Goal: Task Accomplishment & Management: Manage account settings

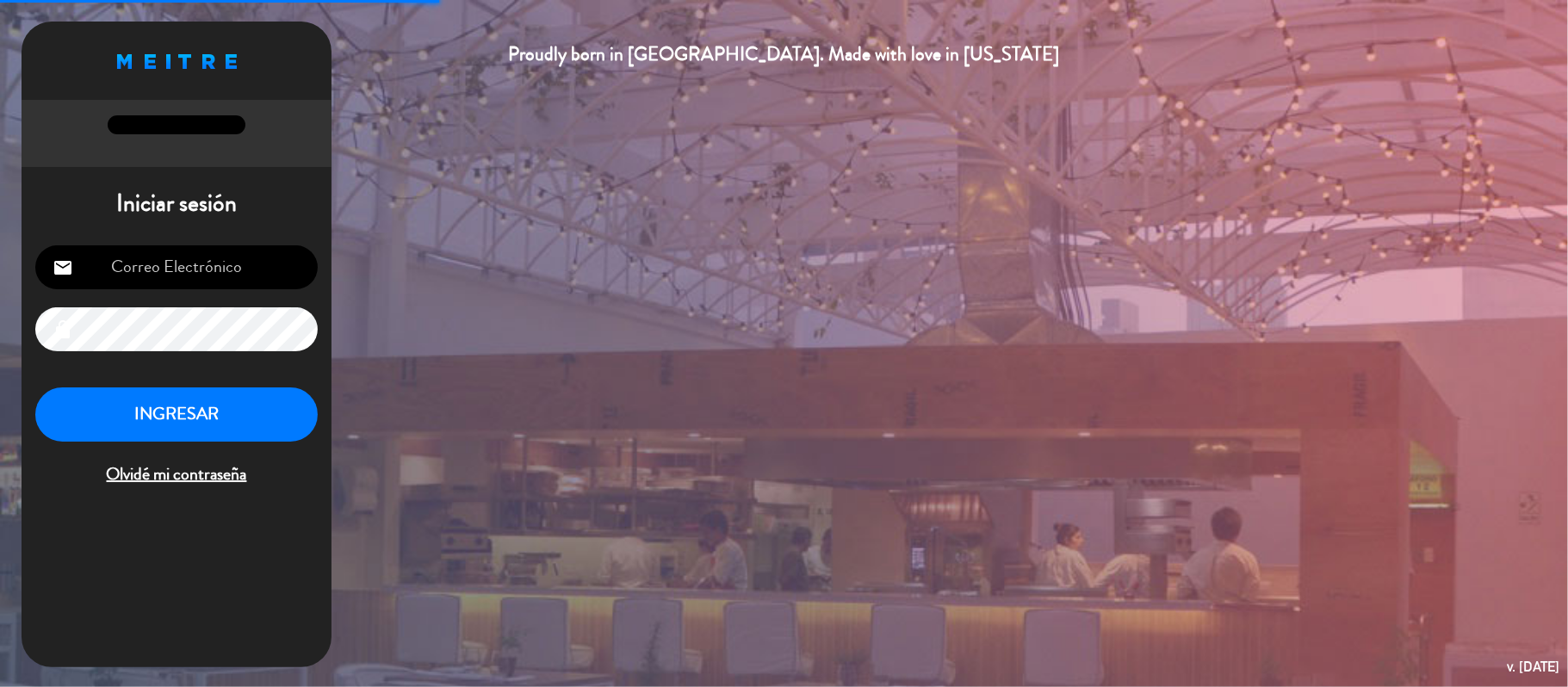
type input "[EMAIL_ADDRESS][DOMAIN_NAME]"
click at [125, 406] on button "INGRESAR" at bounding box center [176, 415] width 282 height 54
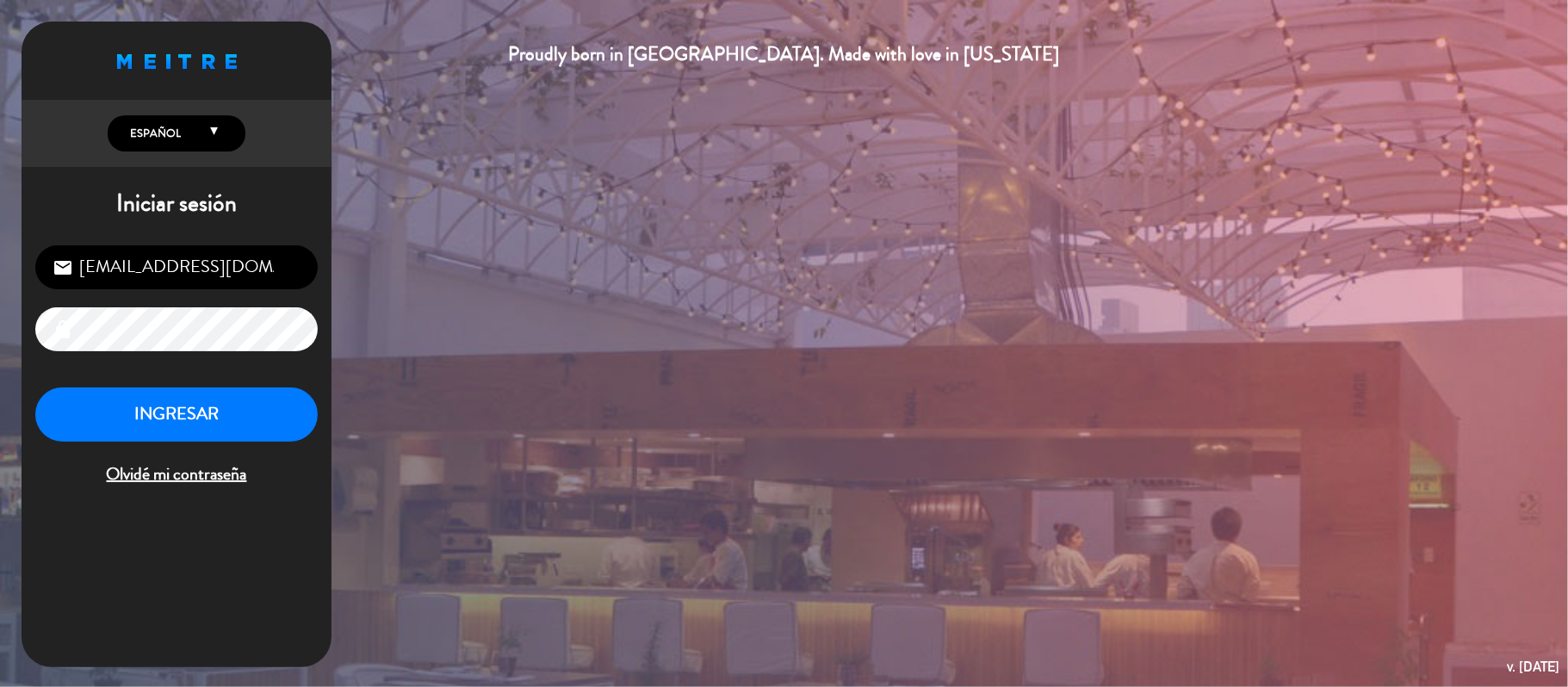
click at [124, 274] on input "[EMAIL_ADDRESS][DOMAIN_NAME]" at bounding box center [176, 267] width 282 height 44
type input "[EMAIL_ADDRESS][DOMAIN_NAME]"
click at [201, 405] on button "INGRESAR" at bounding box center [176, 415] width 282 height 54
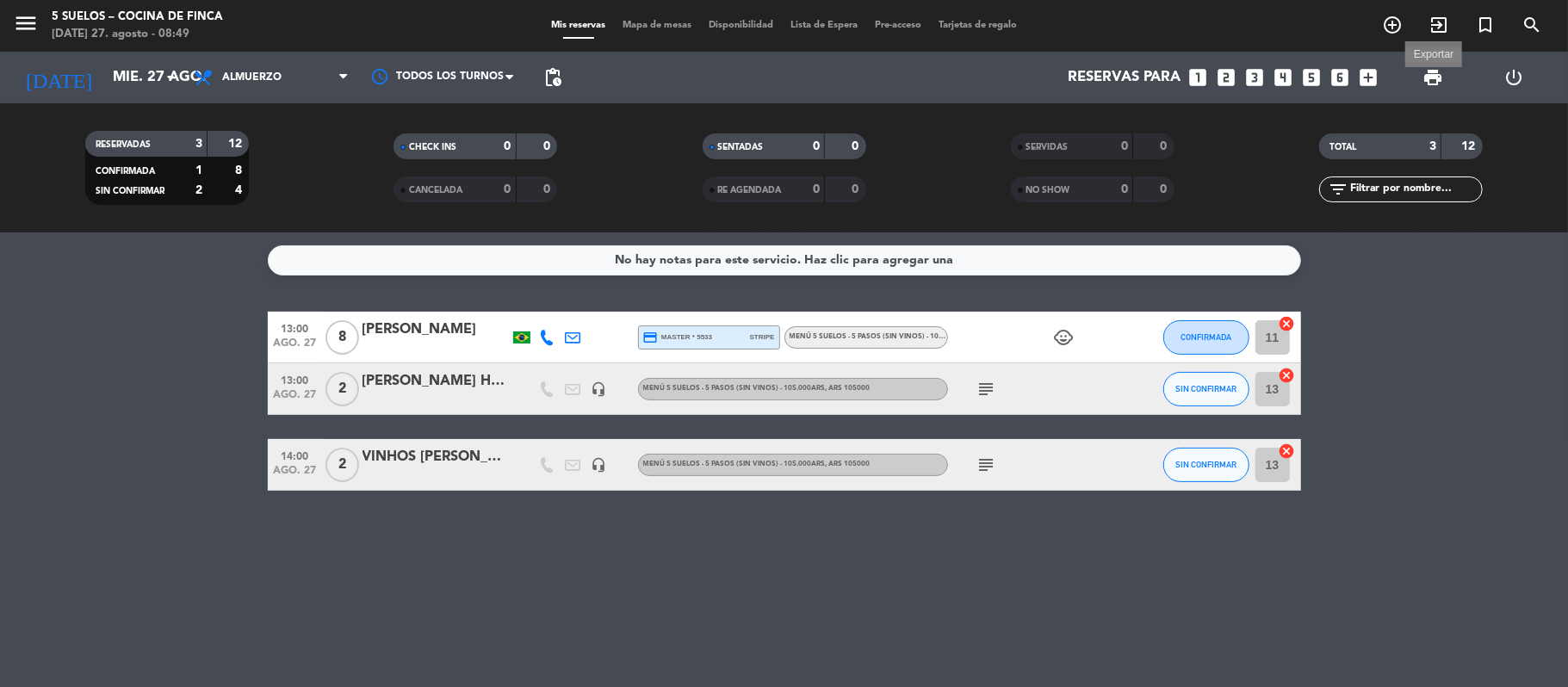
click at [1433, 80] on span "print" at bounding box center [1432, 77] width 20 height 21
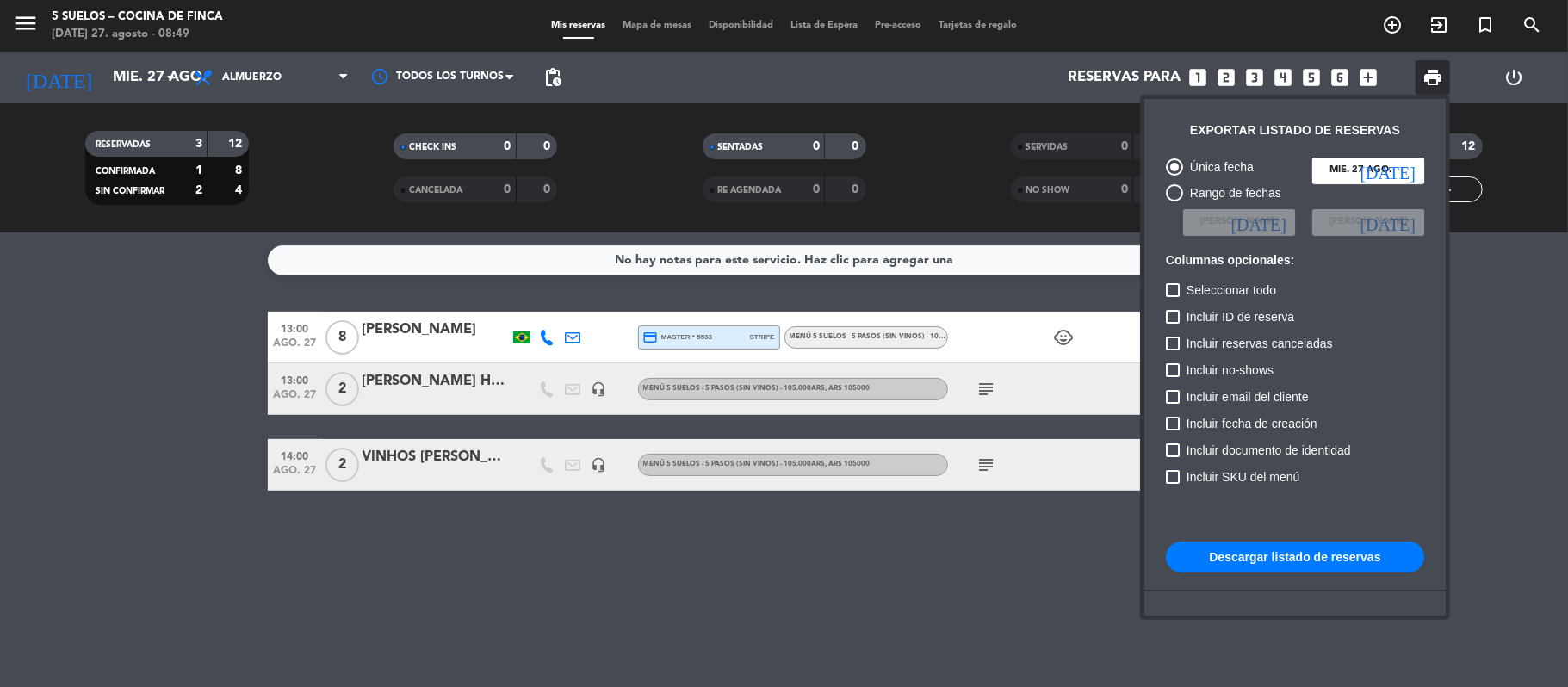
click at [1375, 565] on button "Descargar listado de reservas" at bounding box center [1294, 556] width 258 height 31
click at [18, 18] on div at bounding box center [784, 343] width 1568 height 687
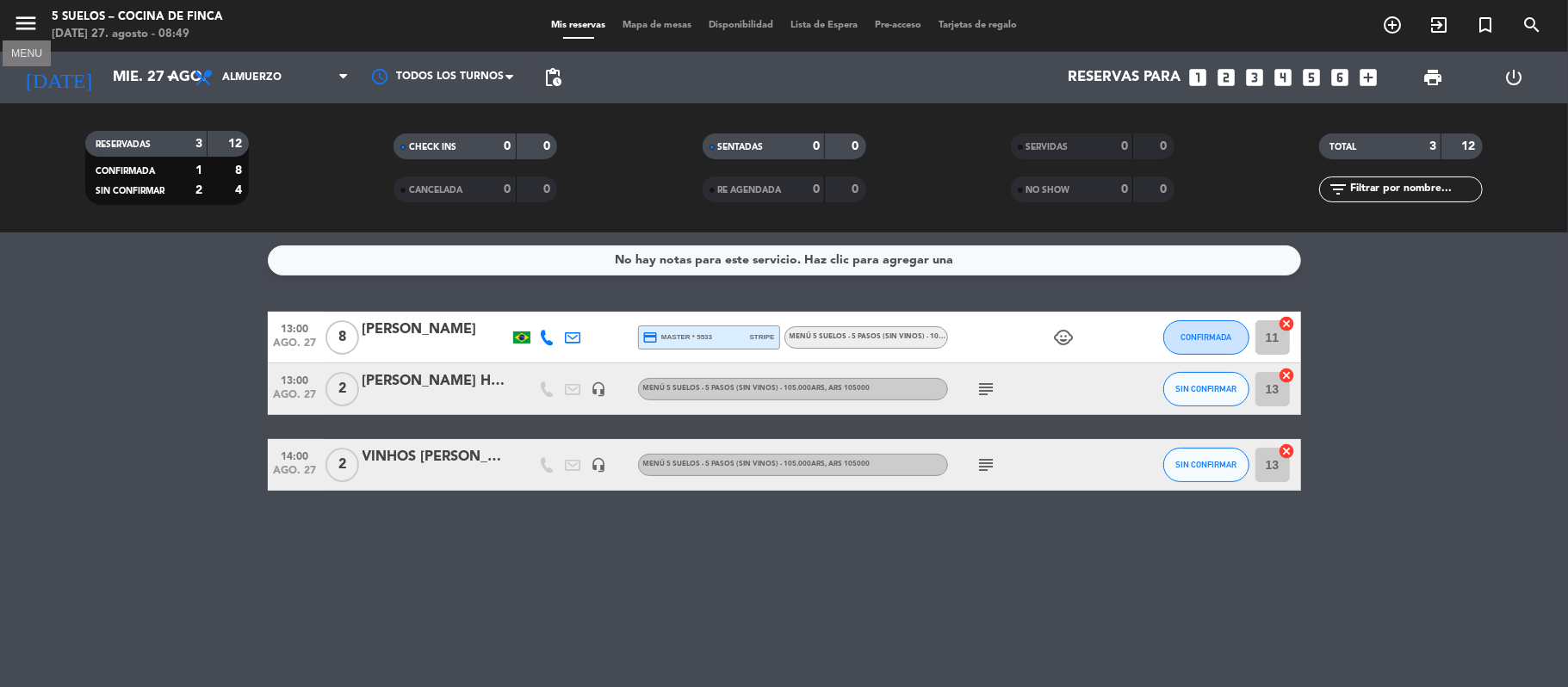
click at [18, 18] on icon "menu" at bounding box center [26, 23] width 26 height 26
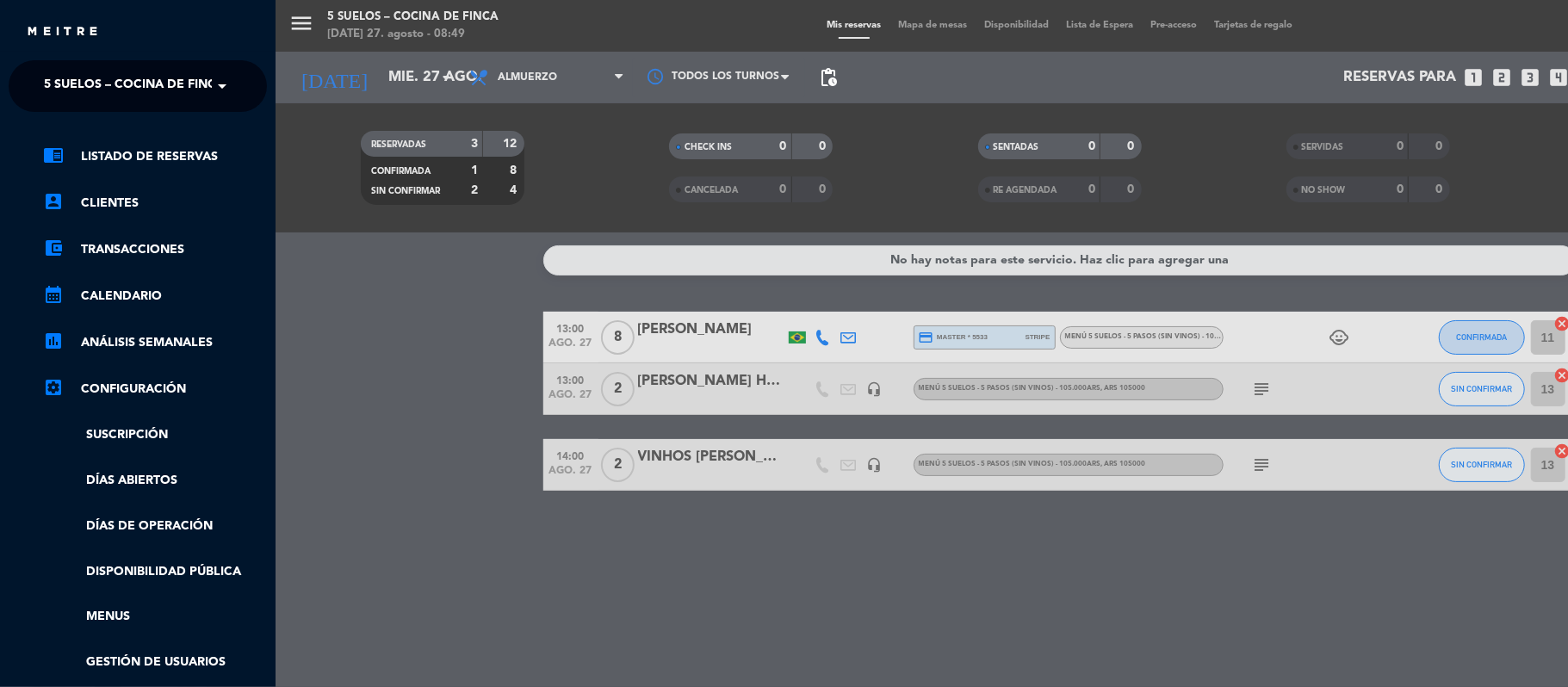
click at [44, 84] on span "5 SUELOS – COCINA DE FINCA" at bounding box center [134, 86] width 181 height 36
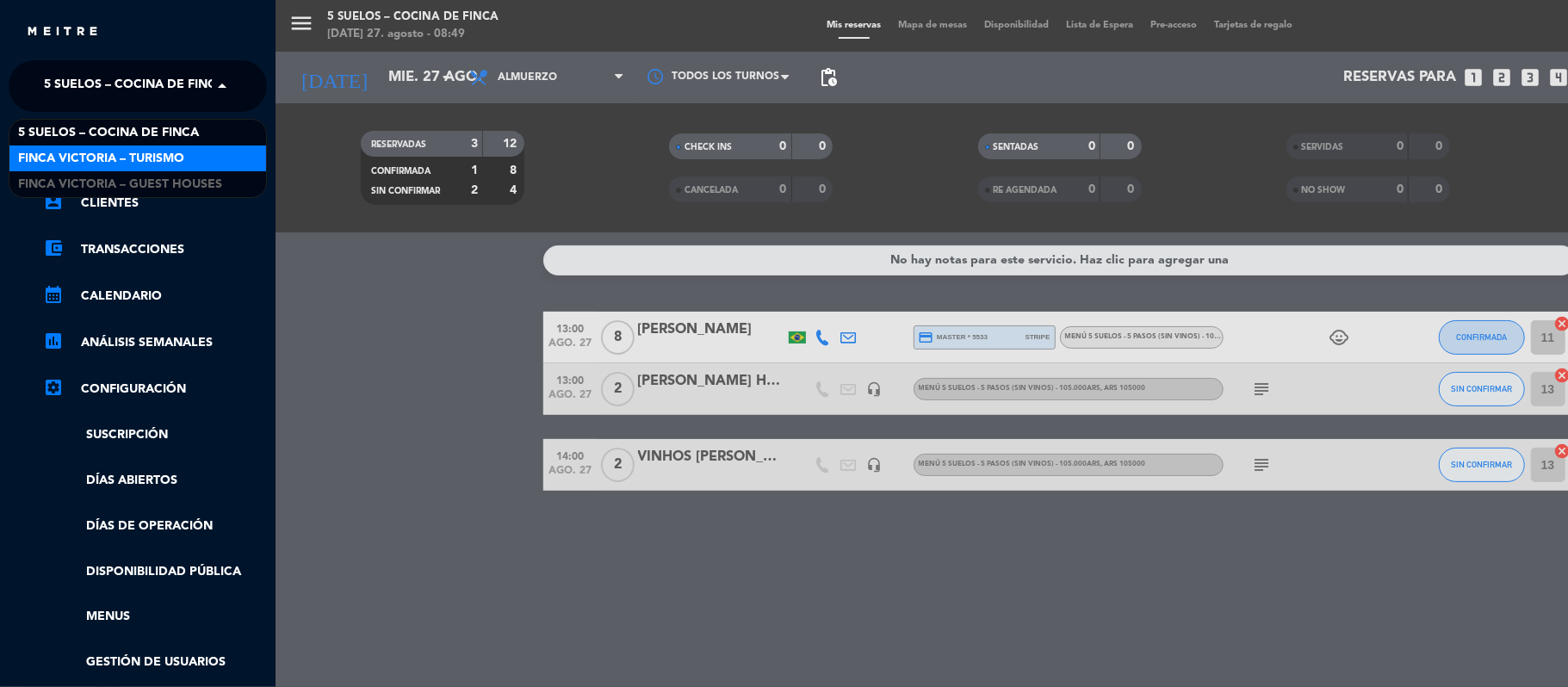
click at [61, 146] on div "FINCA VICTORIA – TURISMO" at bounding box center [137, 158] width 256 height 26
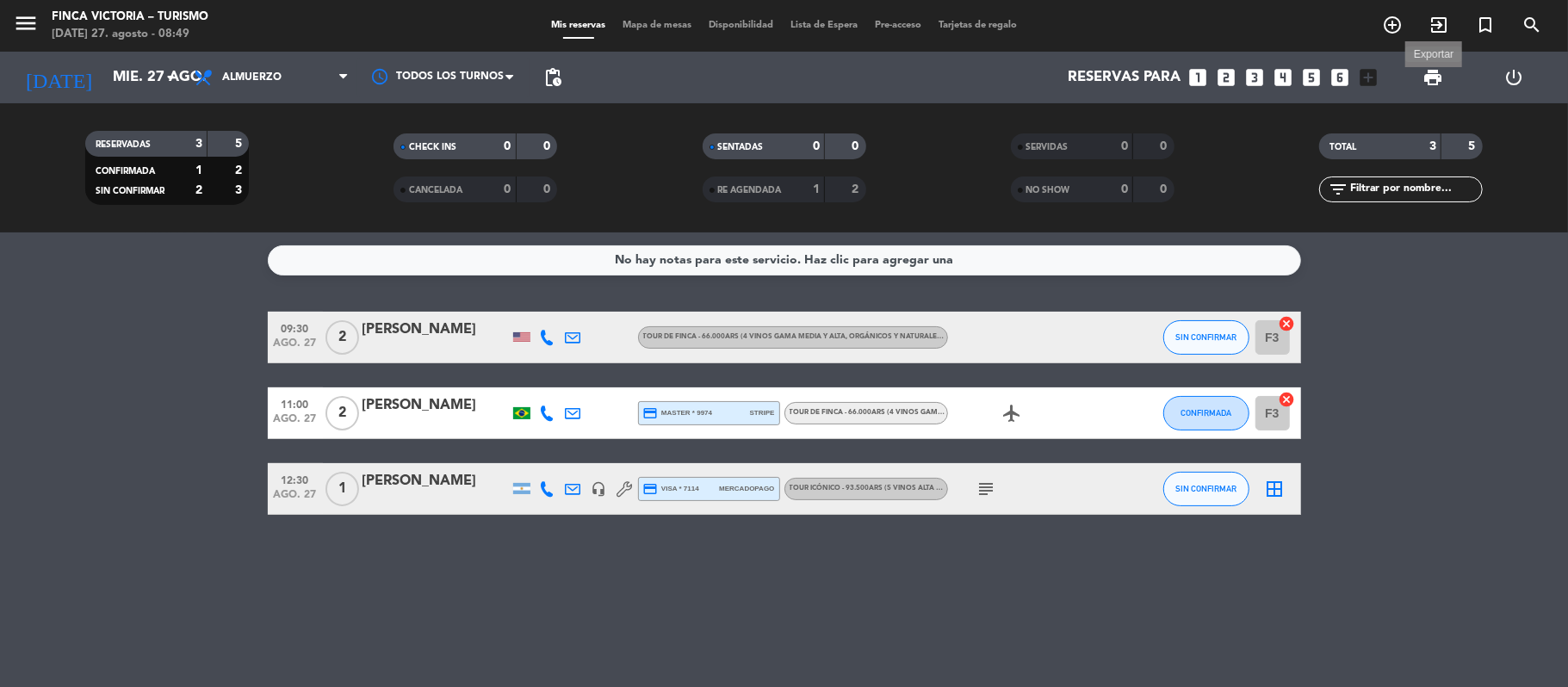
click at [1423, 76] on span "print" at bounding box center [1432, 77] width 20 height 21
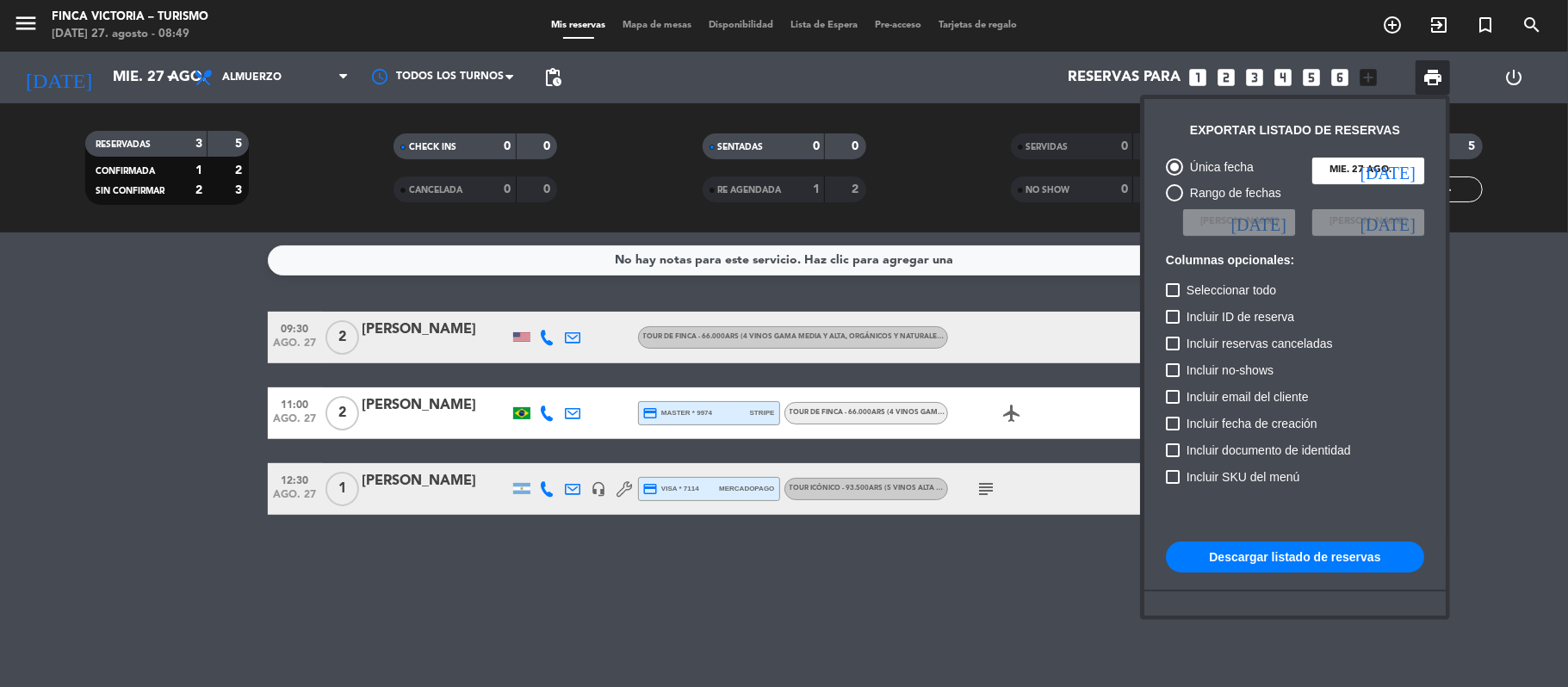
click at [1293, 538] on div "Única fecha [DATE] [DATE] Rango de fechas Elegir Fecha [DATE] Elegir Fecha [DAT…" at bounding box center [1295, 429] width 276 height 559
click at [1293, 552] on button "Descargar listado de reservas" at bounding box center [1294, 556] width 258 height 31
click at [10, 28] on div at bounding box center [784, 343] width 1568 height 687
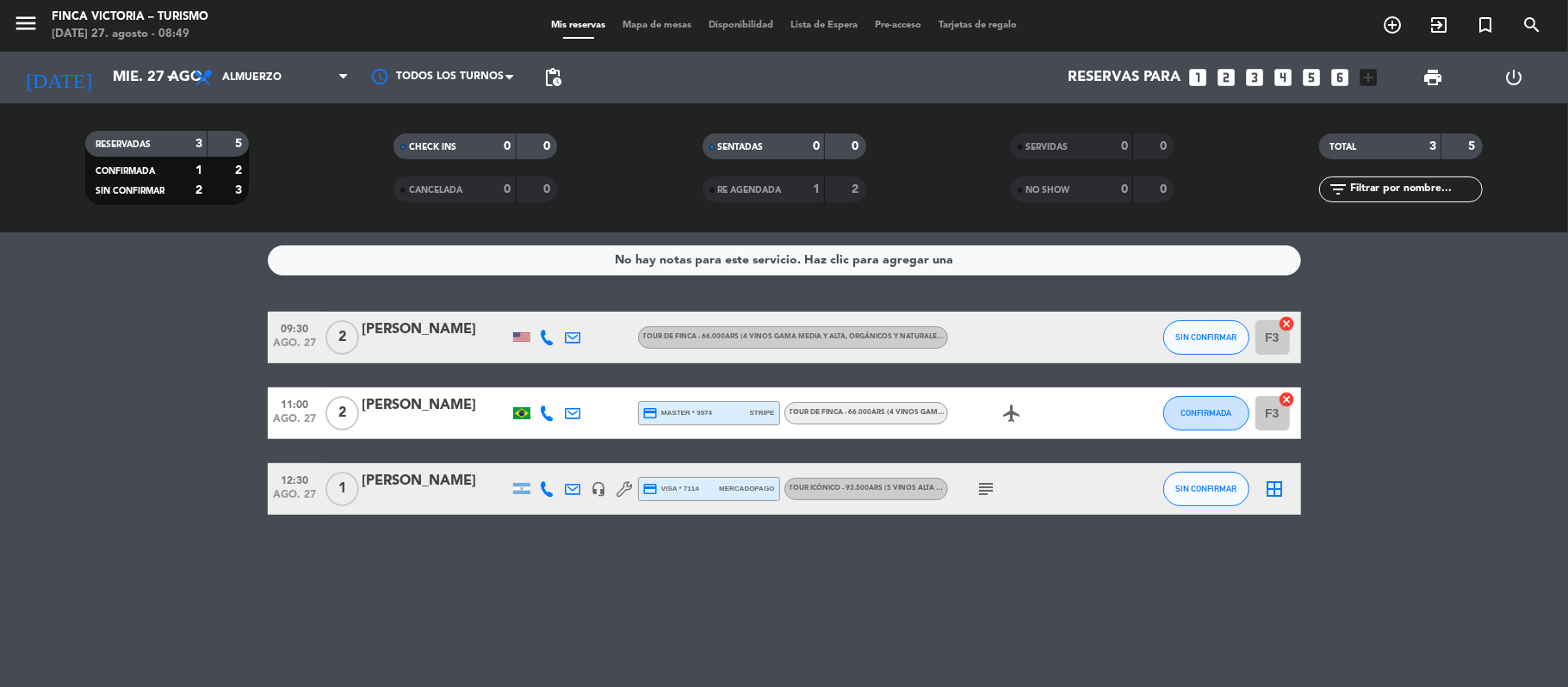
click at [22, 26] on icon "menu" at bounding box center [26, 23] width 26 height 26
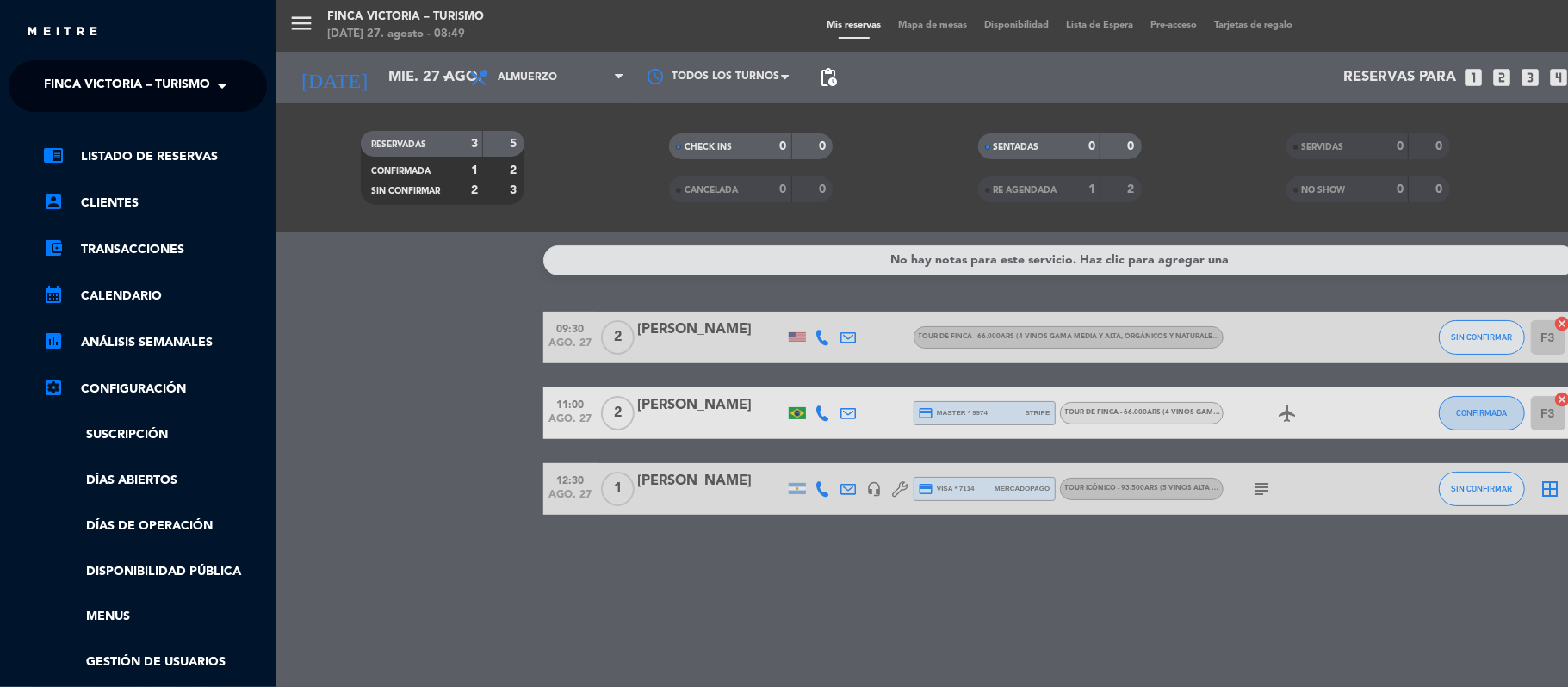
click at [62, 84] on span "FINCA VICTORIA – TURISMO" at bounding box center [127, 86] width 166 height 36
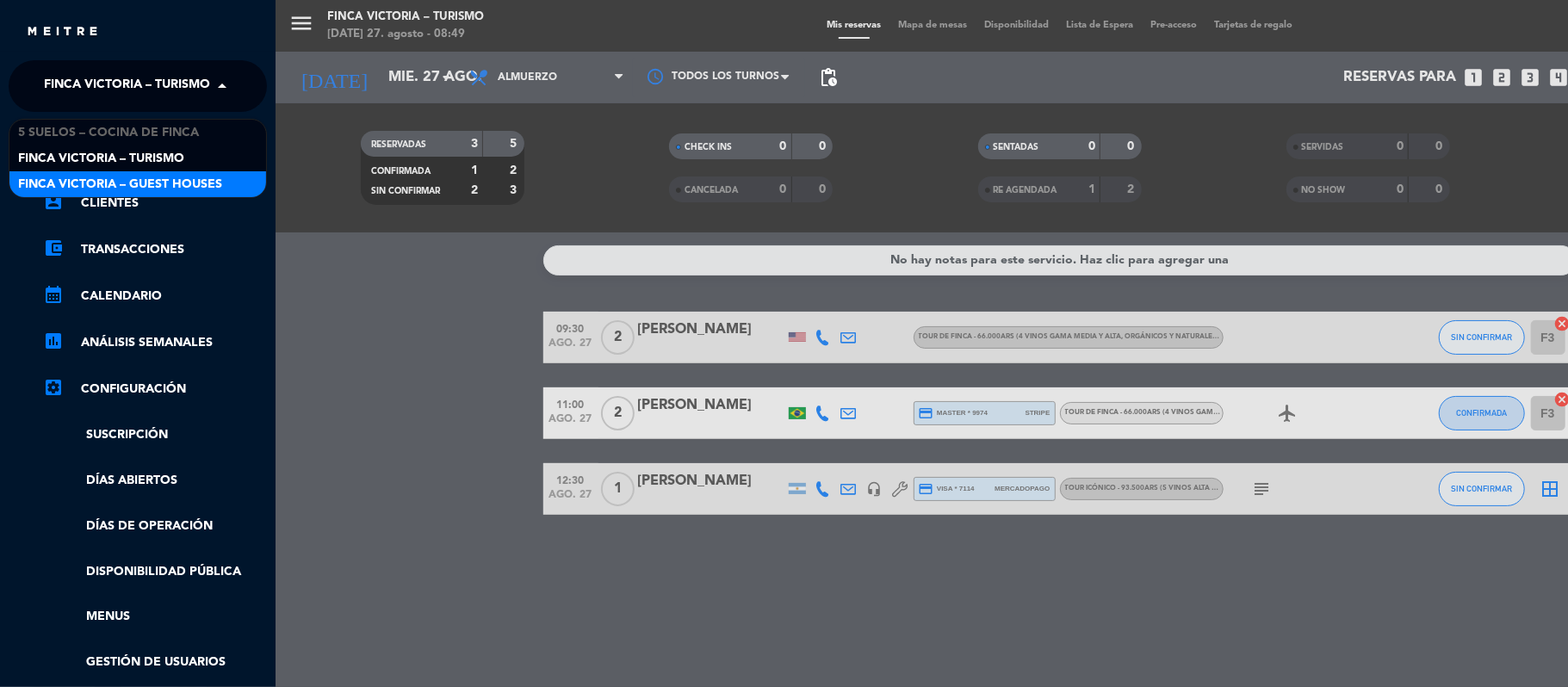
click at [62, 190] on span "FINCA VICTORIA – GUEST HOUSES" at bounding box center [119, 185] width 204 height 20
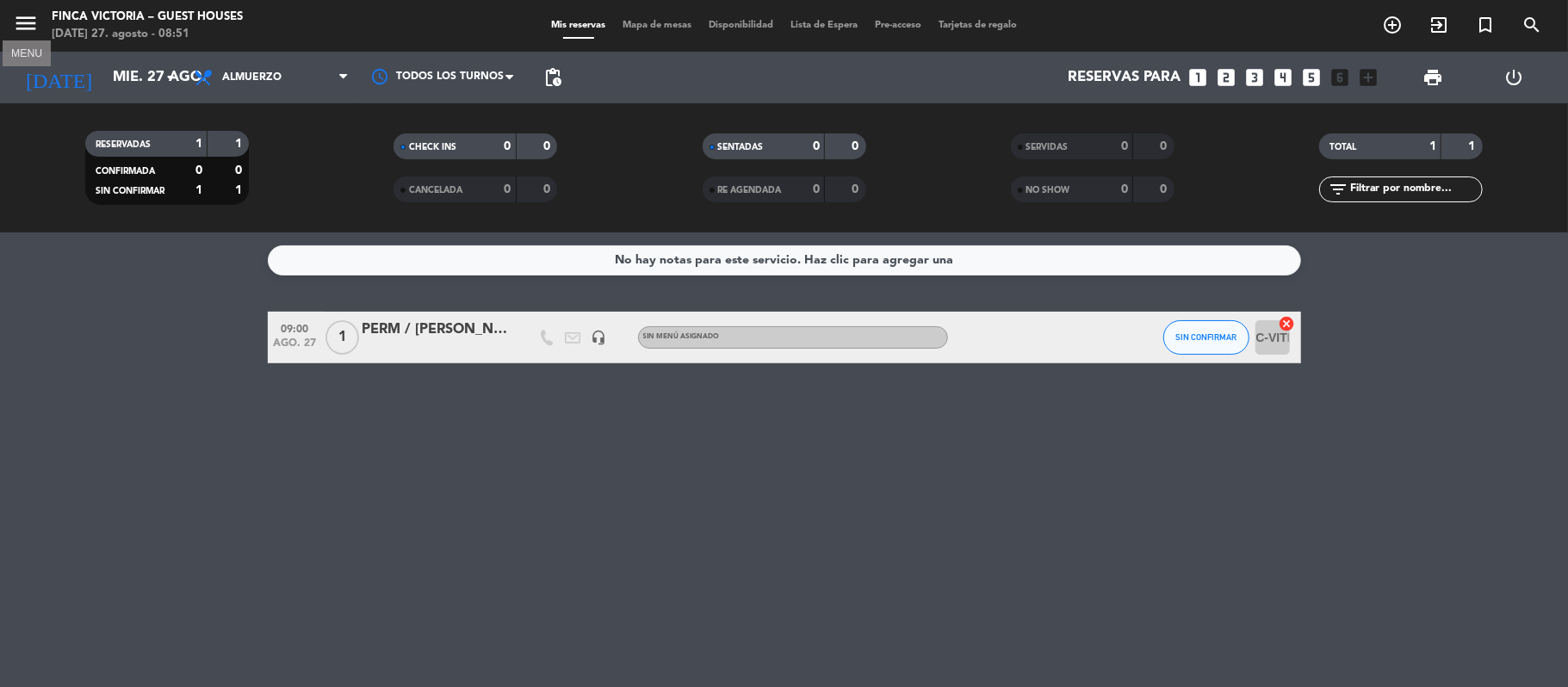
click at [34, 14] on icon "menu" at bounding box center [26, 23] width 26 height 26
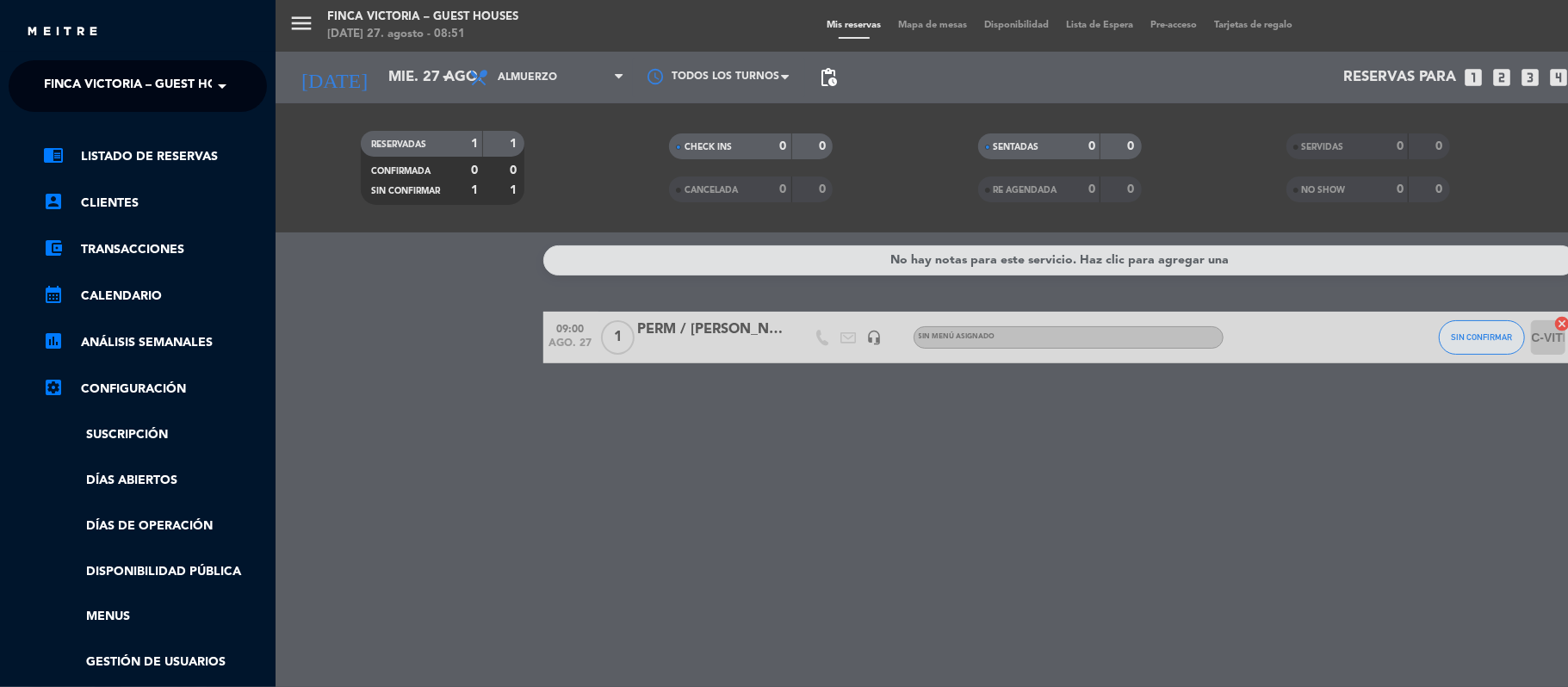
click at [53, 65] on ng-select "× FINCA VICTORIA – GUEST HOUSES ×" at bounding box center [137, 86] width 258 height 51
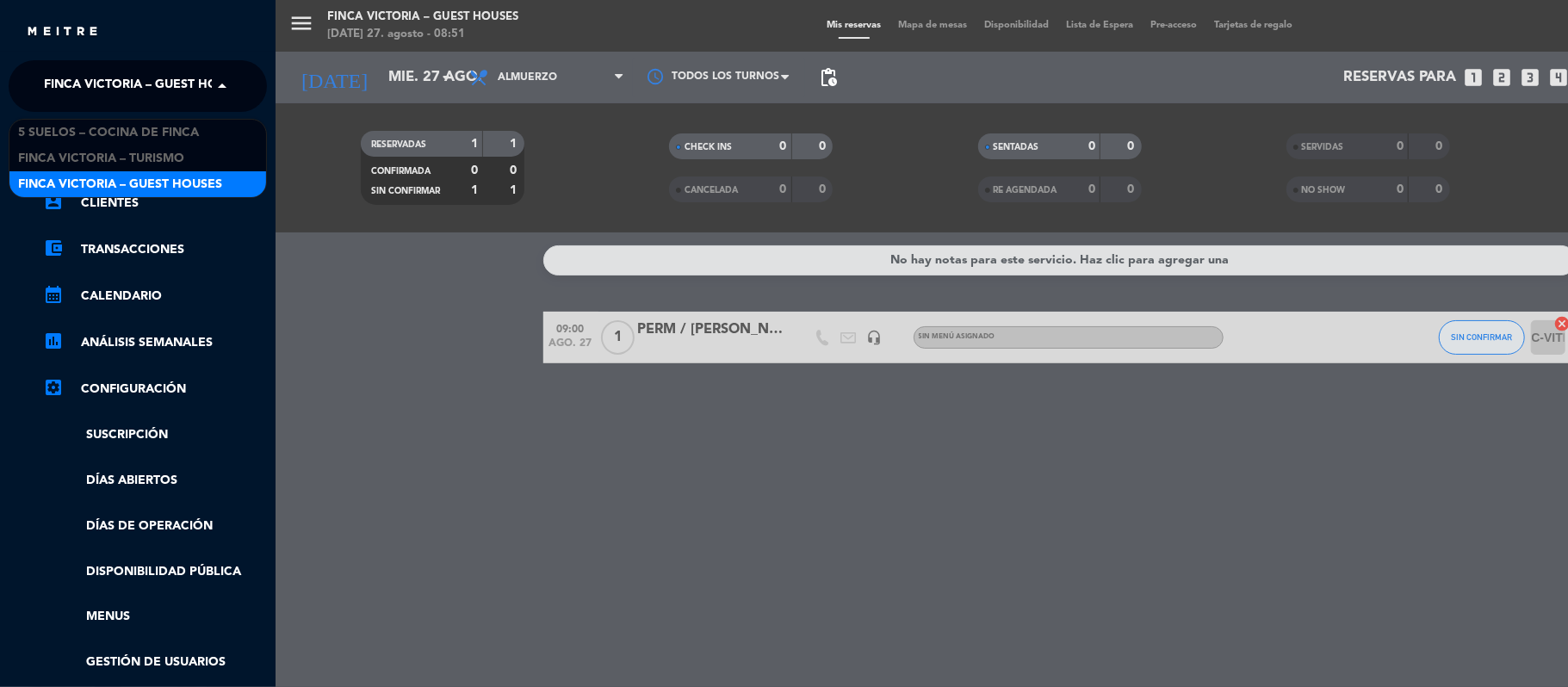
click at [53, 74] on span "FINCA VICTORIA – GUEST HOUSES" at bounding box center [145, 86] width 204 height 36
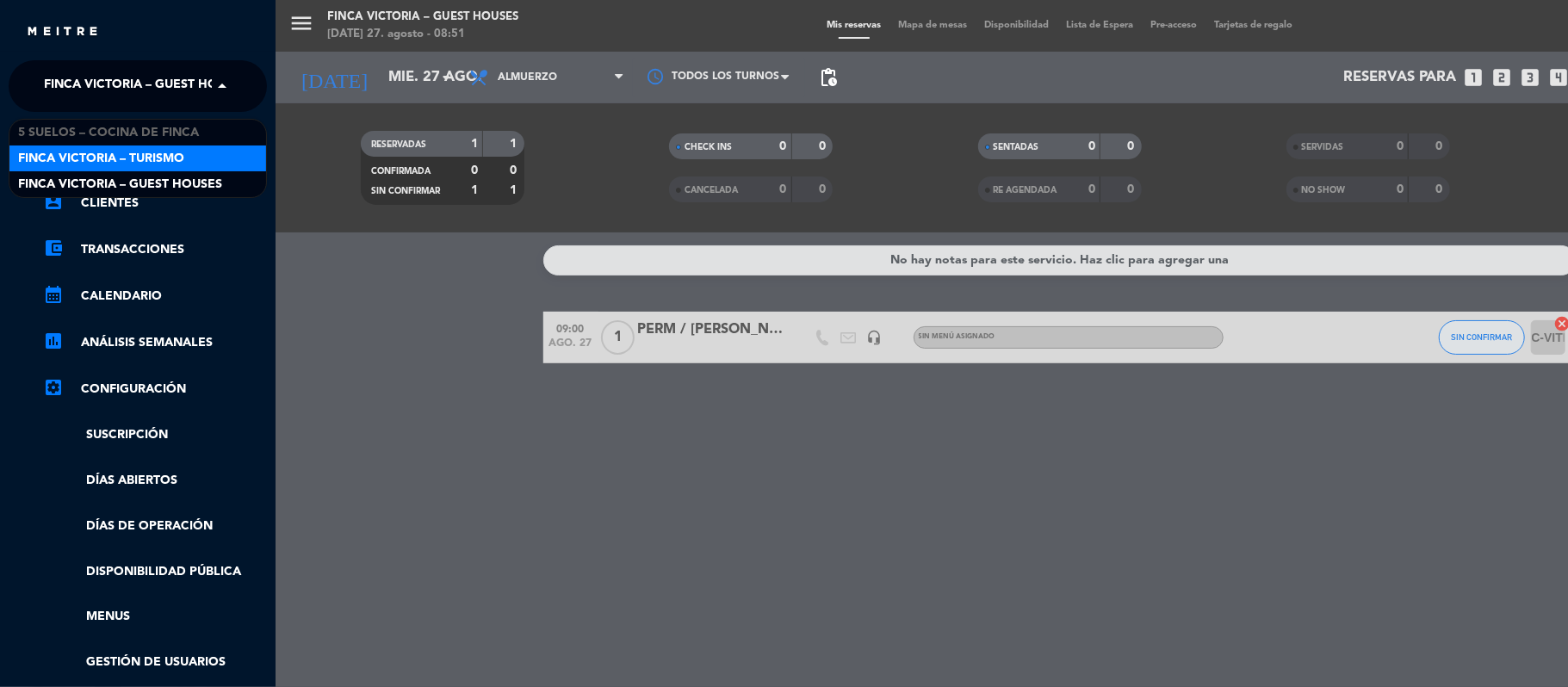
click at [84, 162] on span "FINCA VICTORIA – TURISMO" at bounding box center [101, 158] width 166 height 20
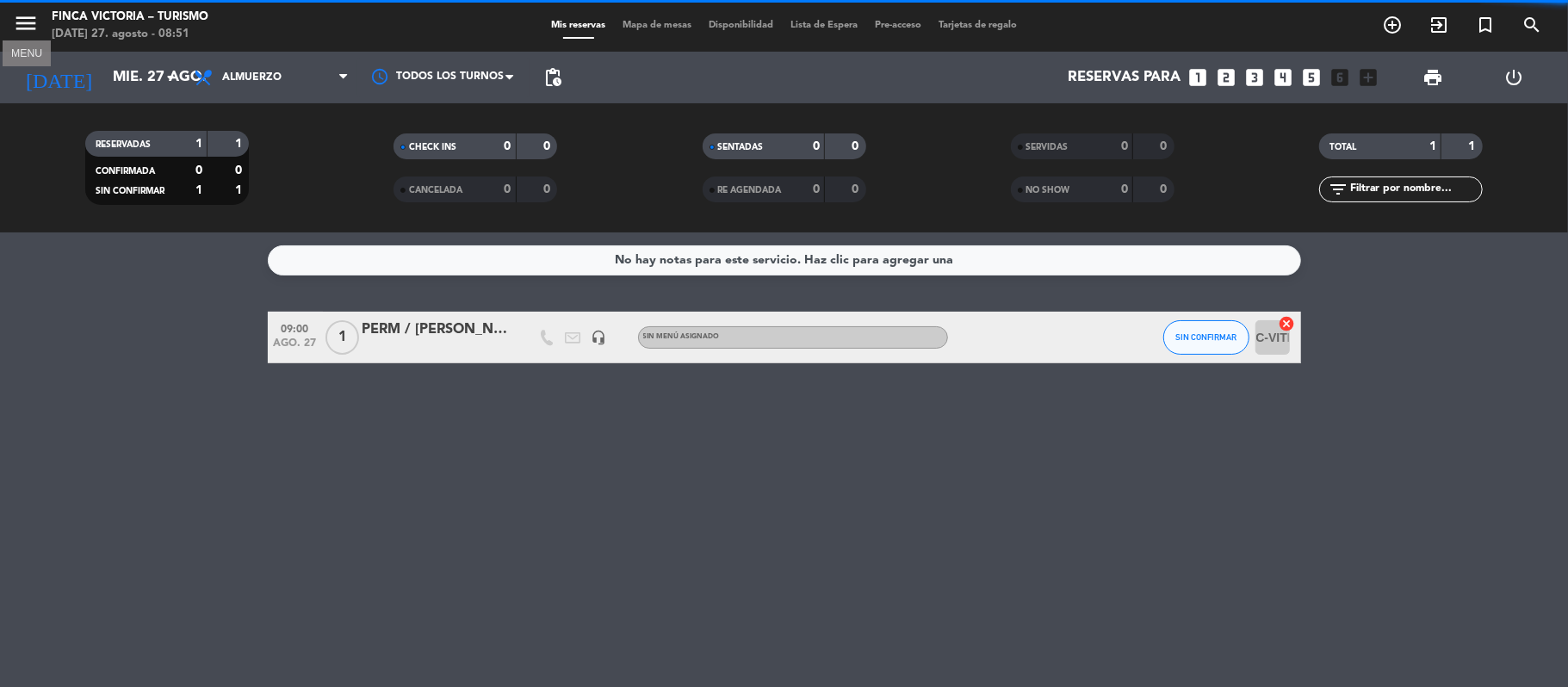
click at [18, 29] on icon "menu" at bounding box center [26, 23] width 26 height 26
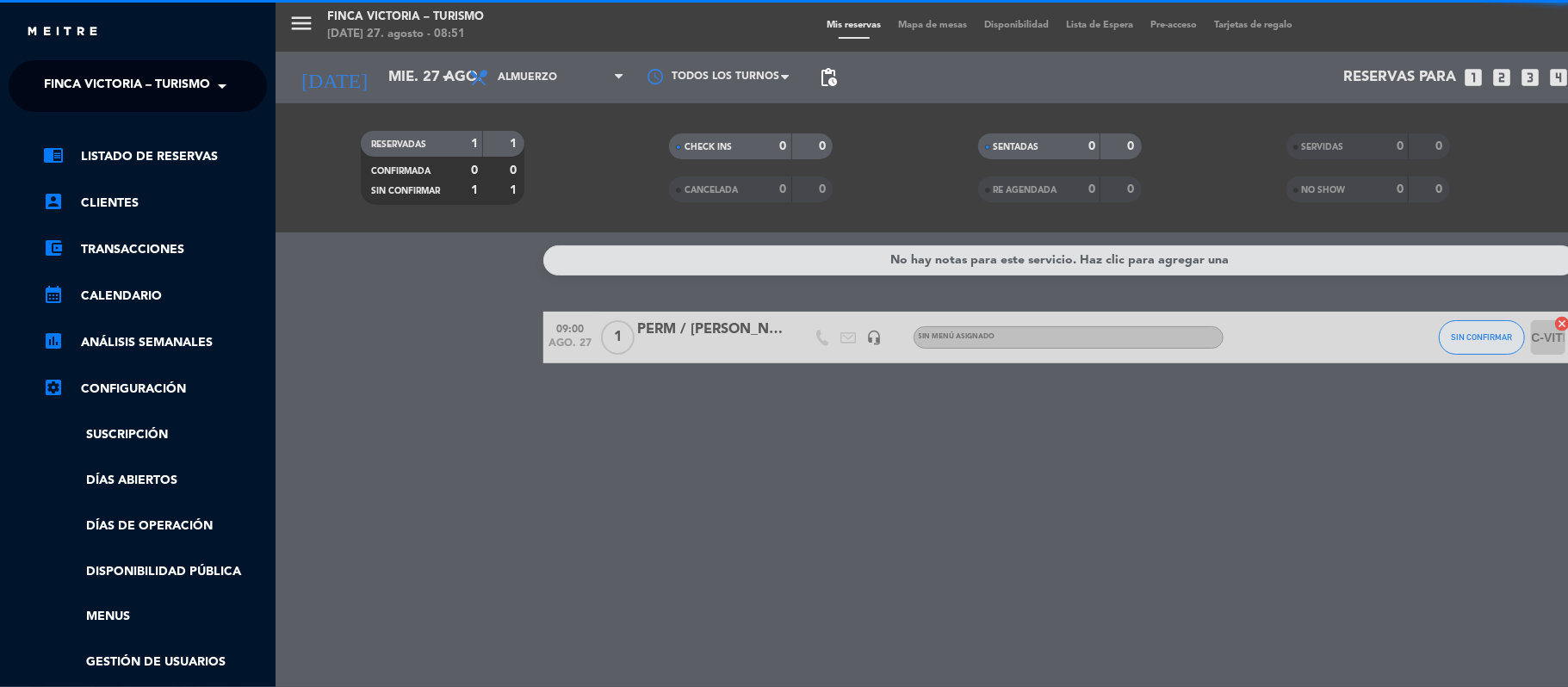
click at [34, 84] on input "text" at bounding box center [139, 87] width 210 height 38
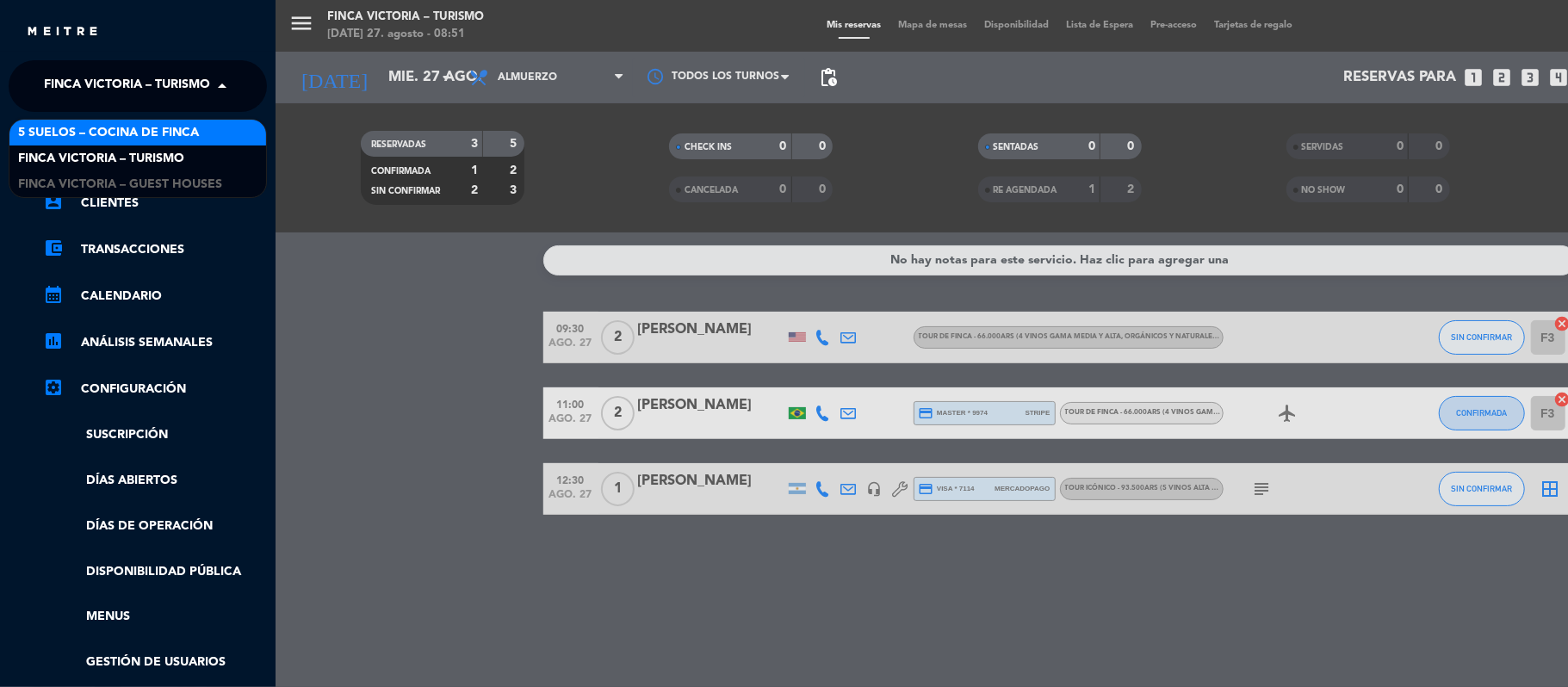
click at [73, 131] on span "5 SUELOS – COCINA DE FINCA" at bounding box center [108, 132] width 181 height 20
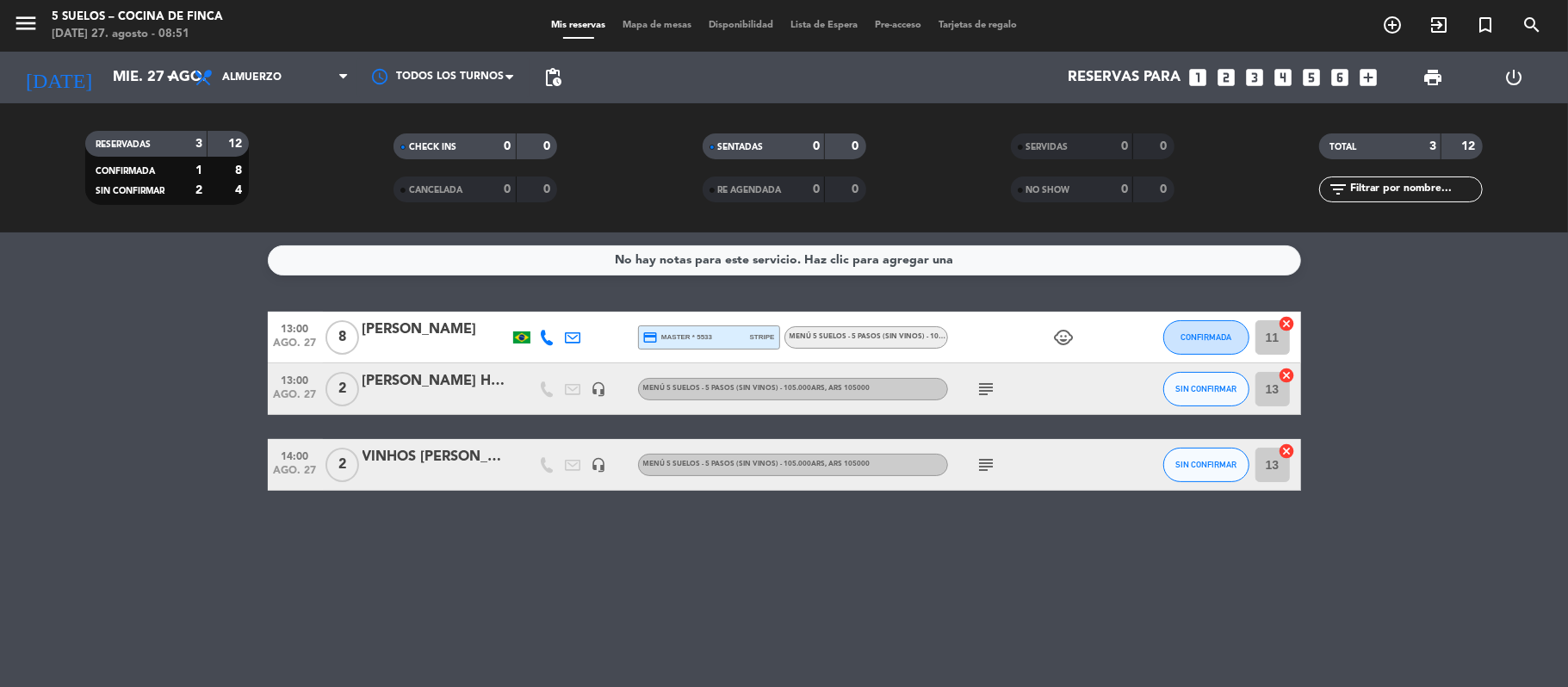
click at [1058, 328] on icon "child_care" at bounding box center [1064, 337] width 20 height 21
click at [978, 386] on icon "subject" at bounding box center [987, 390] width 20 height 21
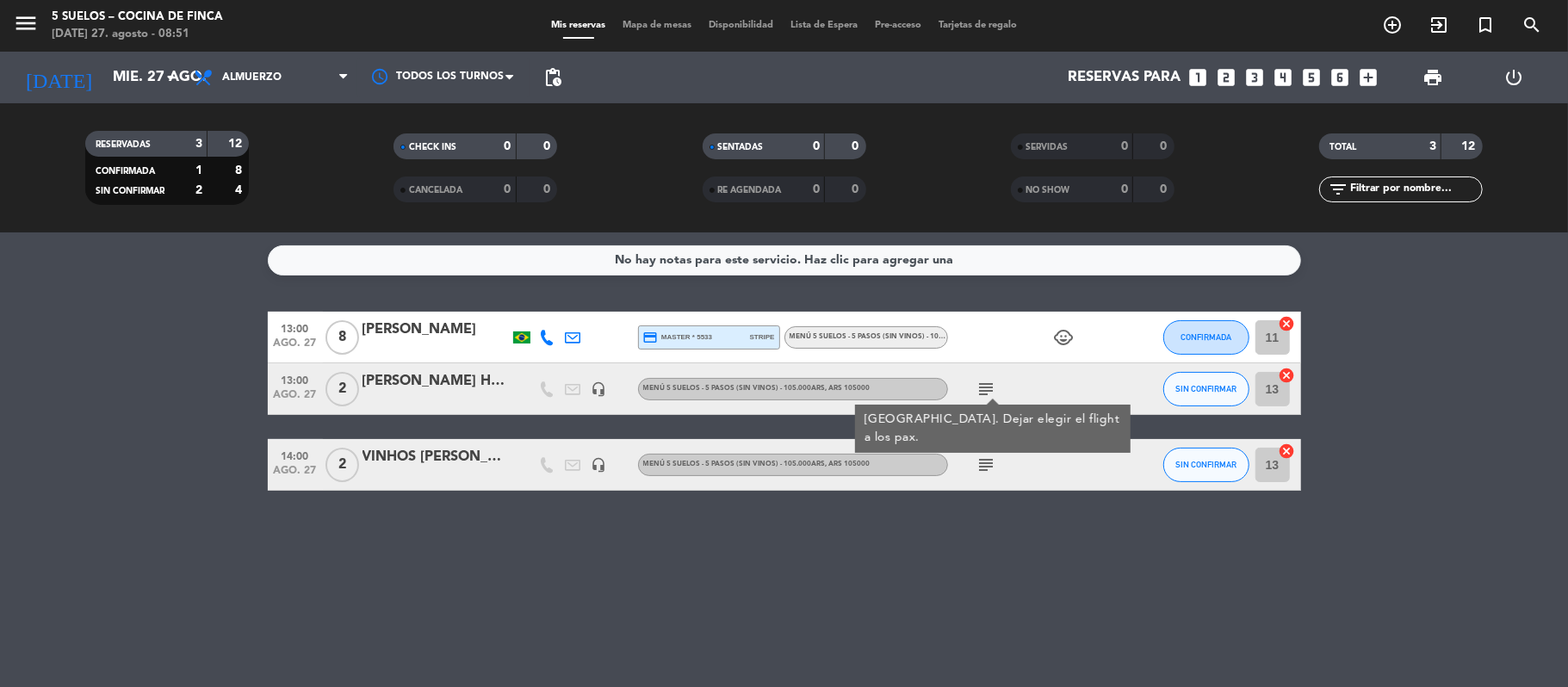
click at [983, 466] on icon "subject" at bounding box center [987, 465] width 20 height 21
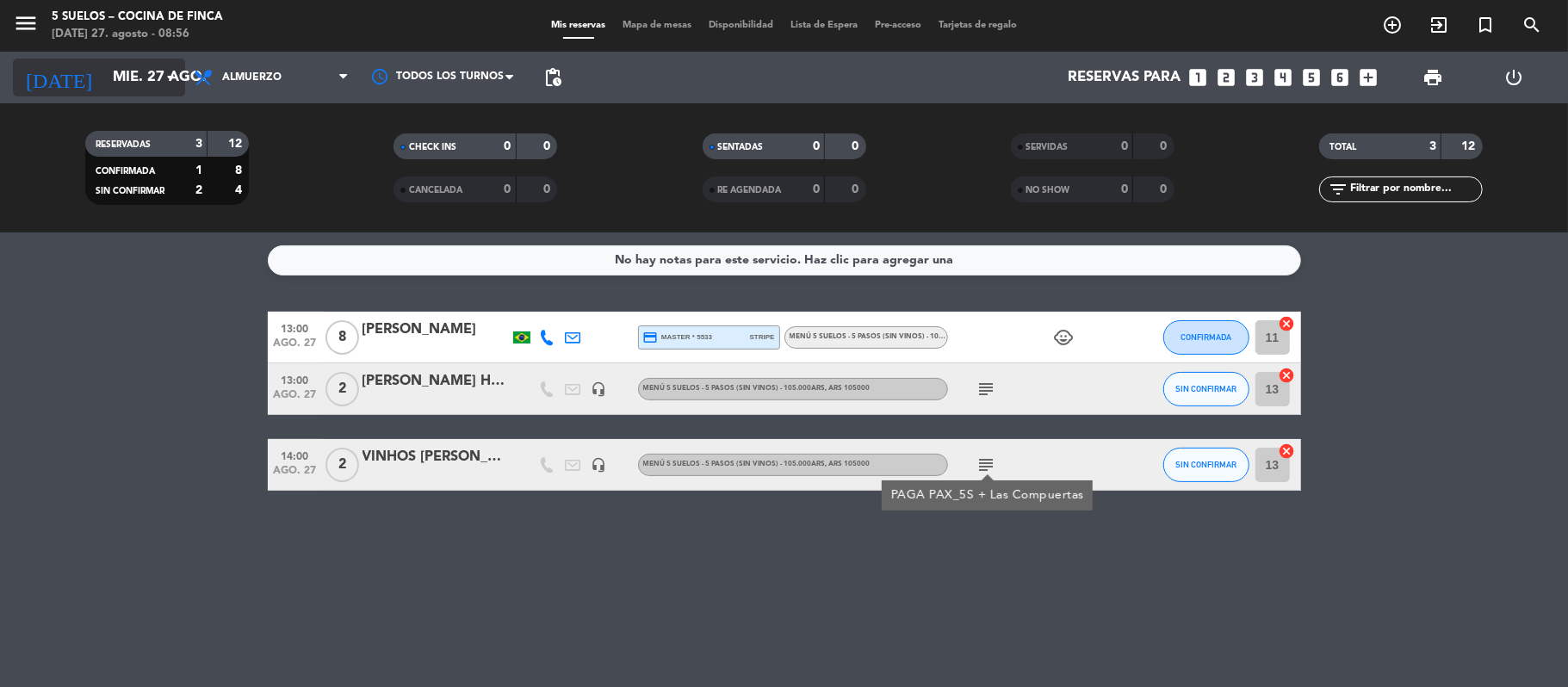
click at [104, 88] on input "mié. 27 ago." at bounding box center [198, 78] width 186 height 34
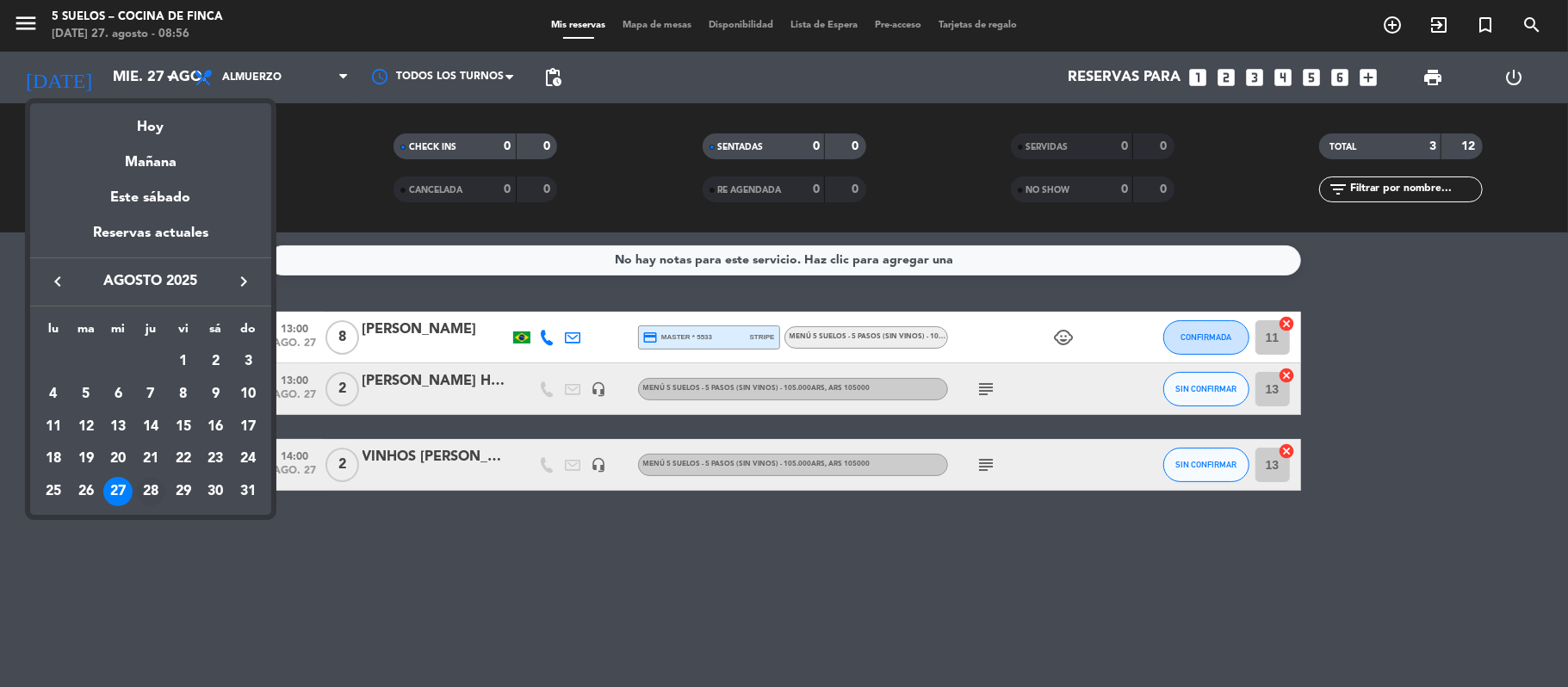
click at [144, 491] on div "28" at bounding box center [150, 491] width 29 height 29
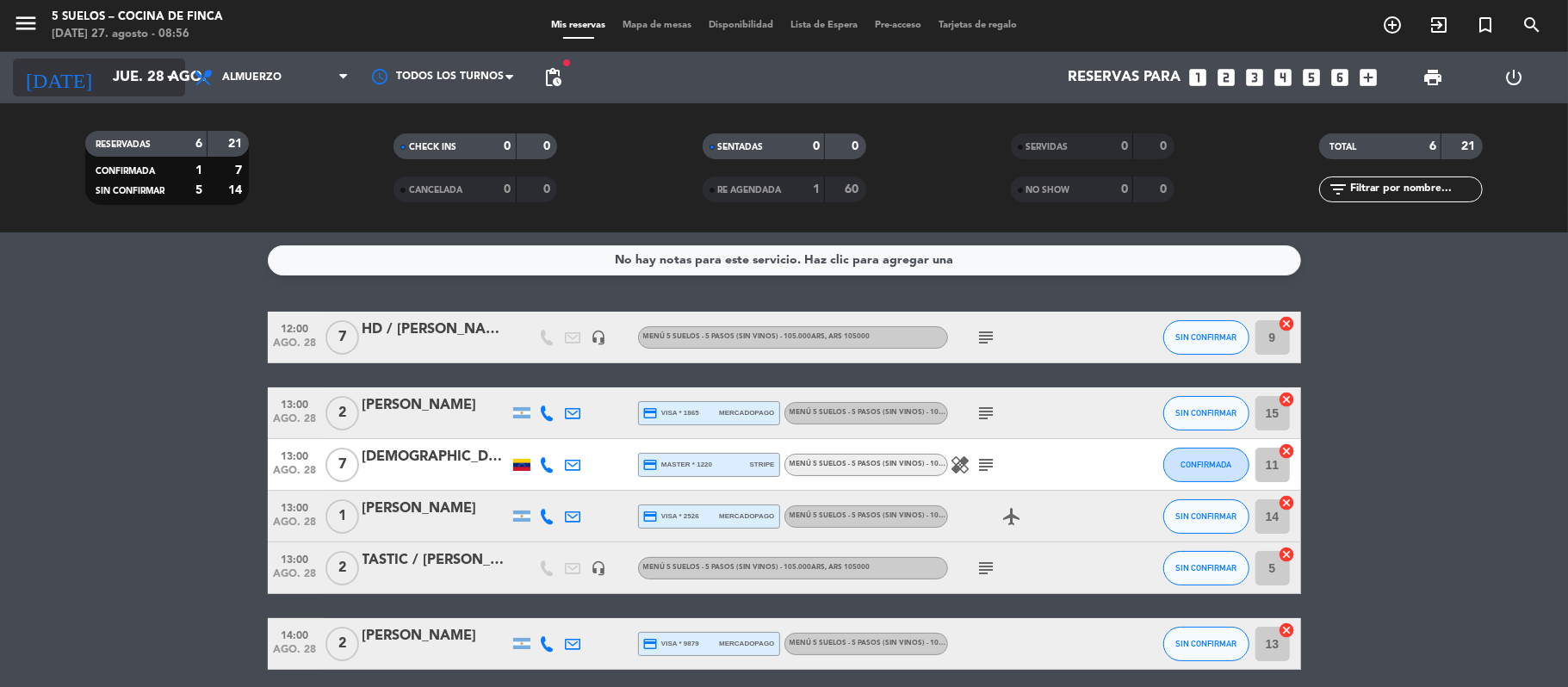
click at [143, 87] on input "jue. 28 ago." at bounding box center [198, 78] width 186 height 34
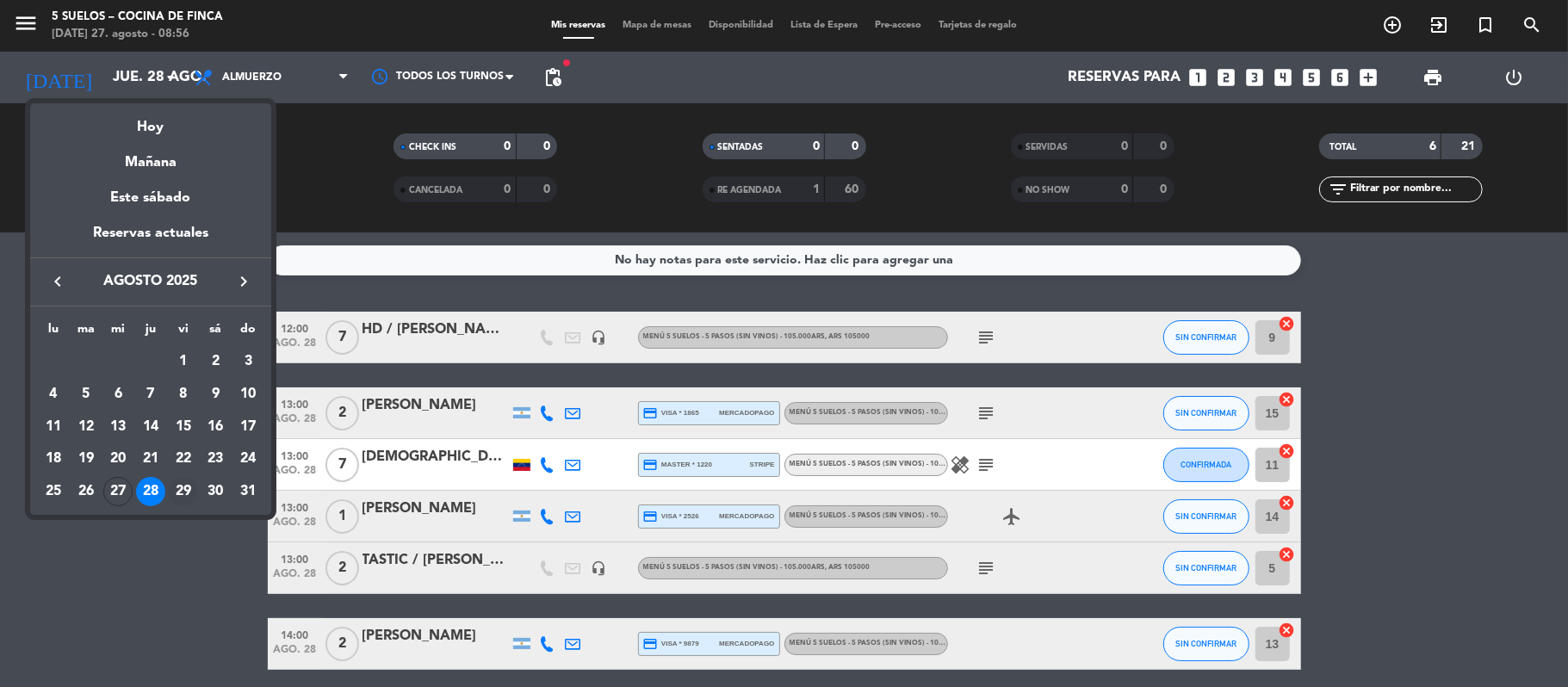
click at [183, 493] on div "29" at bounding box center [183, 491] width 29 height 29
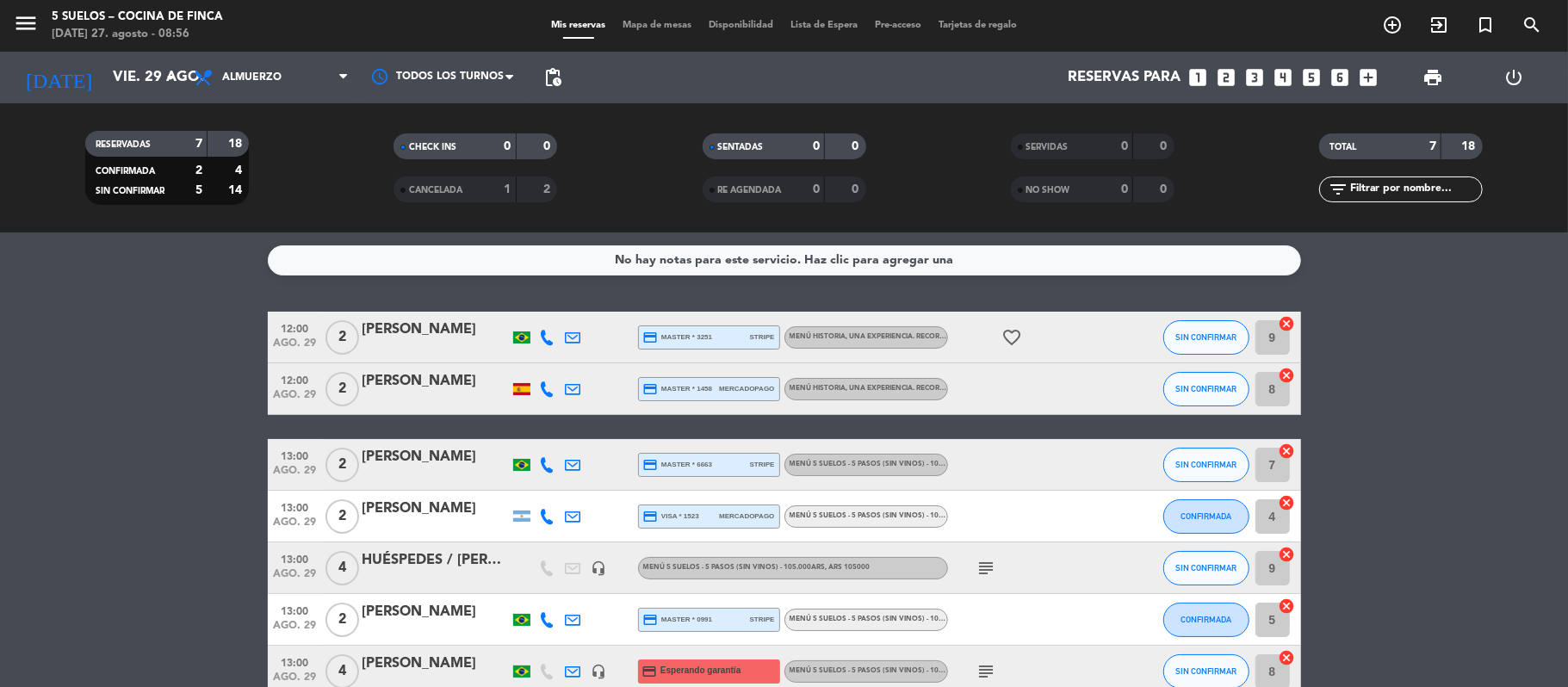
click at [293, 351] on span "ago. 29" at bounding box center [295, 347] width 43 height 20
click at [293, 390] on span "ago. 29" at bounding box center [295, 399] width 43 height 20
click at [211, 336] on bookings-row "12:00 [DATE] 2 [PERSON_NAME] credit_card master * 3251 stripe MENÚ HISTORIA, UN…" at bounding box center [784, 504] width 1568 height 386
click at [277, 339] on span "ago. 29" at bounding box center [295, 347] width 43 height 20
click at [152, 417] on bookings-row "12:00 [DATE] Creada: [DATE] 2 [PERSON_NAME] credit_card master * 3251 stripe ME…" at bounding box center [784, 504] width 1568 height 386
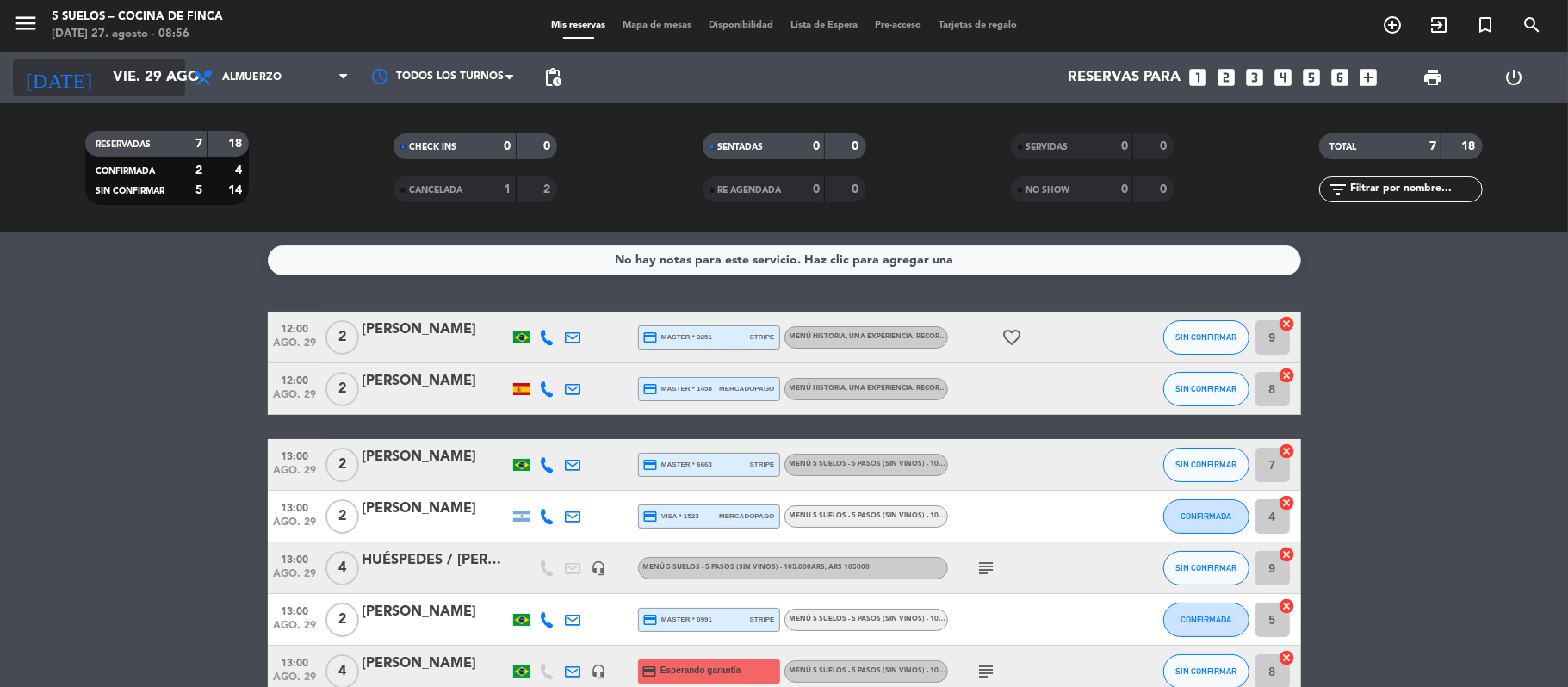
click at [104, 70] on input "vie. 29 ago." at bounding box center [198, 78] width 186 height 34
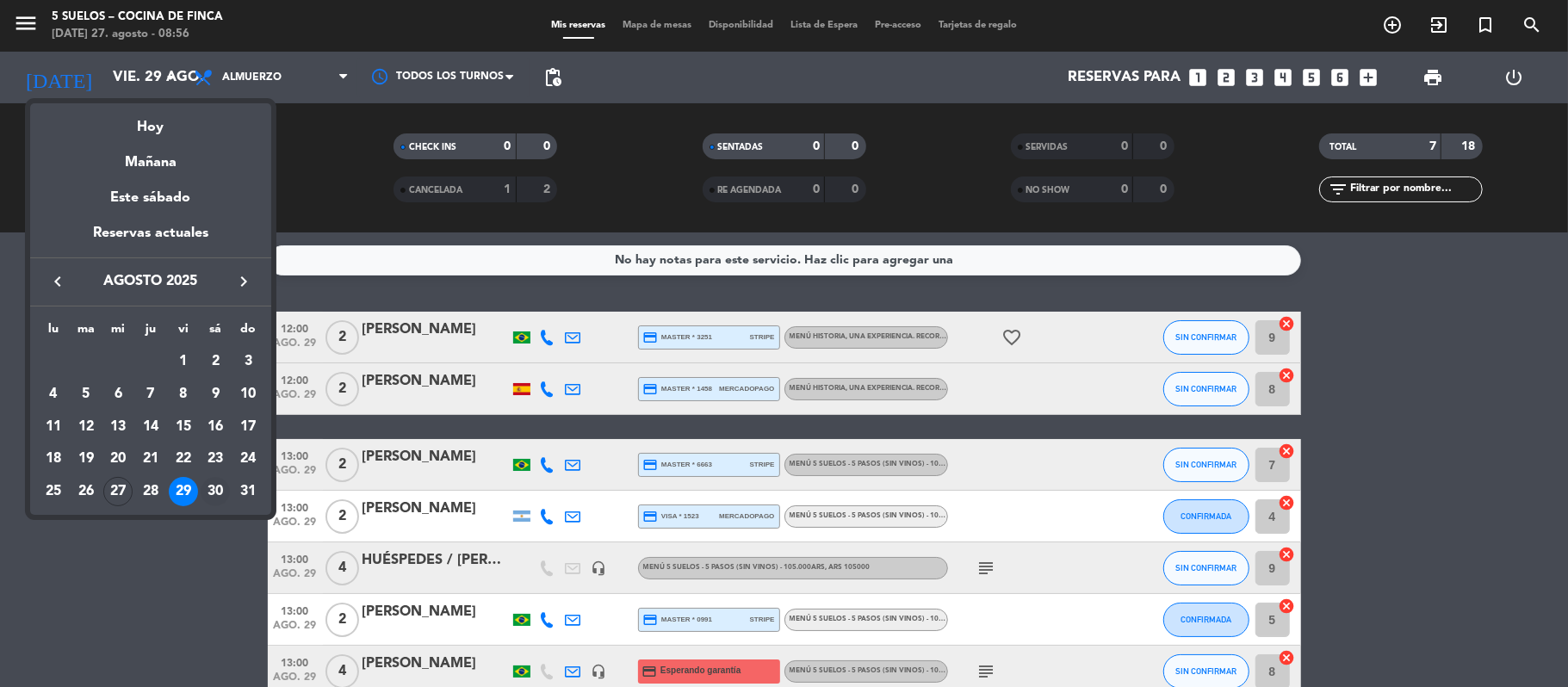
click at [211, 486] on div "30" at bounding box center [214, 491] width 29 height 29
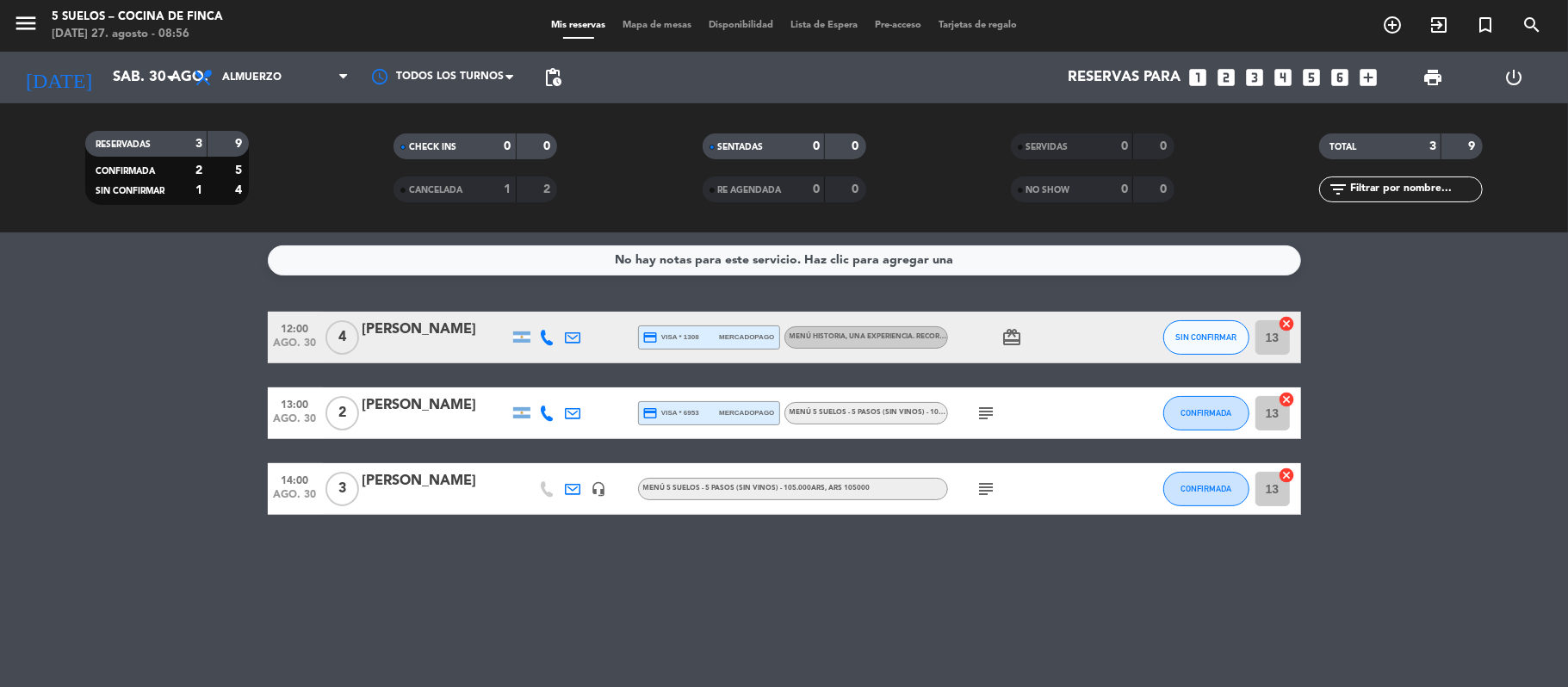
click at [280, 341] on span "ago. 30" at bounding box center [295, 347] width 43 height 20
click at [189, 307] on div "No hay notas para este servicio. Haz clic para agregar una 12:00 [DATE] Creada:…" at bounding box center [784, 460] width 1568 height 455
click at [104, 74] on input "sáb. 30 ago." at bounding box center [198, 78] width 186 height 34
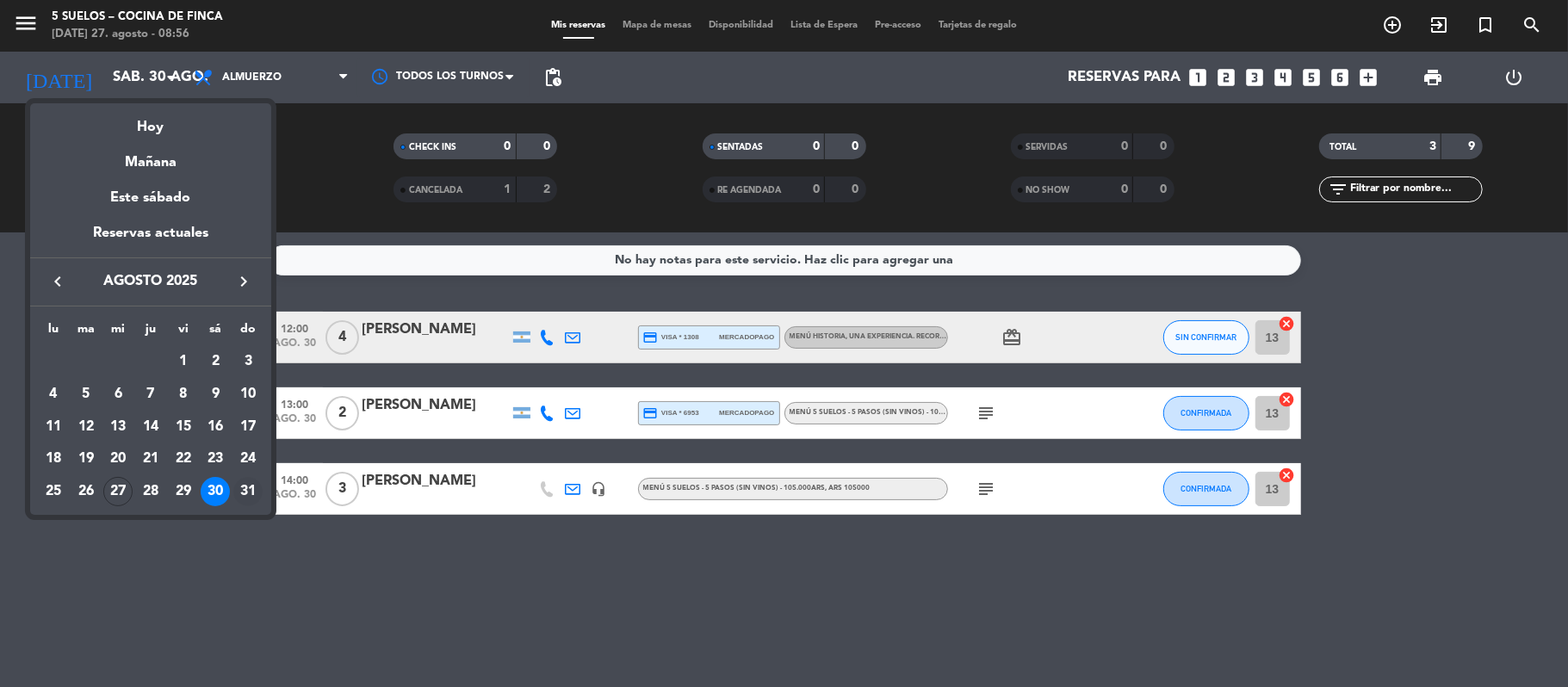
click at [248, 476] on td "31" at bounding box center [248, 491] width 33 height 33
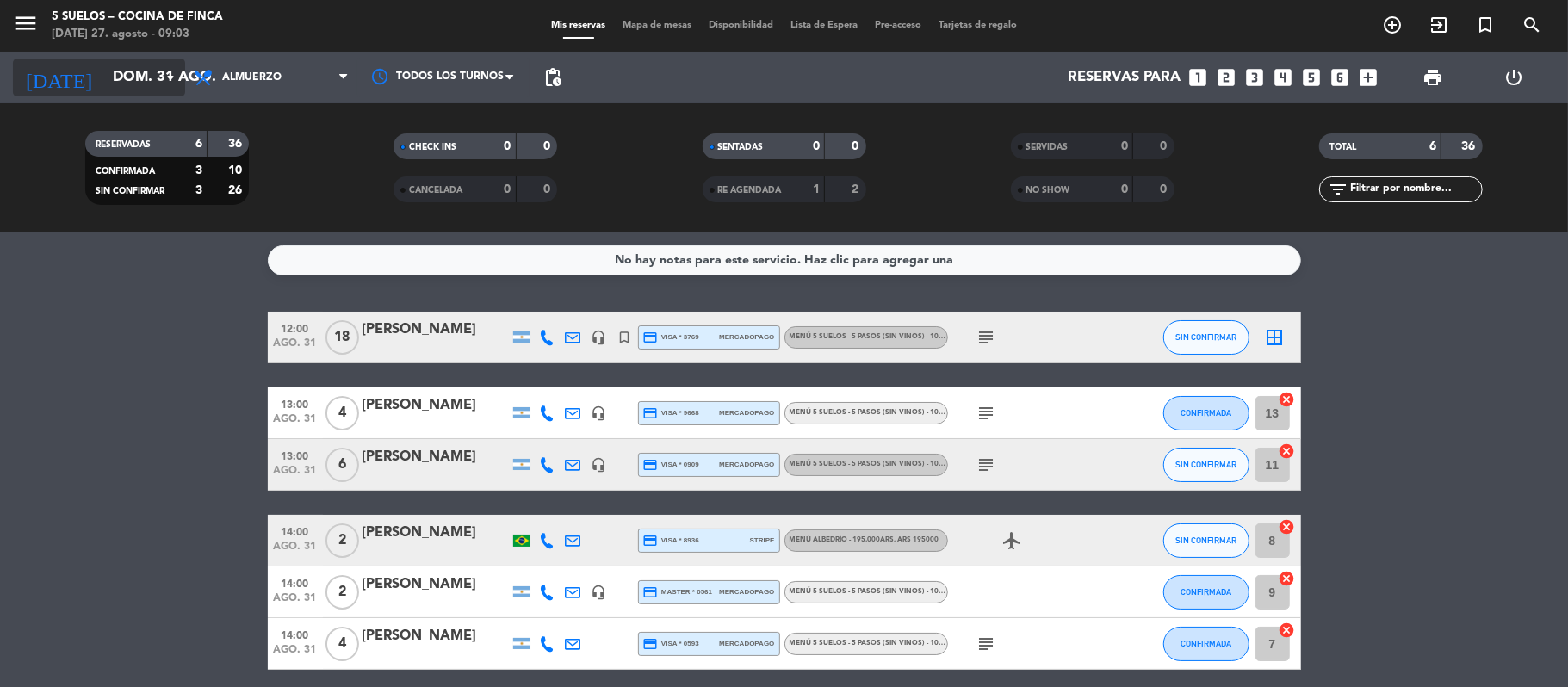
click at [104, 90] on input "dom. 31 ago." at bounding box center [198, 78] width 186 height 34
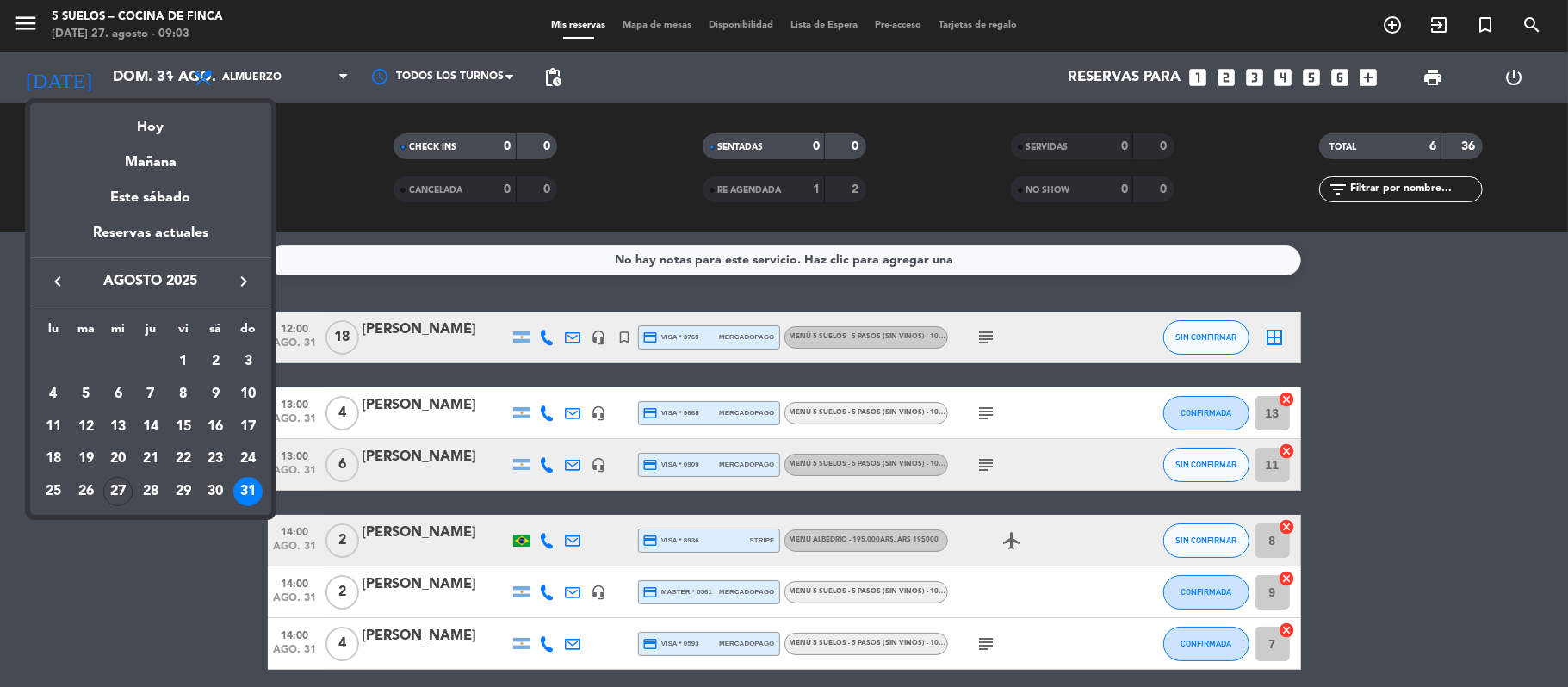
click at [252, 277] on icon "keyboard_arrow_right" at bounding box center [243, 282] width 20 height 21
click at [255, 274] on button "keyboard_arrow_right" at bounding box center [243, 282] width 31 height 22
click at [241, 490] on div "30" at bounding box center [247, 491] width 29 height 29
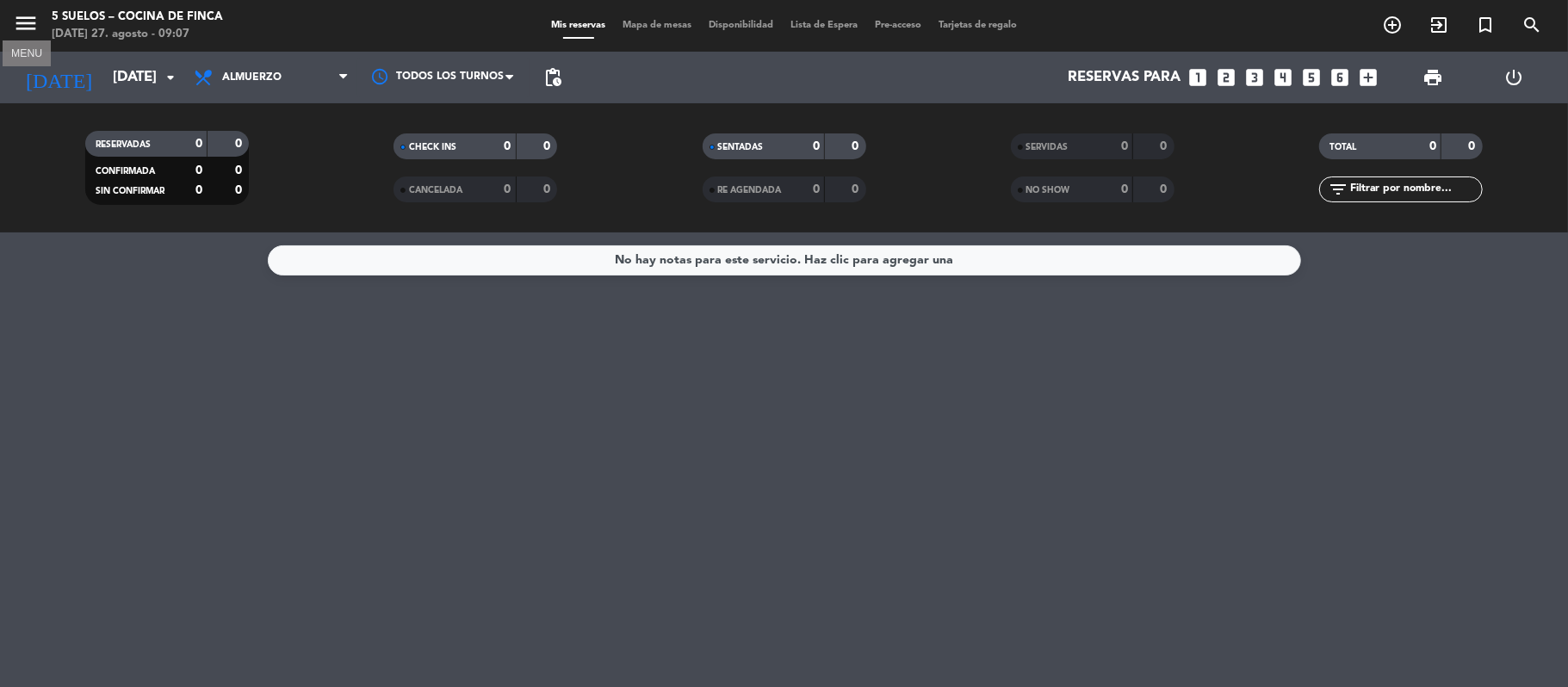
drag, startPoint x: 28, startPoint y: 31, endPoint x: 39, endPoint y: 32, distance: 11.0
click at [28, 29] on icon "menu" at bounding box center [26, 23] width 26 height 26
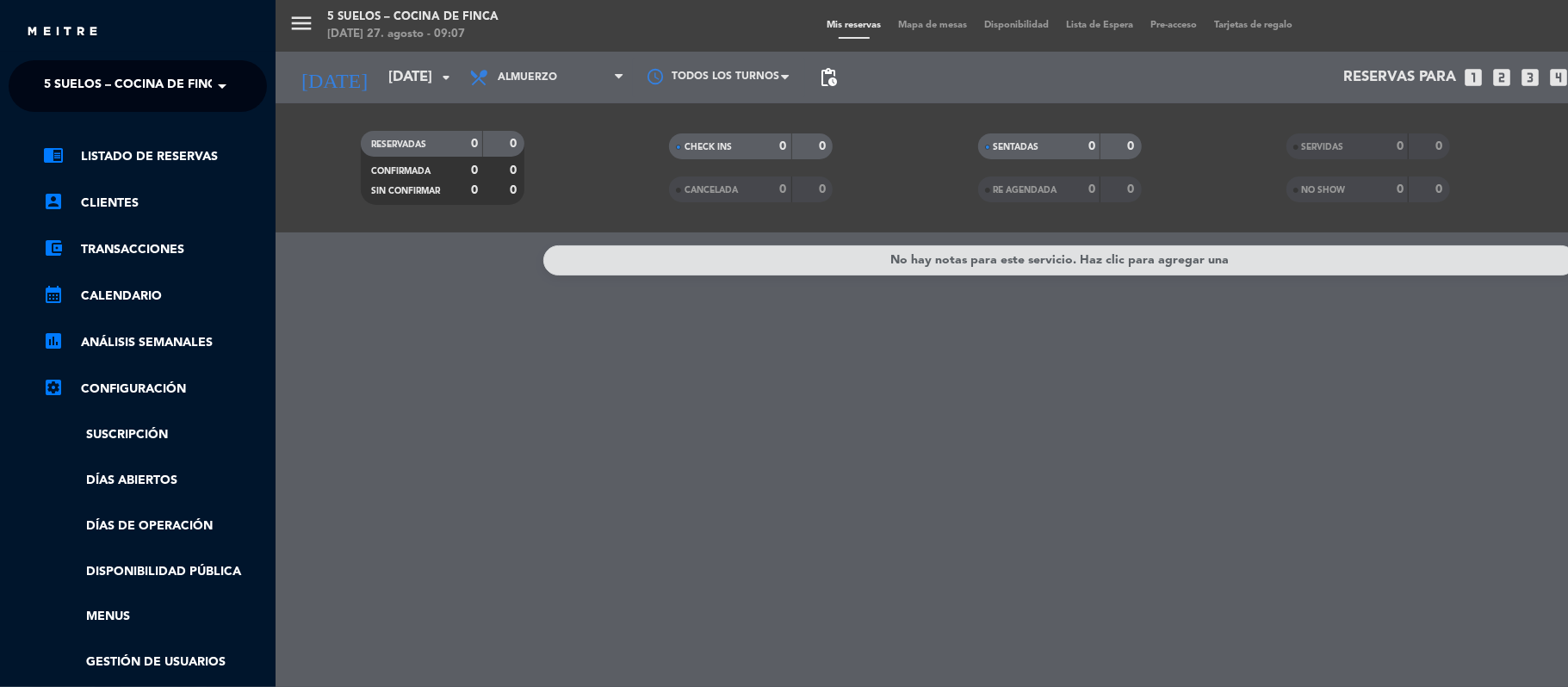
click at [81, 86] on span "5 SUELOS – COCINA DE FINCA" at bounding box center [134, 86] width 181 height 36
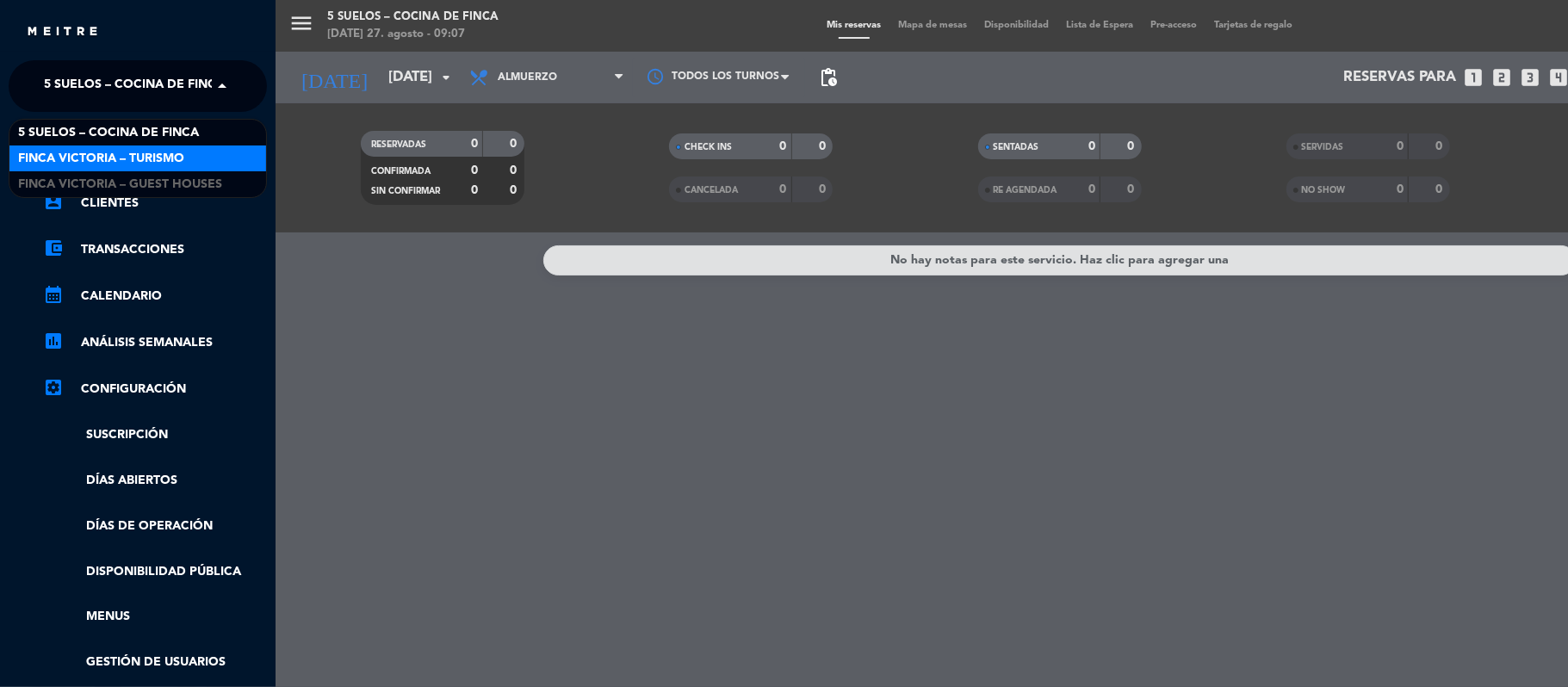
click at [112, 158] on span "FINCA VICTORIA – TURISMO" at bounding box center [101, 158] width 166 height 20
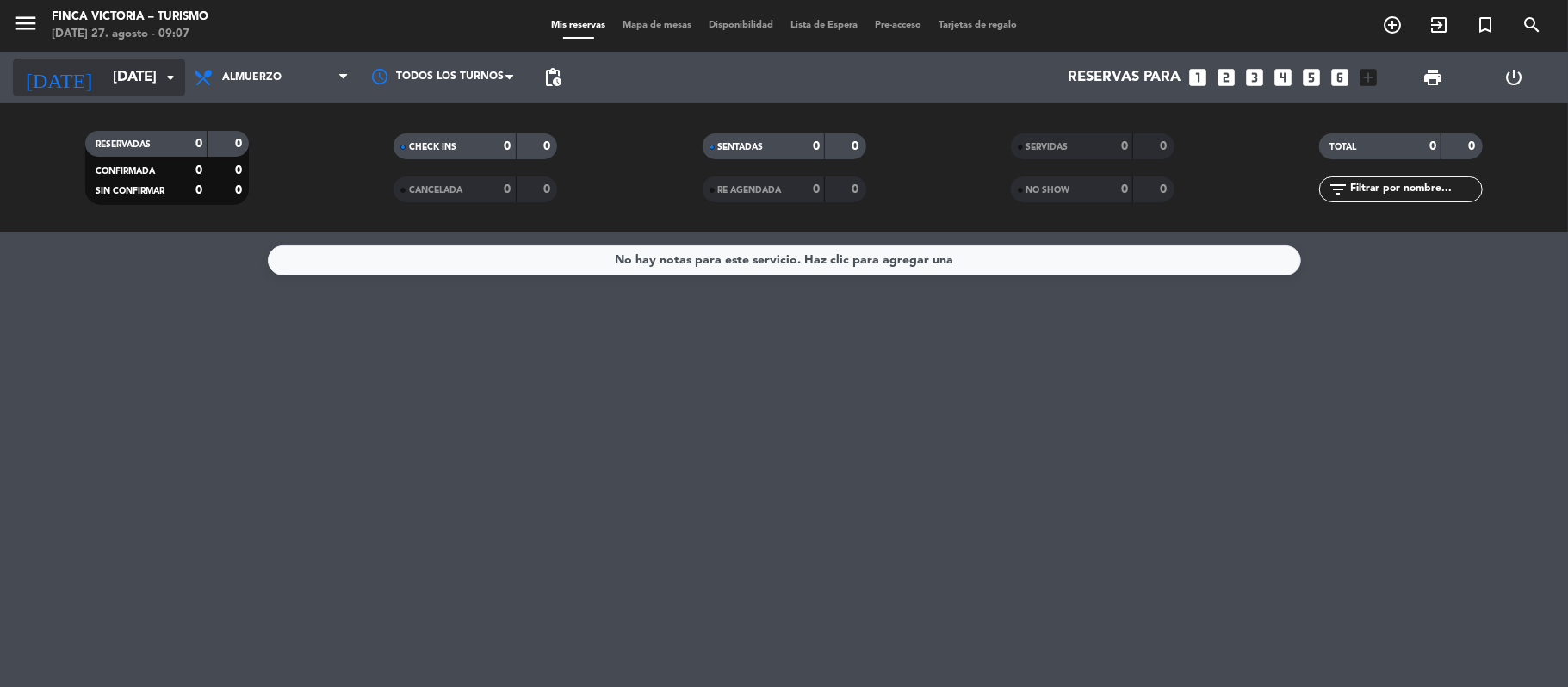
click at [125, 91] on input "[DATE]" at bounding box center [198, 78] width 186 height 34
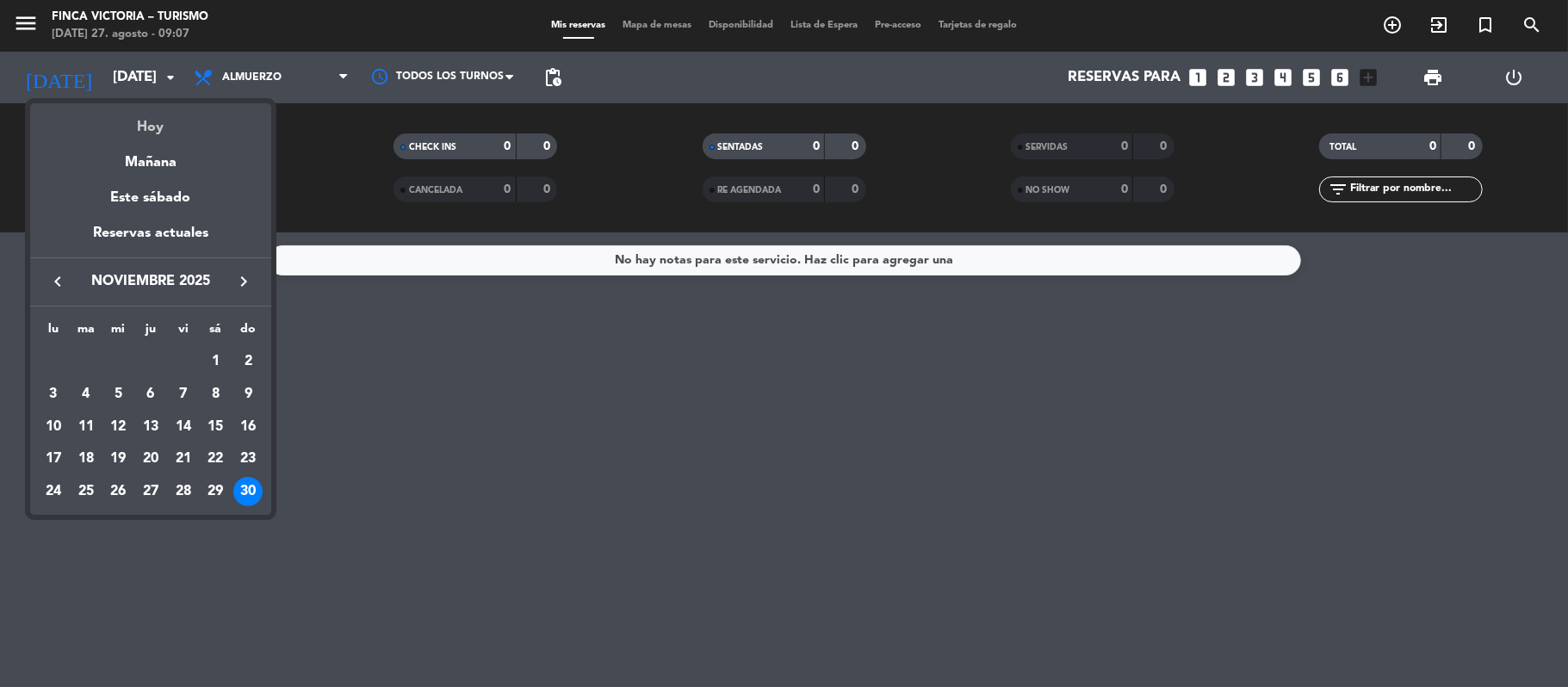
click at [143, 122] on div "Hoy" at bounding box center [150, 121] width 241 height 35
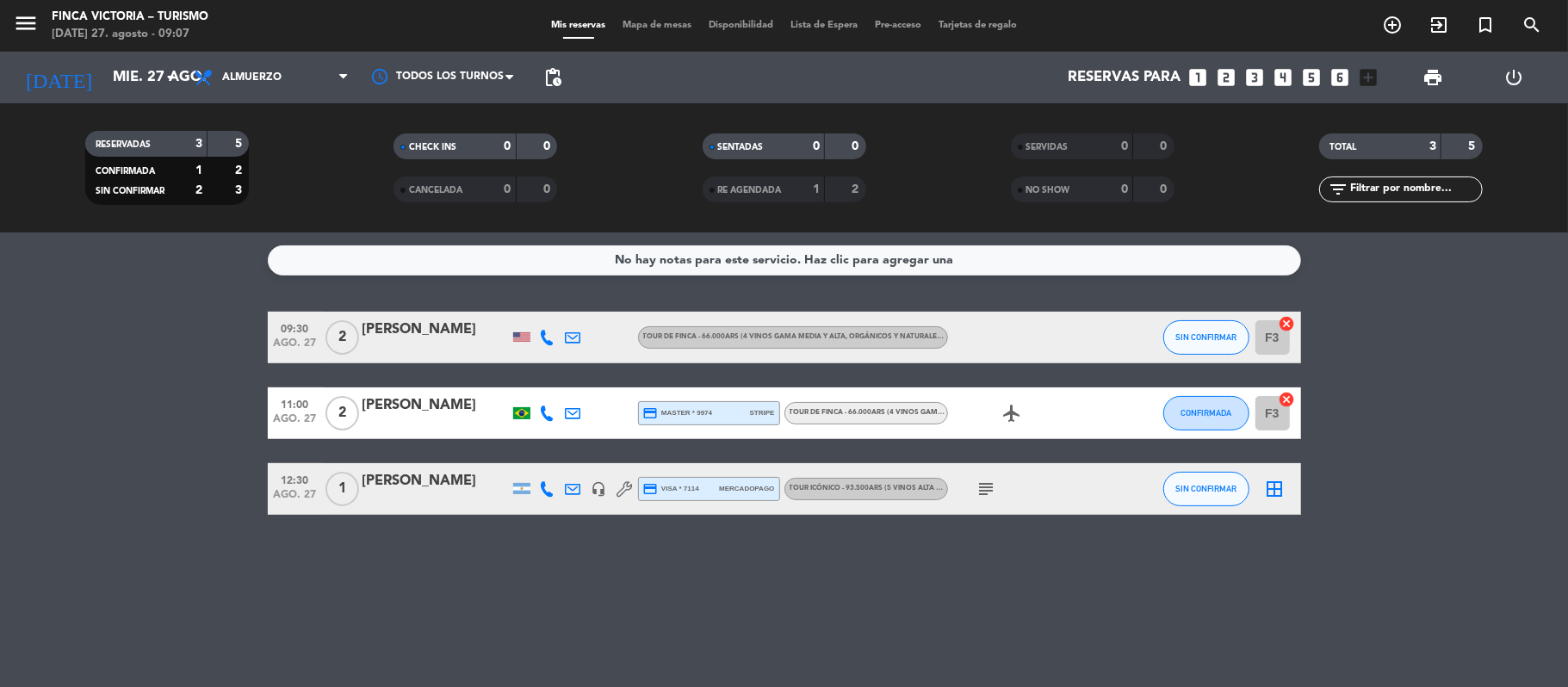
click at [35, 4] on div "menu FINCA VICTORIA – TURISMO [DATE] 27. agosto - 09:07 Mis reservas Mapa de me…" at bounding box center [784, 25] width 1568 height 51
click at [18, 31] on icon "menu" at bounding box center [26, 23] width 26 height 26
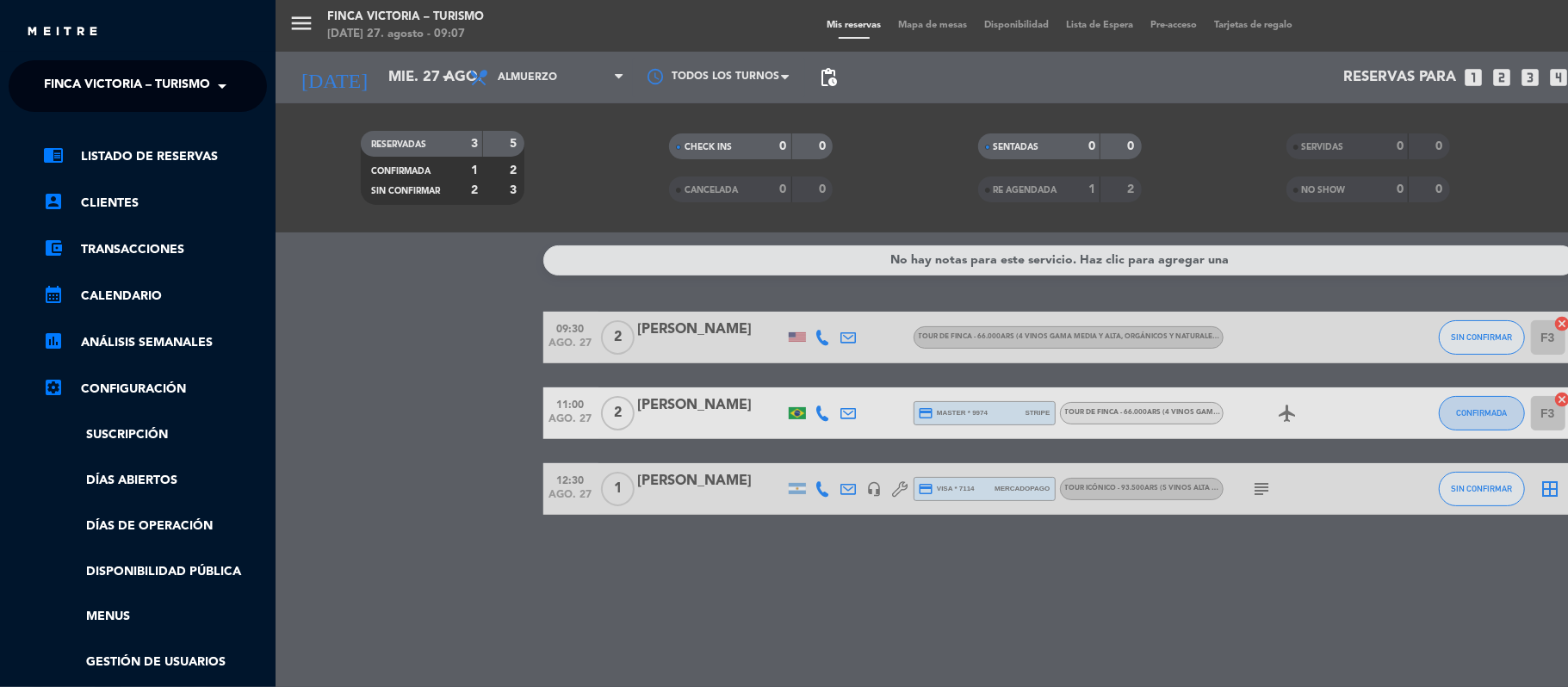
click at [35, 71] on input "text" at bounding box center [139, 87] width 210 height 38
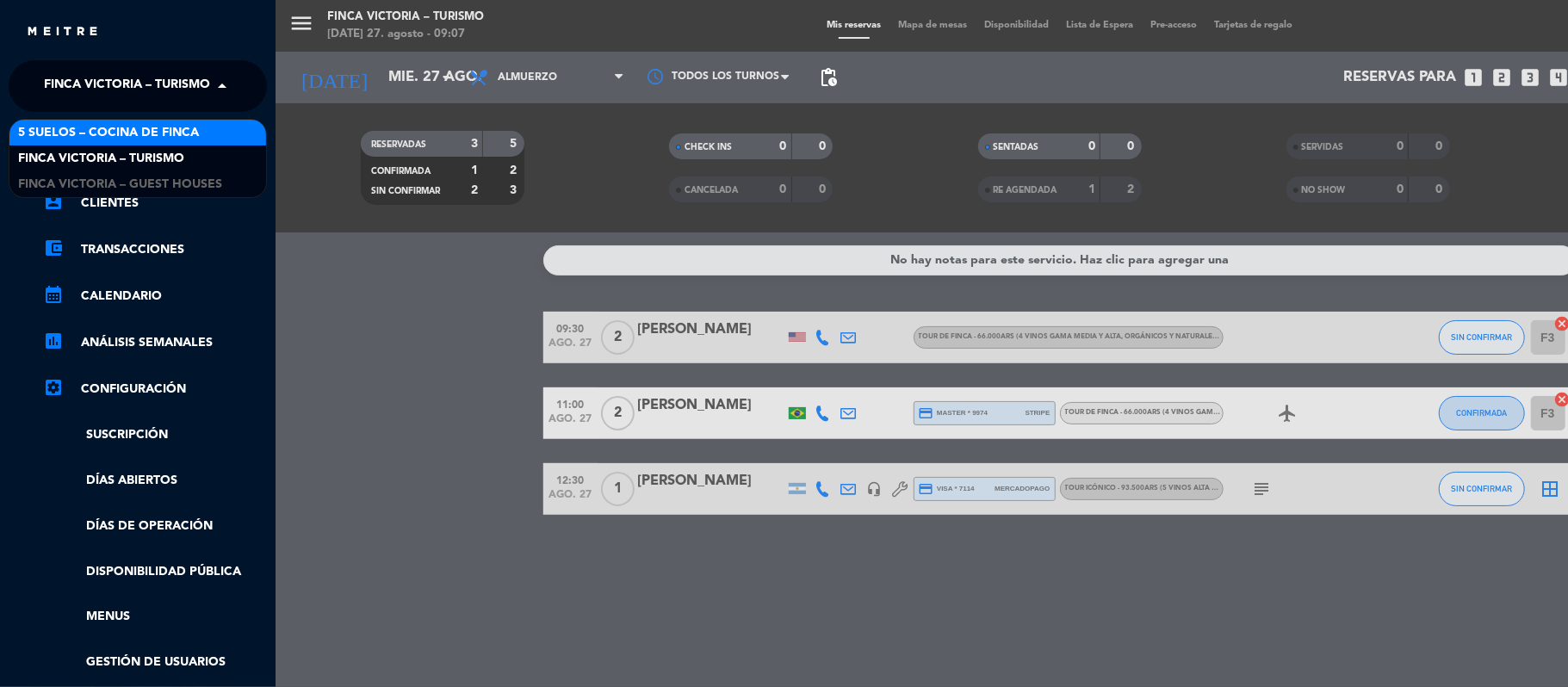
click at [69, 124] on span "5 SUELOS – COCINA DE FINCA" at bounding box center [108, 132] width 181 height 20
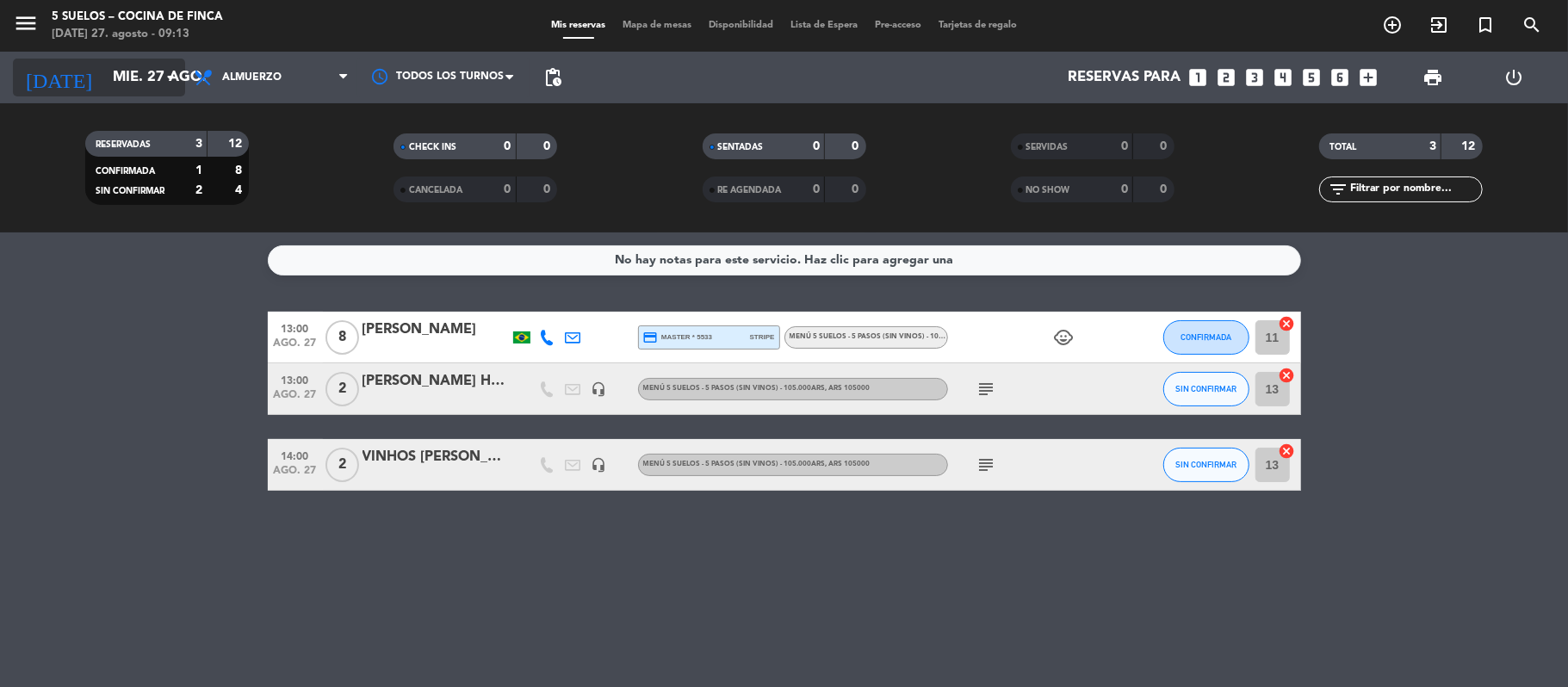
click at [114, 62] on input "mié. 27 ago." at bounding box center [198, 78] width 186 height 34
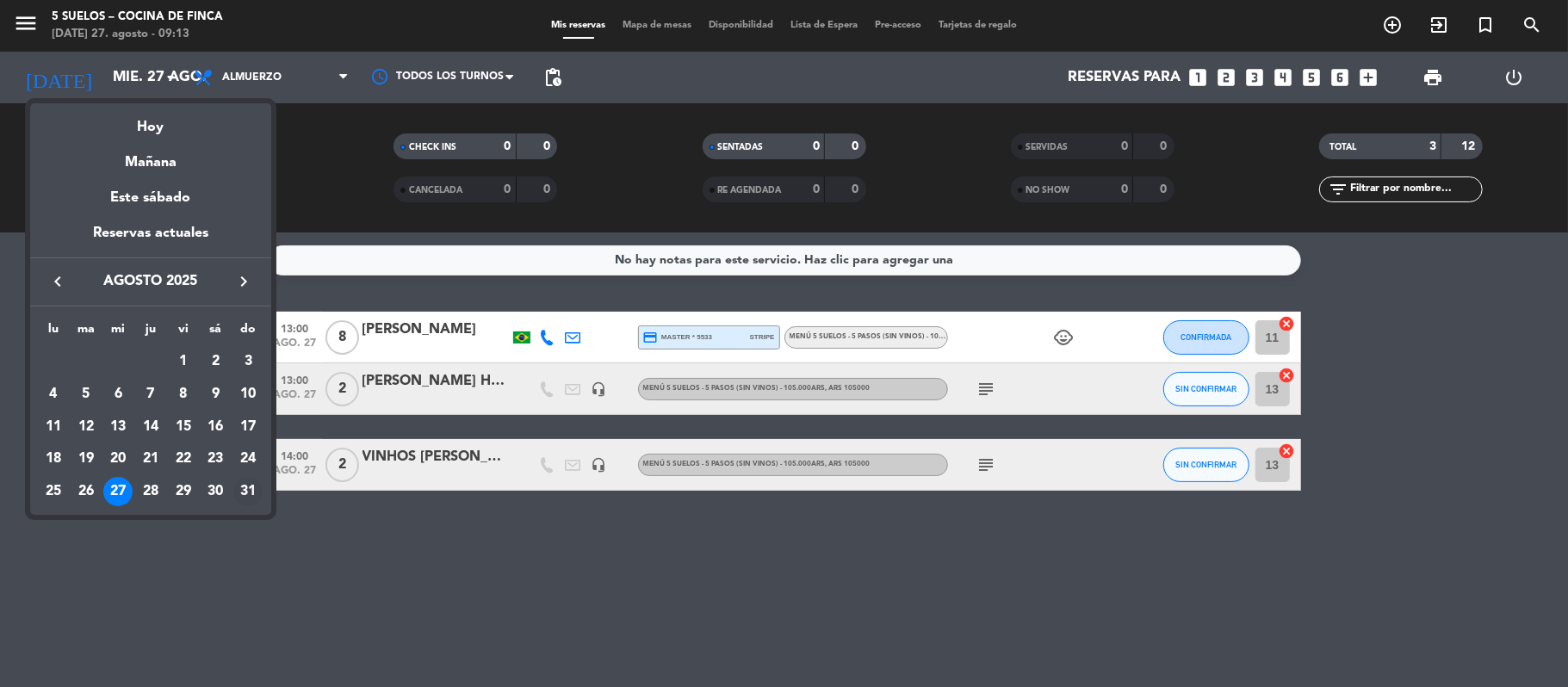
click at [242, 491] on div "31" at bounding box center [247, 491] width 29 height 29
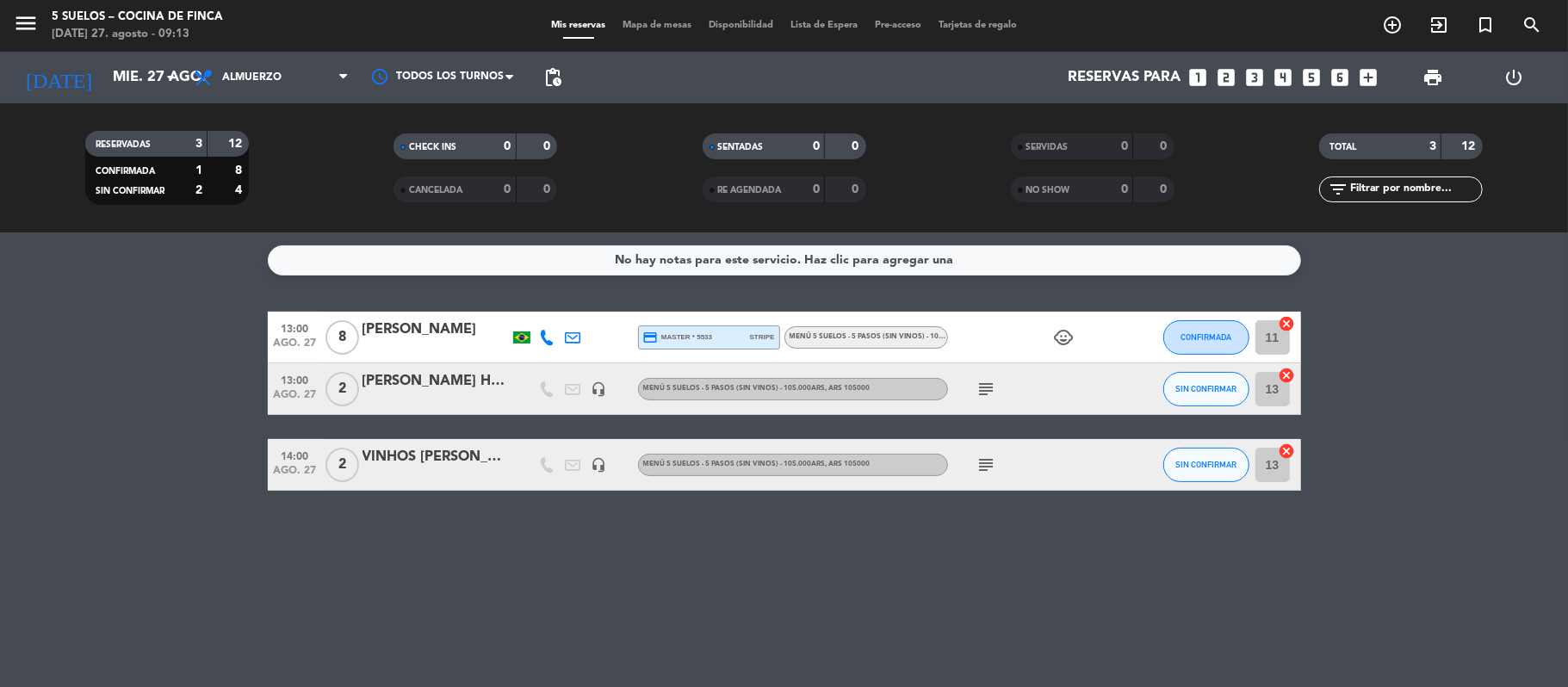
type input "dom. 31 ago."
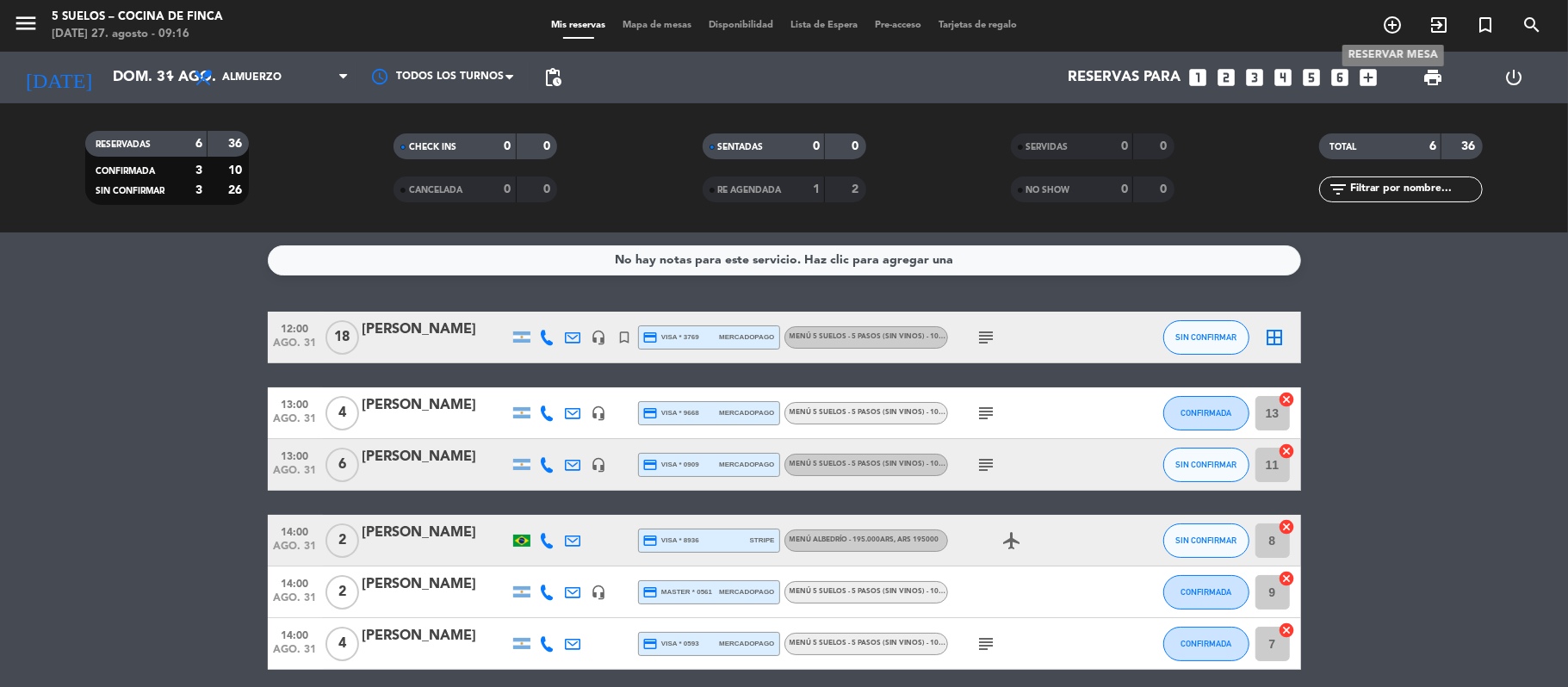
click at [1384, 17] on icon "add_circle_outline" at bounding box center [1392, 25] width 20 height 21
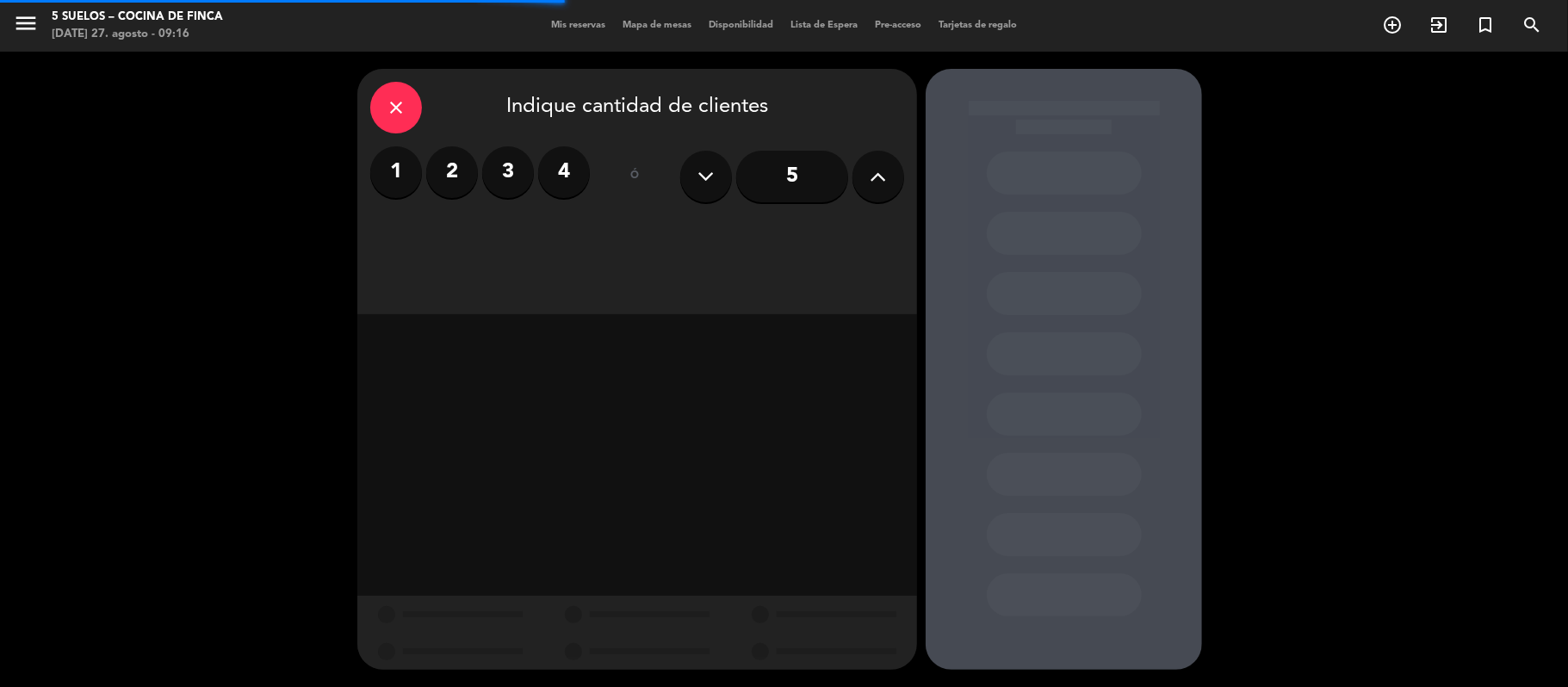
click at [458, 165] on label "2" at bounding box center [451, 172] width 51 height 51
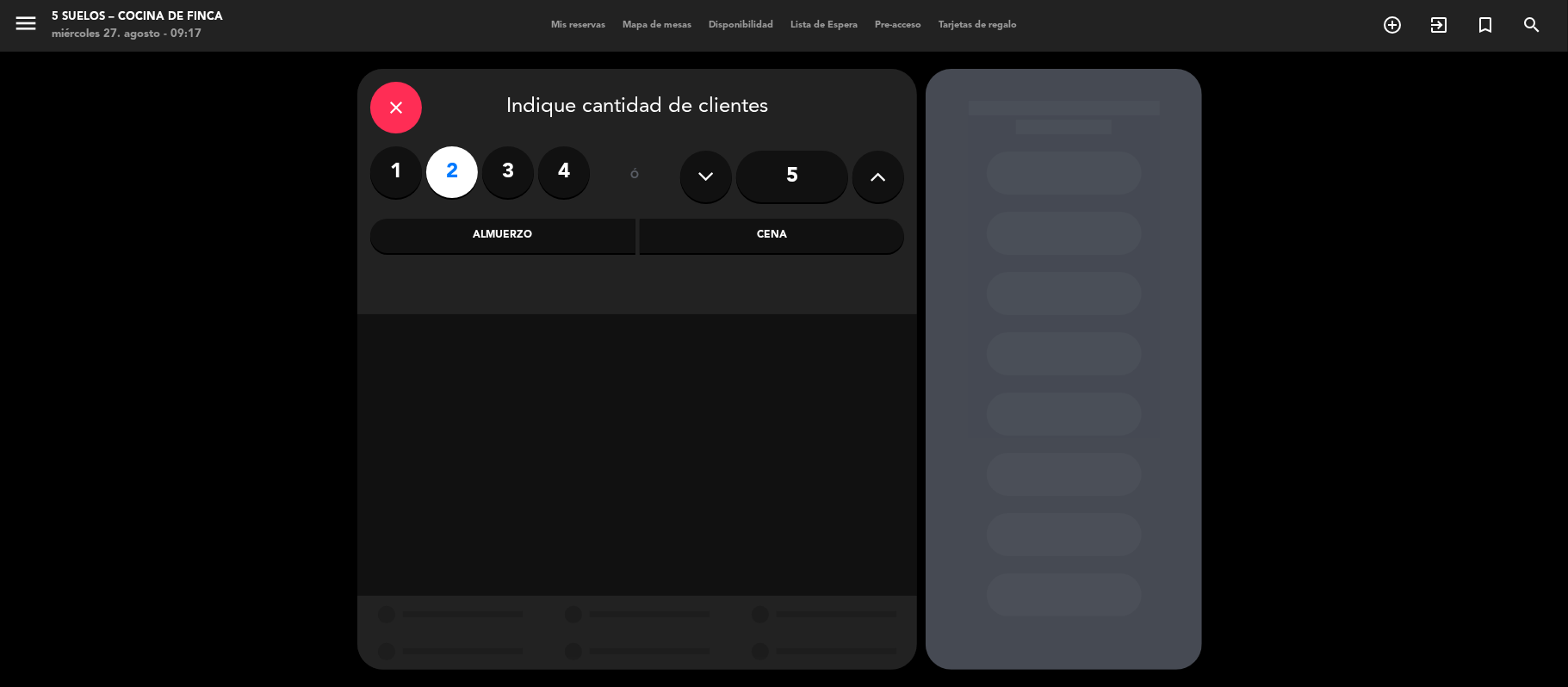
click at [458, 243] on div "Almuerzo" at bounding box center [502, 236] width 266 height 34
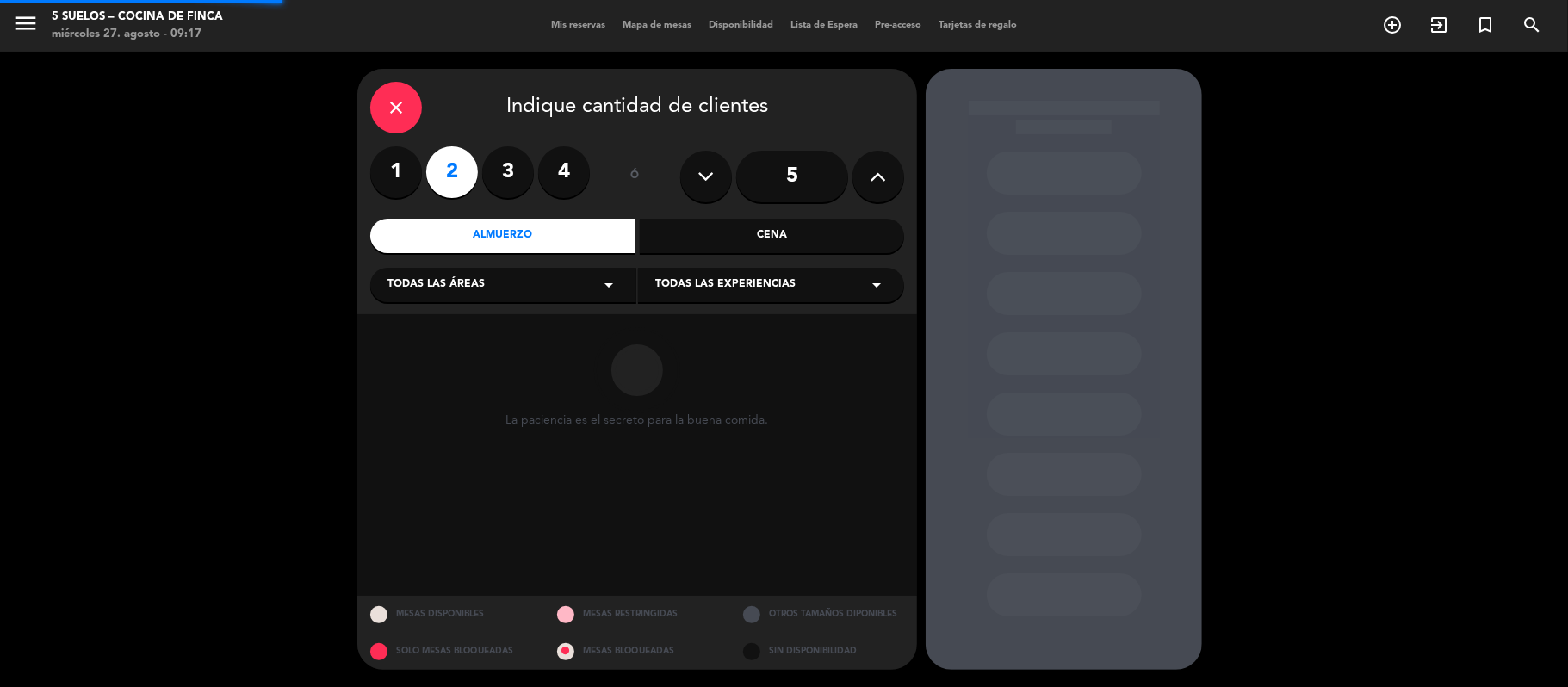
click at [451, 294] on div "Todas las áreas arrow_drop_down" at bounding box center [503, 284] width 266 height 34
click at [411, 382] on div "Restaurante" at bounding box center [503, 378] width 232 height 17
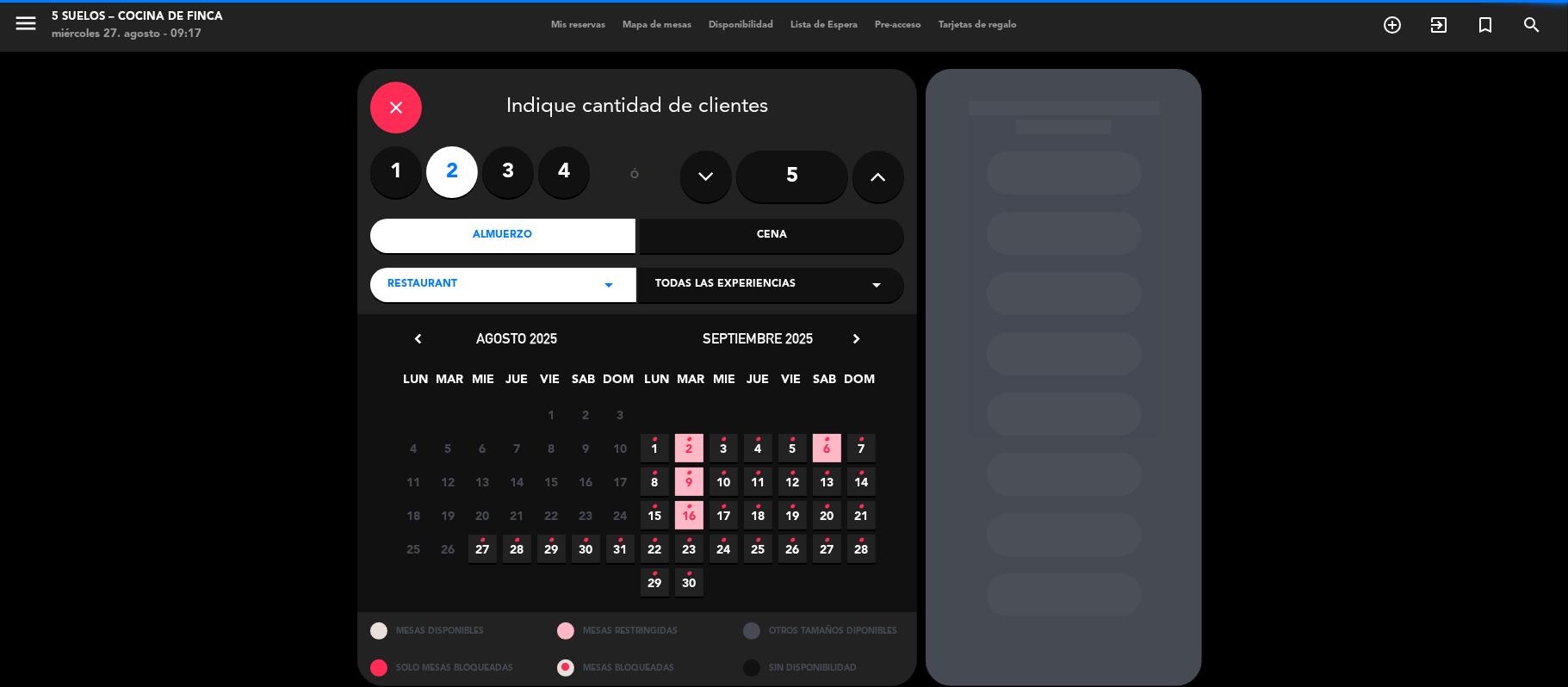
click at [696, 283] on span "Todas las experiencias" at bounding box center [725, 285] width 141 height 17
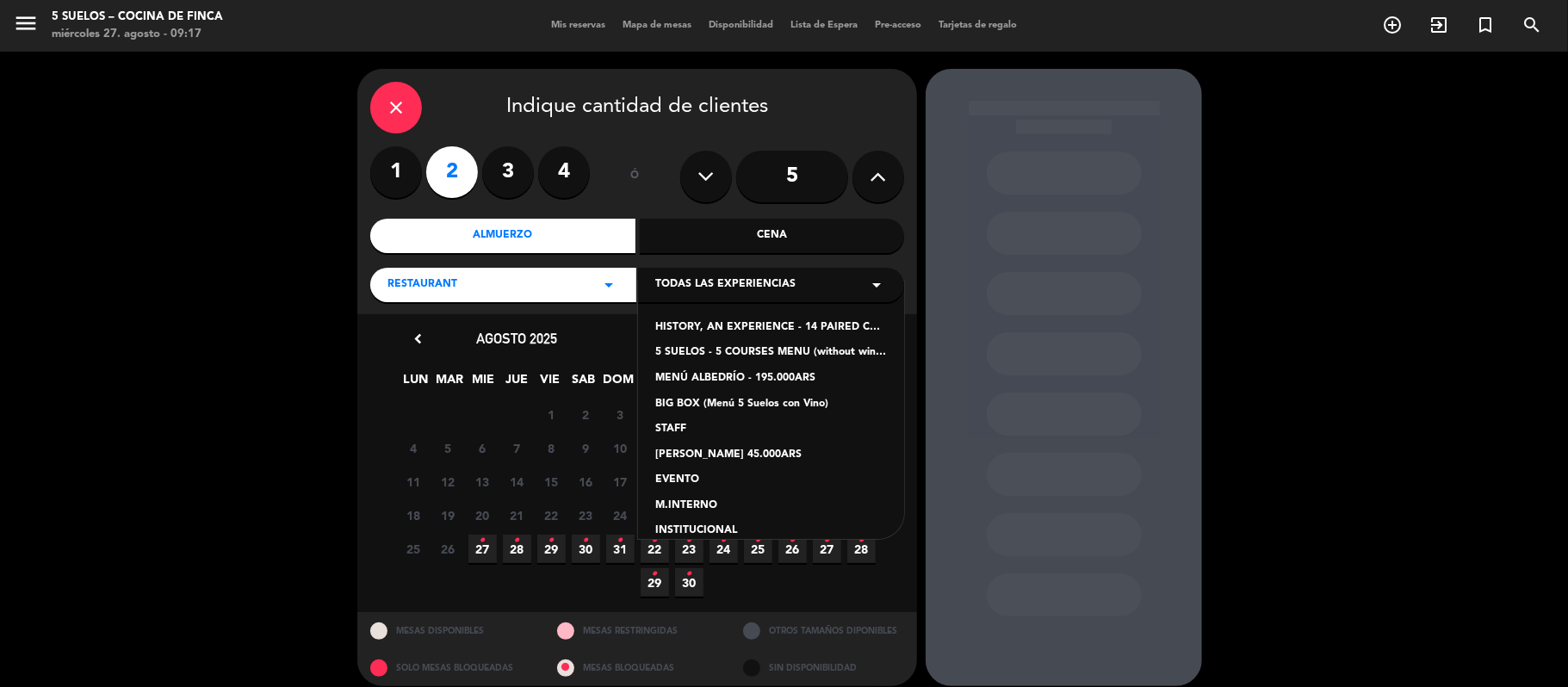
click at [673, 353] on div "5 SUELOS - 5 COURSES MENU (without wines) - ARS105,000" at bounding box center [770, 353] width 232 height 17
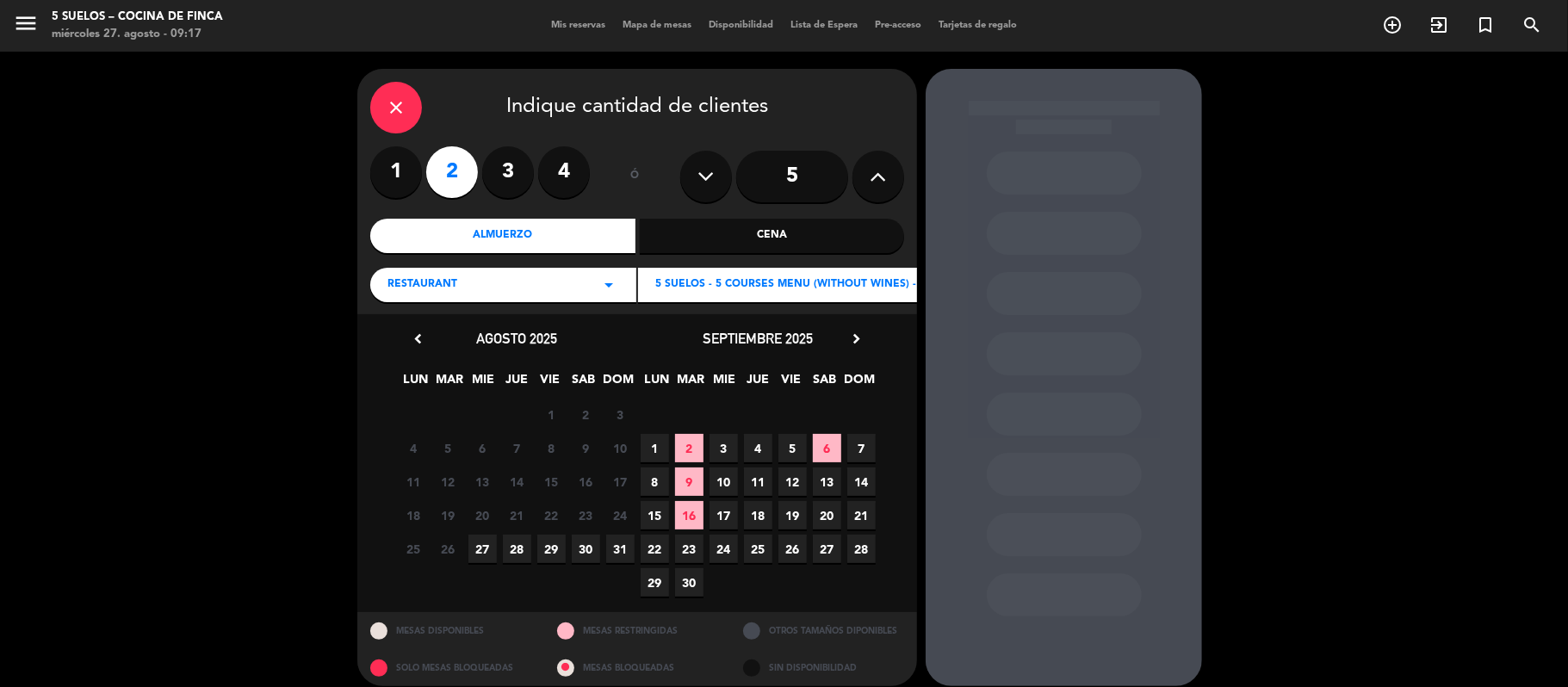
click at [624, 556] on span "31" at bounding box center [620, 549] width 28 height 28
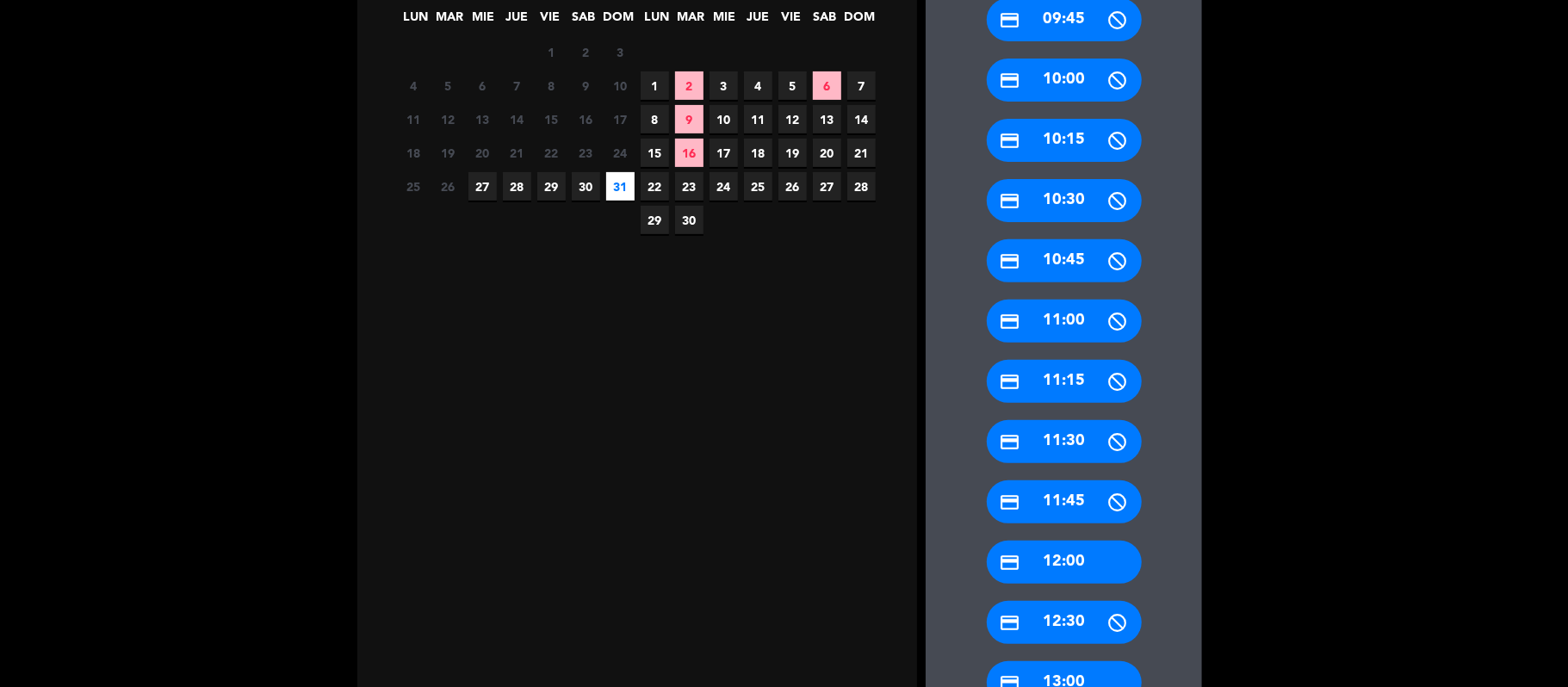
scroll to position [475, 0]
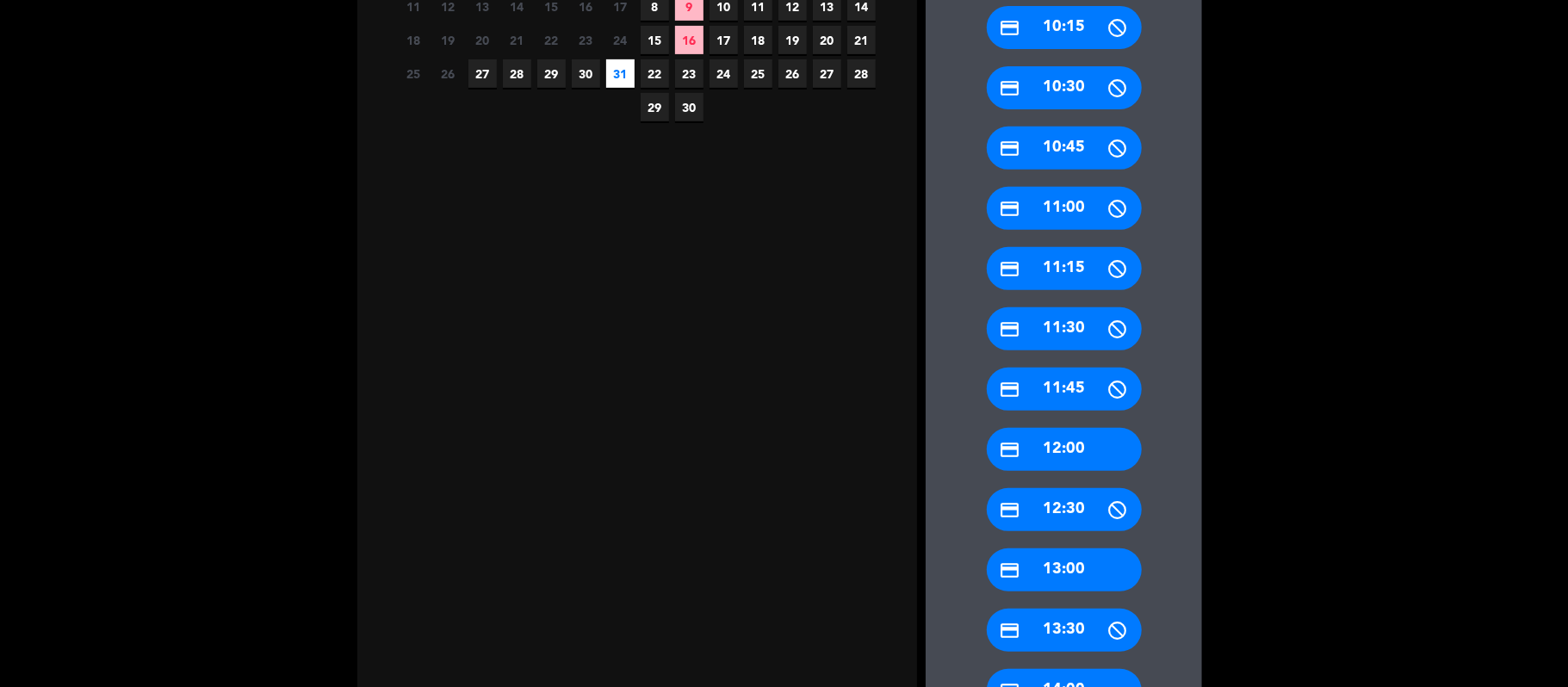
click at [1009, 561] on icon "credit_card" at bounding box center [1010, 570] width 21 height 21
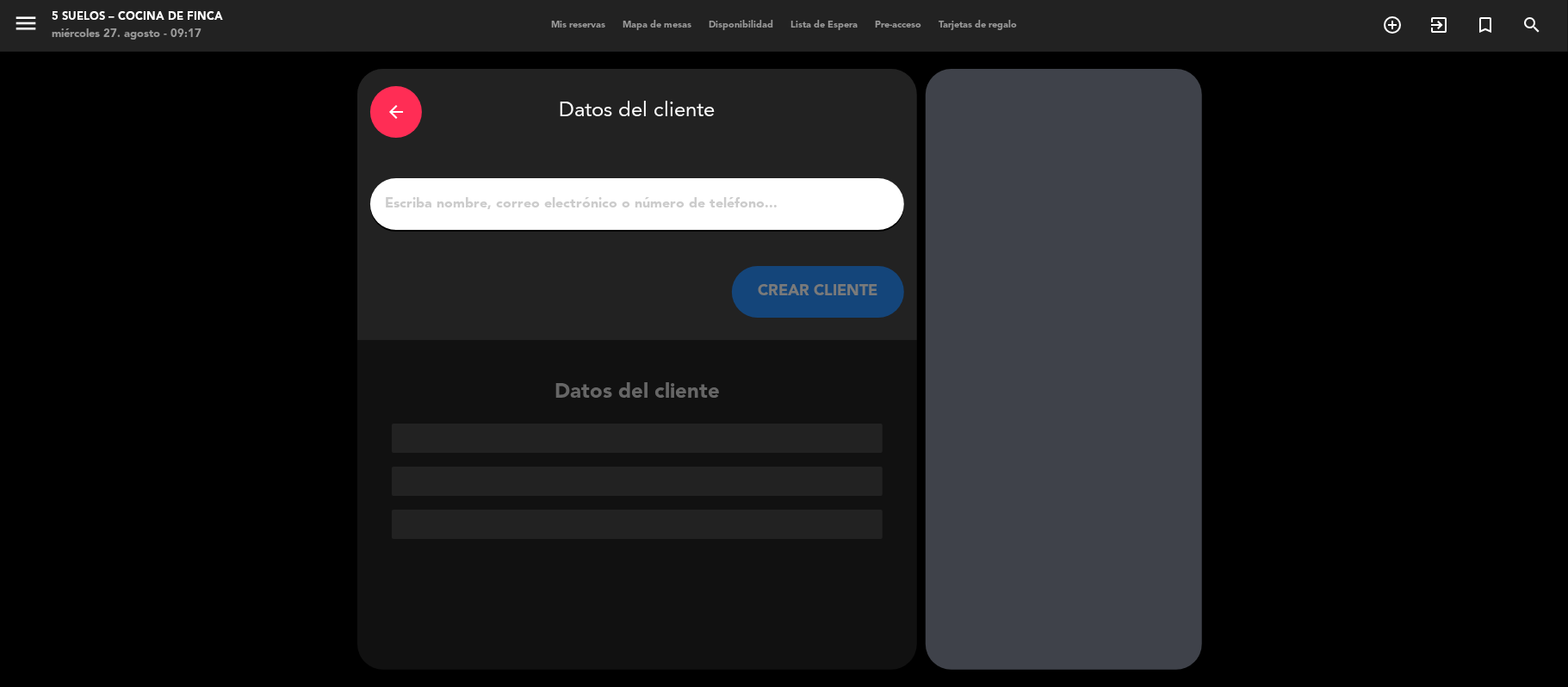
scroll to position [0, 0]
click at [675, 185] on div at bounding box center [636, 203] width 534 height 51
click at [641, 208] on input "1" at bounding box center [636, 204] width 508 height 24
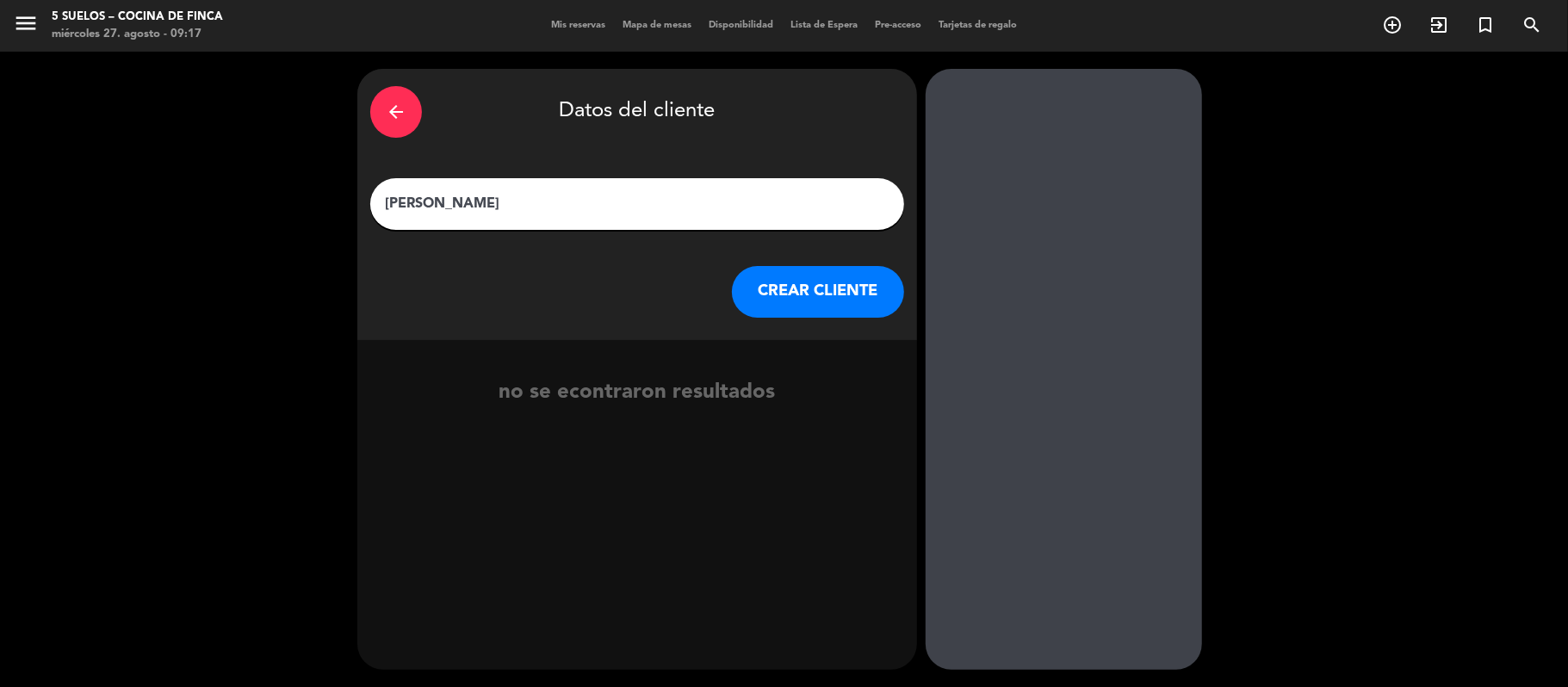
type input "[PERSON_NAME]"
click at [772, 308] on button "CREAR CLIENTE" at bounding box center [817, 292] width 172 height 51
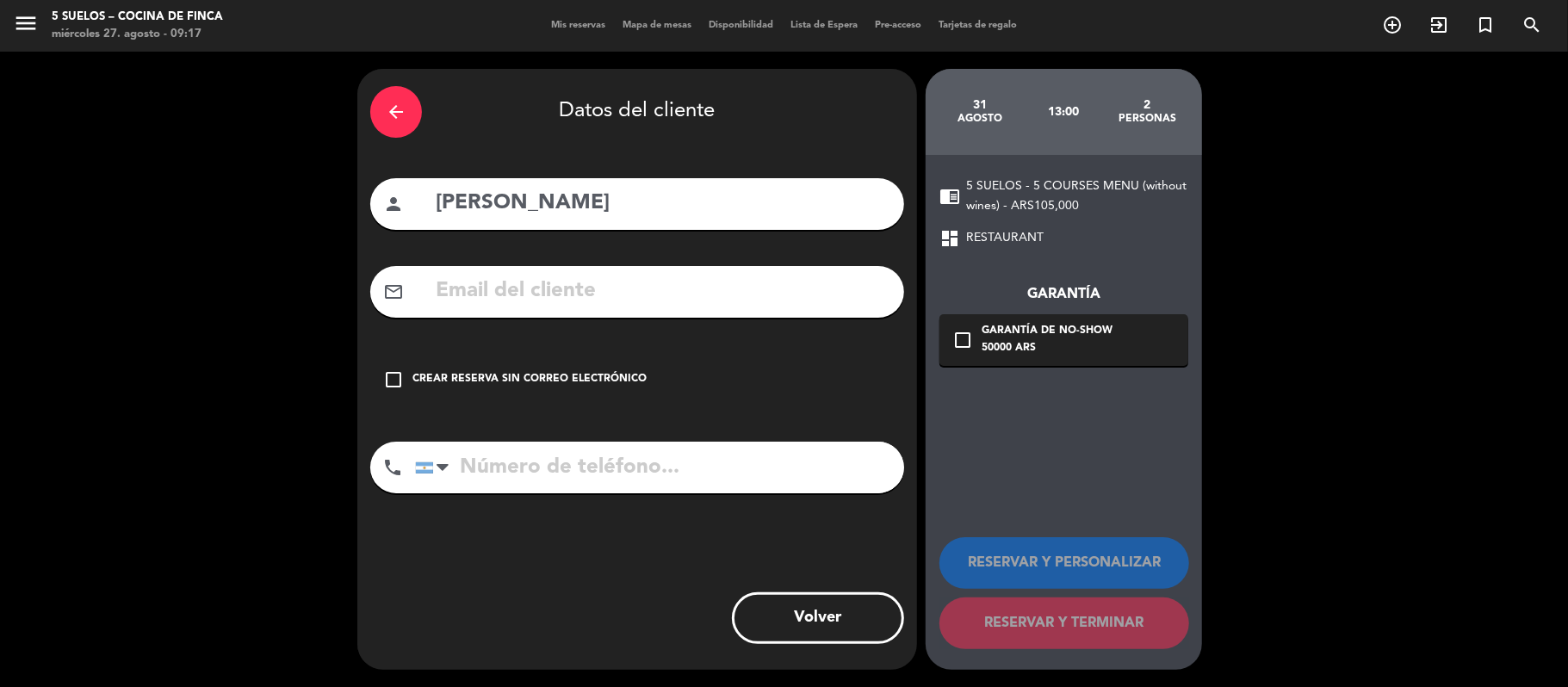
click at [532, 311] on div "mail_outline" at bounding box center [636, 292] width 534 height 51
click at [530, 286] on input "text" at bounding box center [662, 292] width 457 height 35
paste input "[EMAIL_ADDRESS][DOMAIN_NAME]"
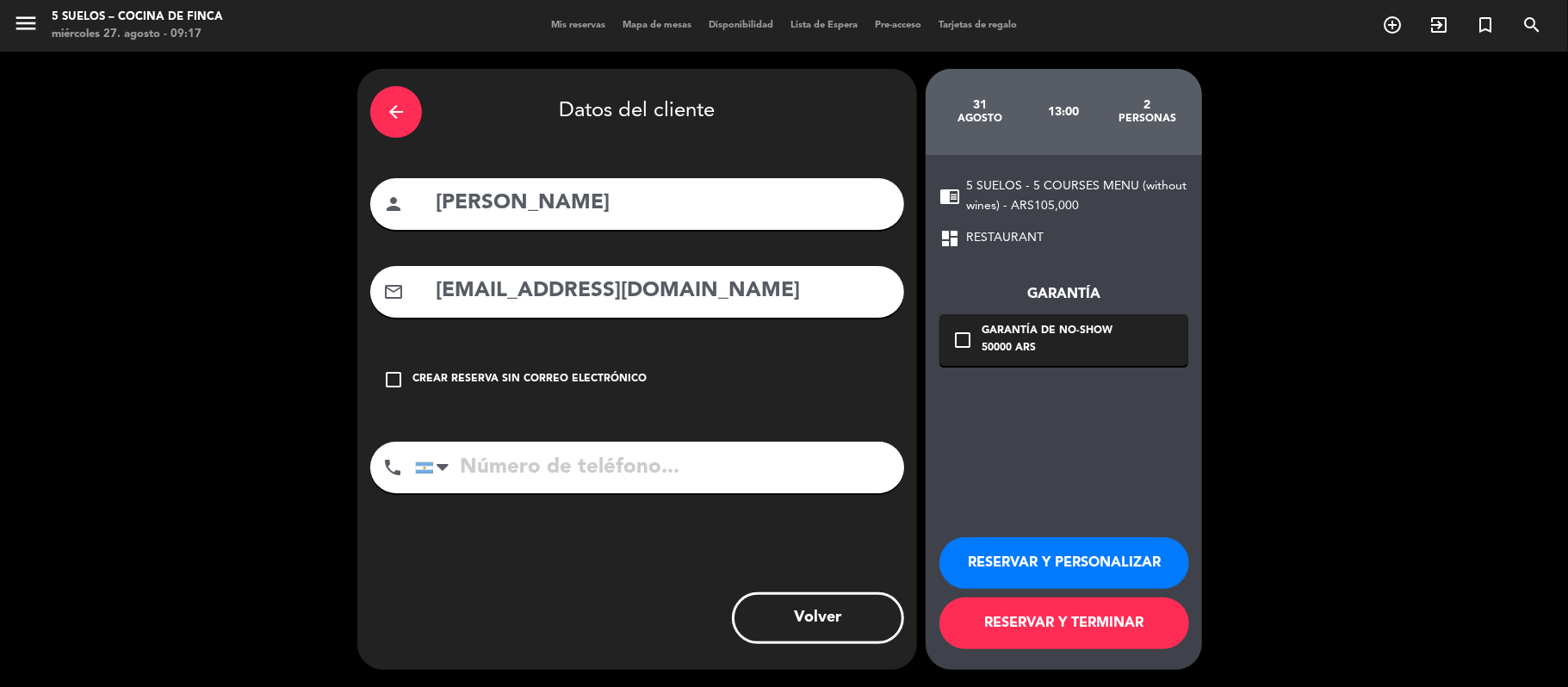
type input "[EMAIL_ADDRESS][DOMAIN_NAME]"
click at [481, 459] on input "tel" at bounding box center [659, 467] width 489 height 51
paste input "[PHONE_NUMBER]"
type input "[PHONE_NUMBER]"
click at [445, 290] on input "[EMAIL_ADDRESS][DOMAIN_NAME]" at bounding box center [662, 292] width 457 height 35
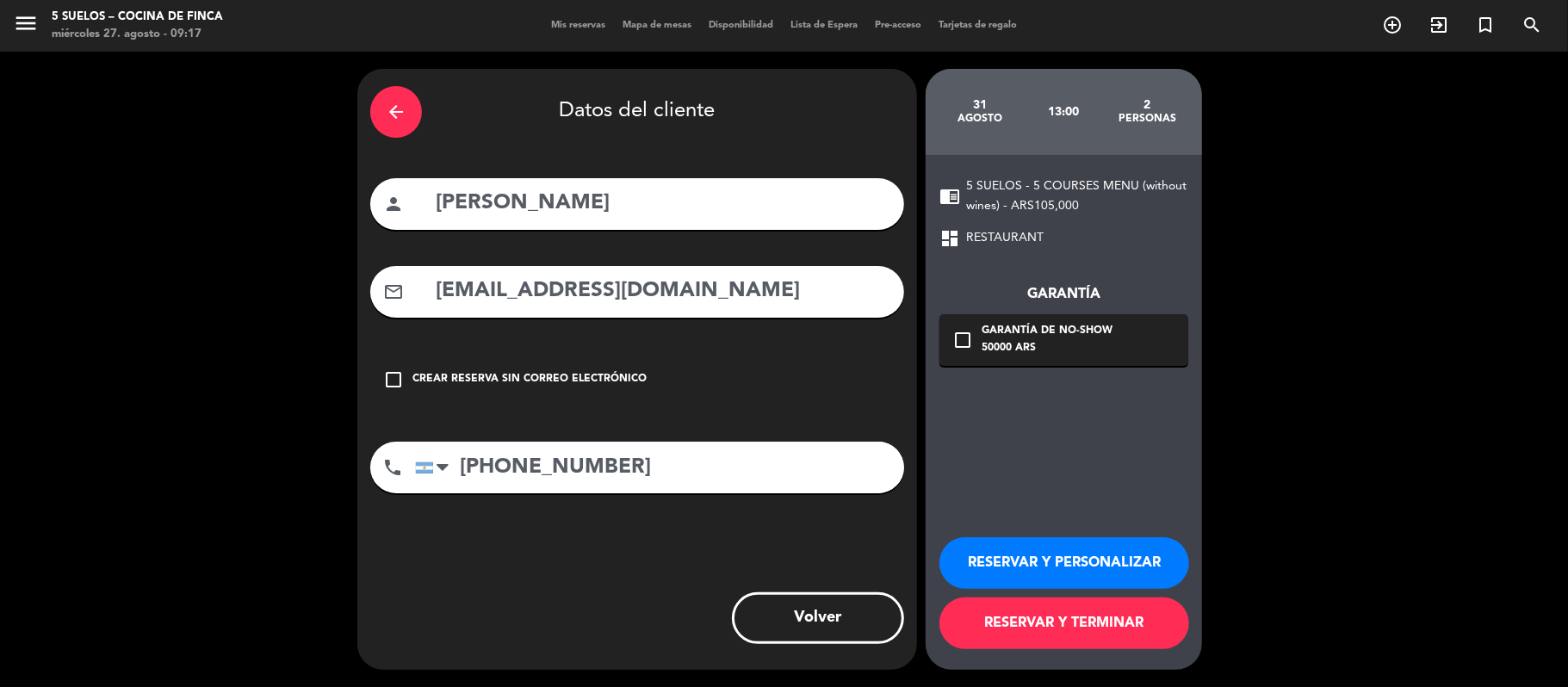
type input "[EMAIL_ADDRESS][DOMAIN_NAME]"
drag, startPoint x: 993, startPoint y: 338, endPoint x: 993, endPoint y: 362, distance: 24.0
click at [993, 337] on div "Garantía de no-show" at bounding box center [1046, 331] width 130 height 17
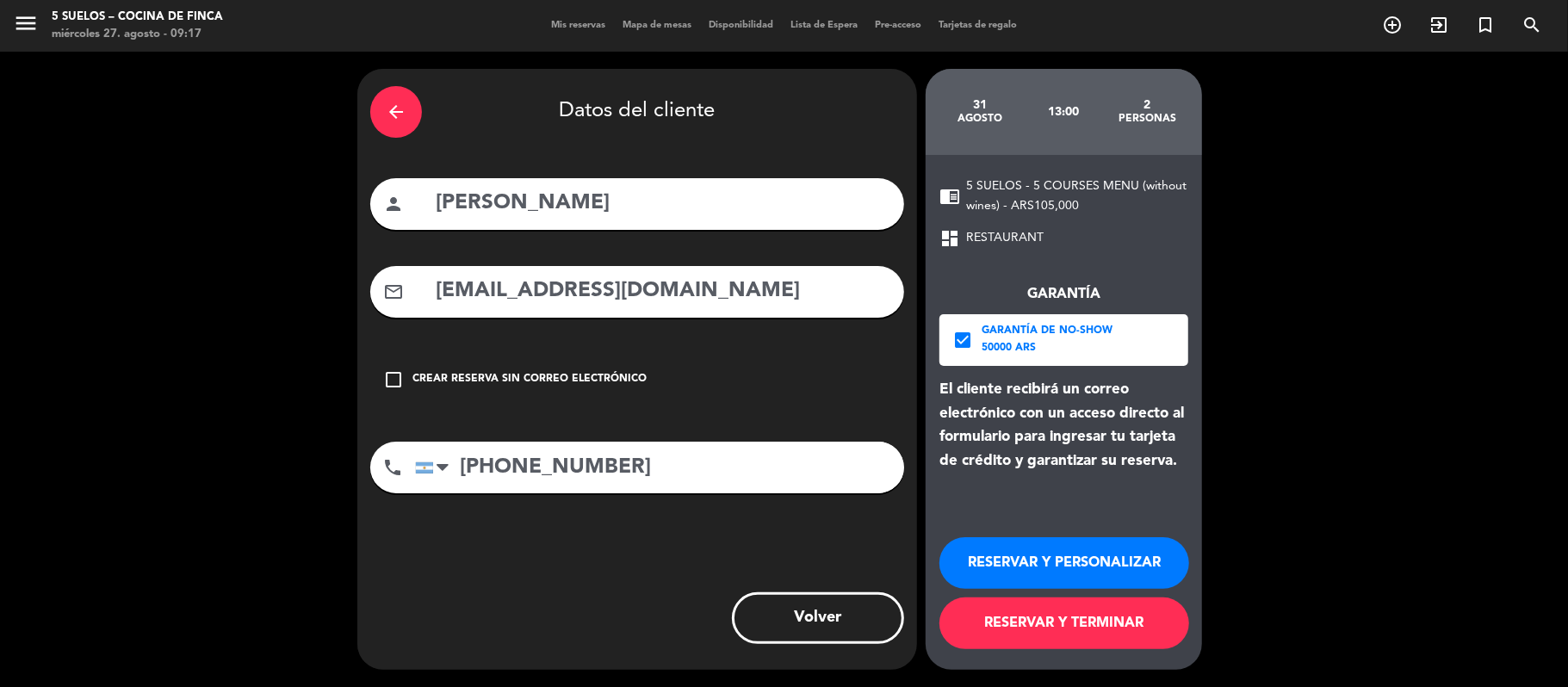
click at [1016, 572] on button "RESERVAR Y PERSONALIZAR" at bounding box center [1064, 563] width 250 height 51
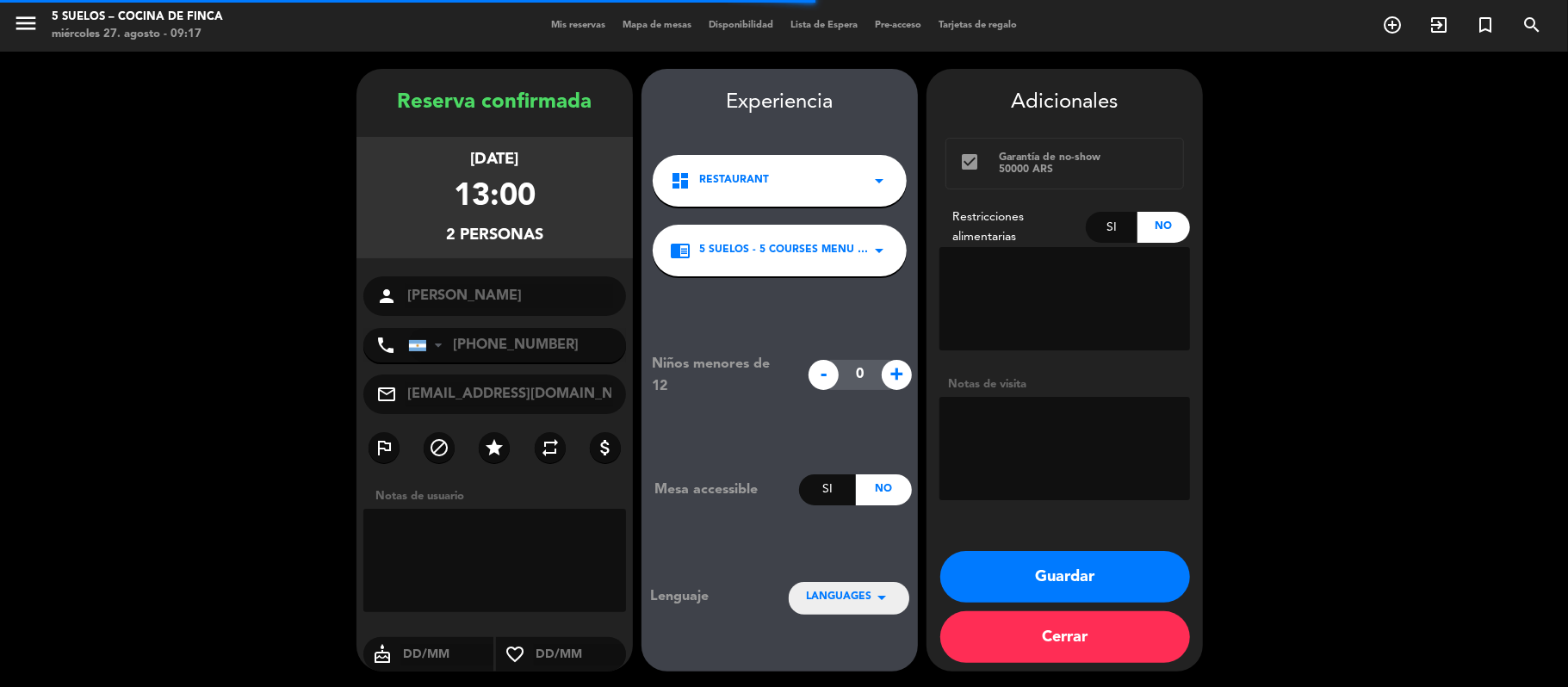
click at [1095, 231] on div "Si" at bounding box center [1111, 227] width 52 height 31
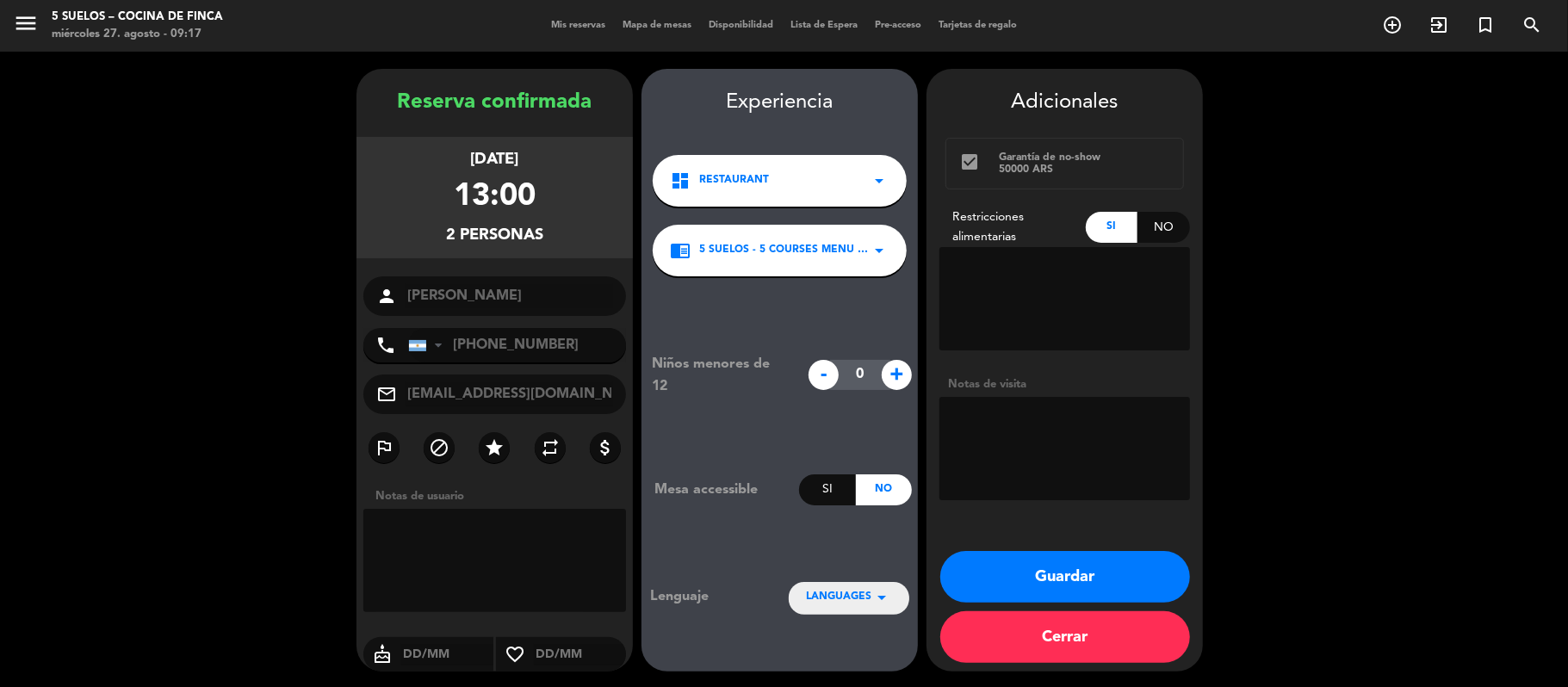
click at [1052, 272] on textarea at bounding box center [1064, 298] width 251 height 103
type textarea "Sin cilantro"
click at [867, 591] on span "LANGUAGES" at bounding box center [839, 598] width 65 height 17
click at [855, 524] on div "Español" at bounding box center [849, 519] width 86 height 17
click at [990, 429] on textarea at bounding box center [1064, 448] width 251 height 103
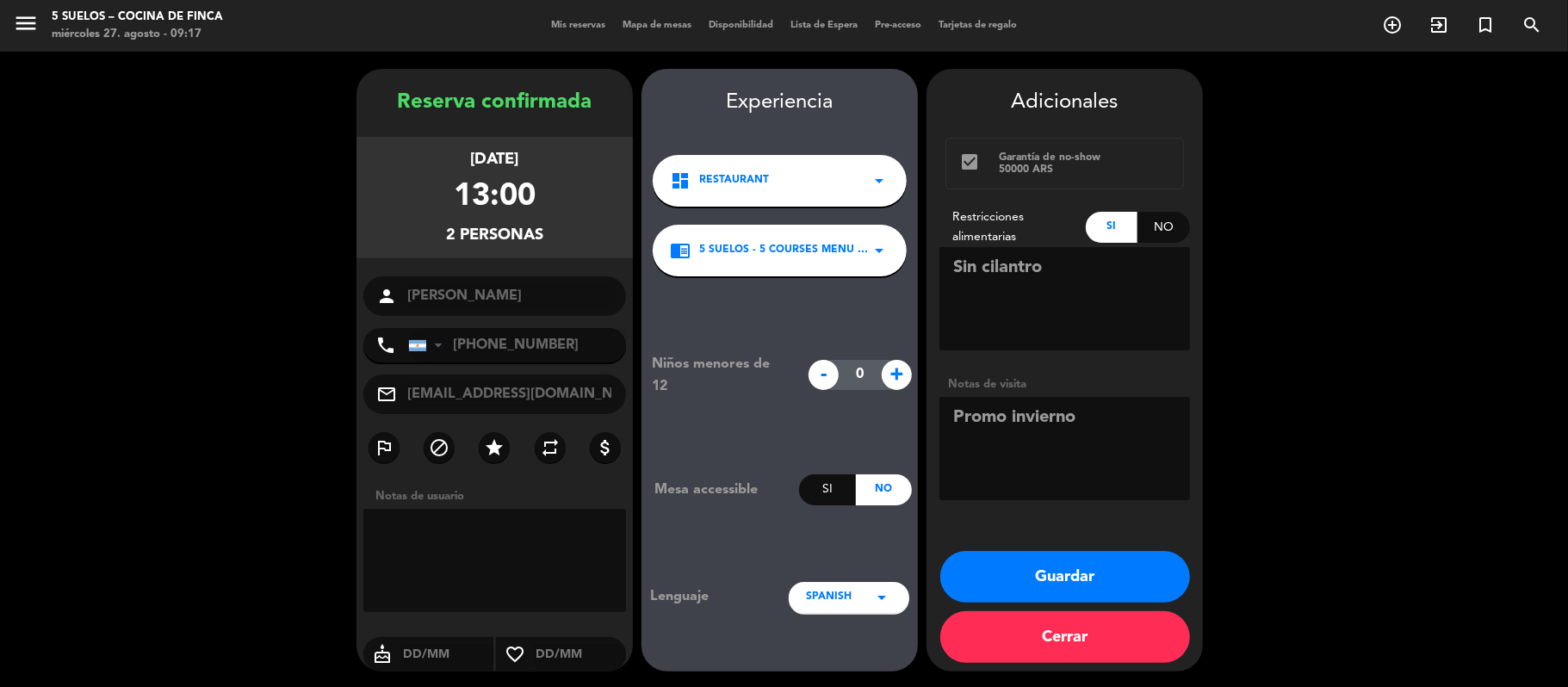
type textarea "Promo invierno"
click at [1092, 580] on button "Guardar" at bounding box center [1065, 576] width 250 height 51
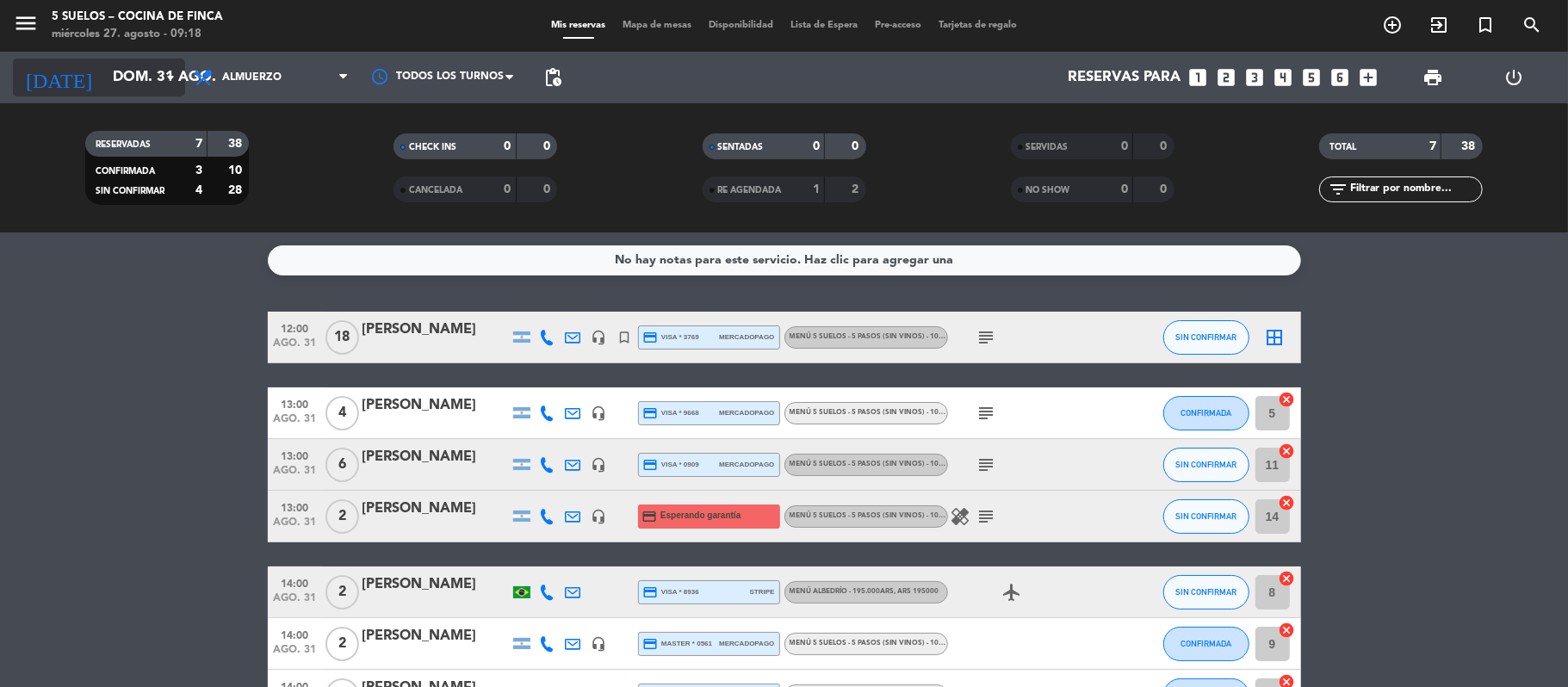
click at [130, 62] on input "dom. 31 ago." at bounding box center [198, 78] width 186 height 34
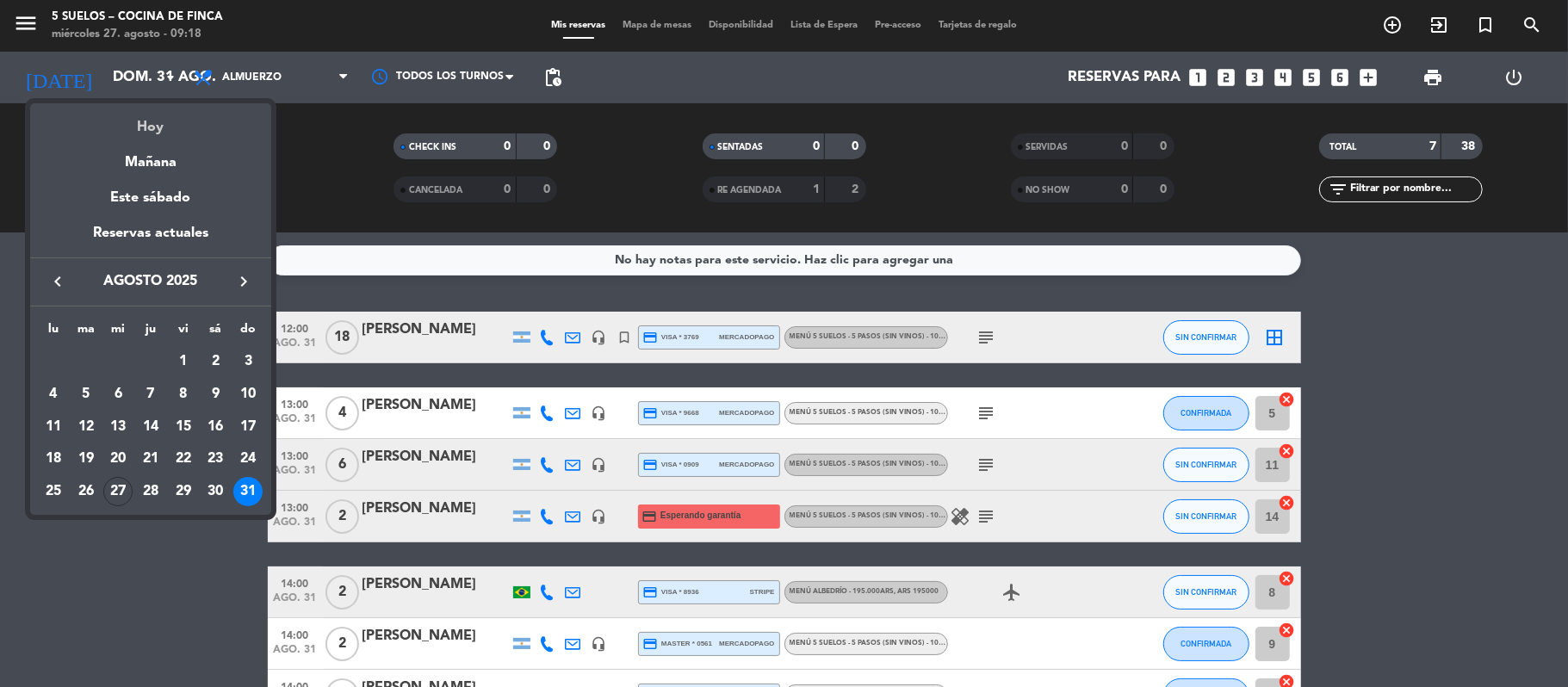
click at [149, 124] on div "Hoy" at bounding box center [150, 121] width 241 height 35
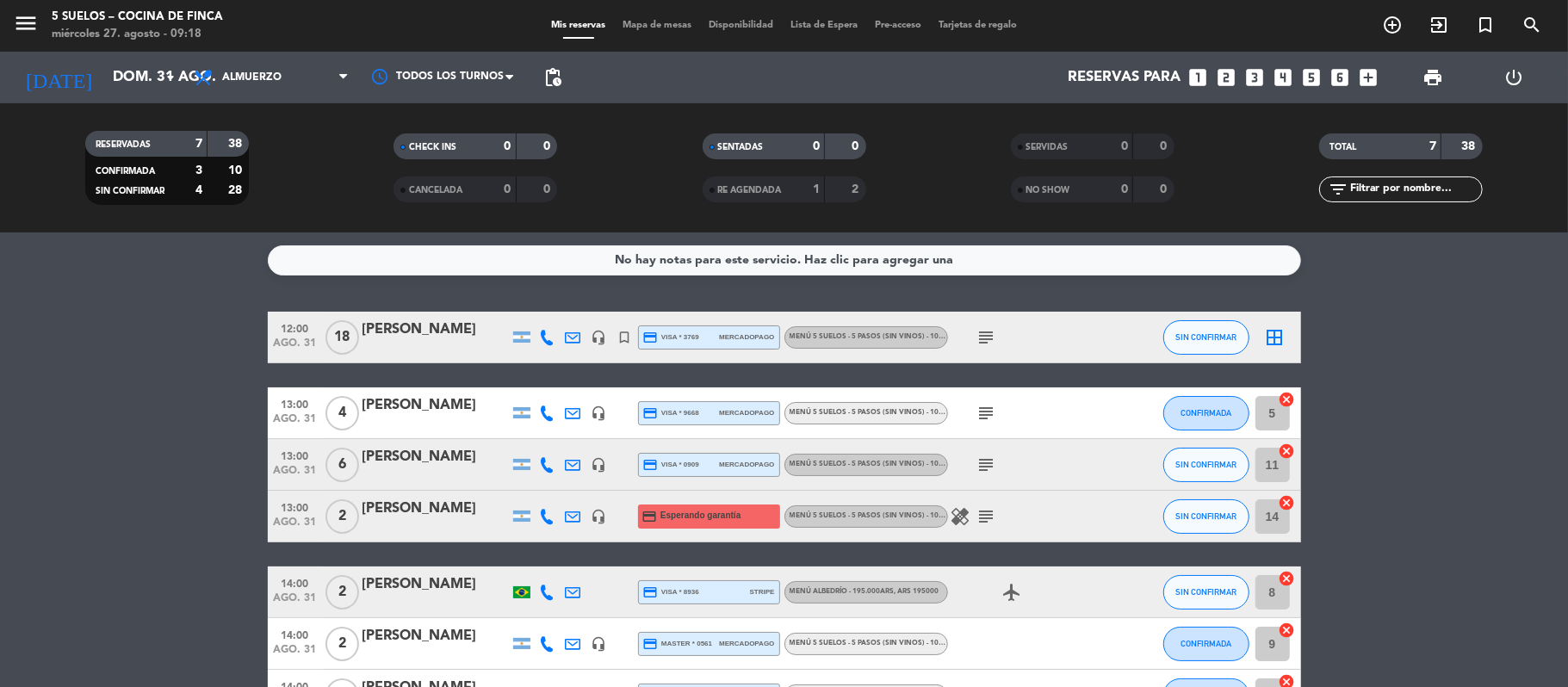
type input "mié. 27 ago."
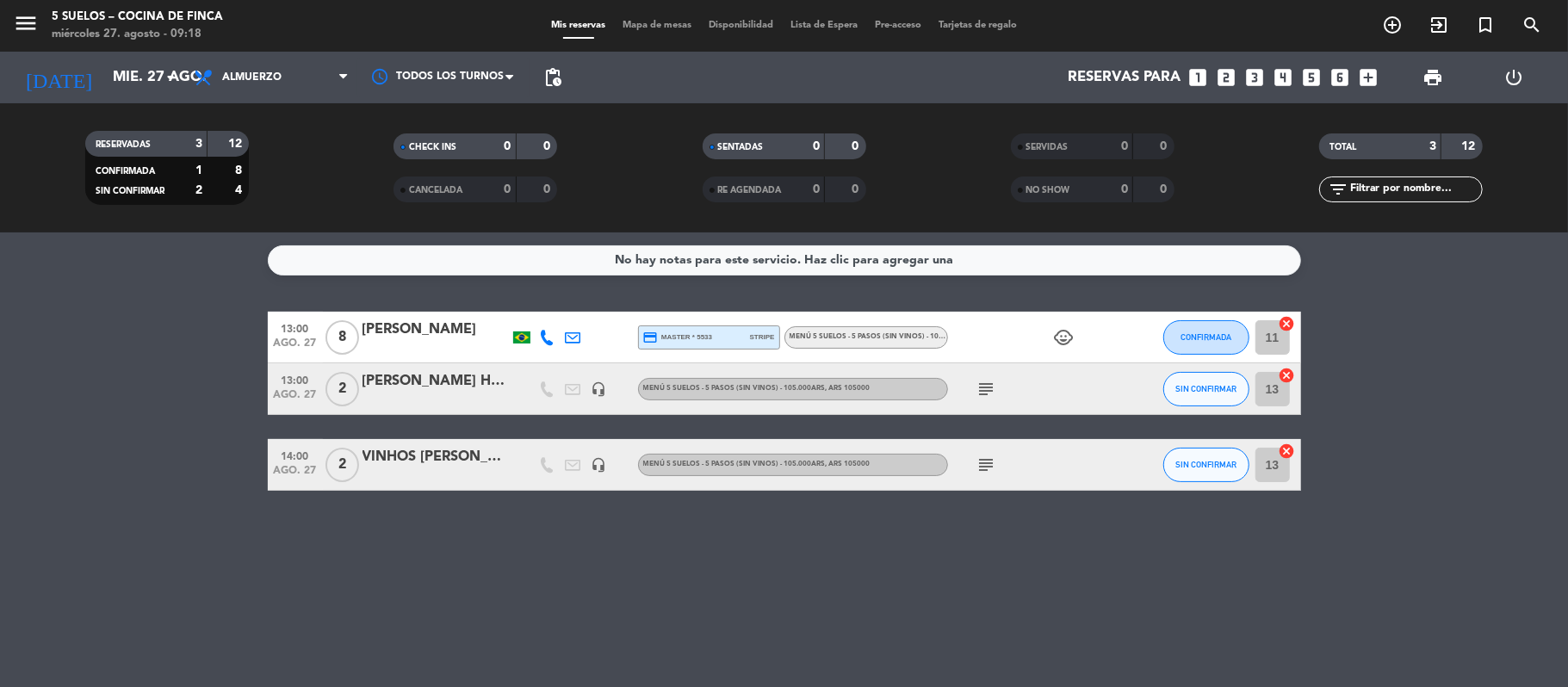
click at [989, 394] on icon "subject" at bounding box center [987, 390] width 20 height 21
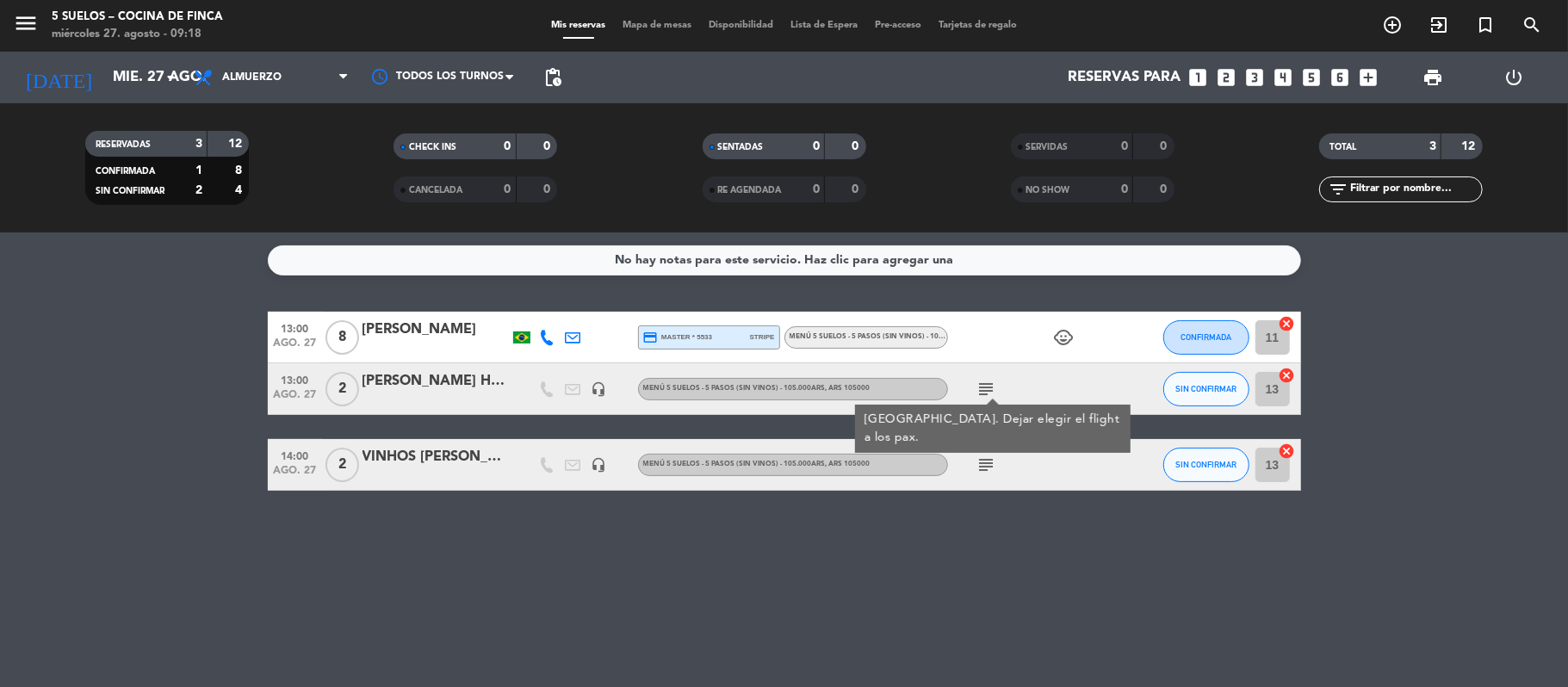
click at [498, 378] on div "[PERSON_NAME] HOTEL / [PERSON_NAME]" at bounding box center [435, 381] width 146 height 22
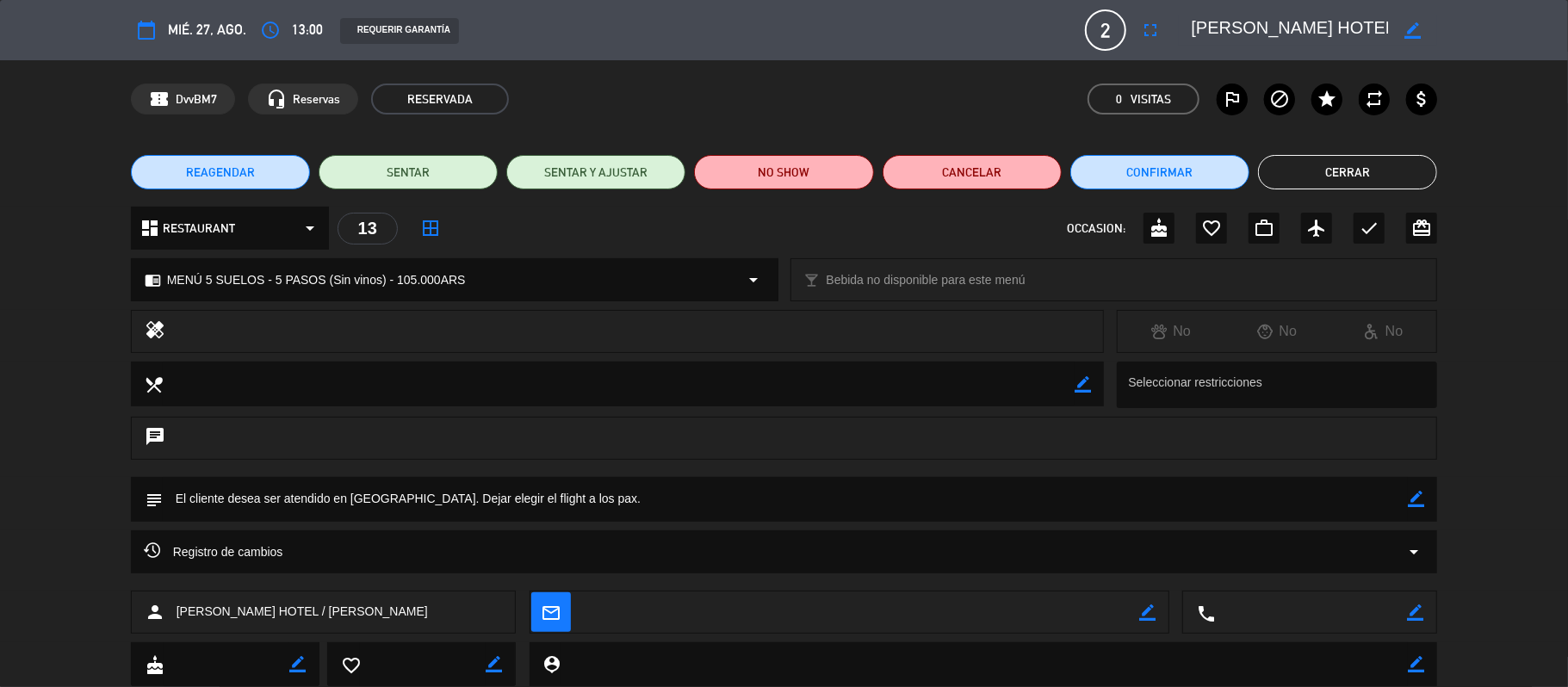
click at [1283, 171] on button "Cerrar" at bounding box center [1347, 172] width 179 height 34
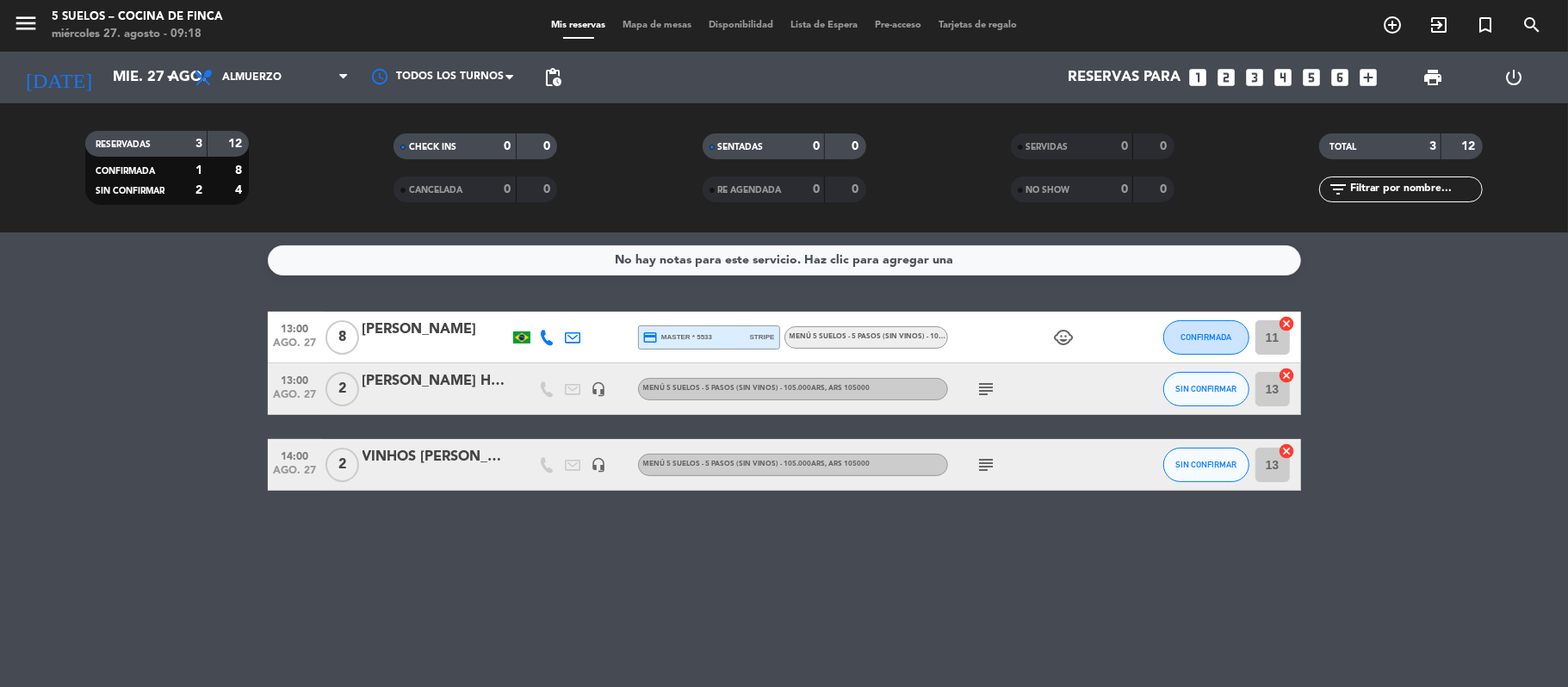
click at [404, 452] on div "VINHOS [PERSON_NAME] / [PERSON_NAME]" at bounding box center [435, 458] width 146 height 22
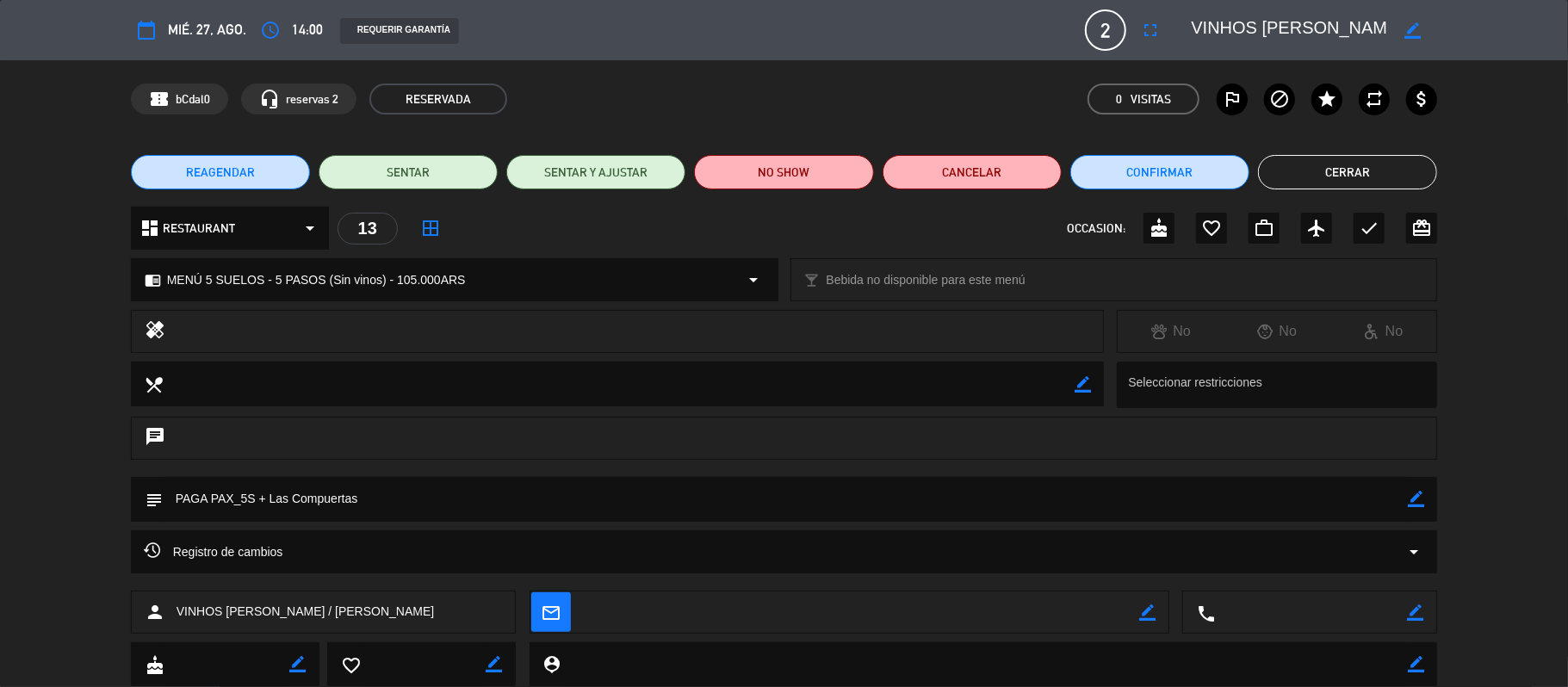
click at [1306, 172] on button "Cerrar" at bounding box center [1347, 172] width 179 height 34
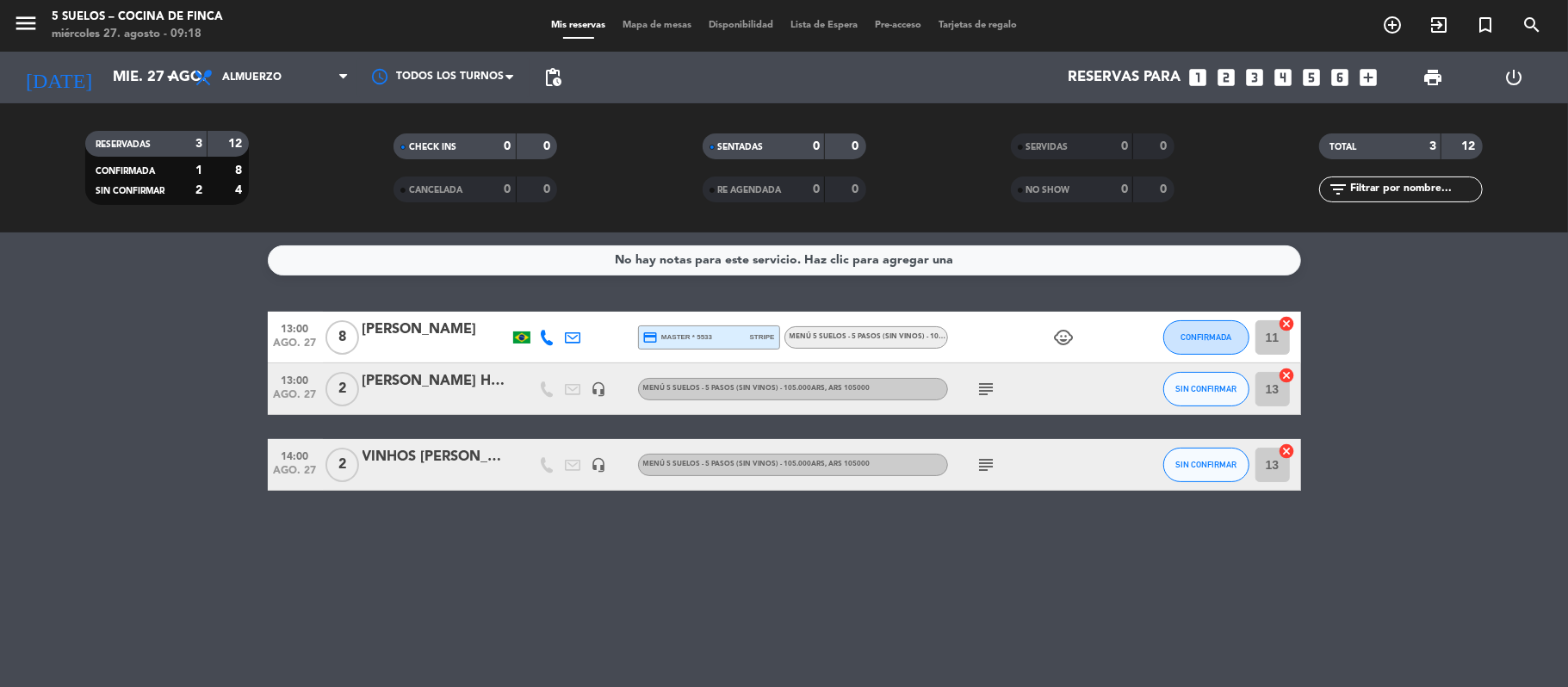
click at [398, 322] on div "[PERSON_NAME]" at bounding box center [435, 330] width 146 height 22
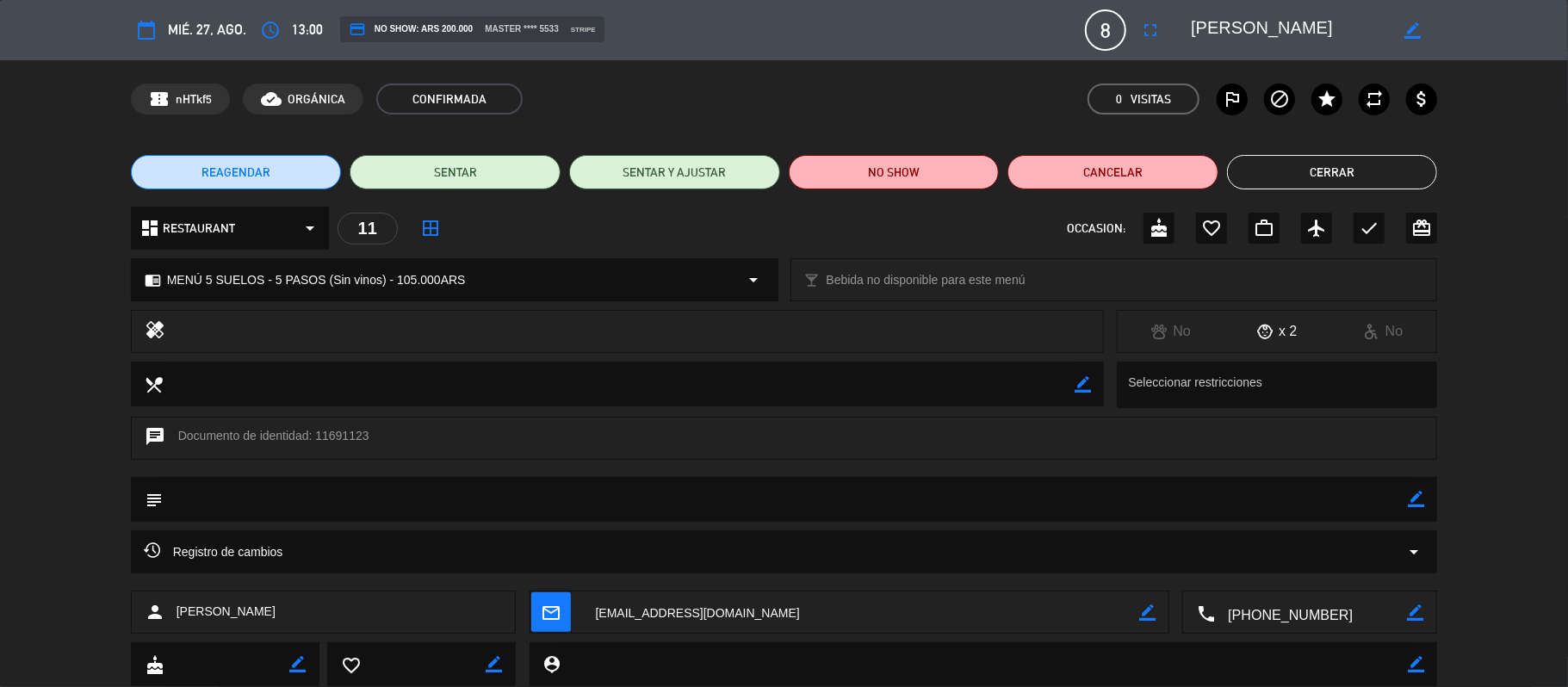
click at [1299, 176] on button "Cerrar" at bounding box center [1332, 172] width 211 height 34
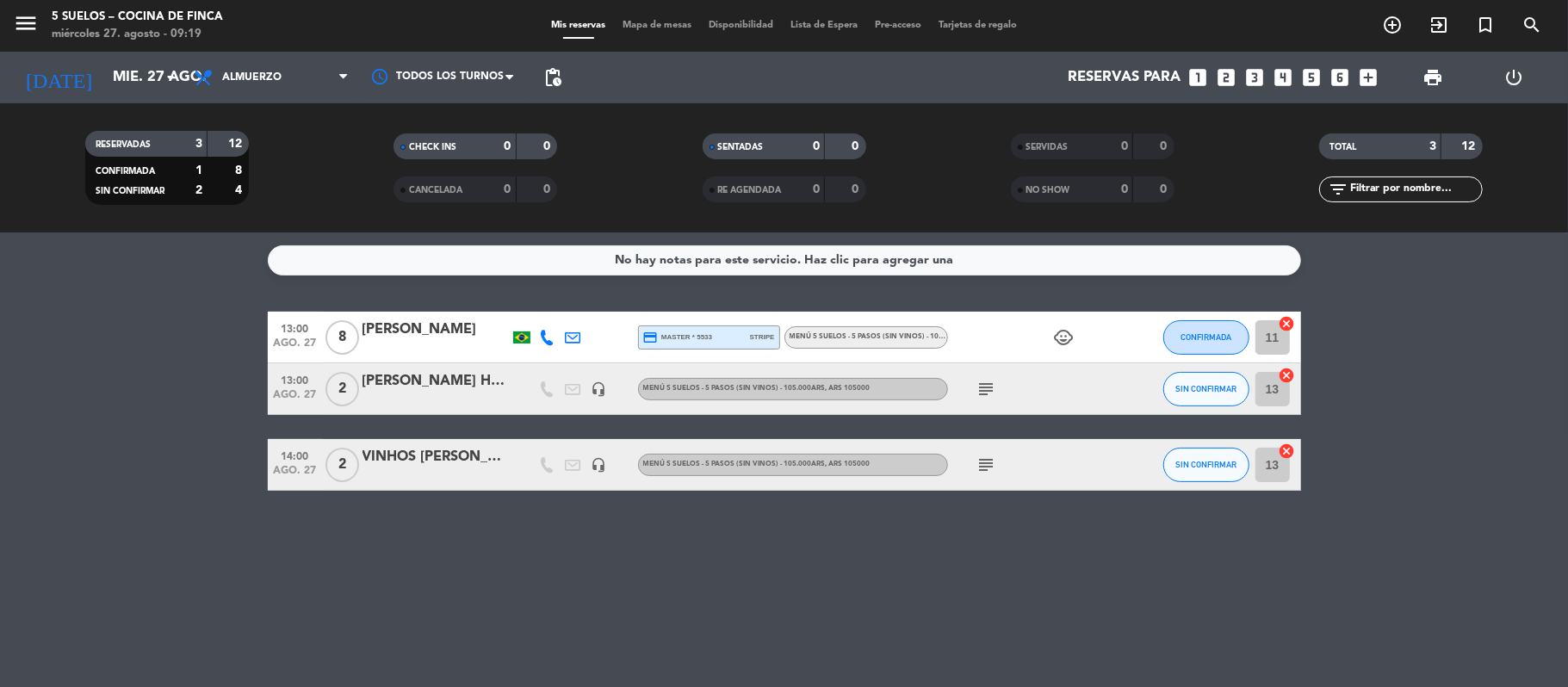
click at [388, 335] on div "[PERSON_NAME]" at bounding box center [435, 330] width 146 height 22
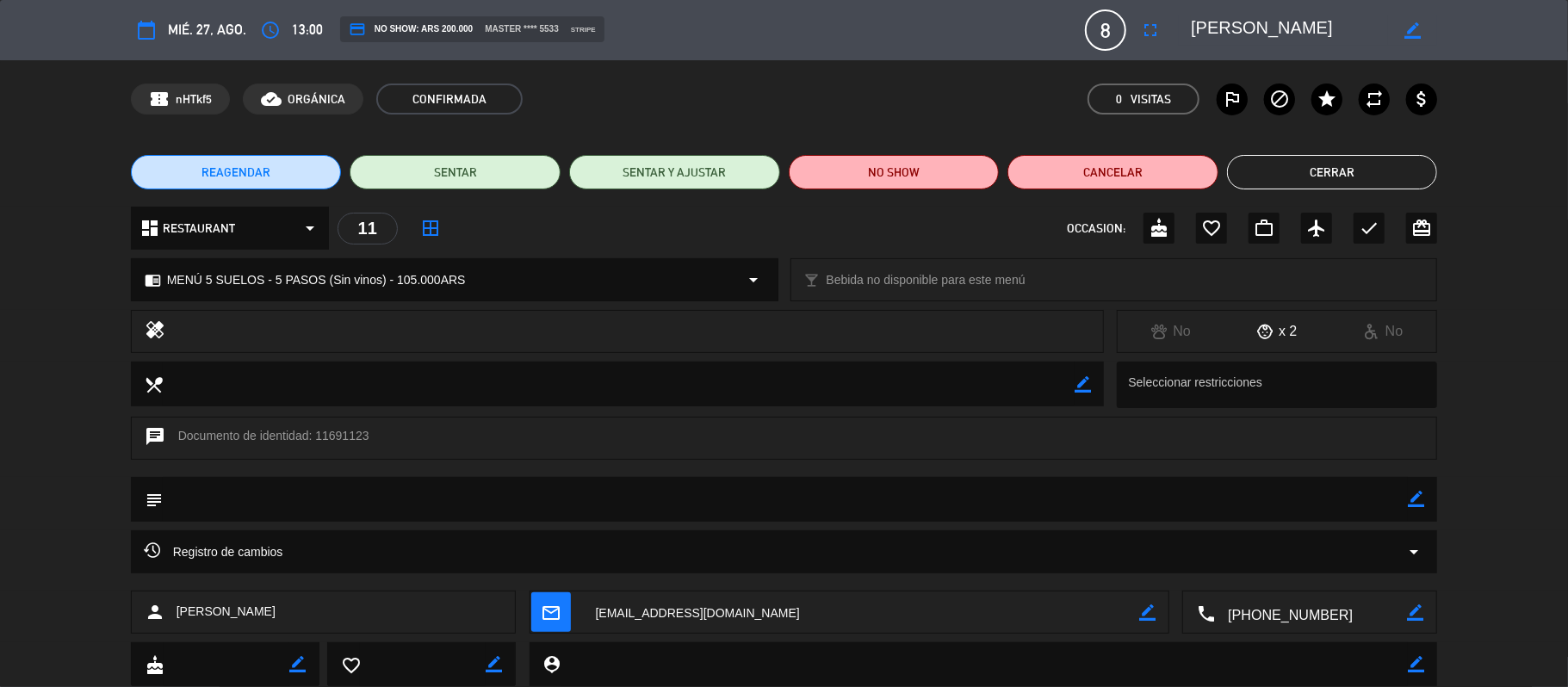
click at [1415, 498] on icon "border_color" at bounding box center [1416, 500] width 17 height 17
click at [539, 484] on textarea at bounding box center [785, 499] width 1246 height 44
click at [1426, 503] on div "subject" at bounding box center [784, 500] width 1307 height 45
click at [1415, 498] on icon at bounding box center [1416, 500] width 17 height 17
click at [1412, 506] on icon "border_color" at bounding box center [1416, 500] width 17 height 17
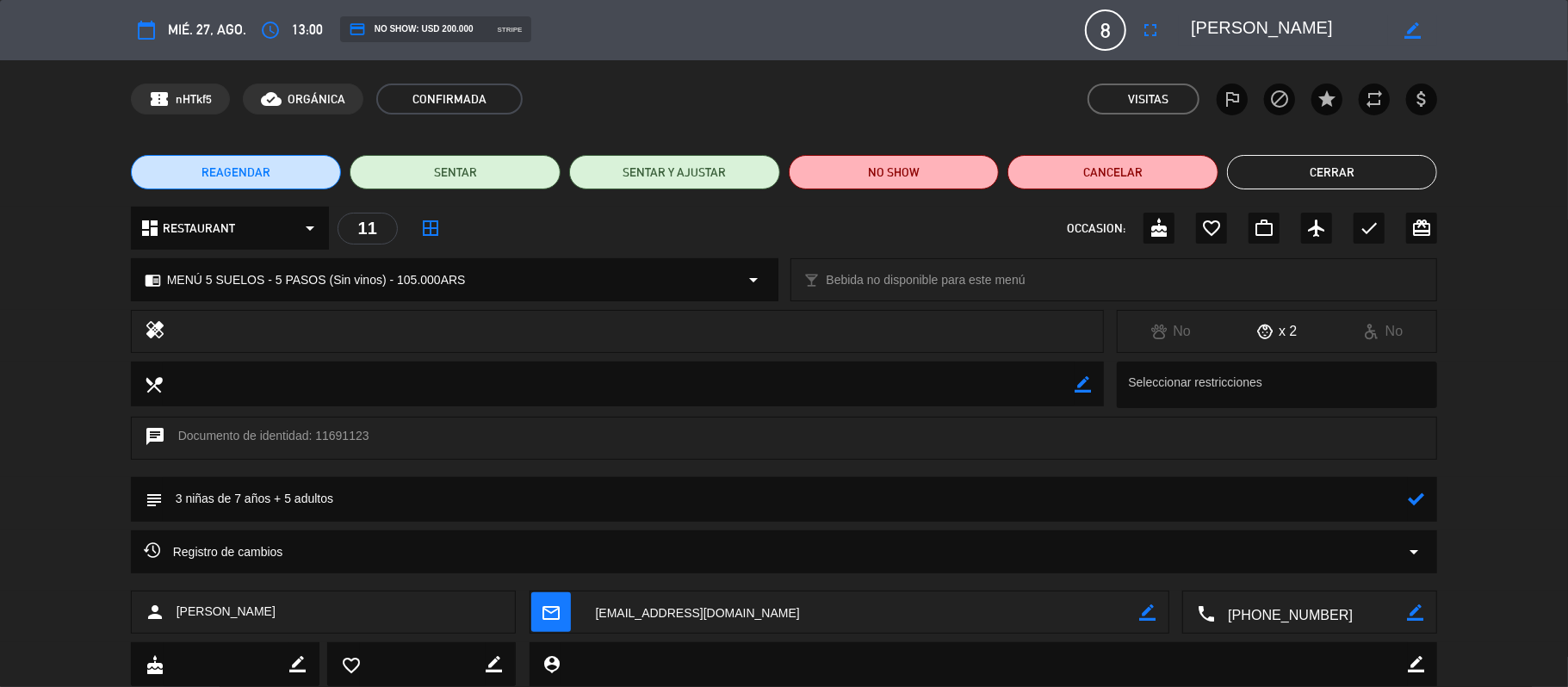
click at [289, 488] on textarea at bounding box center [785, 499] width 1246 height 44
type textarea "3 niñas de 7 años + 6 adultos"
click at [1413, 497] on icon at bounding box center [1416, 500] width 17 height 17
click at [1296, 166] on button "Cerrar" at bounding box center [1332, 172] width 211 height 34
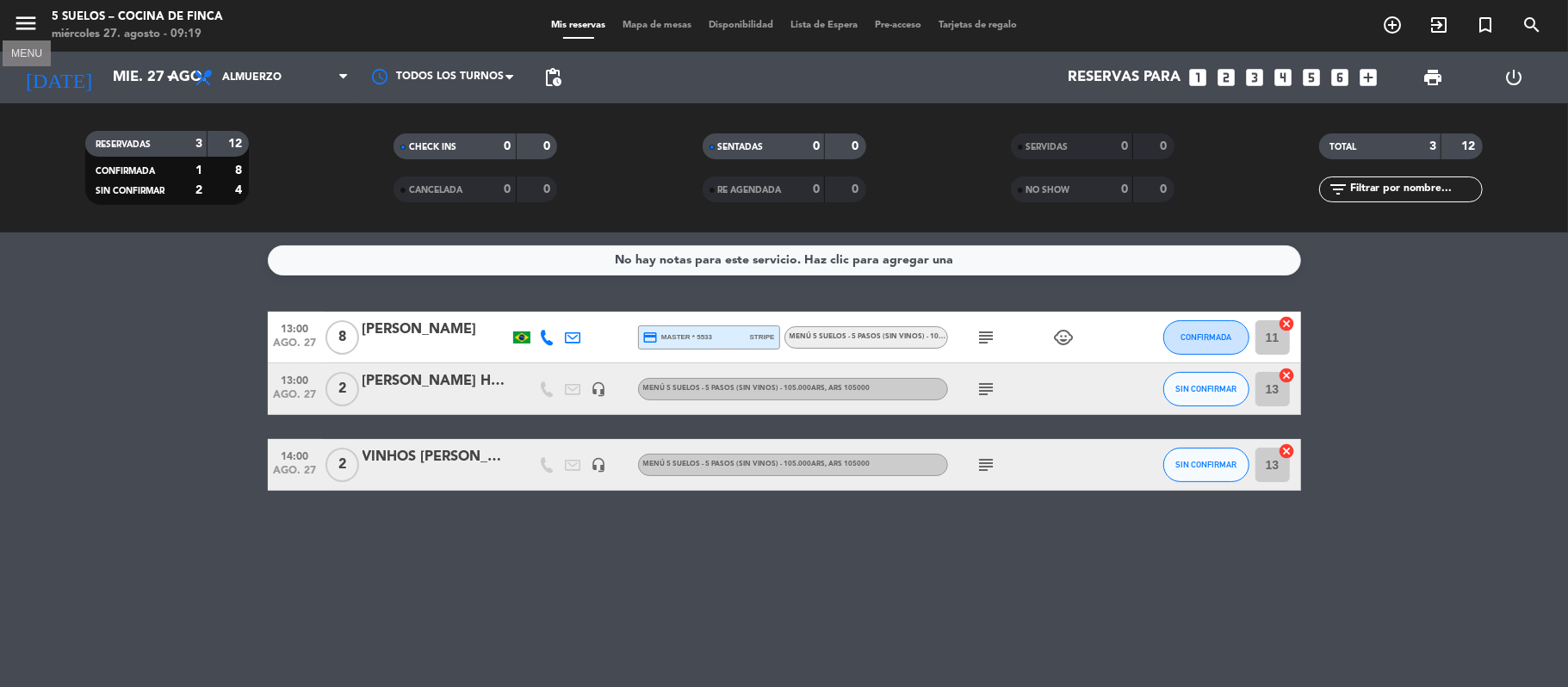
click at [17, 19] on icon "menu" at bounding box center [26, 23] width 26 height 26
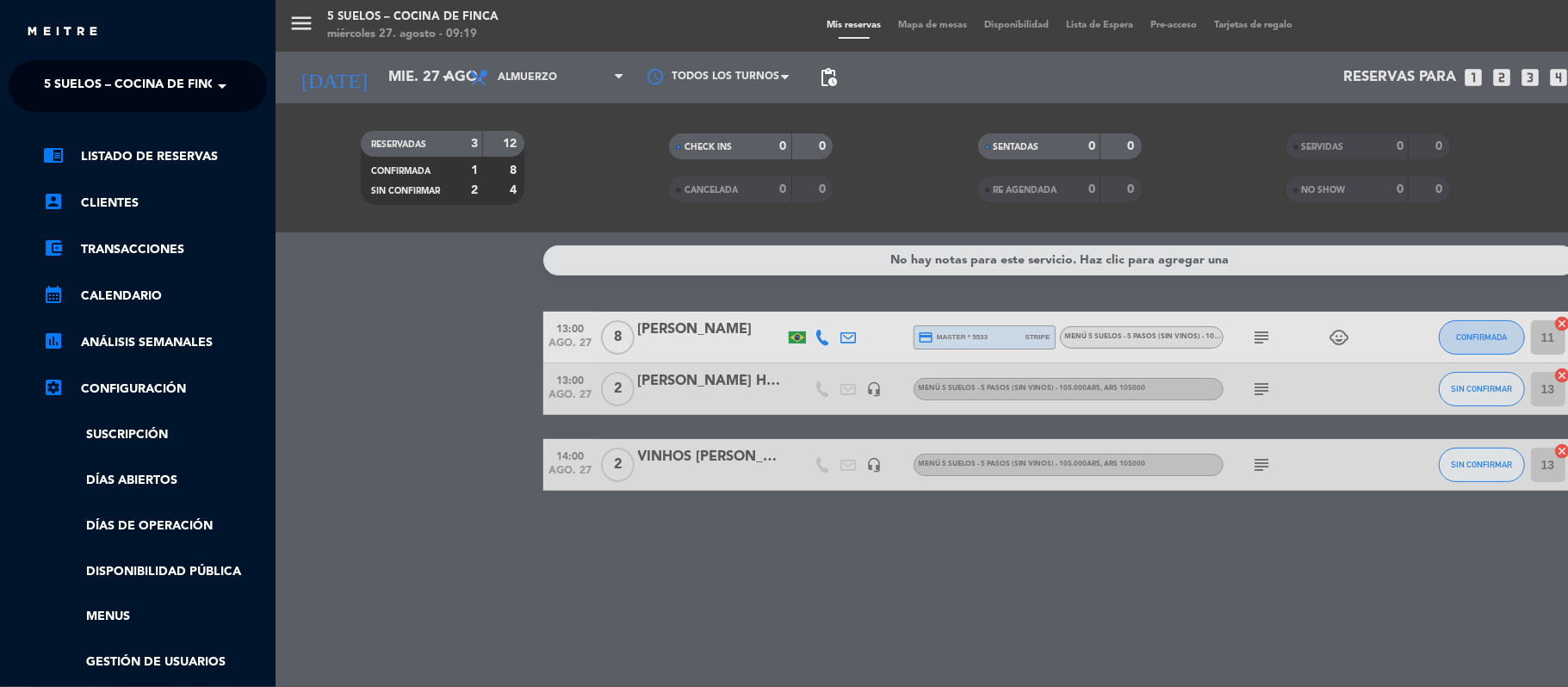
click at [53, 85] on span "5 SUELOS – COCINA DE FINCA" at bounding box center [134, 86] width 181 height 36
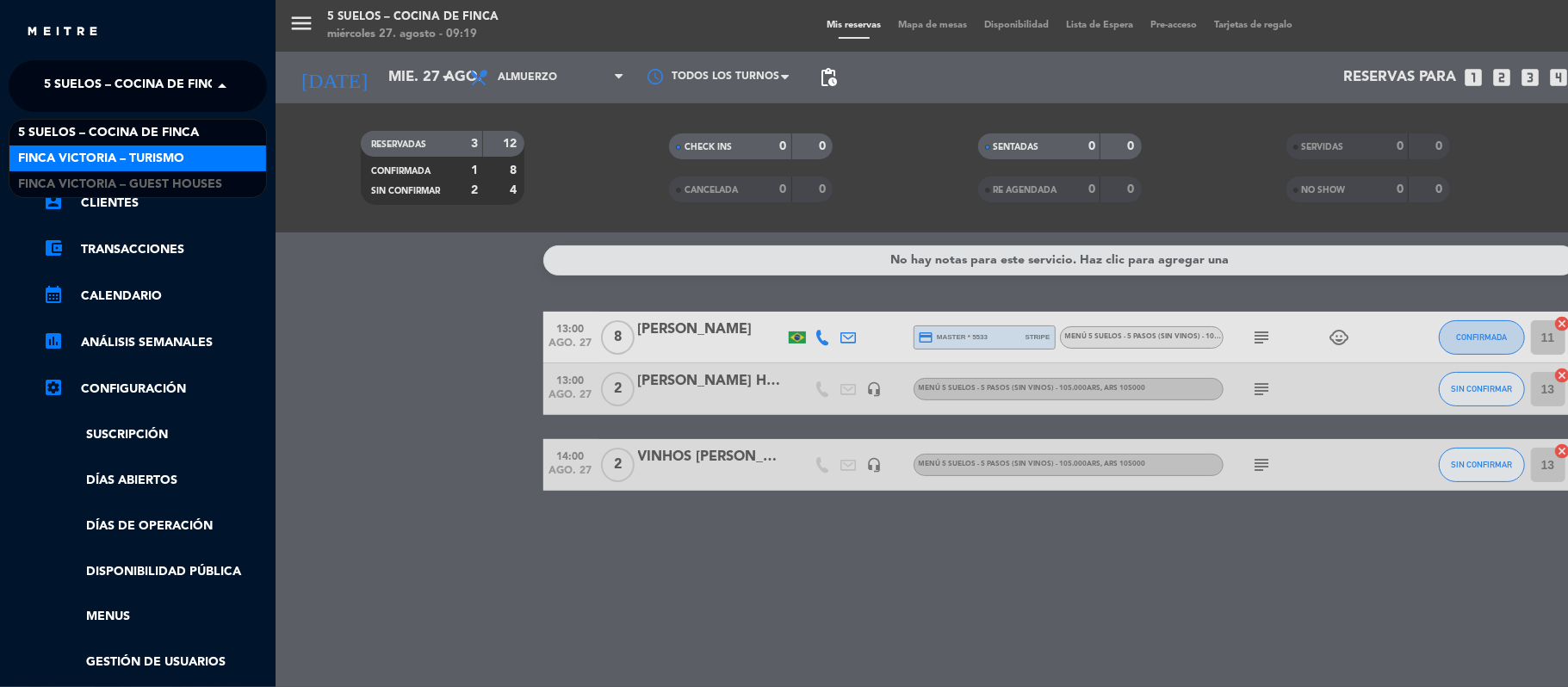
click at [65, 153] on span "FINCA VICTORIA – TURISMO" at bounding box center [101, 158] width 166 height 20
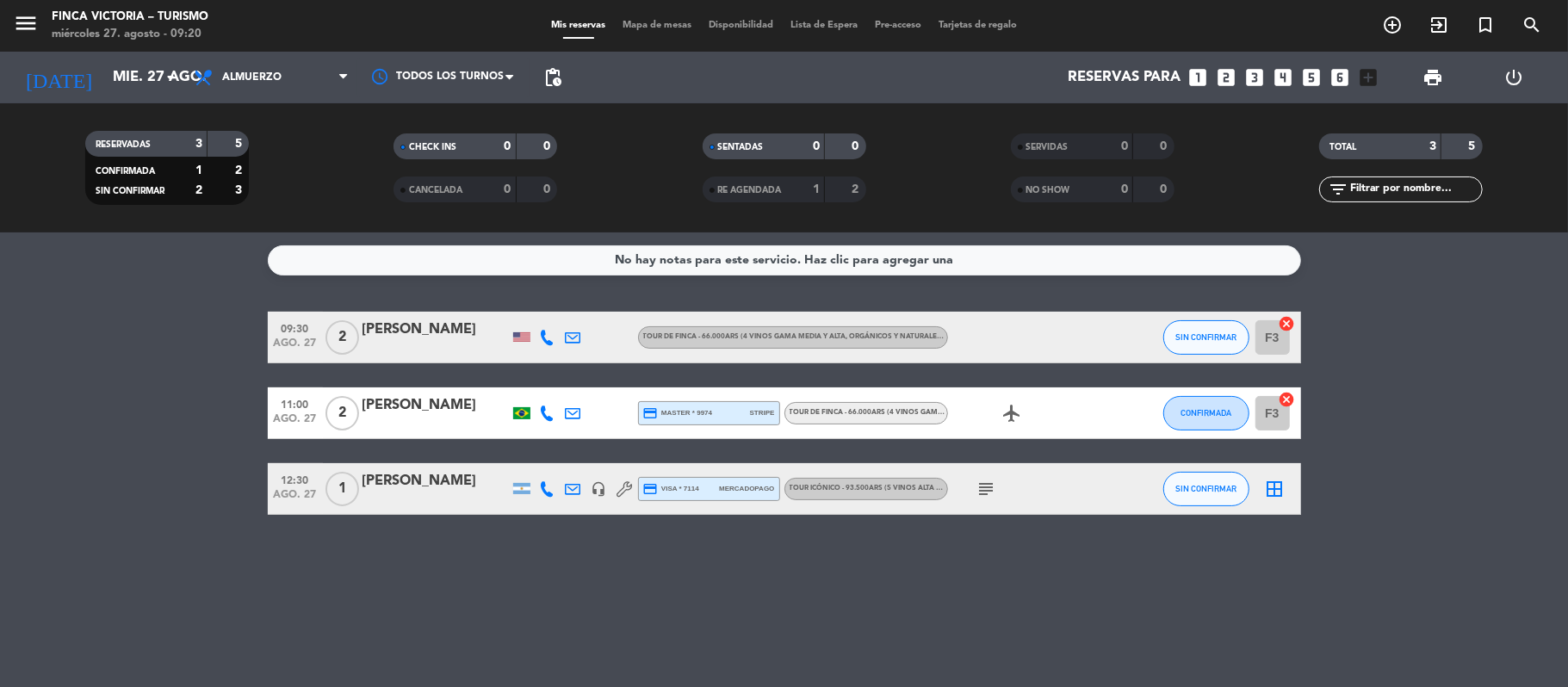
click at [7, 18] on div "menu FINCA VICTORIA – TURISMO [DATE] 27. agosto - 09:20" at bounding box center [196, 25] width 391 height 40
click at [25, 28] on icon "menu" at bounding box center [26, 23] width 26 height 26
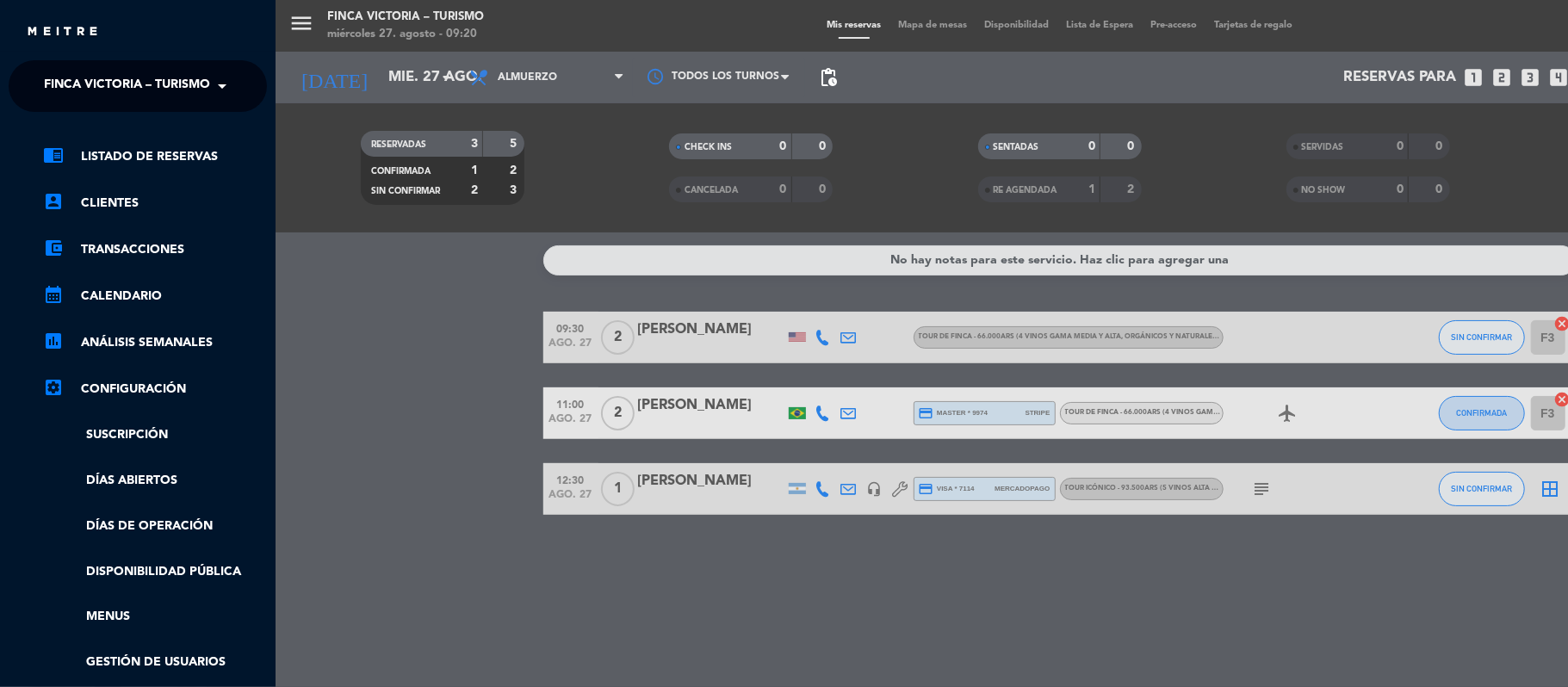
click at [47, 81] on span "FINCA VICTORIA – TURISMO" at bounding box center [127, 86] width 166 height 36
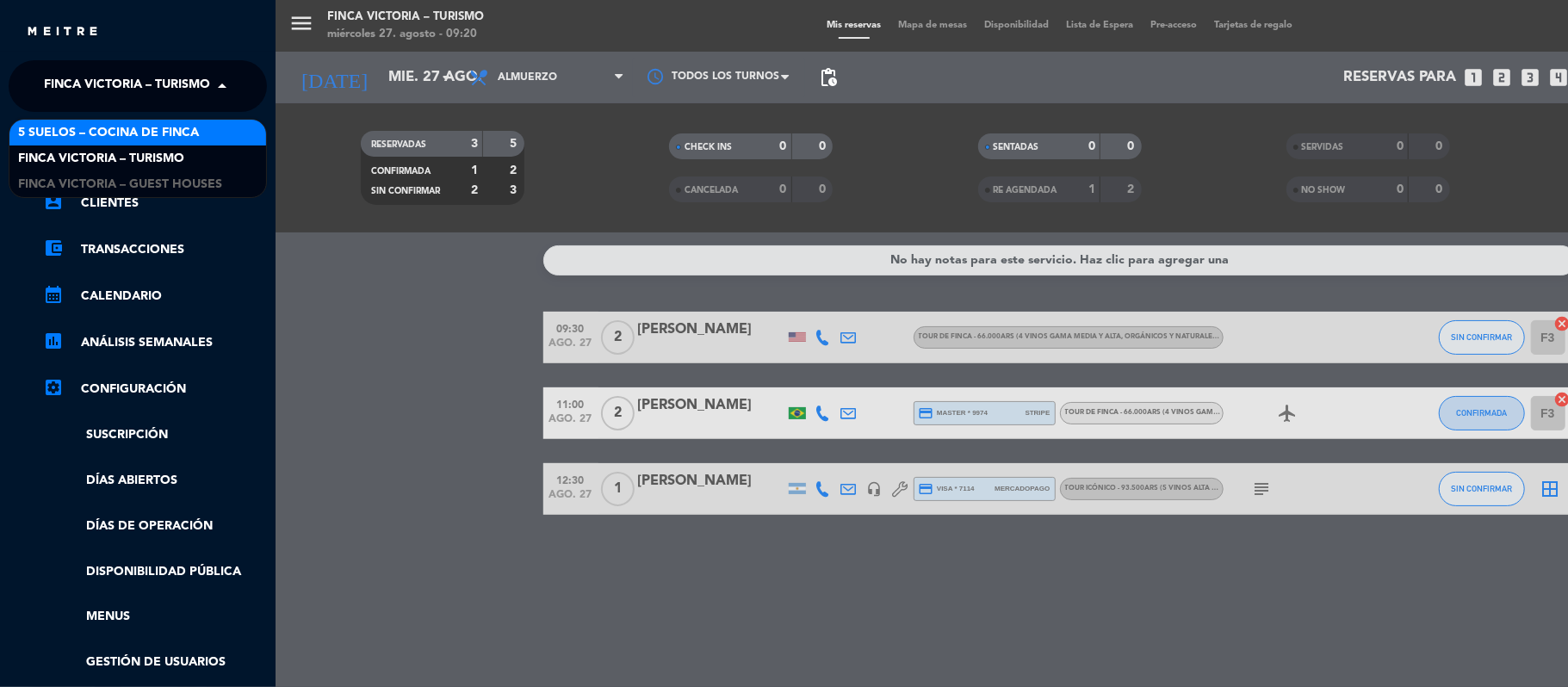
click at [60, 139] on span "5 SUELOS – COCINA DE FINCA" at bounding box center [108, 132] width 181 height 20
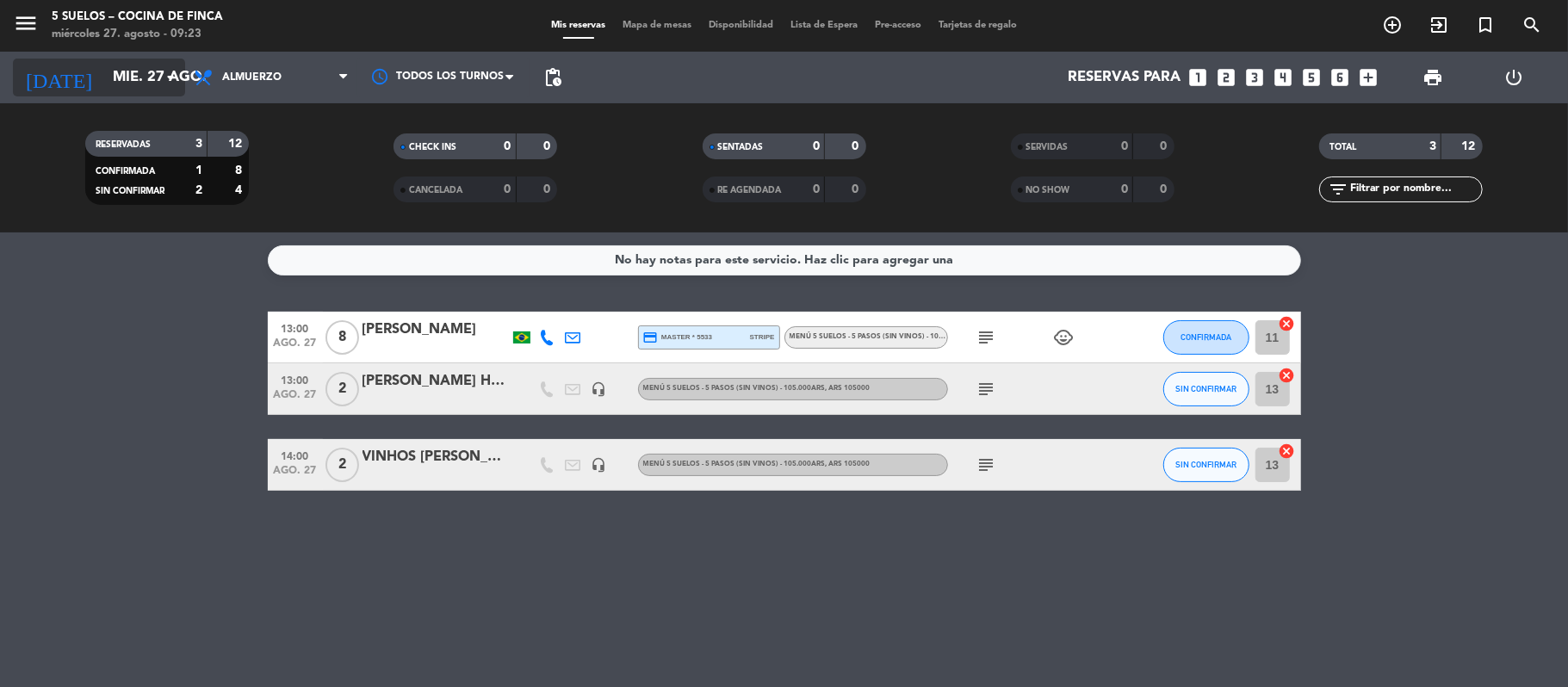
click at [104, 74] on input "mié. 27 ago." at bounding box center [198, 78] width 186 height 34
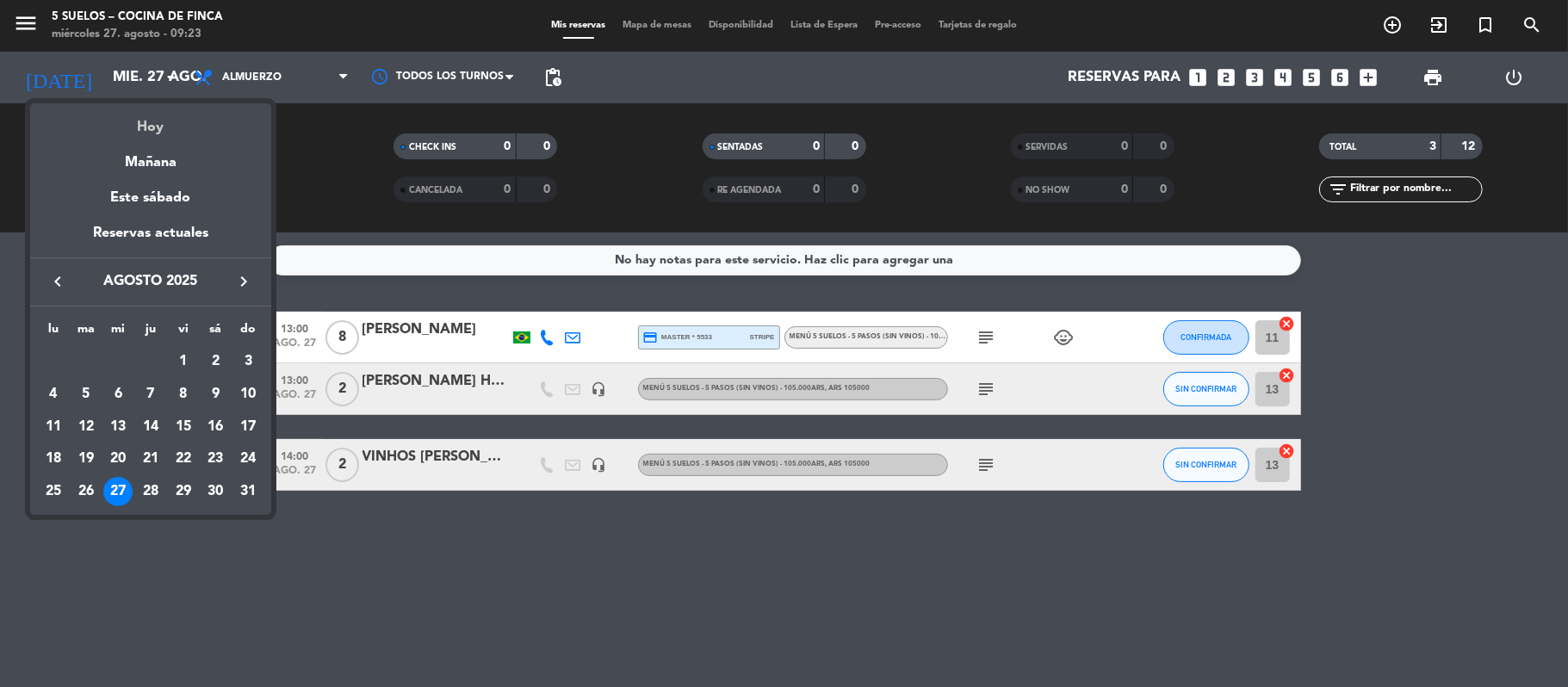
click at [130, 128] on div "Hoy" at bounding box center [150, 121] width 241 height 35
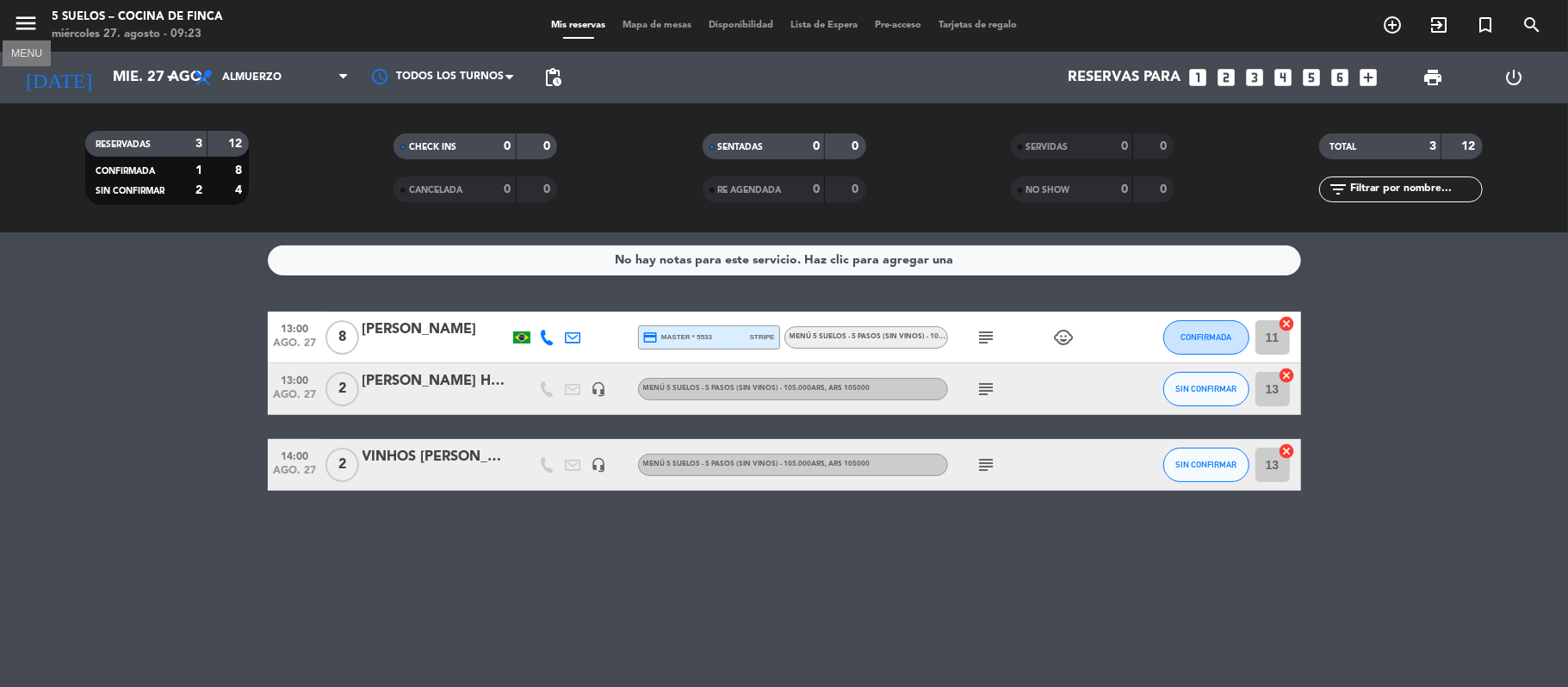
click at [22, 12] on icon "menu" at bounding box center [26, 23] width 26 height 26
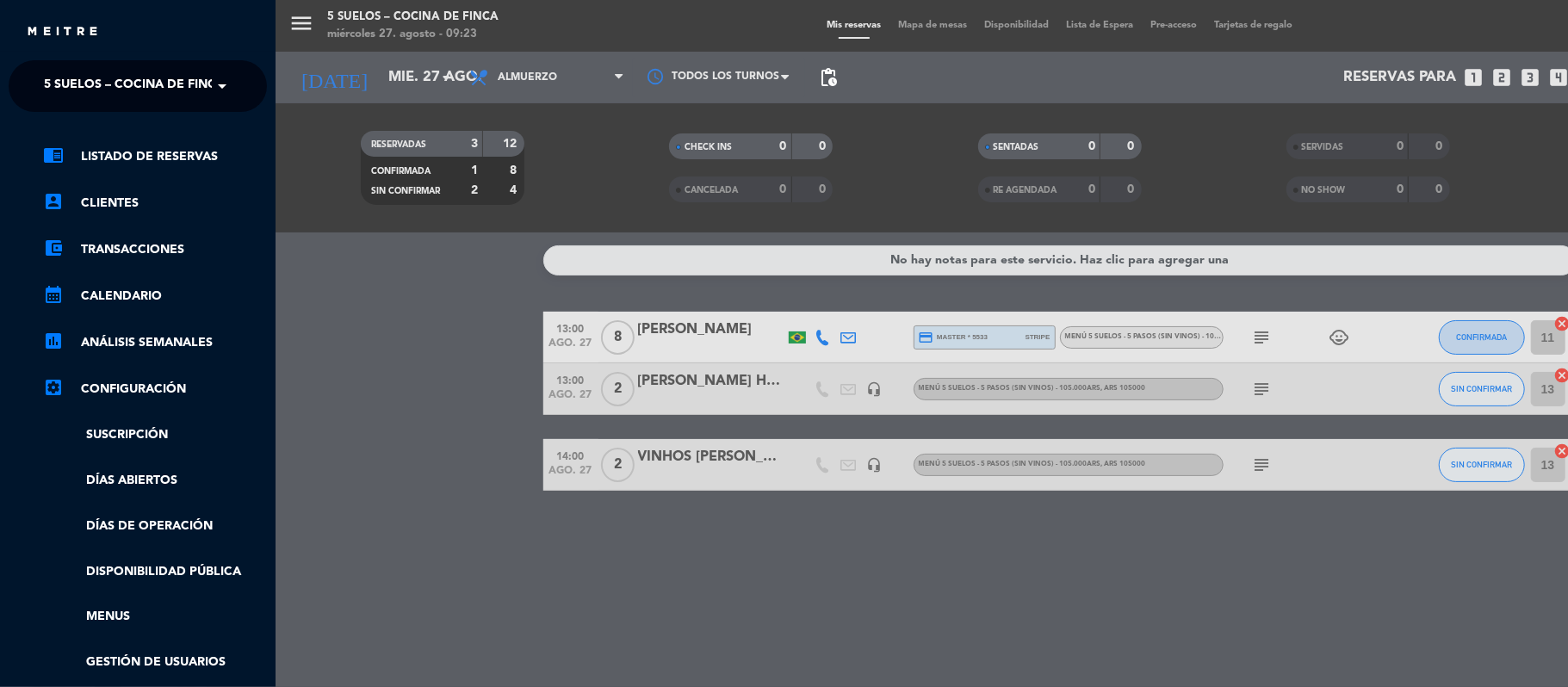
click at [369, 297] on div "menu 5 SUELOS – COCINA DE FINCA [DATE] 27. agosto - 09:23 Mis reservas Mapa de …" at bounding box center [1059, 343] width 1568 height 687
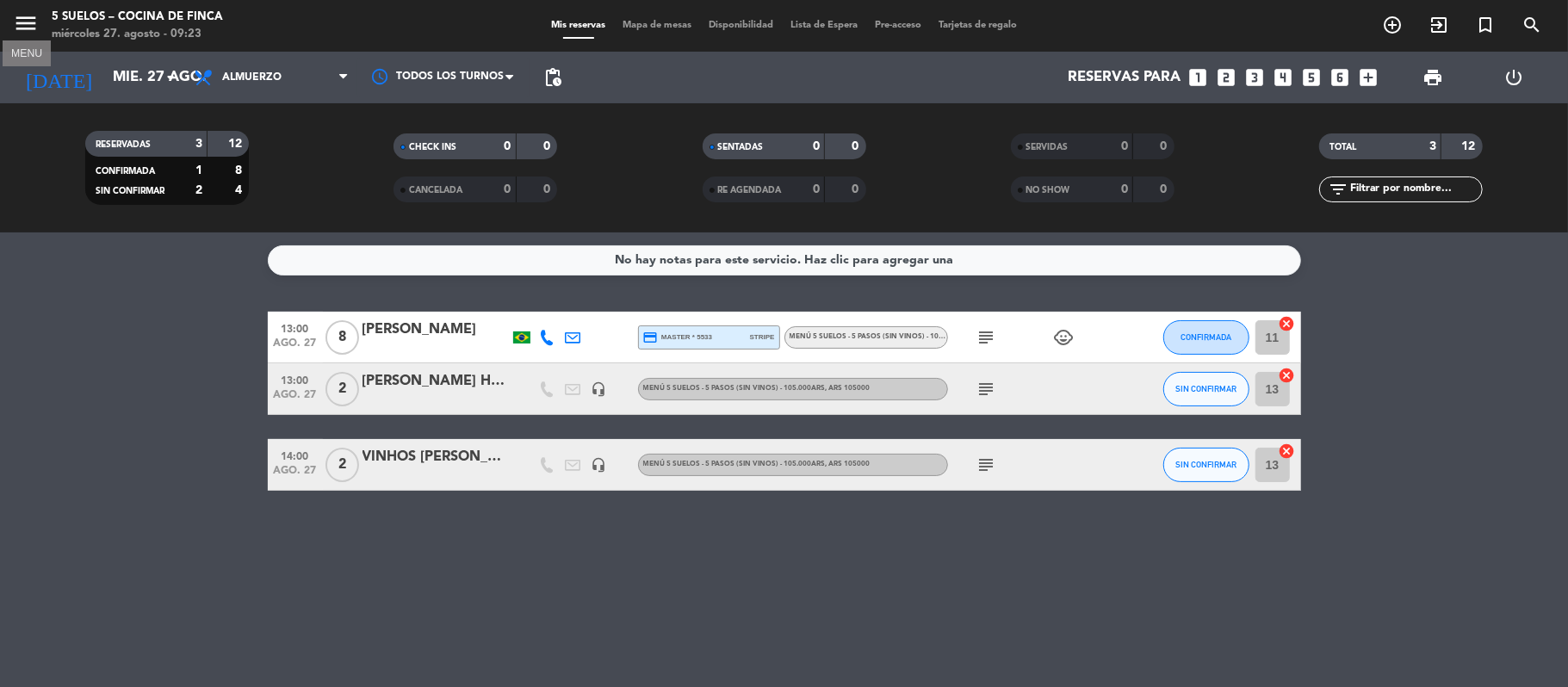
click at [15, 21] on icon "menu" at bounding box center [26, 23] width 26 height 26
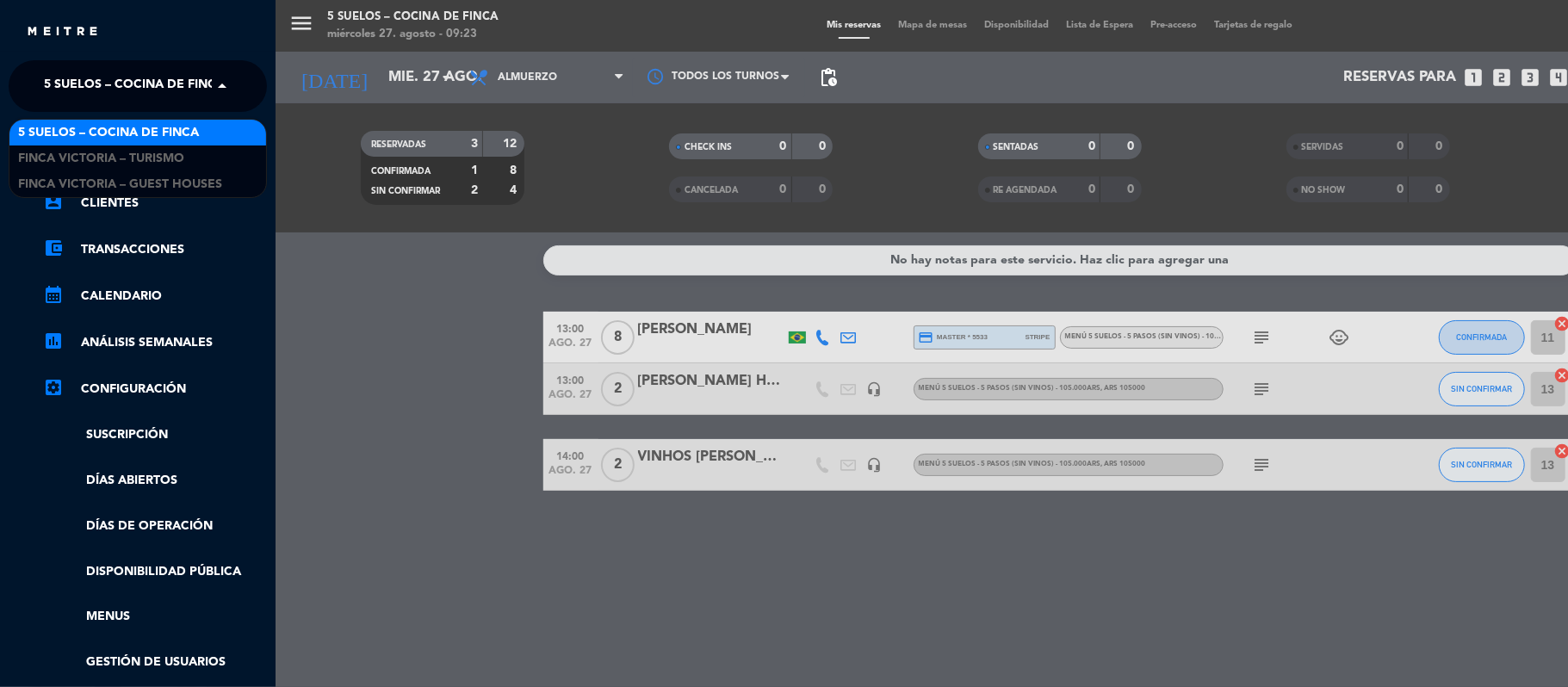
click at [60, 80] on span "5 SUELOS – COCINA DE FINCA" at bounding box center [134, 86] width 181 height 36
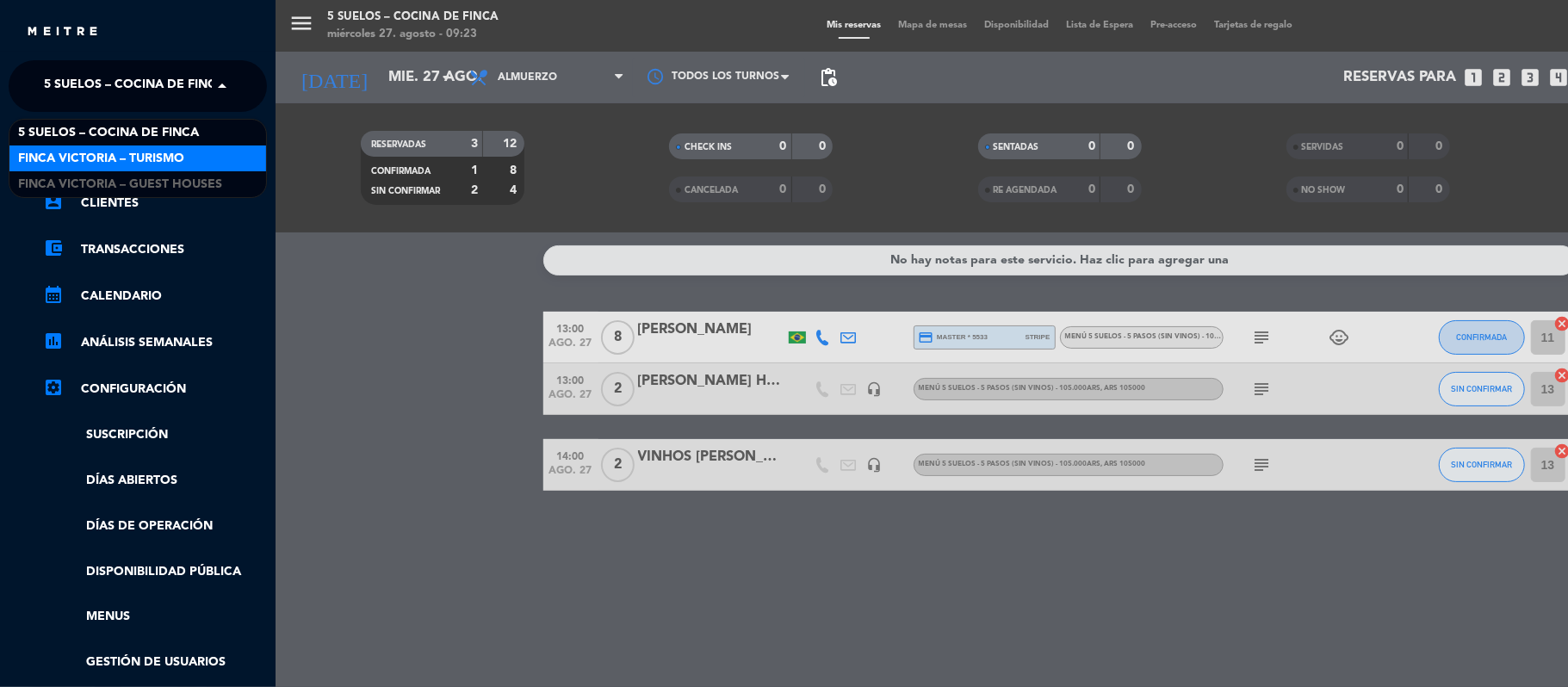
click at [75, 153] on span "FINCA VICTORIA – TURISMO" at bounding box center [101, 158] width 166 height 20
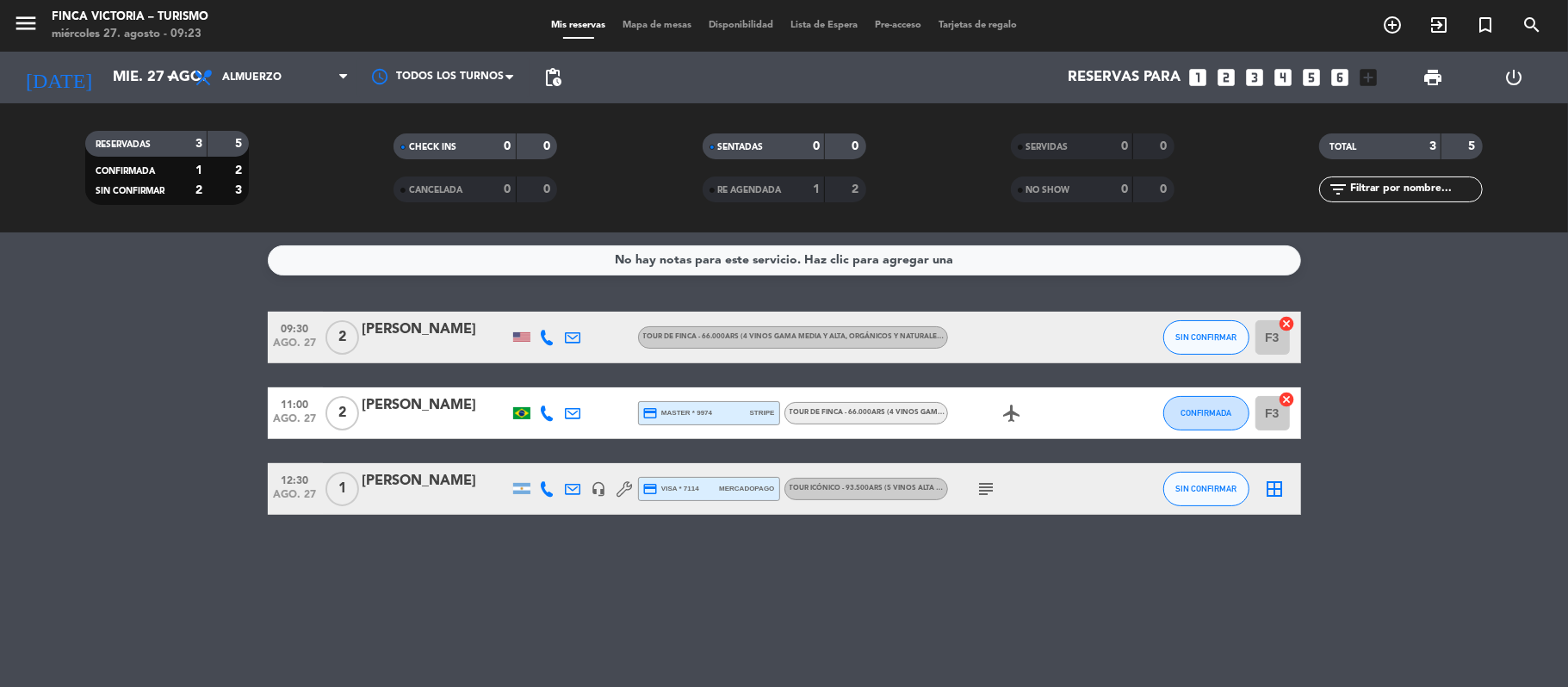
click at [459, 341] on div "[PERSON_NAME]" at bounding box center [435, 330] width 146 height 22
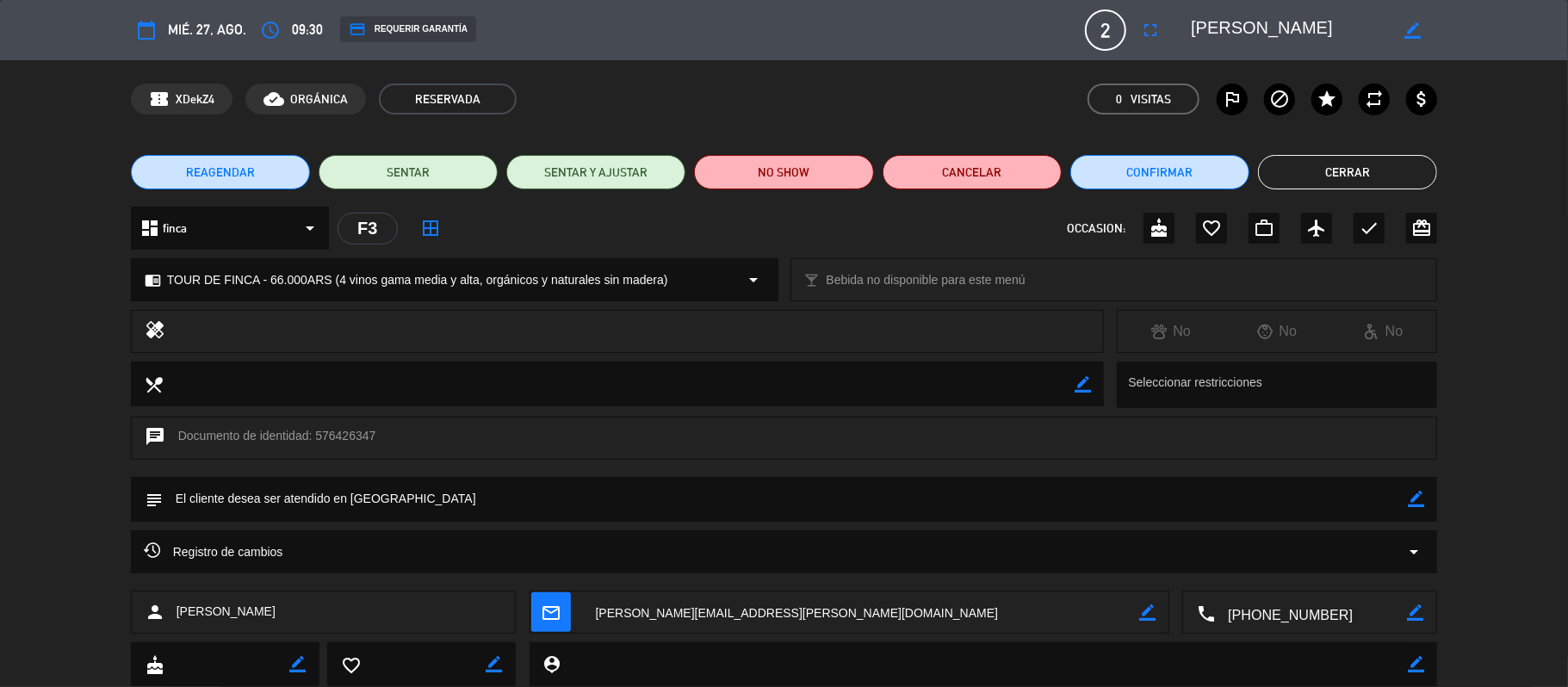
click at [1286, 173] on button "Cerrar" at bounding box center [1347, 172] width 179 height 34
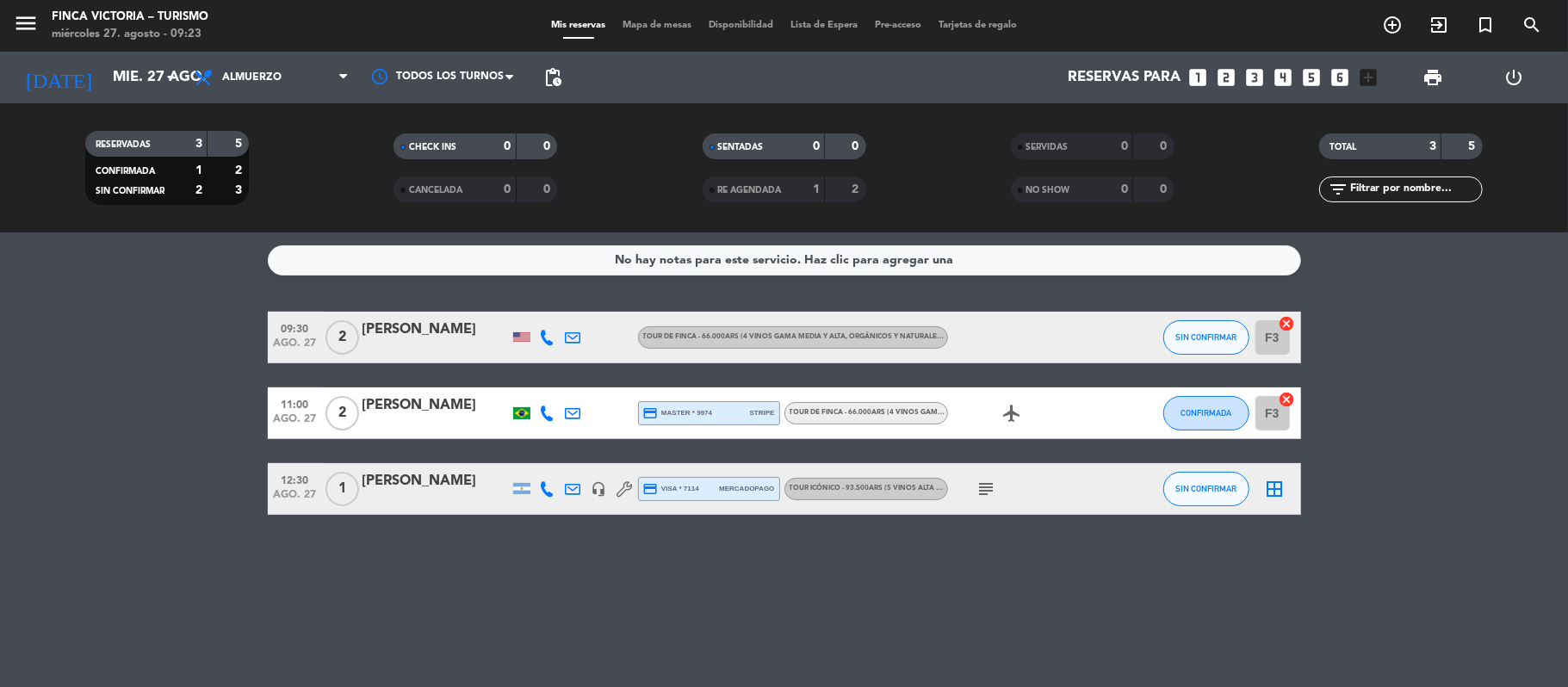
click at [985, 497] on icon "subject" at bounding box center [987, 489] width 20 height 21
click at [412, 417] on div "[PERSON_NAME]" at bounding box center [435, 405] width 146 height 22
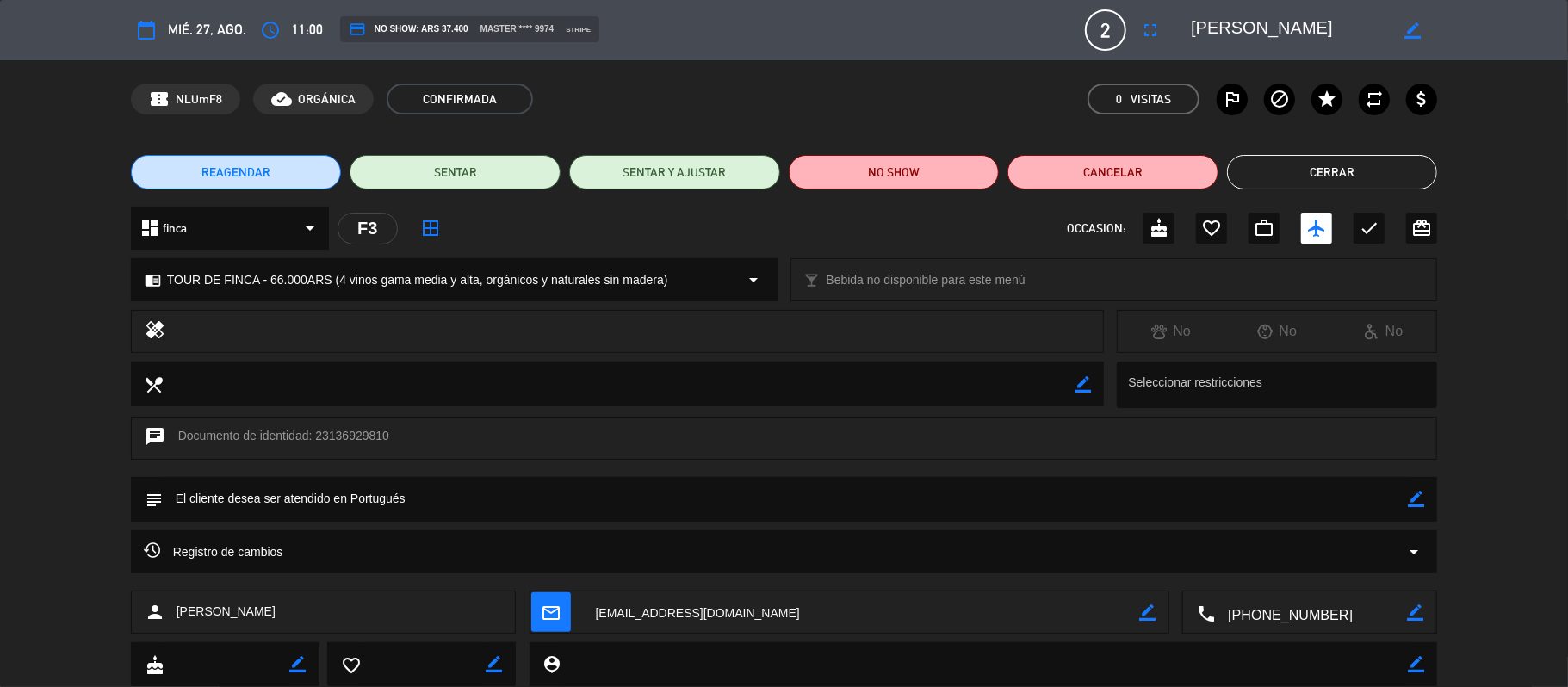
click at [1267, 180] on button "Cerrar" at bounding box center [1332, 172] width 211 height 34
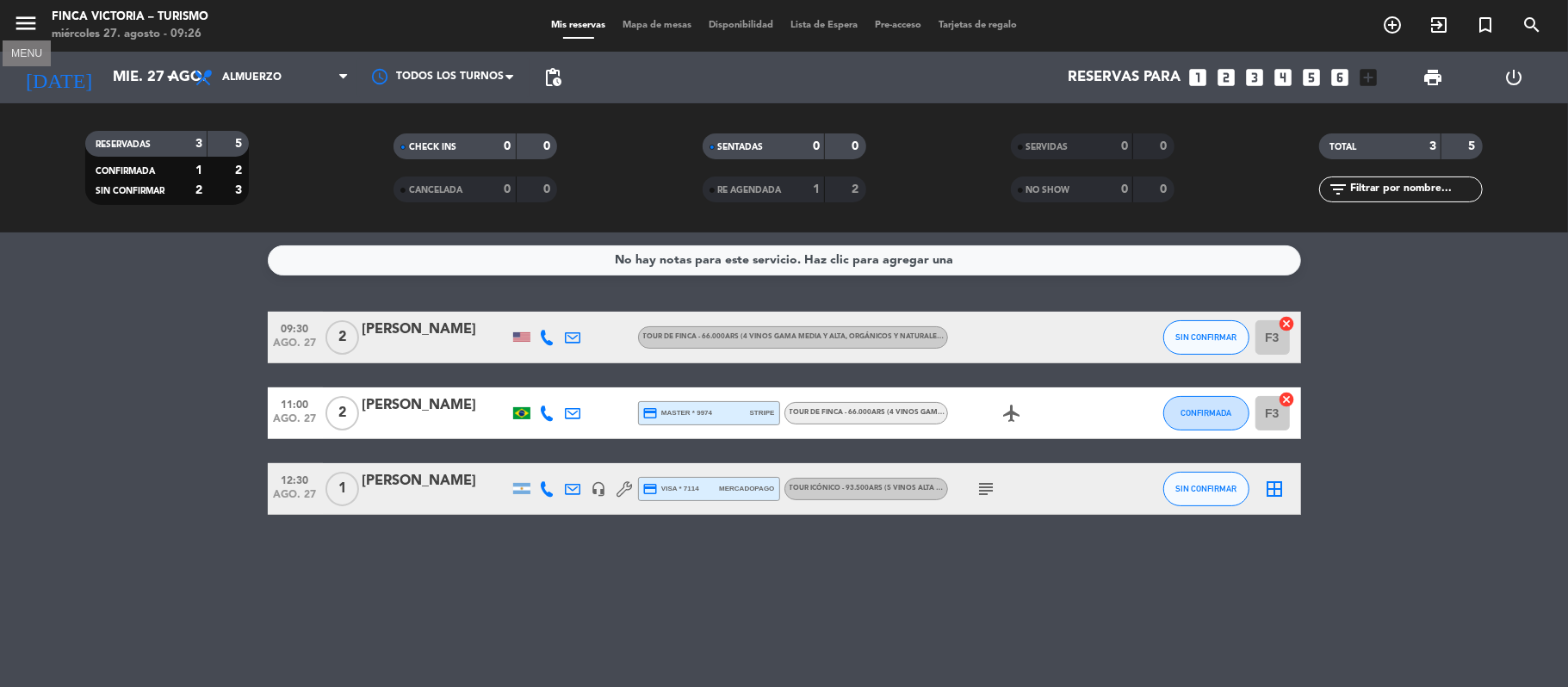
click at [28, 26] on icon "menu" at bounding box center [26, 23] width 26 height 26
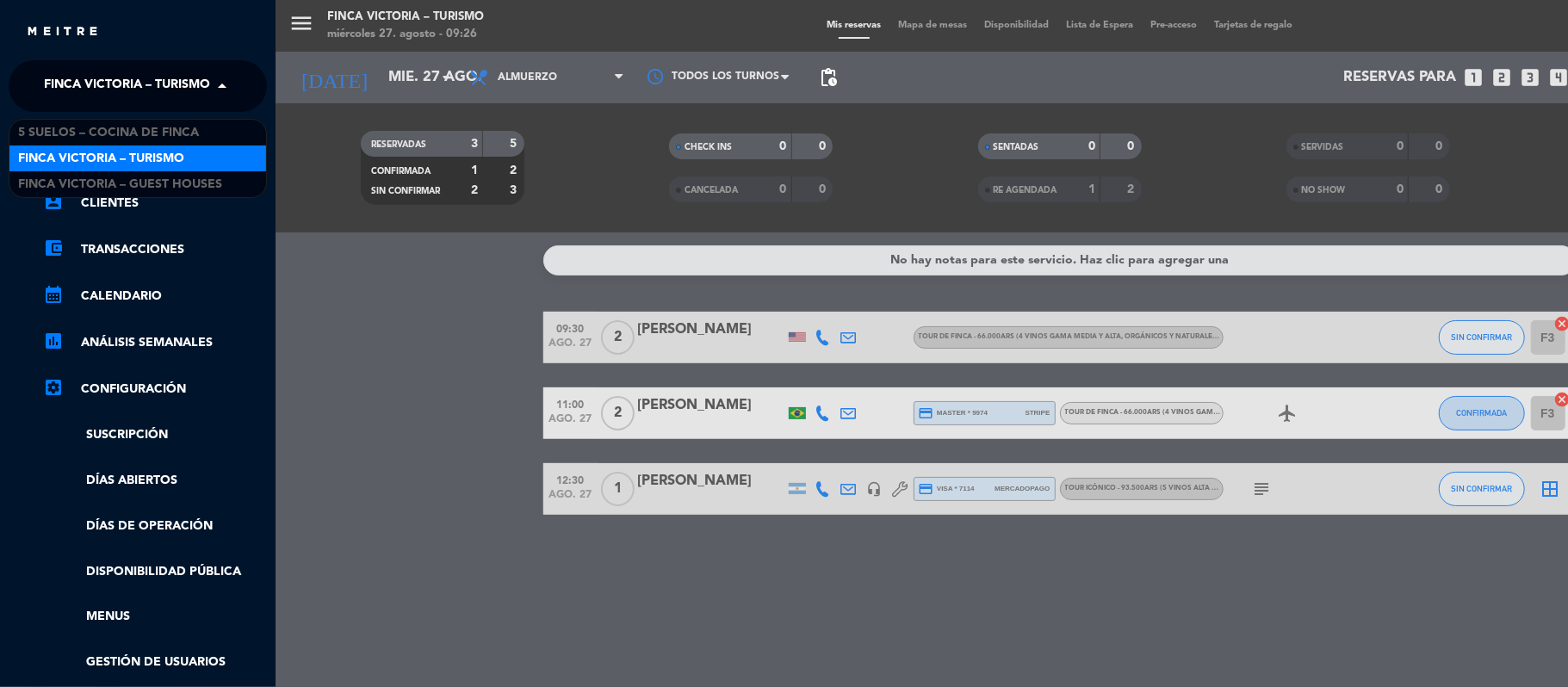
click at [35, 74] on input "text" at bounding box center [139, 87] width 210 height 38
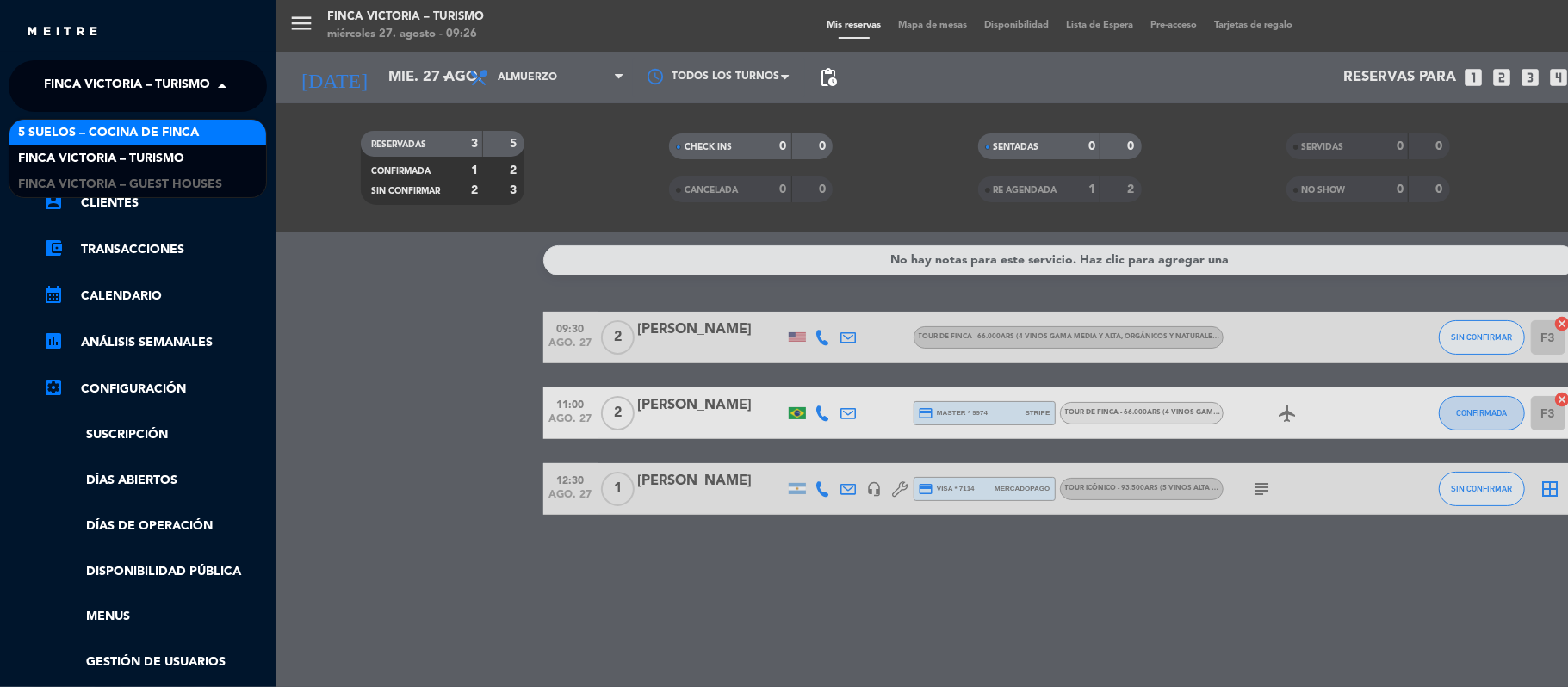
click at [55, 125] on span "5 SUELOS – COCINA DE FINCA" at bounding box center [108, 132] width 181 height 20
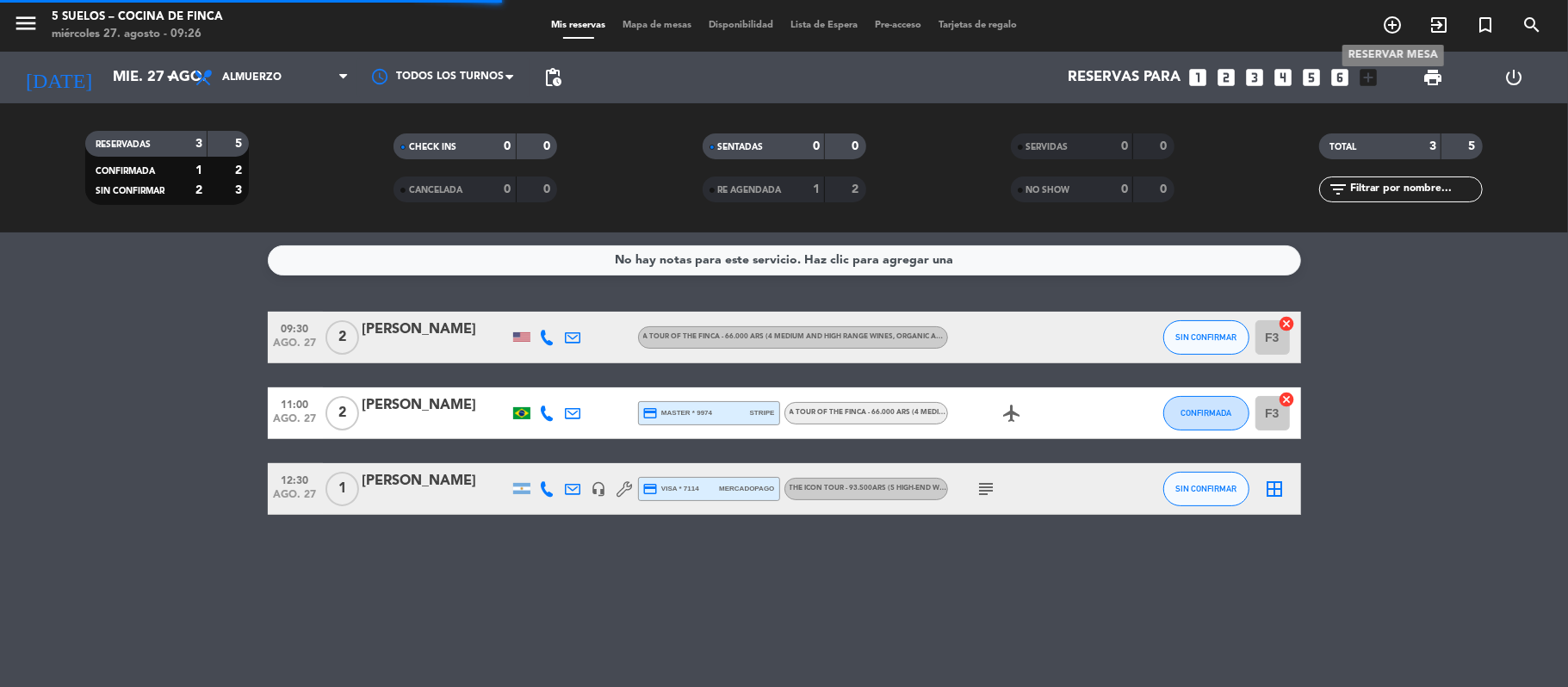
click at [1388, 19] on icon "add_circle_outline" at bounding box center [1392, 25] width 20 height 21
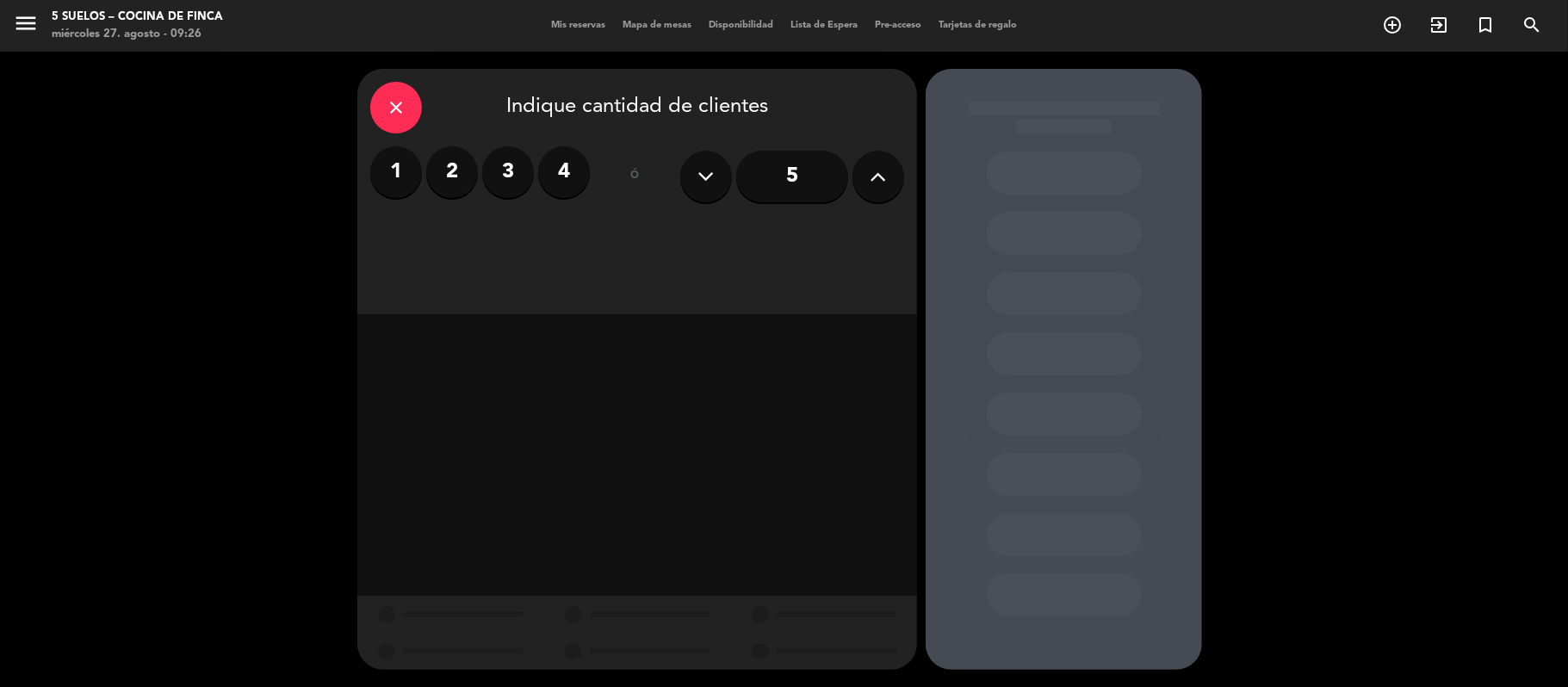
click at [866, 169] on button at bounding box center [878, 176] width 51 height 51
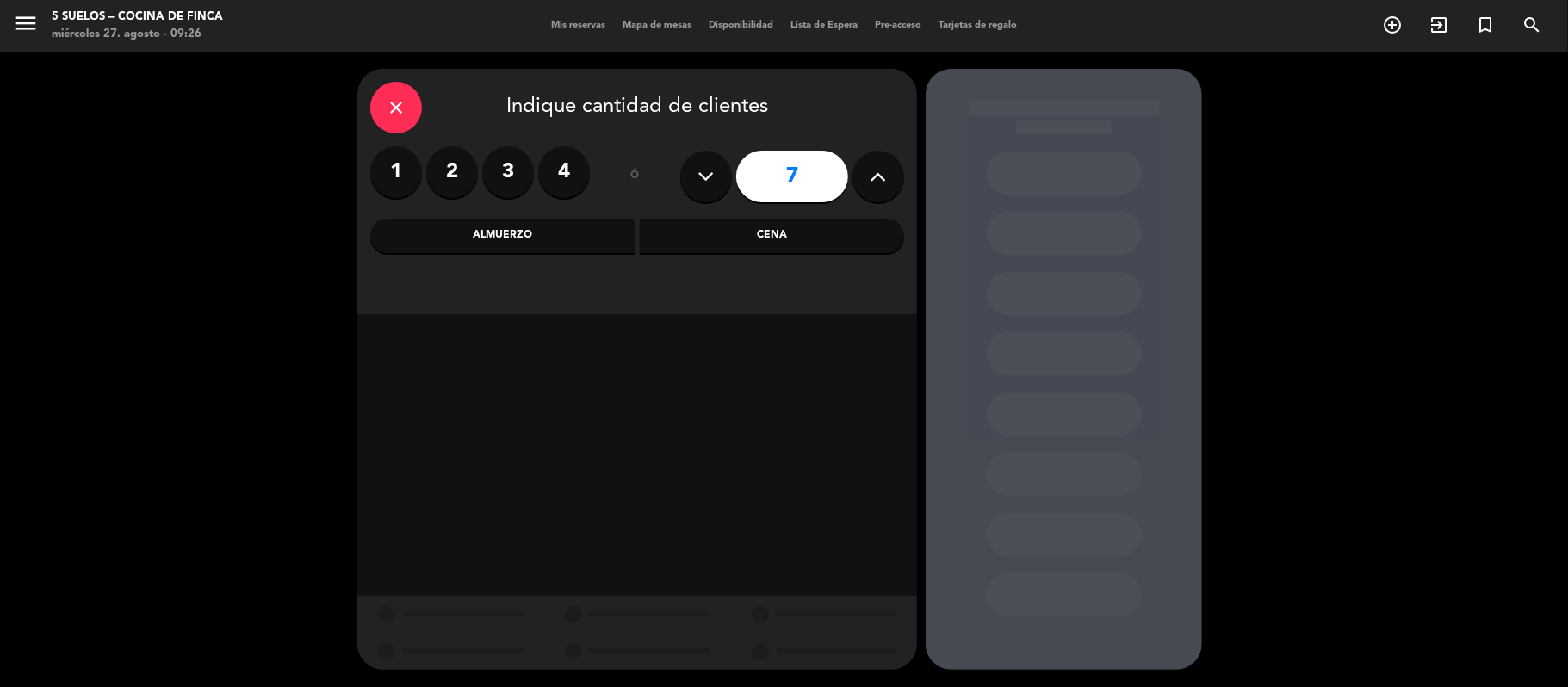
click at [879, 172] on icon at bounding box center [879, 177] width 17 height 26
type input "8"
click at [587, 245] on div "Almuerzo" at bounding box center [502, 236] width 266 height 34
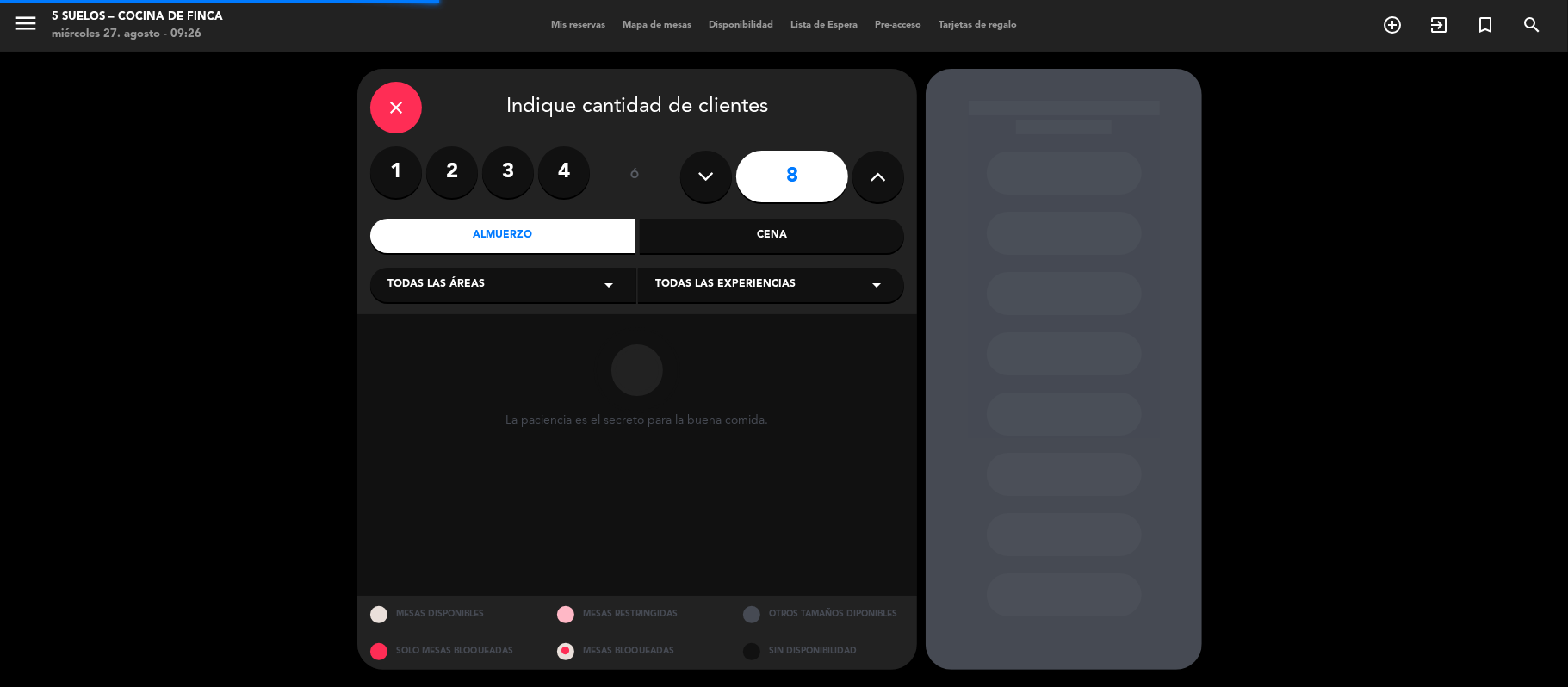
click at [442, 283] on span "Todas las áreas" at bounding box center [436, 285] width 97 height 17
click at [425, 376] on div "Restaurante" at bounding box center [503, 378] width 232 height 17
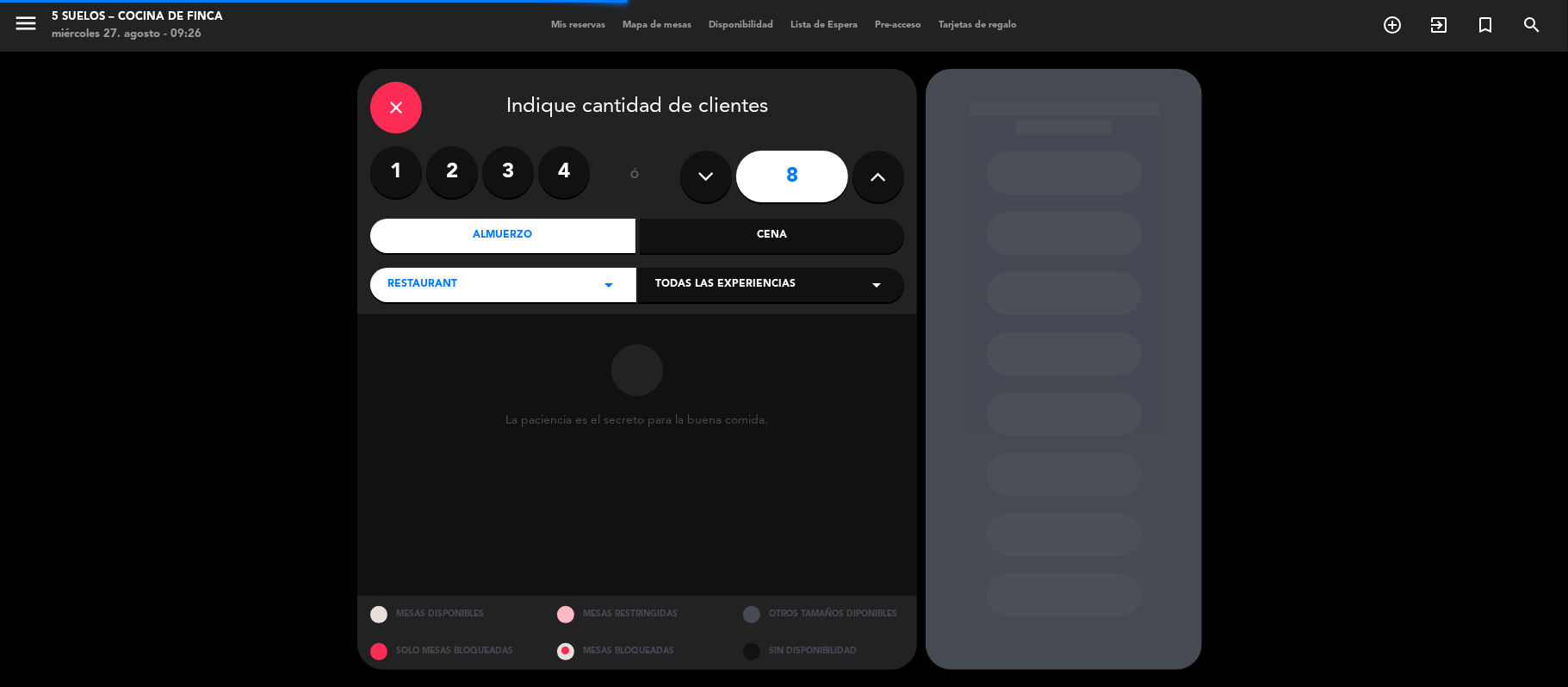
click at [682, 287] on span "Todas las experiencias" at bounding box center [725, 285] width 141 height 17
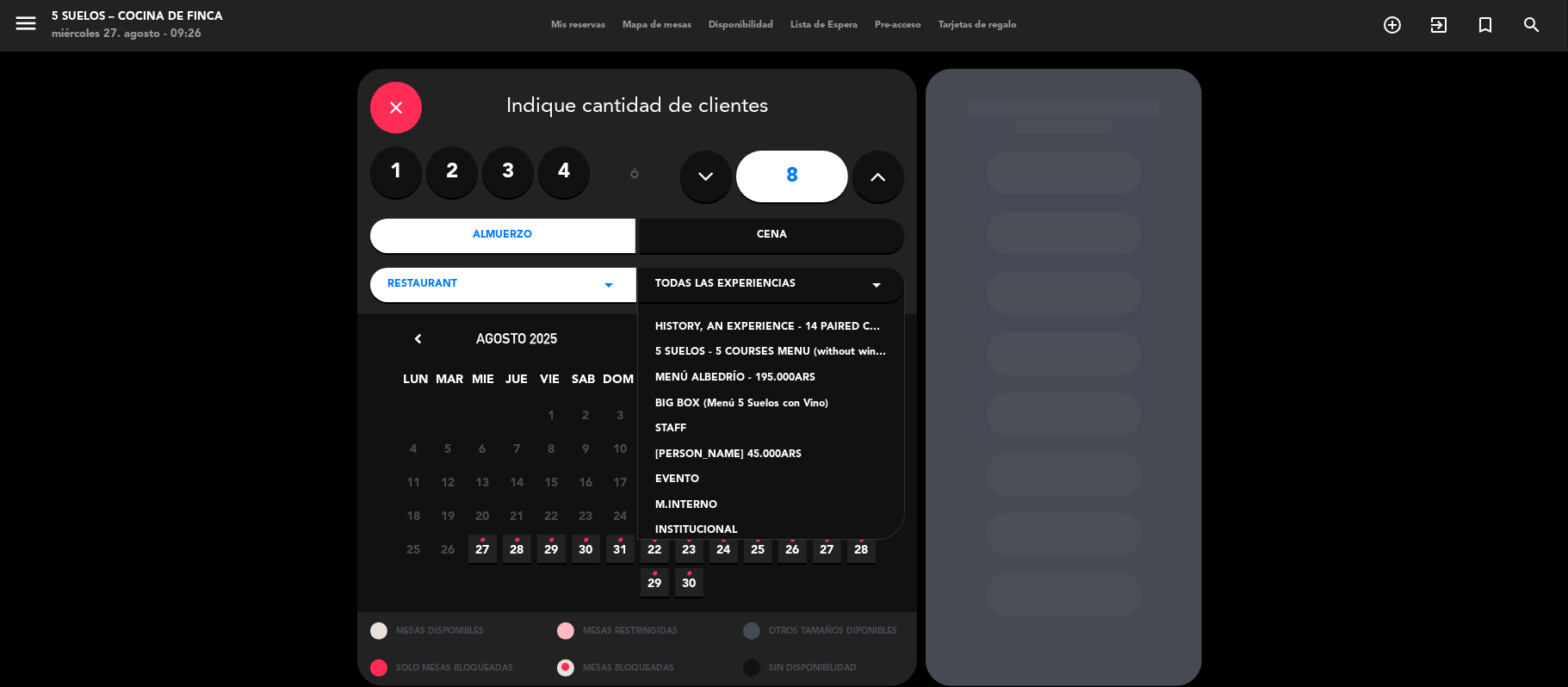
click at [676, 352] on div "5 SUELOS - 5 COURSES MENU (without wines) - ARS105,000" at bounding box center [770, 353] width 232 height 17
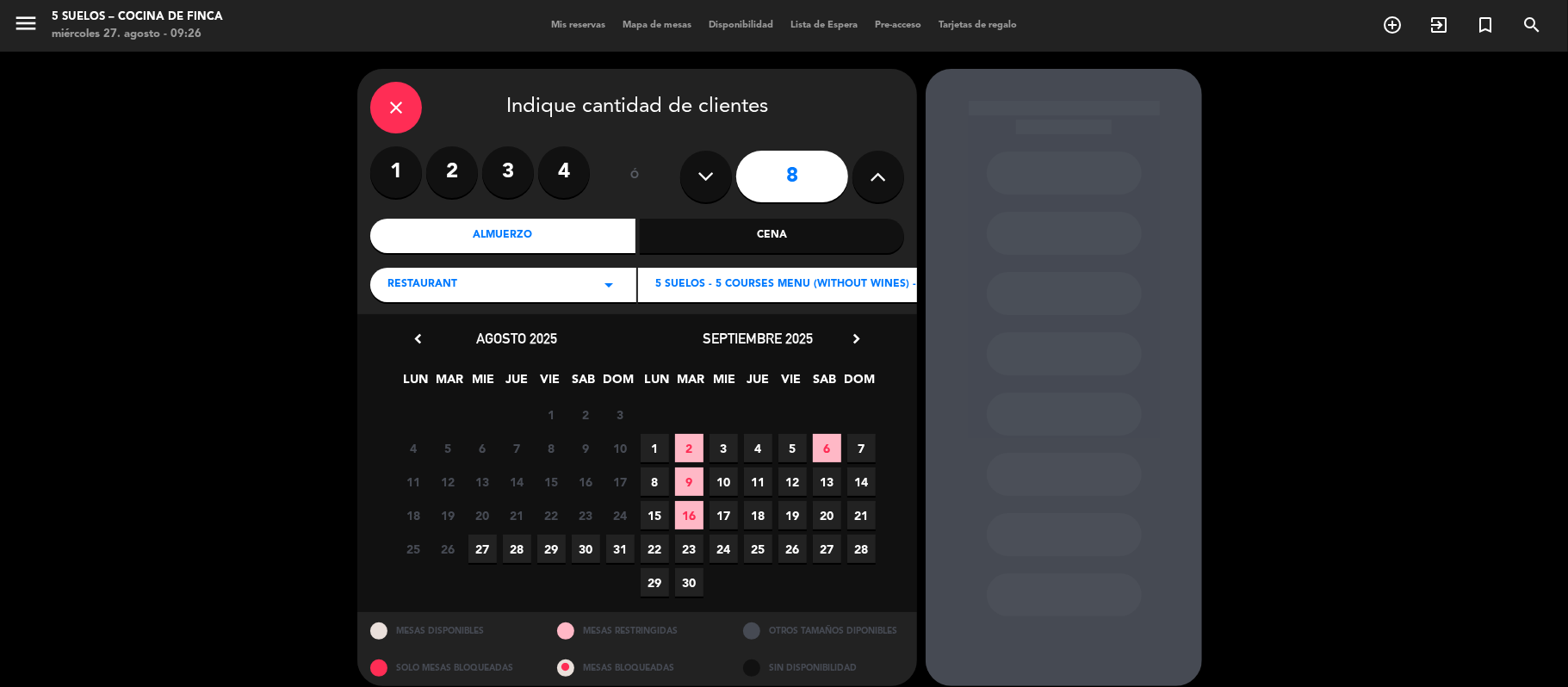
click at [858, 346] on icon "chevron_right" at bounding box center [855, 338] width 18 height 18
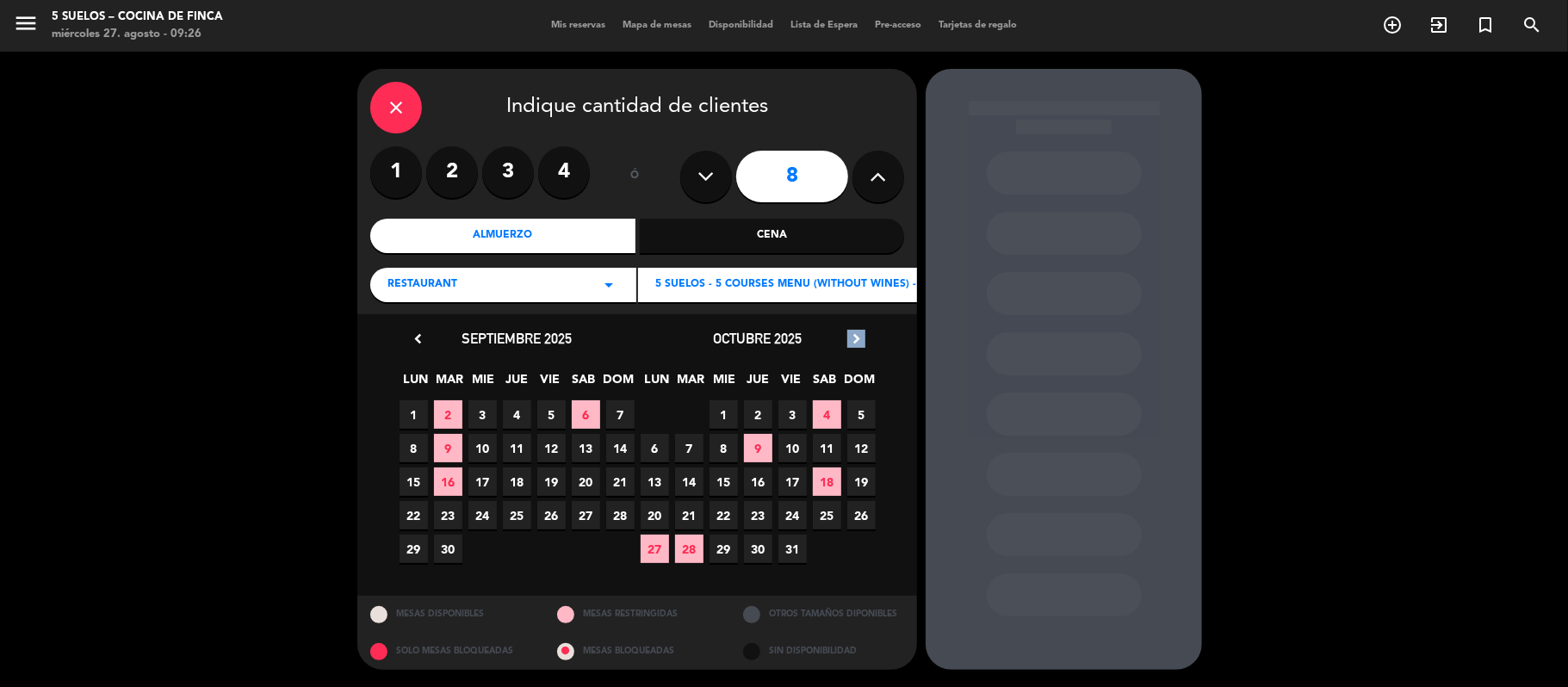
click at [858, 346] on icon "chevron_right" at bounding box center [855, 338] width 18 height 18
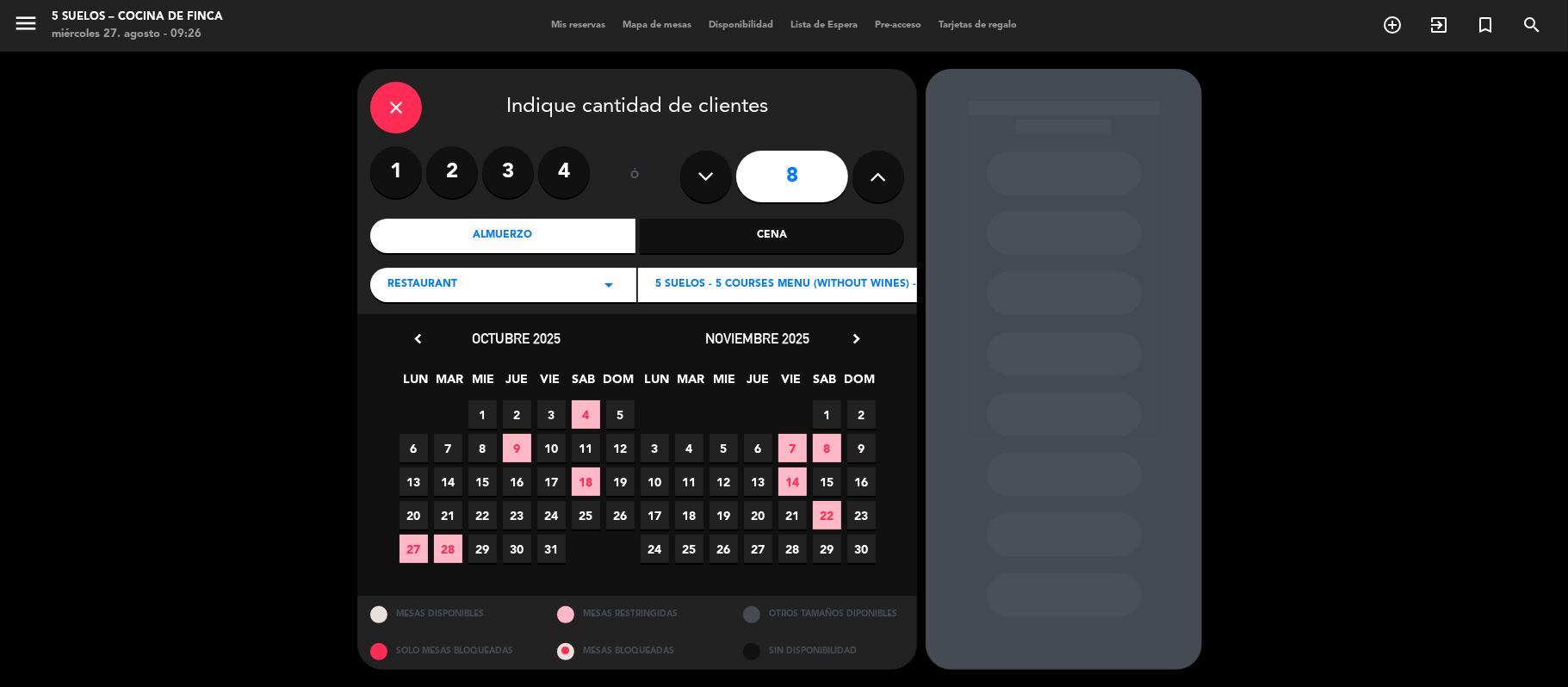
click at [855, 548] on span "30" at bounding box center [861, 549] width 28 height 28
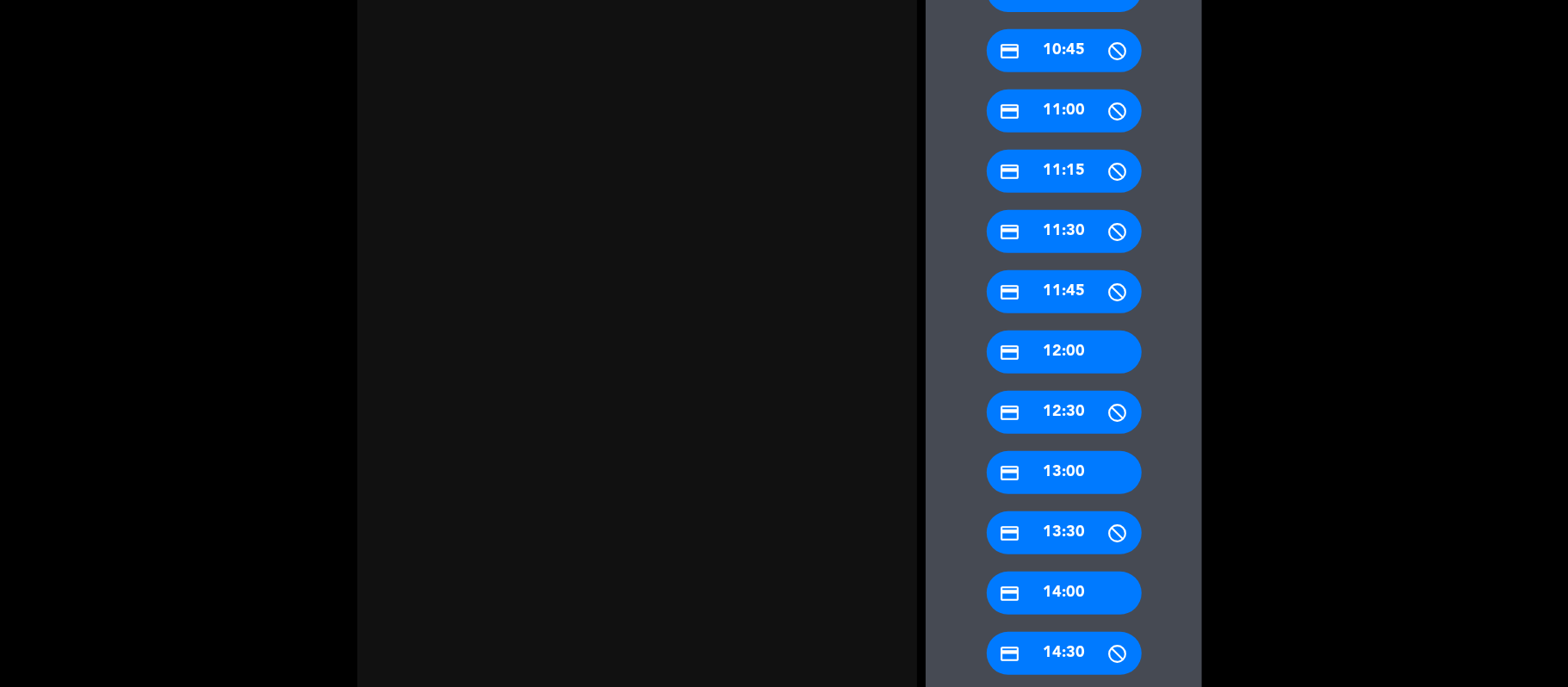
scroll to position [573, 0]
click at [1051, 348] on div "credit_card 12:00" at bounding box center [1064, 351] width 155 height 43
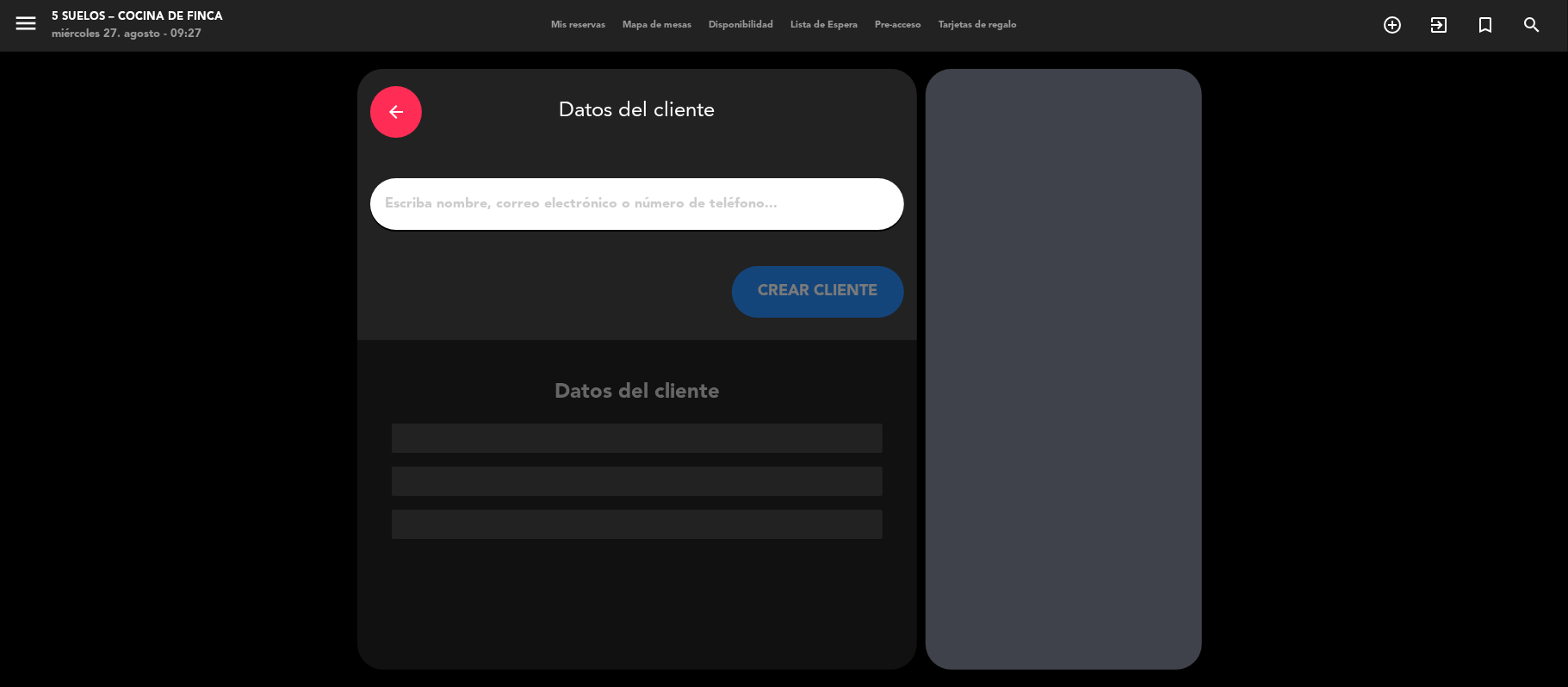
scroll to position [0, 0]
drag, startPoint x: 524, startPoint y: 215, endPoint x: 304, endPoint y: 31, distance: 286.8
click at [524, 217] on div at bounding box center [636, 203] width 534 height 51
paste input "[PERSON_NAME]"
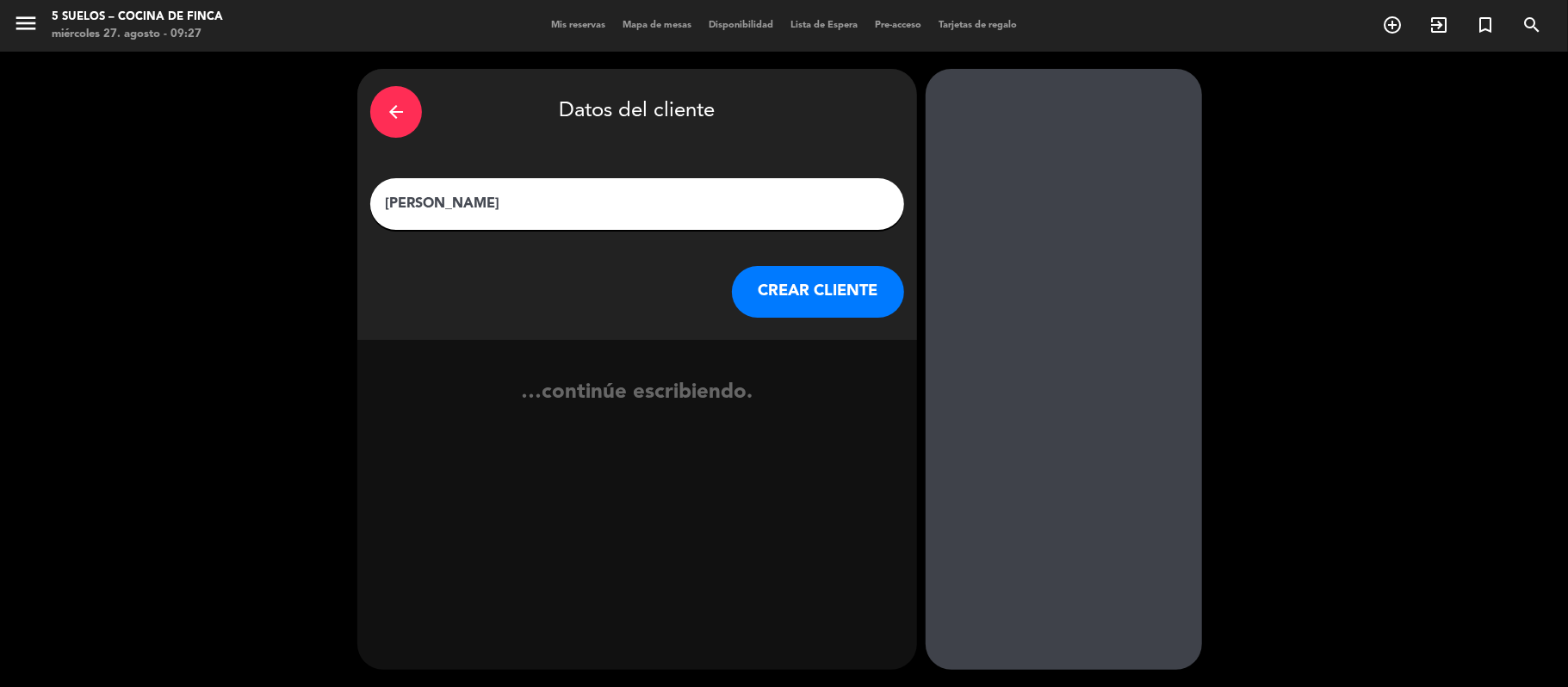
type input "[PERSON_NAME]"
click at [844, 315] on button "CREAR CLIENTE" at bounding box center [817, 292] width 172 height 51
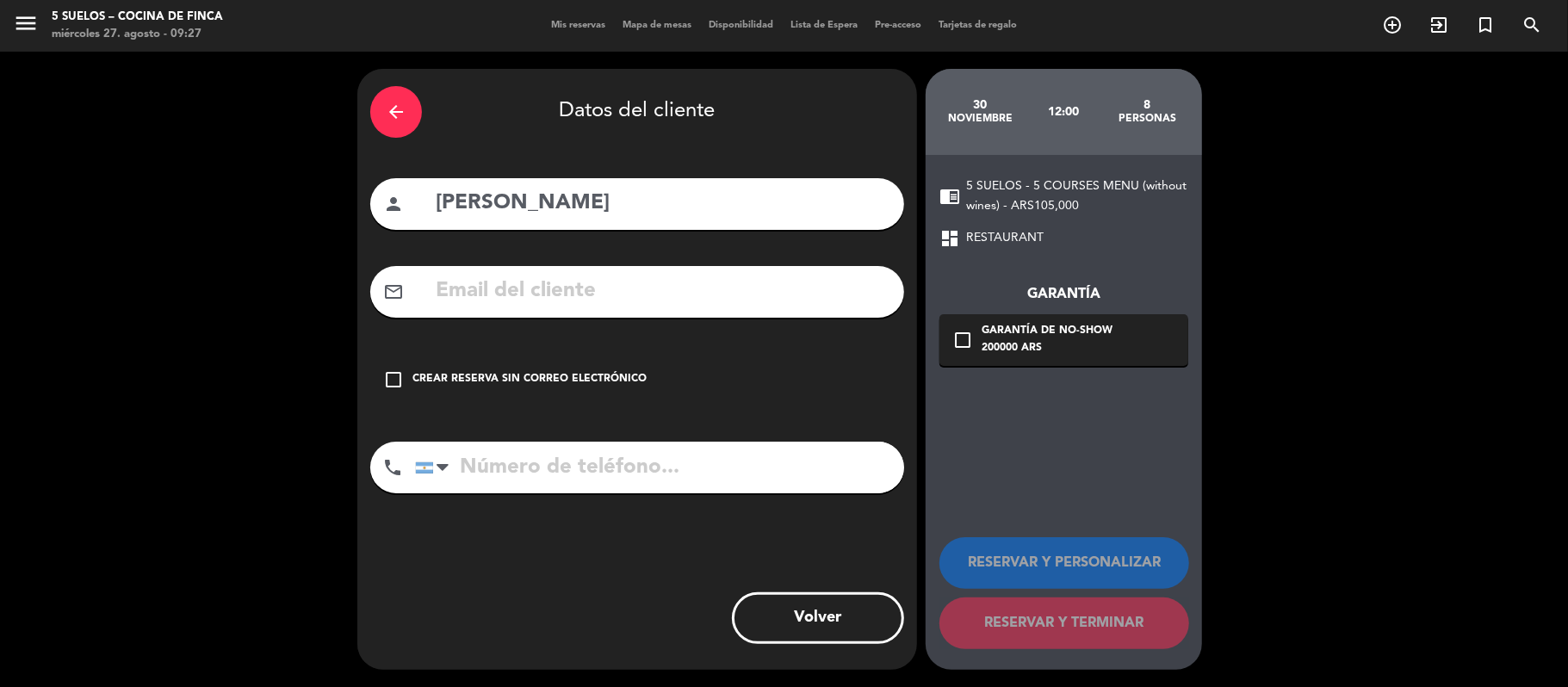
click at [575, 262] on div "arrow_back Datos del cliente person [PERSON_NAME] mail_outline check_box_outlin…" at bounding box center [636, 369] width 560 height 601
click at [575, 276] on input "text" at bounding box center [662, 292] width 457 height 35
click at [738, 295] on input "text" at bounding box center [662, 292] width 457 height 35
paste input "[EMAIL_ADDRESS][DOMAIN_NAME]"
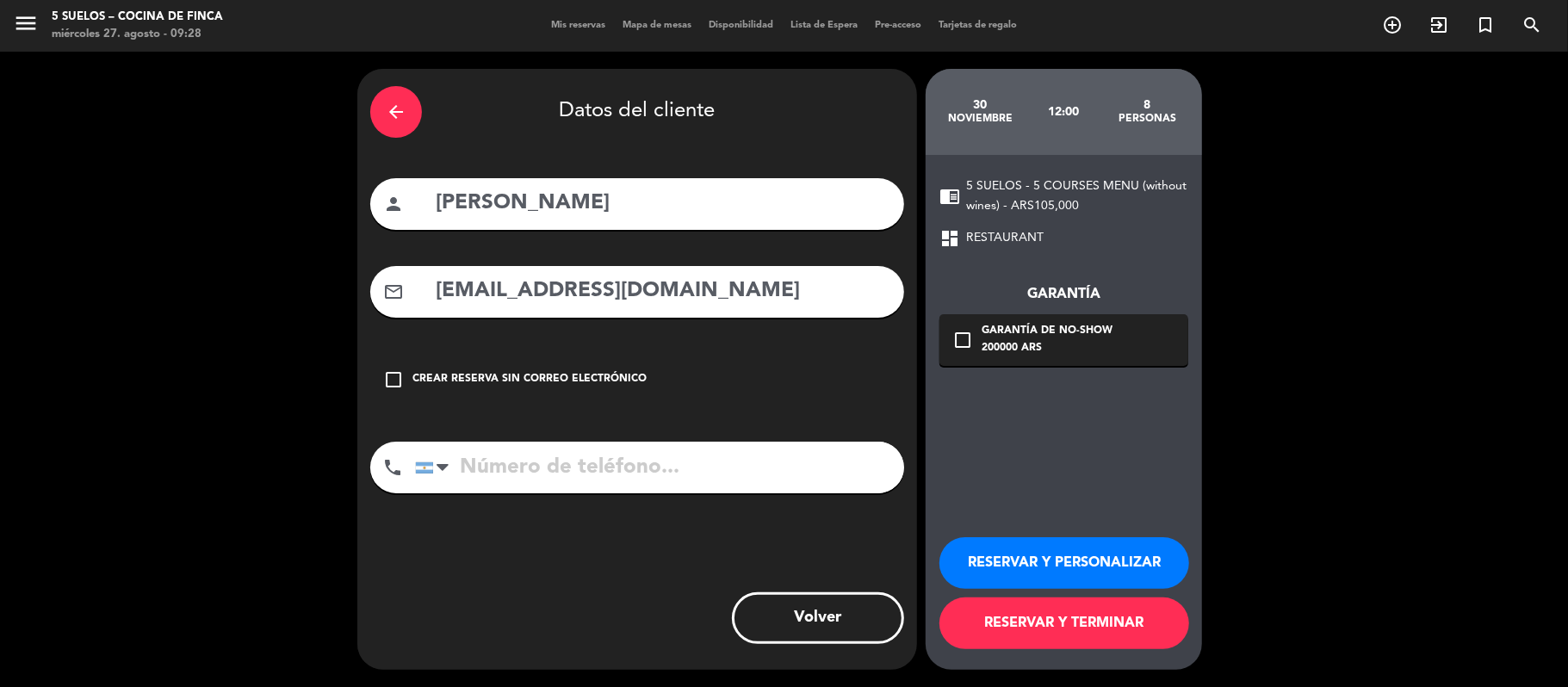
type input "[EMAIL_ADDRESS][DOMAIN_NAME]"
click at [525, 480] on input "tel" at bounding box center [659, 467] width 489 height 51
paste input "[PHONE_NUMBER]"
type input "[PHONE_NUMBER]"
click at [1027, 355] on div "200000 ARS" at bounding box center [1046, 349] width 130 height 17
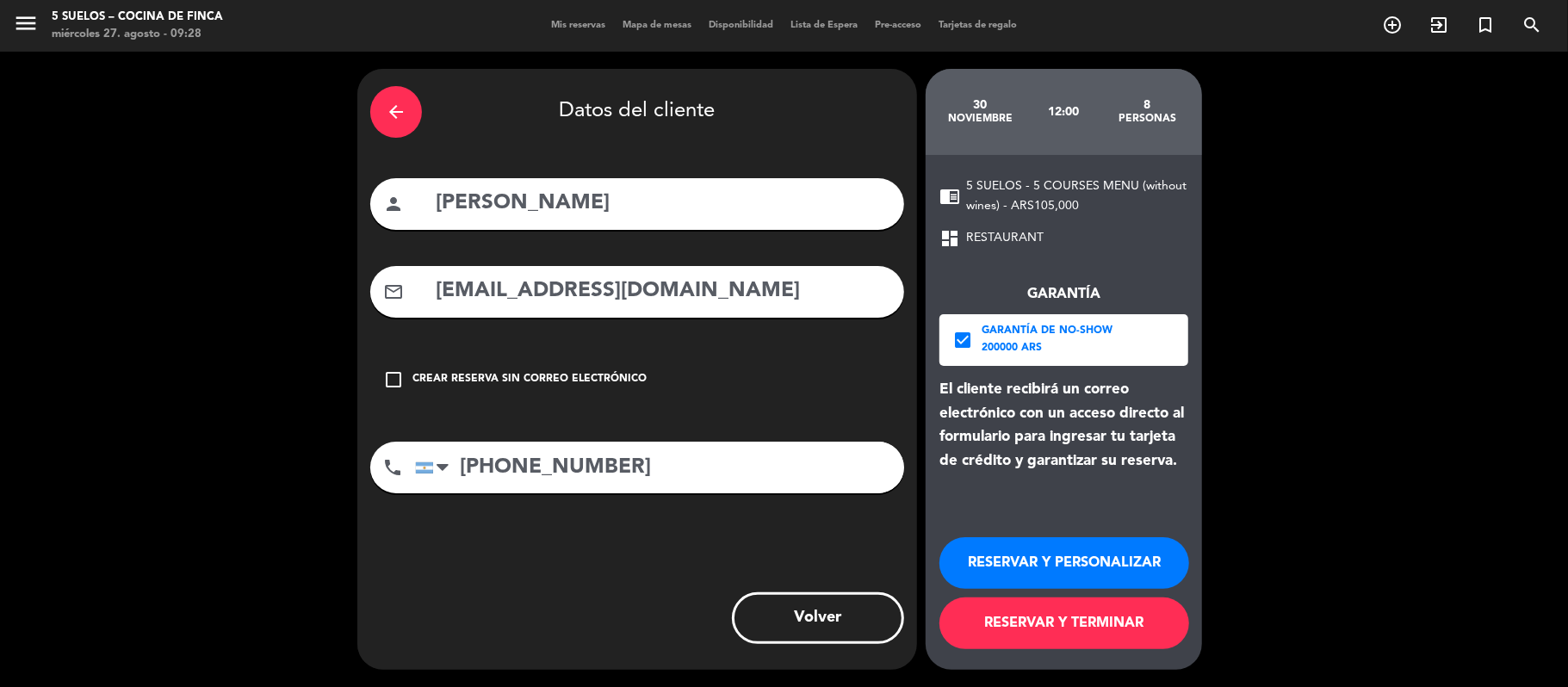
click at [1016, 542] on button "RESERVAR Y PERSONALIZAR" at bounding box center [1064, 563] width 250 height 51
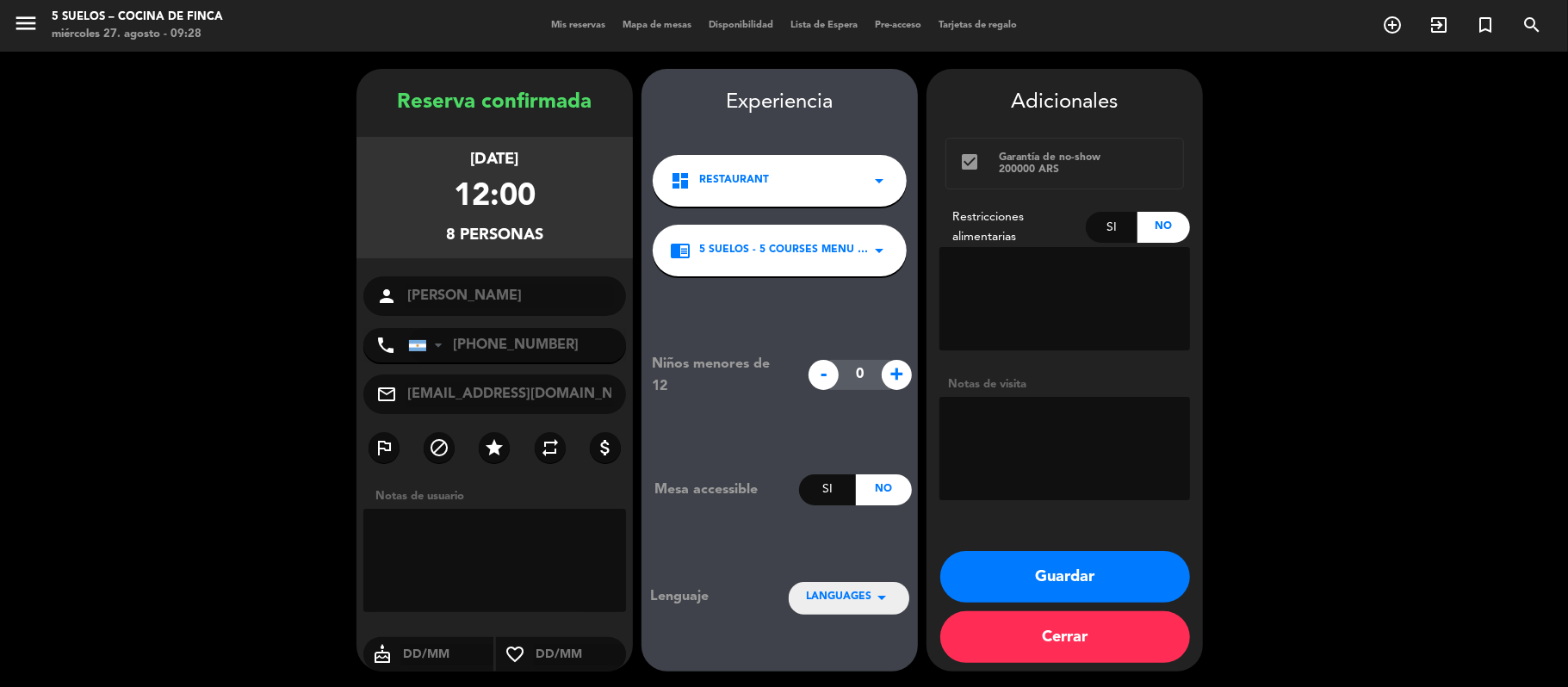
click at [955, 435] on textarea at bounding box center [1064, 448] width 251 height 103
type textarea "P"
click at [867, 590] on span "LANGUAGES" at bounding box center [839, 598] width 65 height 17
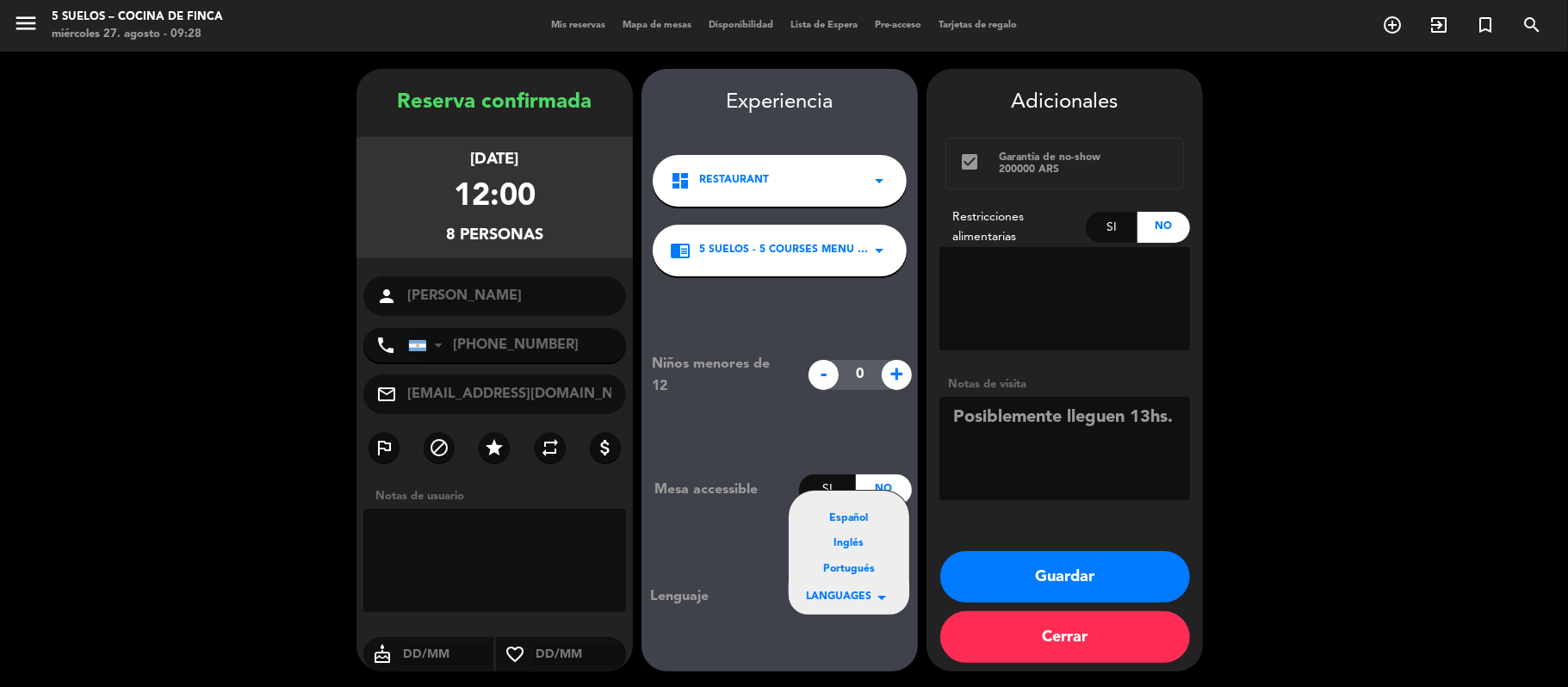
click at [848, 522] on div "Español" at bounding box center [849, 519] width 86 height 17
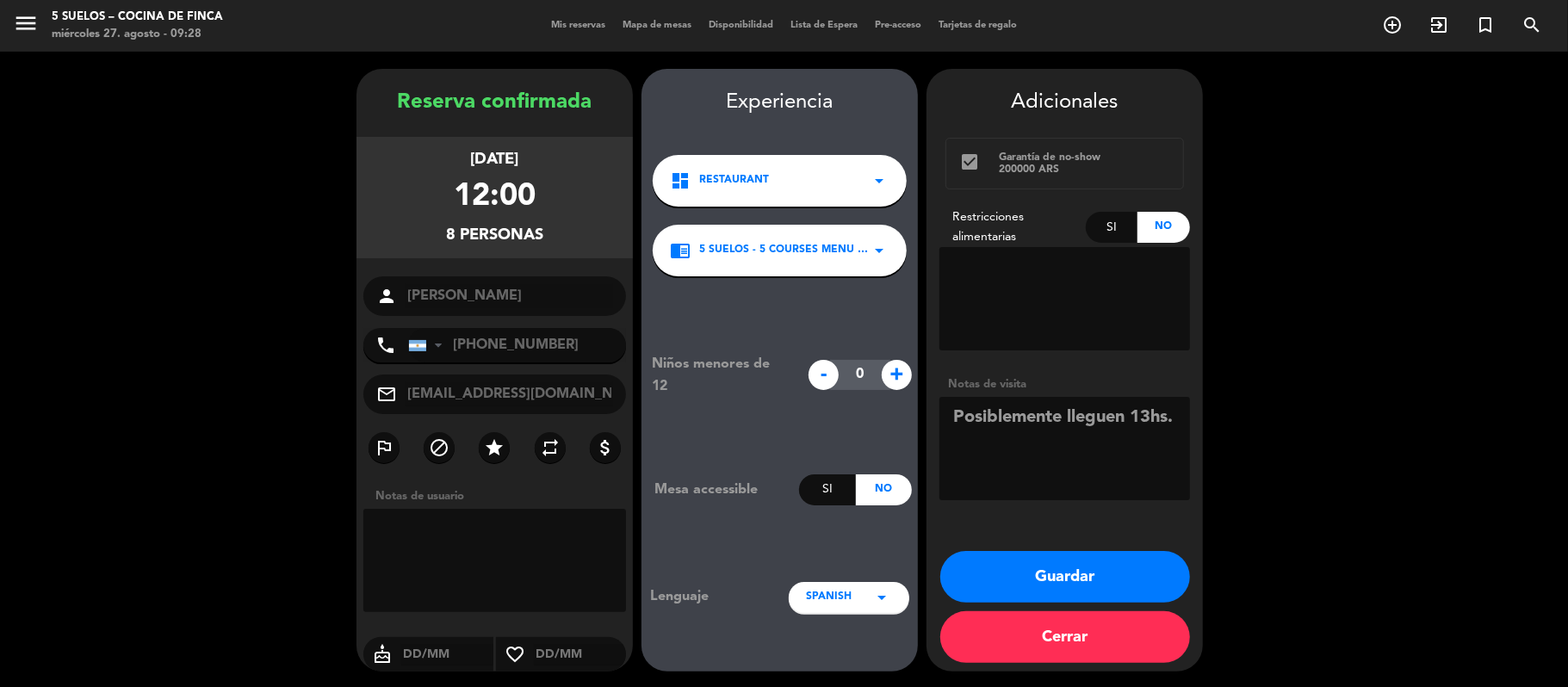
drag, startPoint x: 1010, startPoint y: 459, endPoint x: 944, endPoint y: 443, distance: 67.9
click at [944, 443] on textarea at bounding box center [1064, 448] width 251 height 103
type textarea "P"
click at [1109, 228] on div "Si" at bounding box center [1111, 227] width 52 height 31
click at [1069, 260] on textarea at bounding box center [1064, 298] width 251 height 103
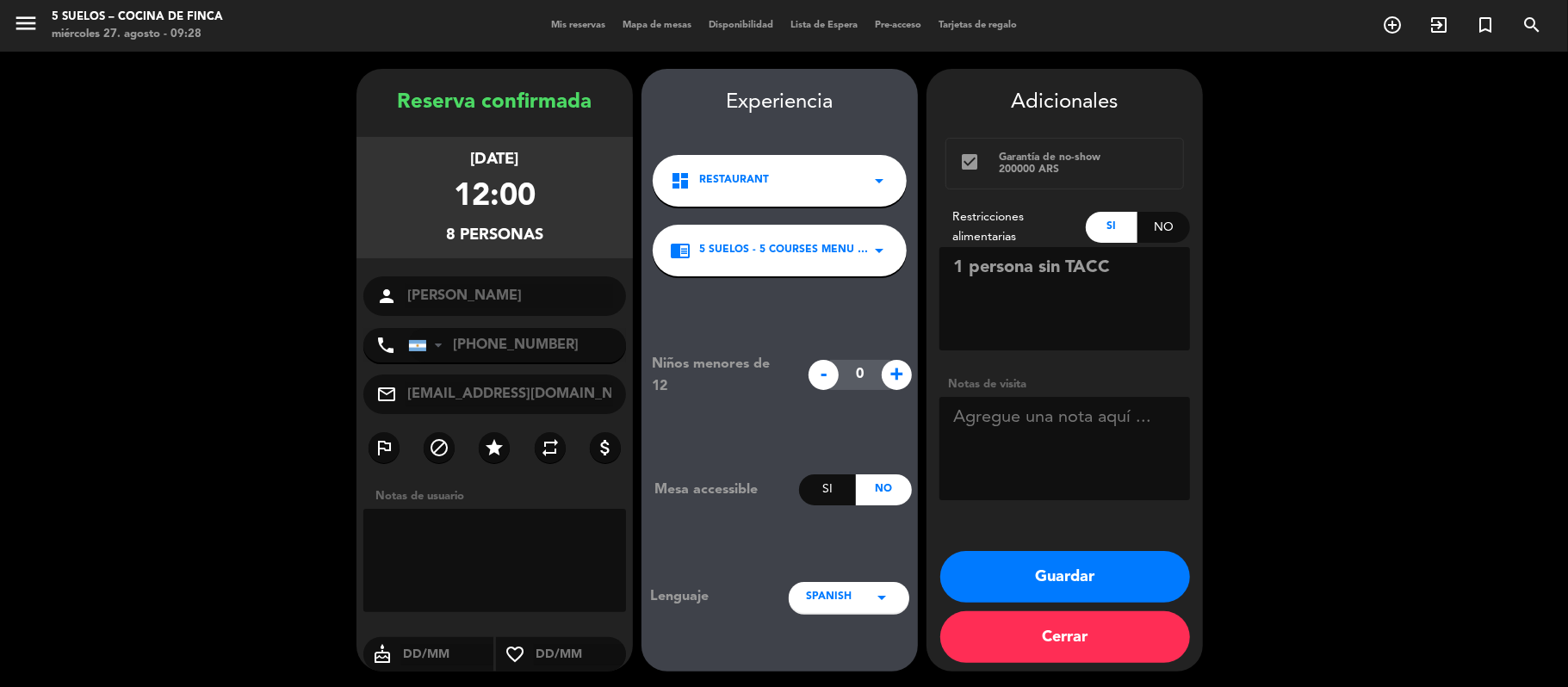
type textarea "1 persona sin TACC"
click at [985, 575] on button "Guardar" at bounding box center [1065, 576] width 250 height 51
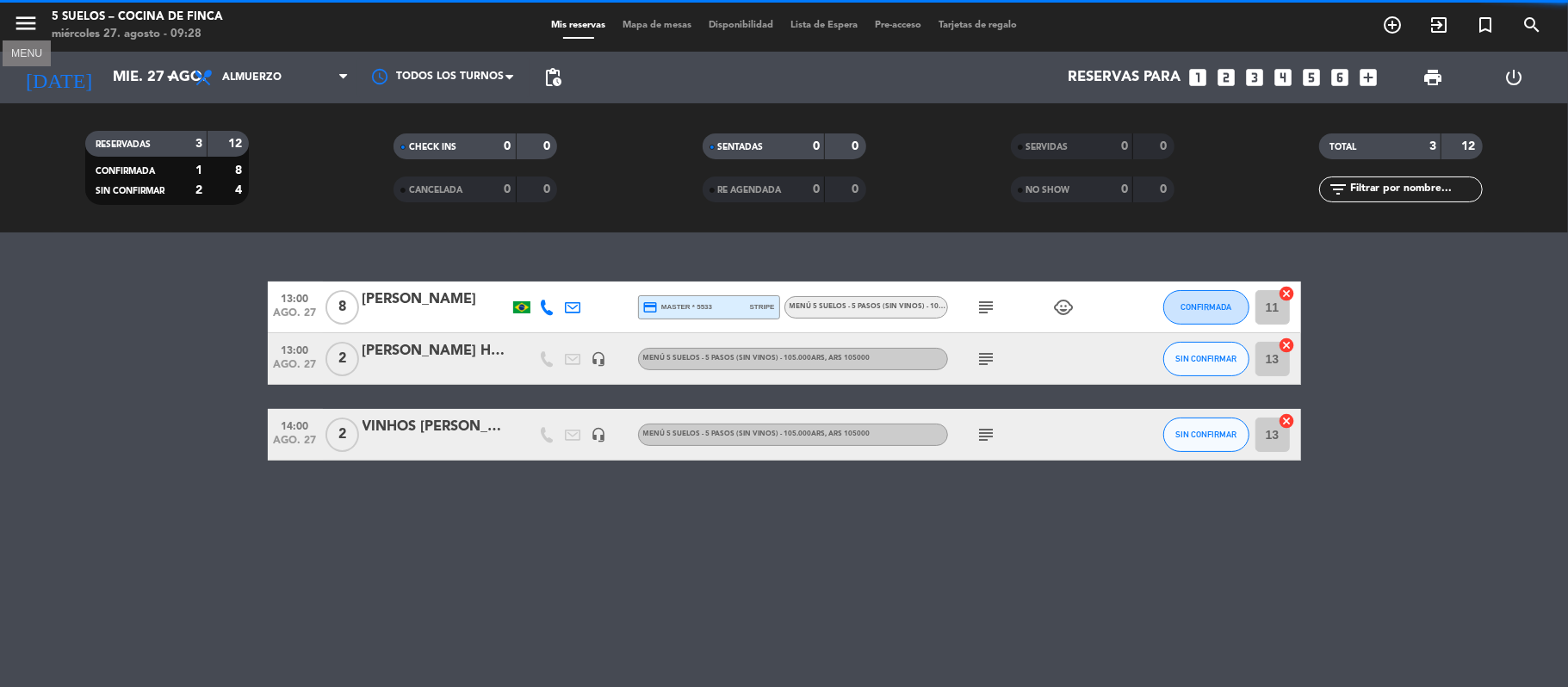
click at [29, 28] on icon "menu" at bounding box center [26, 23] width 26 height 26
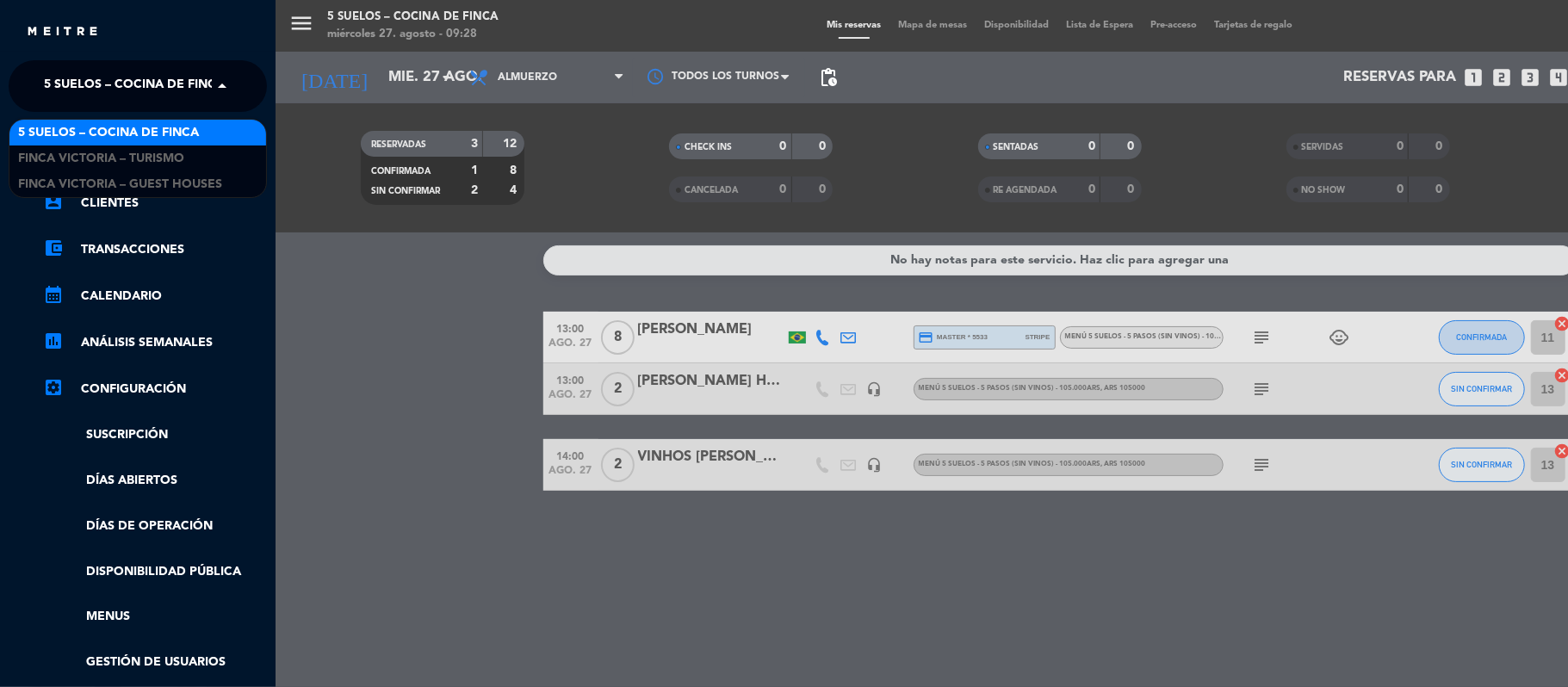
click at [70, 97] on span "5 SUELOS – COCINA DE FINCA" at bounding box center [134, 86] width 181 height 36
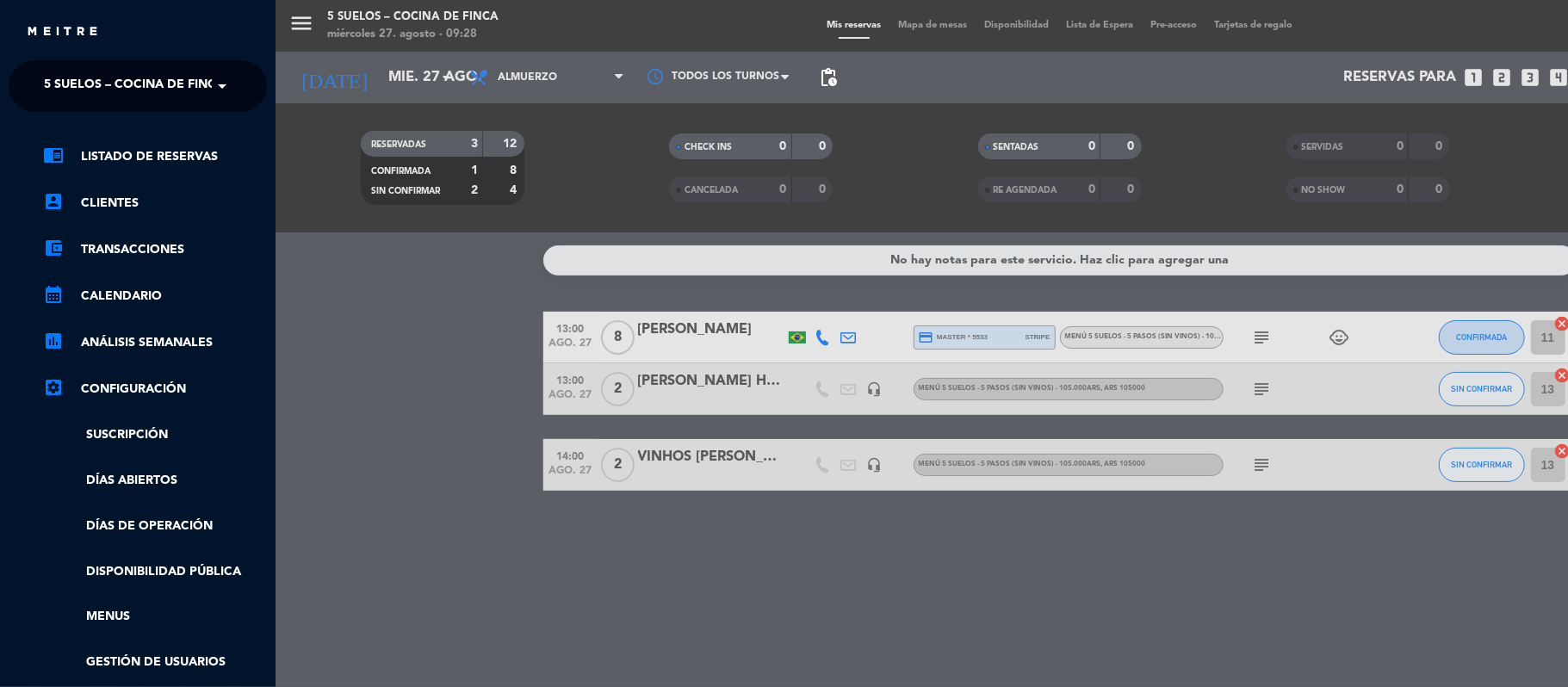
click at [351, 57] on div "menu 5 SUELOS – COCINA DE FINCA [DATE] 27. agosto - 09:28 Mis reservas Mapa de …" at bounding box center [1059, 343] width 1568 height 687
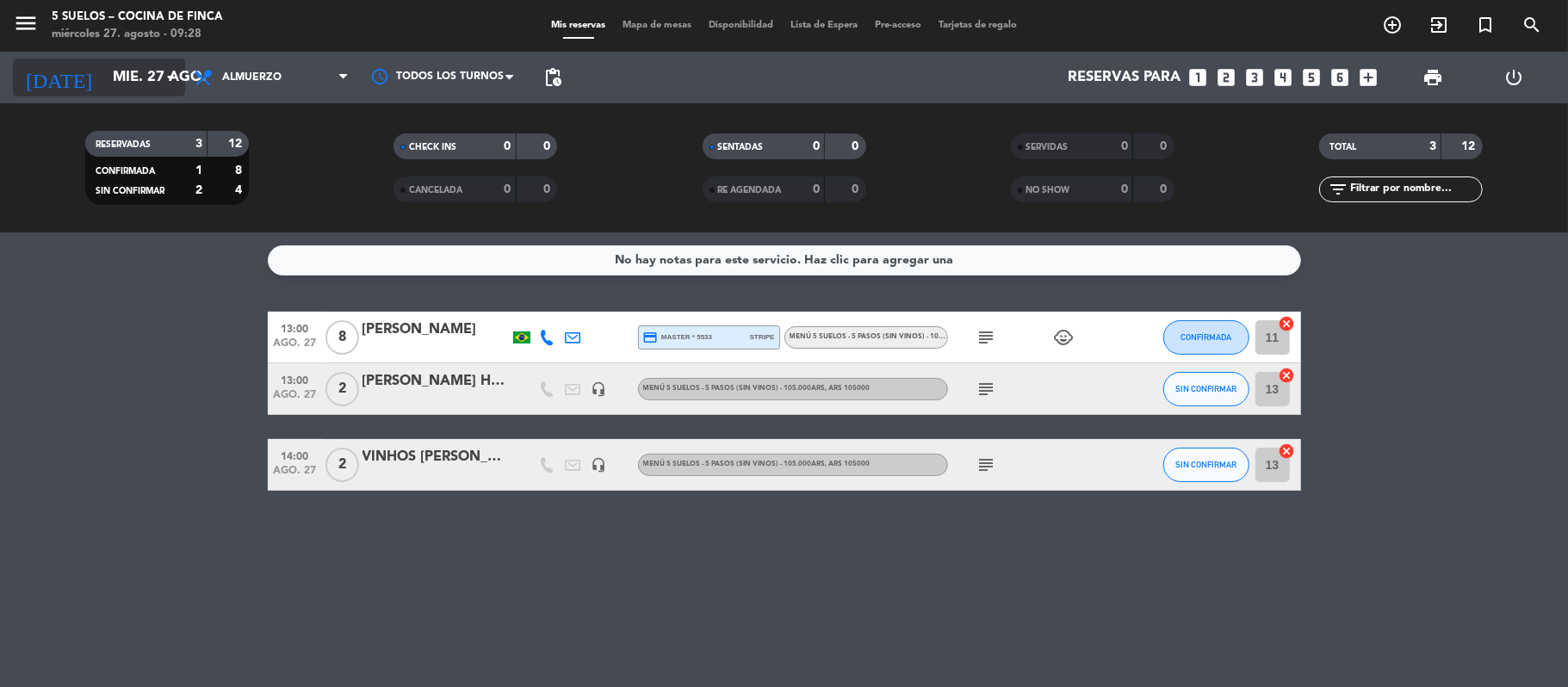
click at [164, 77] on icon "arrow_drop_down" at bounding box center [170, 77] width 20 height 21
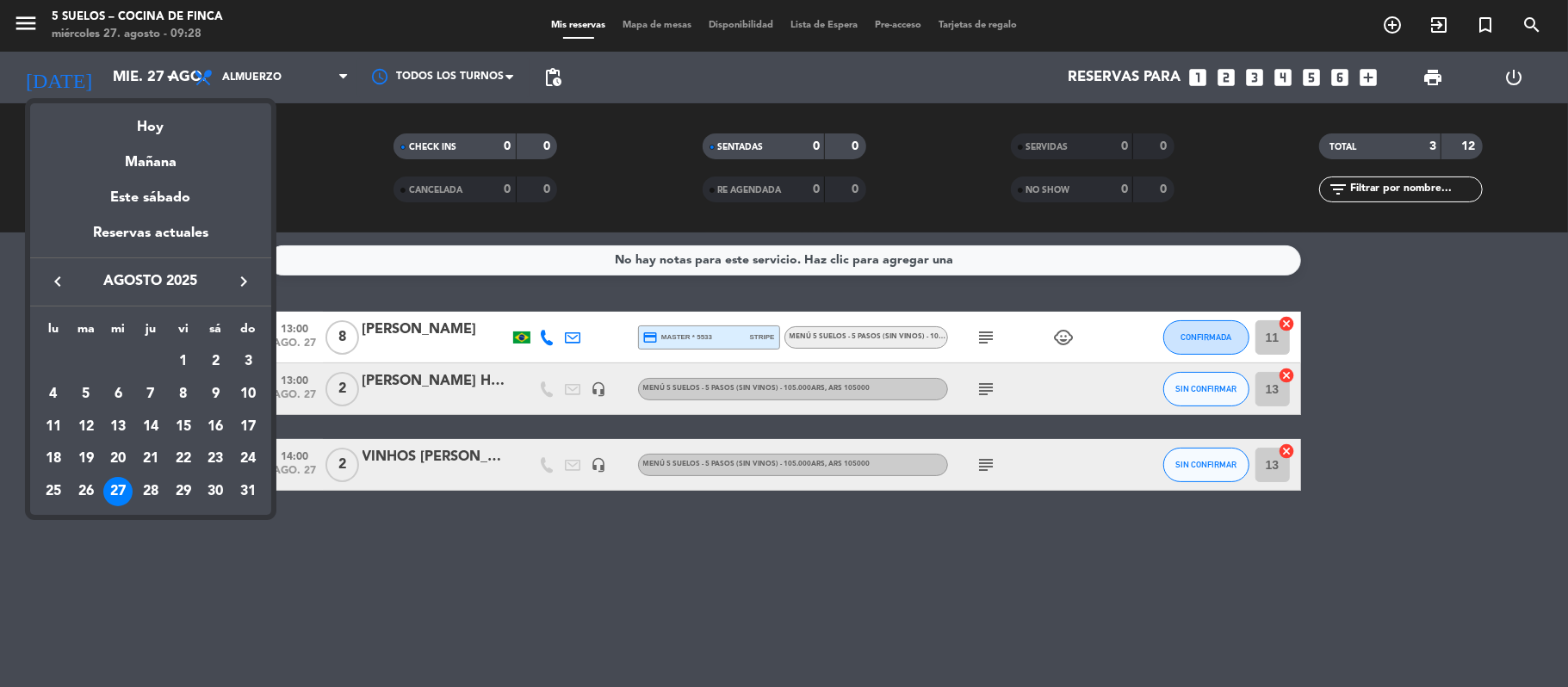
click at [231, 281] on button "keyboard_arrow_right" at bounding box center [243, 282] width 31 height 22
click at [252, 483] on div "30" at bounding box center [247, 491] width 29 height 29
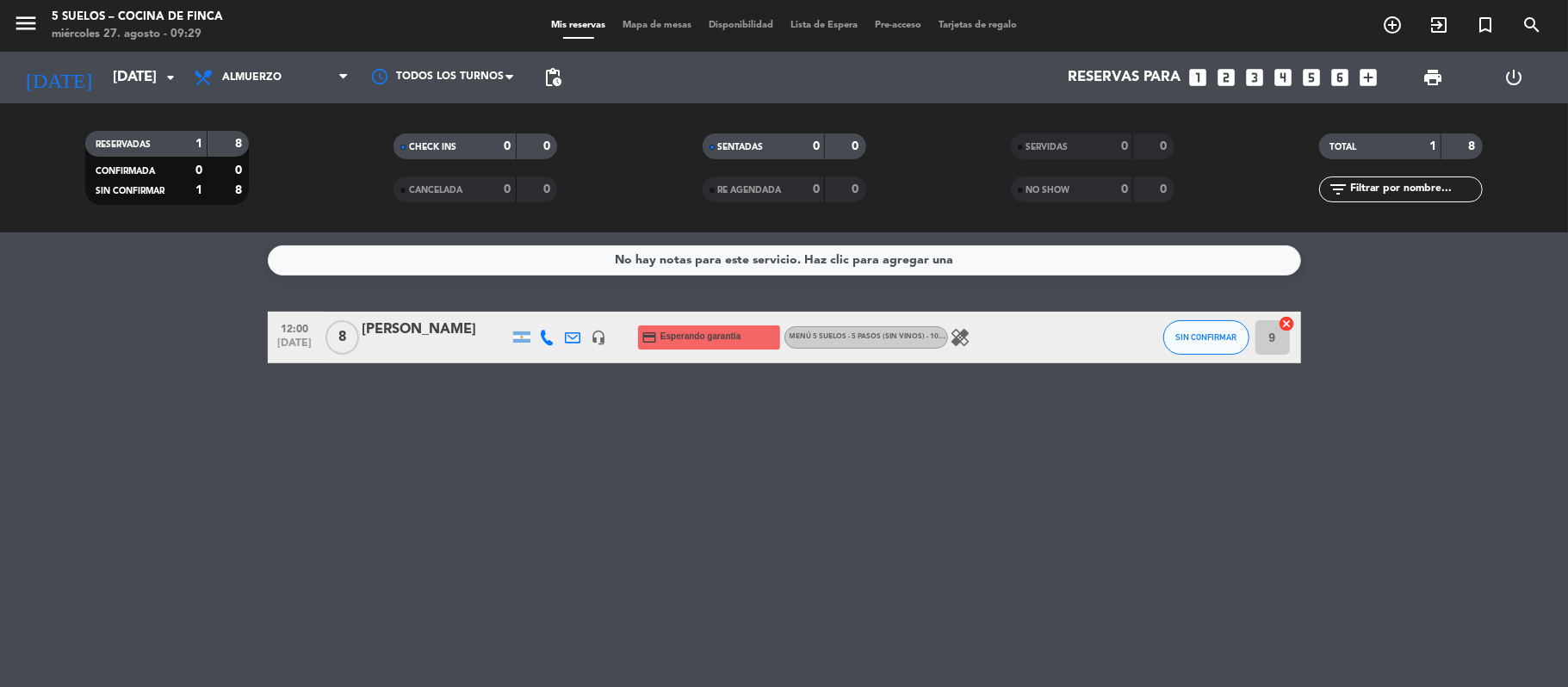
click at [414, 319] on div "[PERSON_NAME]" at bounding box center [435, 330] width 146 height 22
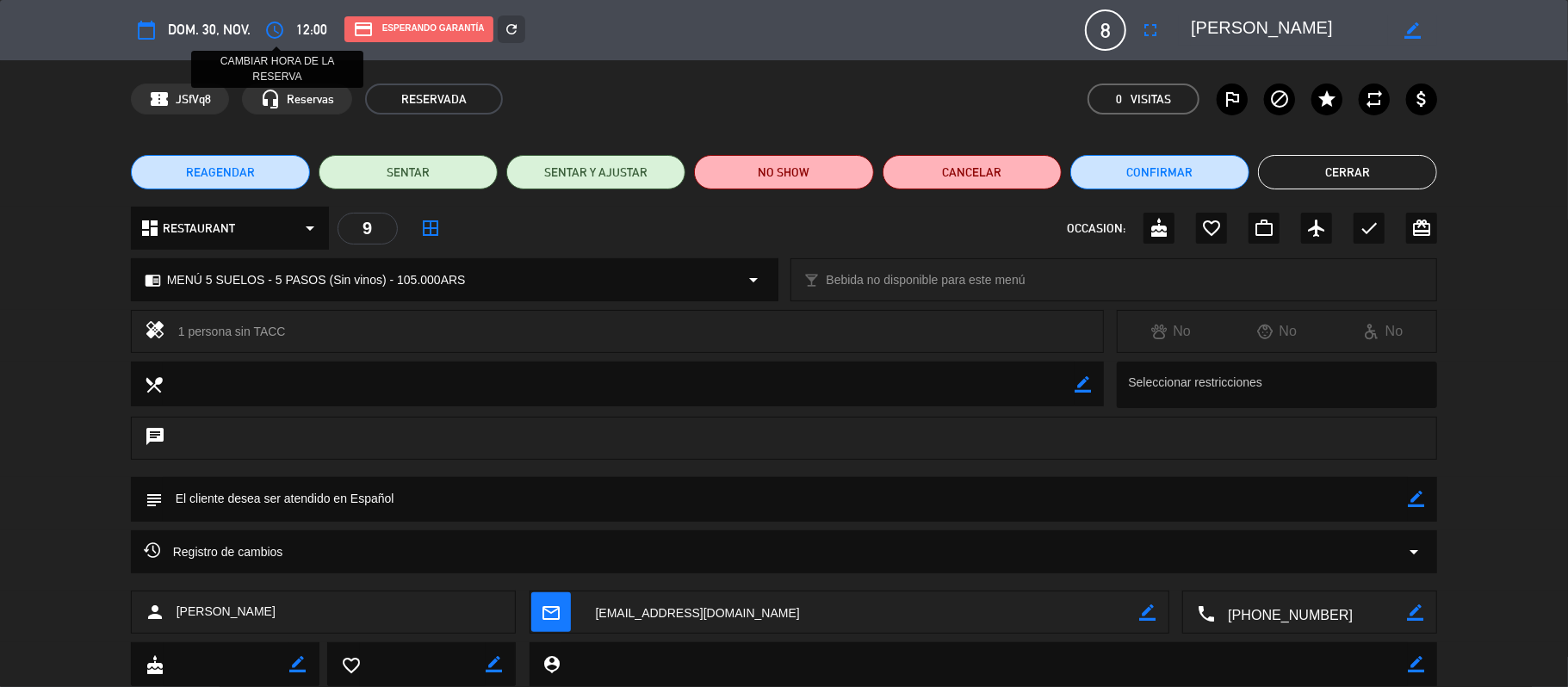
click at [269, 25] on icon "access_time" at bounding box center [275, 30] width 20 height 21
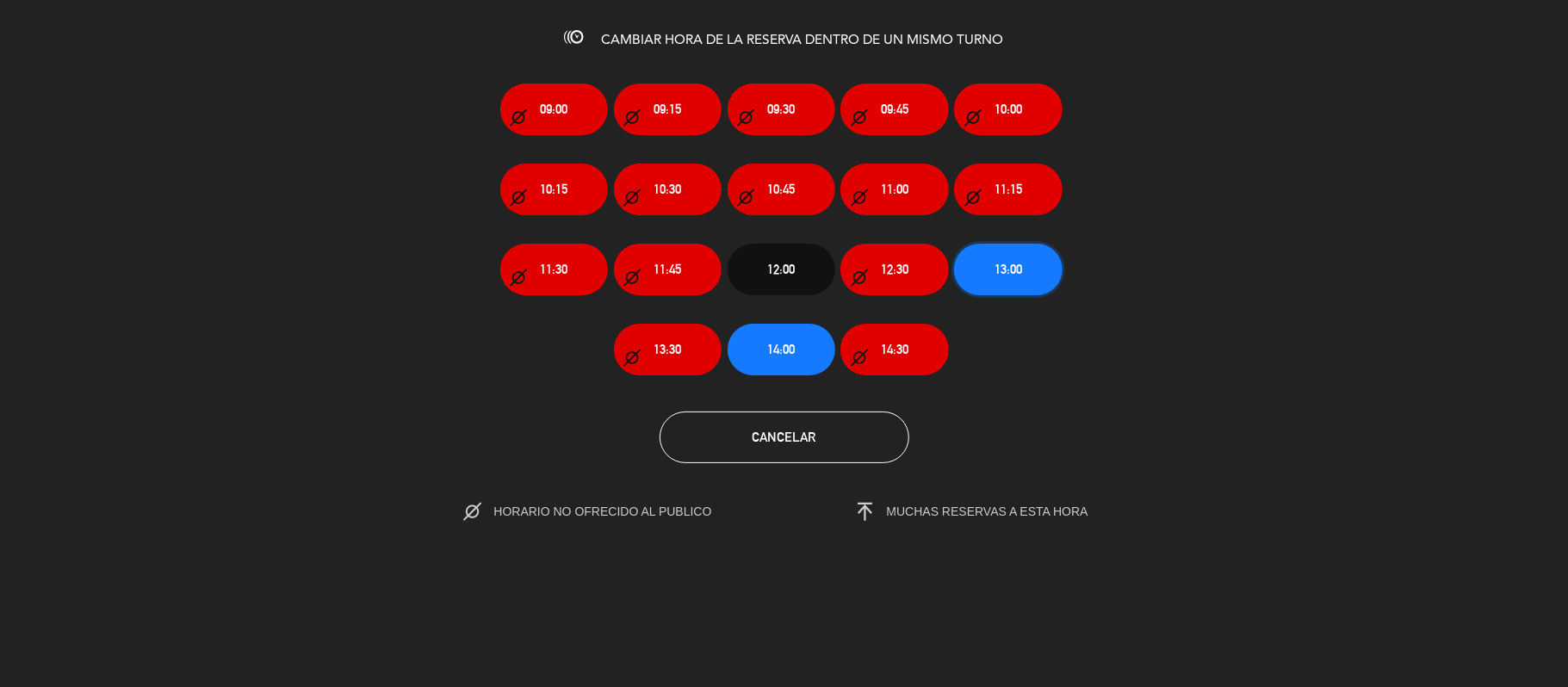
click at [976, 258] on button "13:00" at bounding box center [1007, 268] width 107 height 51
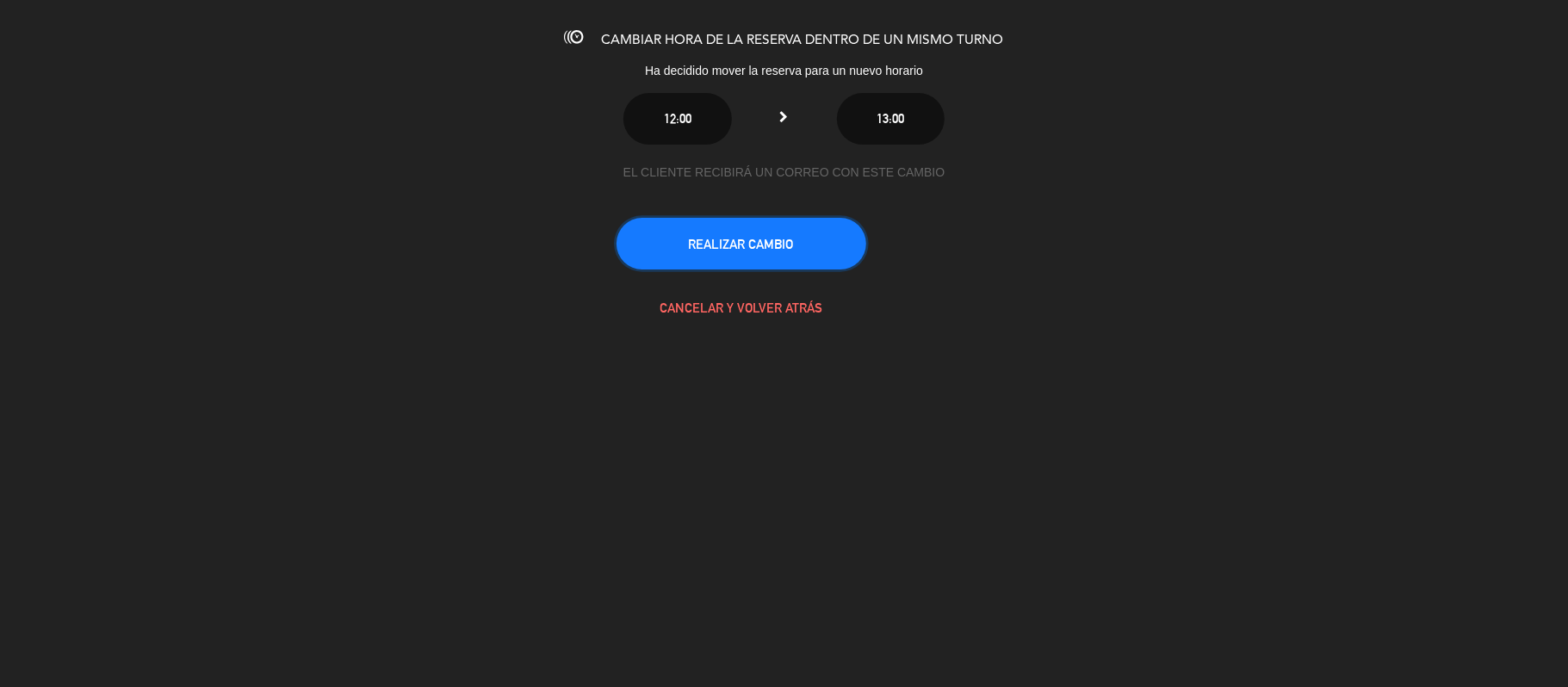
click at [651, 229] on button "REALIZAR CAMBIO" at bounding box center [742, 243] width 250 height 51
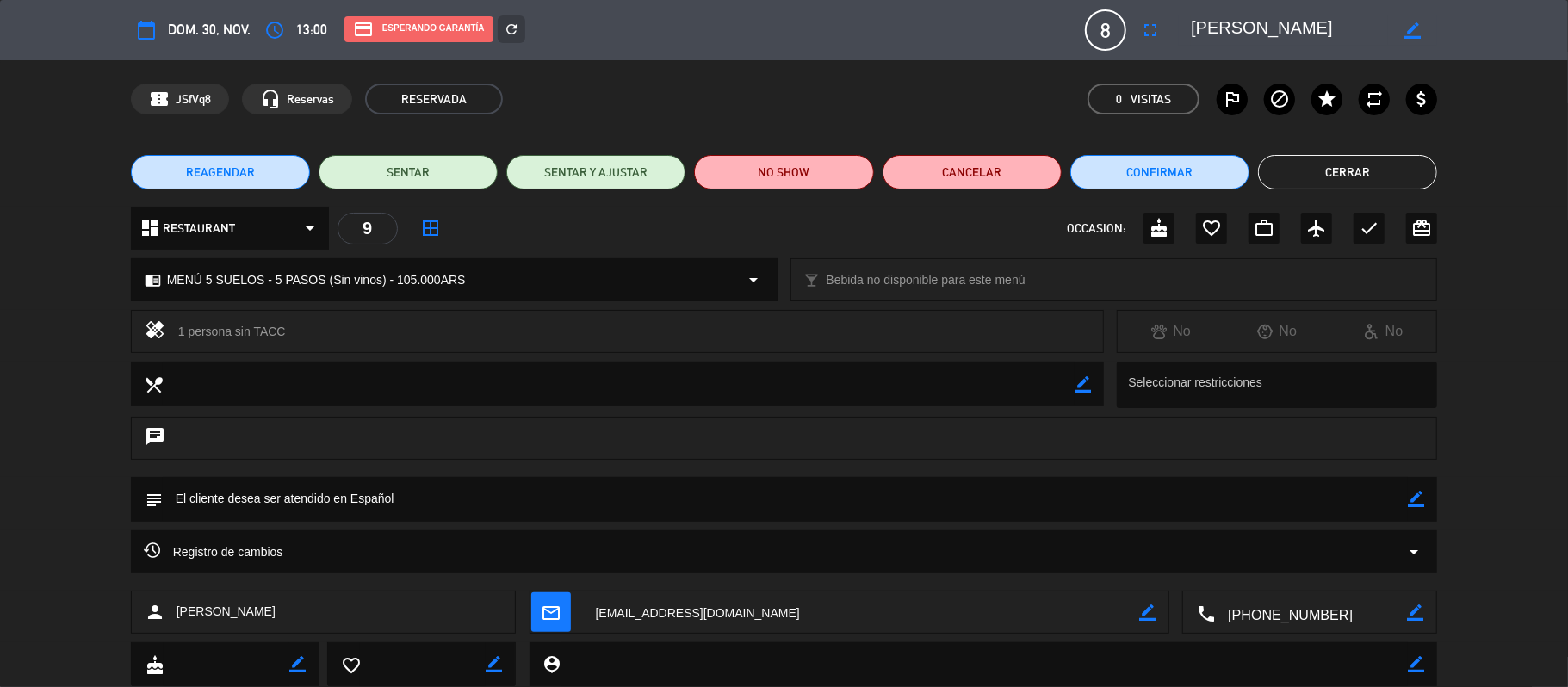
click at [1375, 172] on button "Cerrar" at bounding box center [1347, 172] width 179 height 34
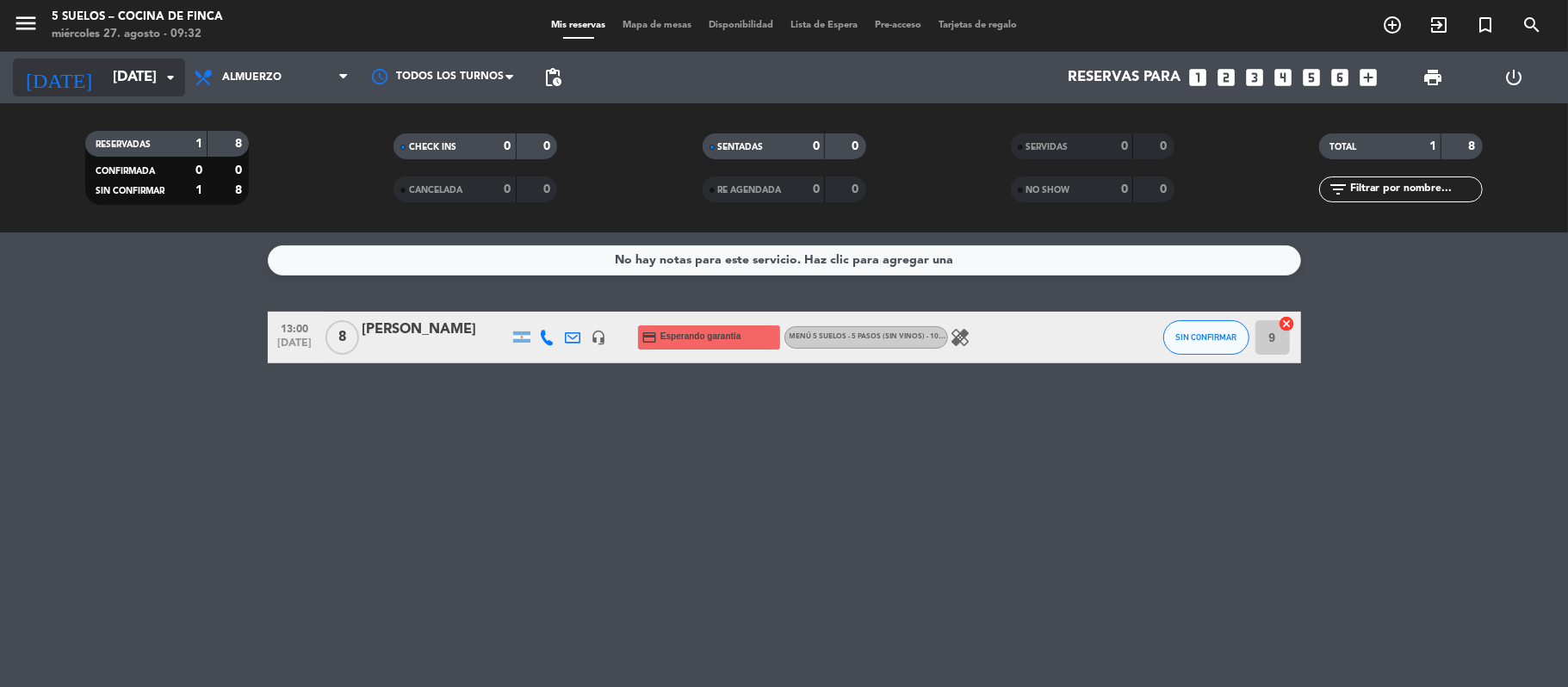
click at [110, 62] on input "[DATE]" at bounding box center [198, 78] width 186 height 34
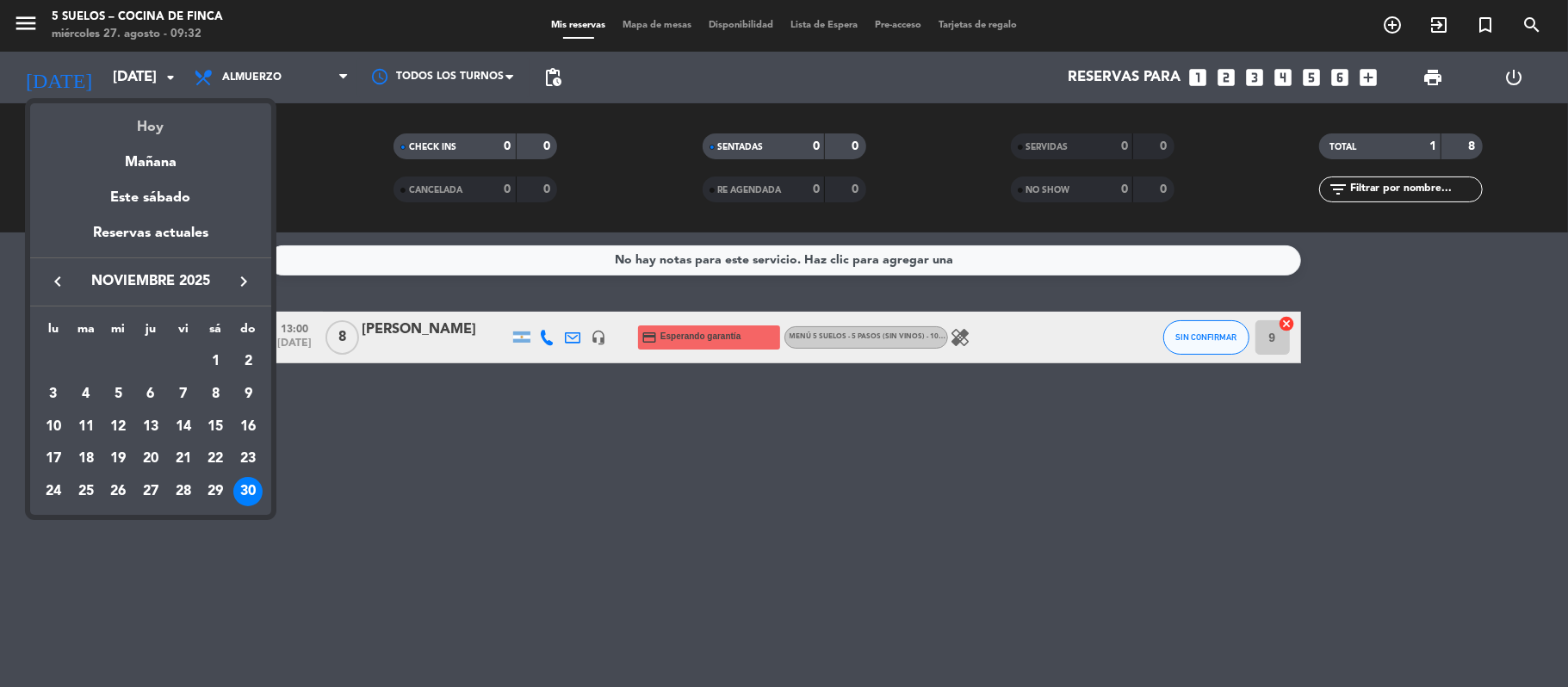
click at [146, 124] on div "Hoy" at bounding box center [150, 121] width 241 height 35
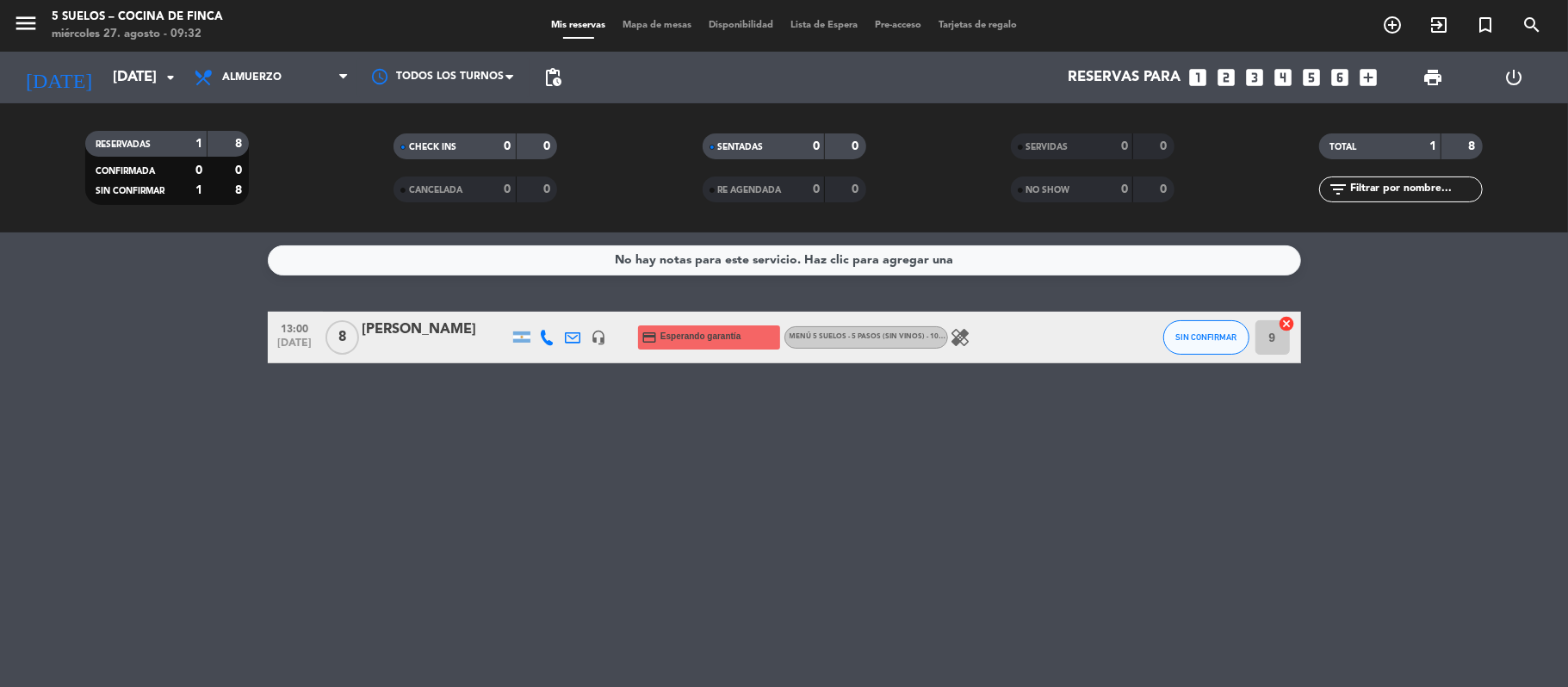
type input "mié. 27 ago."
click at [21, 21] on icon "menu" at bounding box center [26, 23] width 26 height 26
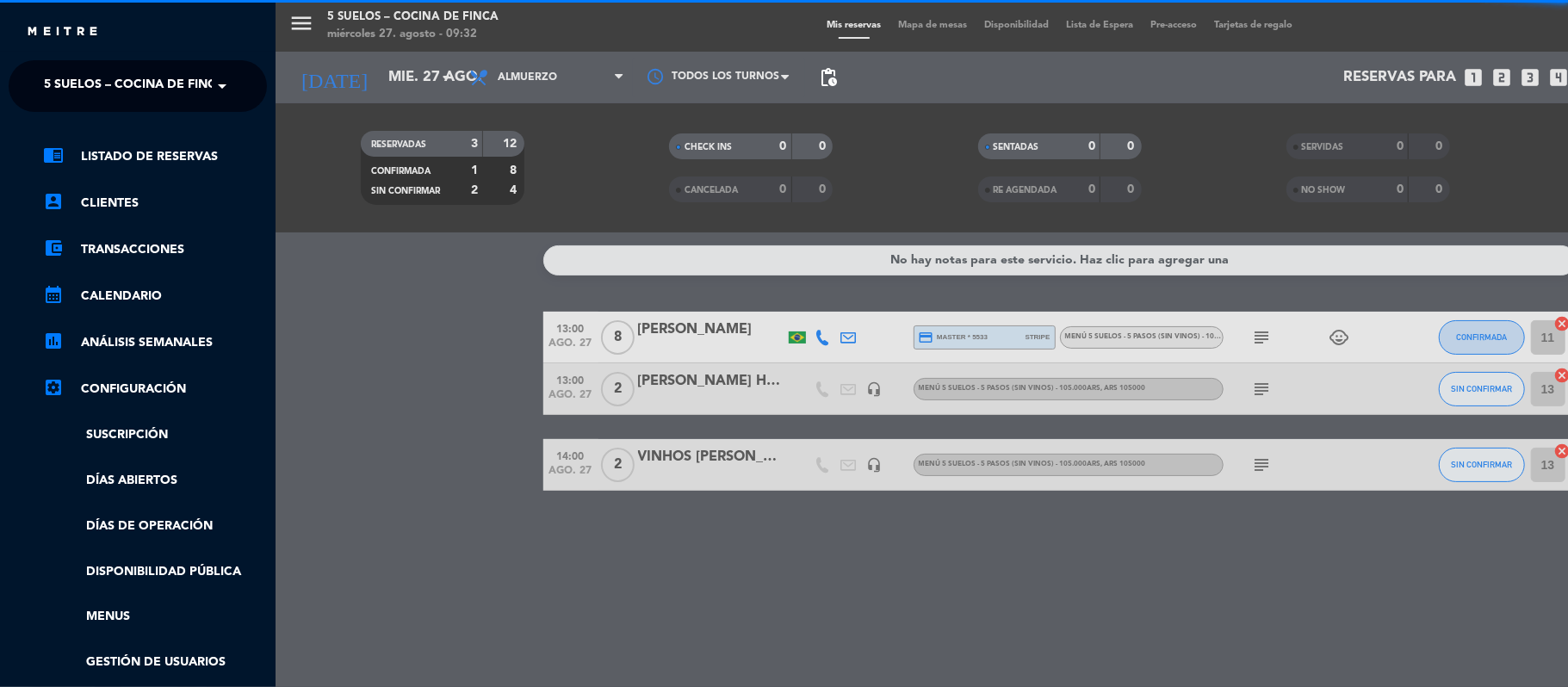
drag, startPoint x: 53, startPoint y: 70, endPoint x: 62, endPoint y: 74, distance: 9.8
click at [55, 70] on span "5 SUELOS – COCINA DE FINCA" at bounding box center [134, 86] width 181 height 36
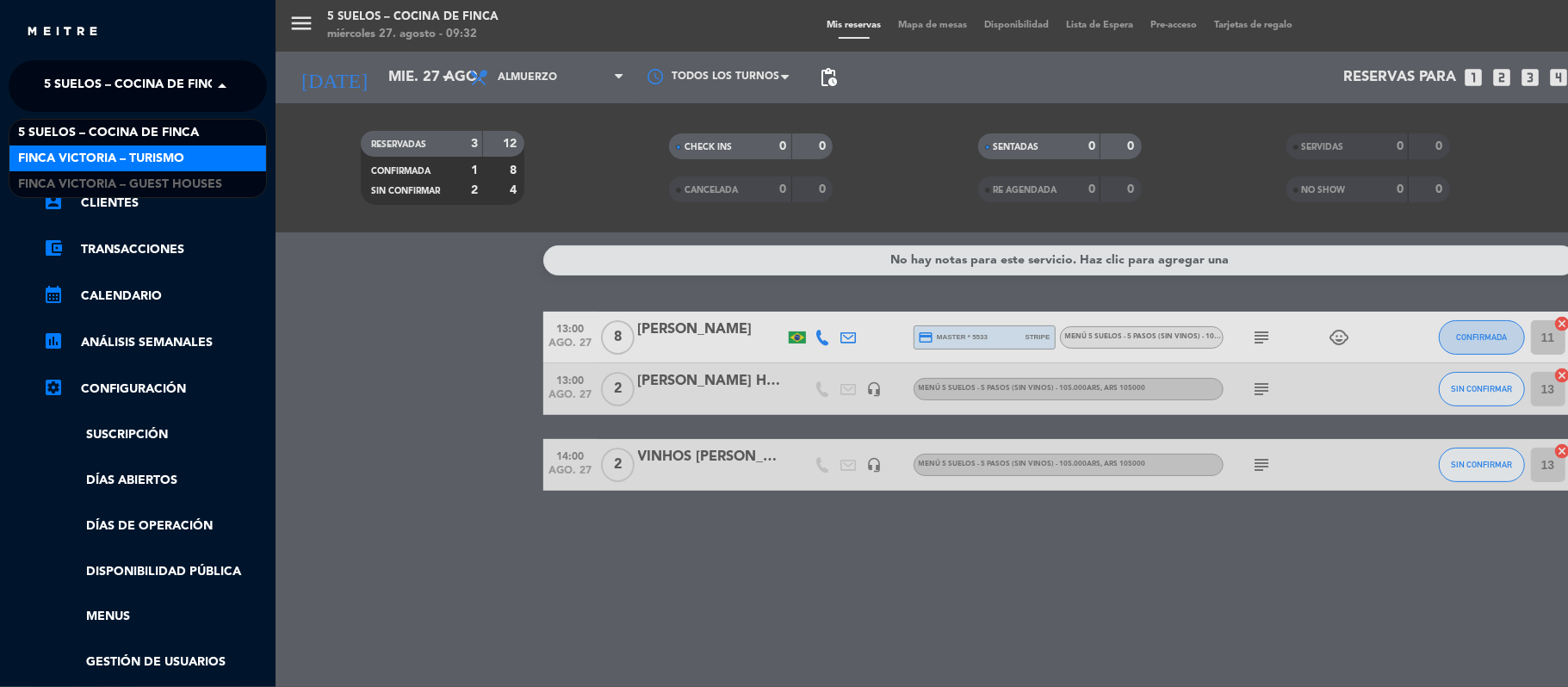
click at [87, 149] on span "FINCA VICTORIA – TURISMO" at bounding box center [101, 158] width 166 height 20
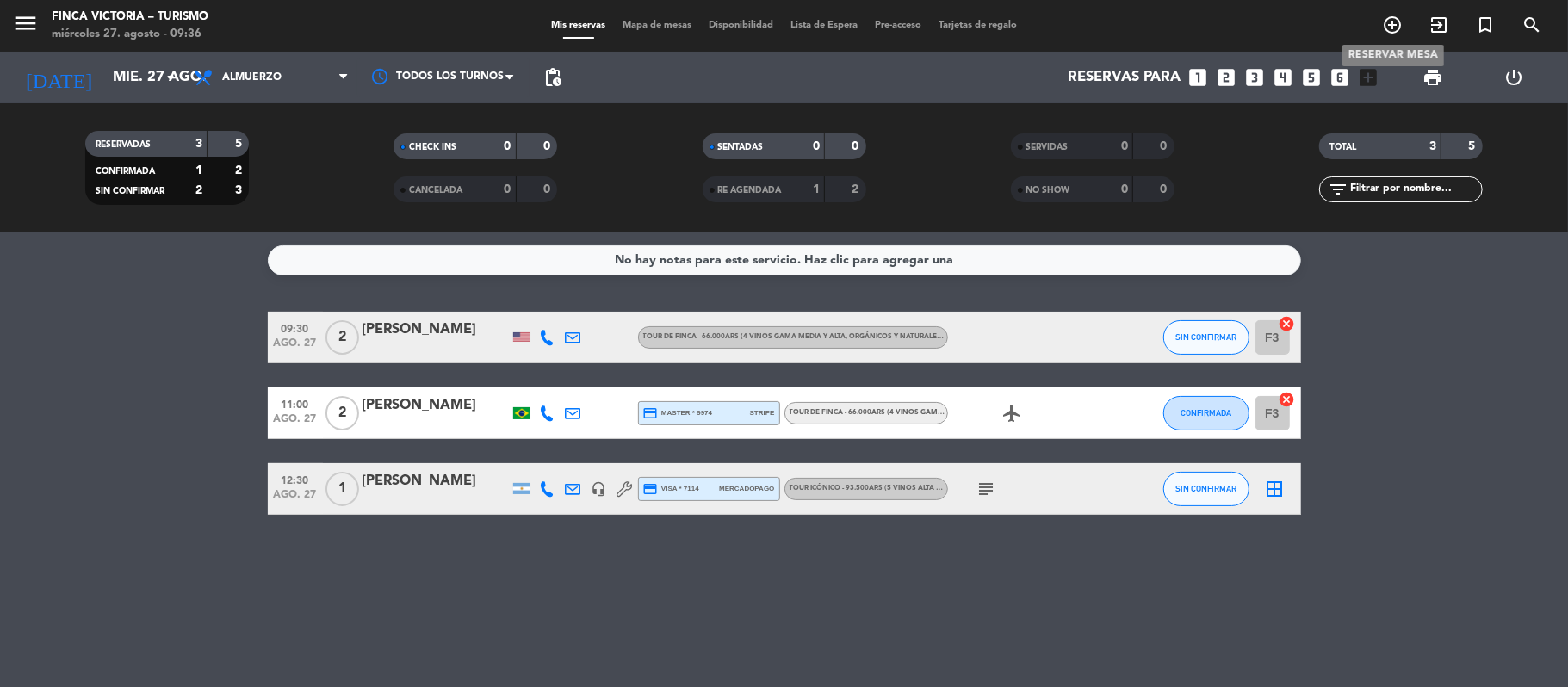
click at [1391, 21] on icon "add_circle_outline" at bounding box center [1392, 25] width 20 height 21
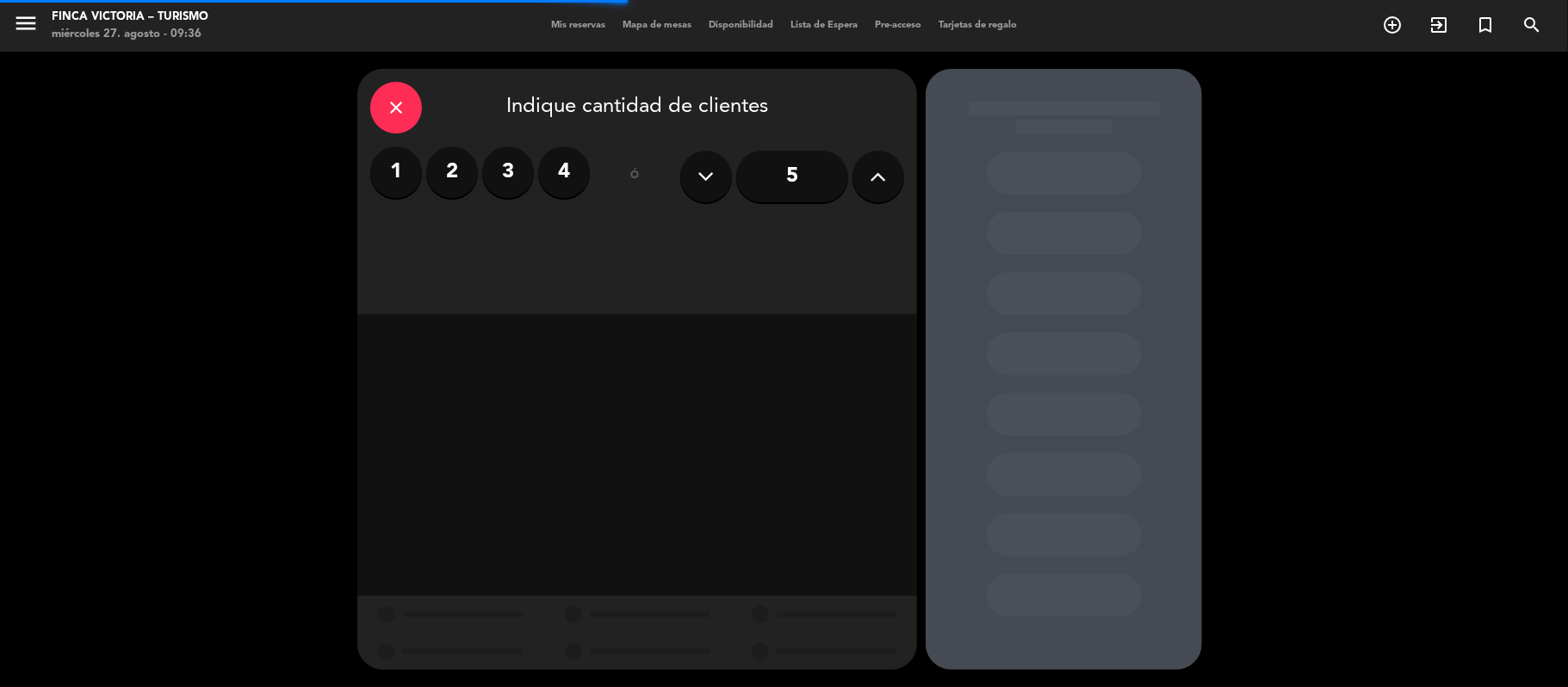
click at [522, 171] on label "3" at bounding box center [507, 172] width 51 height 51
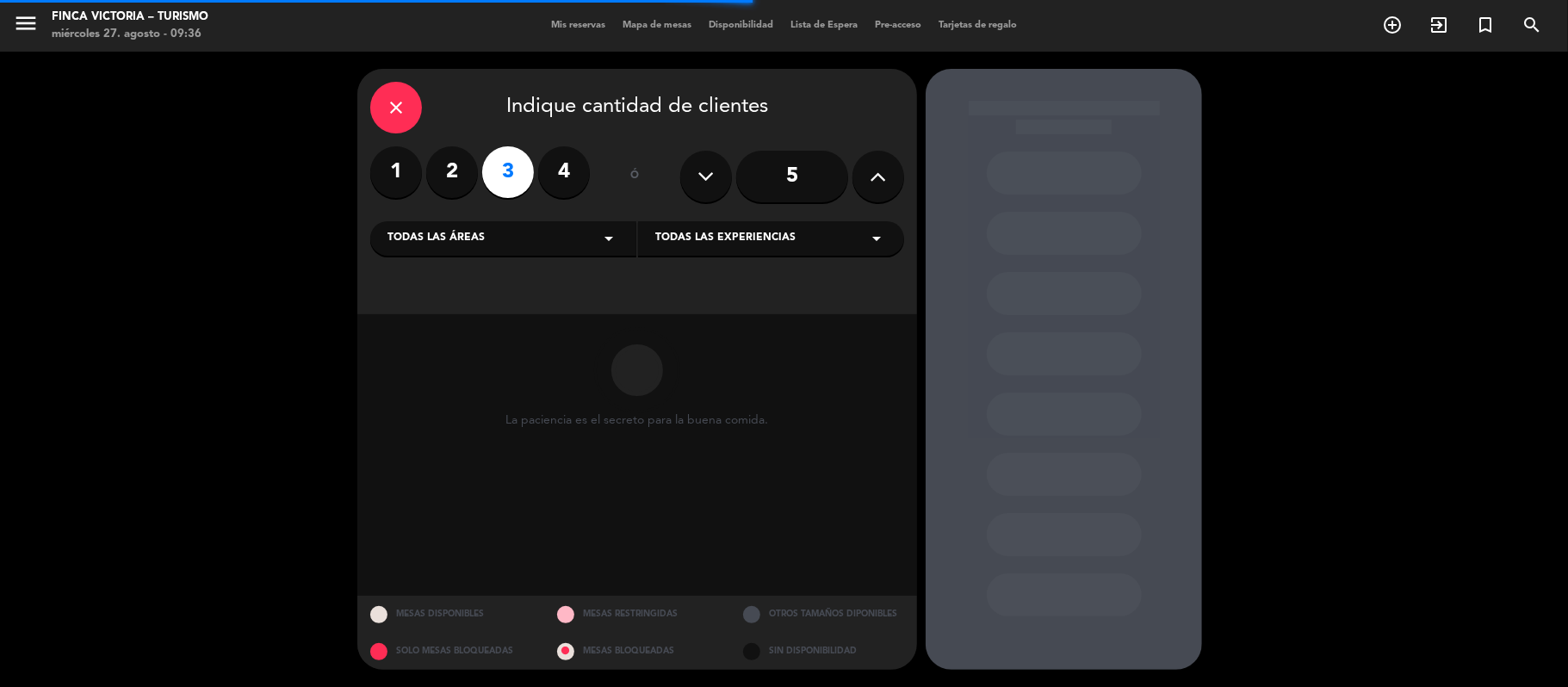
click at [420, 269] on div "close Indique cantidad de clientes 1 2 3 4 ó 5 Todas las áreas arrow_drop_down …" at bounding box center [636, 191] width 560 height 245
click at [428, 207] on div "close Indique cantidad de clientes 1 2 3 4 ó 5 Todas las áreas arrow_drop_down …" at bounding box center [636, 191] width 560 height 245
click at [425, 219] on div "Todas las áreas arrow_drop_down Todas las experiencias arrow_drop_down" at bounding box center [636, 238] width 534 height 37
click at [425, 228] on div "Todas las áreas arrow_drop_down" at bounding box center [503, 238] width 266 height 34
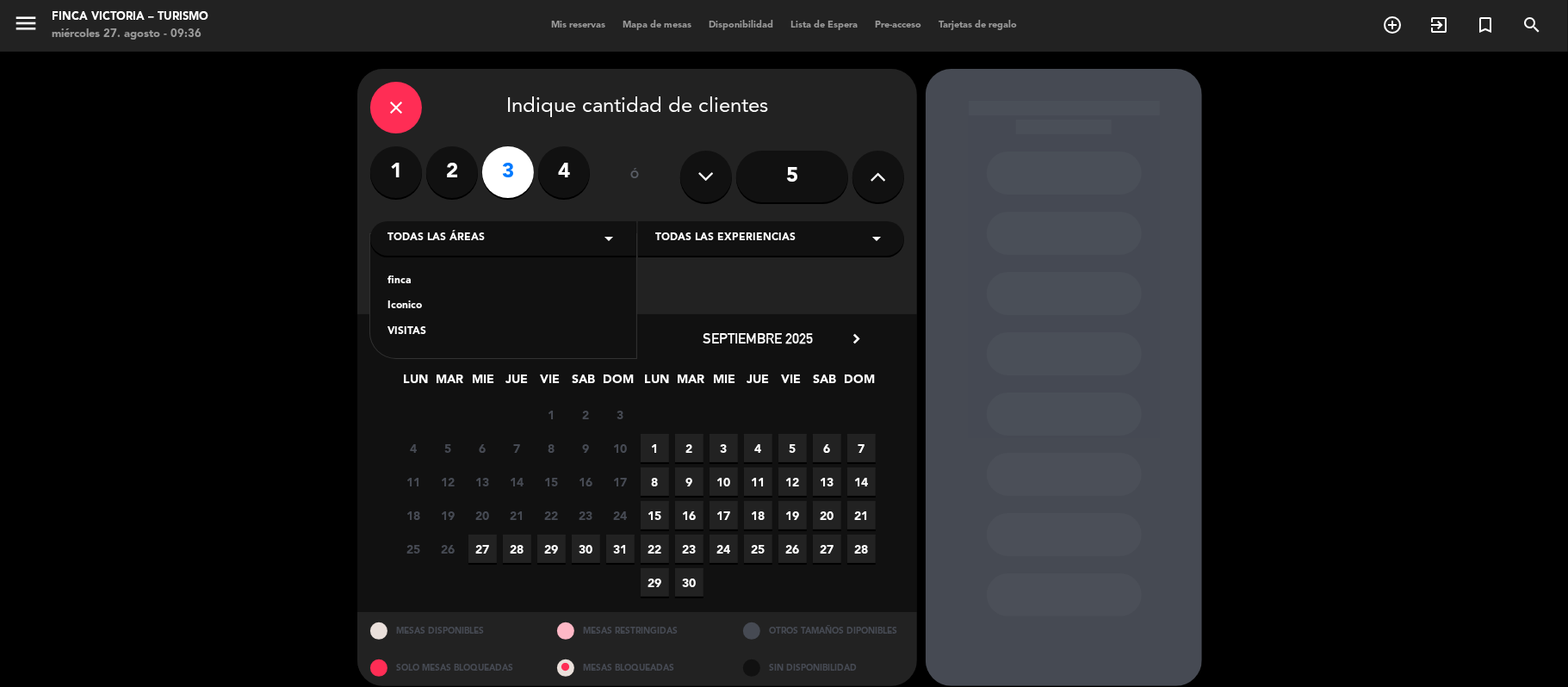
click at [398, 278] on div "finca" at bounding box center [503, 282] width 232 height 17
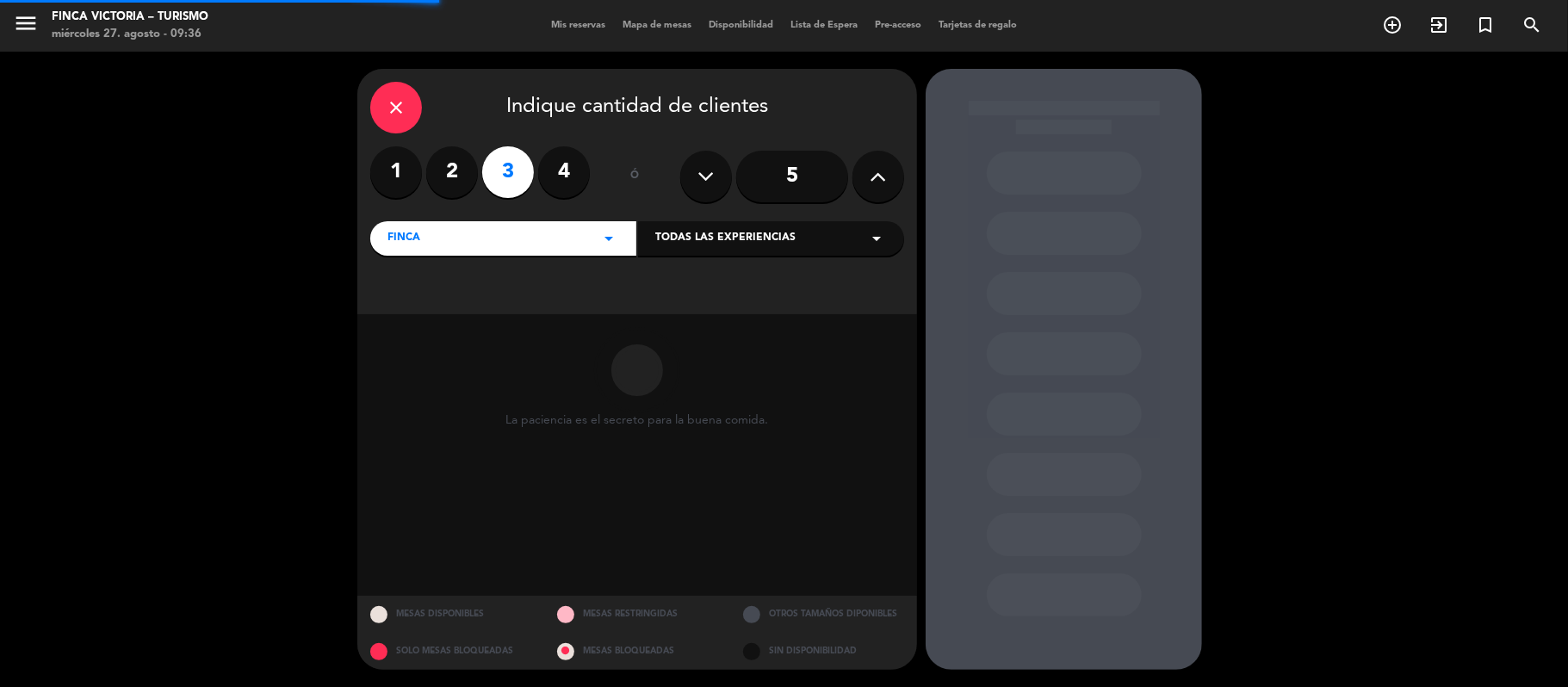
click at [661, 250] on div "Todas las experiencias arrow_drop_down" at bounding box center [771, 238] width 266 height 34
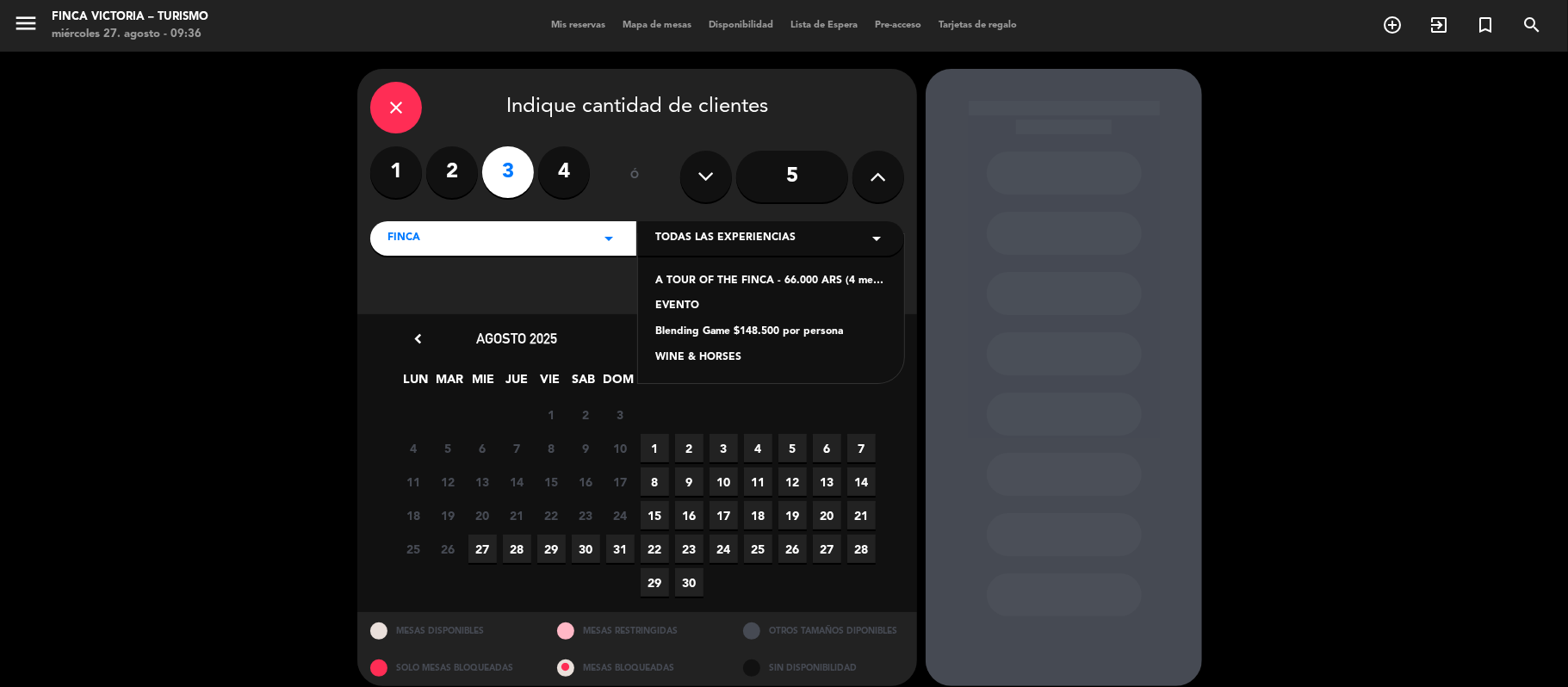
click at [661, 281] on div "A TOUR OF THE FINCA - 66.000 ARS (4 medium and high range wines, organic and na…" at bounding box center [770, 282] width 232 height 17
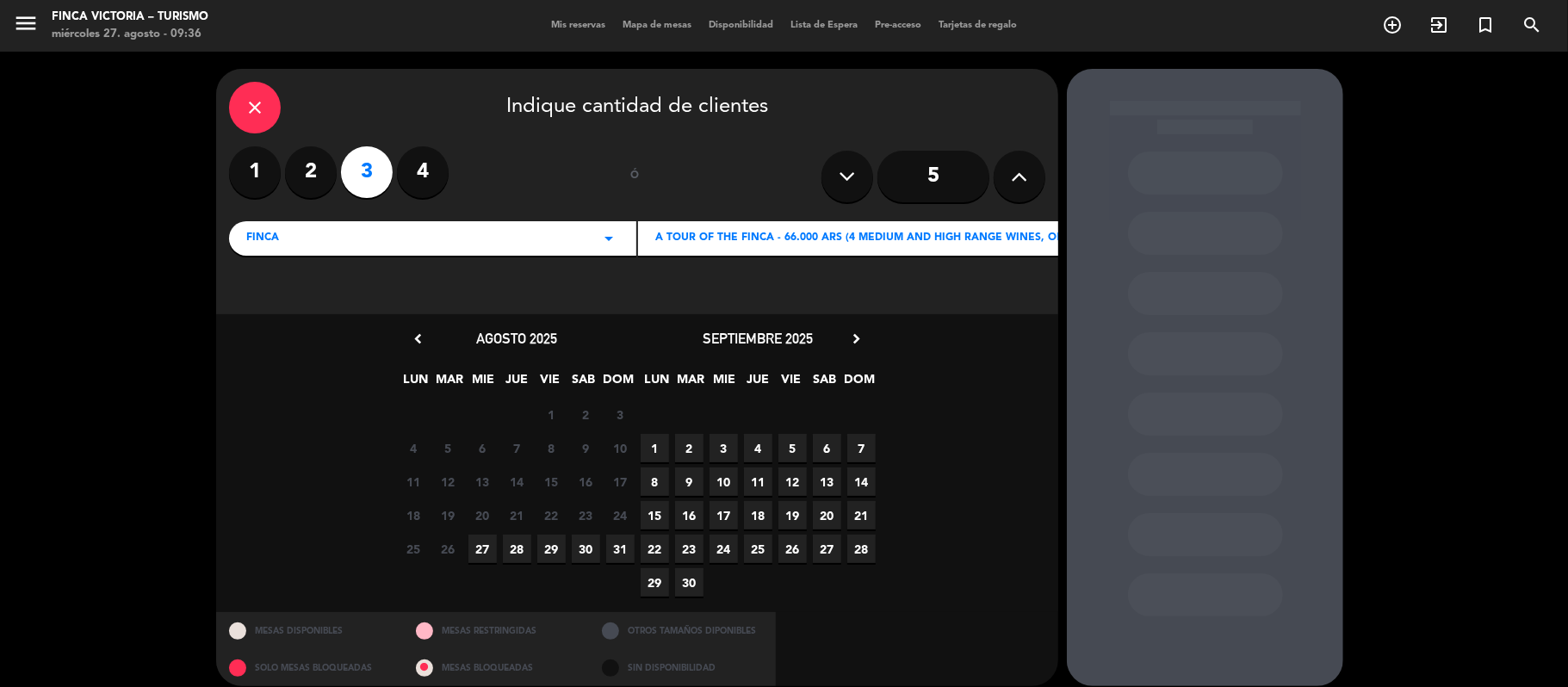
click at [487, 549] on span "27" at bounding box center [483, 549] width 28 height 28
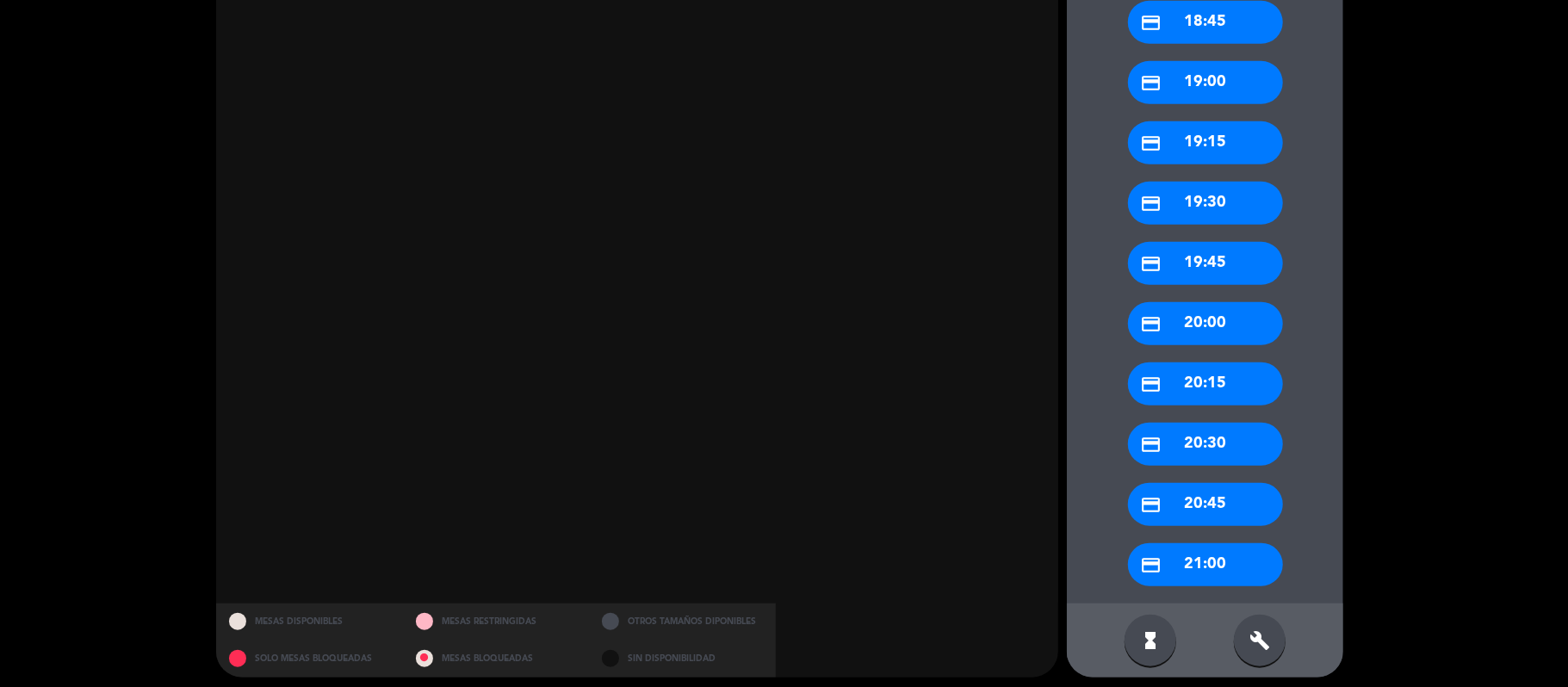
scroll to position [1030, 0]
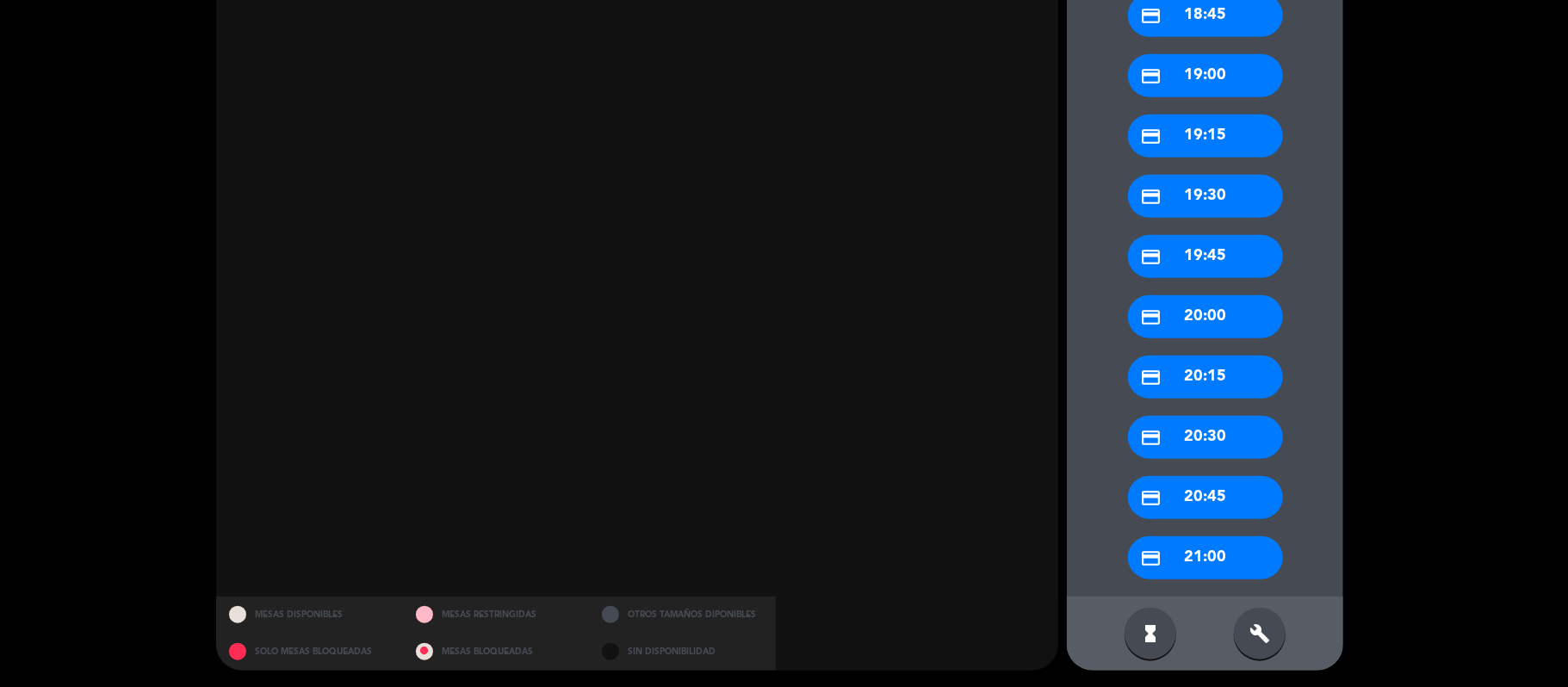
click at [1234, 617] on div "build" at bounding box center [1259, 633] width 51 height 51
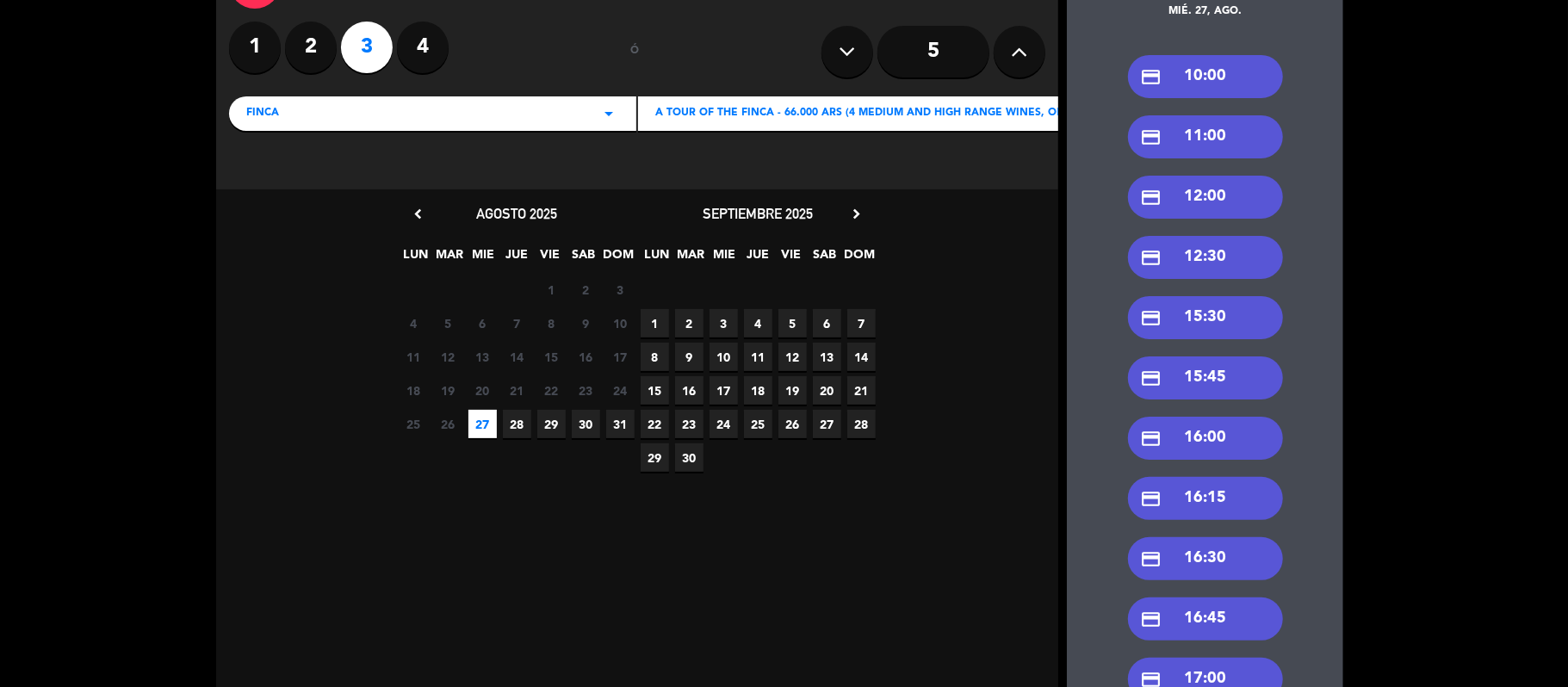
scroll to position [111, 0]
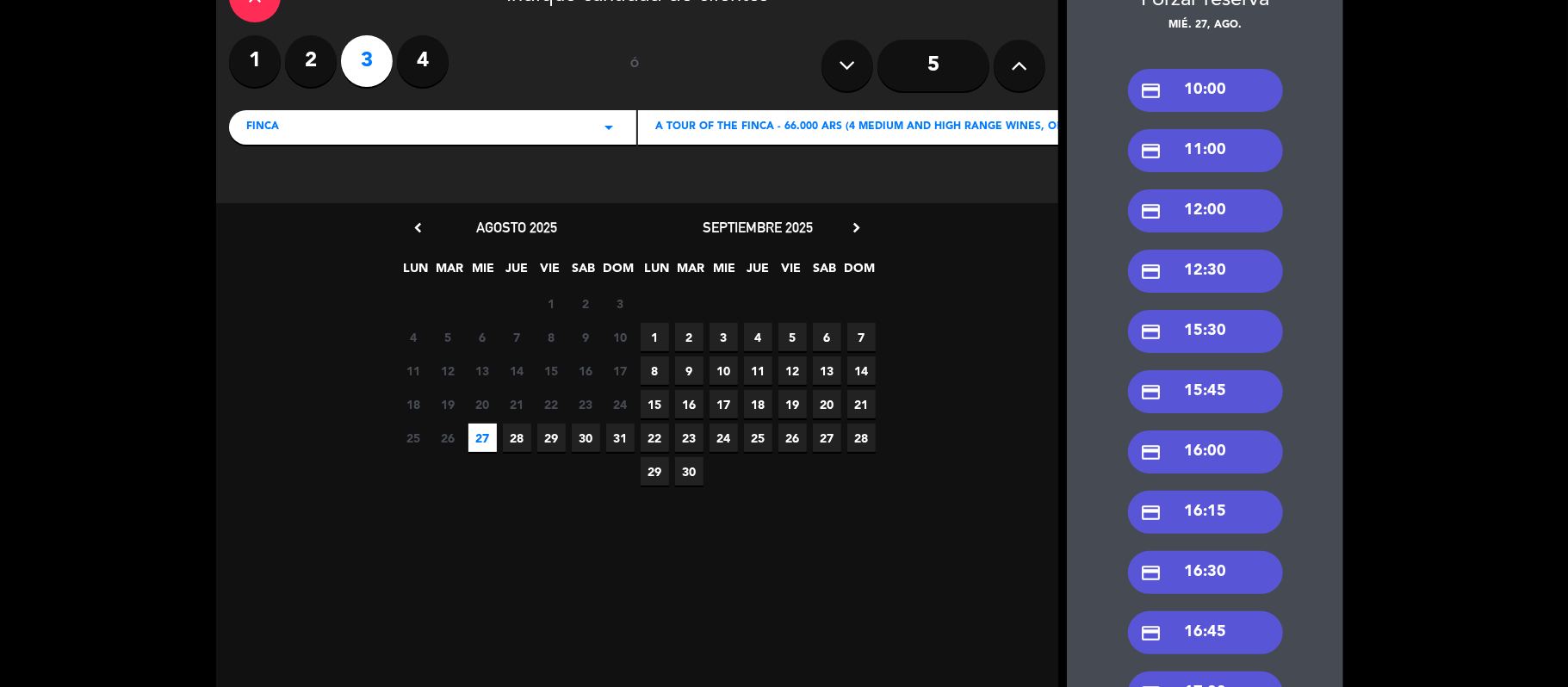
click at [1145, 323] on div "credit_card 15:30" at bounding box center [1205, 332] width 155 height 43
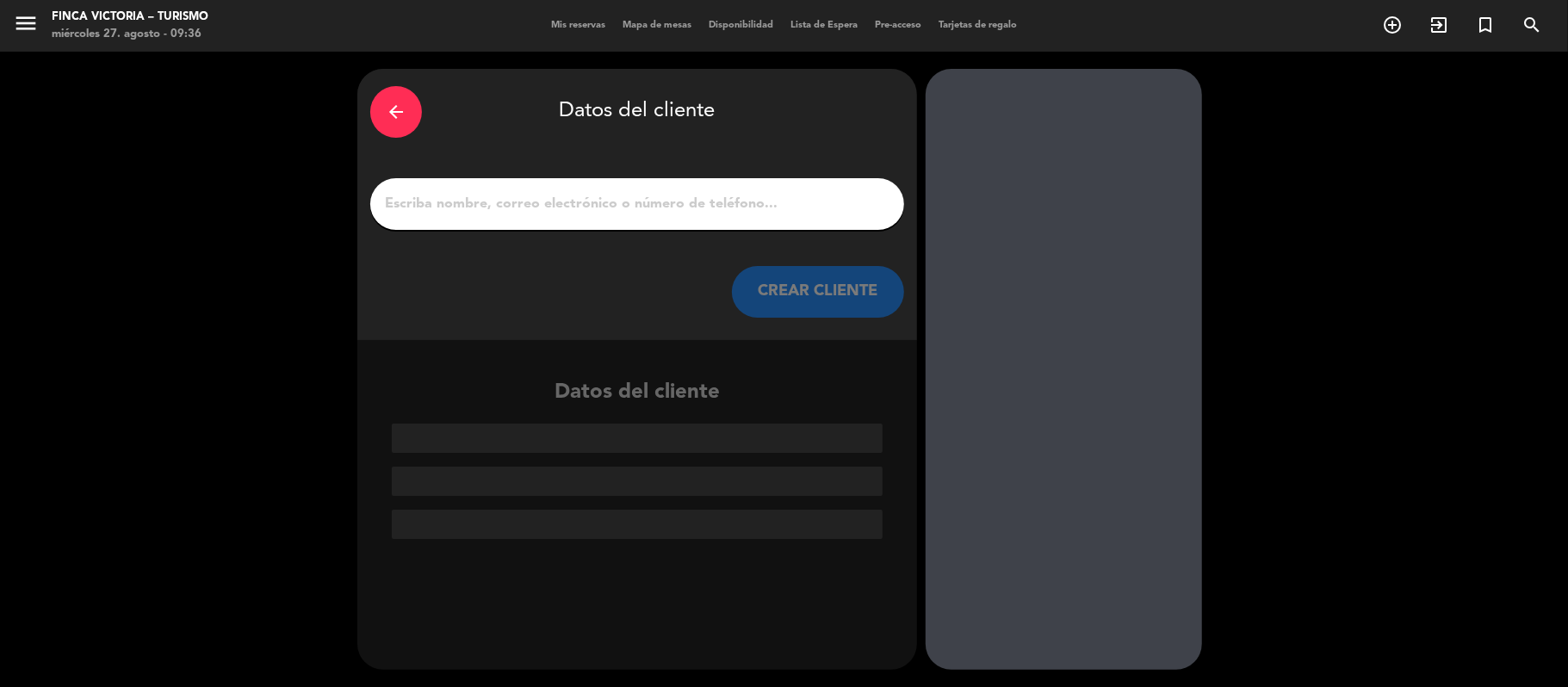
scroll to position [0, 0]
drag, startPoint x: 500, startPoint y: 211, endPoint x: 461, endPoint y: 119, distance: 99.9
click at [501, 211] on input "1" at bounding box center [636, 204] width 508 height 24
paste input "[PERSON_NAME]"
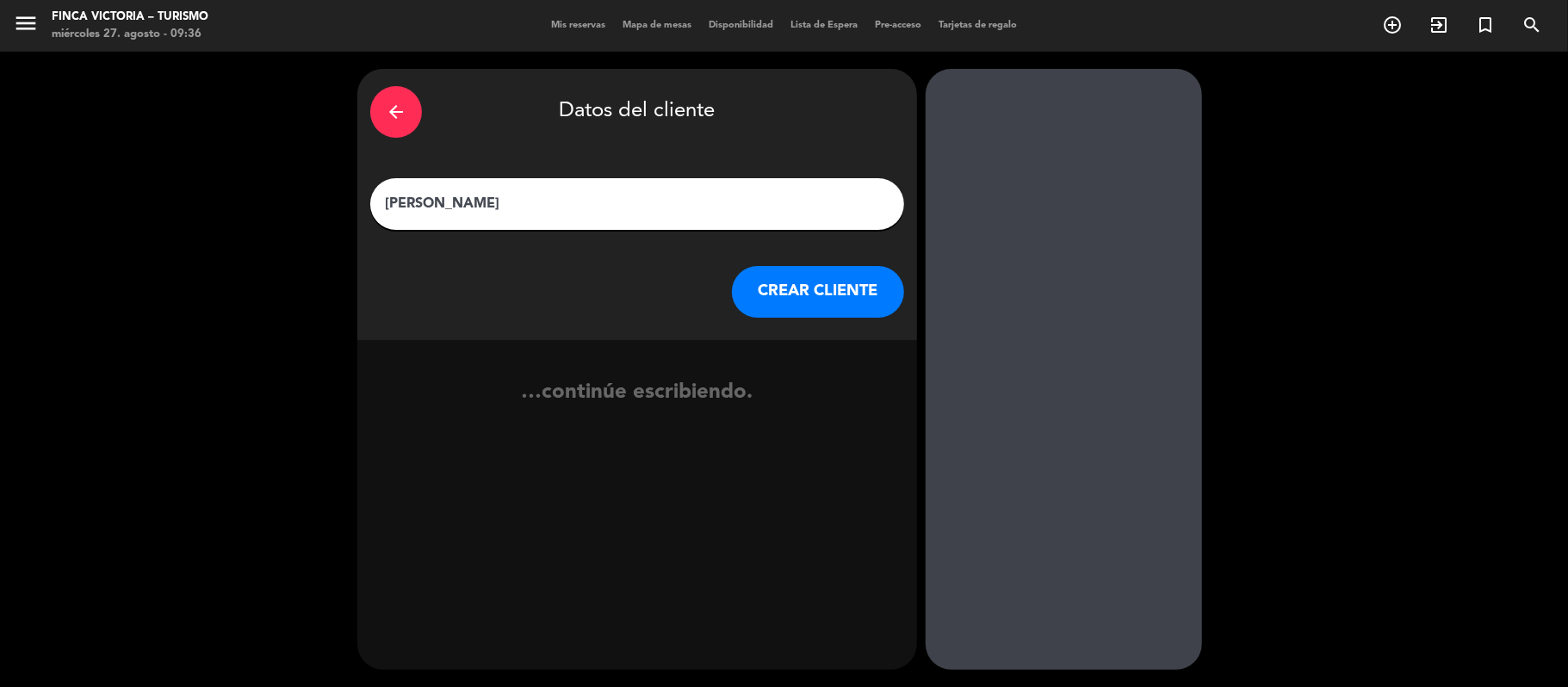
type input "[PERSON_NAME]"
click at [803, 311] on button "CREAR CLIENTE" at bounding box center [817, 292] width 172 height 51
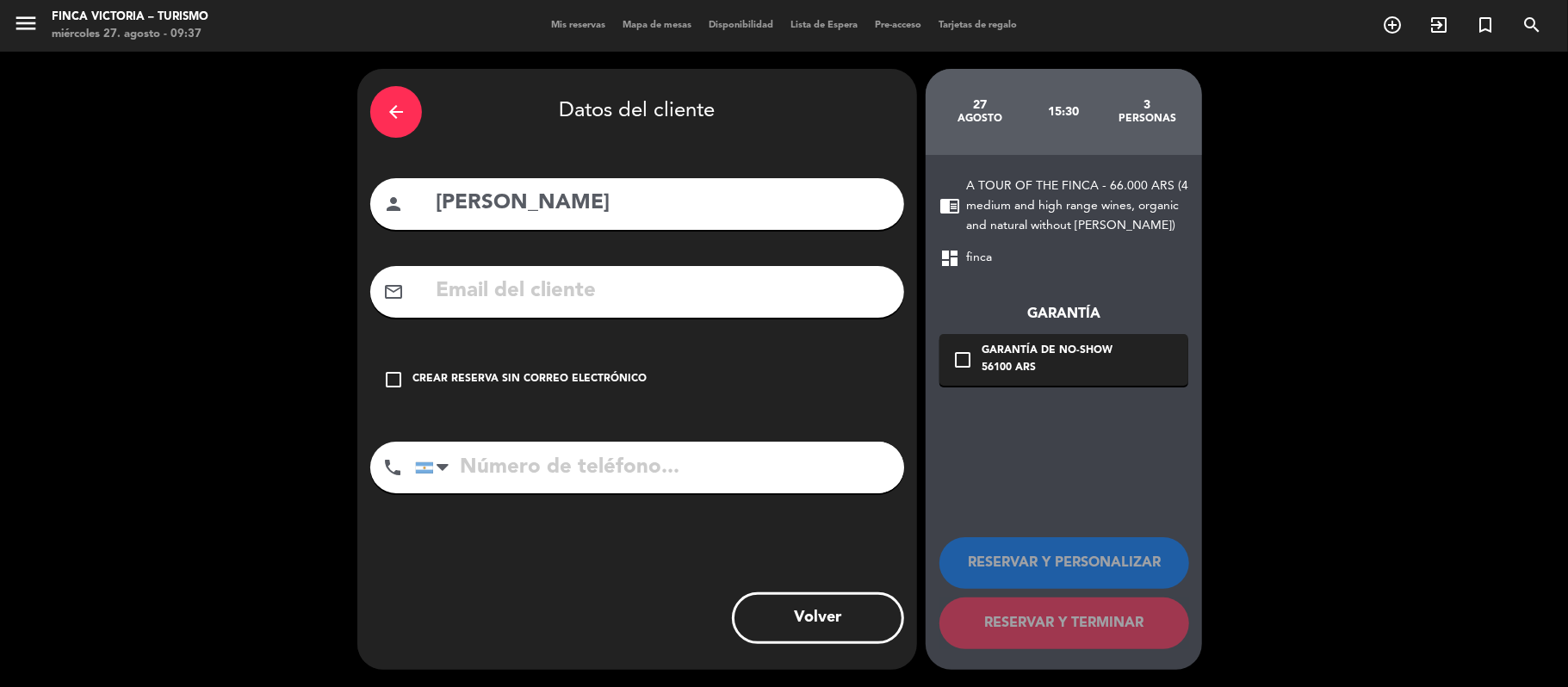
click at [530, 305] on input "text" at bounding box center [662, 292] width 457 height 35
paste input "[PERSON_NAME][EMAIL_ADDRESS][DOMAIN_NAME]"
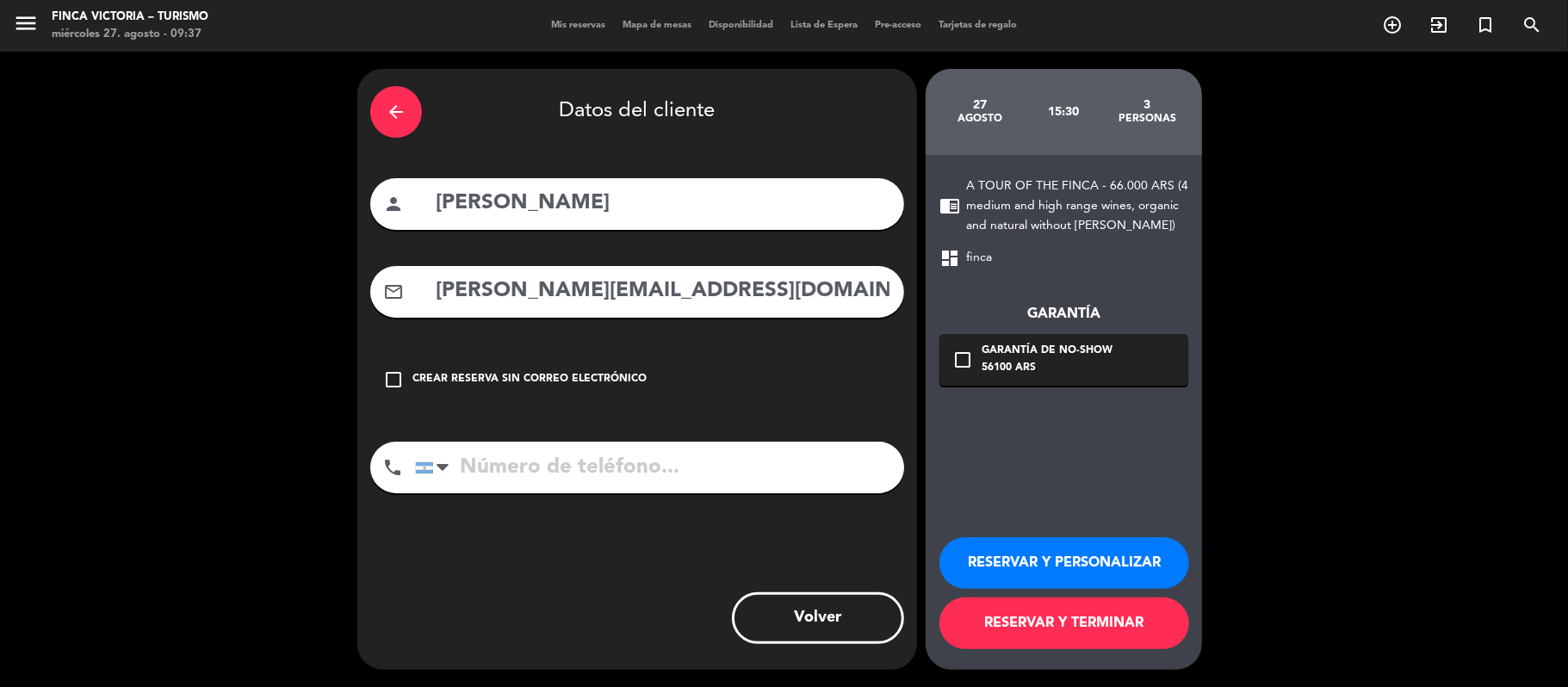
type input "[PERSON_NAME][EMAIL_ADDRESS][DOMAIN_NAME]"
click at [499, 491] on input "tel" at bounding box center [659, 467] width 489 height 51
paste input "[PHONE_NUMBER]"
type input "[PHONE_NUMBER]"
click at [1029, 364] on div "56100 ARS" at bounding box center [1046, 368] width 130 height 17
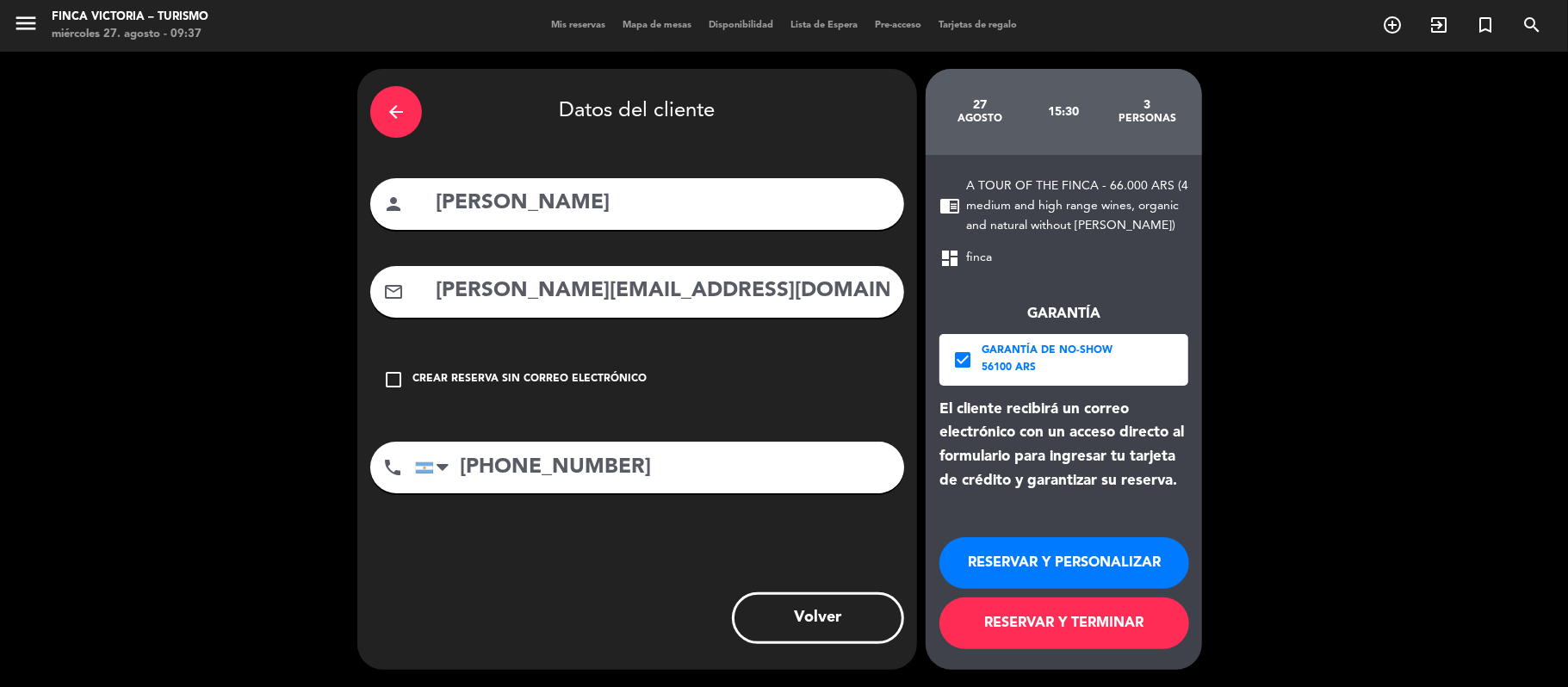
click at [1036, 570] on button "RESERVAR Y PERSONALIZAR" at bounding box center [1064, 563] width 250 height 51
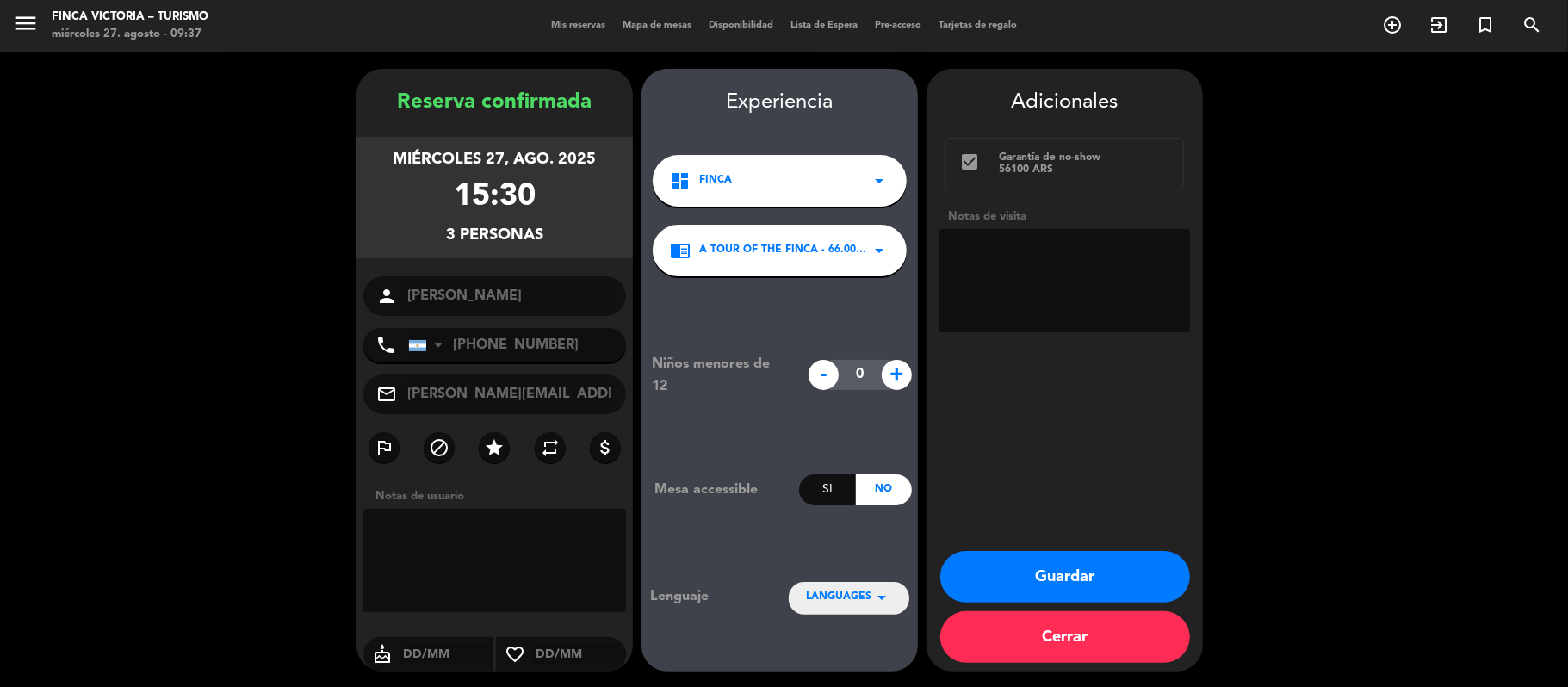
click at [845, 601] on span "LANGUAGES" at bounding box center [839, 598] width 65 height 17
click at [844, 512] on div "Español" at bounding box center [849, 519] width 86 height 17
click at [1038, 304] on textarea at bounding box center [1064, 281] width 251 height 103
type textarea "ESPAÑOL"
click at [1014, 570] on button "Guardar" at bounding box center [1065, 576] width 250 height 51
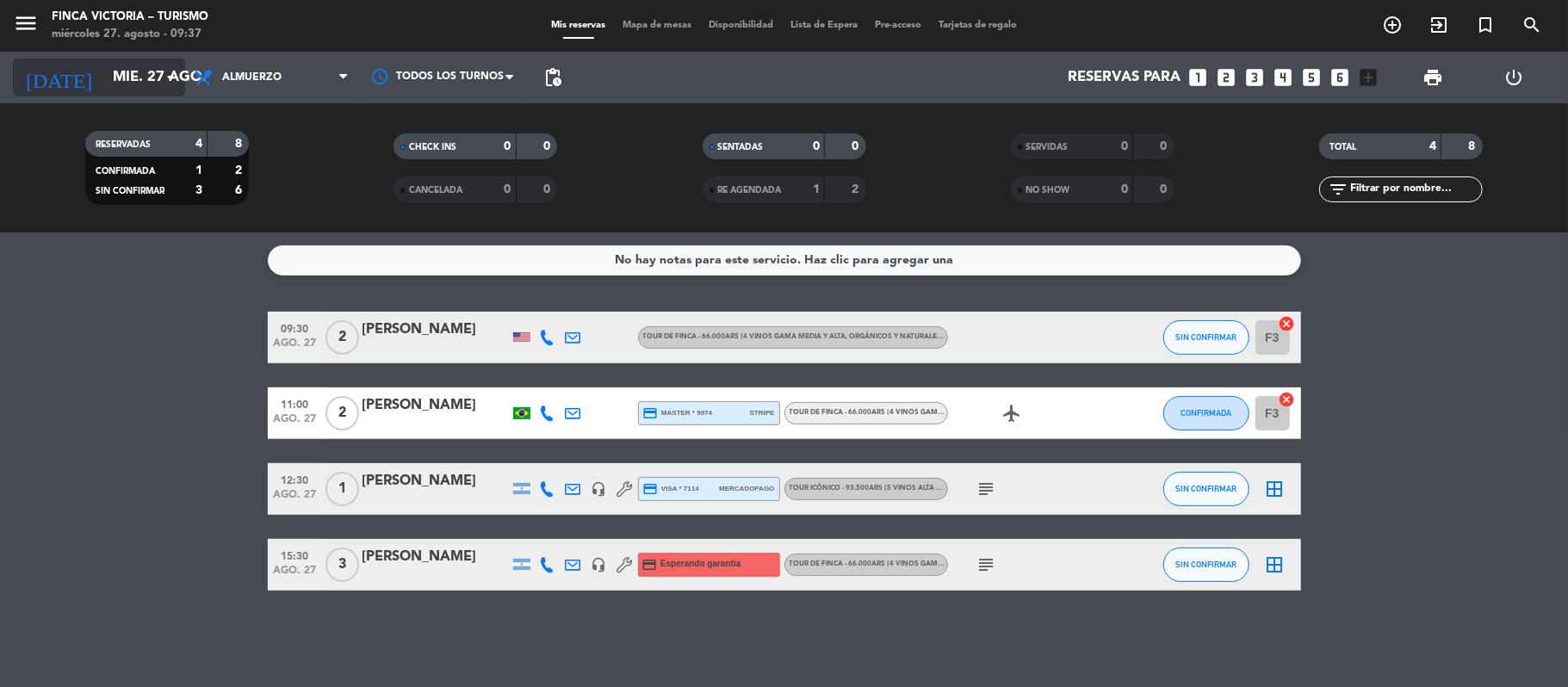
click at [107, 65] on input "mié. 27 ago." at bounding box center [198, 78] width 186 height 34
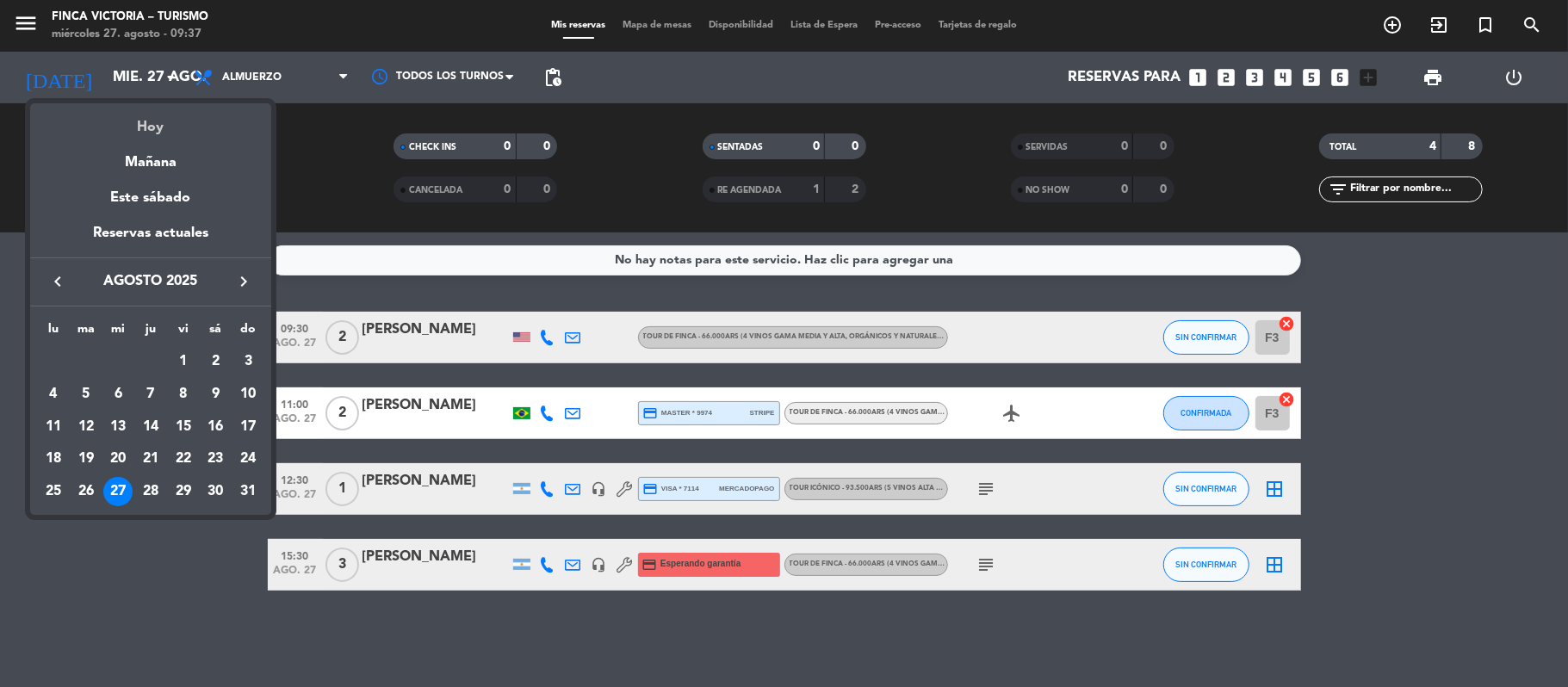
click at [135, 117] on div "Hoy" at bounding box center [150, 121] width 241 height 35
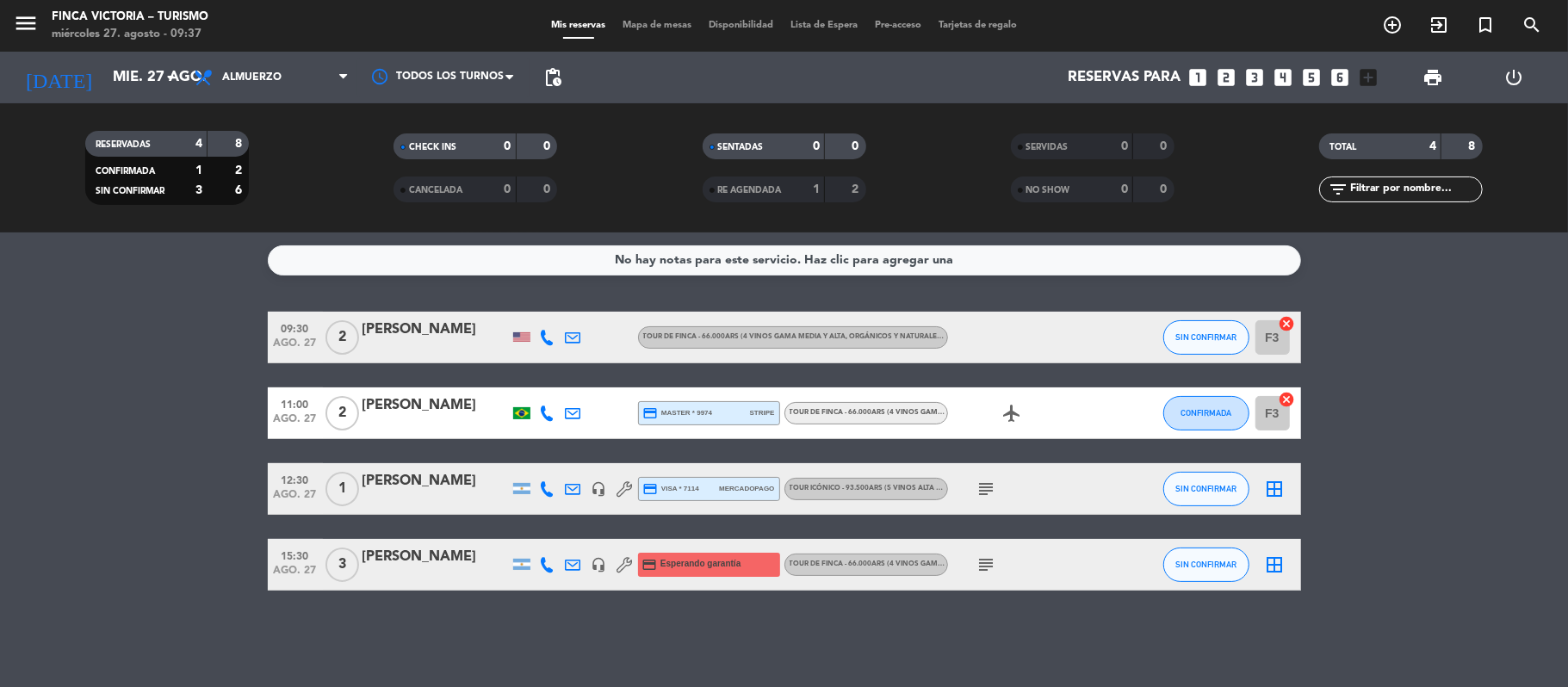
click at [422, 345] on div at bounding box center [435, 349] width 146 height 14
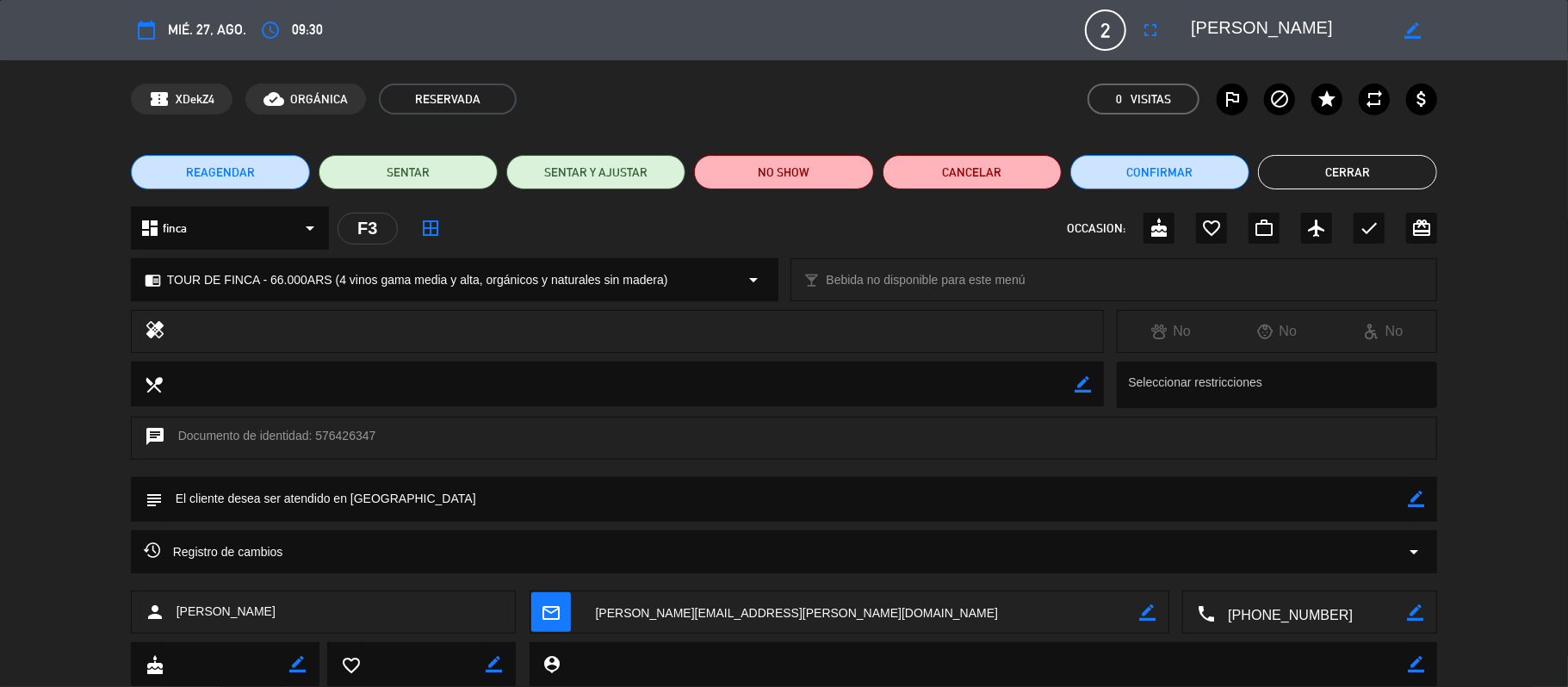
click at [1281, 606] on textarea at bounding box center [1311, 613] width 192 height 43
click at [1314, 575] on span "Click para copiar" at bounding box center [1288, 570] width 90 height 18
click at [1388, 170] on button "Cerrar" at bounding box center [1347, 172] width 179 height 34
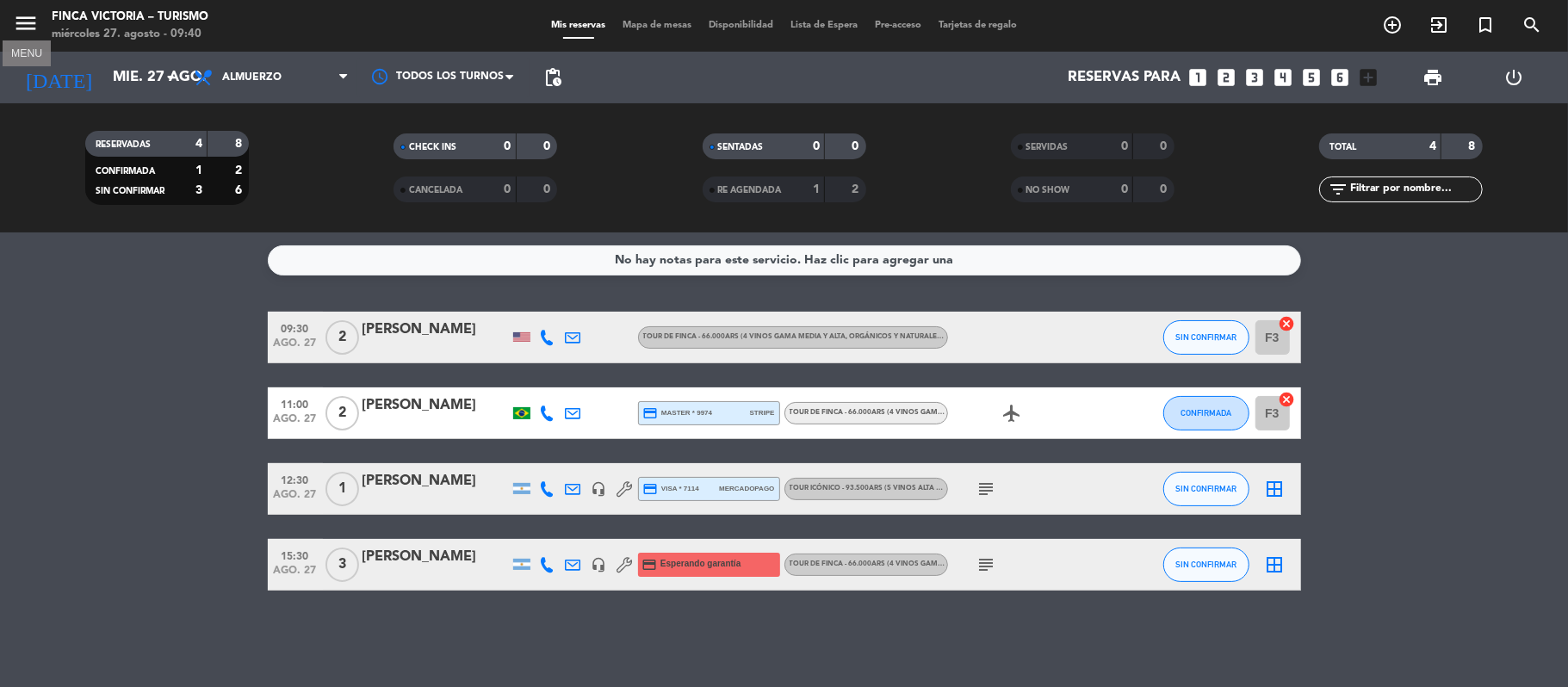
click at [31, 29] on icon "menu" at bounding box center [26, 23] width 26 height 26
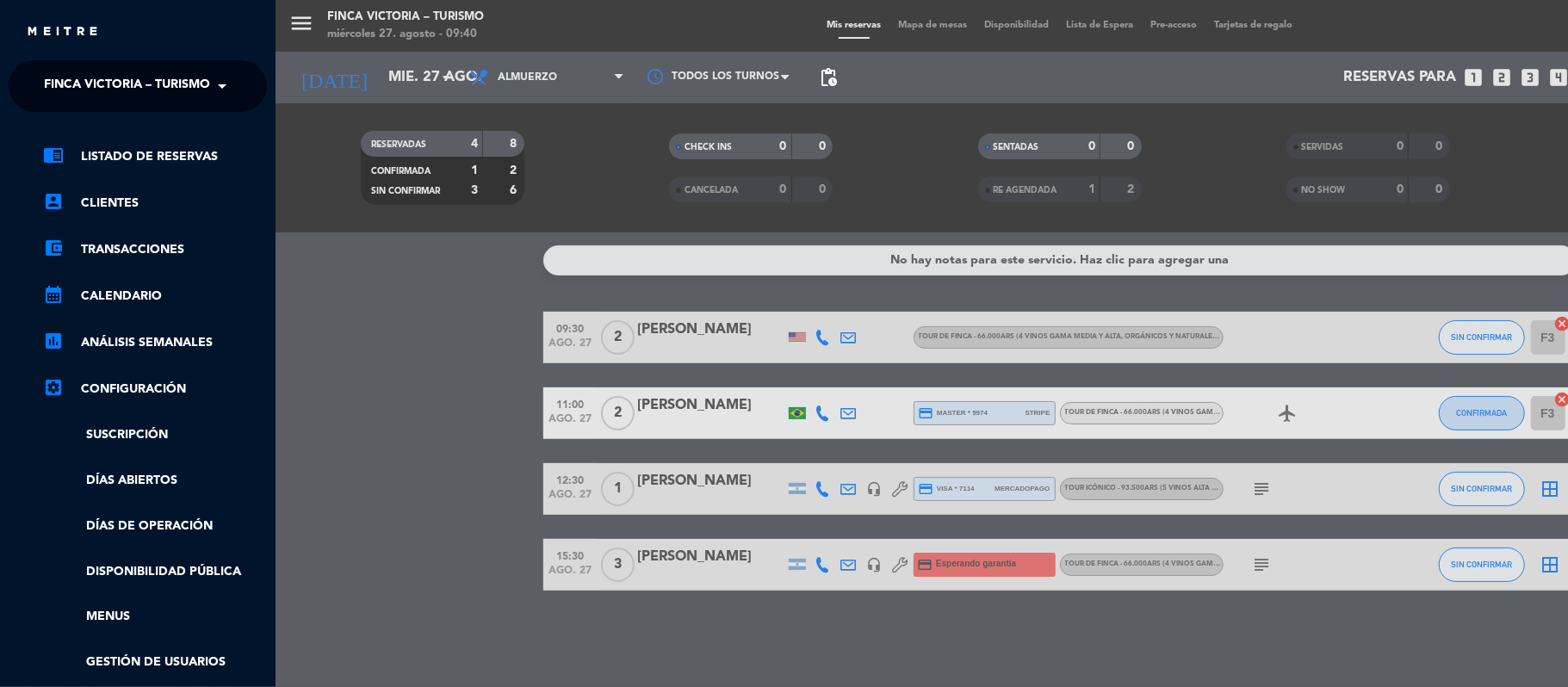
click at [35, 89] on input "text" at bounding box center [139, 87] width 210 height 38
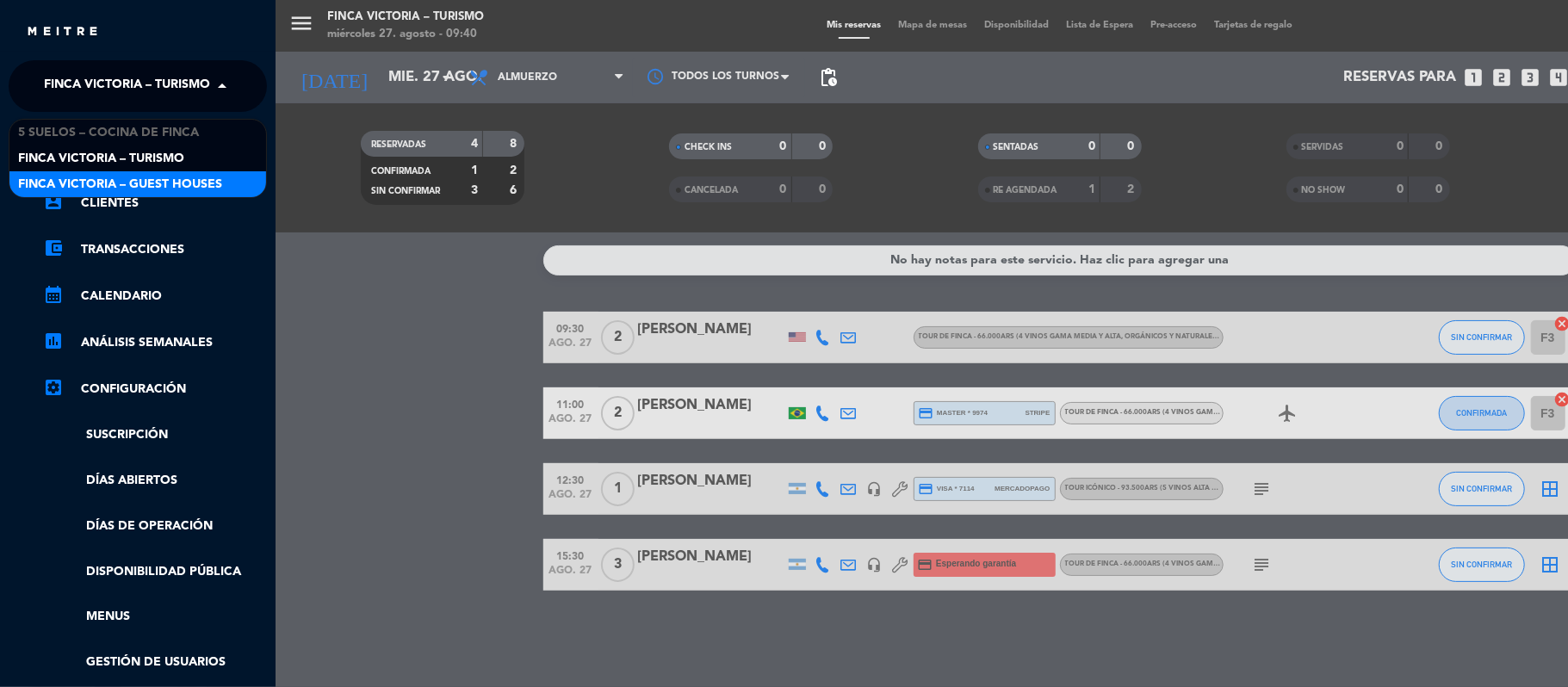
click at [59, 177] on span "FINCA VICTORIA – GUEST HOUSES" at bounding box center [119, 185] width 204 height 20
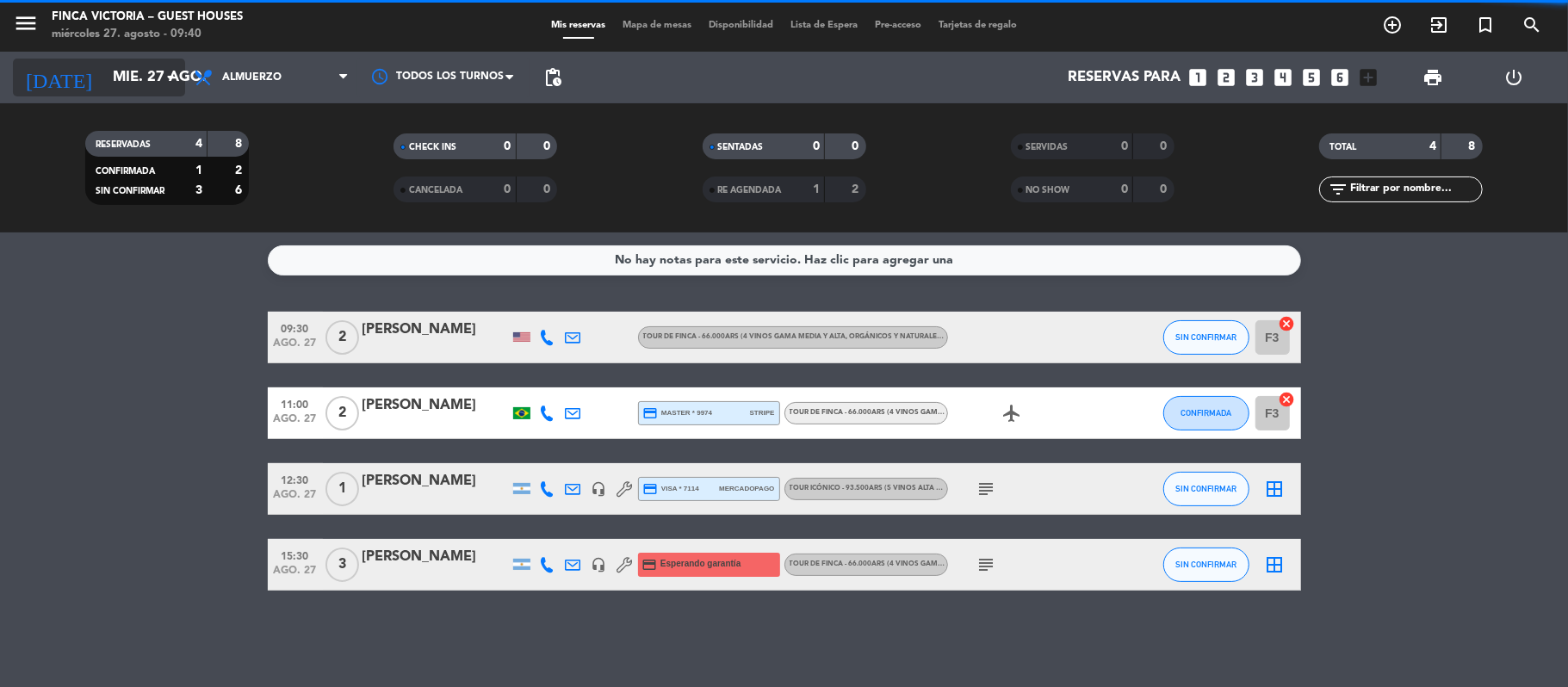
click at [110, 71] on input "mié. 27 ago." at bounding box center [198, 78] width 186 height 34
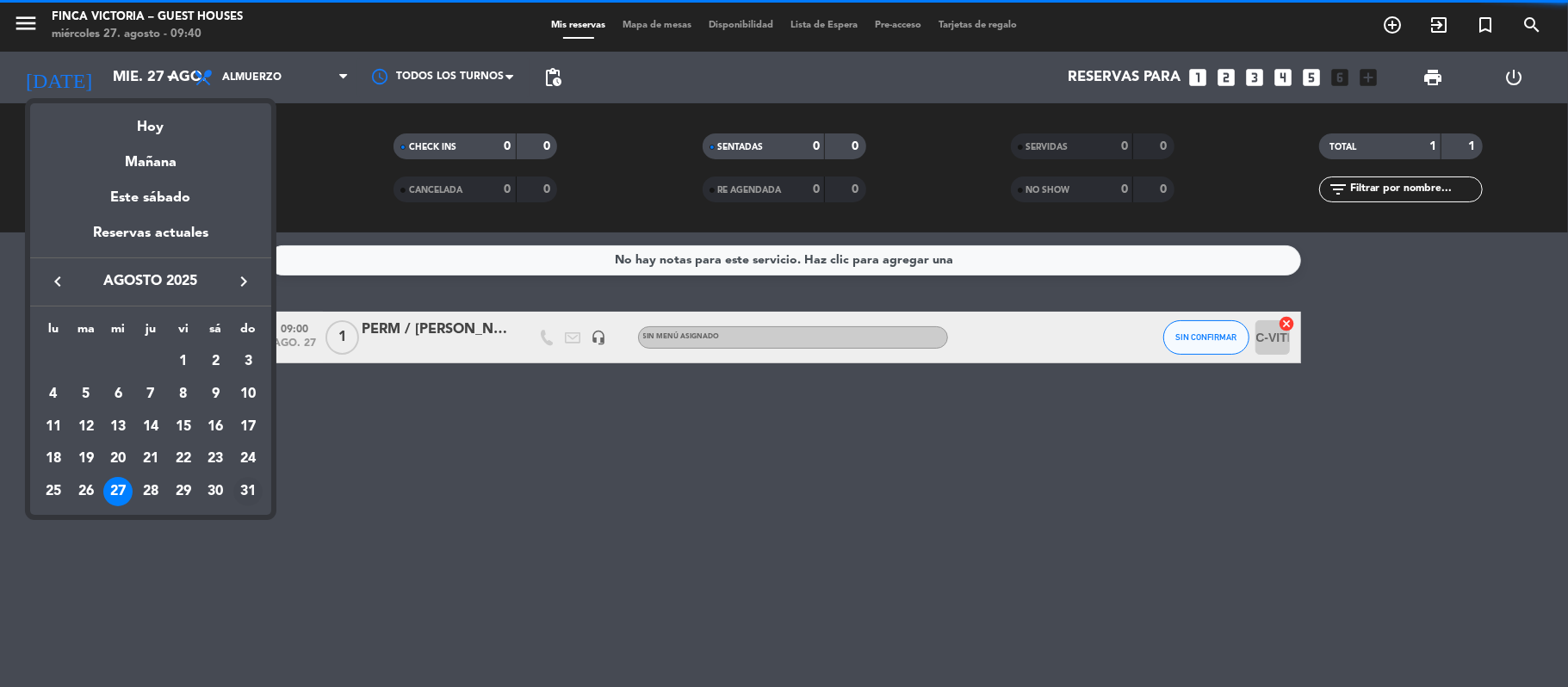
click at [255, 490] on div "31" at bounding box center [247, 491] width 29 height 29
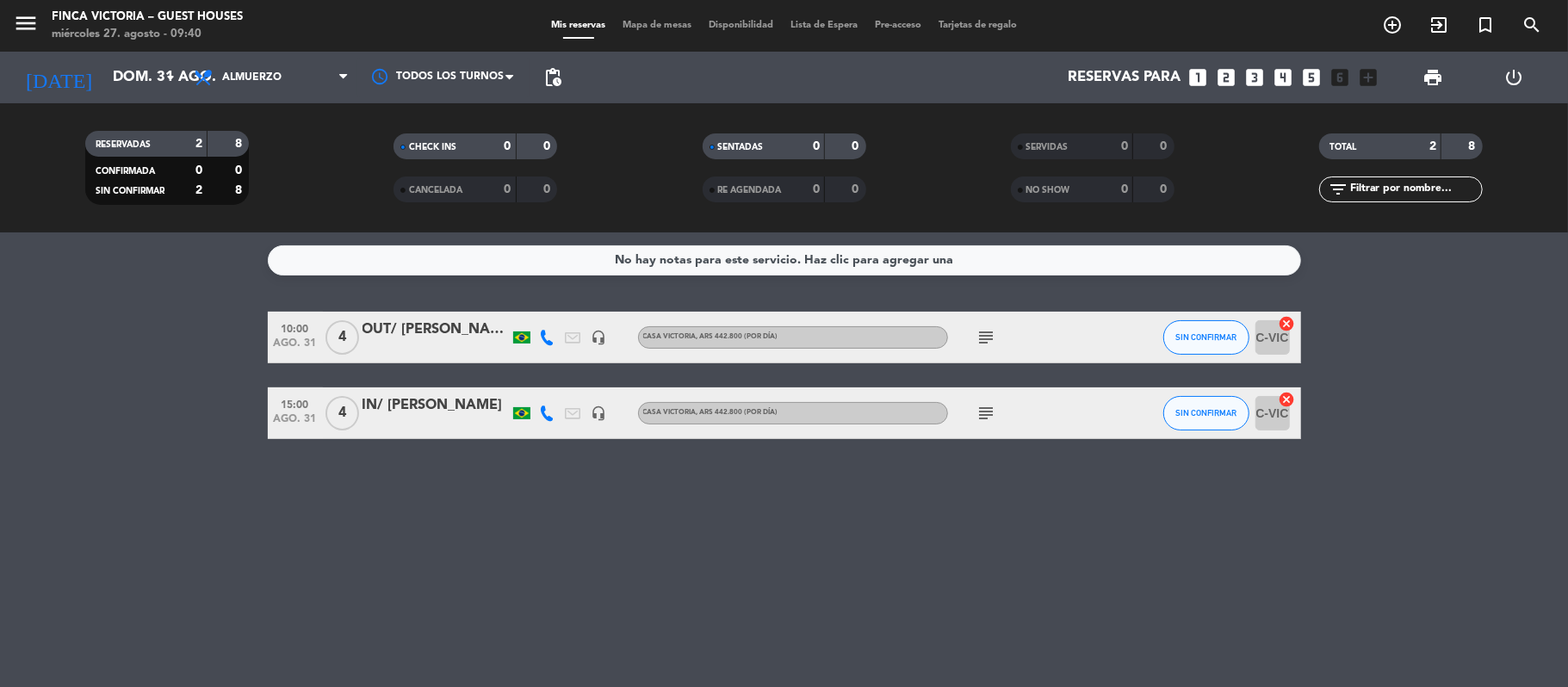
click at [976, 422] on icon "subject" at bounding box center [987, 413] width 20 height 21
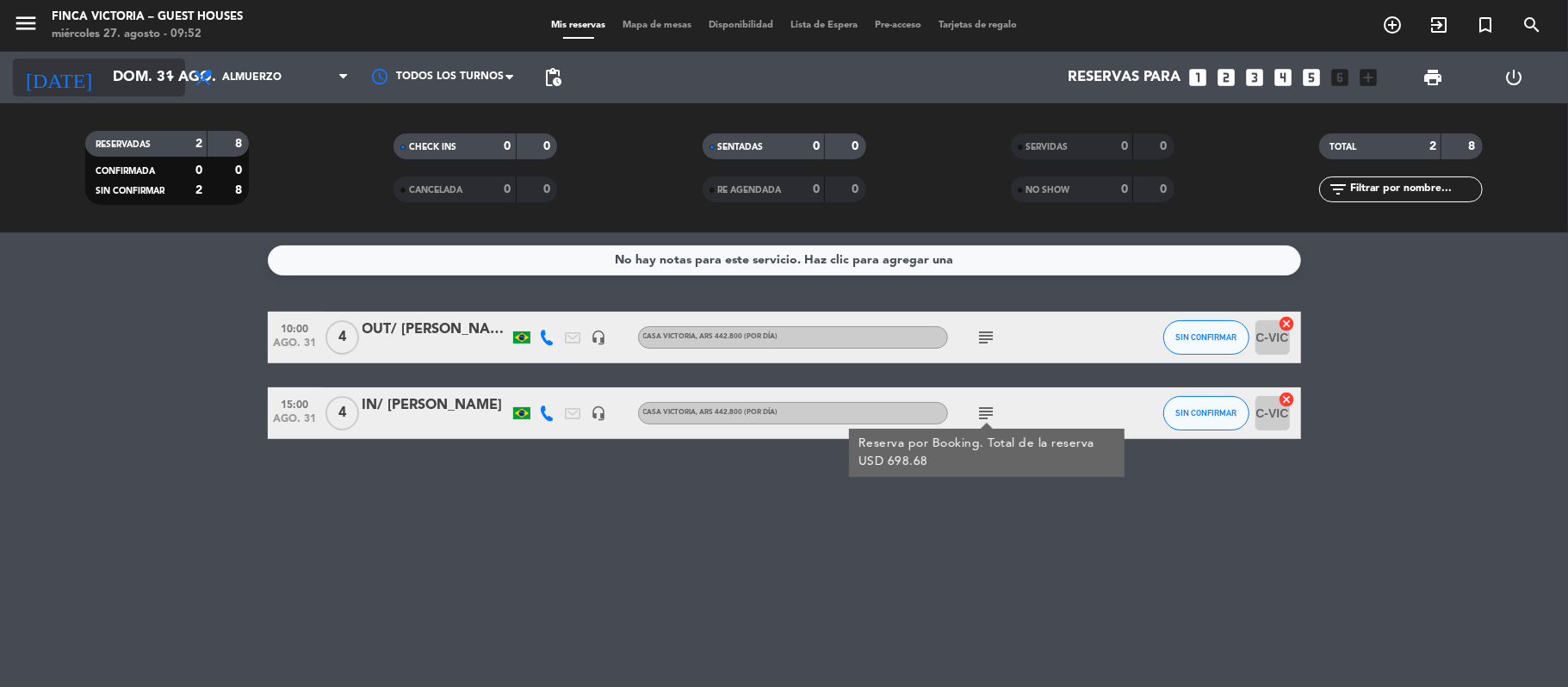
click at [104, 67] on input "dom. 31 ago." at bounding box center [198, 78] width 186 height 34
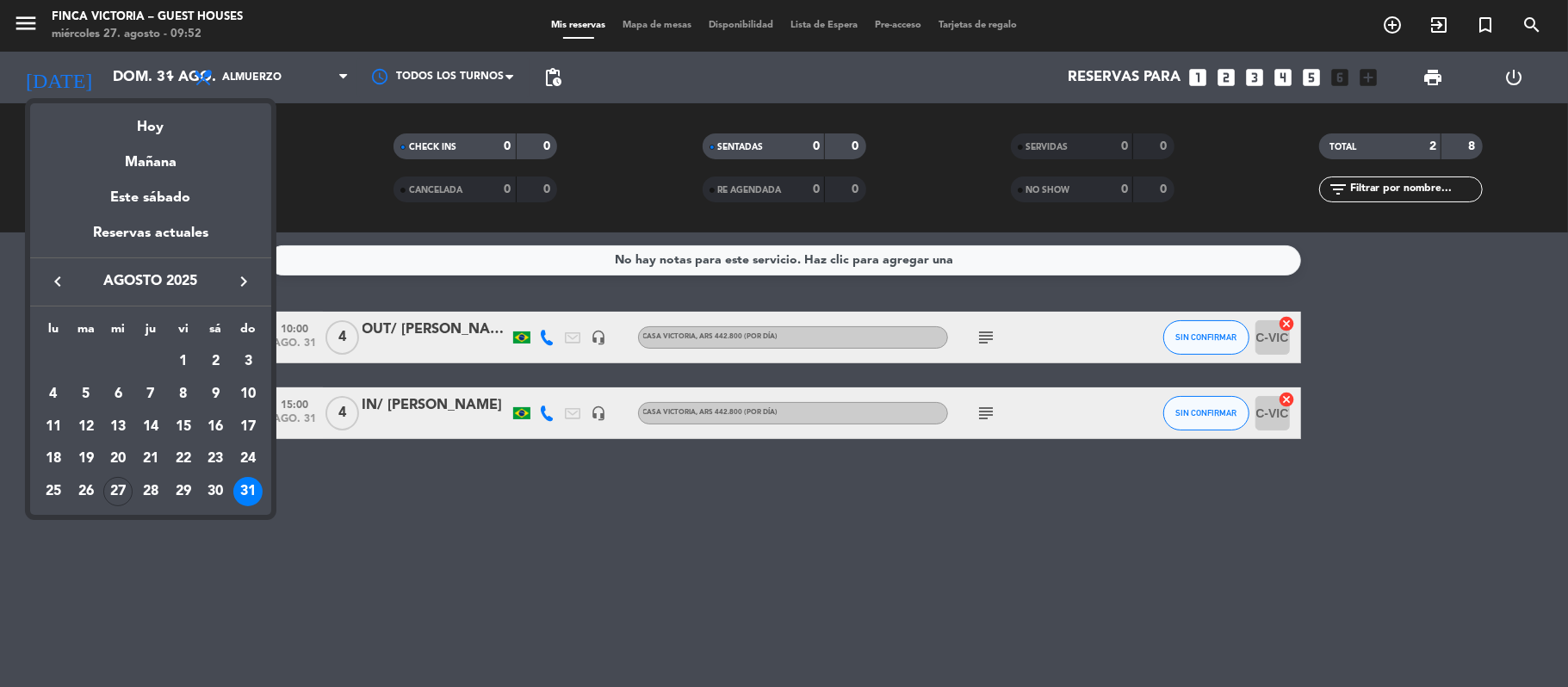
click at [244, 280] on icon "keyboard_arrow_right" at bounding box center [243, 282] width 20 height 21
click at [245, 280] on icon "keyboard_arrow_right" at bounding box center [243, 282] width 20 height 21
click at [53, 431] on div "8" at bounding box center [53, 427] width 29 height 29
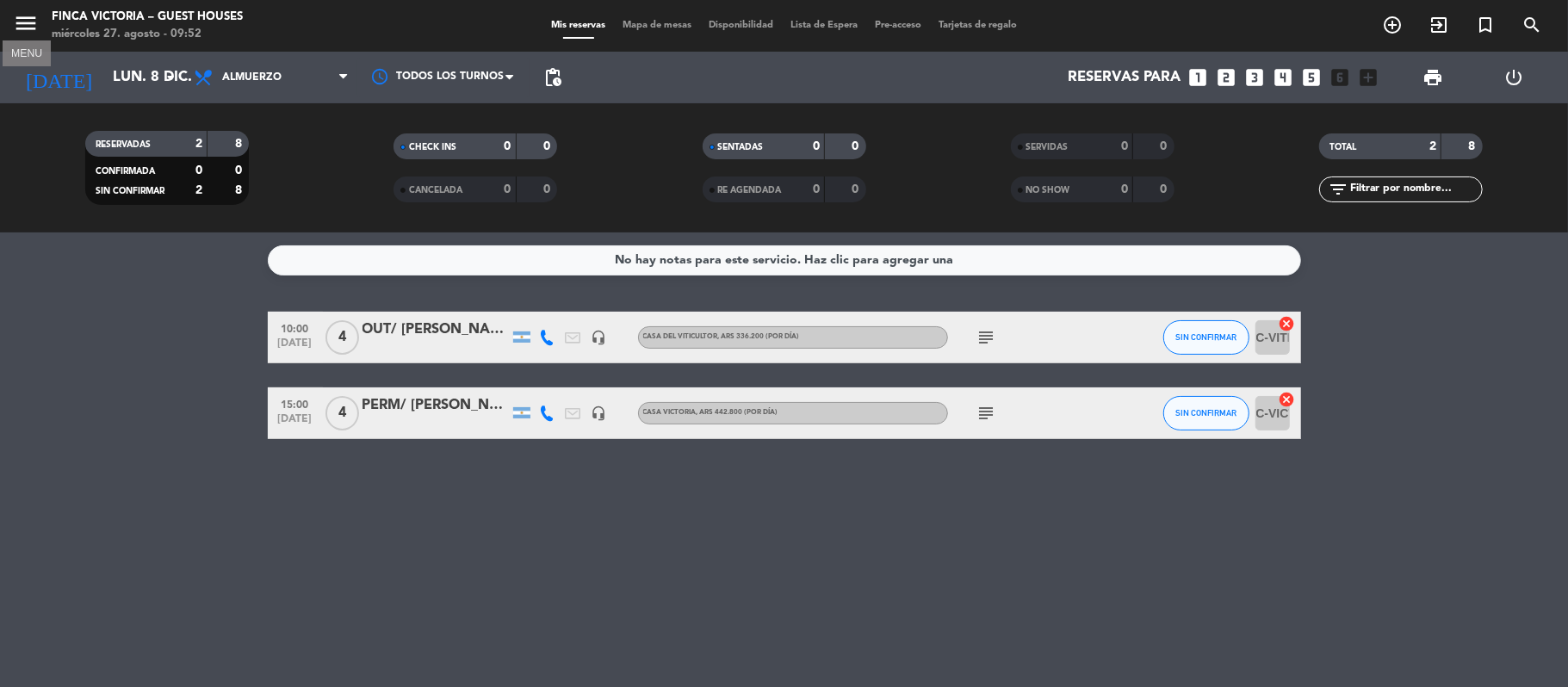
click at [18, 16] on icon "menu" at bounding box center [26, 23] width 26 height 26
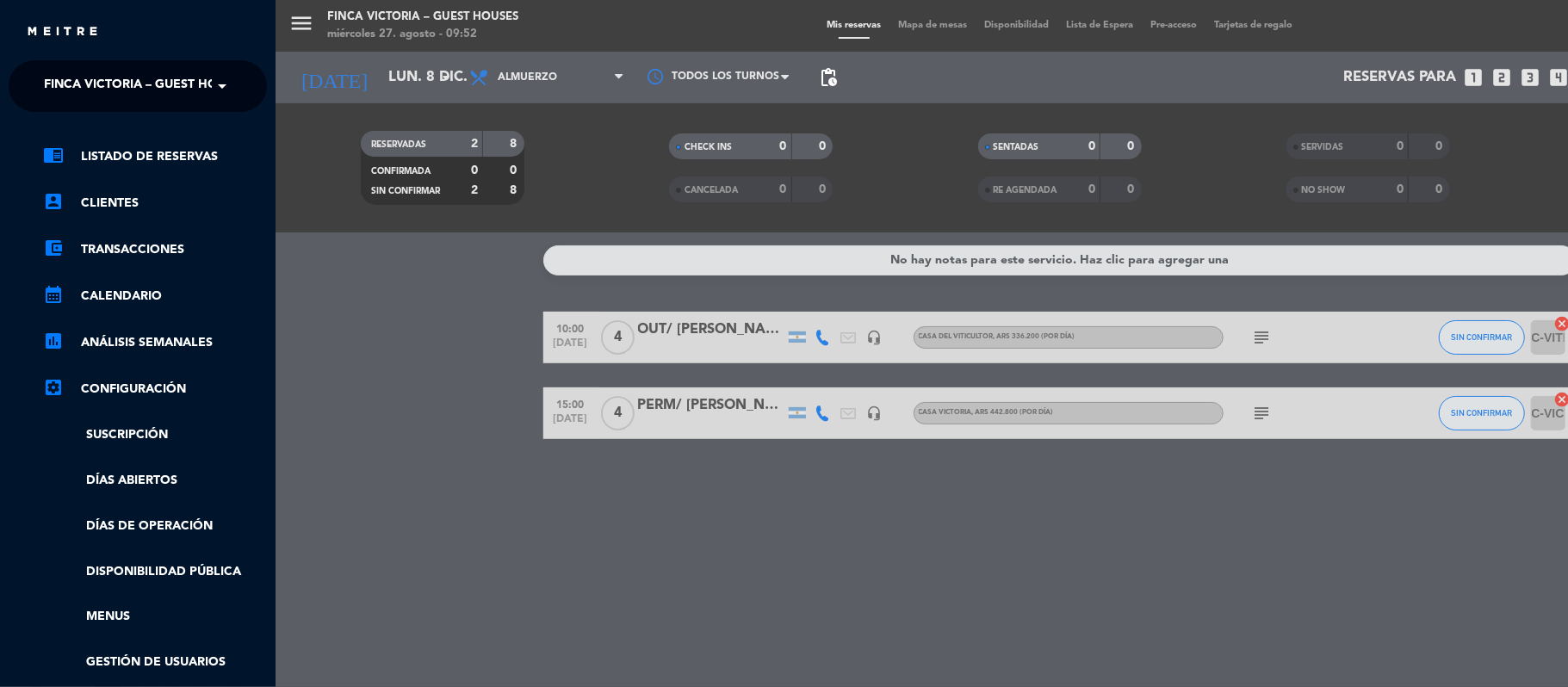
click at [41, 62] on ng-select "× FINCA VICTORIA – GUEST HOUSES ×" at bounding box center [137, 86] width 258 height 51
click at [53, 88] on span "FINCA VICTORIA – GUEST HOUSES" at bounding box center [145, 86] width 204 height 36
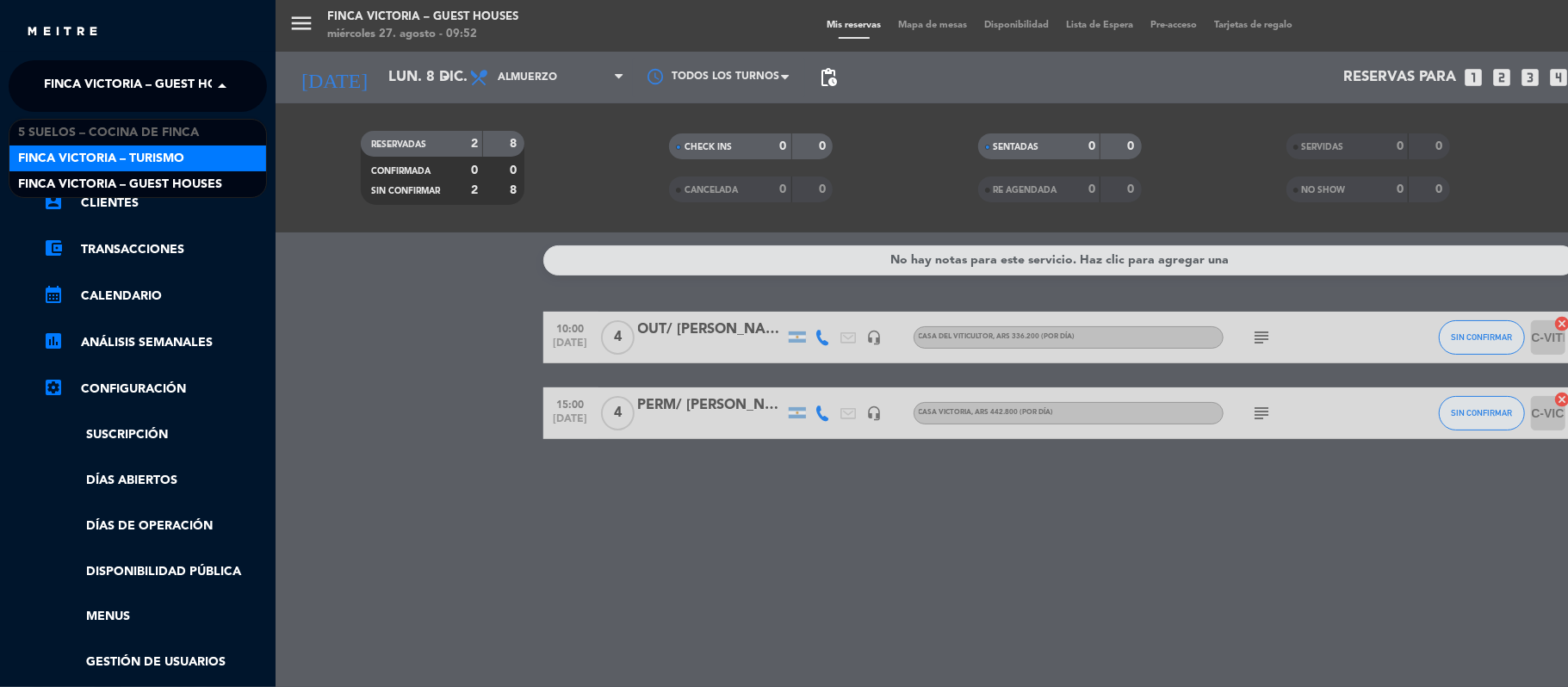
click at [50, 149] on span "FINCA VICTORIA – TURISMO" at bounding box center [101, 158] width 166 height 20
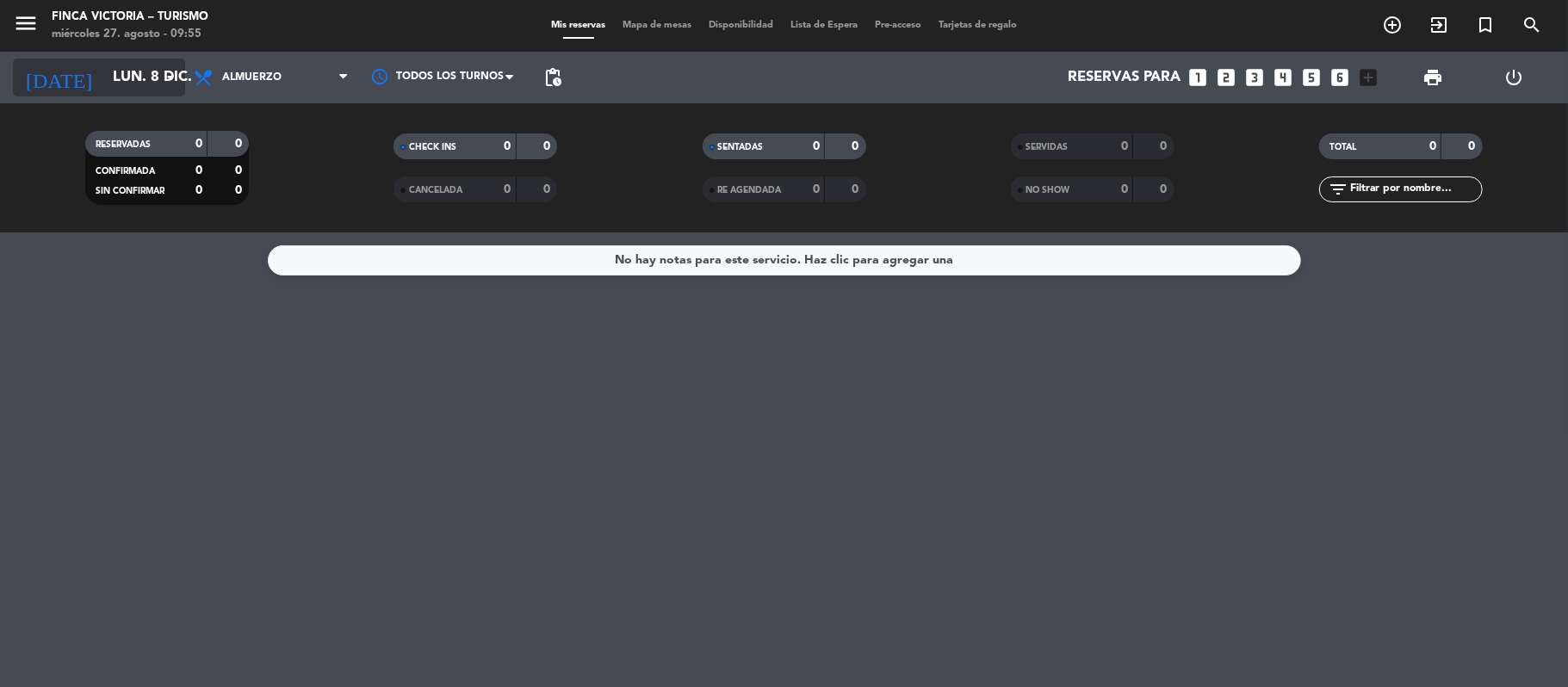
click at [104, 63] on input "lun. 8 dic." at bounding box center [198, 78] width 186 height 34
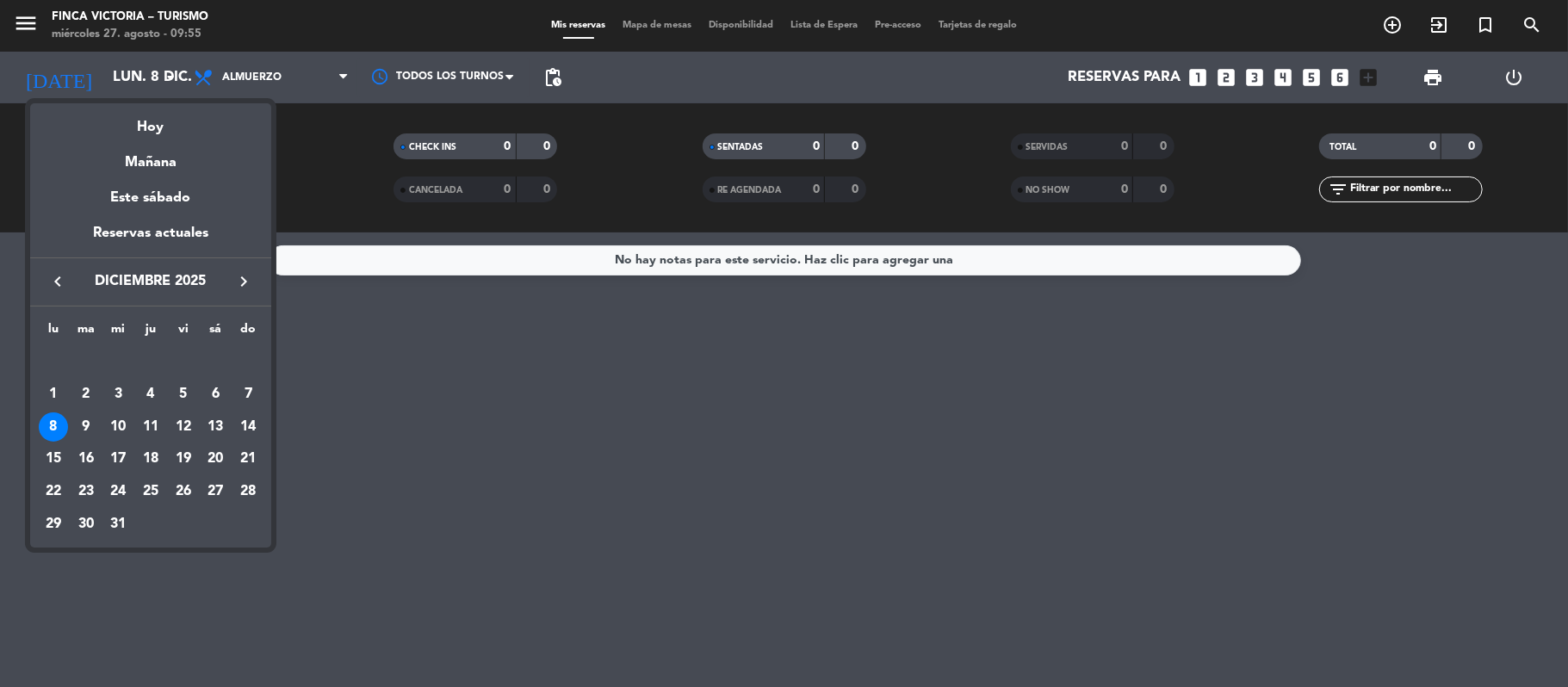
click at [252, 282] on icon "keyboard_arrow_right" at bounding box center [243, 282] width 20 height 21
click at [67, 284] on icon "keyboard_arrow_left" at bounding box center [58, 282] width 20 height 21
click at [67, 286] on icon "keyboard_arrow_left" at bounding box center [58, 282] width 20 height 21
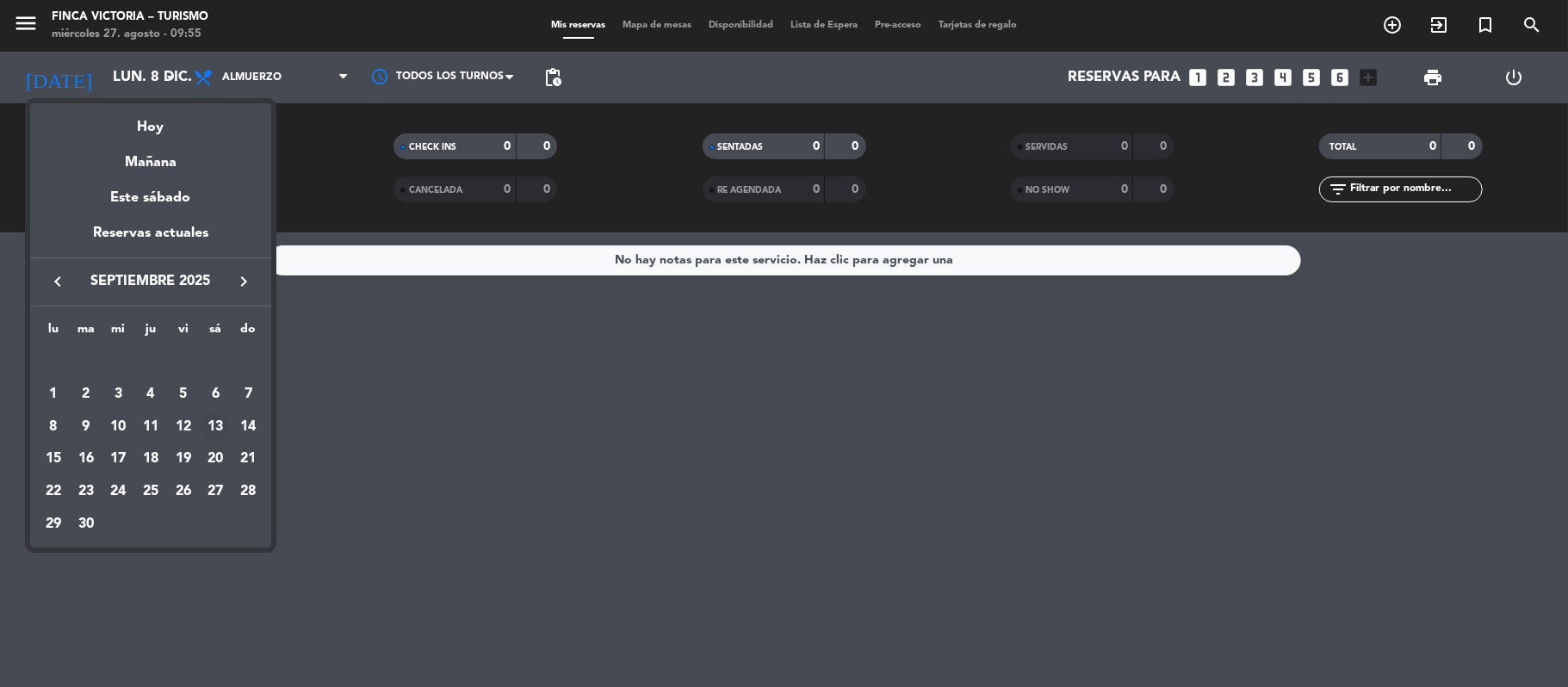
click at [213, 419] on div "13" at bounding box center [214, 427] width 29 height 29
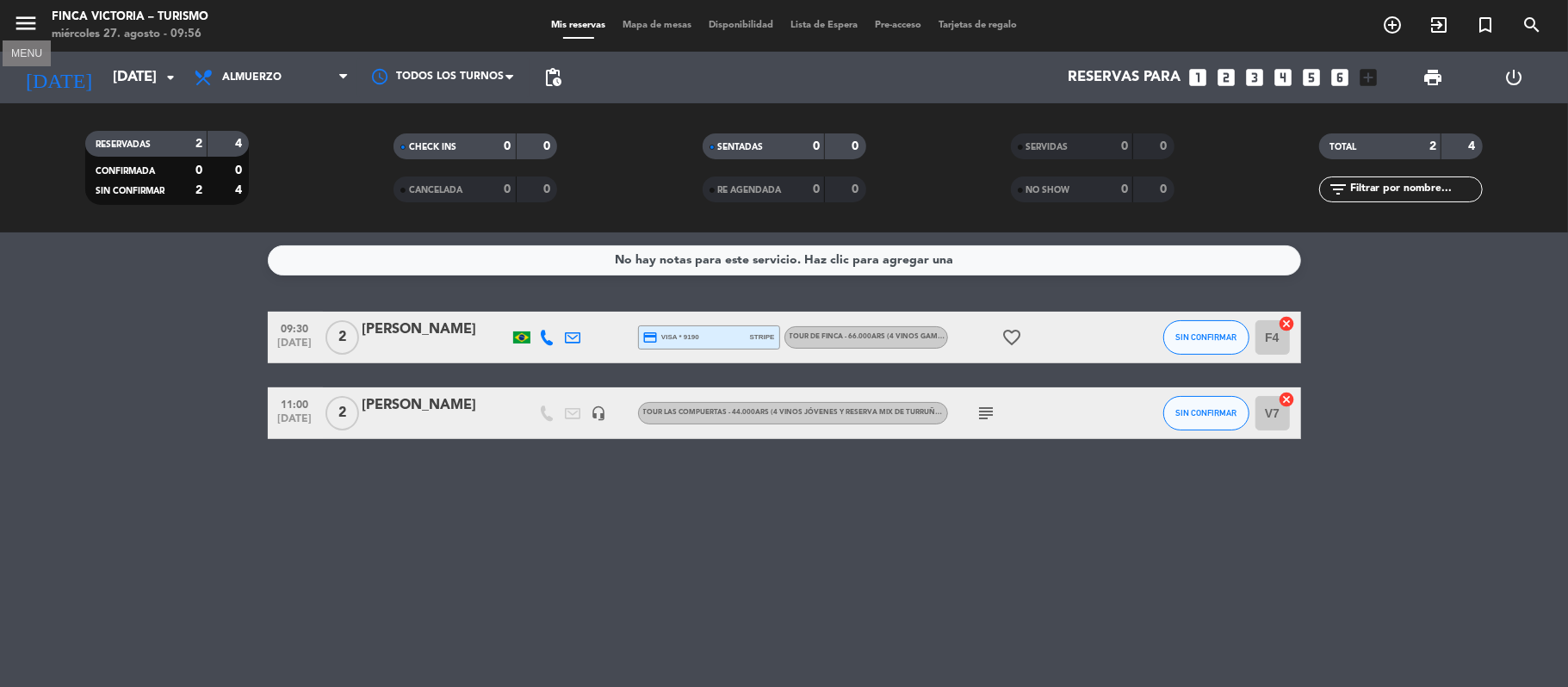
drag, startPoint x: 29, startPoint y: 32, endPoint x: 36, endPoint y: 48, distance: 17.5
click at [28, 32] on icon "menu" at bounding box center [26, 23] width 26 height 26
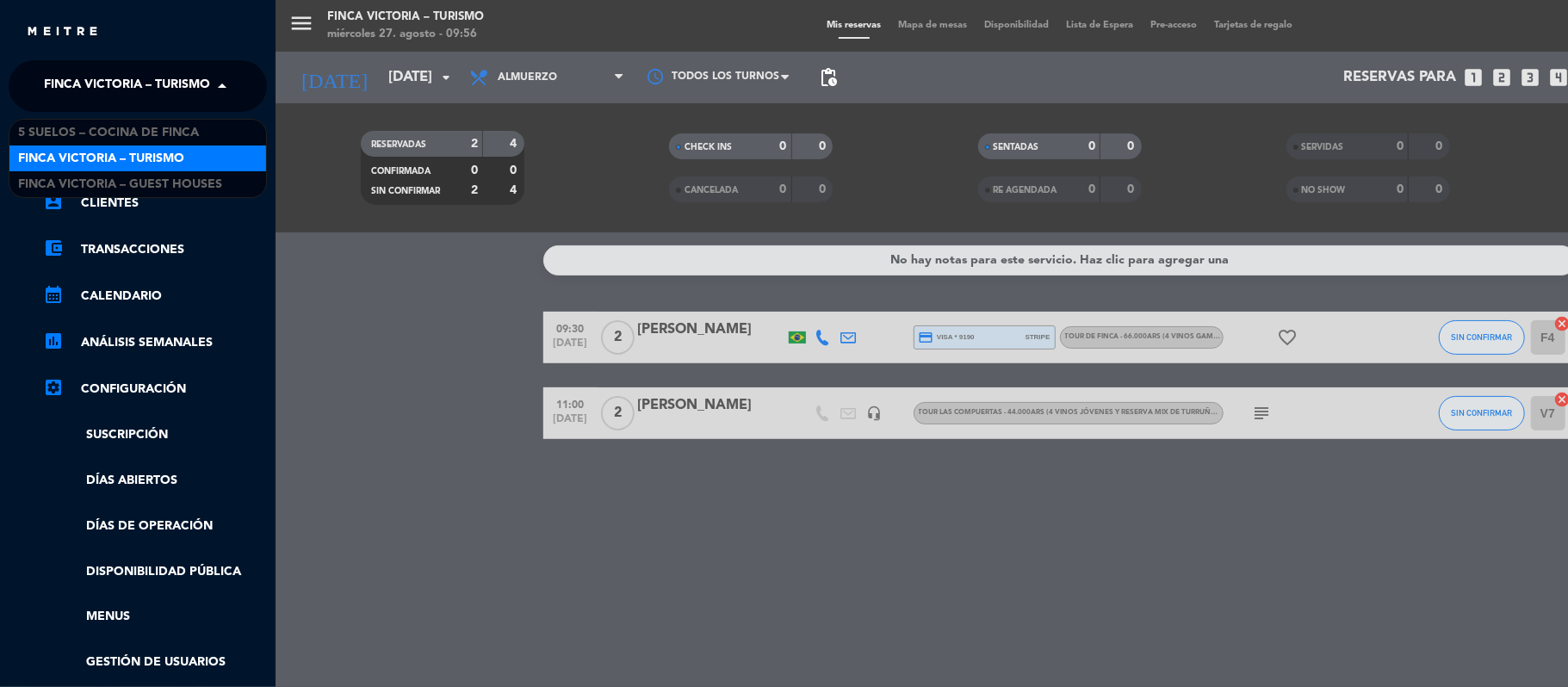
click at [47, 76] on span "FINCA VICTORIA – TURISMO" at bounding box center [127, 86] width 166 height 36
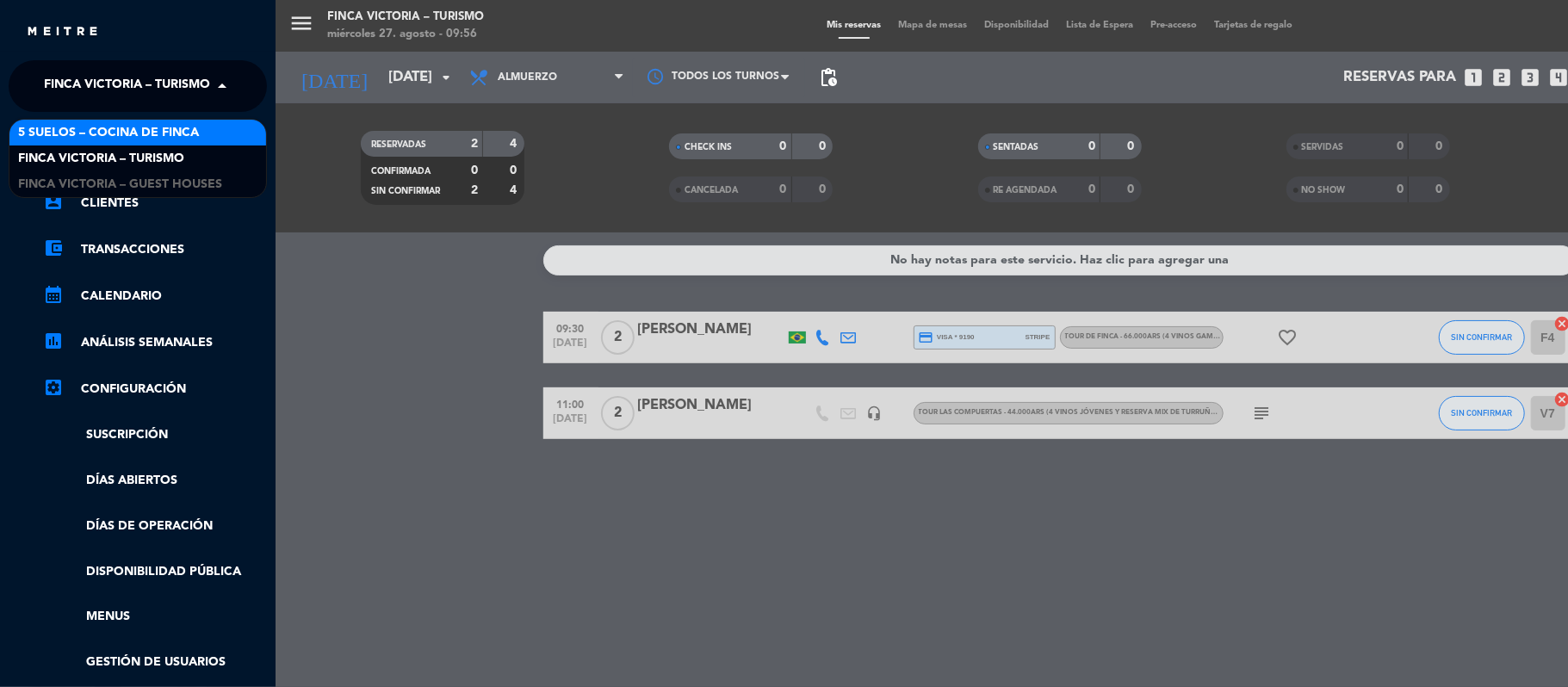
click at [73, 131] on span "5 SUELOS – COCINA DE FINCA" at bounding box center [108, 132] width 181 height 20
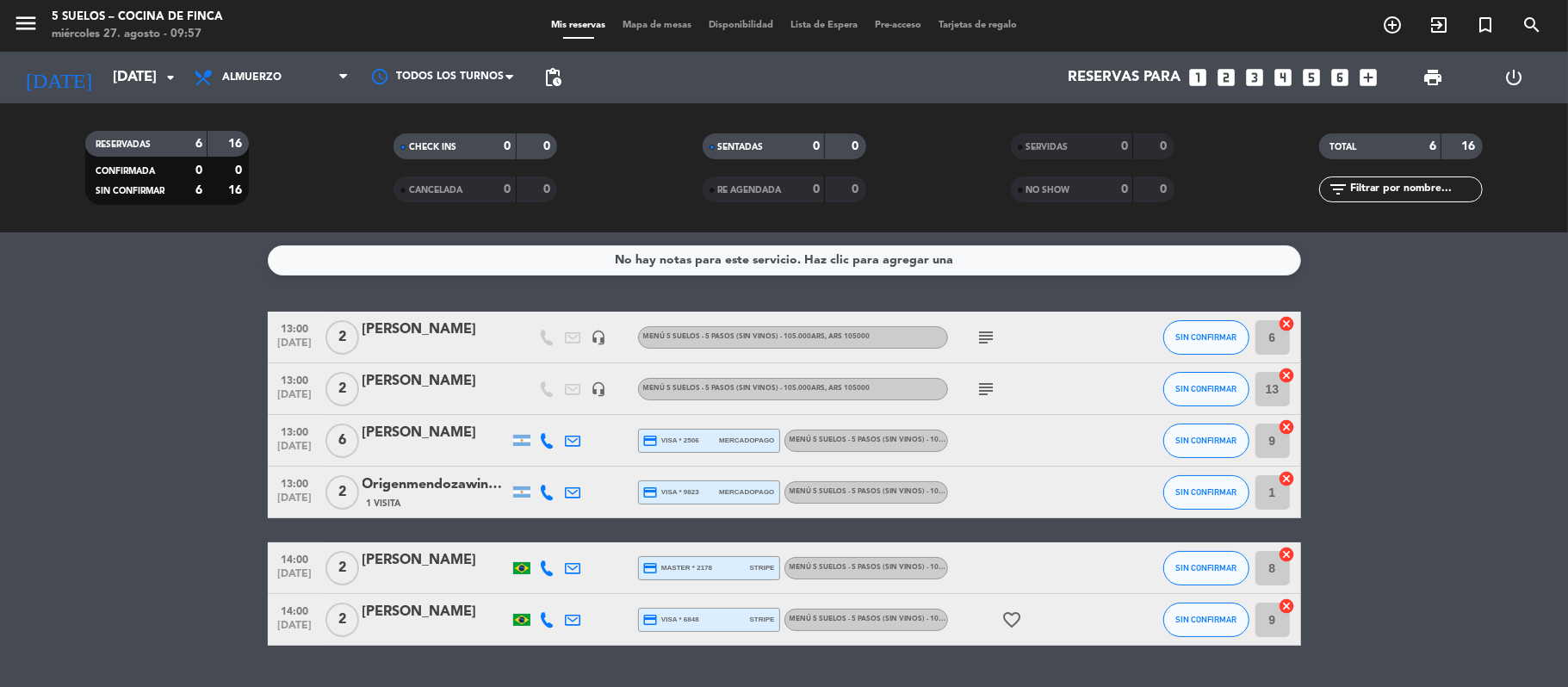
click at [93, 55] on div "[DATE] [DATE] arrow_drop_down" at bounding box center [99, 76] width 172 height 51
click at [104, 63] on input "[DATE]" at bounding box center [198, 78] width 186 height 34
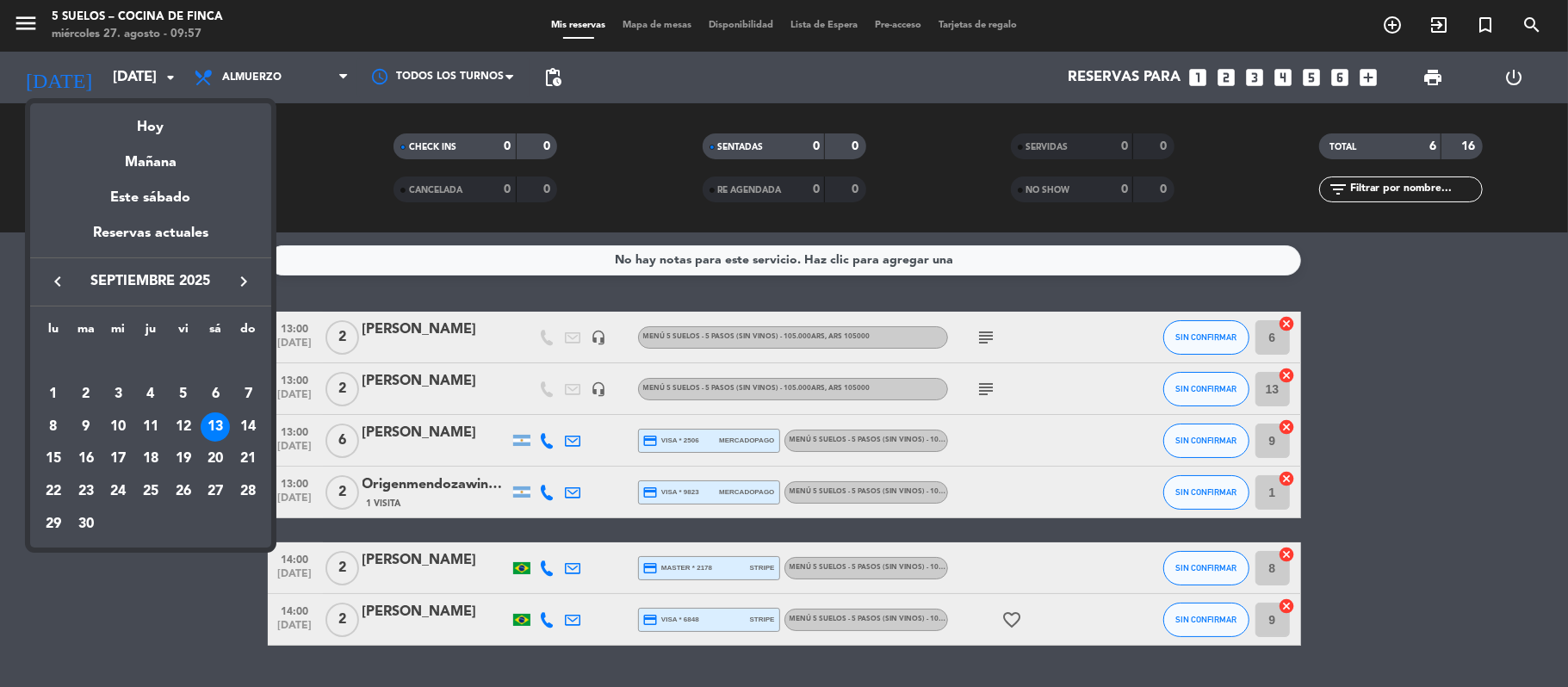
click at [238, 276] on icon "keyboard_arrow_right" at bounding box center [243, 282] width 20 height 21
click at [211, 489] on div "25" at bounding box center [214, 491] width 29 height 29
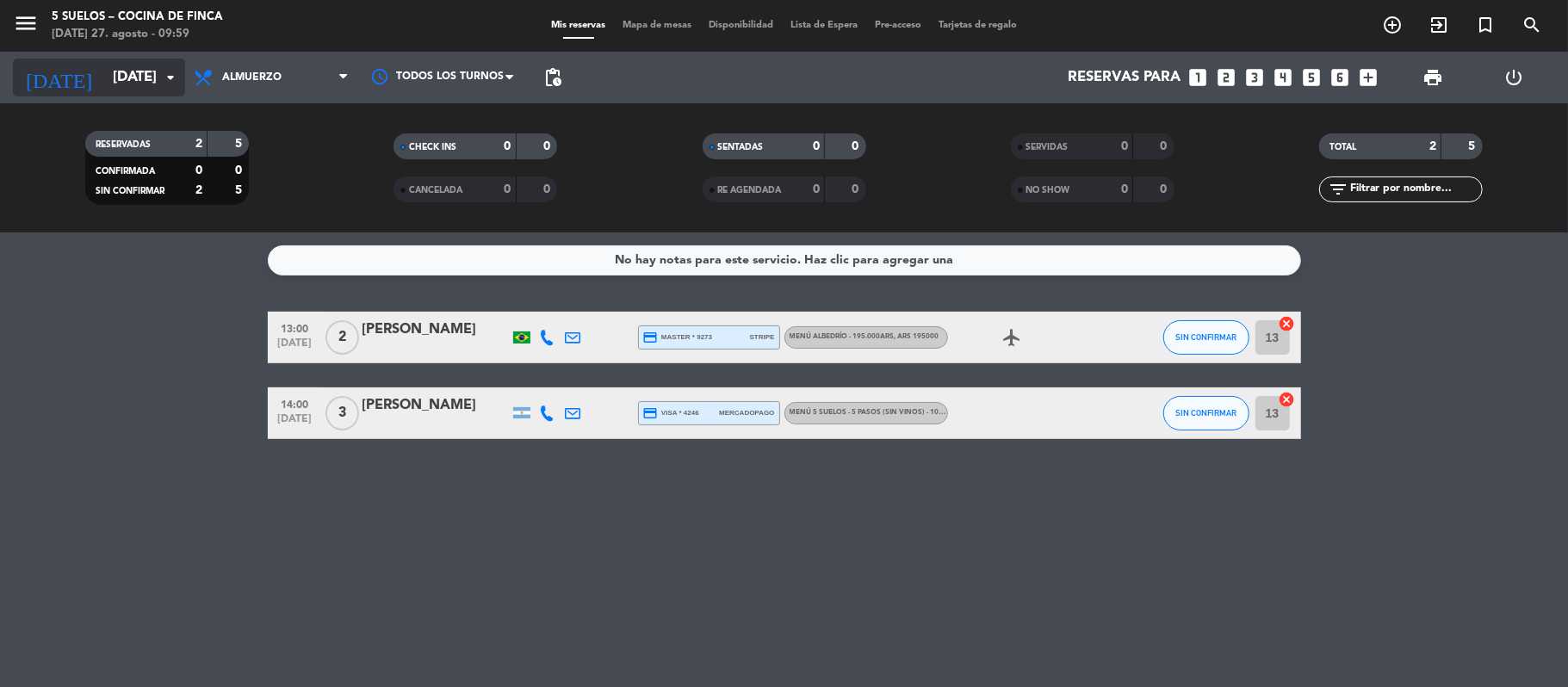
click at [104, 69] on input "[DATE]" at bounding box center [198, 78] width 186 height 34
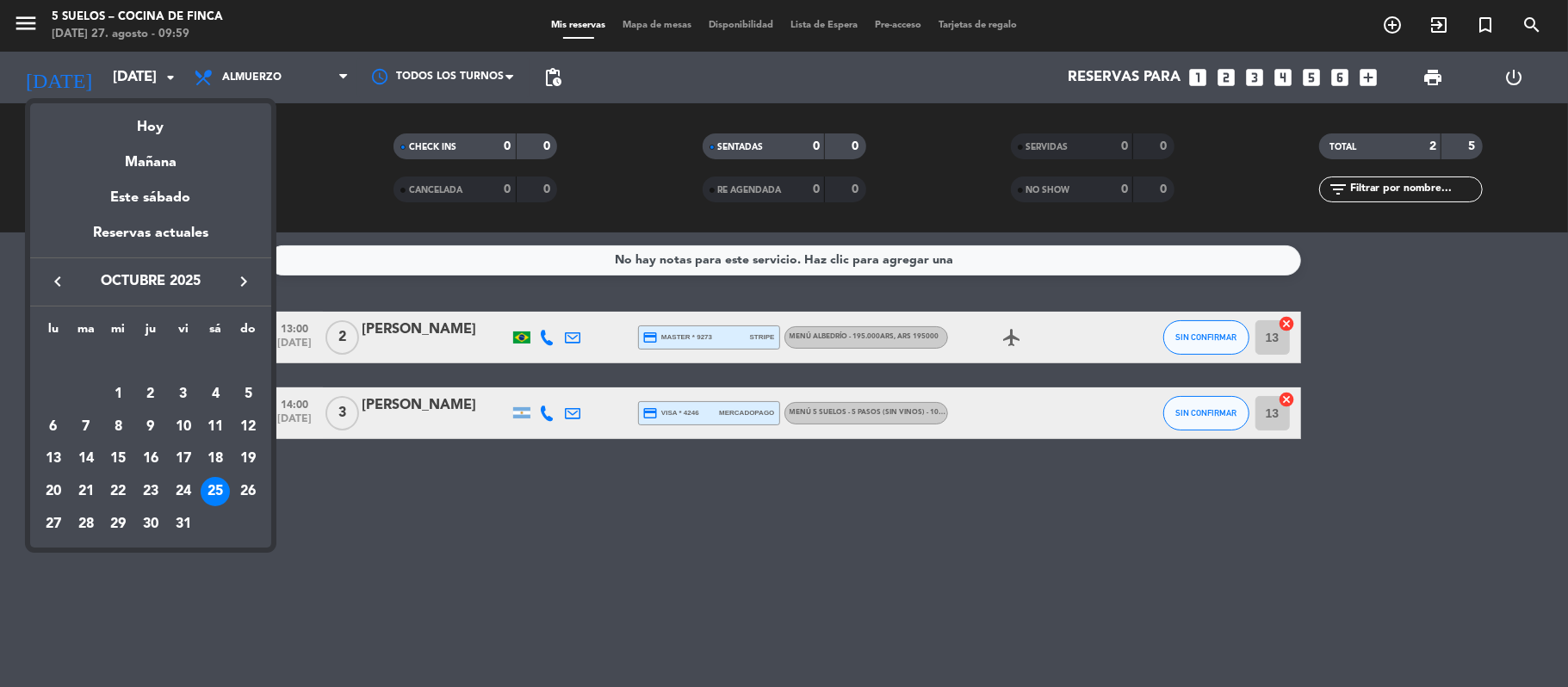
click at [235, 284] on icon "keyboard_arrow_right" at bounding box center [243, 282] width 20 height 21
click at [52, 425] on div "8" at bounding box center [53, 427] width 29 height 29
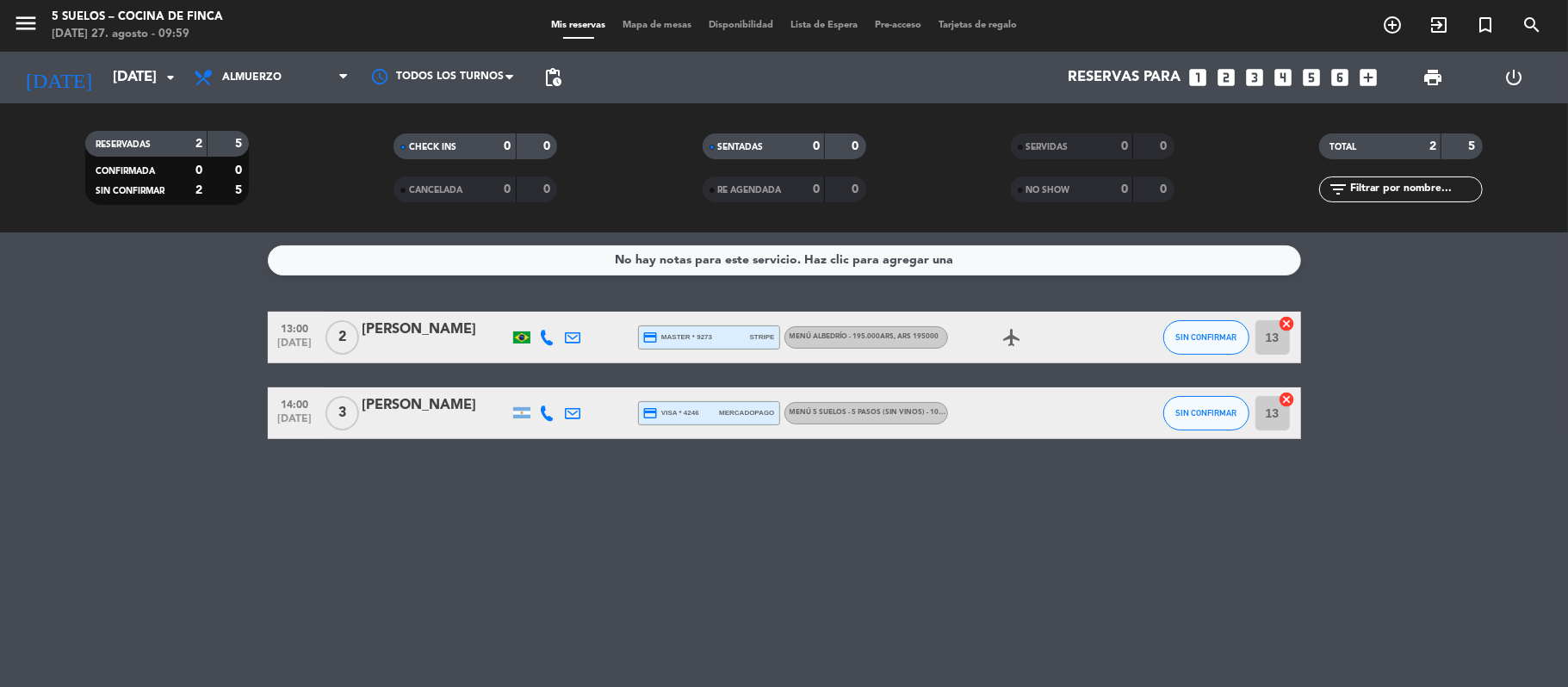
type input "lun. 8 dic."
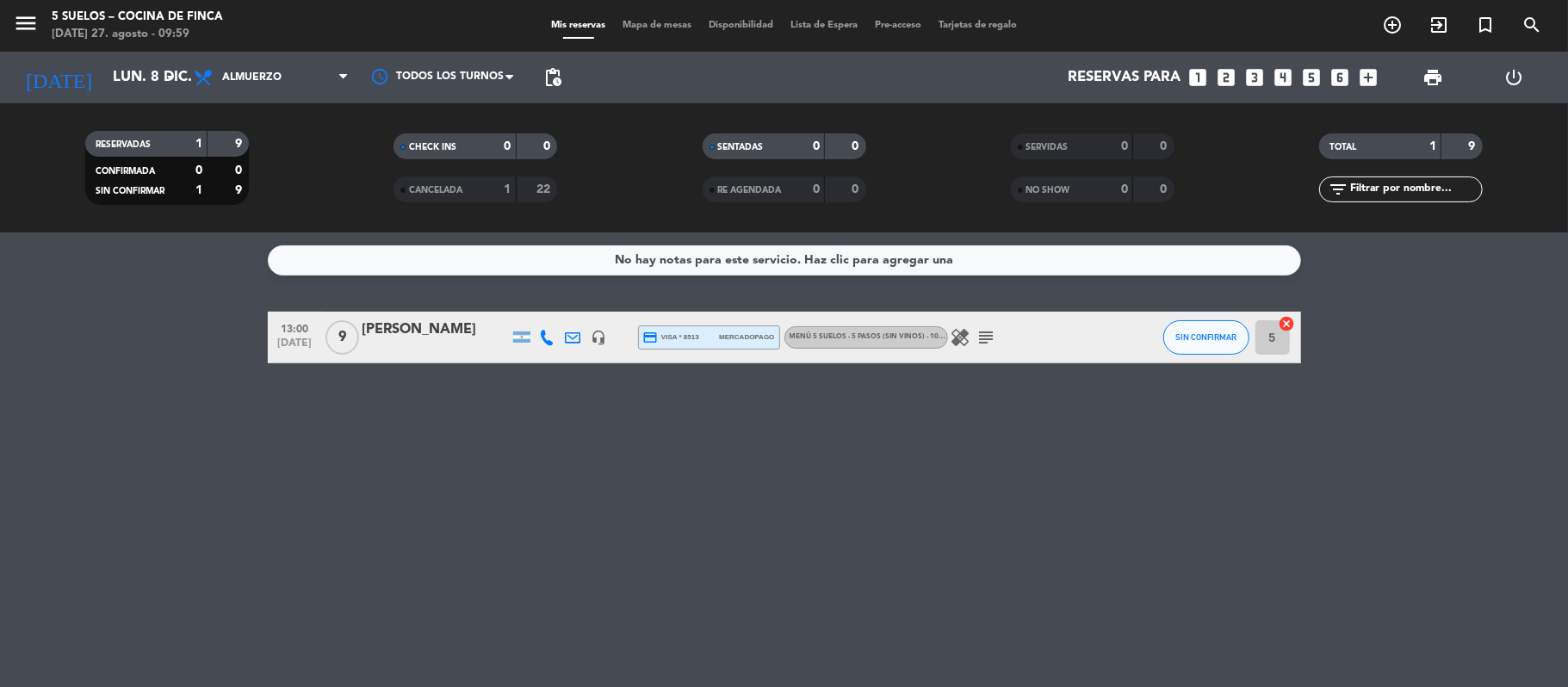
click at [20, 35] on icon "menu" at bounding box center [26, 23] width 26 height 26
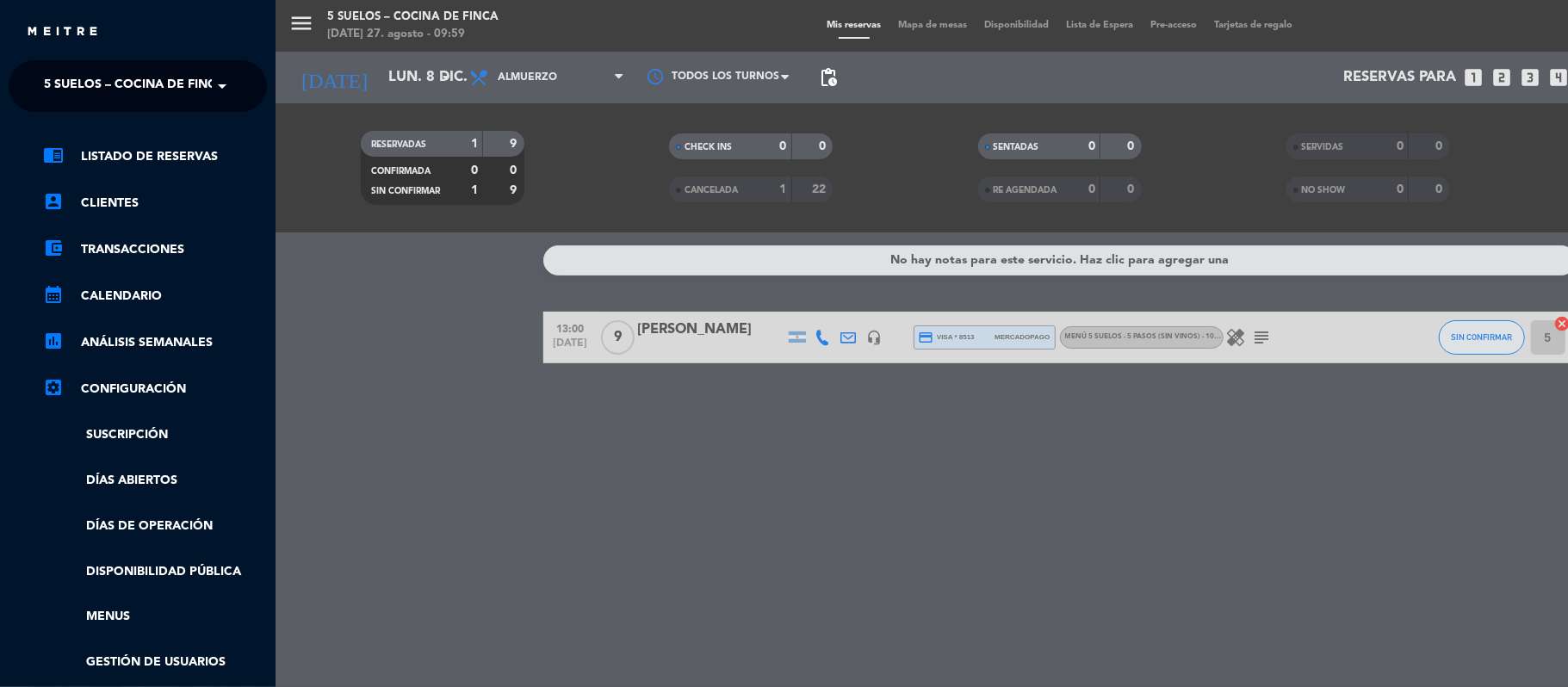
click at [33, 69] on ng-select "× 5 SUELOS – COCINA DE FINCA ×" at bounding box center [137, 86] width 258 height 51
click at [53, 95] on span "5 SUELOS – COCINA DE FINCA" at bounding box center [134, 86] width 181 height 36
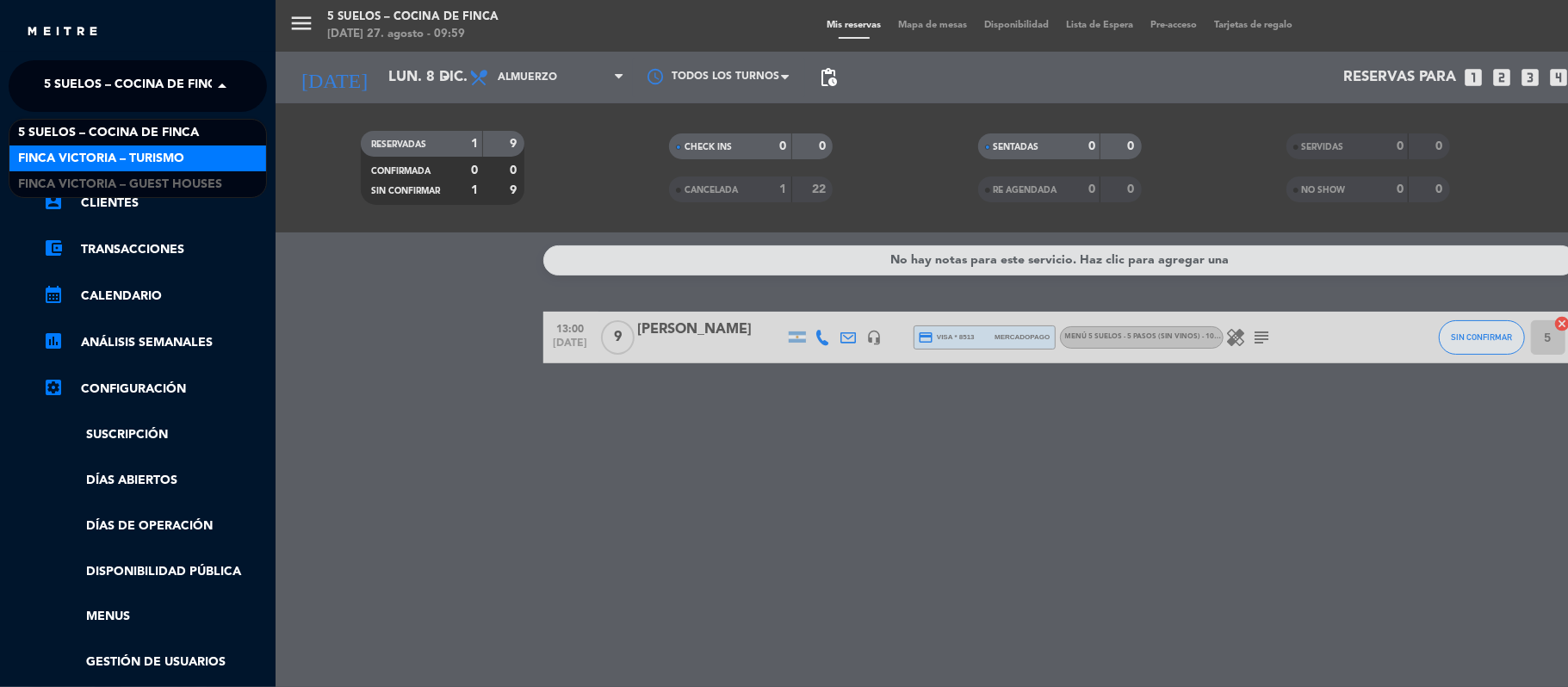
click at [65, 153] on span "FINCA VICTORIA – TURISMO" at bounding box center [101, 158] width 166 height 20
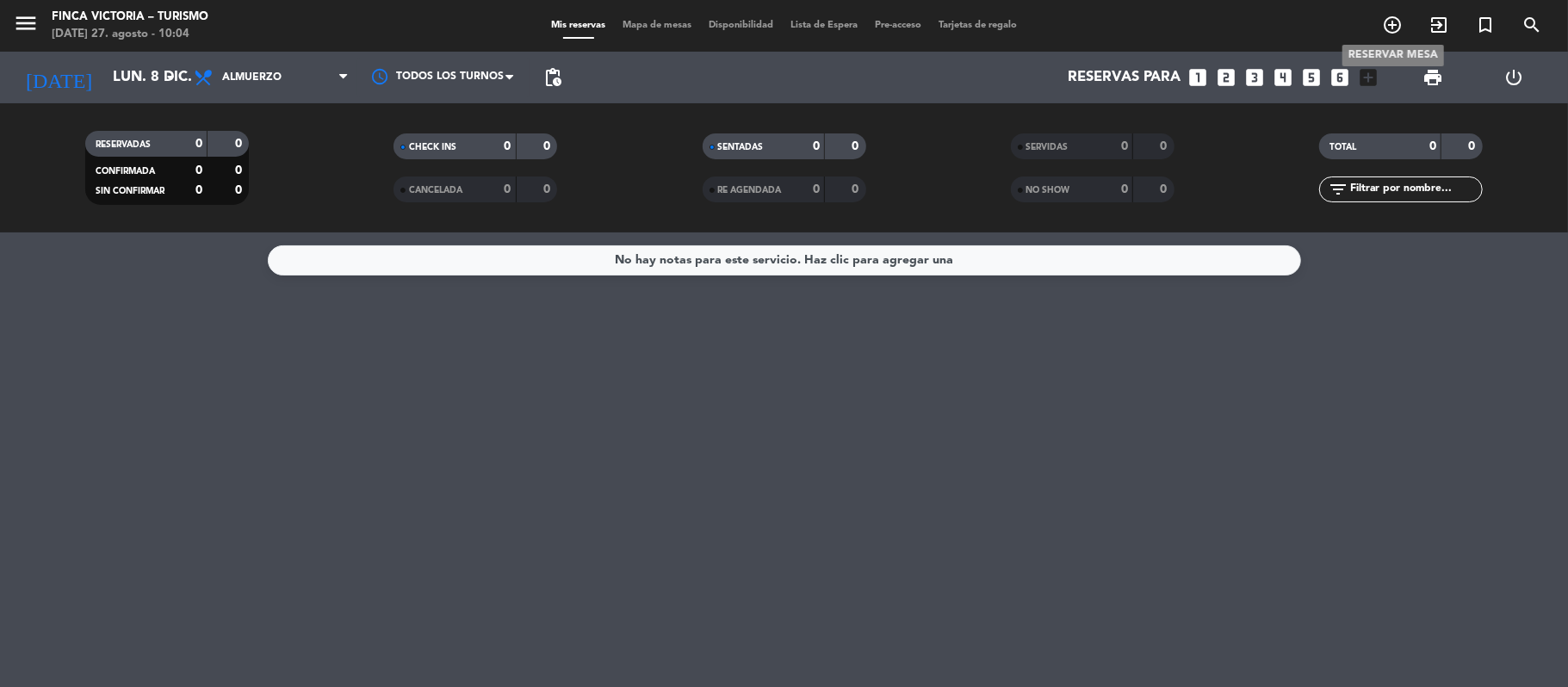
click at [1386, 28] on icon "add_circle_outline" at bounding box center [1392, 25] width 20 height 21
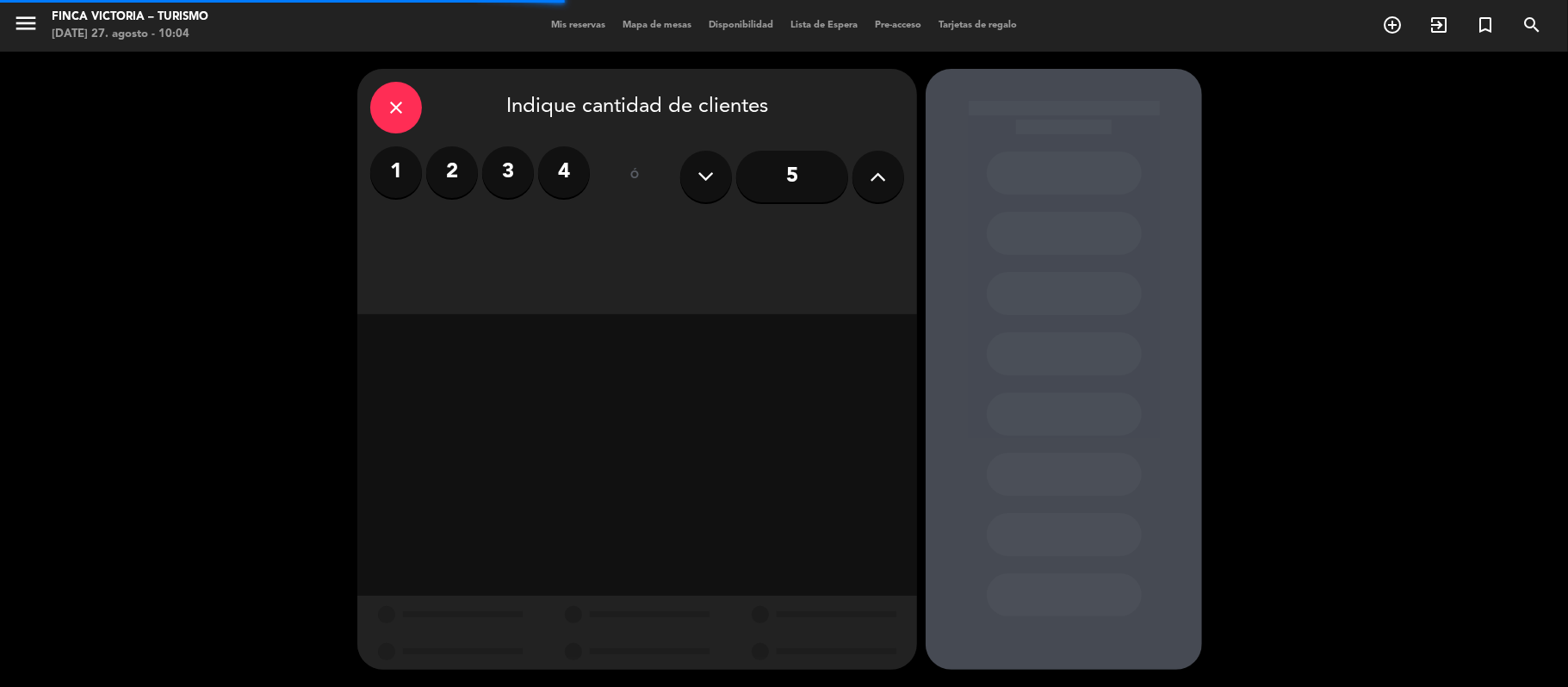
click at [401, 103] on icon "close" at bounding box center [396, 107] width 20 height 21
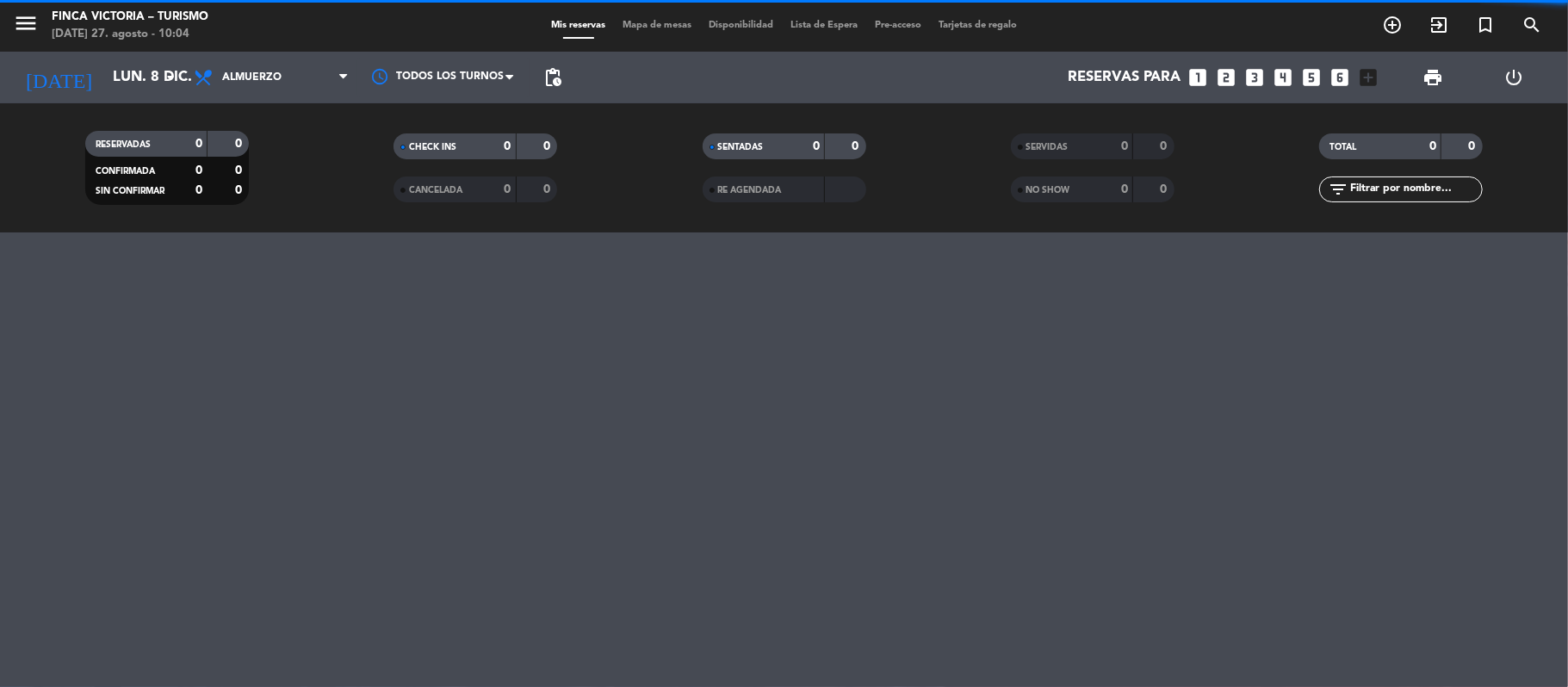
click at [42, 33] on span "menu" at bounding box center [33, 25] width 39 height 40
click at [32, 21] on icon "menu" at bounding box center [26, 23] width 26 height 26
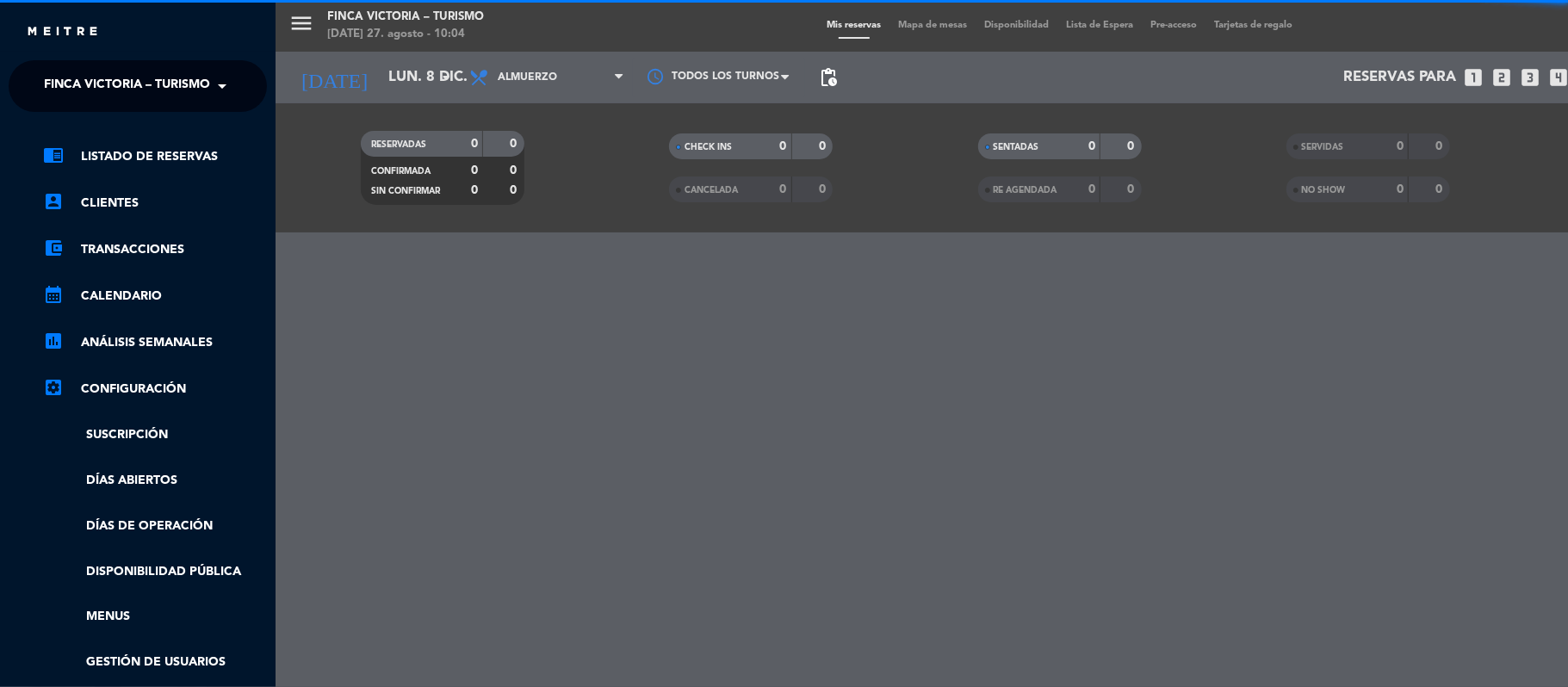
click at [45, 66] on ng-select "× FINCA VICTORIA – TURISMO ×" at bounding box center [137, 86] width 258 height 51
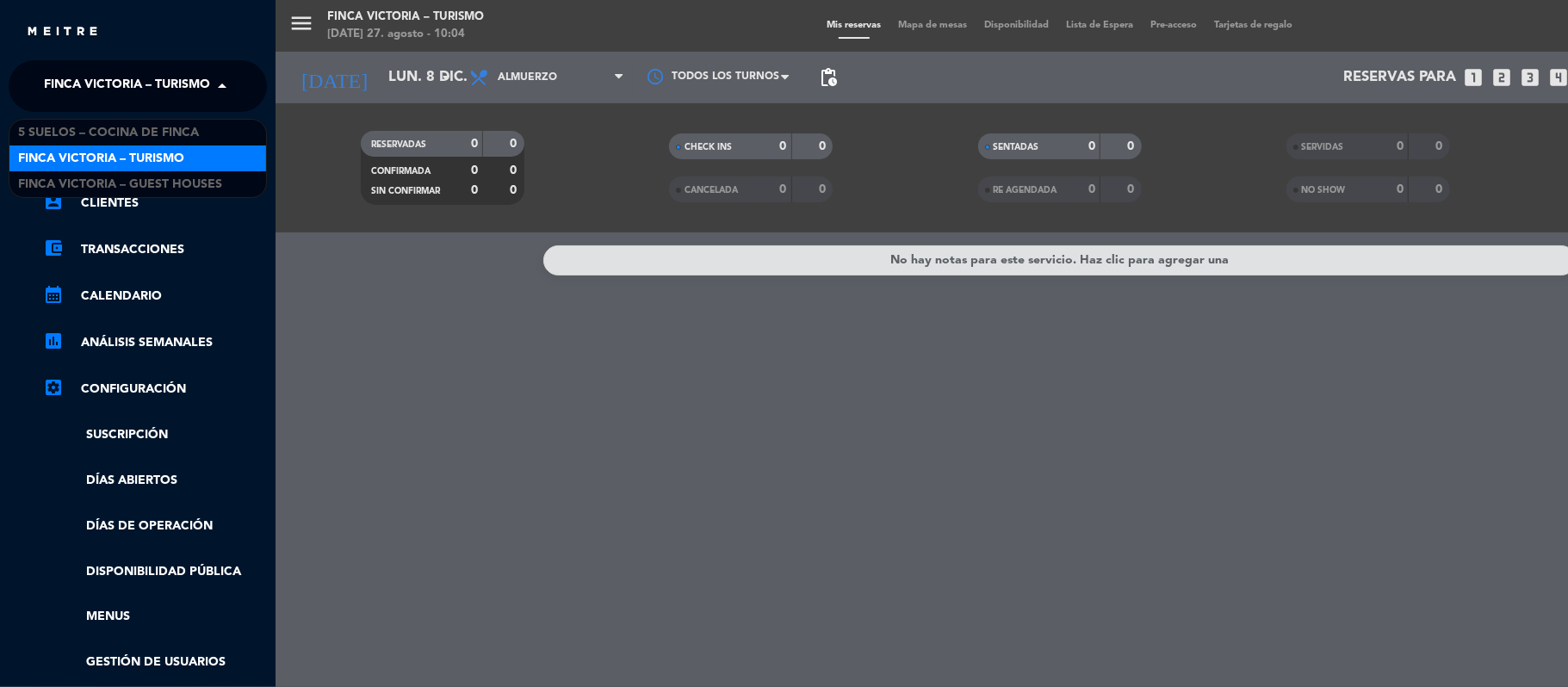
click at [50, 86] on span "FINCA VICTORIA – TURISMO" at bounding box center [127, 86] width 166 height 36
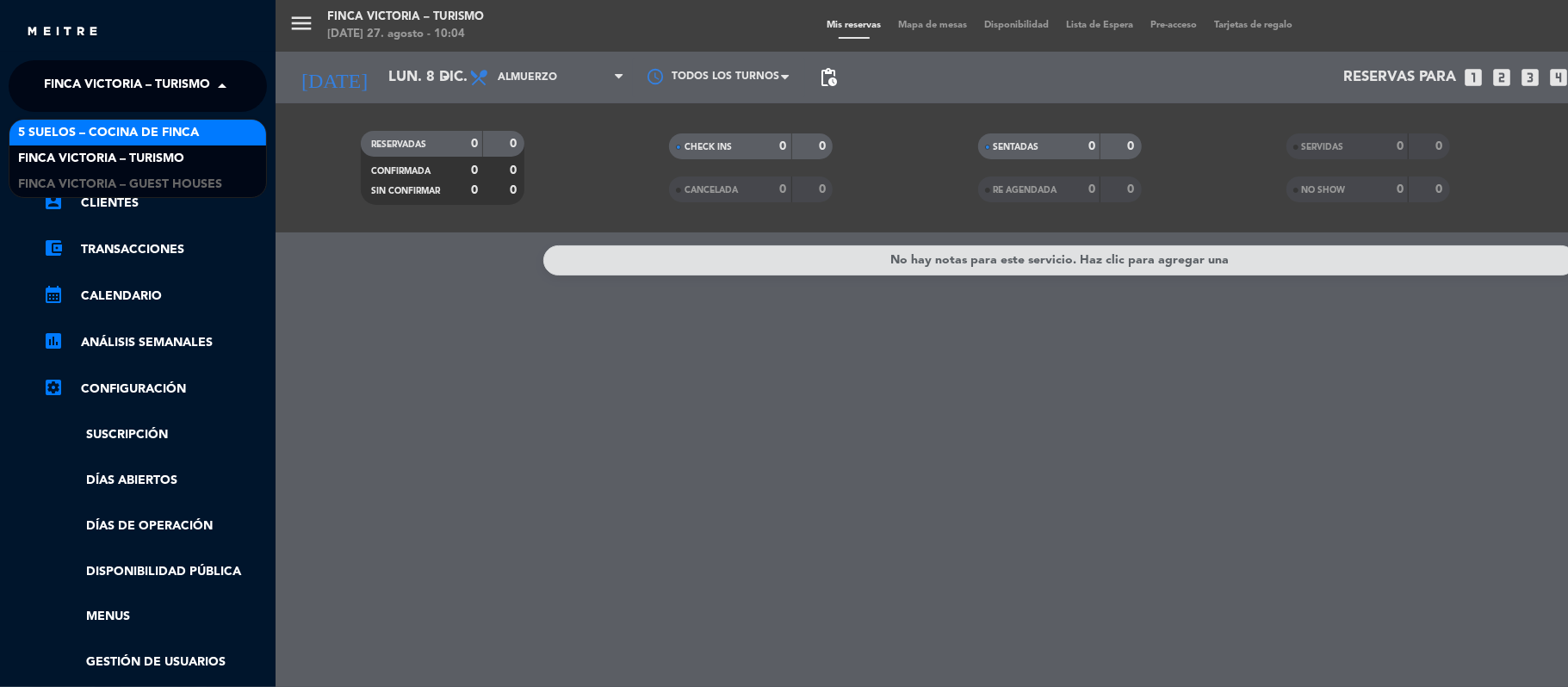
click at [57, 134] on span "5 SUELOS – COCINA DE FINCA" at bounding box center [108, 132] width 181 height 20
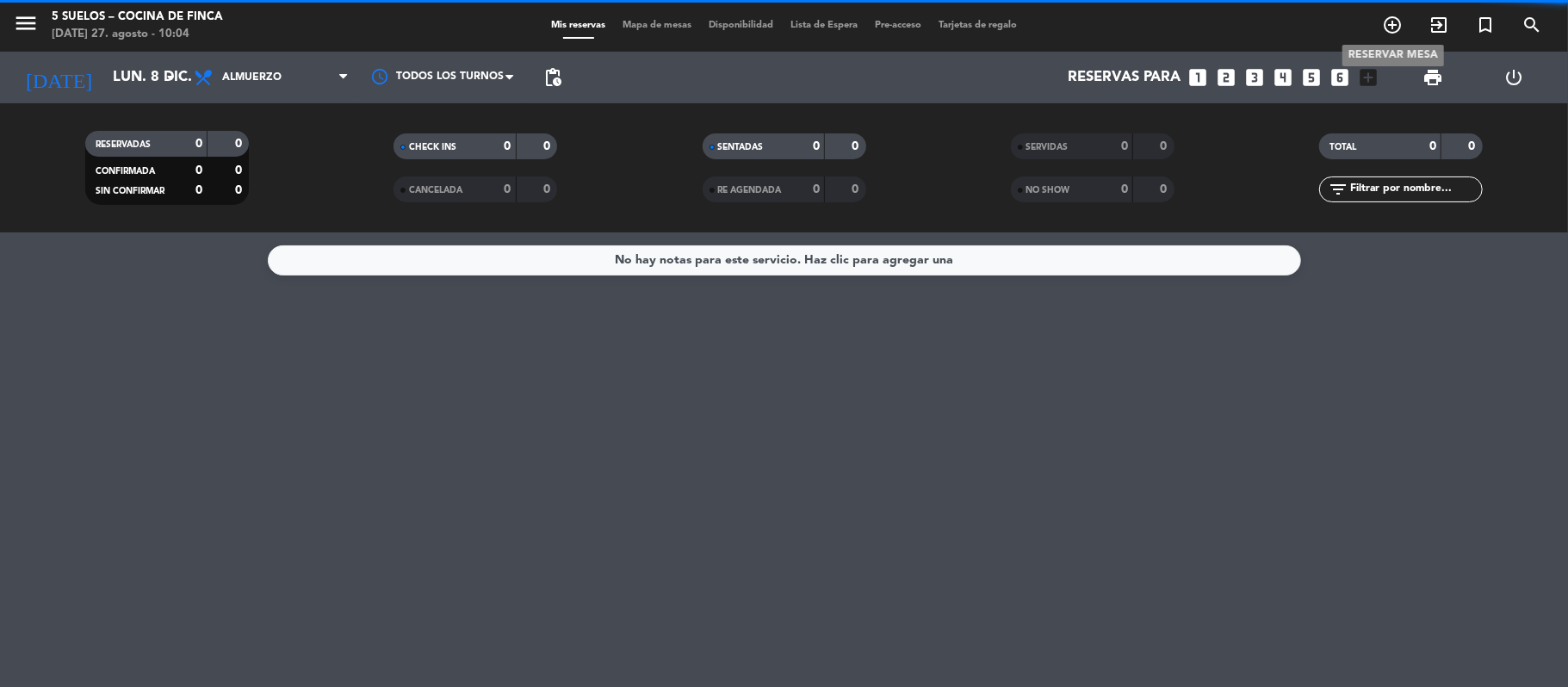
click at [1385, 28] on icon "add_circle_outline" at bounding box center [1392, 25] width 20 height 21
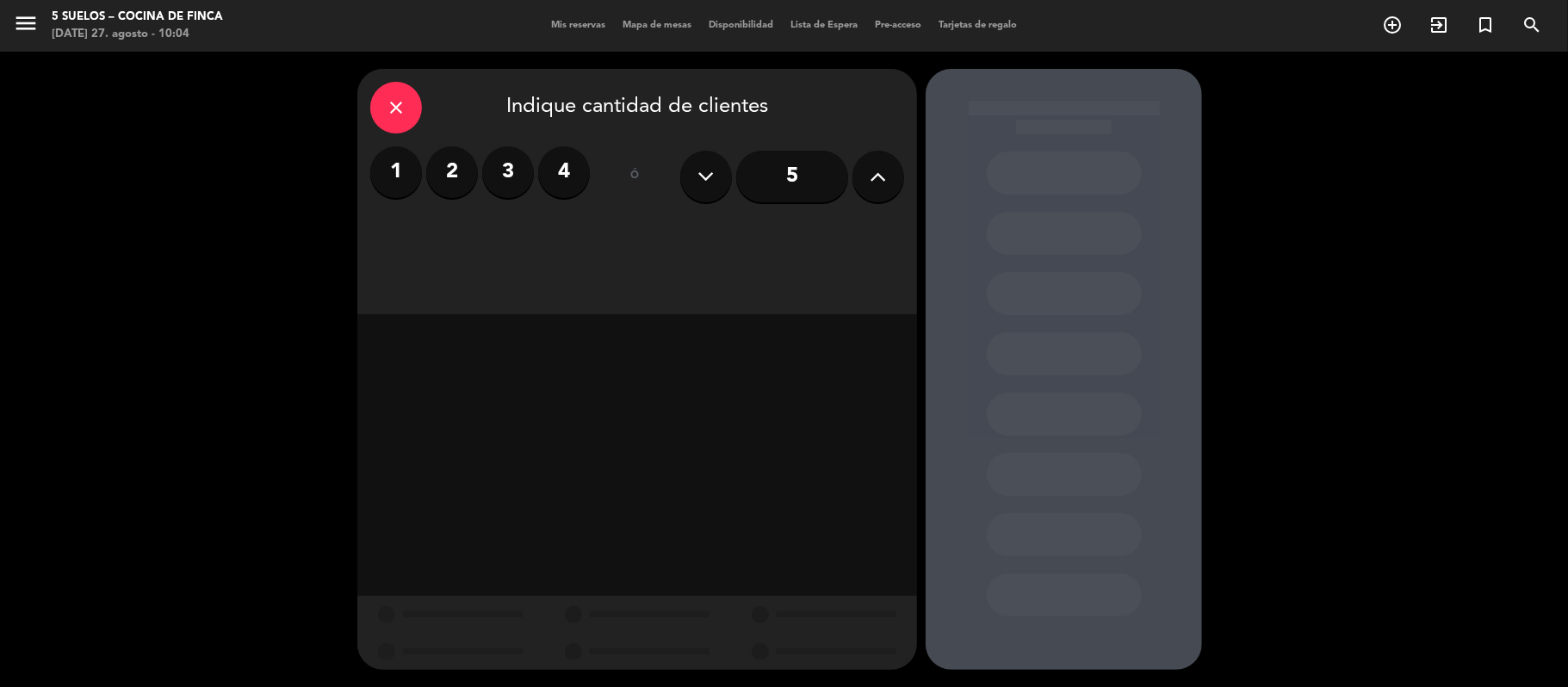
click at [873, 175] on icon at bounding box center [879, 177] width 17 height 26
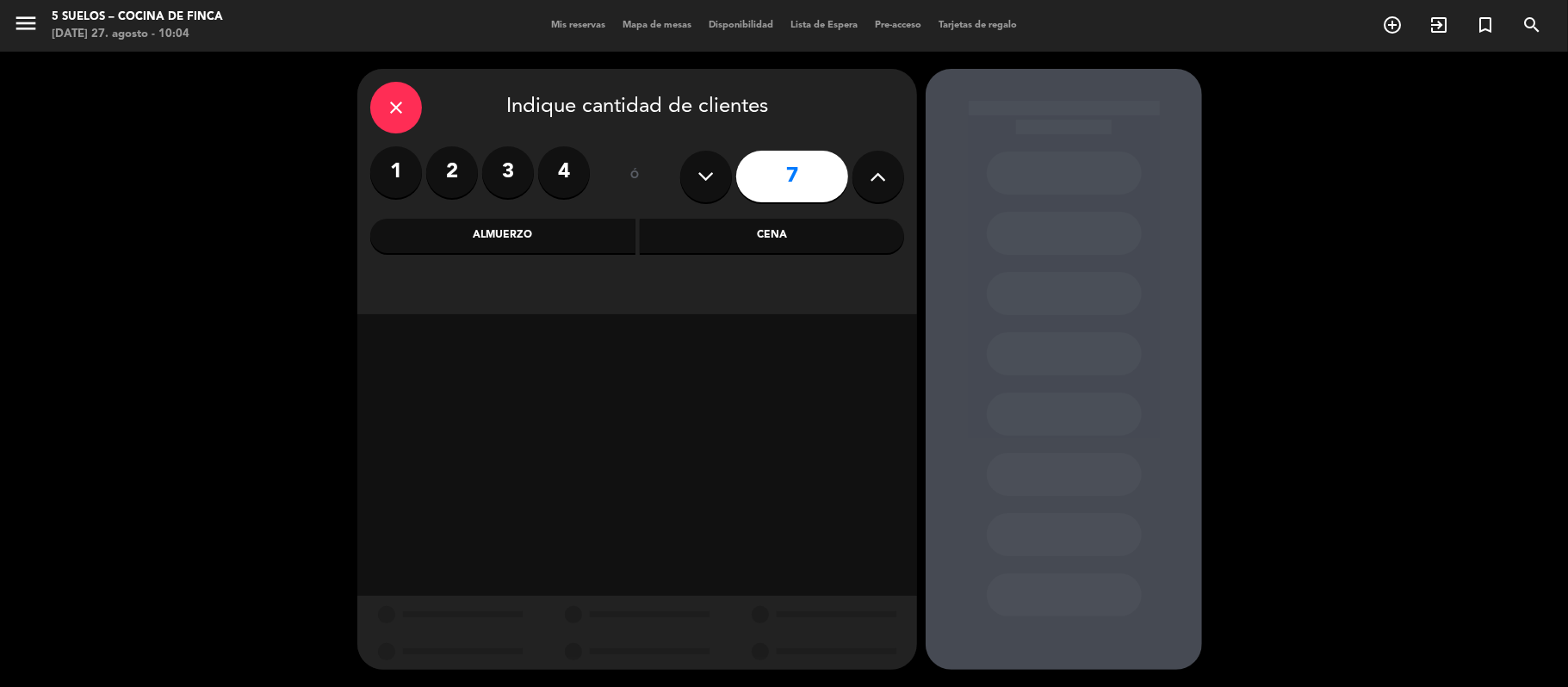
click at [873, 175] on icon at bounding box center [879, 177] width 17 height 26
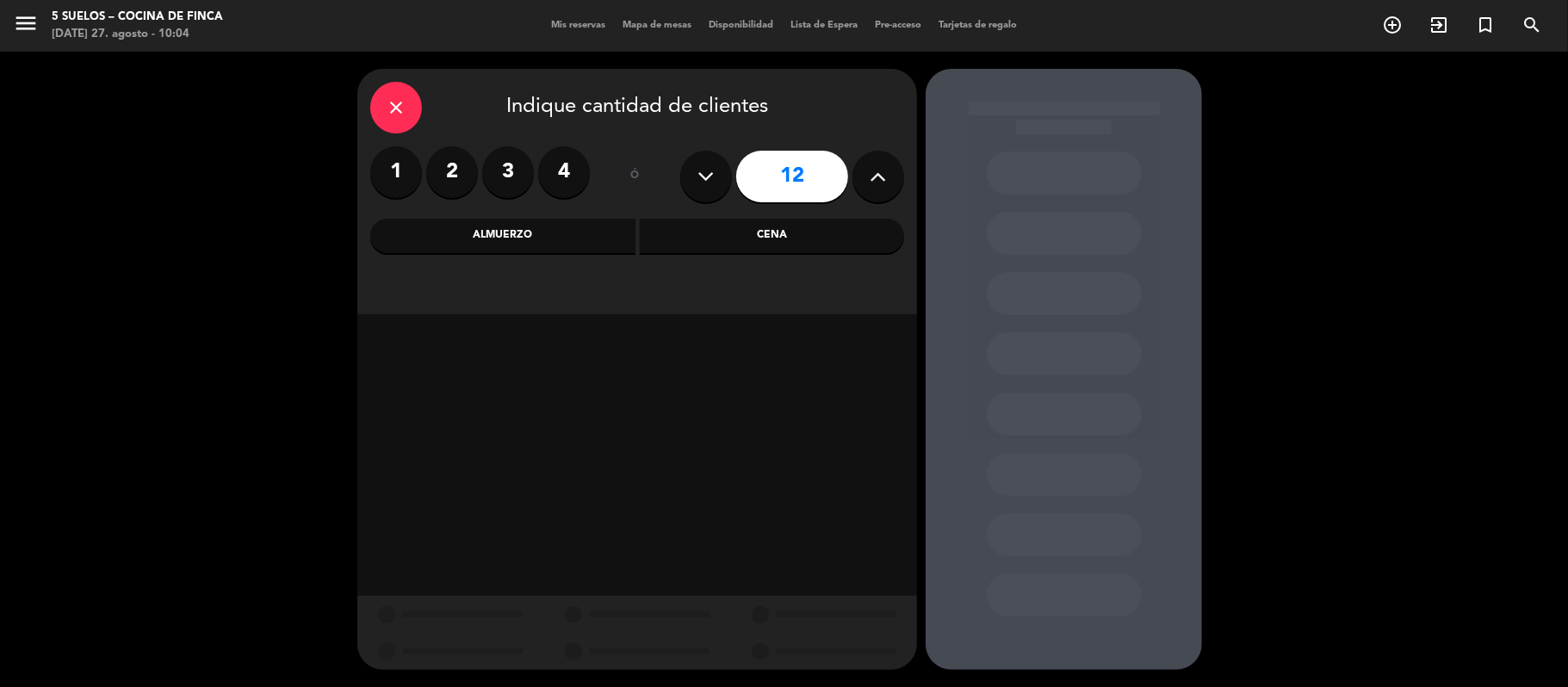
click at [873, 175] on icon at bounding box center [879, 177] width 17 height 26
type input "16"
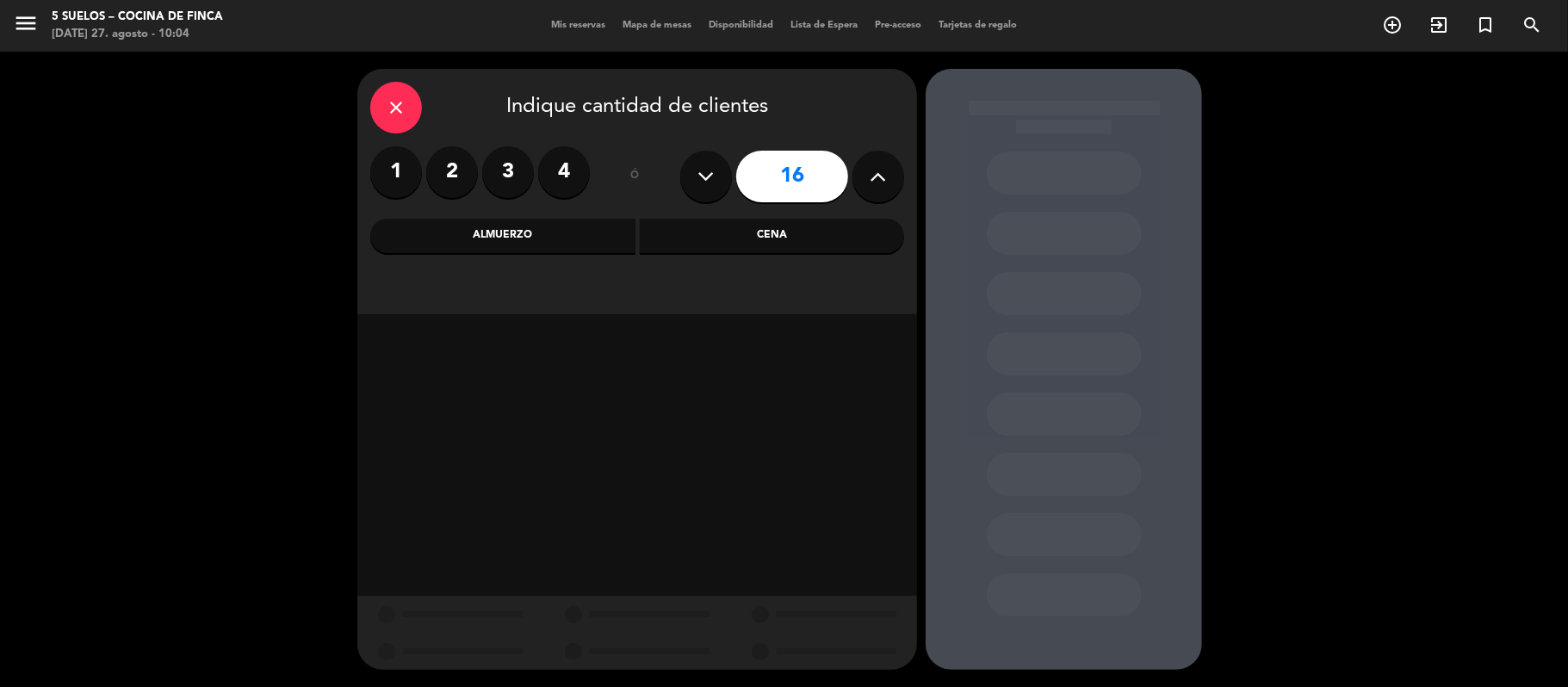
click at [517, 234] on div "Almuerzo" at bounding box center [502, 236] width 266 height 34
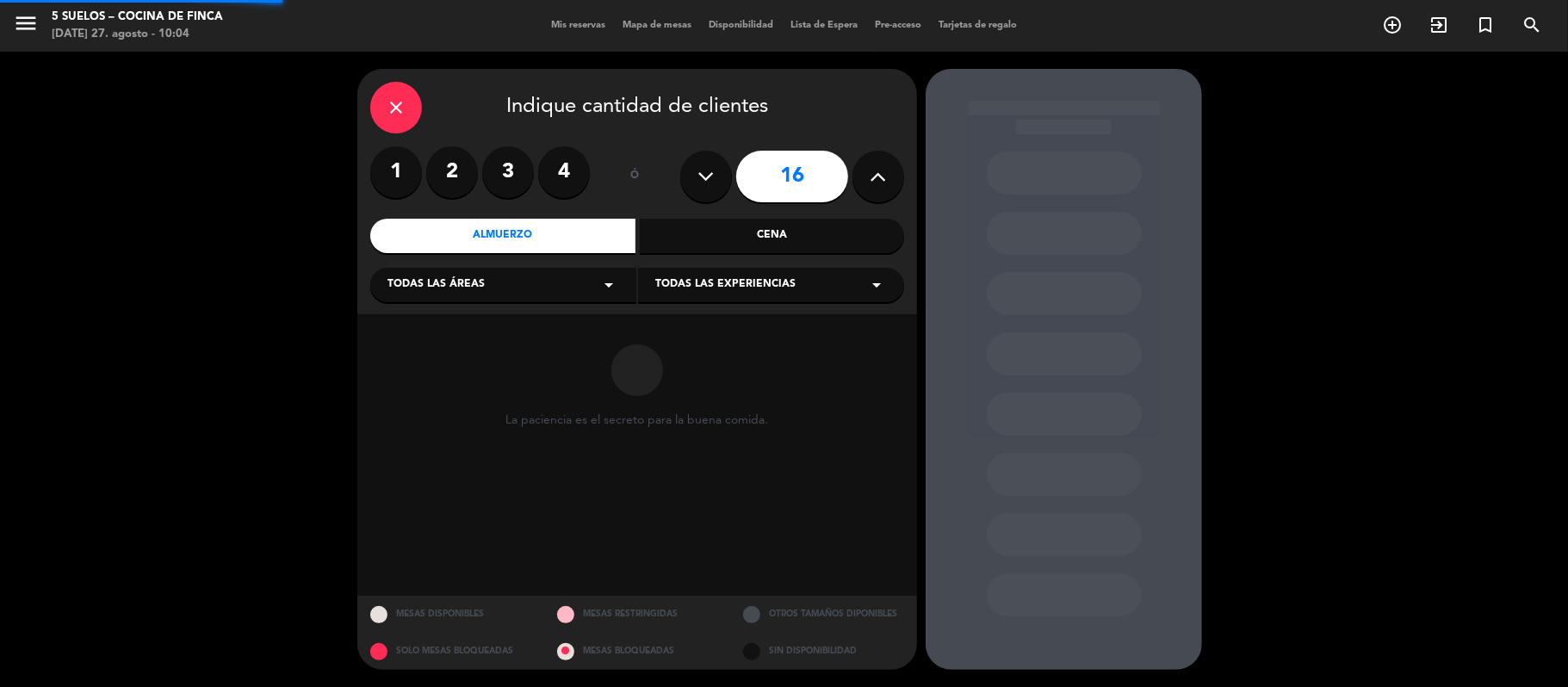
click at [448, 295] on div "Todas las áreas arrow_drop_down" at bounding box center [503, 284] width 266 height 34
click at [424, 374] on div "Restaurante" at bounding box center [503, 378] width 232 height 17
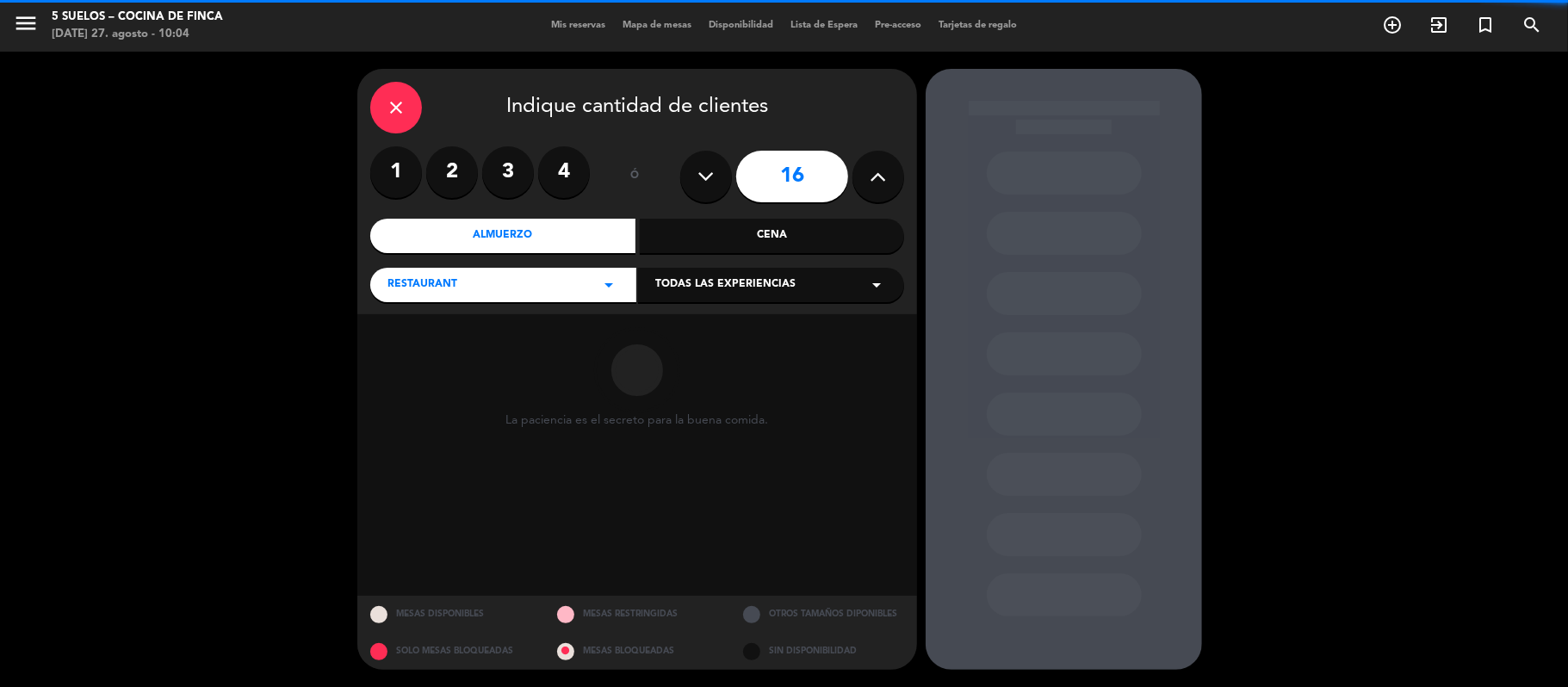
click at [687, 293] on span "Todas las experiencias" at bounding box center [725, 285] width 141 height 17
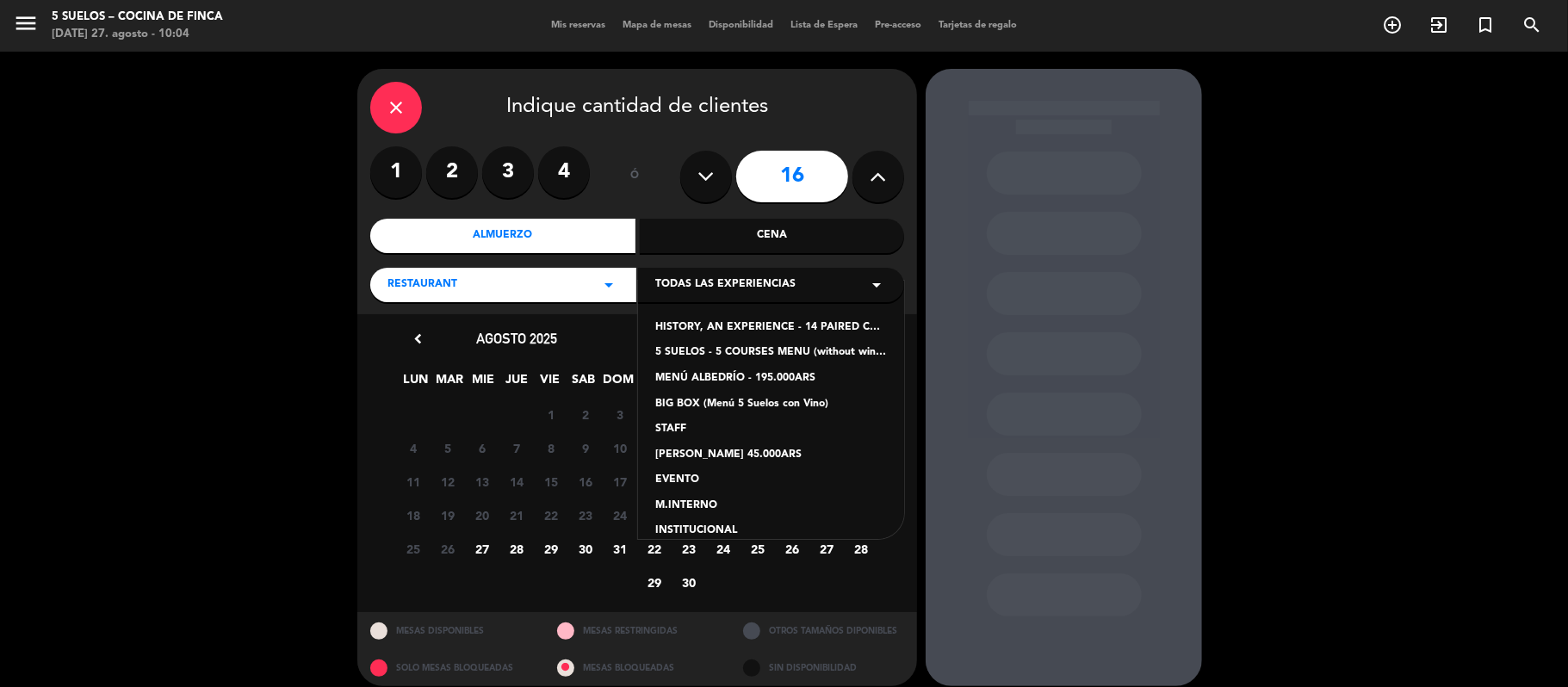
click at [680, 346] on div "5 SUELOS - 5 COURSES MENU (without wines) - ARS105,000" at bounding box center [770, 353] width 232 height 17
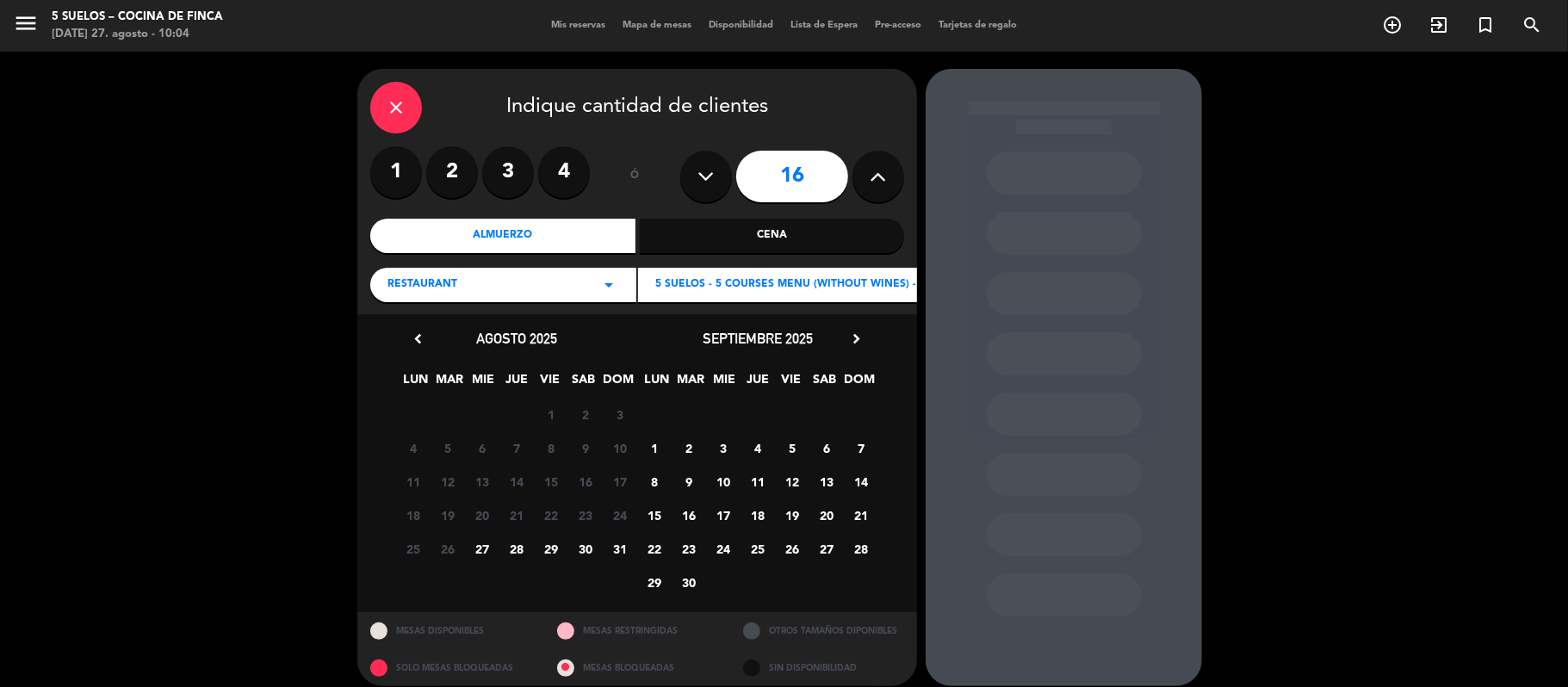
click at [849, 335] on icon "chevron_right" at bounding box center [855, 338] width 18 height 18
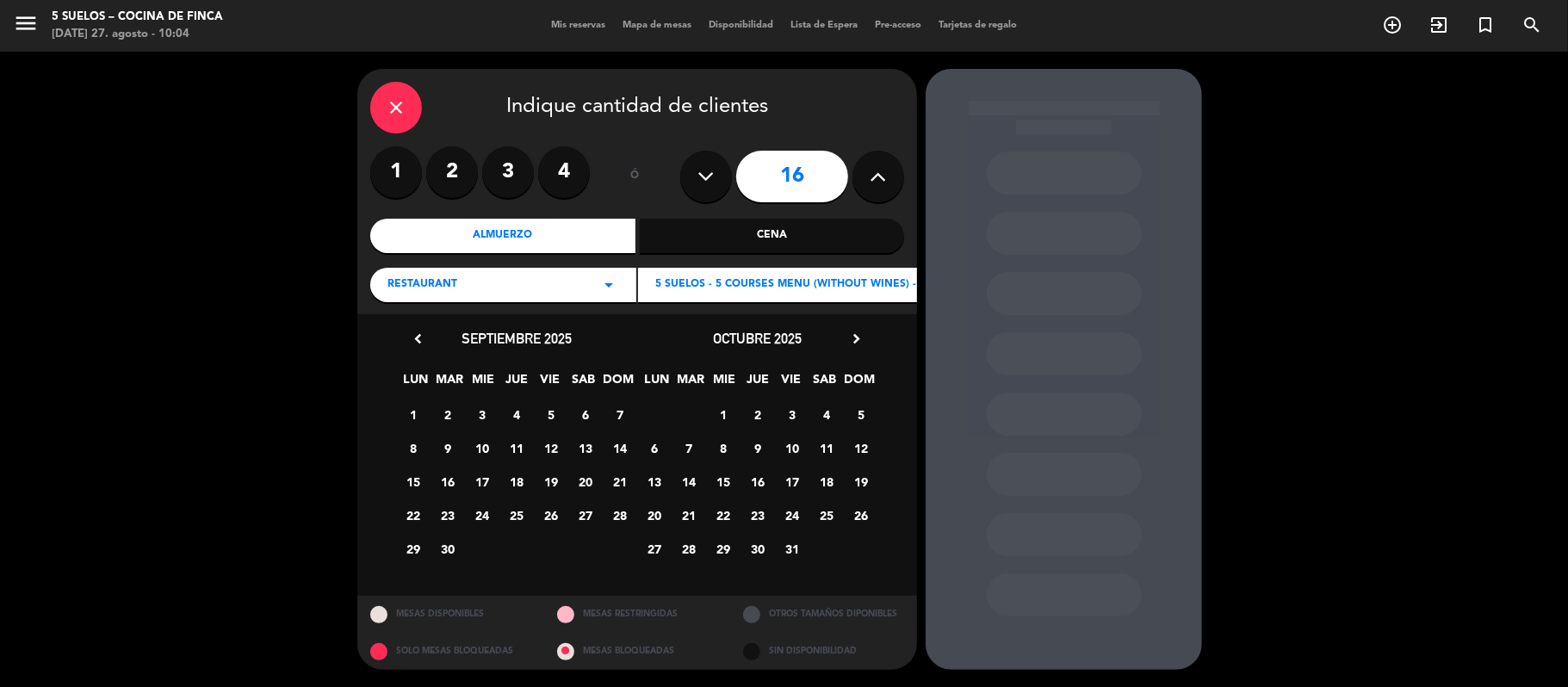
click at [817, 524] on span "25" at bounding box center [826, 515] width 28 height 28
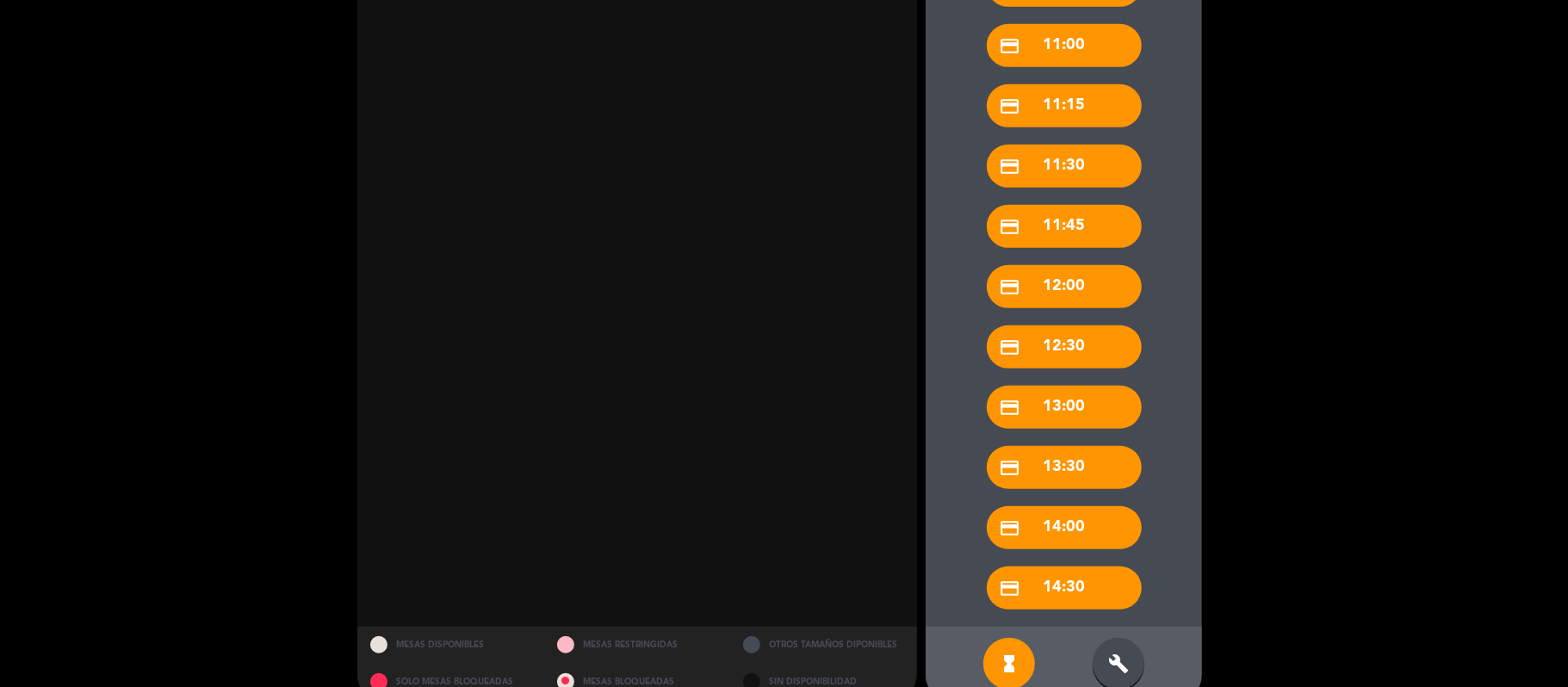
scroll to position [668, 0]
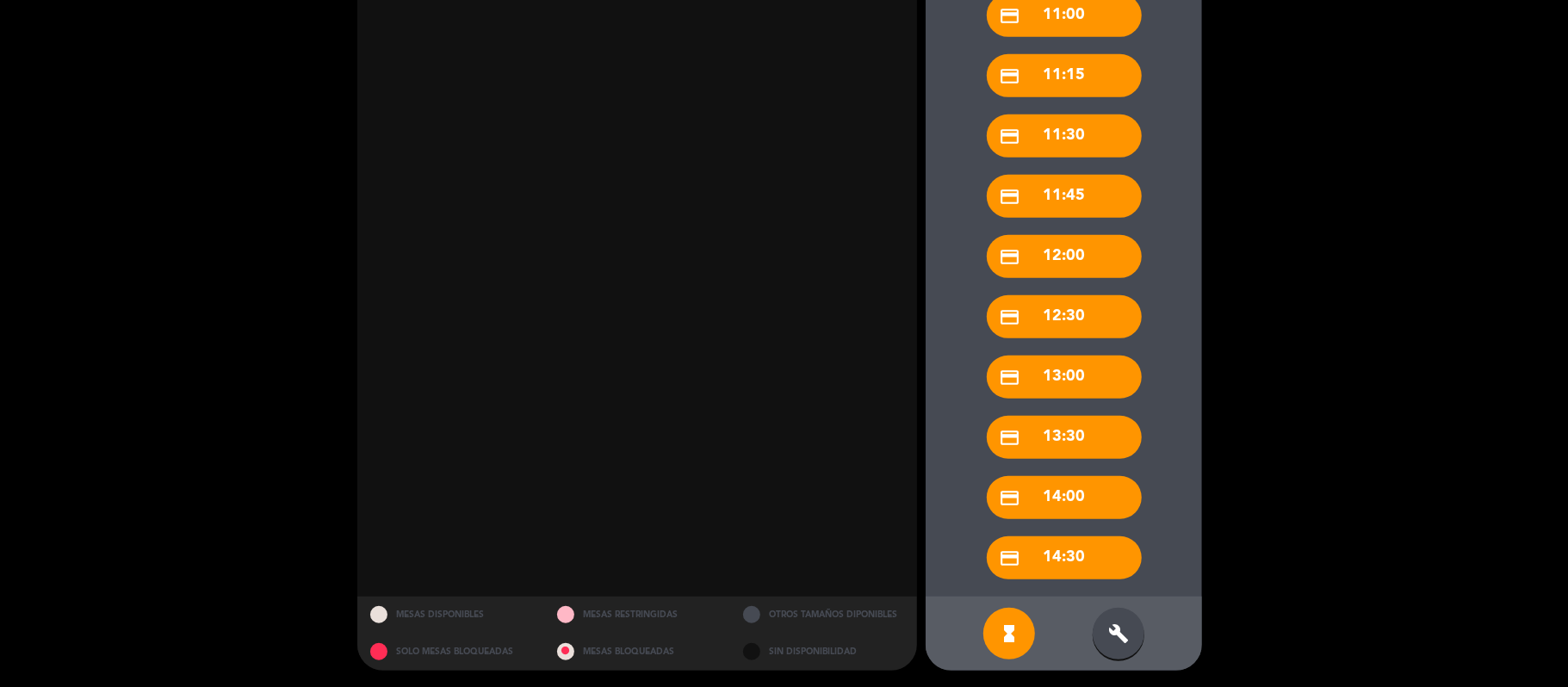
click at [1113, 614] on div "build" at bounding box center [1118, 633] width 51 height 51
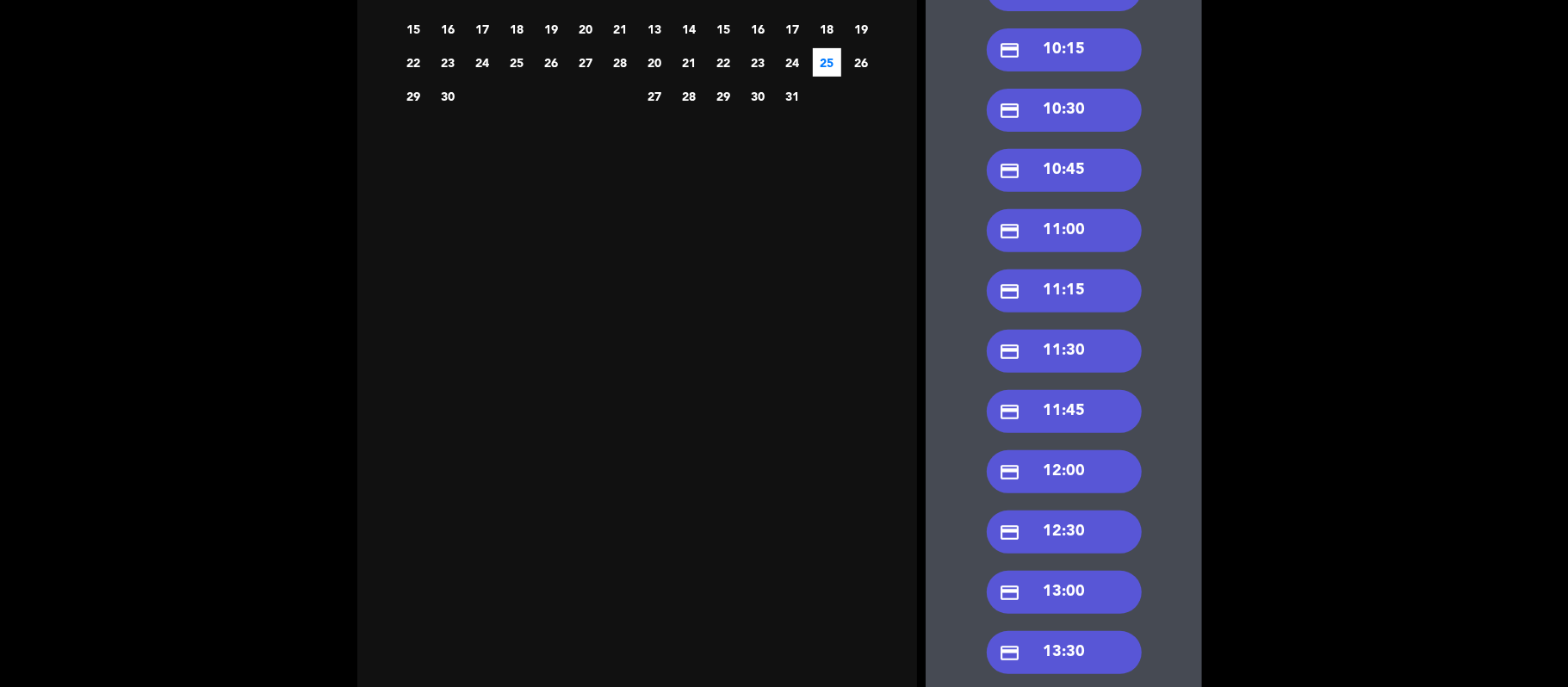
scroll to position [459, 0]
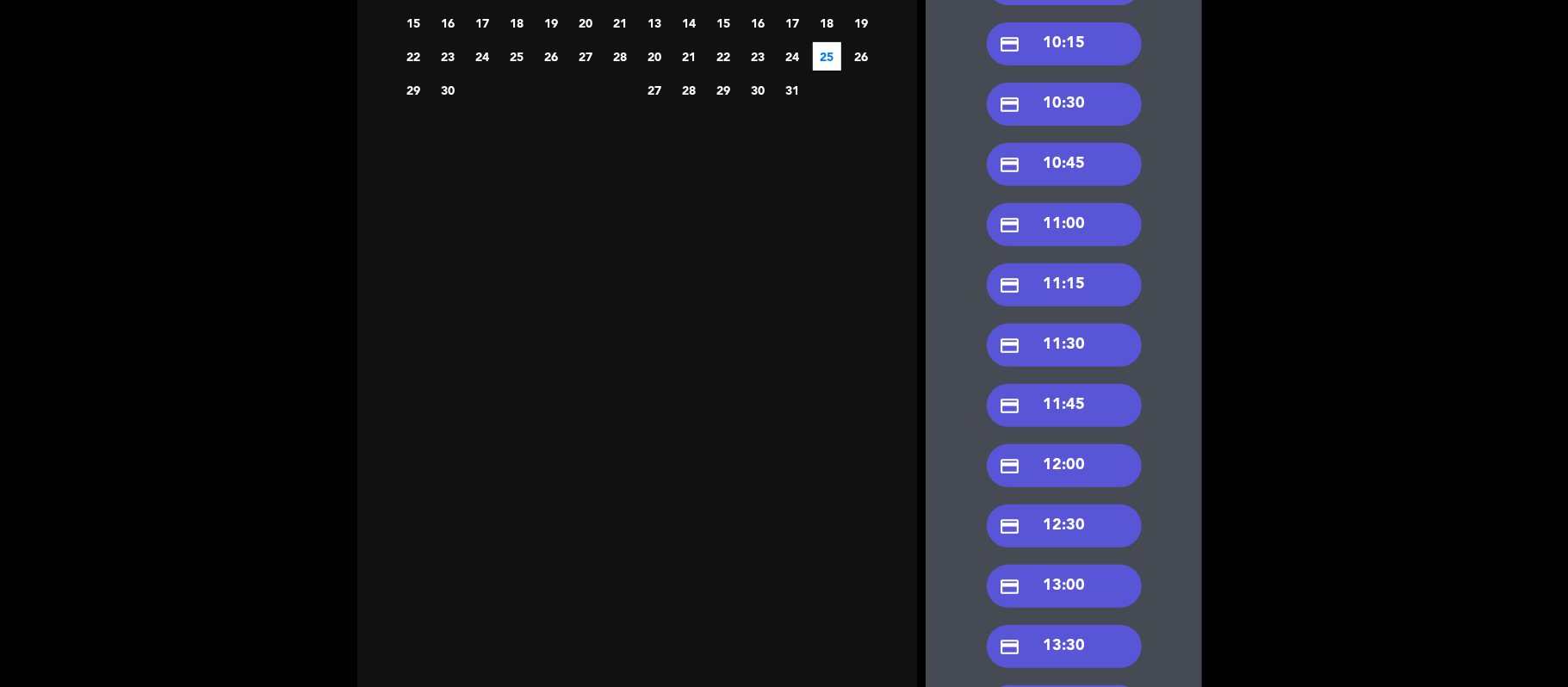
click at [1036, 569] on div "credit_card 13:00" at bounding box center [1064, 586] width 155 height 43
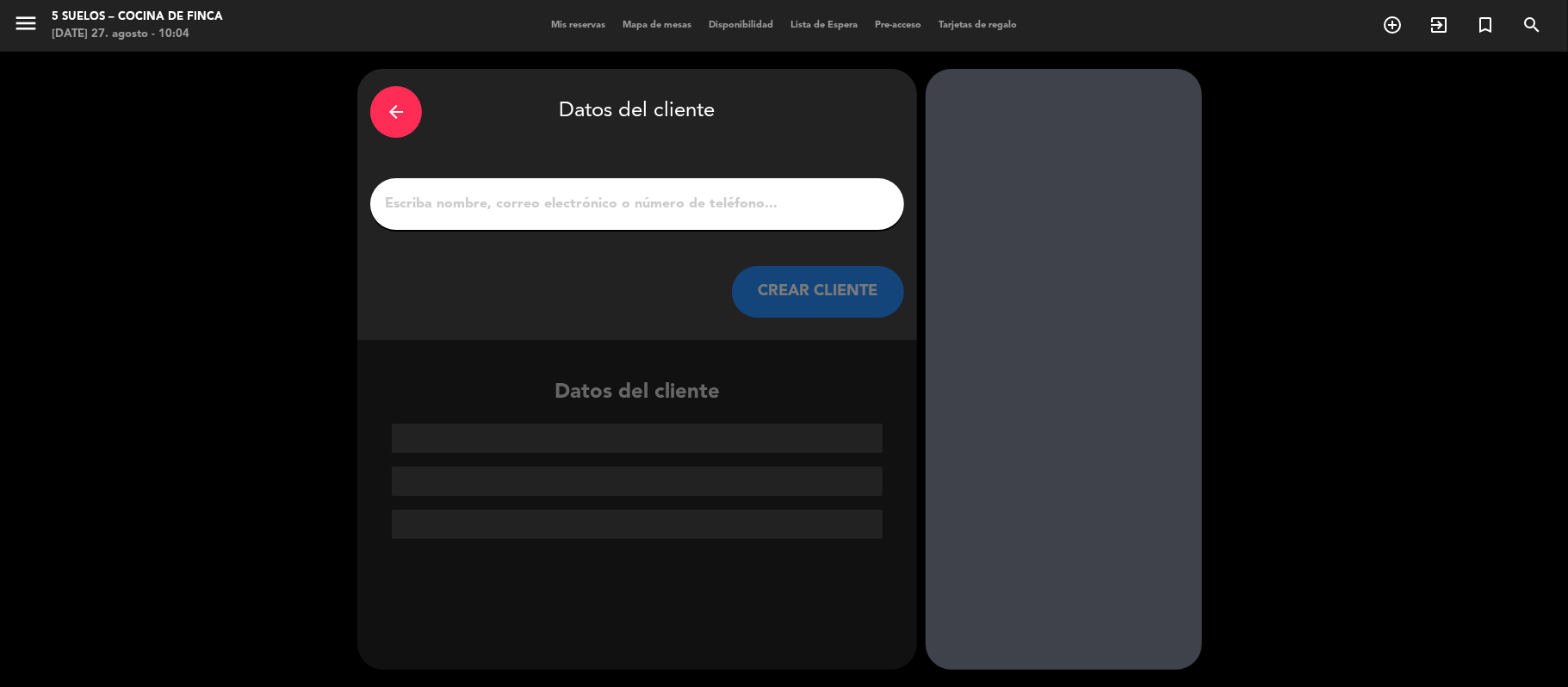
click at [407, 208] on input "1" at bounding box center [636, 204] width 508 height 24
paste input "[PERSON_NAME]"
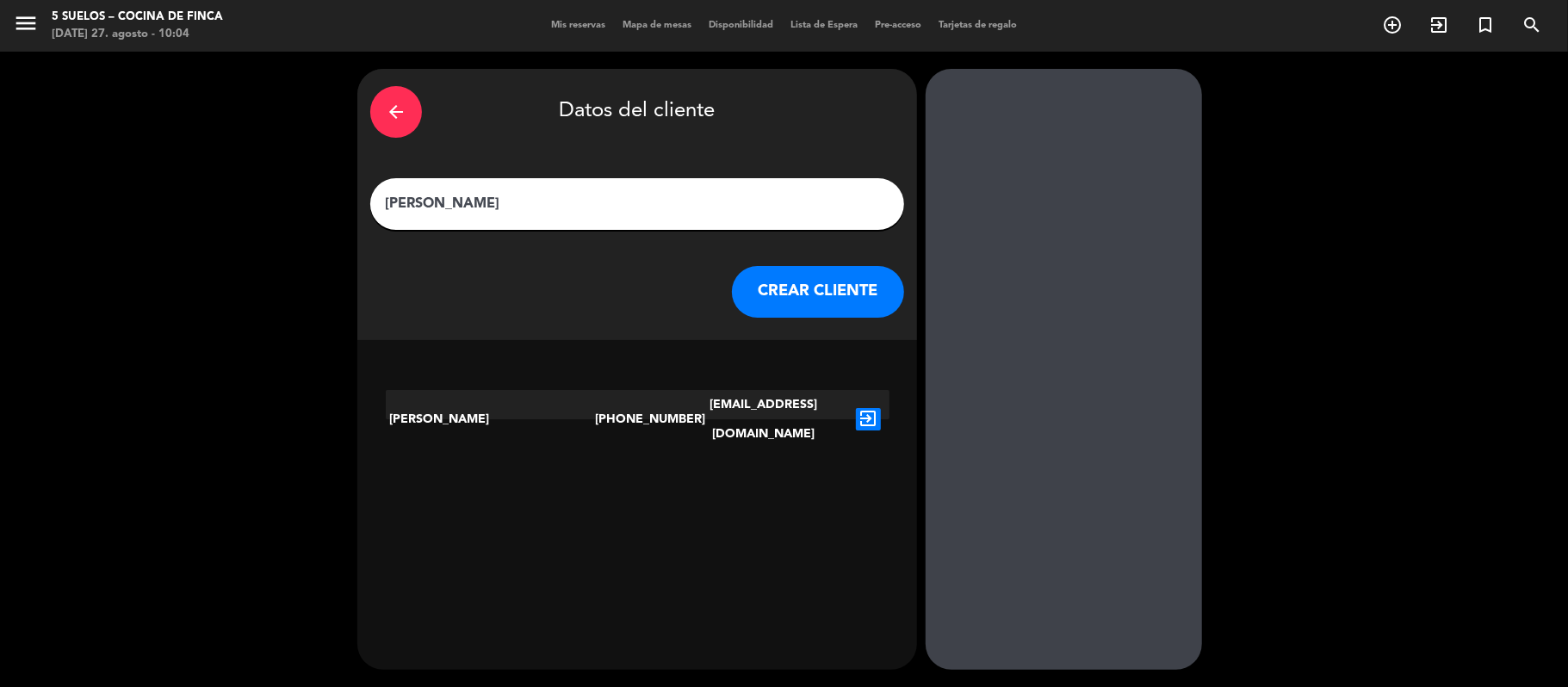
type input "[PERSON_NAME]"
click at [867, 408] on icon "exit_to_app" at bounding box center [867, 419] width 25 height 22
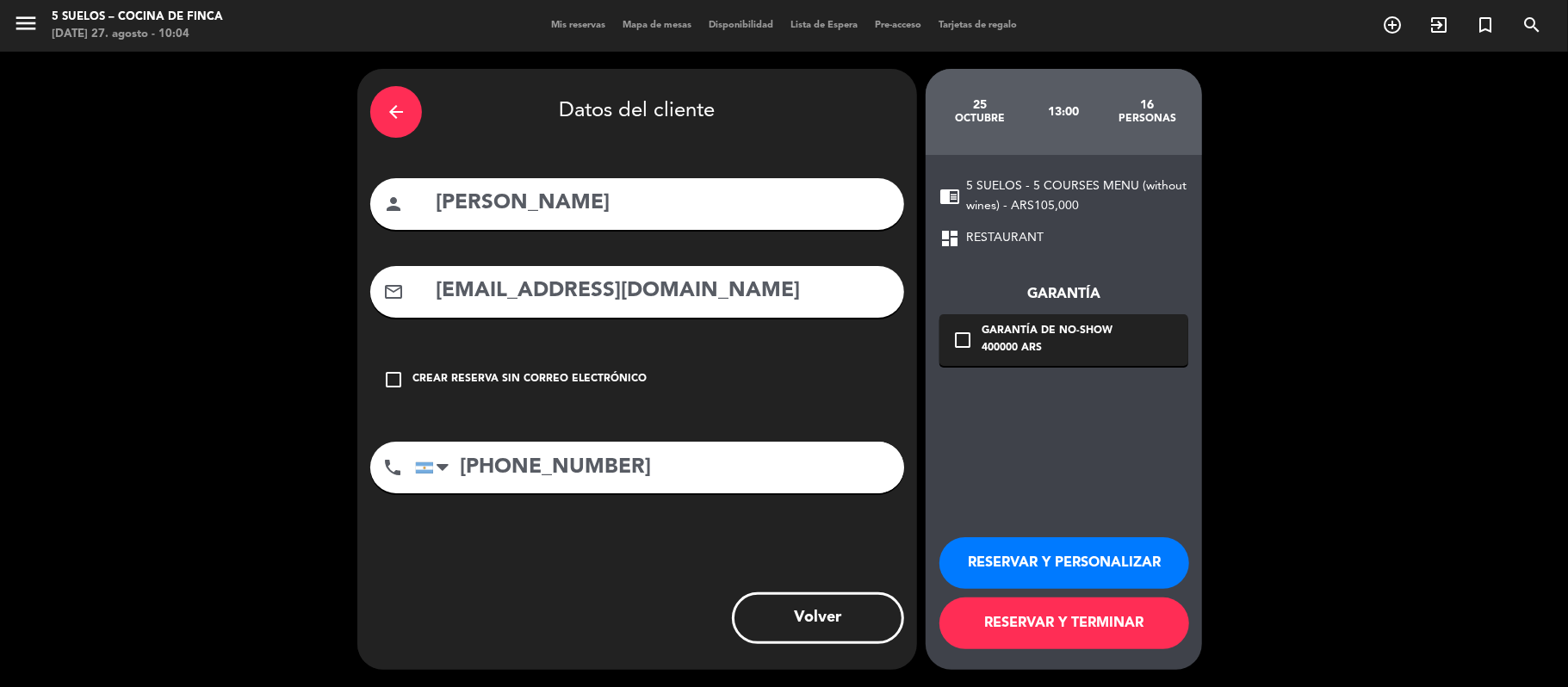
click at [972, 332] on icon "check_box_outline_blank" at bounding box center [962, 340] width 20 height 21
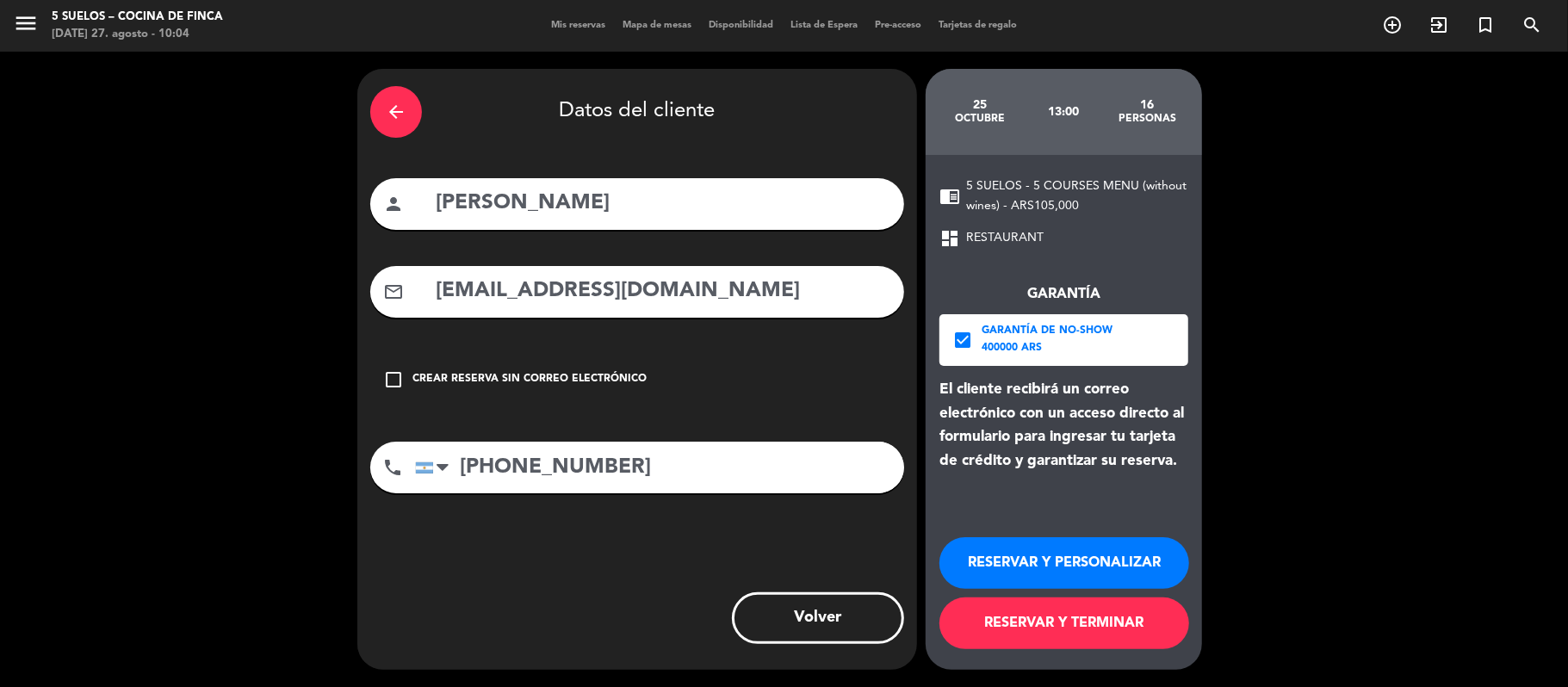
click at [1030, 552] on button "RESERVAR Y PERSONALIZAR" at bounding box center [1064, 563] width 250 height 51
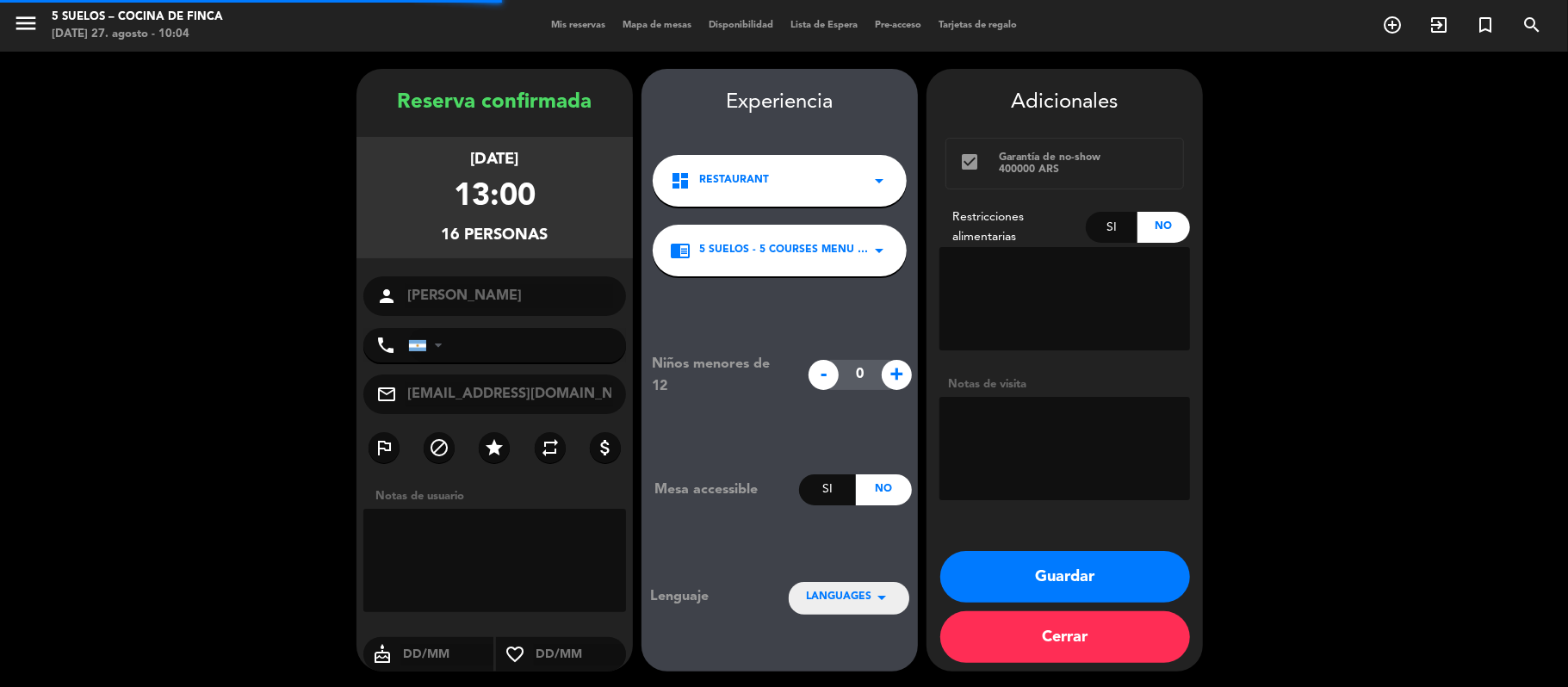
type input "[PHONE_NUMBER]"
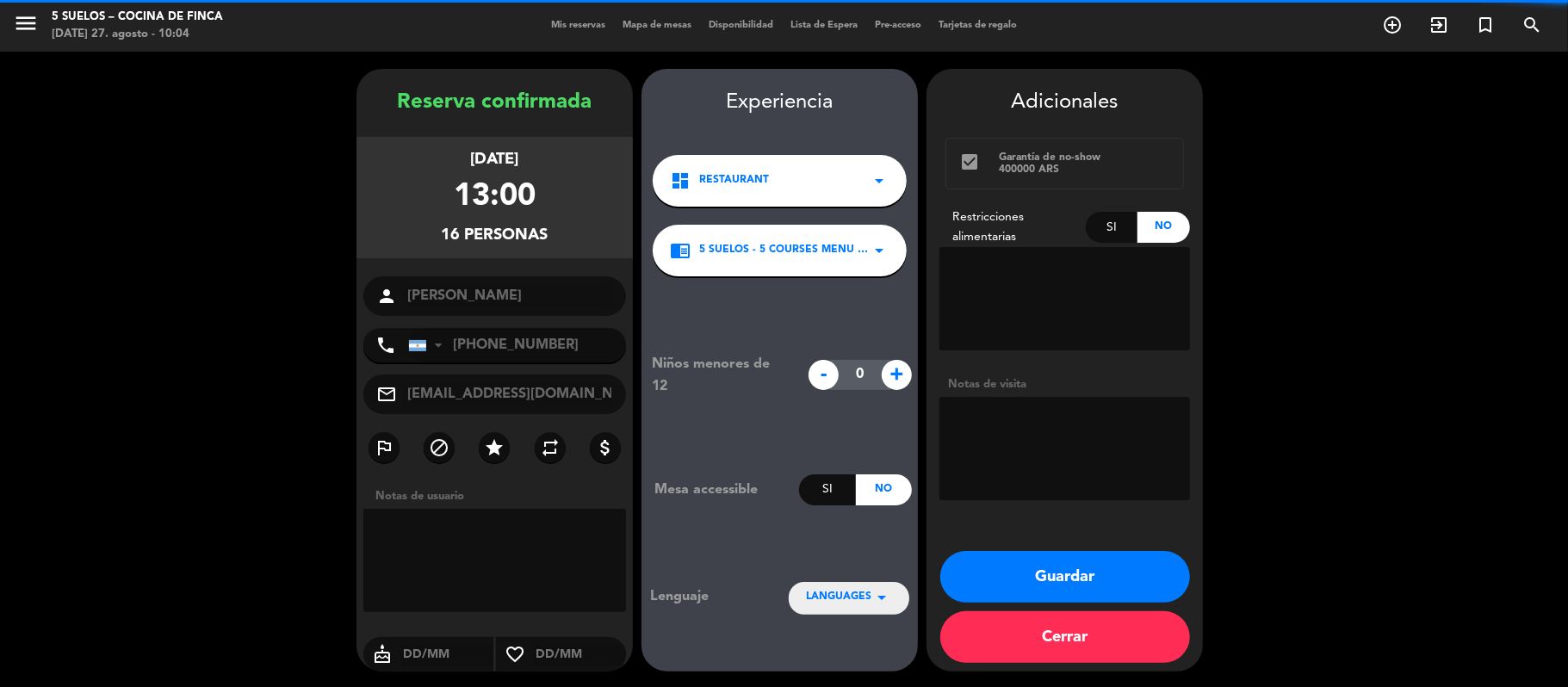
click at [1095, 229] on div "Si" at bounding box center [1111, 227] width 52 height 31
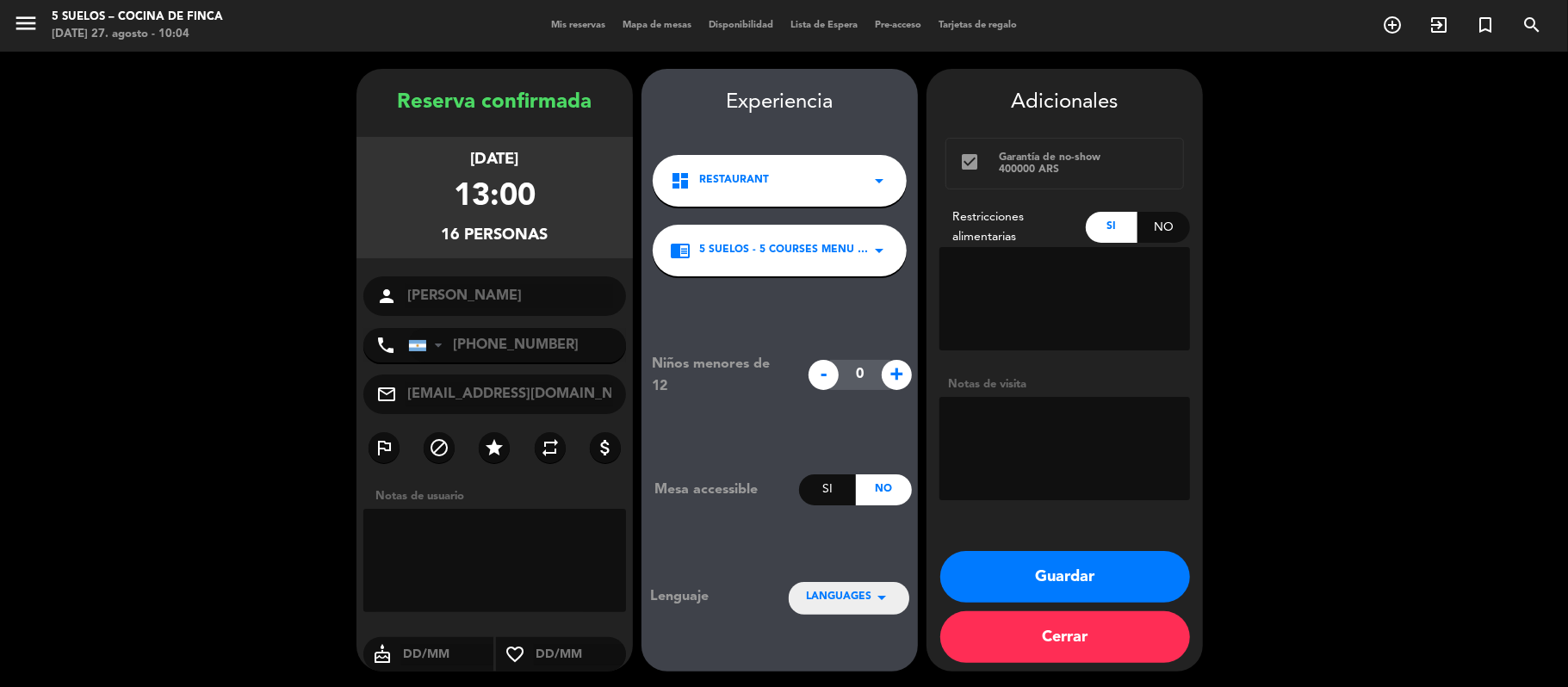
click at [1050, 267] on textarea at bounding box center [1064, 298] width 251 height 103
type textarea "1 persona celíaca"
click at [807, 589] on span "LANGUAGES" at bounding box center [839, 598] width 65 height 17
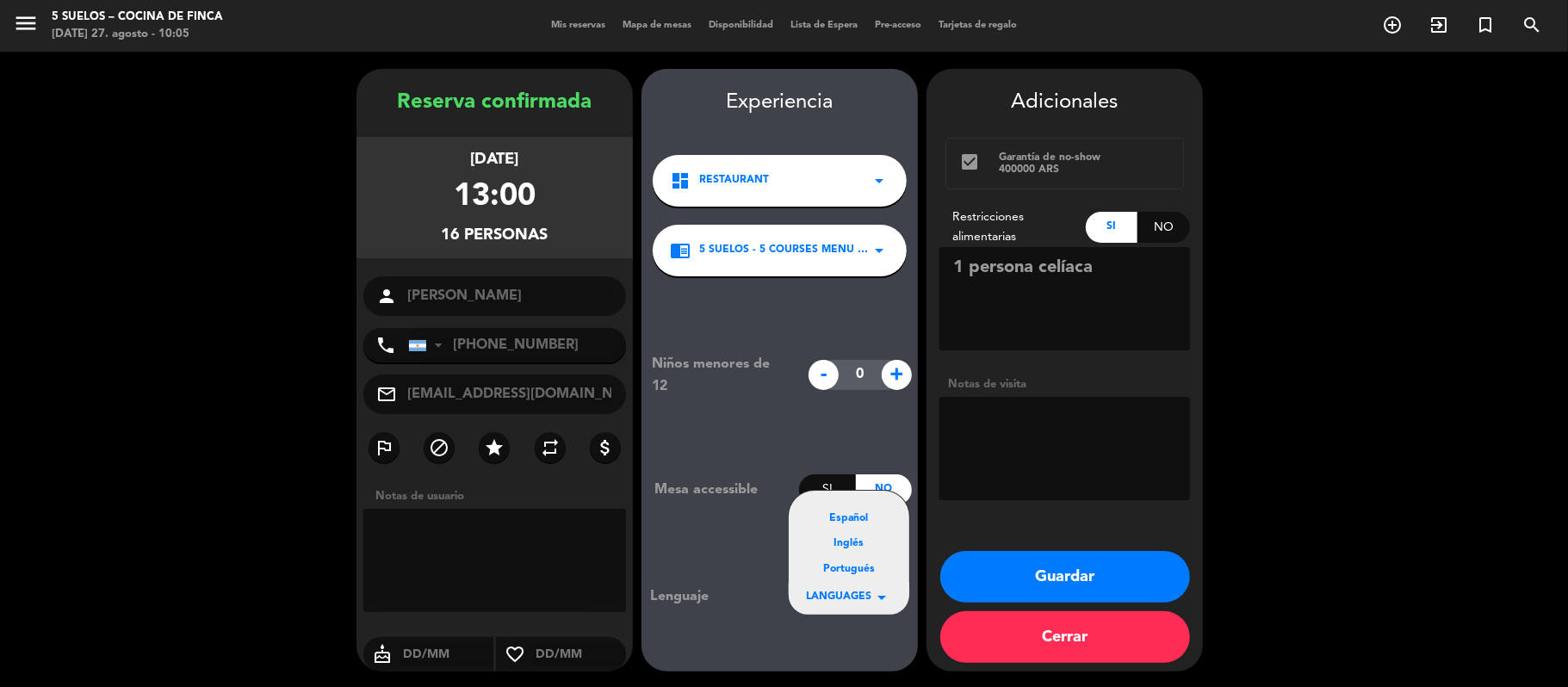
click at [837, 522] on div "Español" at bounding box center [849, 519] width 86 height 17
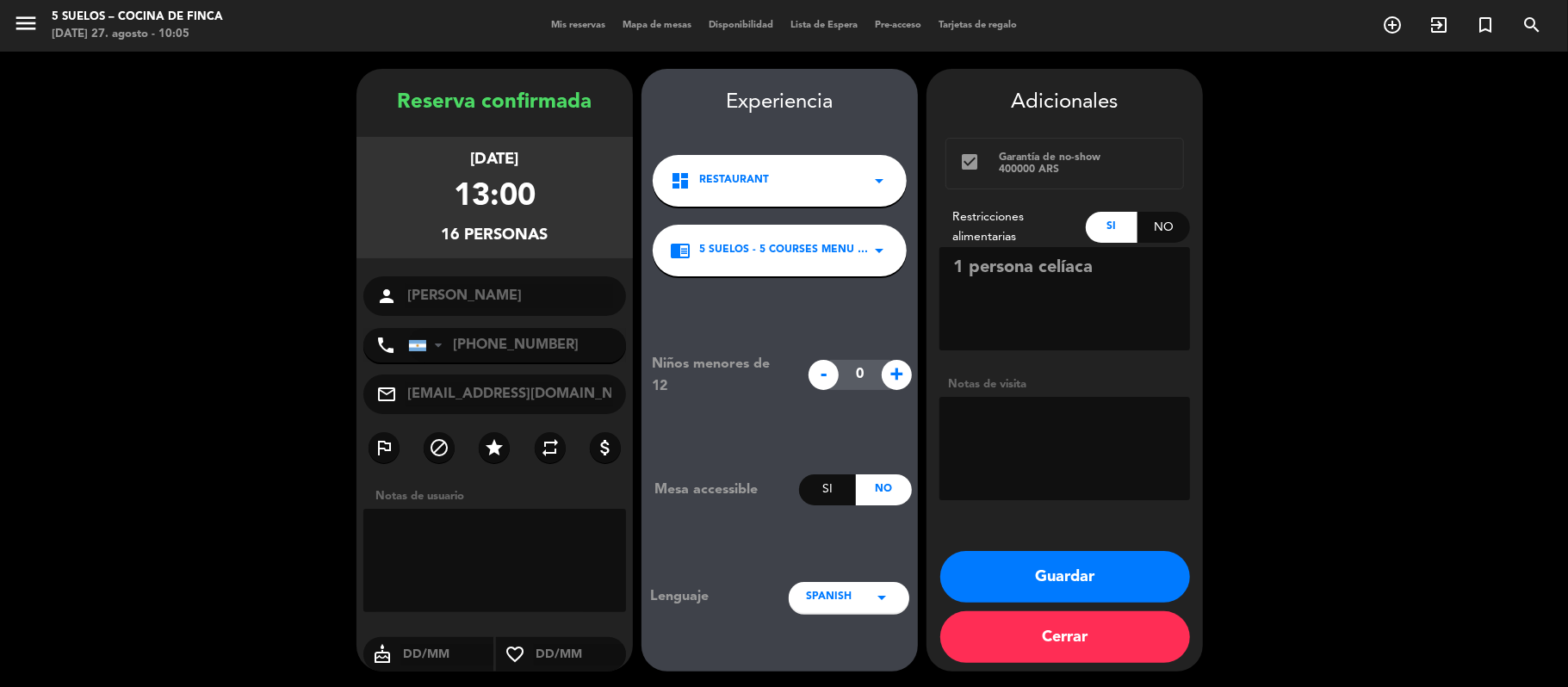
click at [958, 439] on textarea at bounding box center [1064, 448] width 251 height 103
type textarea "Se compartió tar USD 95."
click at [1103, 562] on button "Guardar" at bounding box center [1065, 576] width 250 height 51
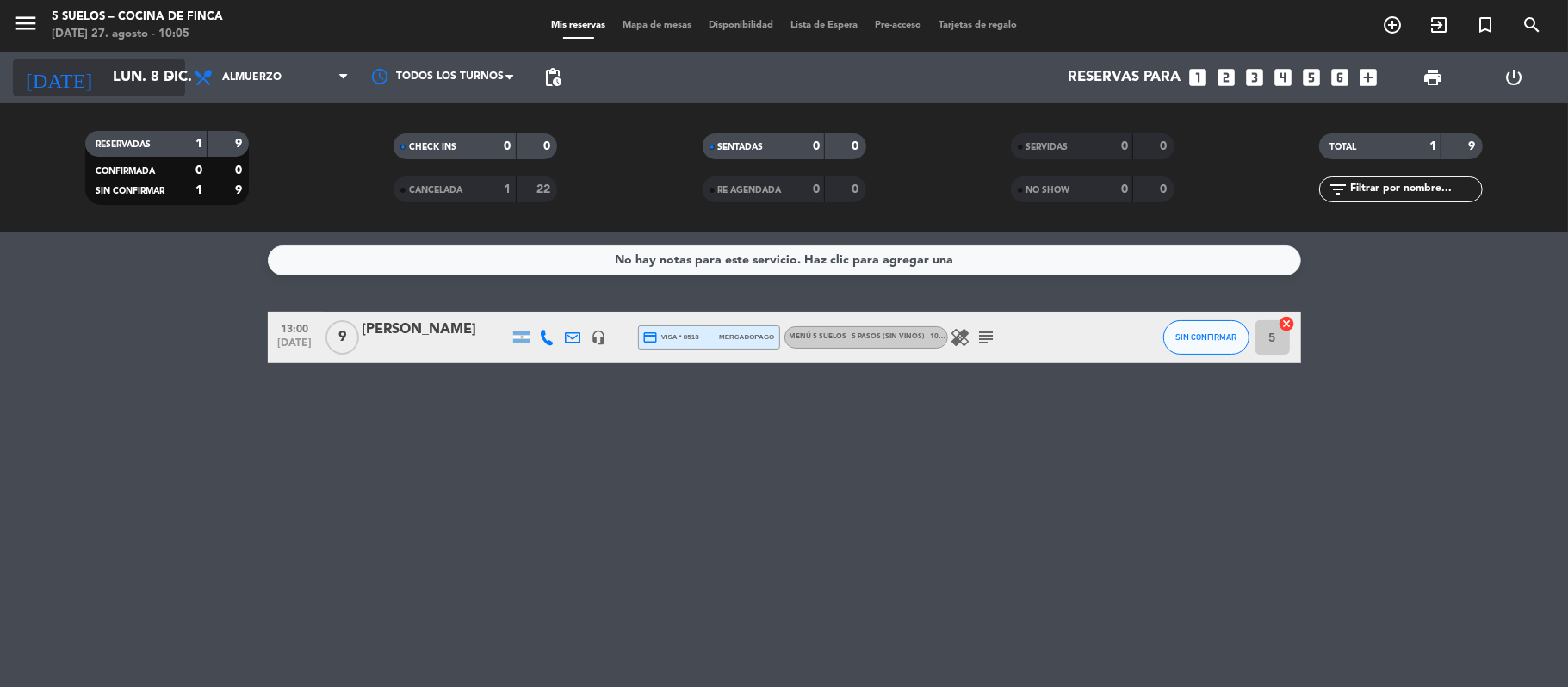
click at [104, 62] on input "lun. 8 dic." at bounding box center [198, 78] width 186 height 34
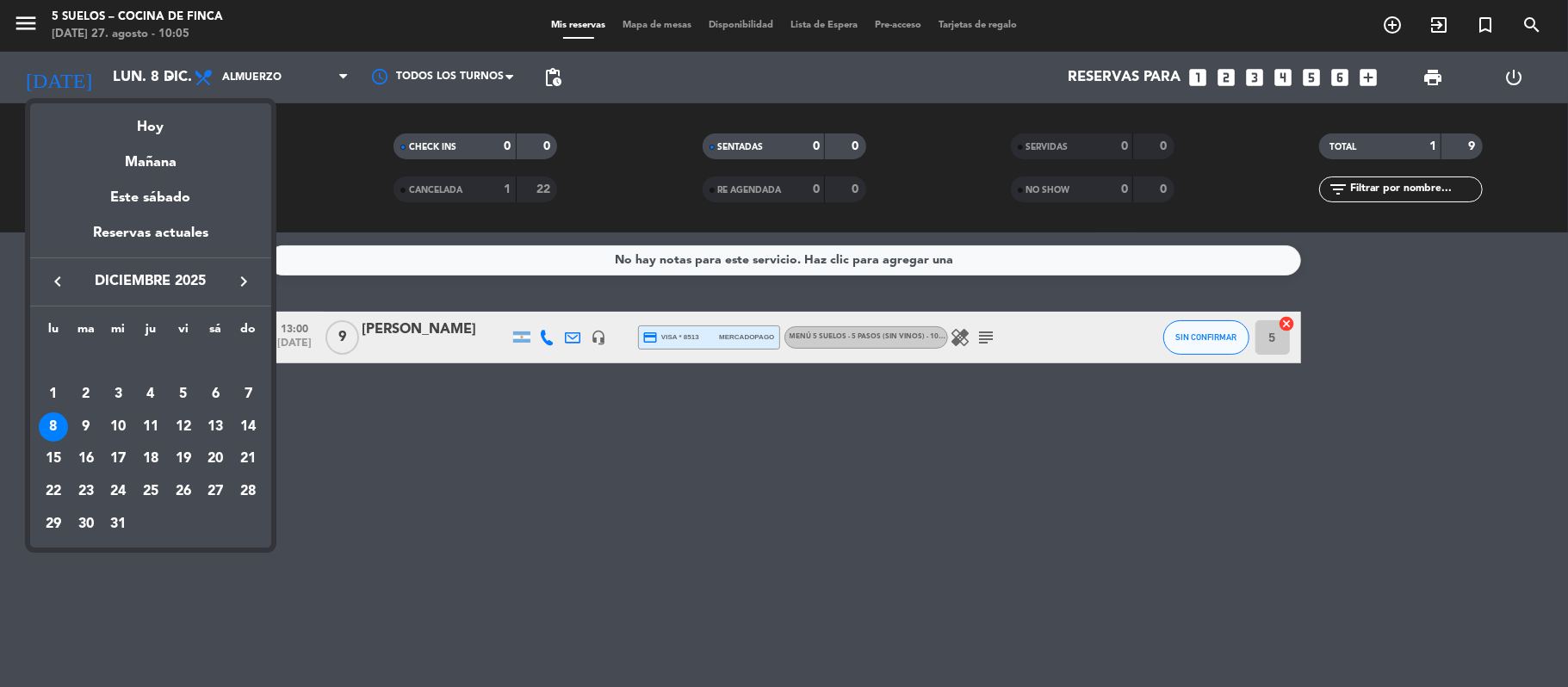
click at [57, 274] on icon "keyboard_arrow_left" at bounding box center [58, 282] width 20 height 21
click at [217, 482] on div "25" at bounding box center [214, 491] width 29 height 29
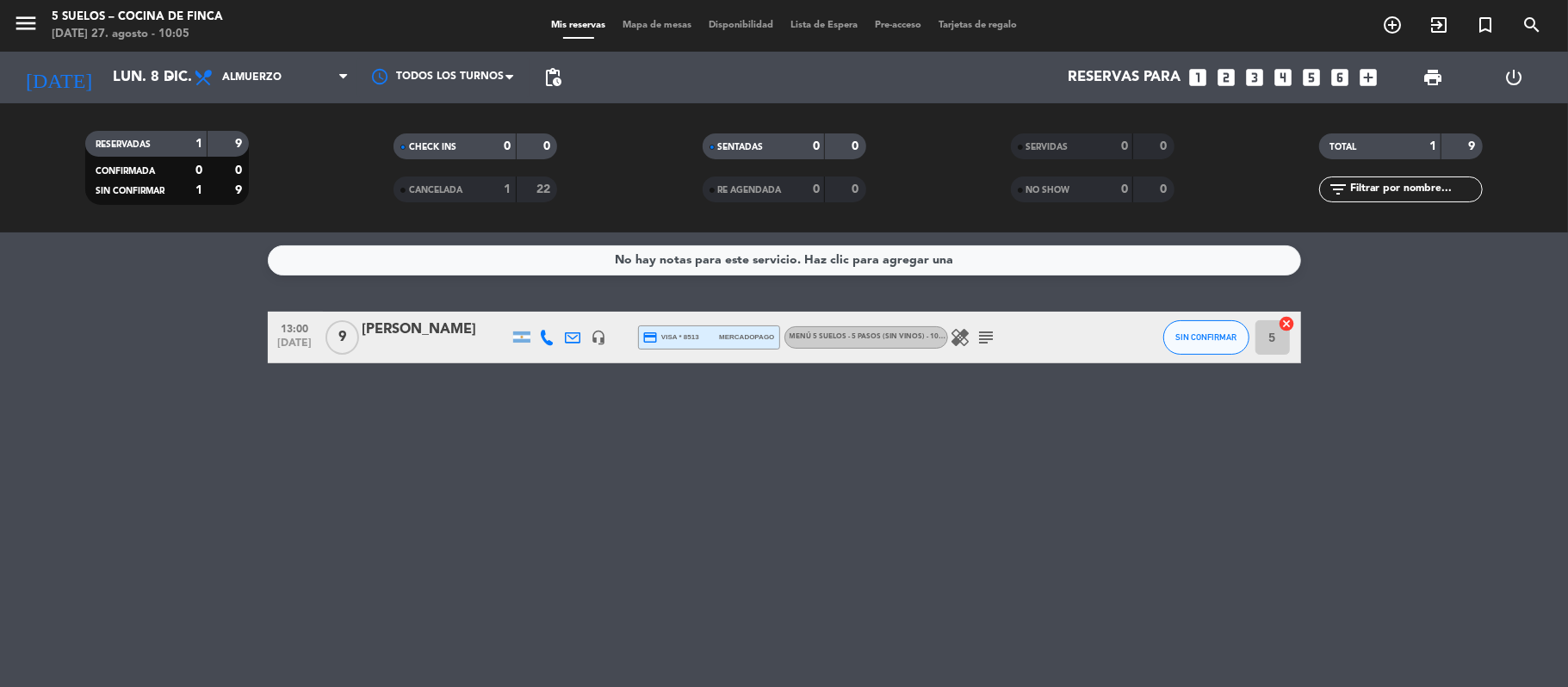
type input "[DATE]"
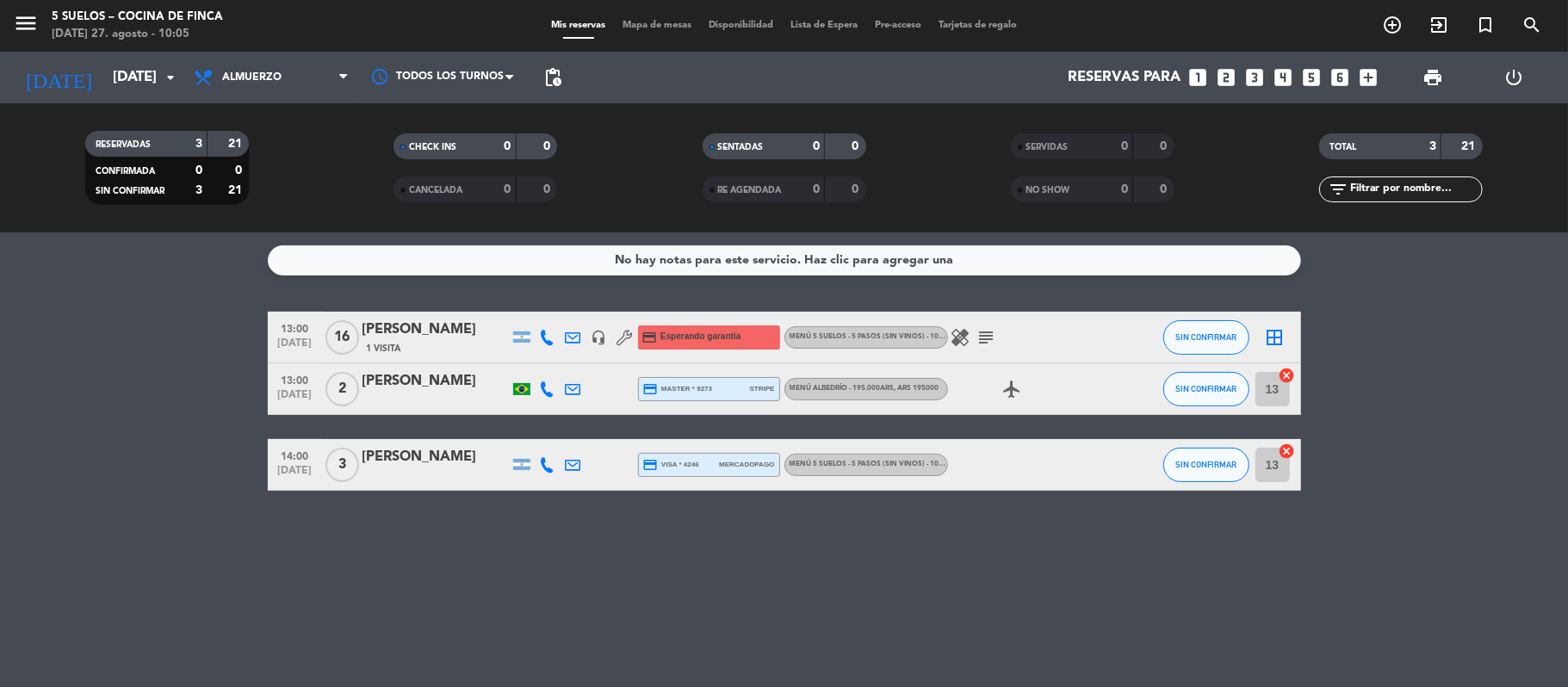
click at [992, 338] on icon "subject" at bounding box center [987, 337] width 20 height 21
click at [21, 36] on button "menu" at bounding box center [26, 26] width 26 height 32
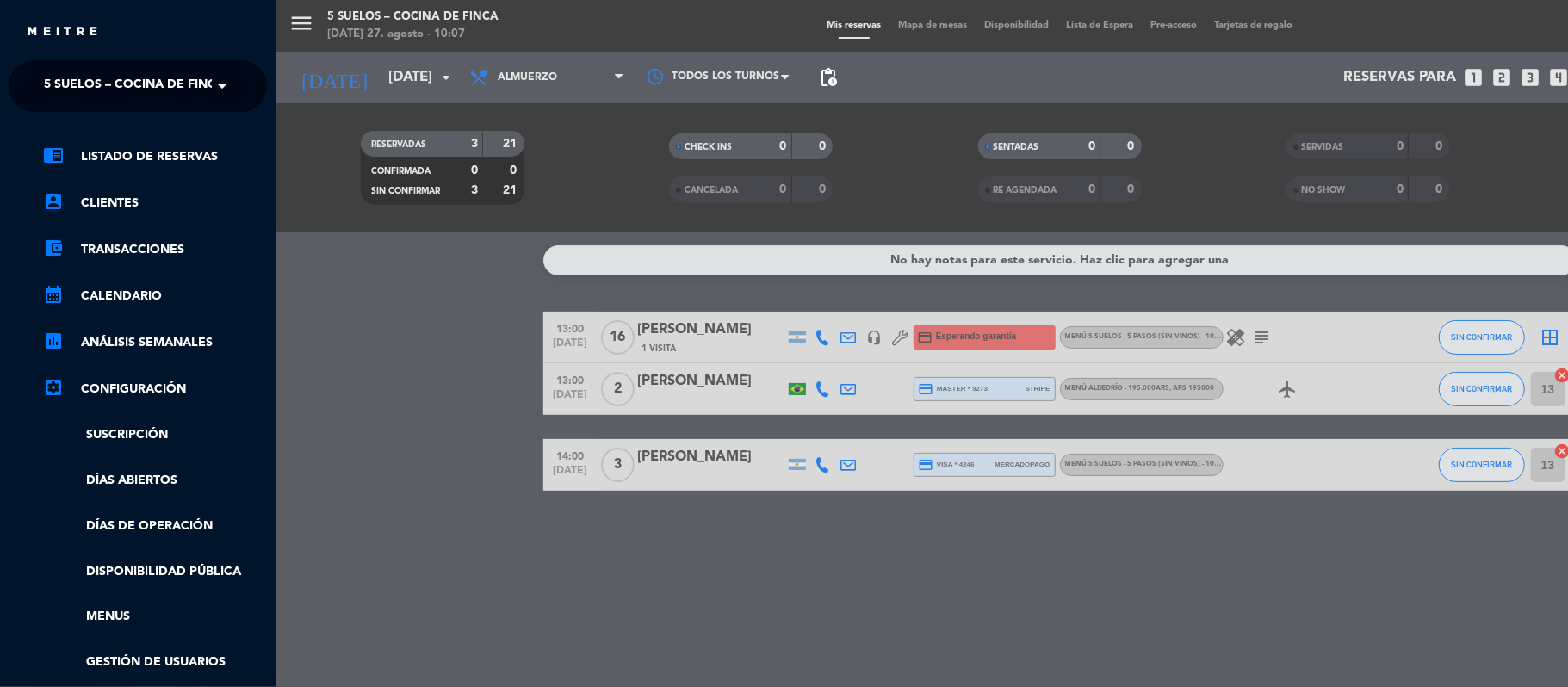
click at [55, 91] on span "5 SUELOS – COCINA DE FINCA" at bounding box center [134, 86] width 181 height 36
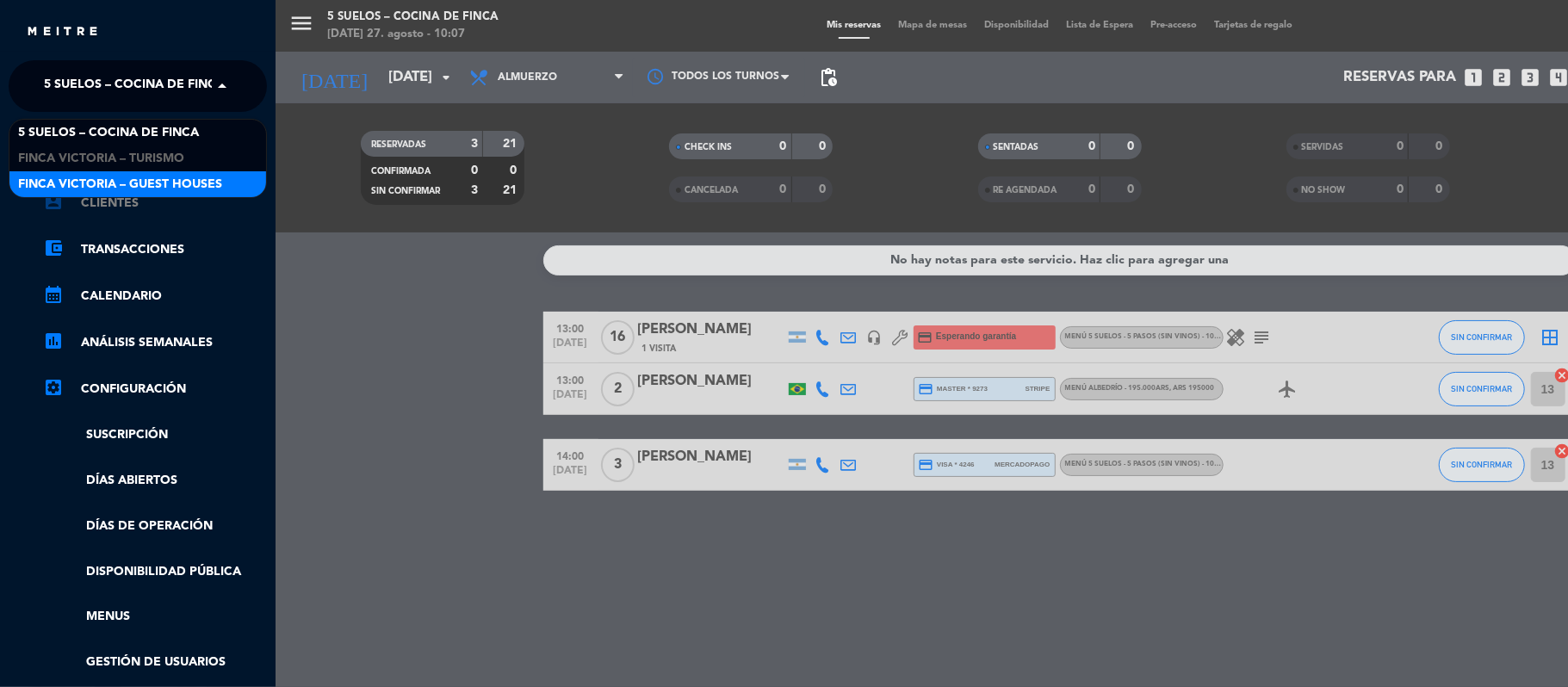
click at [74, 194] on span "FINCA VICTORIA – GUEST HOUSES" at bounding box center [119, 185] width 204 height 20
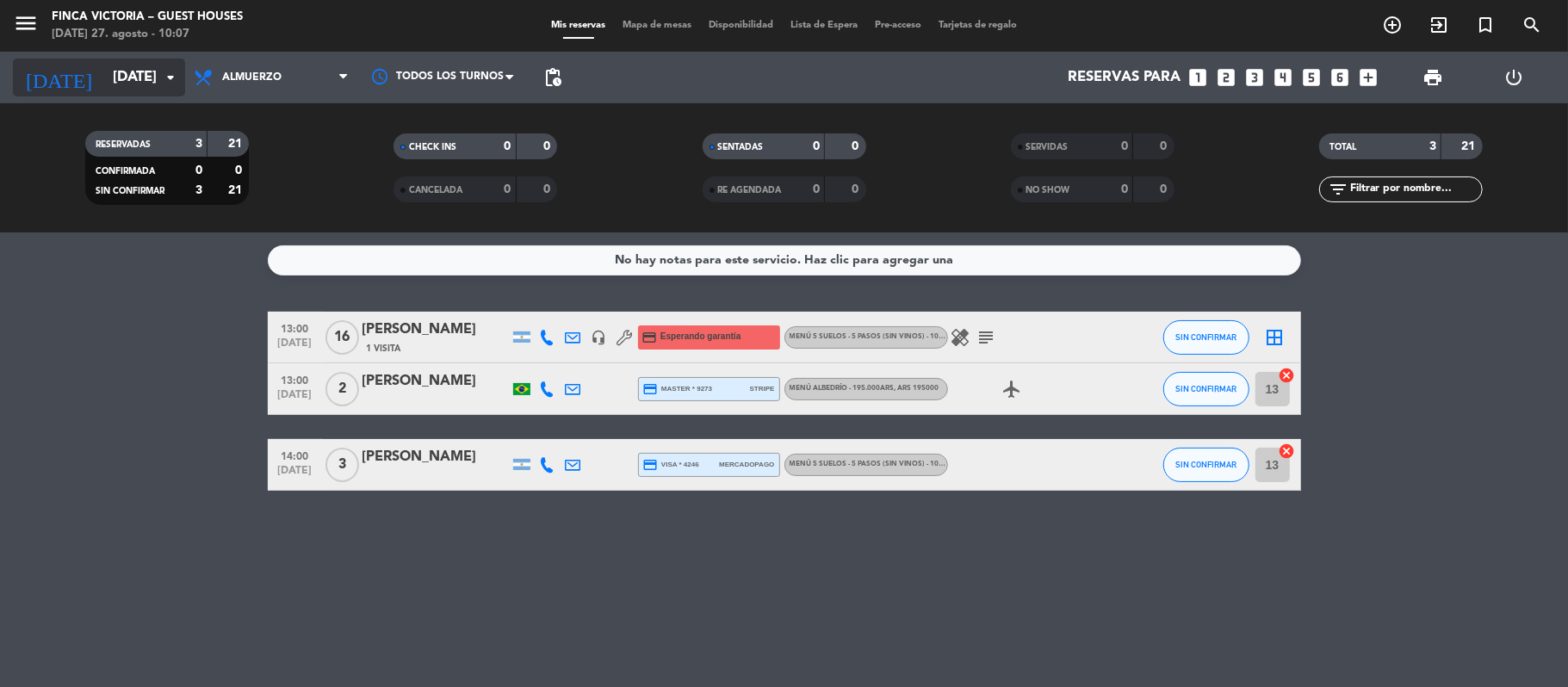
click at [46, 63] on icon "[DATE]" at bounding box center [59, 77] width 91 height 38
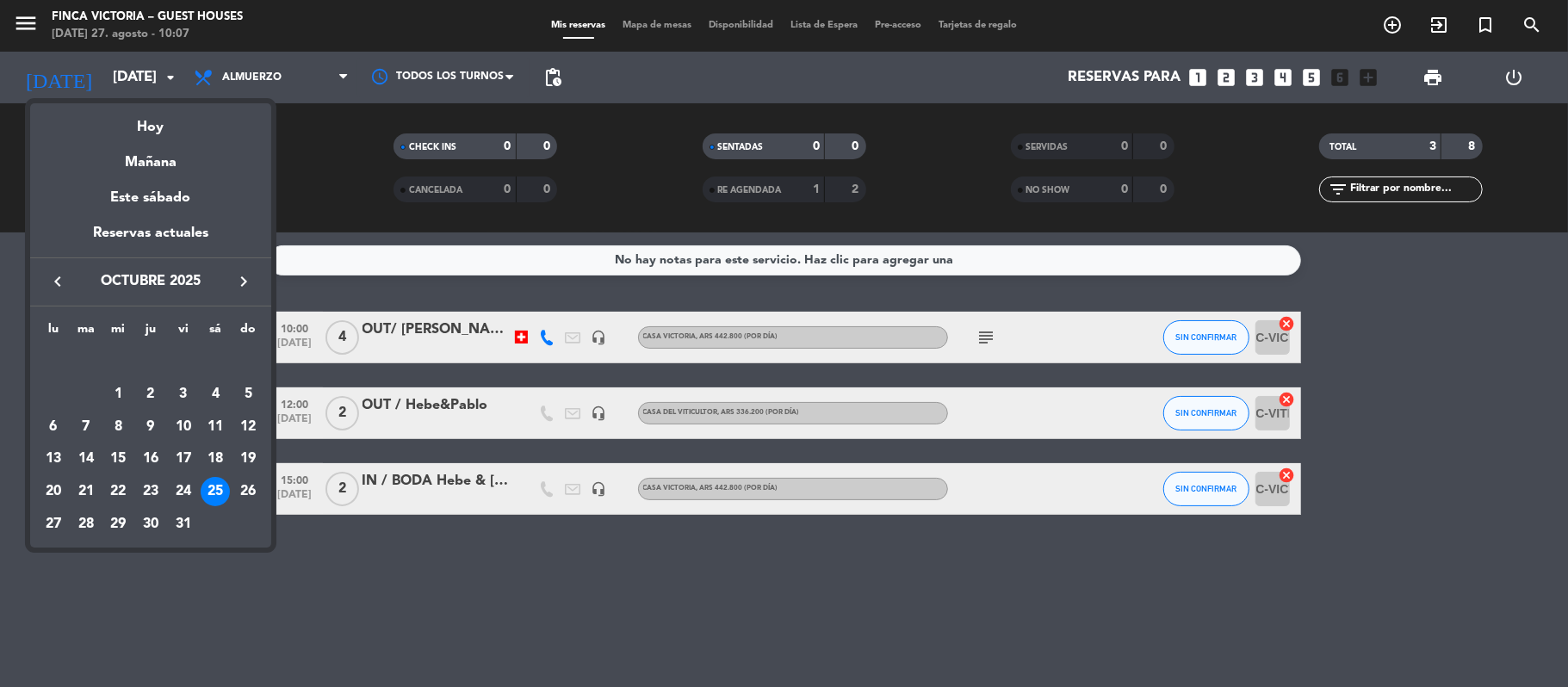
click at [29, 35] on div at bounding box center [784, 343] width 1568 height 687
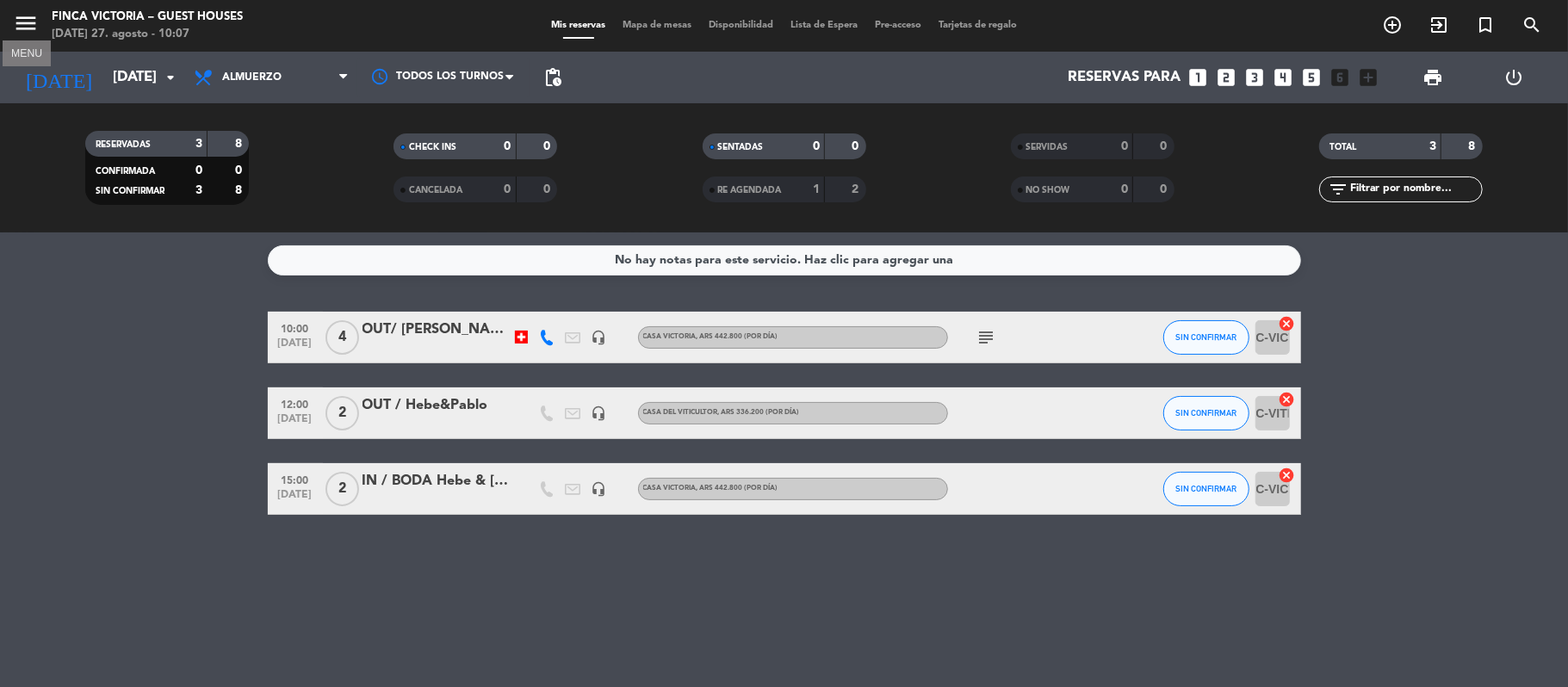
click at [29, 22] on icon "menu" at bounding box center [26, 23] width 26 height 26
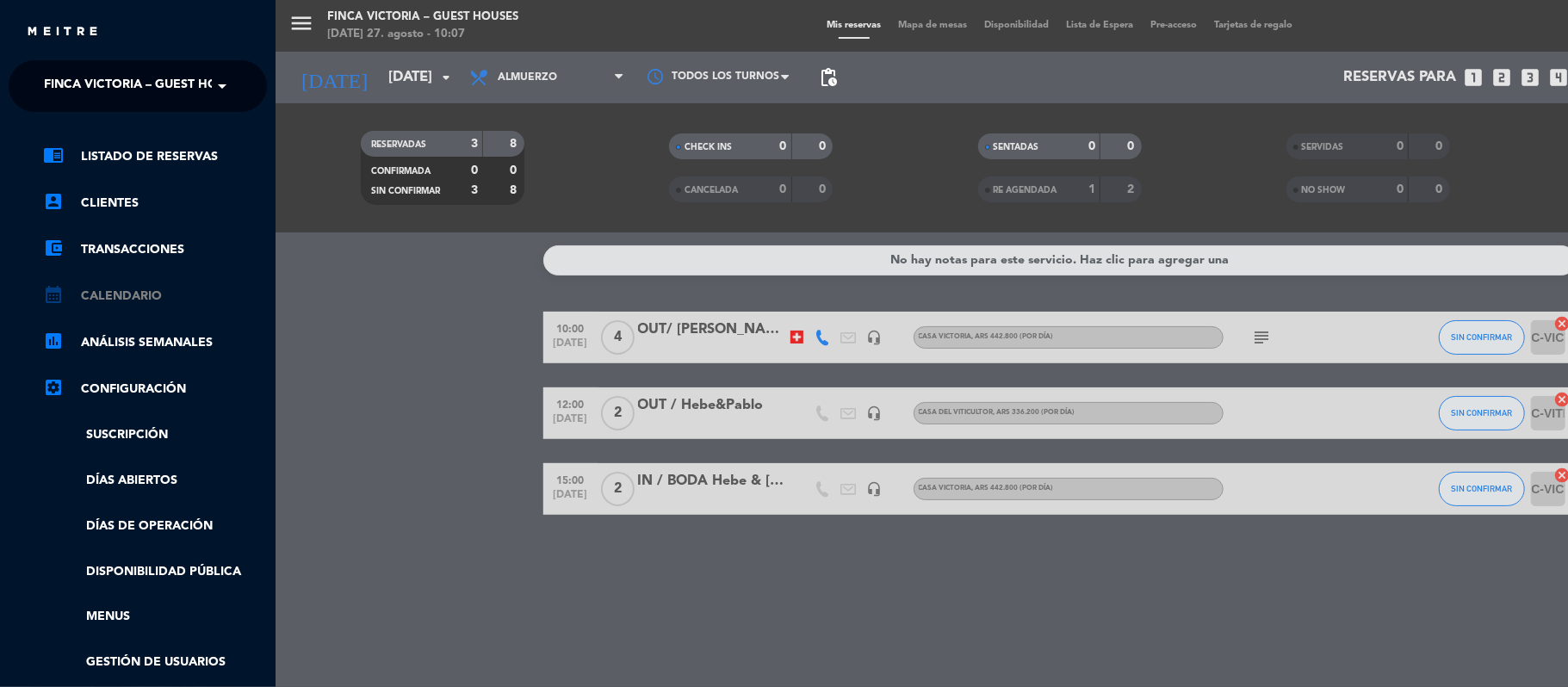
click at [110, 291] on link "calendar_month Calendario" at bounding box center [155, 296] width 224 height 21
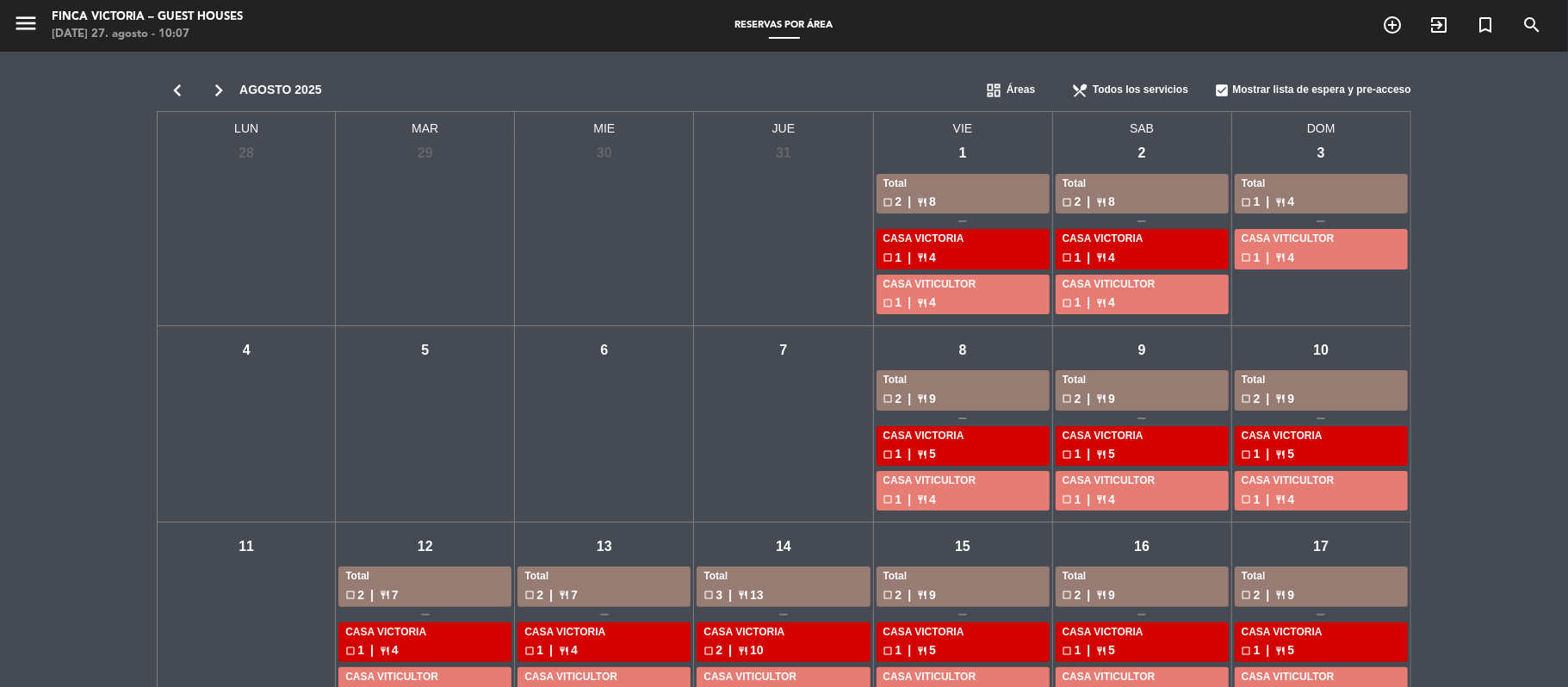
click at [219, 85] on icon "chevron_right" at bounding box center [219, 90] width 41 height 24
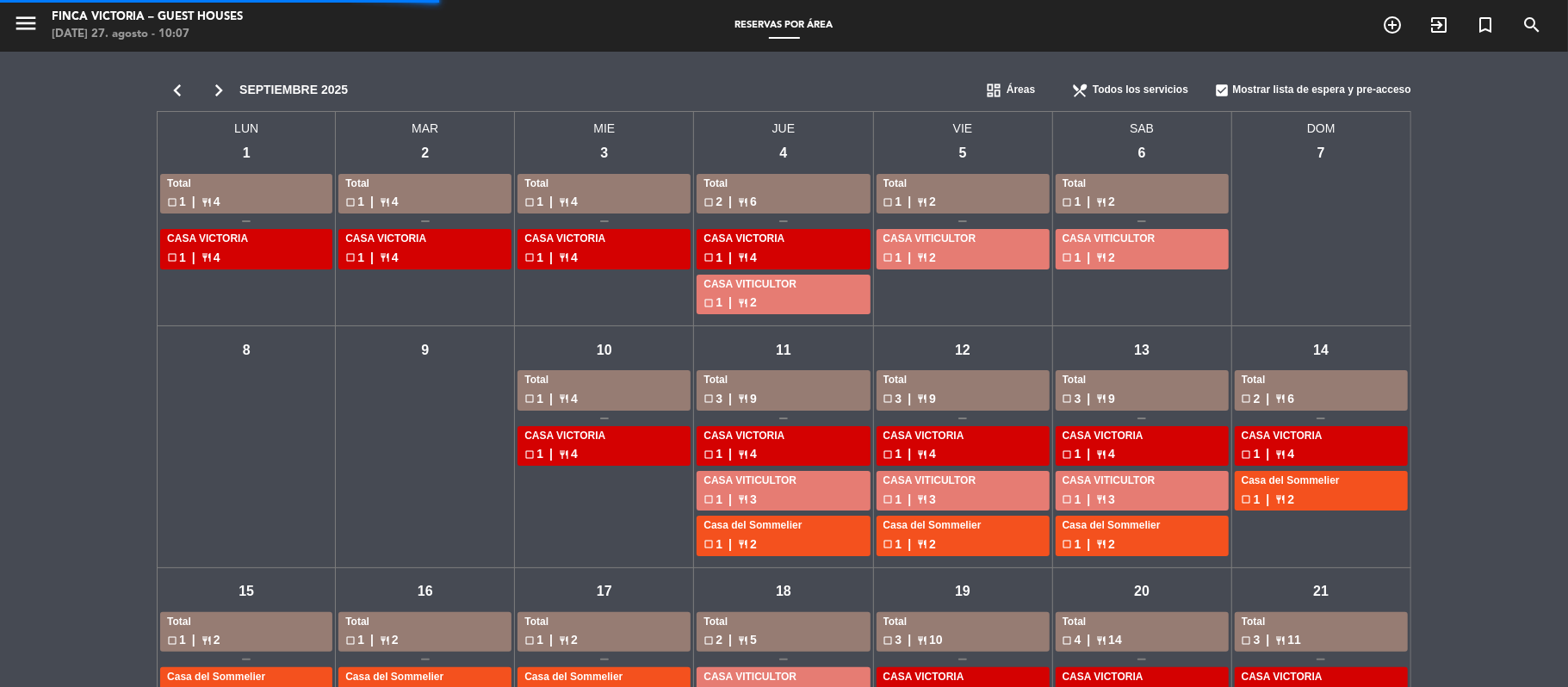
click at [219, 85] on icon "chevron_right" at bounding box center [219, 90] width 41 height 24
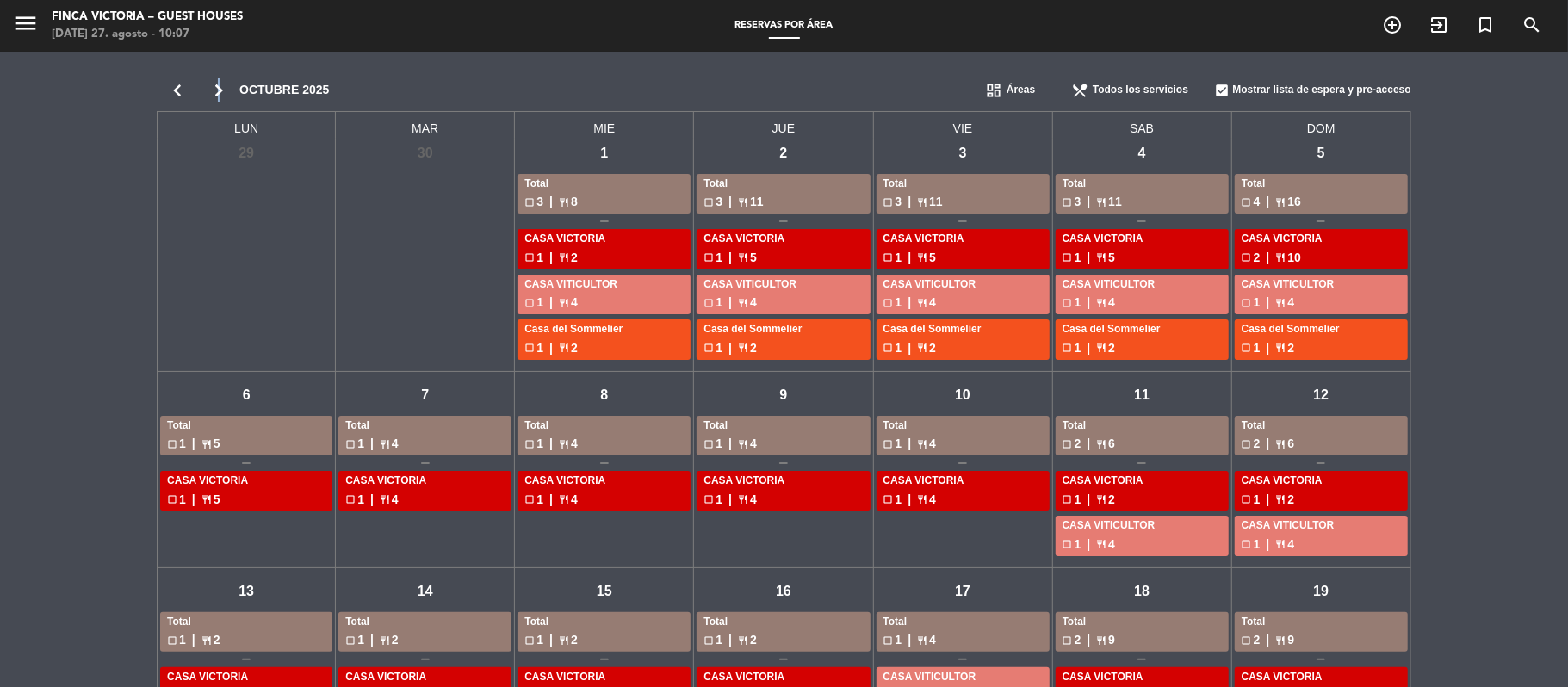
click at [218, 85] on icon "chevron_right" at bounding box center [219, 90] width 41 height 24
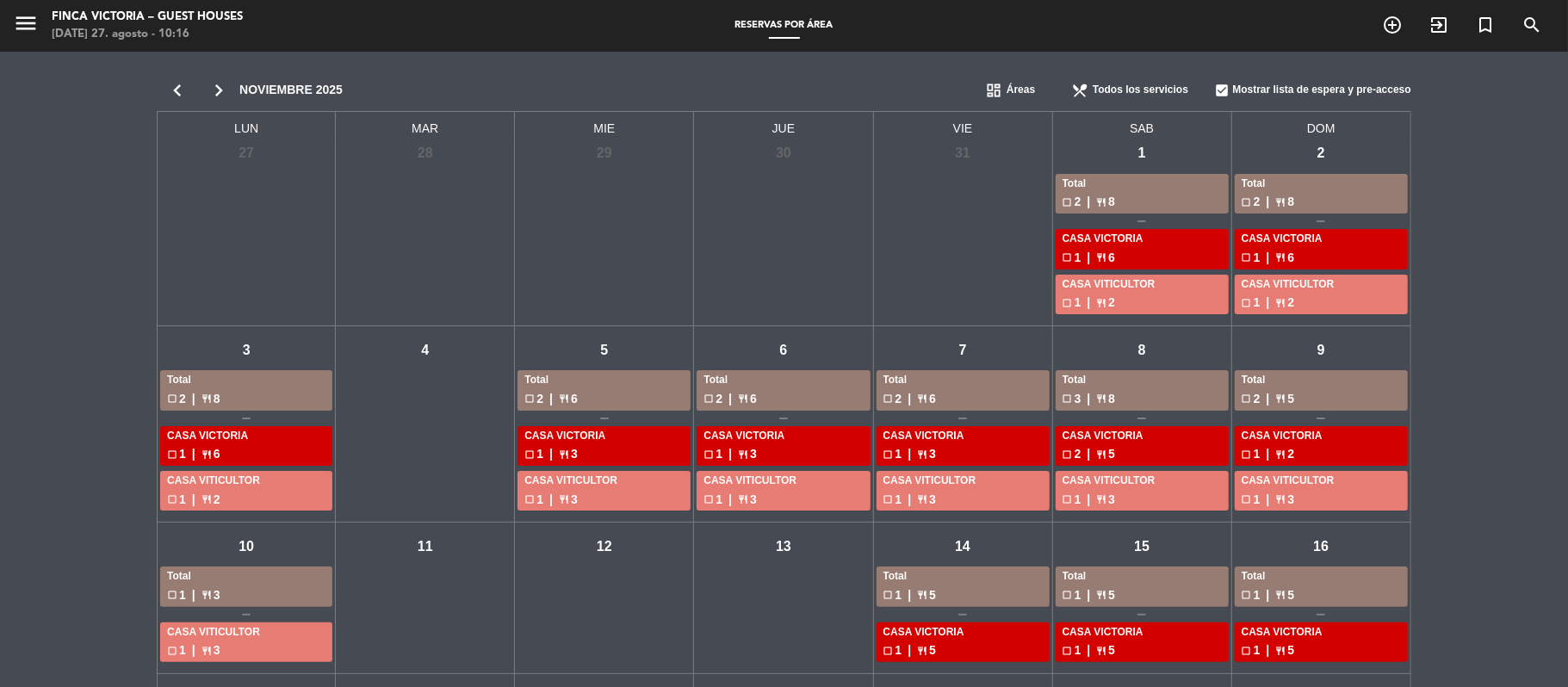
click at [28, 4] on div "menu FINCA VICTORIA – GUEST HOUSES [DATE] 27. agosto - 10:16 Reservas por área …" at bounding box center [784, 25] width 1568 height 51
click at [28, 28] on icon "menu" at bounding box center [26, 23] width 26 height 26
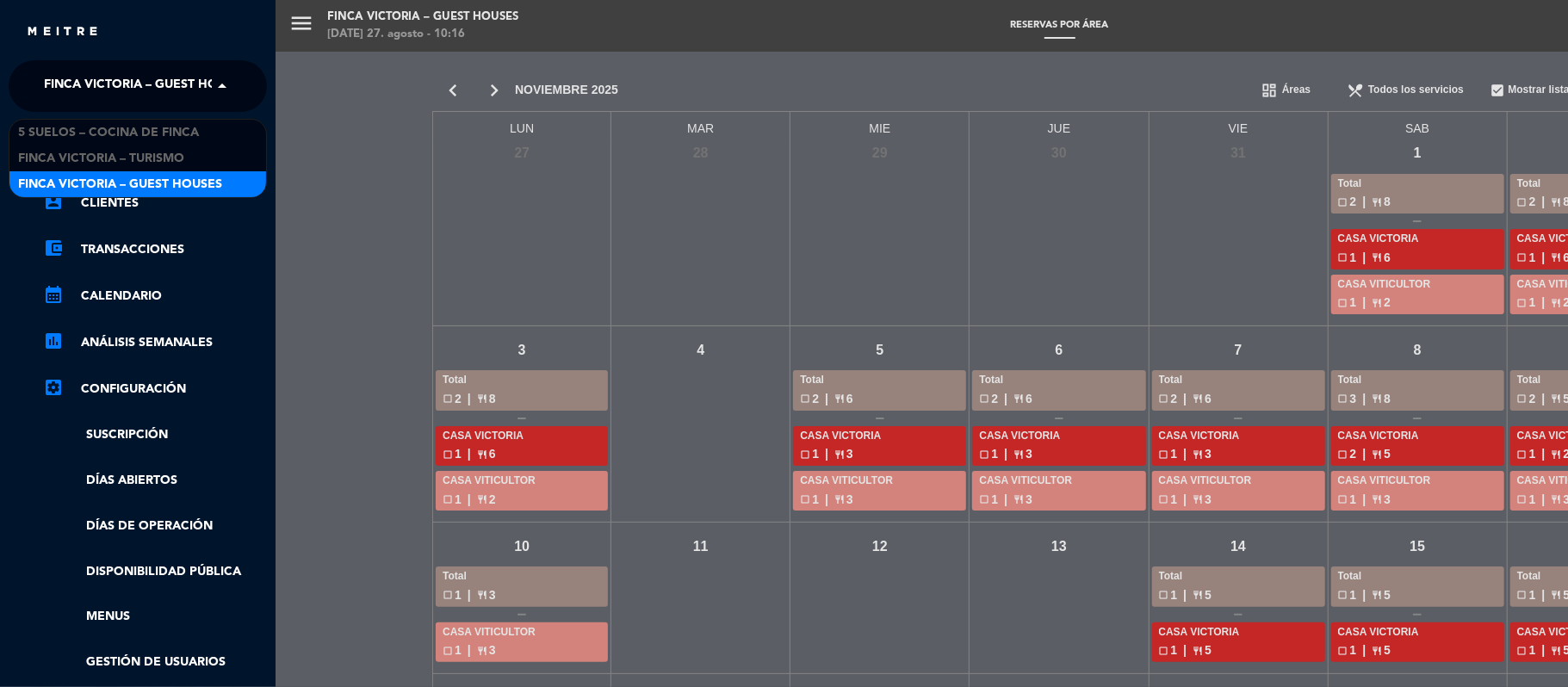
click at [35, 76] on input "text" at bounding box center [139, 87] width 210 height 38
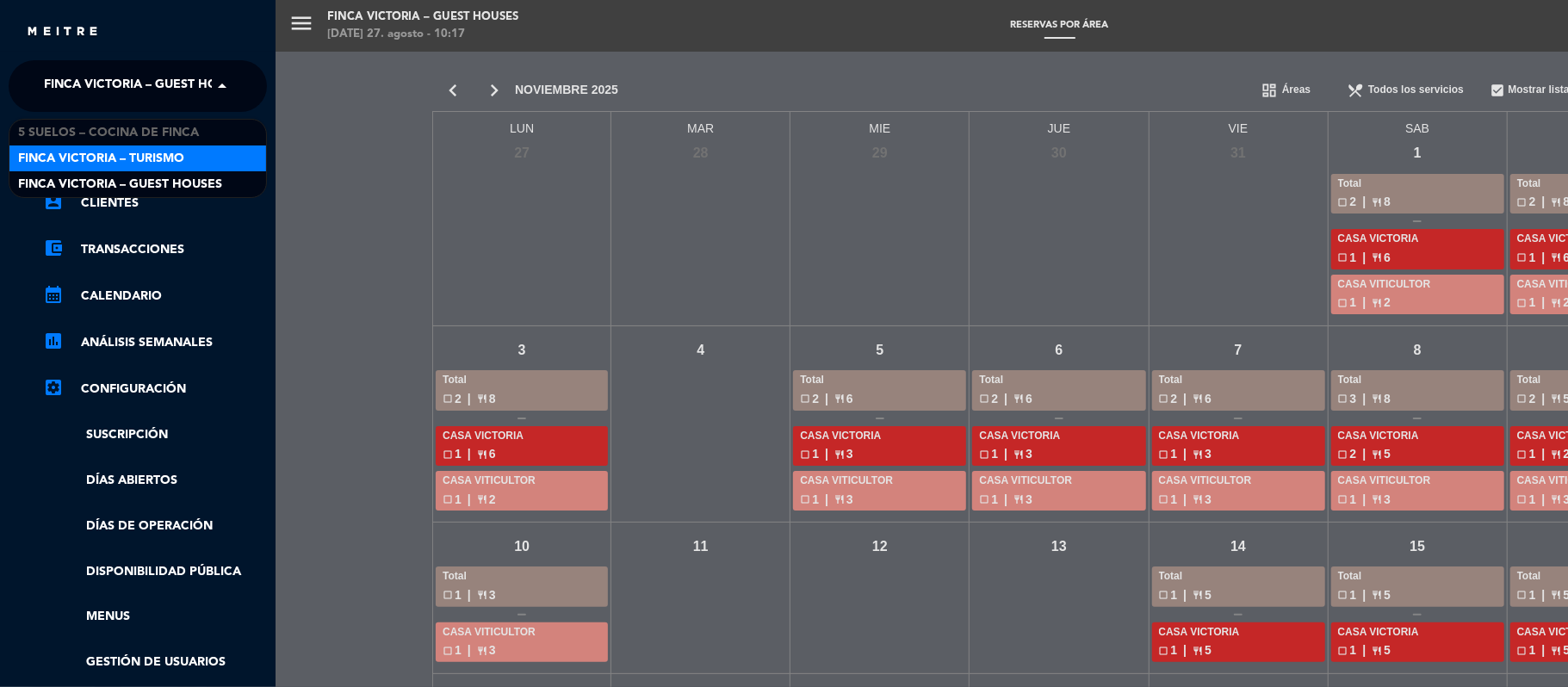
click at [39, 156] on span "FINCA VICTORIA – TURISMO" at bounding box center [101, 158] width 166 height 20
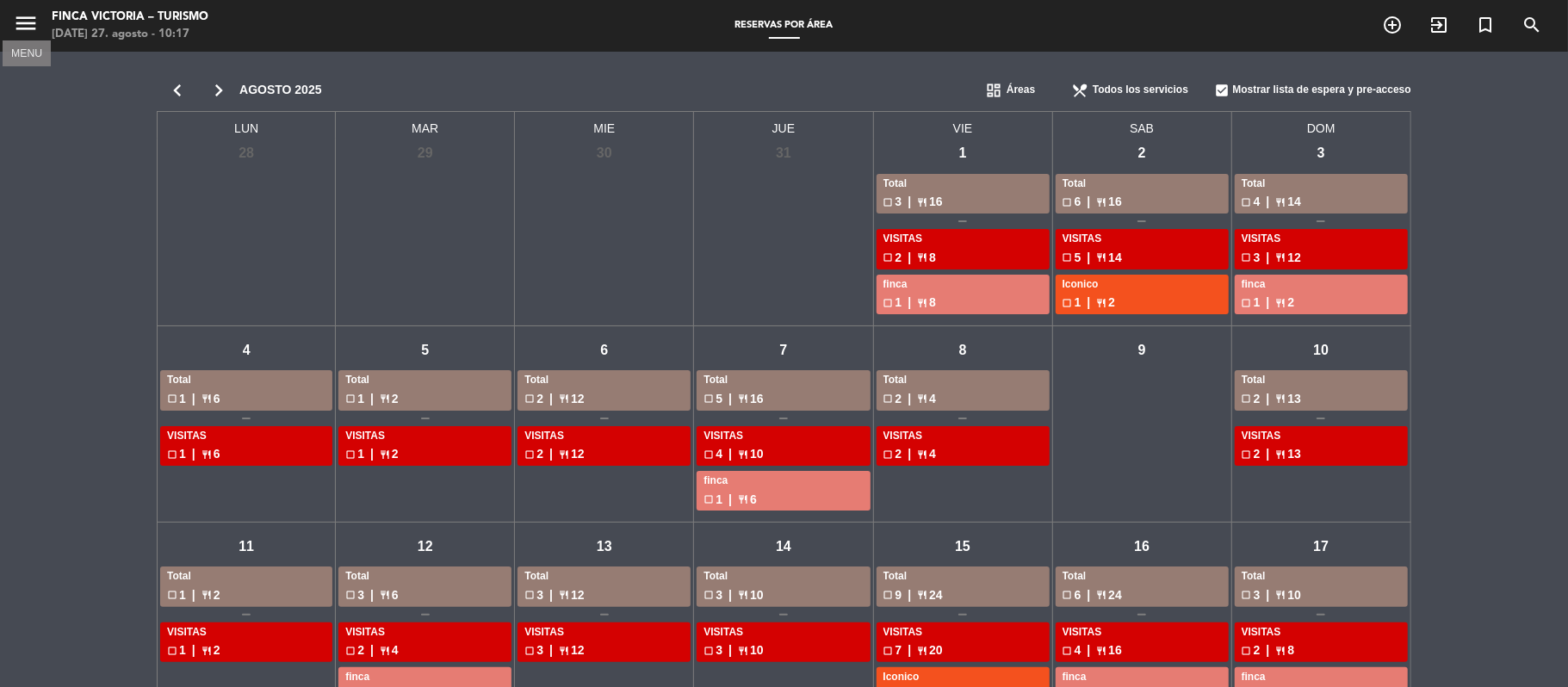
click at [25, 28] on icon "menu" at bounding box center [26, 23] width 26 height 26
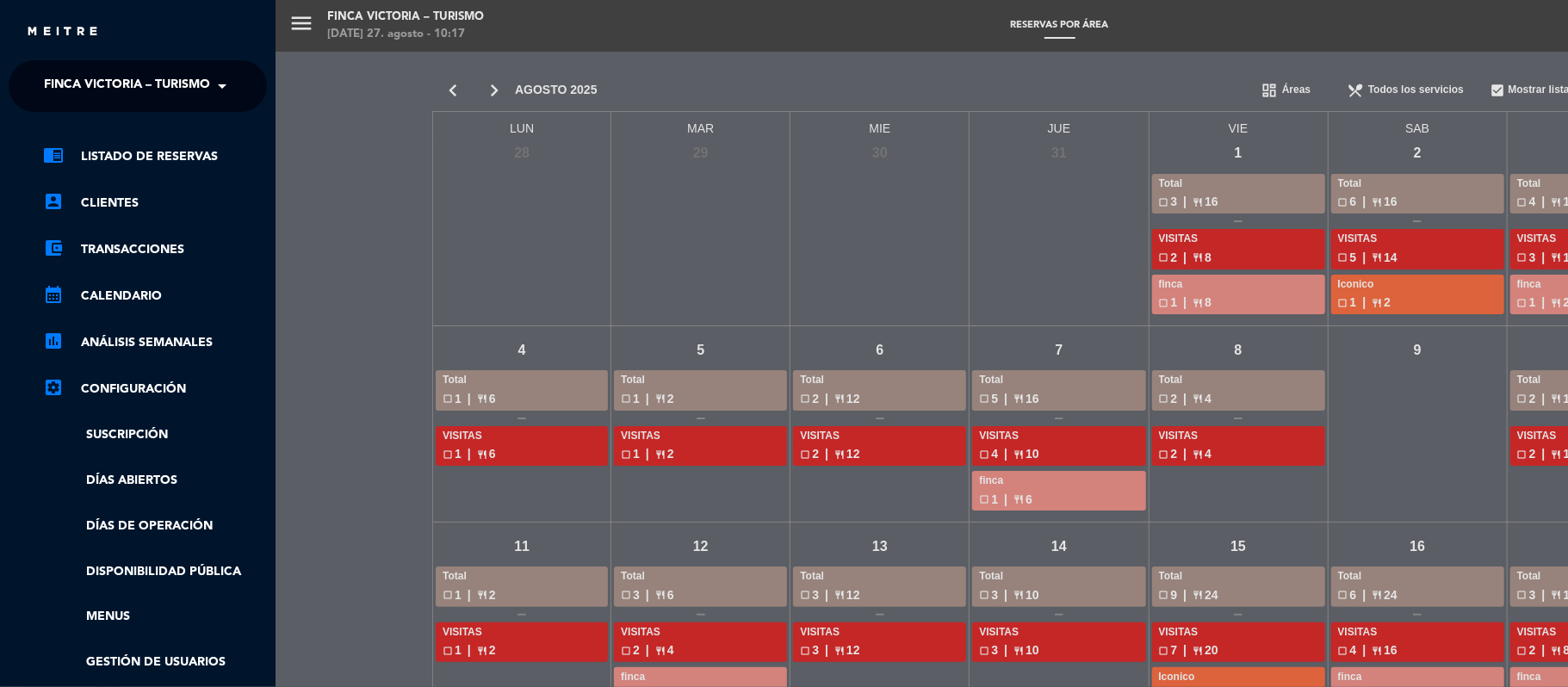
click at [84, 73] on span "FINCA VICTORIA – TURISMO" at bounding box center [127, 86] width 166 height 36
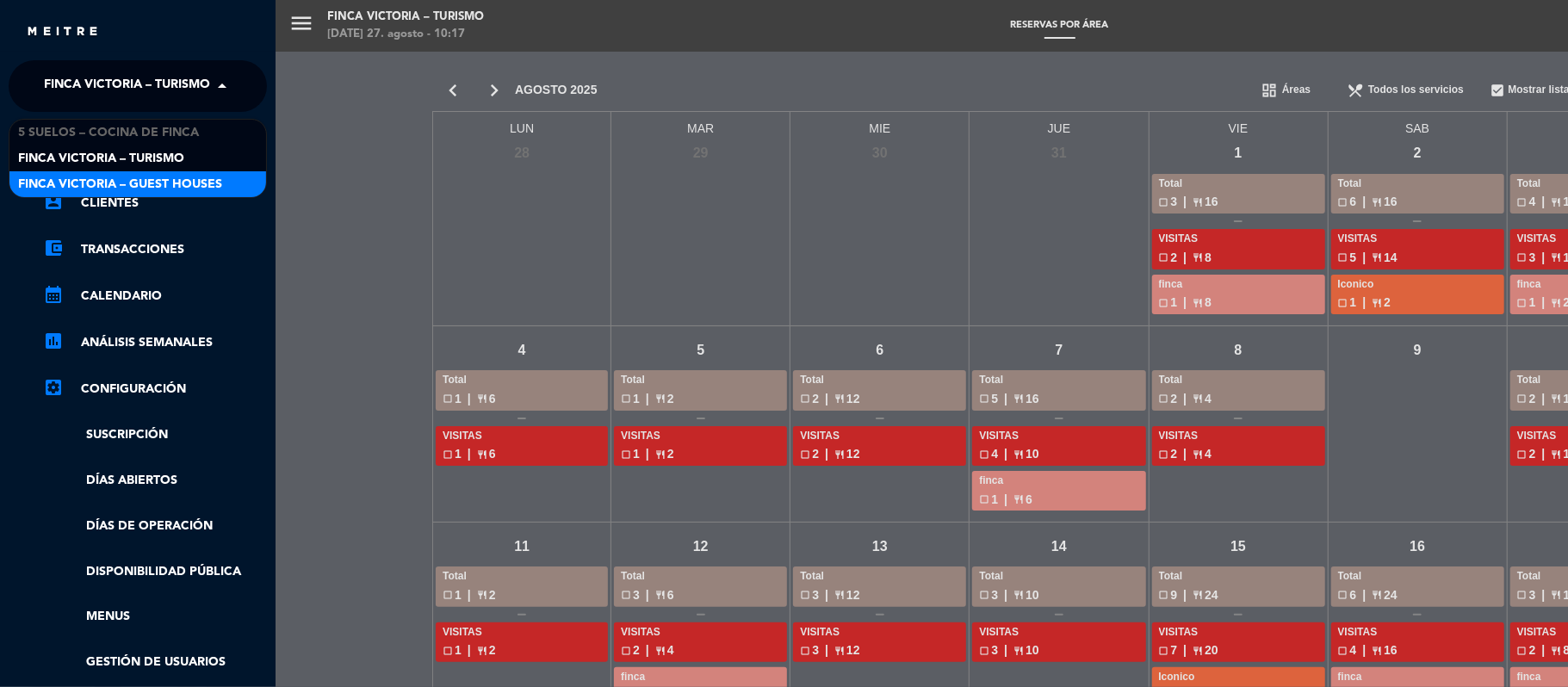
click at [323, 314] on div "menu FINCA VICTORIA – TURISMO [DATE] 27. agosto - 10:17 Reservas por área add_c…" at bounding box center [1059, 343] width 1568 height 687
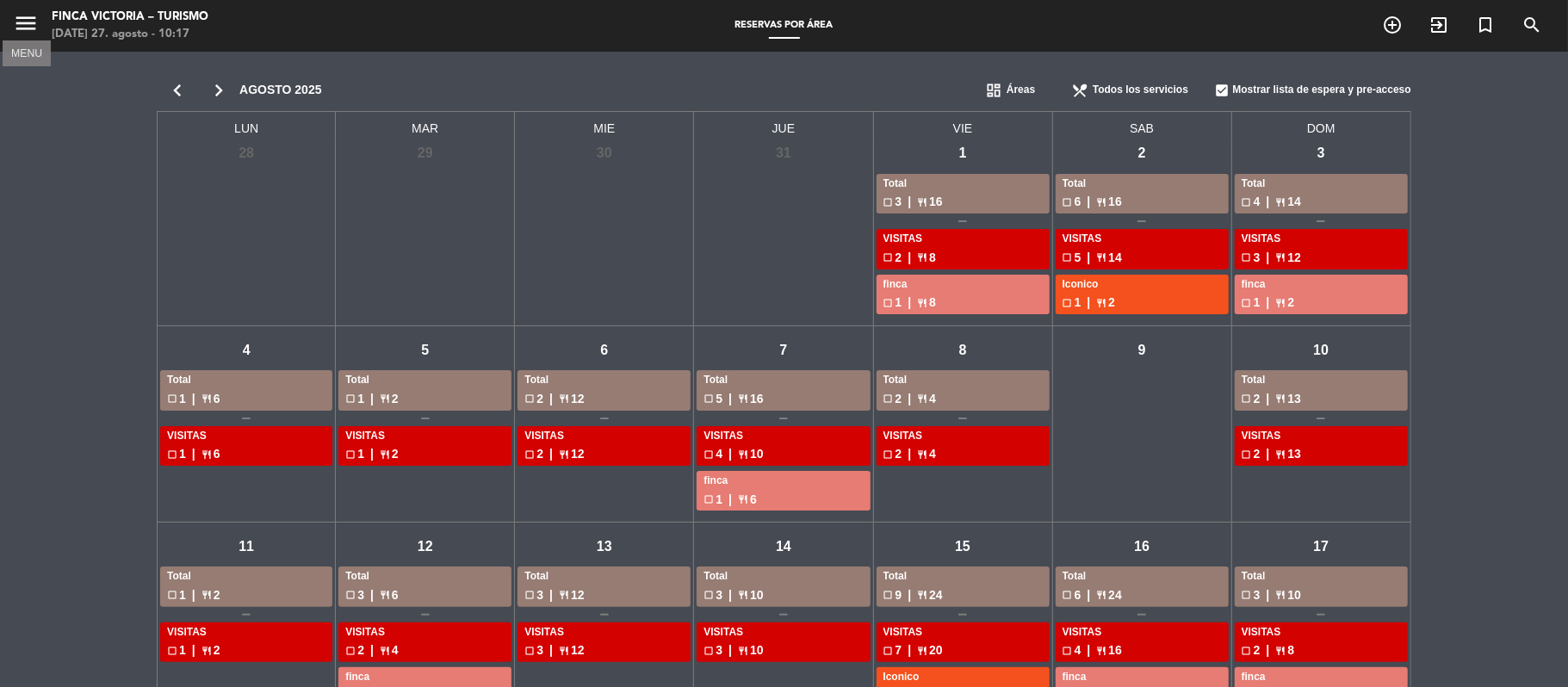
click at [22, 21] on icon "menu" at bounding box center [26, 23] width 26 height 26
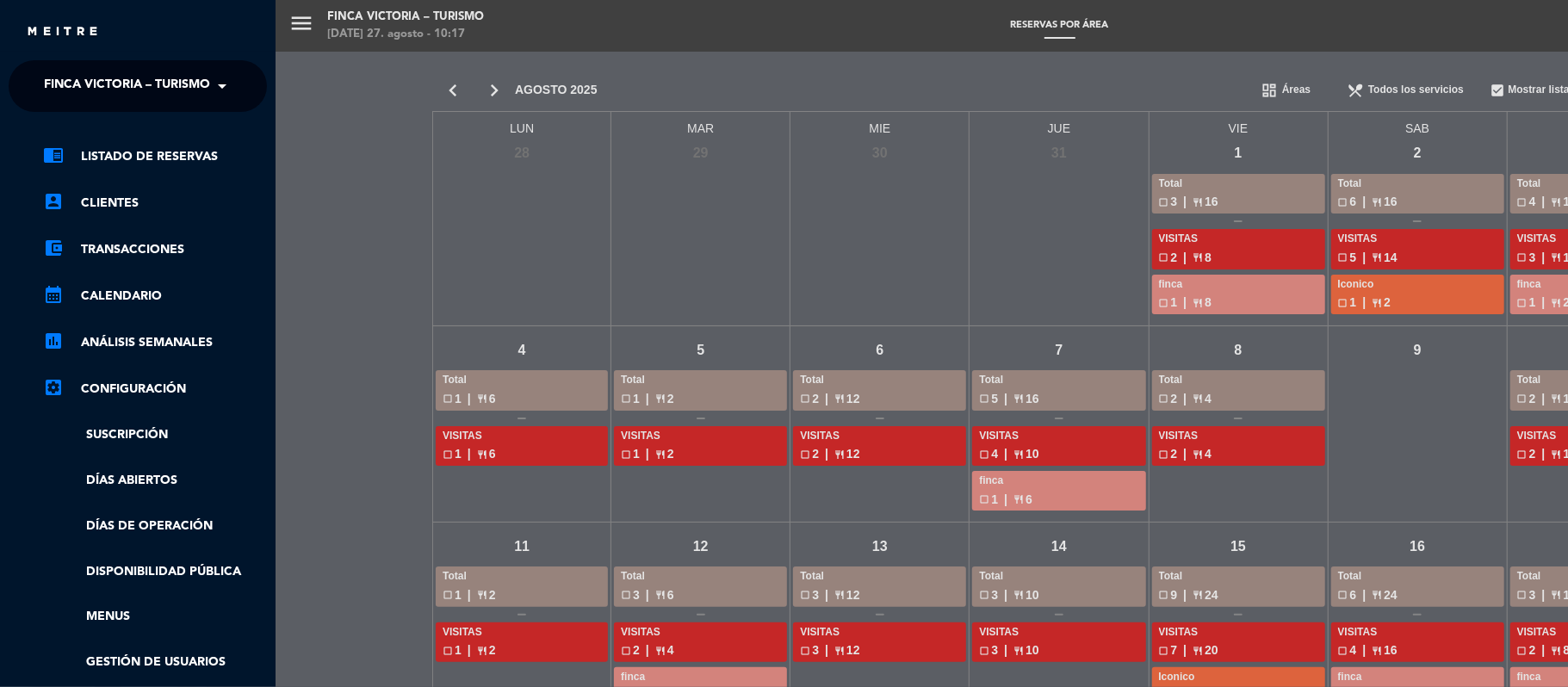
click at [62, 80] on span "FINCA VICTORIA – TURISMO" at bounding box center [127, 86] width 166 height 36
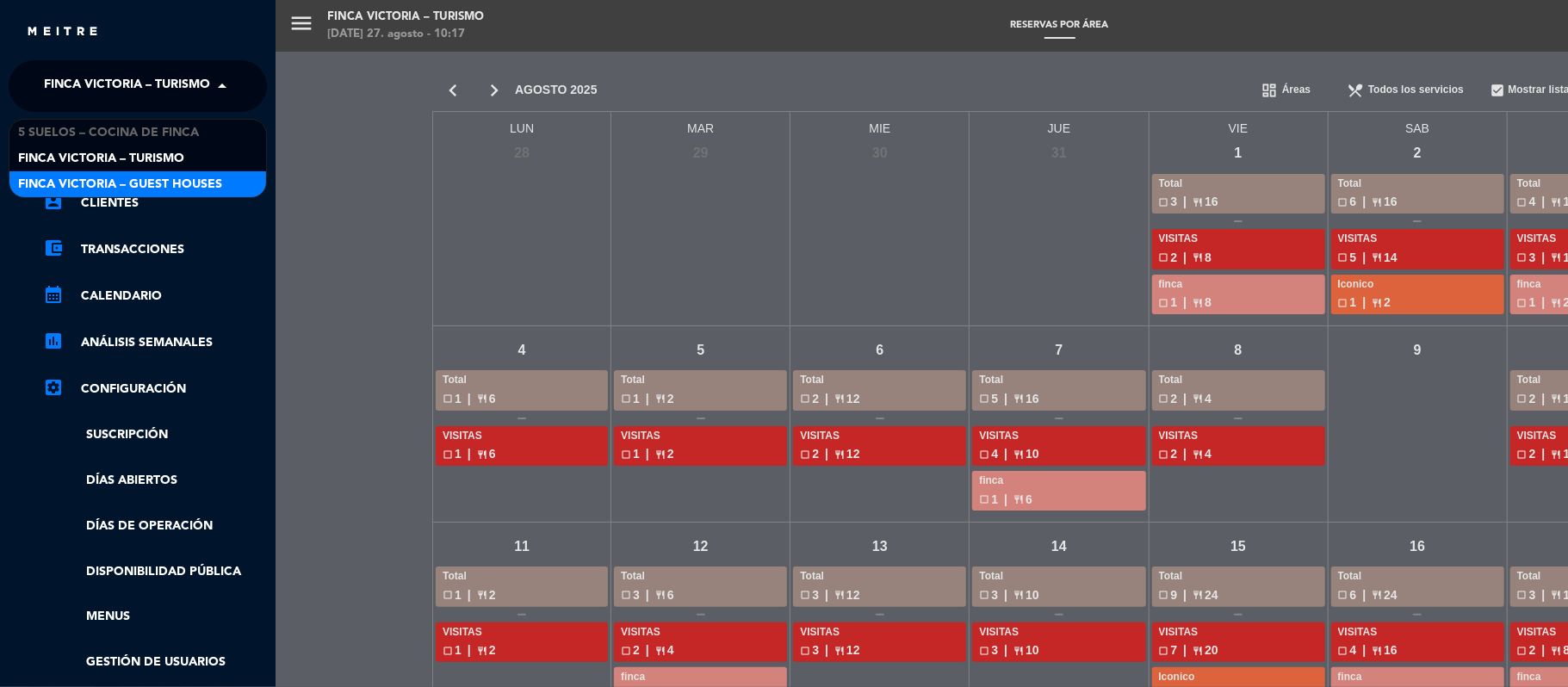
click at [322, 239] on div "menu FINCA VICTORIA – TURISMO [DATE] 27. agosto - 10:17 Reservas por área add_c…" at bounding box center [1059, 343] width 1568 height 687
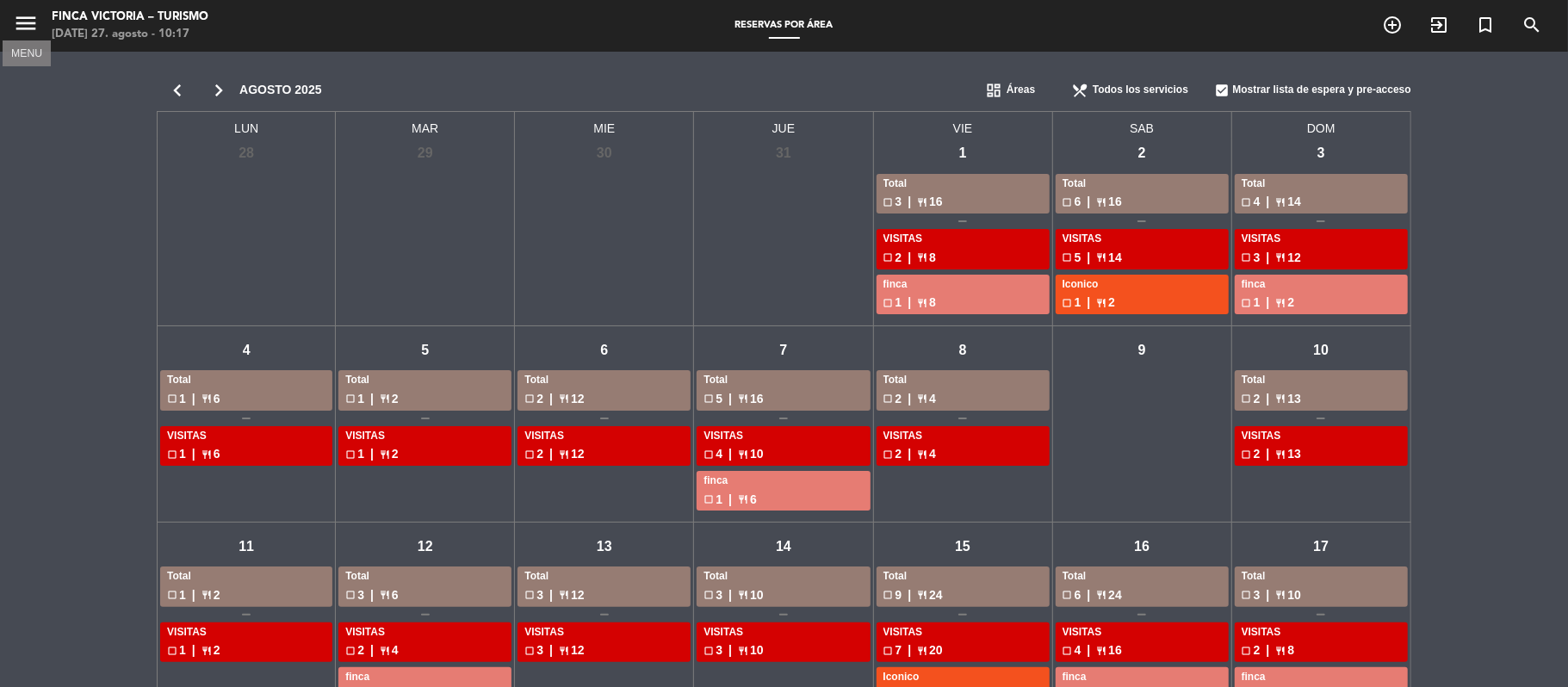
click at [20, 18] on icon "menu" at bounding box center [26, 23] width 26 height 26
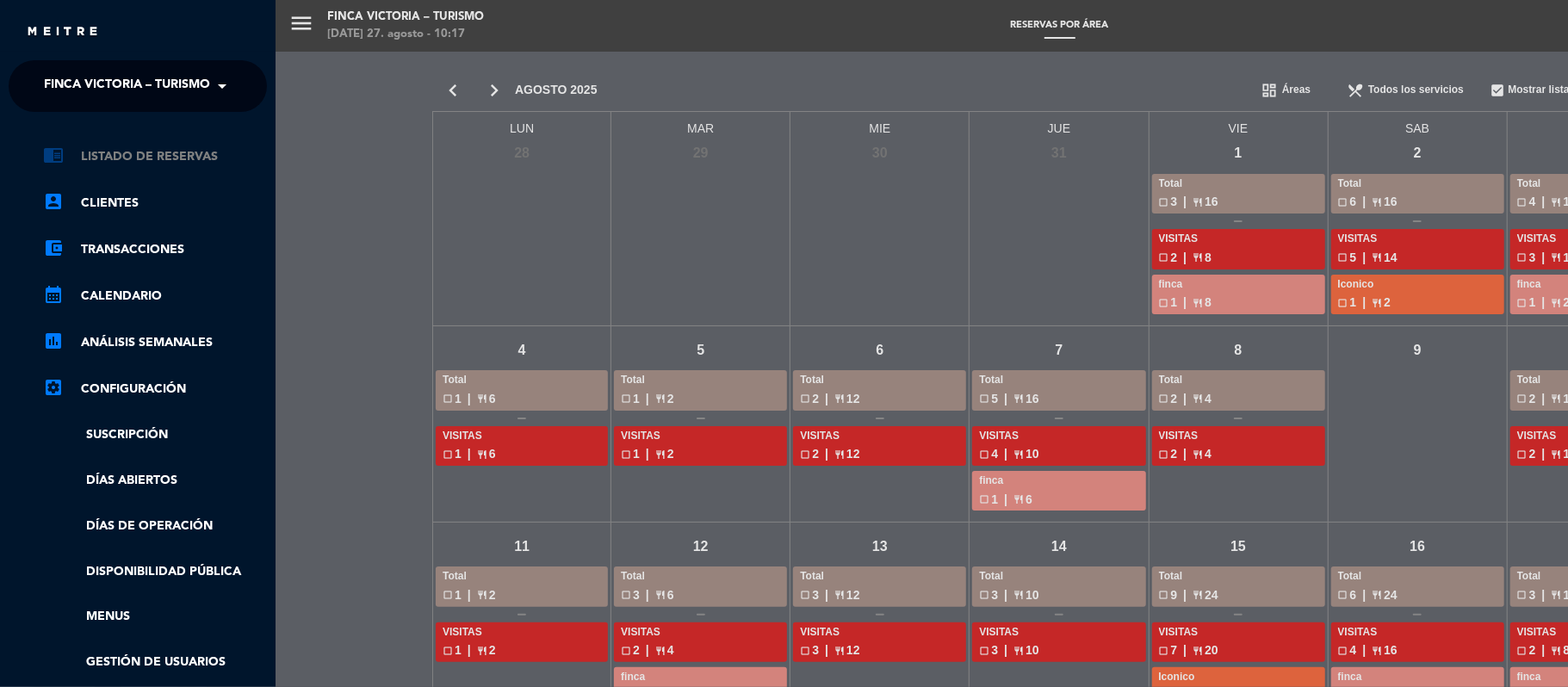
click at [93, 158] on link "chrome_reader_mode Listado de Reservas" at bounding box center [155, 157] width 224 height 21
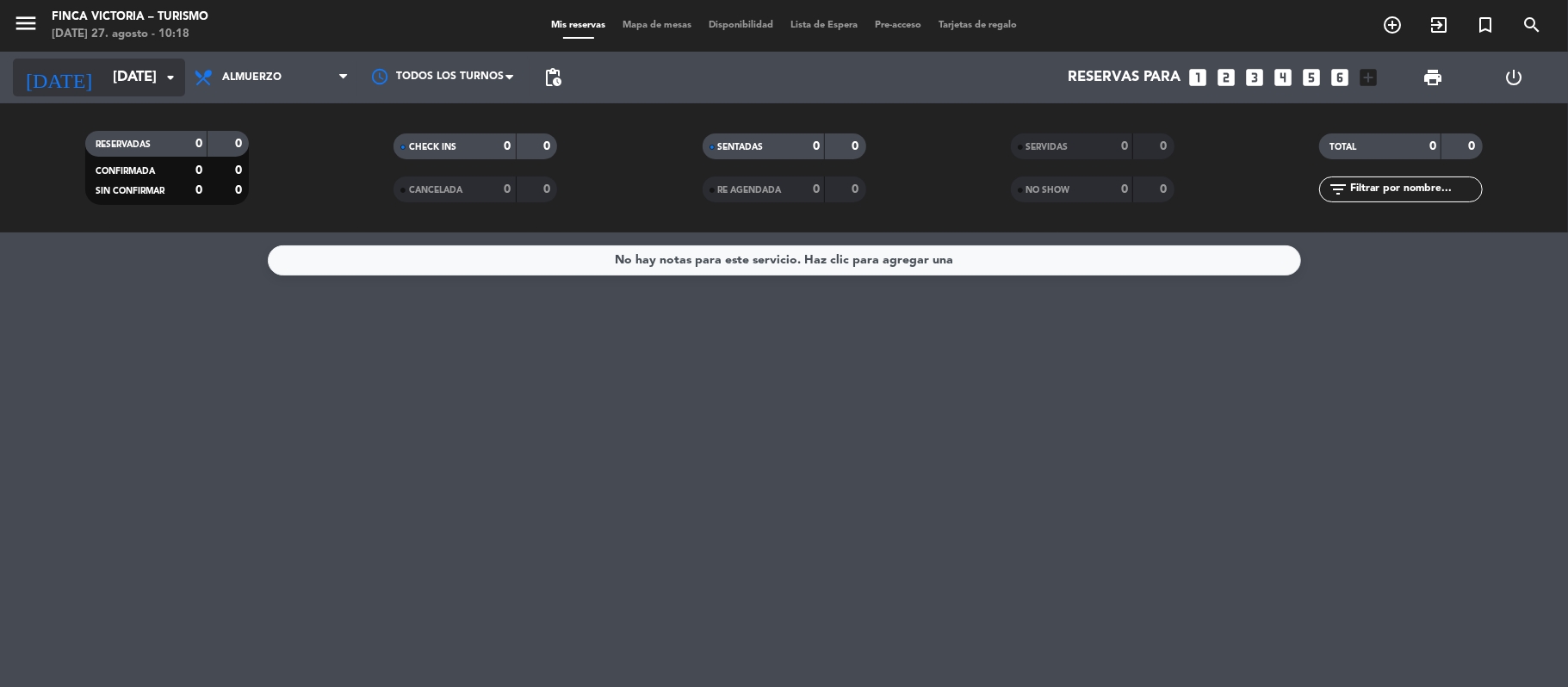
click at [104, 83] on input "[DATE]" at bounding box center [198, 78] width 186 height 34
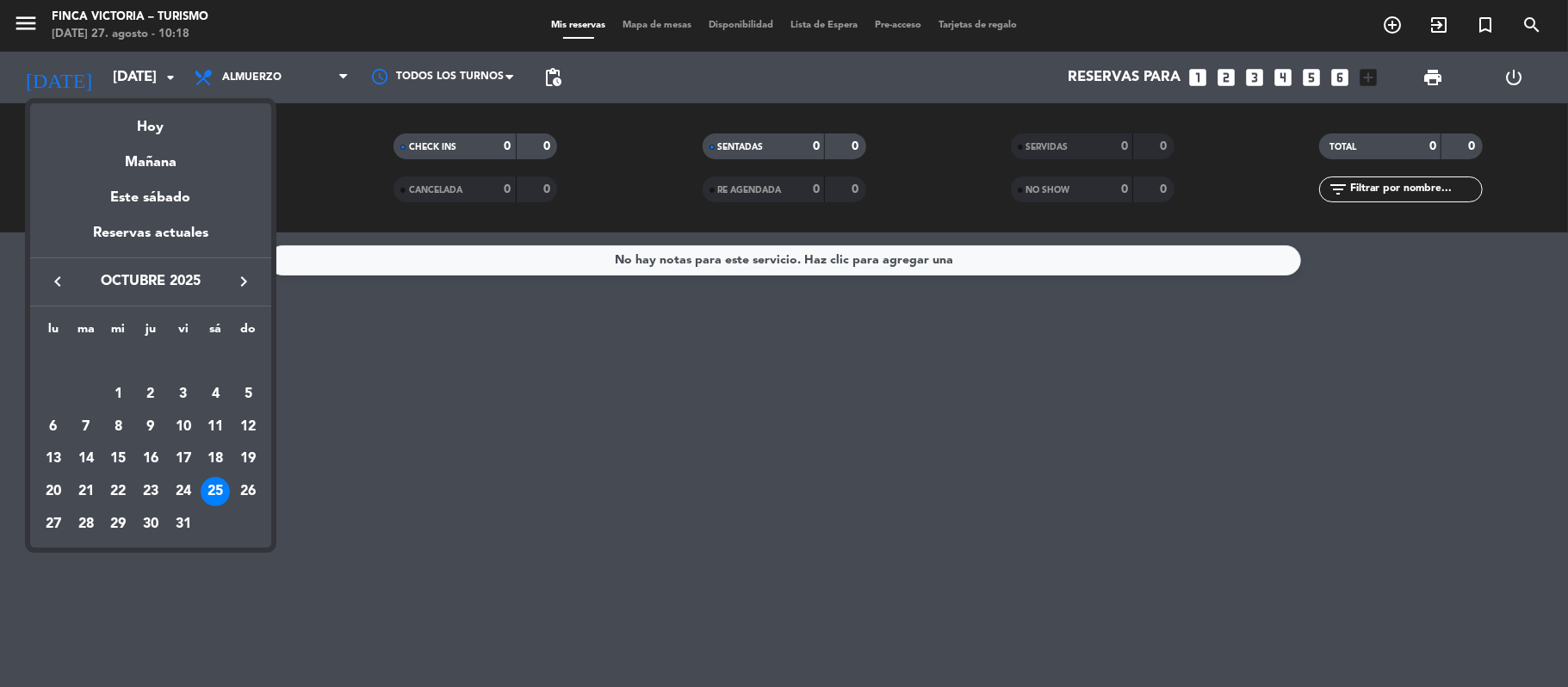
click at [236, 274] on icon "keyboard_arrow_right" at bounding box center [243, 282] width 20 height 21
click at [210, 462] on div "22" at bounding box center [214, 459] width 29 height 29
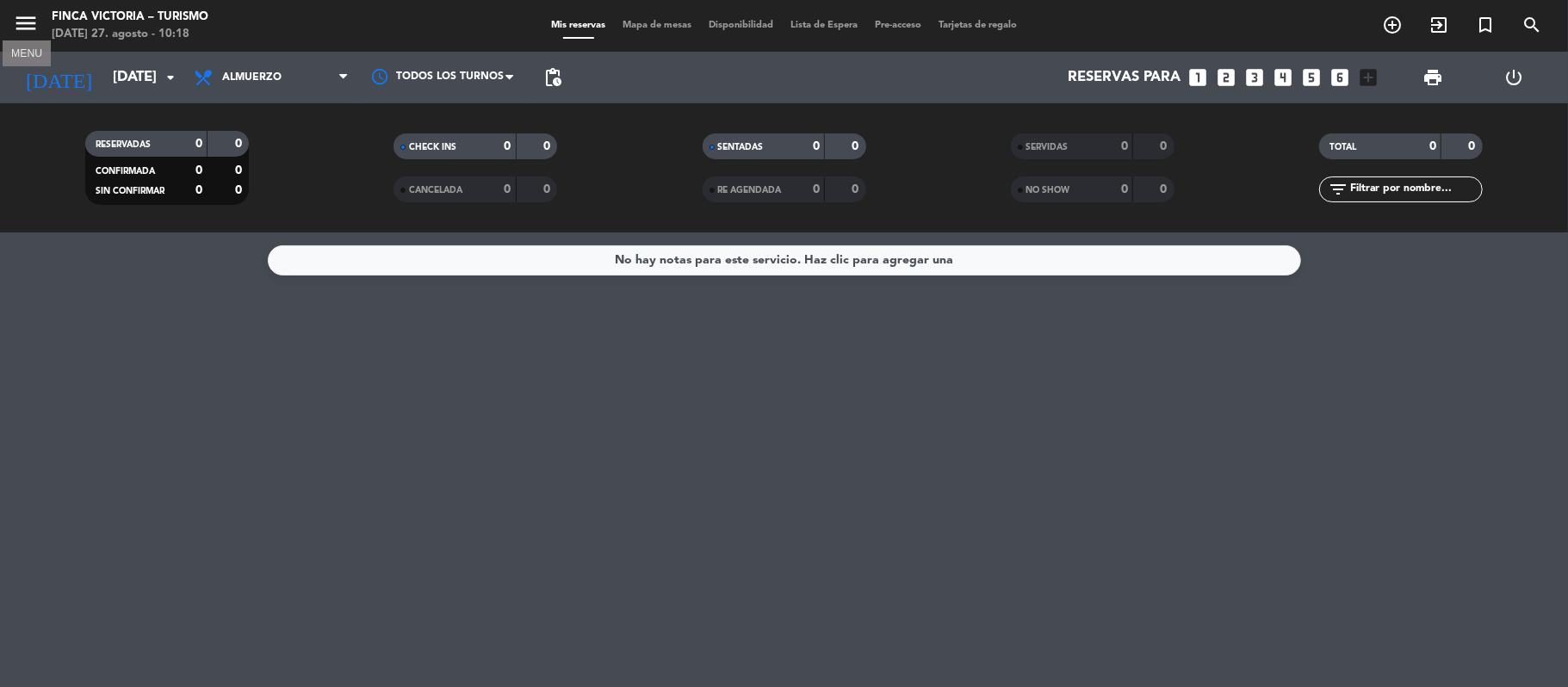
click at [21, 32] on icon "menu" at bounding box center [26, 23] width 26 height 26
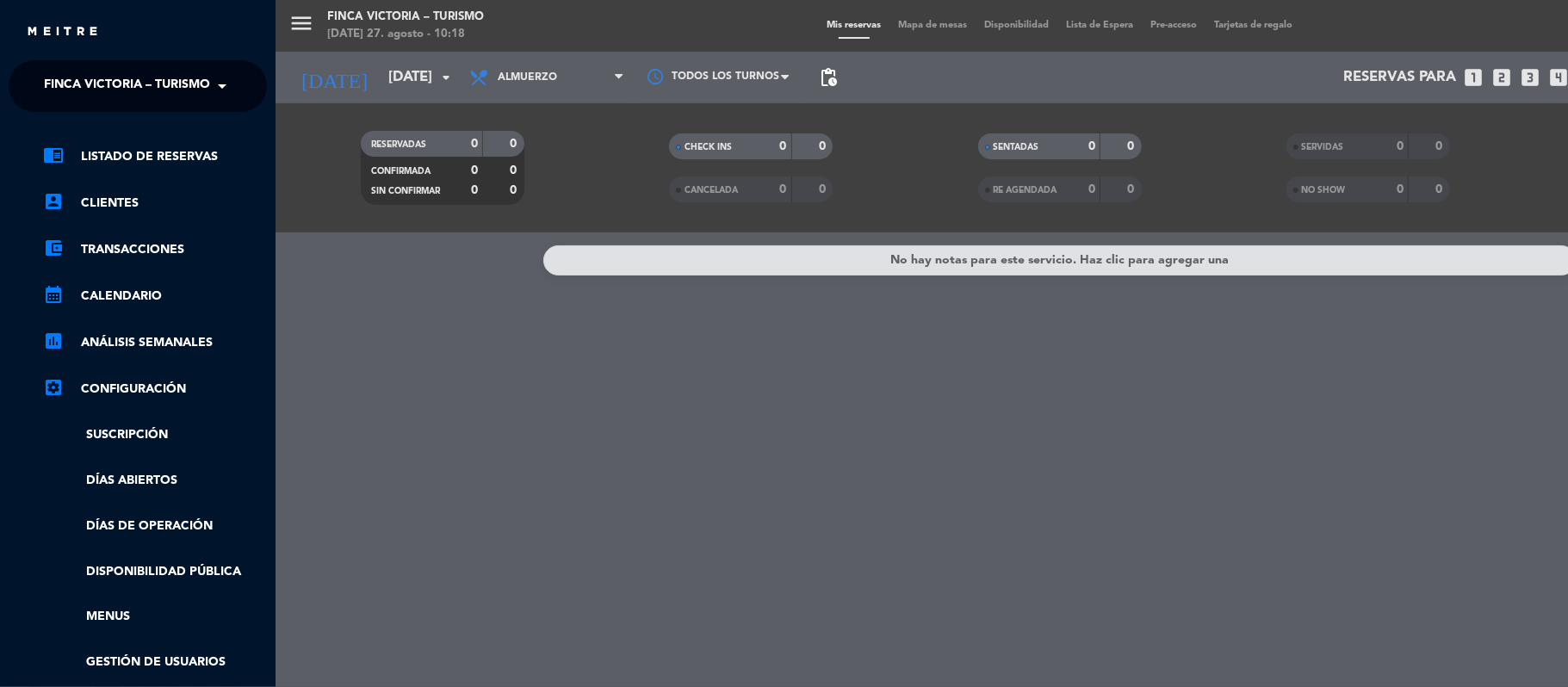
click at [98, 84] on span "FINCA VICTORIA – TURISMO" at bounding box center [127, 86] width 166 height 36
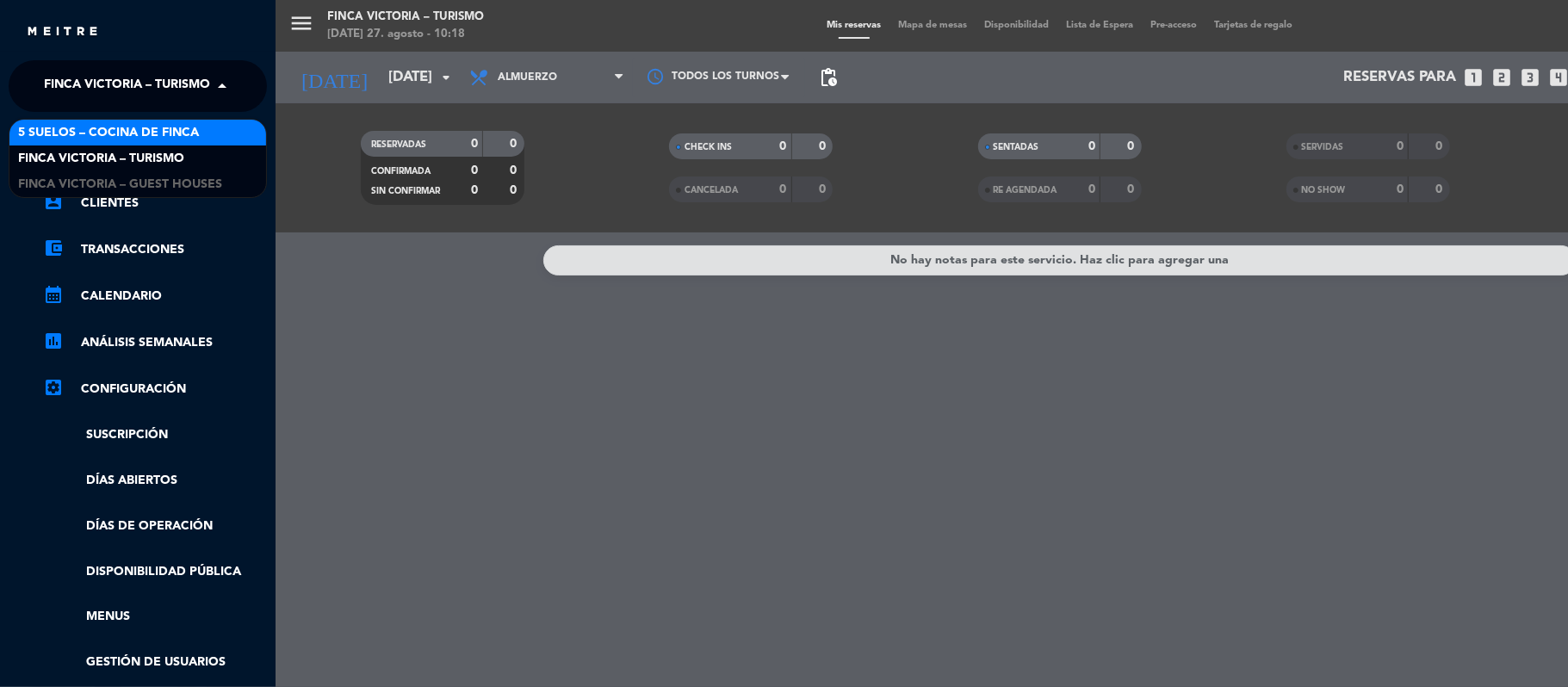
click at [95, 129] on span "5 SUELOS – COCINA DE FINCA" at bounding box center [108, 132] width 181 height 20
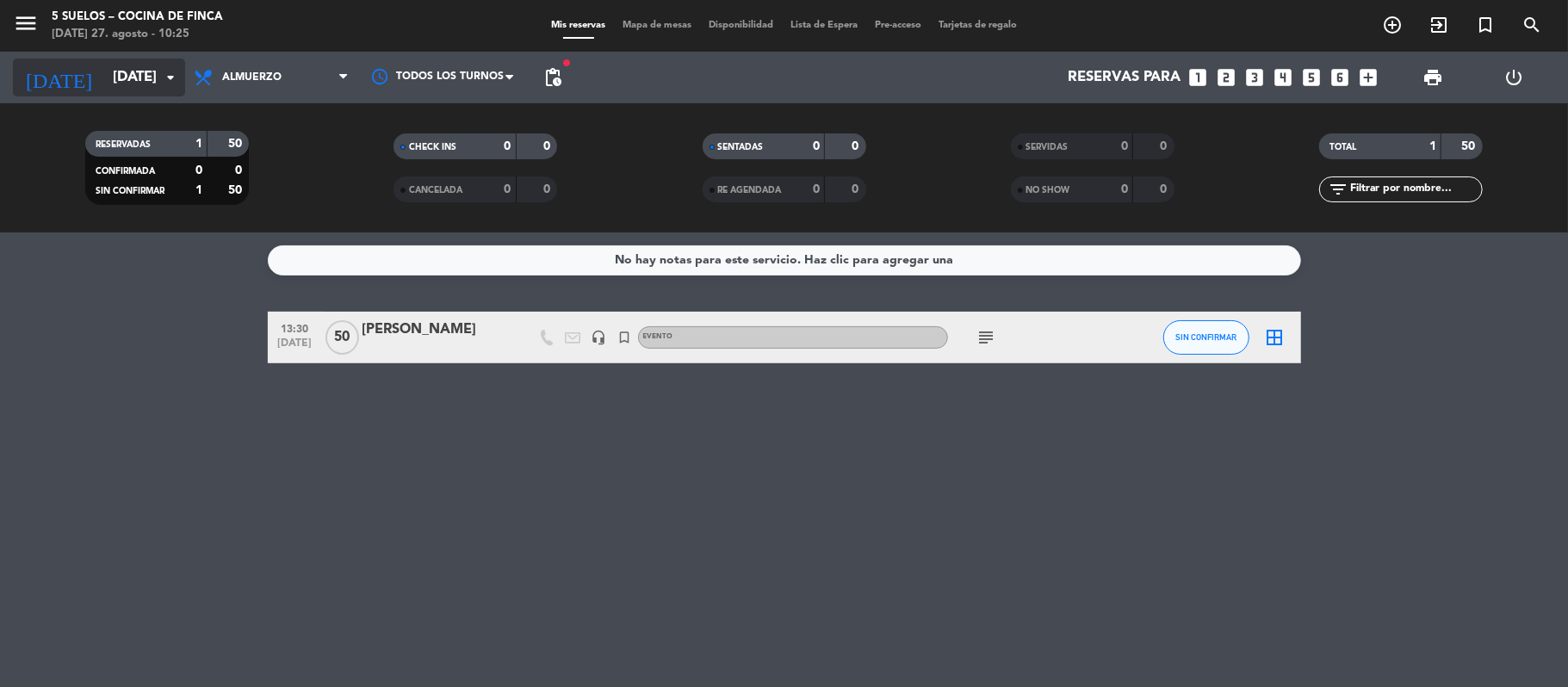
click at [111, 66] on input "[DATE]" at bounding box center [198, 78] width 186 height 34
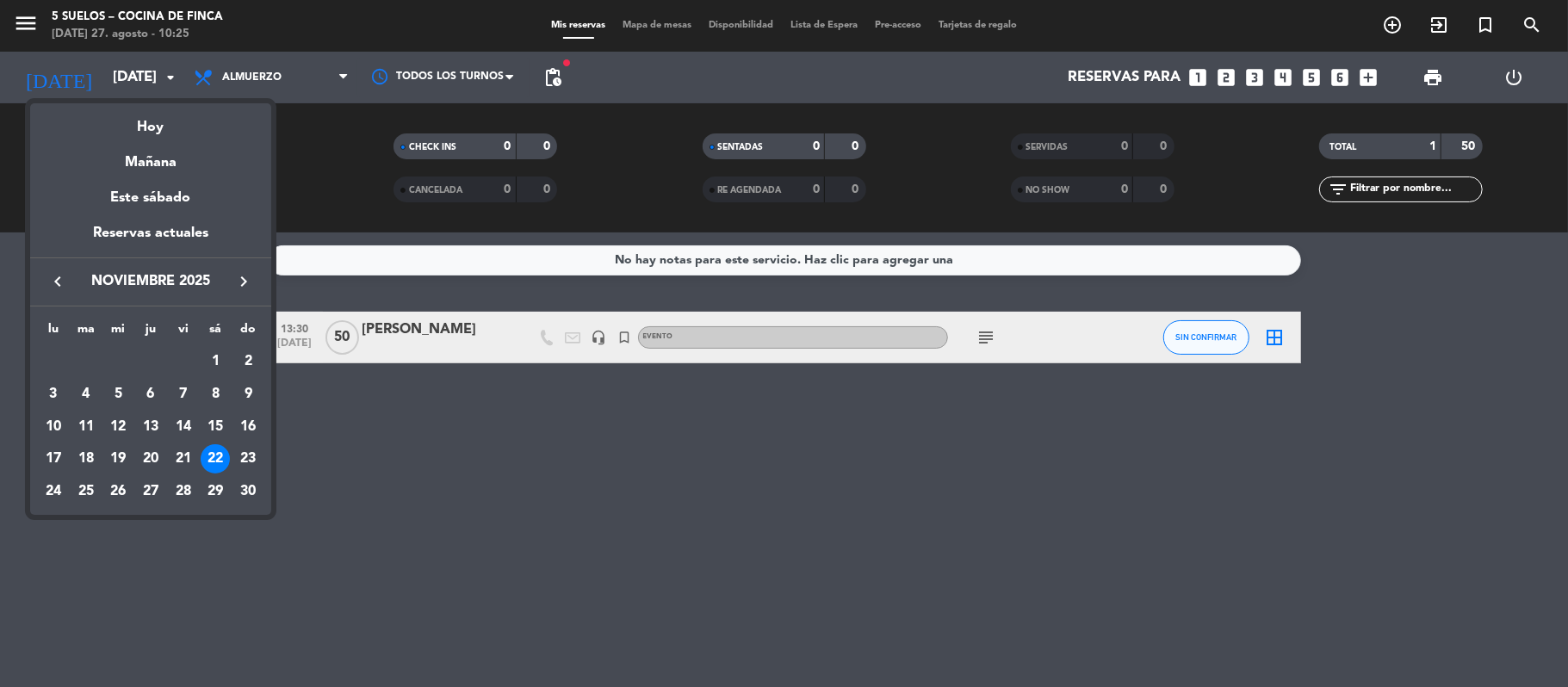
click at [63, 278] on icon "keyboard_arrow_left" at bounding box center [58, 282] width 20 height 21
click at [62, 278] on icon "keyboard_arrow_left" at bounding box center [58, 282] width 20 height 21
click at [209, 388] on div "6" at bounding box center [214, 393] width 29 height 29
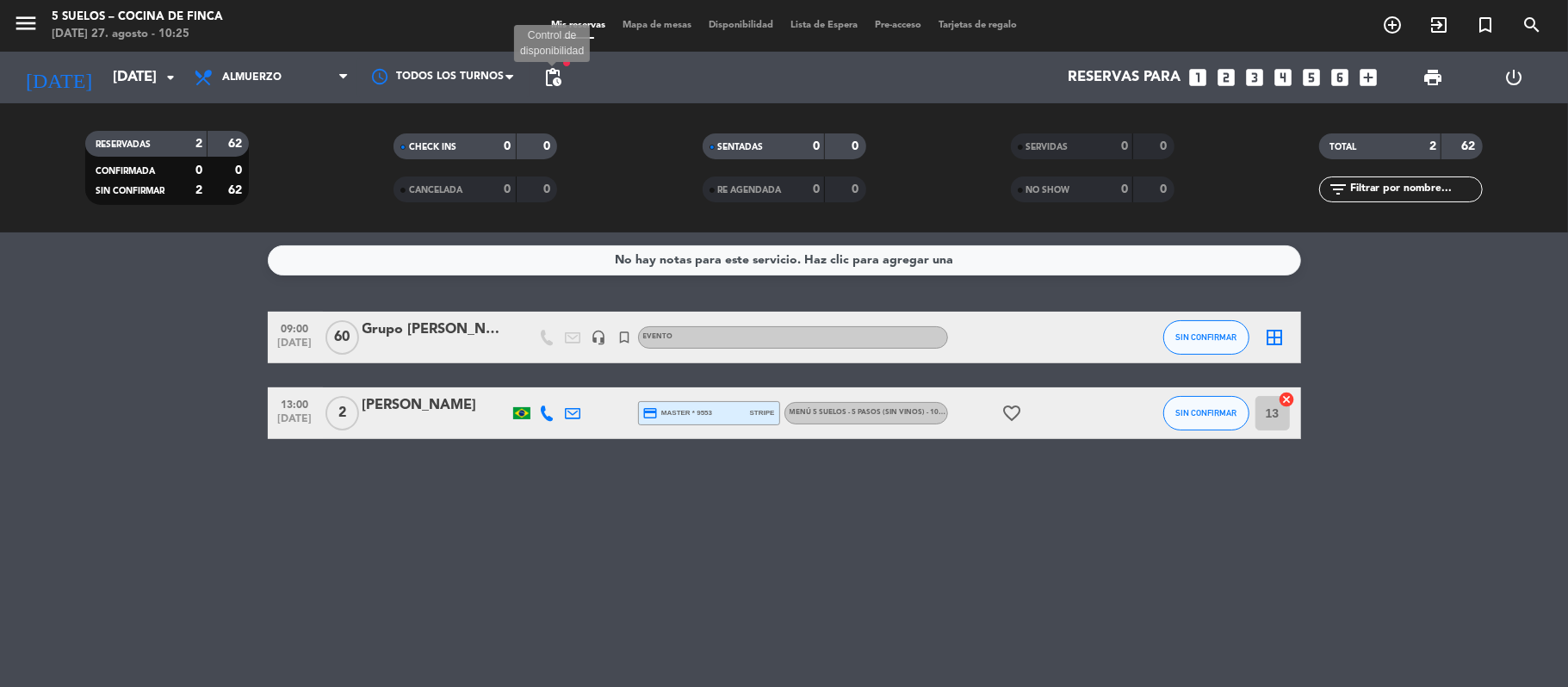
click at [548, 73] on span "pending_actions" at bounding box center [552, 77] width 20 height 21
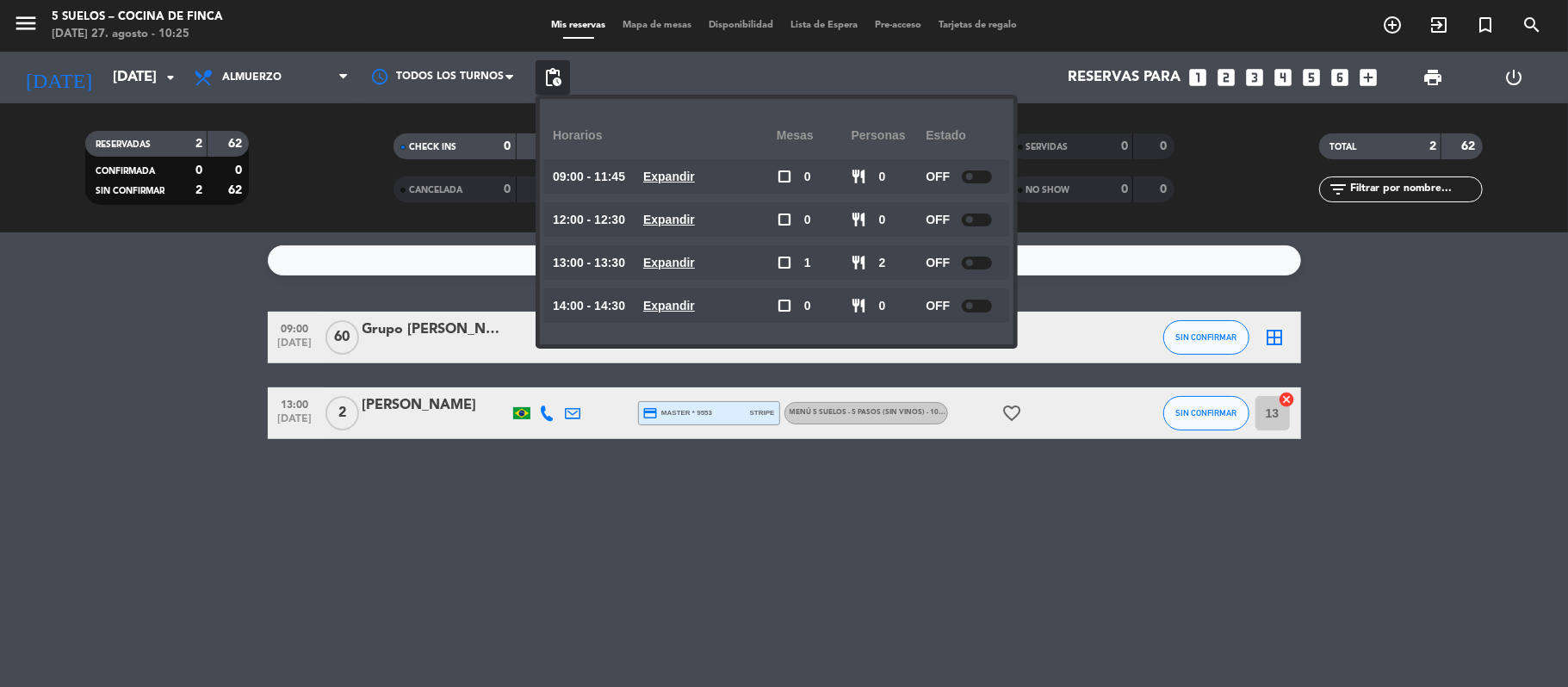
click at [2, 396] on bookings-row "09:00 [DATE] Grupo [PERSON_NAME] headset_mic turned_in_not EVENTO SIN CONFIRMAR…" at bounding box center [784, 375] width 1568 height 128
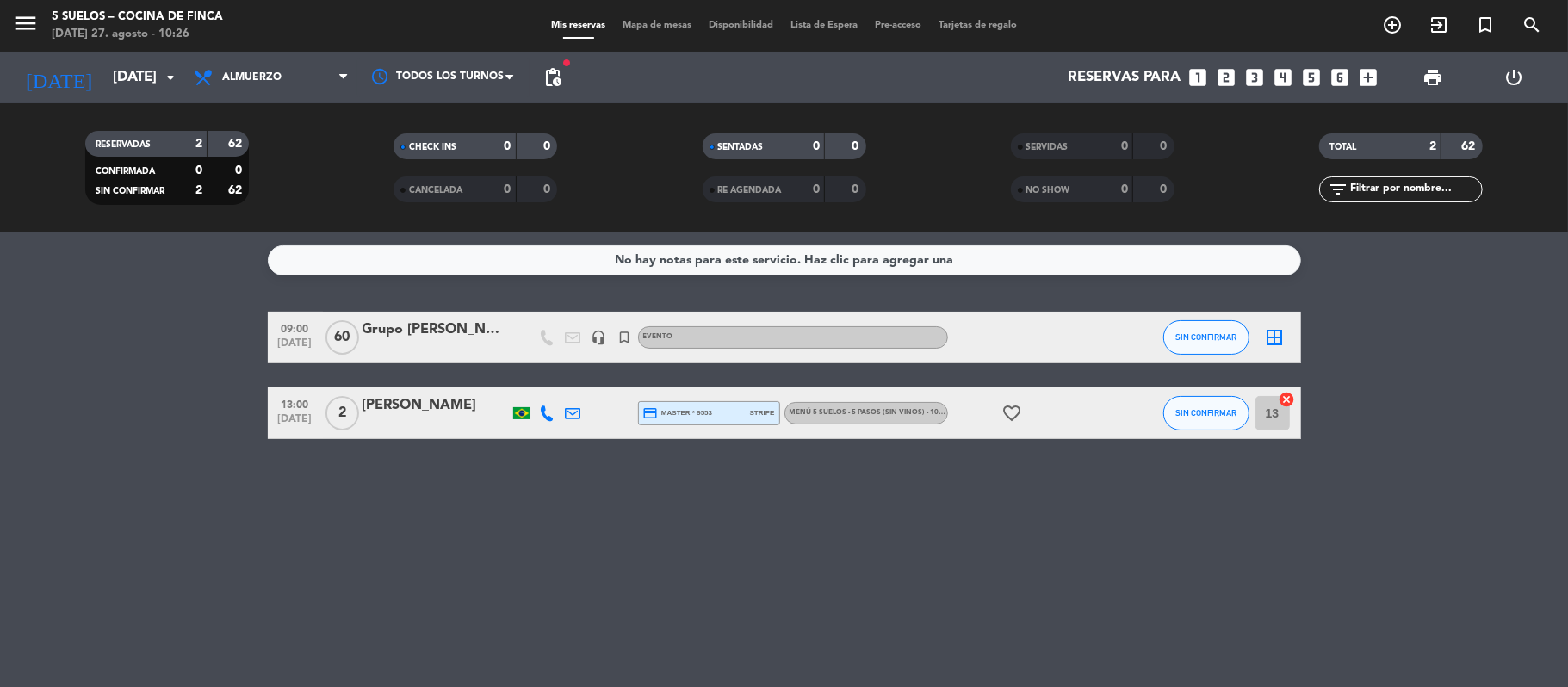
click at [288, 417] on span "[DATE]" at bounding box center [295, 423] width 43 height 20
click at [183, 403] on bookings-row "09:00 [DATE] Grupo [PERSON_NAME] headset_mic turned_in_not EVENTO SIN CONFIRMAR…" at bounding box center [784, 375] width 1568 height 128
click at [16, 28] on icon "menu" at bounding box center [26, 23] width 26 height 26
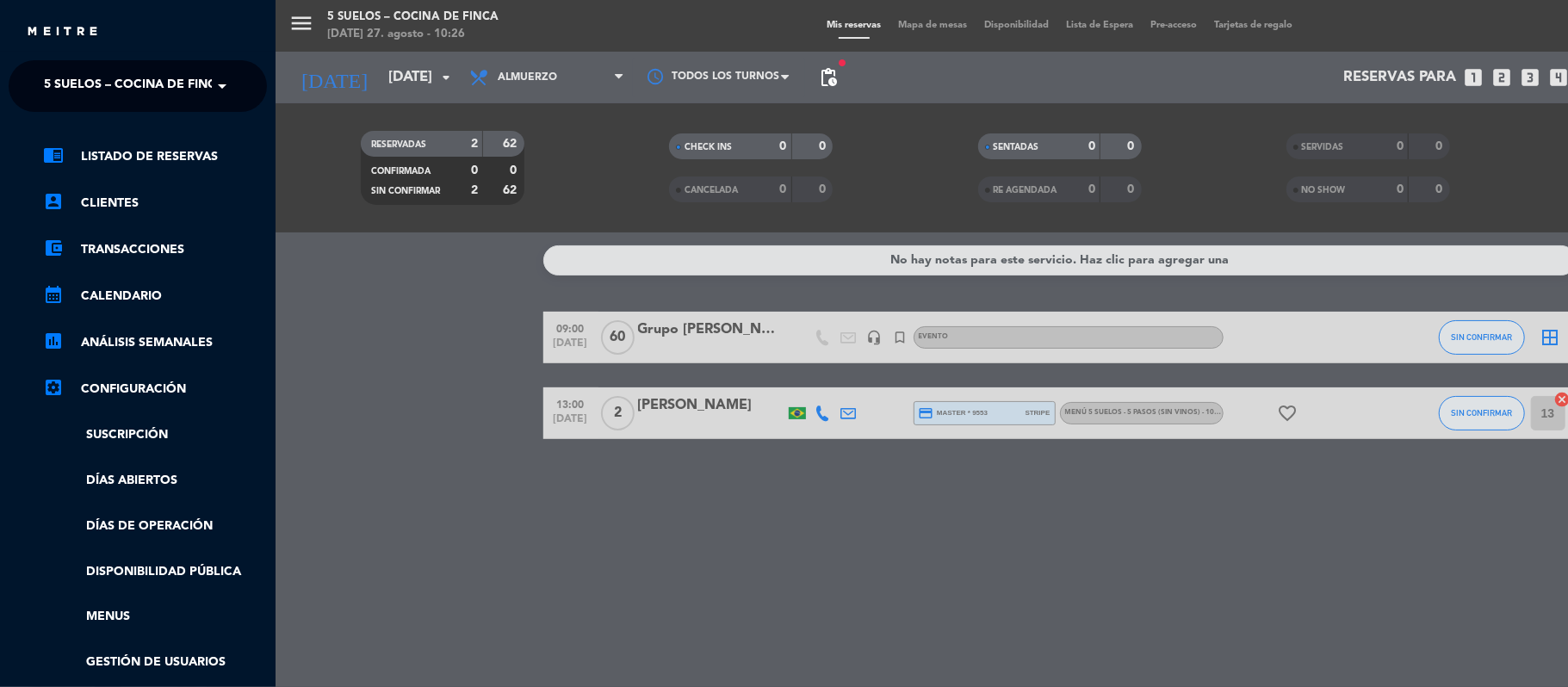
click at [50, 62] on ng-select "× 5 SUELOS – COCINA DE FINCA ×" at bounding box center [137, 86] width 258 height 51
click at [50, 80] on span "5 SUELOS – COCINA DE FINCA" at bounding box center [134, 86] width 181 height 36
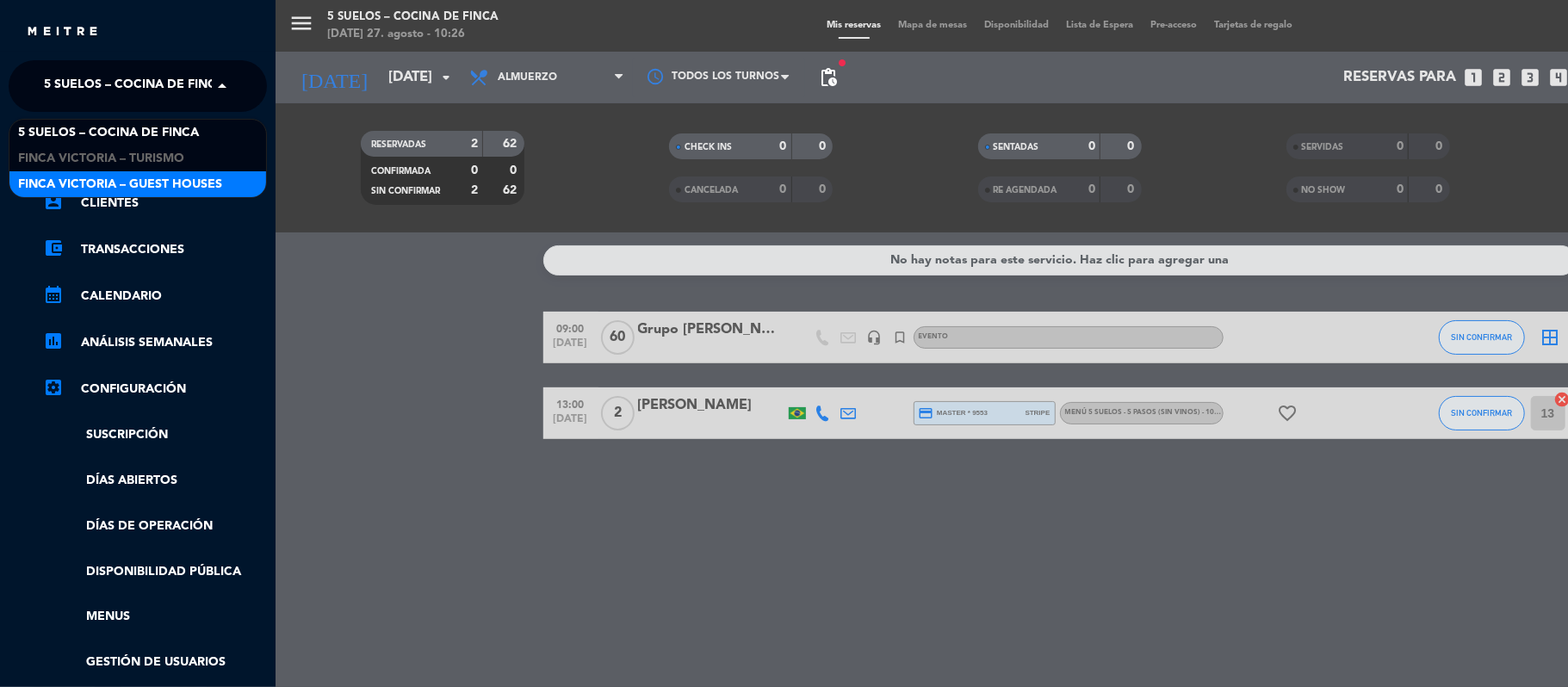
click at [56, 180] on span "FINCA VICTORIA – GUEST HOUSES" at bounding box center [119, 185] width 204 height 20
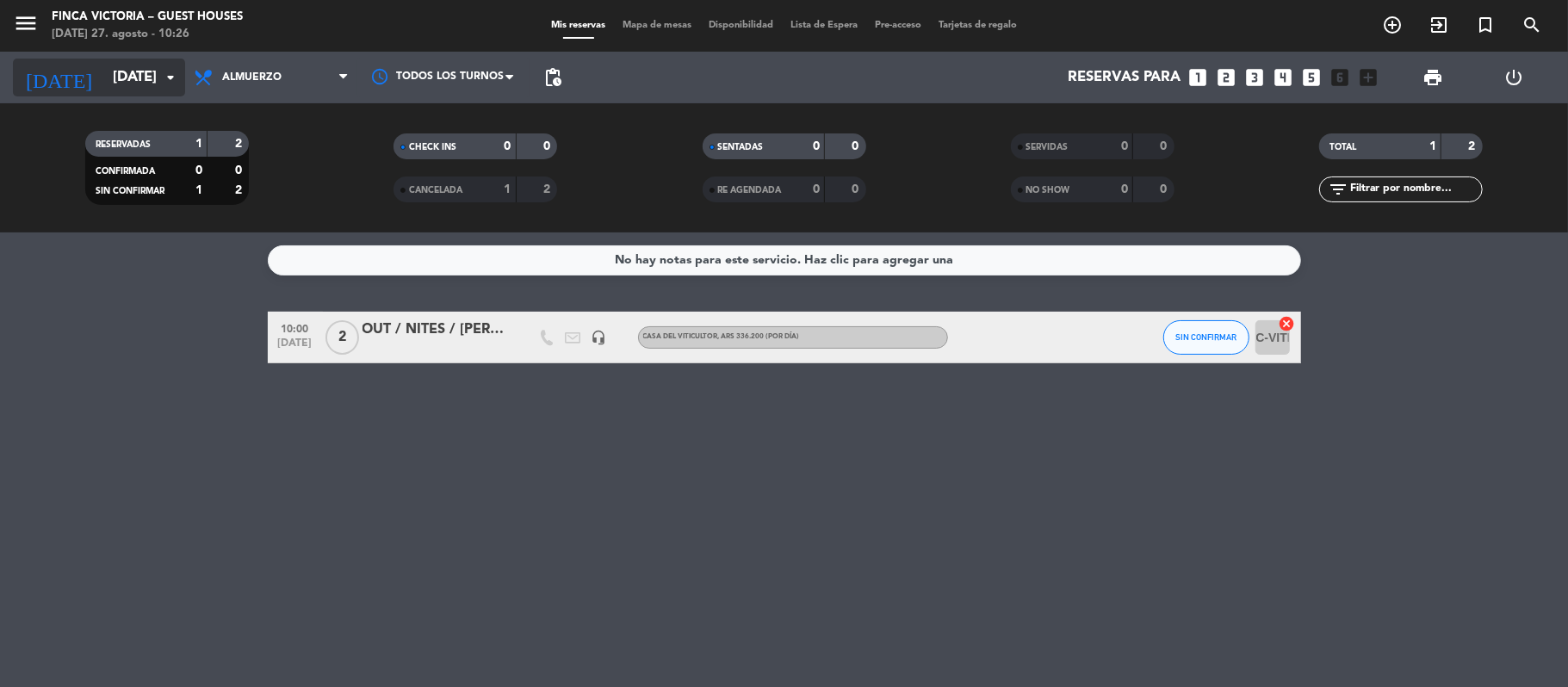
click at [104, 94] on input "[DATE]" at bounding box center [198, 78] width 186 height 34
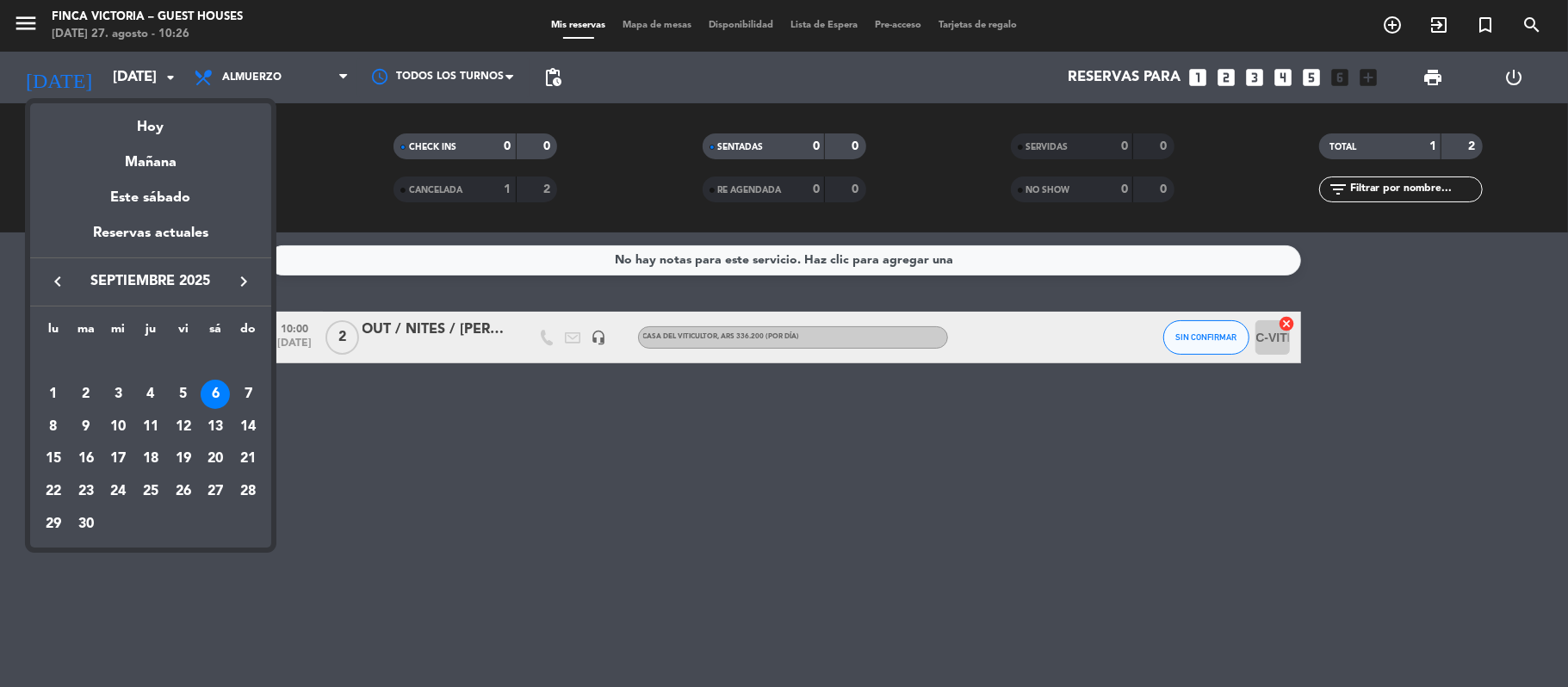
click at [242, 278] on icon "keyboard_arrow_right" at bounding box center [243, 282] width 20 height 21
click at [245, 278] on icon "keyboard_arrow_right" at bounding box center [243, 282] width 20 height 21
click at [149, 462] on div "20" at bounding box center [150, 459] width 29 height 29
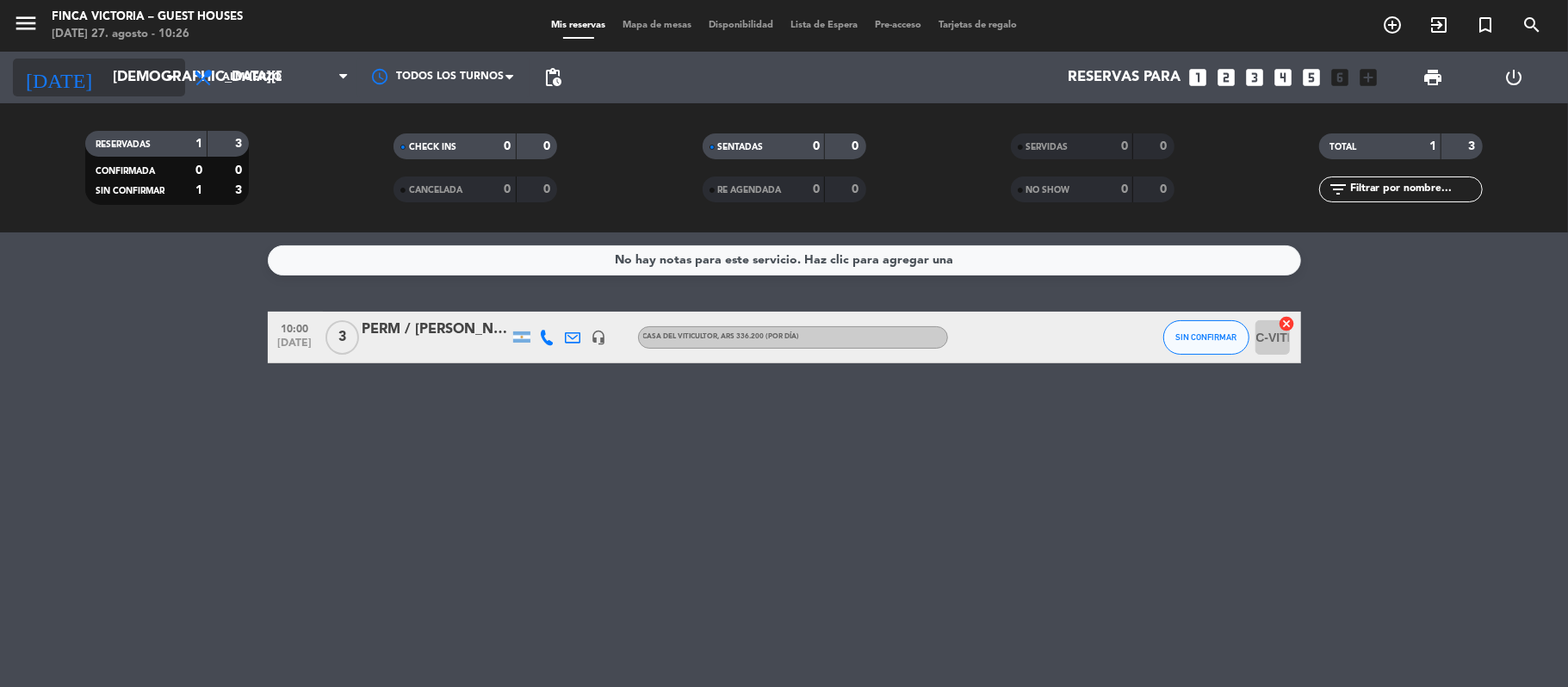
click at [130, 95] on div "[DATE] [DATE] arrow_drop_down" at bounding box center [99, 76] width 172 height 51
click at [135, 63] on input "[DEMOGRAPHIC_DATA][DATE]" at bounding box center [198, 78] width 186 height 34
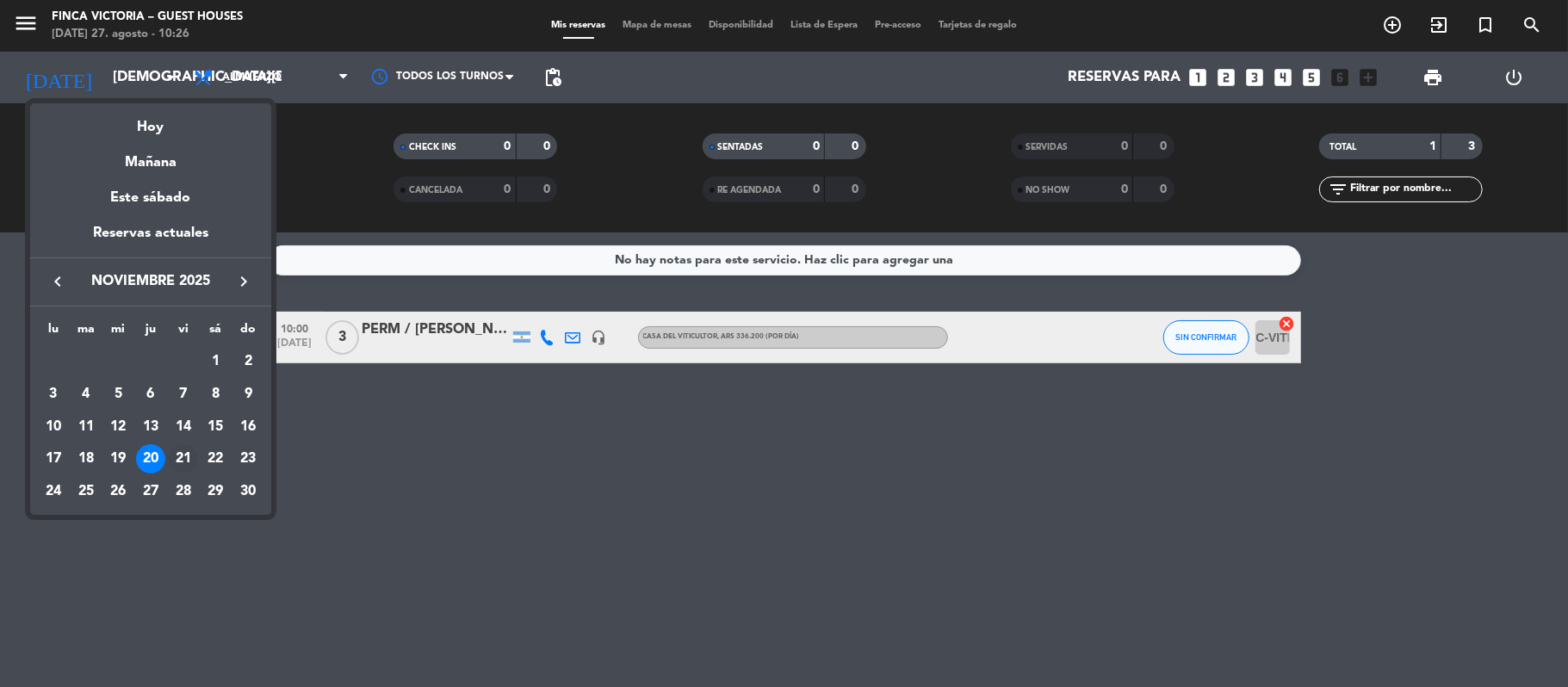
click at [181, 460] on div "21" at bounding box center [183, 459] width 29 height 29
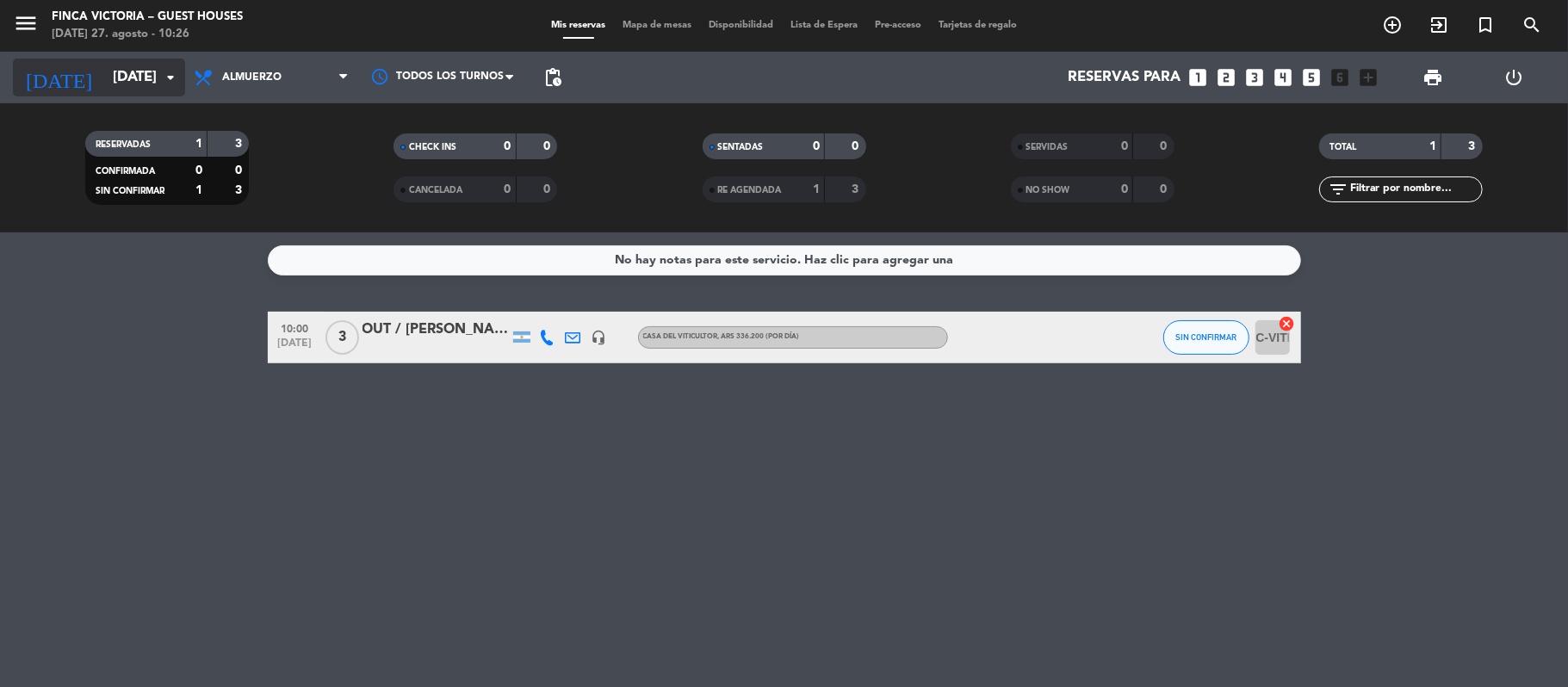
click at [144, 86] on input "[DATE]" at bounding box center [198, 78] width 186 height 34
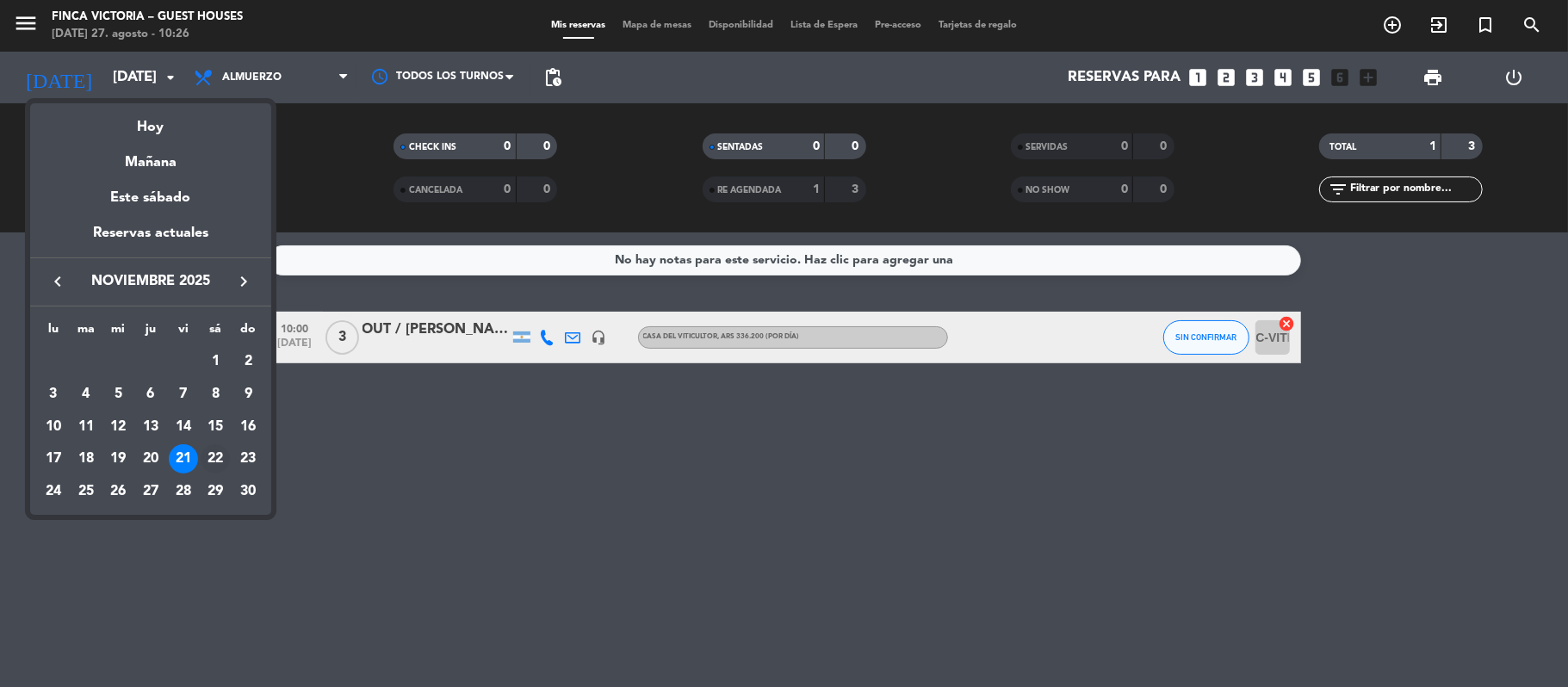
click at [211, 459] on div "22" at bounding box center [214, 459] width 29 height 29
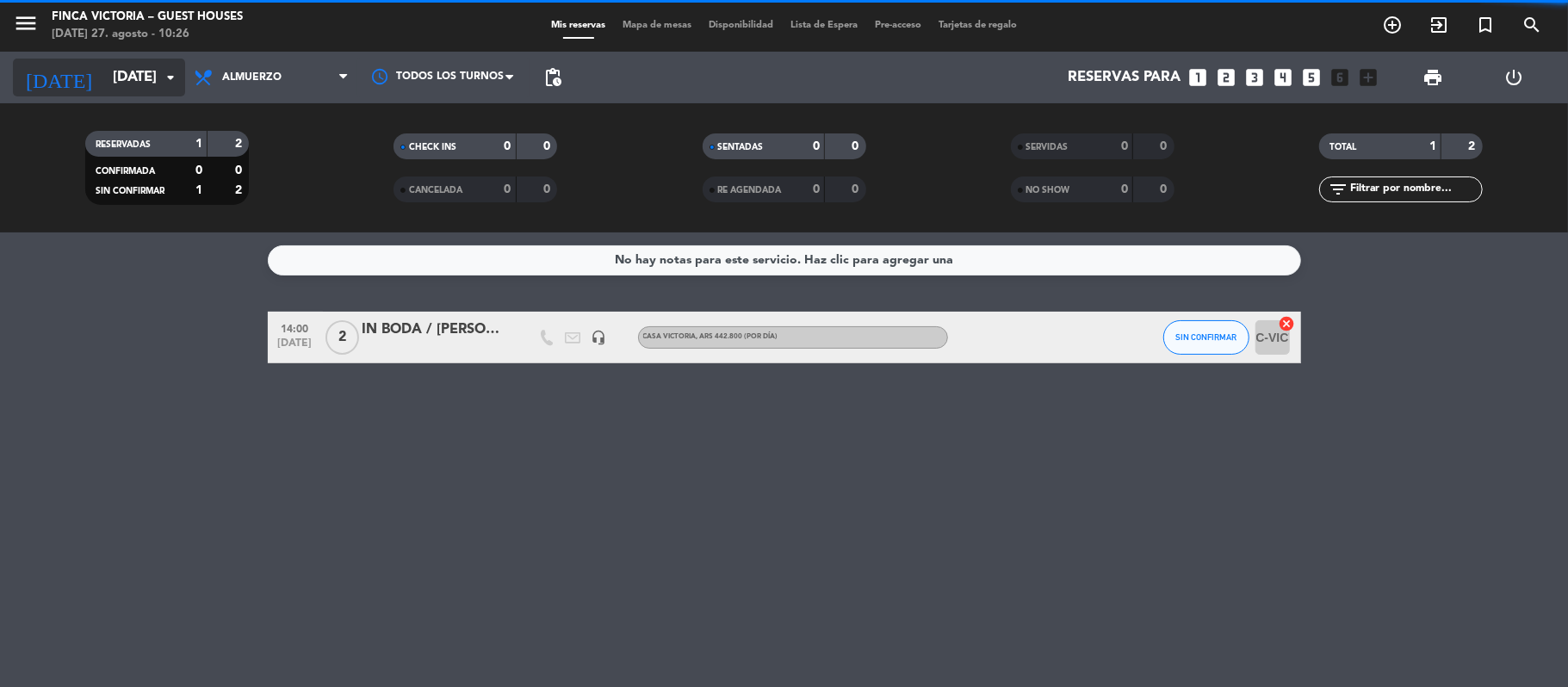
click at [112, 91] on input "[DATE]" at bounding box center [198, 78] width 186 height 34
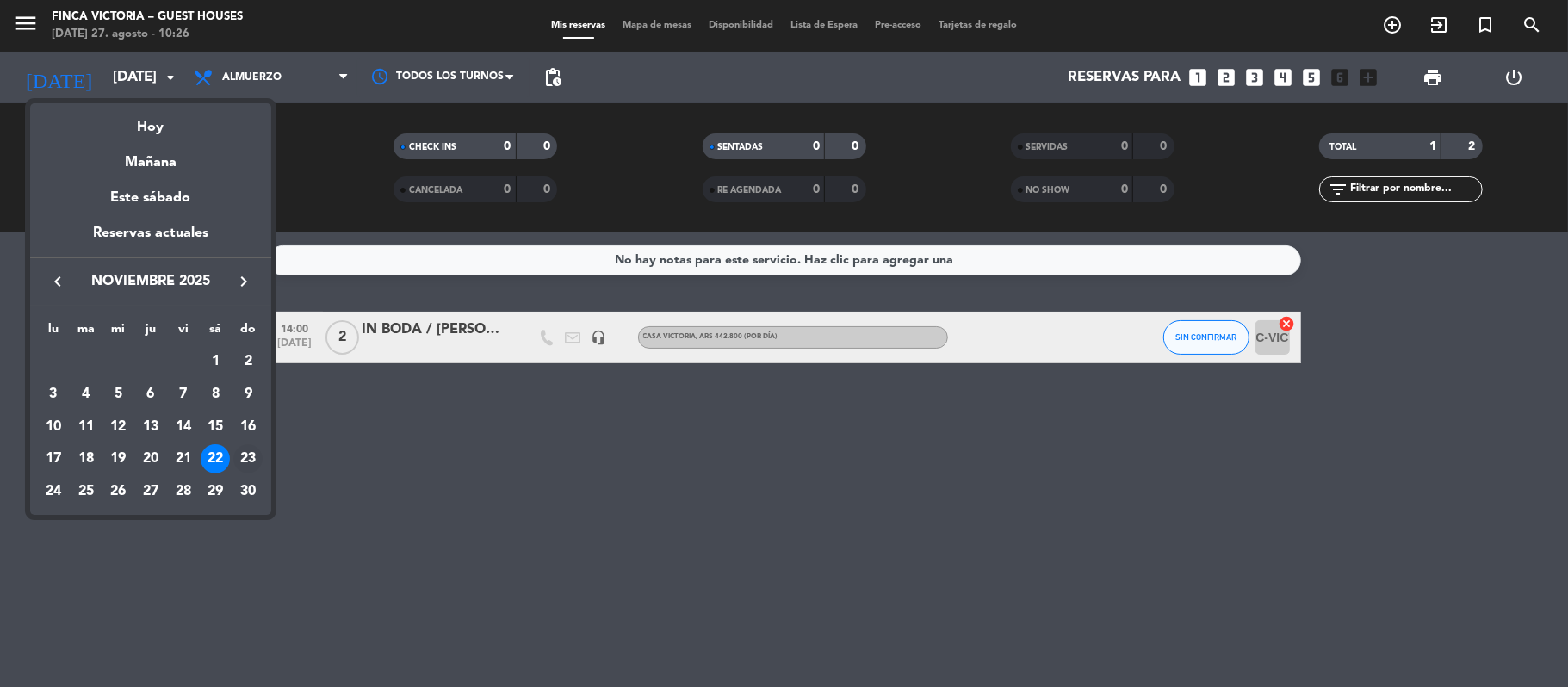
click at [249, 452] on div "23" at bounding box center [247, 459] width 29 height 29
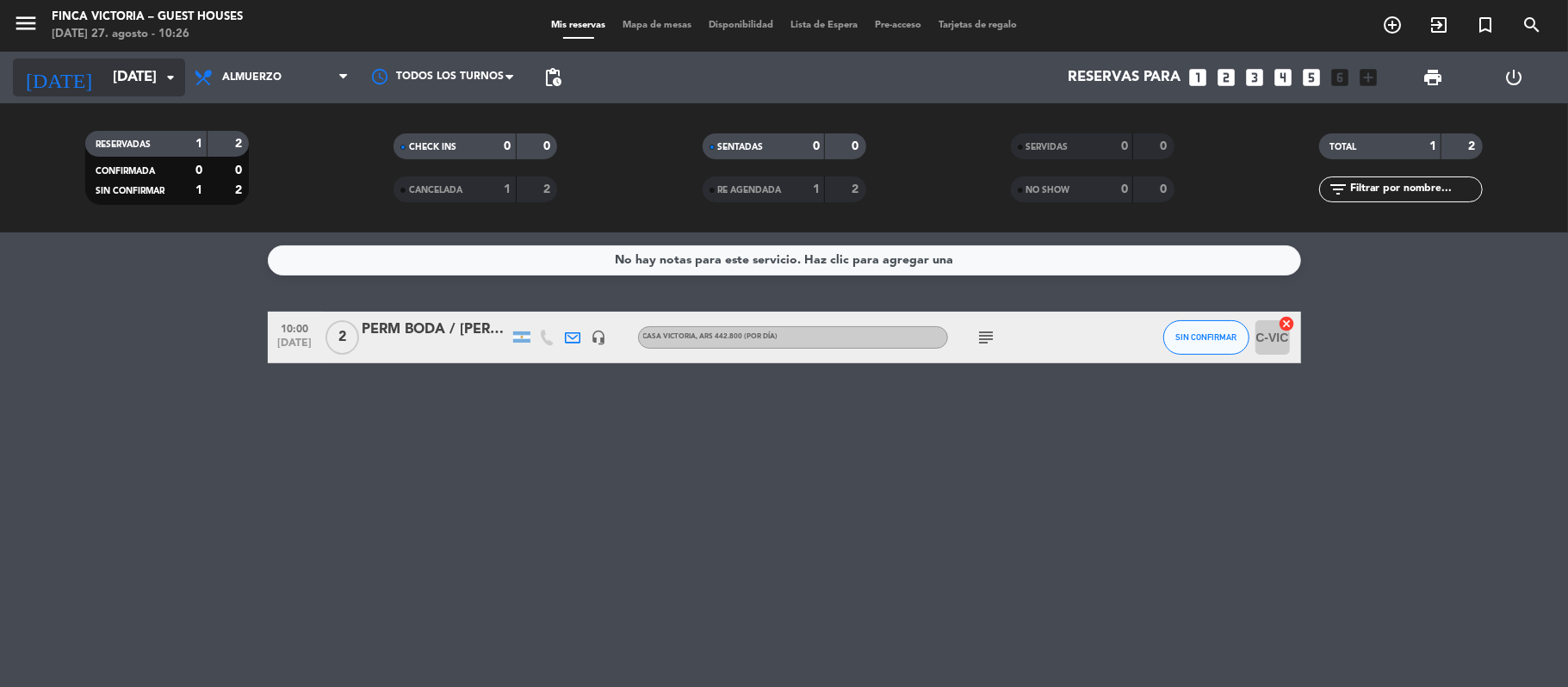
click at [148, 84] on input "[DATE]" at bounding box center [198, 78] width 186 height 34
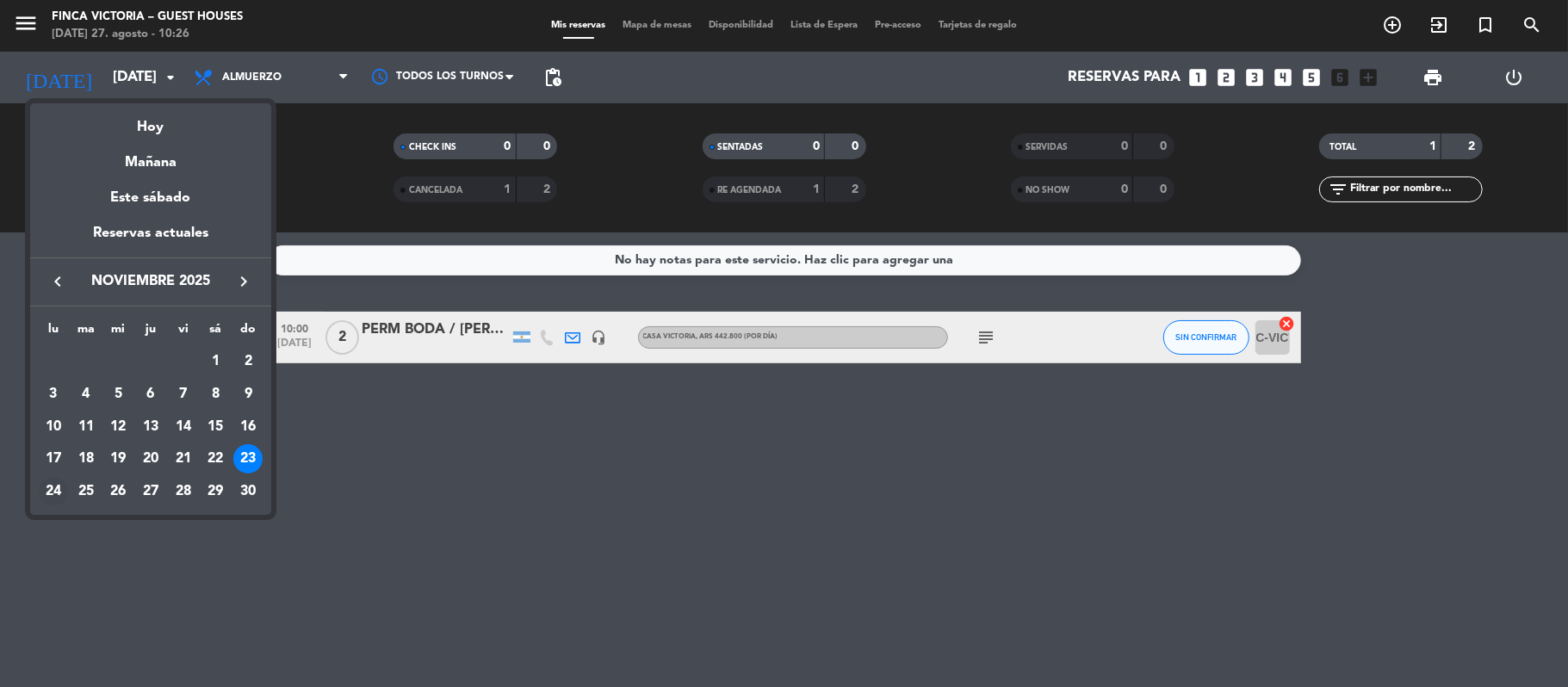
click at [43, 493] on div "24" at bounding box center [53, 491] width 29 height 29
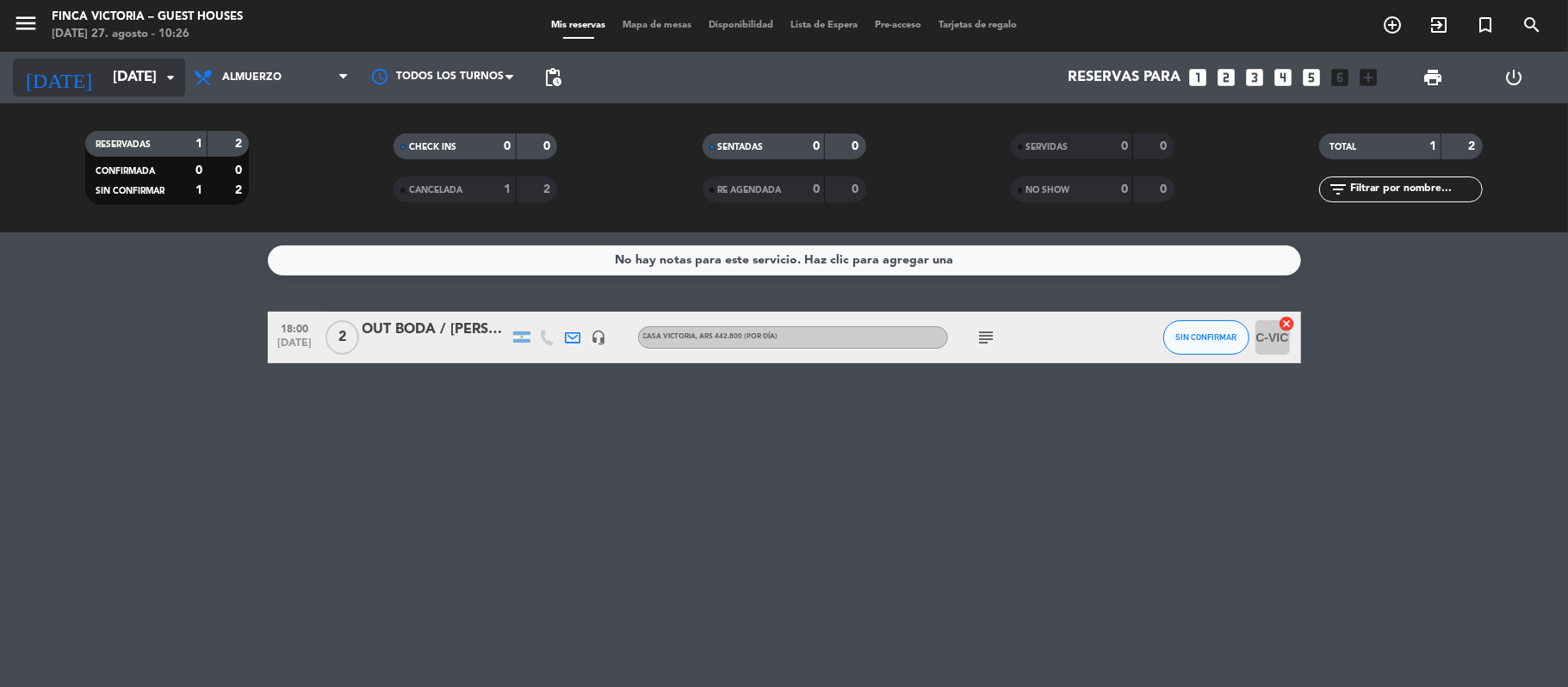
click at [104, 83] on input "[DATE]" at bounding box center [198, 78] width 186 height 34
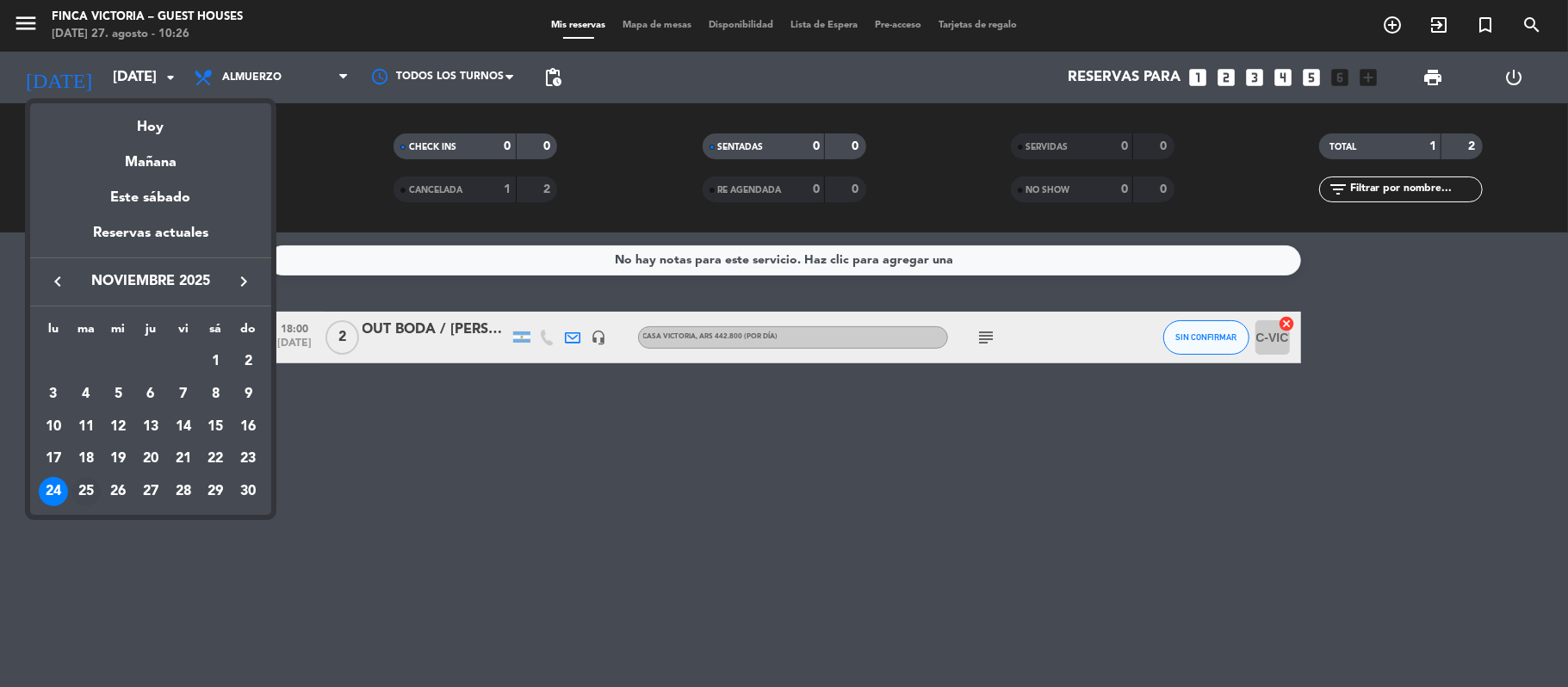
click at [81, 496] on div "25" at bounding box center [86, 491] width 29 height 29
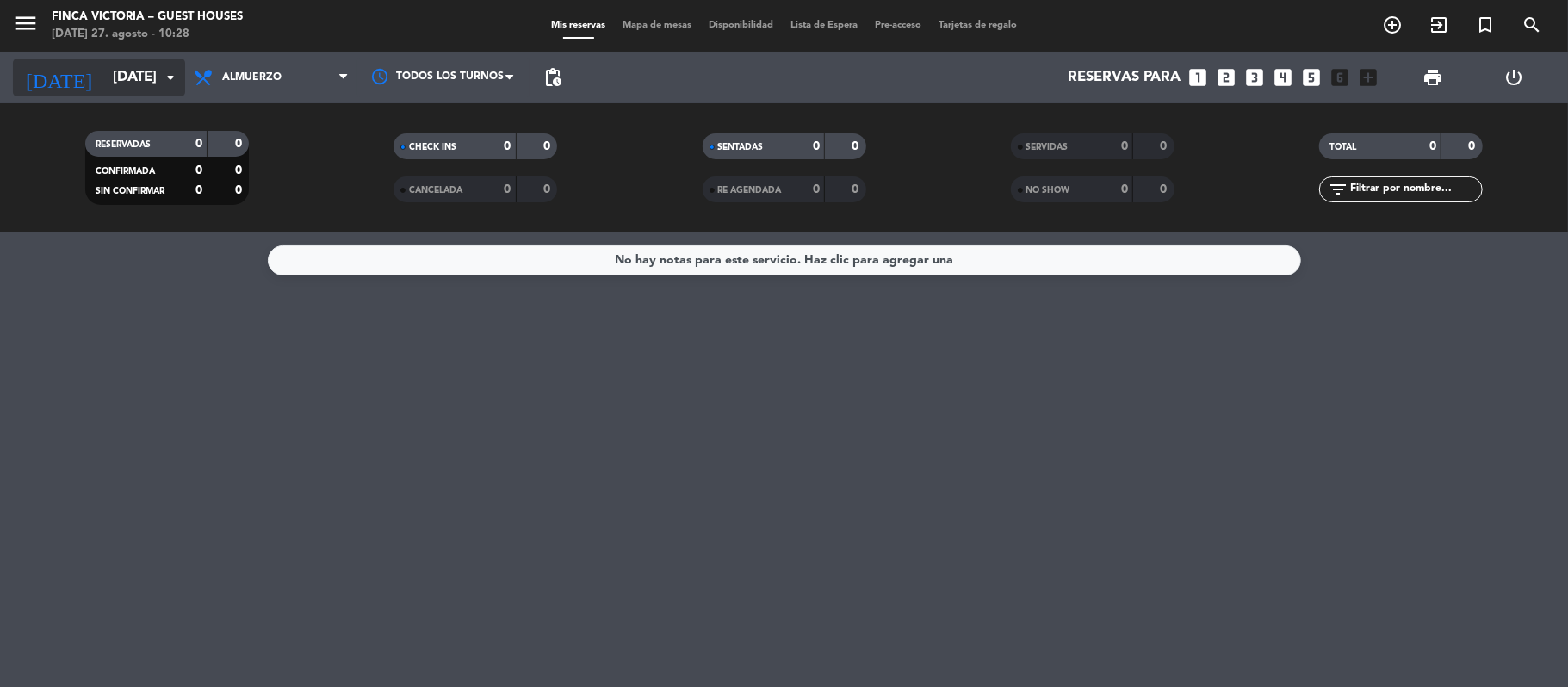
click at [108, 63] on input "[DATE]" at bounding box center [198, 78] width 186 height 34
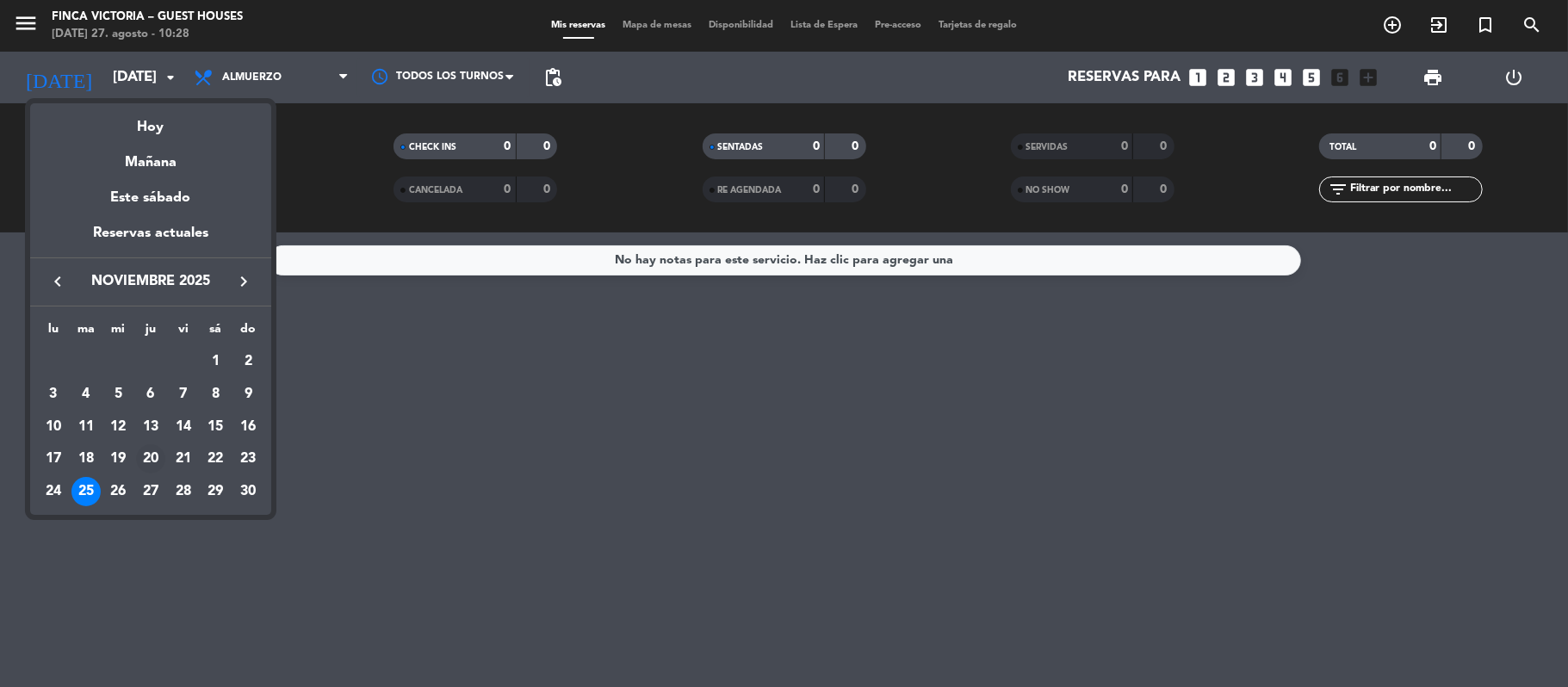
click at [142, 462] on div "20" at bounding box center [150, 459] width 29 height 29
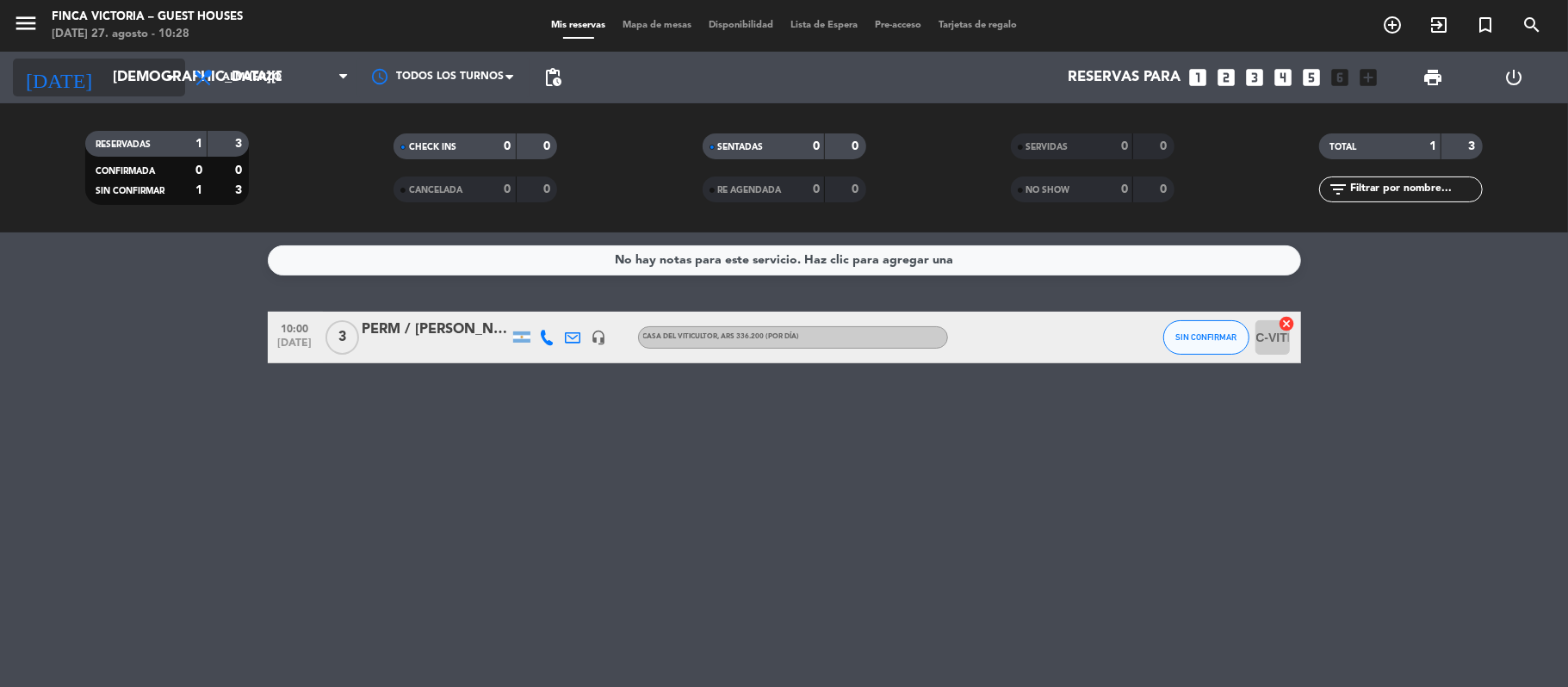
click at [117, 77] on input "[DEMOGRAPHIC_DATA][DATE]" at bounding box center [198, 78] width 186 height 34
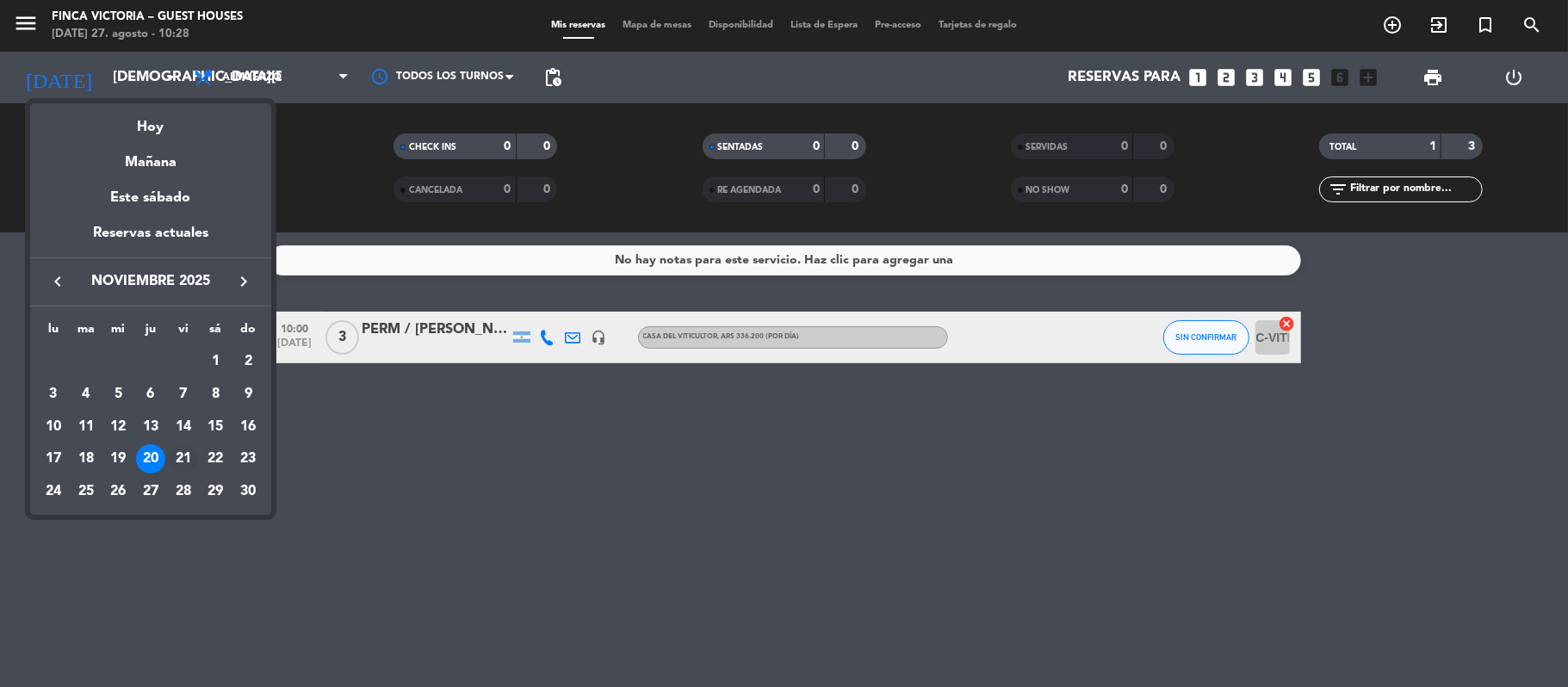
click at [193, 461] on div "21" at bounding box center [183, 459] width 29 height 29
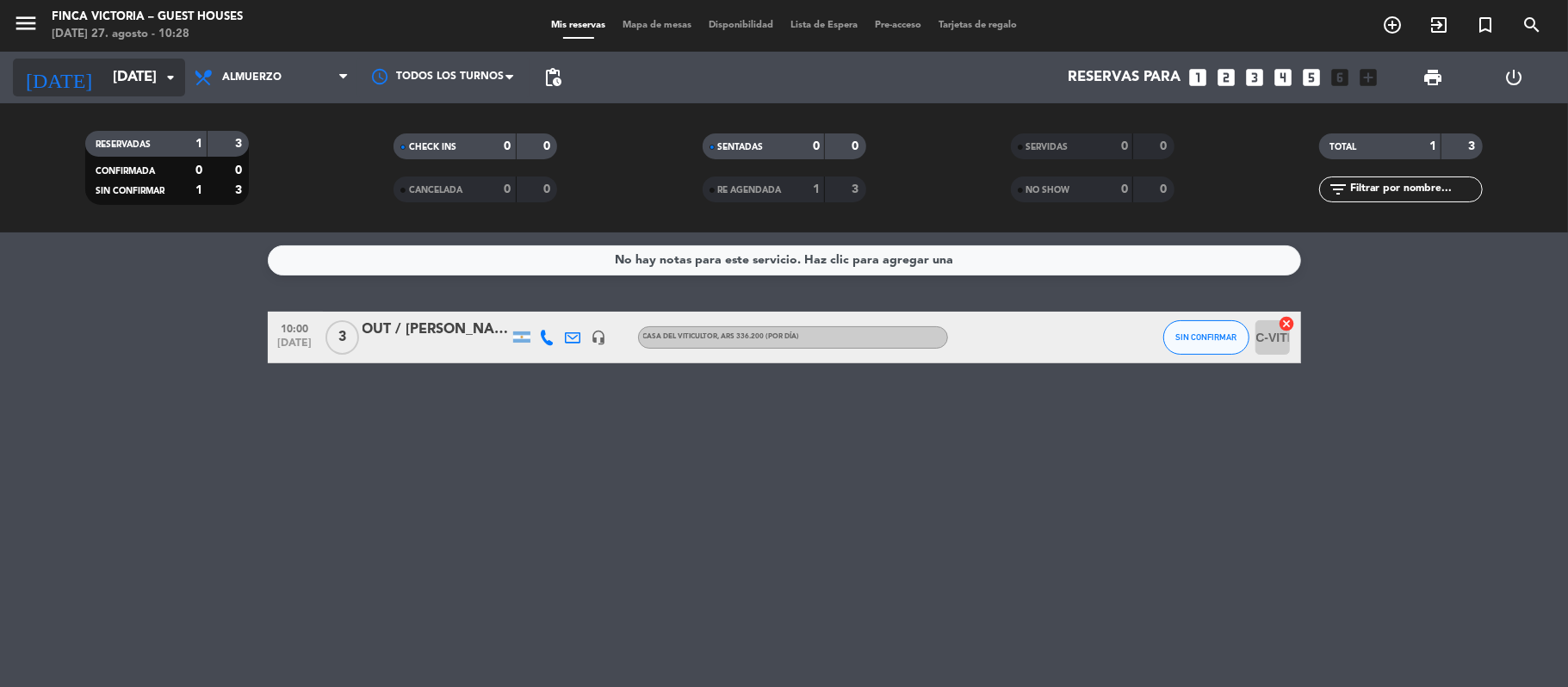
click at [104, 80] on input "[DATE]" at bounding box center [198, 78] width 186 height 34
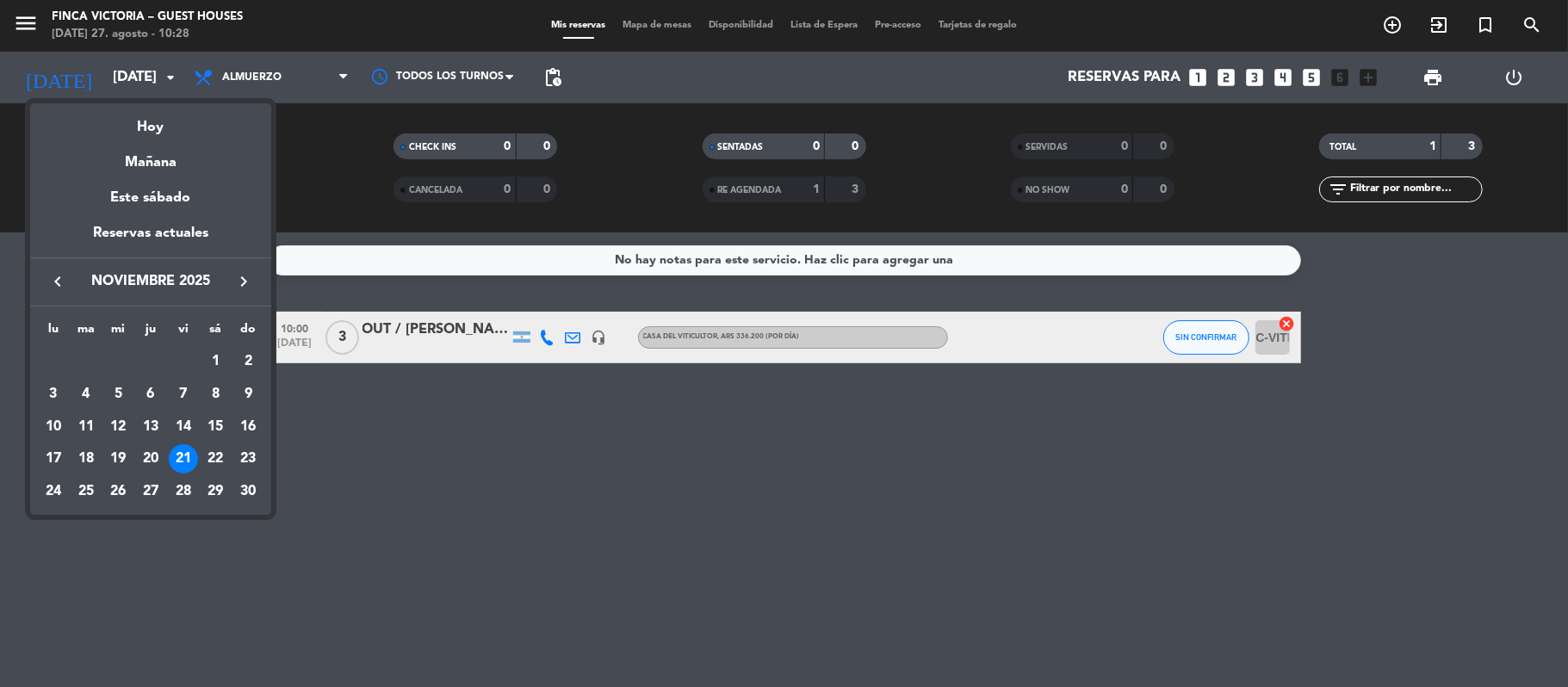
drag, startPoint x: 217, startPoint y: 459, endPoint x: 180, endPoint y: 374, distance: 92.7
click at [218, 459] on div "22" at bounding box center [214, 459] width 29 height 29
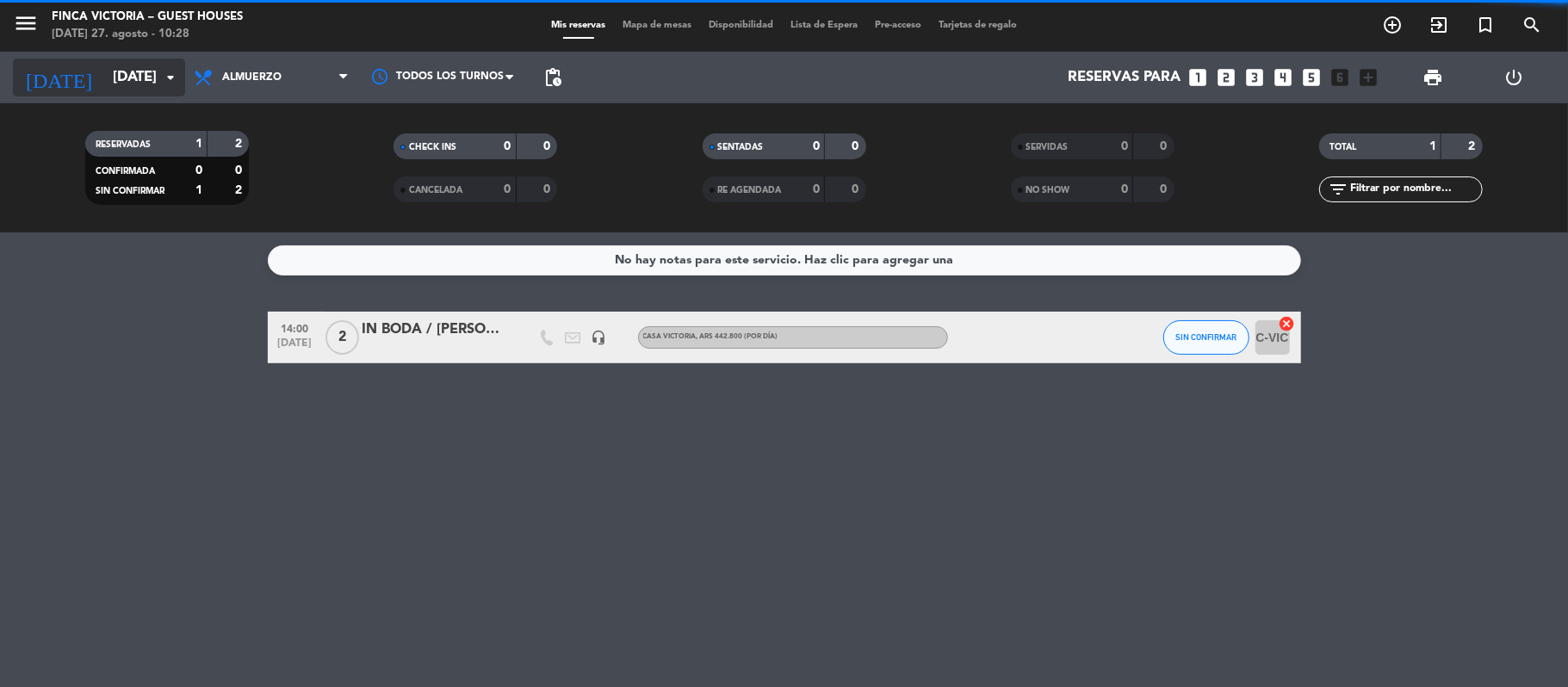
click at [105, 74] on input "[DATE]" at bounding box center [198, 78] width 186 height 34
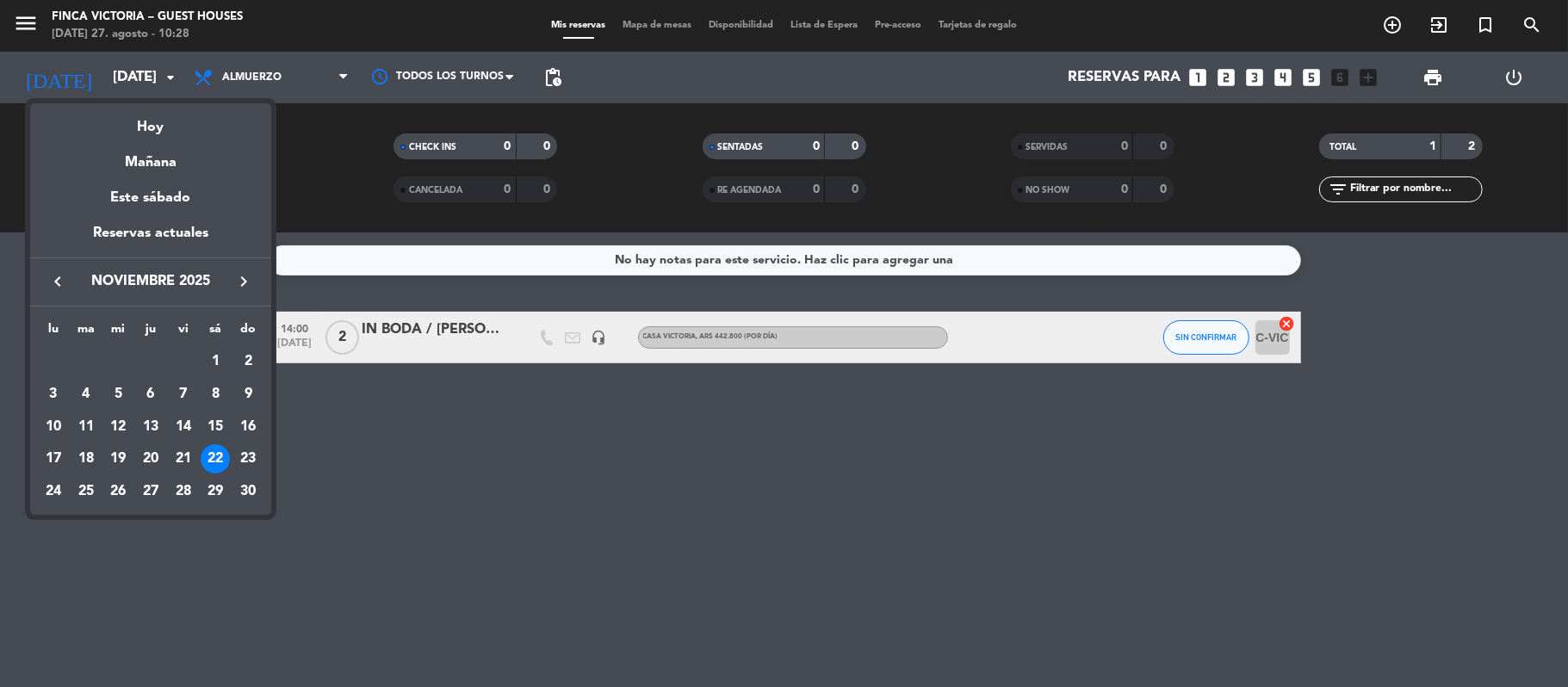
click at [249, 451] on div "23" at bounding box center [247, 459] width 29 height 29
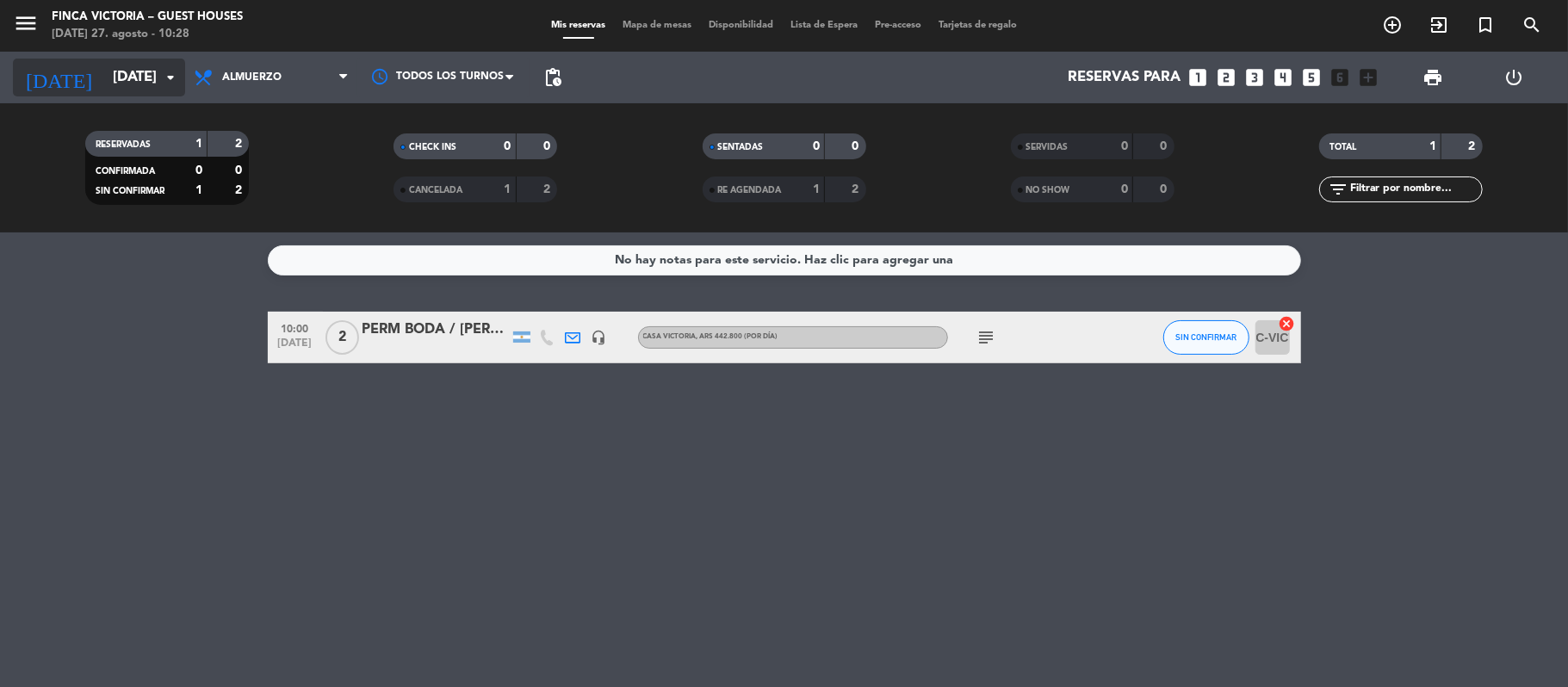
click at [104, 86] on input "[DATE]" at bounding box center [198, 78] width 186 height 34
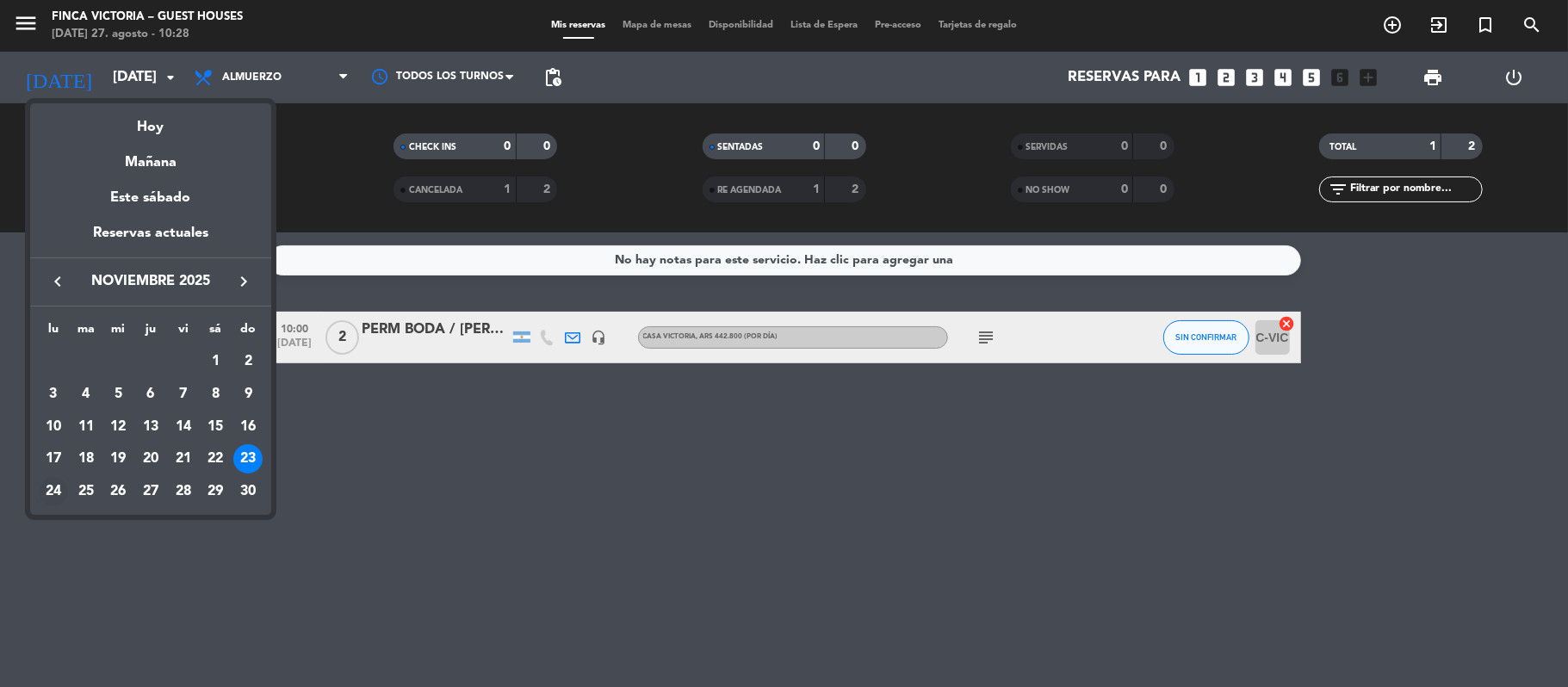
click at [46, 497] on div "24" at bounding box center [53, 491] width 29 height 29
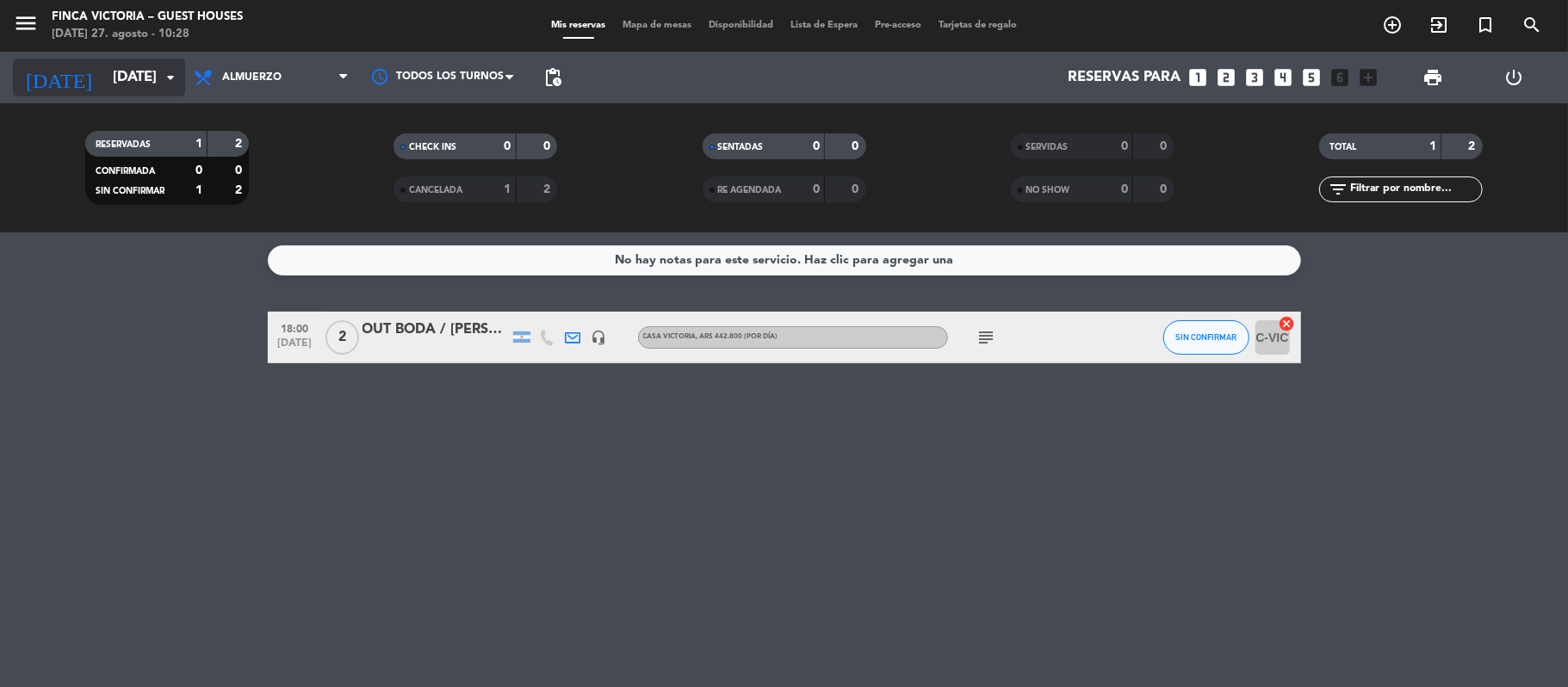
click at [104, 71] on input "[DATE]" at bounding box center [198, 78] width 186 height 34
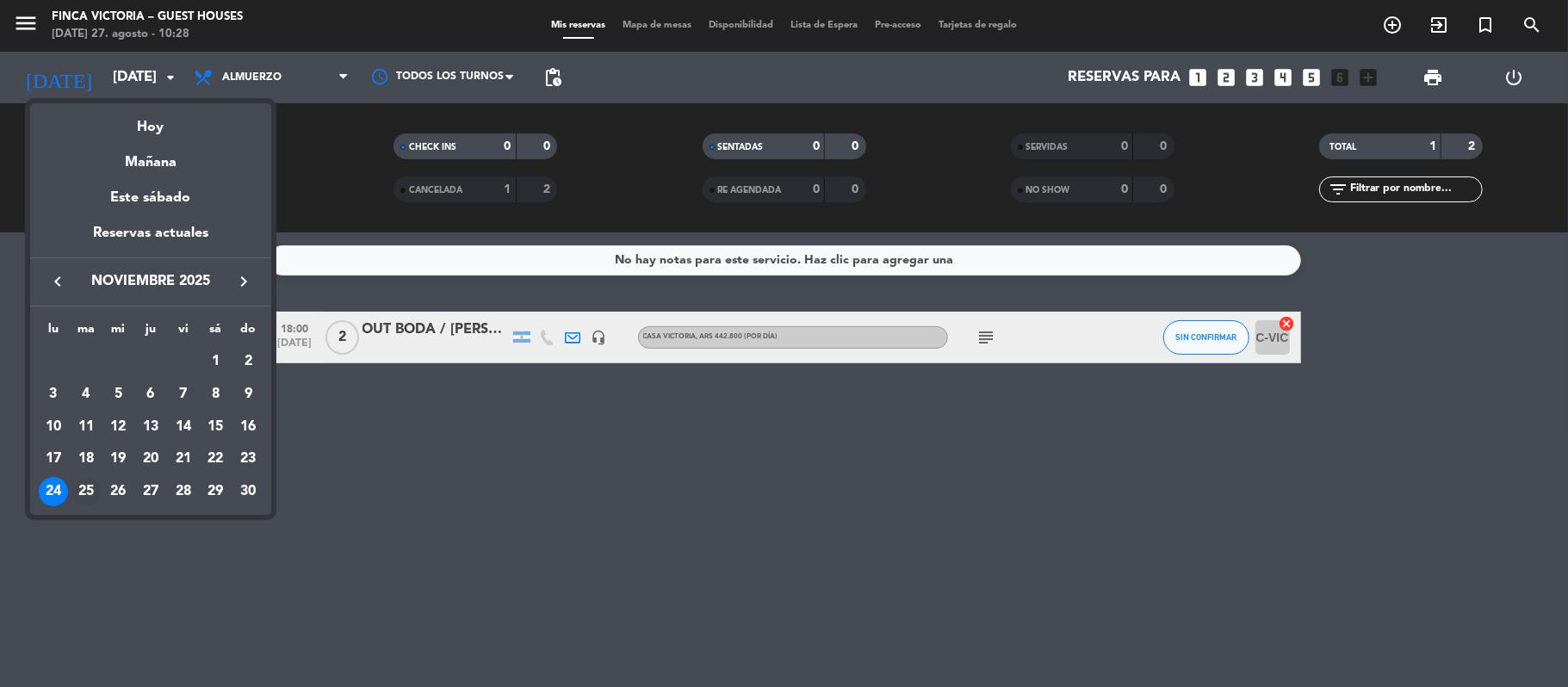
click at [75, 483] on div "25" at bounding box center [86, 491] width 29 height 29
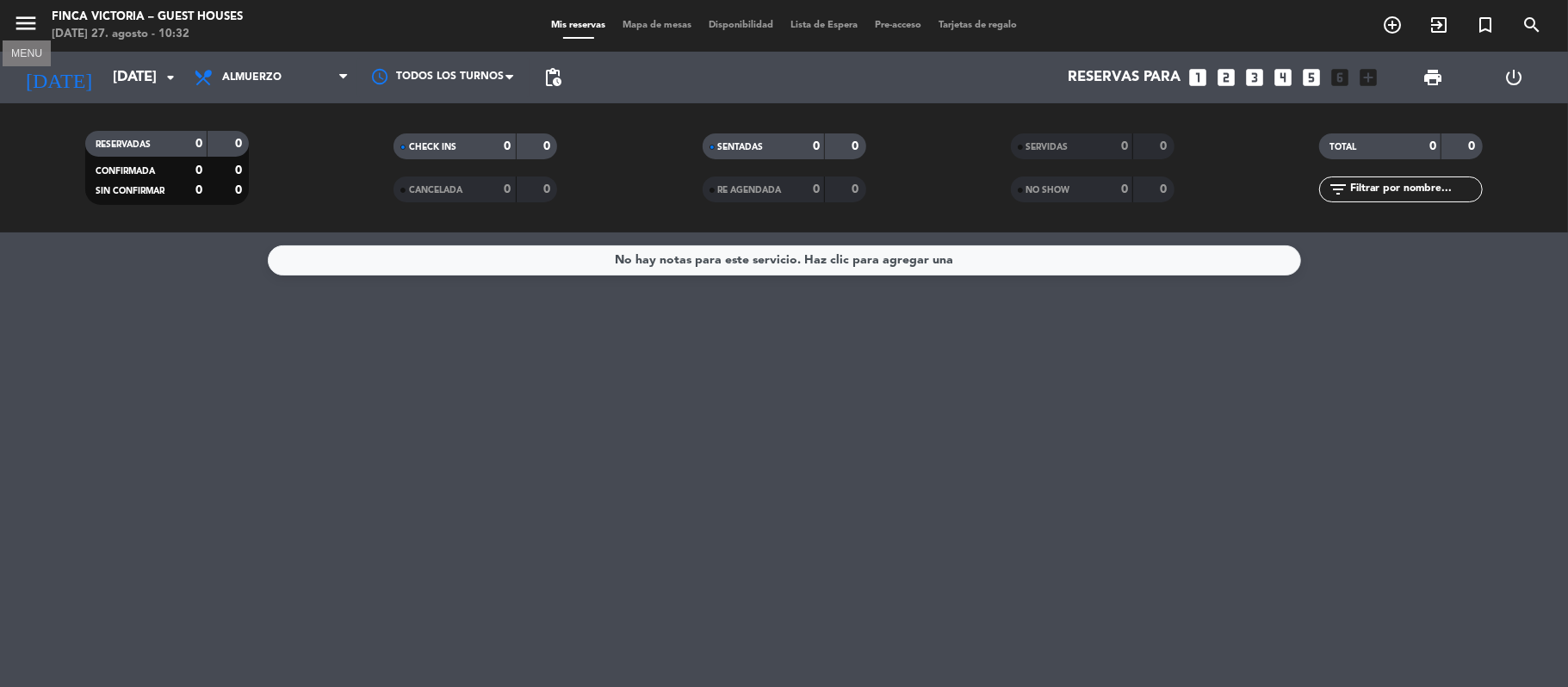
click at [14, 33] on icon "menu" at bounding box center [26, 23] width 26 height 26
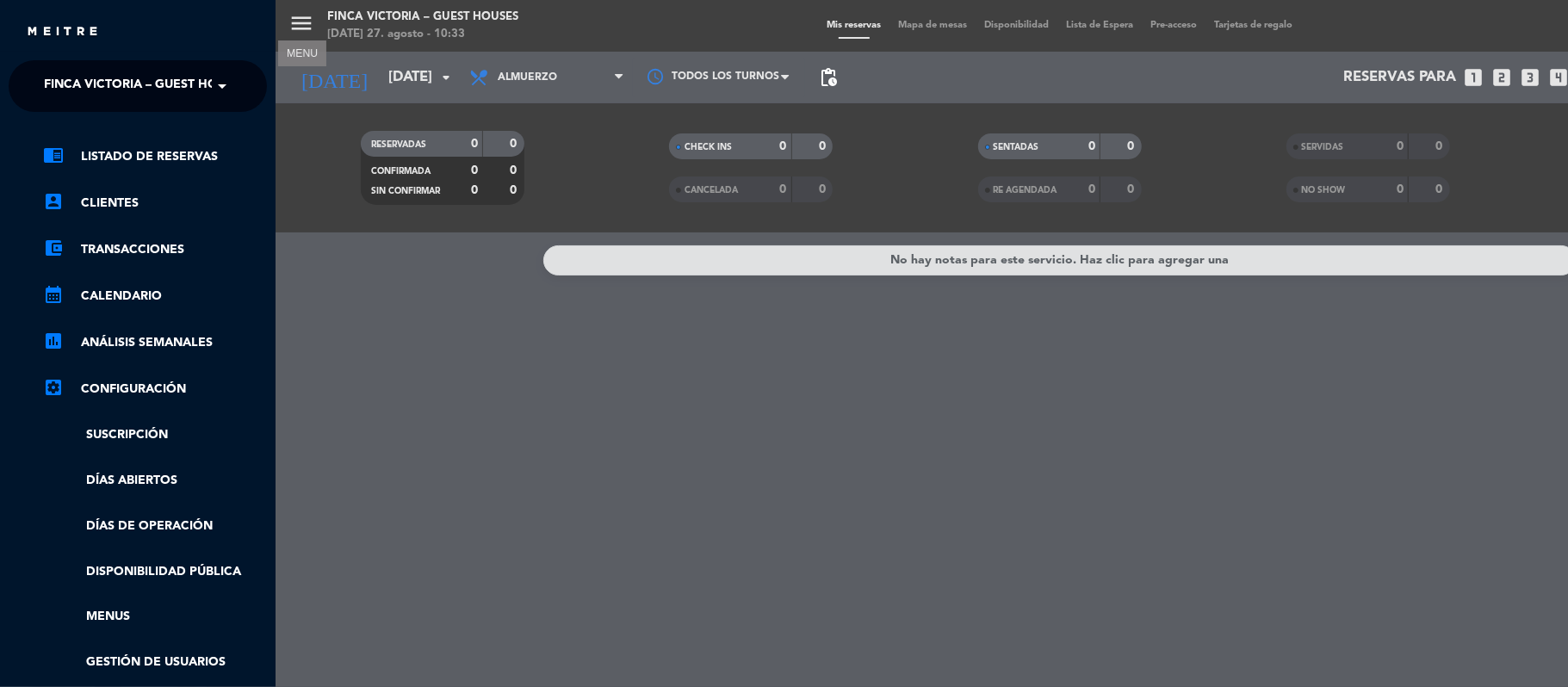
click at [369, 232] on div "menu MENU FINCA VICTORIA – GUEST HOUSES [DATE] 27. agosto - 10:33 Mis reservas …" at bounding box center [1059, 343] width 1568 height 687
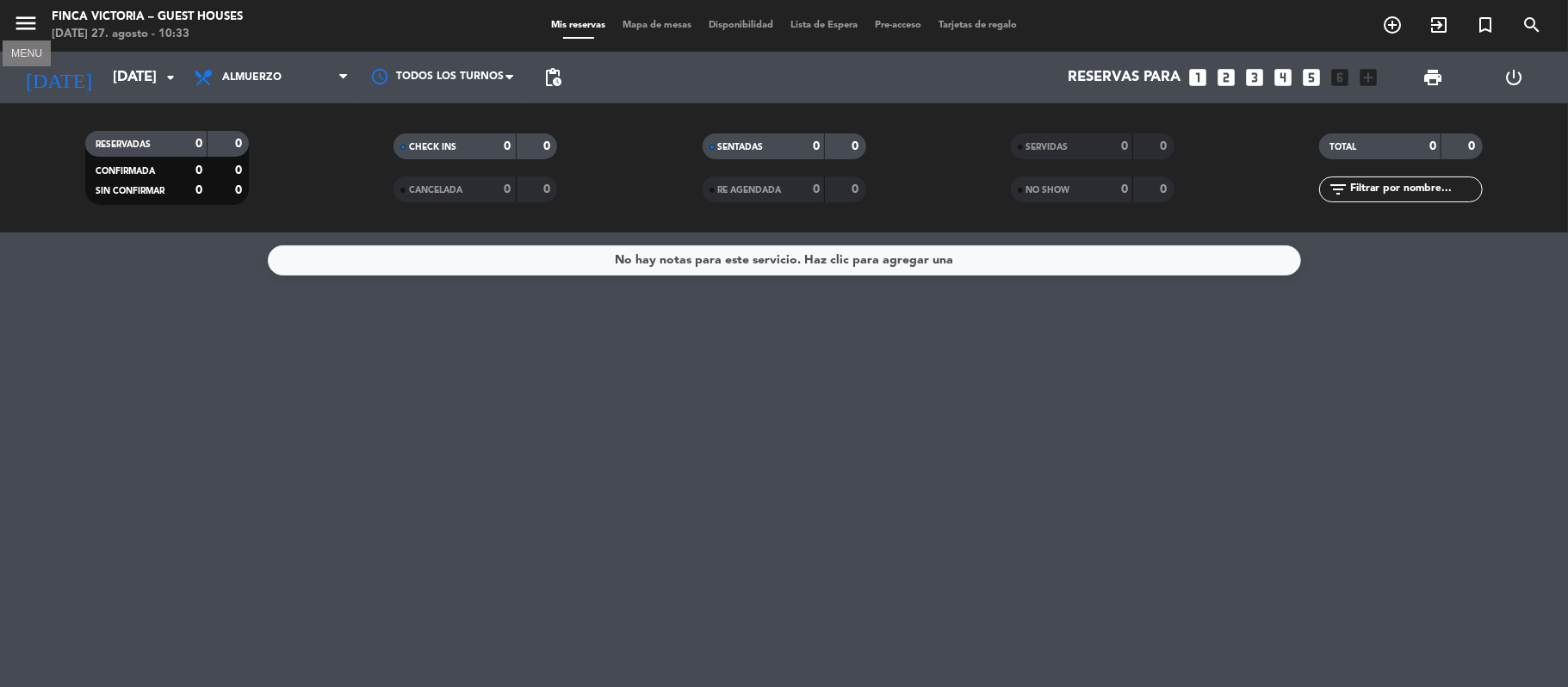
click at [18, 28] on icon "menu" at bounding box center [26, 23] width 26 height 26
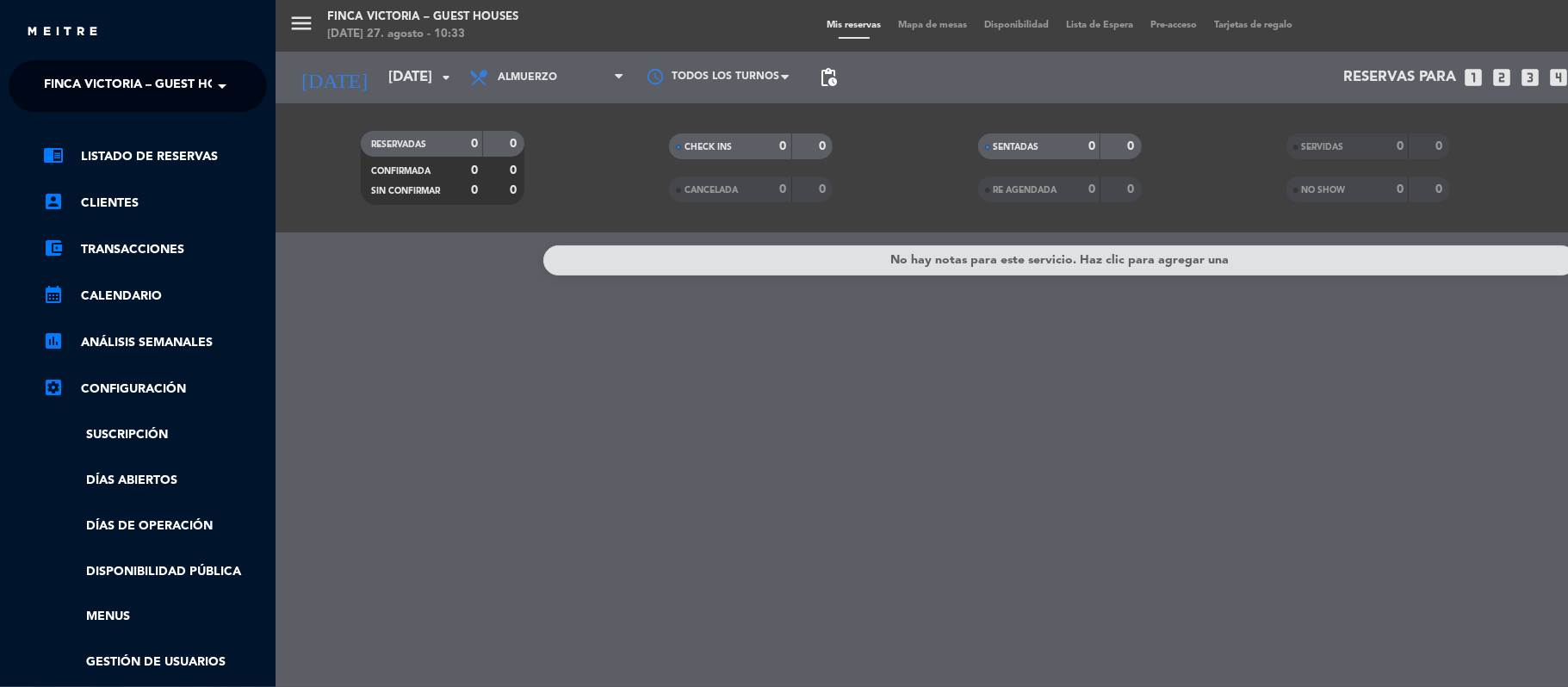
click at [60, 77] on span "FINCA VICTORIA – GUEST HOUSES" at bounding box center [145, 86] width 204 height 36
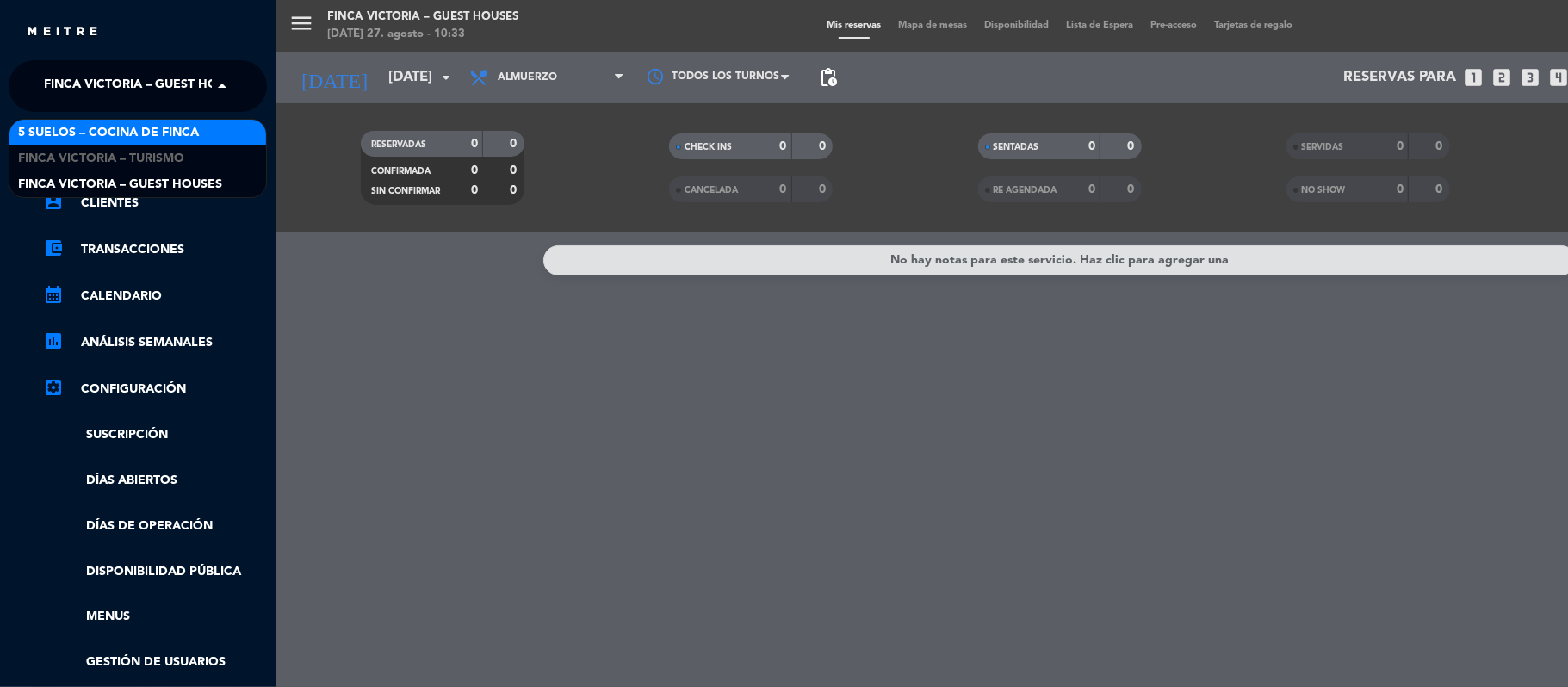
click at [66, 139] on span "5 SUELOS – COCINA DE FINCA" at bounding box center [108, 132] width 181 height 20
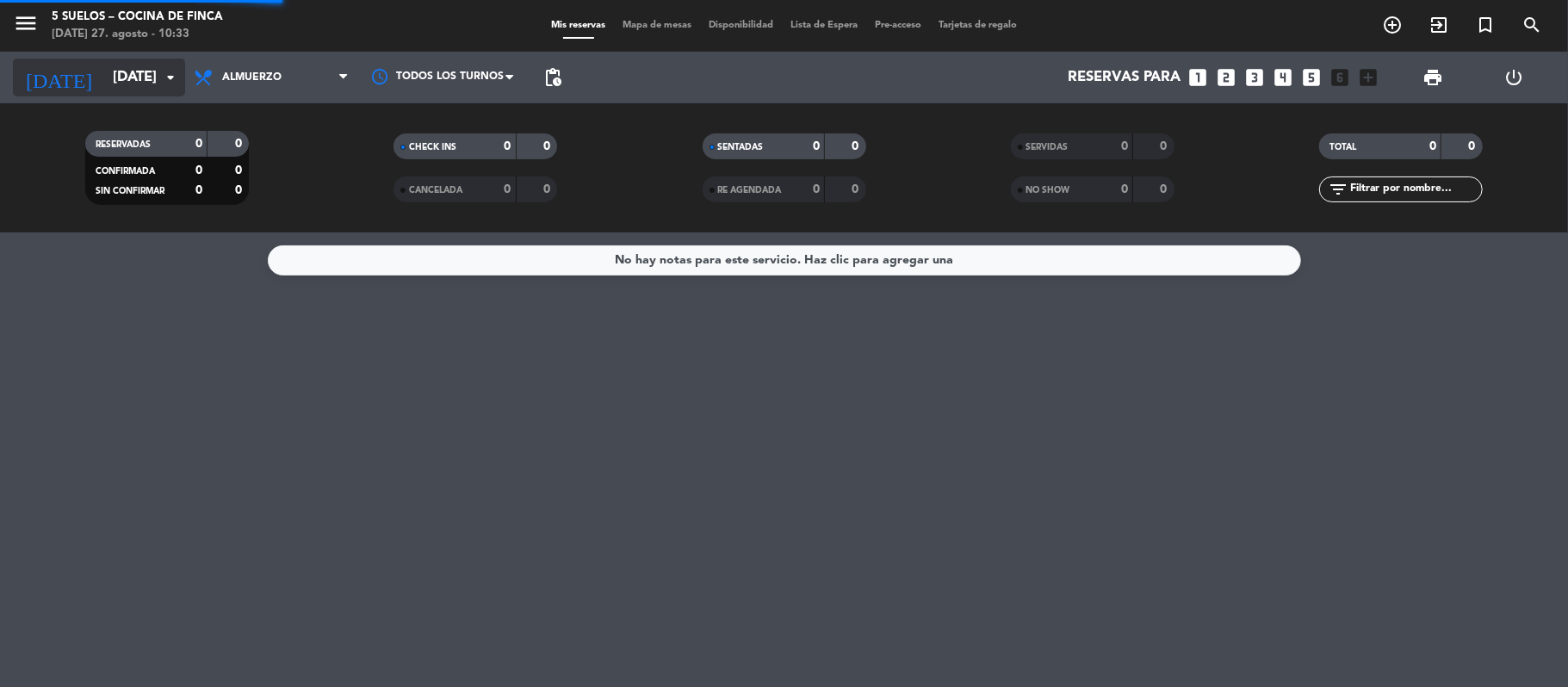
click at [56, 79] on icon "[DATE]" at bounding box center [59, 77] width 91 height 38
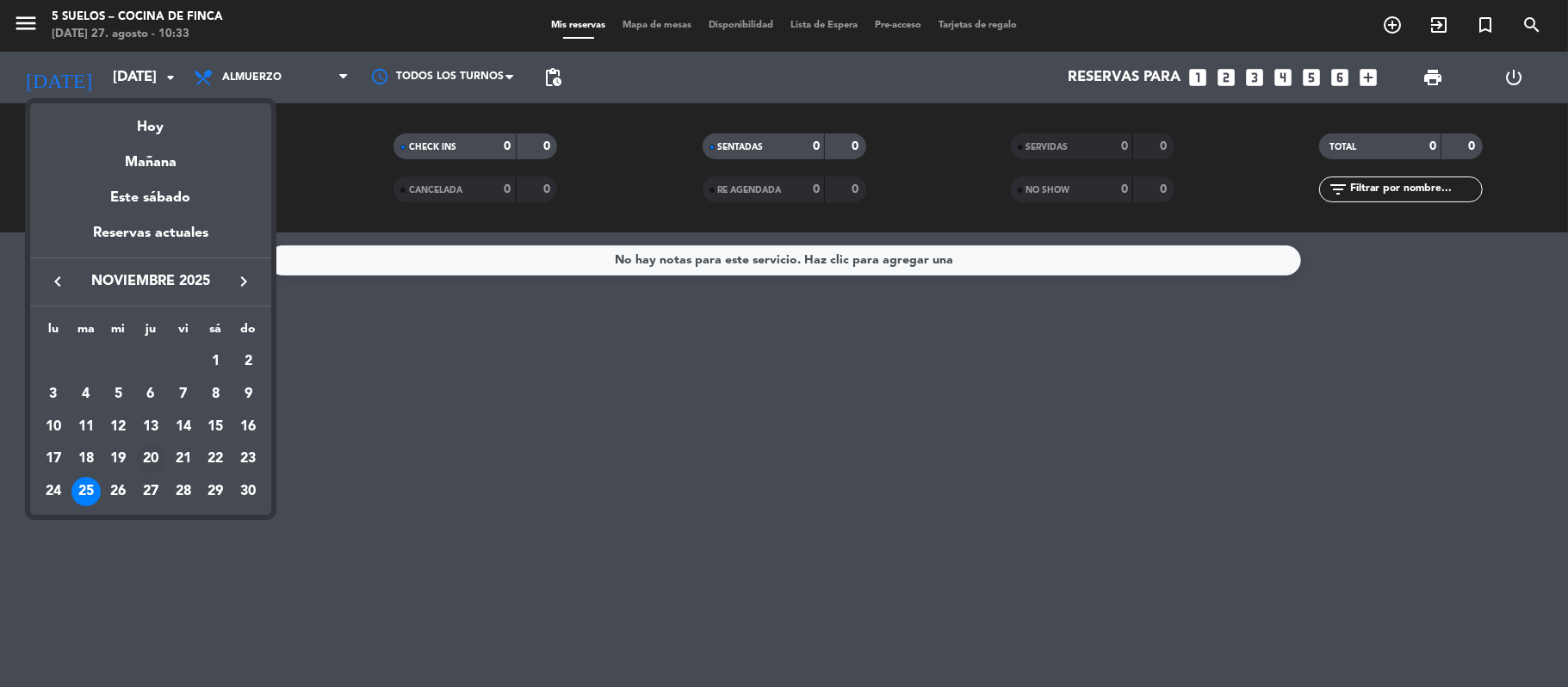
click at [155, 448] on div "20" at bounding box center [150, 459] width 29 height 29
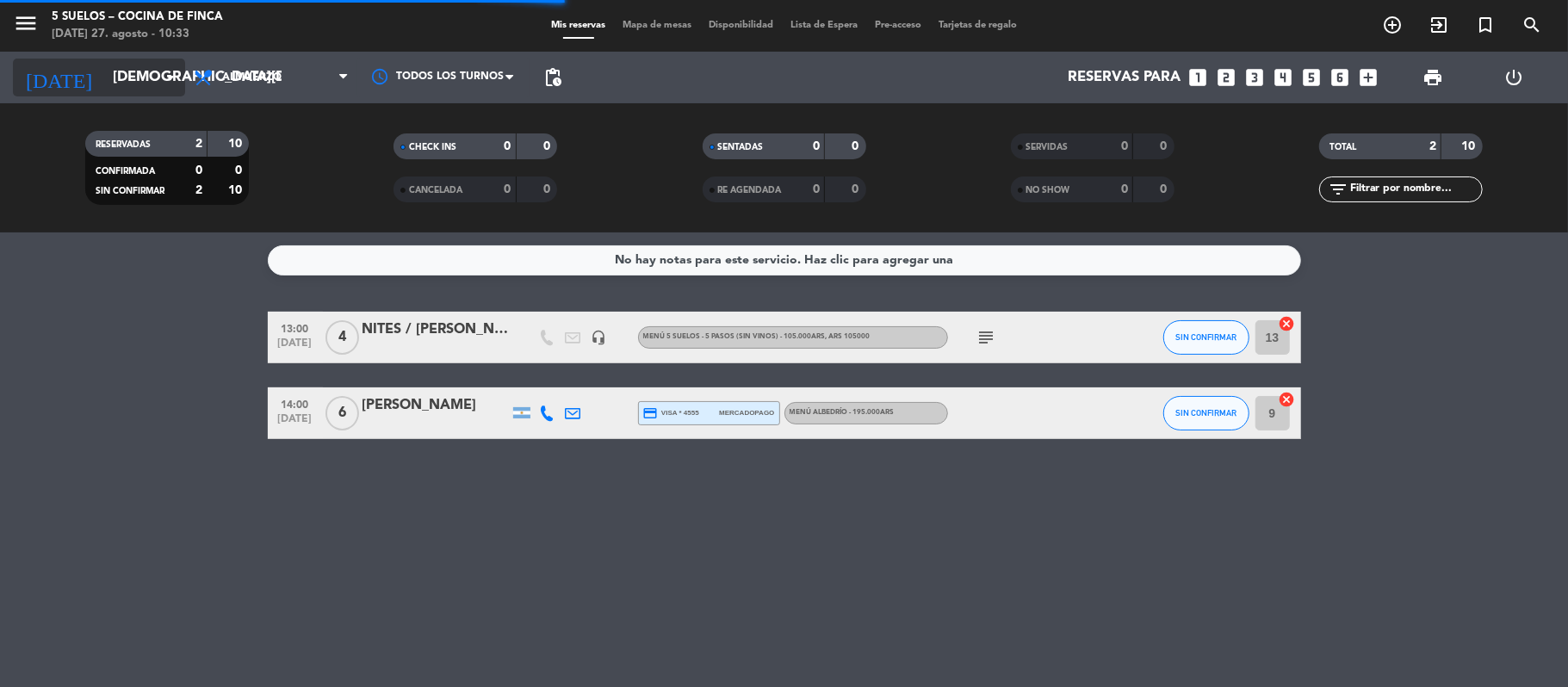
click at [104, 74] on input "[DEMOGRAPHIC_DATA][DATE]" at bounding box center [198, 78] width 186 height 34
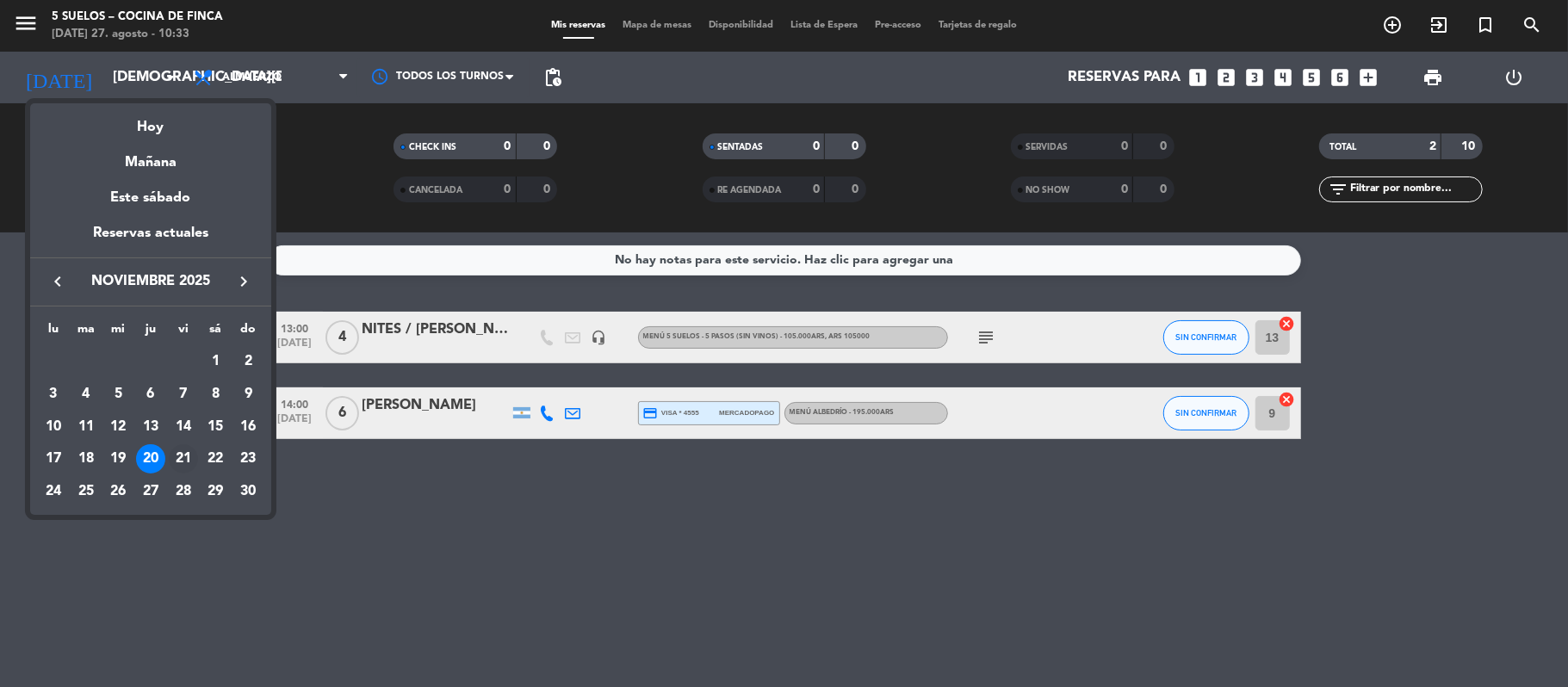
click at [184, 459] on div "21" at bounding box center [183, 459] width 29 height 29
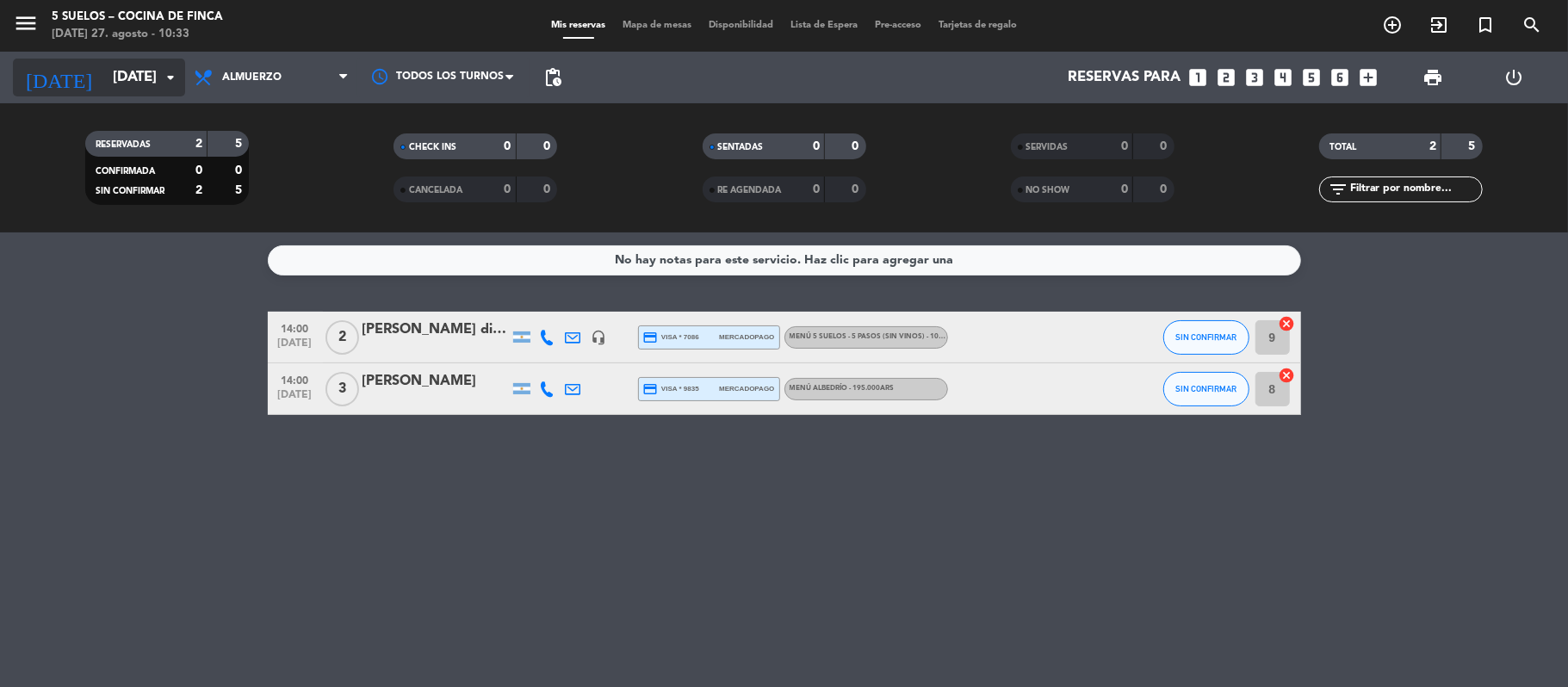
click at [105, 83] on input "[DATE]" at bounding box center [198, 78] width 186 height 34
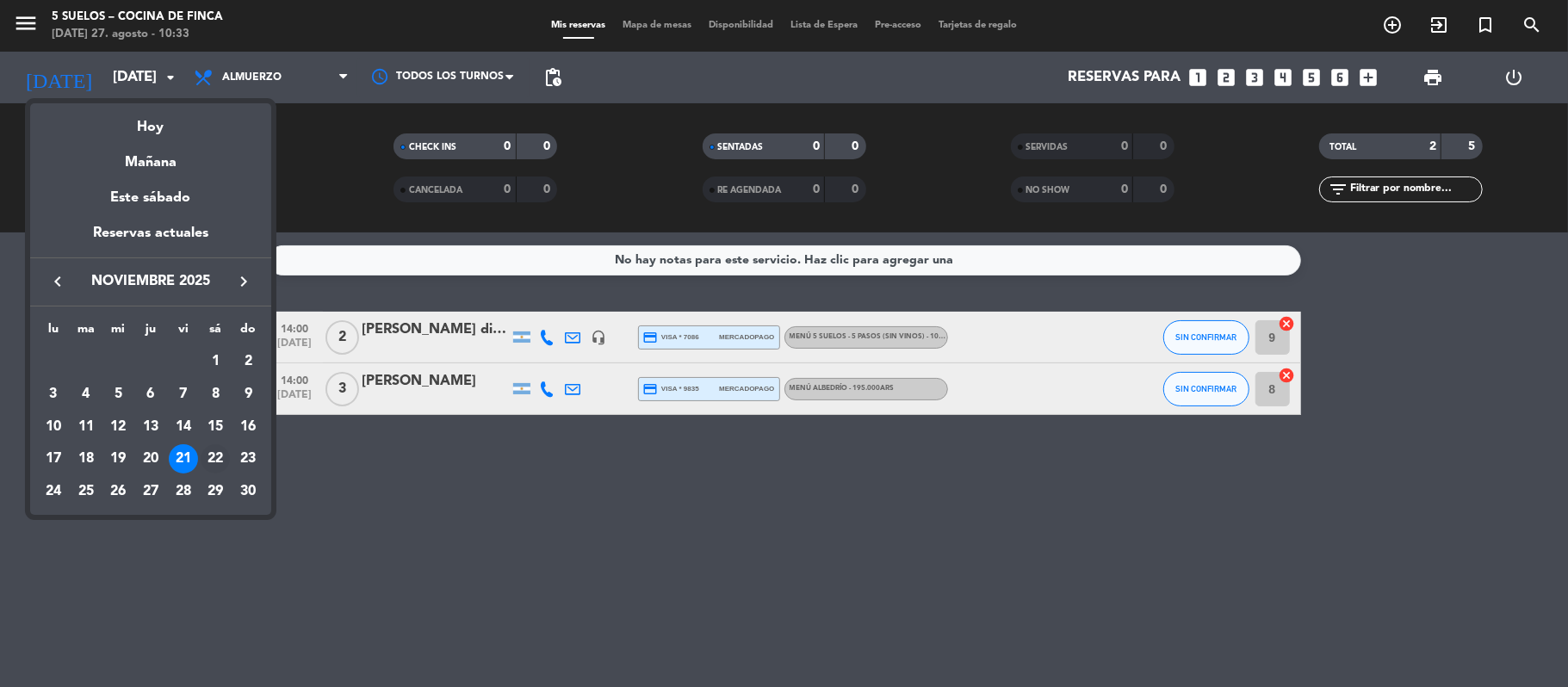
click at [210, 448] on div "22" at bounding box center [214, 459] width 29 height 29
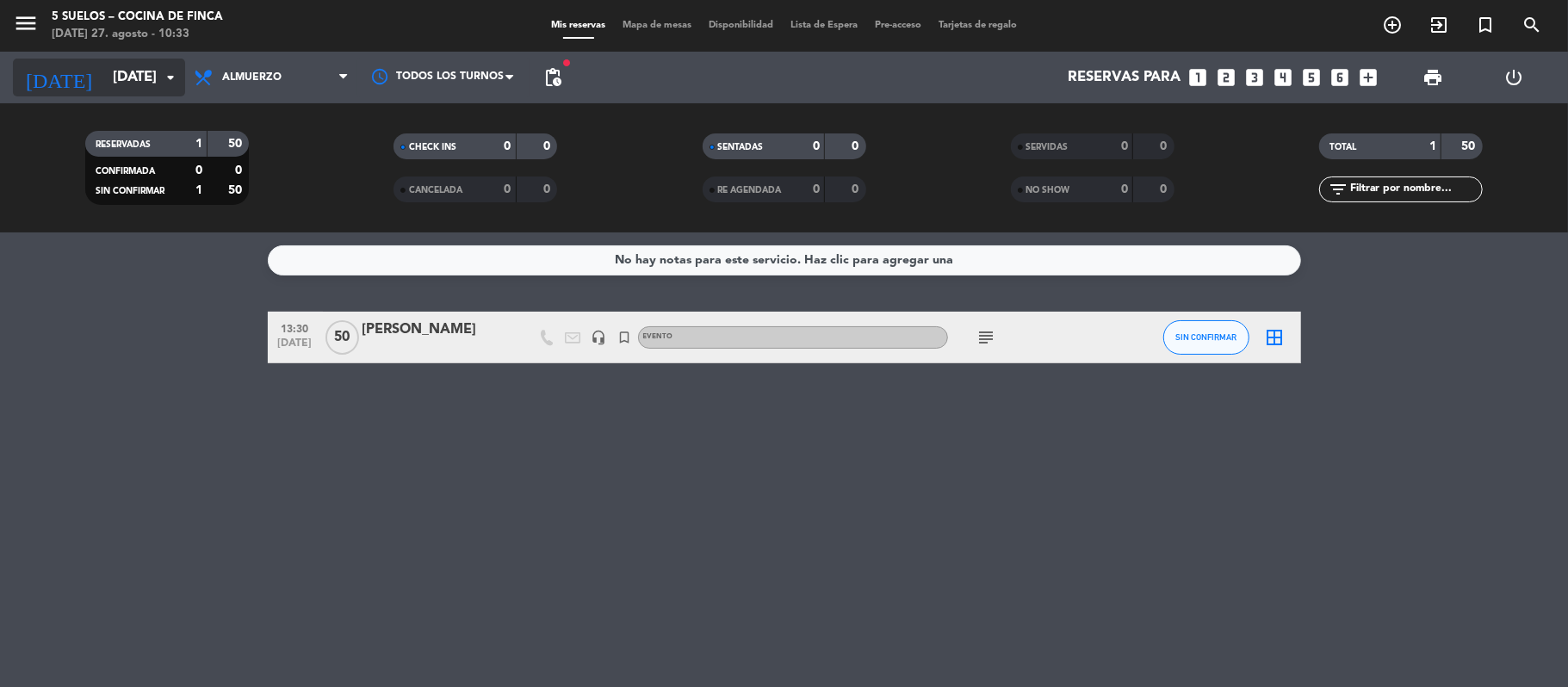
click at [104, 80] on input "[DATE]" at bounding box center [198, 78] width 186 height 34
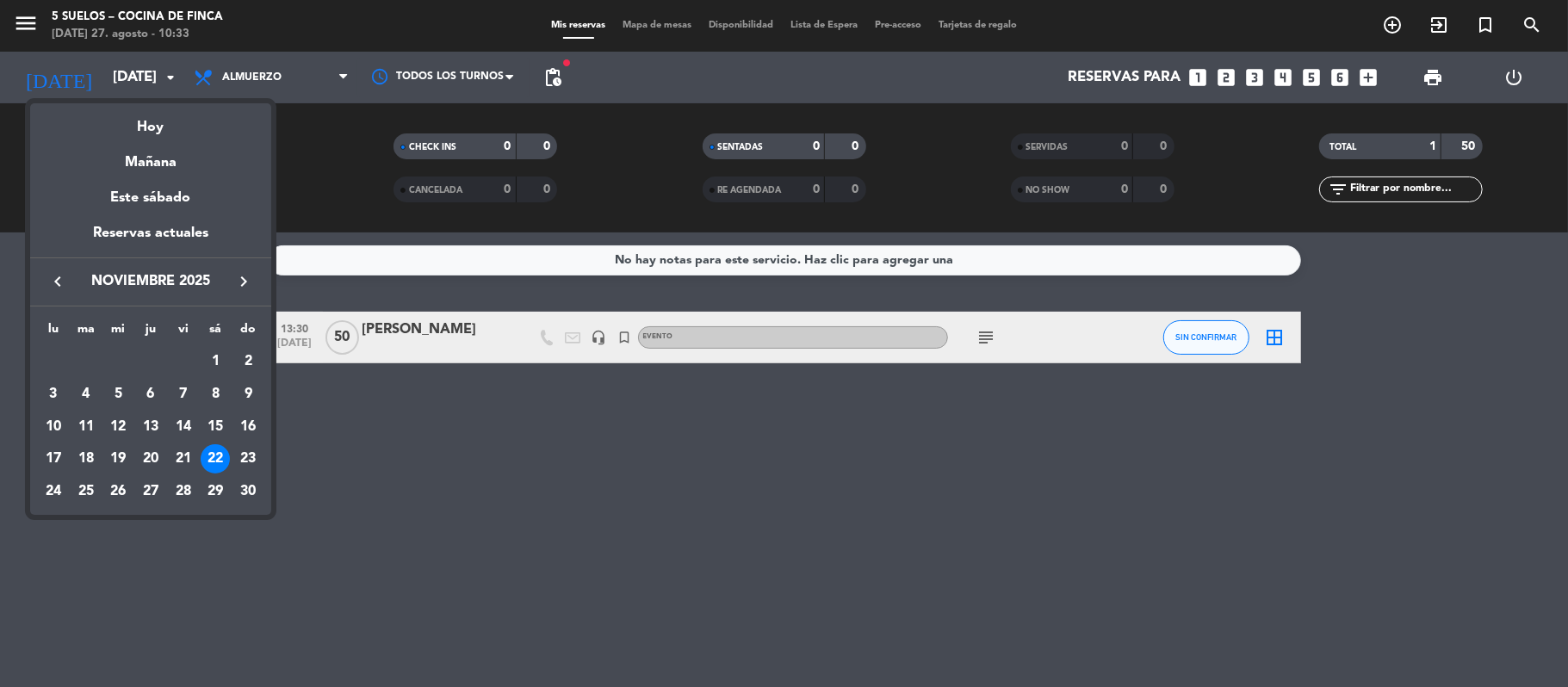
click at [243, 461] on div "23" at bounding box center [247, 459] width 29 height 29
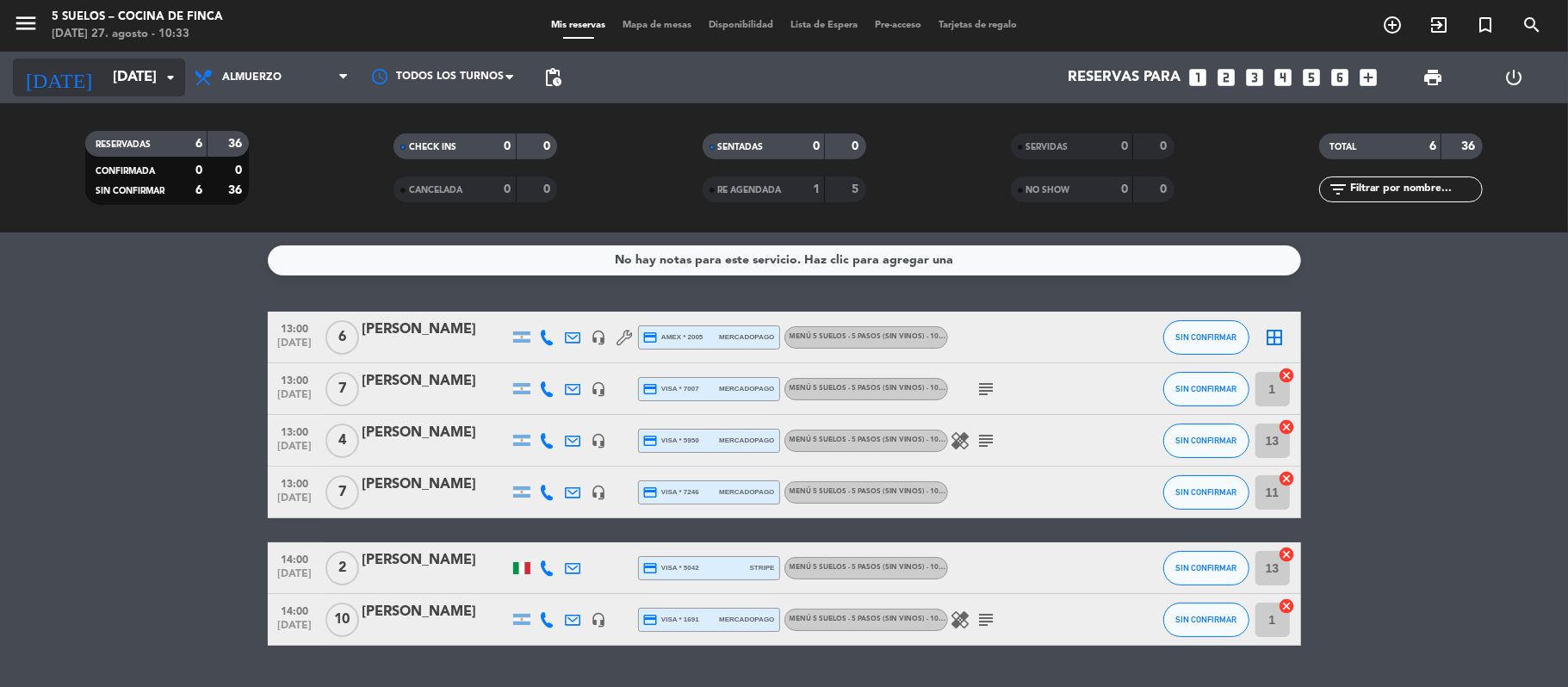
click at [104, 80] on input "[DATE]" at bounding box center [198, 78] width 186 height 34
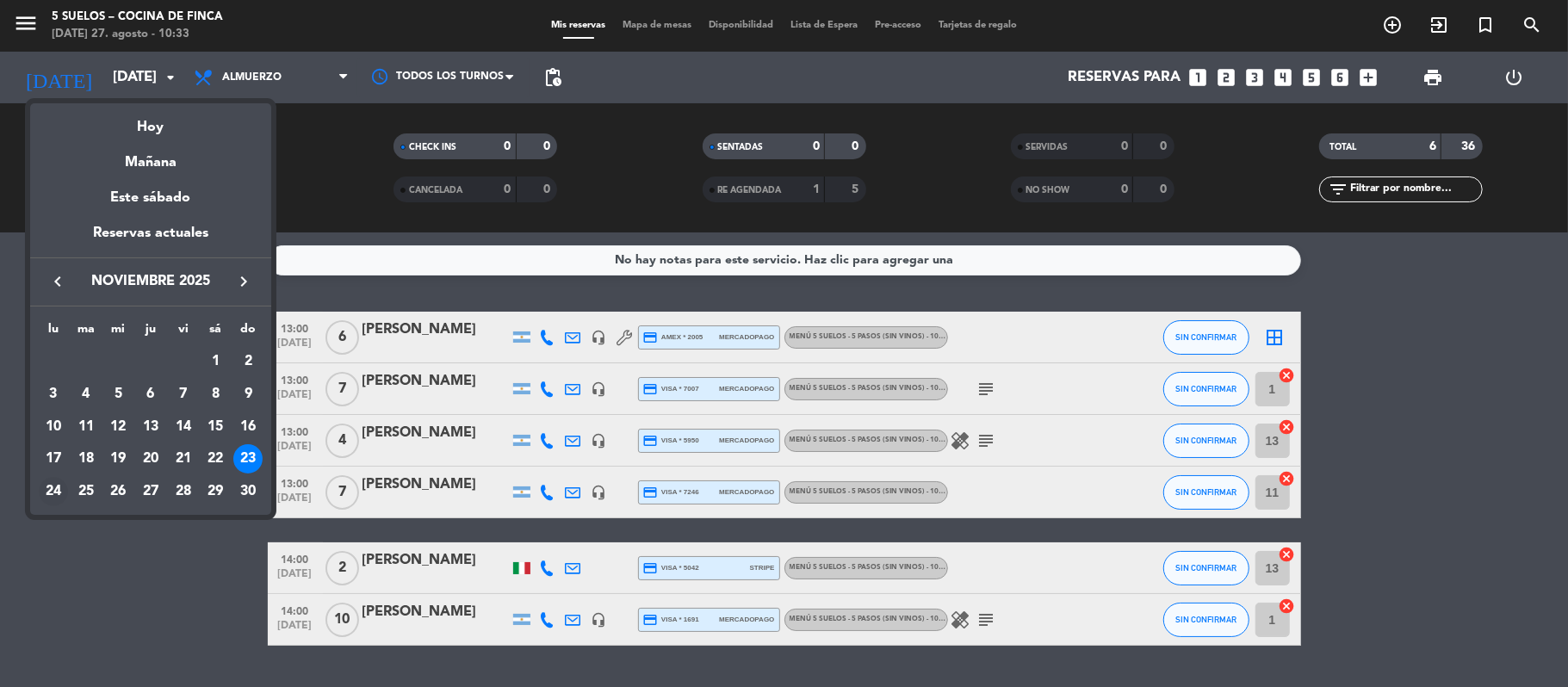
click at [45, 484] on div "24" at bounding box center [53, 491] width 29 height 29
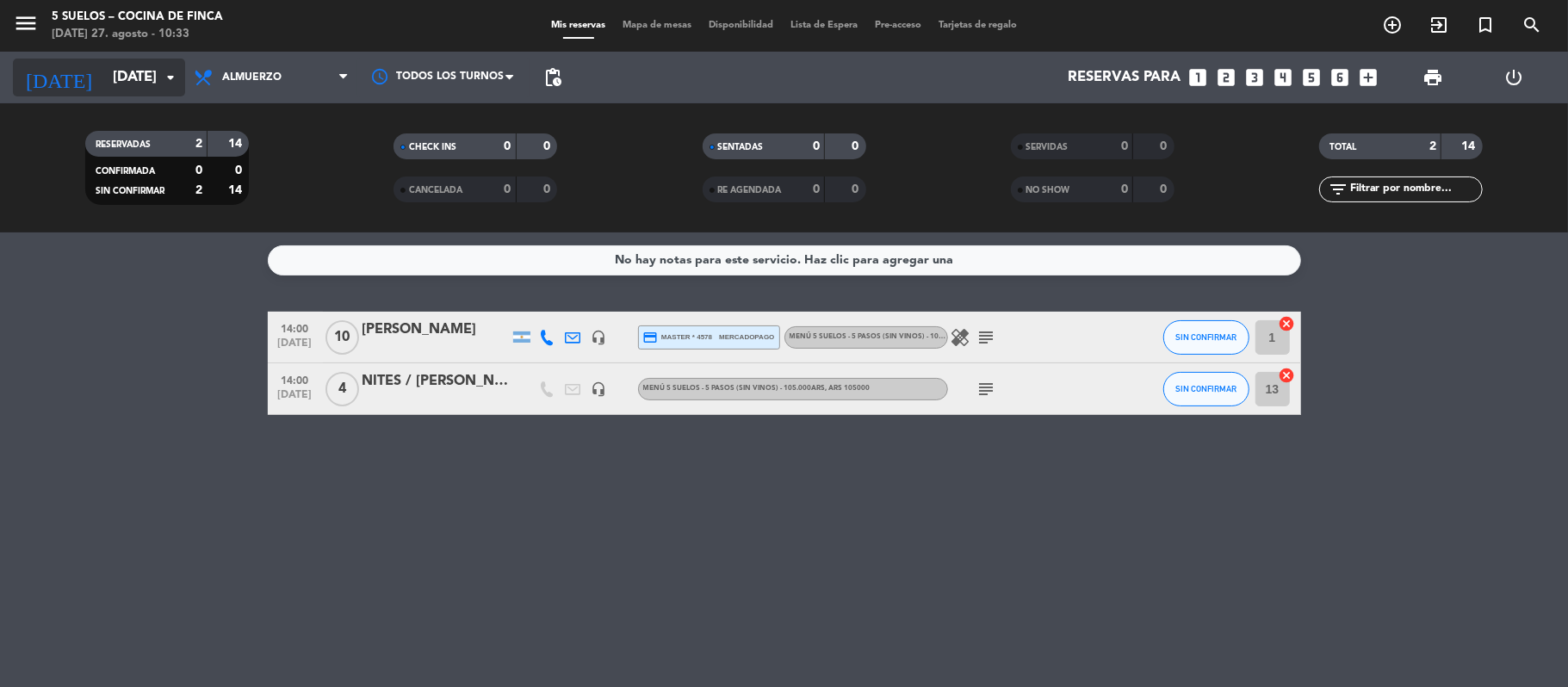
click at [104, 73] on input "[DATE]" at bounding box center [198, 78] width 186 height 34
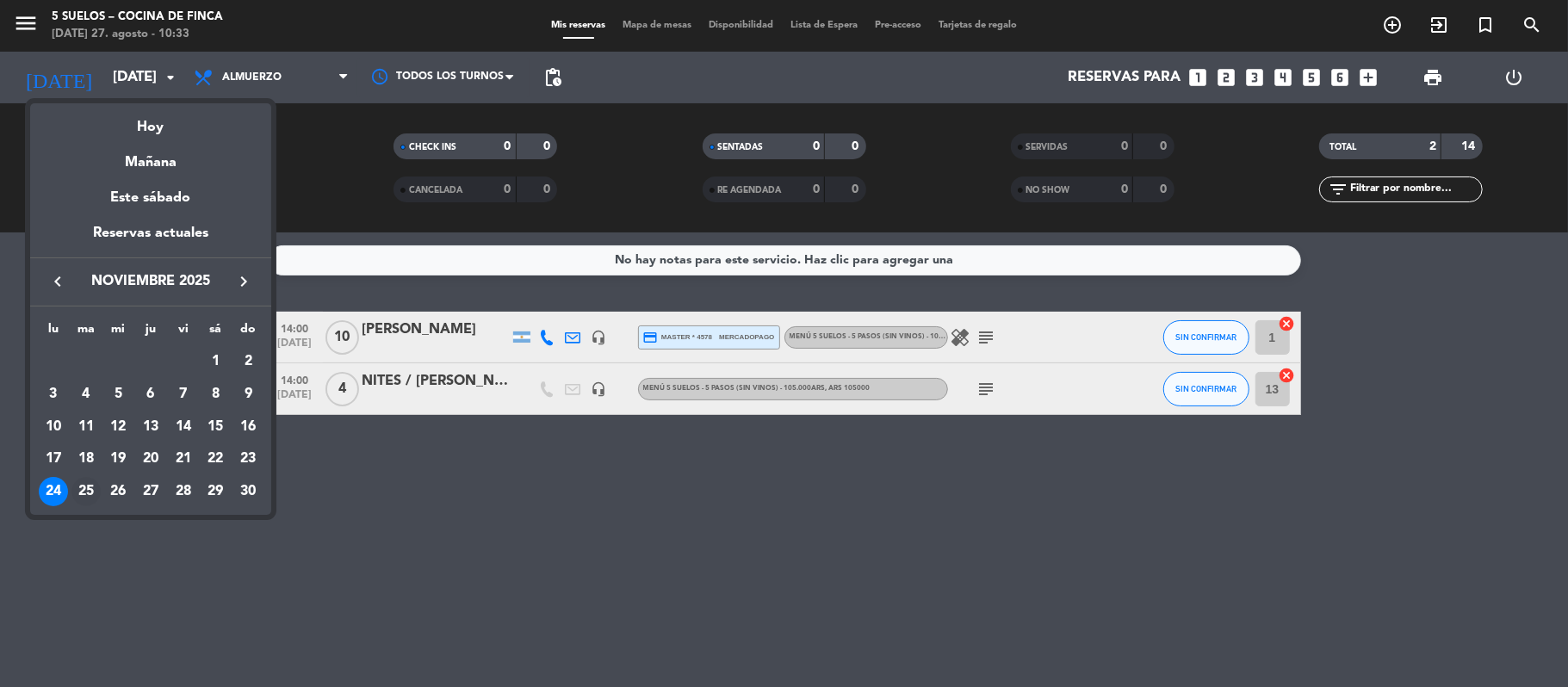
click at [84, 488] on div "25" at bounding box center [86, 491] width 29 height 29
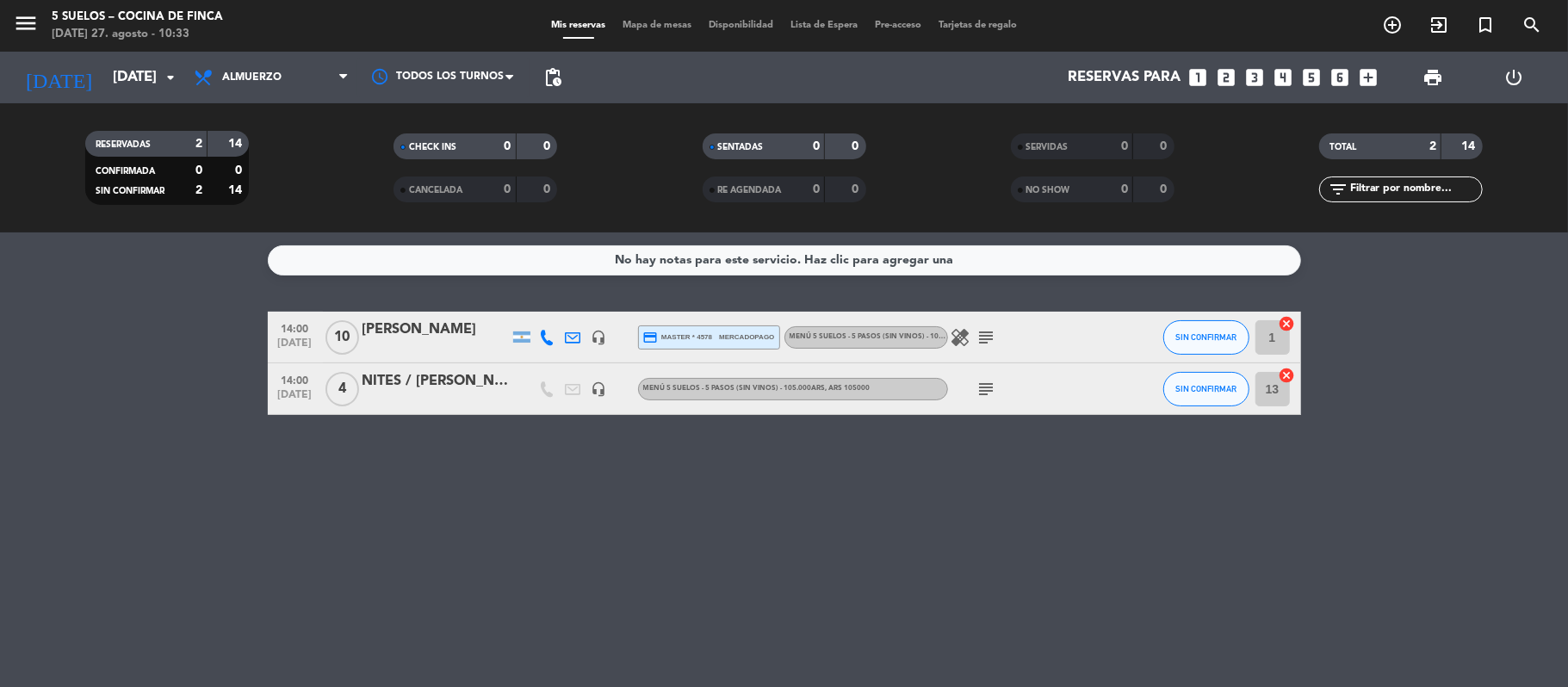
type input "[DATE]"
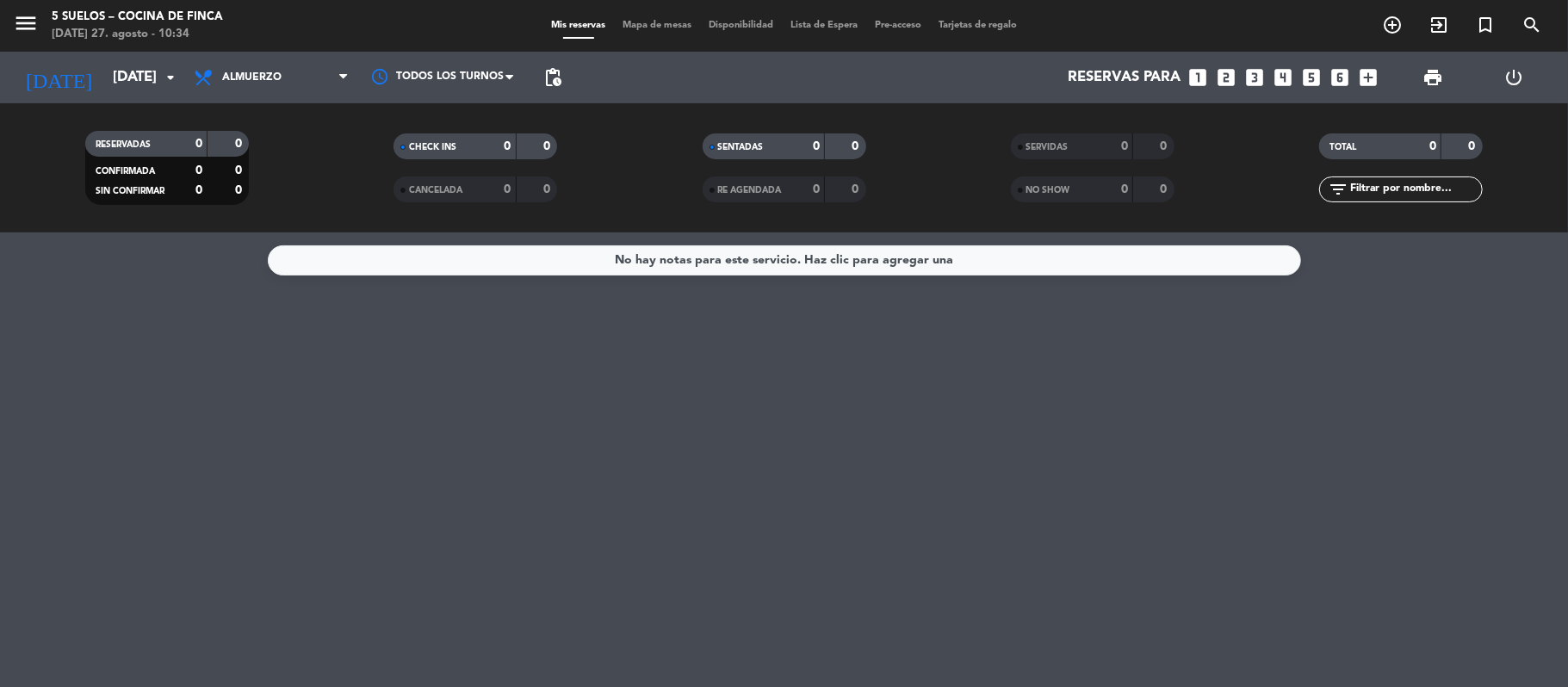
click at [20, 24] on icon "menu" at bounding box center [26, 23] width 26 height 26
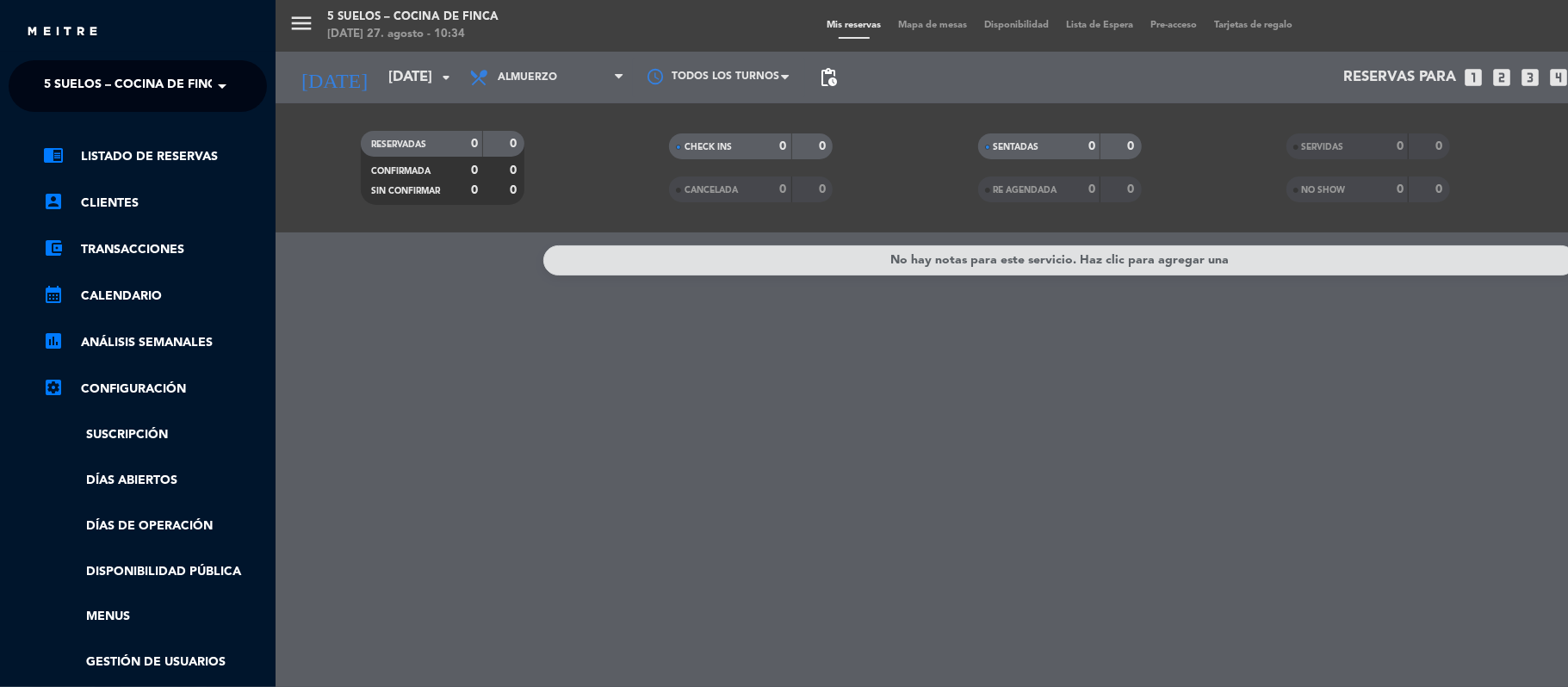
click at [60, 73] on span "5 SUELOS – COCINA DE FINCA" at bounding box center [134, 86] width 181 height 36
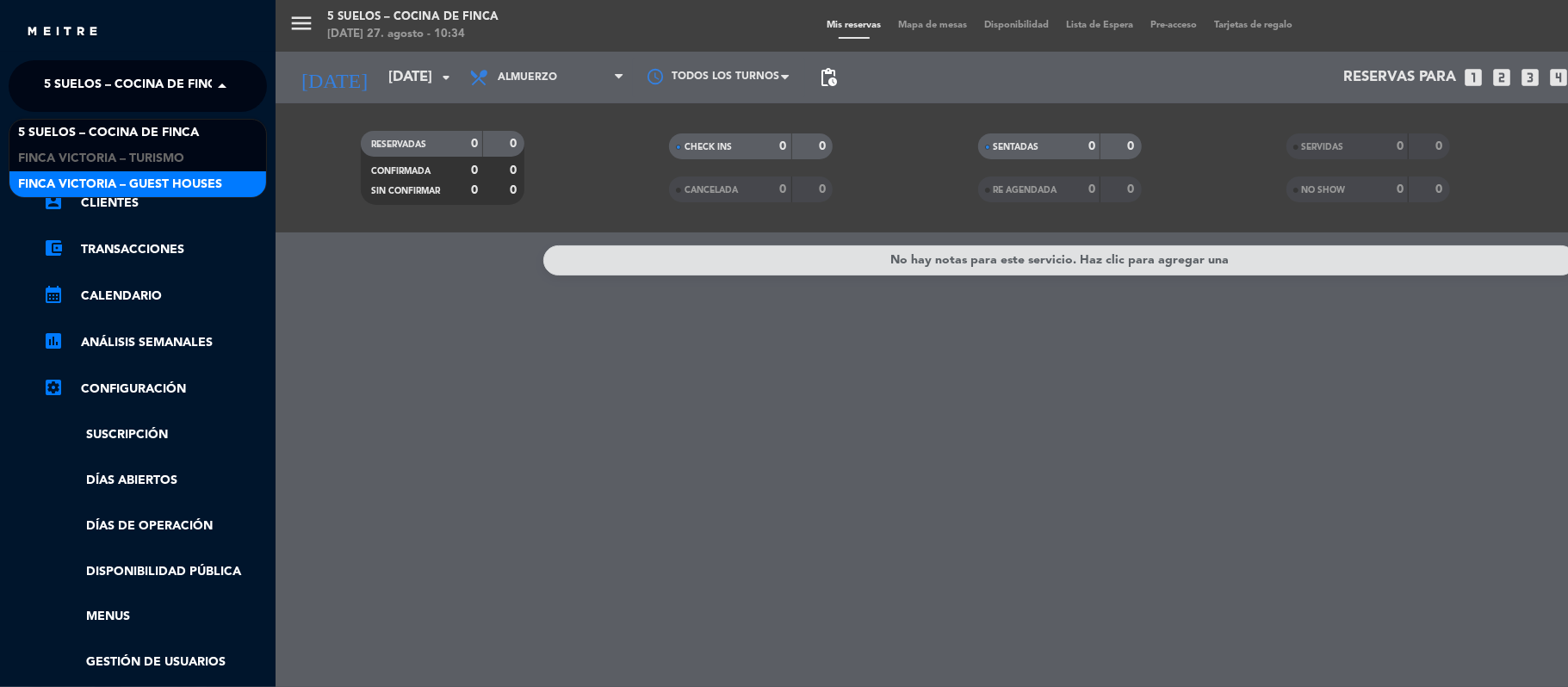
click at [62, 173] on div "FINCA VICTORIA – GUEST HOUSES" at bounding box center [137, 185] width 256 height 26
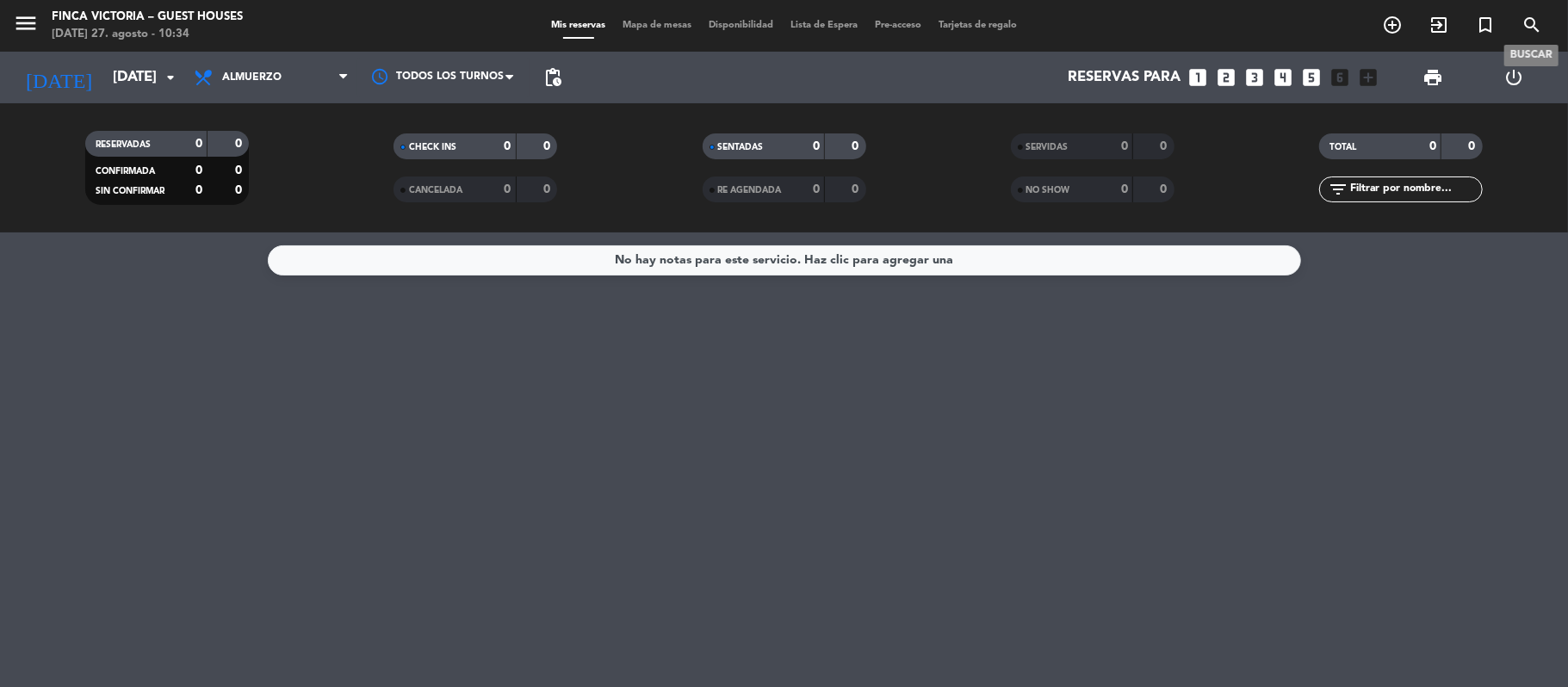
click at [1525, 17] on icon "search" at bounding box center [1532, 25] width 20 height 21
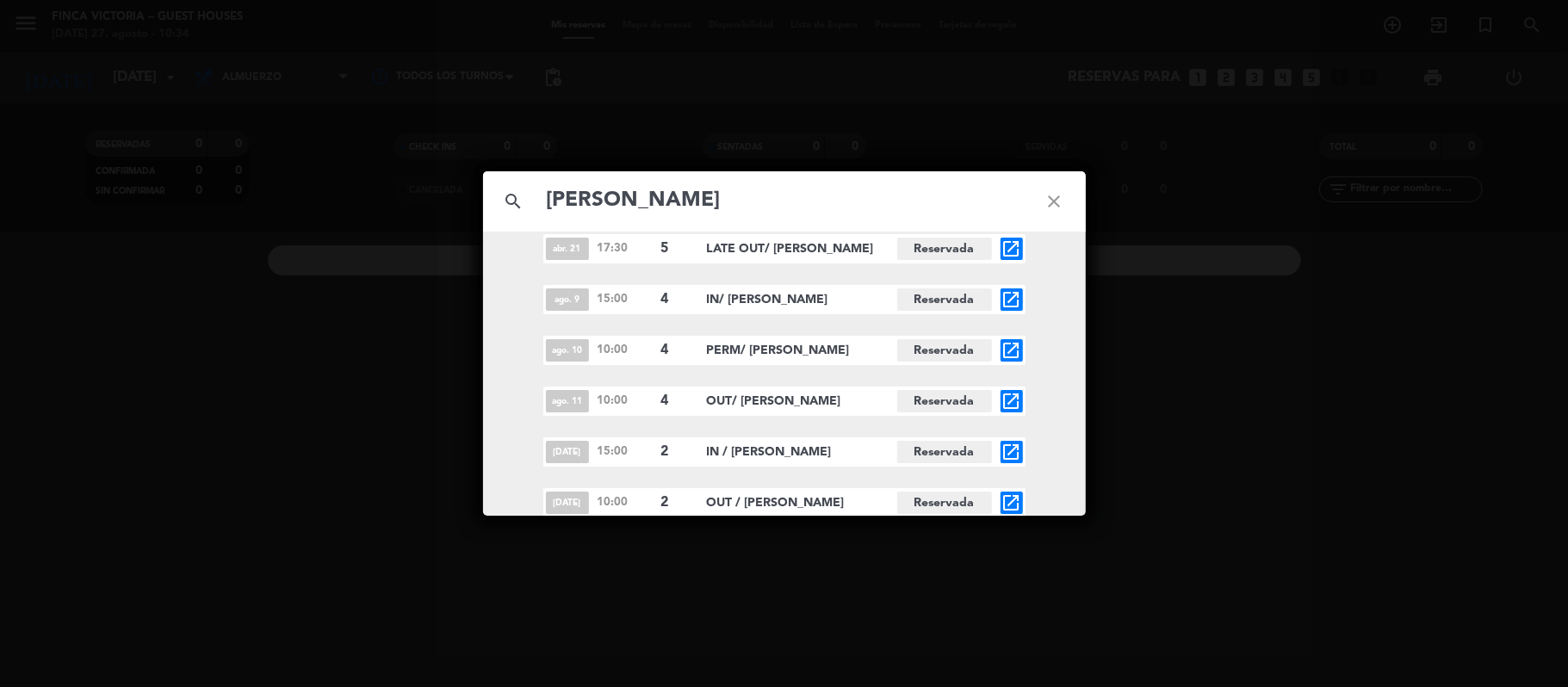
scroll to position [121, 0]
type input "[PERSON_NAME]"
click at [1005, 457] on icon "open_in_new" at bounding box center [1012, 451] width 20 height 21
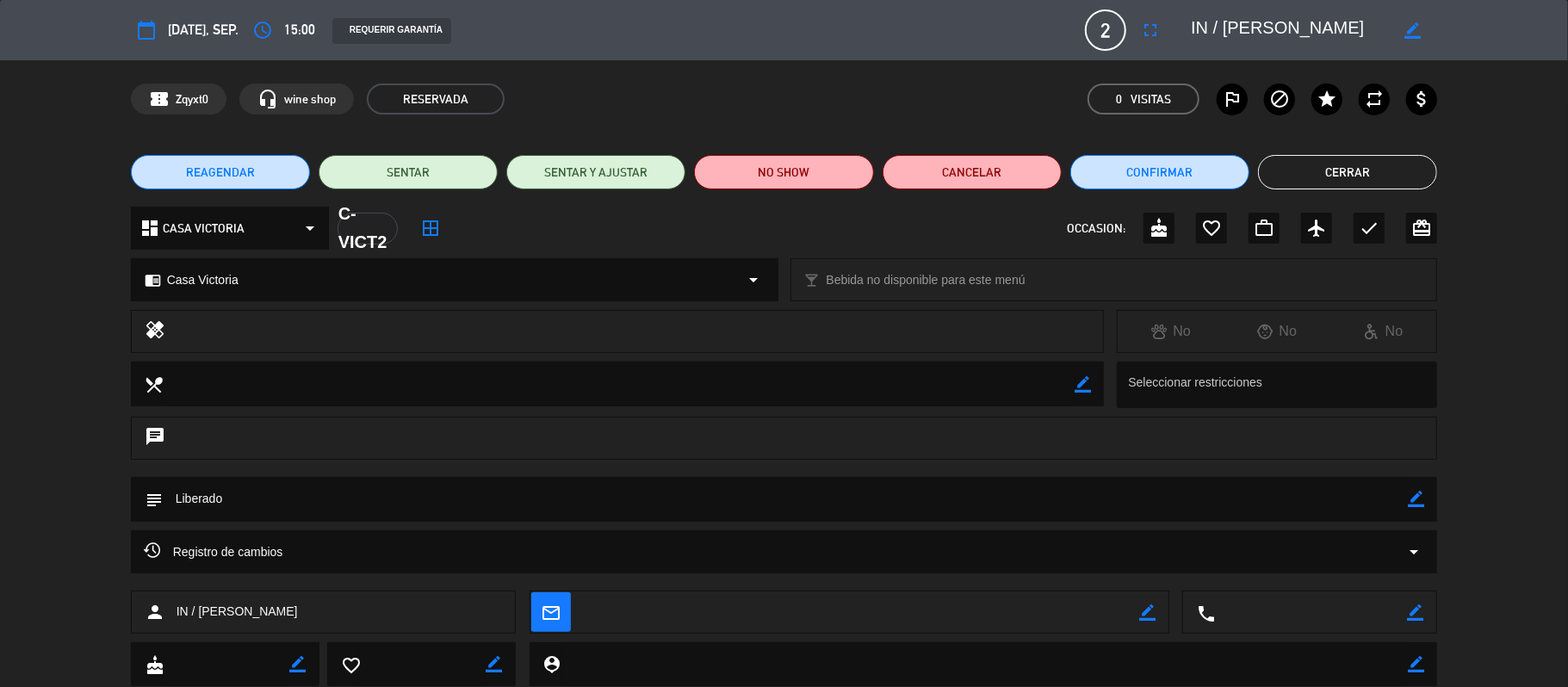
click at [208, 559] on span "Registro de cambios" at bounding box center [213, 552] width 140 height 21
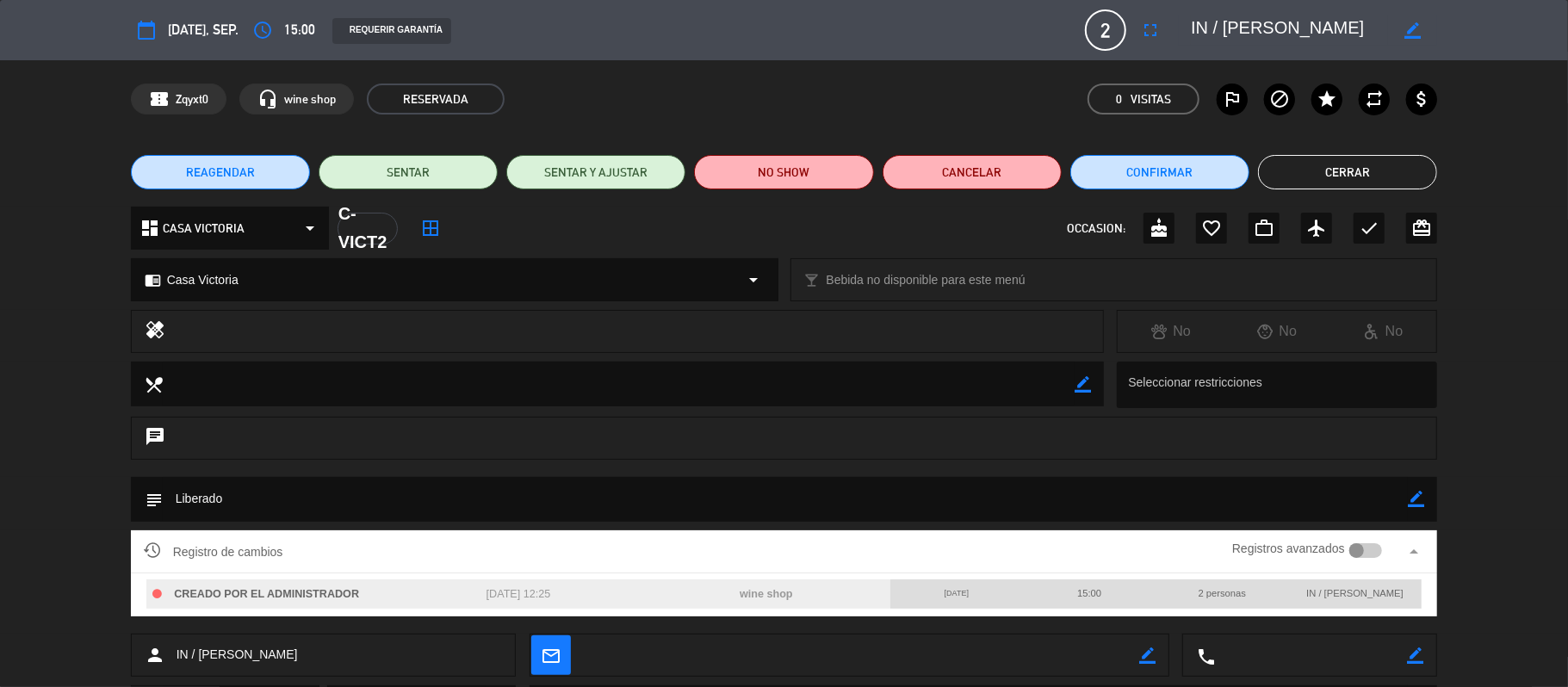
click at [1316, 179] on button "Cerrar" at bounding box center [1347, 172] width 179 height 34
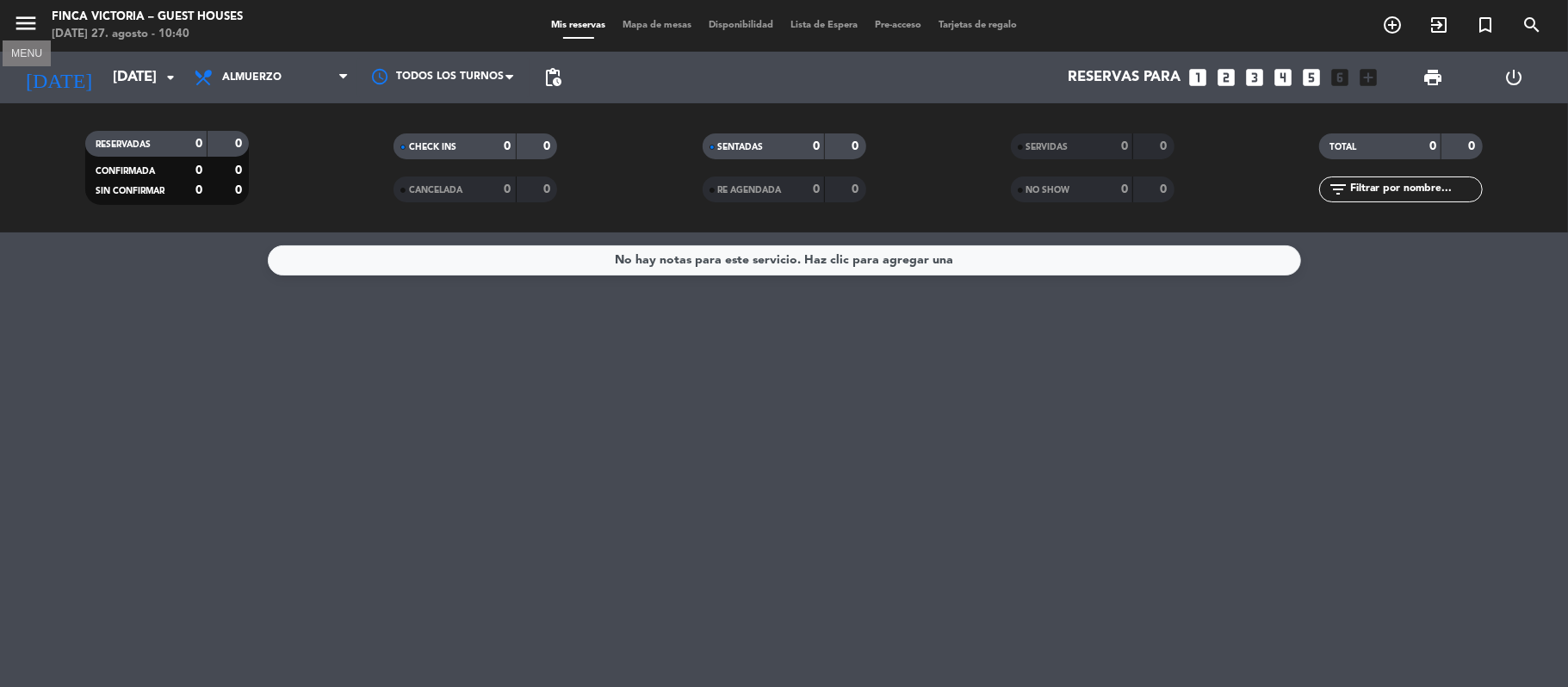
click at [13, 10] on icon "menu" at bounding box center [26, 23] width 26 height 26
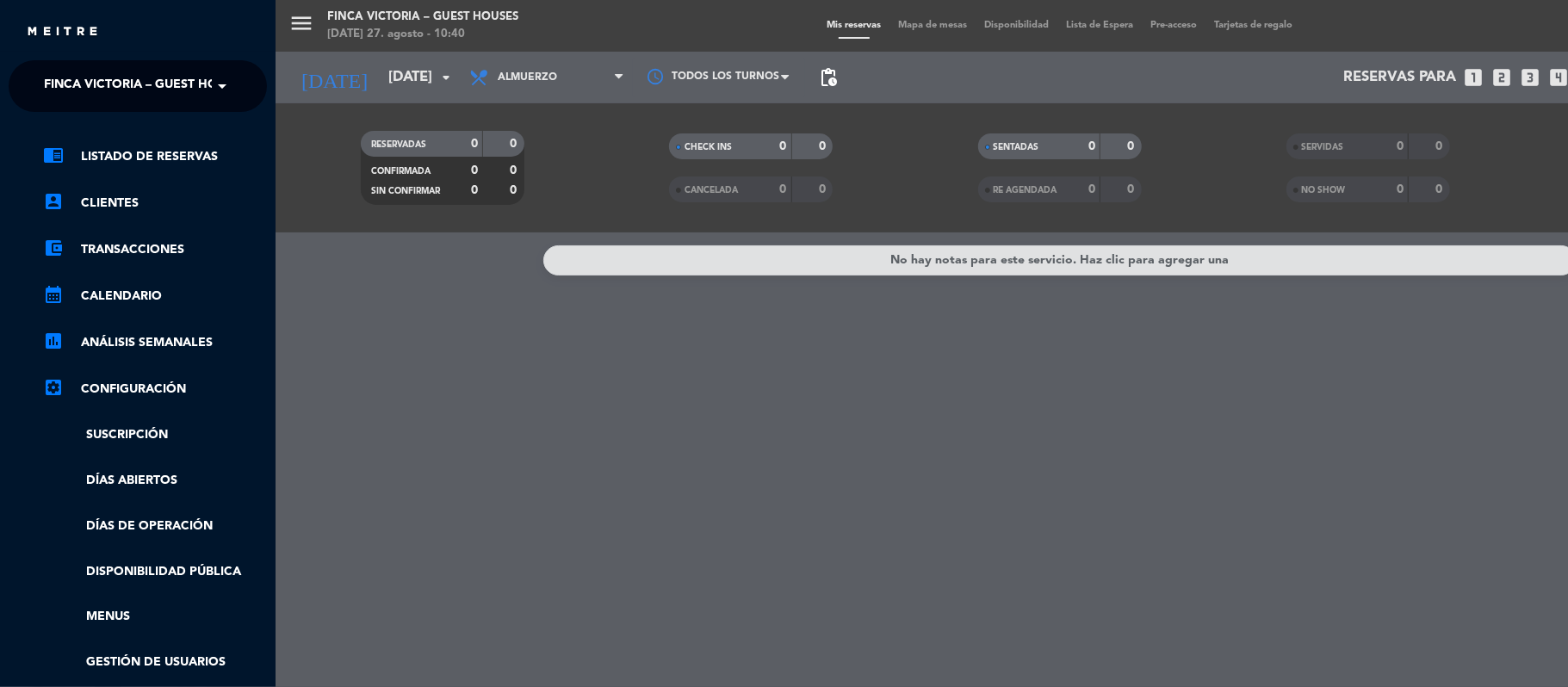
click at [53, 102] on span "FINCA VICTORIA – GUEST HOUSES" at bounding box center [145, 86] width 204 height 36
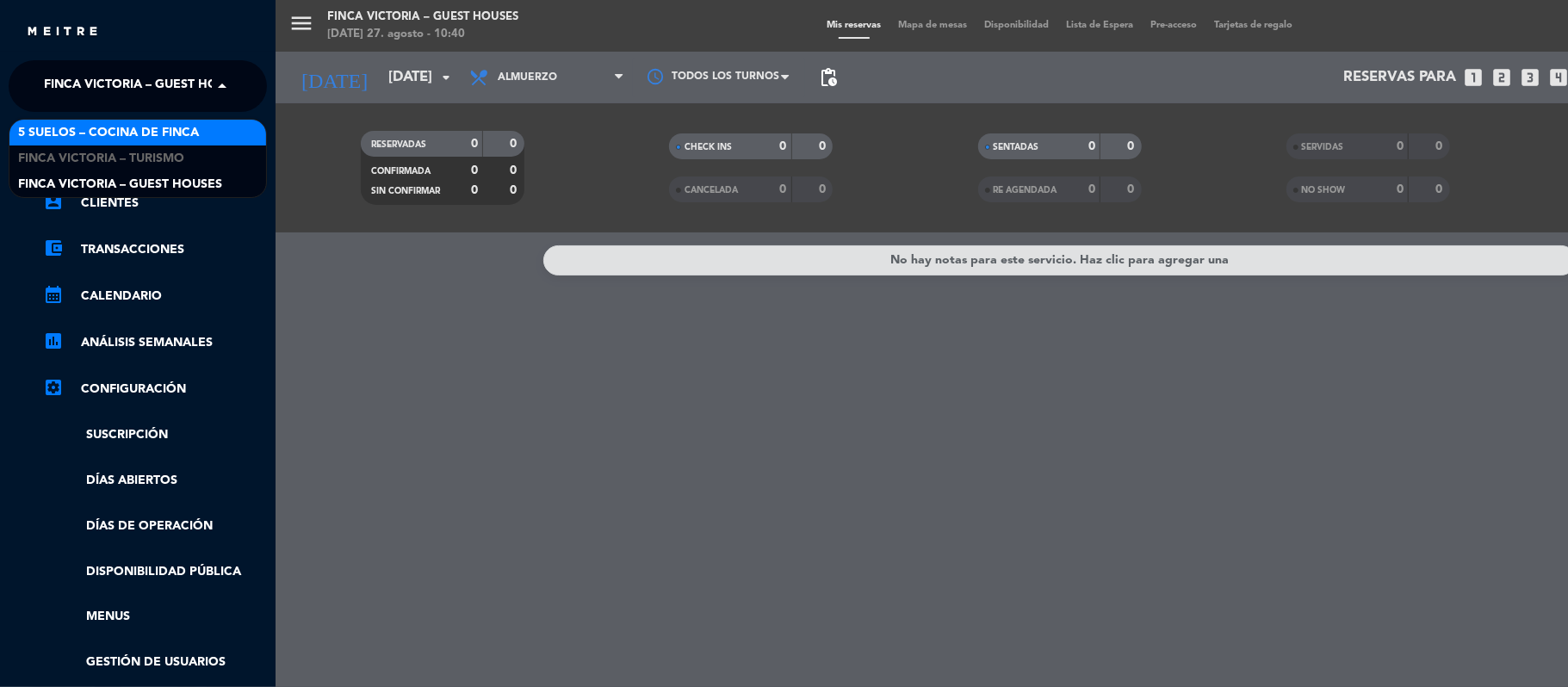
click at [67, 132] on span "5 SUELOS – COCINA DE FINCA" at bounding box center [108, 132] width 181 height 20
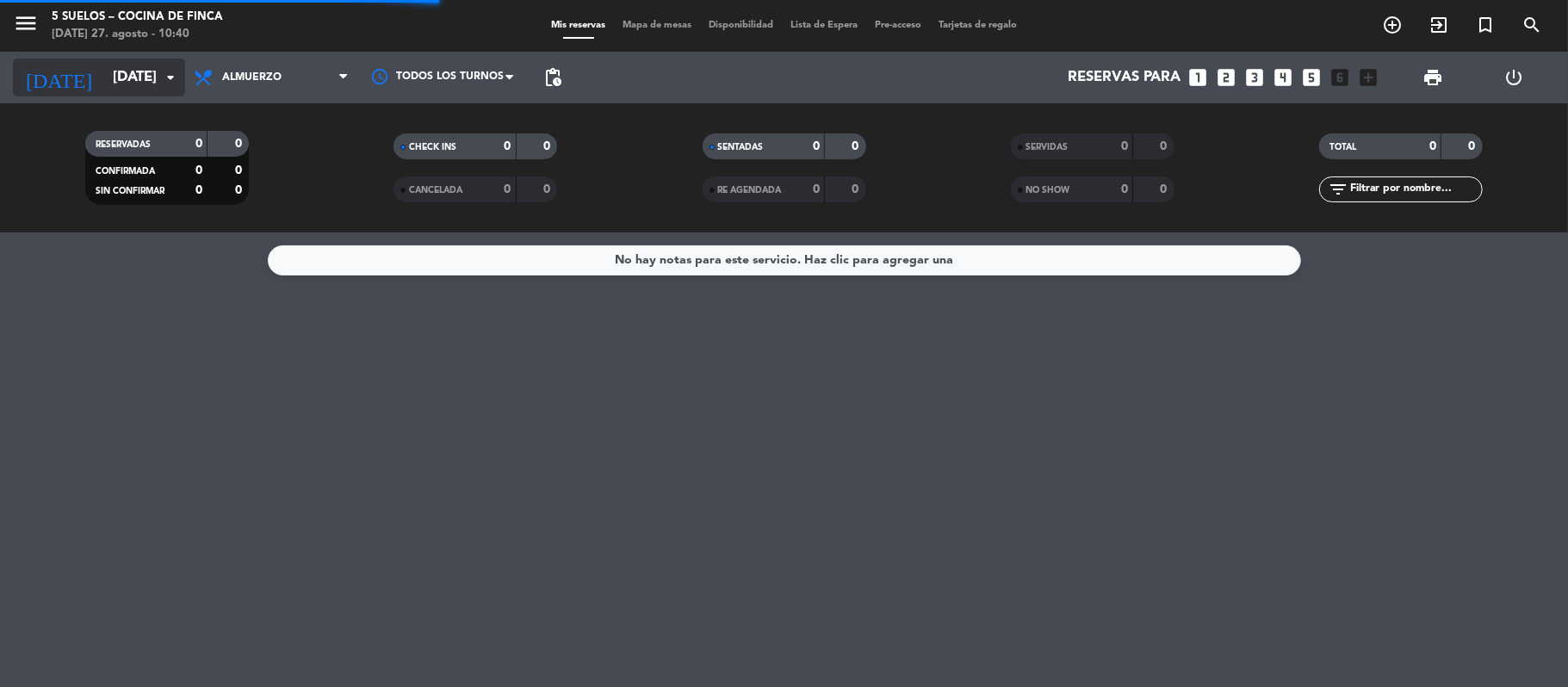
click at [104, 81] on input "[DATE]" at bounding box center [198, 78] width 186 height 34
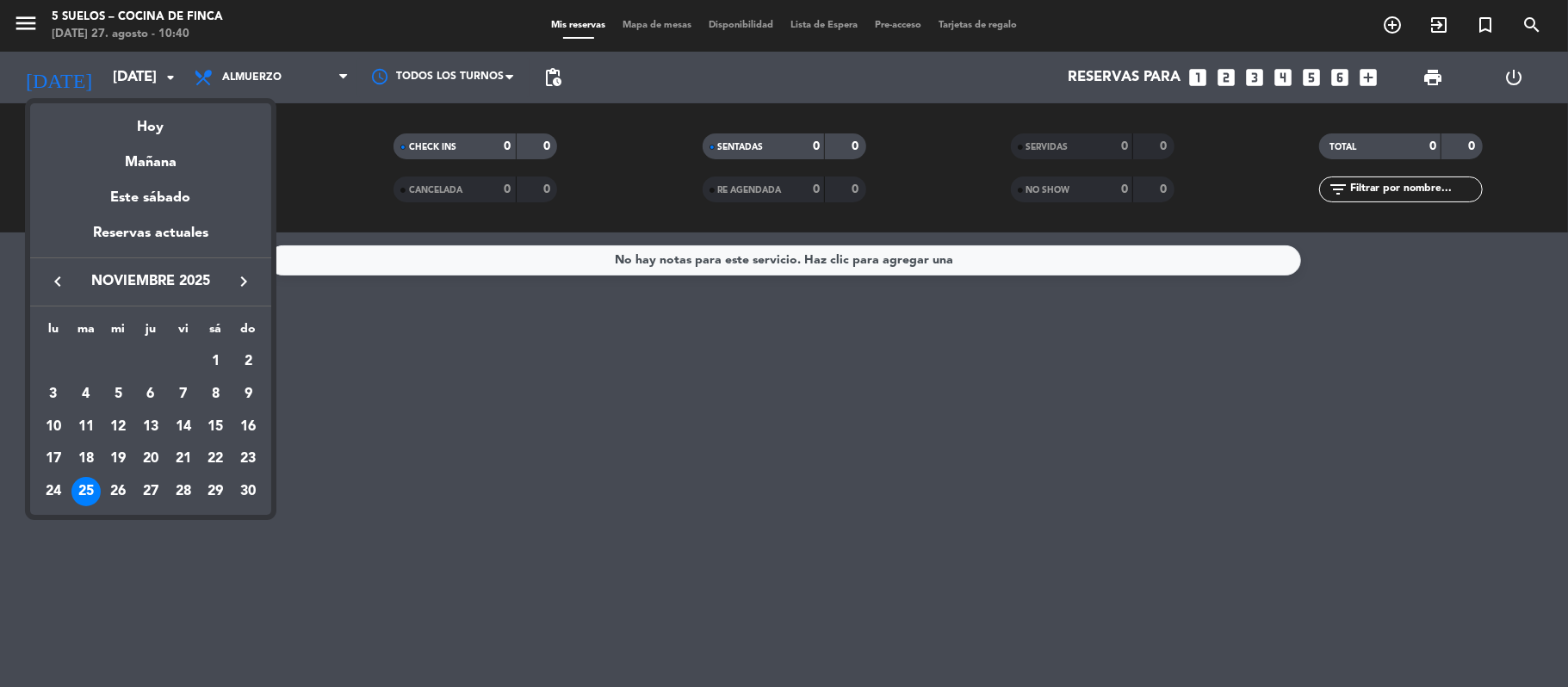
click at [60, 278] on icon "keyboard_arrow_left" at bounding box center [58, 282] width 20 height 21
click at [232, 276] on button "keyboard_arrow_right" at bounding box center [243, 282] width 31 height 22
click at [57, 394] on div "1" at bounding box center [53, 393] width 29 height 29
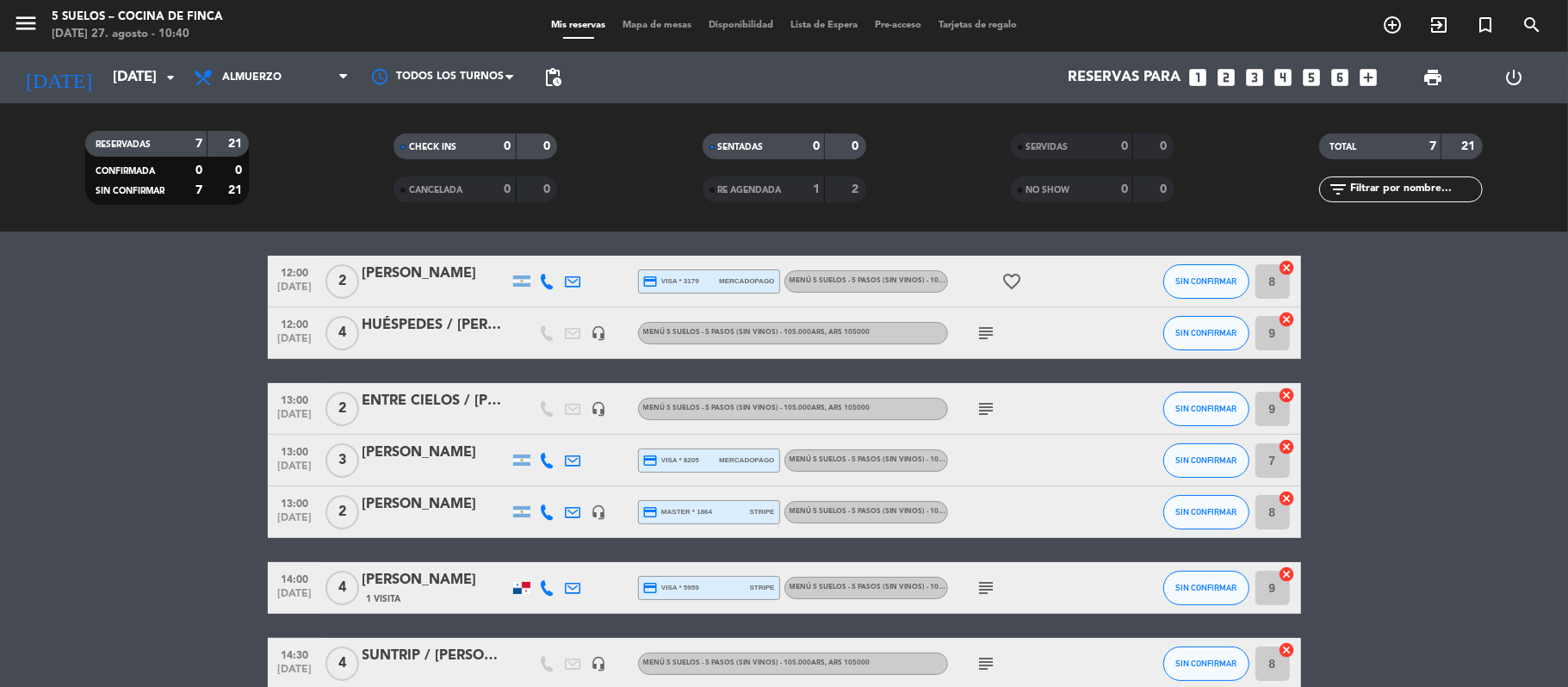
scroll to position [29, 0]
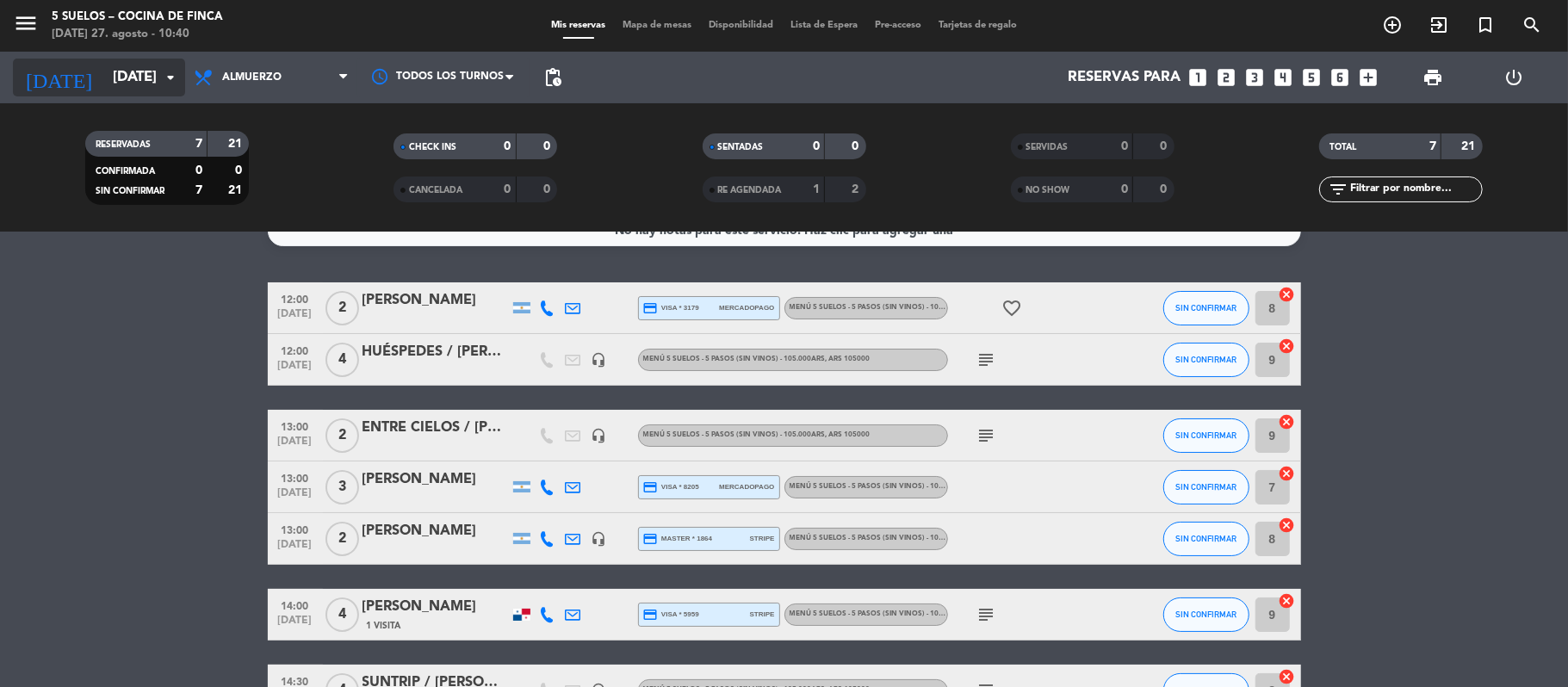
click at [104, 76] on input "[DATE]" at bounding box center [198, 78] width 186 height 34
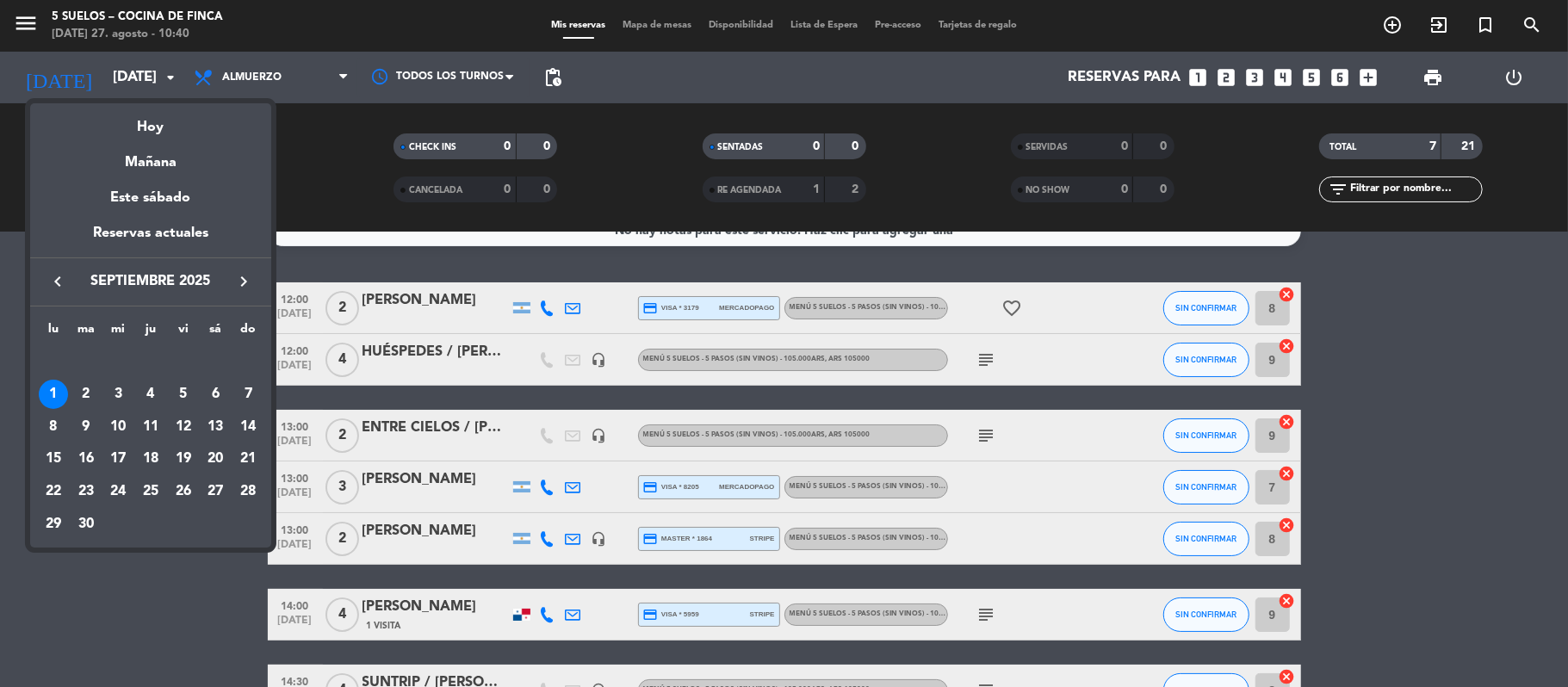
drag, startPoint x: 121, startPoint y: 398, endPoint x: 61, endPoint y: 307, distance: 109.0
click at [121, 397] on div "3" at bounding box center [117, 393] width 29 height 29
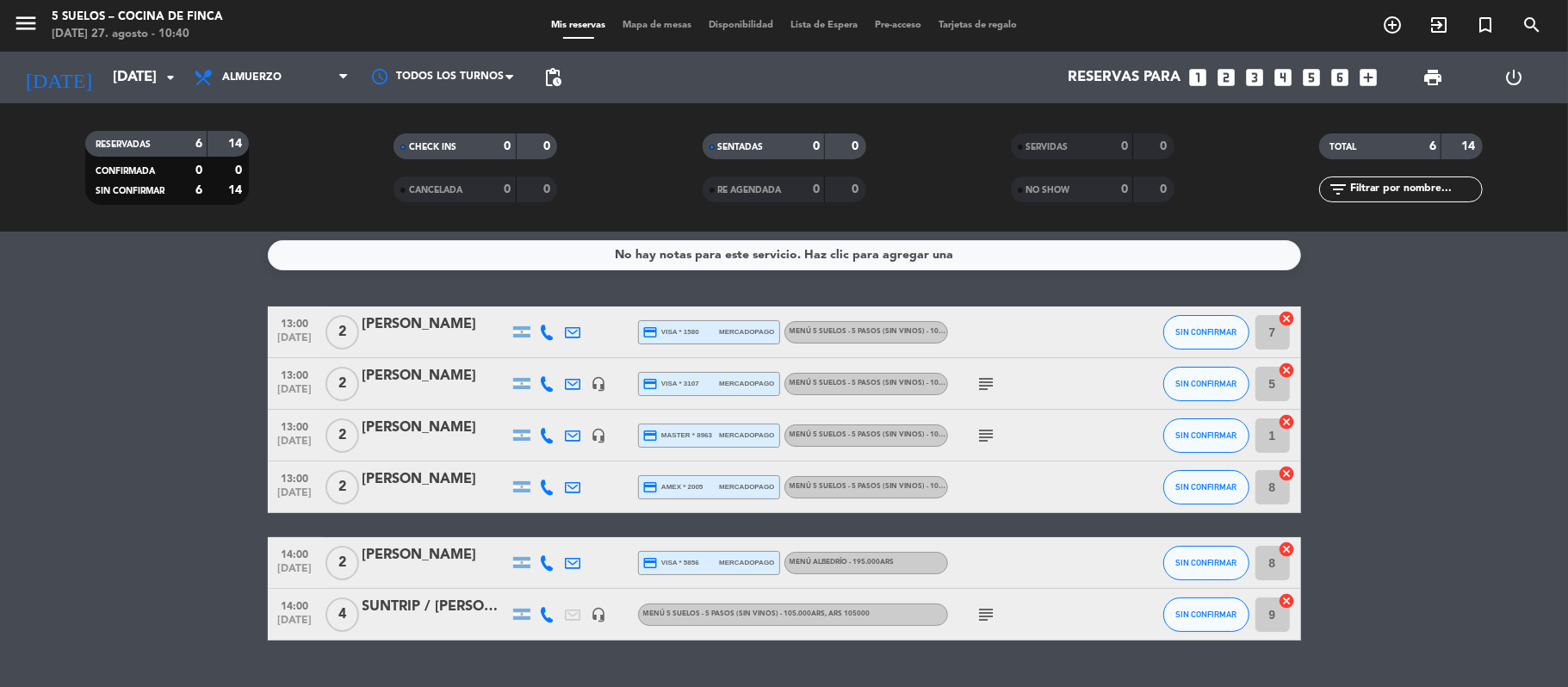
scroll to position [0, 0]
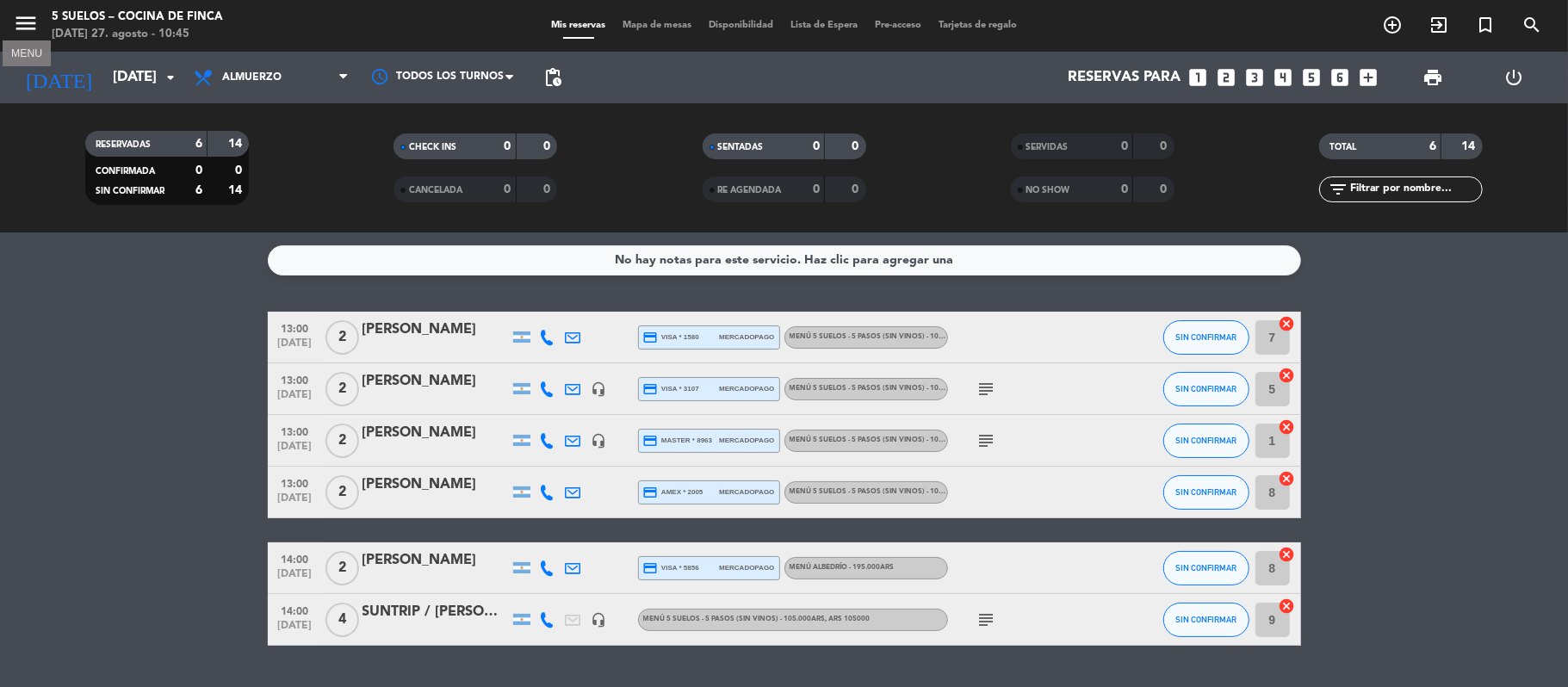
click at [21, 31] on icon "menu" at bounding box center [26, 23] width 26 height 26
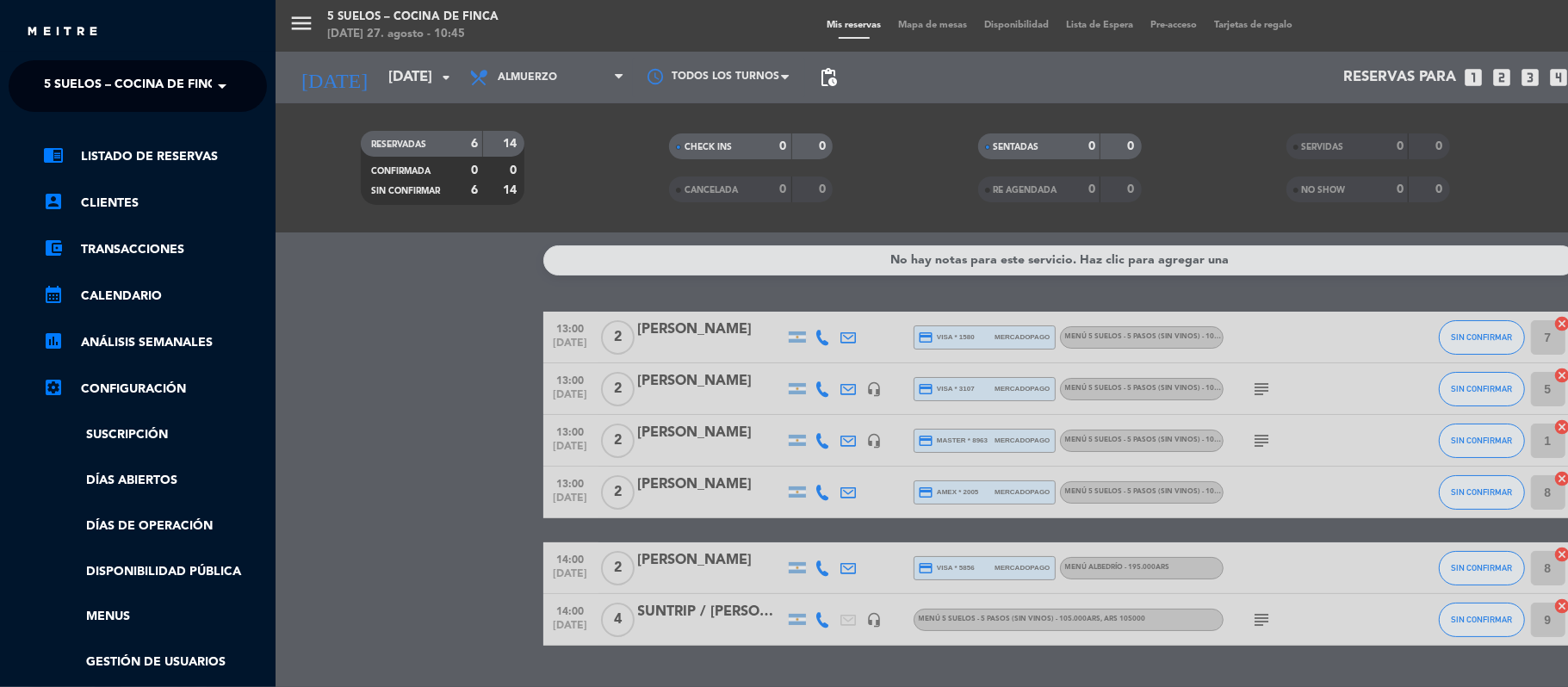
click at [61, 66] on ng-select "× 5 SUELOS – COCINA DE FINCA ×" at bounding box center [137, 86] width 258 height 51
click at [63, 100] on span "5 SUELOS – COCINA DE FINCA" at bounding box center [134, 86] width 181 height 36
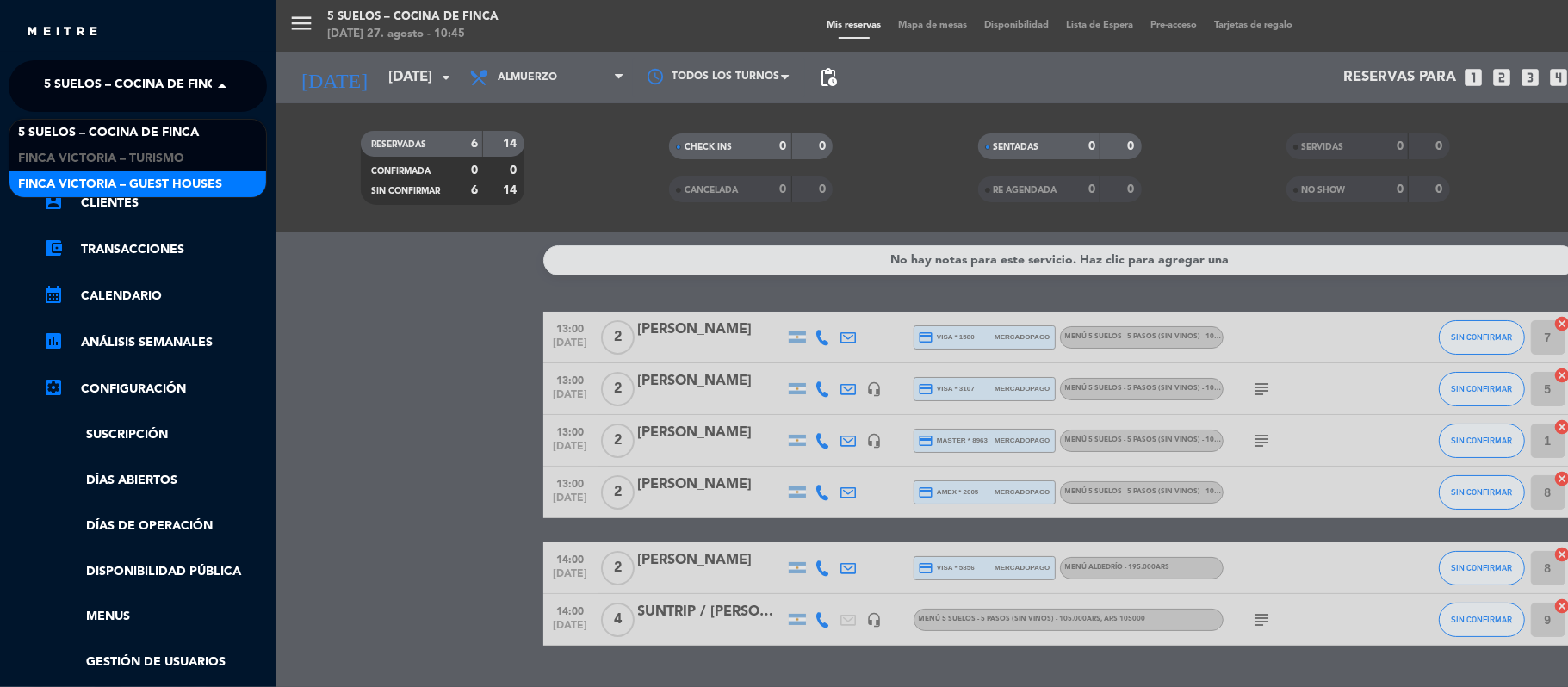
click at [57, 173] on div "FINCA VICTORIA – GUEST HOUSES" at bounding box center [137, 185] width 256 height 26
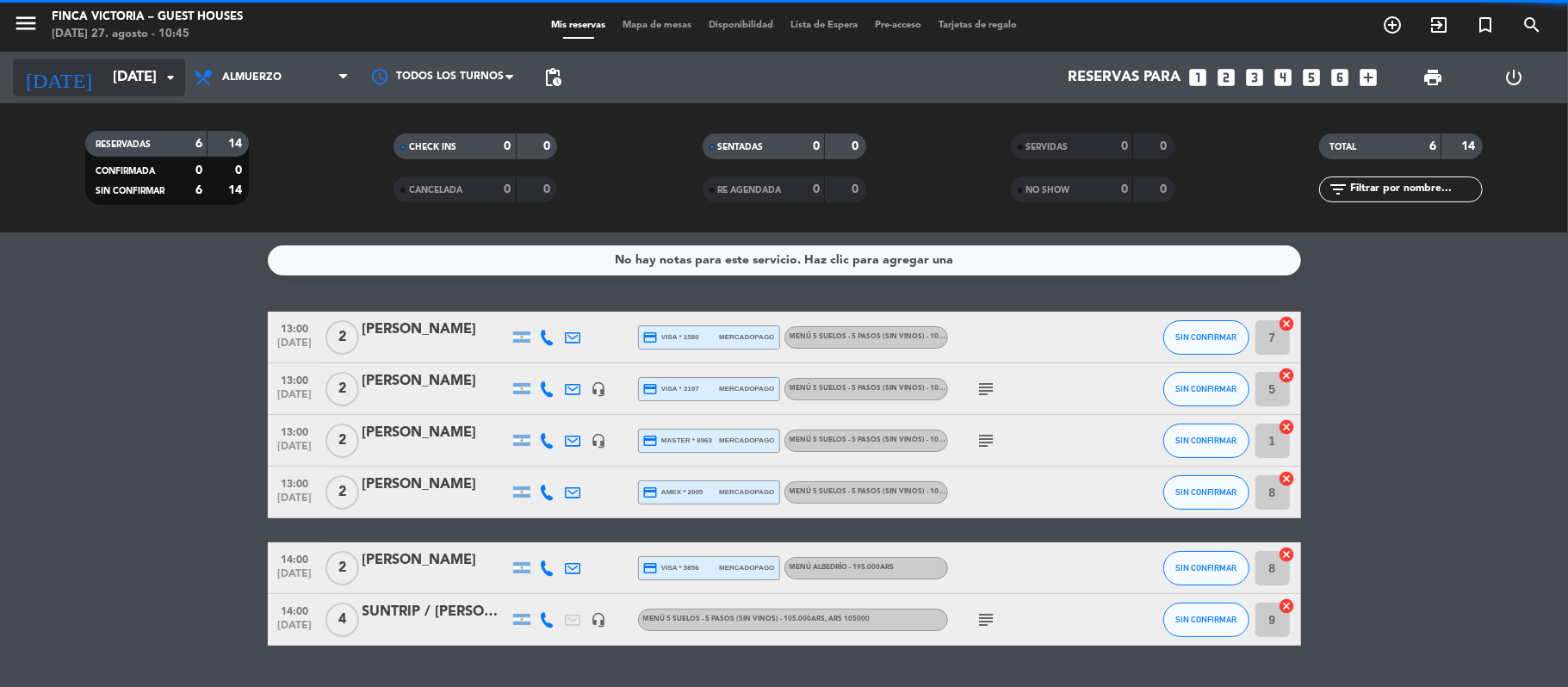
click at [104, 77] on input "[DATE]" at bounding box center [198, 78] width 186 height 34
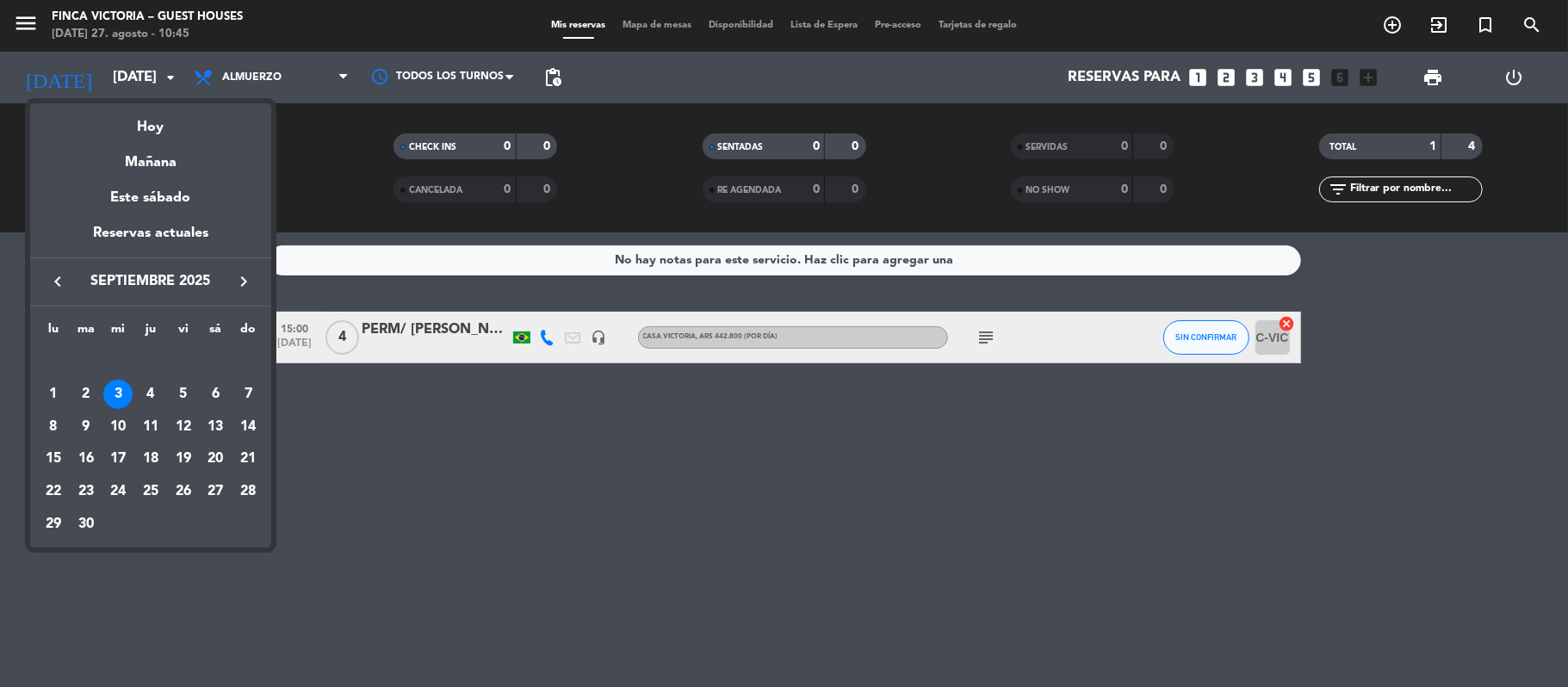
click at [243, 287] on icon "keyboard_arrow_right" at bounding box center [243, 282] width 20 height 21
click at [124, 428] on div "8" at bounding box center [117, 427] width 29 height 29
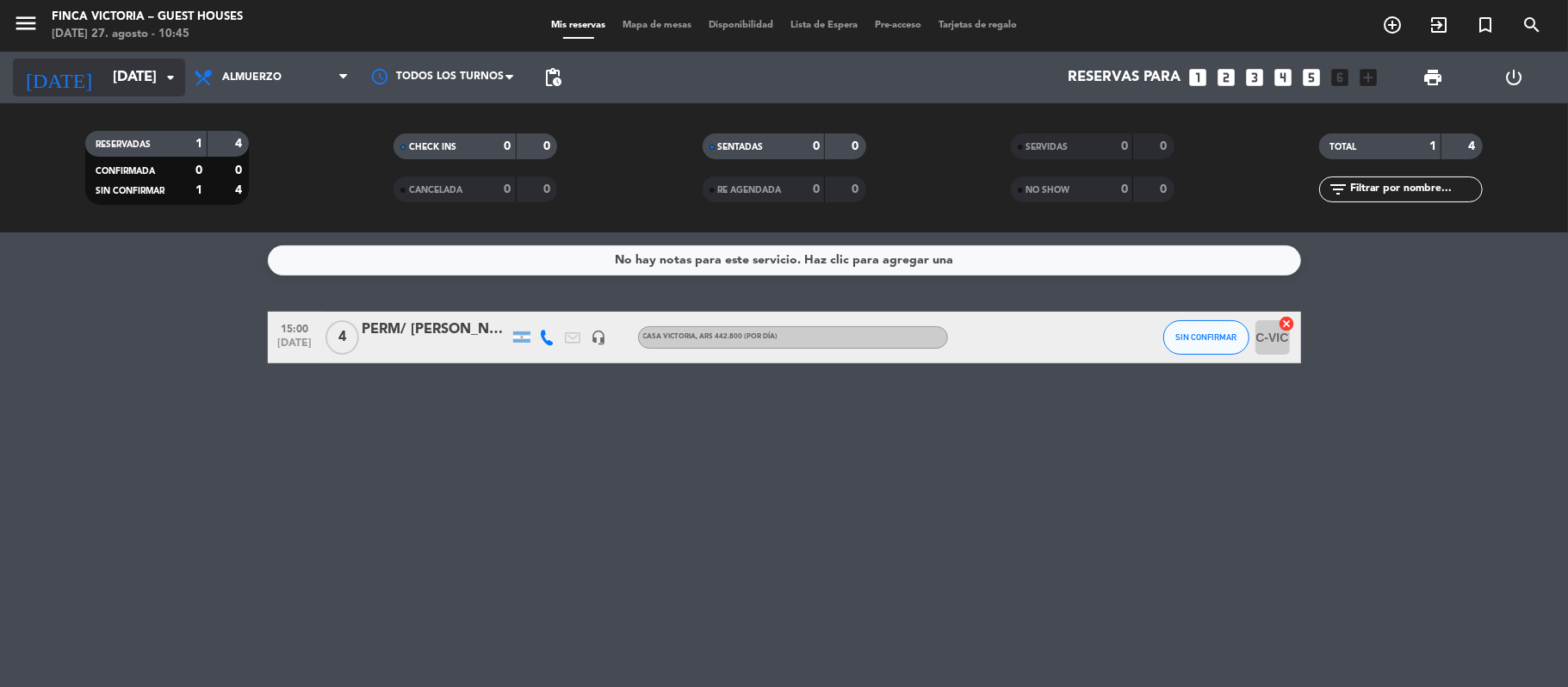
click at [107, 77] on input "[DATE]" at bounding box center [198, 78] width 186 height 34
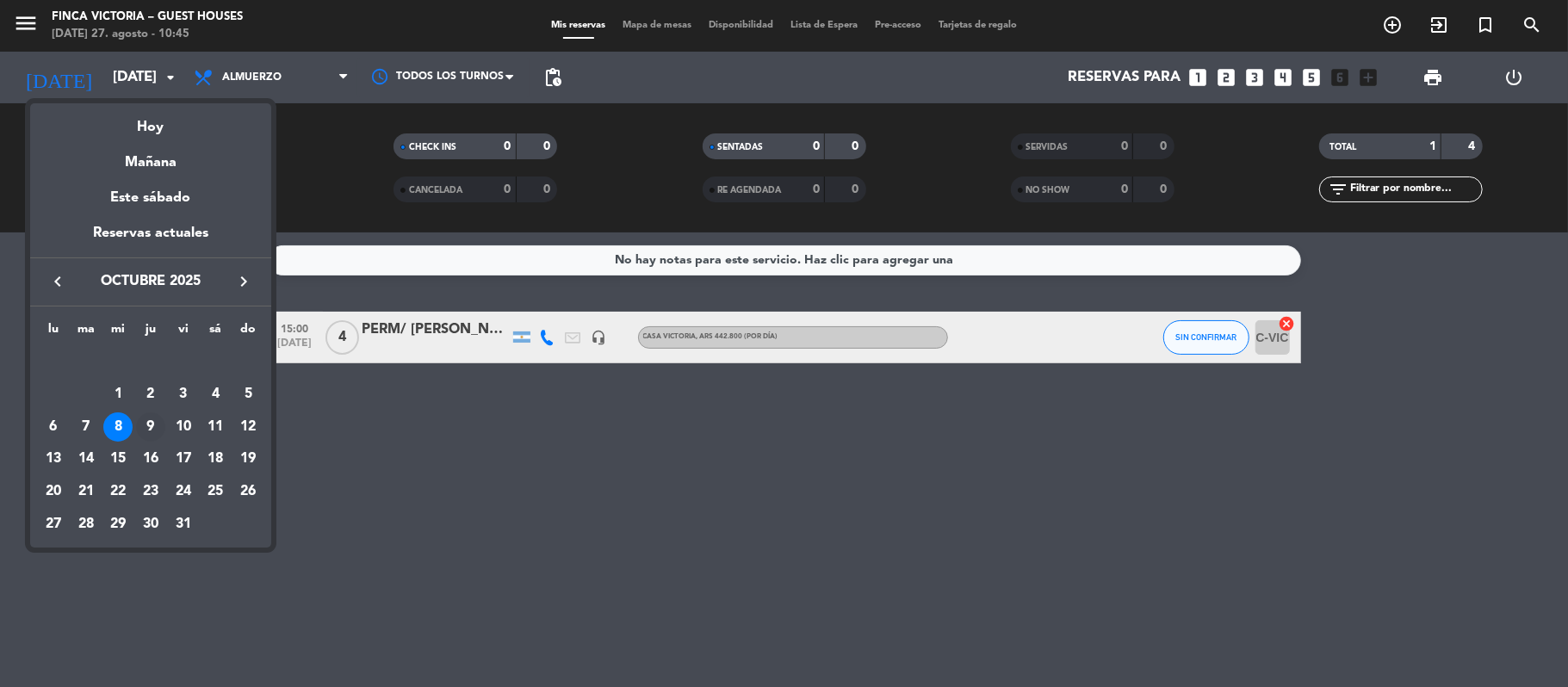
click at [153, 422] on div "9" at bounding box center [150, 427] width 29 height 29
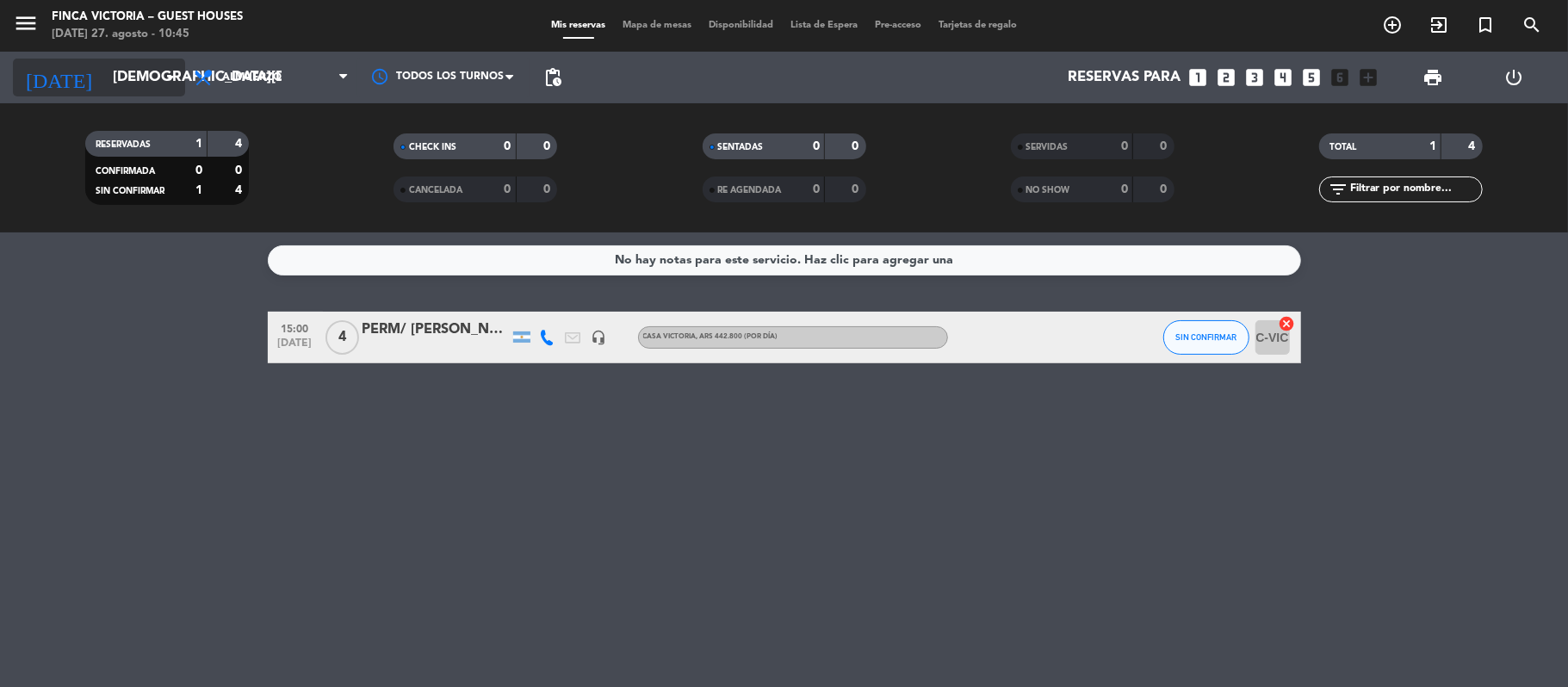
click at [140, 90] on input "[DEMOGRAPHIC_DATA][DATE]" at bounding box center [198, 78] width 186 height 34
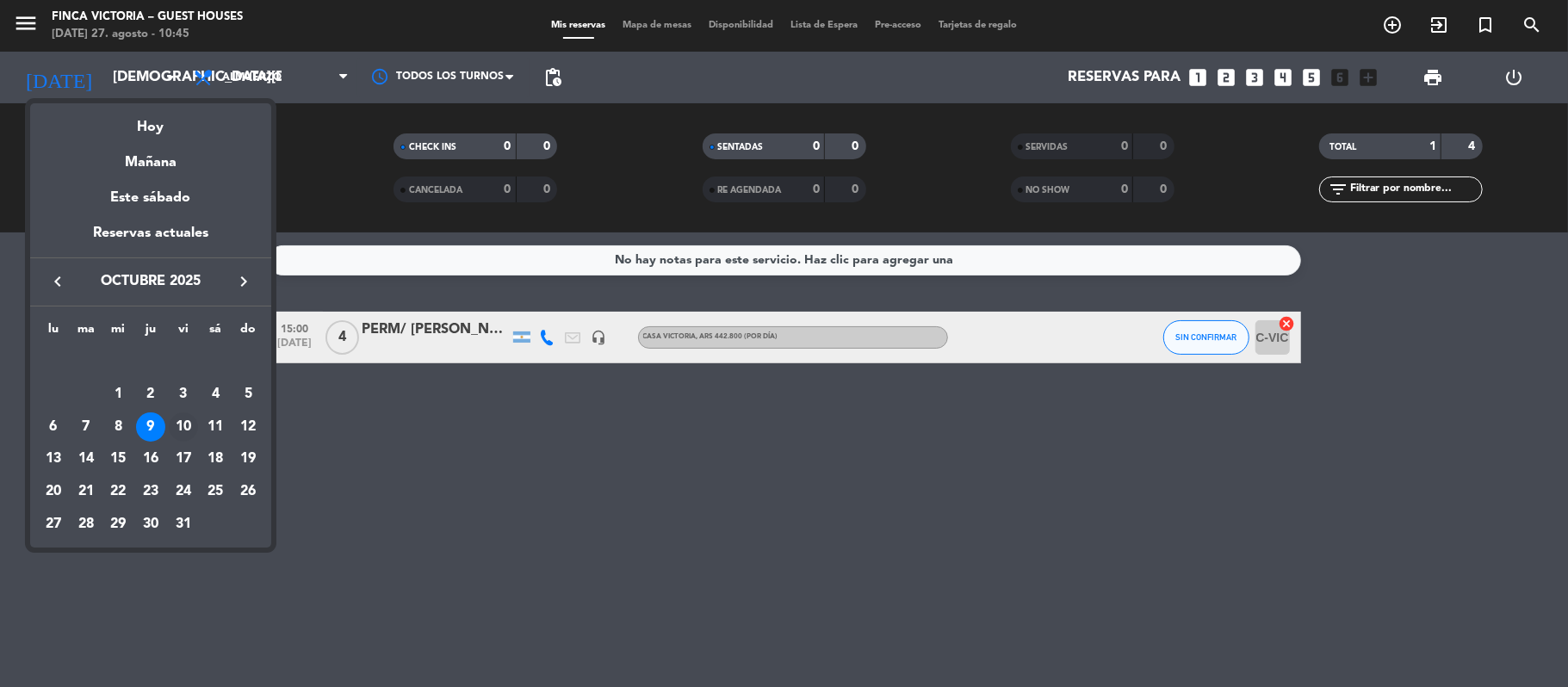
click at [176, 422] on div "10" at bounding box center [183, 427] width 29 height 29
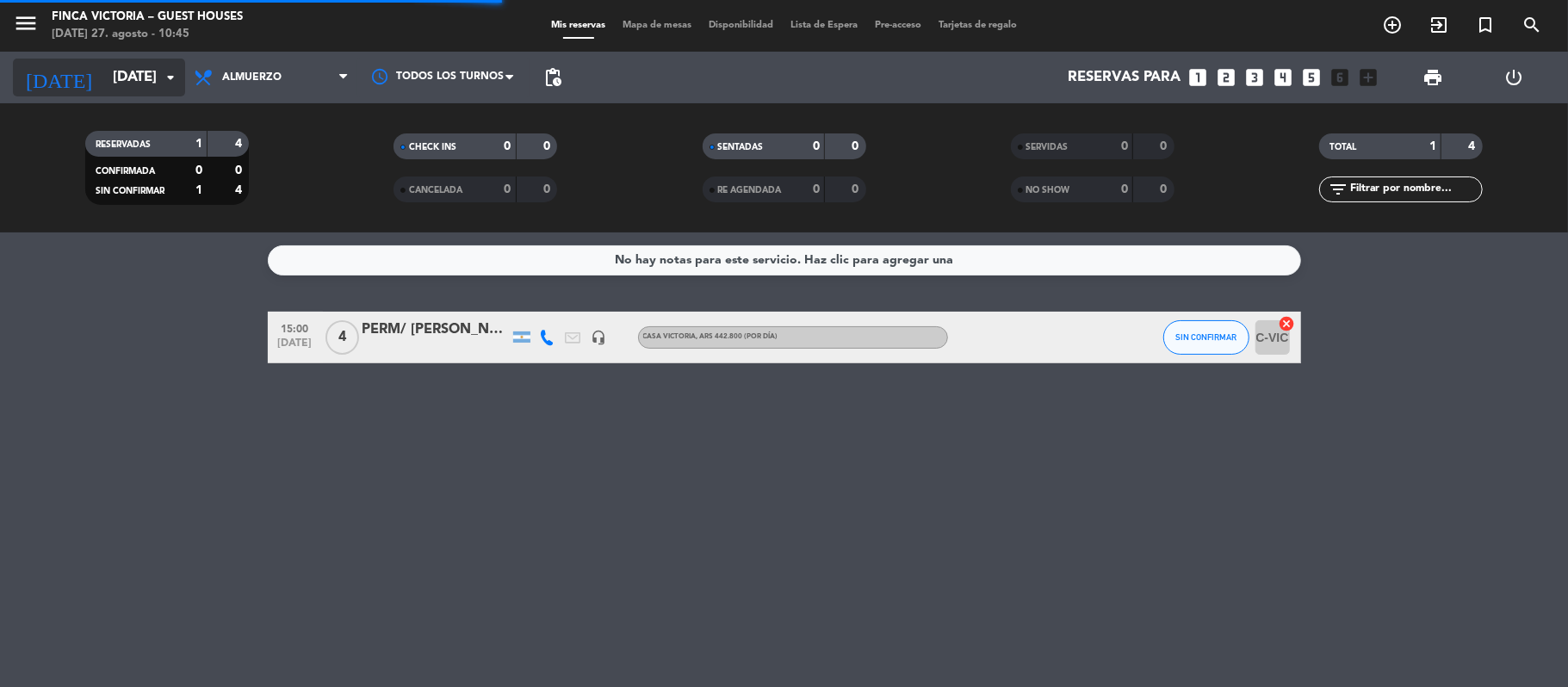
click at [136, 79] on input "[DATE]" at bounding box center [198, 78] width 186 height 34
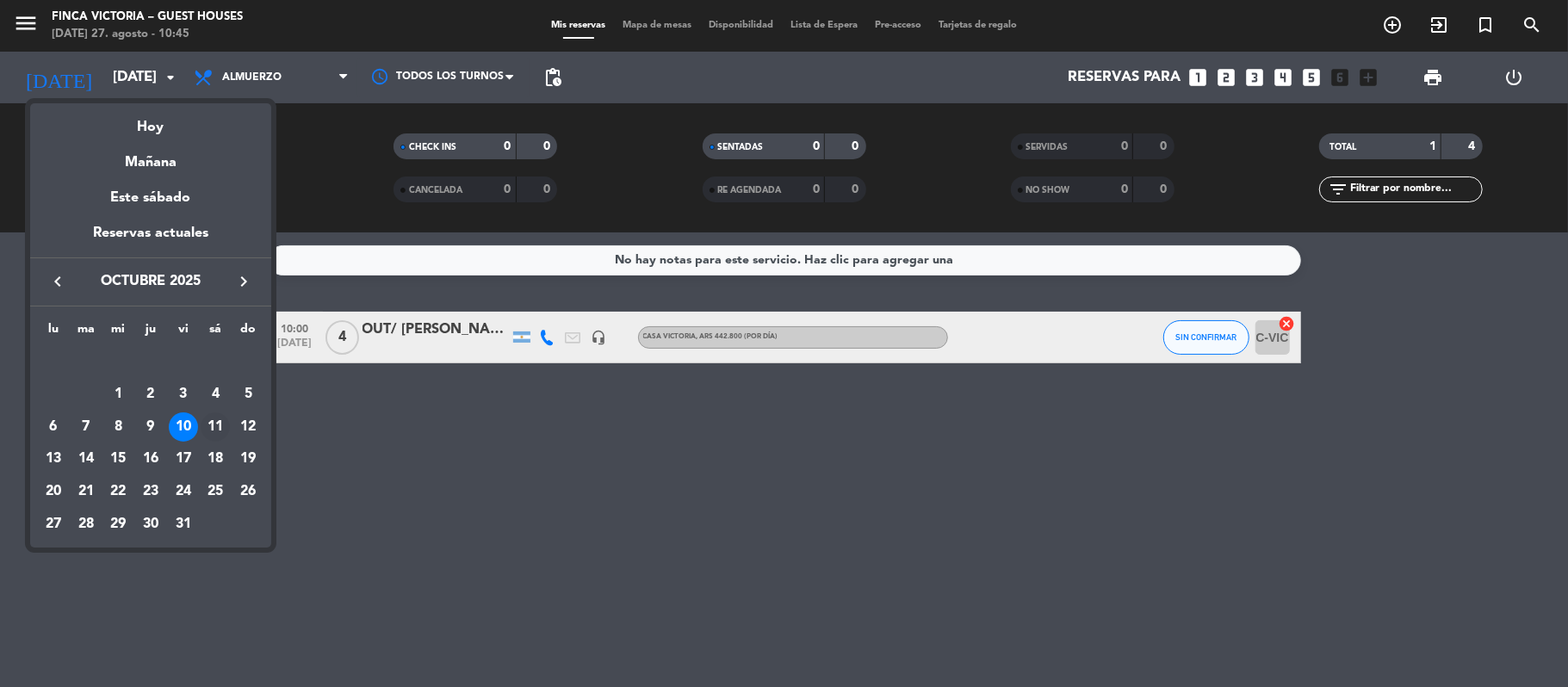
click at [214, 421] on div "11" at bounding box center [214, 427] width 29 height 29
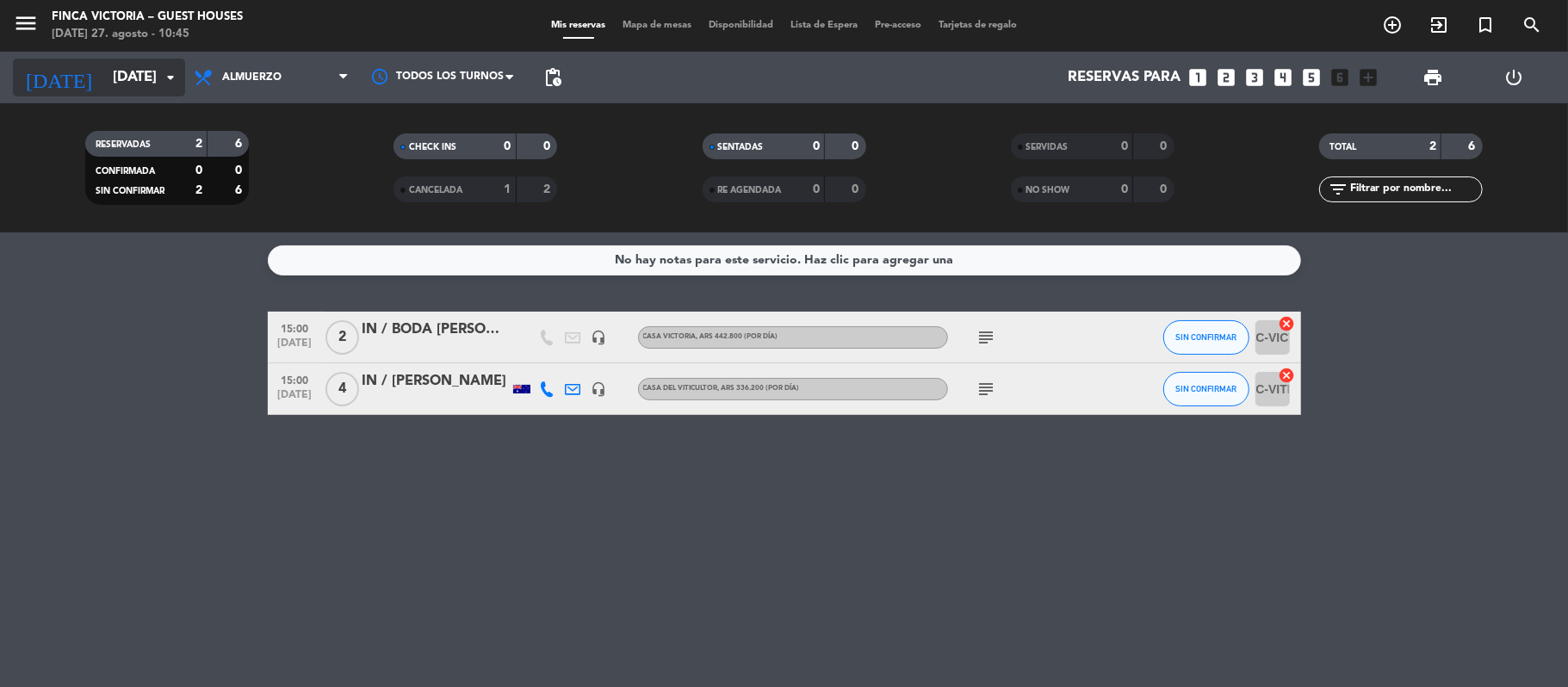
click at [121, 74] on input "[DATE]" at bounding box center [198, 78] width 186 height 34
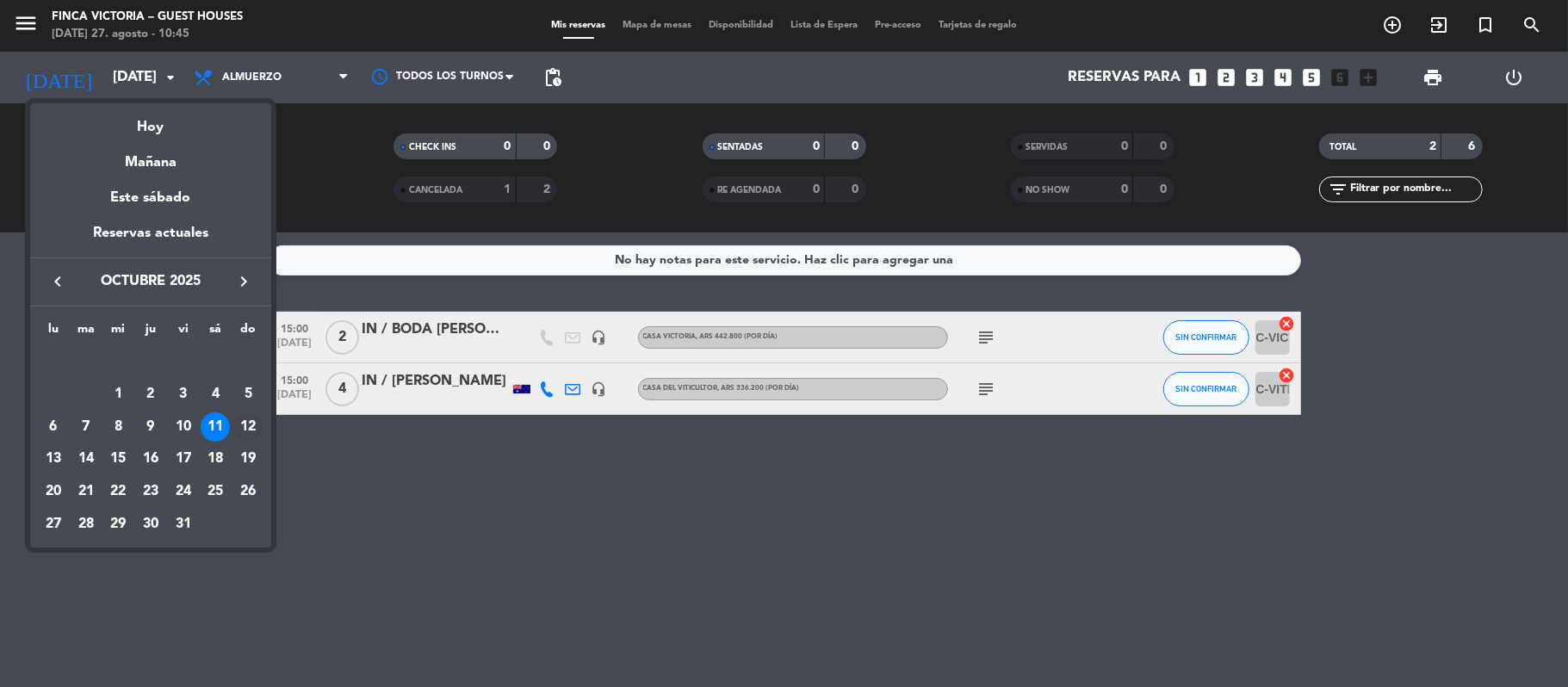
click at [244, 427] on div "12" at bounding box center [247, 427] width 29 height 29
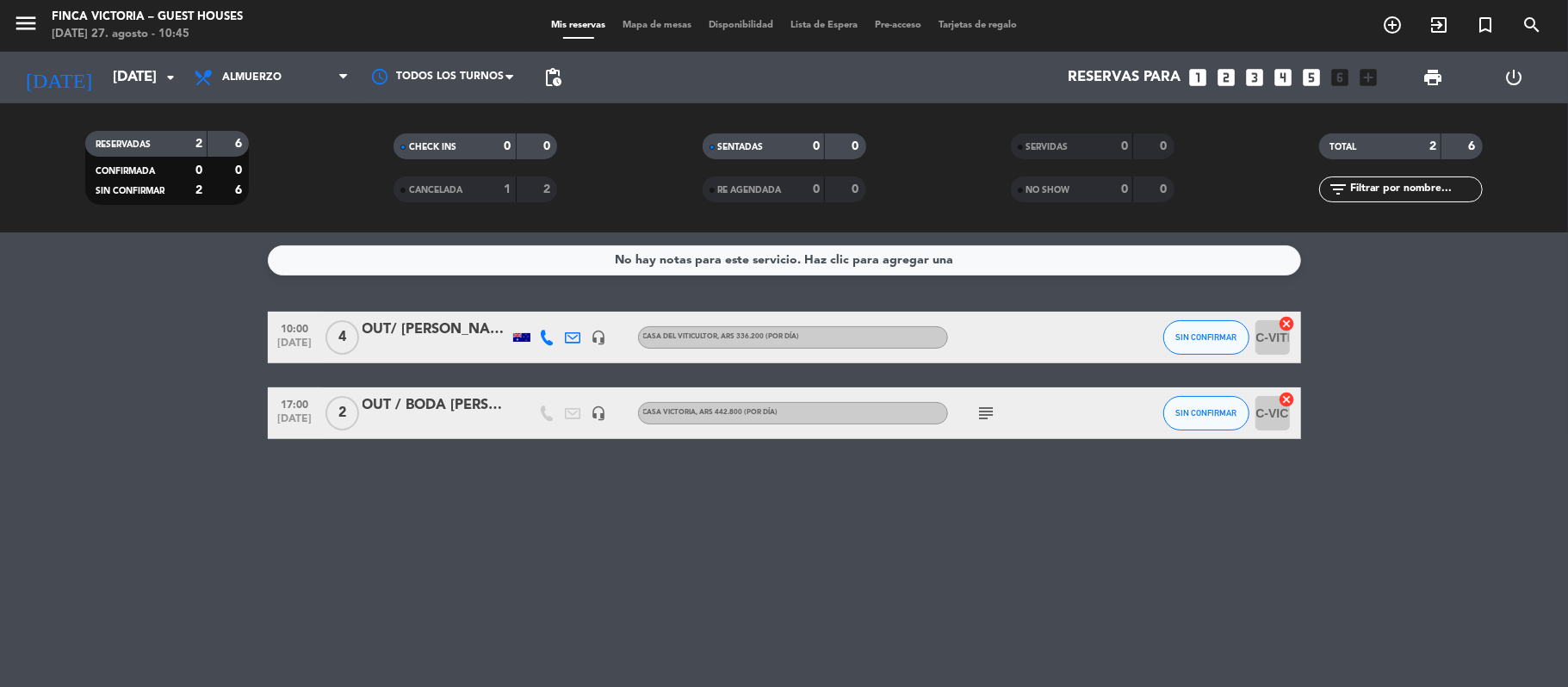
click at [29, 22] on icon "menu" at bounding box center [26, 23] width 26 height 26
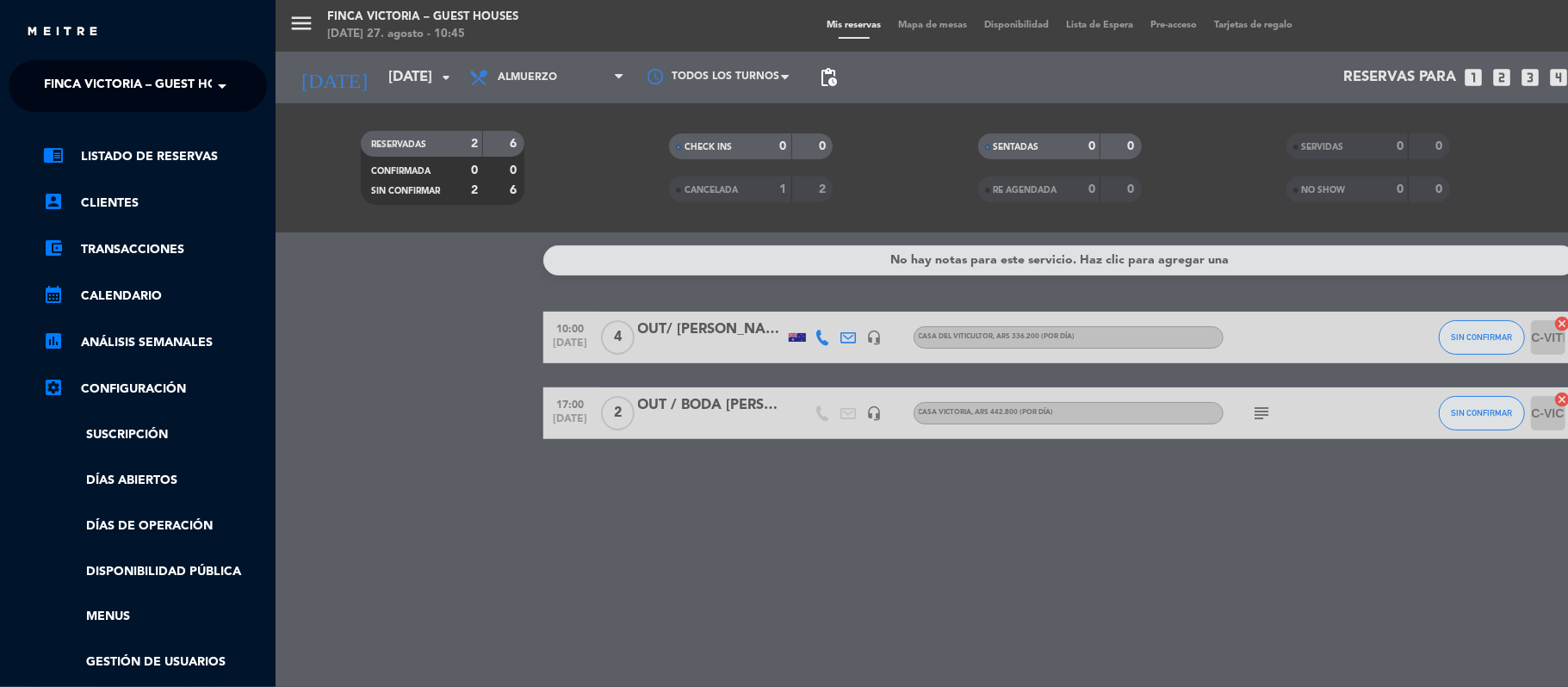
click at [353, 323] on div "menu FINCA VICTORIA – GUEST HOUSES [DATE] 27. agosto - 10:45 Mis reservas Mapa …" at bounding box center [1059, 343] width 1568 height 687
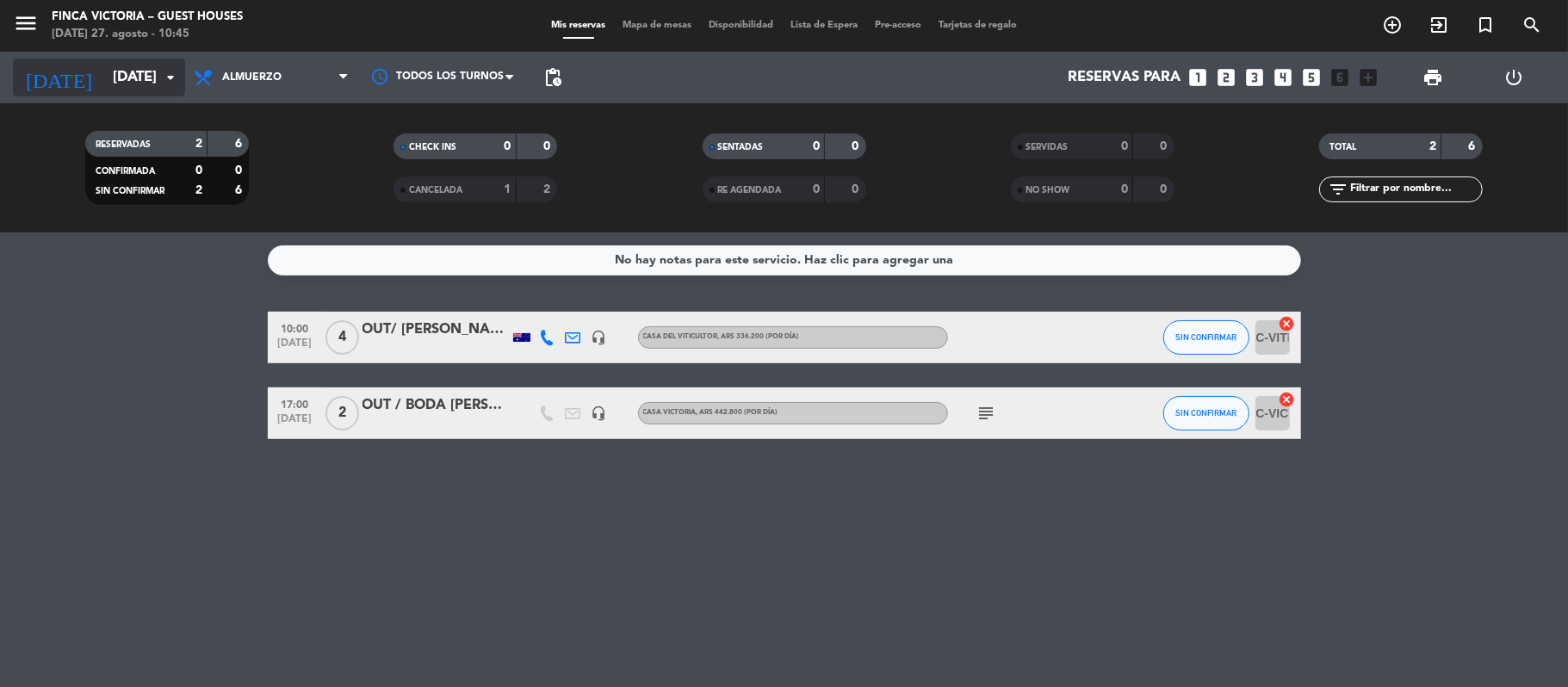
click at [104, 69] on input "[DATE]" at bounding box center [198, 78] width 186 height 34
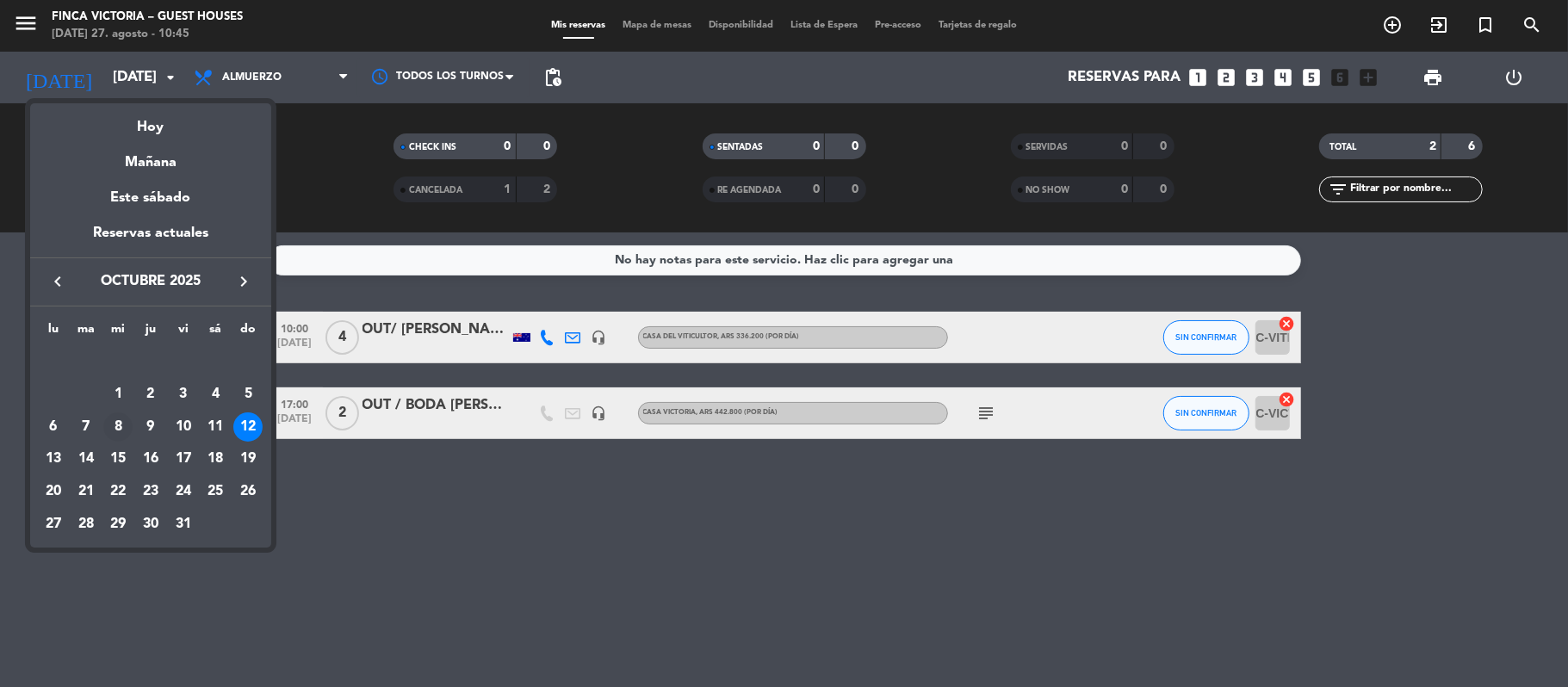
click at [117, 422] on div "8" at bounding box center [117, 427] width 29 height 29
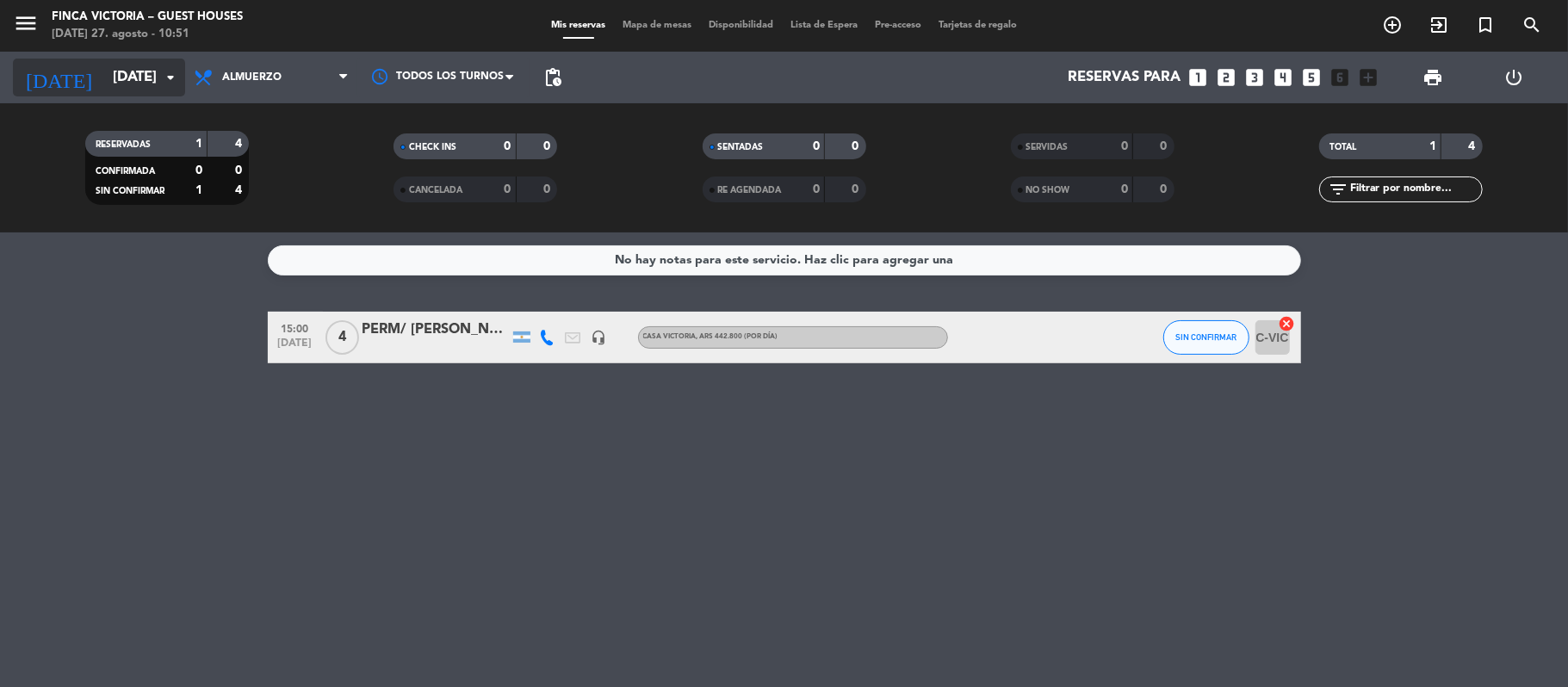
click at [104, 85] on input "[DATE]" at bounding box center [198, 78] width 186 height 34
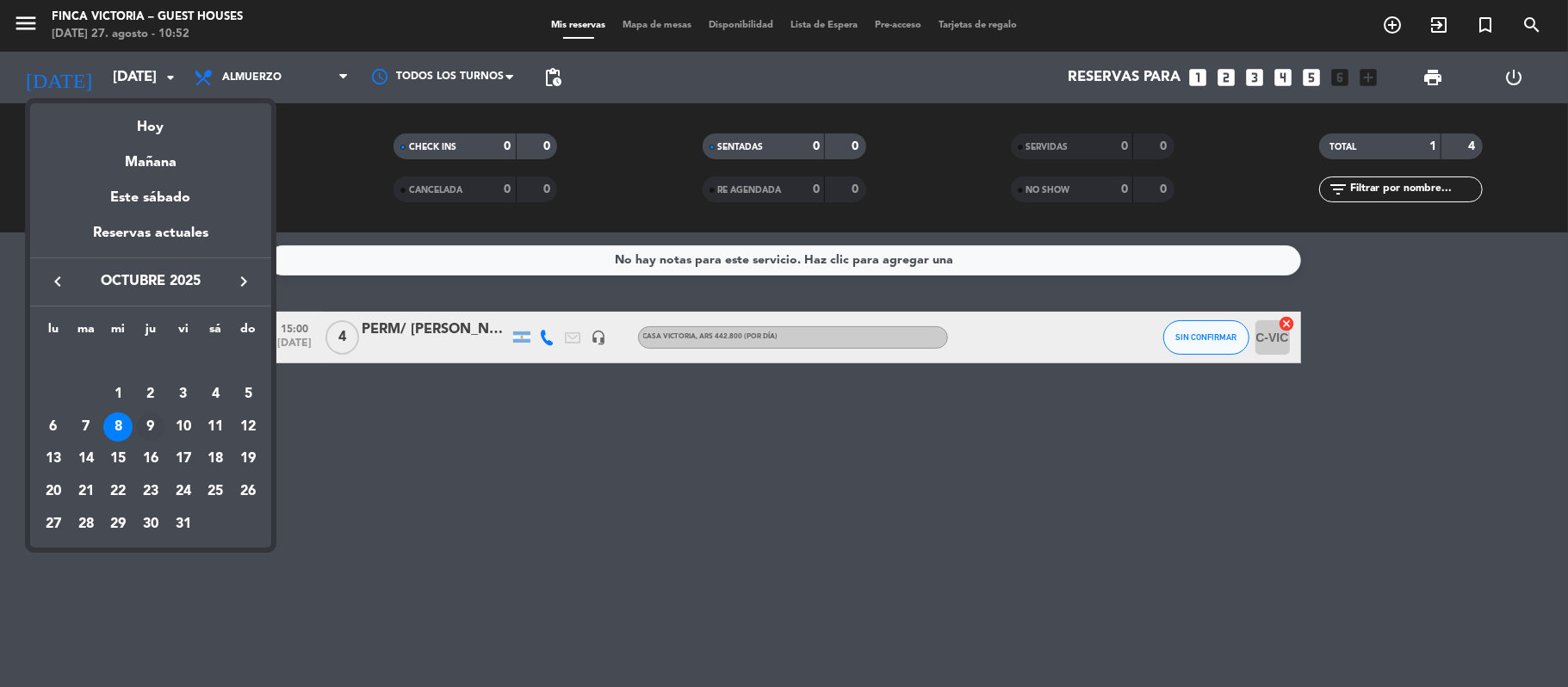
click at [143, 428] on div "9" at bounding box center [150, 427] width 29 height 29
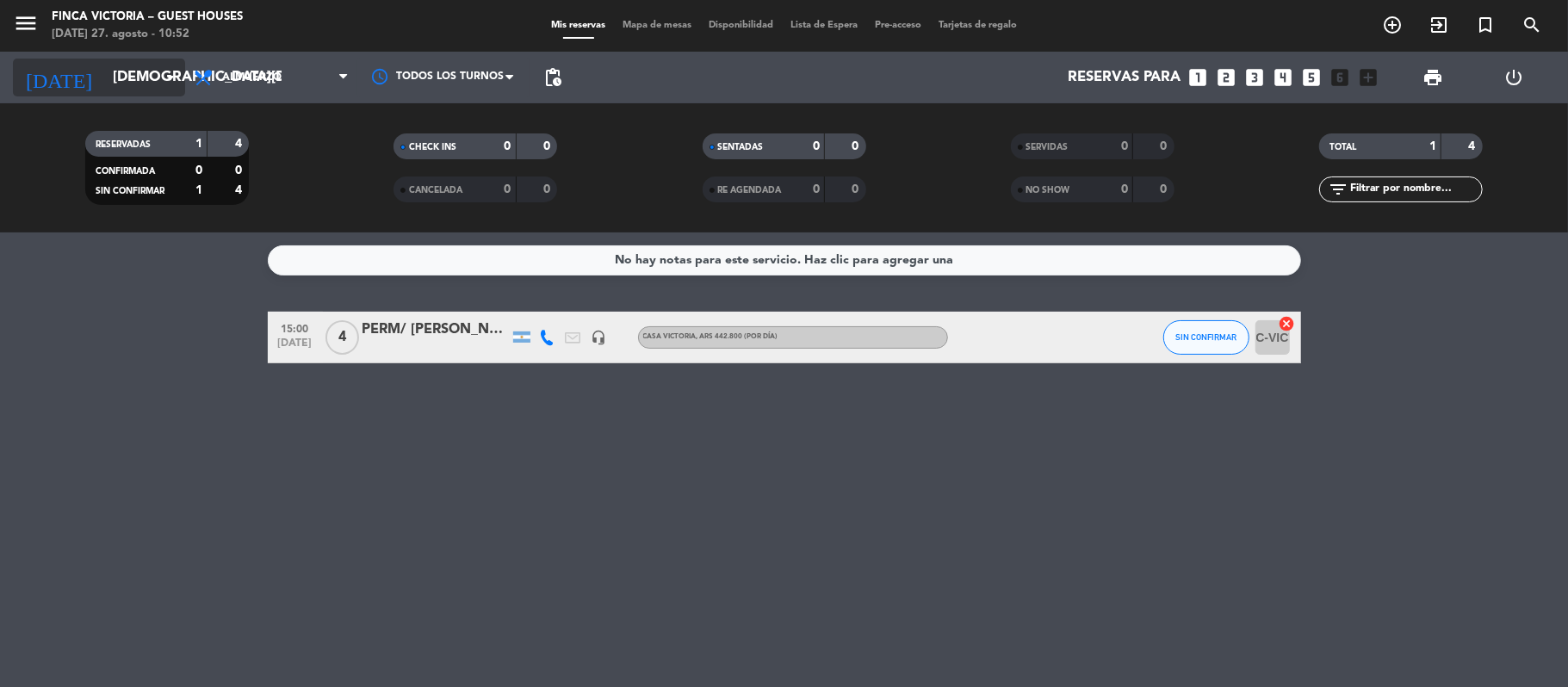
click at [104, 71] on input "[DEMOGRAPHIC_DATA][DATE]" at bounding box center [198, 78] width 186 height 34
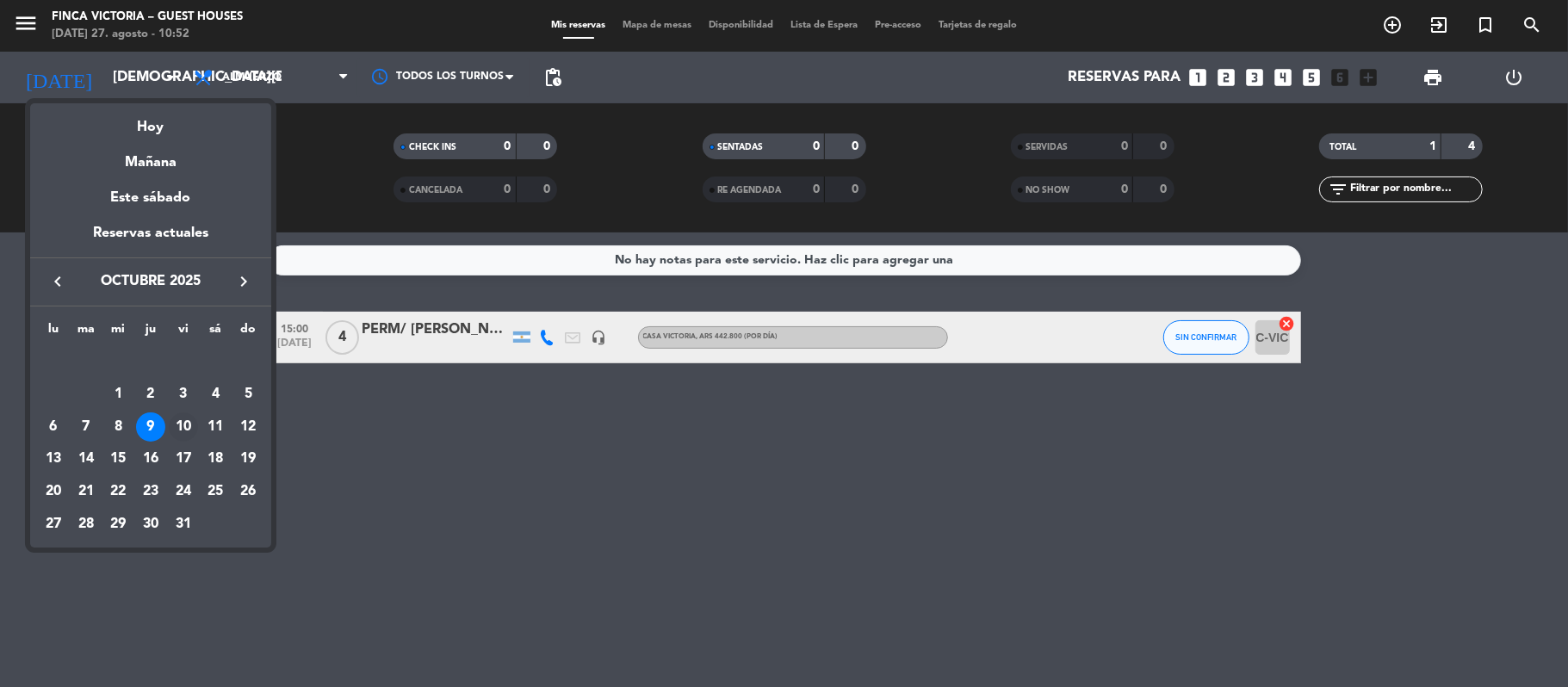
click at [180, 427] on div "10" at bounding box center [183, 427] width 29 height 29
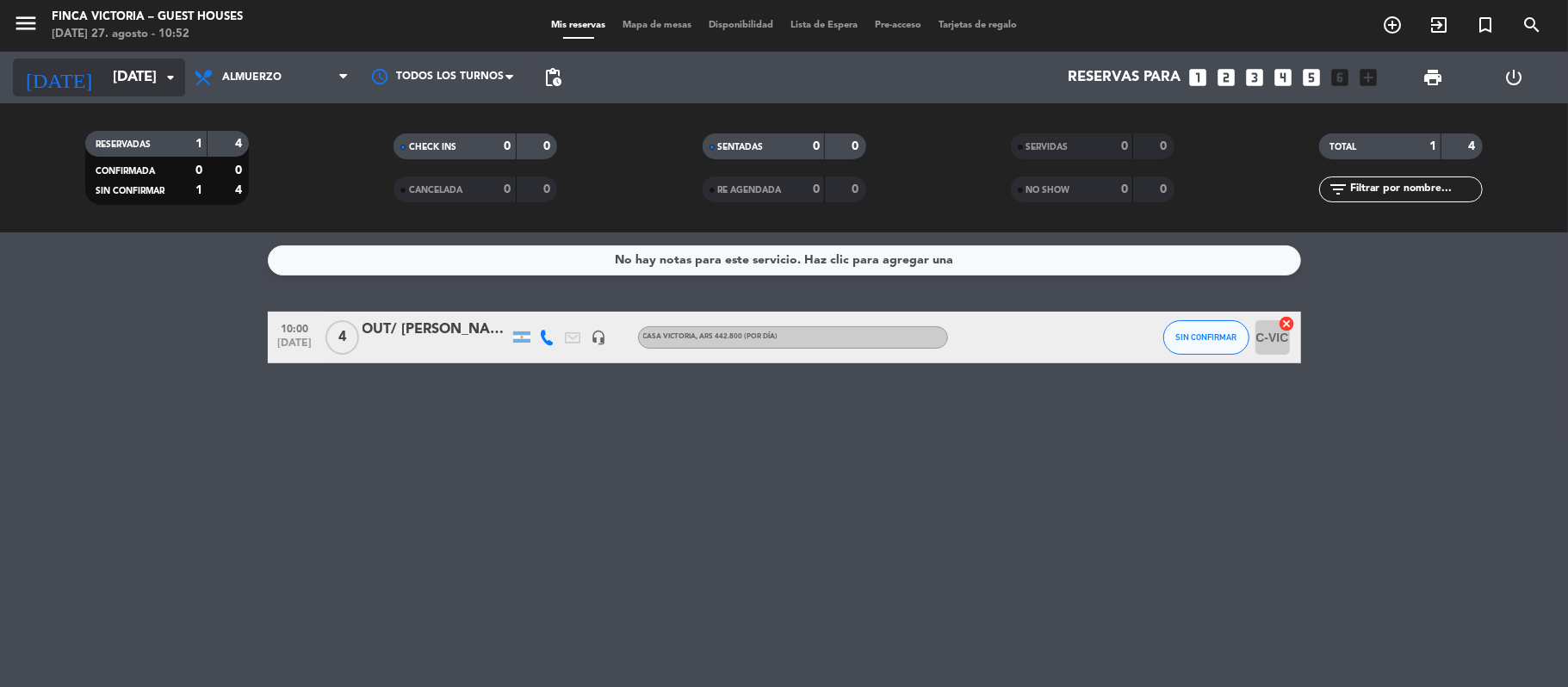
click at [128, 80] on input "[DATE]" at bounding box center [198, 78] width 186 height 34
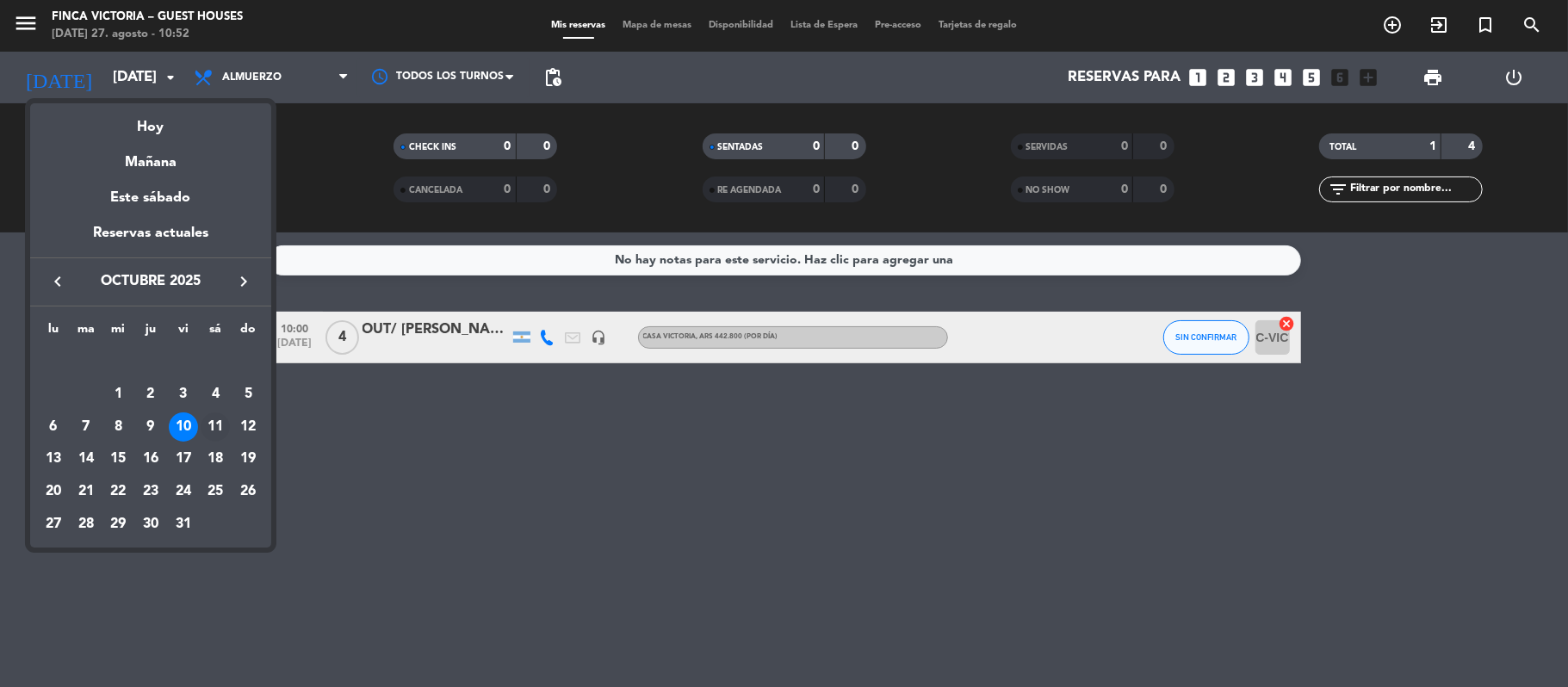
click at [207, 431] on div "11" at bounding box center [214, 427] width 29 height 29
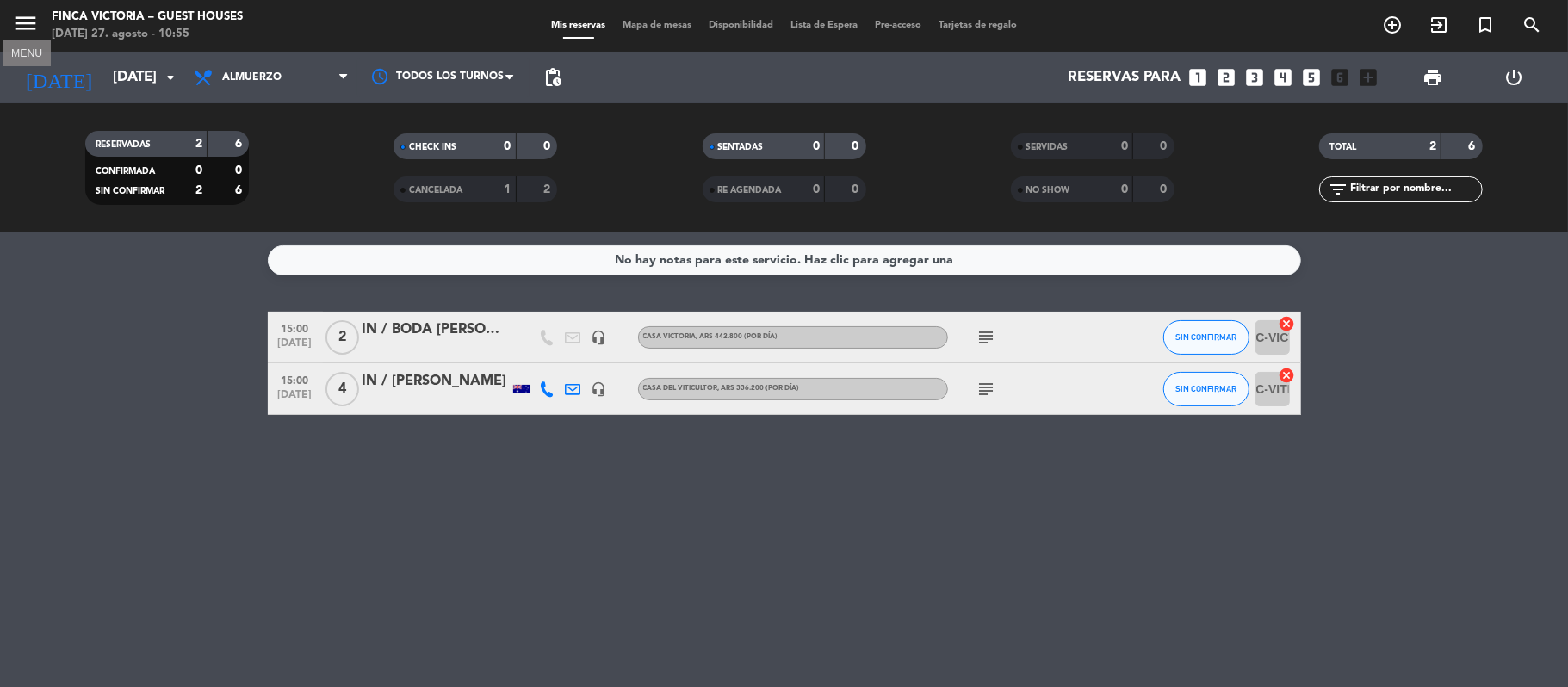
click at [14, 33] on icon "menu" at bounding box center [26, 23] width 26 height 26
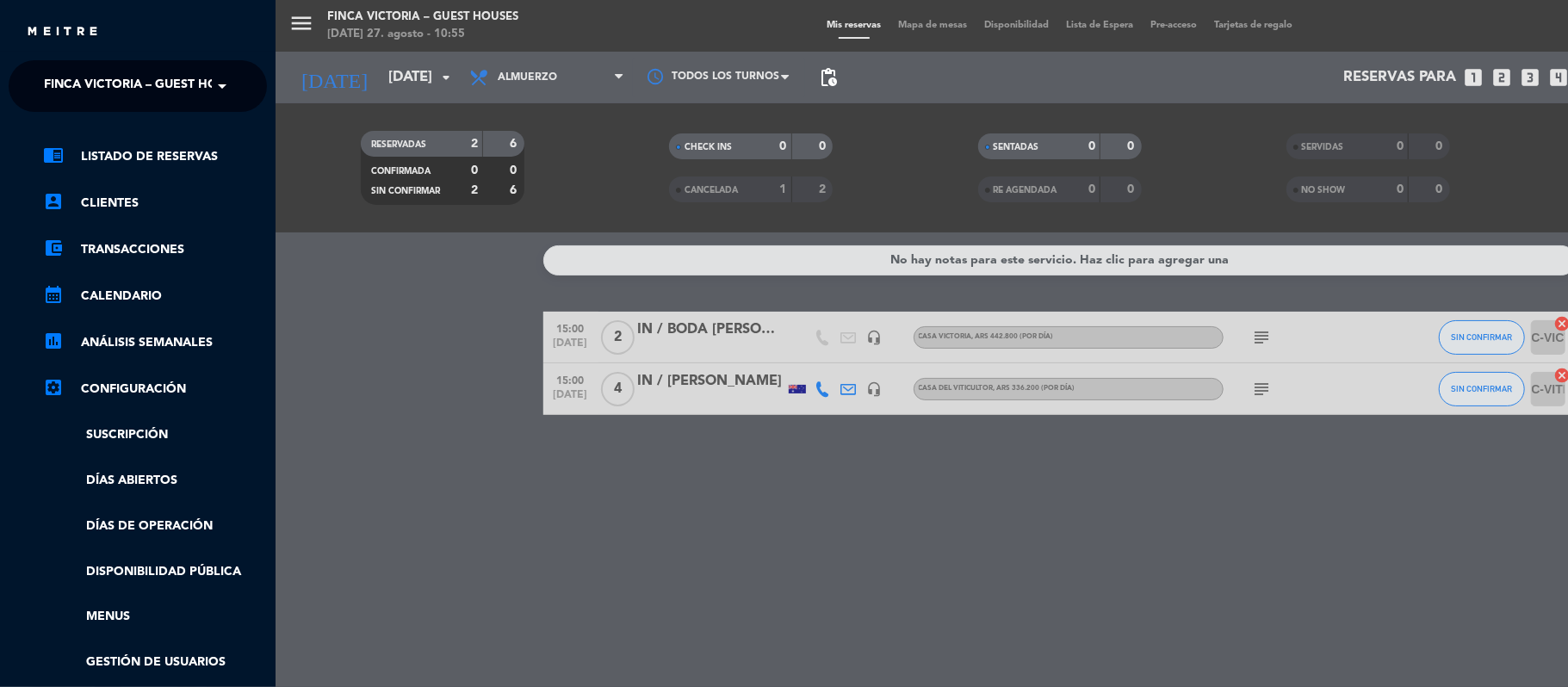
click at [398, 323] on div "menu FINCA VICTORIA – GUEST HOUSES [DATE] 27. agosto - 10:55 Mis reservas Mapa …" at bounding box center [1059, 343] width 1568 height 687
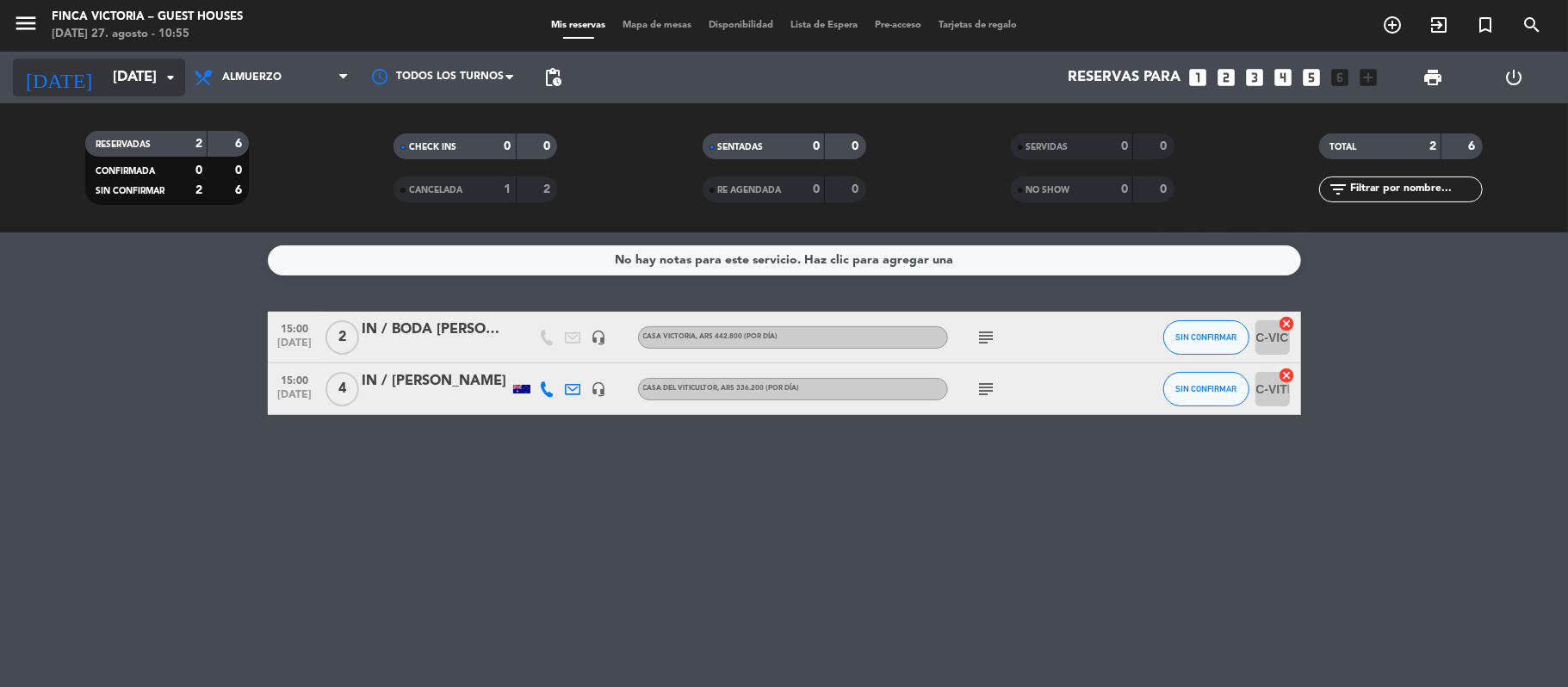
click at [111, 73] on input "[DATE]" at bounding box center [198, 78] width 186 height 34
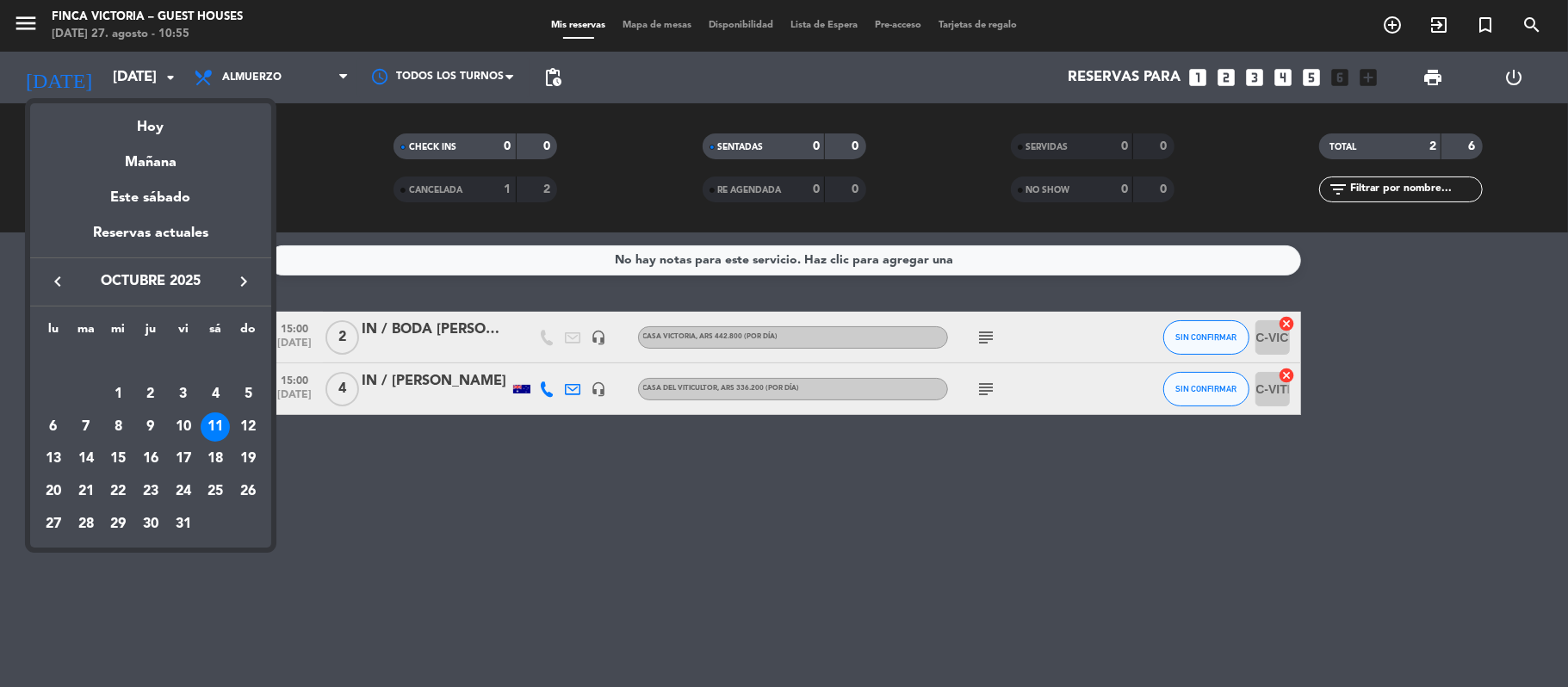
click at [243, 288] on icon "keyboard_arrow_right" at bounding box center [243, 282] width 20 height 21
click at [210, 391] on div "8" at bounding box center [214, 393] width 29 height 29
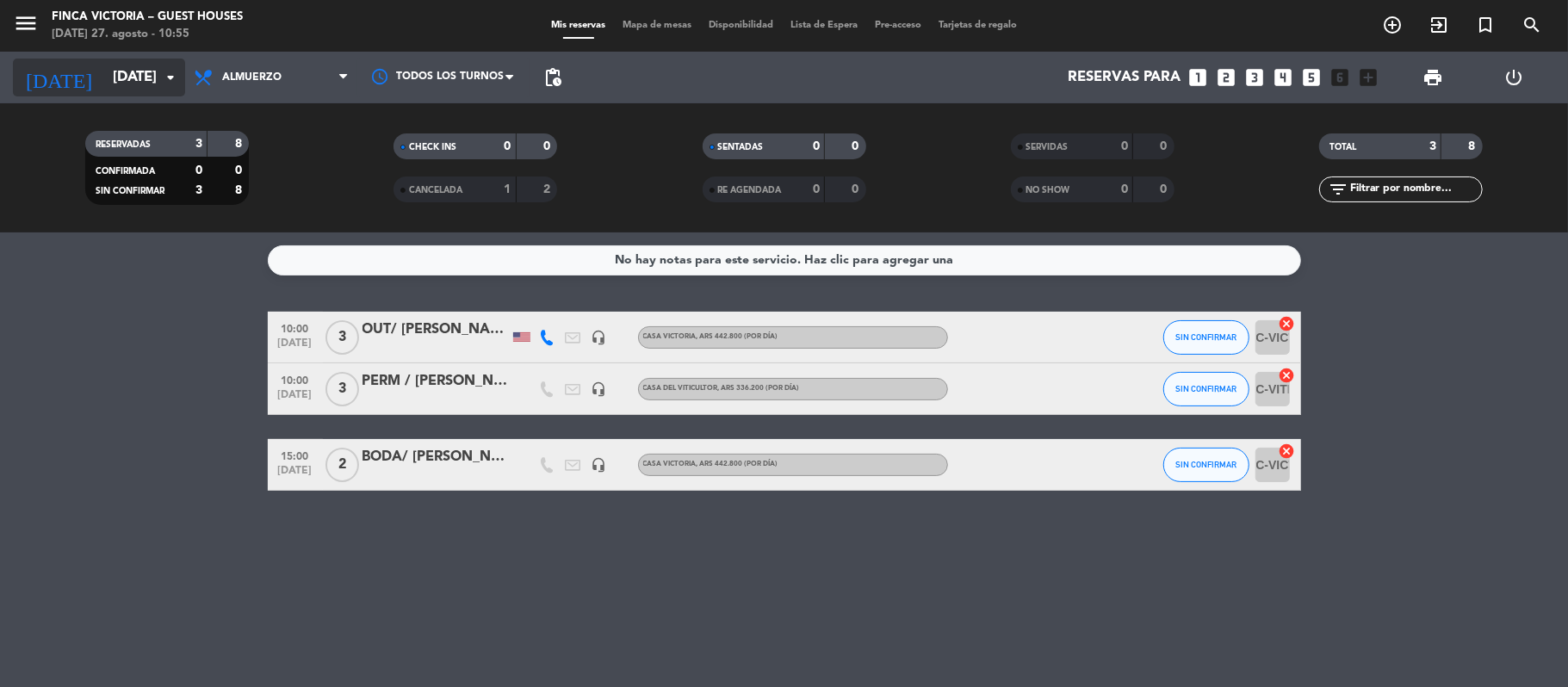
click at [121, 79] on input "[DATE]" at bounding box center [198, 78] width 186 height 34
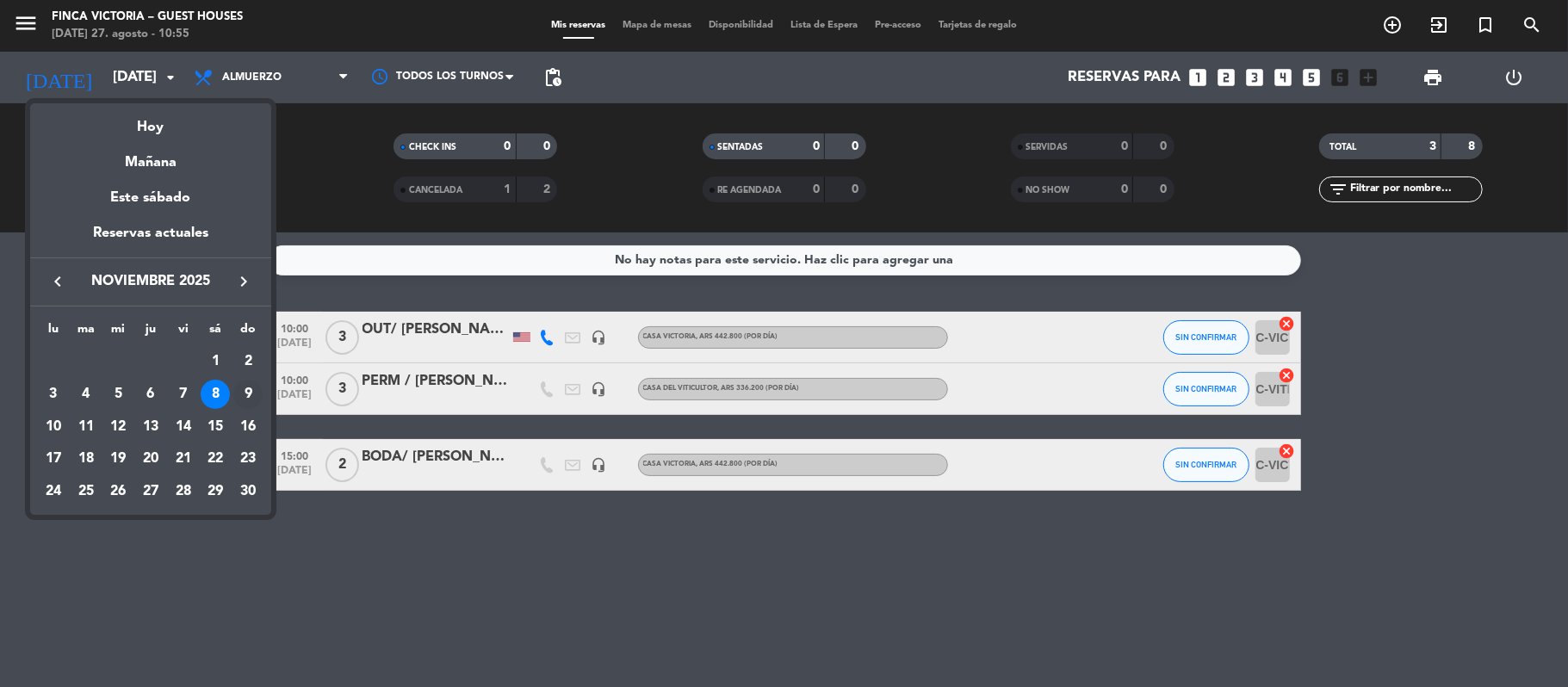
click at [248, 386] on div "9" at bounding box center [247, 393] width 29 height 29
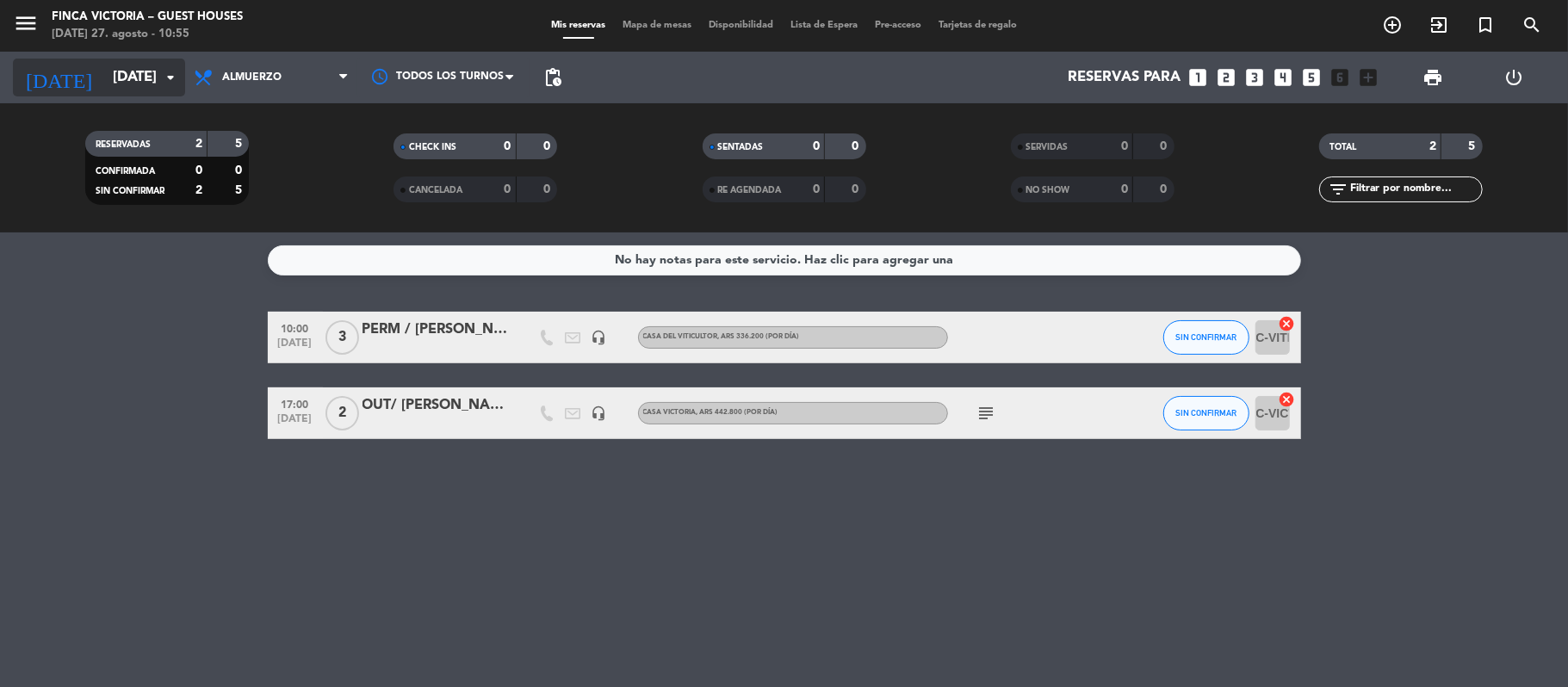
click at [104, 80] on input "[DATE]" at bounding box center [198, 78] width 186 height 34
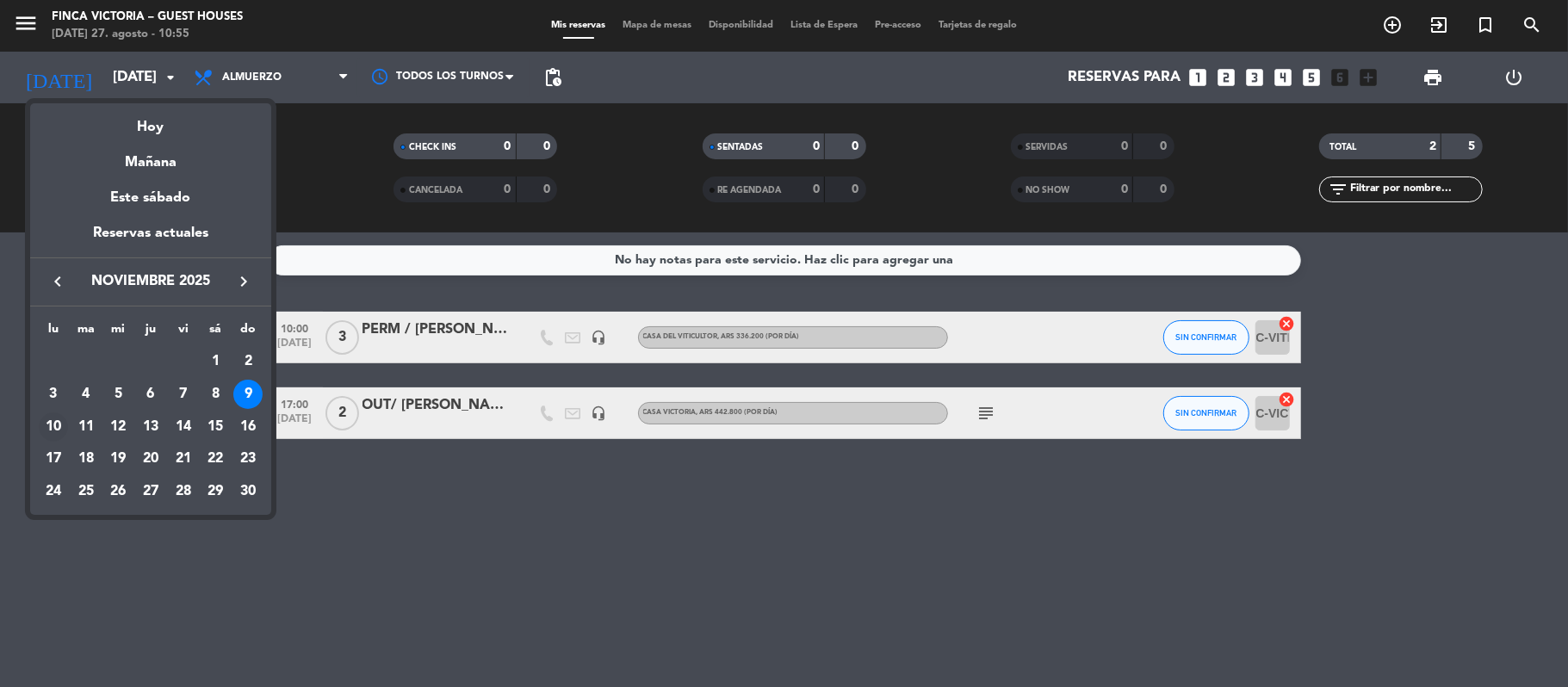
click at [61, 425] on div "10" at bounding box center [53, 427] width 29 height 29
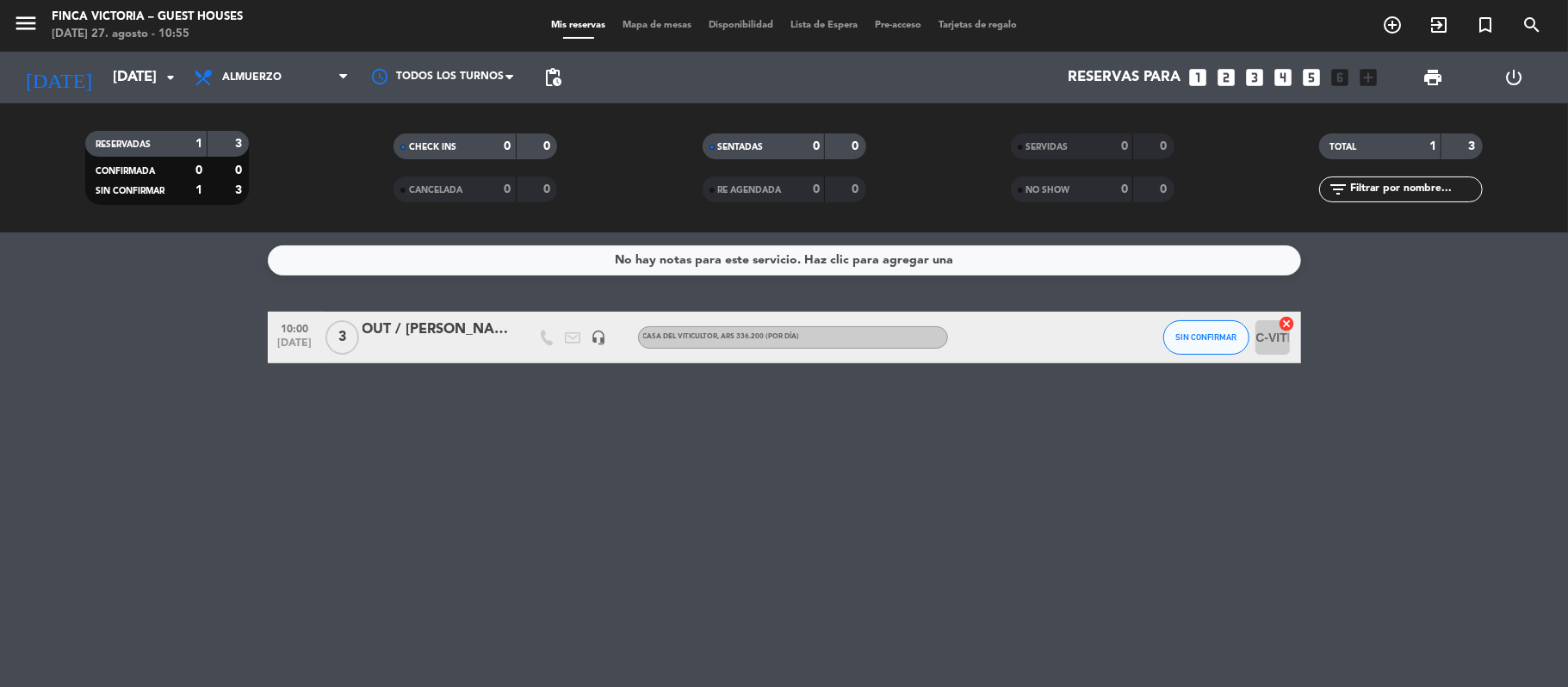
click at [105, 97] on div "[DATE] [DATE] arrow_drop_down" at bounding box center [99, 76] width 172 height 51
click at [107, 85] on input "[DATE]" at bounding box center [198, 78] width 186 height 34
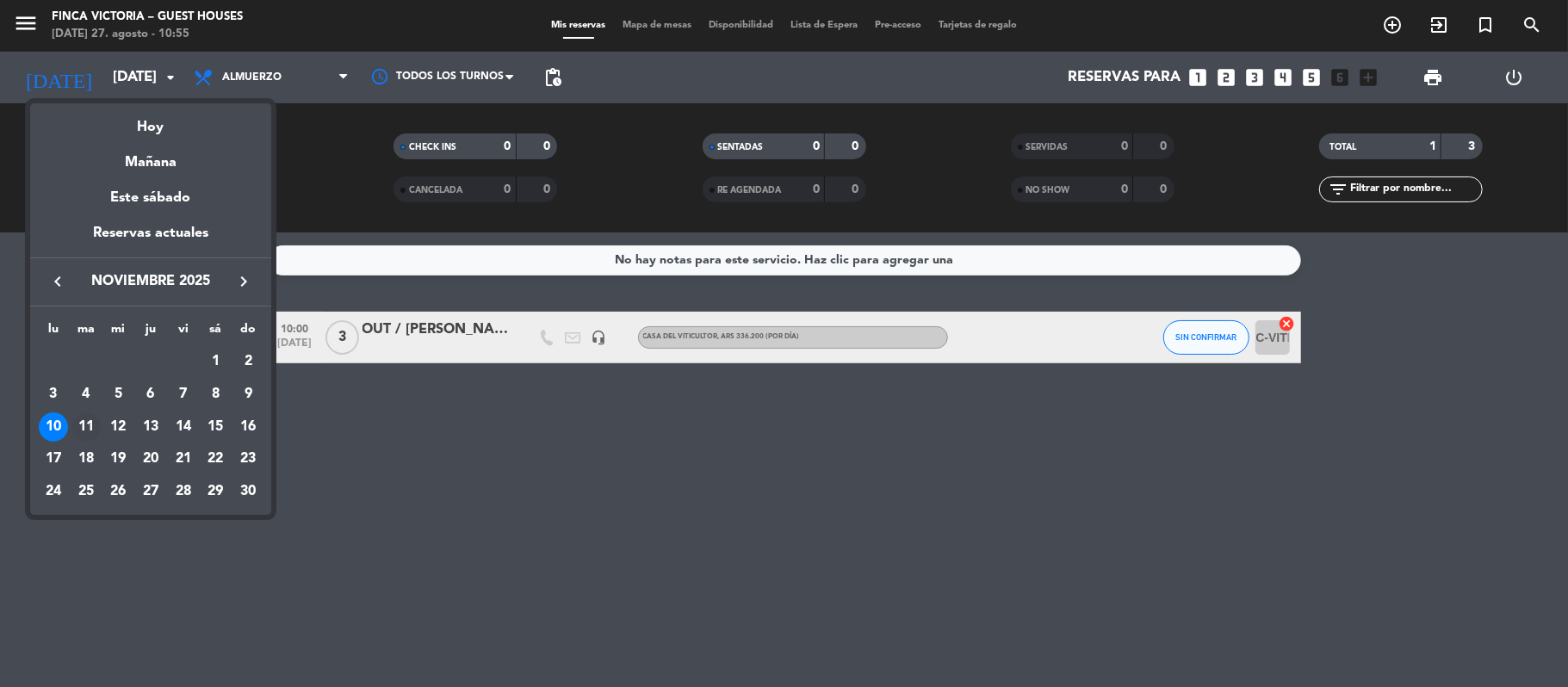
click at [86, 420] on div "11" at bounding box center [86, 427] width 29 height 29
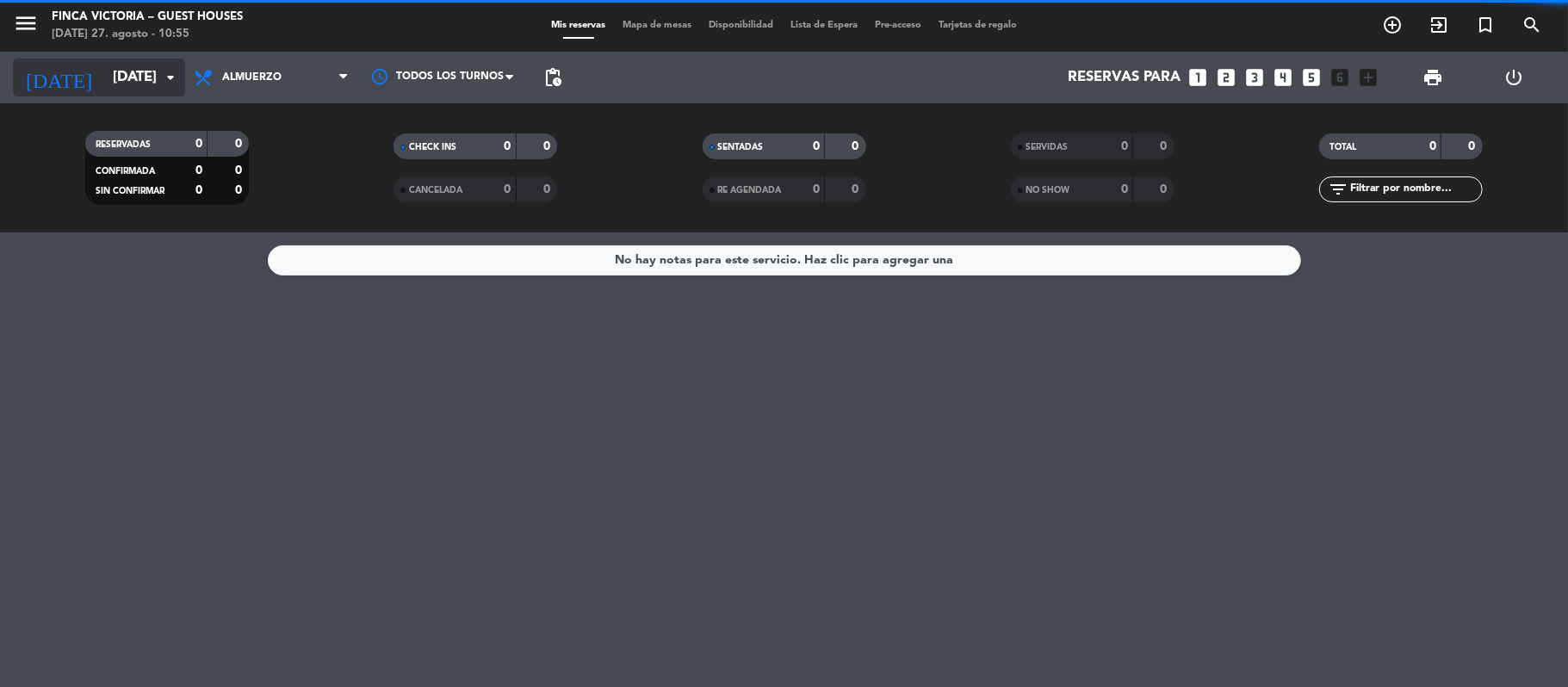
click at [108, 67] on input "[DATE]" at bounding box center [198, 78] width 186 height 34
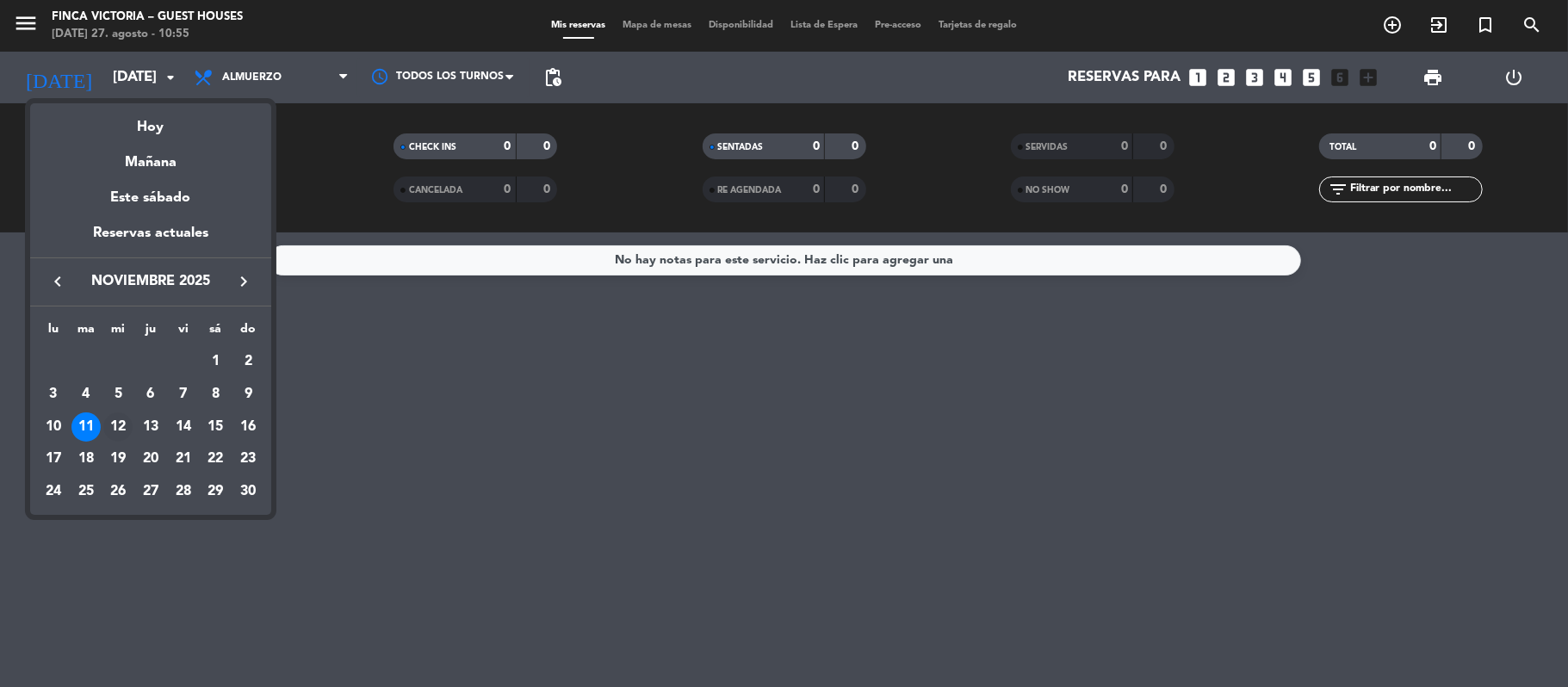
click at [119, 428] on div "12" at bounding box center [117, 427] width 29 height 29
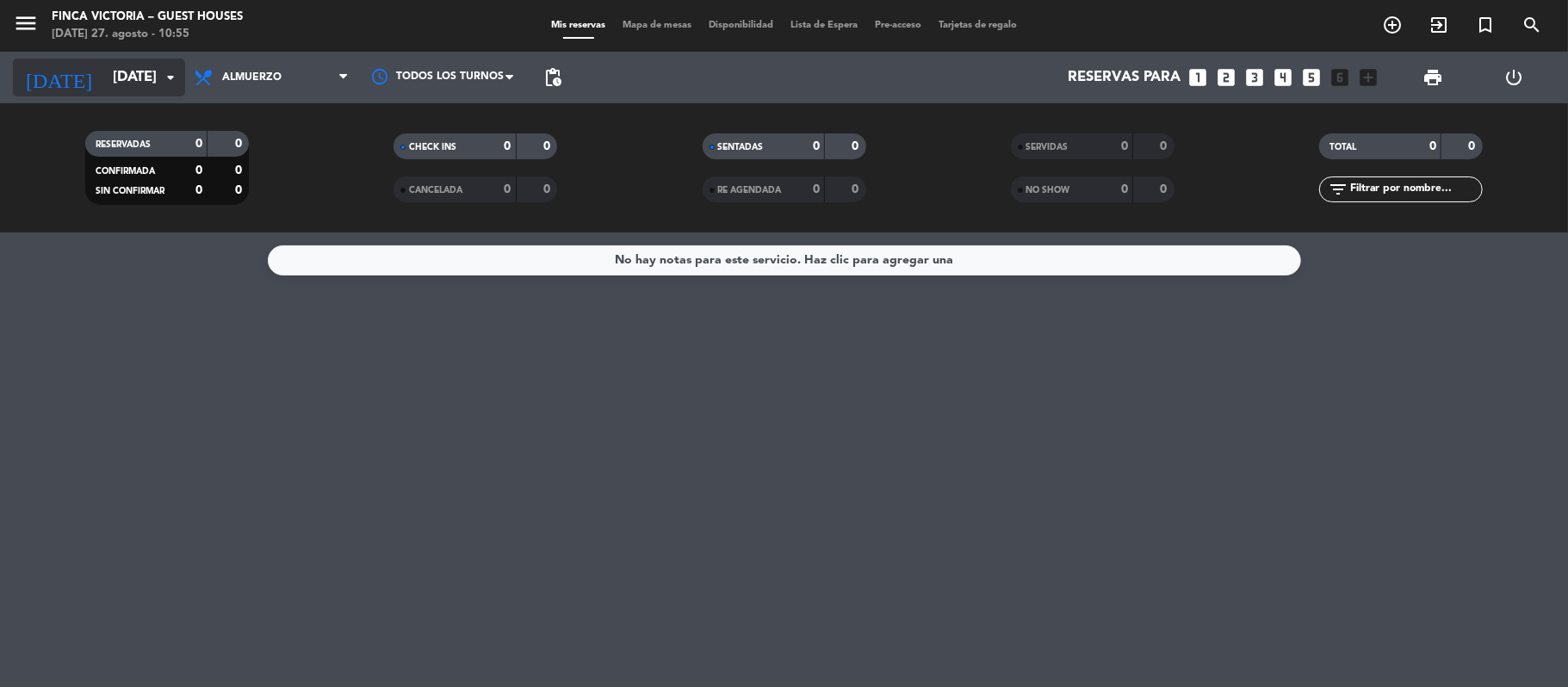
click at [104, 76] on input "[DATE]" at bounding box center [198, 78] width 186 height 34
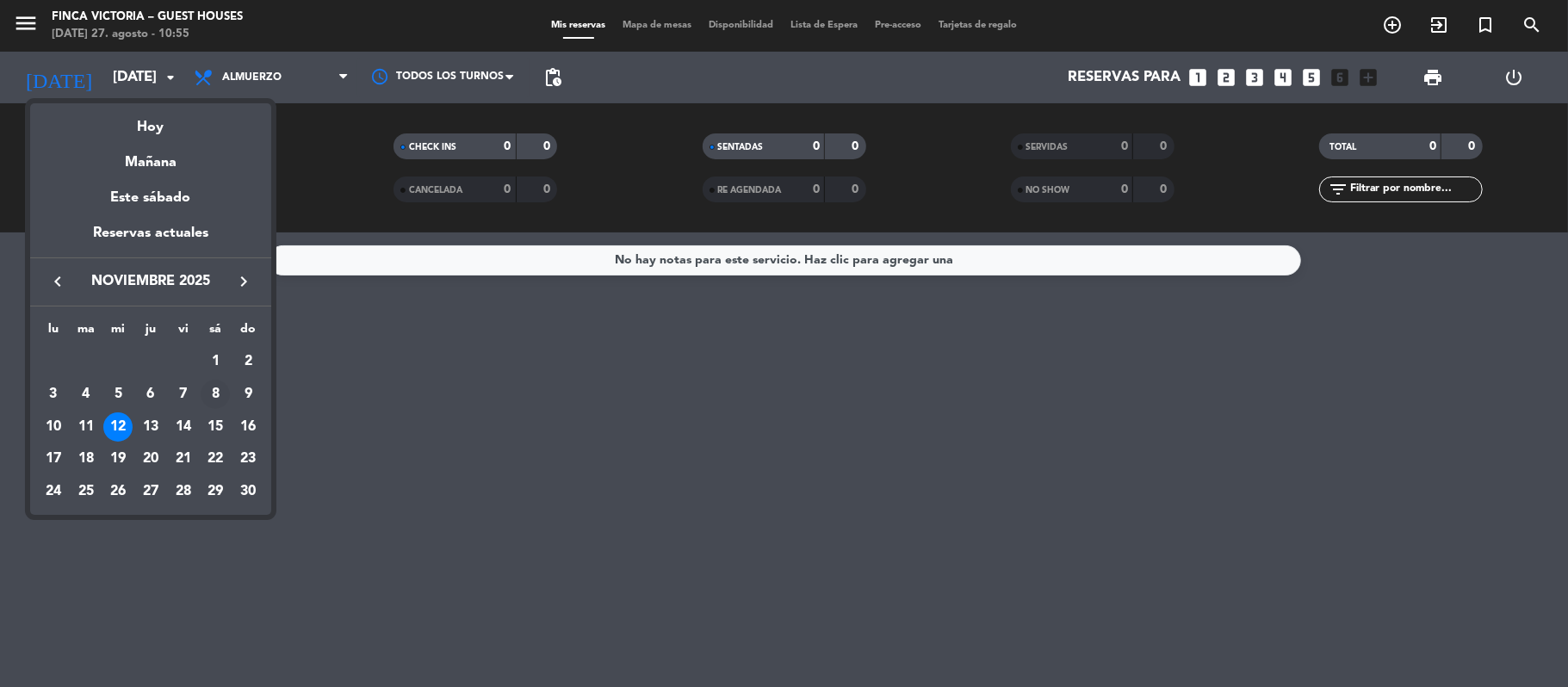
click at [209, 386] on div "8" at bounding box center [214, 393] width 29 height 29
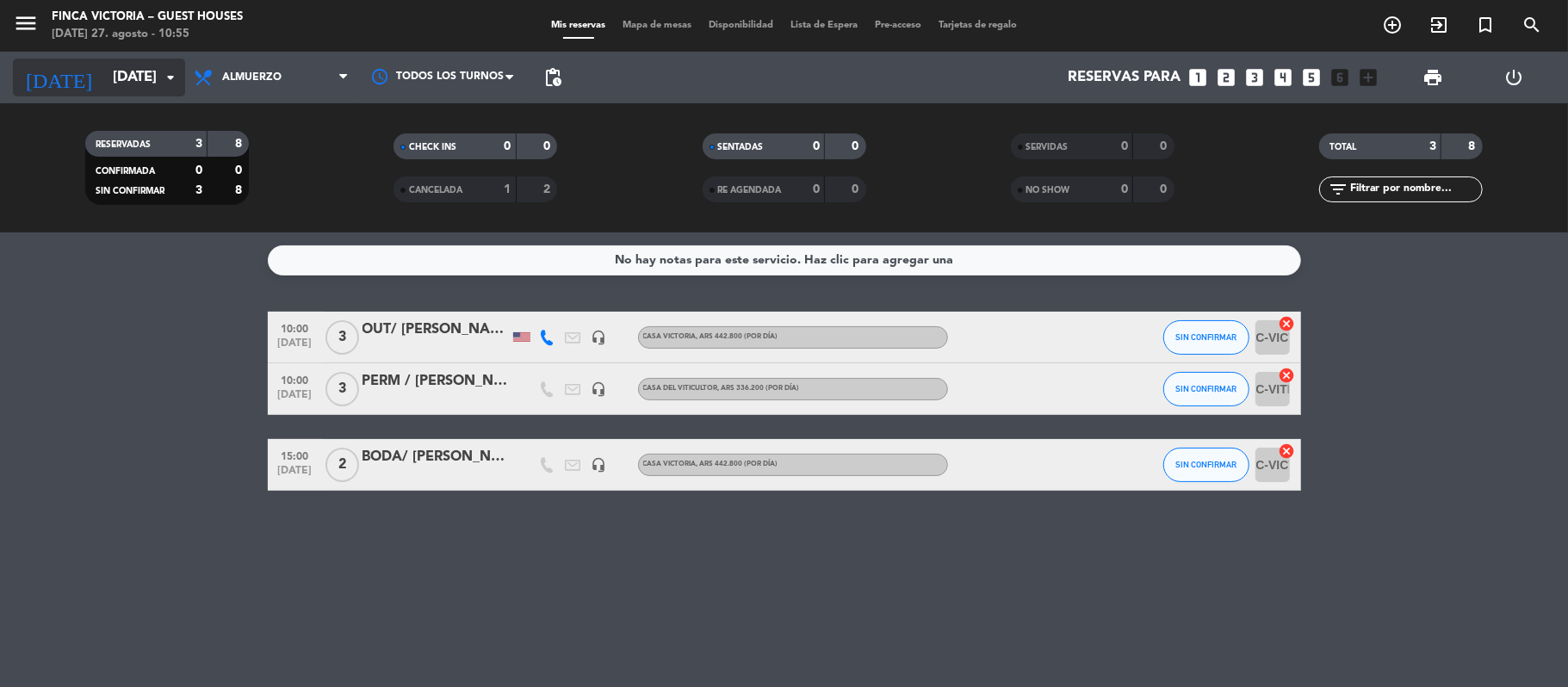
click at [104, 62] on input "[DATE]" at bounding box center [198, 78] width 186 height 34
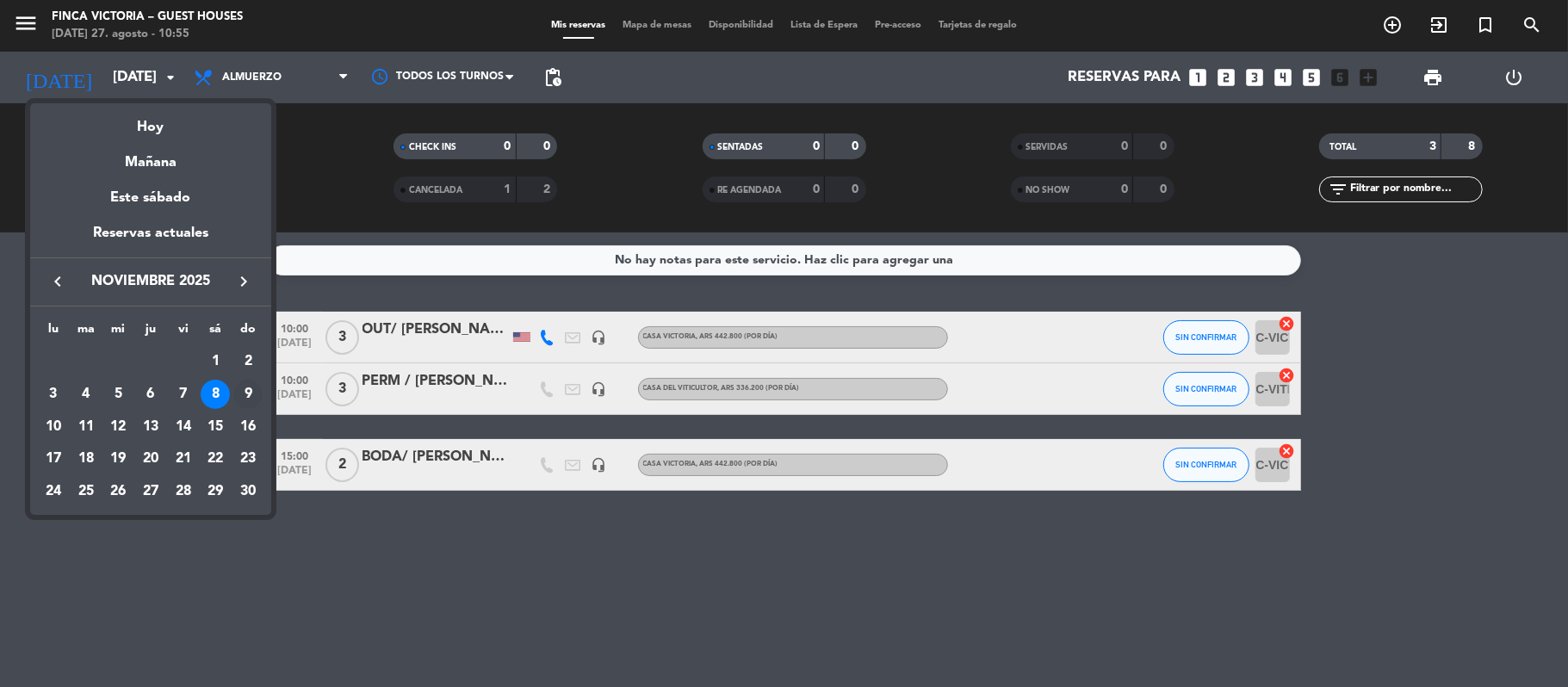
click at [242, 388] on div "9" at bounding box center [247, 393] width 29 height 29
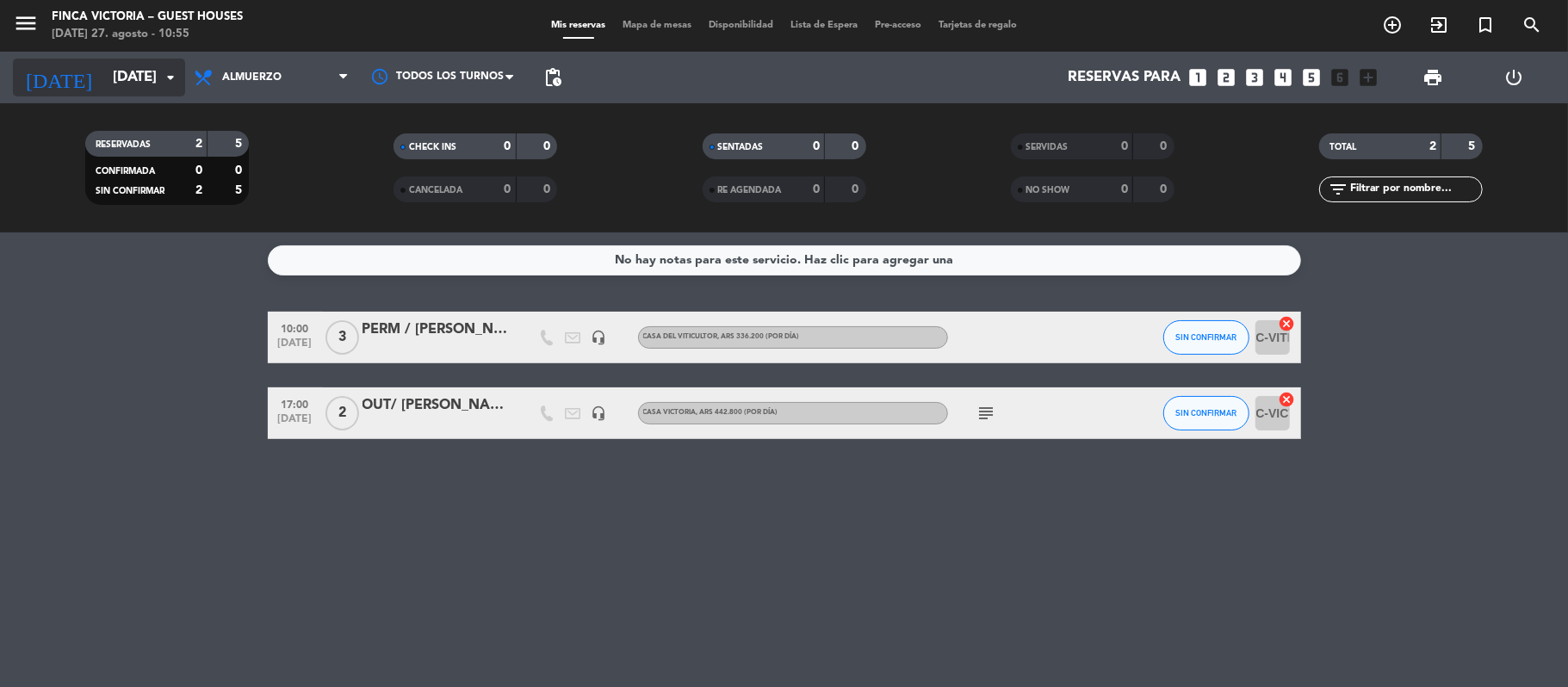
click at [105, 74] on input "[DATE]" at bounding box center [198, 78] width 186 height 34
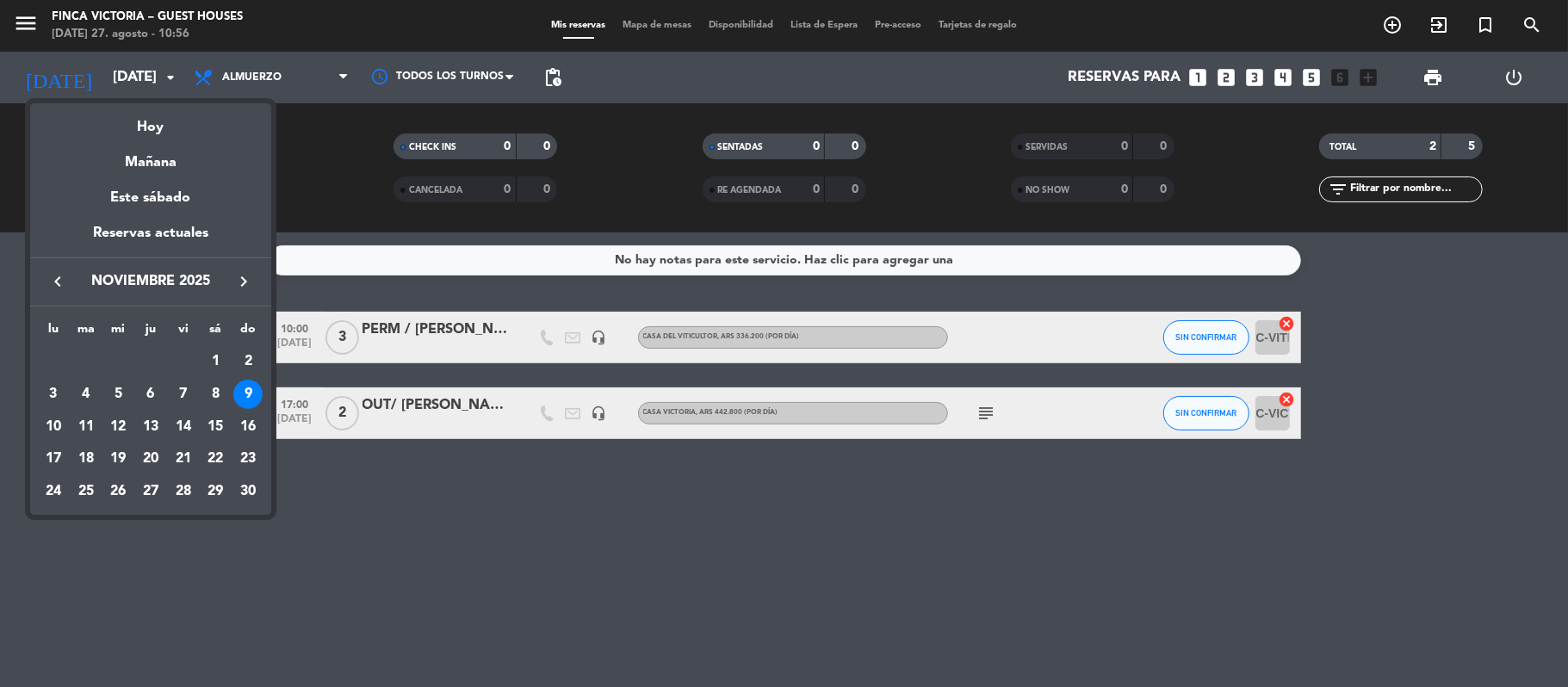
click at [448, 618] on div at bounding box center [784, 343] width 1568 height 687
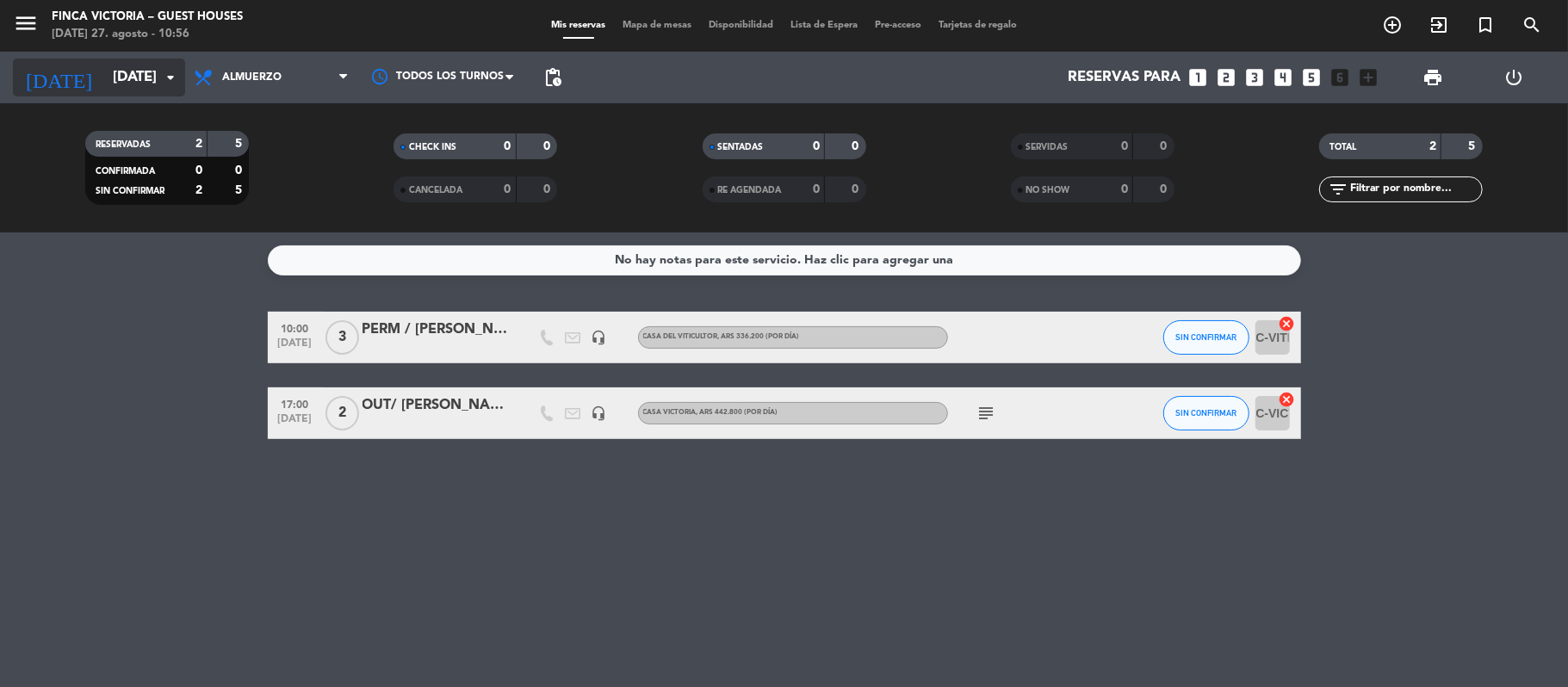
click at [130, 79] on input "[DATE]" at bounding box center [198, 78] width 186 height 34
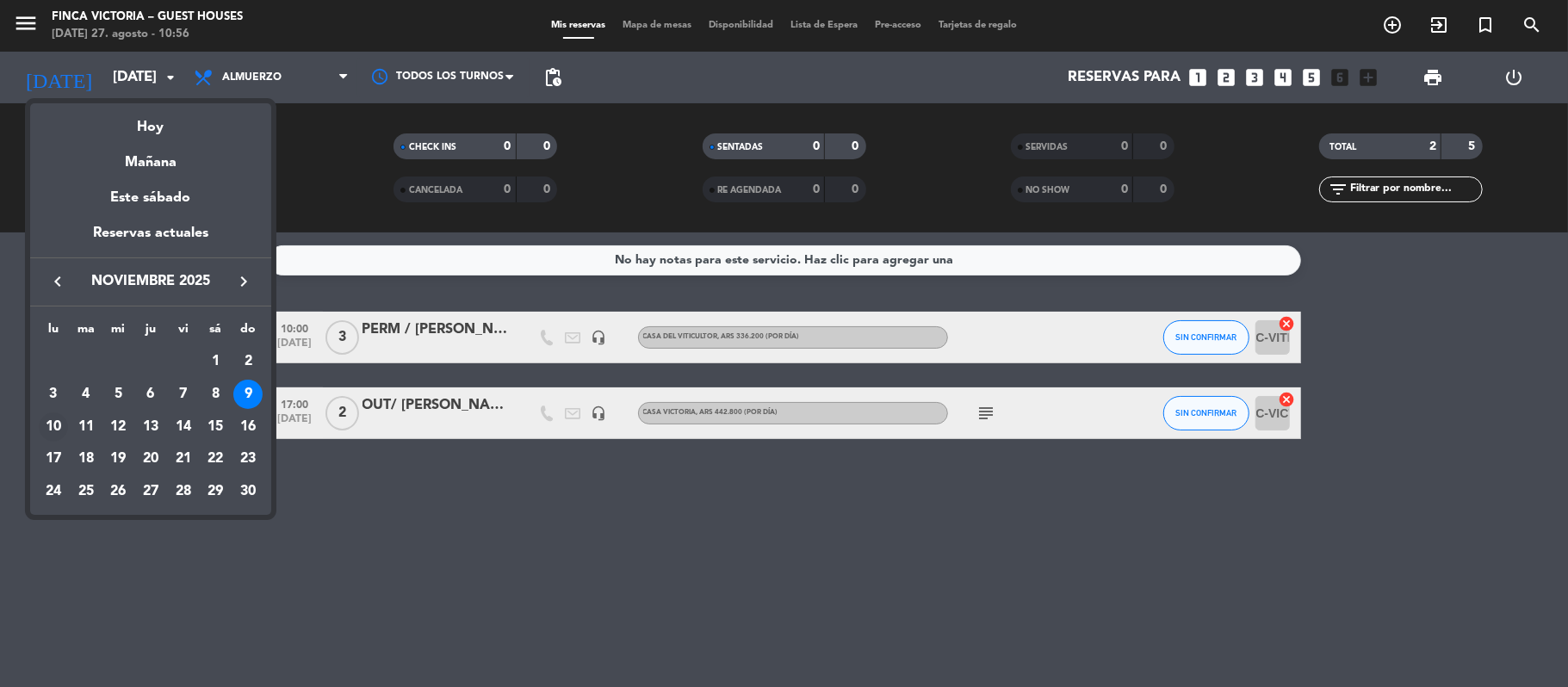
click at [49, 422] on div "10" at bounding box center [53, 427] width 29 height 29
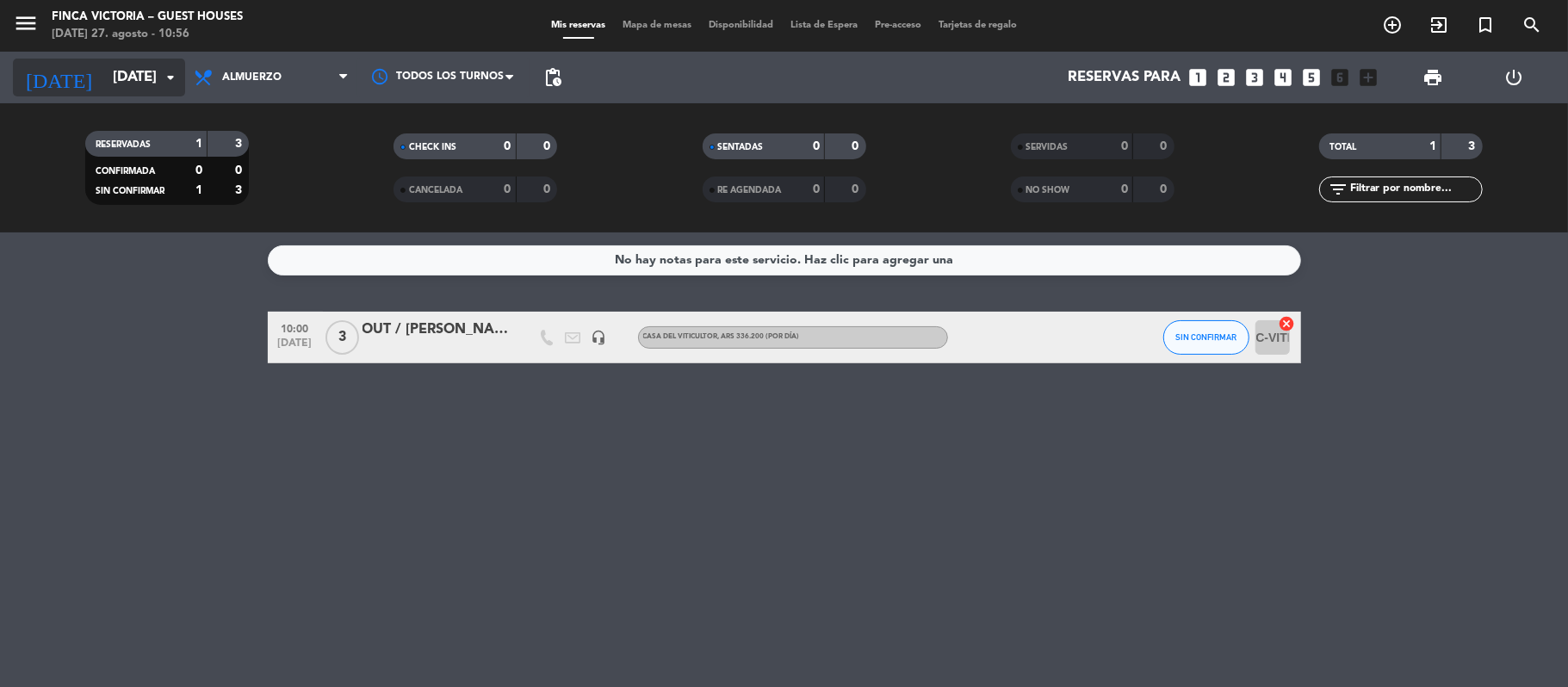
click at [129, 76] on input "[DATE]" at bounding box center [198, 78] width 186 height 34
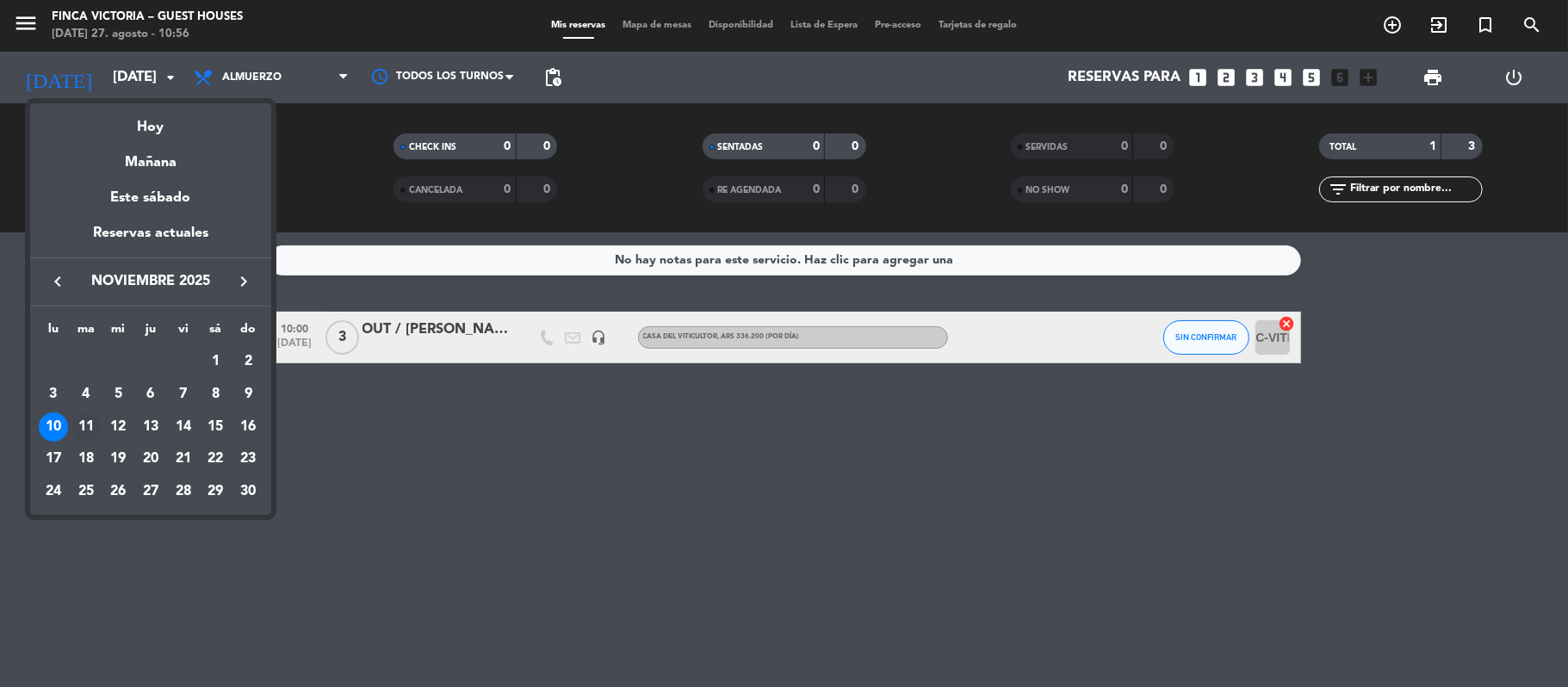
click at [77, 425] on div "11" at bounding box center [86, 427] width 29 height 29
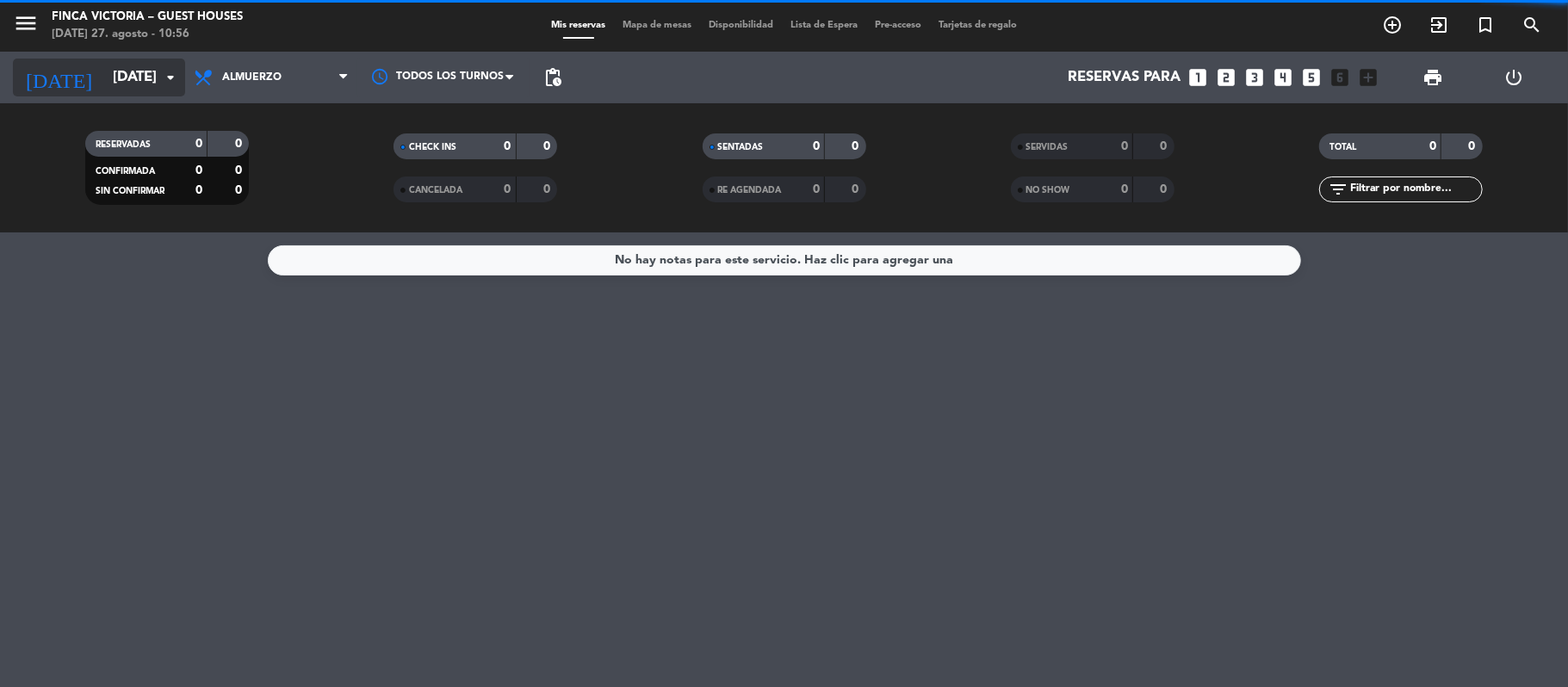
click at [104, 71] on input "[DATE]" at bounding box center [198, 78] width 186 height 34
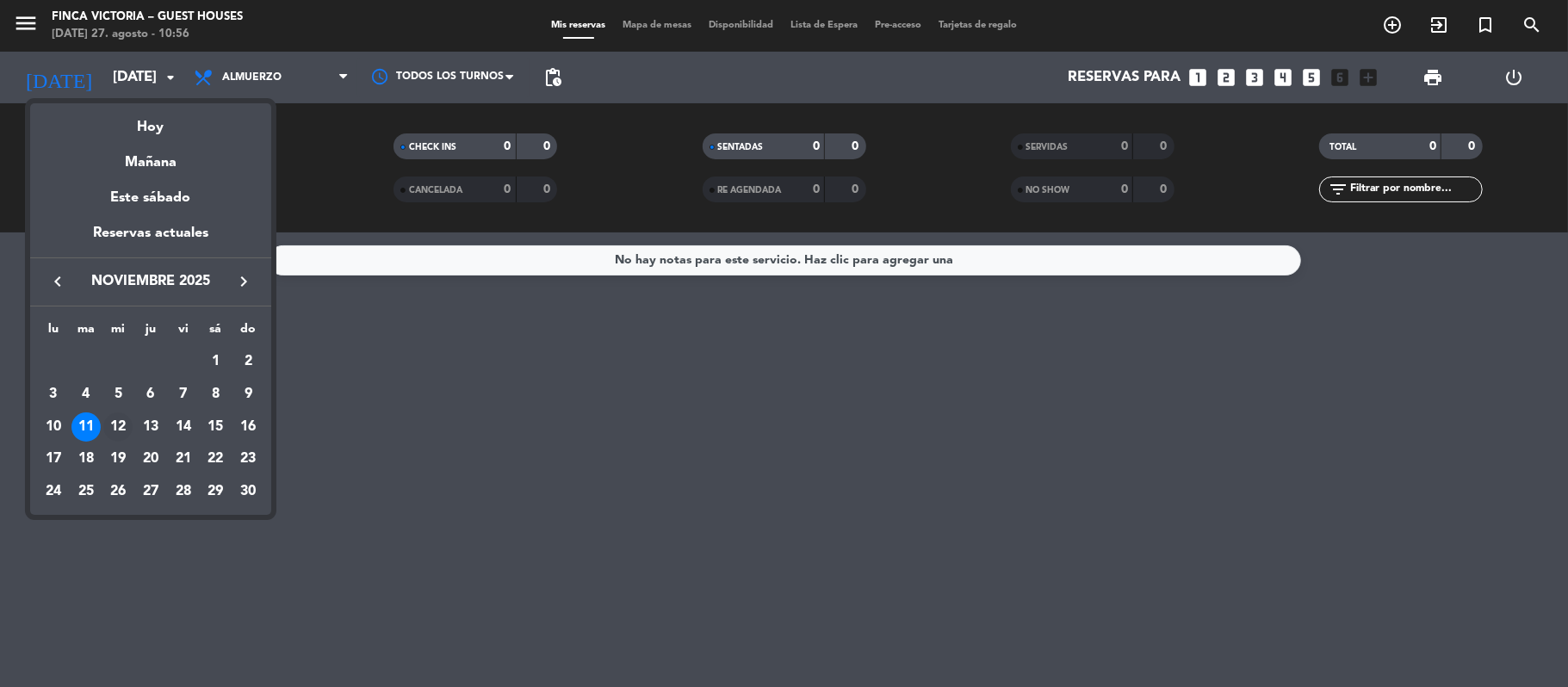
click at [112, 420] on div "12" at bounding box center [117, 427] width 29 height 29
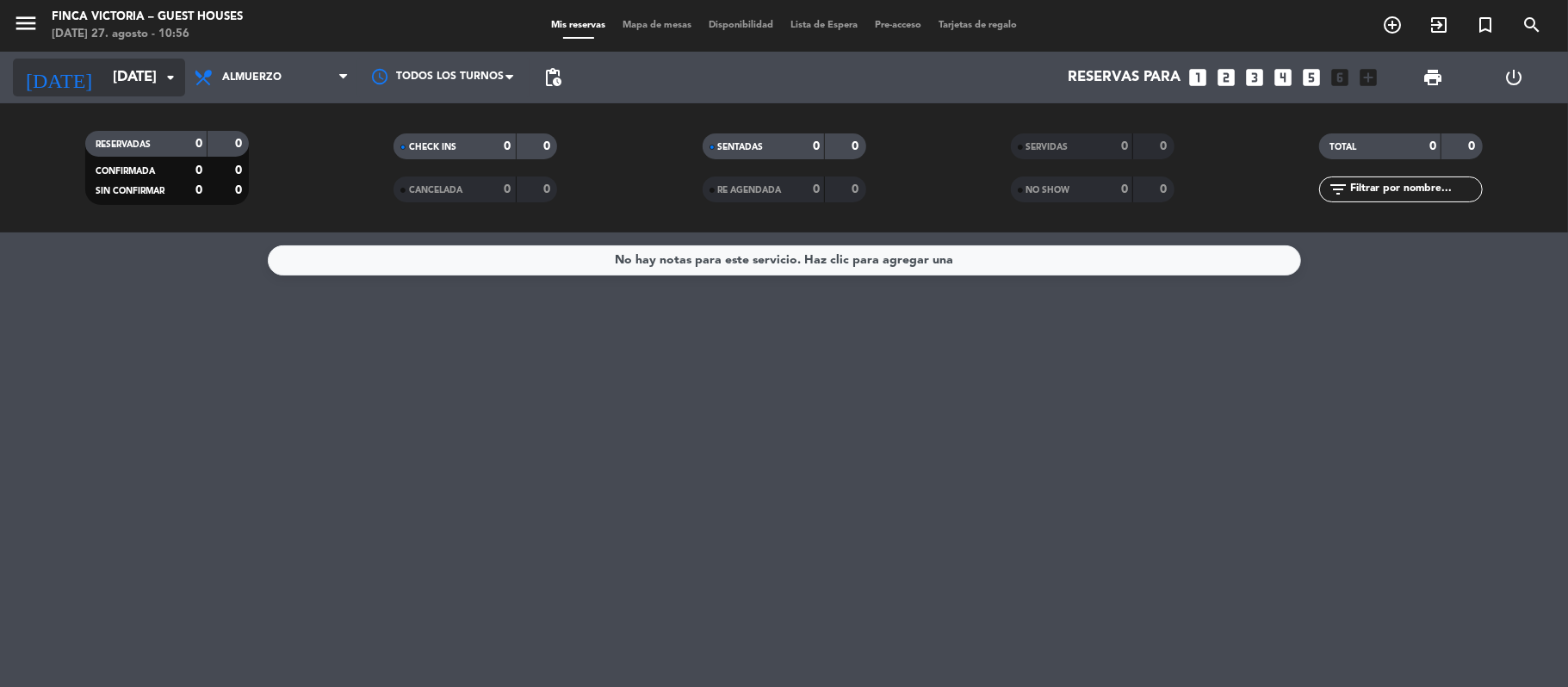
click at [104, 89] on input "[DATE]" at bounding box center [198, 78] width 186 height 34
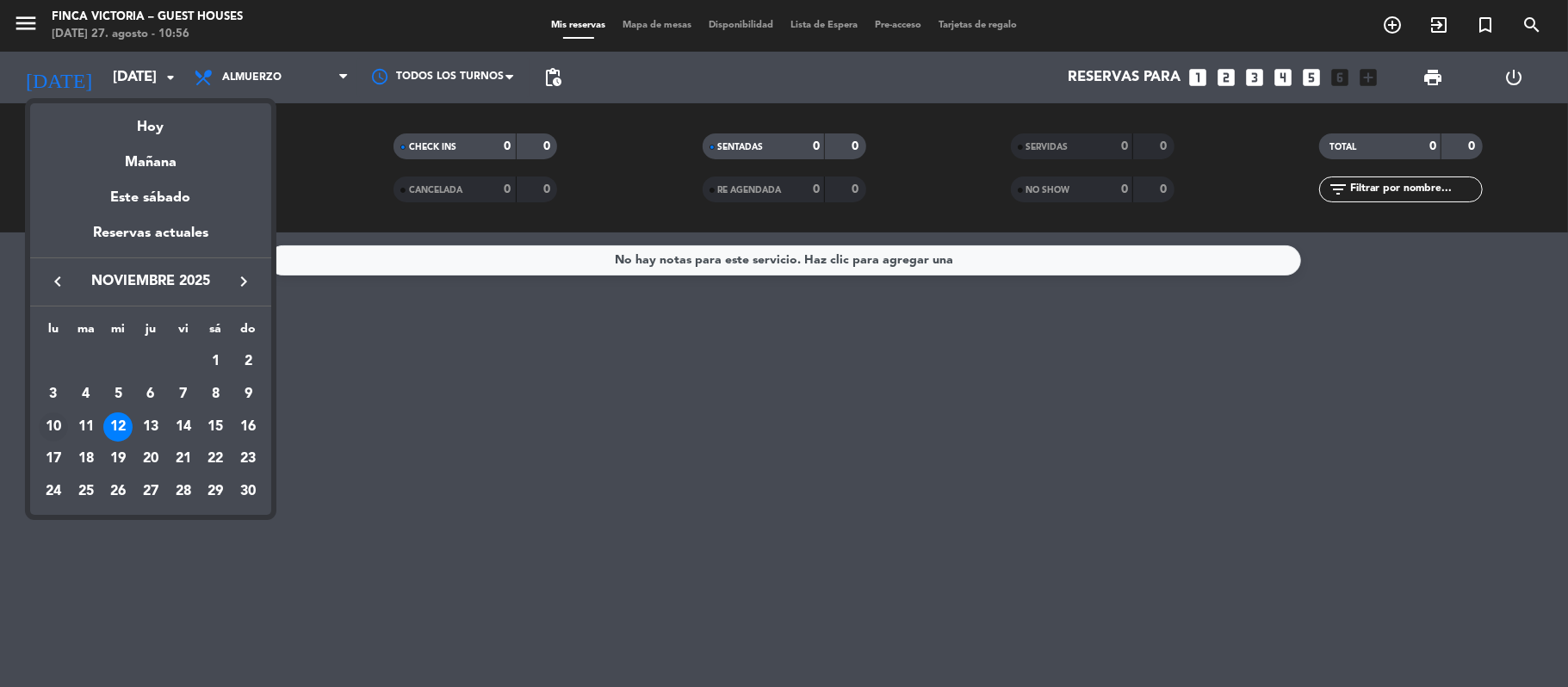
click at [56, 435] on div "10" at bounding box center [53, 427] width 29 height 29
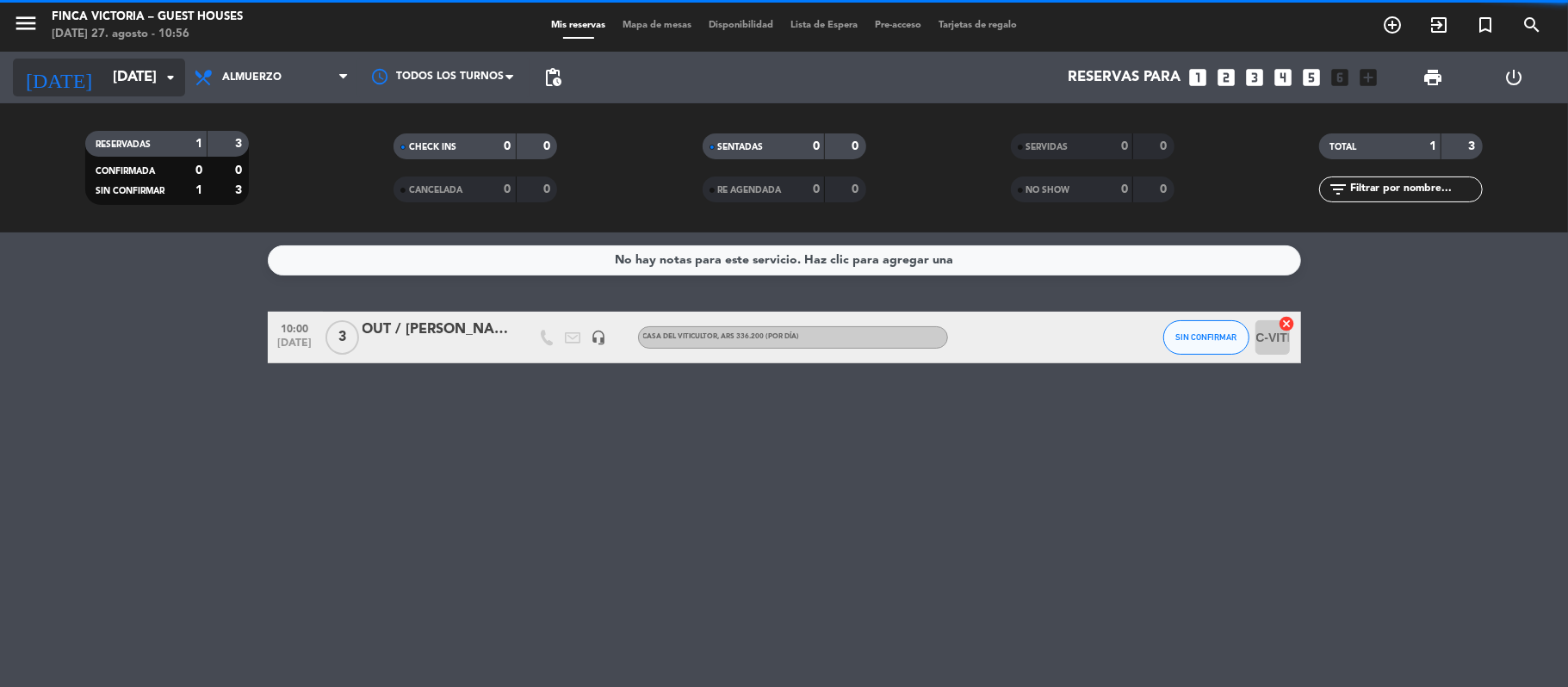
click at [107, 89] on input "[DATE]" at bounding box center [198, 78] width 186 height 34
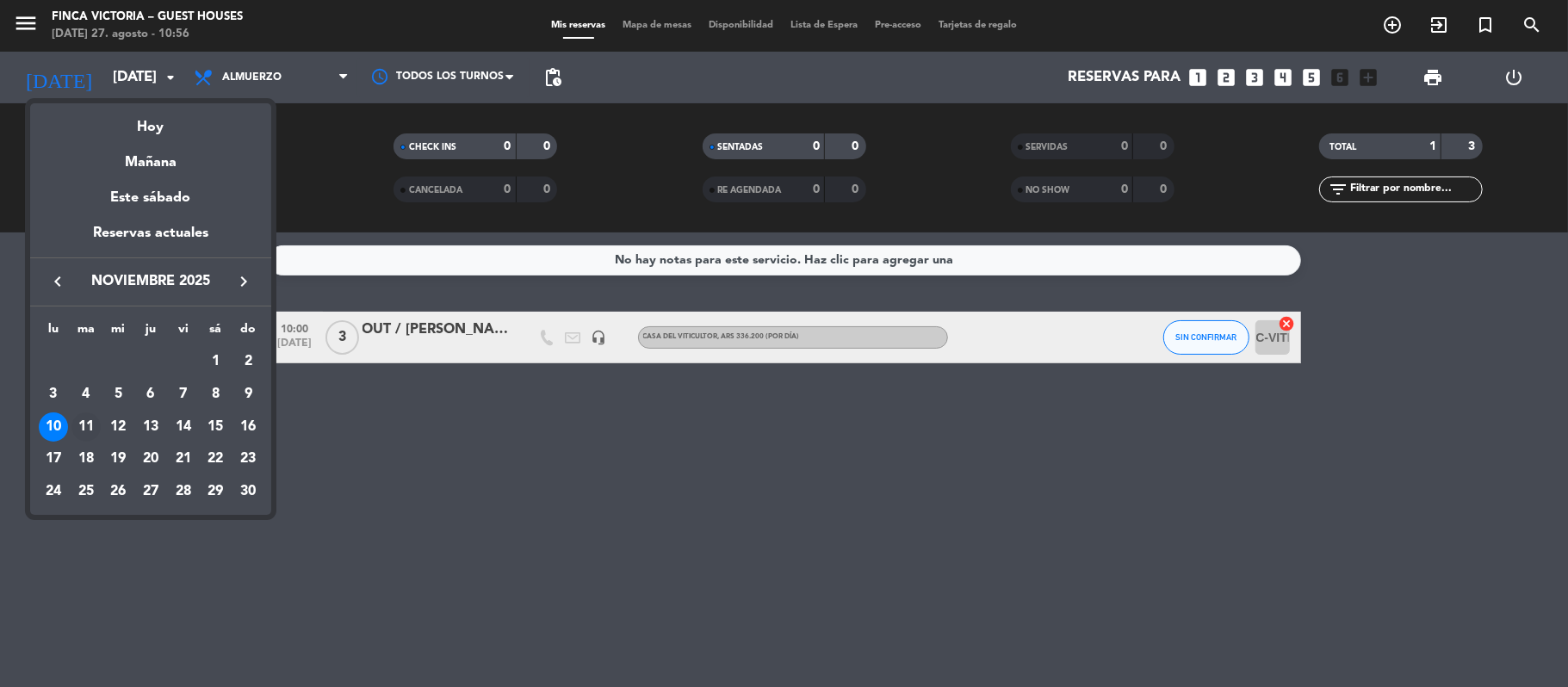
click at [87, 422] on div "11" at bounding box center [86, 427] width 29 height 29
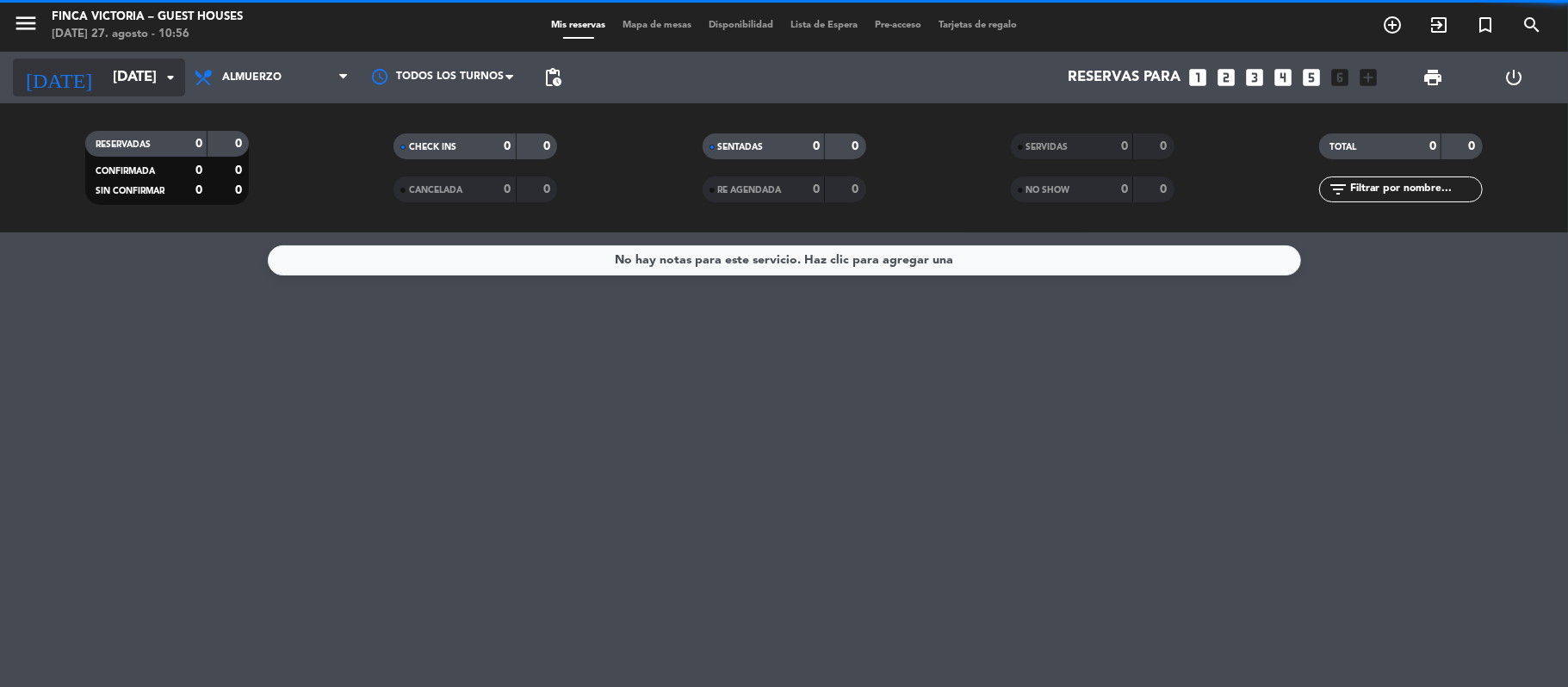
click at [104, 81] on input "[DATE]" at bounding box center [198, 78] width 186 height 34
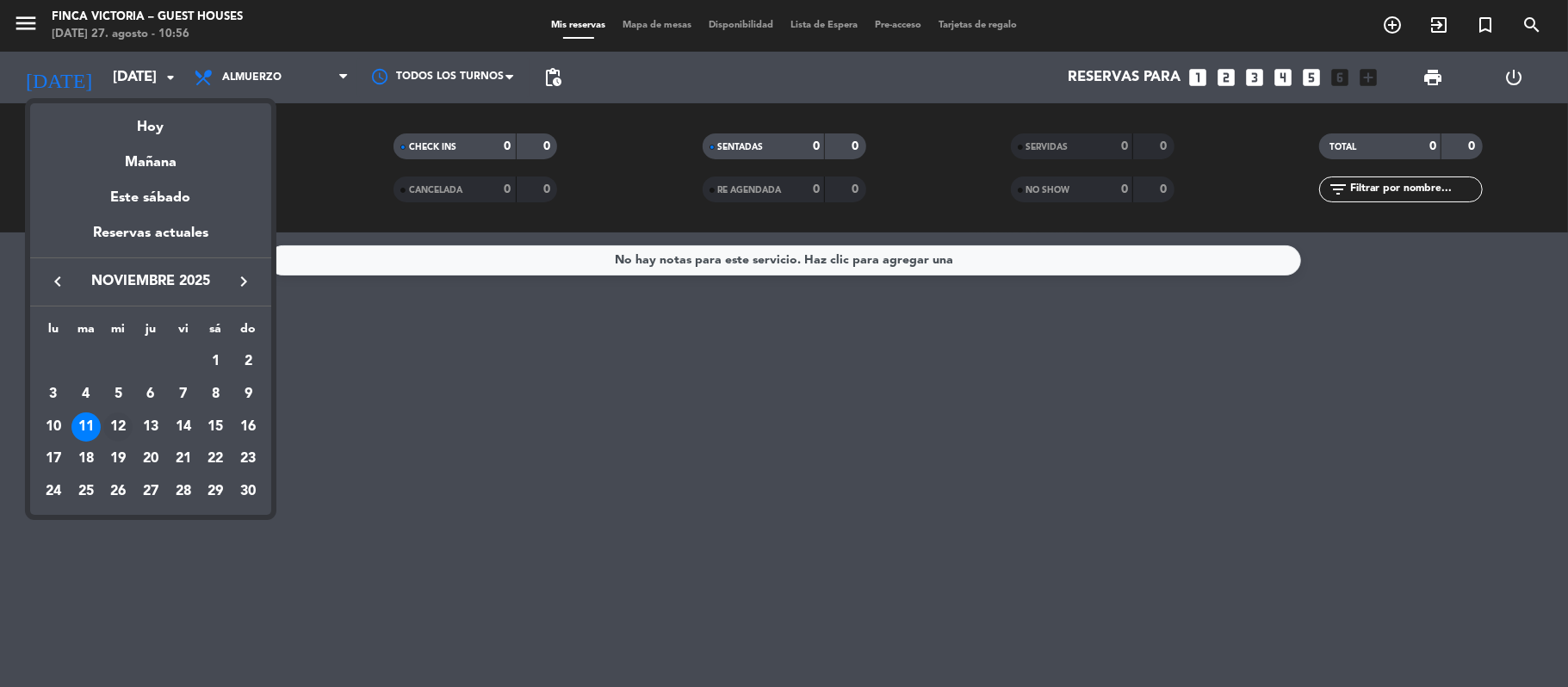
click at [122, 425] on div "12" at bounding box center [117, 427] width 29 height 29
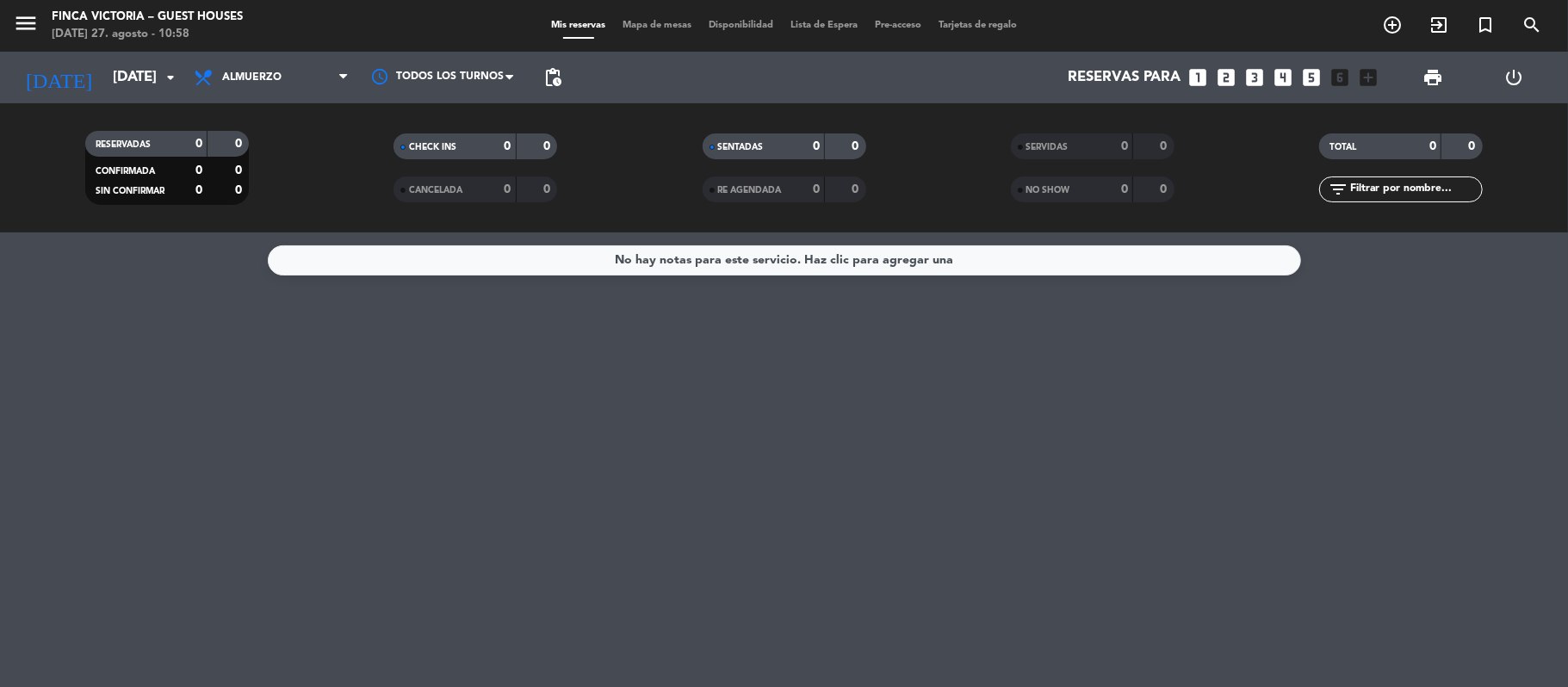
click at [115, 104] on div "RESERVADAS 0 0 CONFIRMADA 0 0 SIN CONFIRMAR 0 0 CHECK INS 0 0 CANCELADA 0 0 SEN…" at bounding box center [784, 168] width 1568 height 130
click at [114, 79] on input "[DATE]" at bounding box center [198, 78] width 186 height 34
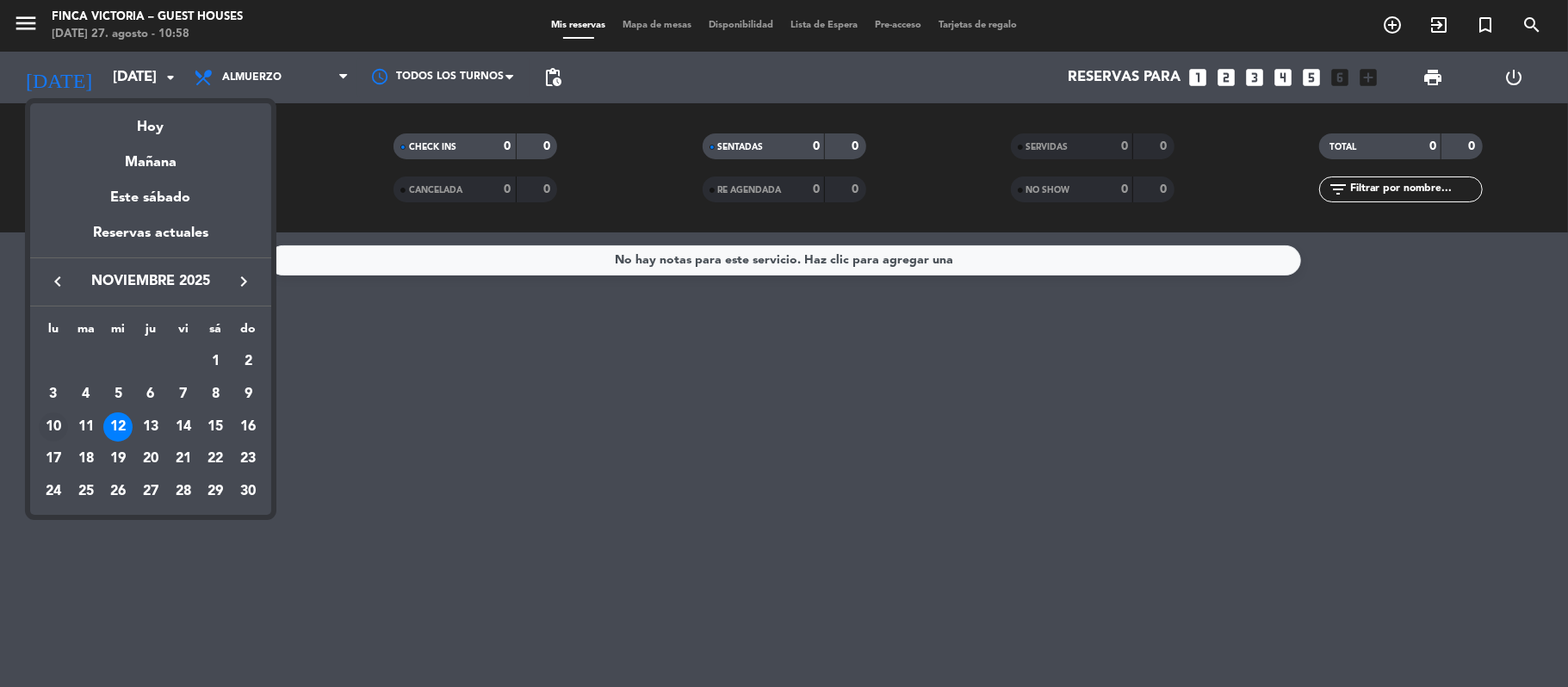
click at [46, 432] on div "10" at bounding box center [53, 427] width 29 height 29
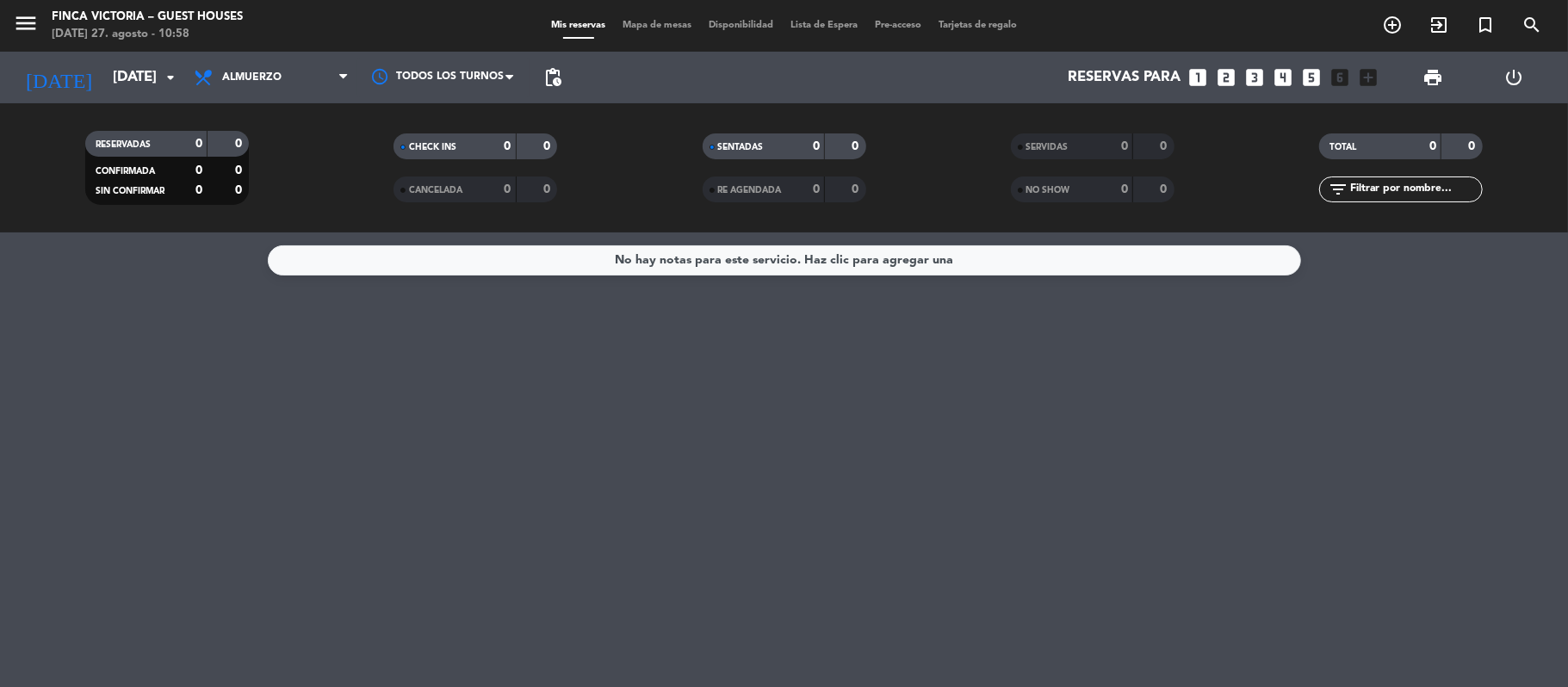
type input "[DATE]"
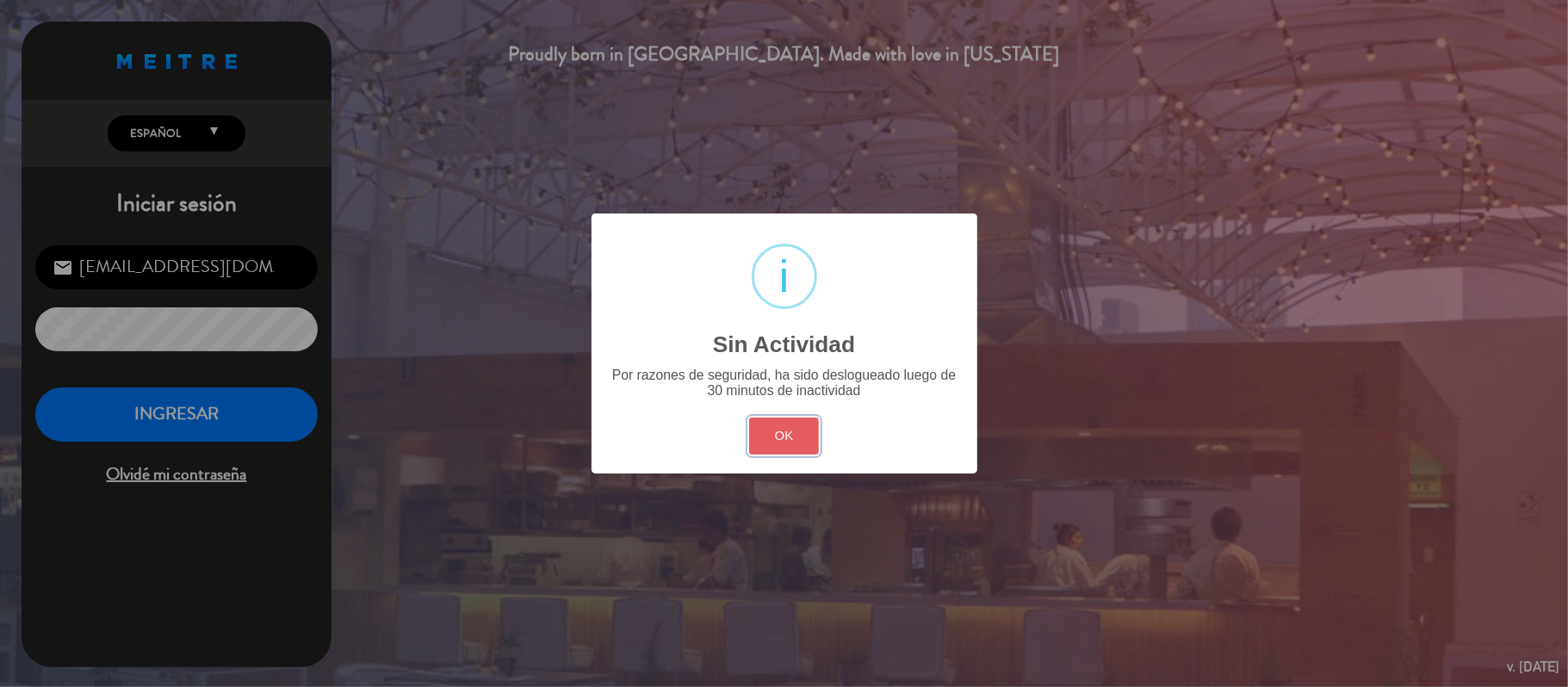
click at [762, 421] on button "OK" at bounding box center [784, 436] width 70 height 37
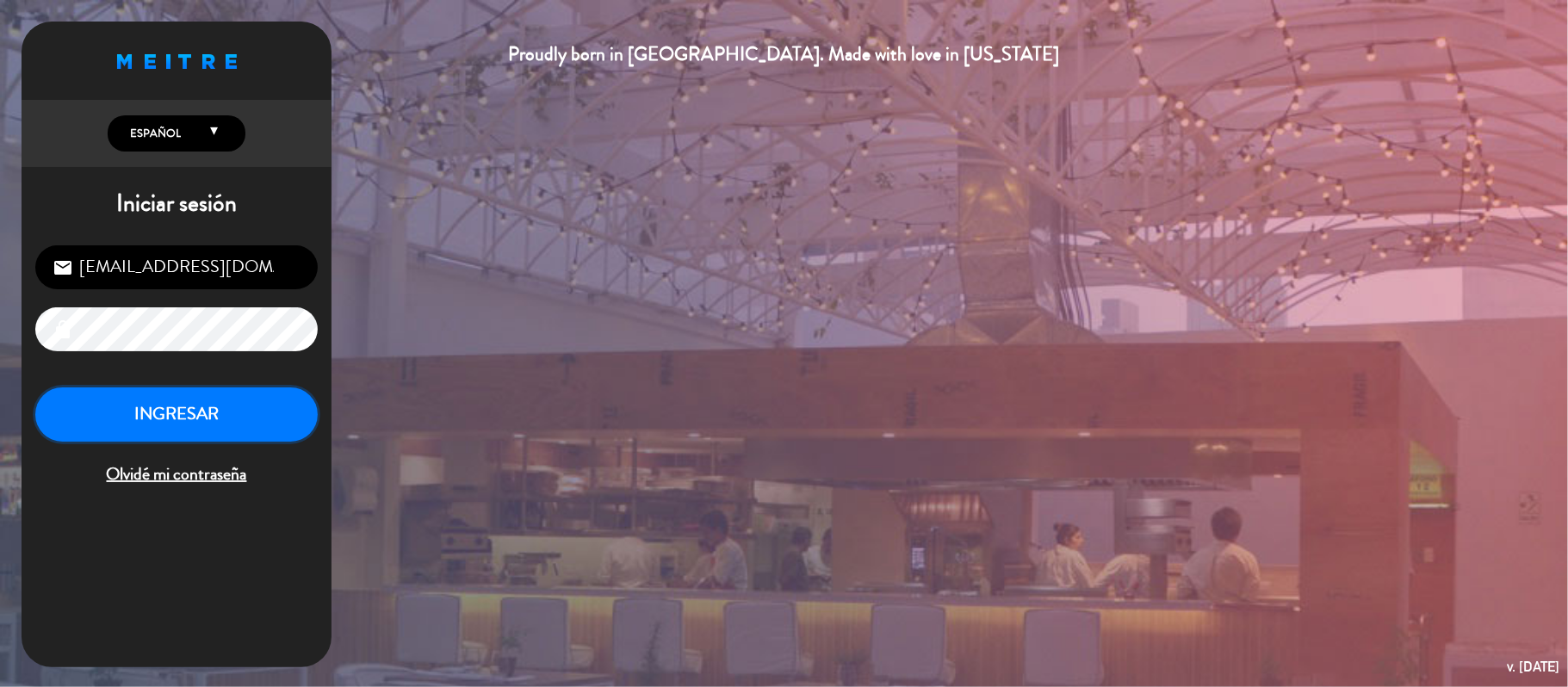
click at [180, 425] on button "INGRESAR" at bounding box center [176, 415] width 282 height 54
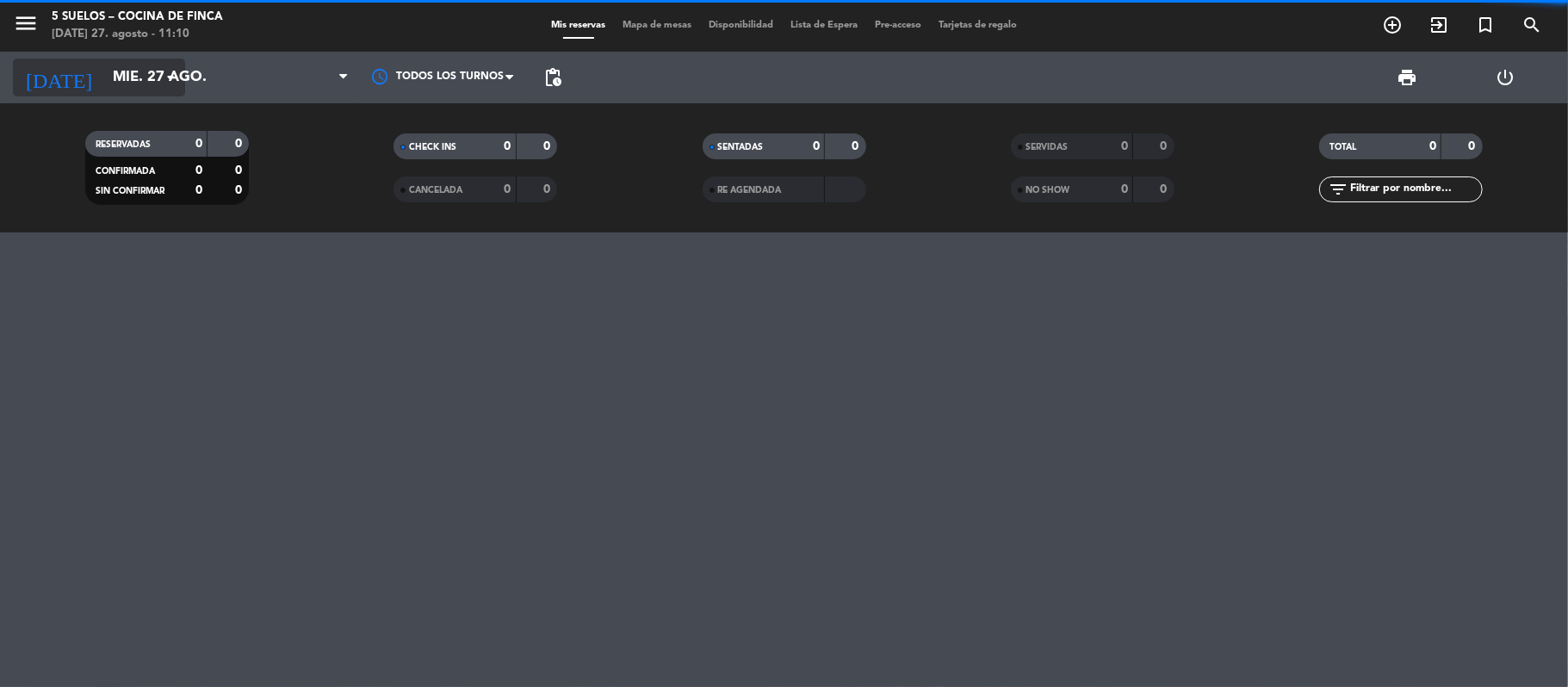
click at [104, 74] on input "mié. 27 ago." at bounding box center [198, 78] width 186 height 34
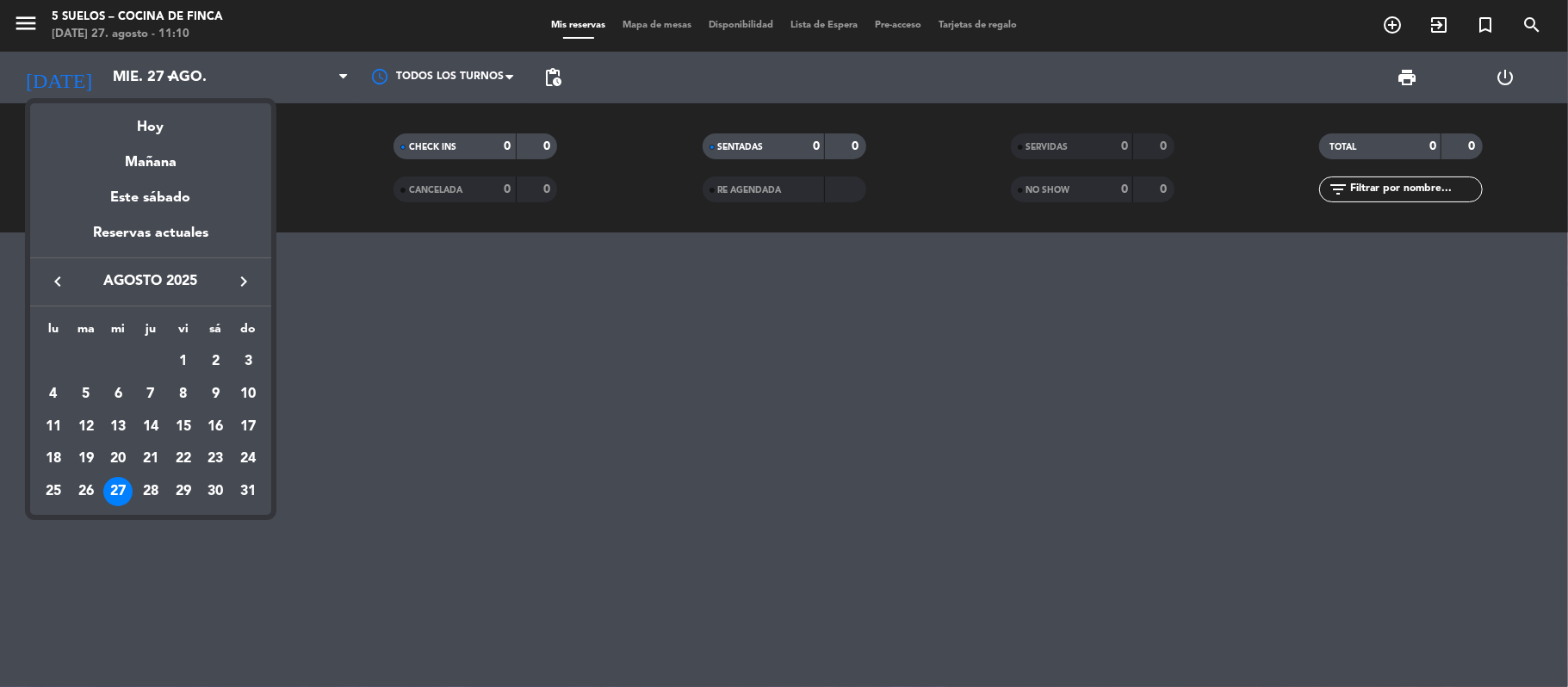
click at [239, 279] on icon "keyboard_arrow_right" at bounding box center [243, 282] width 20 height 21
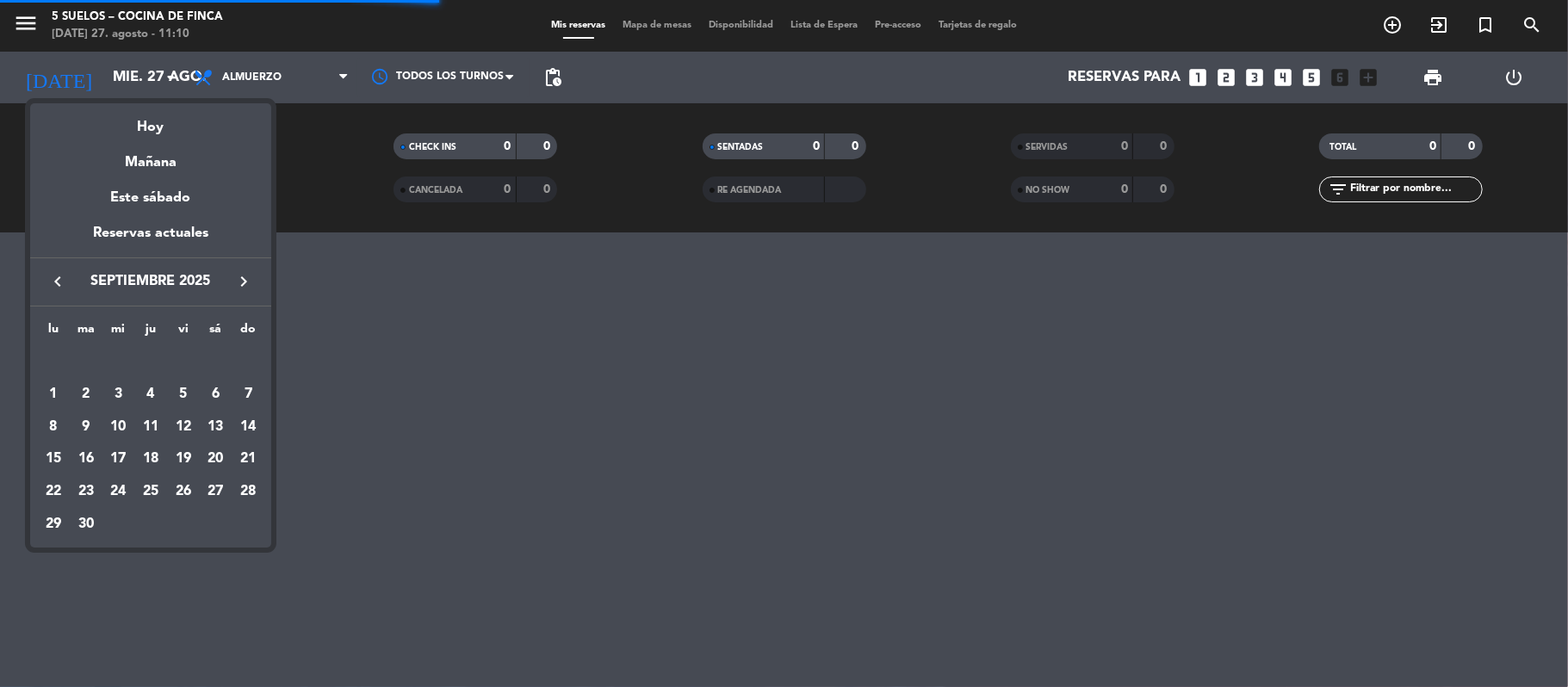
click at [239, 279] on icon "keyboard_arrow_right" at bounding box center [243, 282] width 20 height 21
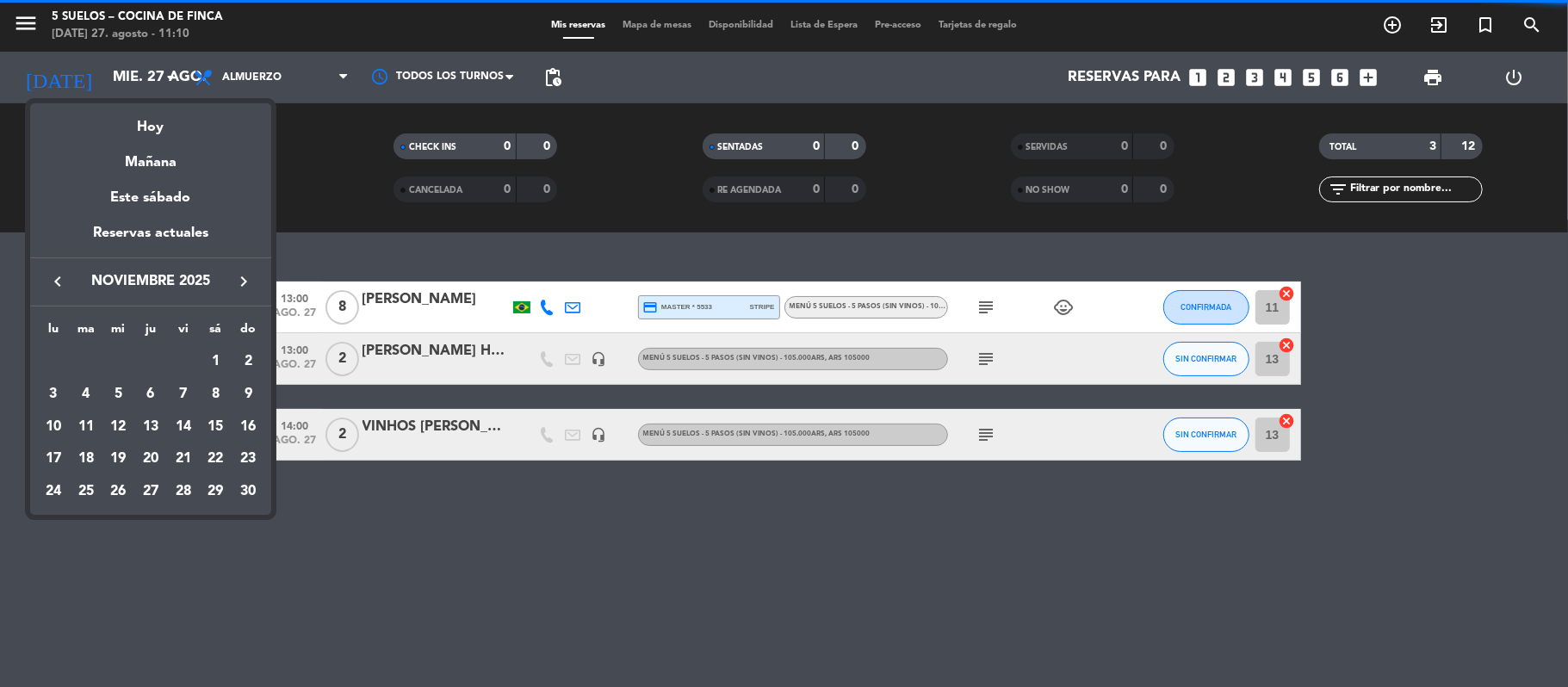
click at [239, 279] on icon "keyboard_arrow_right" at bounding box center [243, 282] width 20 height 21
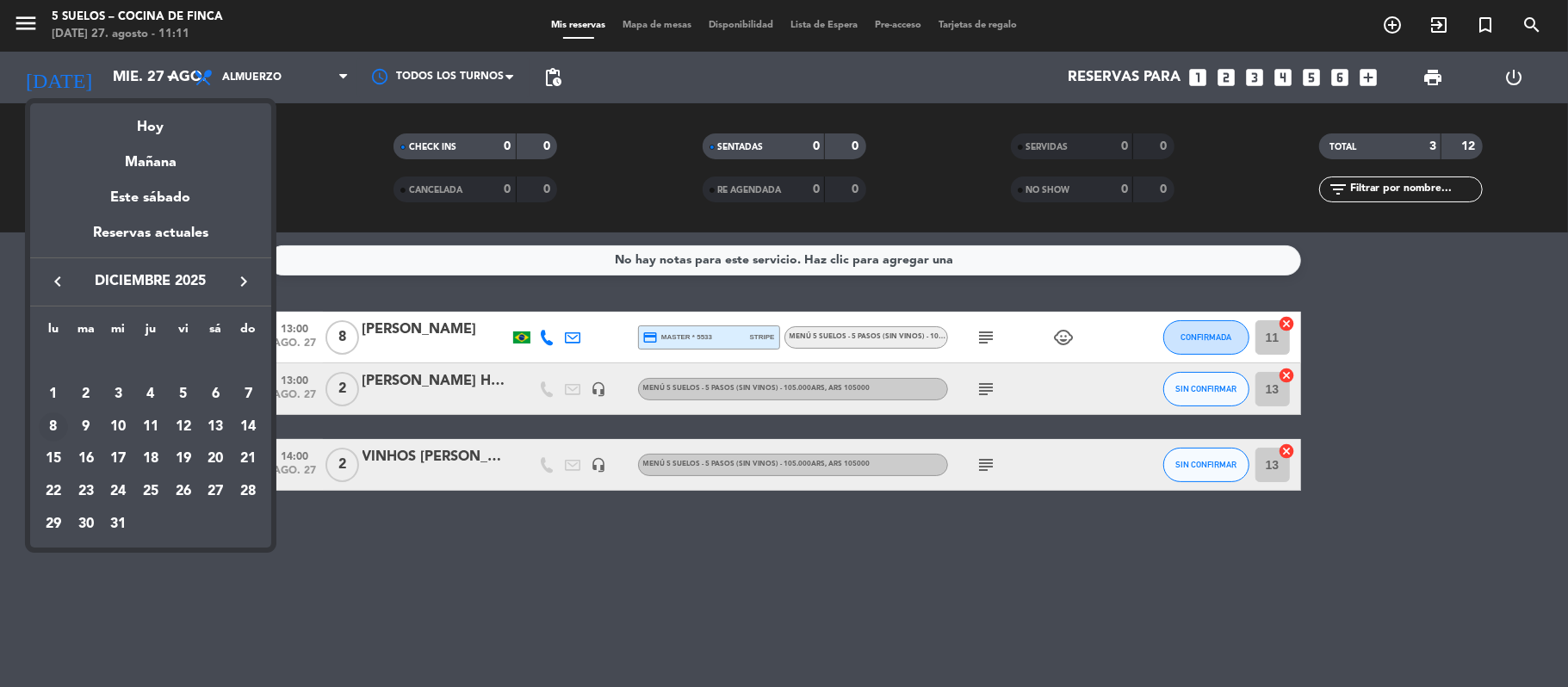
click at [57, 425] on div "8" at bounding box center [53, 427] width 29 height 29
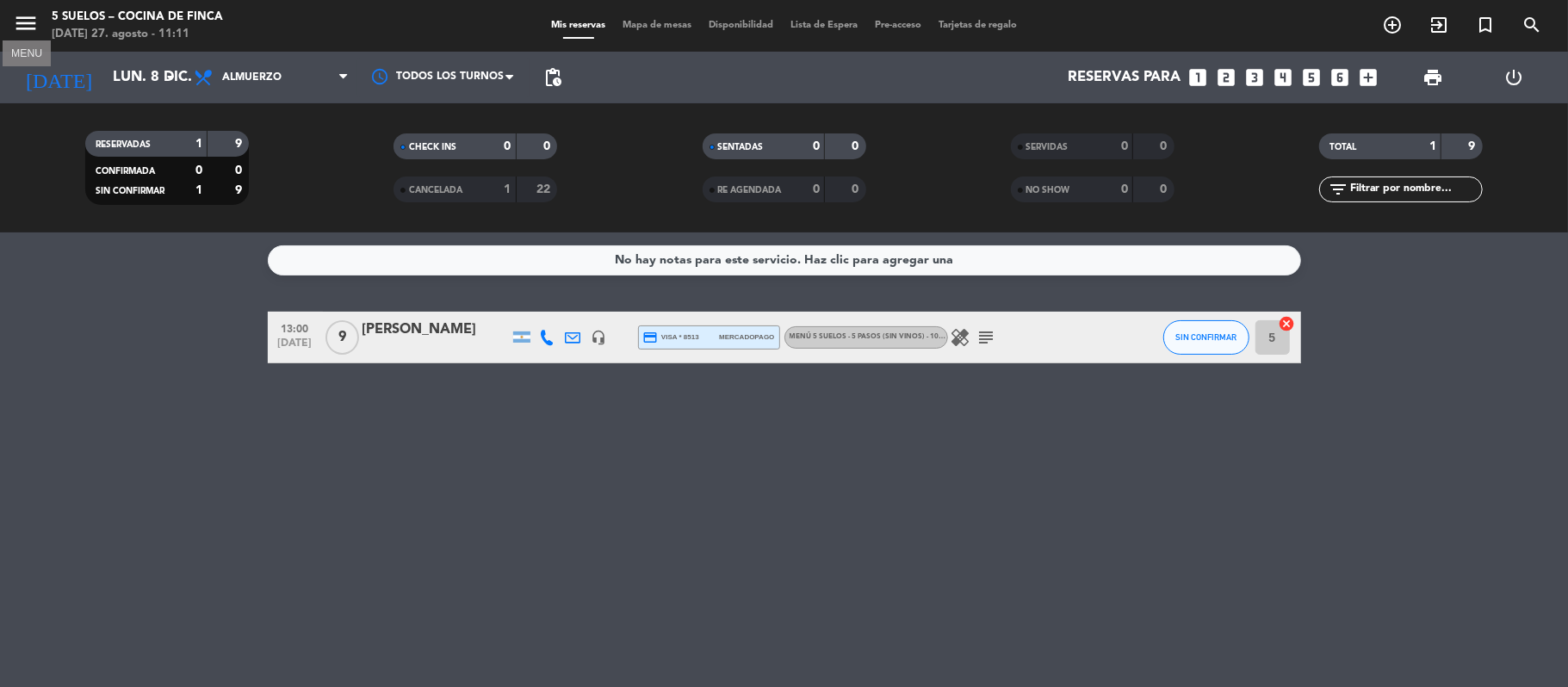
click at [32, 10] on icon "menu" at bounding box center [26, 23] width 26 height 26
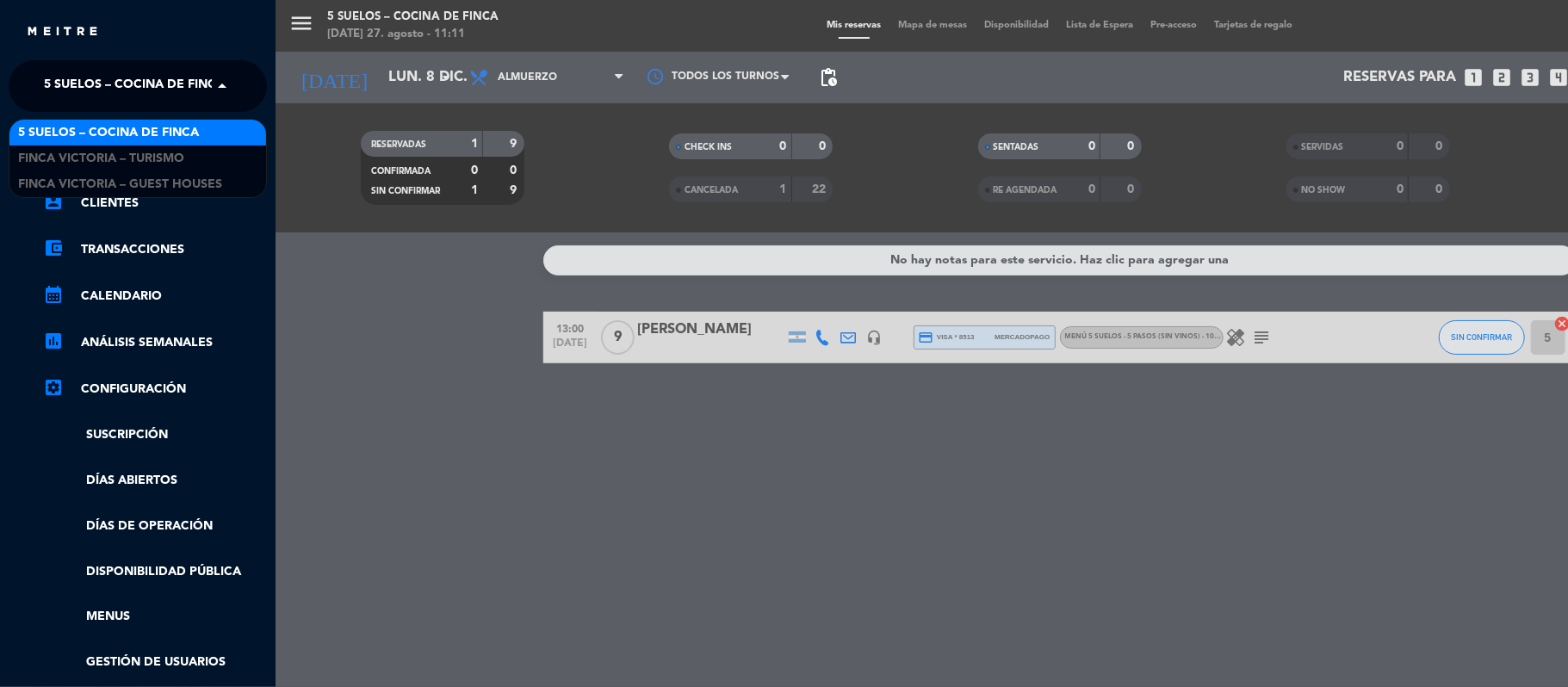
click at [42, 84] on div "× 5 SUELOS – COCINA DE FINCA" at bounding box center [125, 86] width 175 height 36
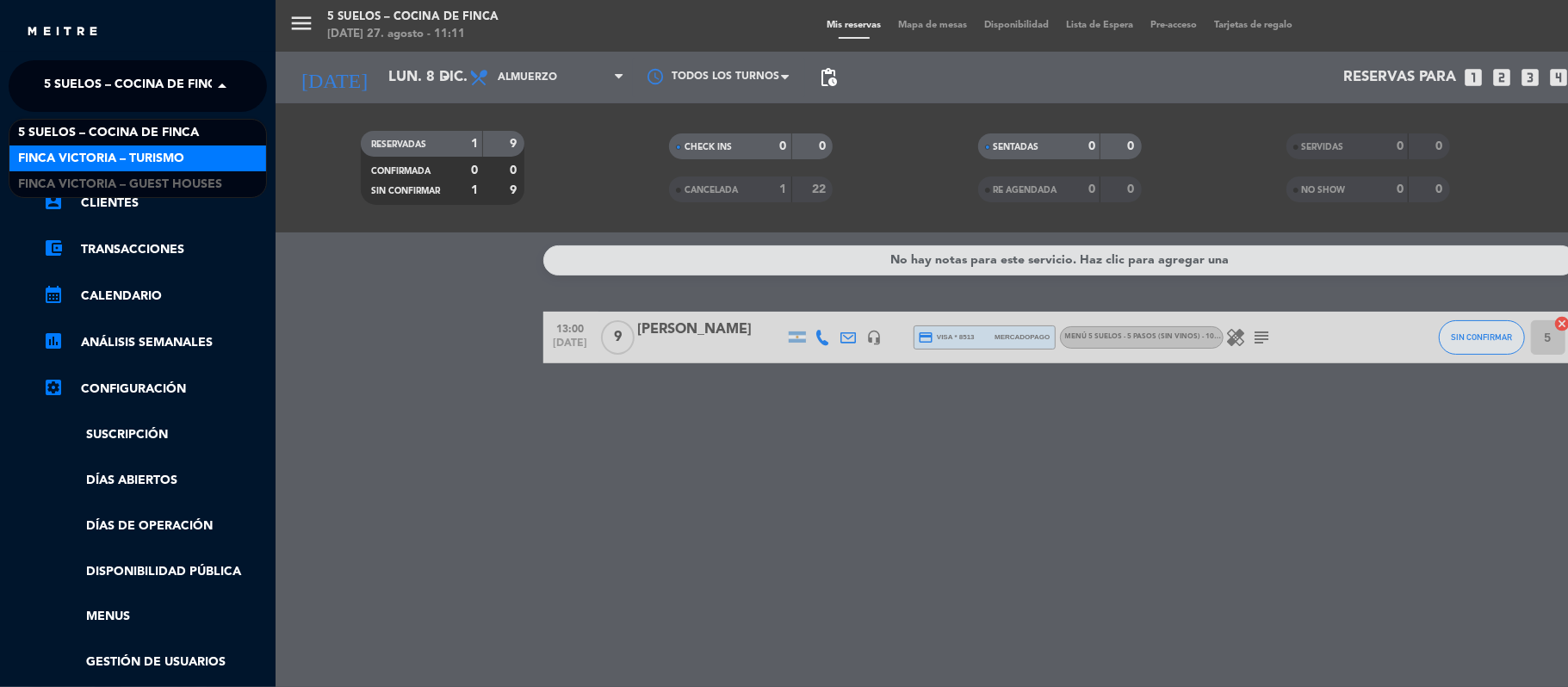
click at [59, 158] on span "FINCA VICTORIA – TURISMO" at bounding box center [101, 158] width 166 height 20
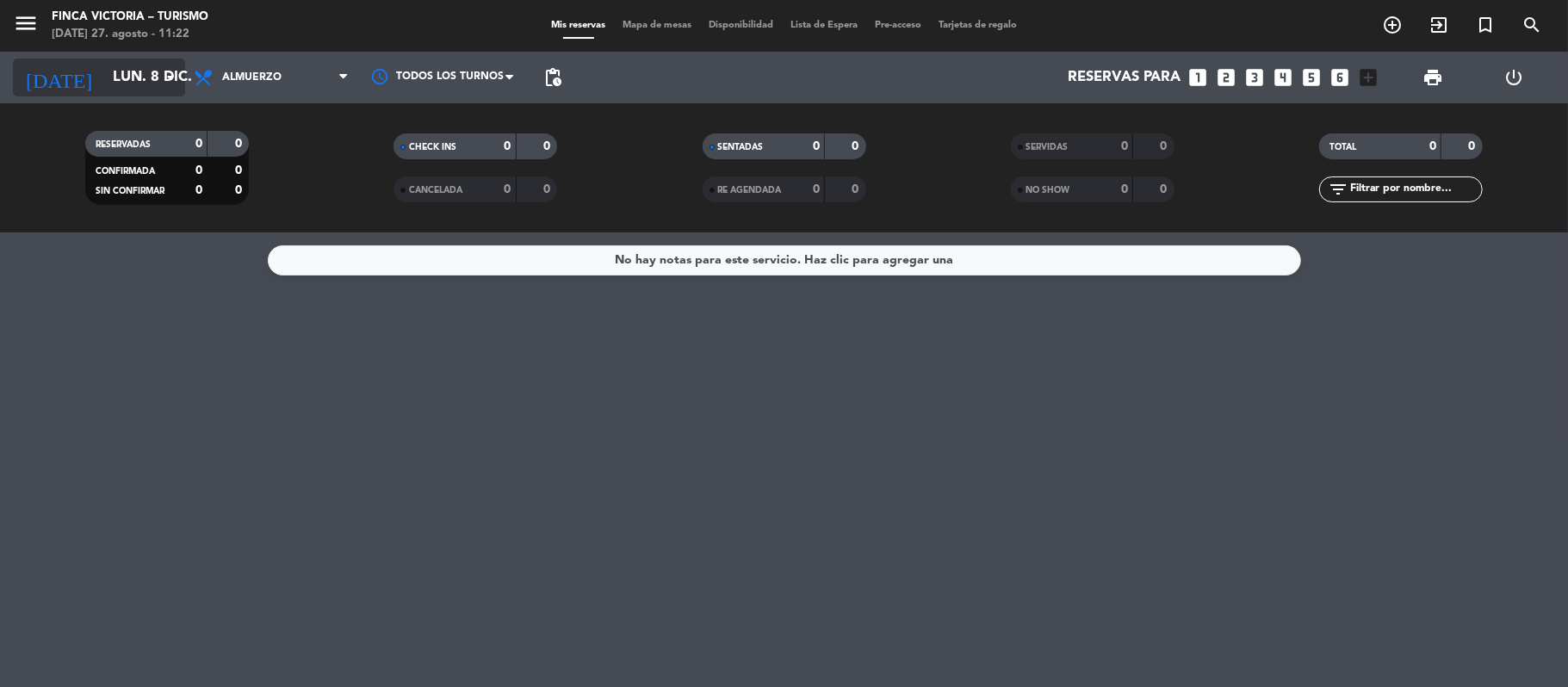
click at [104, 79] on input "lun. 8 dic." at bounding box center [198, 78] width 186 height 34
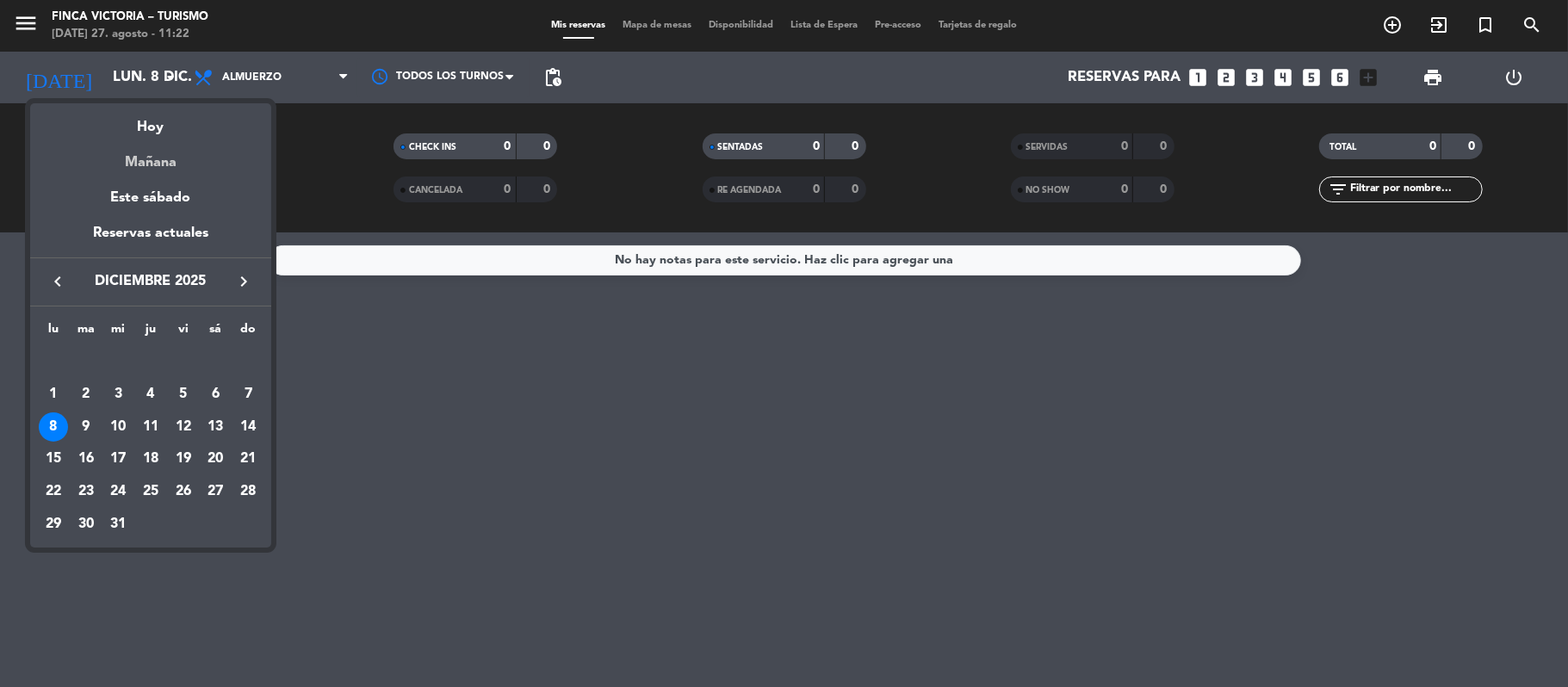
click at [148, 171] on div "Mañana" at bounding box center [150, 157] width 241 height 35
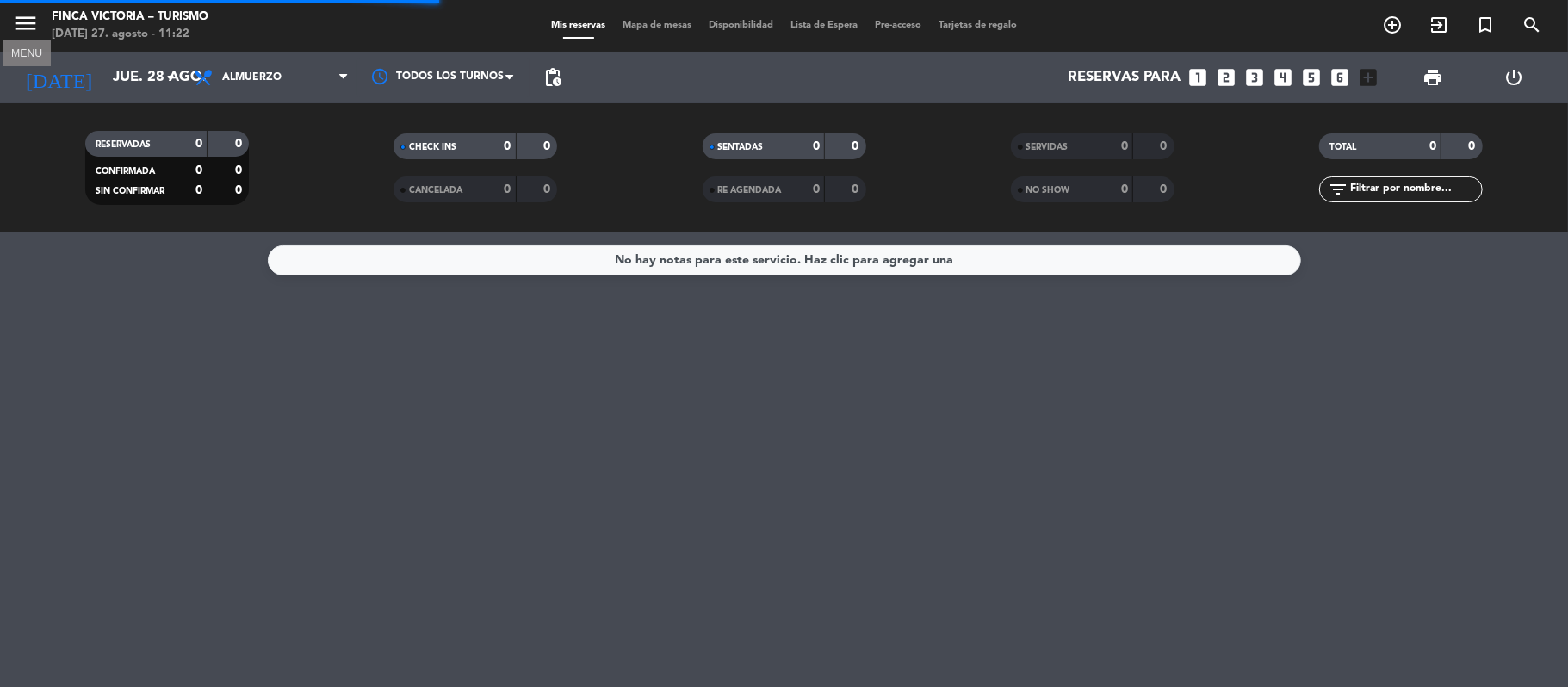
click at [15, 21] on icon "menu" at bounding box center [26, 23] width 26 height 26
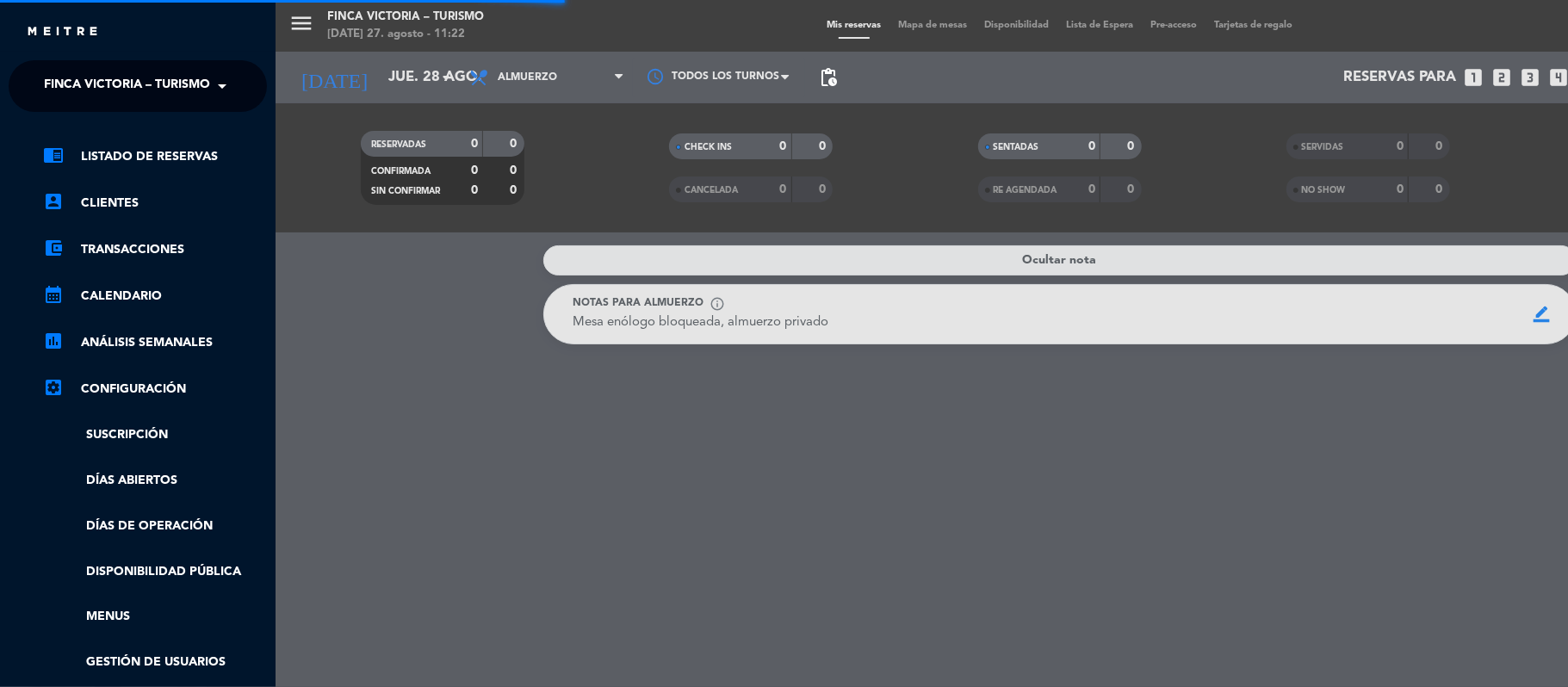
click at [49, 84] on span "FINCA VICTORIA – TURISMO" at bounding box center [127, 86] width 166 height 36
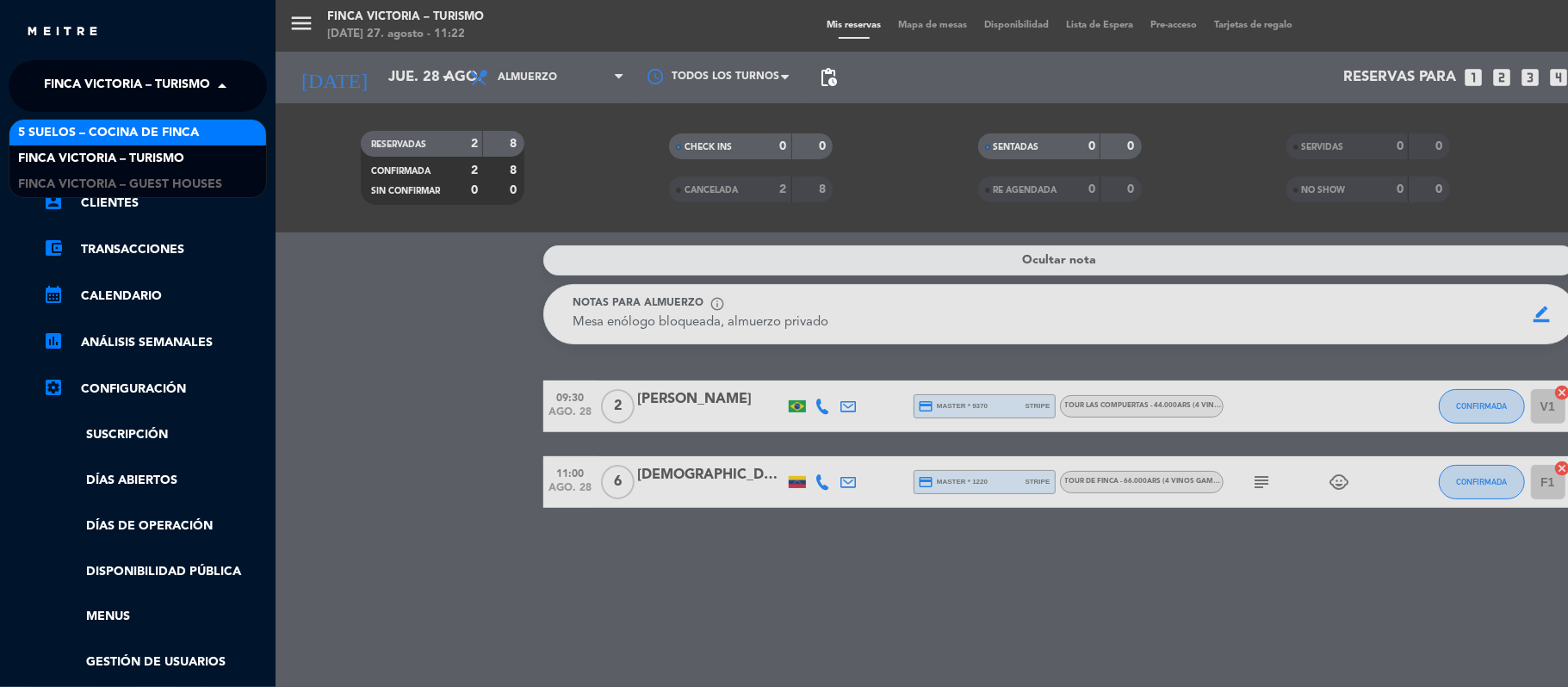
click at [59, 138] on span "5 SUELOS – COCINA DE FINCA" at bounding box center [108, 132] width 181 height 20
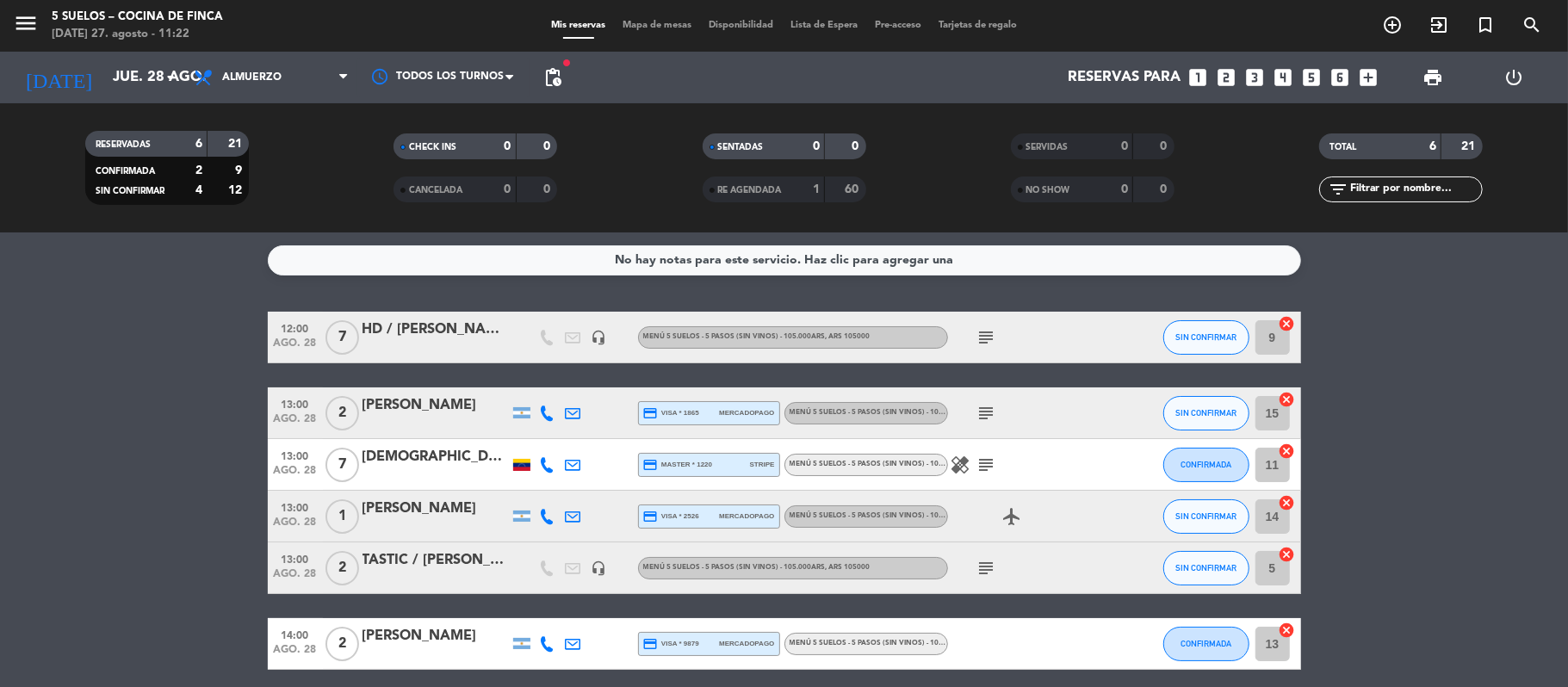
click at [983, 332] on icon "subject" at bounding box center [987, 337] width 20 height 21
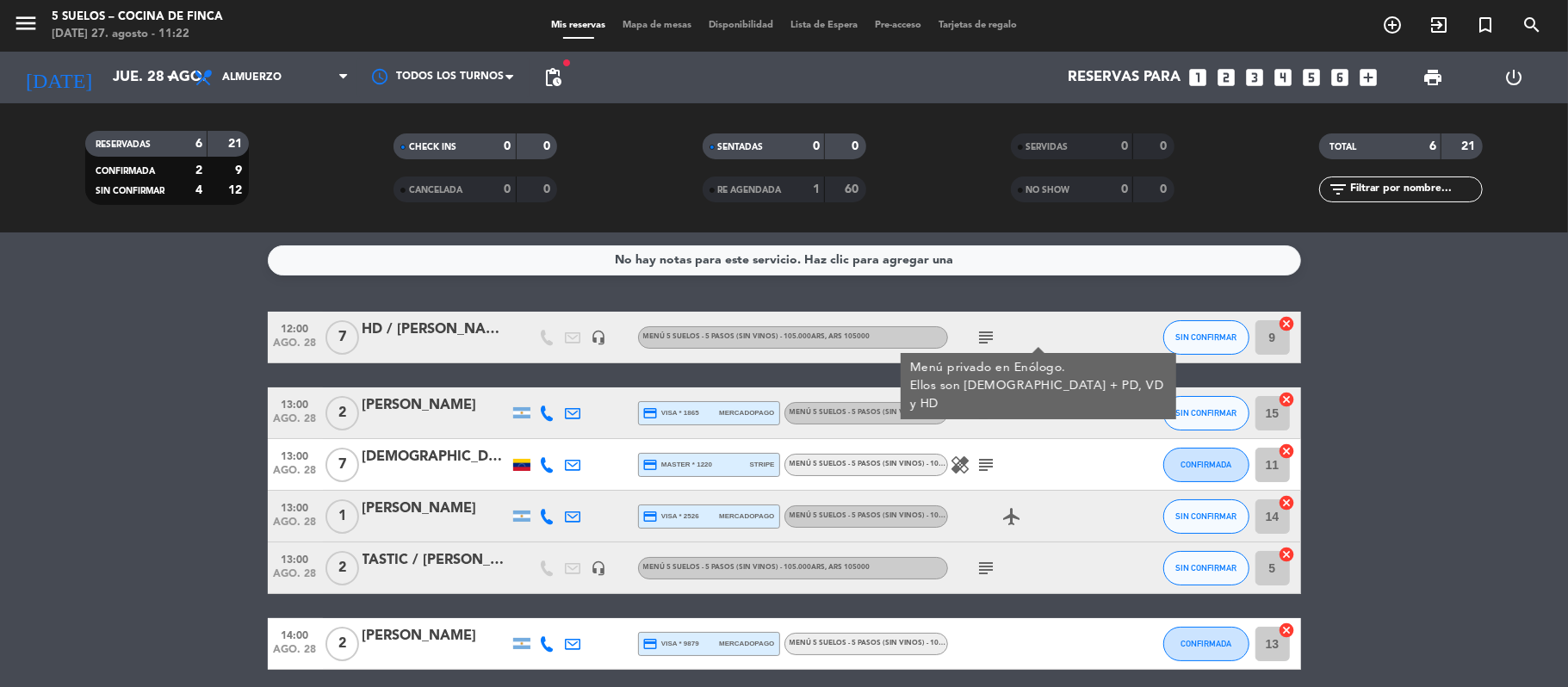
click at [135, 370] on bookings-row "12:00 [DATE] 7 HD / Casa [PERSON_NAME] y [PERSON_NAME] headset_mic MENÚ 5 SUELO…" at bounding box center [784, 490] width 1568 height 358
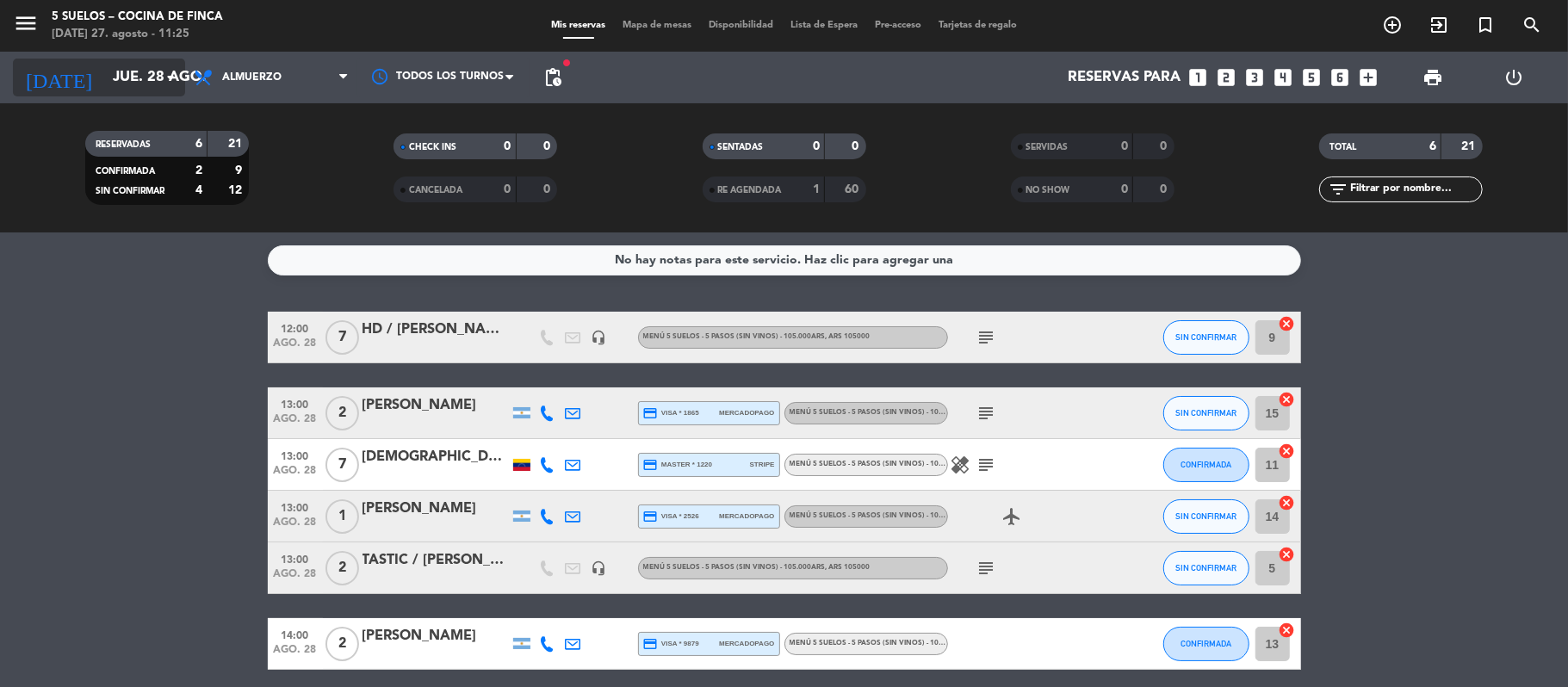
click at [107, 88] on input "jue. 28 ago." at bounding box center [198, 78] width 186 height 34
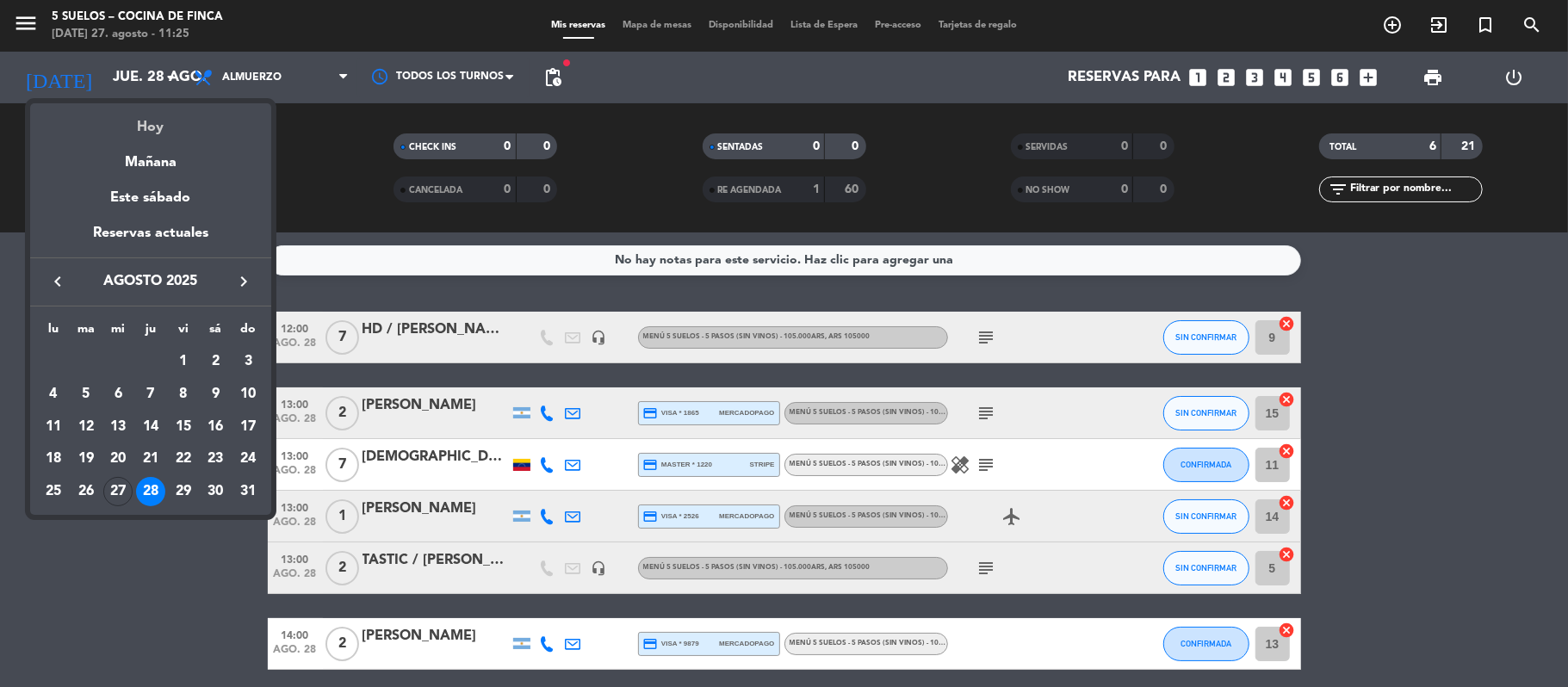
click at [132, 112] on div "Hoy" at bounding box center [150, 121] width 241 height 35
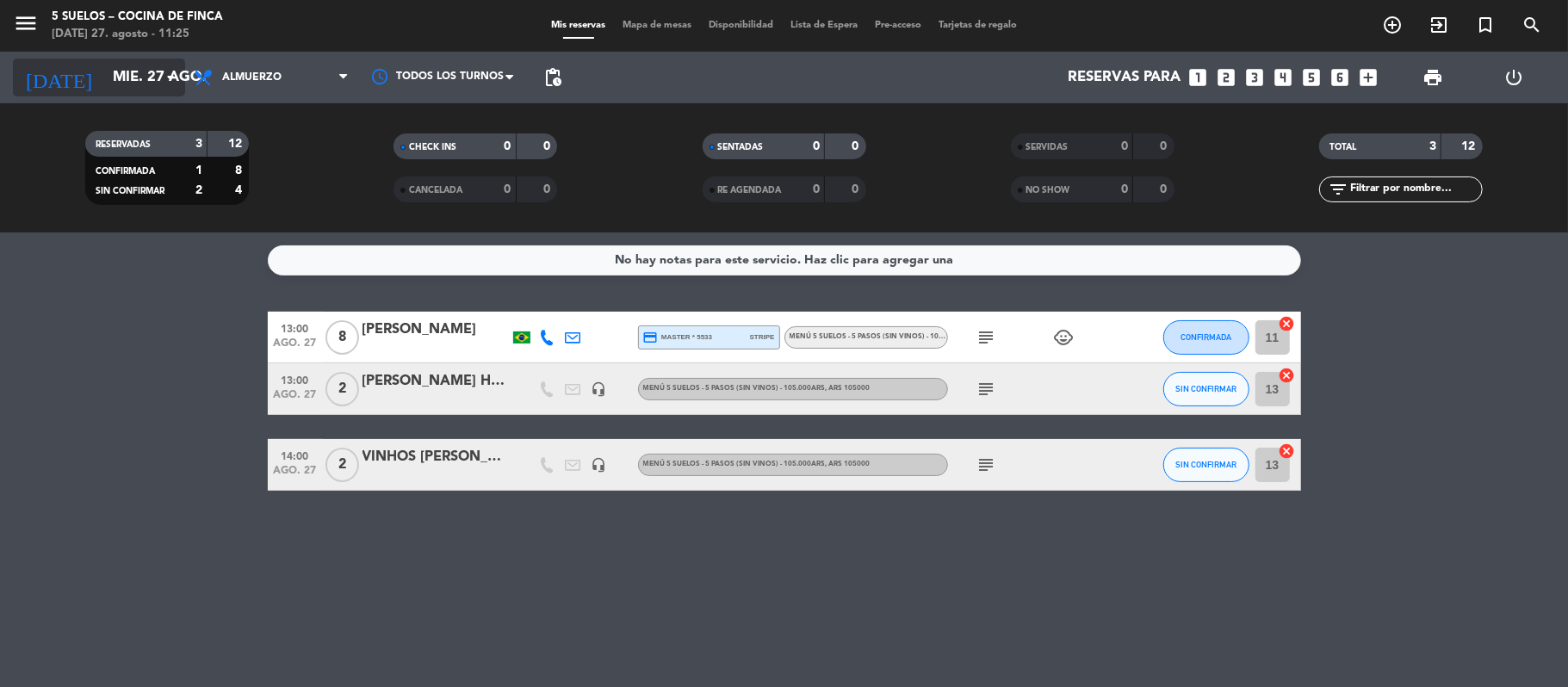
click at [104, 66] on input "mié. 27 ago." at bounding box center [198, 78] width 186 height 34
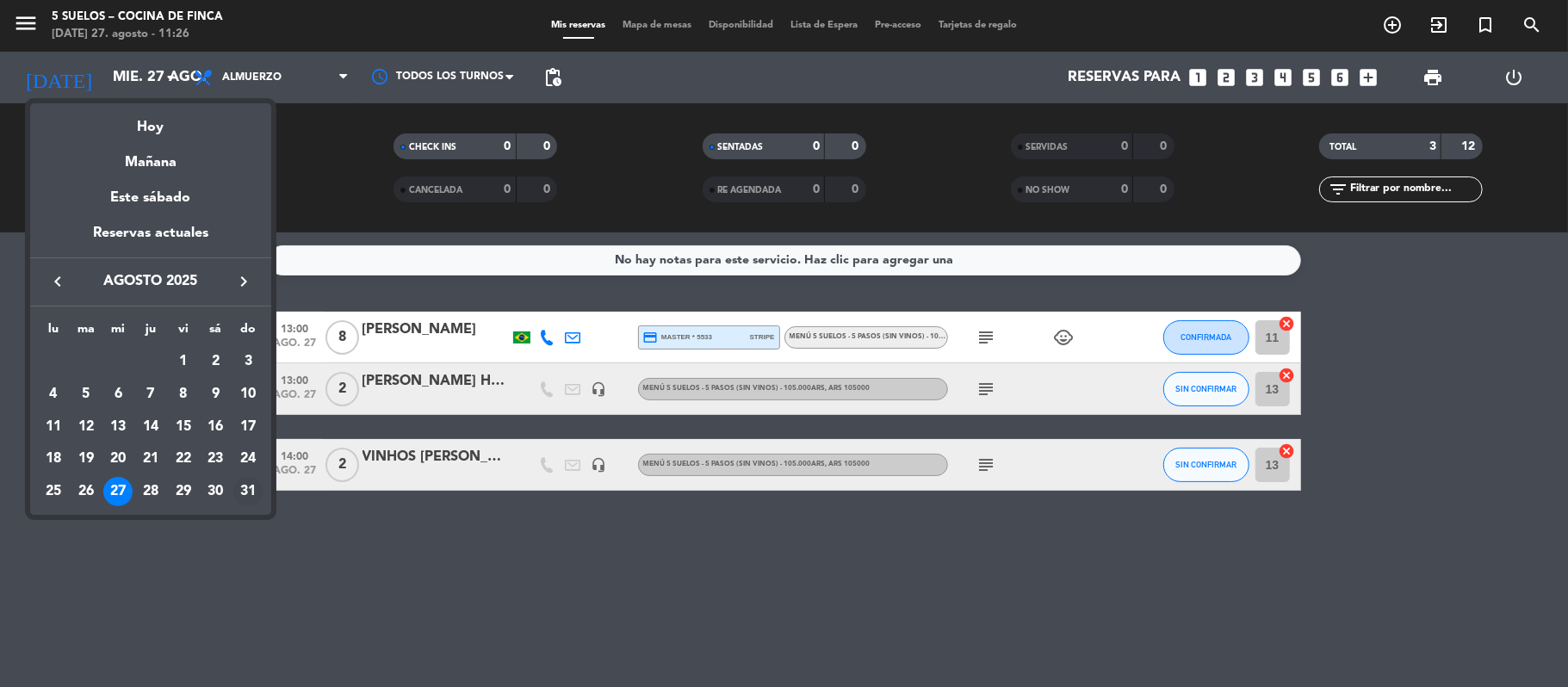
click at [243, 487] on div "31" at bounding box center [247, 491] width 29 height 29
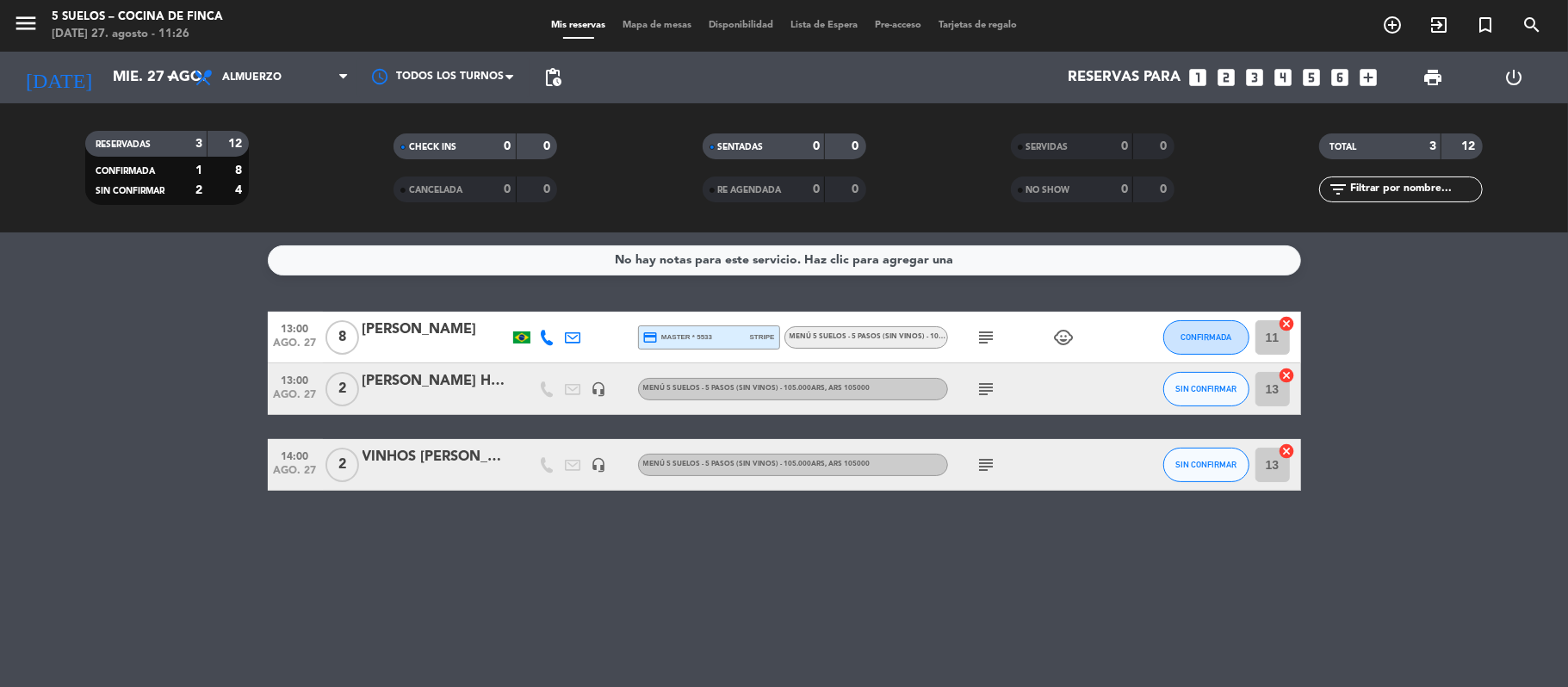
type input "dom. 31 ago."
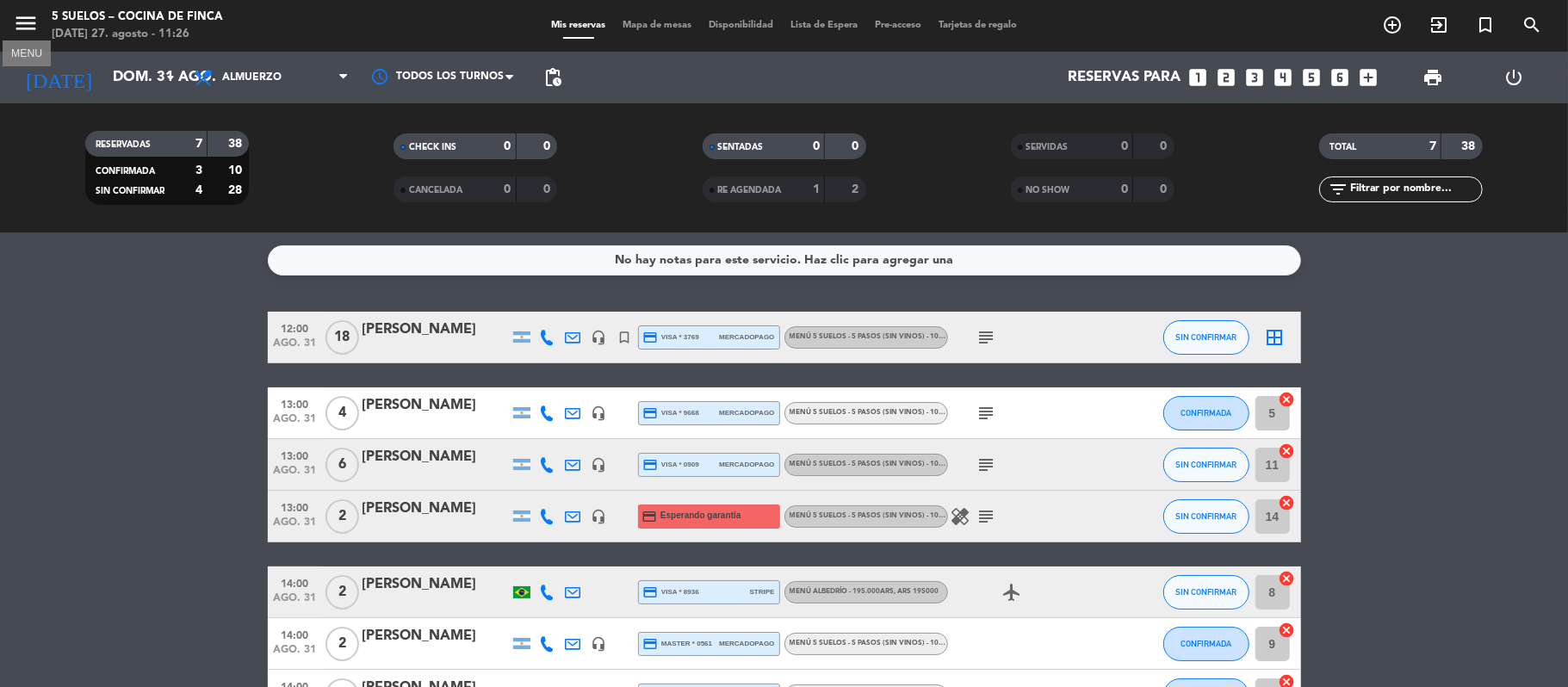
click at [24, 12] on icon "menu" at bounding box center [26, 23] width 26 height 26
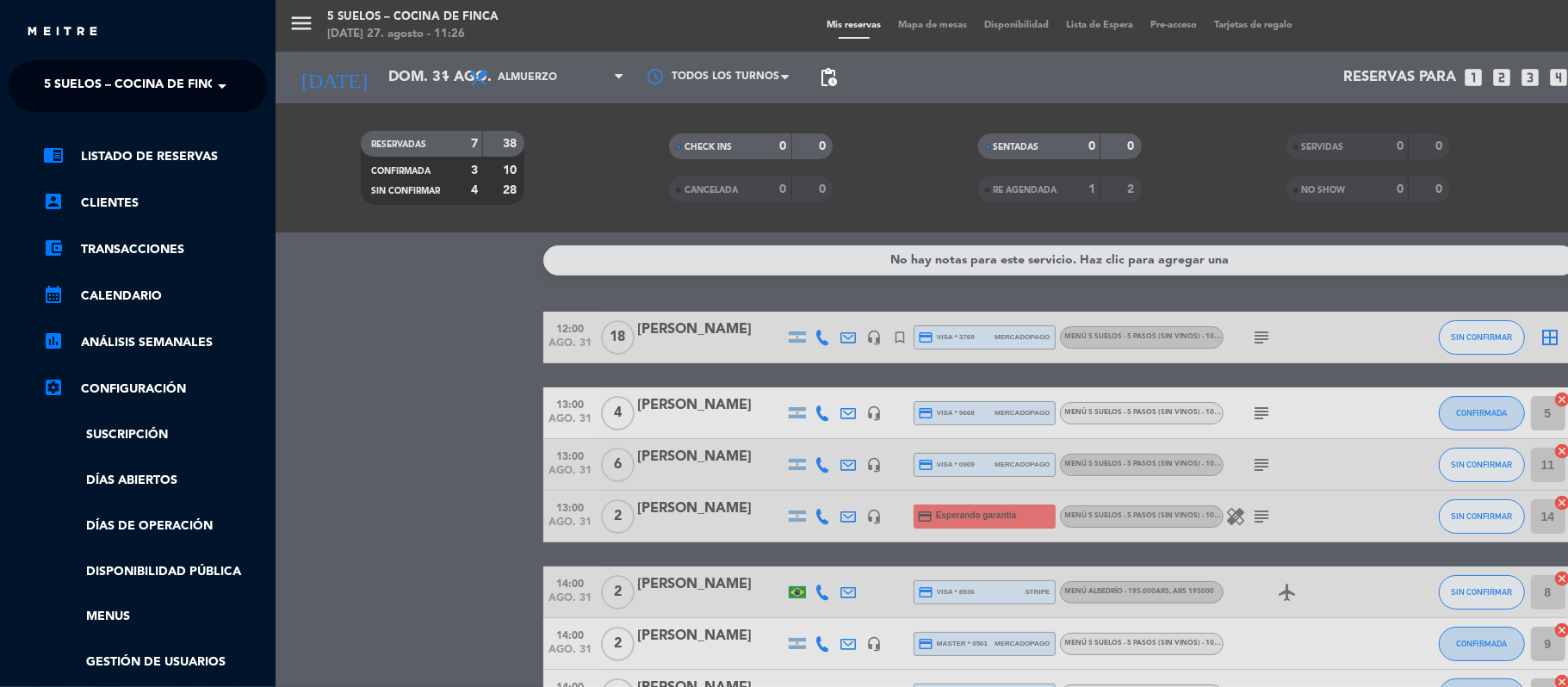
click at [693, 462] on div "menu 5 SUELOS – COCINA DE FINCA [DATE] 27. agosto - 11:26 Mis reservas Mapa de …" at bounding box center [1059, 343] width 1568 height 687
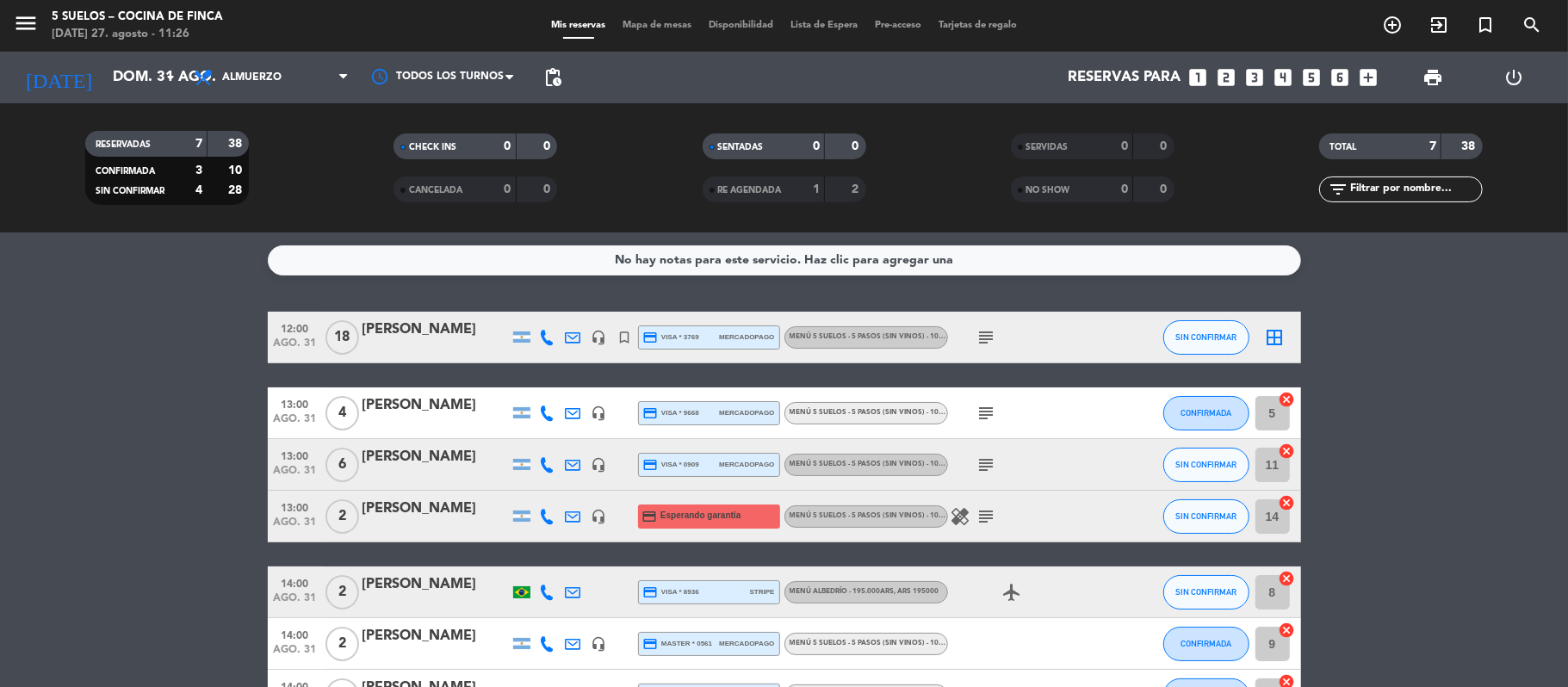
click at [403, 455] on div "[PERSON_NAME]" at bounding box center [435, 458] width 146 height 22
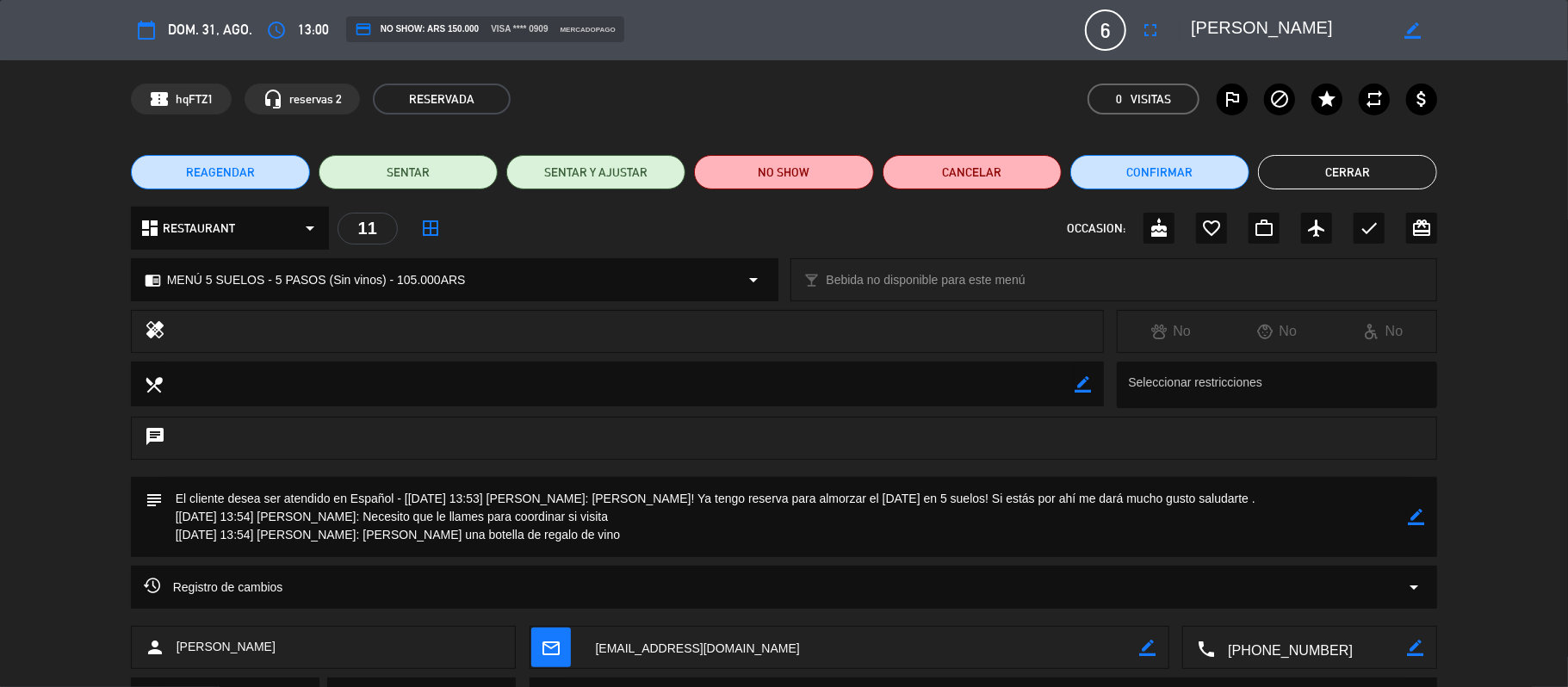
drag, startPoint x: 305, startPoint y: 639, endPoint x: 176, endPoint y: 639, distance: 129.0
click at [176, 639] on div "person [PERSON_NAME]" at bounding box center [323, 648] width 386 height 43
copy span "[PERSON_NAME]"
click at [1330, 167] on button "Cerrar" at bounding box center [1347, 172] width 179 height 34
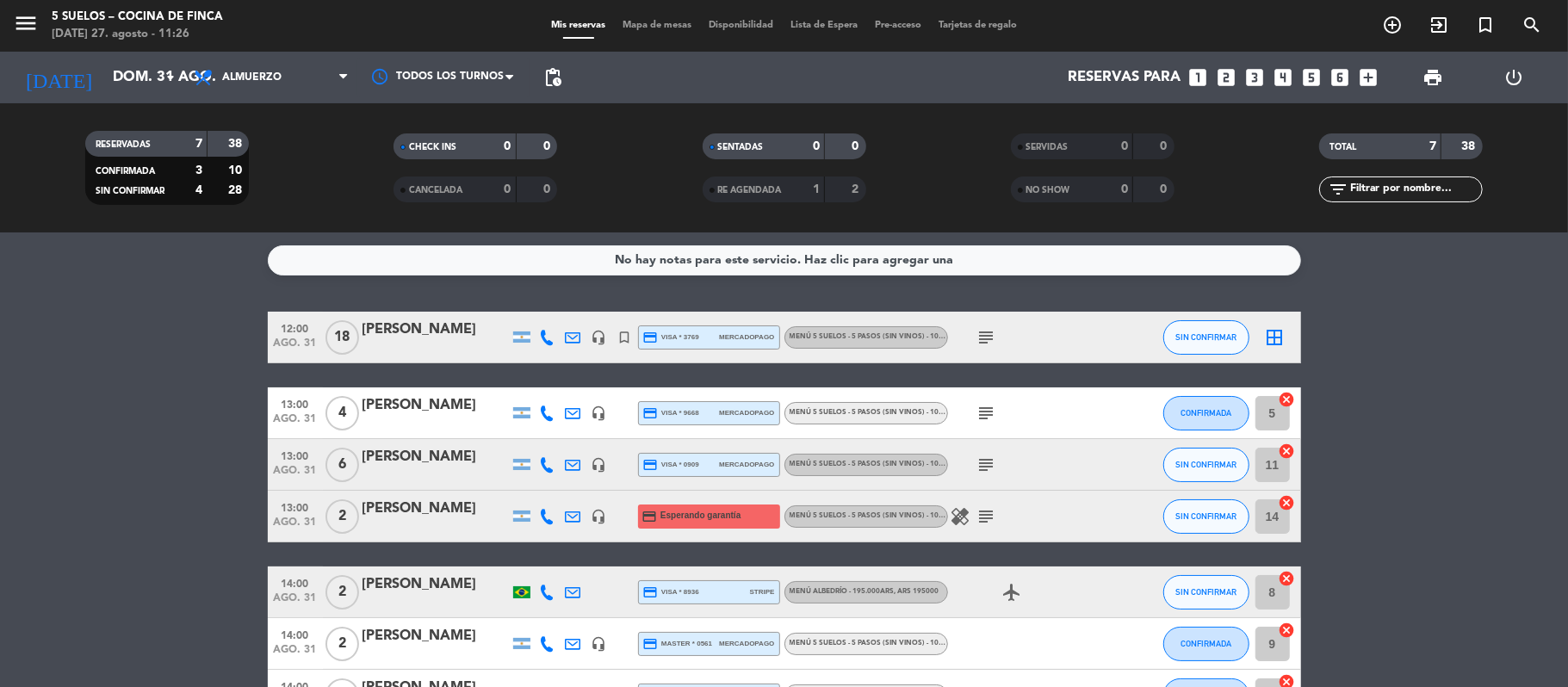
click at [28, 7] on span "menu" at bounding box center [33, 25] width 39 height 40
click at [28, 17] on icon "menu" at bounding box center [26, 23] width 26 height 26
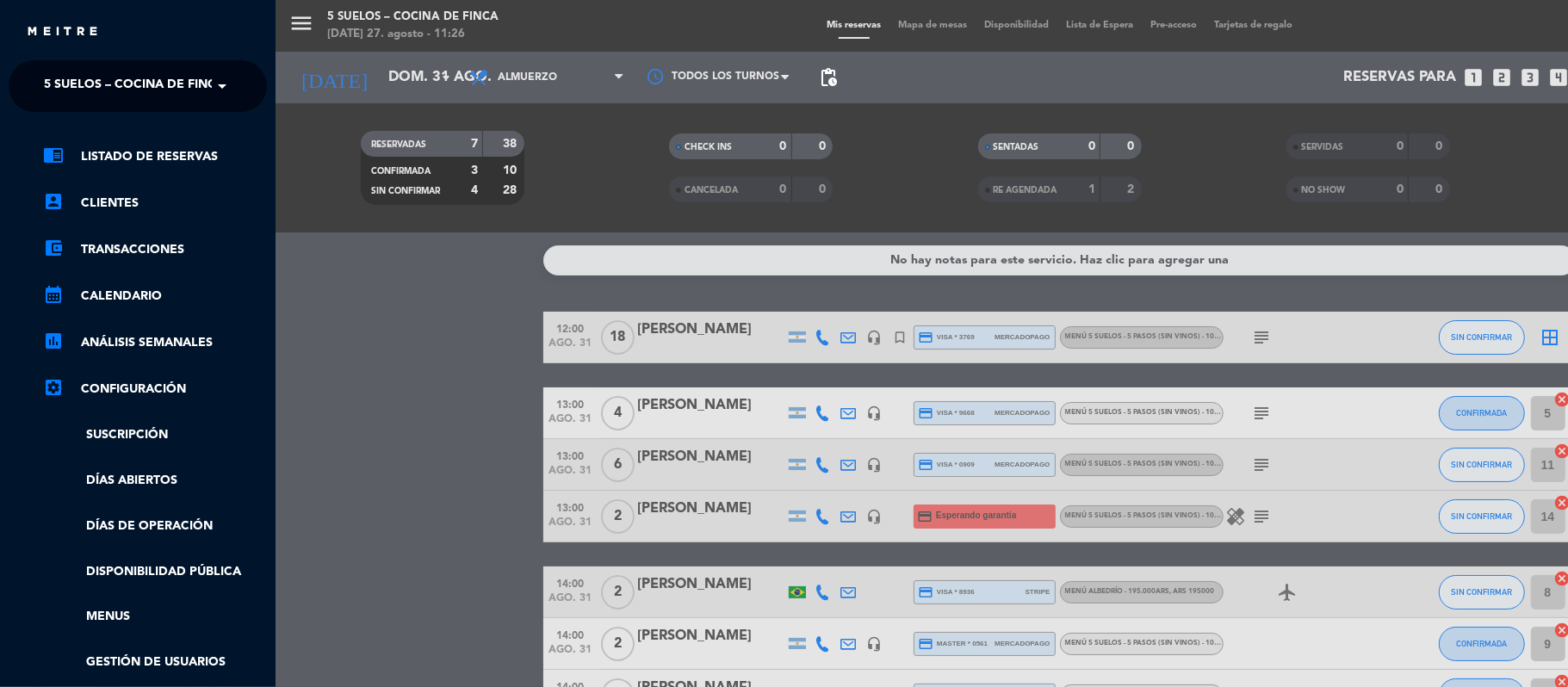
click at [33, 86] on ng-select "× 5 SUELOS – COCINA DE FINCA ×" at bounding box center [137, 86] width 258 height 51
click at [55, 88] on span "5 SUELOS – COCINA DE FINCA" at bounding box center [134, 86] width 181 height 36
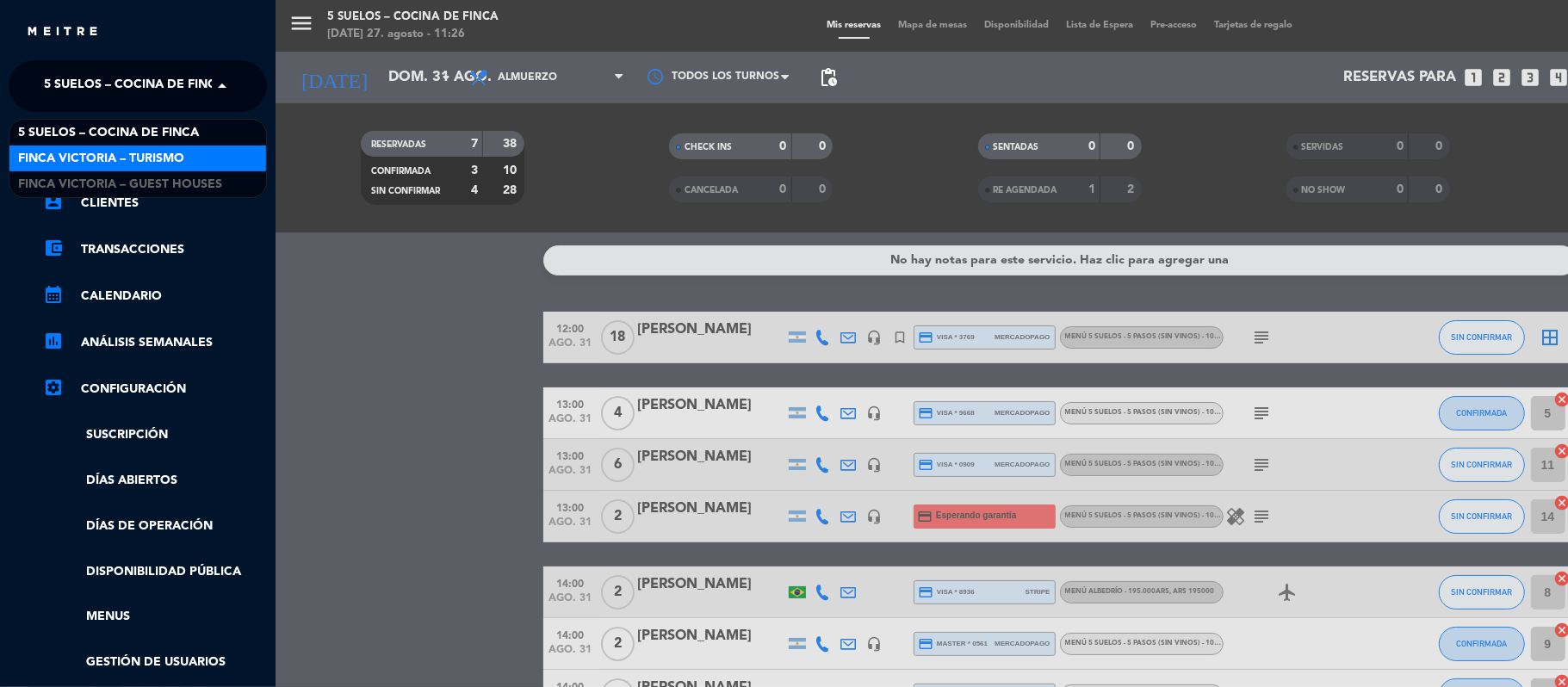
click at [60, 155] on span "FINCA VICTORIA – TURISMO" at bounding box center [101, 158] width 166 height 20
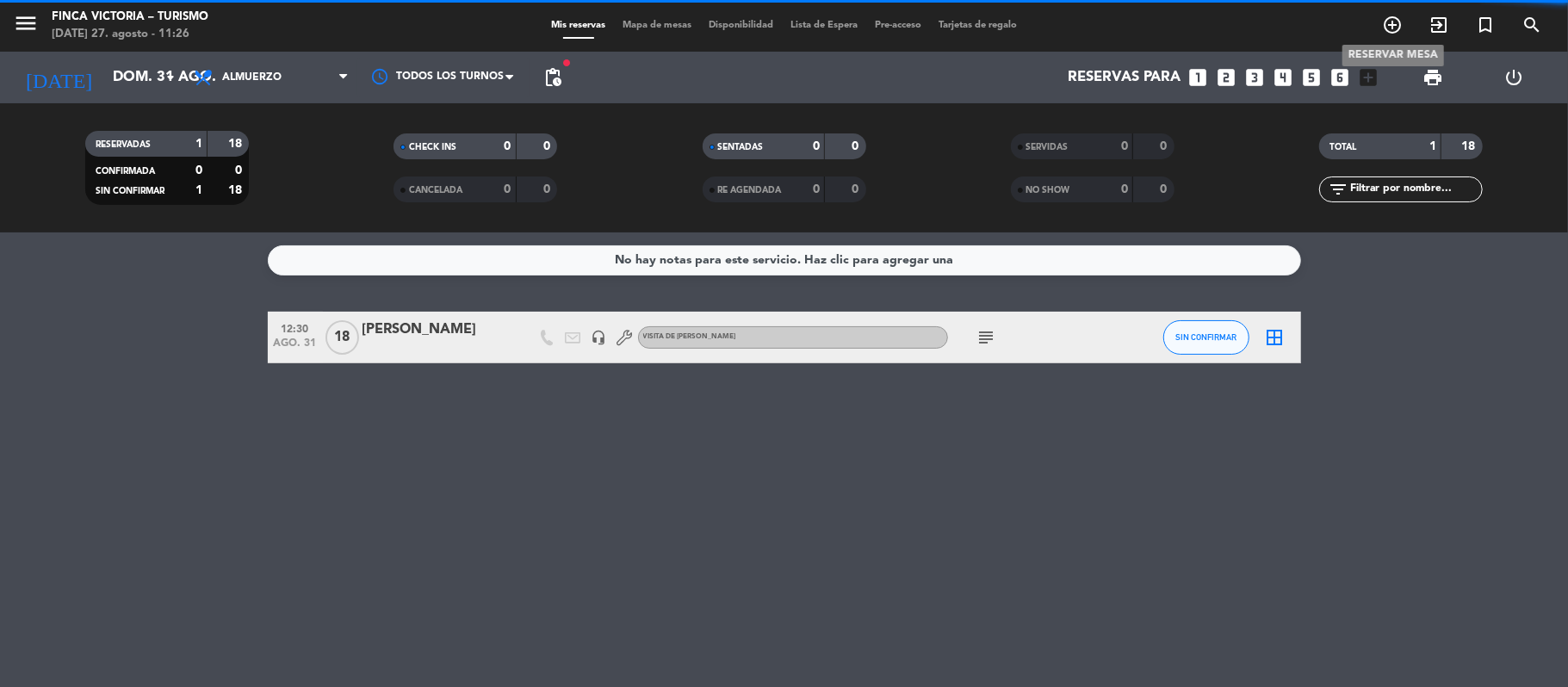
click at [1387, 12] on span "add_circle_outline" at bounding box center [1392, 24] width 47 height 29
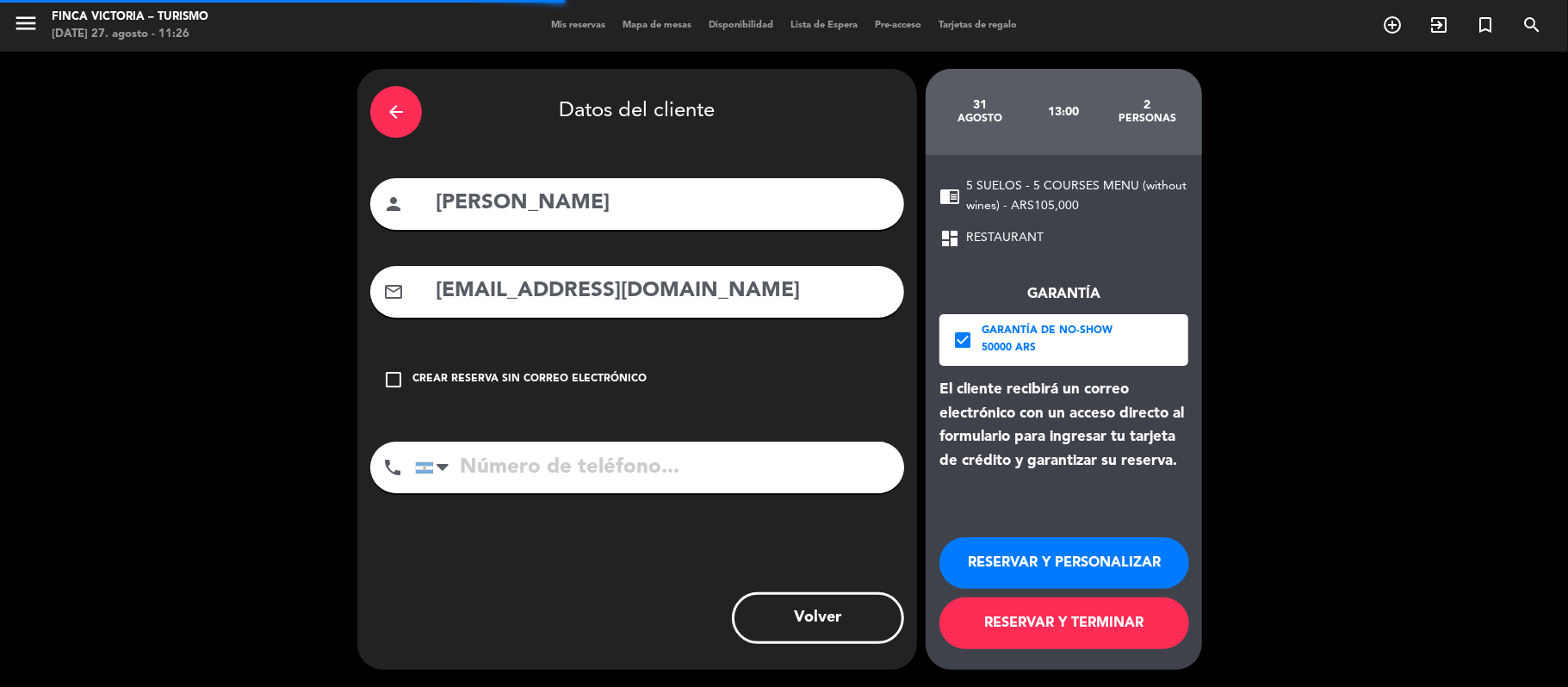
click at [396, 107] on ng-component "menu FINCA VICTORIA – TURISMO [DATE] 27. agosto - 11:26 Mis reservas Mapa de me…" at bounding box center [784, 343] width 1568 height 687
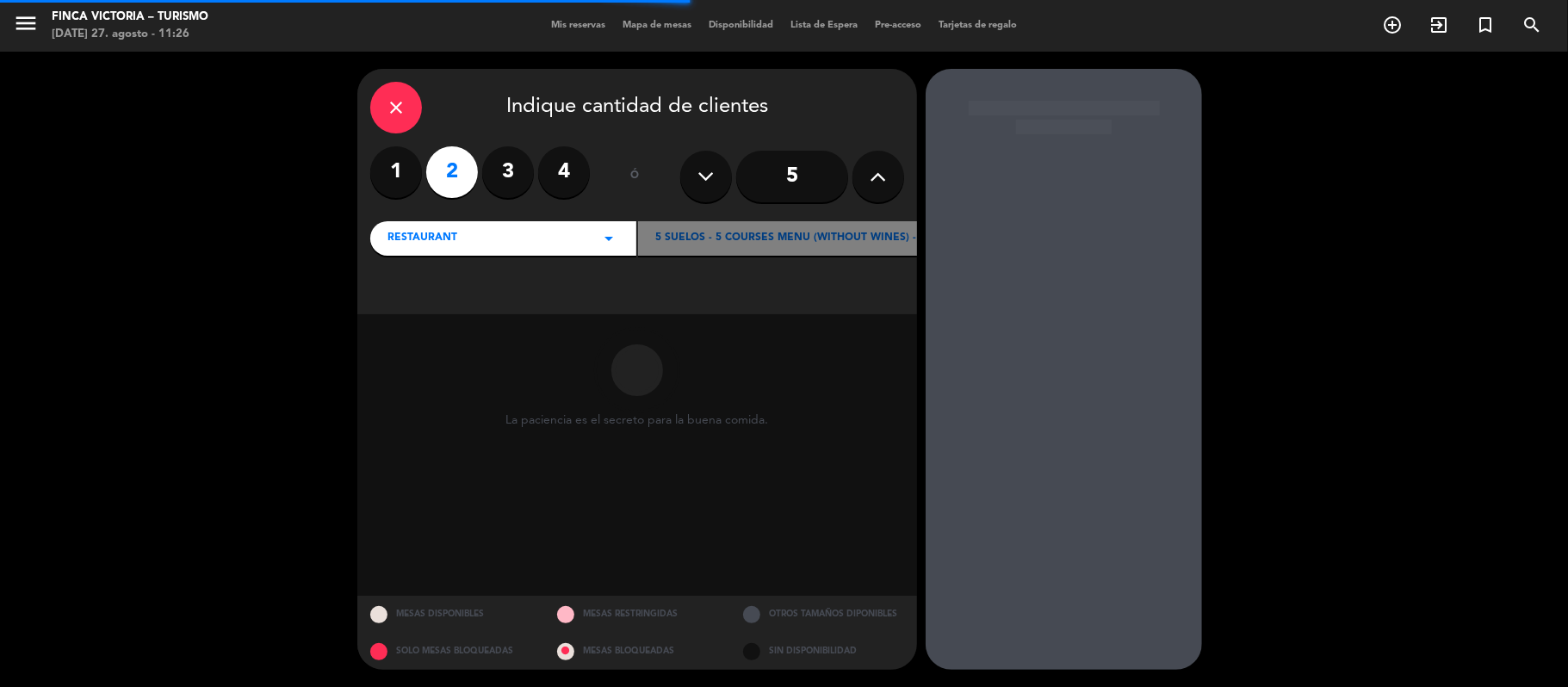
click at [396, 107] on icon "close" at bounding box center [396, 107] width 20 height 21
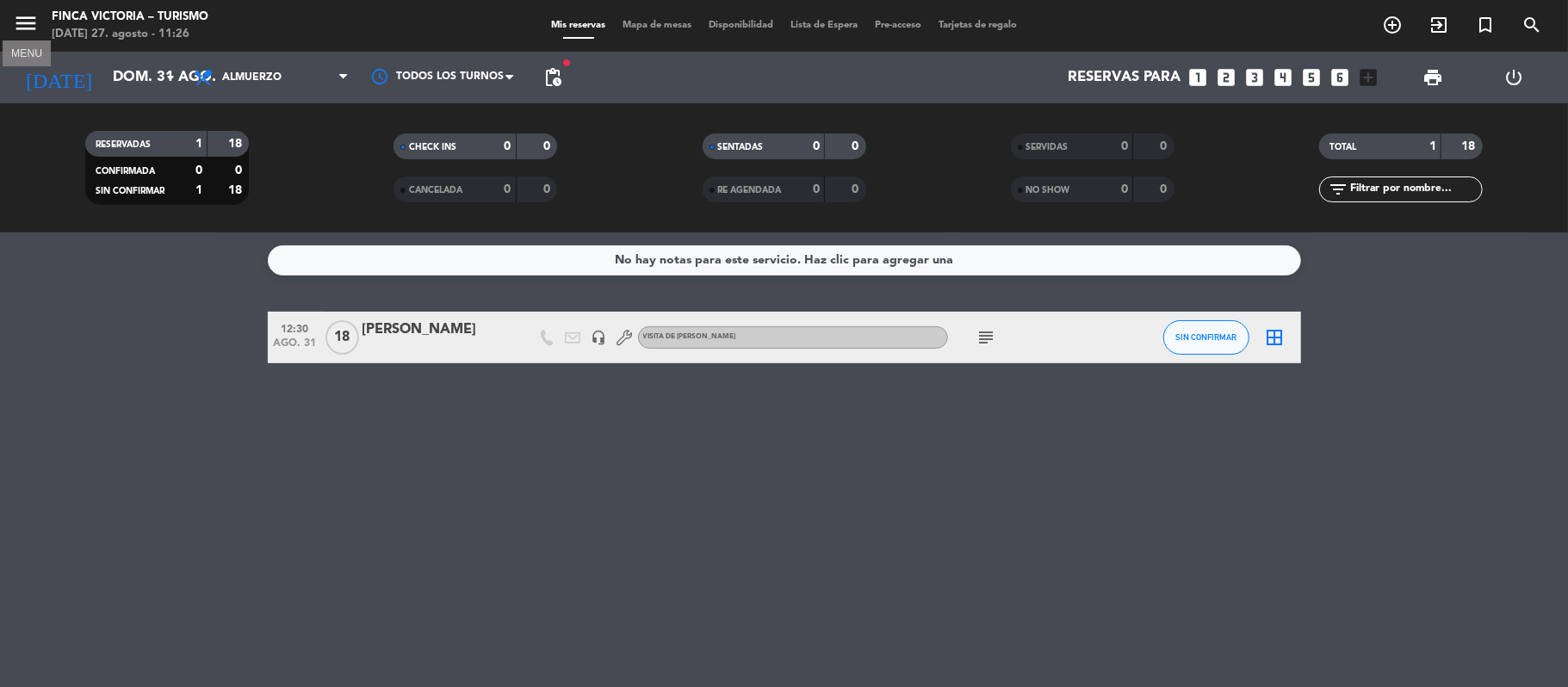
click at [25, 16] on icon "menu" at bounding box center [26, 23] width 26 height 26
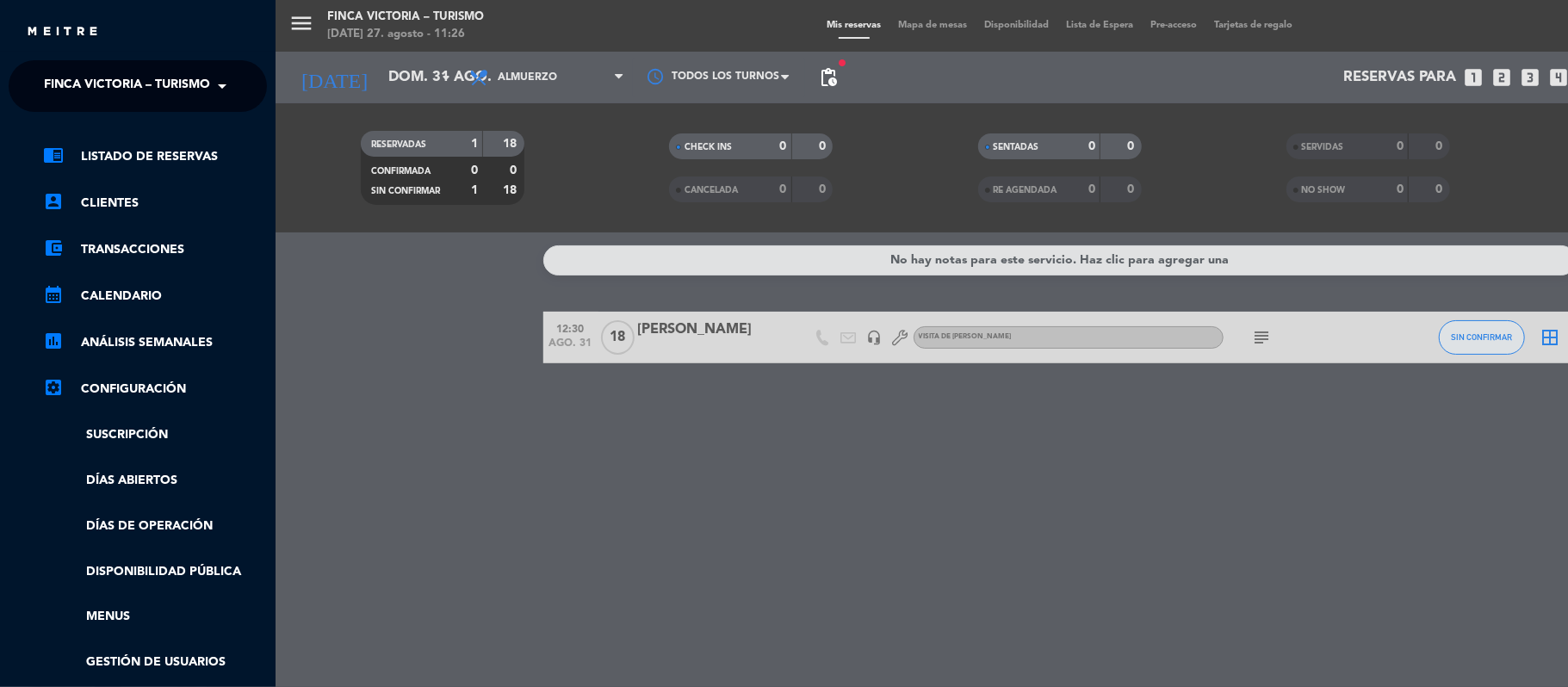
click at [50, 87] on span "FINCA VICTORIA – TURISMO" at bounding box center [127, 86] width 166 height 36
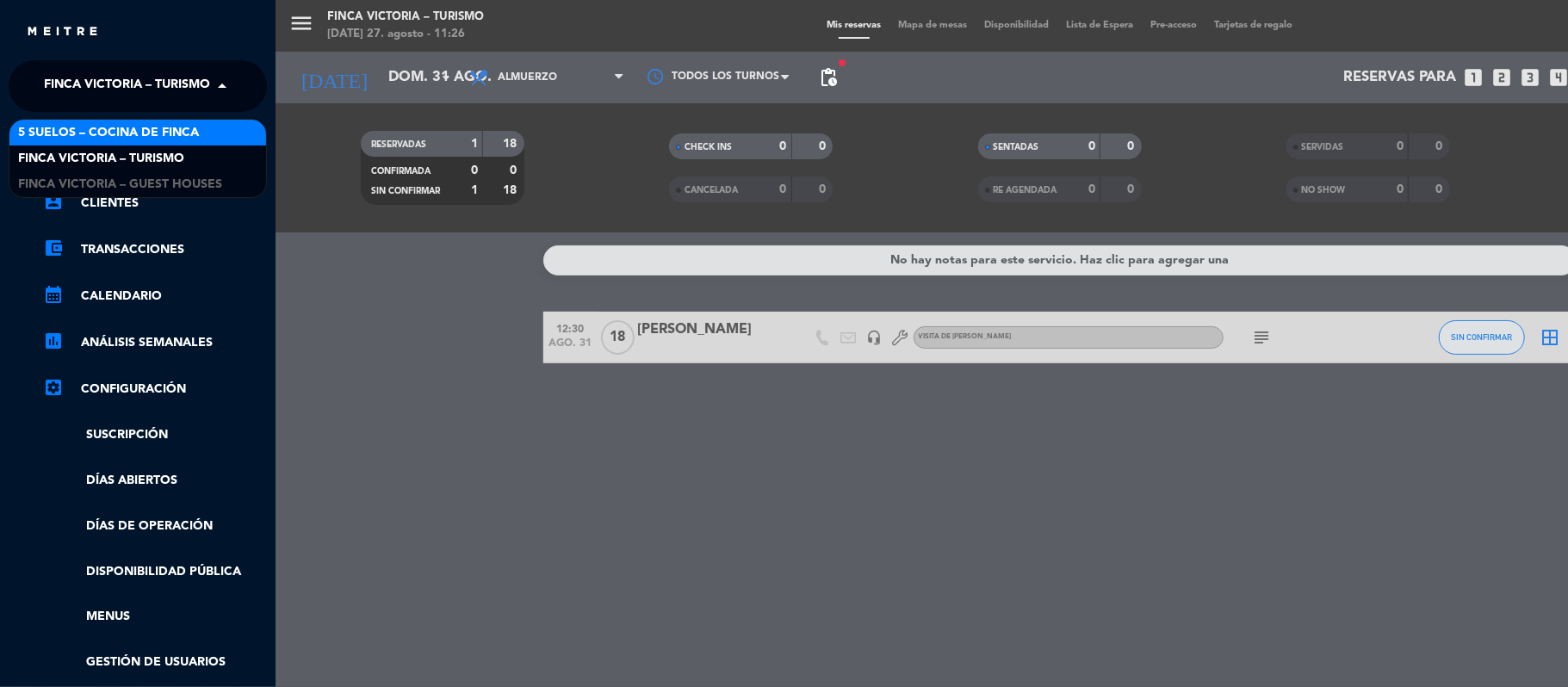
click at [56, 134] on span "5 SUELOS – COCINA DE FINCA" at bounding box center [108, 132] width 181 height 20
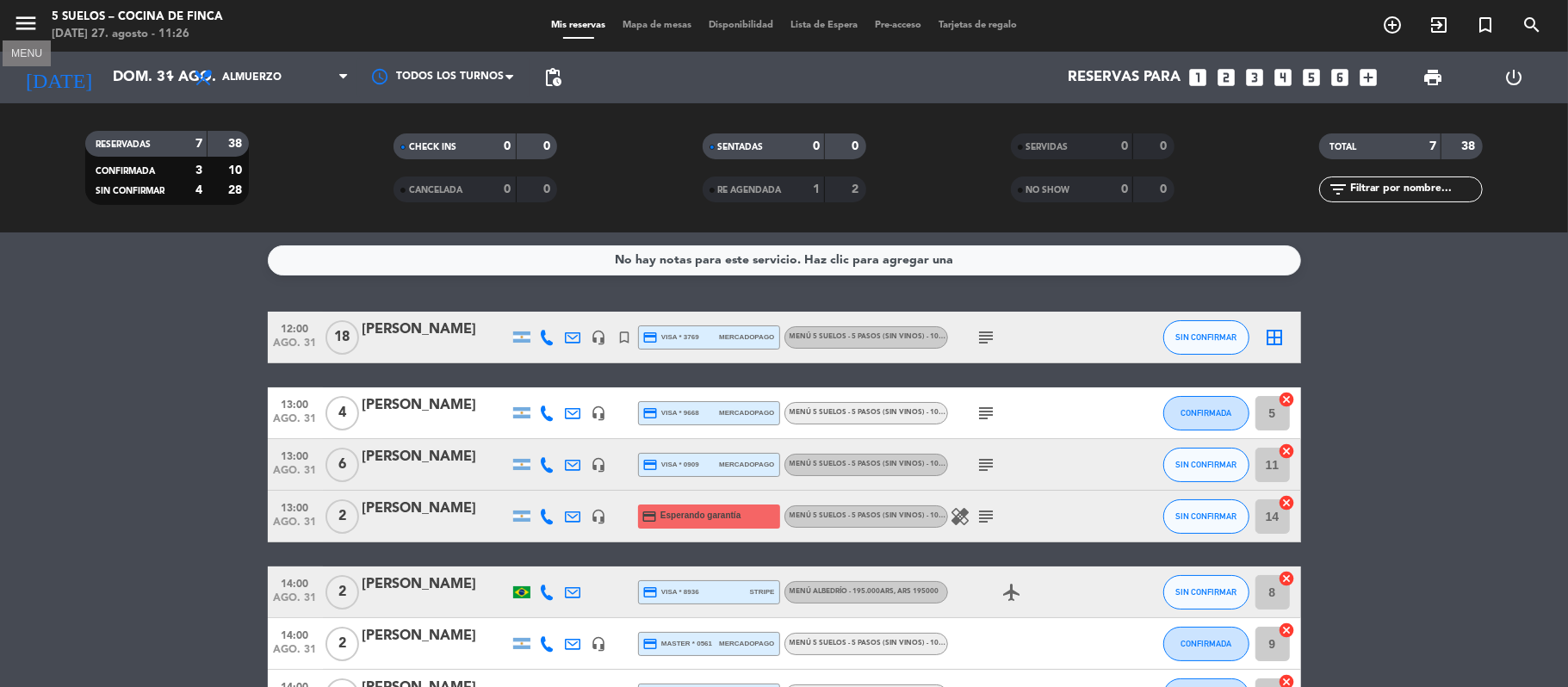
click at [18, 10] on icon "menu" at bounding box center [26, 23] width 26 height 26
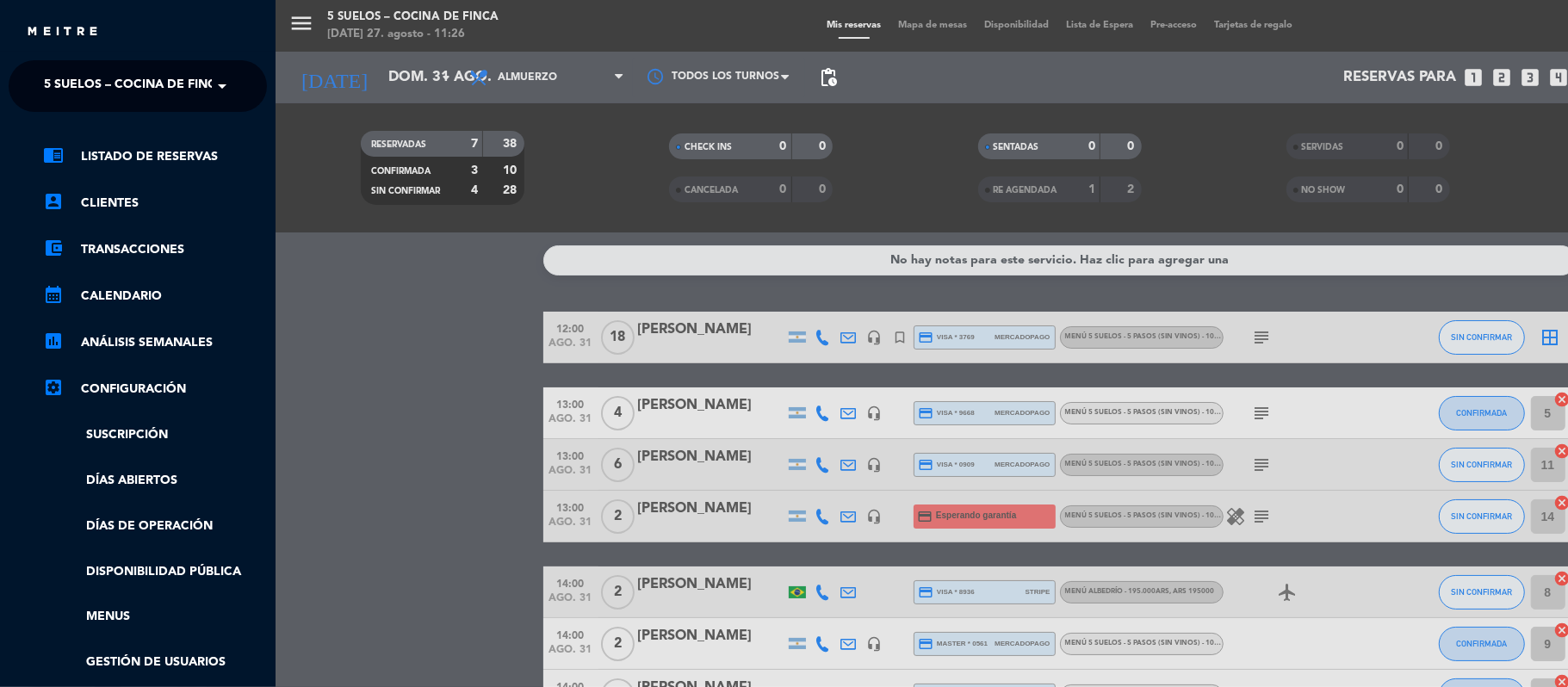
click at [46, 86] on span "5 SUELOS – COCINA DE FINCA" at bounding box center [134, 86] width 181 height 36
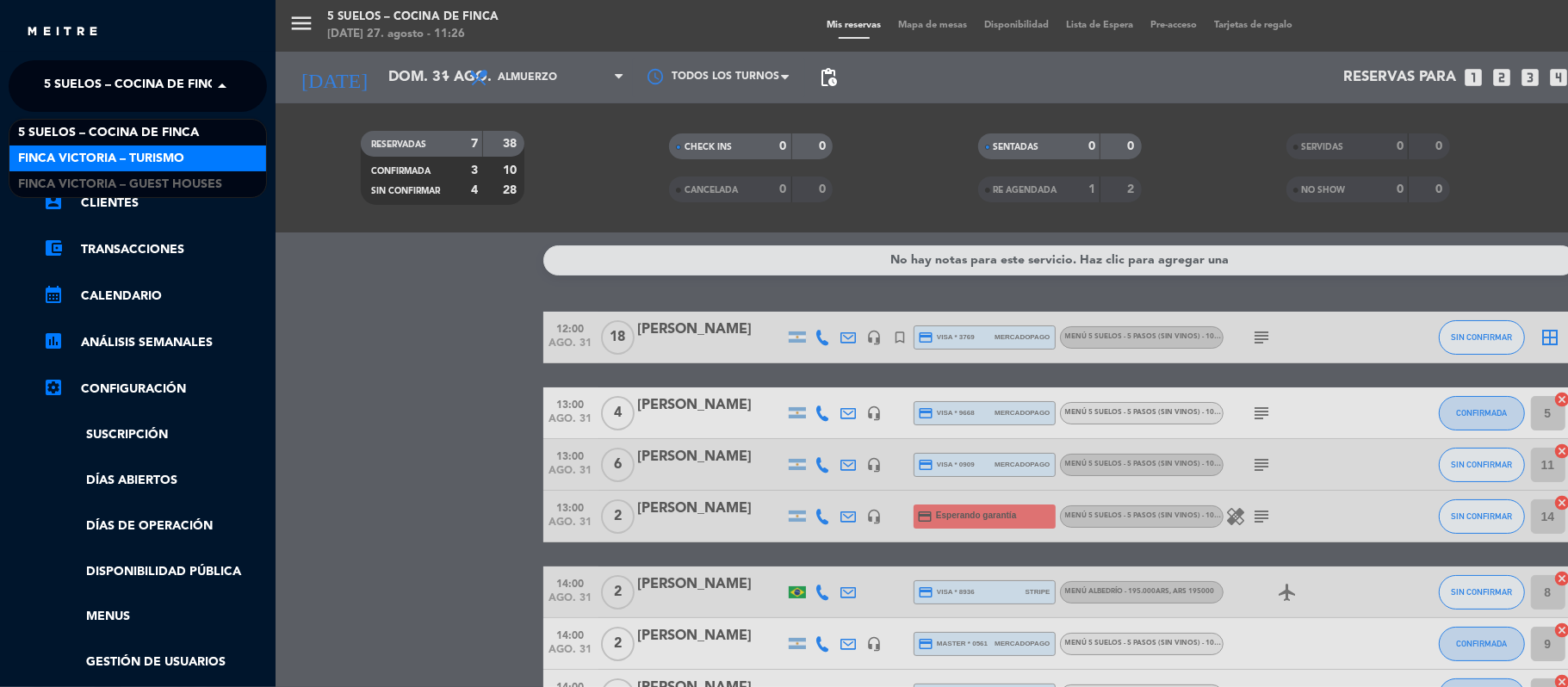
click at [56, 155] on span "FINCA VICTORIA – TURISMO" at bounding box center [101, 158] width 166 height 20
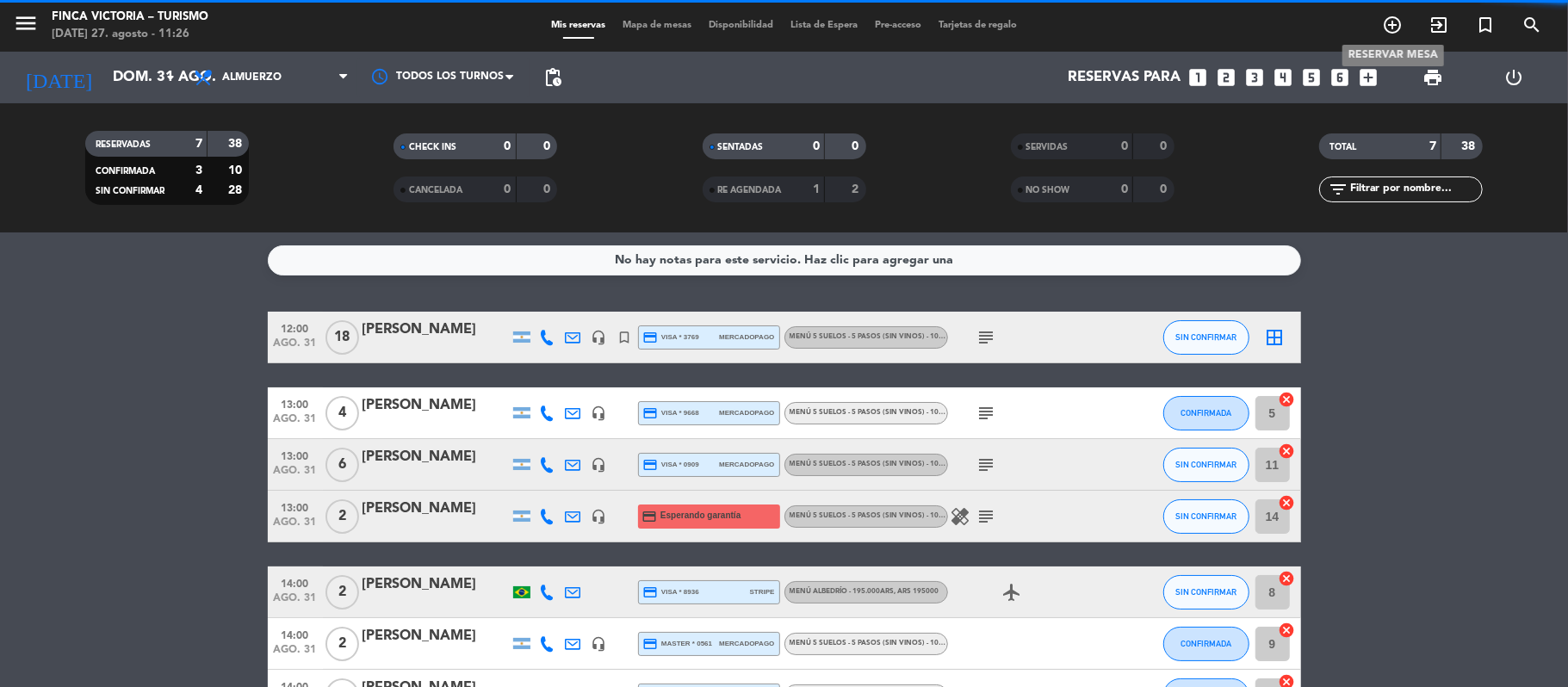
click at [1389, 26] on icon "add_circle_outline" at bounding box center [1392, 25] width 20 height 21
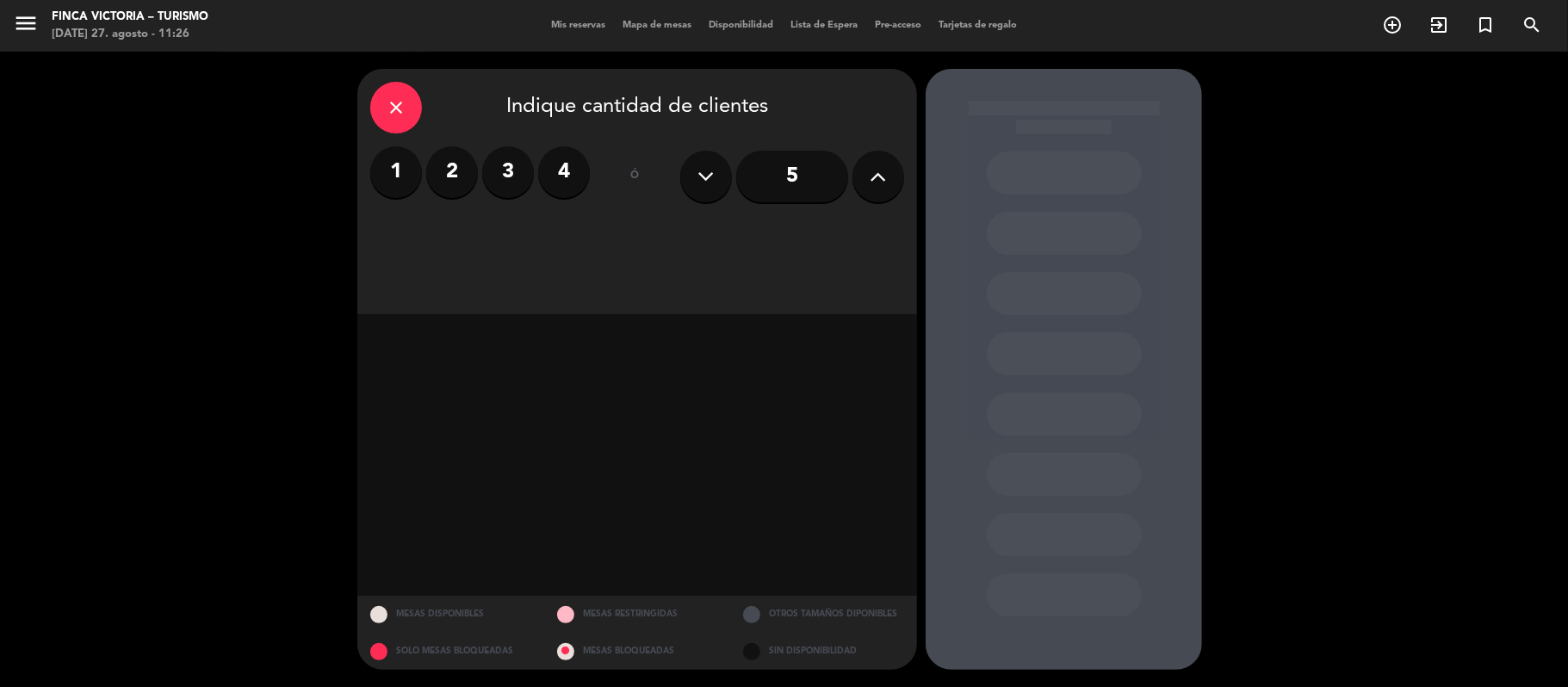
click at [866, 184] on button at bounding box center [878, 176] width 51 height 51
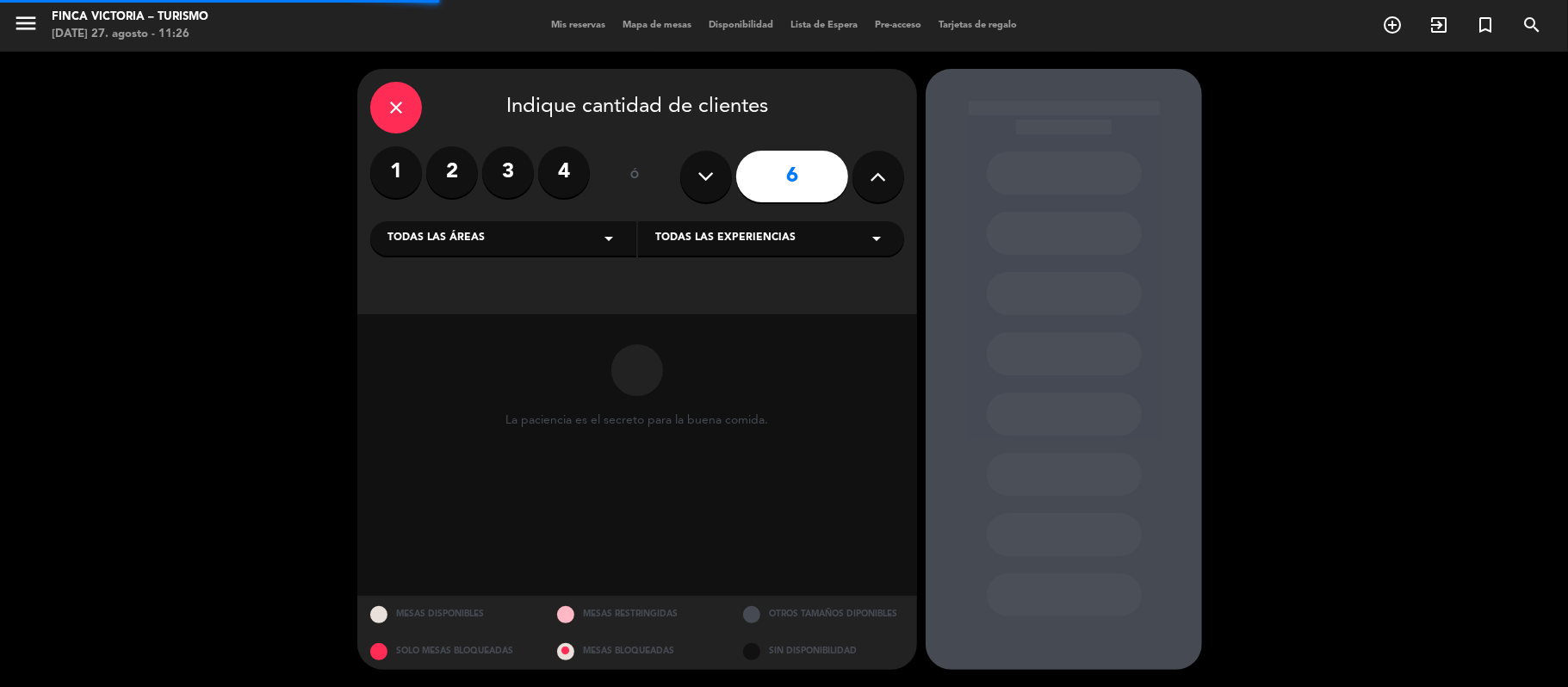
click at [539, 249] on div "Todas las áreas arrow_drop_down" at bounding box center [503, 238] width 266 height 34
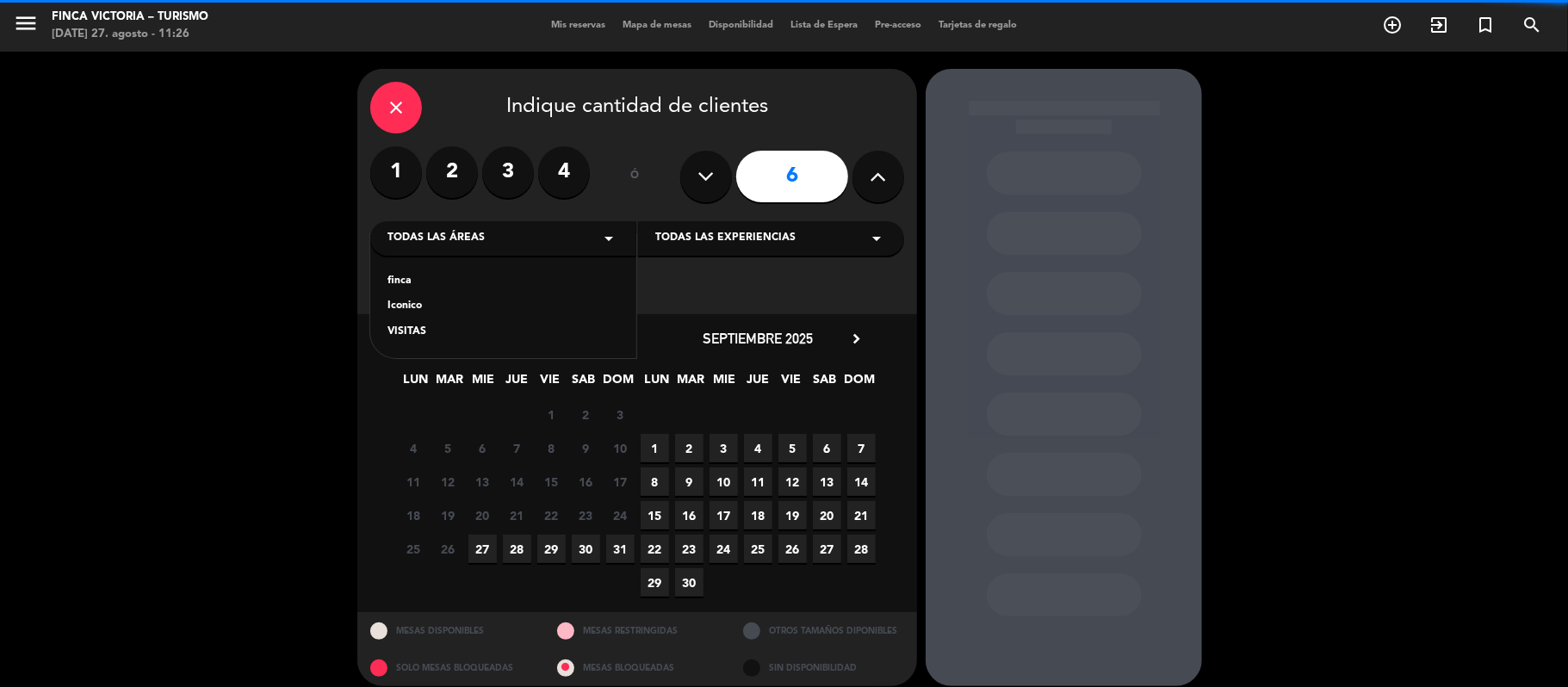
click at [410, 324] on div "VISITAS" at bounding box center [503, 332] width 232 height 17
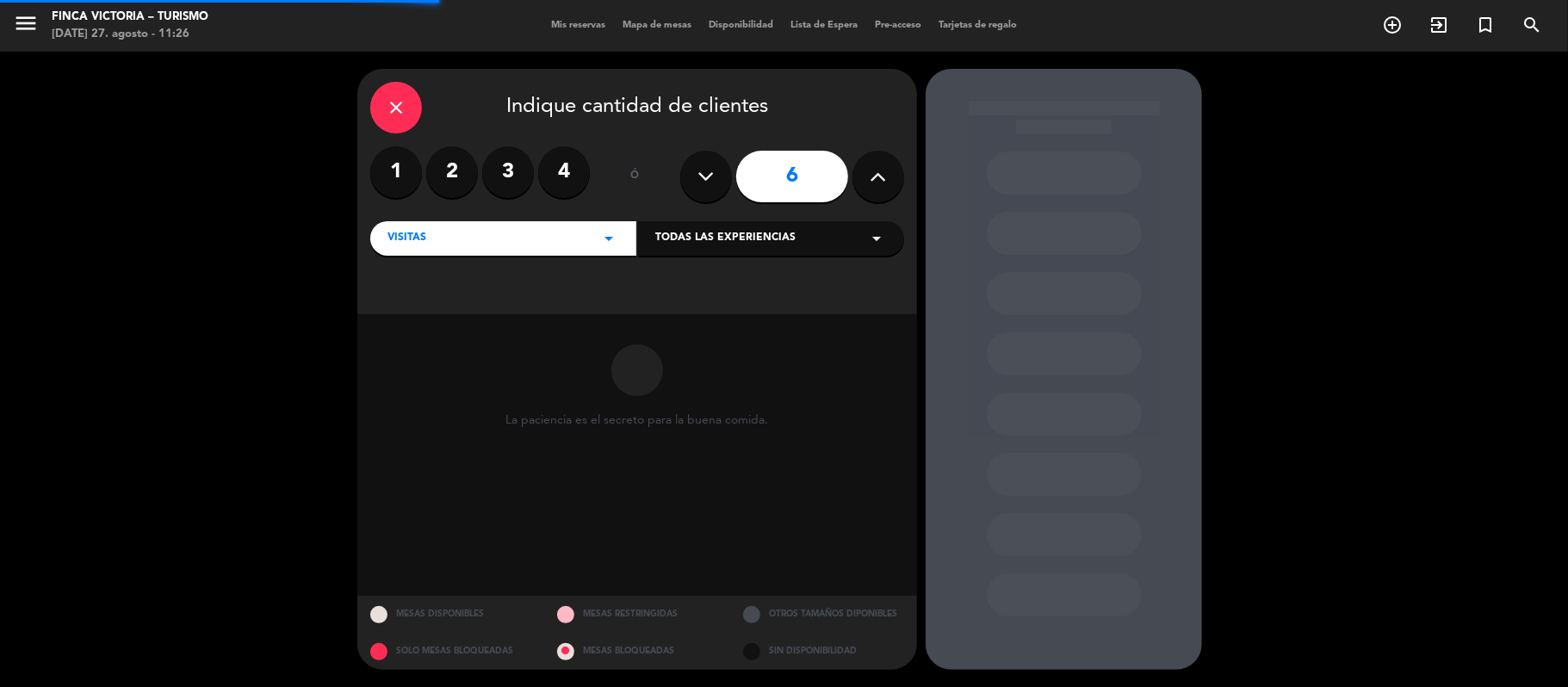
click at [672, 244] on span "Todas las experiencias" at bounding box center [725, 239] width 141 height 17
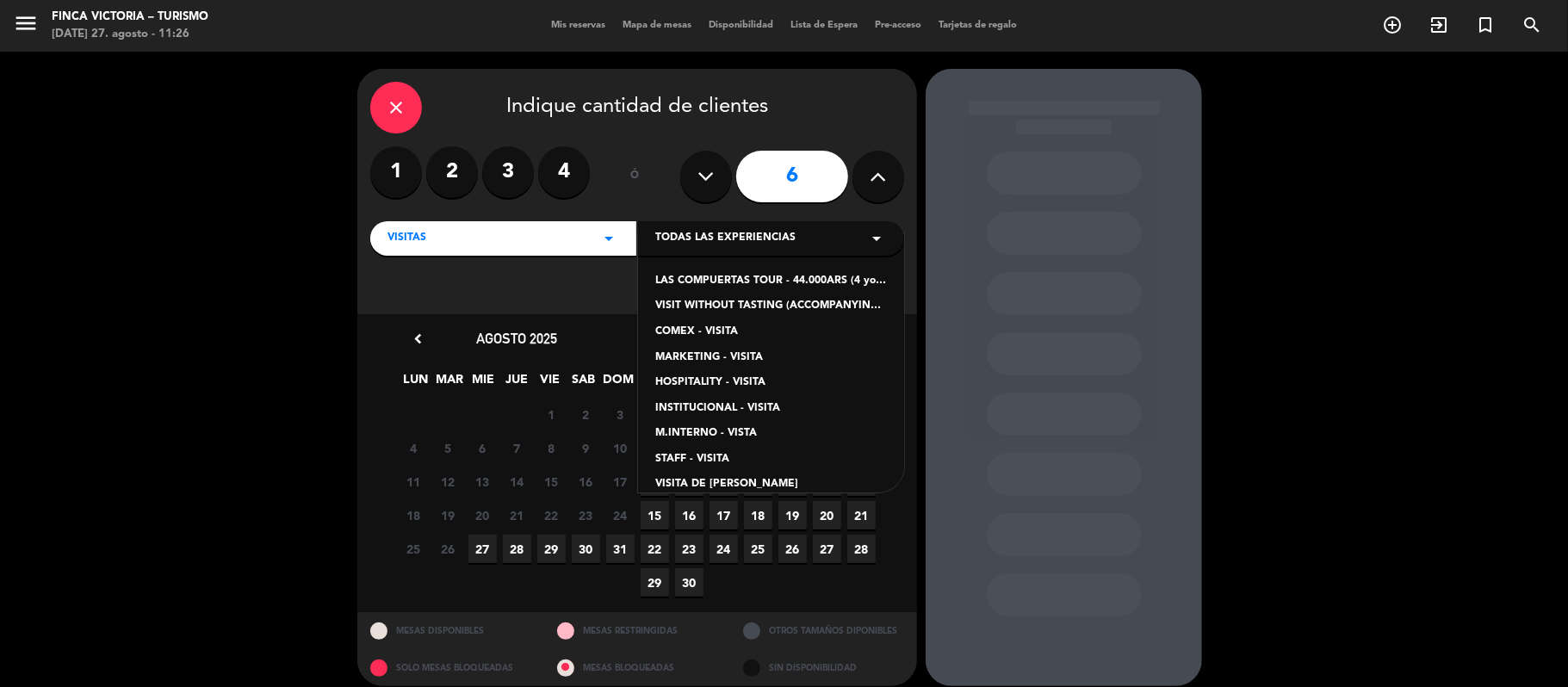
scroll to position [95, 0]
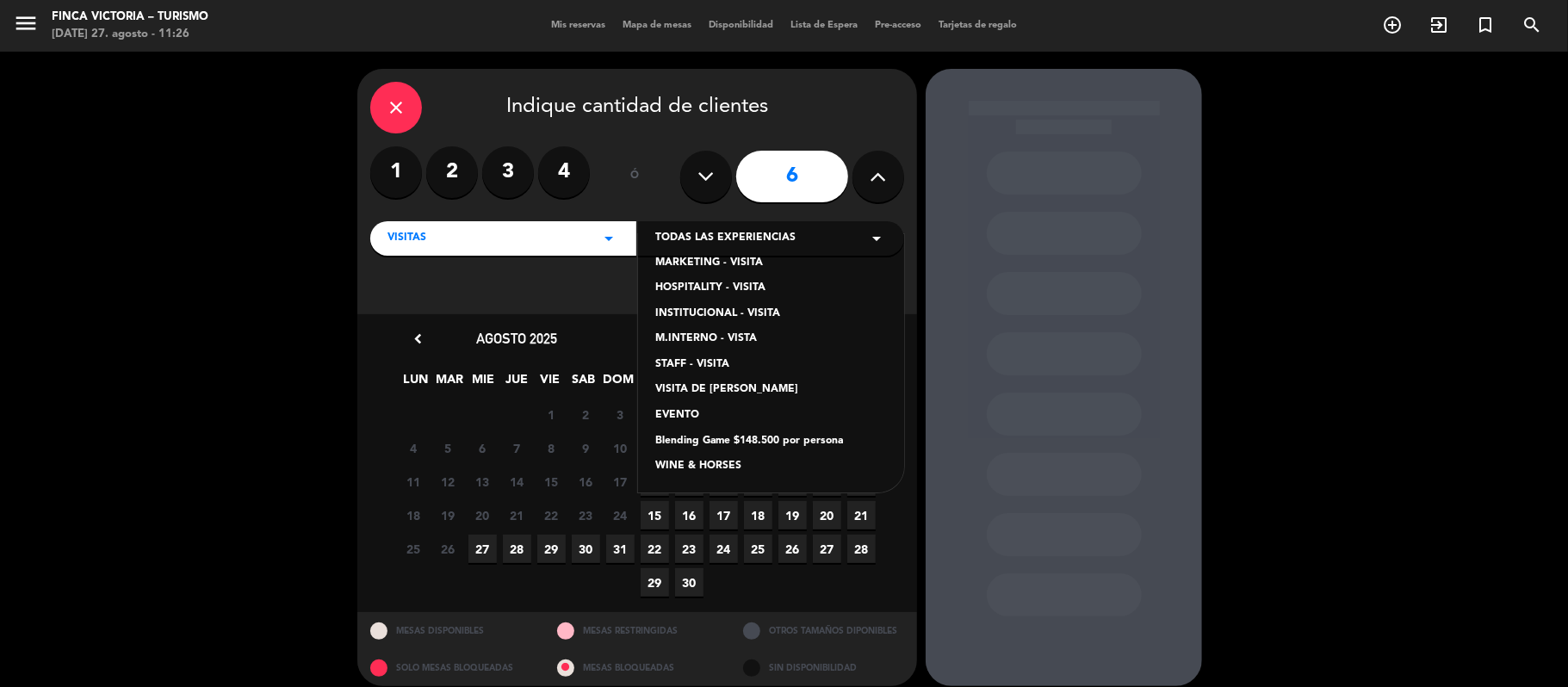
click at [697, 393] on div "VISITA DE [PERSON_NAME]" at bounding box center [770, 390] width 232 height 17
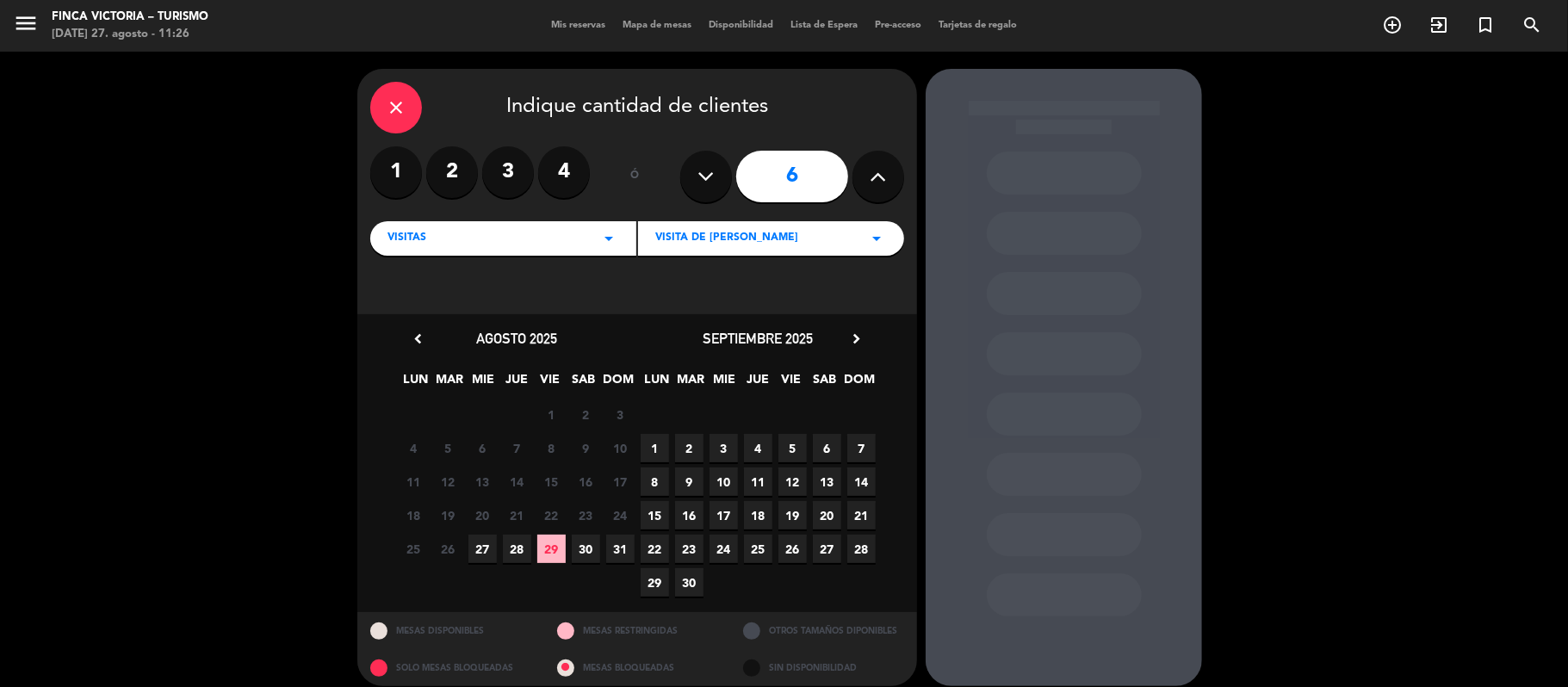
click at [624, 558] on span "31" at bounding box center [620, 549] width 28 height 28
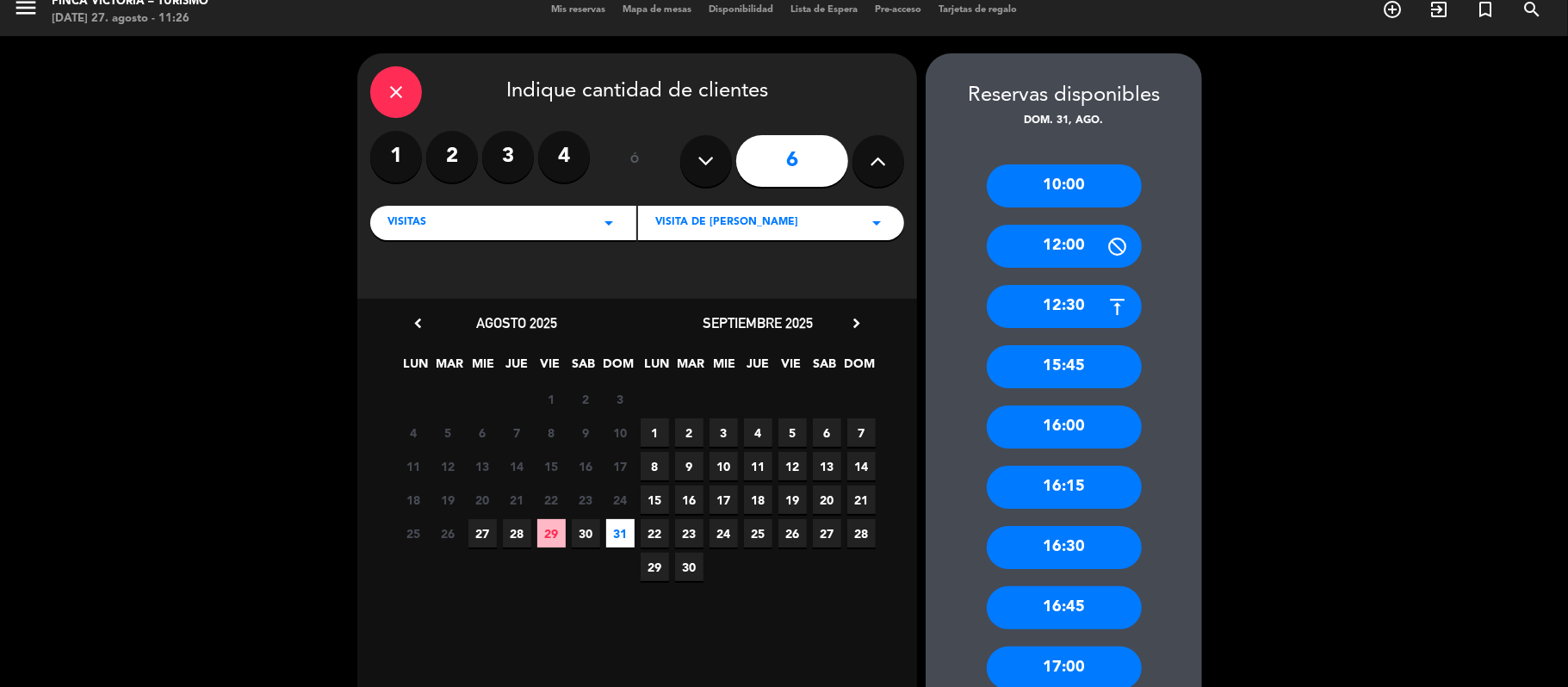
click at [1023, 308] on div "12:30" at bounding box center [1064, 307] width 155 height 43
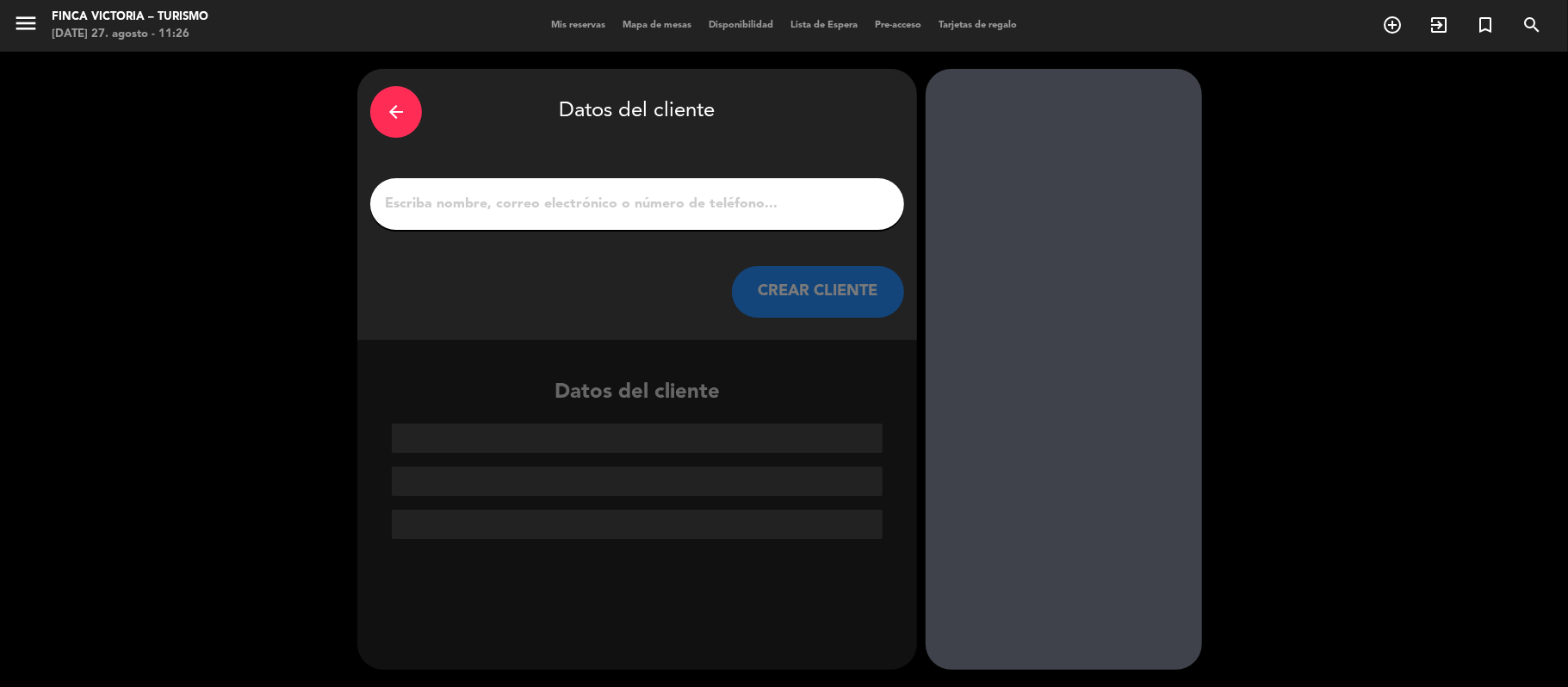
click at [569, 201] on input "1" at bounding box center [636, 204] width 508 height 24
paste input "[PERSON_NAME]"
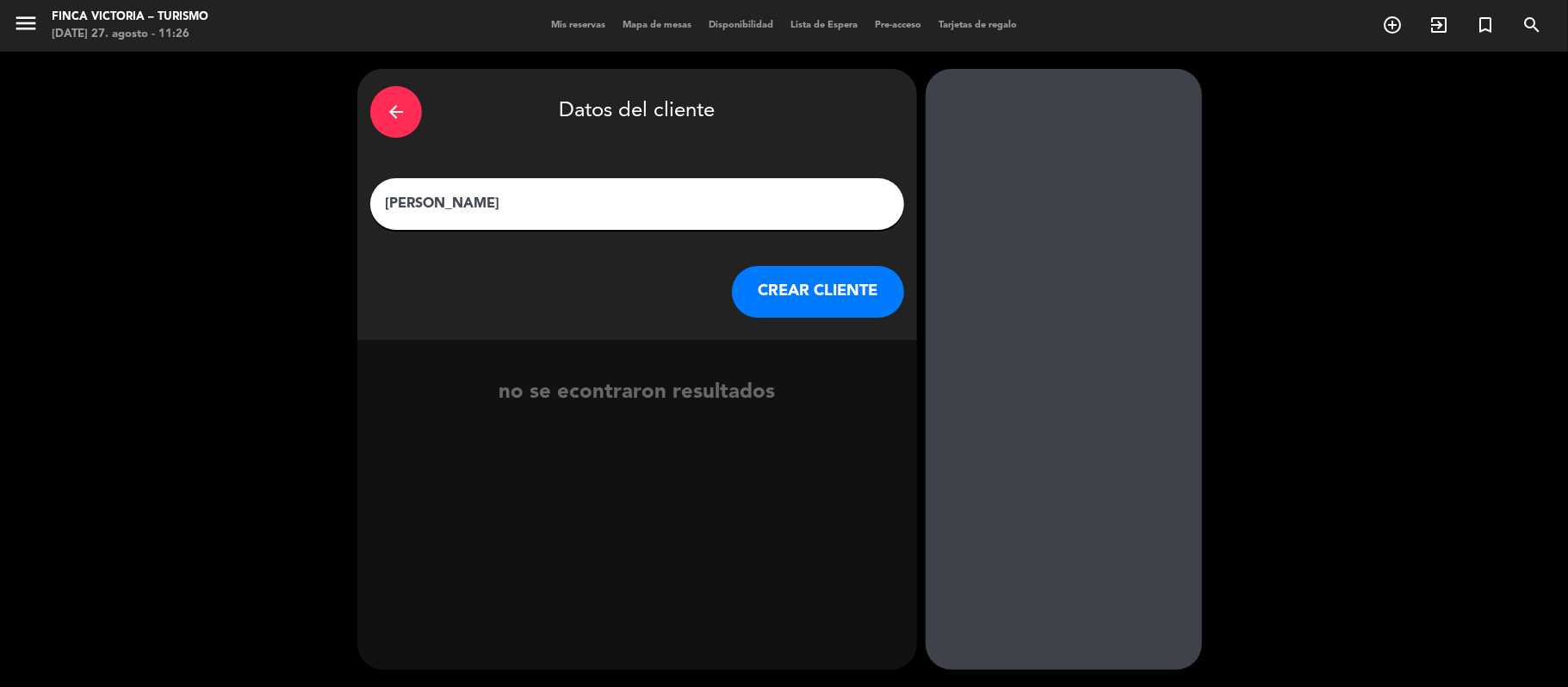
type input "[PERSON_NAME]"
click at [825, 295] on button "CREAR CLIENTE" at bounding box center [817, 292] width 172 height 51
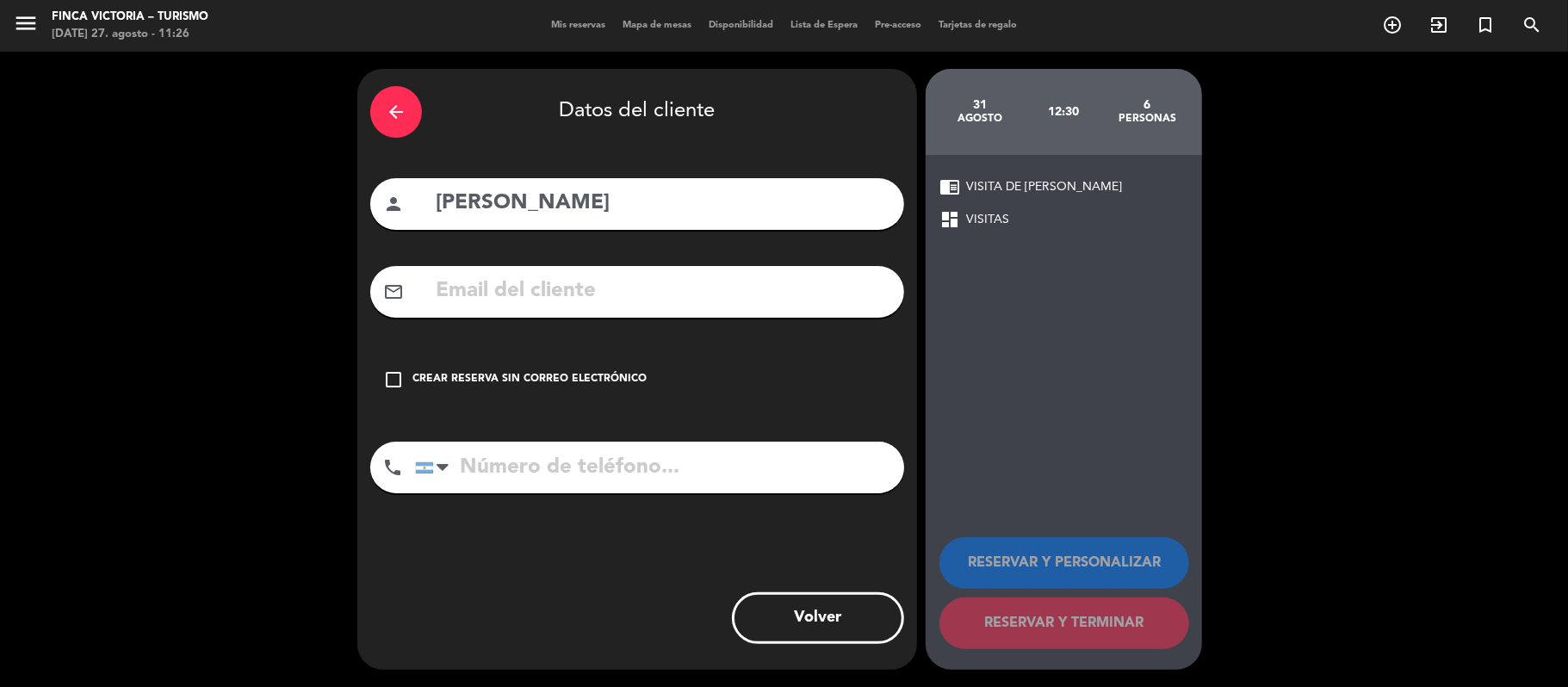
click at [600, 379] on div "Crear reserva sin correo electrónico" at bounding box center [529, 379] width 234 height 17
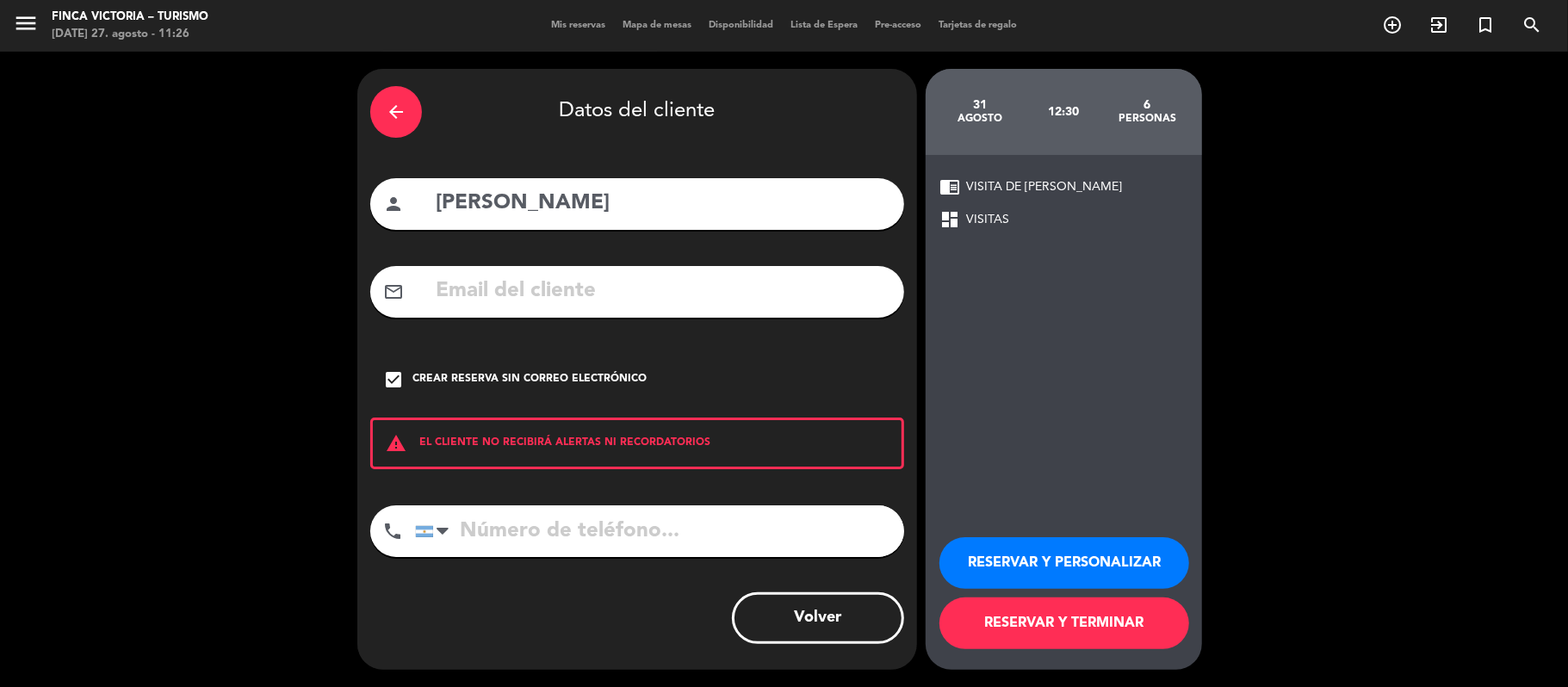
click at [1058, 556] on button "RESERVAR Y PERSONALIZAR" at bounding box center [1064, 563] width 250 height 51
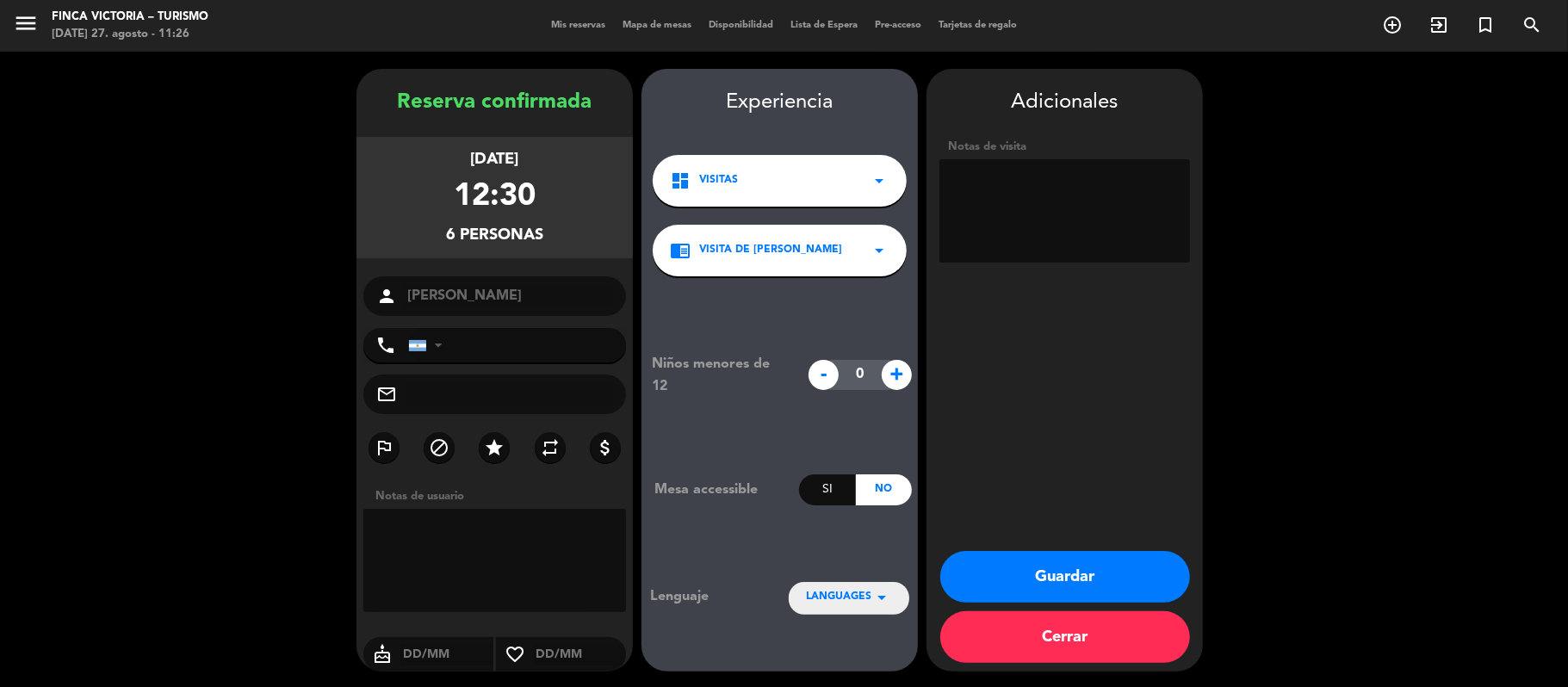
drag, startPoint x: 979, startPoint y: 558, endPoint x: 1026, endPoint y: 286, distance: 276.0
click at [1026, 309] on div "Adicionales Notas de visita Guardar Cerrar" at bounding box center [1064, 370] width 277 height 603
click at [1027, 246] on textarea at bounding box center [1064, 211] width 251 height 103
type textarea "ESPAÑOL"
click at [992, 561] on button "Guardar" at bounding box center [1065, 576] width 250 height 51
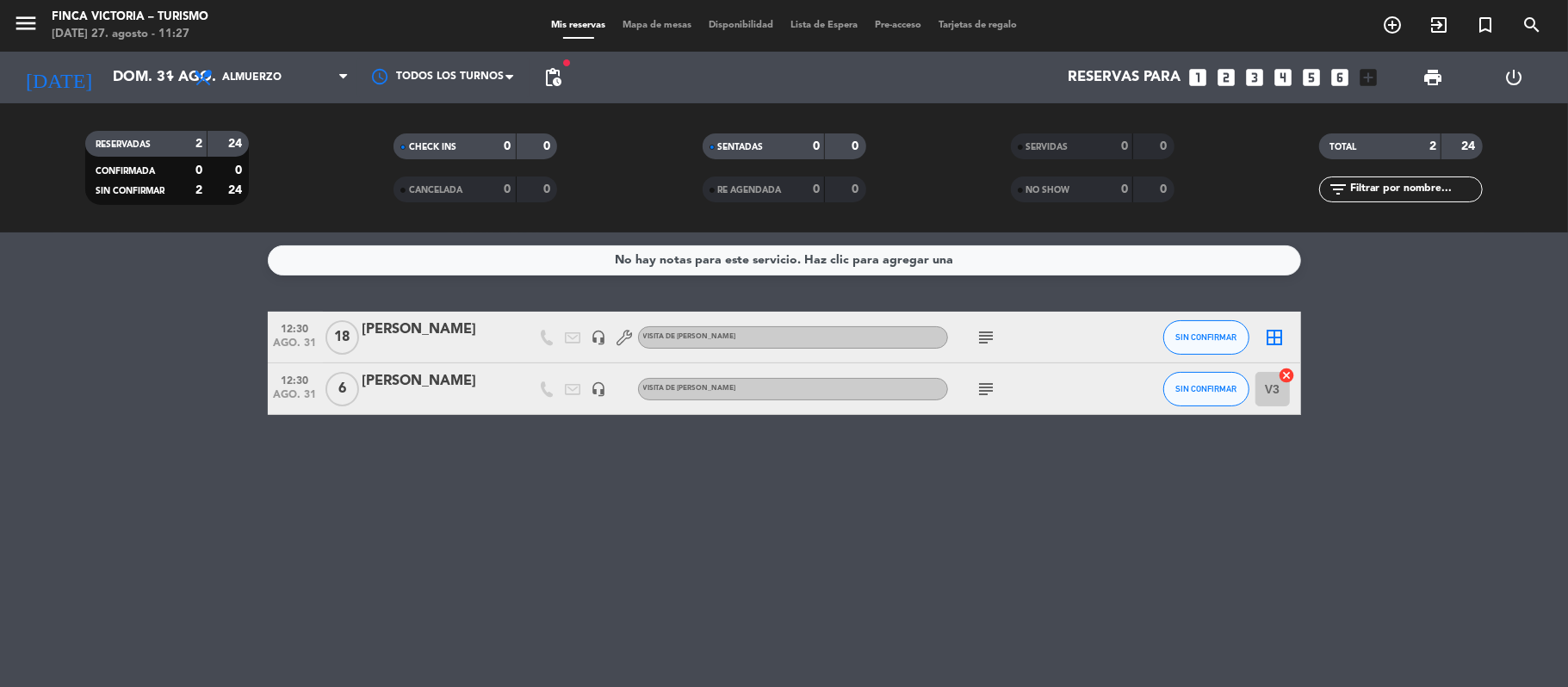
click at [986, 337] on icon "subject" at bounding box center [987, 337] width 20 height 21
click at [854, 615] on div "No hay notas para este servicio. Haz clic para agregar una 12:30 [DATE] [PERSON…" at bounding box center [784, 460] width 1568 height 455
click at [979, 393] on icon "subject" at bounding box center [987, 390] width 20 height 21
click at [477, 549] on div "No hay notas para este servicio. Haz clic para agregar una 12:30 [DATE] [PERSON…" at bounding box center [784, 460] width 1568 height 455
click at [104, 62] on input "dom. 31 ago." at bounding box center [198, 78] width 186 height 34
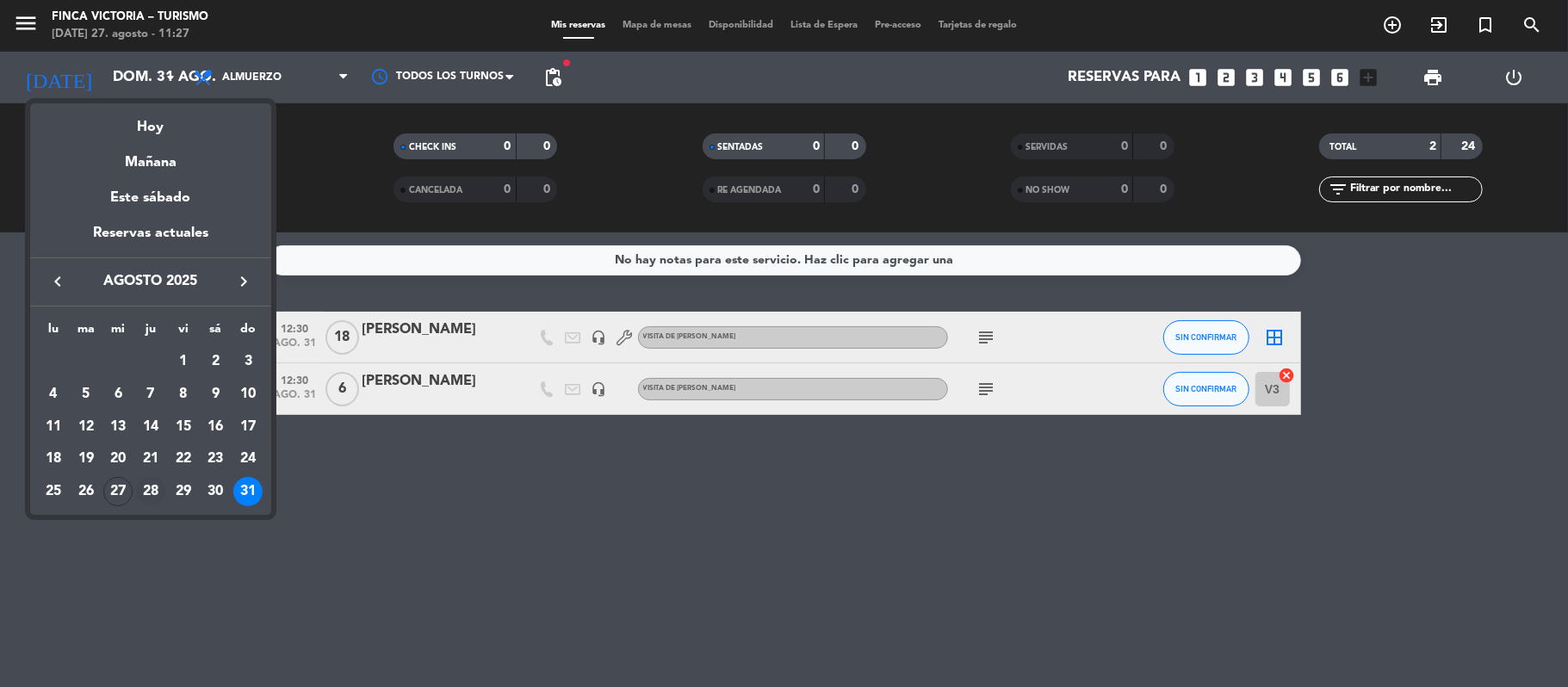
click at [148, 496] on div "28" at bounding box center [150, 491] width 29 height 29
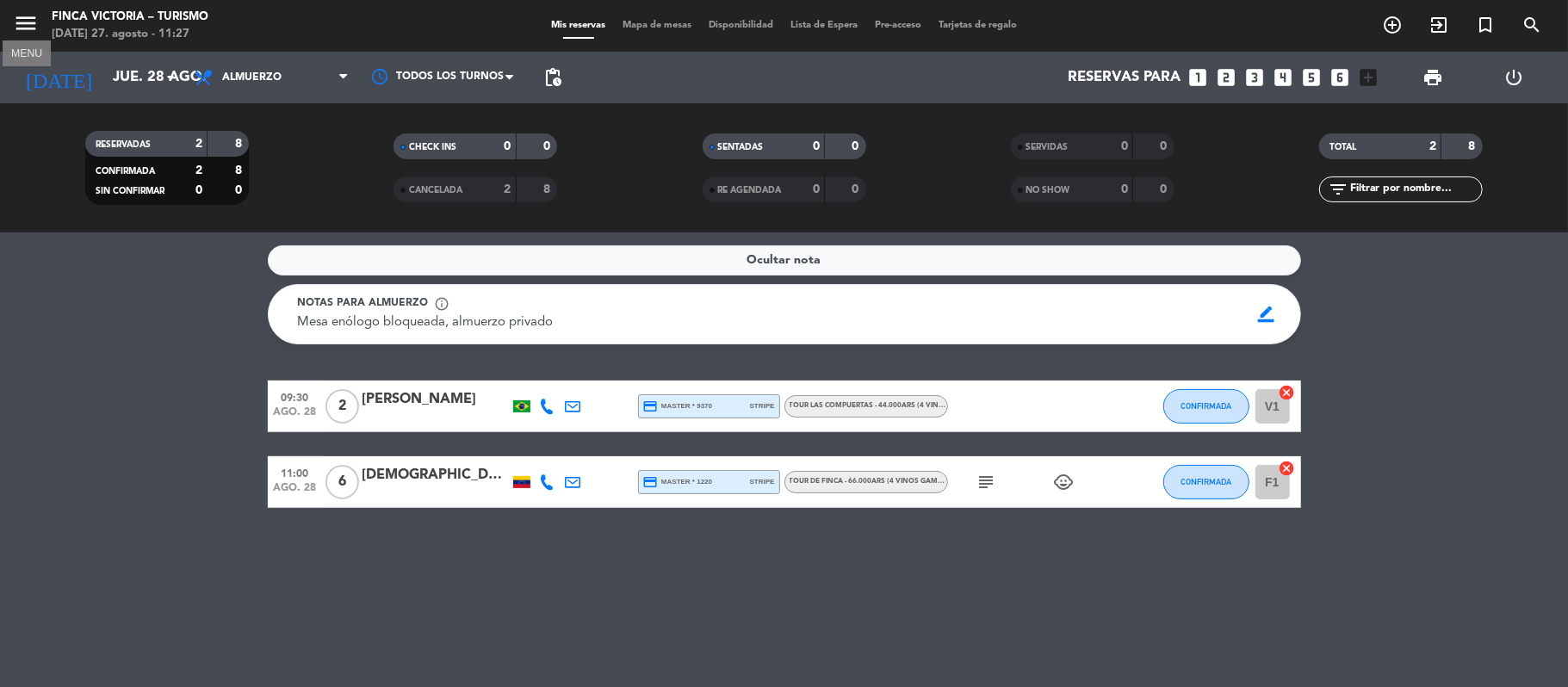
click at [32, 25] on icon "menu" at bounding box center [26, 23] width 26 height 26
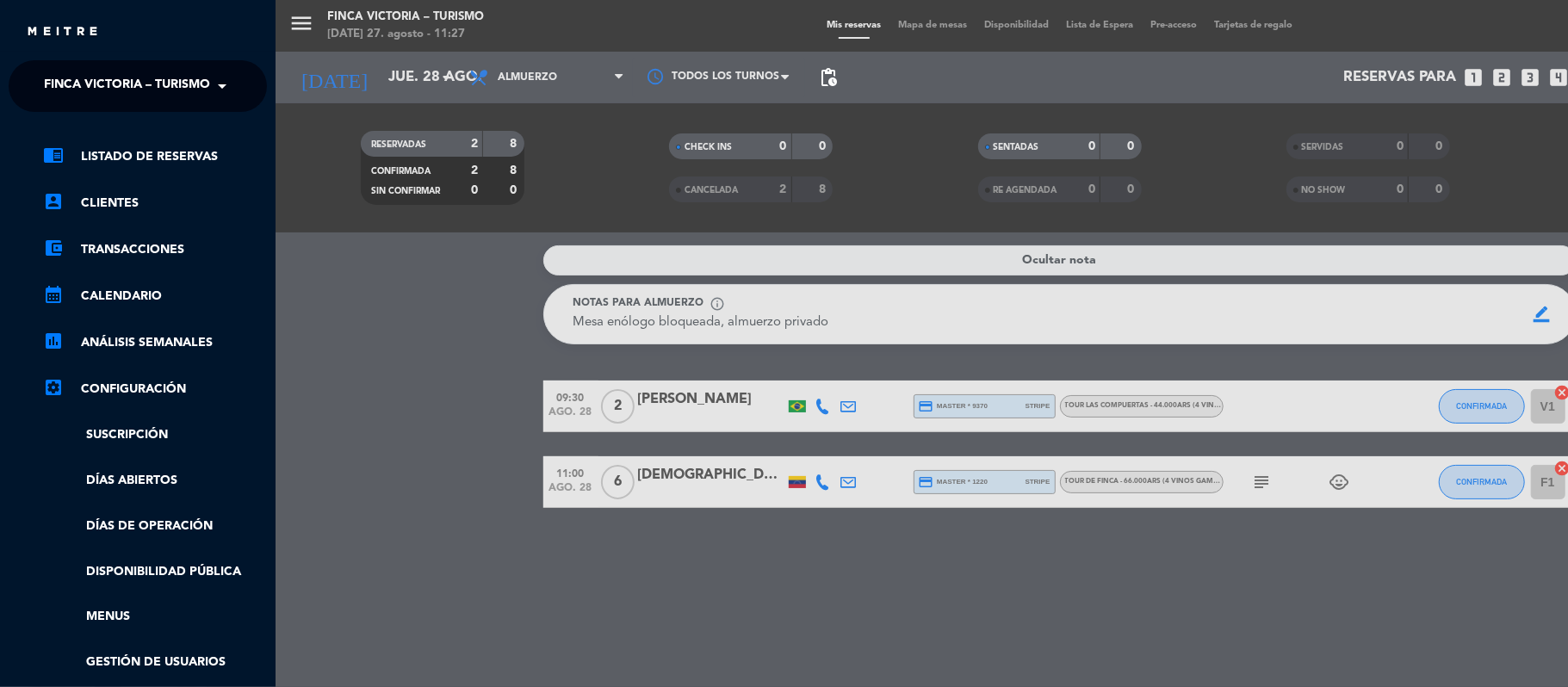
click at [37, 74] on div "× FINCA VICTORIA – TURISMO" at bounding box center [125, 86] width 175 height 36
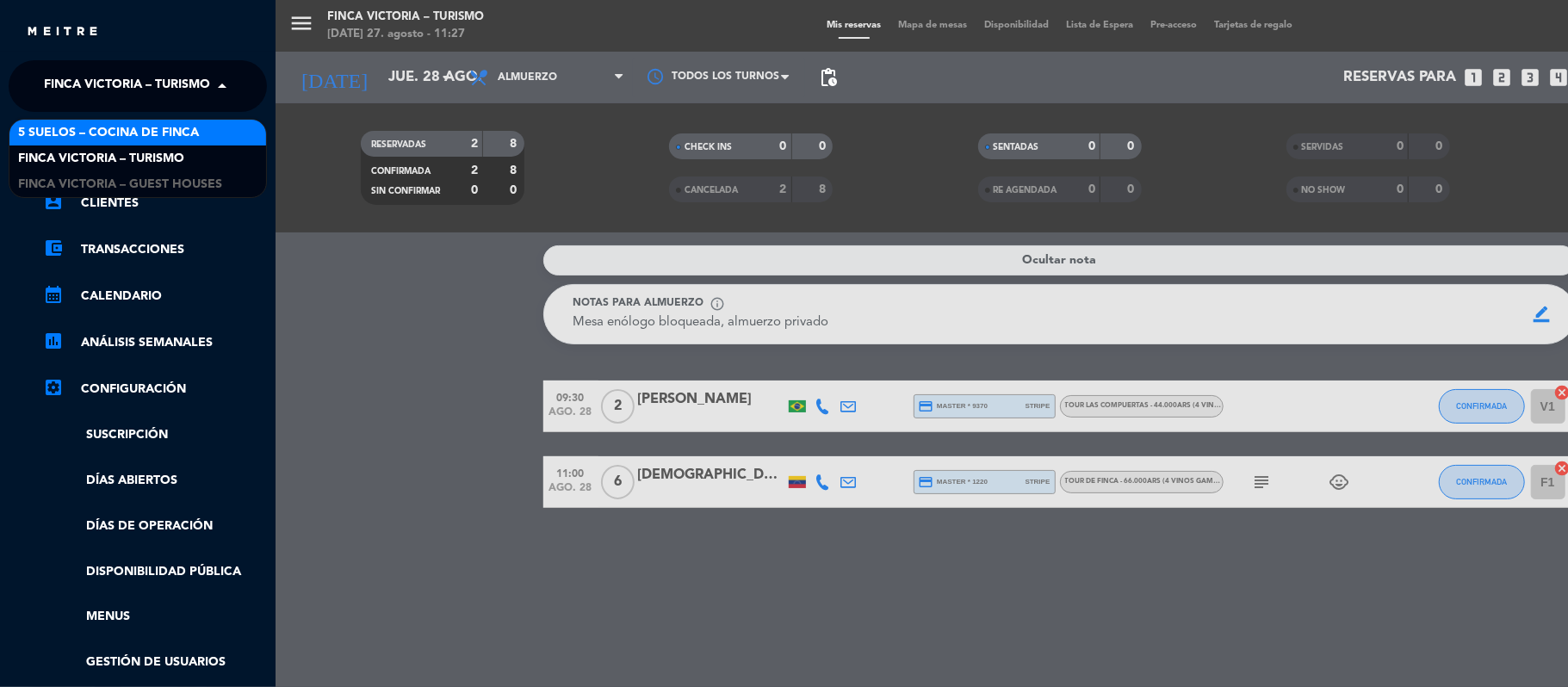
click at [48, 129] on span "5 SUELOS – COCINA DE FINCA" at bounding box center [108, 132] width 181 height 20
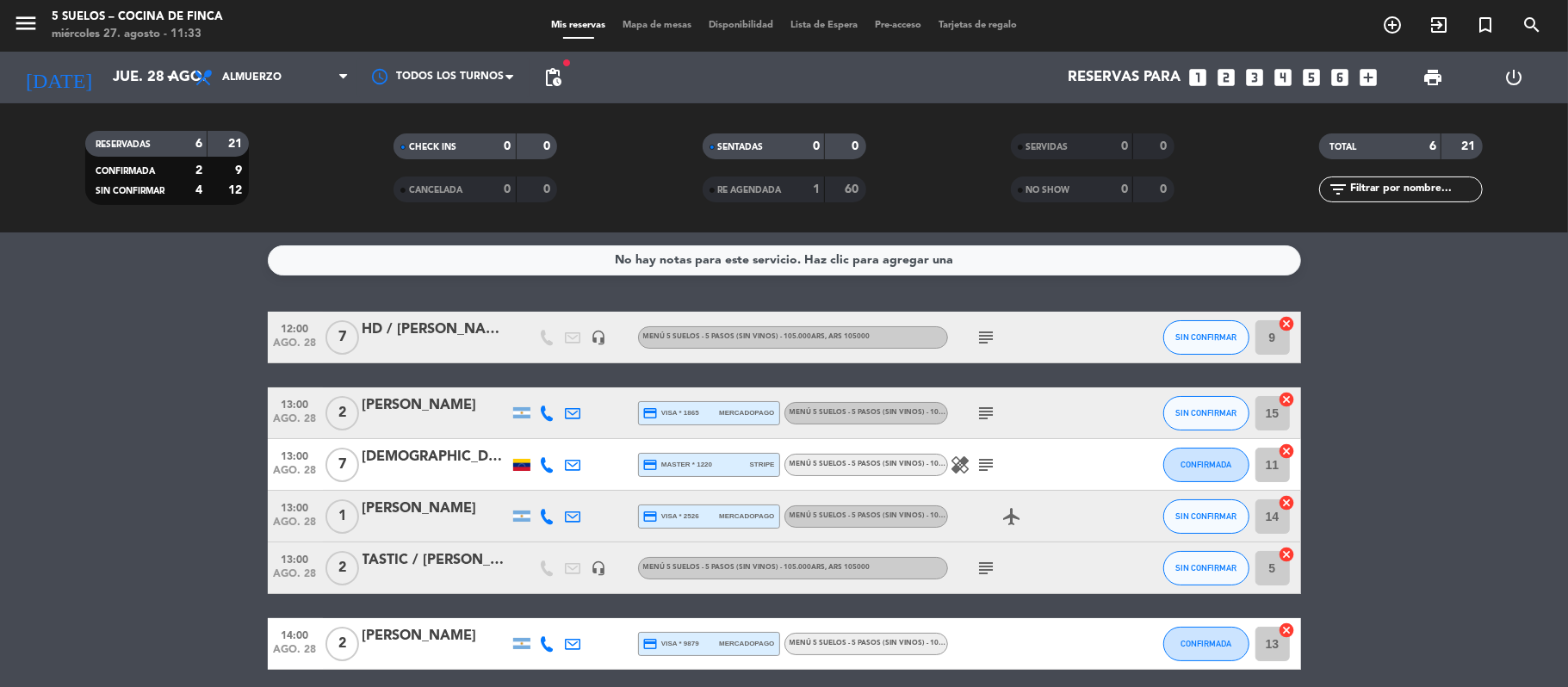
click at [117, 97] on div "[DATE] [DATE] arrow_drop_down" at bounding box center [99, 76] width 172 height 51
click at [120, 80] on input "jue. 28 ago." at bounding box center [198, 78] width 186 height 34
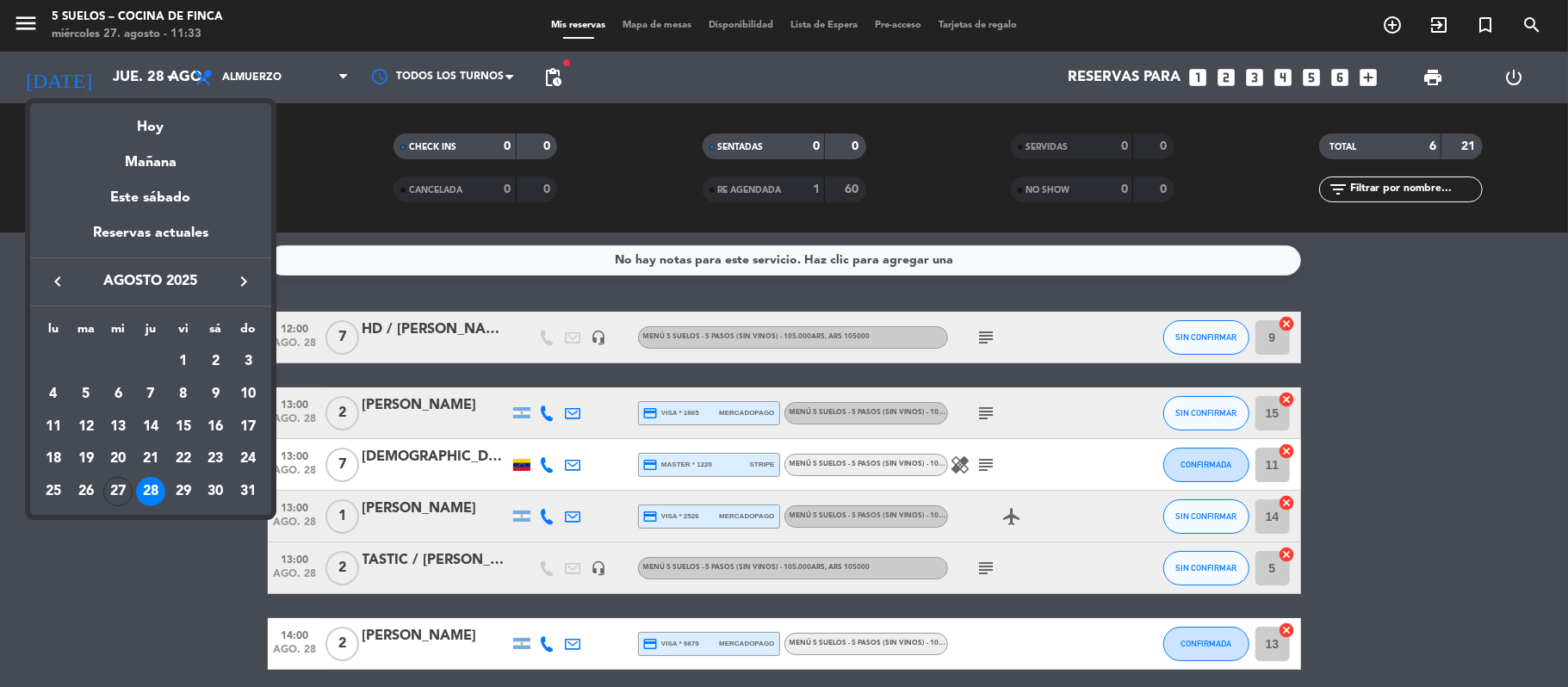
click at [241, 286] on icon "keyboard_arrow_right" at bounding box center [243, 282] width 20 height 21
click at [213, 400] on div "6" at bounding box center [214, 393] width 29 height 29
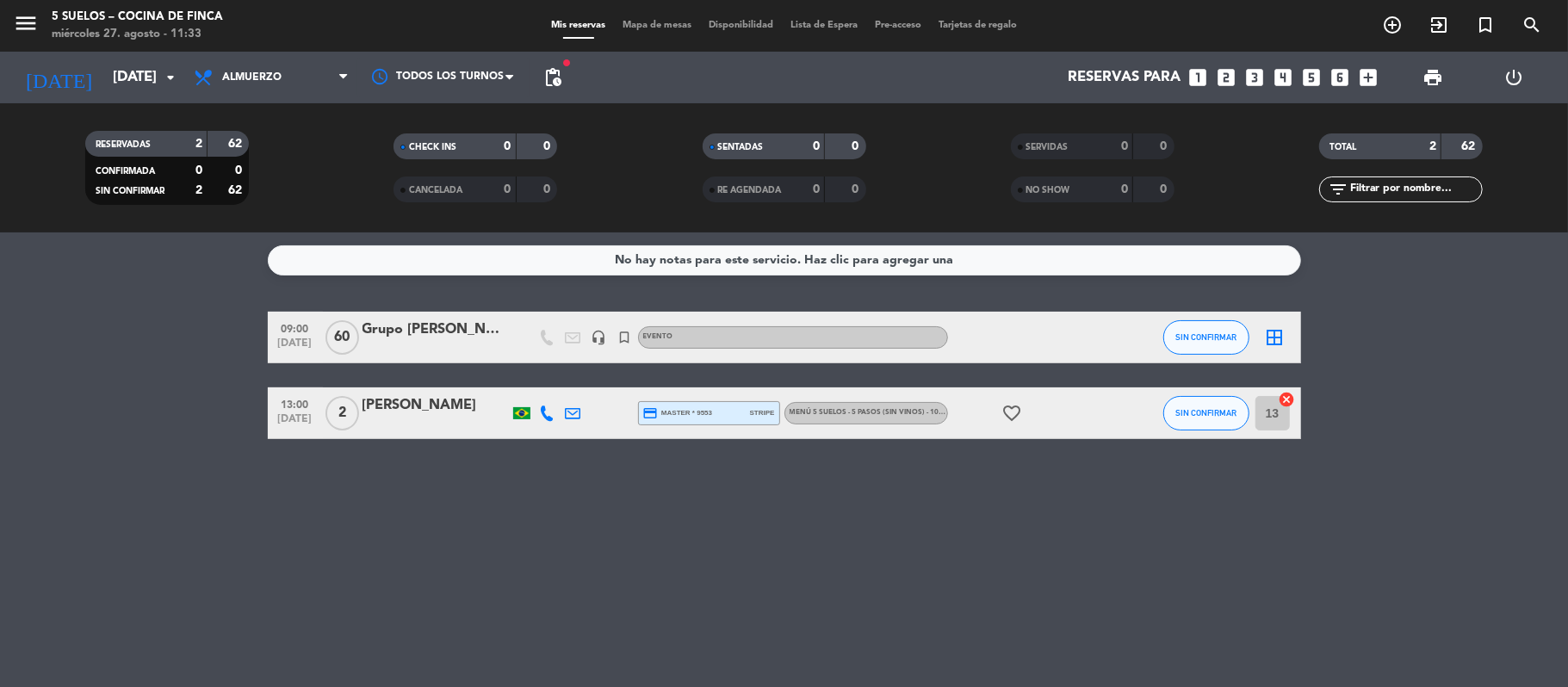
click at [301, 351] on span "[DATE]" at bounding box center [295, 347] width 43 height 20
click at [103, 376] on bookings-row "09:00 [DATE] Creada: [DATE] Grupo [PERSON_NAME] headset_mic turned_in_not EVENT…" at bounding box center [784, 375] width 1568 height 128
click at [20, 26] on icon "menu" at bounding box center [26, 23] width 26 height 26
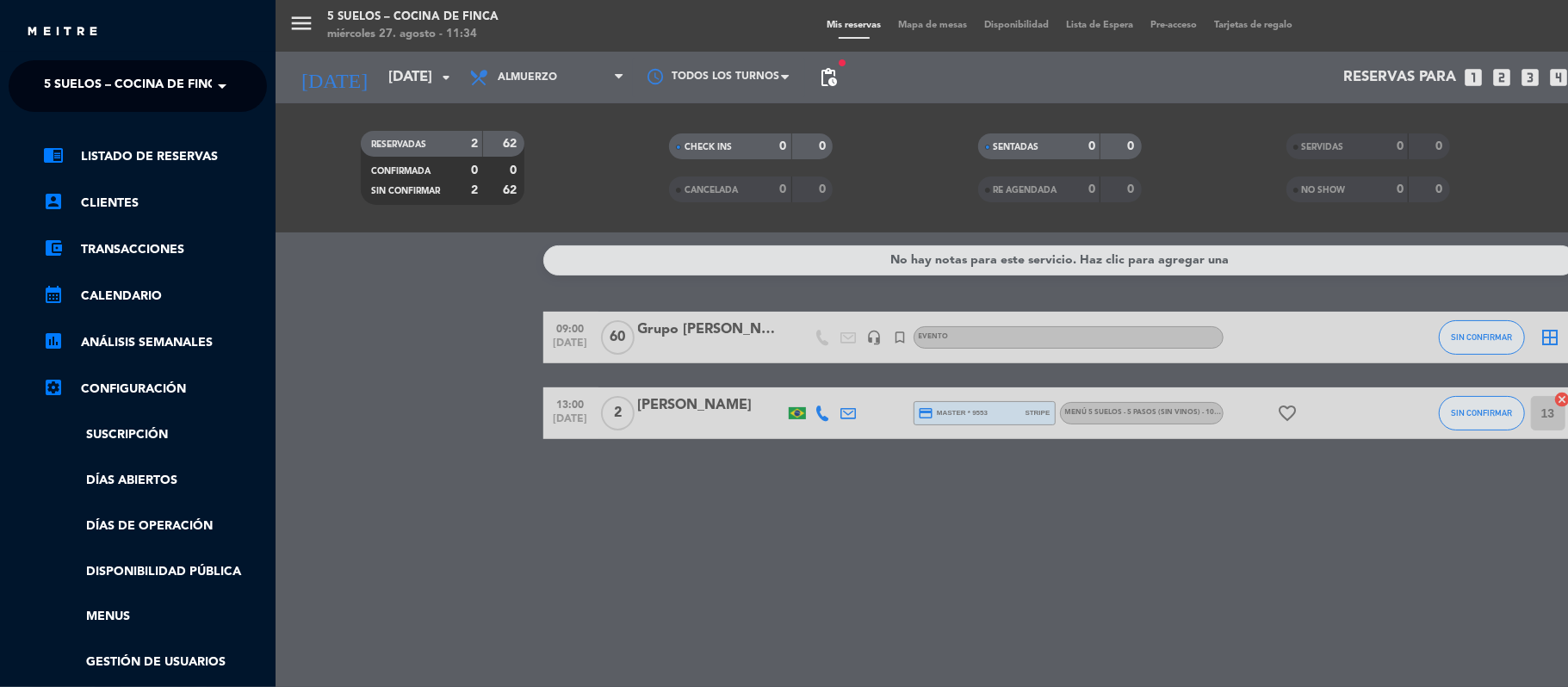
click at [41, 89] on div "× 5 SUELOS – COCINA DE FINCA" at bounding box center [125, 86] width 175 height 36
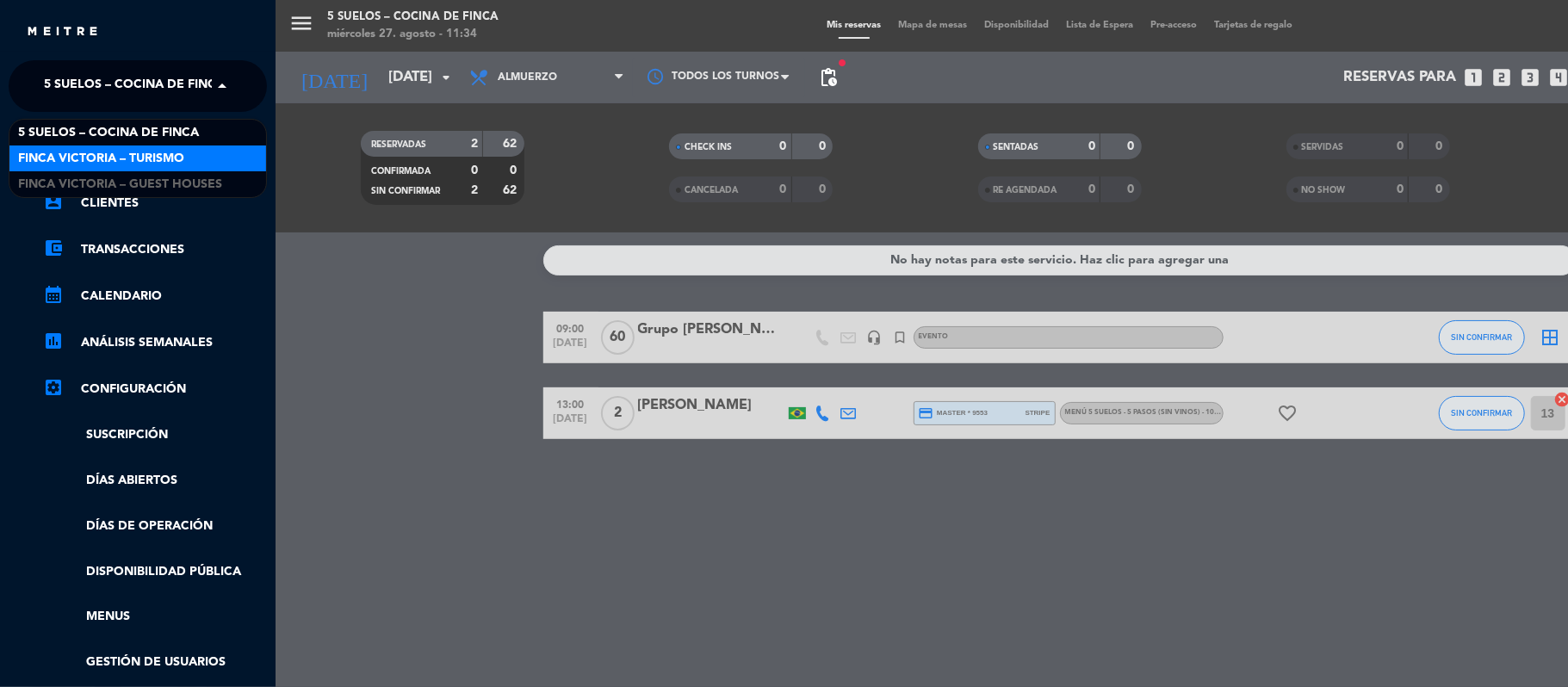
click at [61, 167] on span "FINCA VICTORIA – TURISMO" at bounding box center [101, 158] width 166 height 20
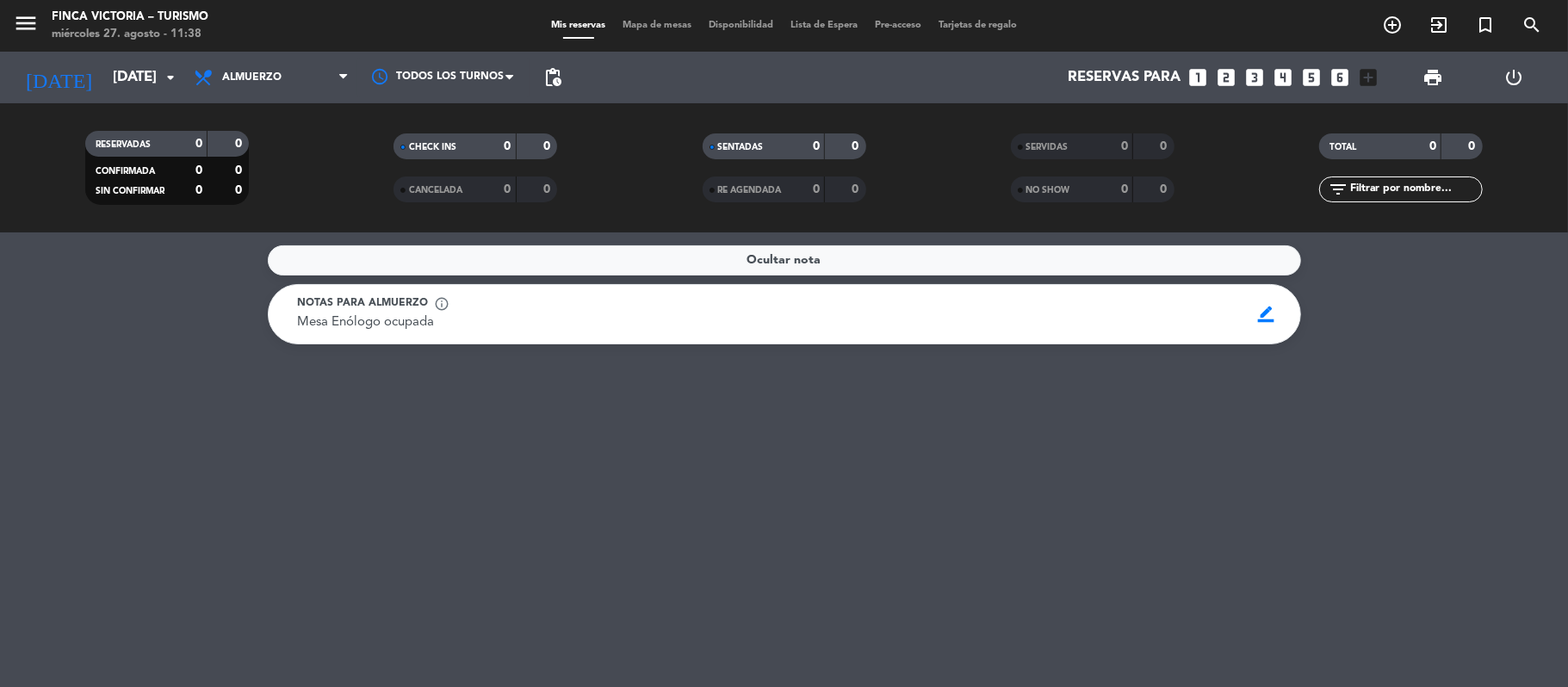
click at [94, 98] on div "[DATE] [DATE] arrow_drop_down" at bounding box center [99, 76] width 172 height 51
click at [96, 95] on div "[DATE] [DATE] arrow_drop_down" at bounding box center [99, 77] width 172 height 38
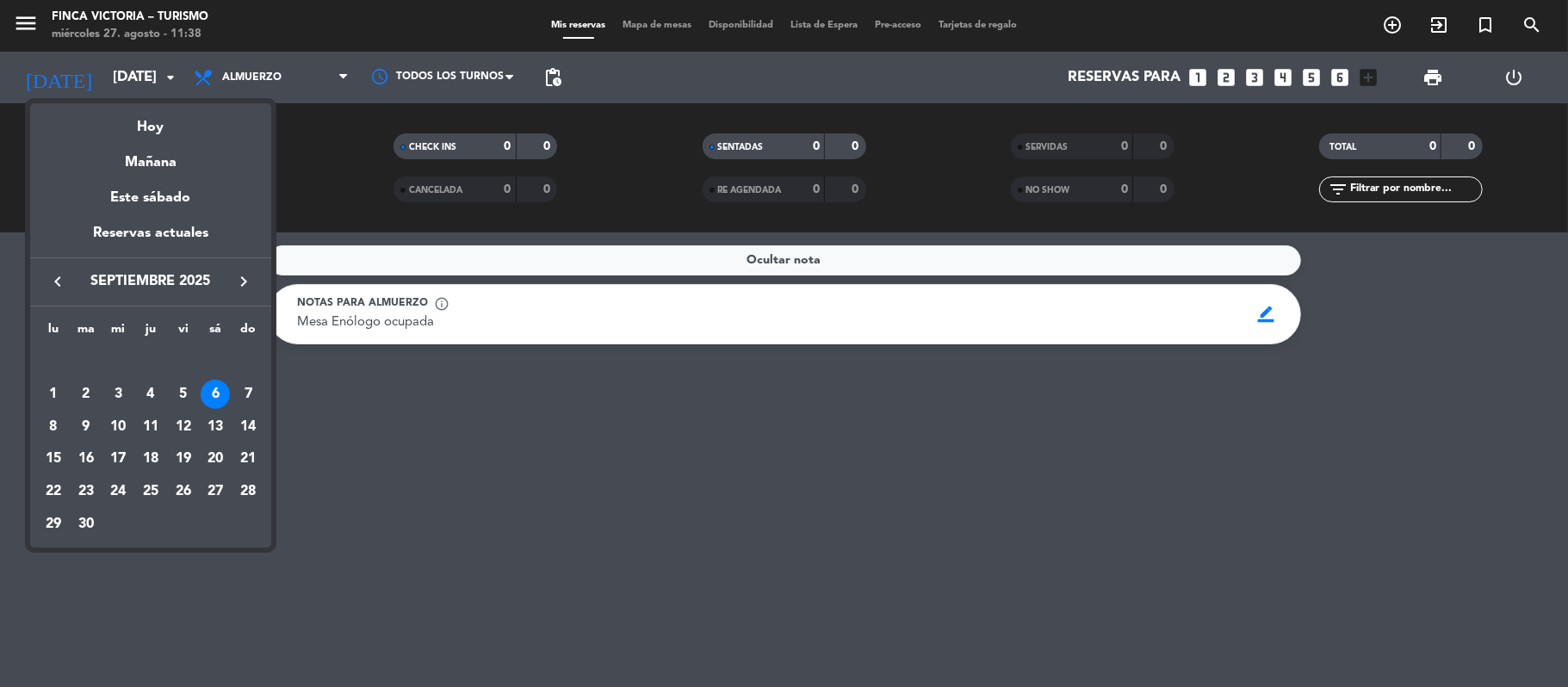
click at [242, 276] on icon "keyboard_arrow_right" at bounding box center [243, 282] width 20 height 21
click at [83, 420] on div "7" at bounding box center [86, 427] width 29 height 29
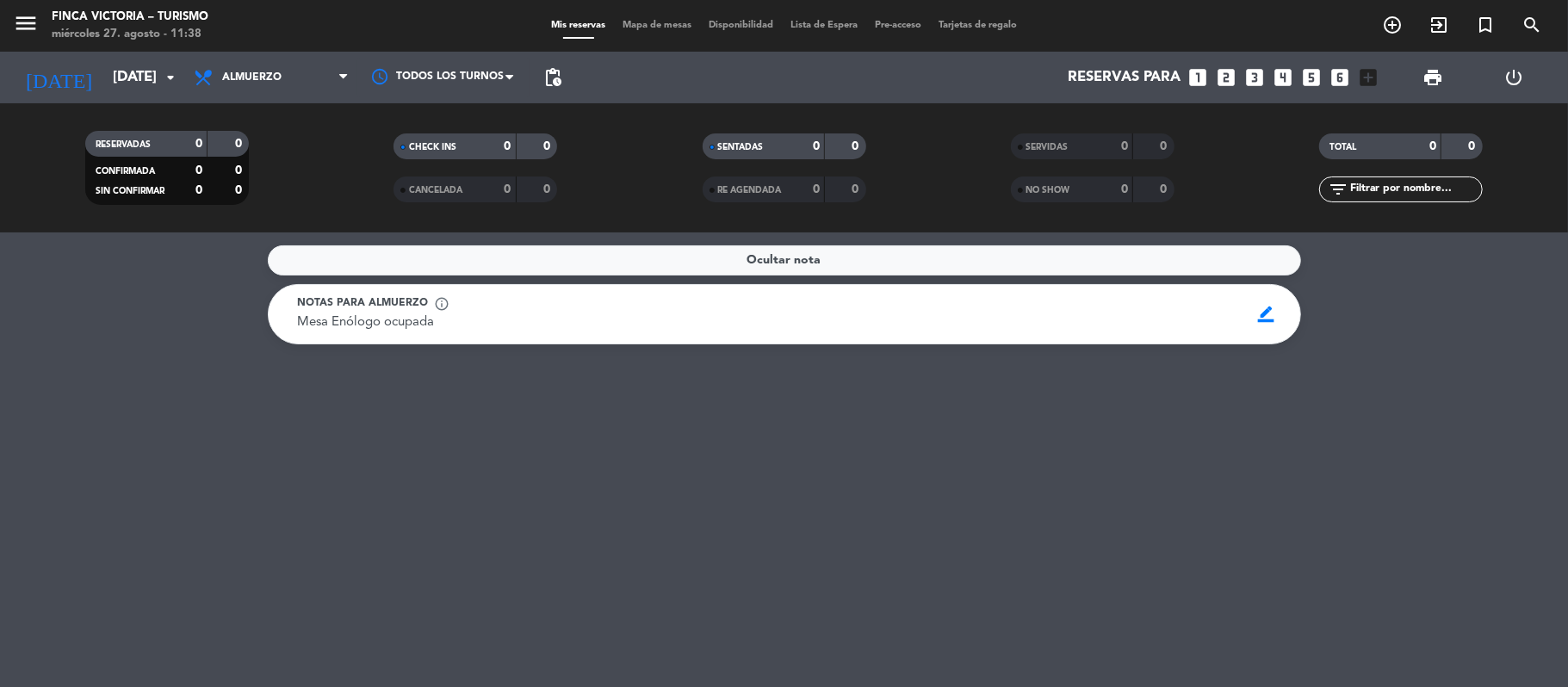
type input "[DATE]"
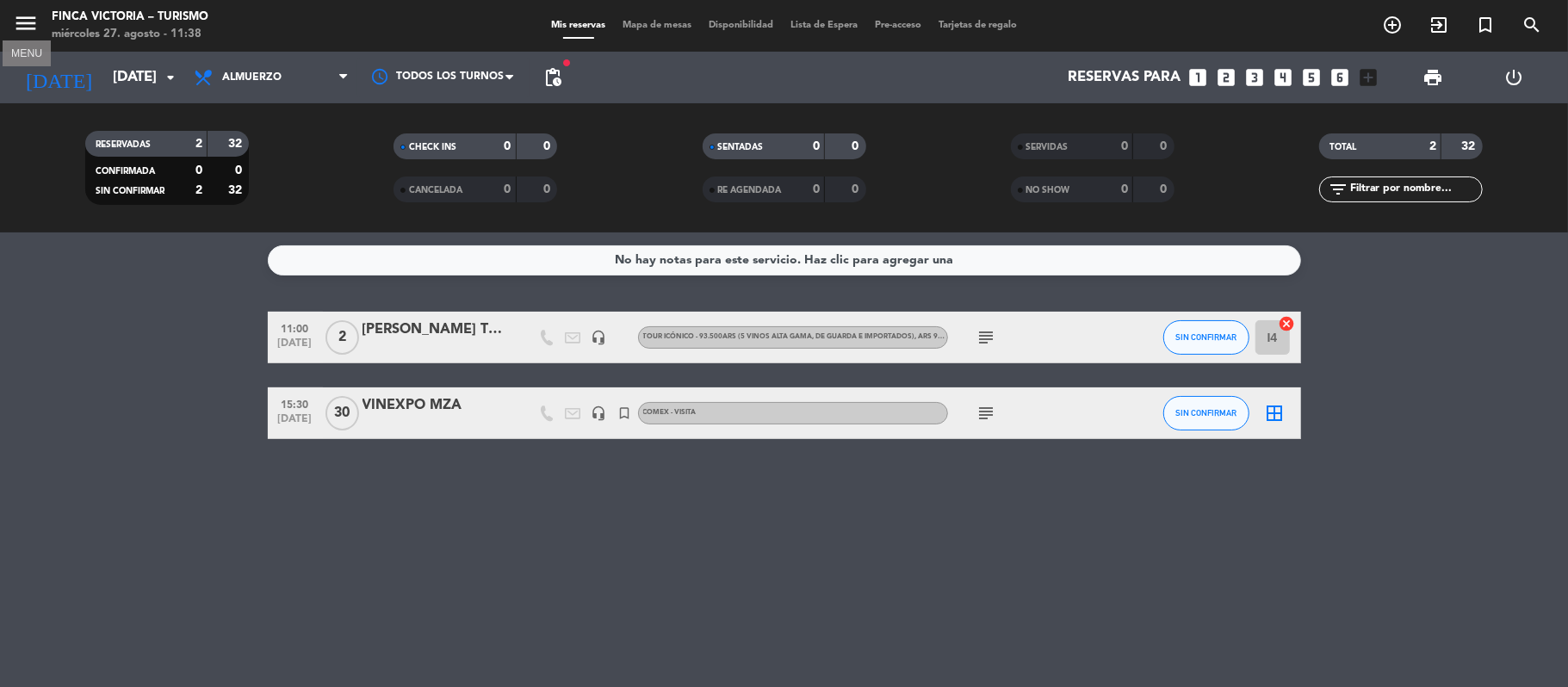
click at [15, 18] on icon "menu" at bounding box center [26, 23] width 26 height 26
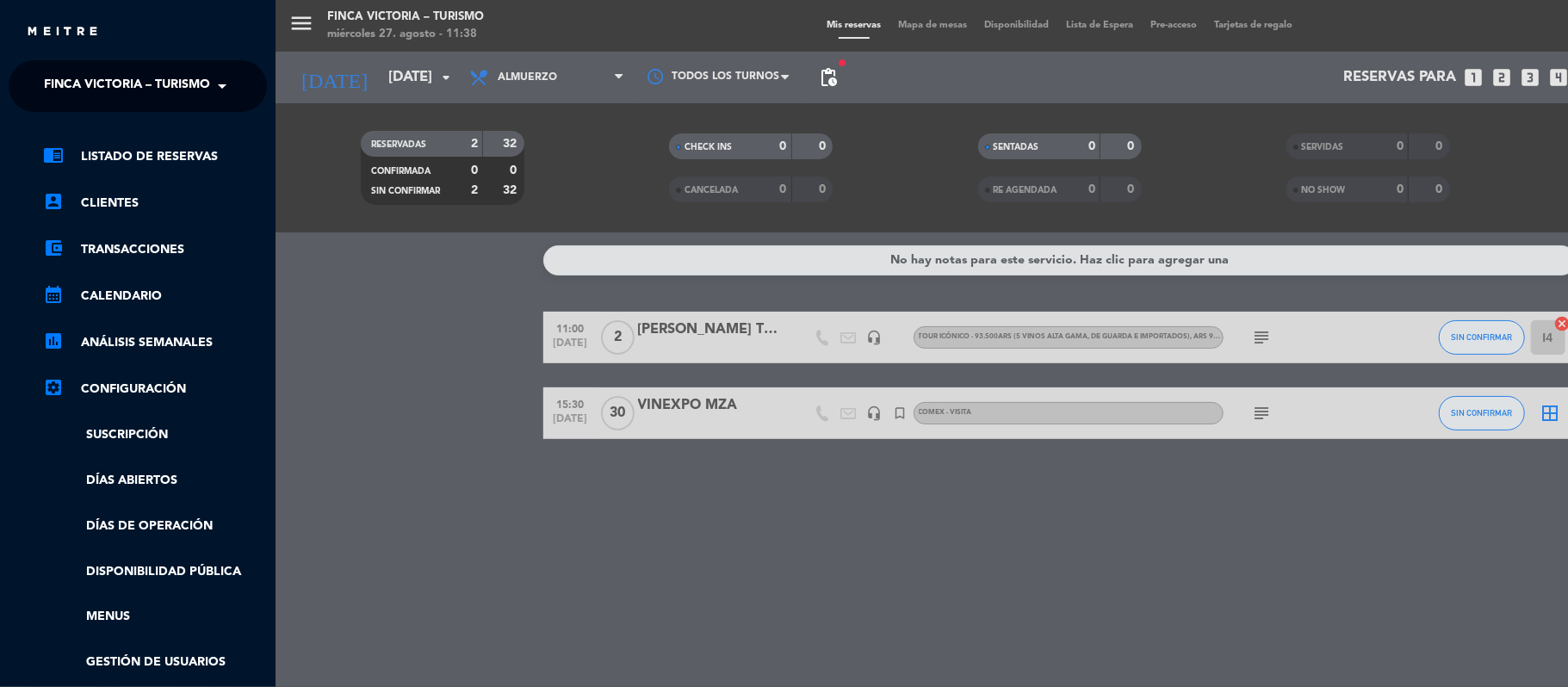
click at [56, 94] on span "FINCA VICTORIA – TURISMO" at bounding box center [127, 86] width 166 height 36
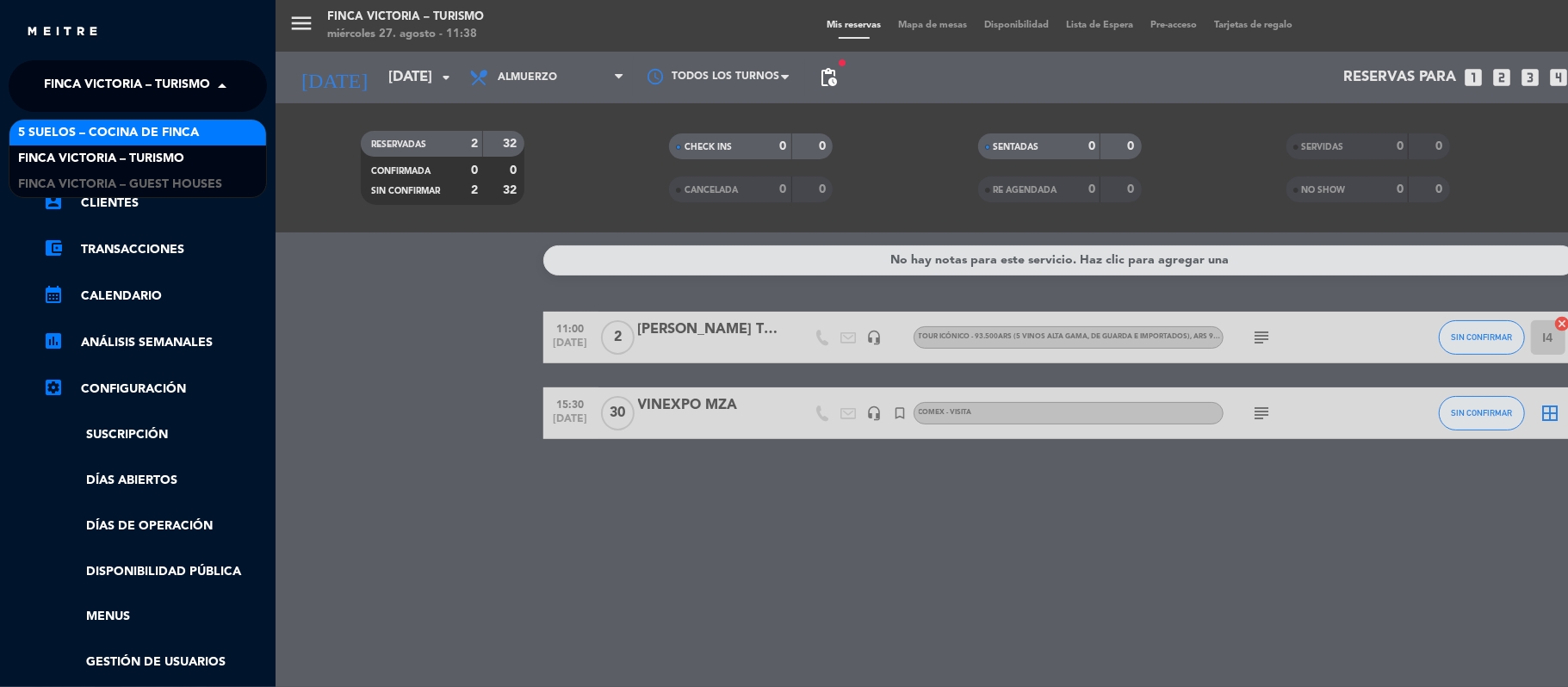
click at [59, 143] on div "5 SUELOS – COCINA DE FINCA" at bounding box center [137, 132] width 256 height 26
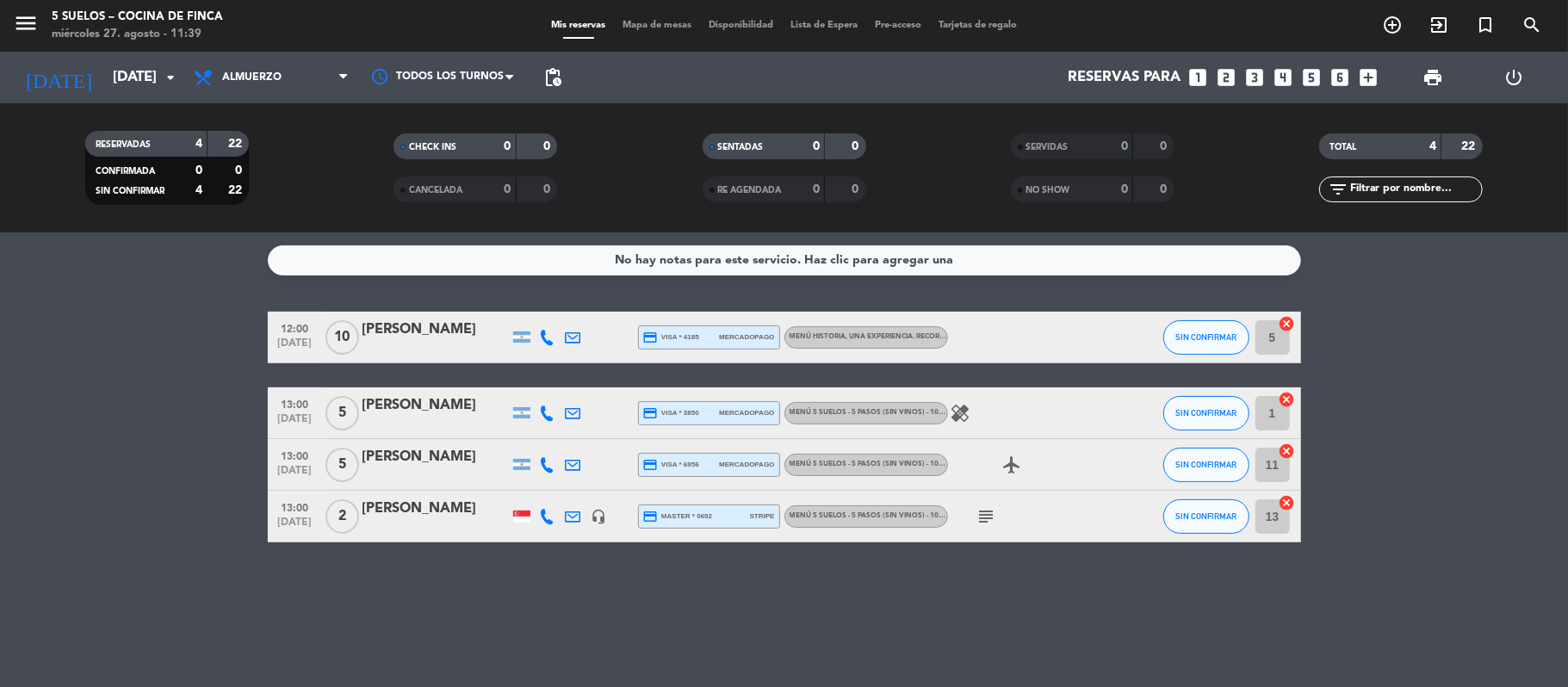
click at [425, 346] on div at bounding box center [435, 349] width 146 height 14
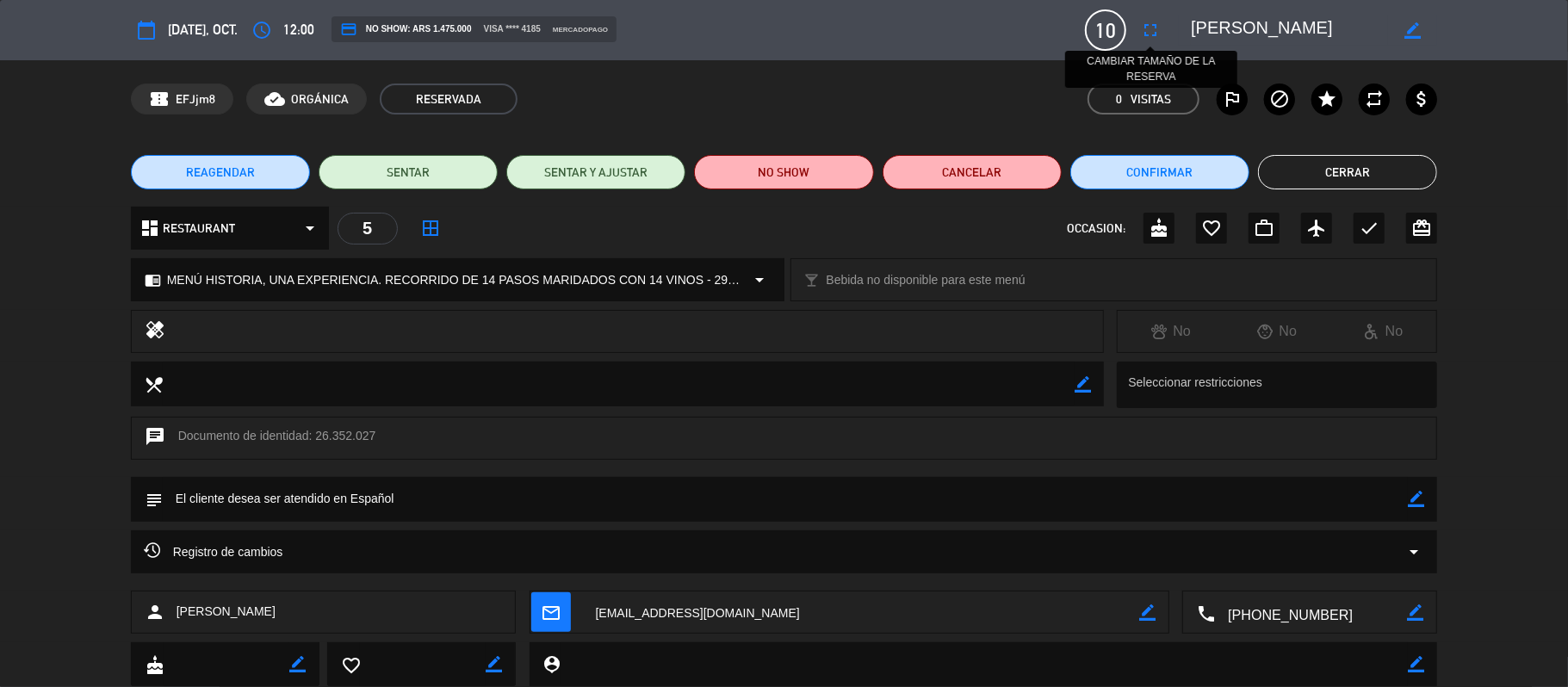
click at [1143, 35] on icon "fullscreen" at bounding box center [1150, 30] width 20 height 21
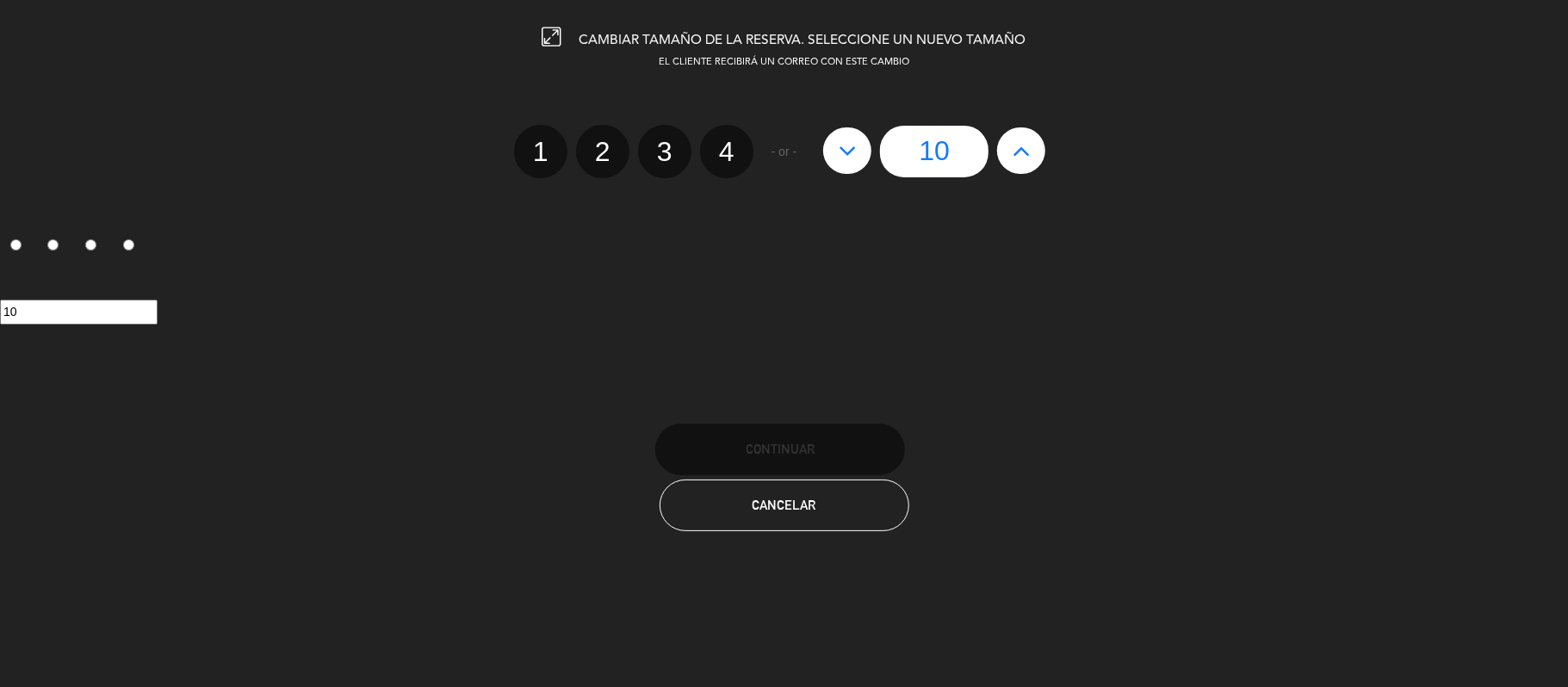
click at [1013, 159] on icon at bounding box center [1021, 151] width 18 height 28
type input "11"
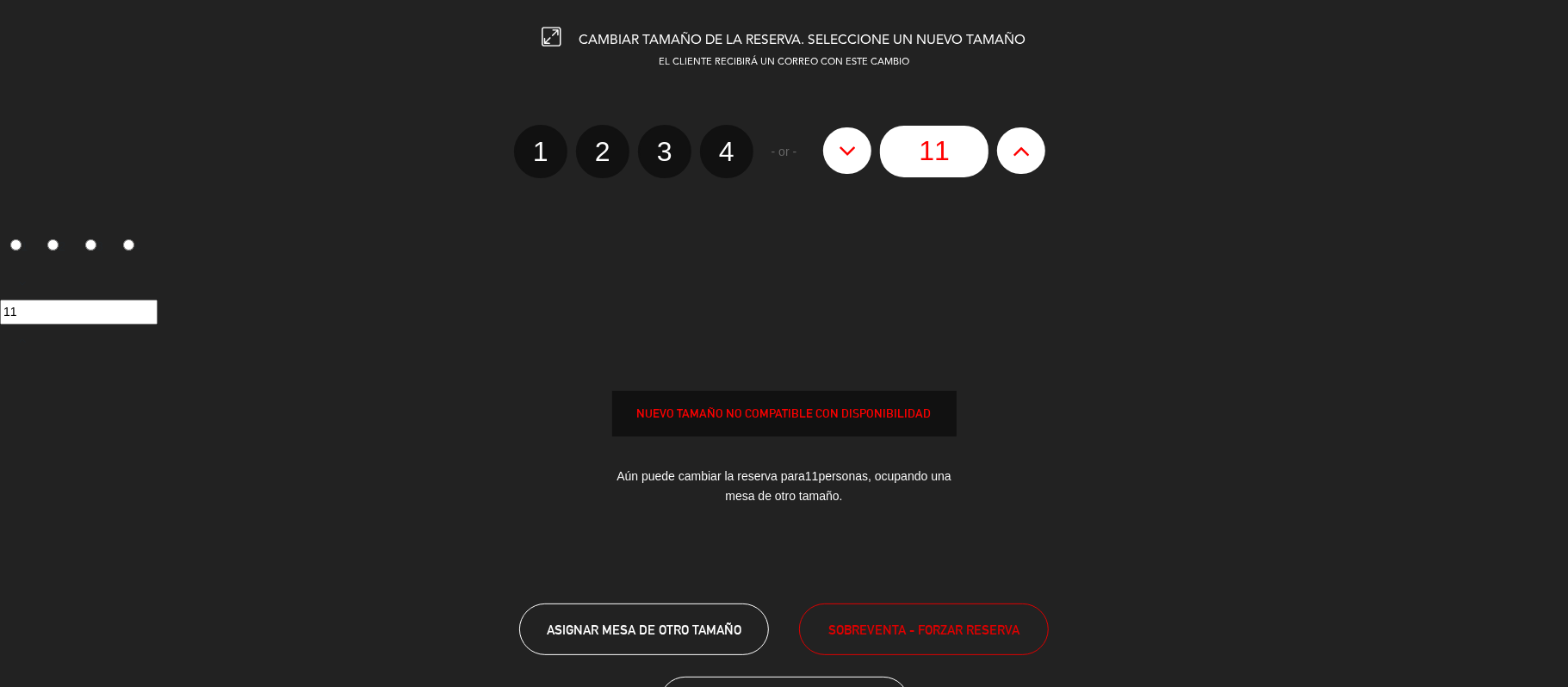
click at [1013, 159] on icon at bounding box center [1021, 151] width 18 height 28
type input "12"
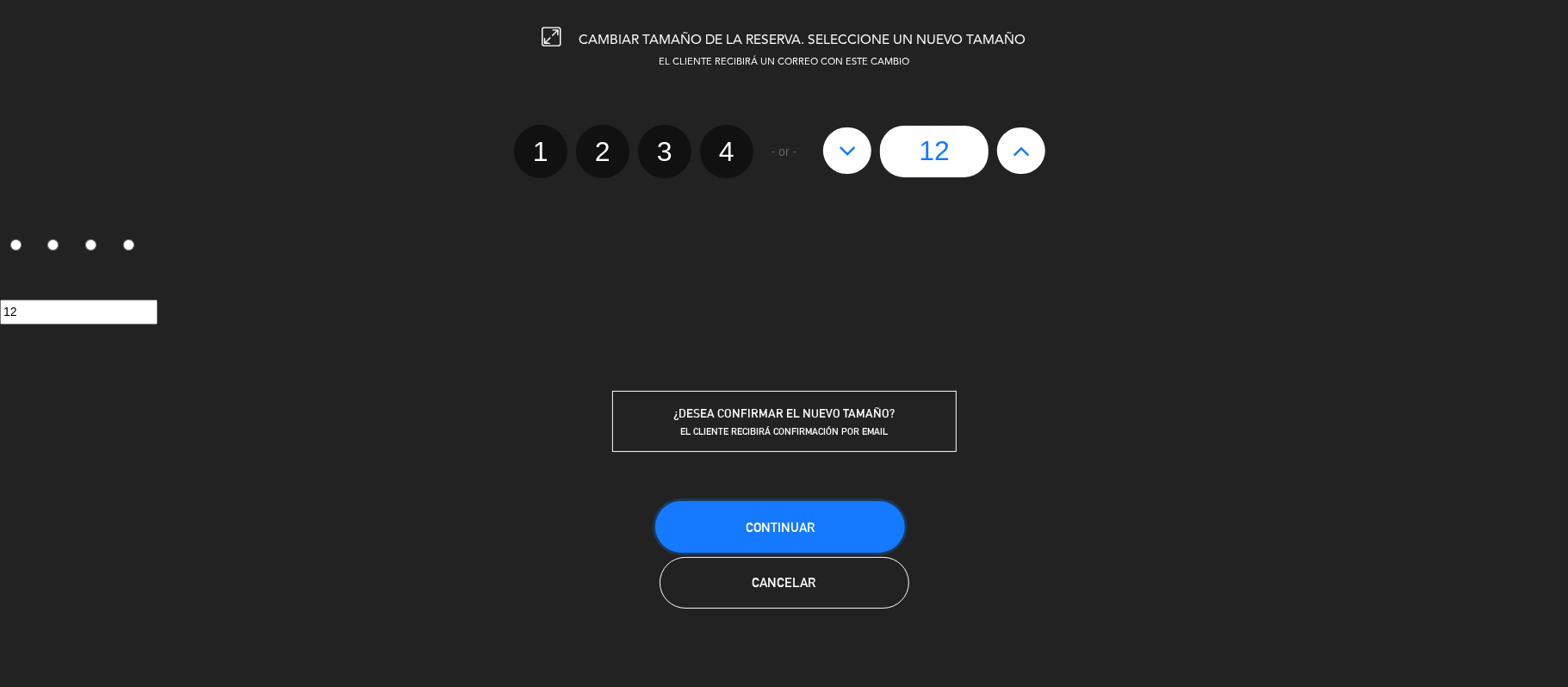
click at [816, 512] on button "Continuar" at bounding box center [780, 527] width 250 height 51
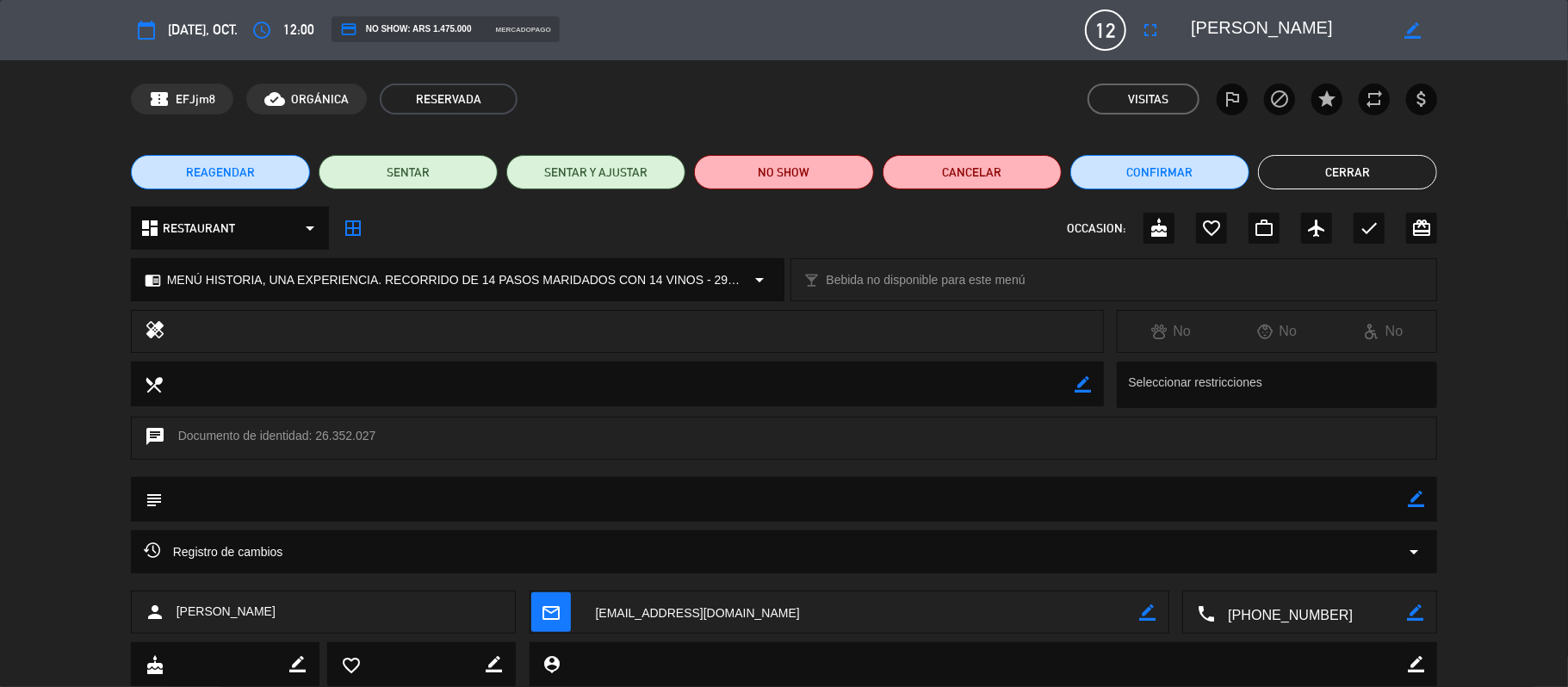
click at [1413, 498] on icon "border_color" at bounding box center [1416, 500] width 17 height 17
click at [1165, 517] on textarea at bounding box center [785, 499] width 1246 height 44
click at [1327, 179] on button "Cerrar" at bounding box center [1347, 172] width 179 height 34
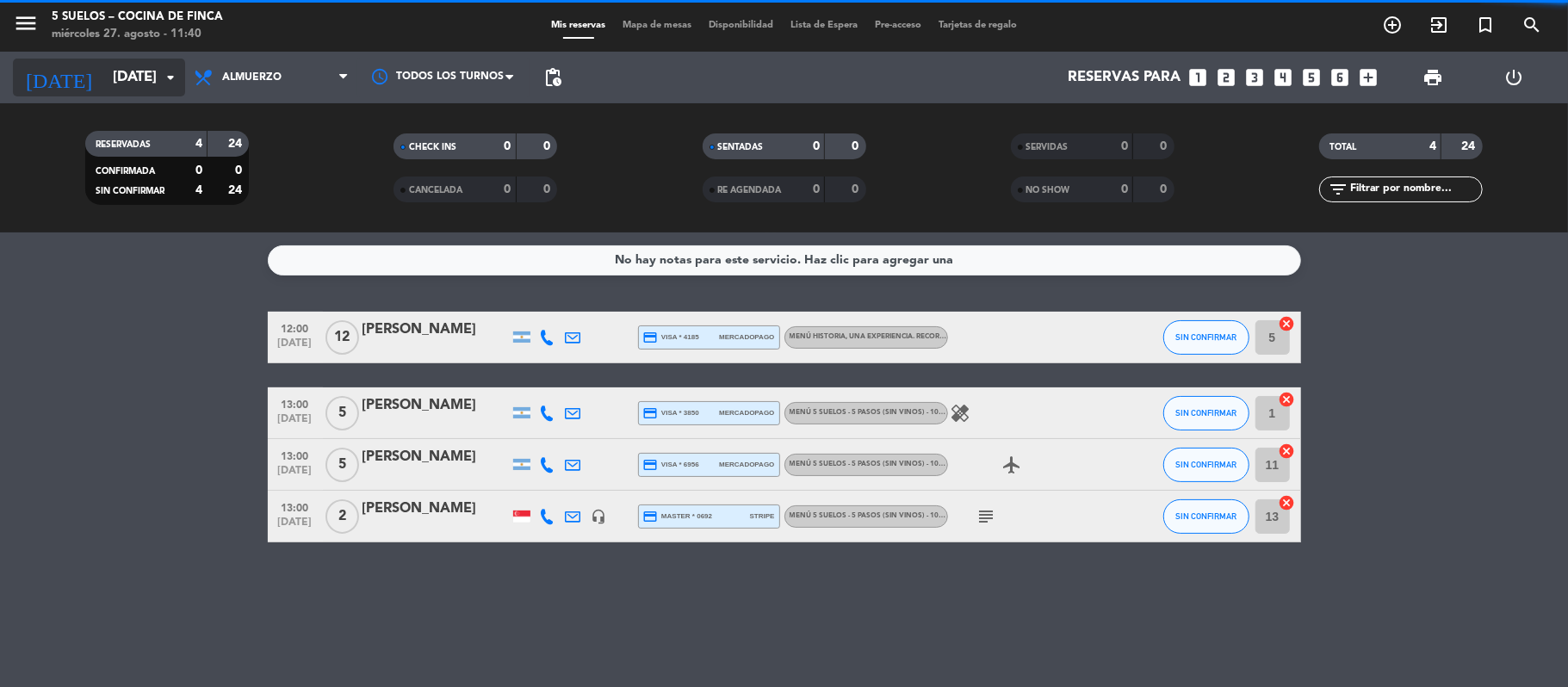
click at [104, 74] on input "[DATE]" at bounding box center [198, 78] width 186 height 34
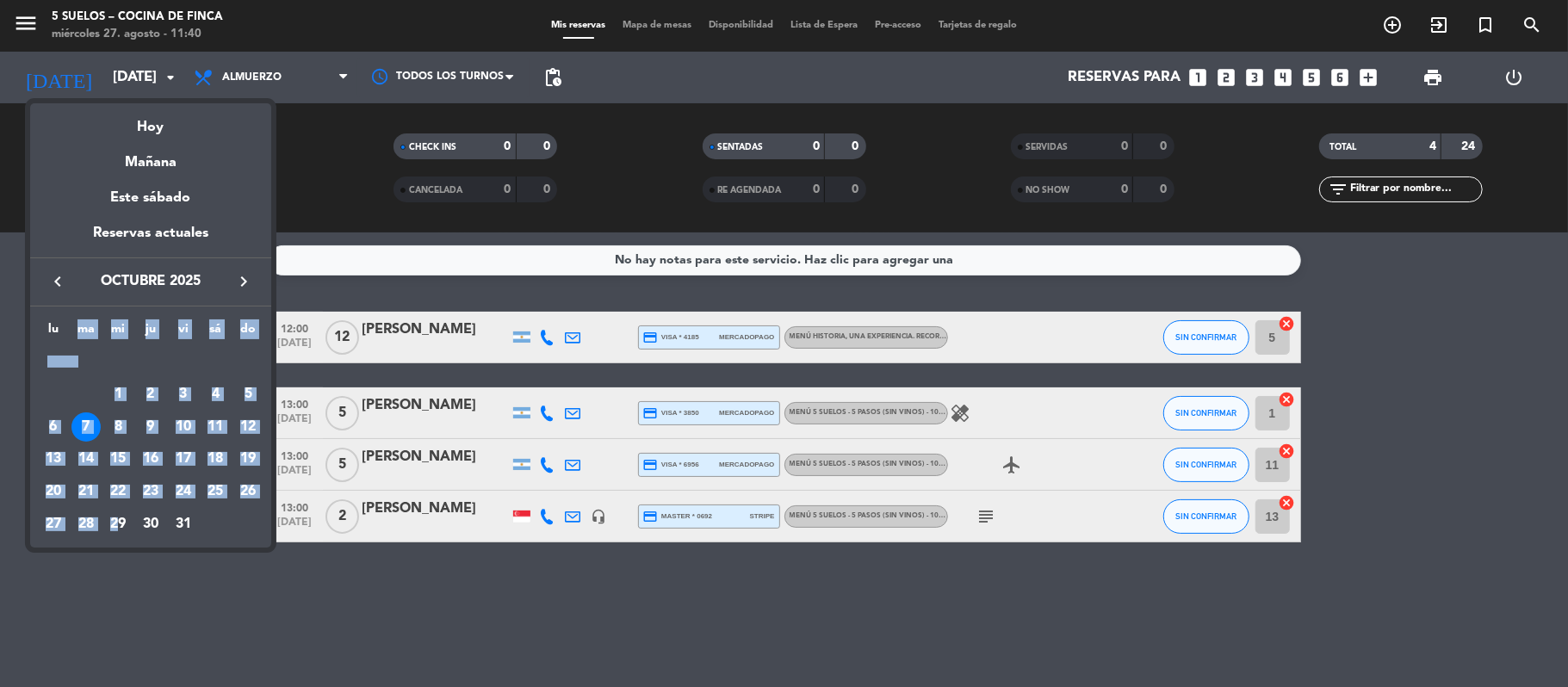
drag, startPoint x: 118, startPoint y: 524, endPoint x: 74, endPoint y: 323, distance: 205.8
click at [74, 323] on table "lu ma mi ju vi sá do [DATE] 2 3 4 5 6 7 8 9 10 11 12 13 14 15 16 17 18 19 20 21…" at bounding box center [151, 430] width 227 height 221
click at [52, 277] on icon "keyboard_arrow_left" at bounding box center [58, 282] width 20 height 21
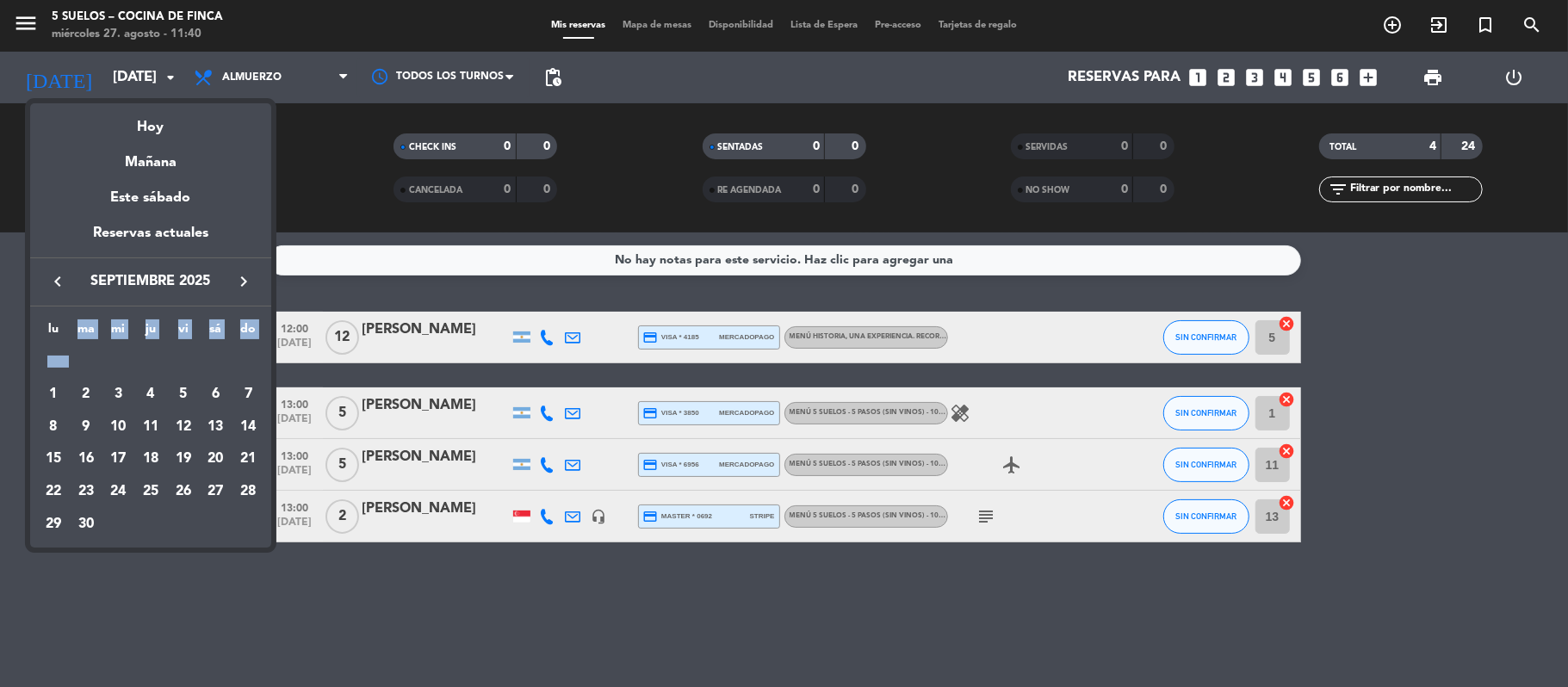
click at [52, 277] on icon "keyboard_arrow_left" at bounding box center [58, 282] width 20 height 21
click at [187, 493] on div "29" at bounding box center [183, 491] width 29 height 29
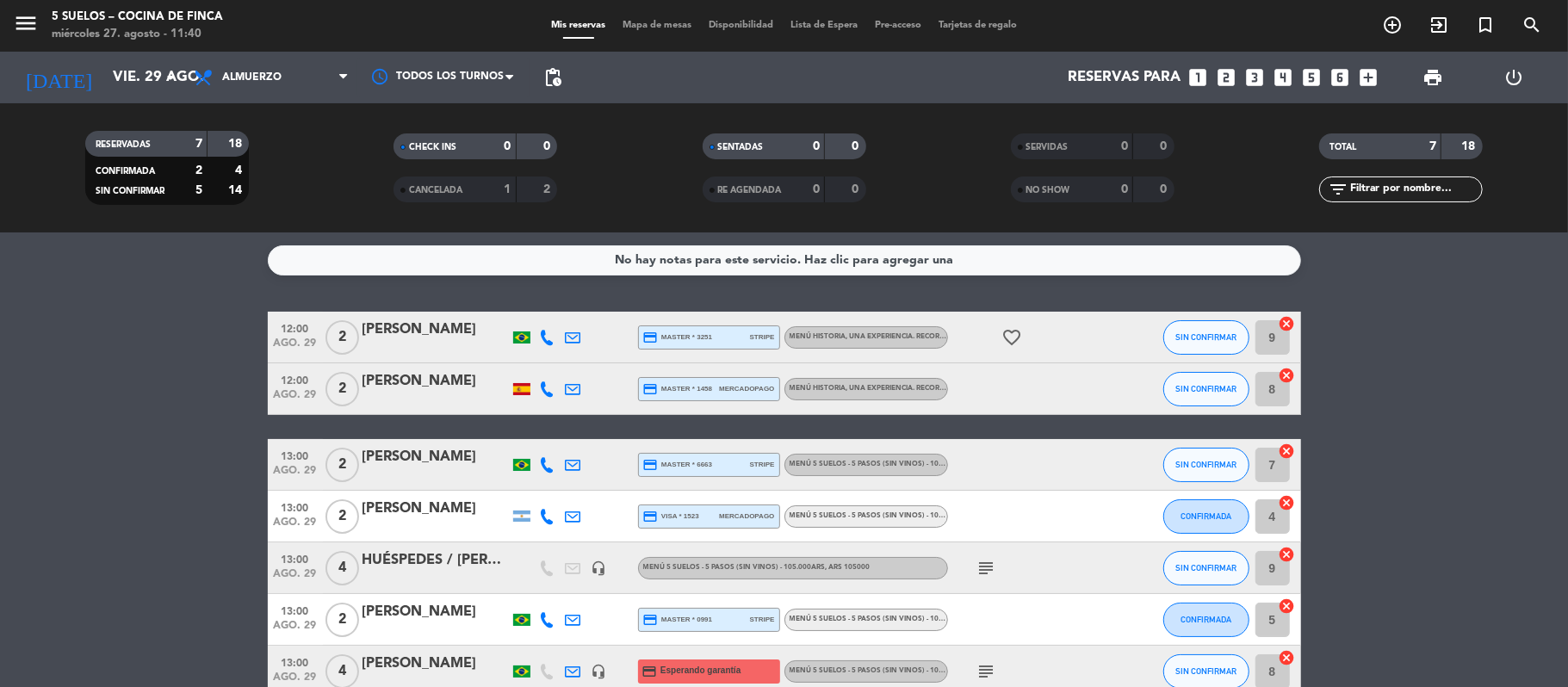
click at [169, 365] on bookings-row "12:00 [DATE] 2 [PERSON_NAME] credit_card master * 3251 stripe MENÚ HISTORIA, UN…" at bounding box center [784, 504] width 1568 height 386
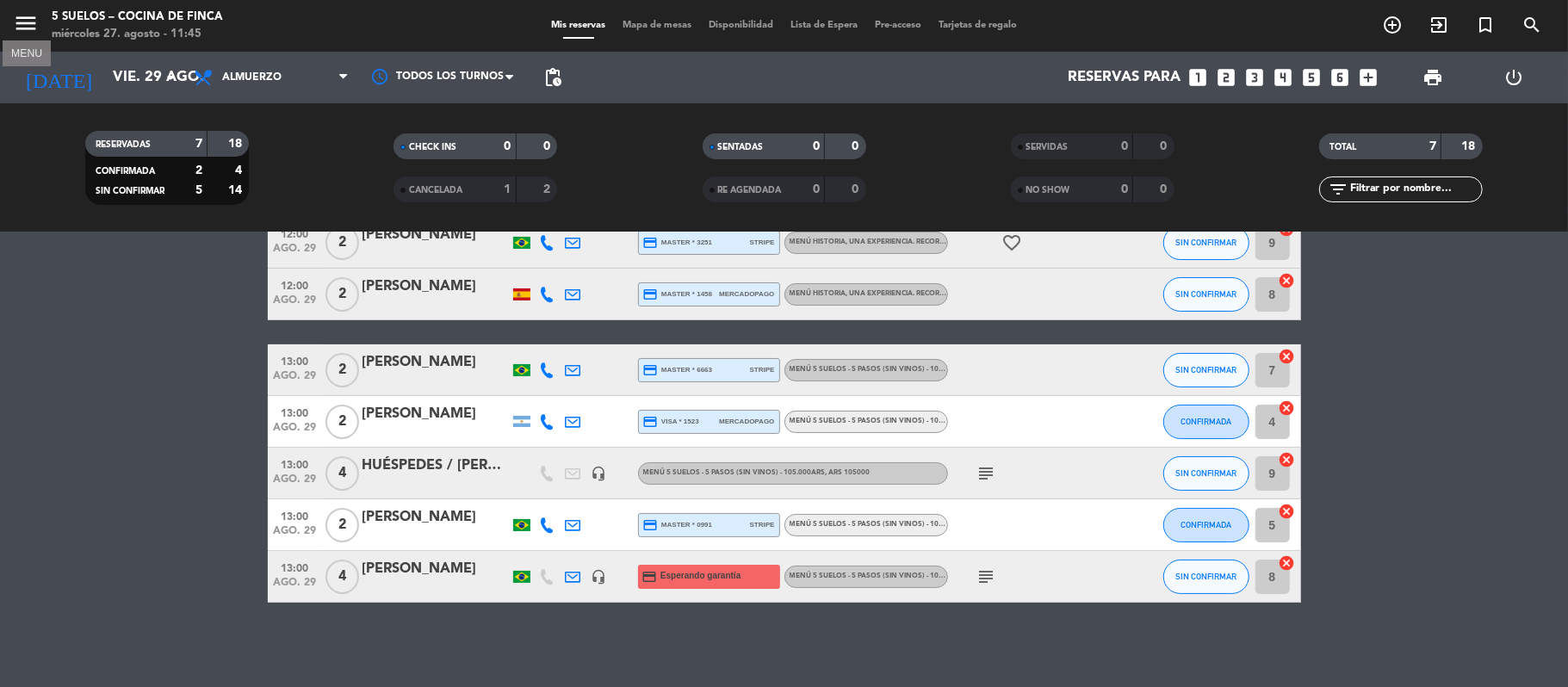
click at [29, 21] on icon "menu" at bounding box center [26, 23] width 26 height 26
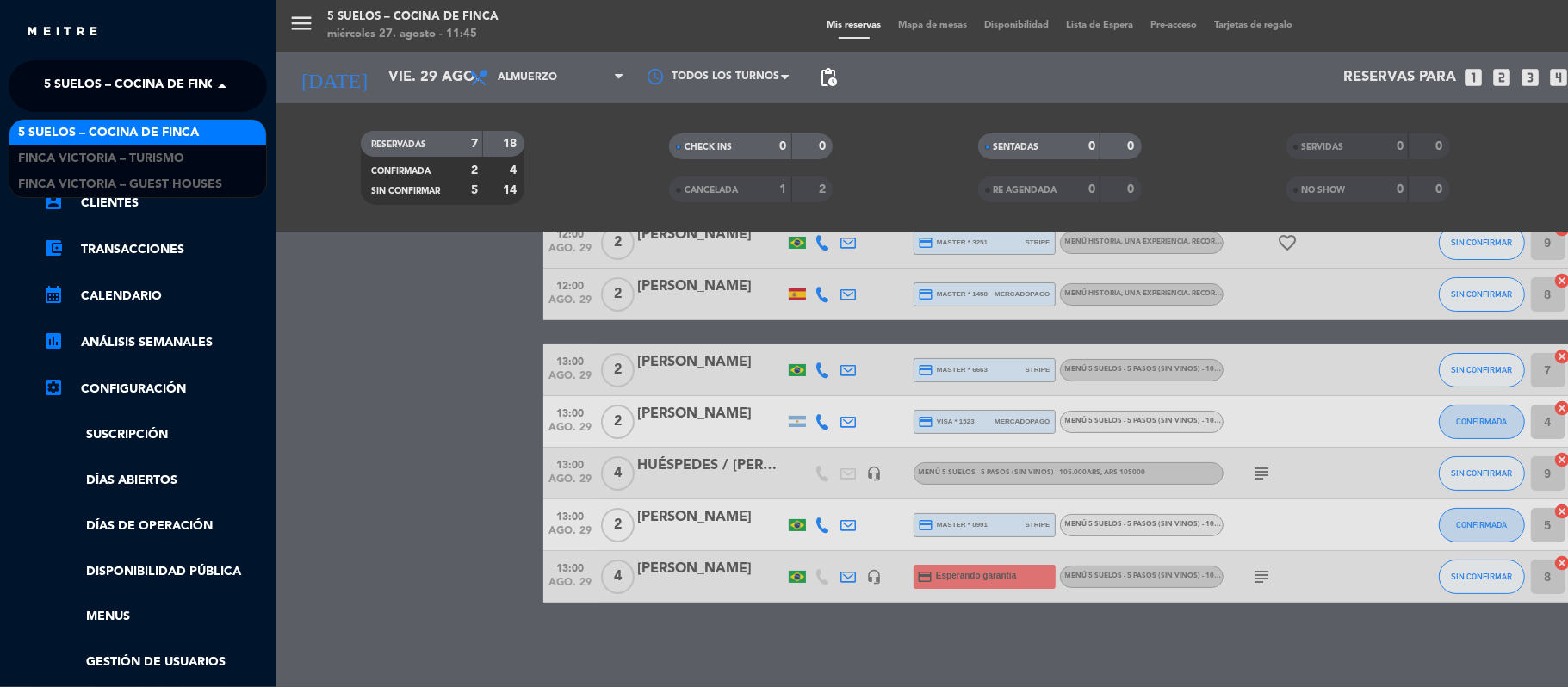
click at [48, 94] on span "5 SUELOS – COCINA DE FINCA" at bounding box center [134, 86] width 181 height 36
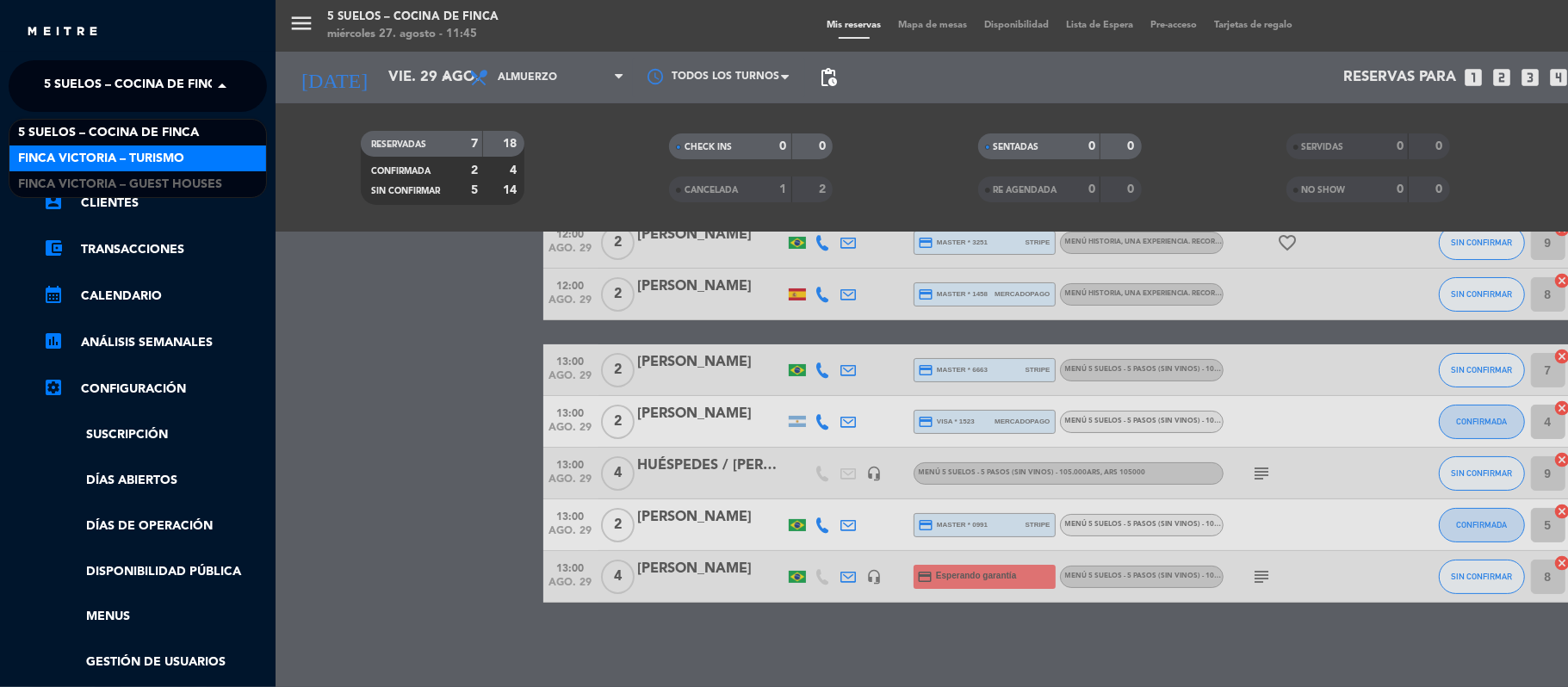
click at [66, 149] on span "FINCA VICTORIA – TURISMO" at bounding box center [101, 158] width 166 height 20
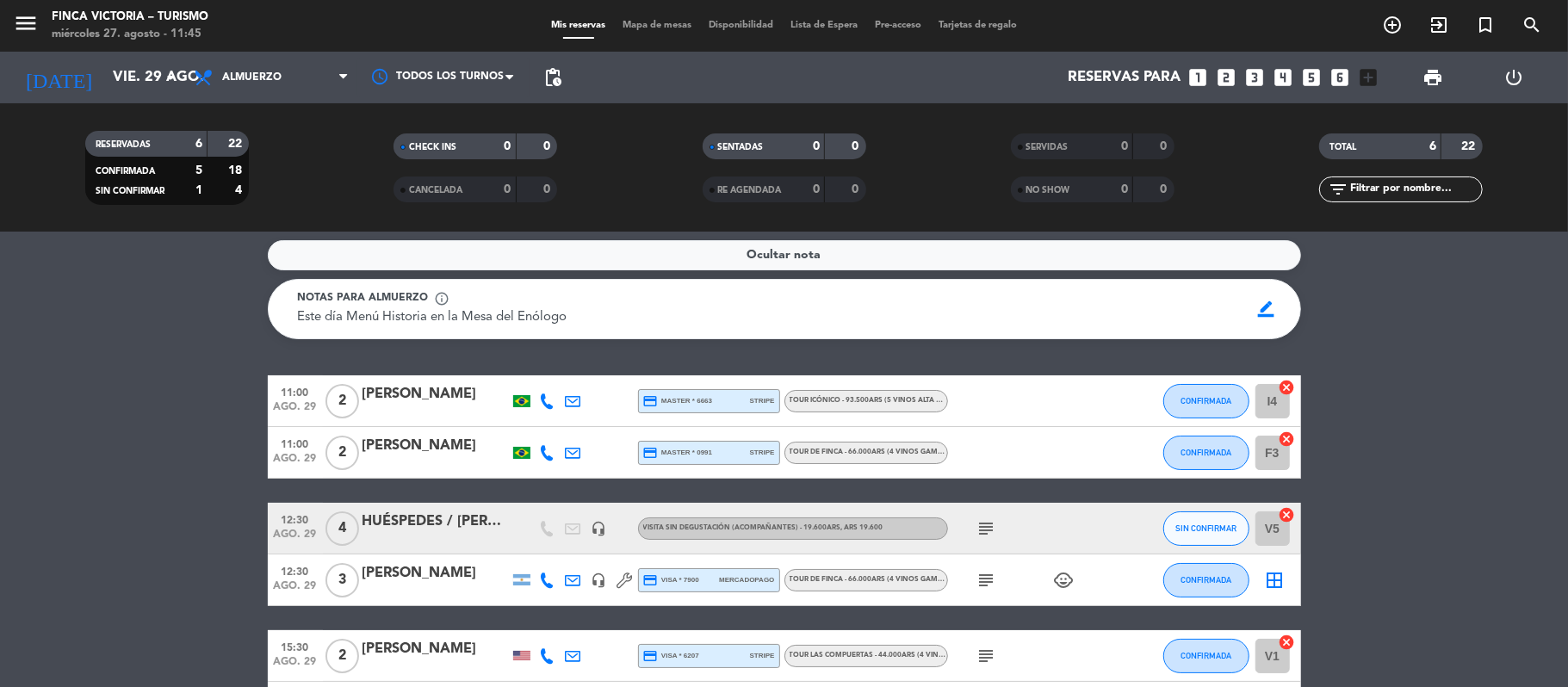
scroll to position [0, 0]
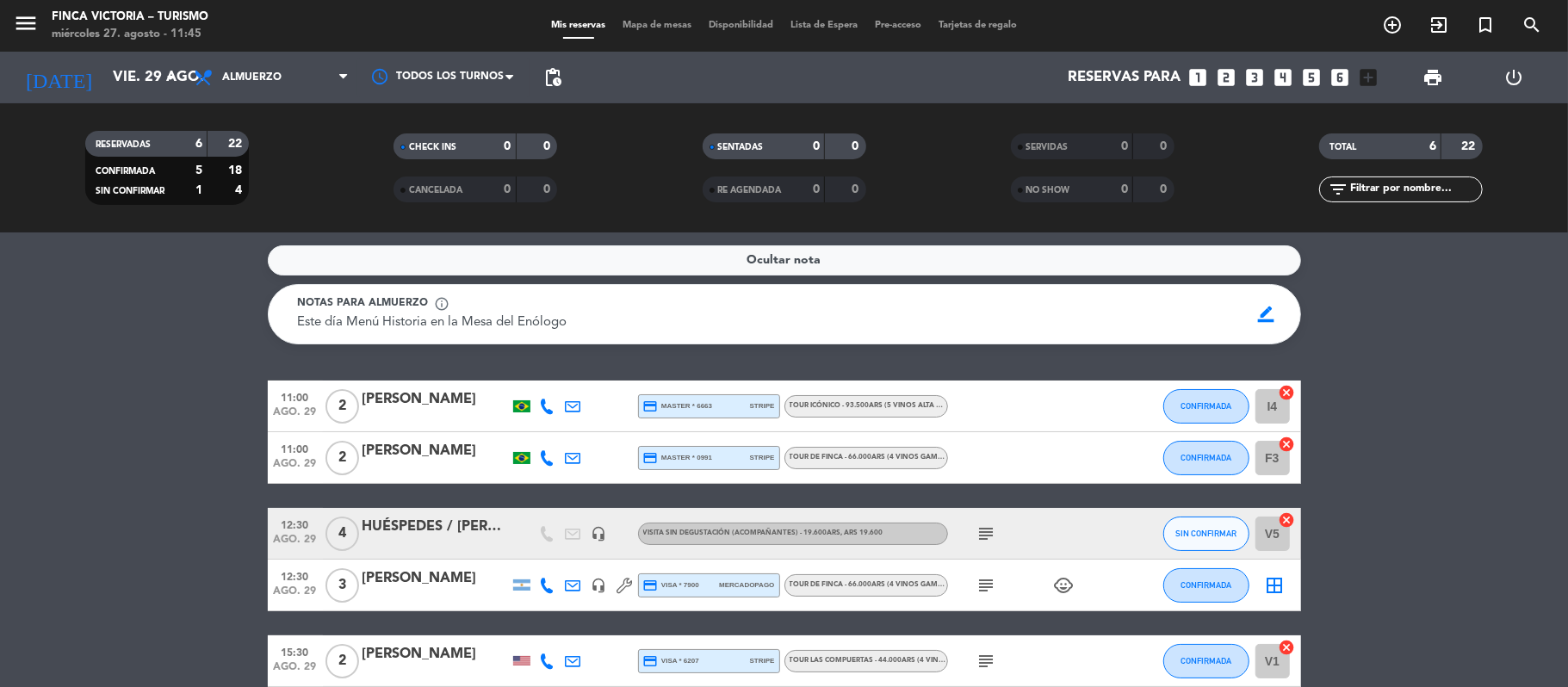
click at [279, 396] on span "11:00" at bounding box center [295, 396] width 43 height 20
drag, startPoint x: 280, startPoint y: 456, endPoint x: 264, endPoint y: 462, distance: 17.1
click at [280, 457] on span "11:00" at bounding box center [295, 447] width 43 height 20
click at [180, 407] on bookings-row "11:00 [DATE] 2 [PERSON_NAME] credit_card master * 6663 stripe TOUR ICÓNICO - 93…" at bounding box center [784, 559] width 1568 height 358
click at [290, 367] on div "Ocultar nota Notas para almuerzo info_outline Este día Menú Historia en la Mesa…" at bounding box center [784, 460] width 1568 height 455
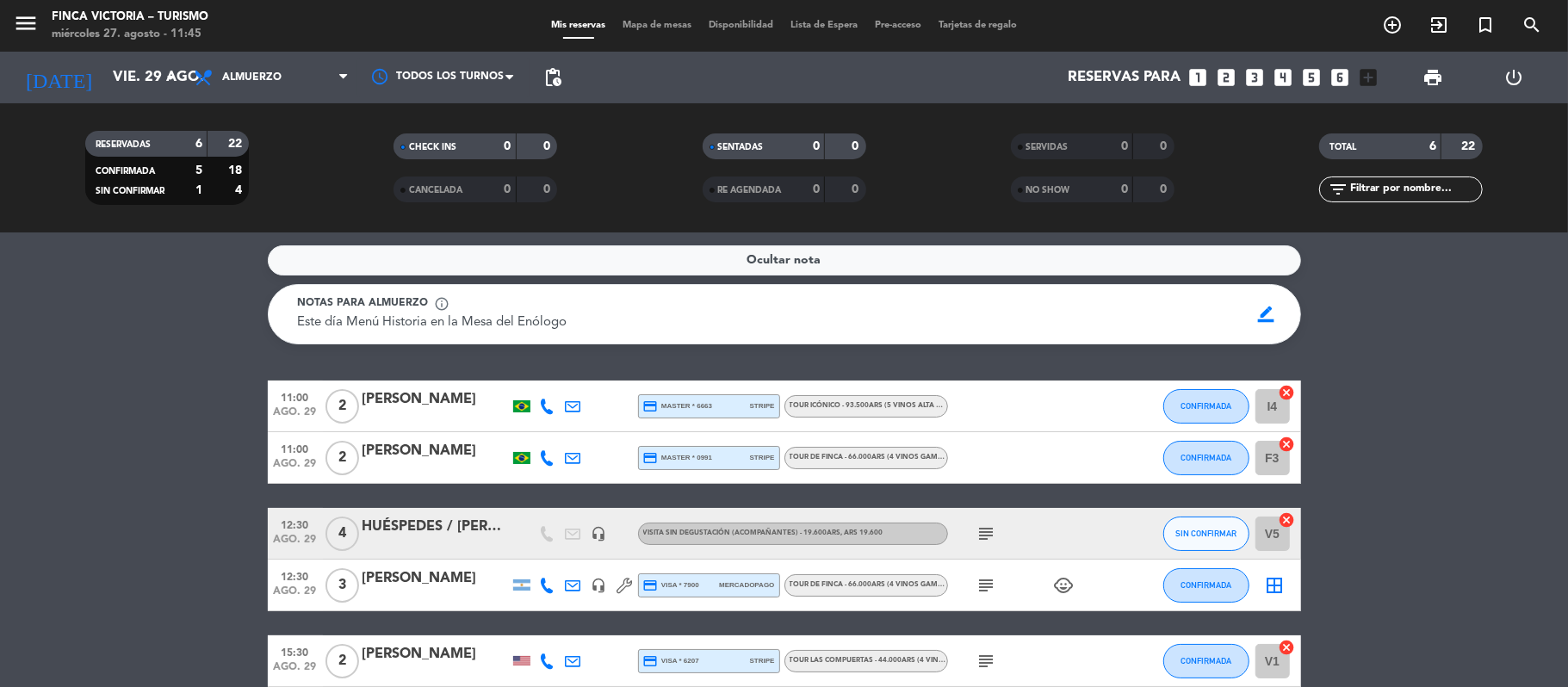
click at [293, 392] on span "11:00" at bounding box center [295, 396] width 43 height 20
click at [104, 80] on input "vie. 29 ago." at bounding box center [198, 78] width 186 height 34
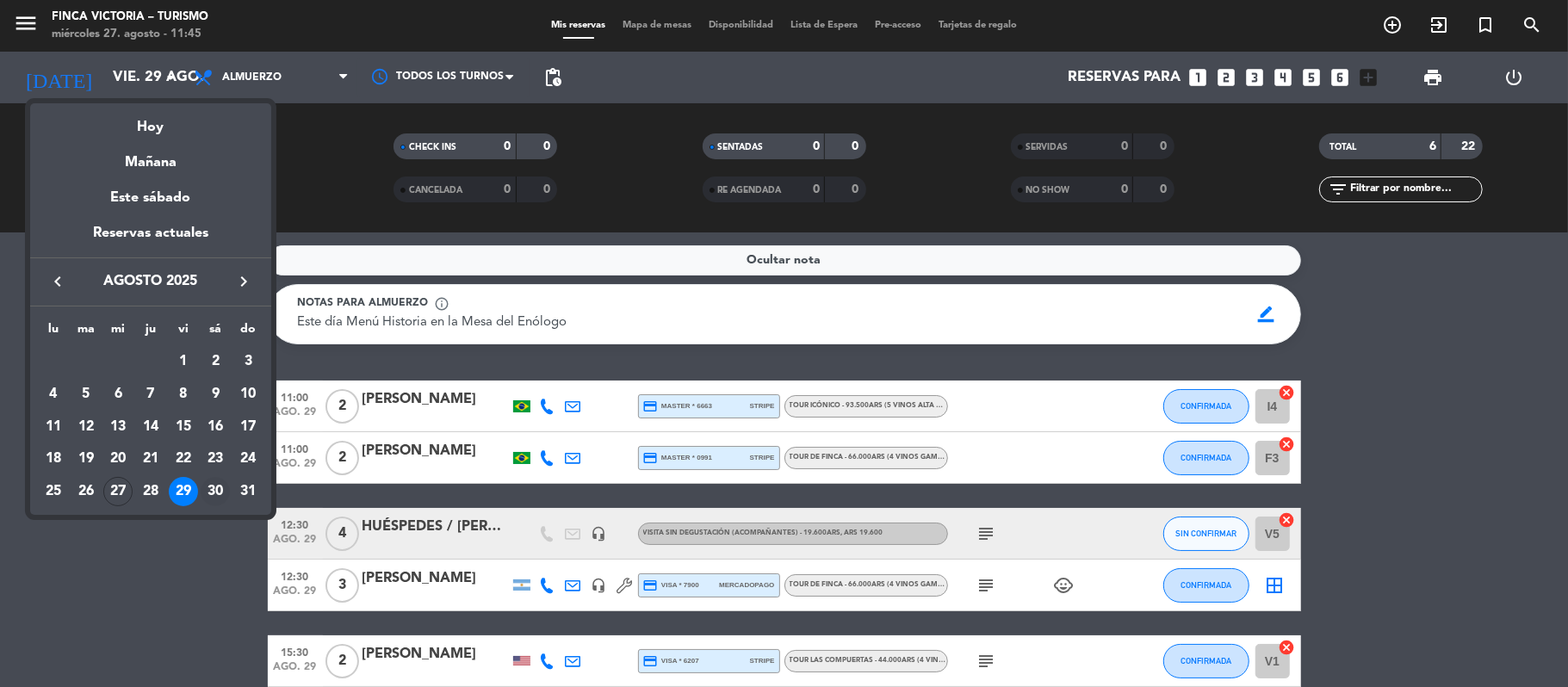
click at [218, 491] on div "30" at bounding box center [214, 491] width 29 height 29
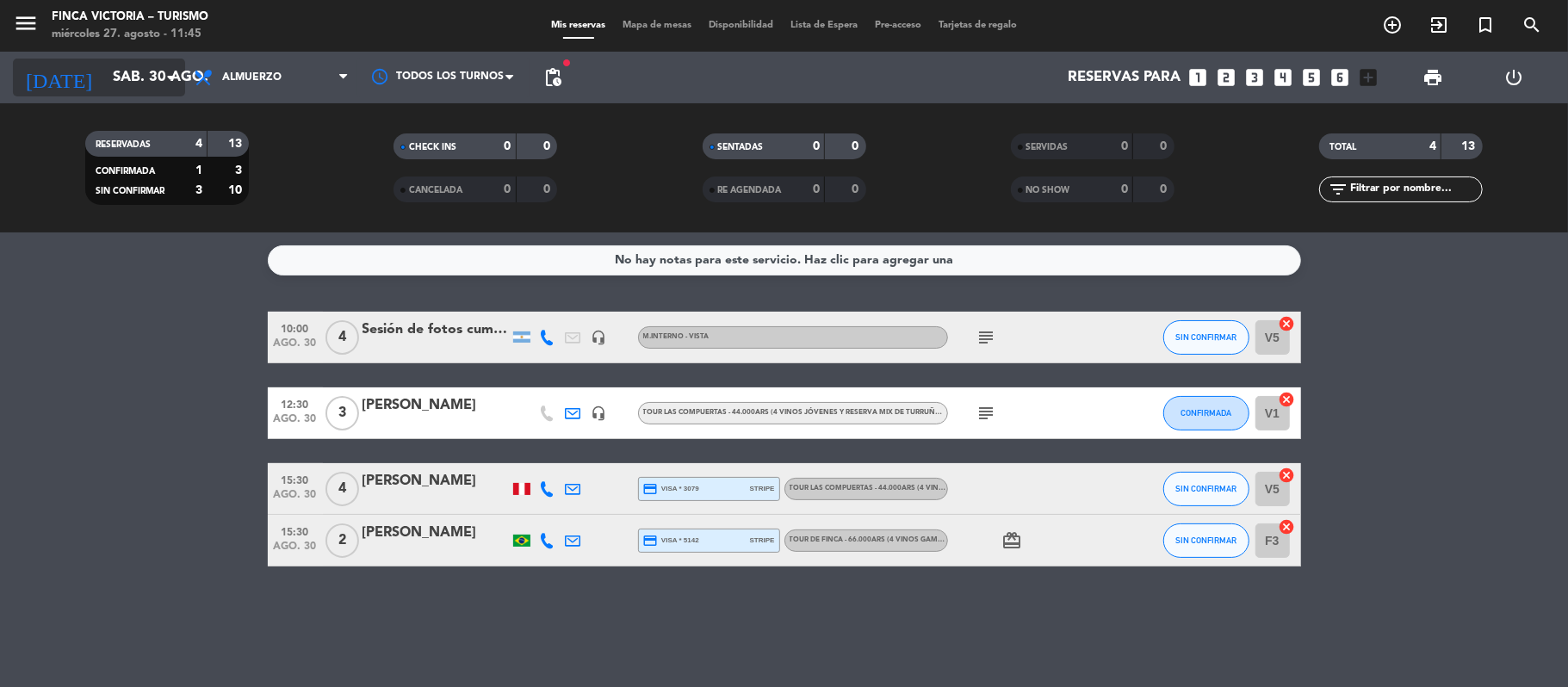
click at [104, 80] on input "sáb. 30 ago." at bounding box center [198, 78] width 186 height 34
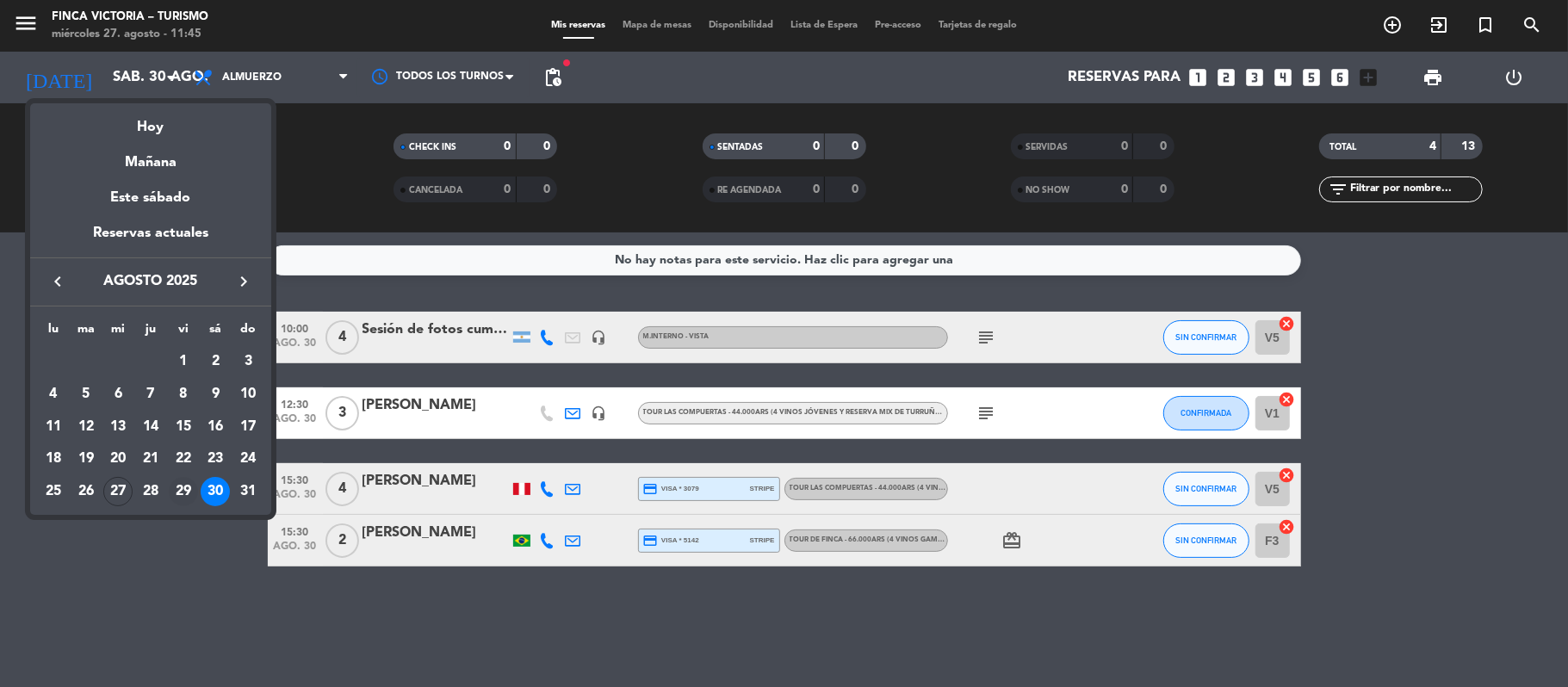
click at [186, 487] on div "29" at bounding box center [183, 491] width 29 height 29
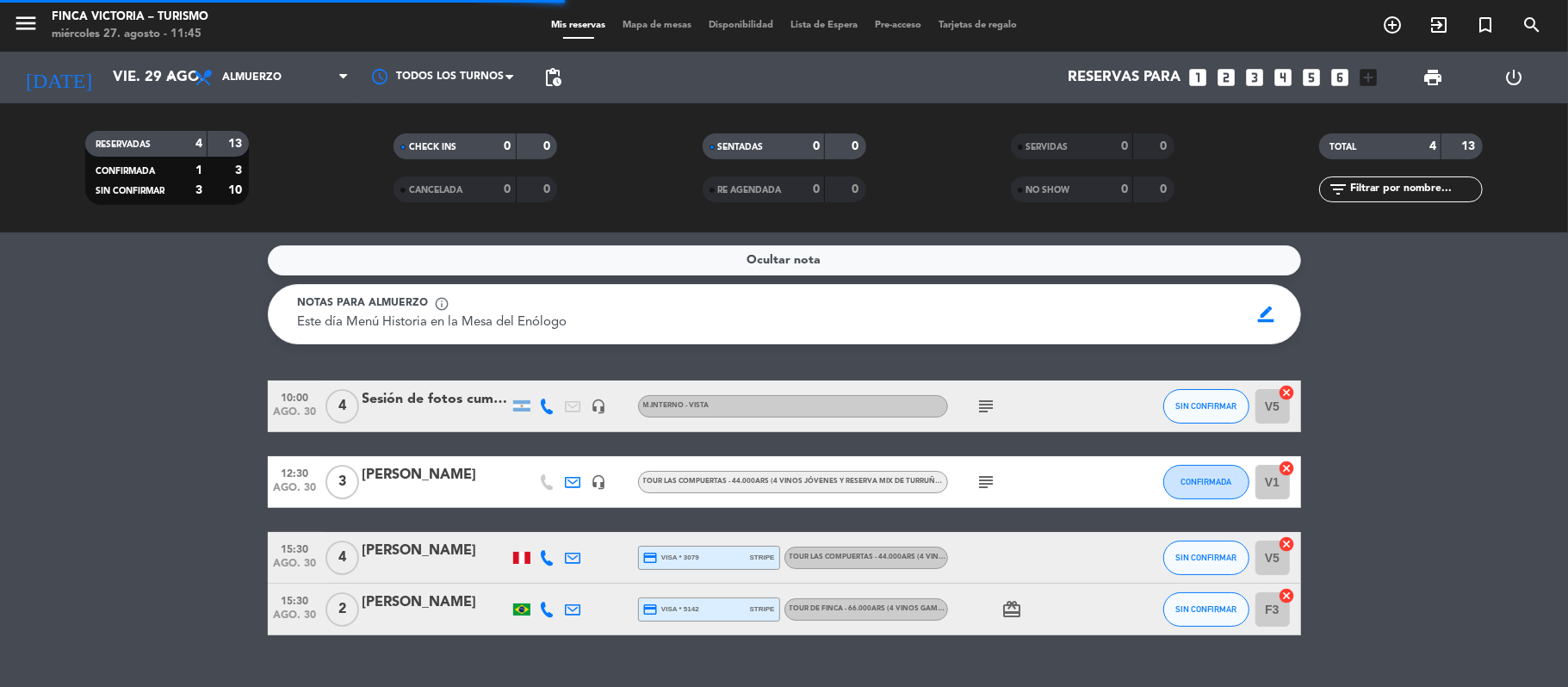
click at [16, 11] on icon "menu" at bounding box center [26, 23] width 26 height 26
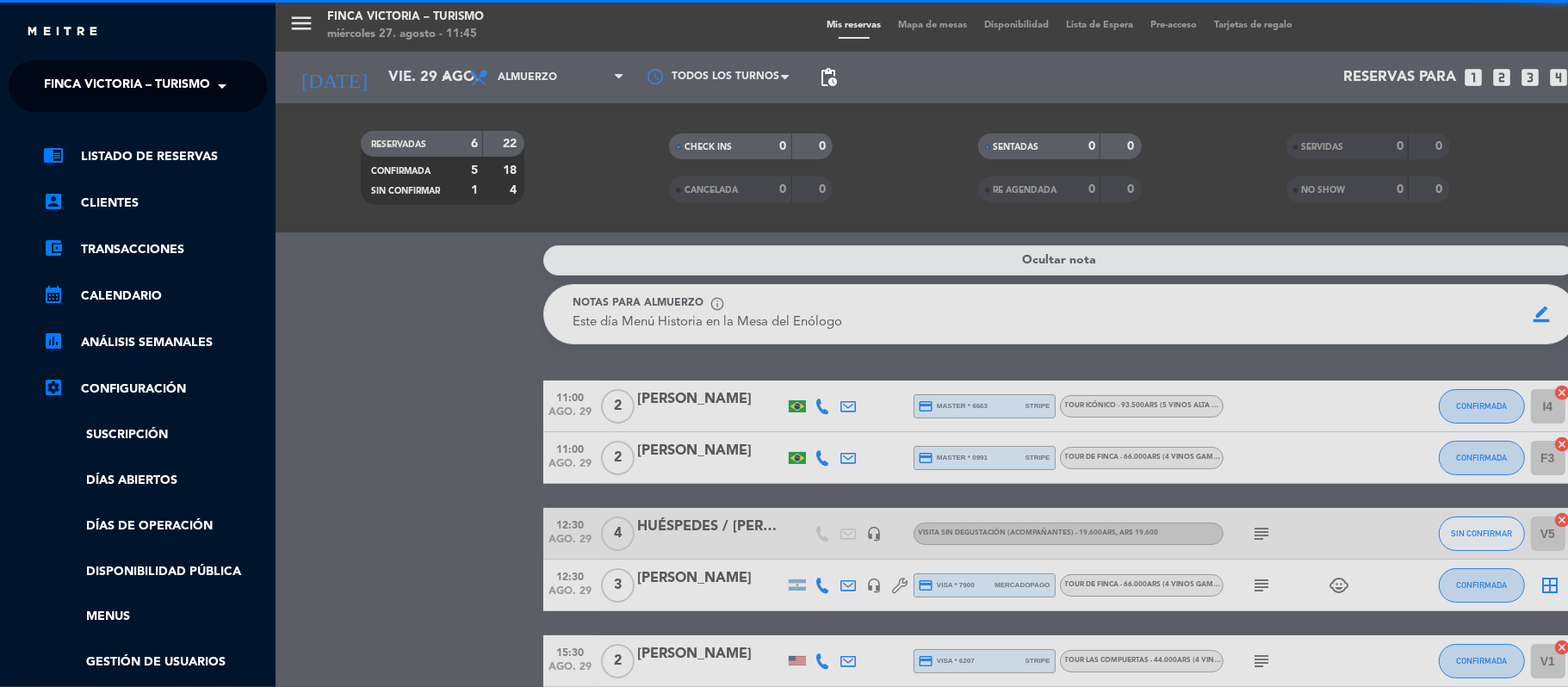
click at [47, 94] on span "FINCA VICTORIA – TURISMO" at bounding box center [127, 86] width 166 height 36
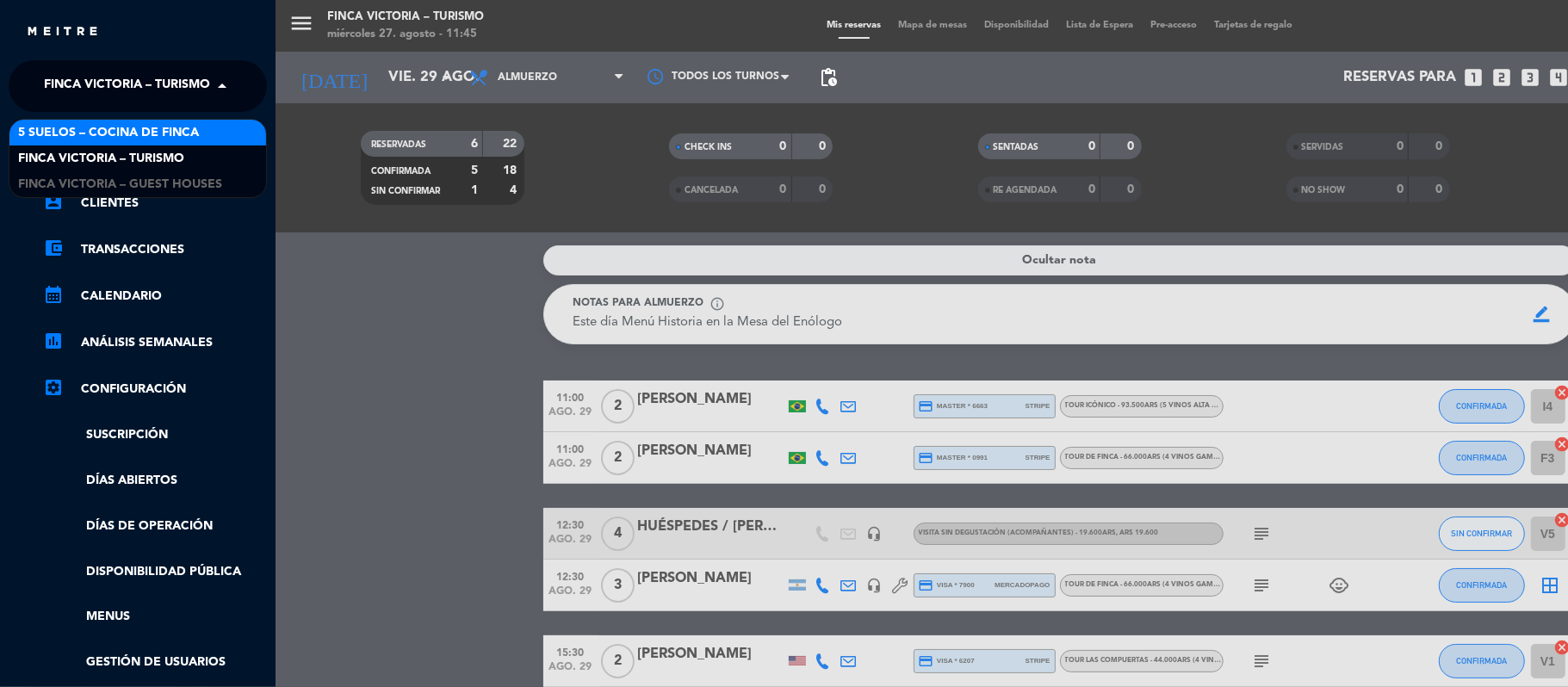
click at [59, 130] on span "5 SUELOS – COCINA DE FINCA" at bounding box center [108, 132] width 181 height 20
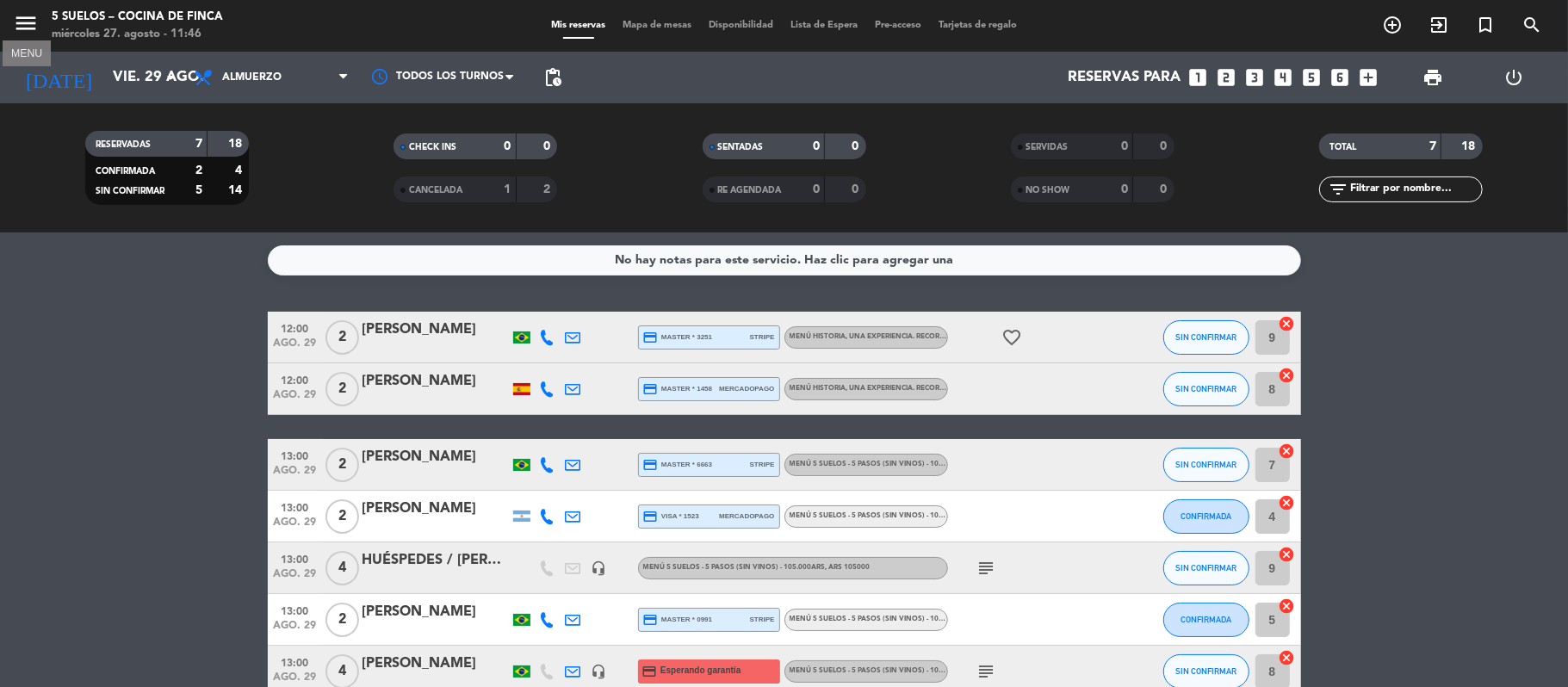
click at [24, 16] on icon "menu" at bounding box center [26, 23] width 26 height 26
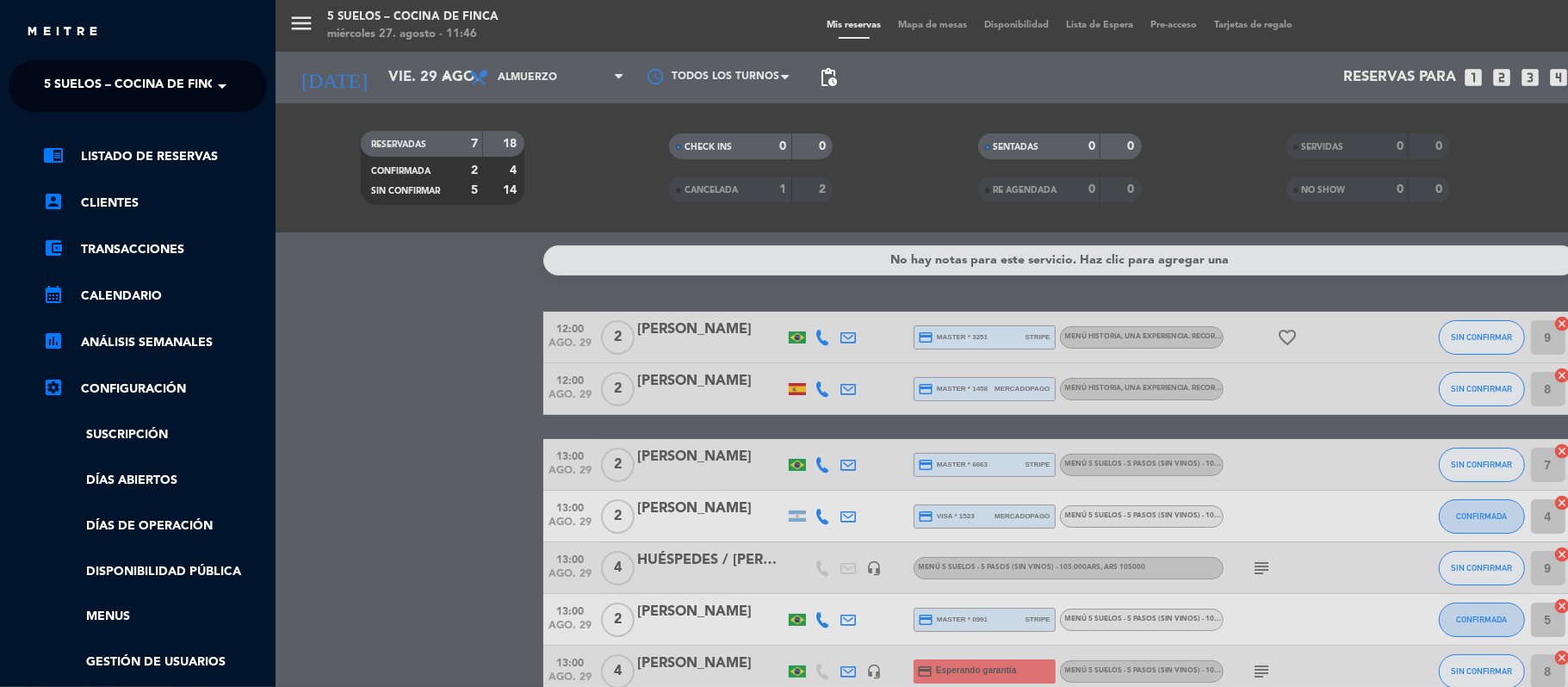
click at [59, 76] on span "5 SUELOS – COCINA DE FINCA" at bounding box center [134, 86] width 181 height 36
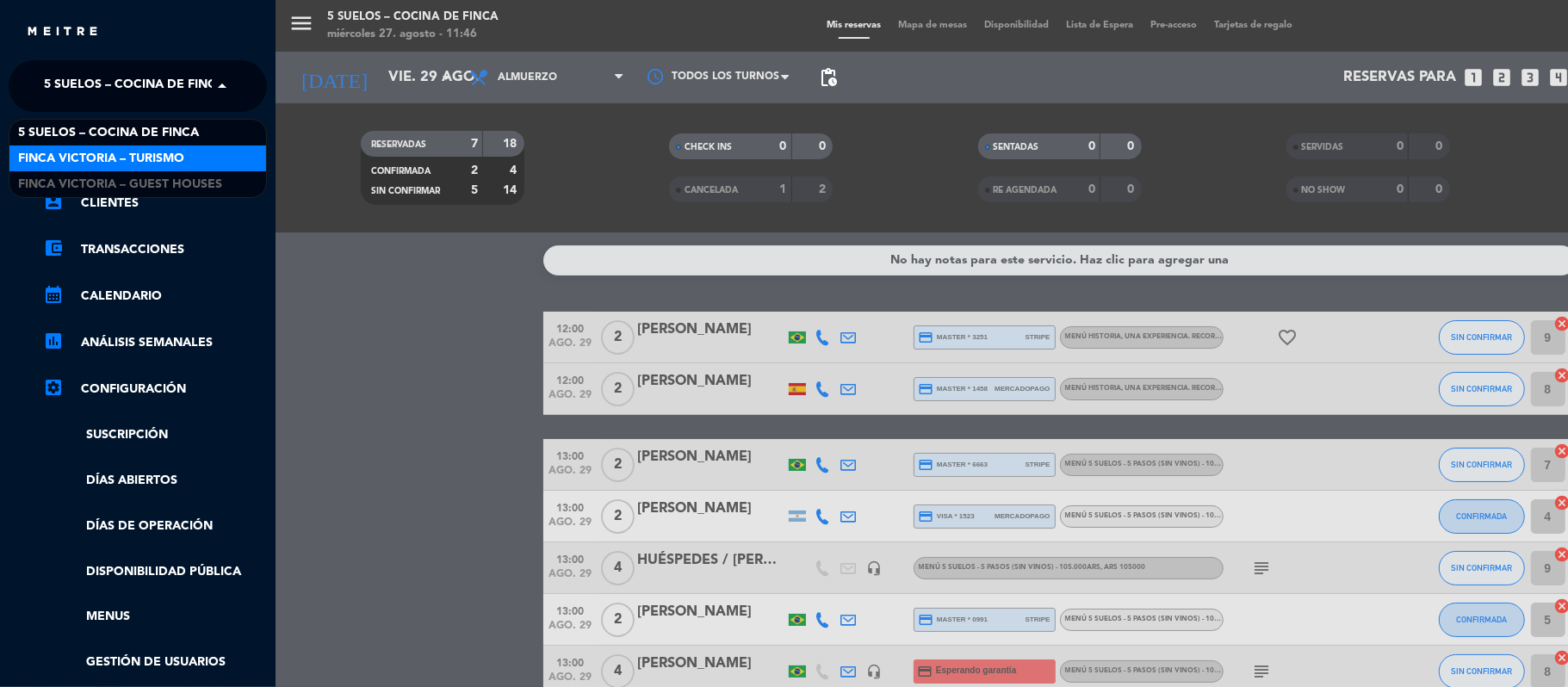
click at [62, 165] on span "FINCA VICTORIA – TURISMO" at bounding box center [101, 158] width 166 height 20
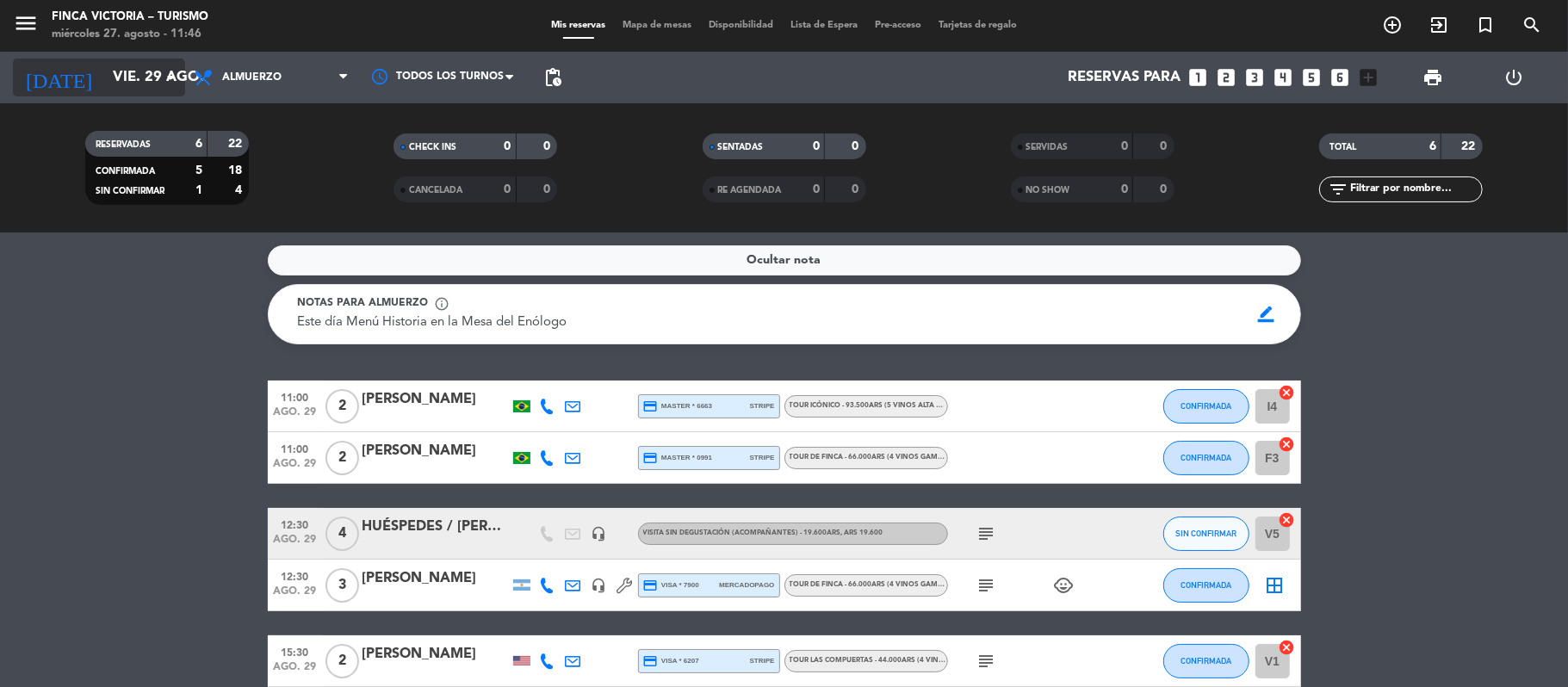
click at [104, 74] on input "vie. 29 ago." at bounding box center [198, 78] width 186 height 34
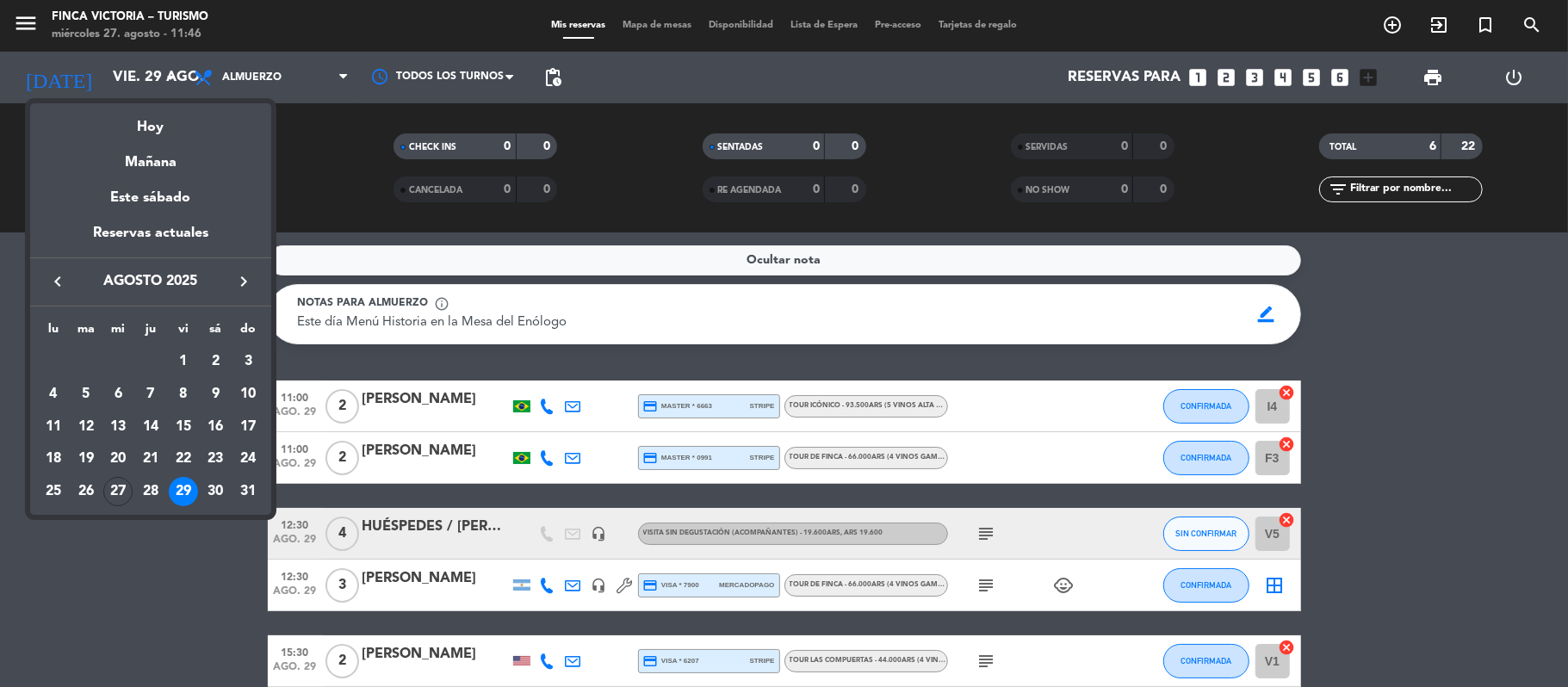
click at [17, 18] on div at bounding box center [784, 343] width 1568 height 687
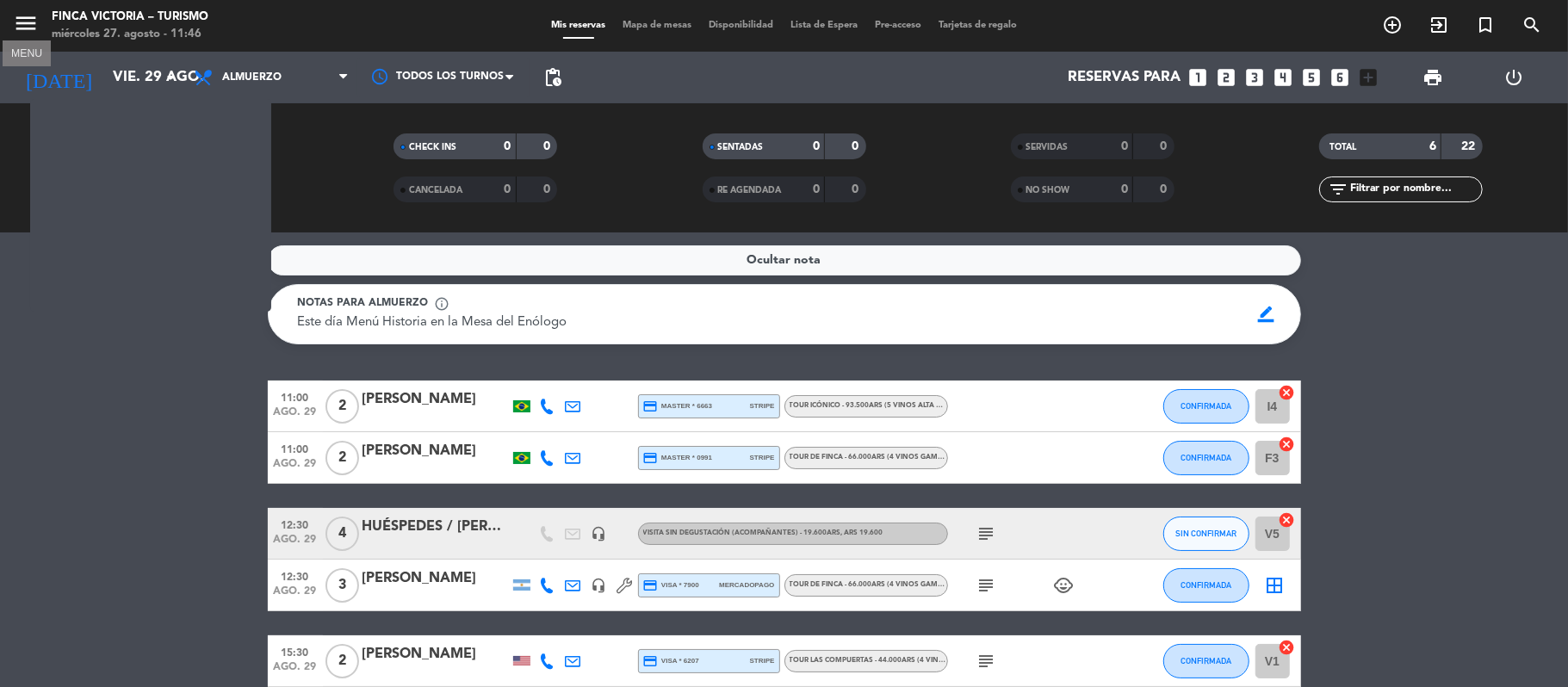
drag, startPoint x: 17, startPoint y: 18, endPoint x: 25, endPoint y: 26, distance: 11.3
click at [17, 19] on icon "menu" at bounding box center [26, 23] width 26 height 26
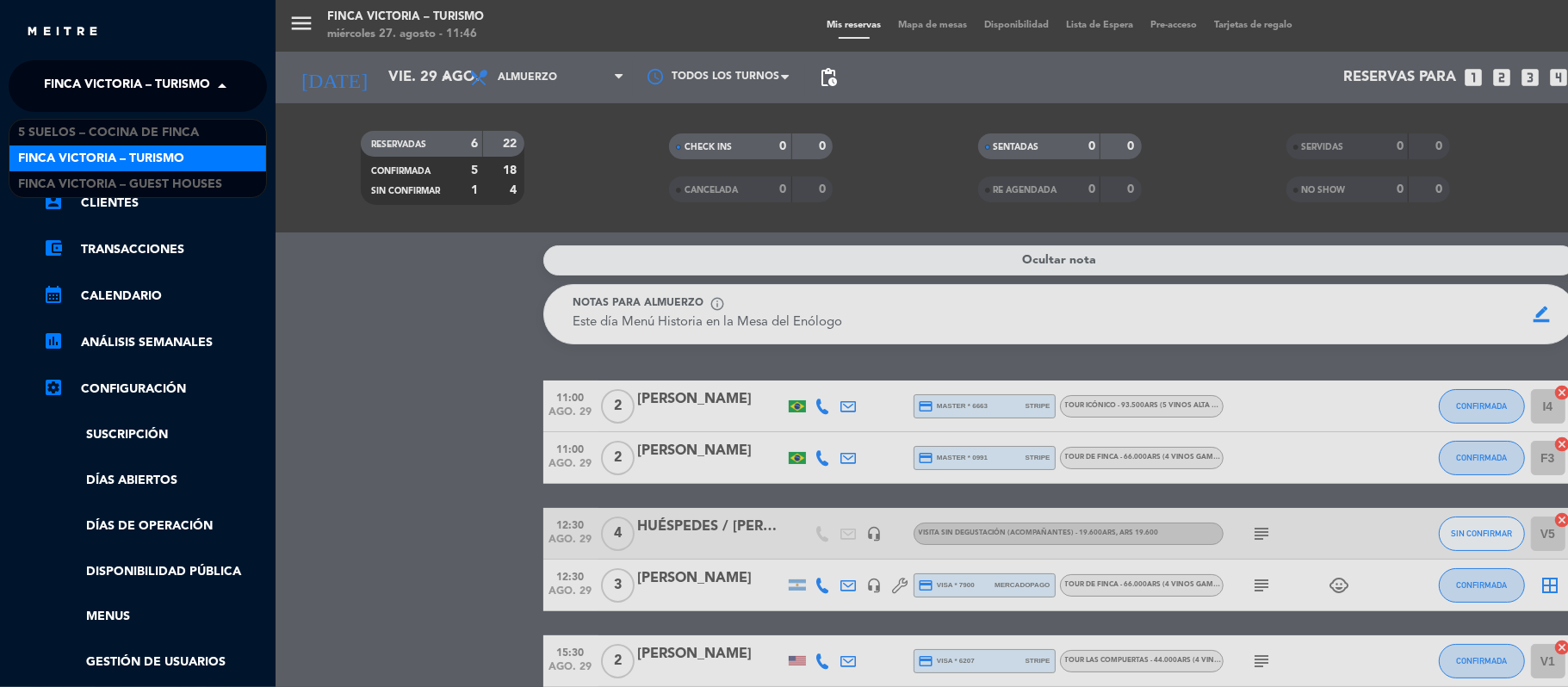
click at [50, 98] on span "FINCA VICTORIA – TURISMO" at bounding box center [127, 86] width 166 height 36
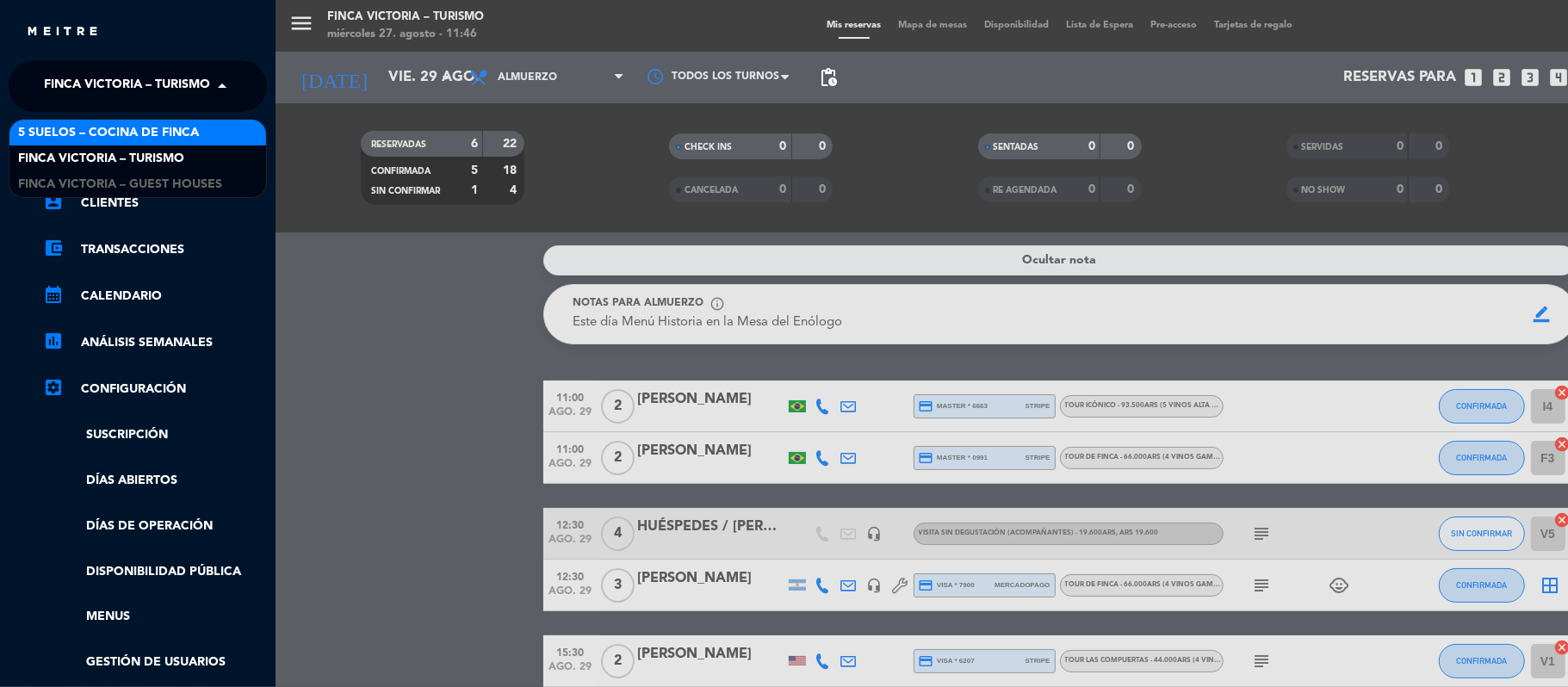
click at [57, 129] on span "5 SUELOS – COCINA DE FINCA" at bounding box center [108, 132] width 181 height 20
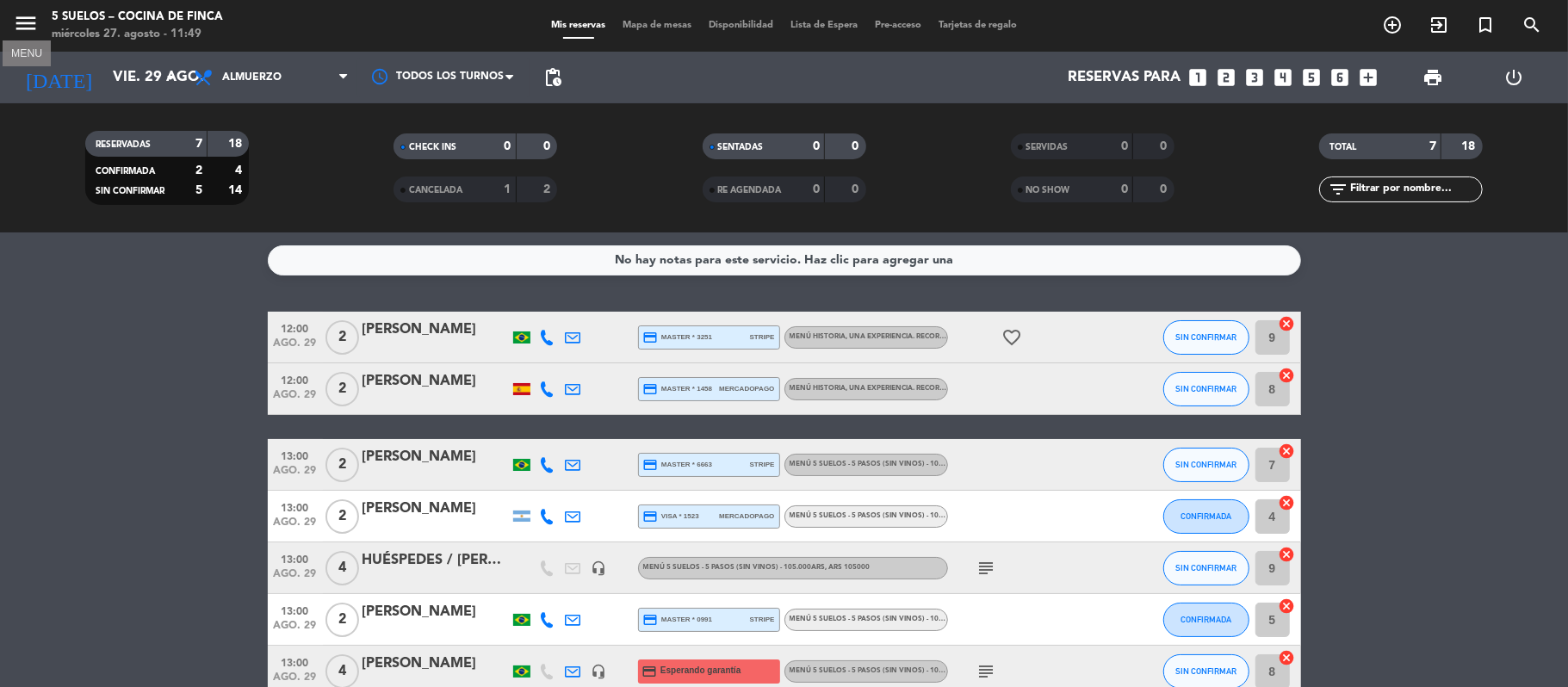
click at [31, 26] on icon "menu" at bounding box center [26, 23] width 26 height 26
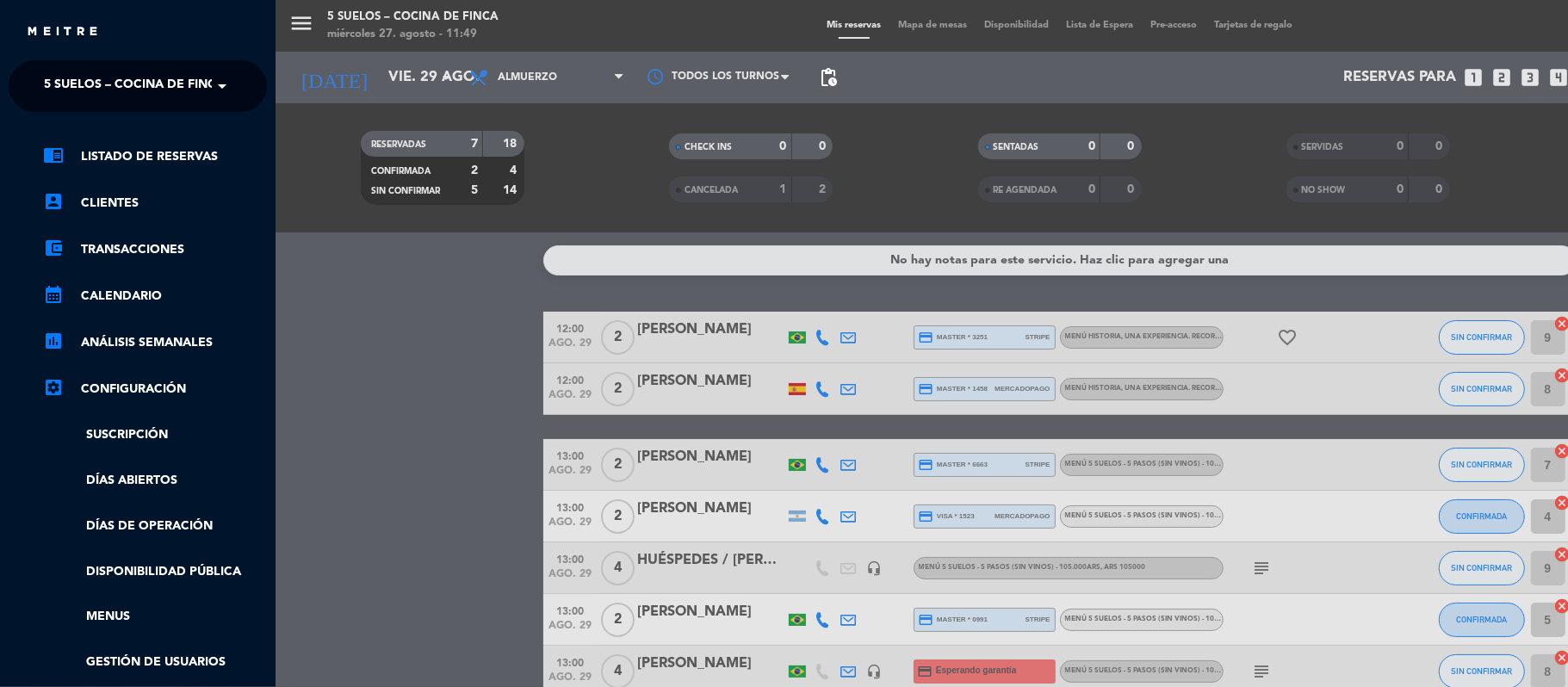
click at [66, 83] on span "5 SUELOS – COCINA DE FINCA" at bounding box center [134, 86] width 181 height 36
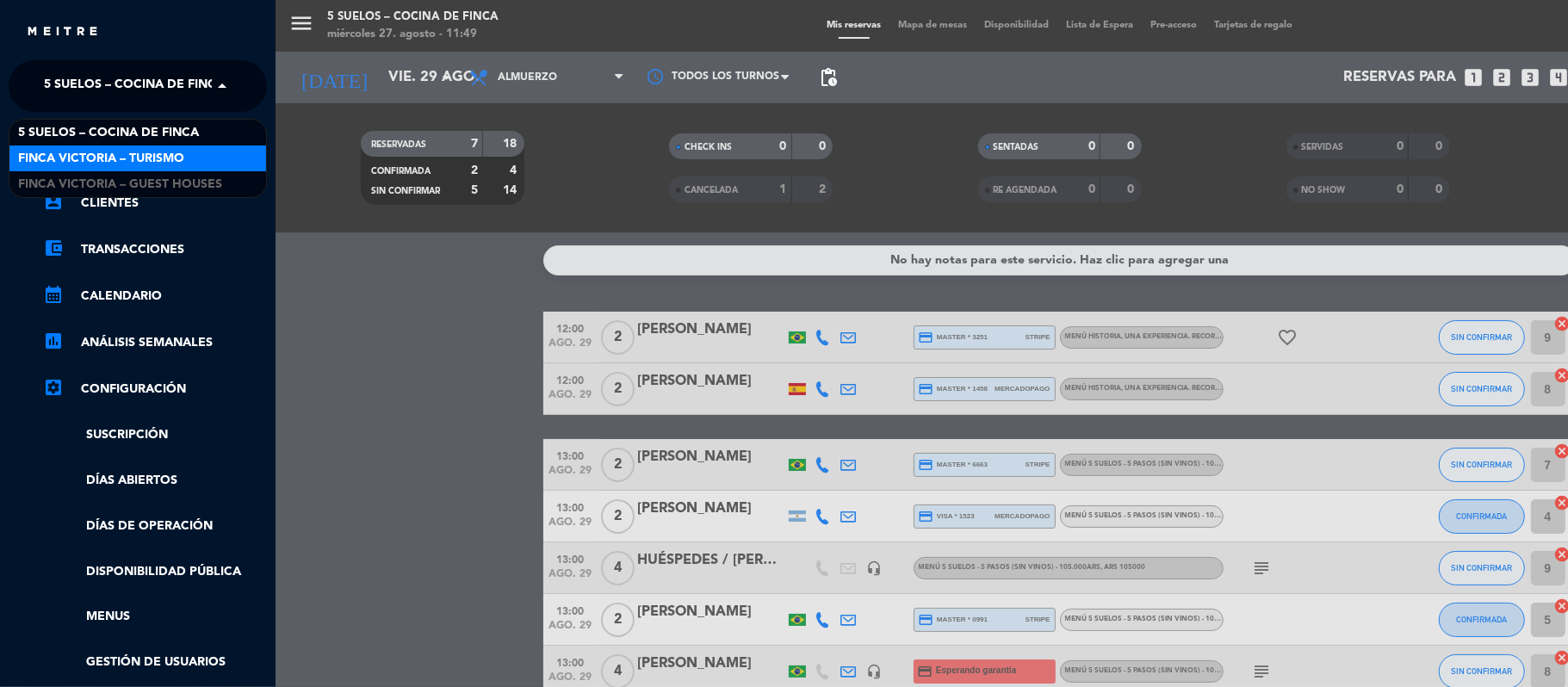
click at [70, 153] on span "FINCA VICTORIA – TURISMO" at bounding box center [101, 158] width 166 height 20
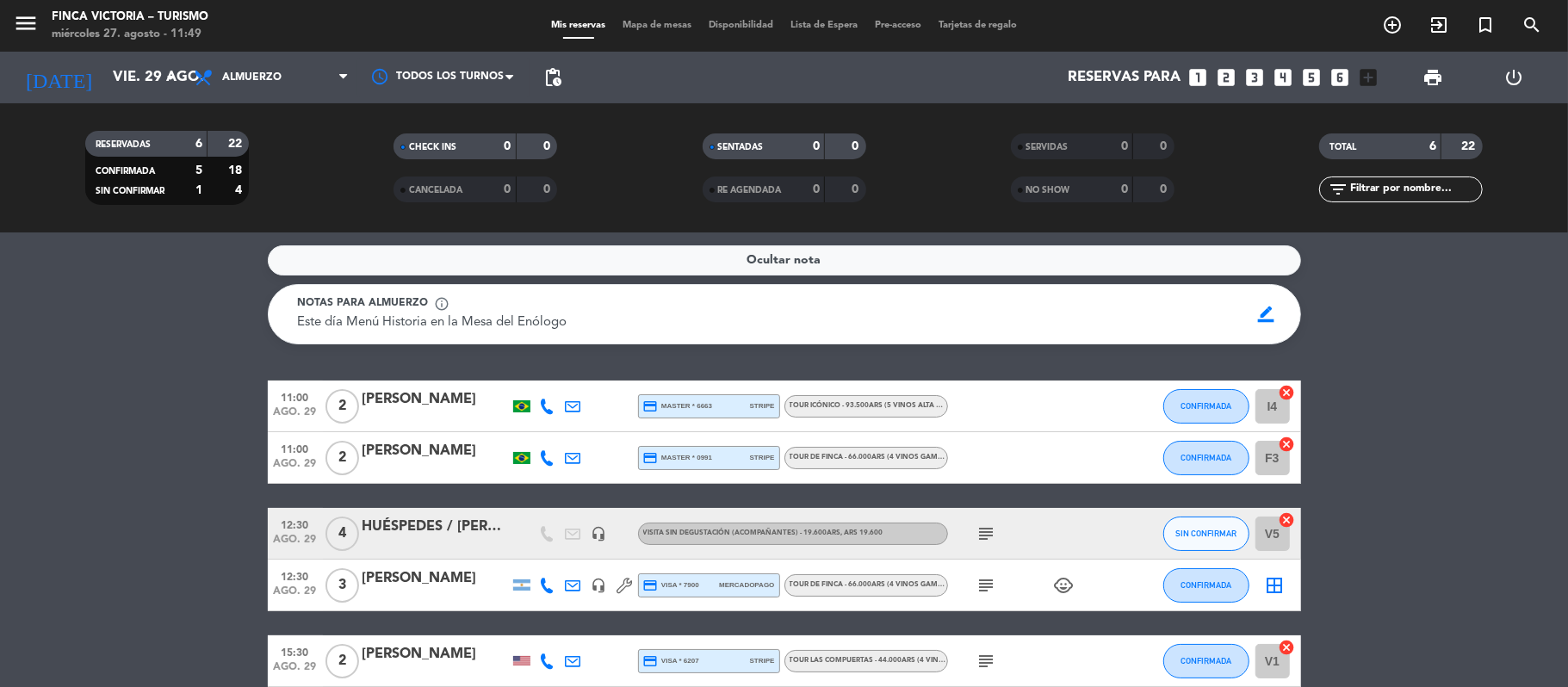
click at [546, 400] on icon at bounding box center [547, 406] width 16 height 16
click at [531, 377] on span "Copiar" at bounding box center [525, 377] width 36 height 18
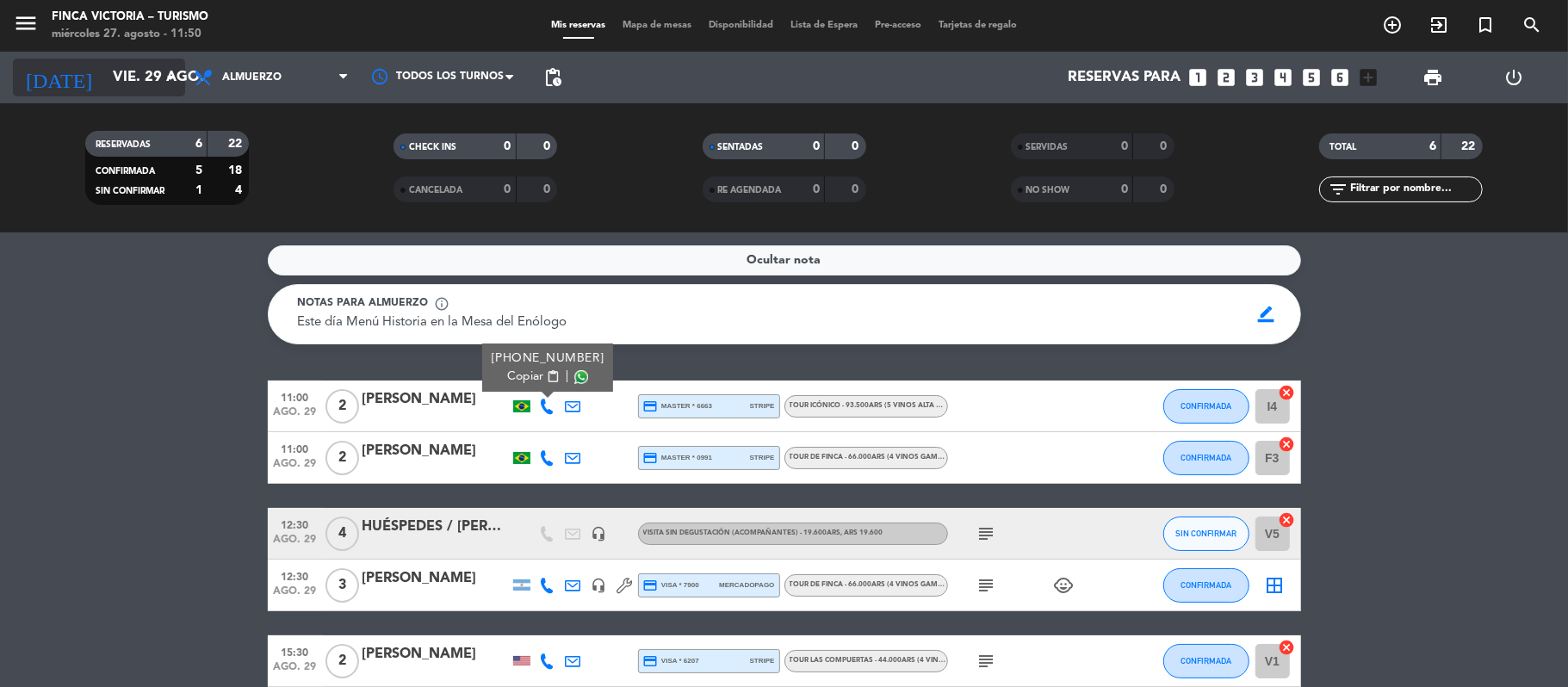
click at [104, 74] on input "vie. 29 ago." at bounding box center [198, 78] width 186 height 34
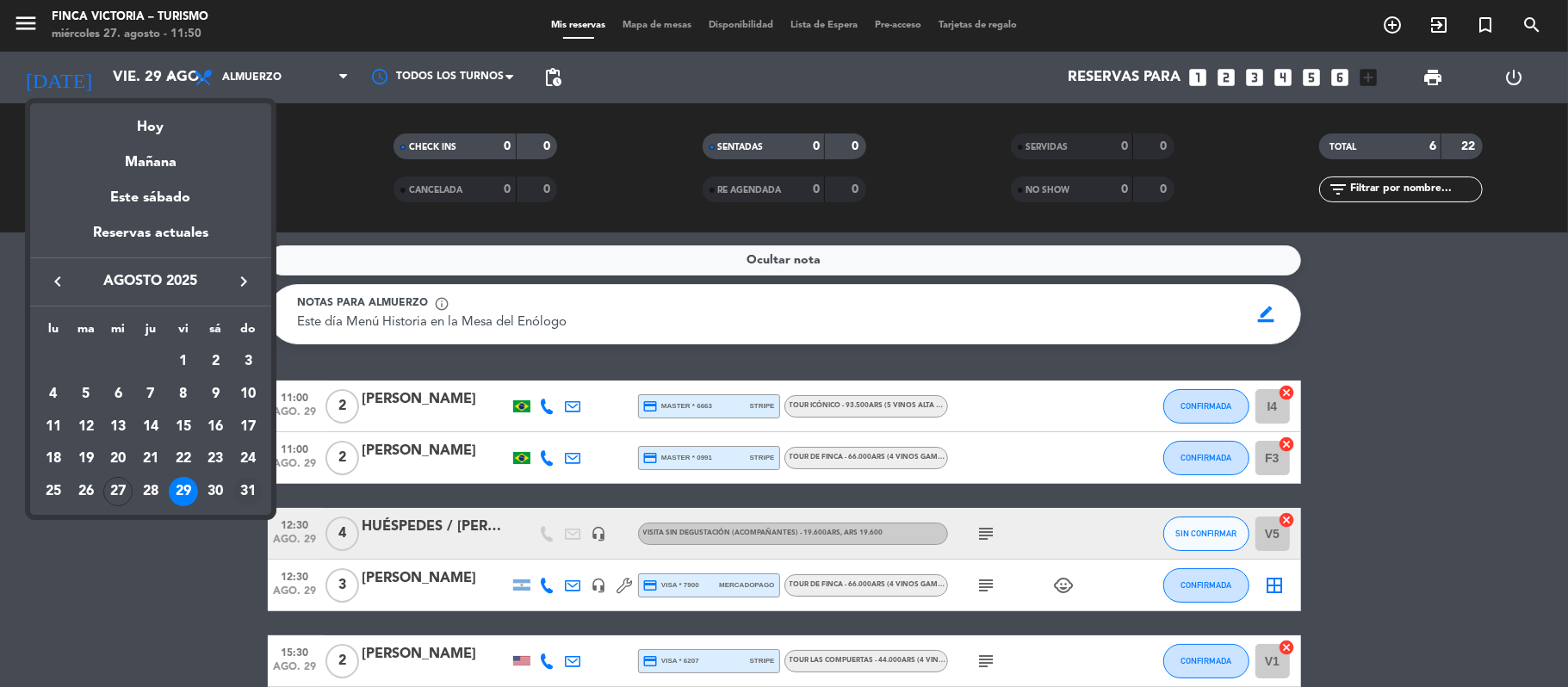
click at [239, 489] on div "31" at bounding box center [247, 491] width 29 height 29
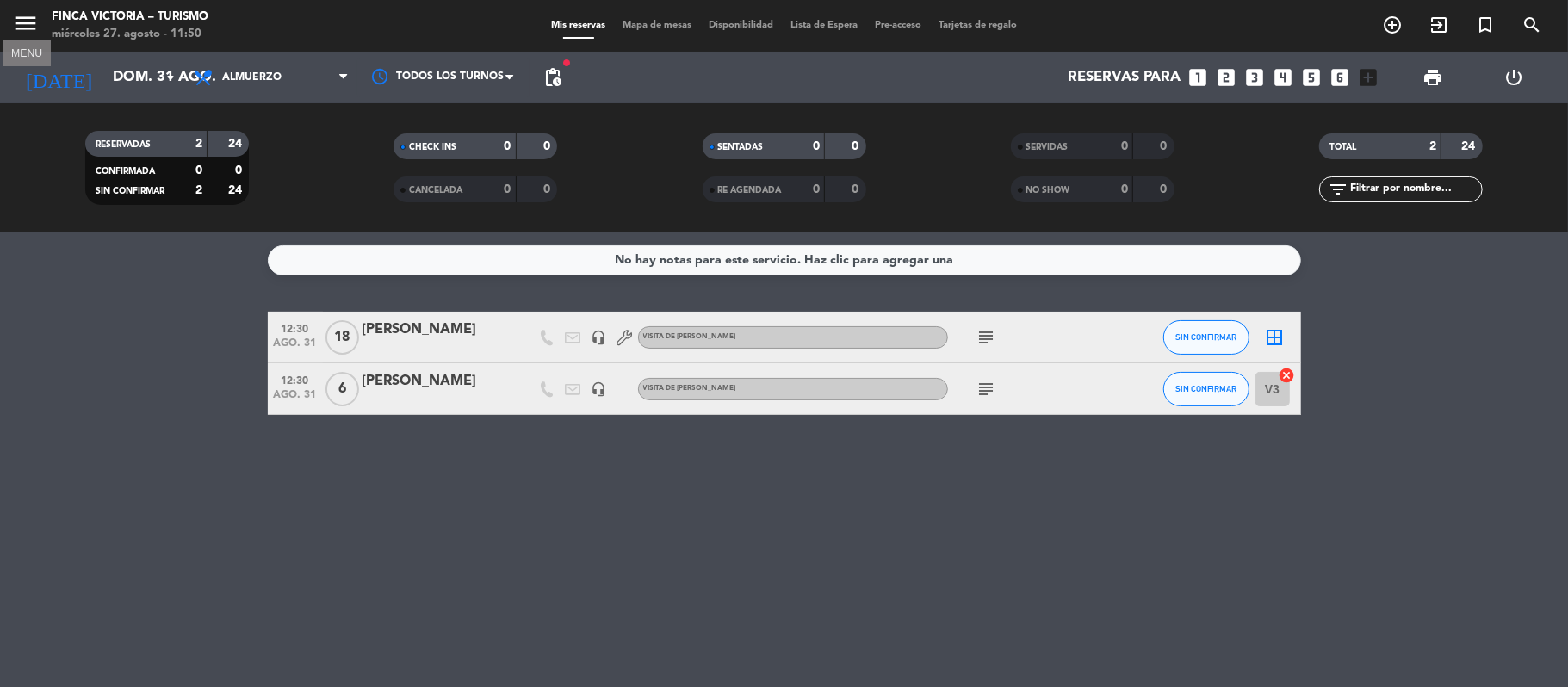
click at [29, 28] on icon "menu" at bounding box center [26, 23] width 26 height 26
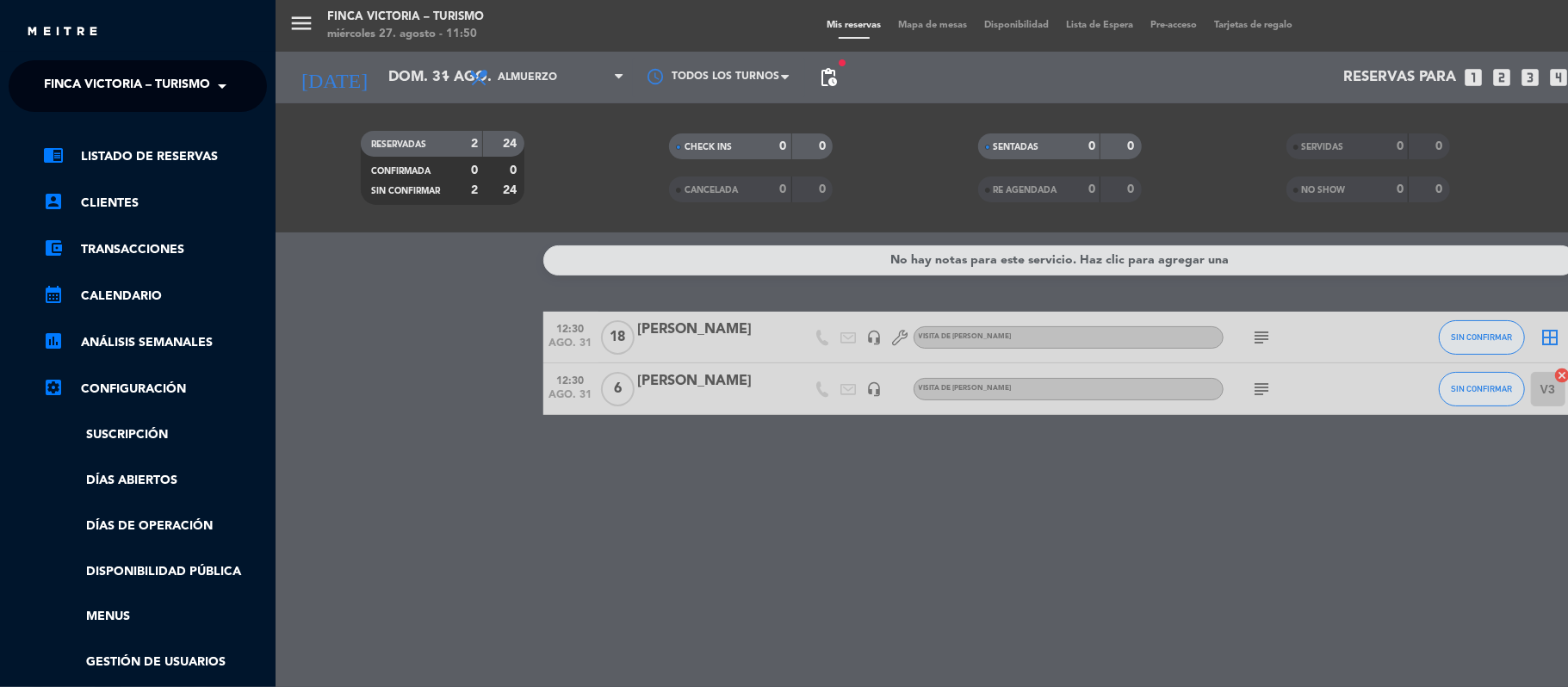
click at [51, 71] on span "FINCA VICTORIA – TURISMO" at bounding box center [127, 86] width 166 height 36
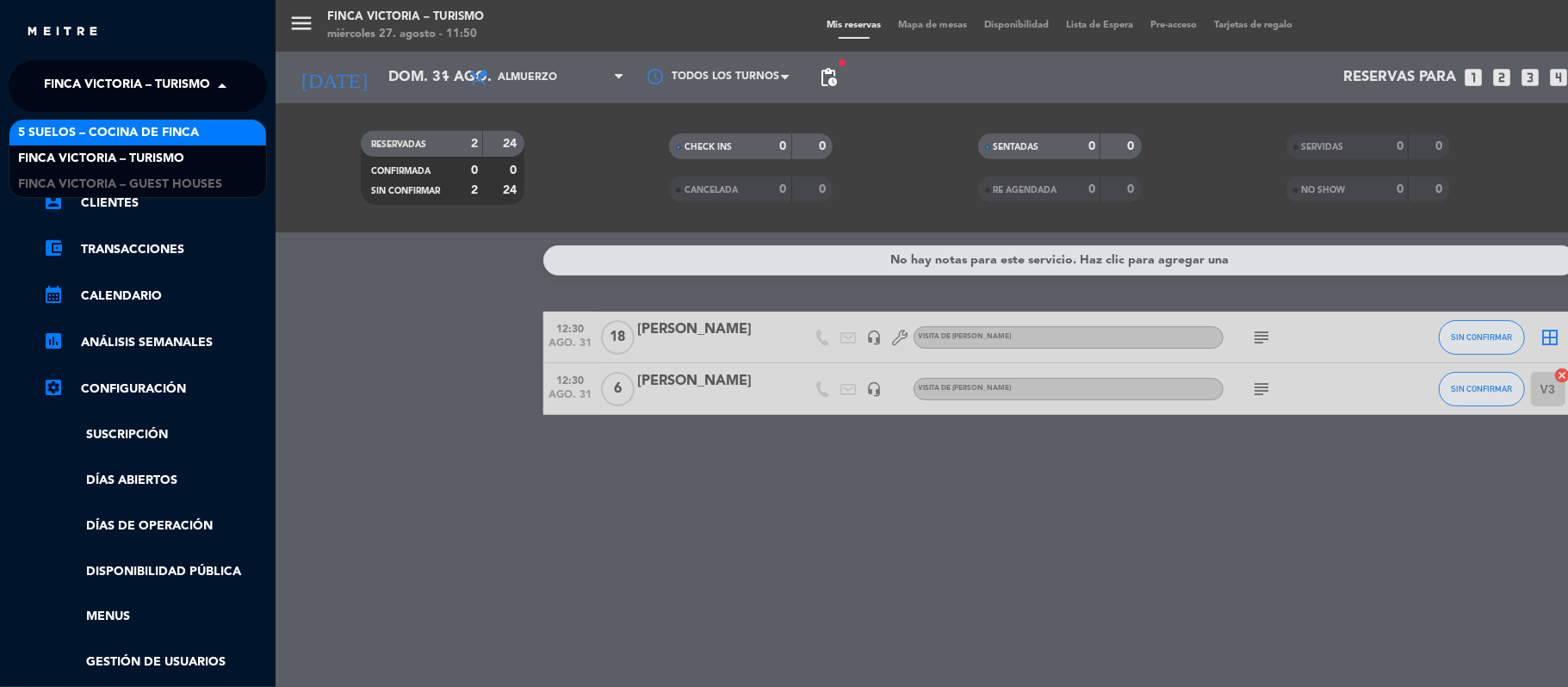
click at [70, 136] on span "5 SUELOS – COCINA DE FINCA" at bounding box center [108, 132] width 181 height 20
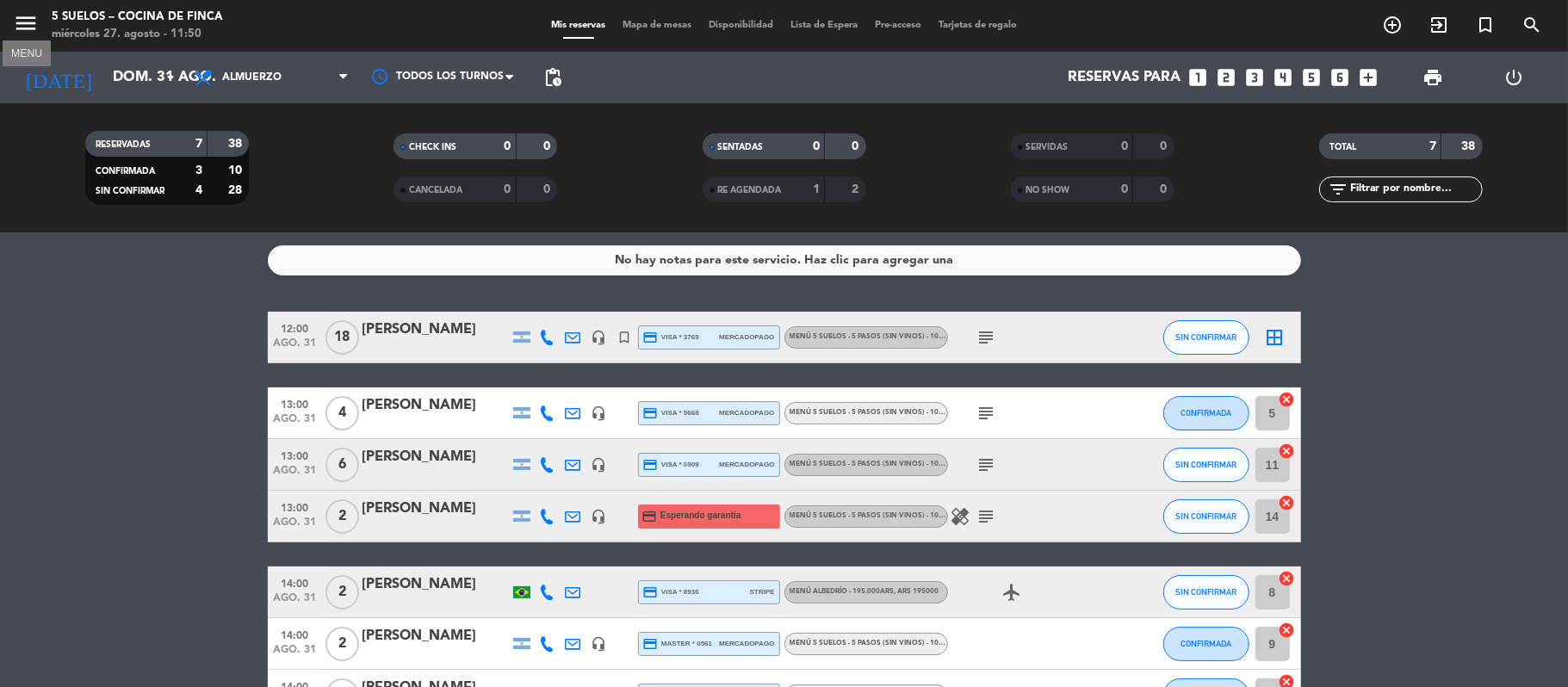
click at [33, 36] on button "menu" at bounding box center [26, 26] width 26 height 32
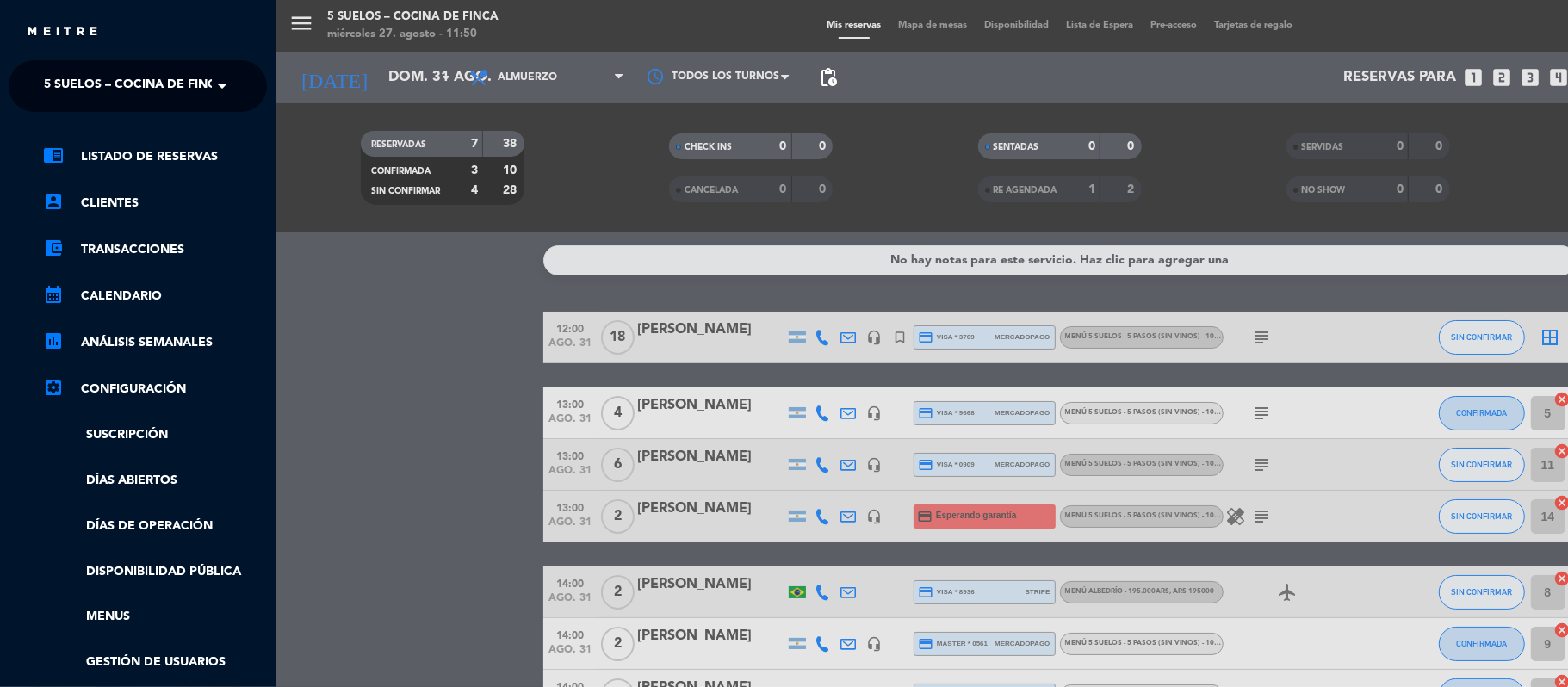
click at [62, 80] on span "5 SUELOS – COCINA DE FINCA" at bounding box center [134, 86] width 181 height 36
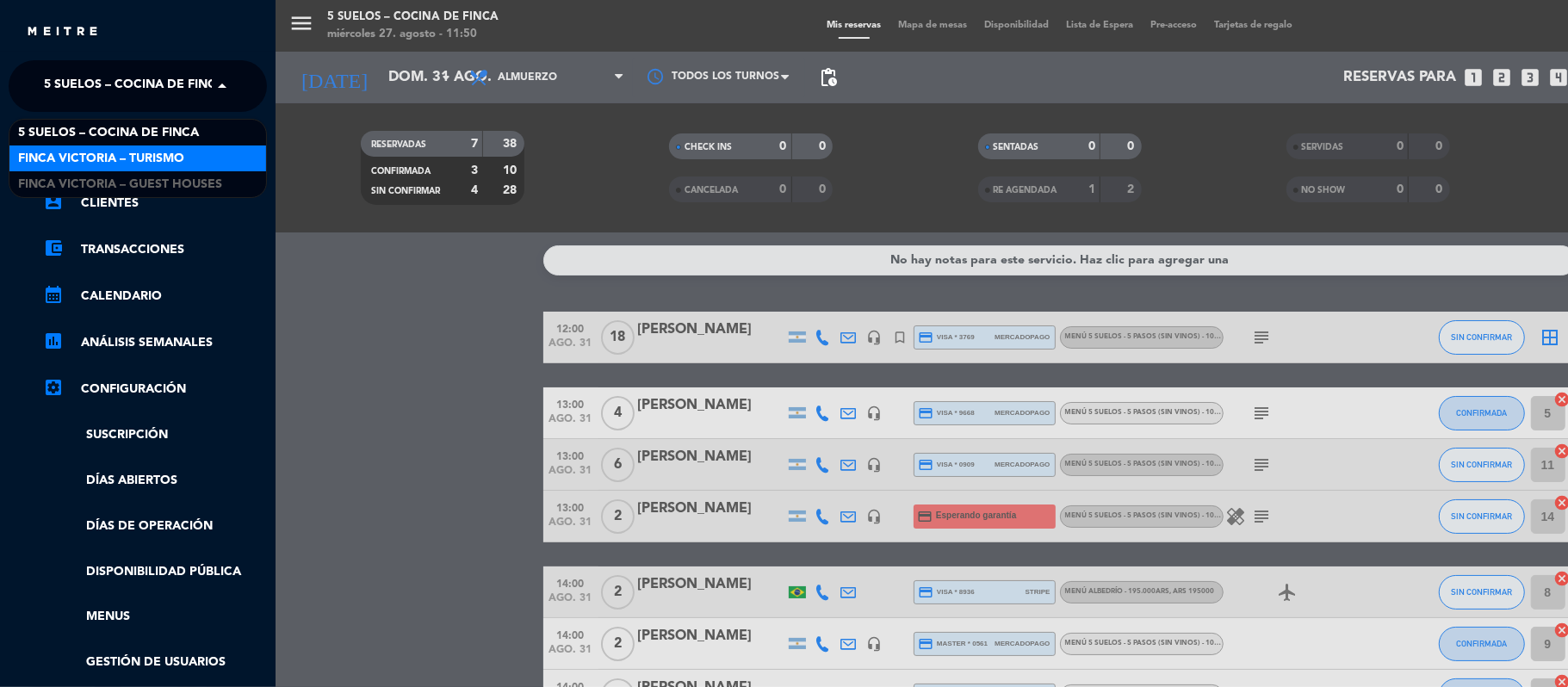
click at [63, 155] on span "FINCA VICTORIA – TURISMO" at bounding box center [101, 158] width 166 height 20
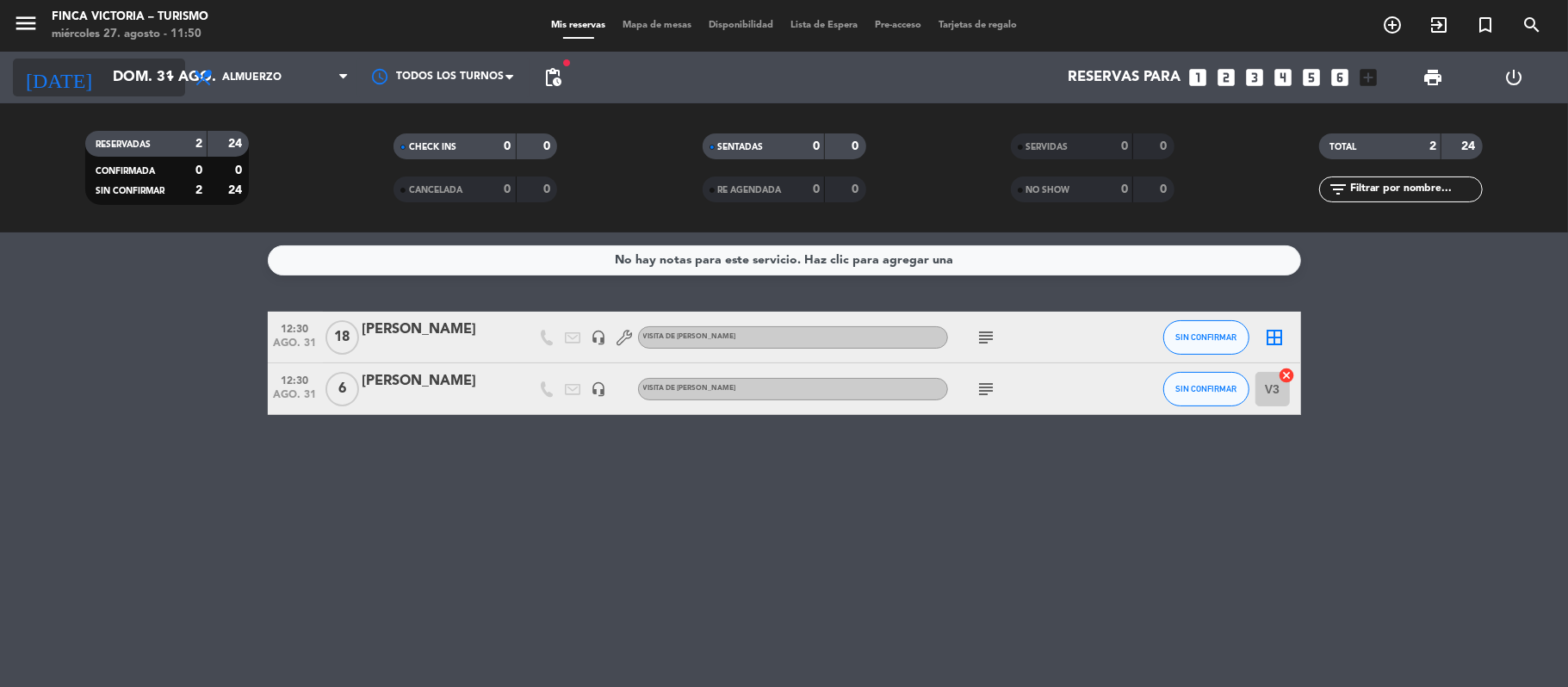
click at [104, 76] on input "dom. 31 ago." at bounding box center [198, 78] width 186 height 34
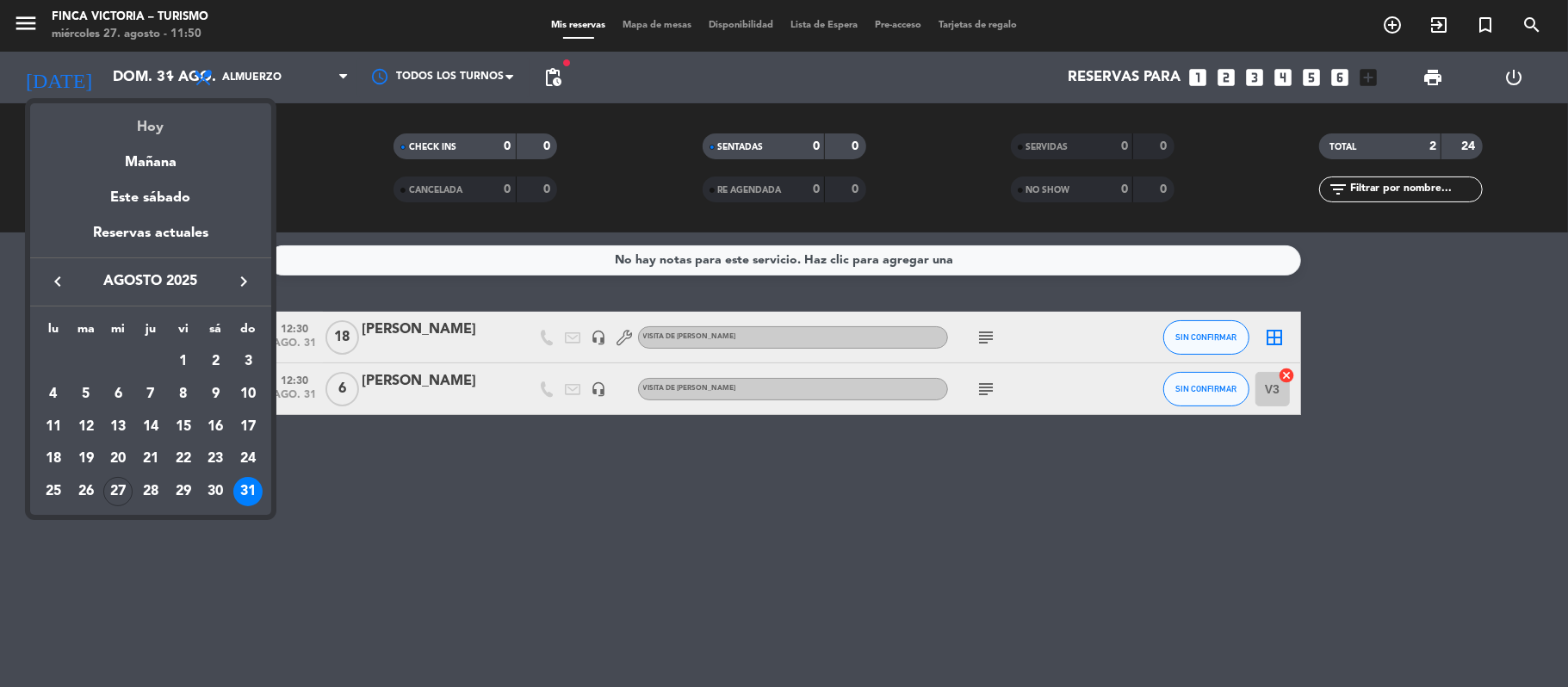
click at [134, 130] on div "Hoy" at bounding box center [150, 121] width 241 height 35
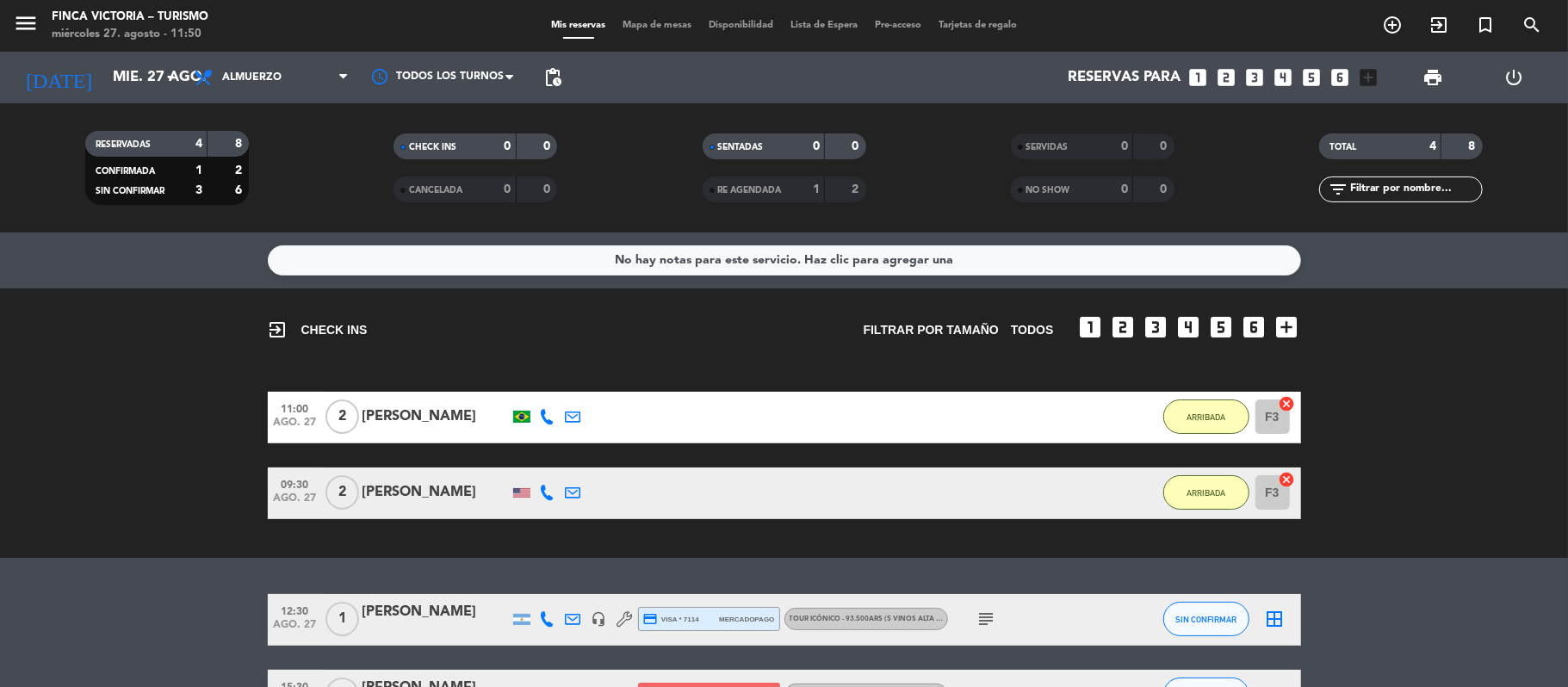
scroll to position [119, 0]
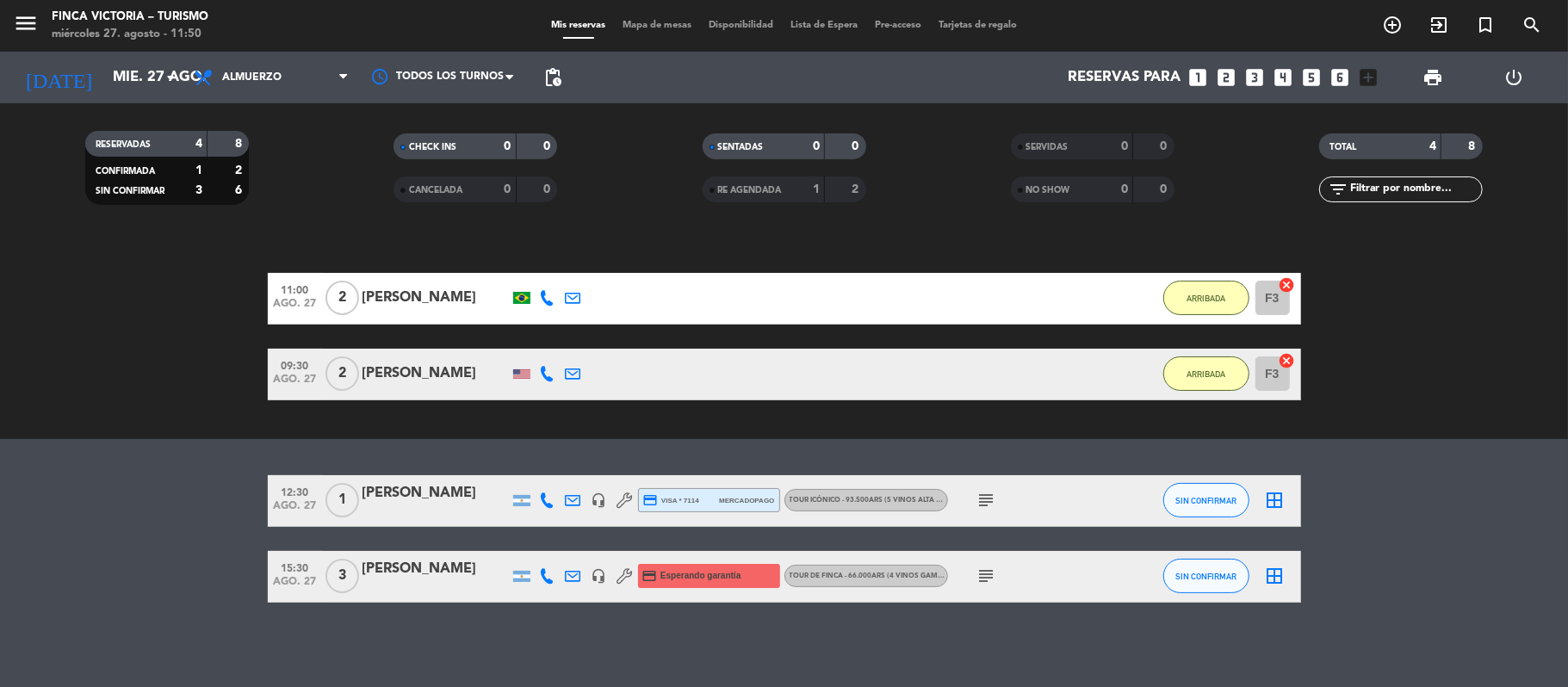
click at [985, 570] on icon "subject" at bounding box center [987, 576] width 20 height 21
click at [104, 87] on input "mié. 27 ago." at bounding box center [198, 78] width 186 height 34
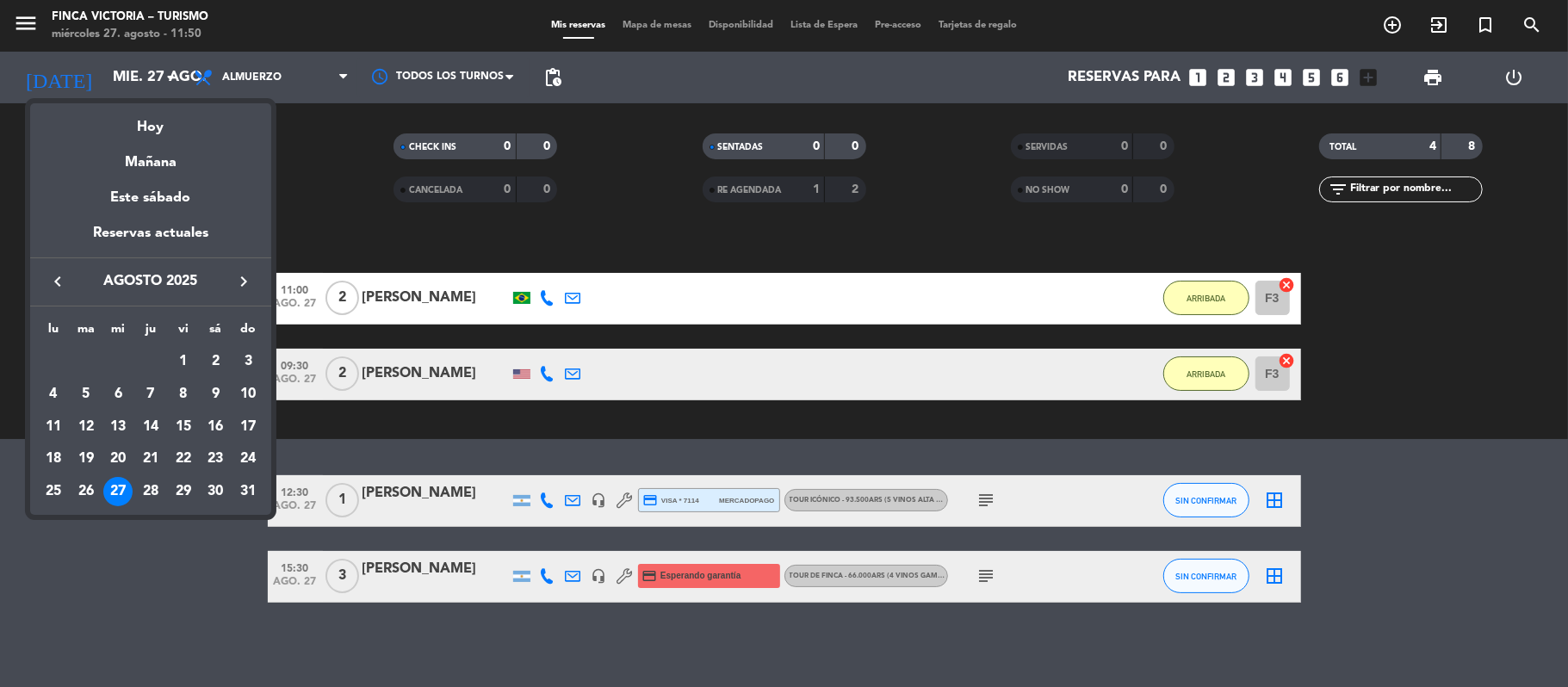
click at [248, 483] on div "31" at bounding box center [247, 491] width 29 height 29
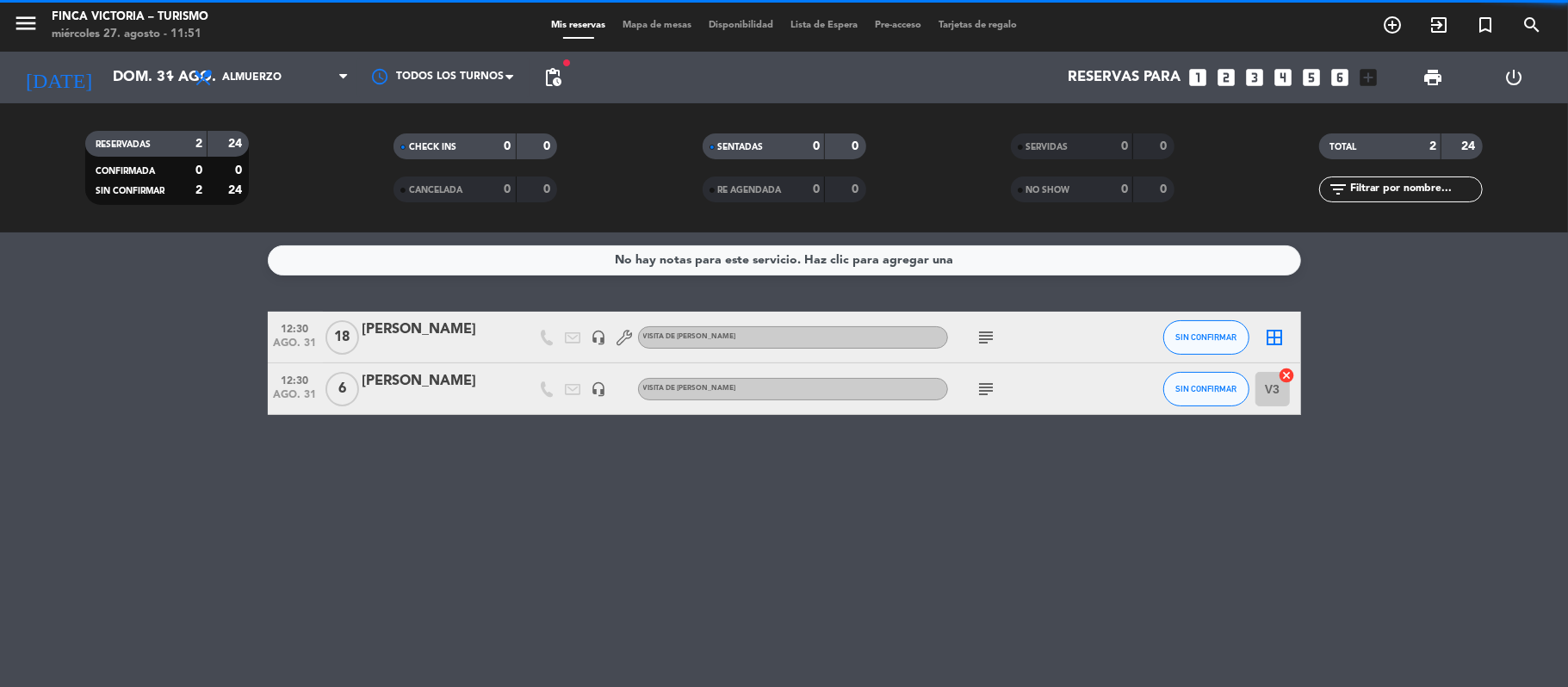
scroll to position [0, 0]
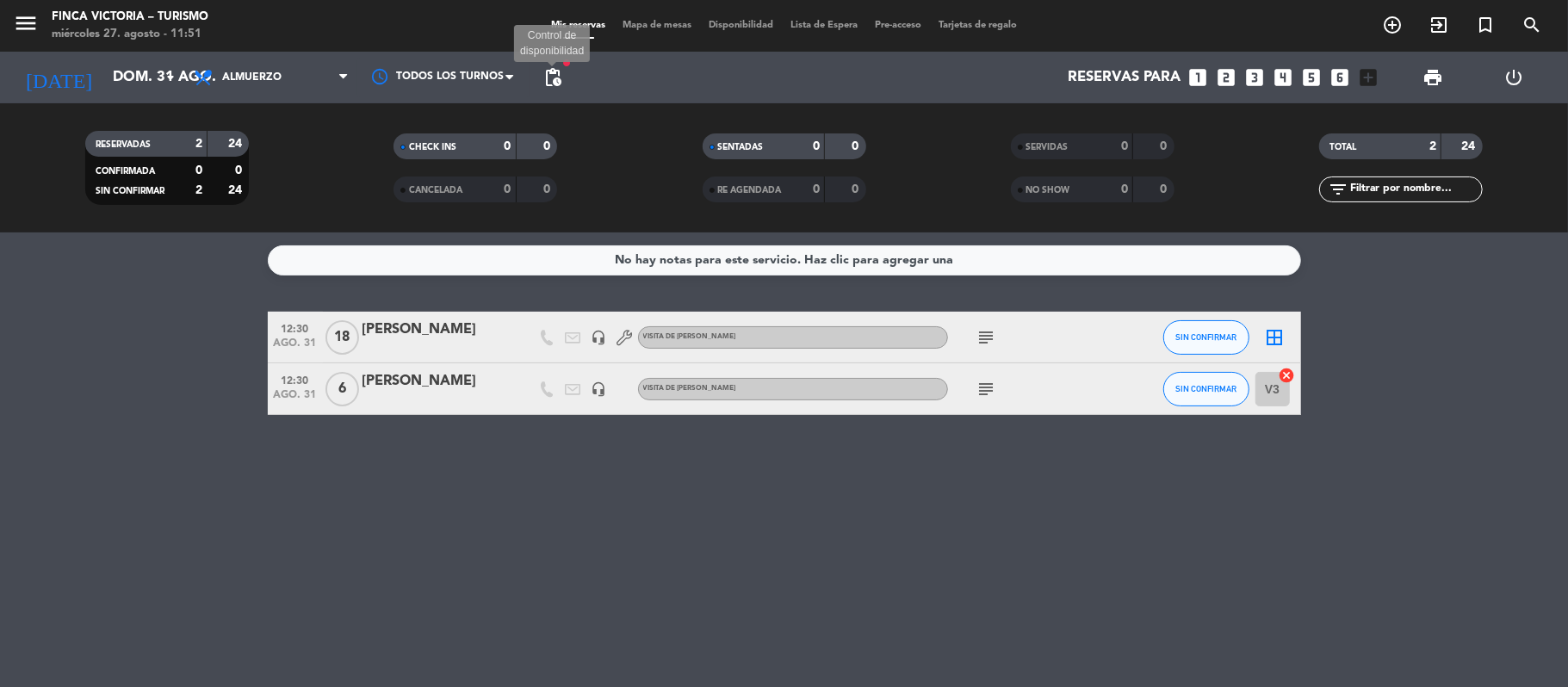
click at [554, 77] on span "pending_actions" at bounding box center [552, 77] width 20 height 21
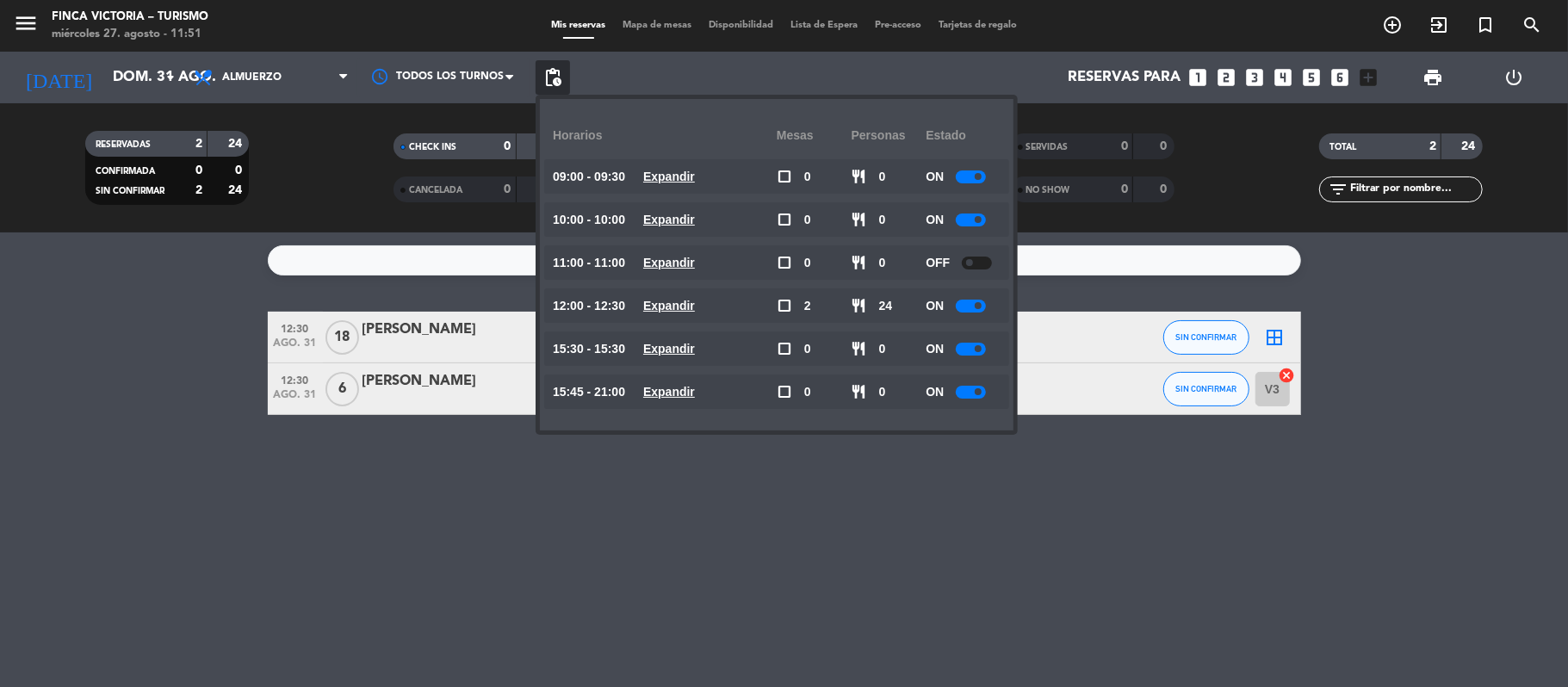
click at [184, 348] on bookings-row "12:30 [DATE] [PERSON_NAME] headset_mic VISITA DE ALMUERZO subject SIN CONFIRMAR…" at bounding box center [784, 363] width 1568 height 103
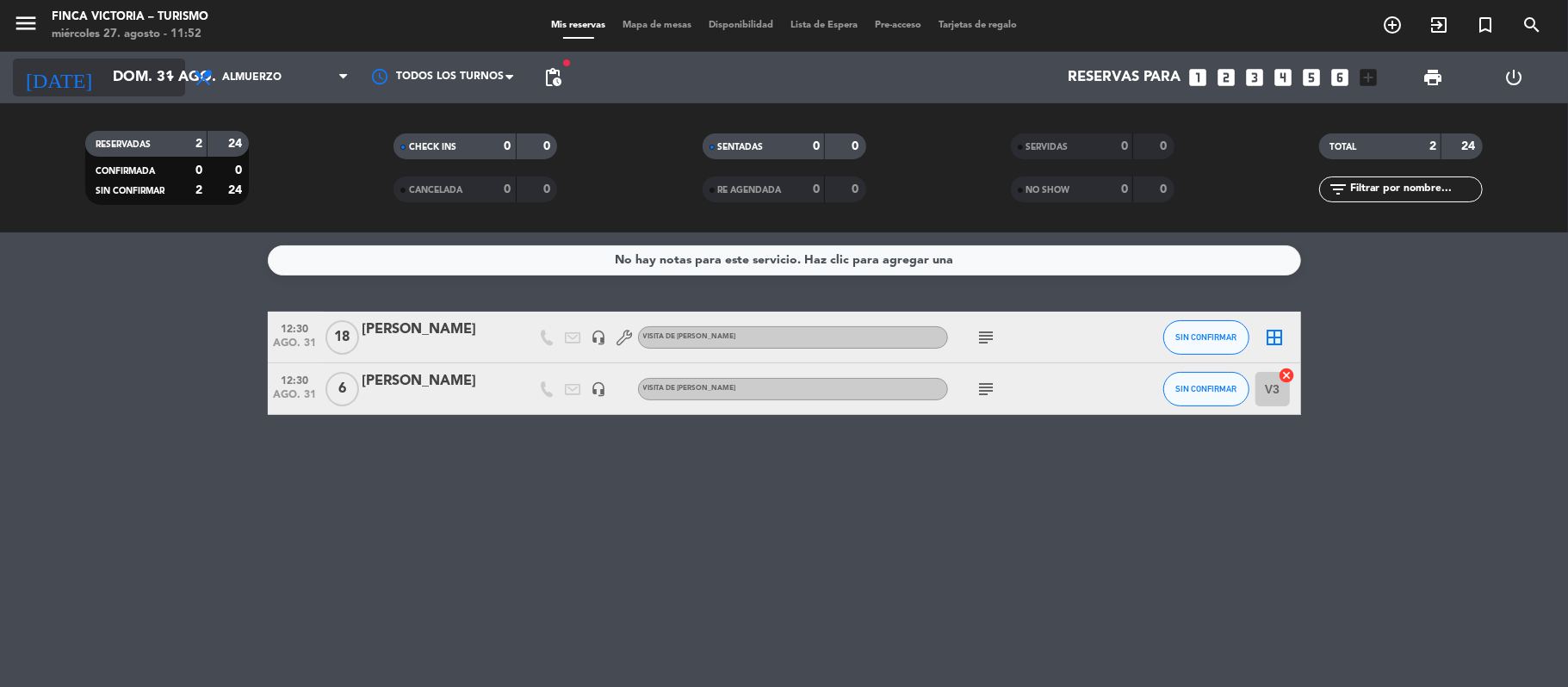
click at [117, 74] on input "dom. 31 ago." at bounding box center [198, 78] width 186 height 34
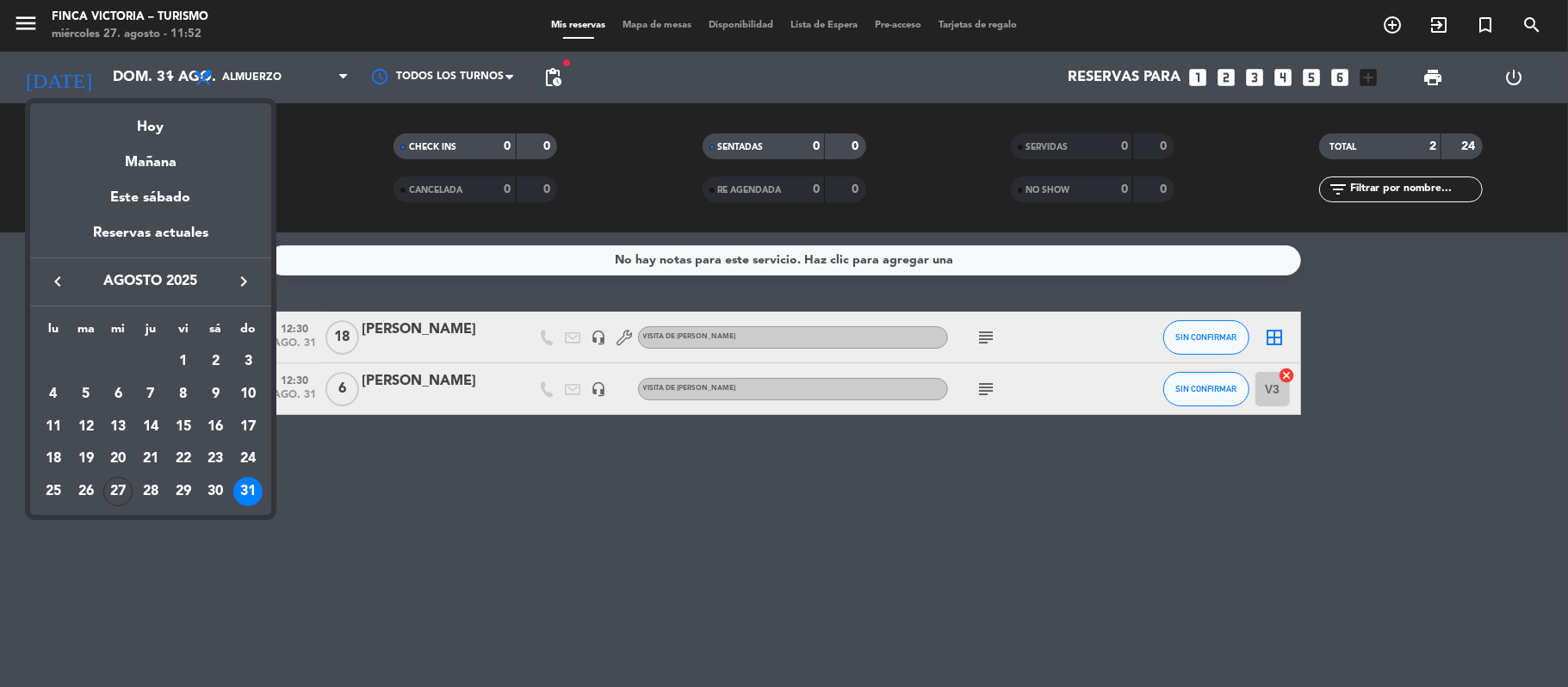
click at [25, 24] on div at bounding box center [784, 343] width 1568 height 687
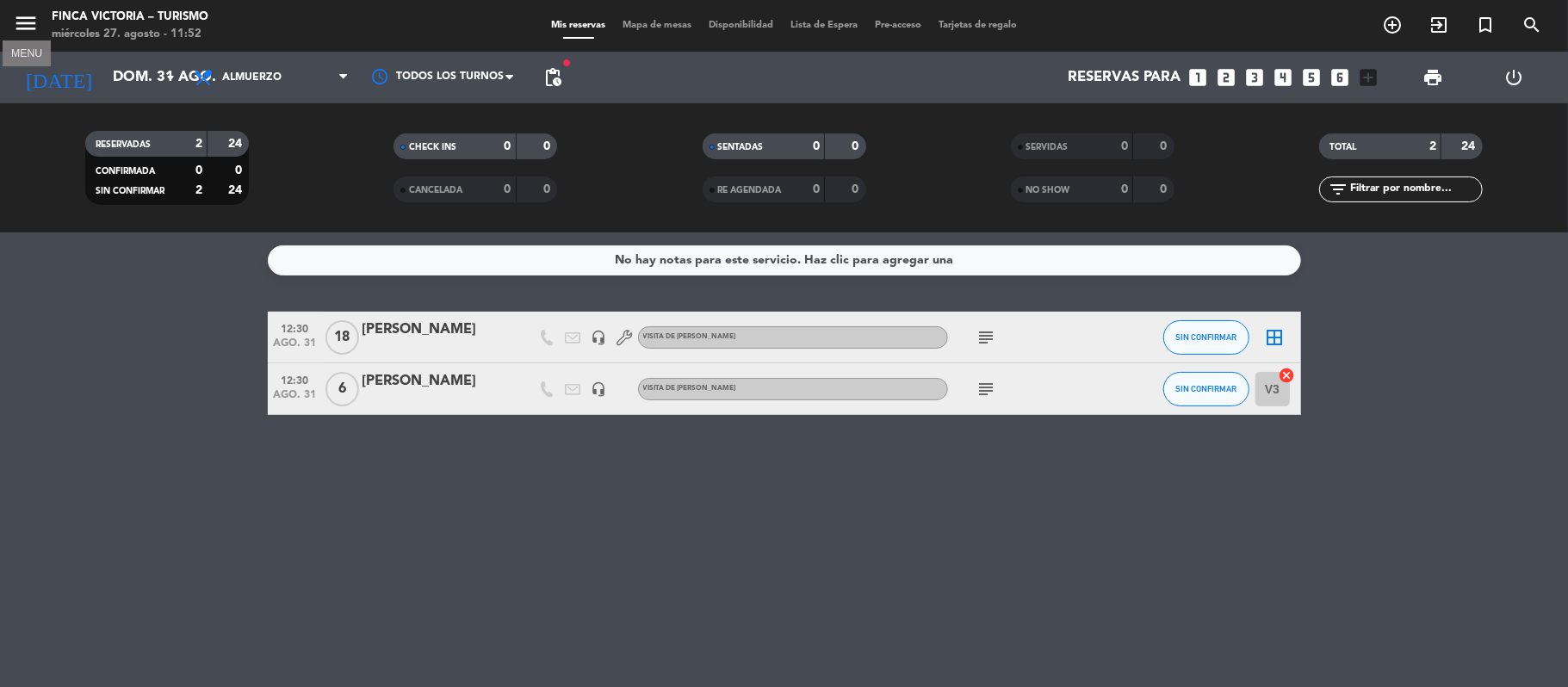
click at [25, 24] on icon "menu" at bounding box center [26, 23] width 26 height 26
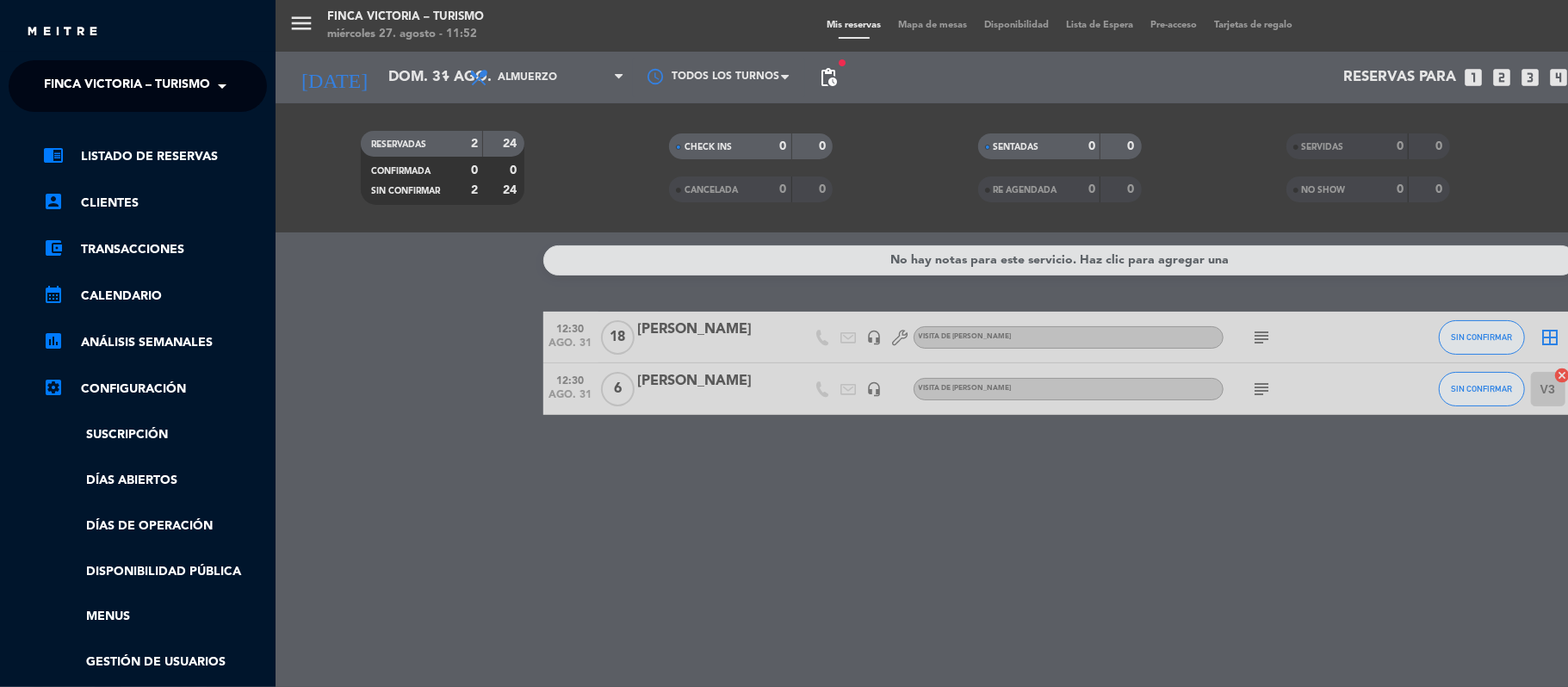
click at [62, 80] on span "FINCA VICTORIA – TURISMO" at bounding box center [127, 86] width 166 height 36
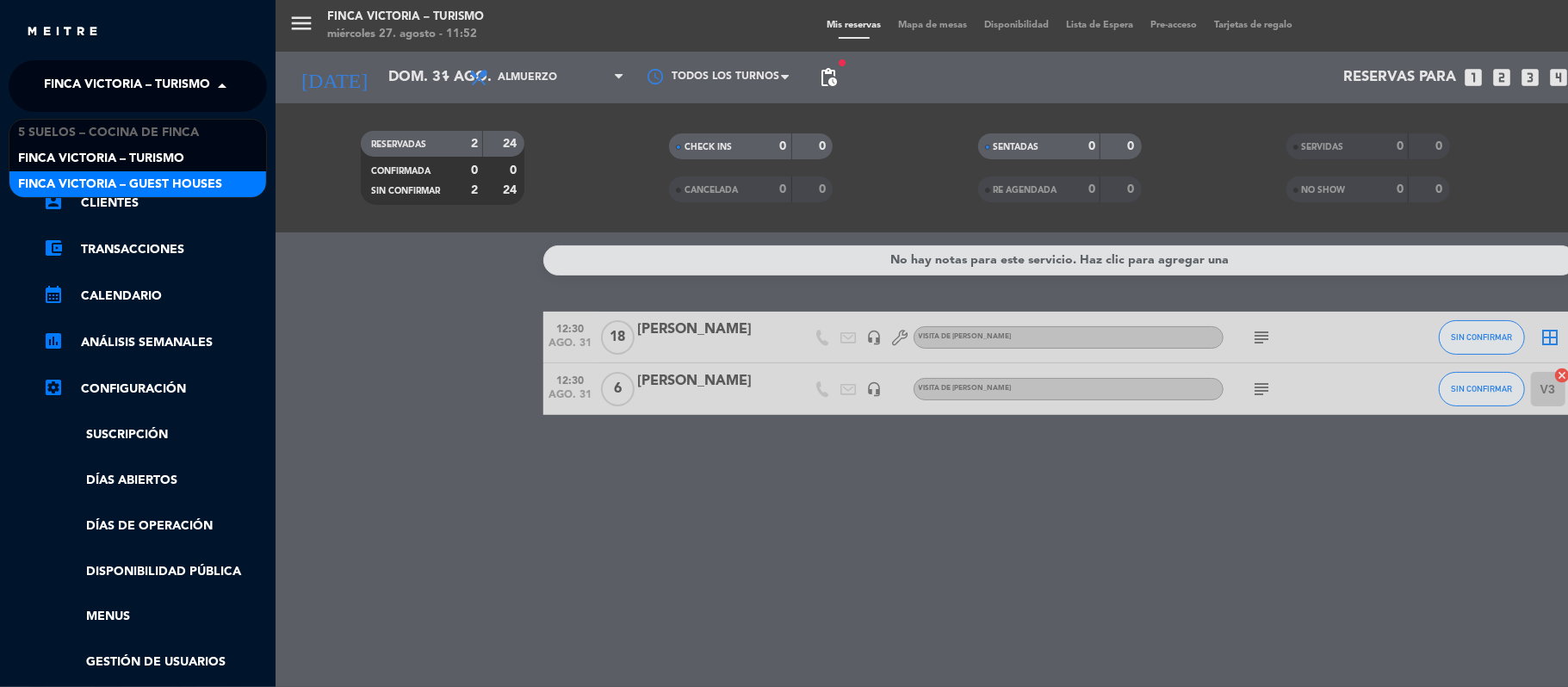
drag, startPoint x: 342, startPoint y: 342, endPoint x: 332, endPoint y: 337, distance: 11.2
click at [342, 342] on div "menu FINCA VICTORIA – TURISMO [DATE] 27. agosto - 11:52 Mis reservas Mapa de me…" at bounding box center [1059, 343] width 1568 height 687
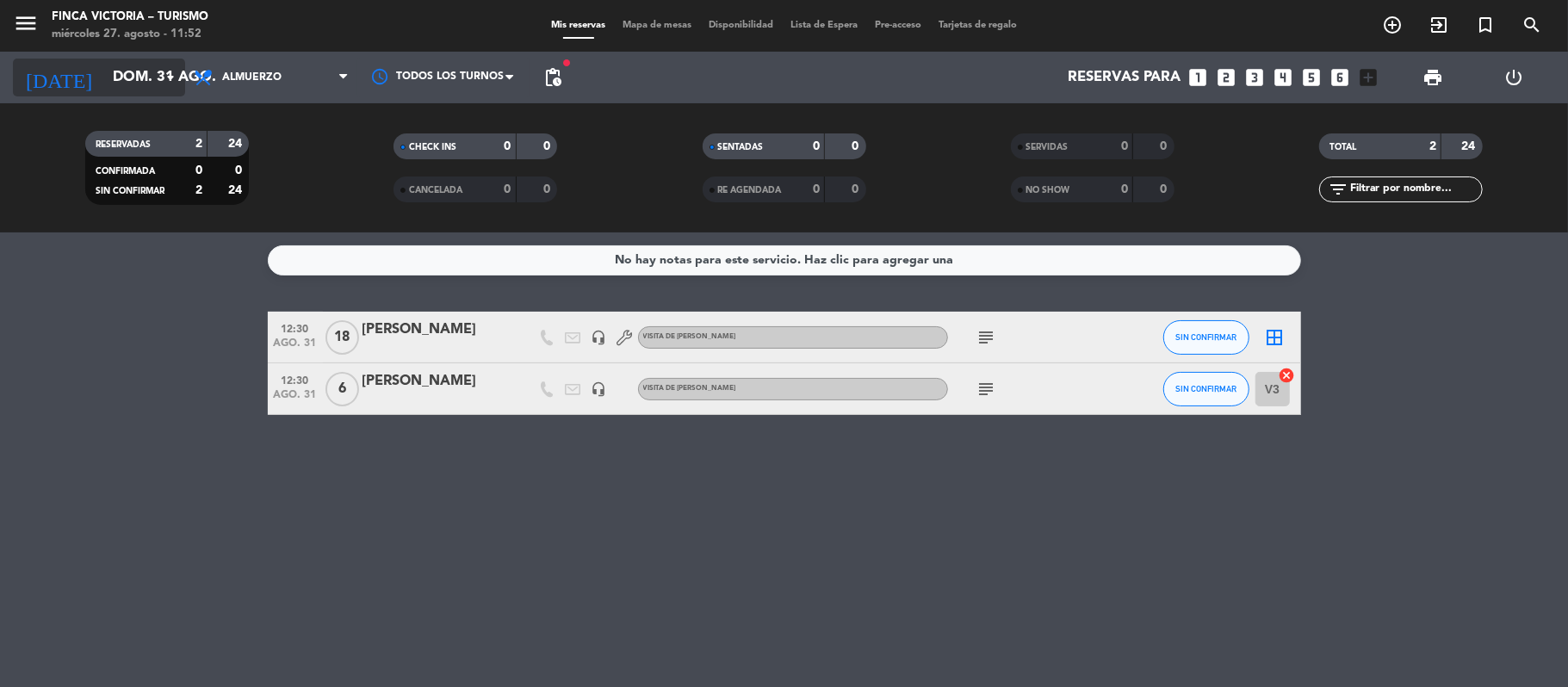
click at [164, 70] on icon "arrow_drop_down" at bounding box center [170, 77] width 20 height 21
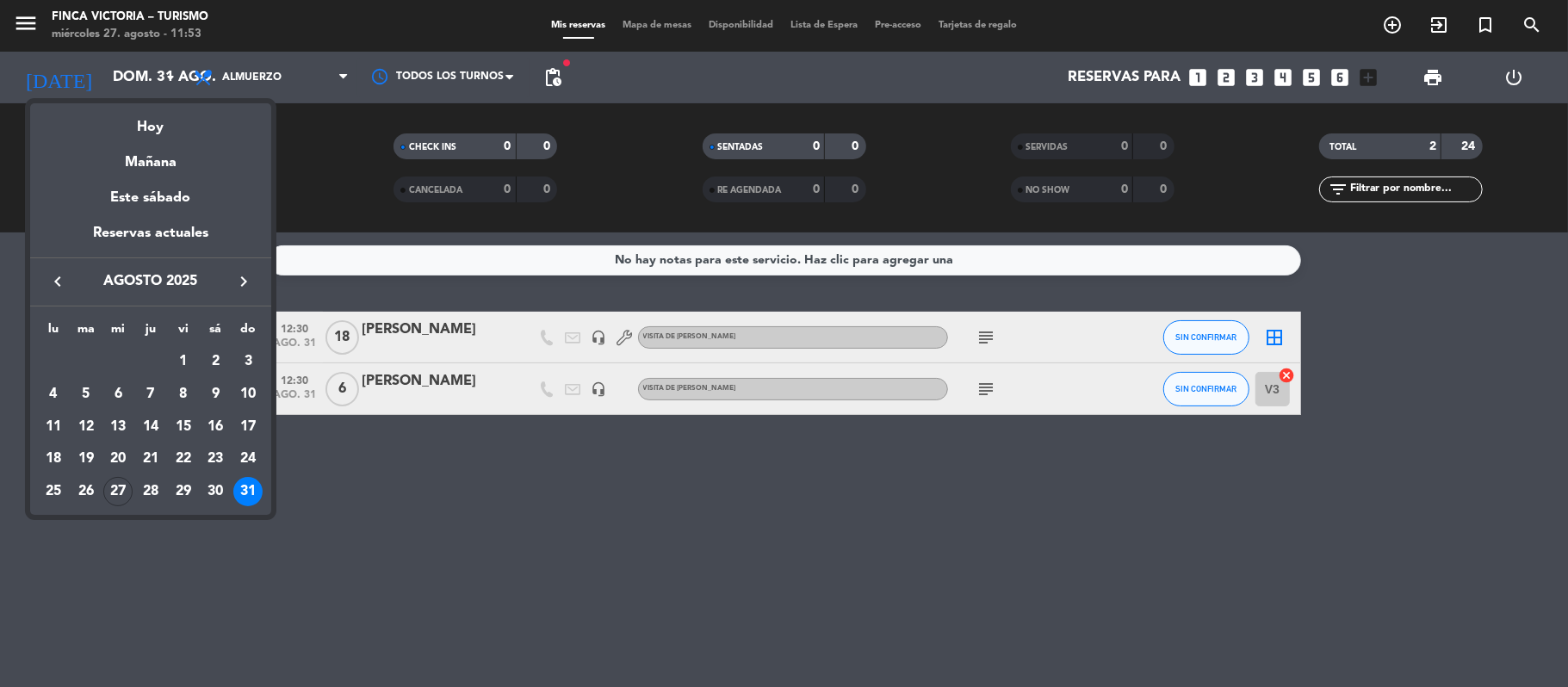
click at [406, 556] on div at bounding box center [784, 343] width 1568 height 687
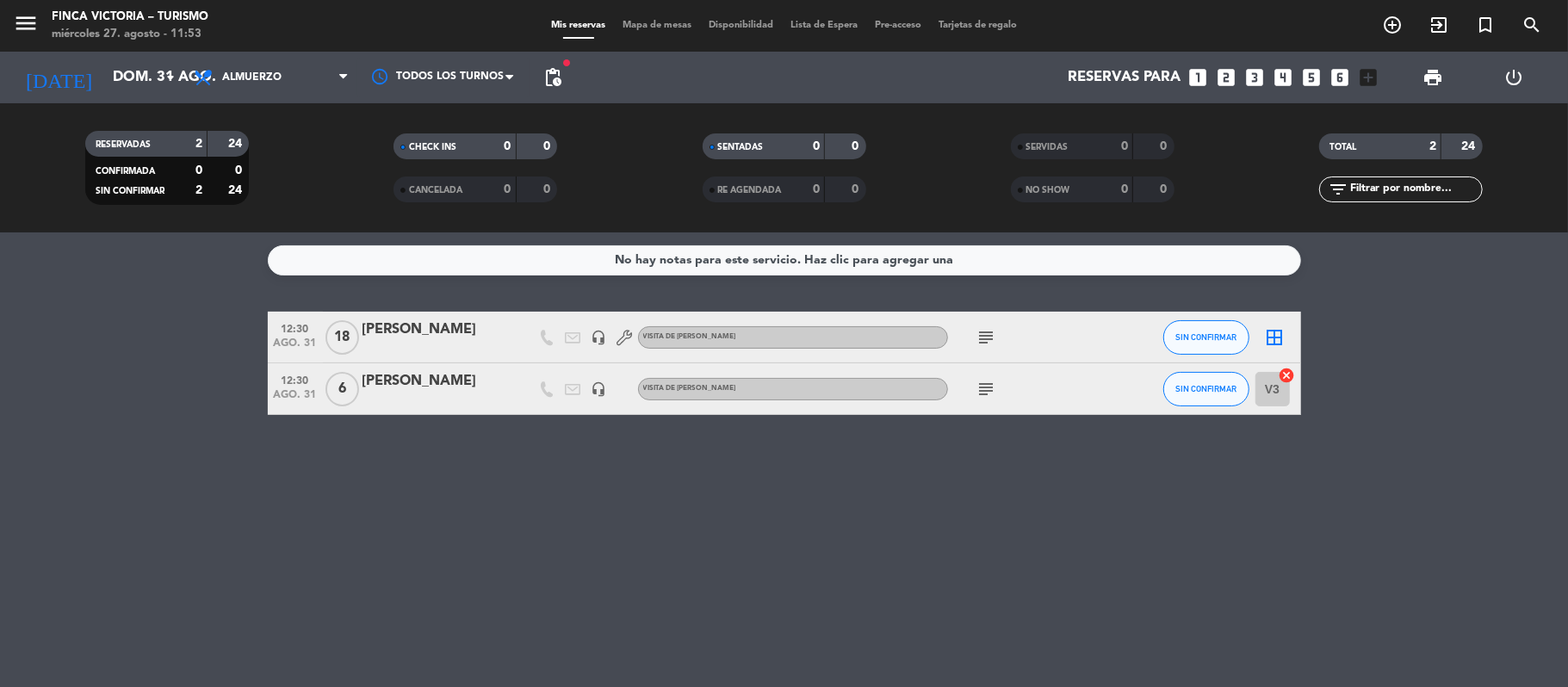
click at [990, 343] on icon "subject" at bounding box center [987, 337] width 20 height 21
click at [286, 325] on span "12:30" at bounding box center [295, 327] width 43 height 20
click at [993, 345] on icon "subject" at bounding box center [987, 337] width 20 height 21
click at [221, 346] on bookings-row "12:30 [DATE] [PERSON_NAME] headset_mic VISITA DE ALMUERZO subject Se puede??? S…" at bounding box center [784, 363] width 1568 height 103
click at [556, 76] on span "pending_actions" at bounding box center [552, 77] width 20 height 21
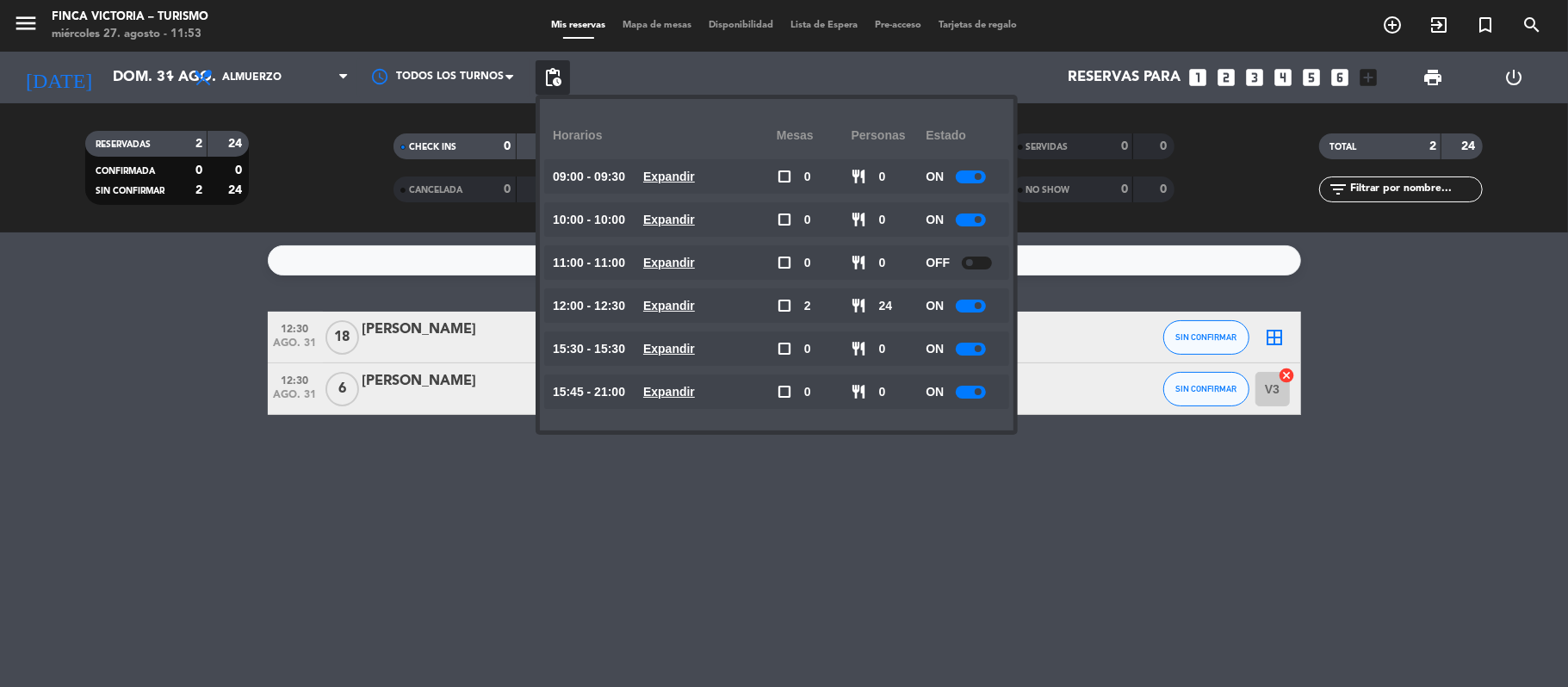
click at [118, 373] on bookings-row "12:30 [DATE] [PERSON_NAME] headset_mic VISITA DE ALMUERZO subject SIN CONFIRMAR…" at bounding box center [784, 363] width 1568 height 103
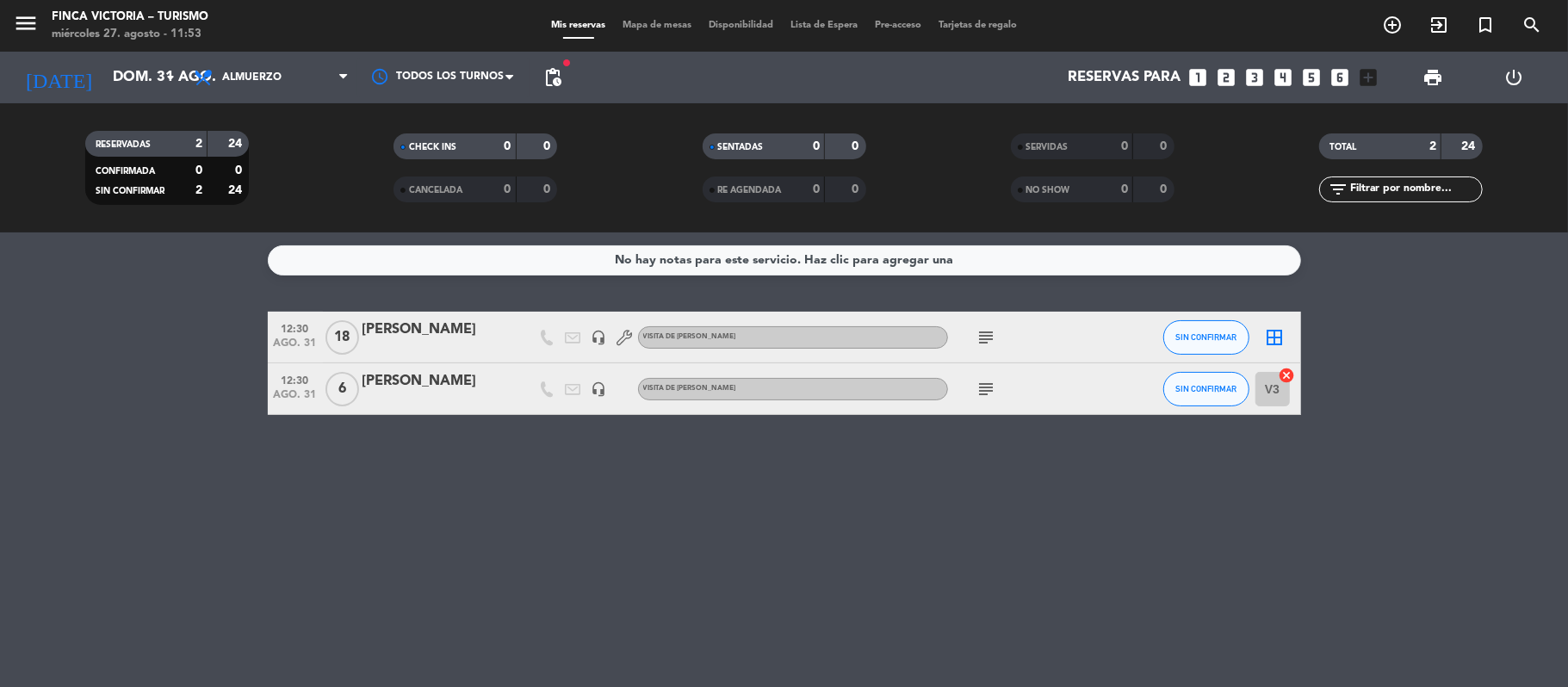
click at [975, 329] on span "subject" at bounding box center [987, 337] width 26 height 21
click at [981, 331] on icon "subject" at bounding box center [987, 337] width 20 height 21
click at [62, 363] on bookings-row "12:30 [DATE] [PERSON_NAME] headset_mic VISITA DE ALMUERZO subject Se puede??? S…" at bounding box center [784, 363] width 1568 height 103
click at [104, 91] on input "dom. 31 ago." at bounding box center [198, 78] width 186 height 34
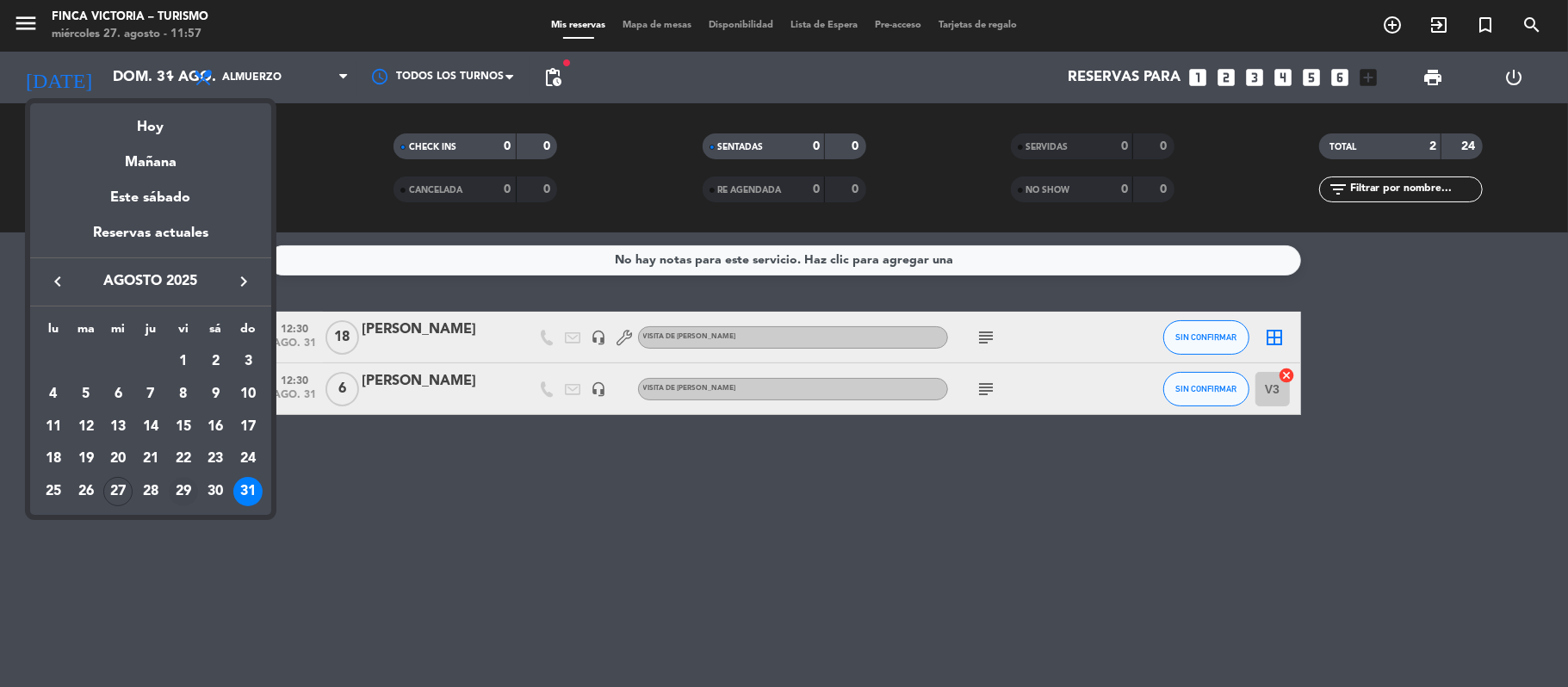
click at [175, 490] on div "29" at bounding box center [183, 491] width 29 height 29
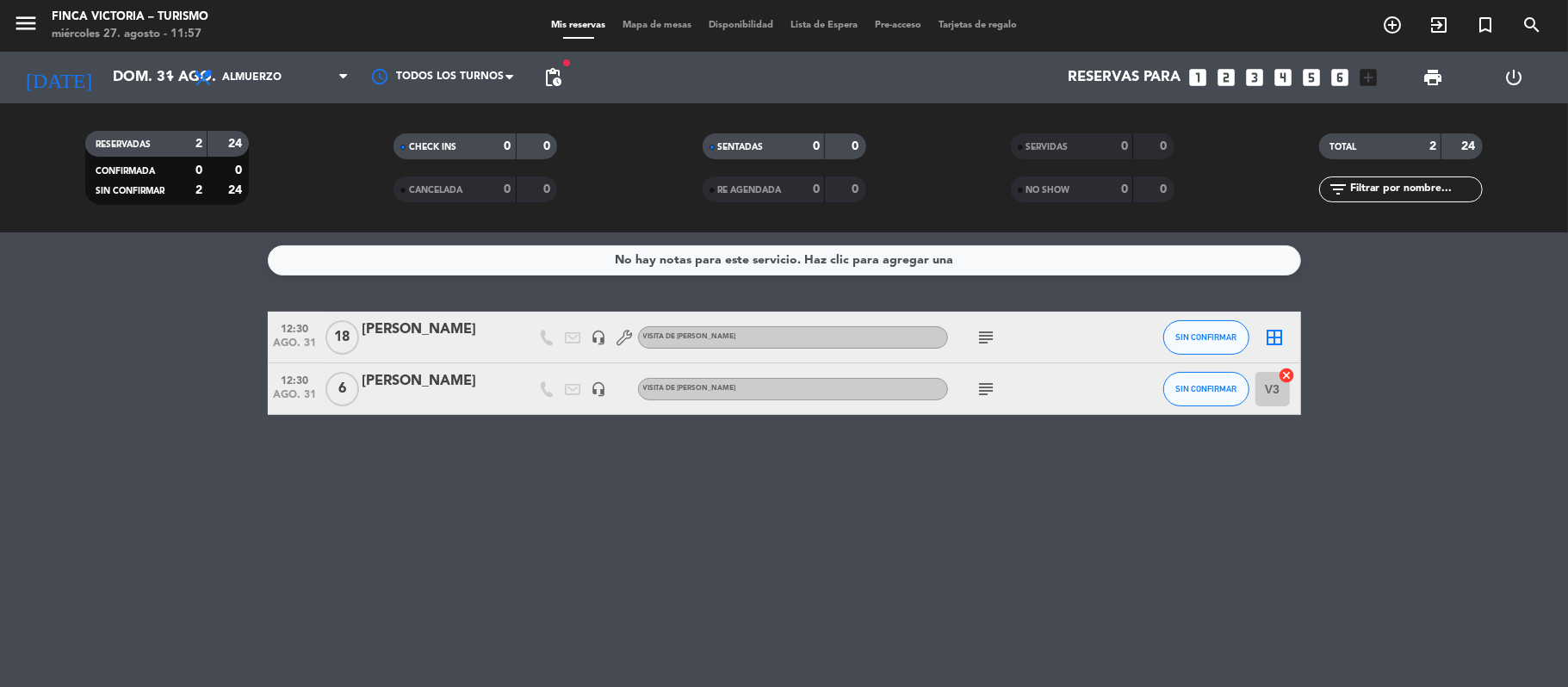
type input "vie. 29 ago."
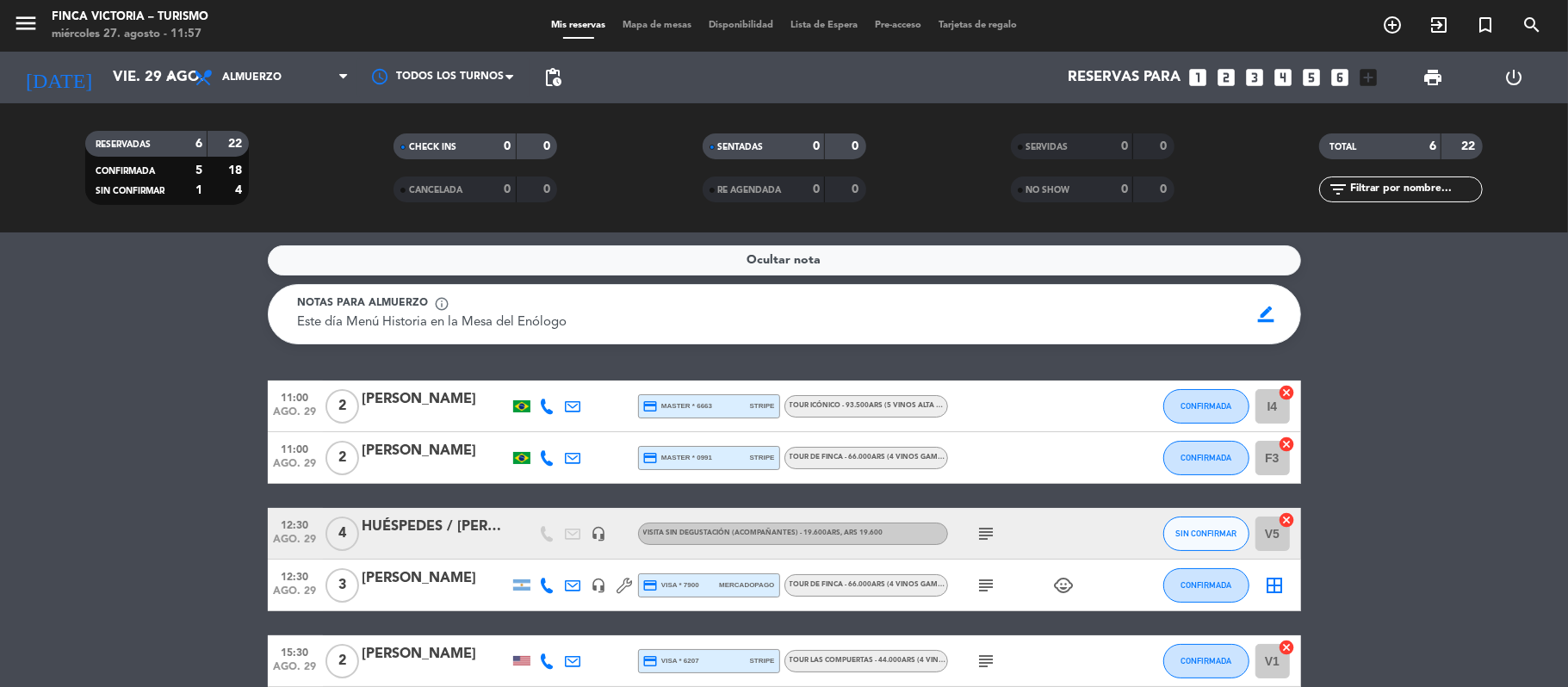
click at [403, 394] on div "[PERSON_NAME]" at bounding box center [435, 400] width 146 height 22
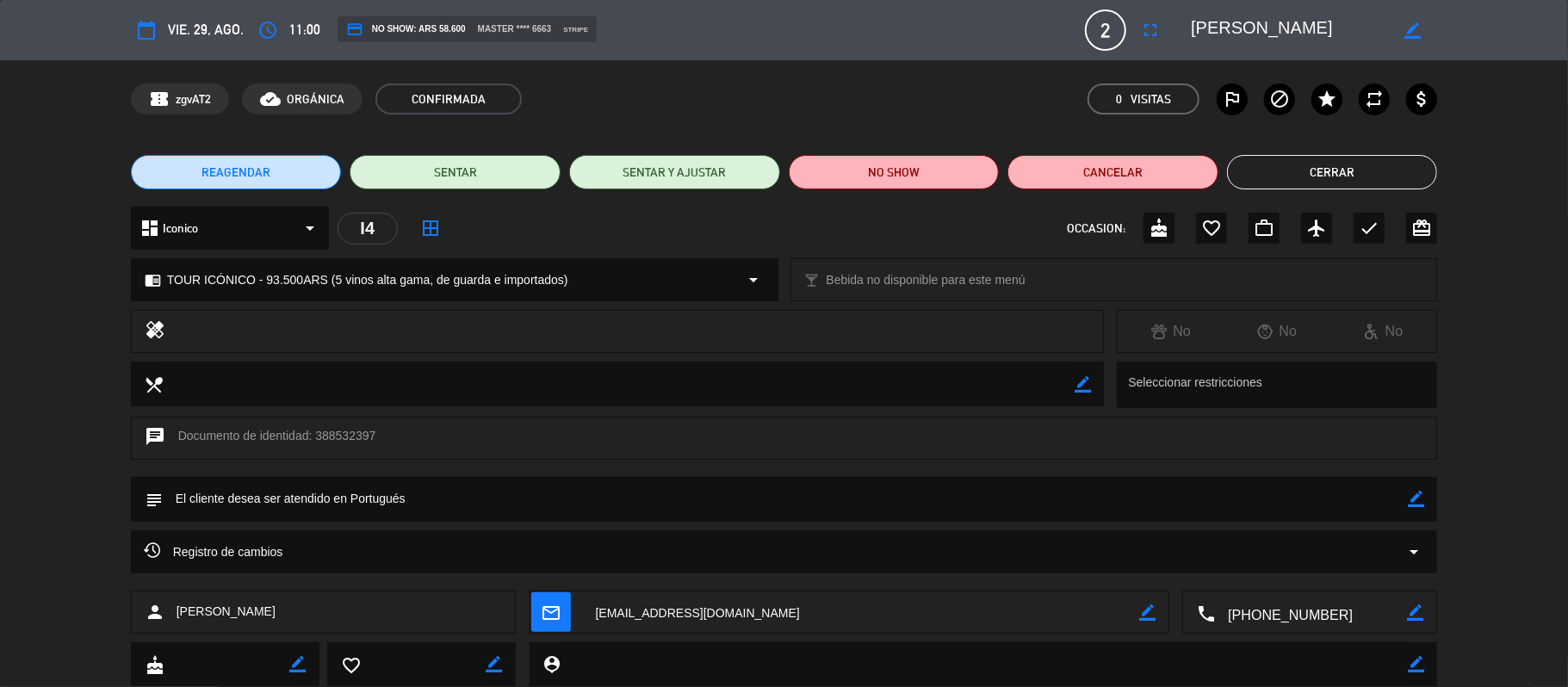
click at [163, 179] on button "REAGENDAR" at bounding box center [236, 172] width 211 height 34
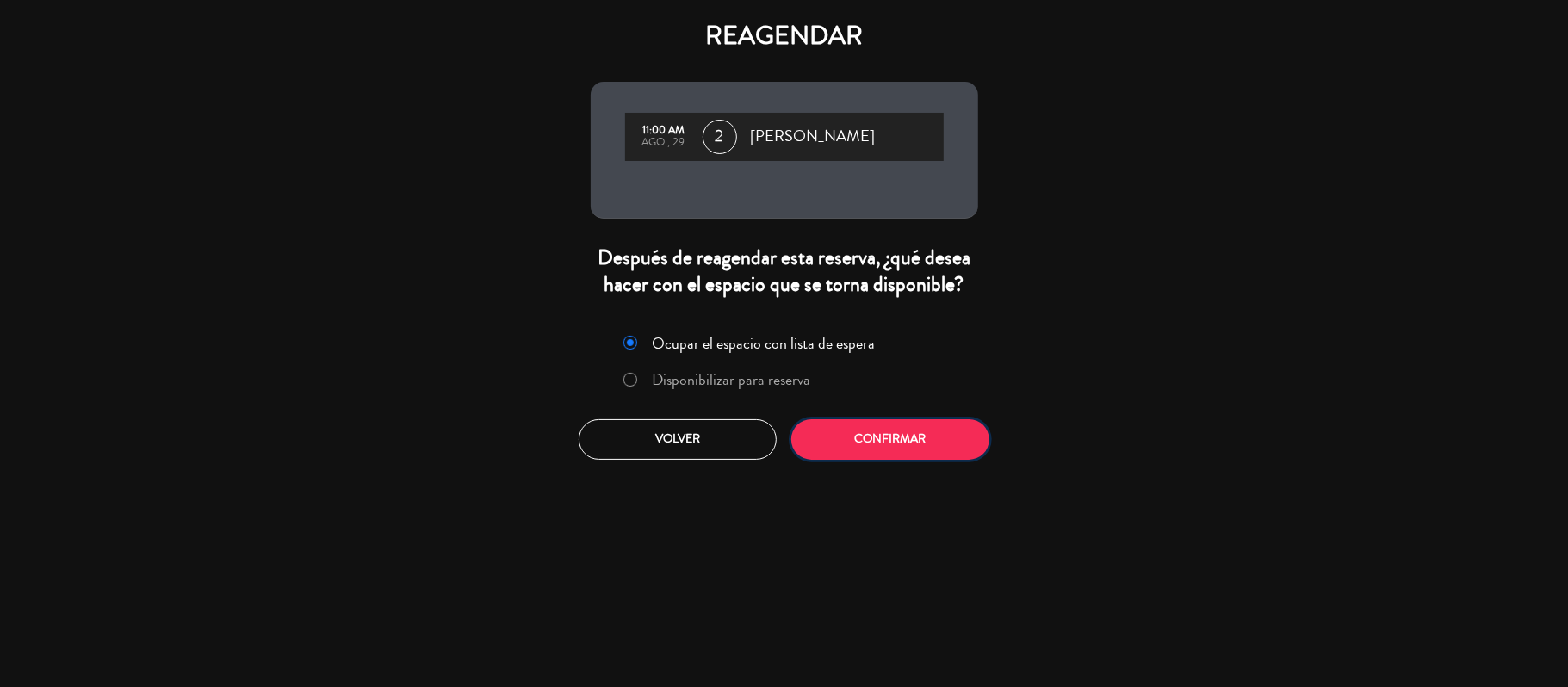
click at [956, 456] on button "Confirmar" at bounding box center [890, 439] width 198 height 40
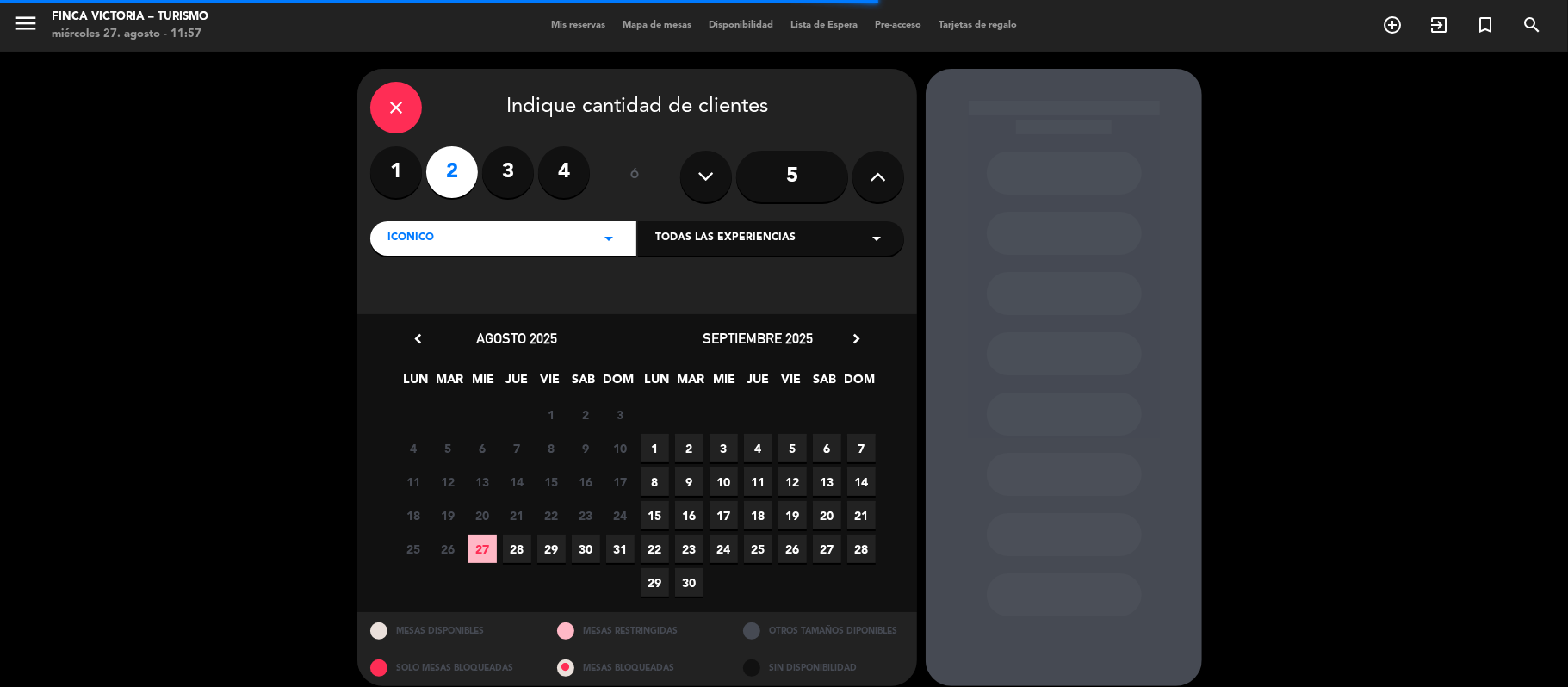
click at [770, 221] on div "Todas las experiencias arrow_drop_down" at bounding box center [771, 238] width 266 height 34
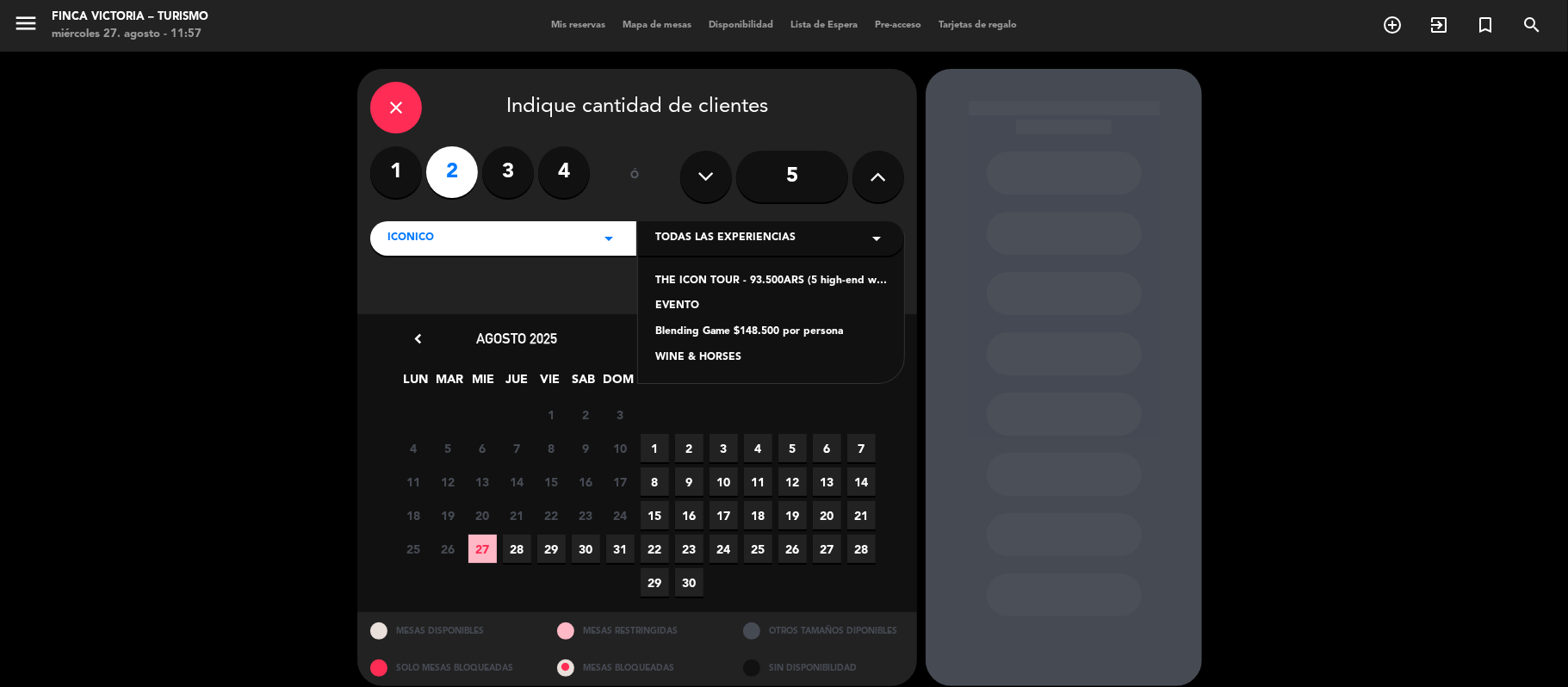
click at [713, 281] on div "THE ICON TOUR - 93.500ARS (5 high-end wines, aged and imported)" at bounding box center [770, 282] width 232 height 17
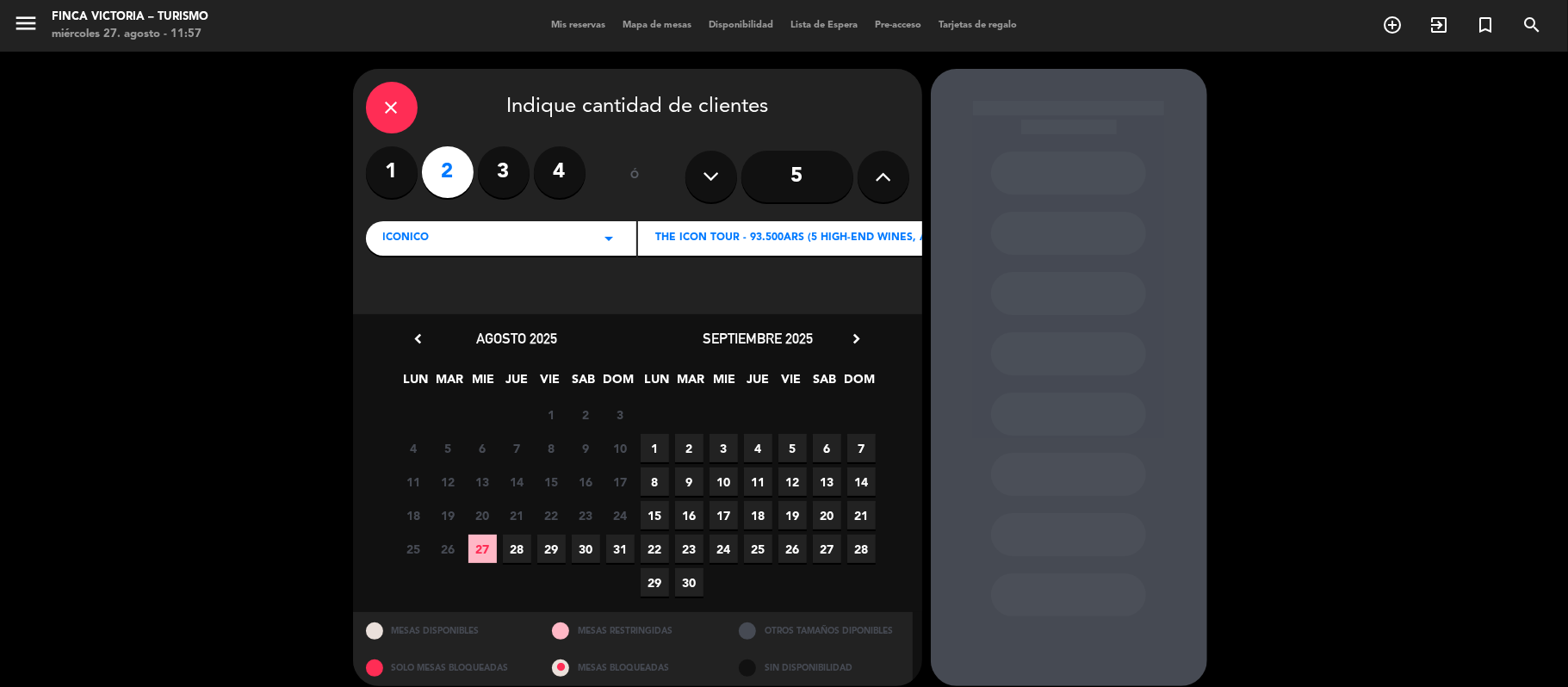
click at [621, 548] on span "31" at bounding box center [620, 549] width 28 height 28
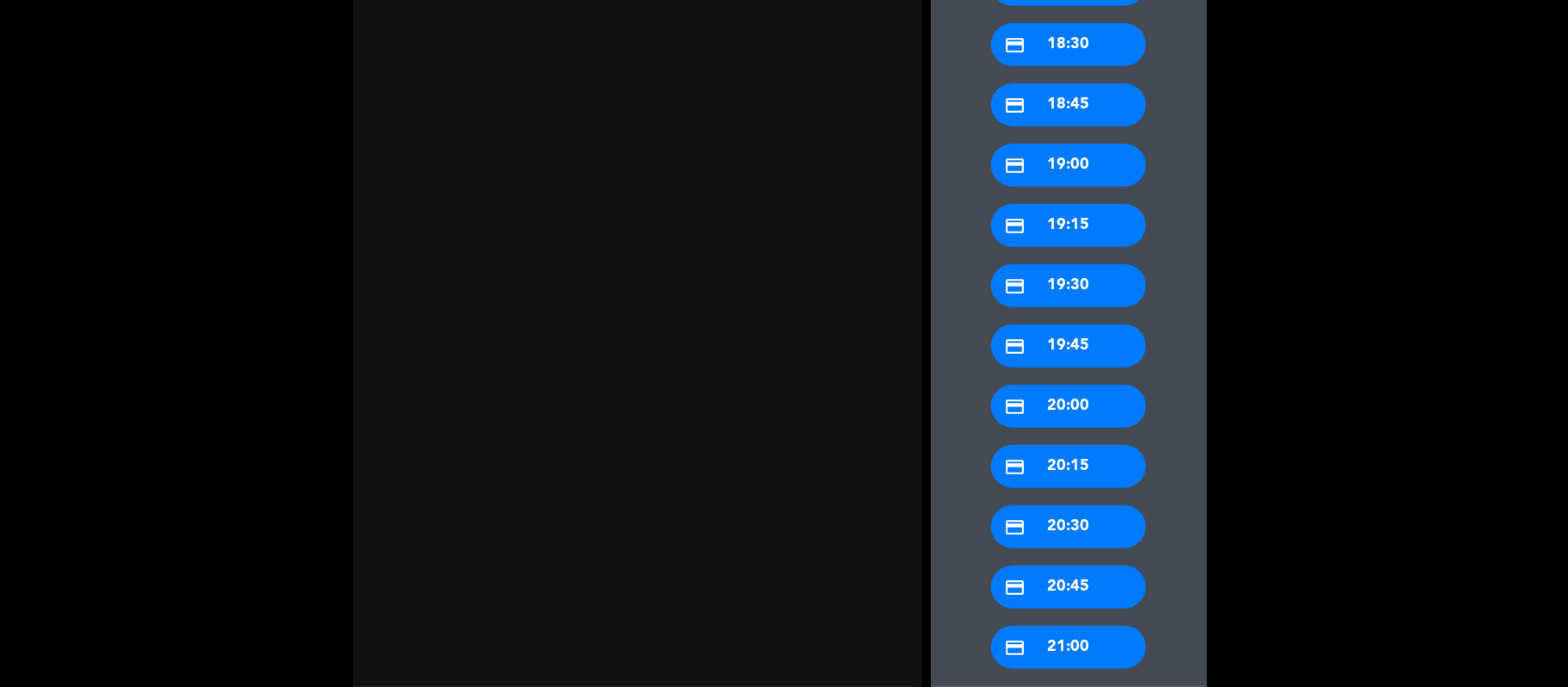
scroll to position [1150, 0]
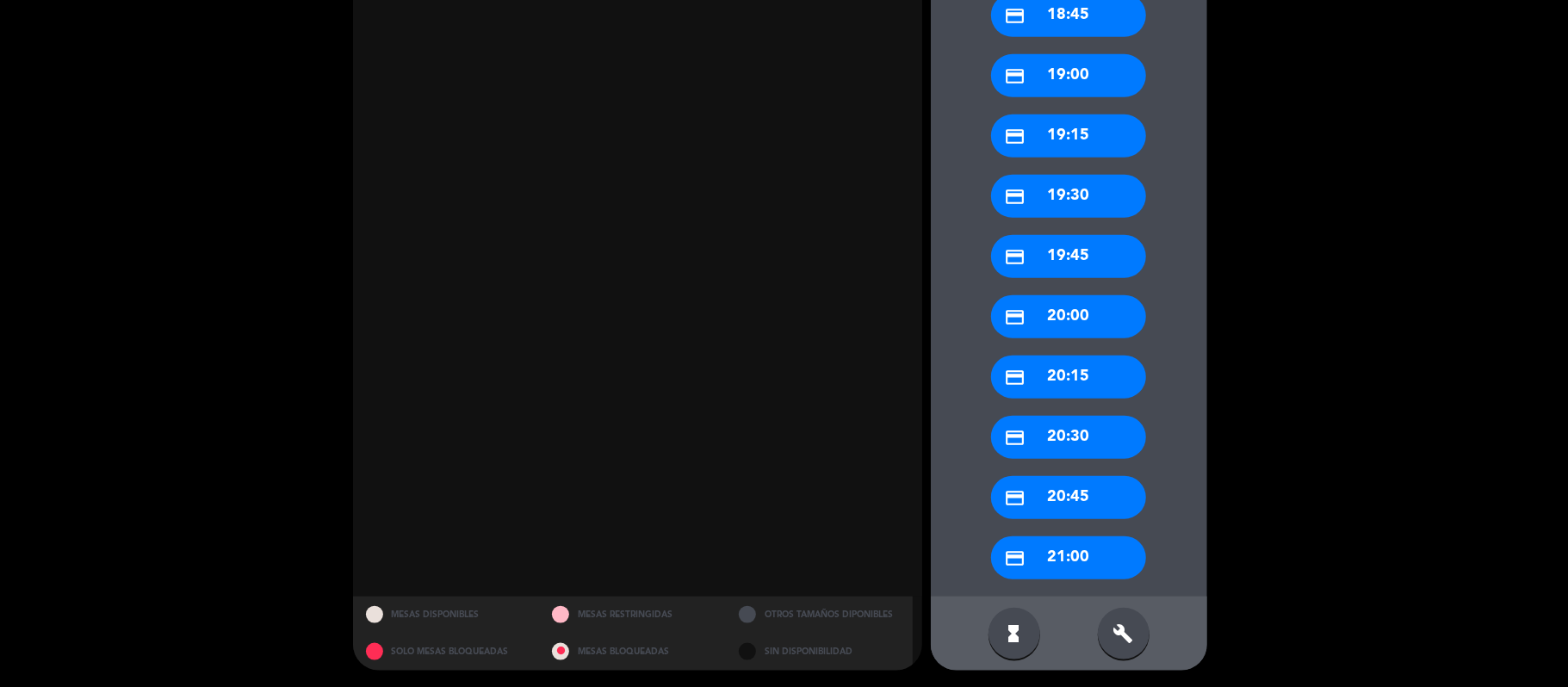
click at [1109, 644] on div "build" at bounding box center [1123, 633] width 51 height 51
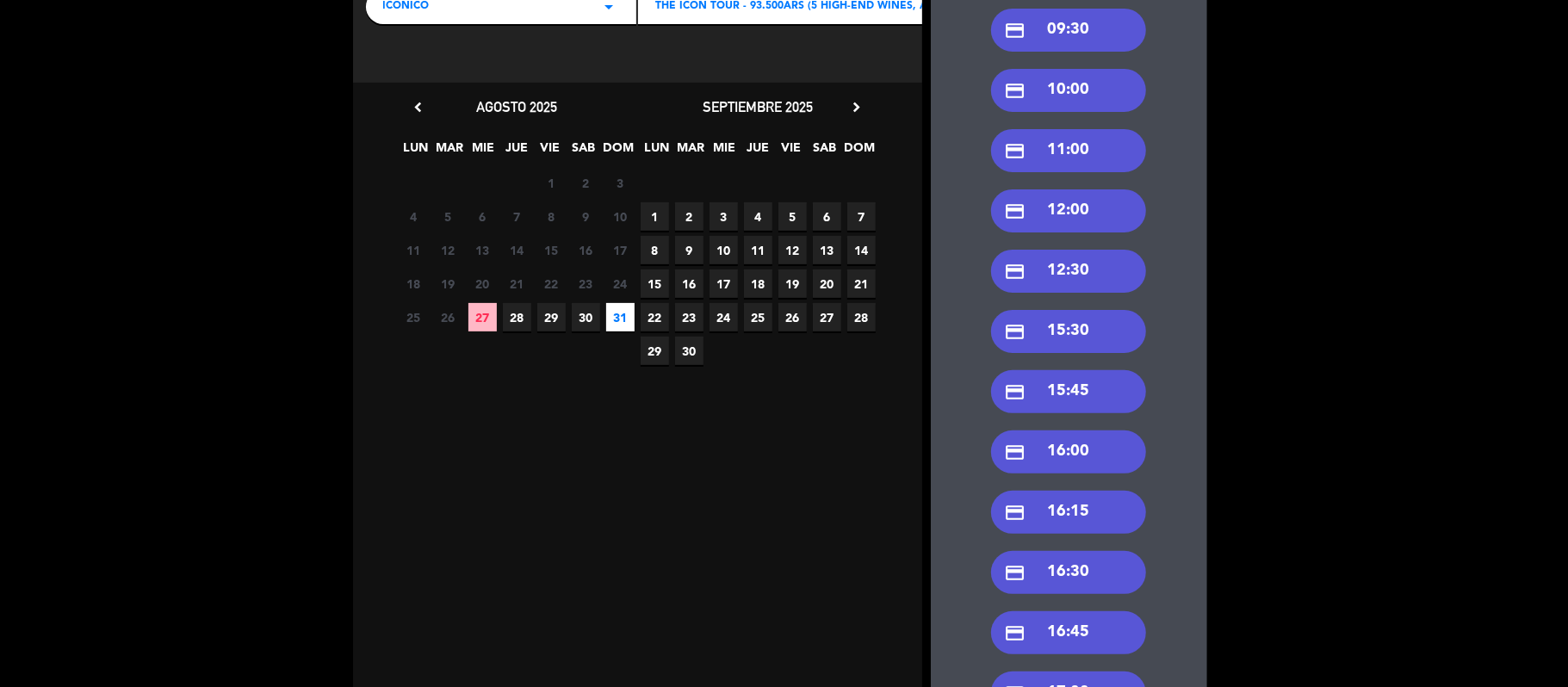
scroll to position [117, 0]
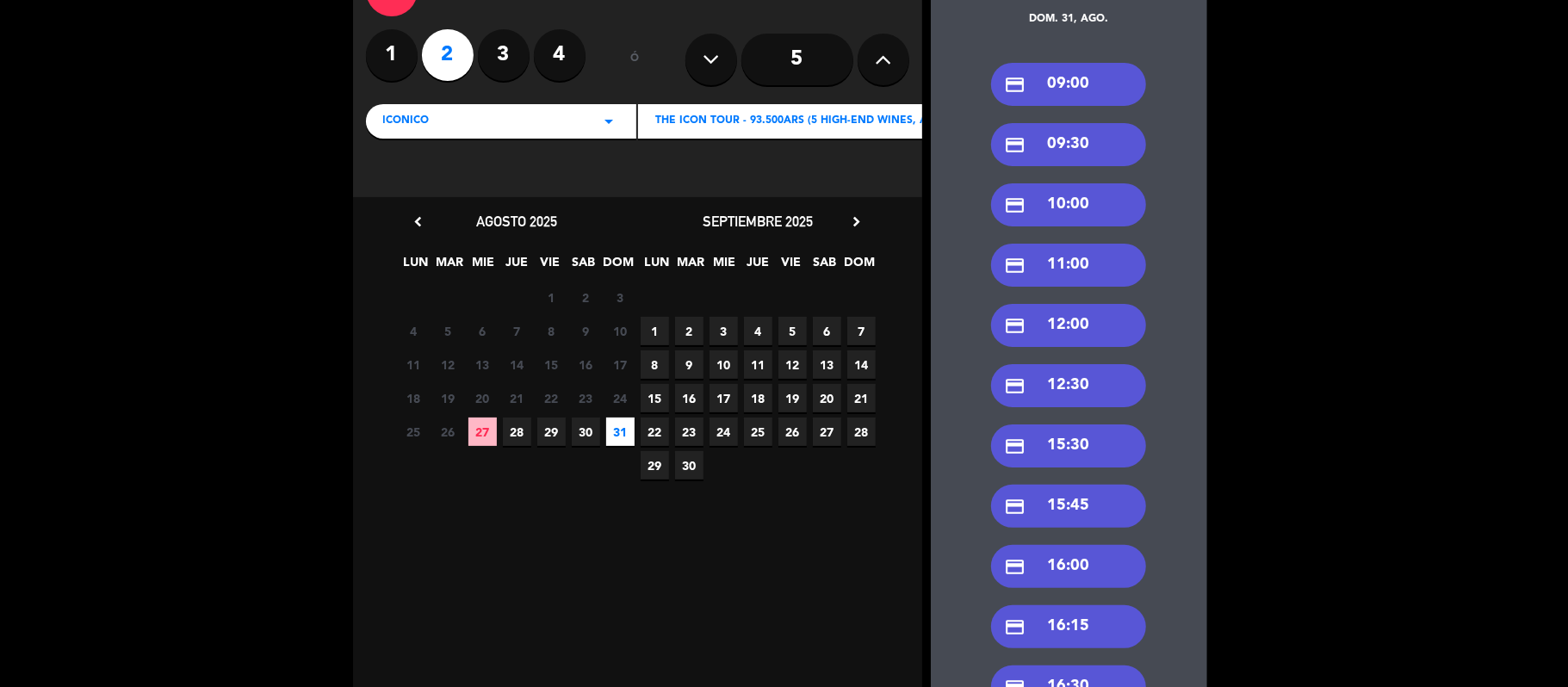
click at [1014, 376] on icon "credit_card" at bounding box center [1014, 386] width 21 height 21
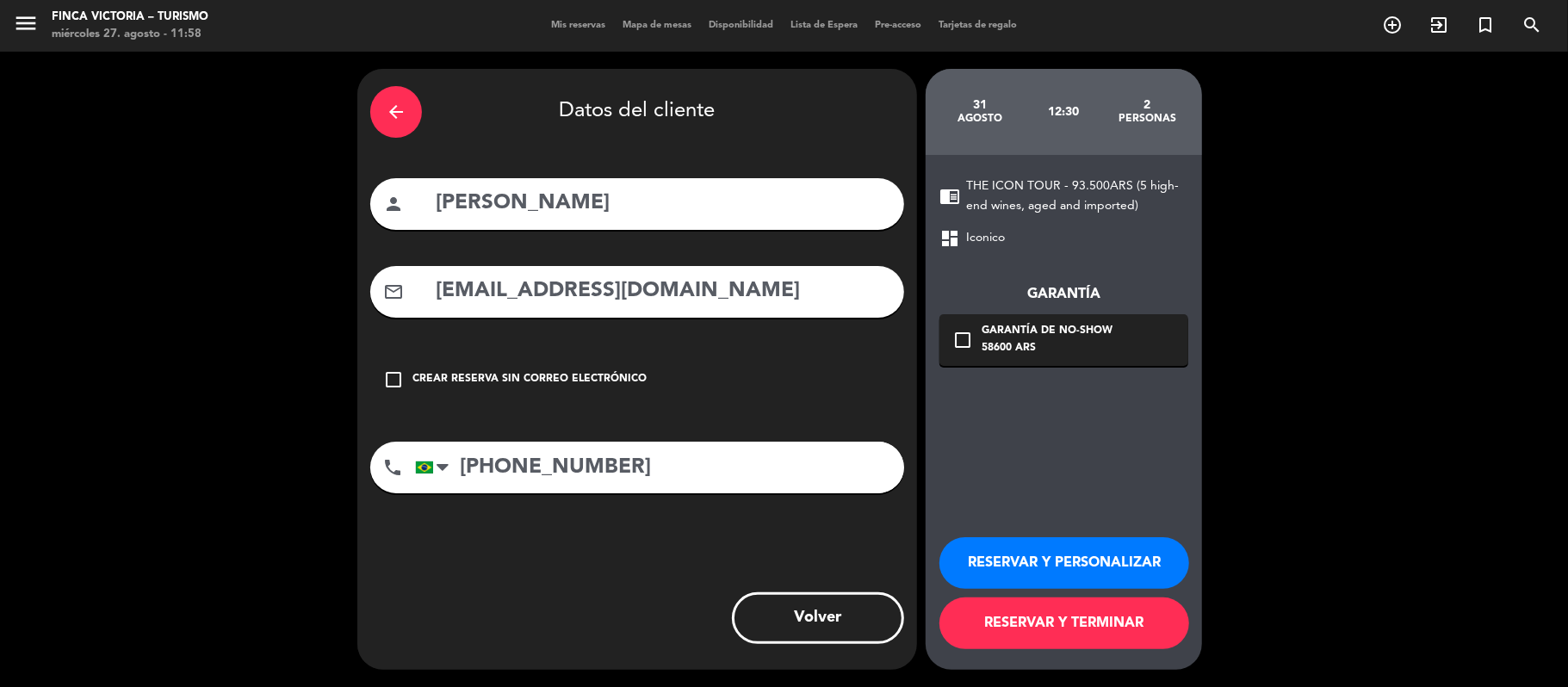
scroll to position [0, 0]
click at [982, 556] on button "RESERVAR Y PERSONALIZAR" at bounding box center [1064, 563] width 250 height 51
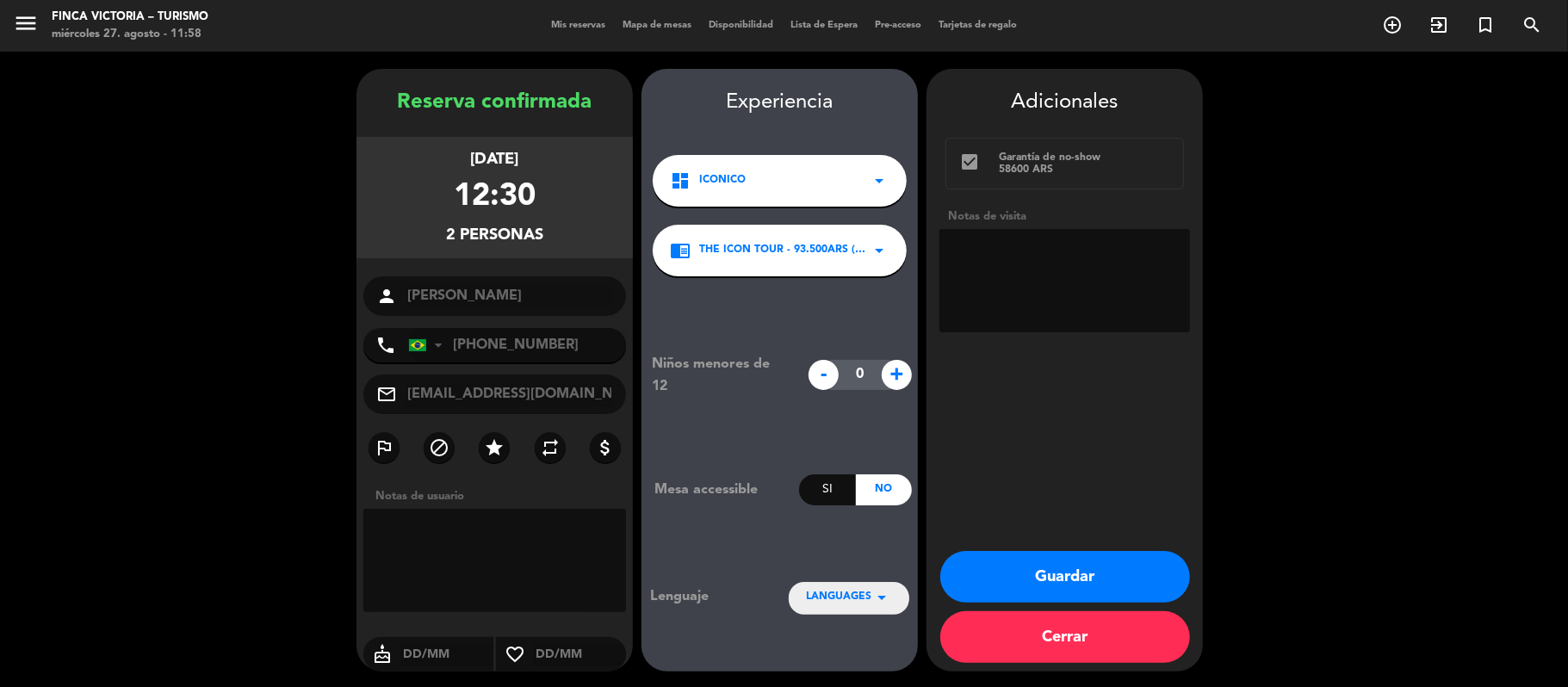
click at [979, 551] on button "Guardar" at bounding box center [1065, 576] width 250 height 51
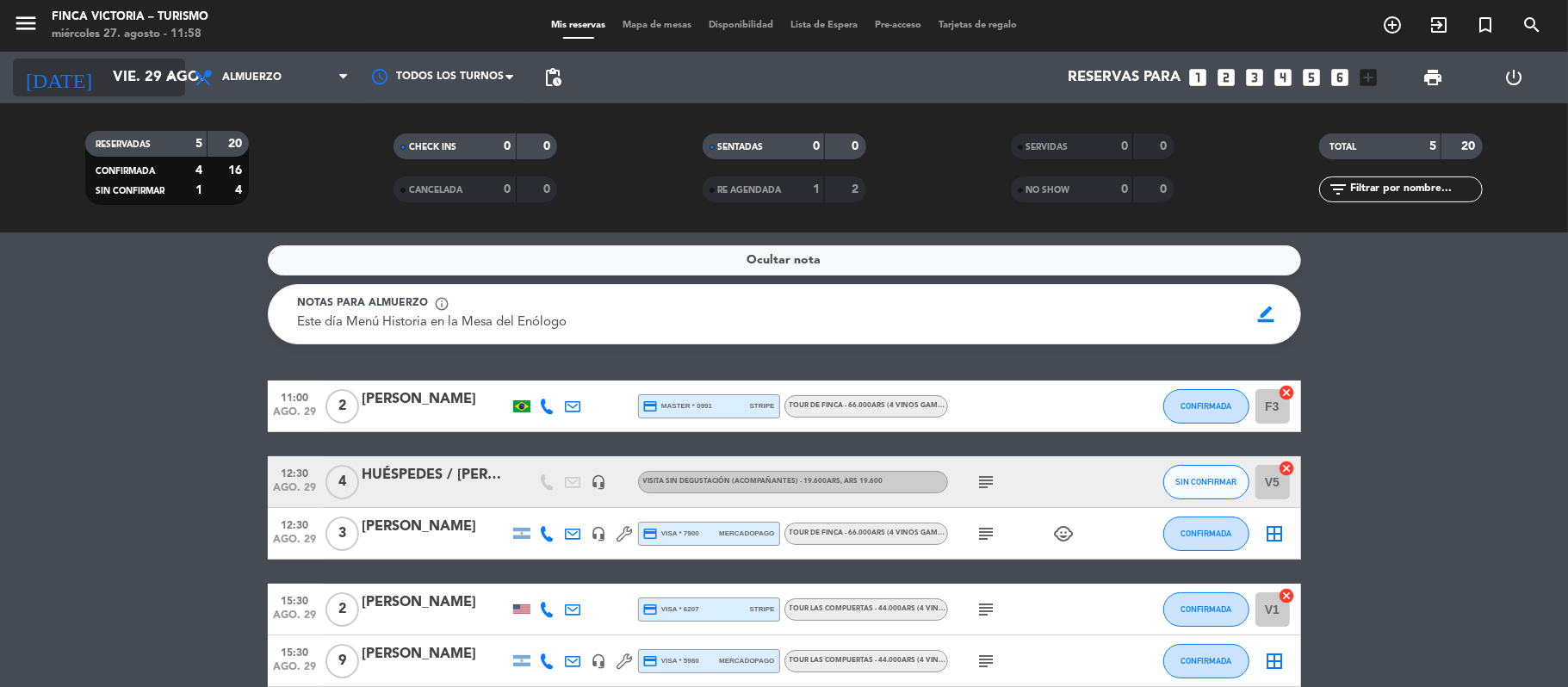
click at [104, 74] on input "vie. 29 ago." at bounding box center [198, 78] width 186 height 34
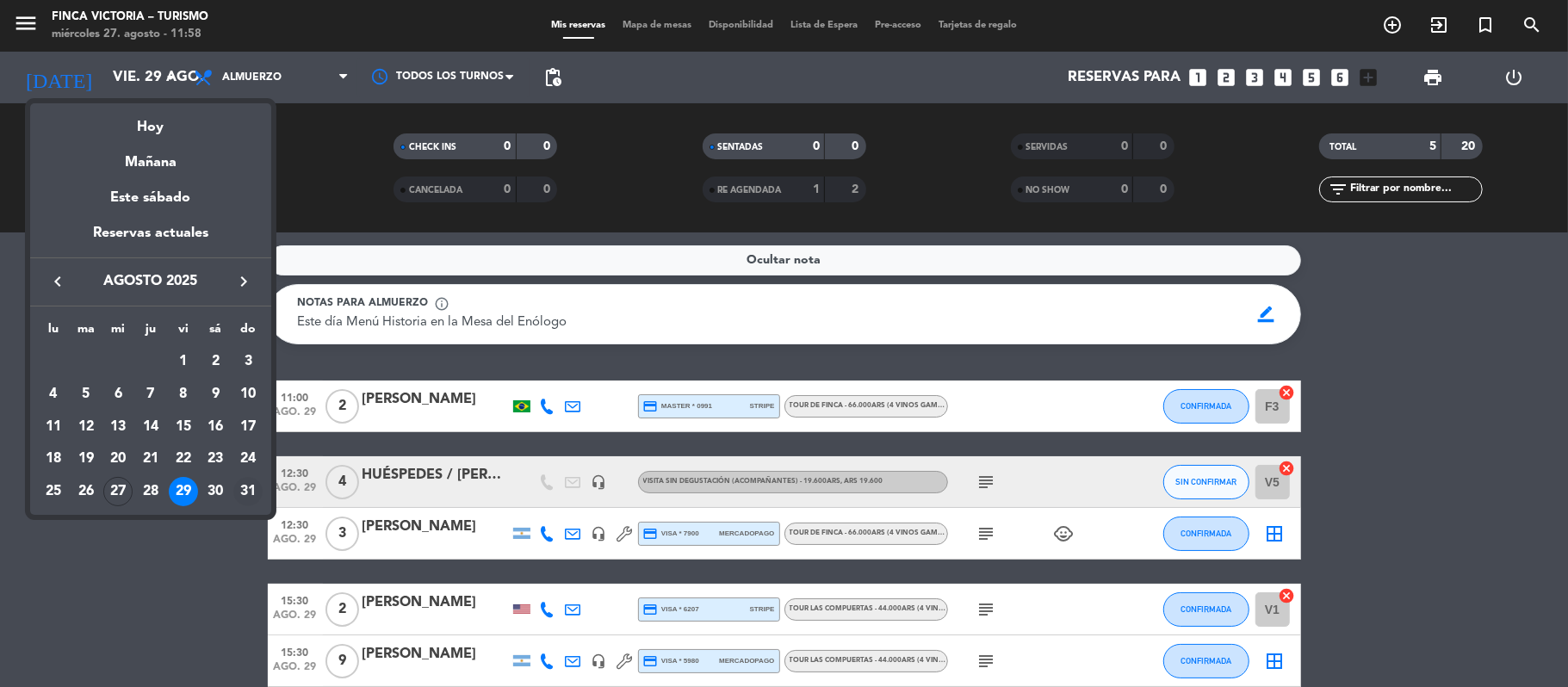
click at [244, 489] on div "31" at bounding box center [247, 491] width 29 height 29
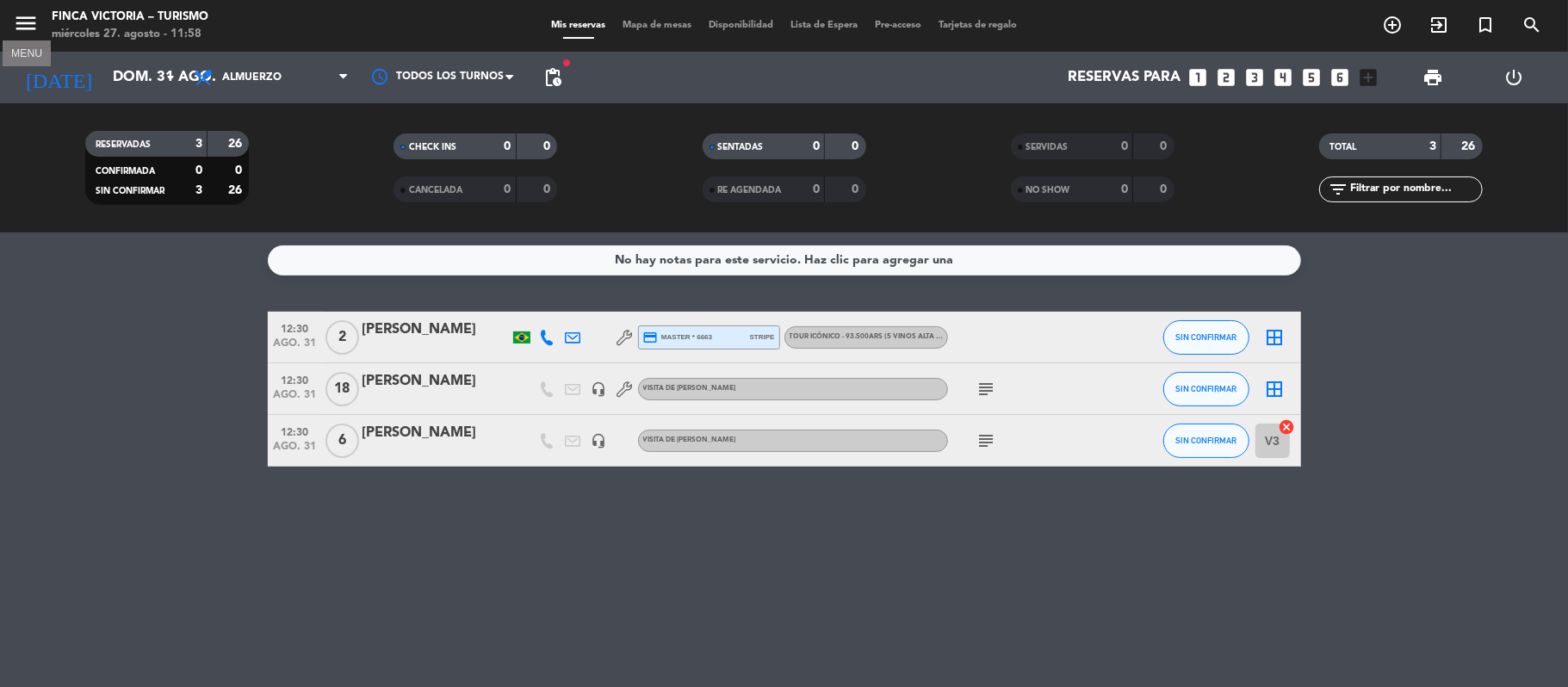
click at [24, 16] on icon "menu" at bounding box center [26, 23] width 26 height 26
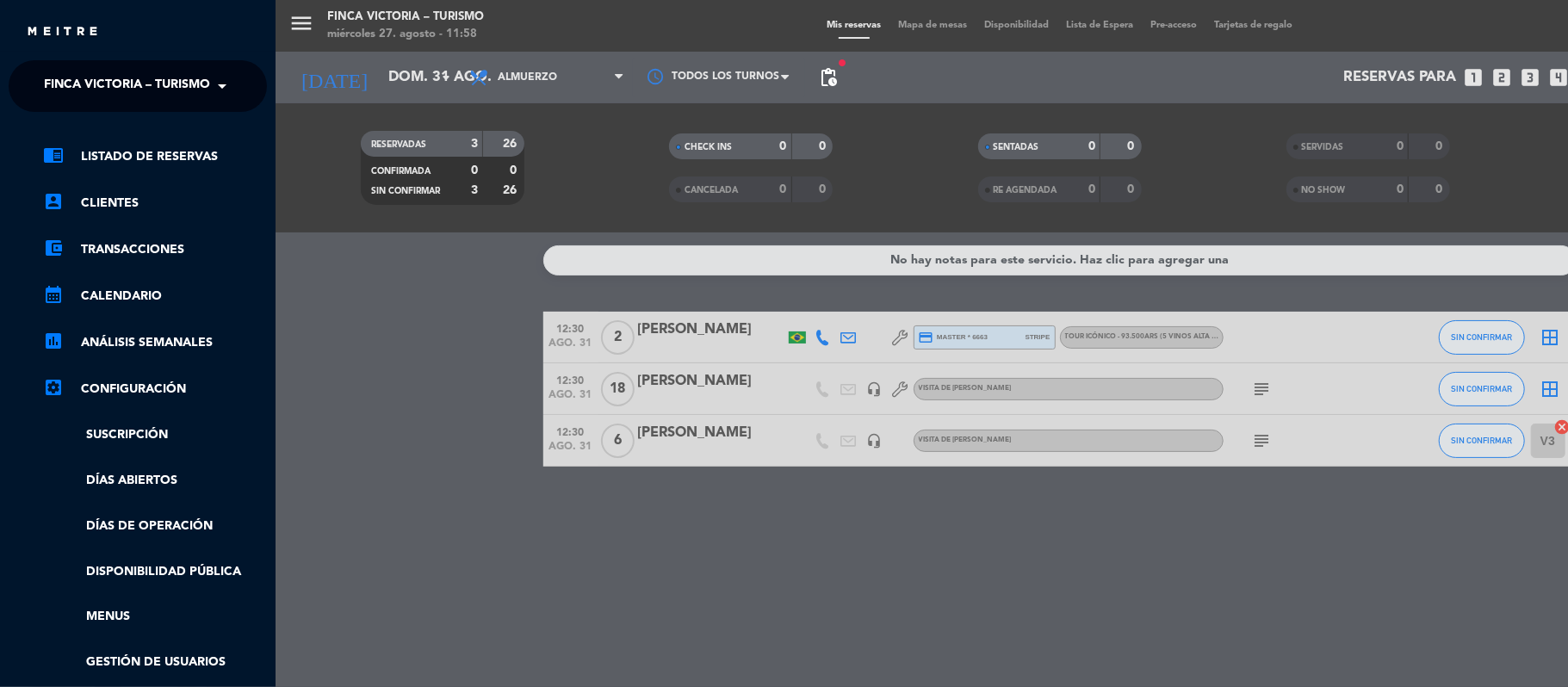
click at [67, 90] on span "FINCA VICTORIA – TURISMO" at bounding box center [127, 86] width 166 height 36
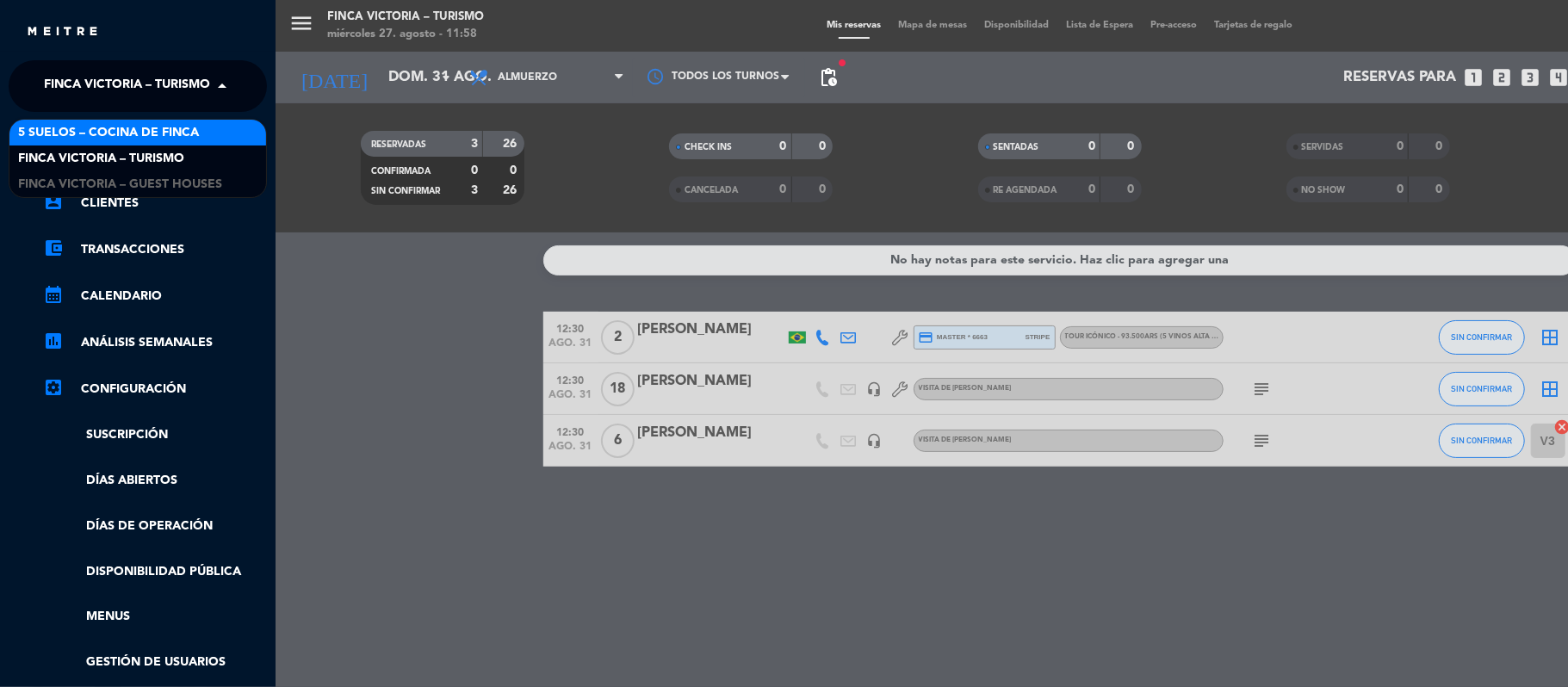
click at [62, 136] on span "5 SUELOS – COCINA DE FINCA" at bounding box center [108, 132] width 181 height 20
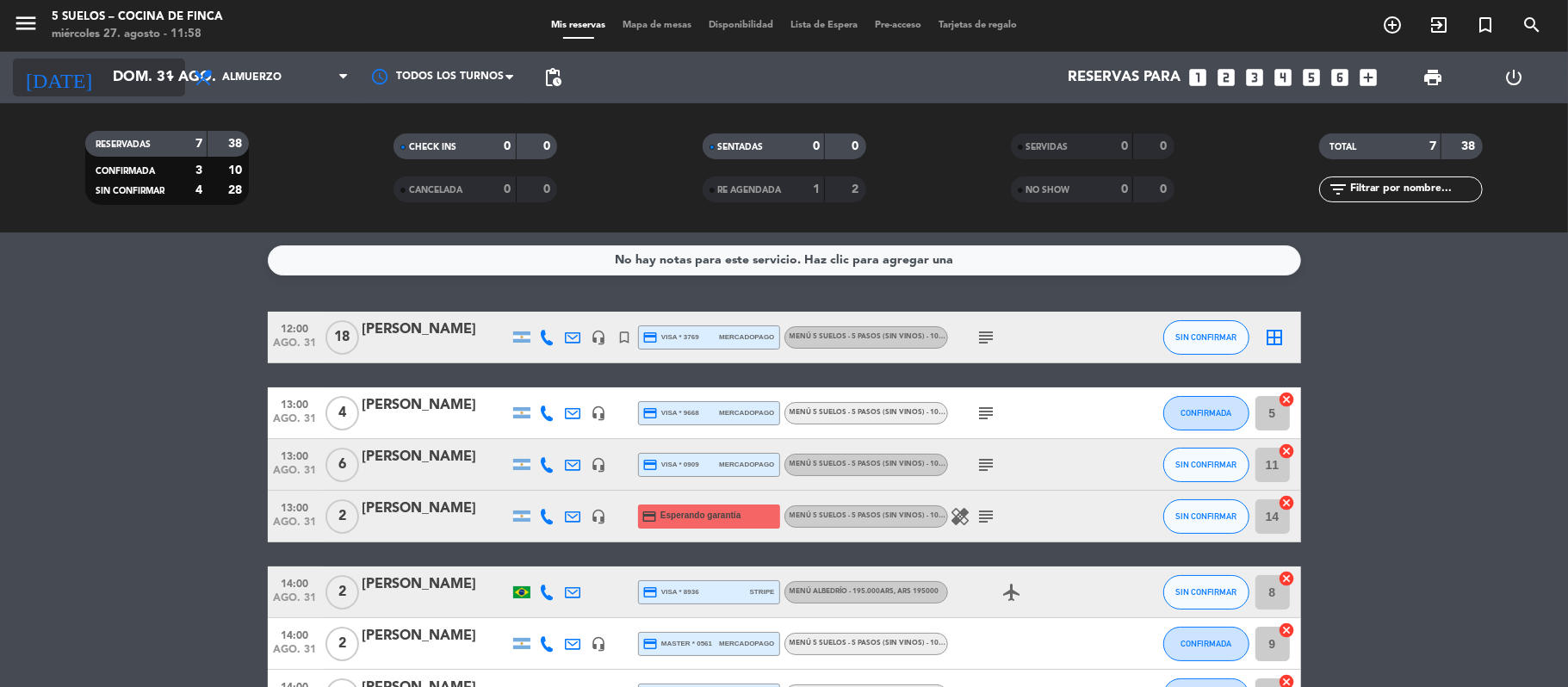
click at [104, 83] on input "dom. 31 ago." at bounding box center [198, 78] width 186 height 34
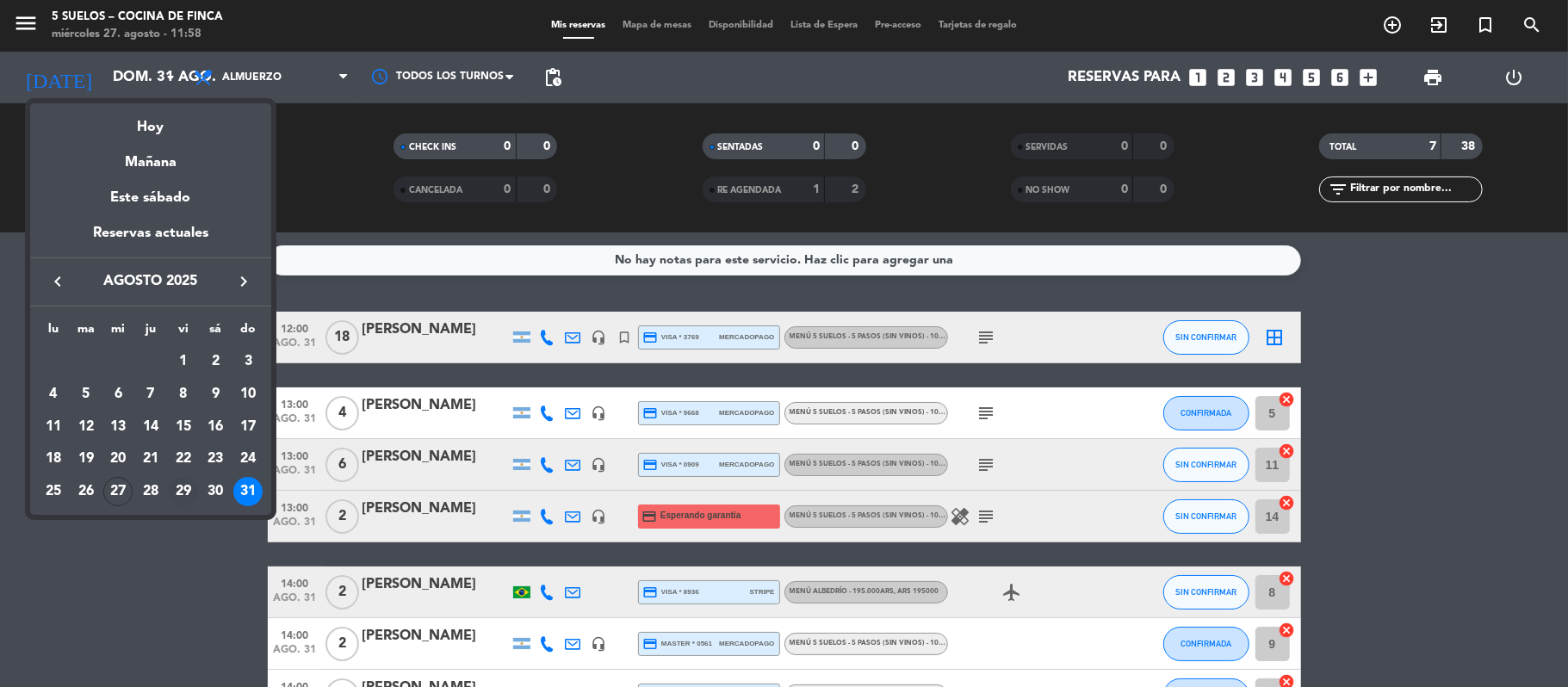
click at [184, 497] on div "29" at bounding box center [183, 491] width 29 height 29
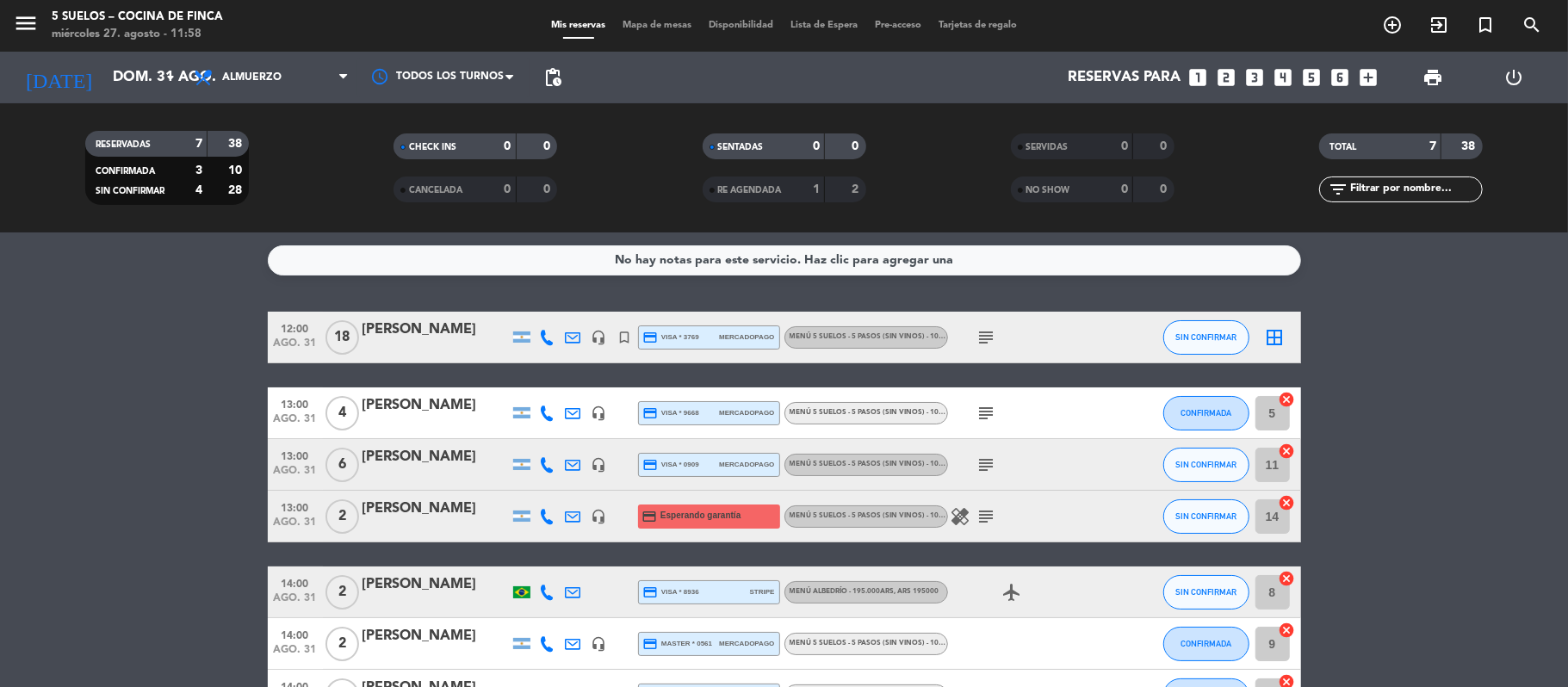
type input "vie. 29 ago."
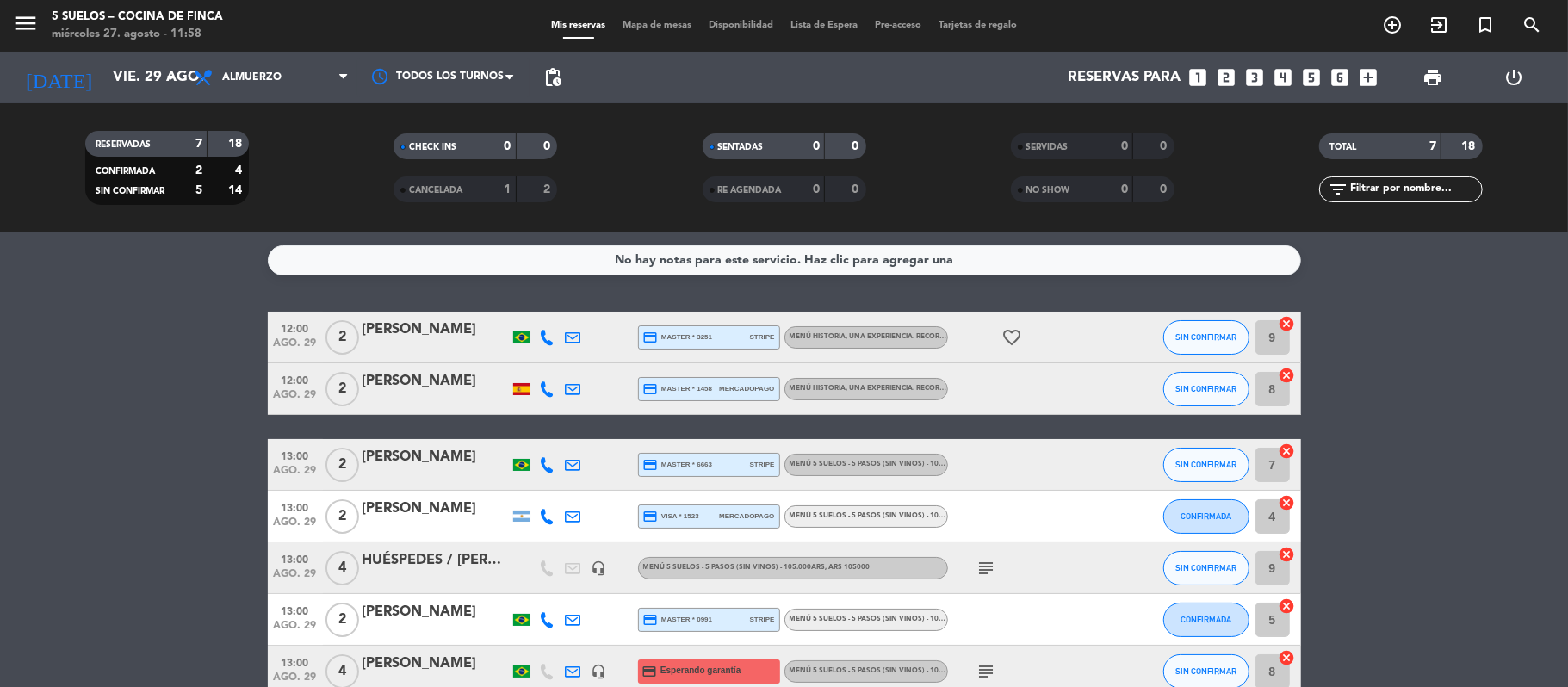
click at [416, 469] on div "[PERSON_NAME]" at bounding box center [435, 458] width 146 height 22
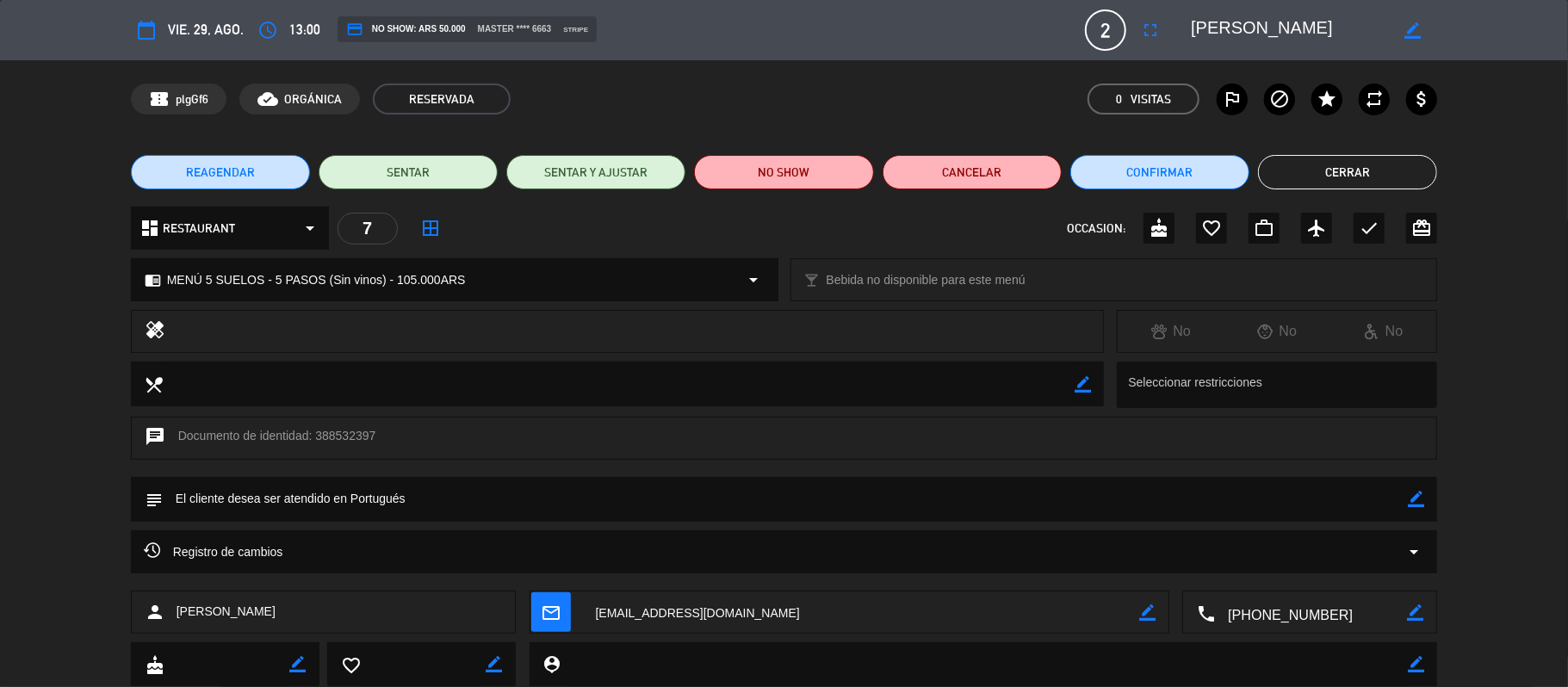
click at [183, 183] on button "REAGENDAR" at bounding box center [220, 172] width 179 height 34
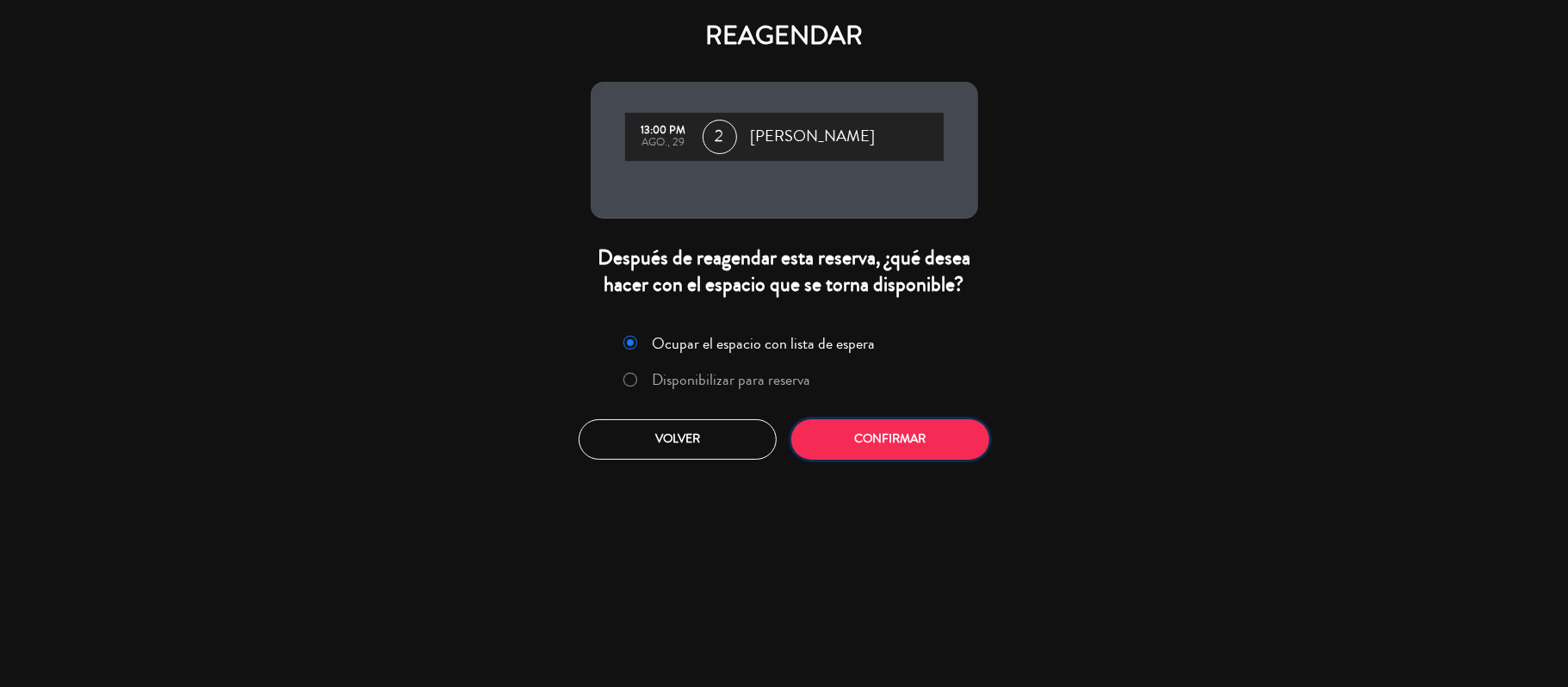
click at [842, 442] on button "Confirmar" at bounding box center [890, 439] width 198 height 40
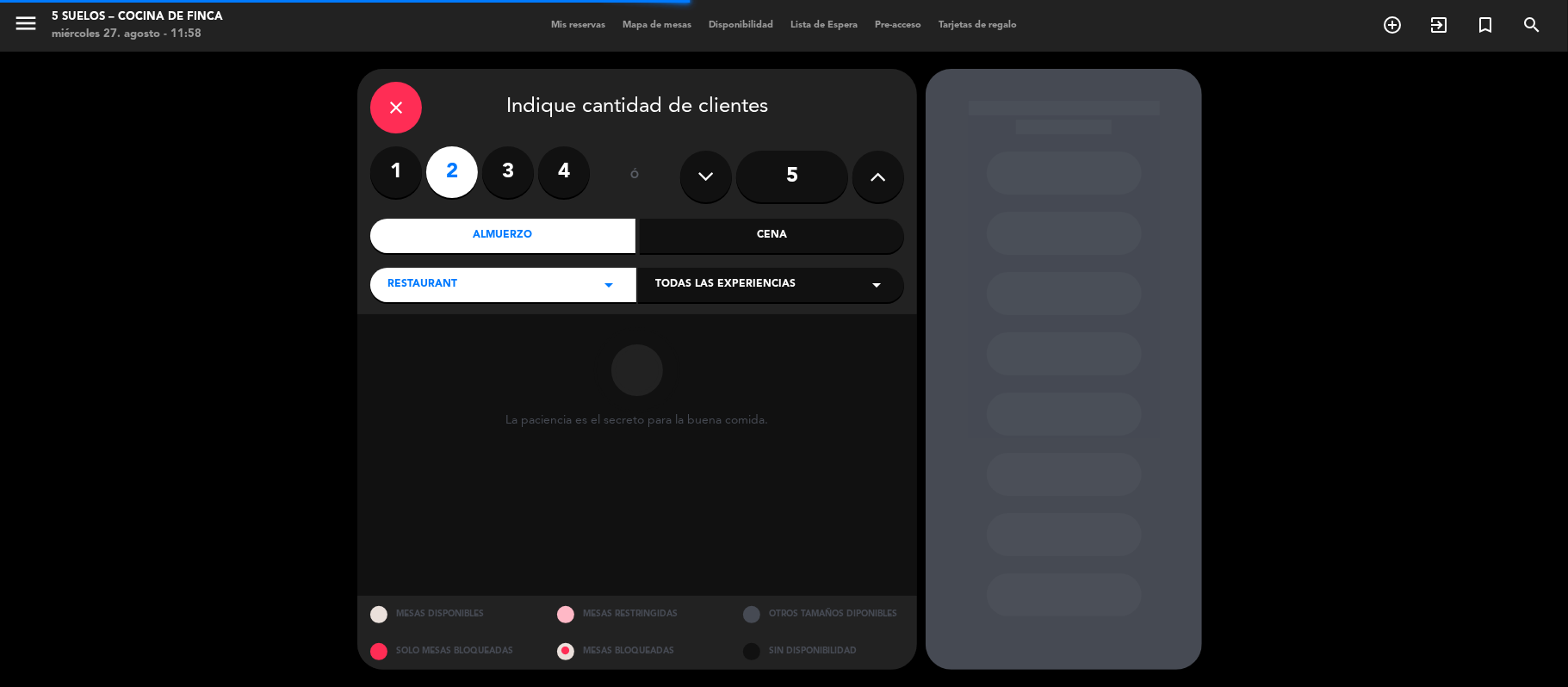
click at [676, 255] on div "close Indique cantidad de clientes 1 2 3 4 ó 5 Almuerzo Cena RESTAURANT arrow_d…" at bounding box center [636, 191] width 560 height 245
click at [679, 267] on div "RESTAURANT arrow_drop_down Todas las experiencias arrow_drop_down" at bounding box center [636, 284] width 534 height 37
click at [679, 270] on div "Todas las experiencias arrow_drop_down" at bounding box center [771, 284] width 266 height 34
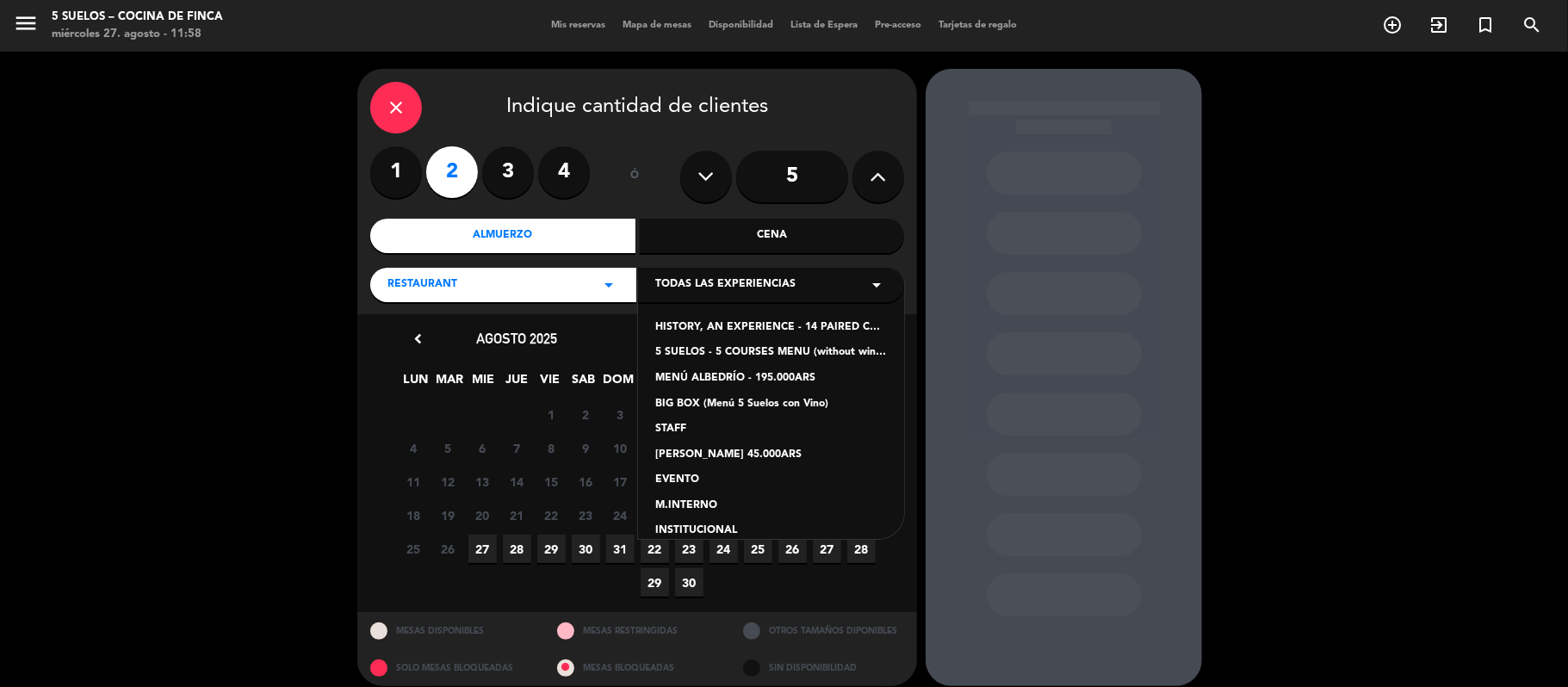
click at [669, 348] on div "5 SUELOS - 5 COURSES MENU (without wines) - ARS105,000" at bounding box center [770, 353] width 232 height 17
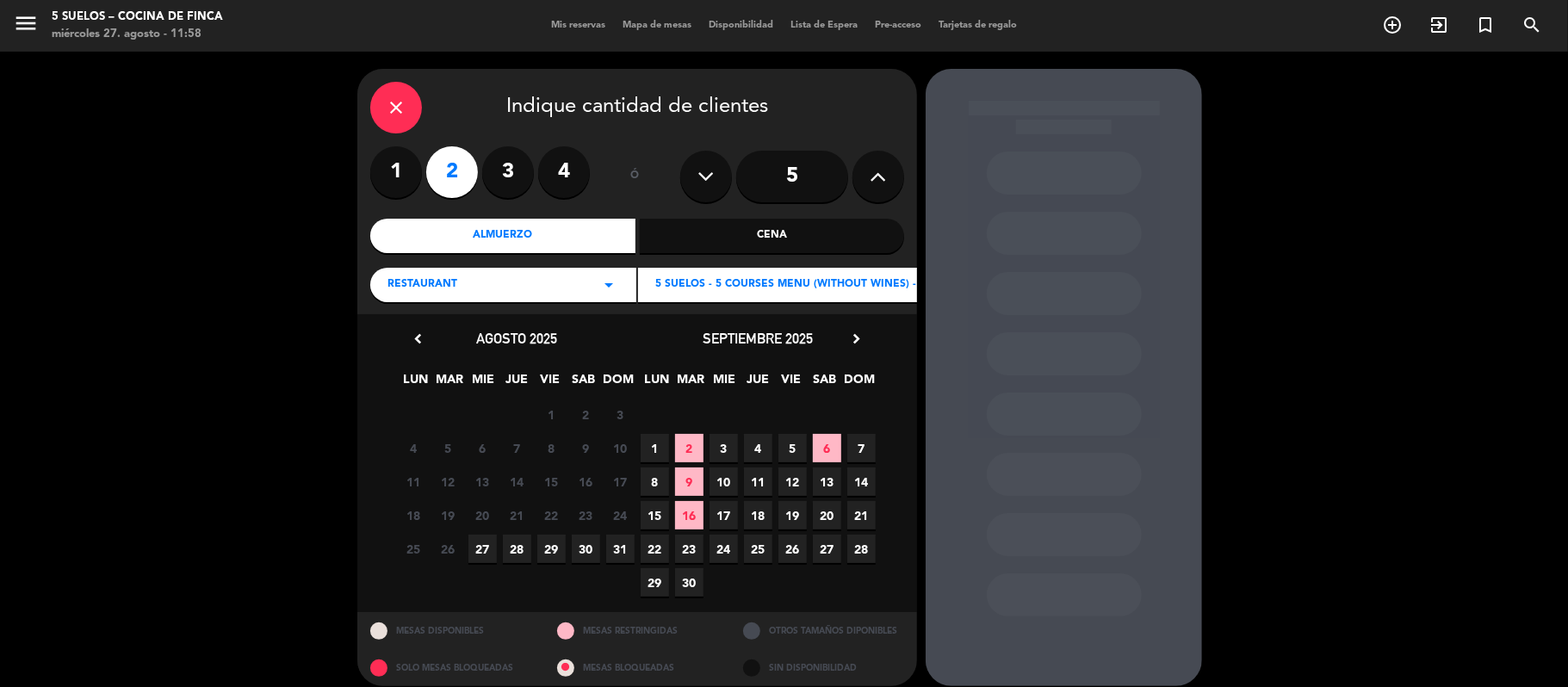
click at [621, 558] on span "31" at bounding box center [620, 549] width 28 height 28
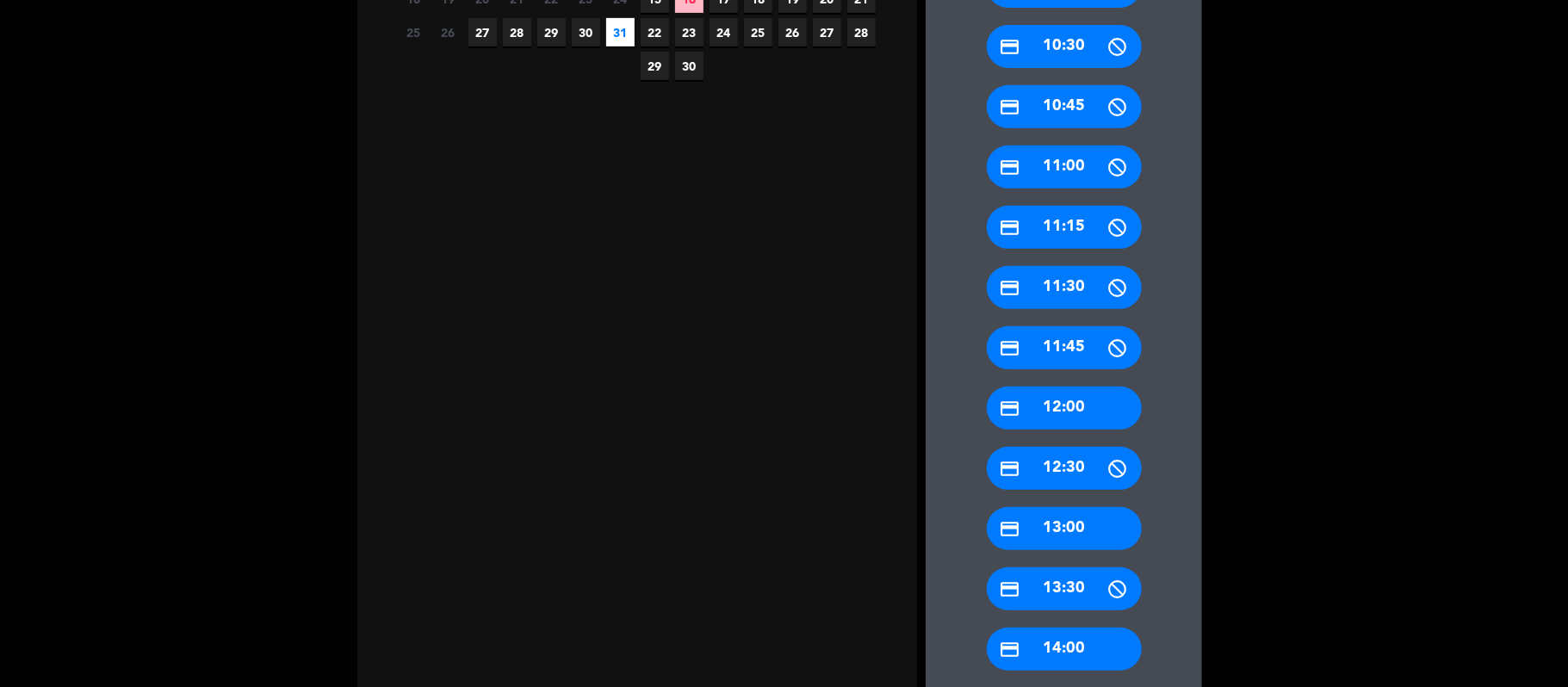
scroll to position [590, 0]
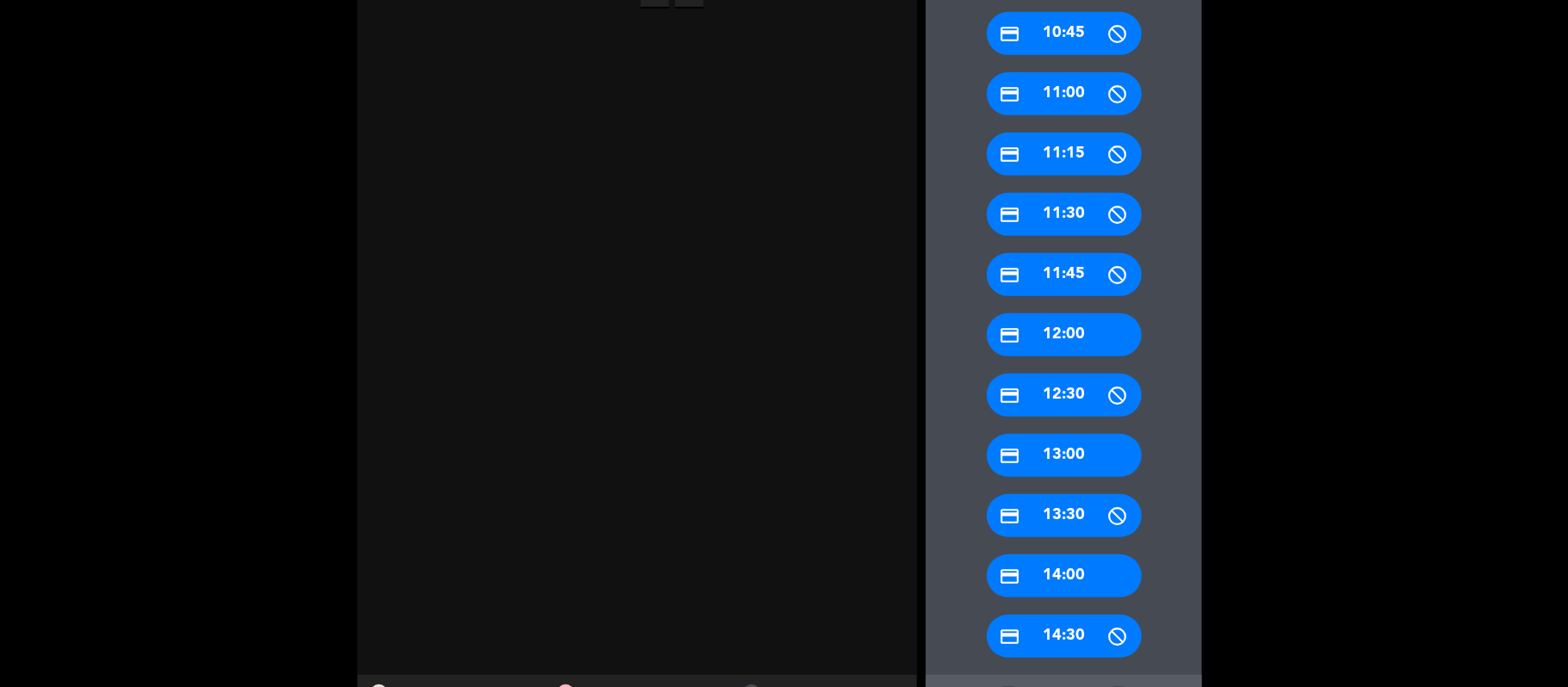
click at [1026, 562] on div "credit_card 14:00" at bounding box center [1064, 576] width 155 height 43
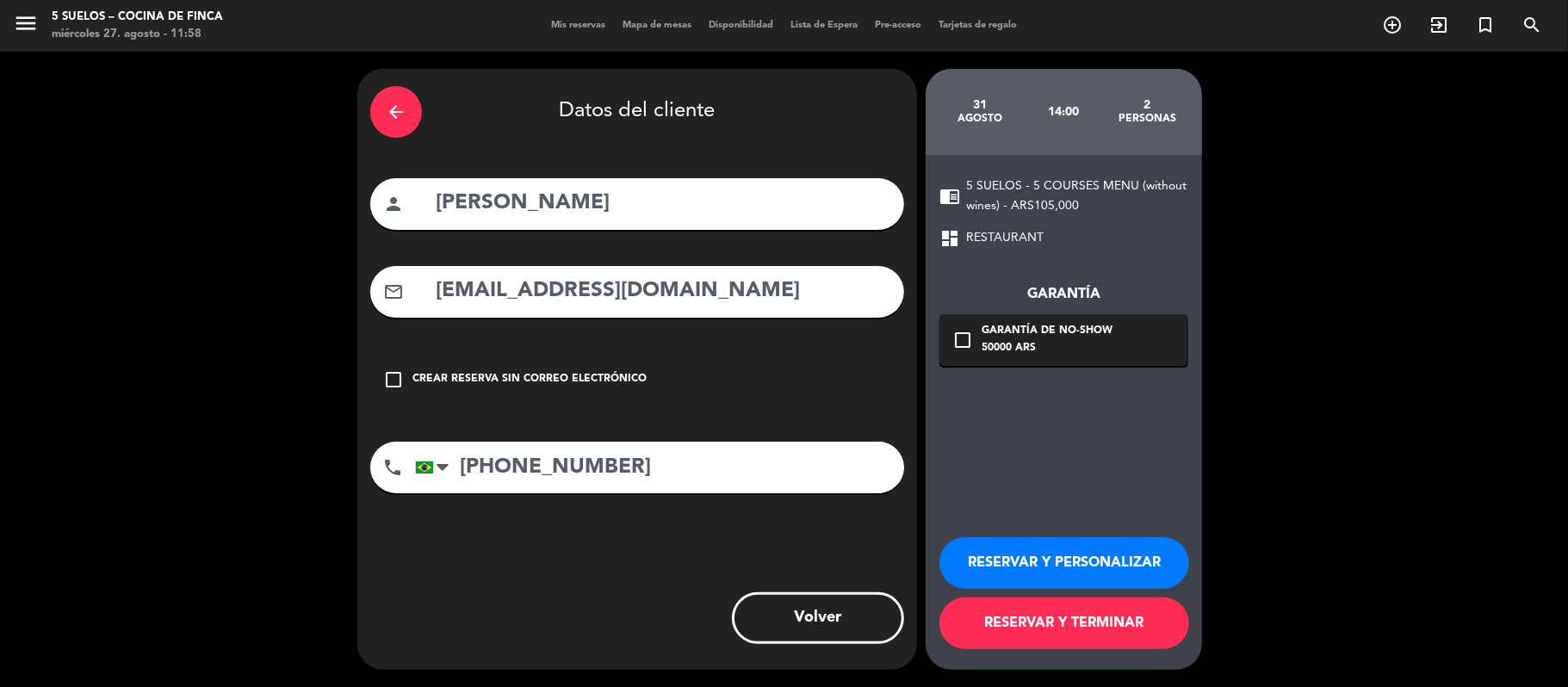
click at [997, 613] on button "RESERVAR Y TERMINAR" at bounding box center [1064, 623] width 250 height 51
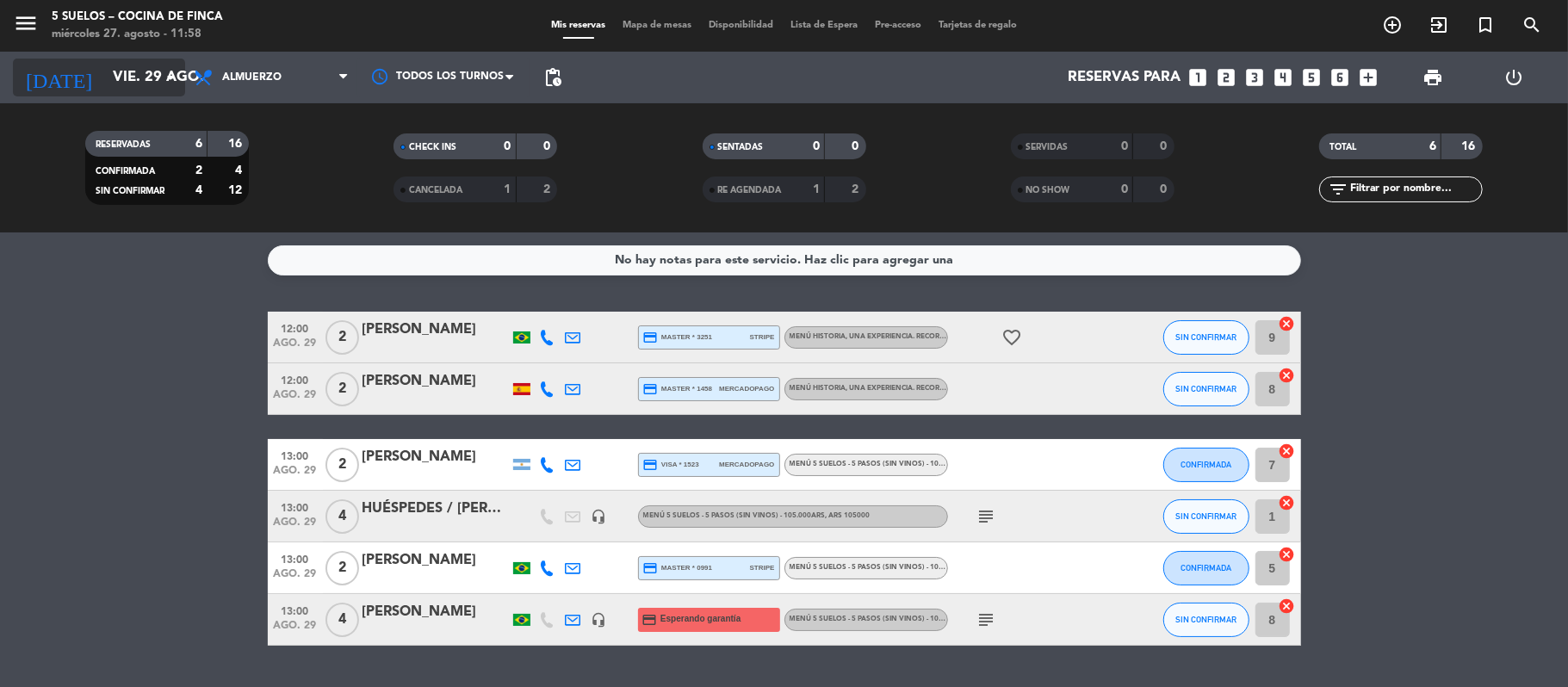
click at [104, 79] on input "vie. 29 ago." at bounding box center [198, 78] width 186 height 34
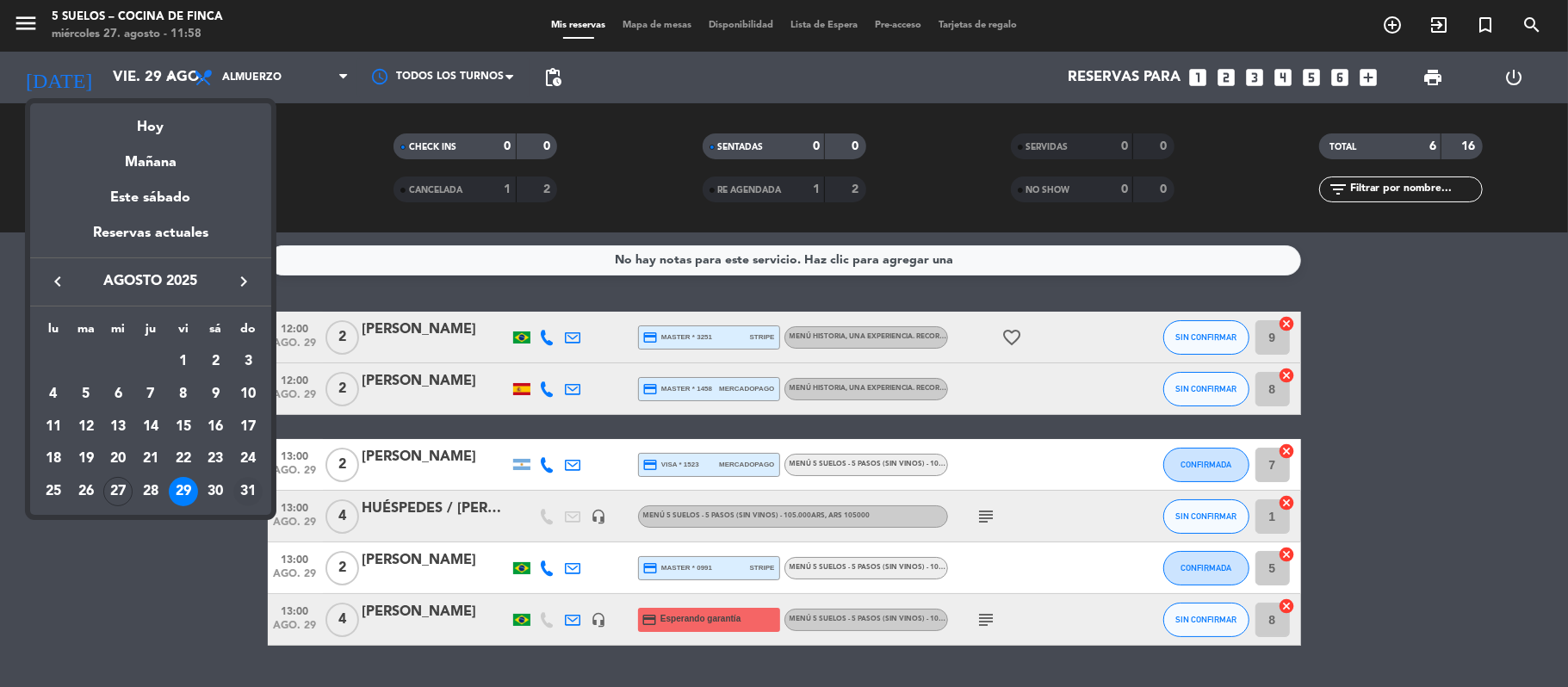
click at [252, 487] on div "31" at bounding box center [247, 491] width 29 height 29
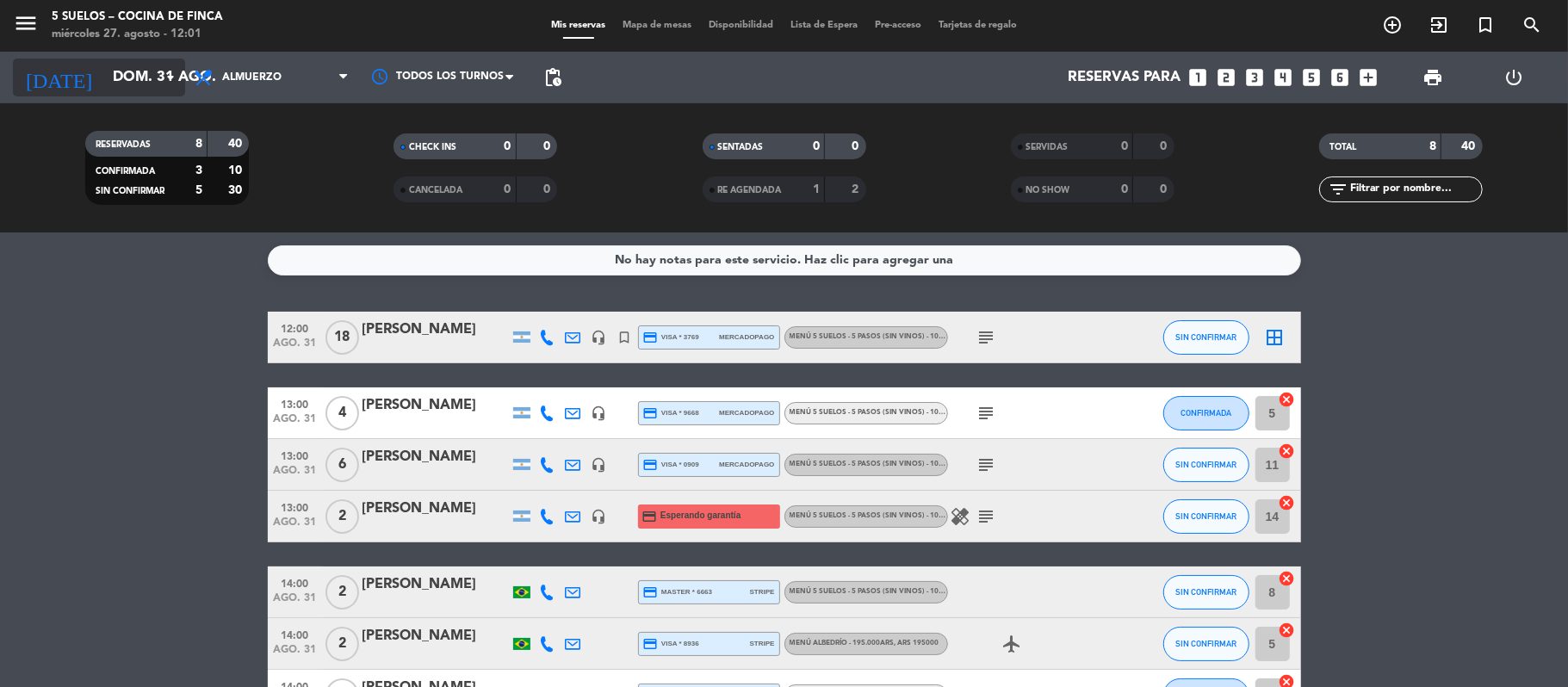
click at [104, 74] on input "dom. 31 ago." at bounding box center [198, 78] width 186 height 34
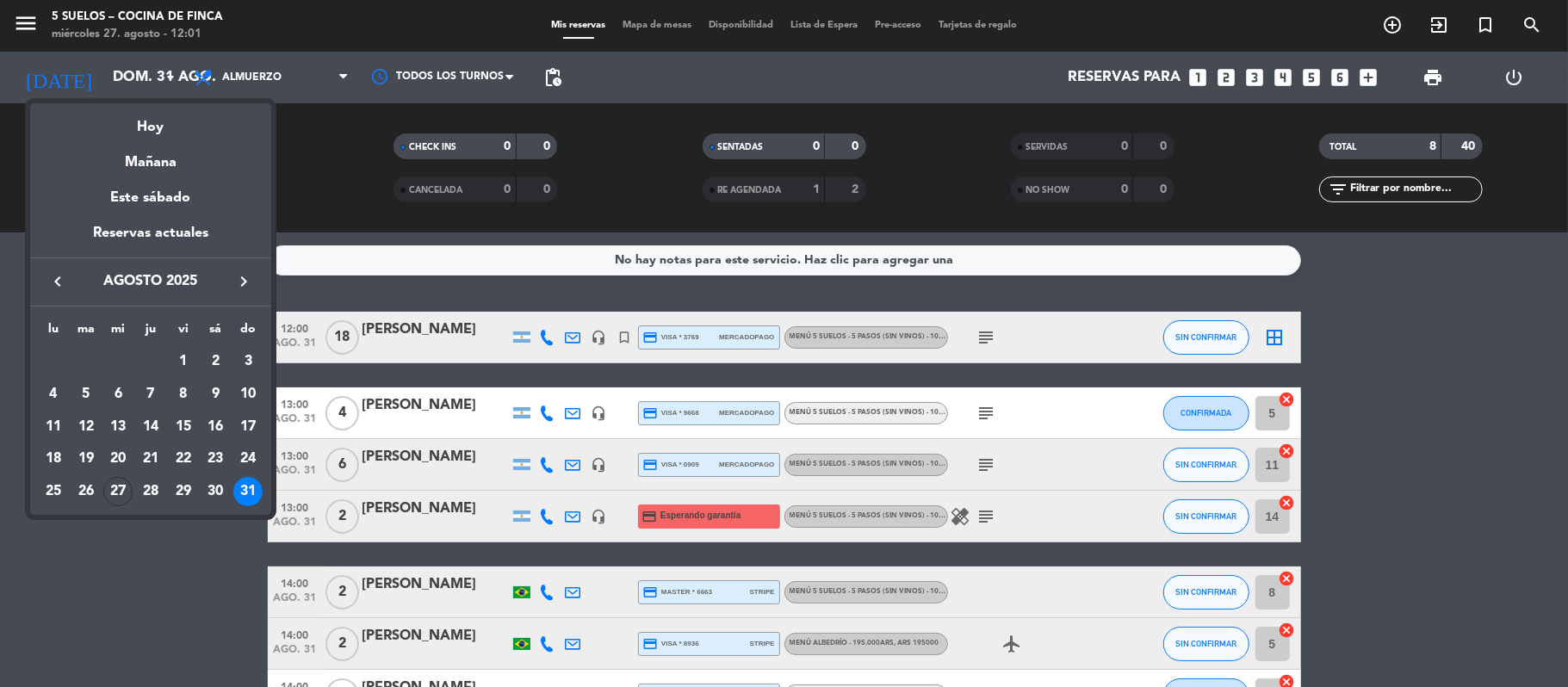
click at [236, 278] on icon "keyboard_arrow_right" at bounding box center [243, 282] width 20 height 21
click at [246, 398] on div "5" at bounding box center [247, 393] width 29 height 29
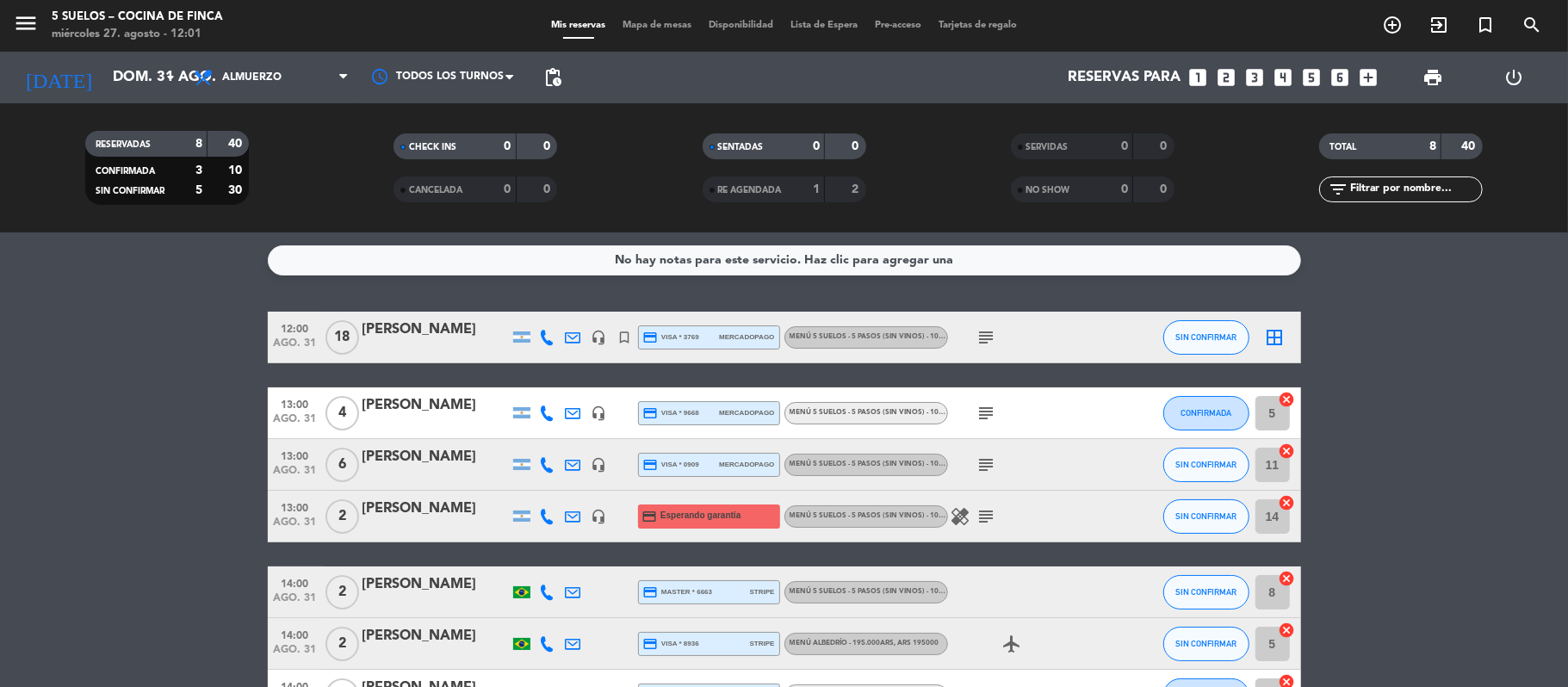
type input "[DATE]"
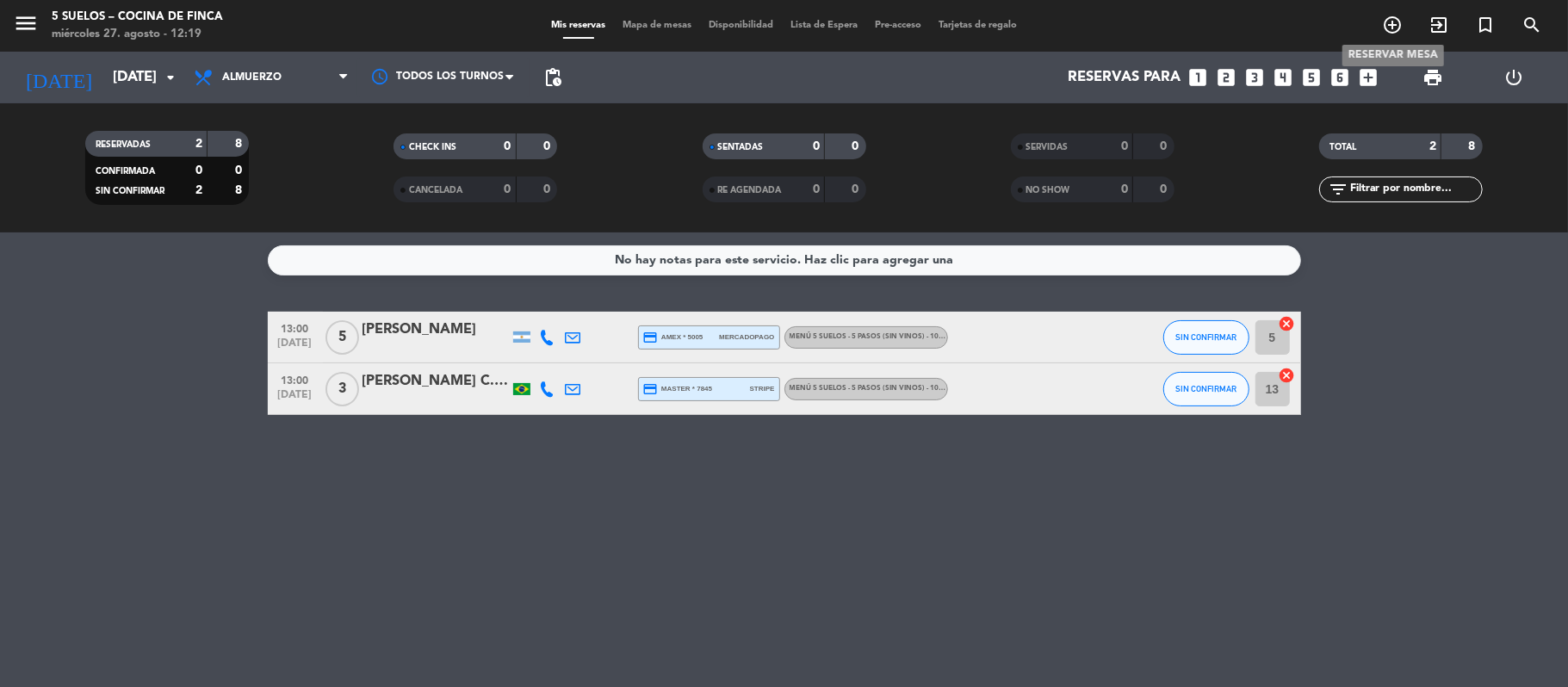
click at [1398, 21] on icon "add_circle_outline" at bounding box center [1392, 25] width 20 height 21
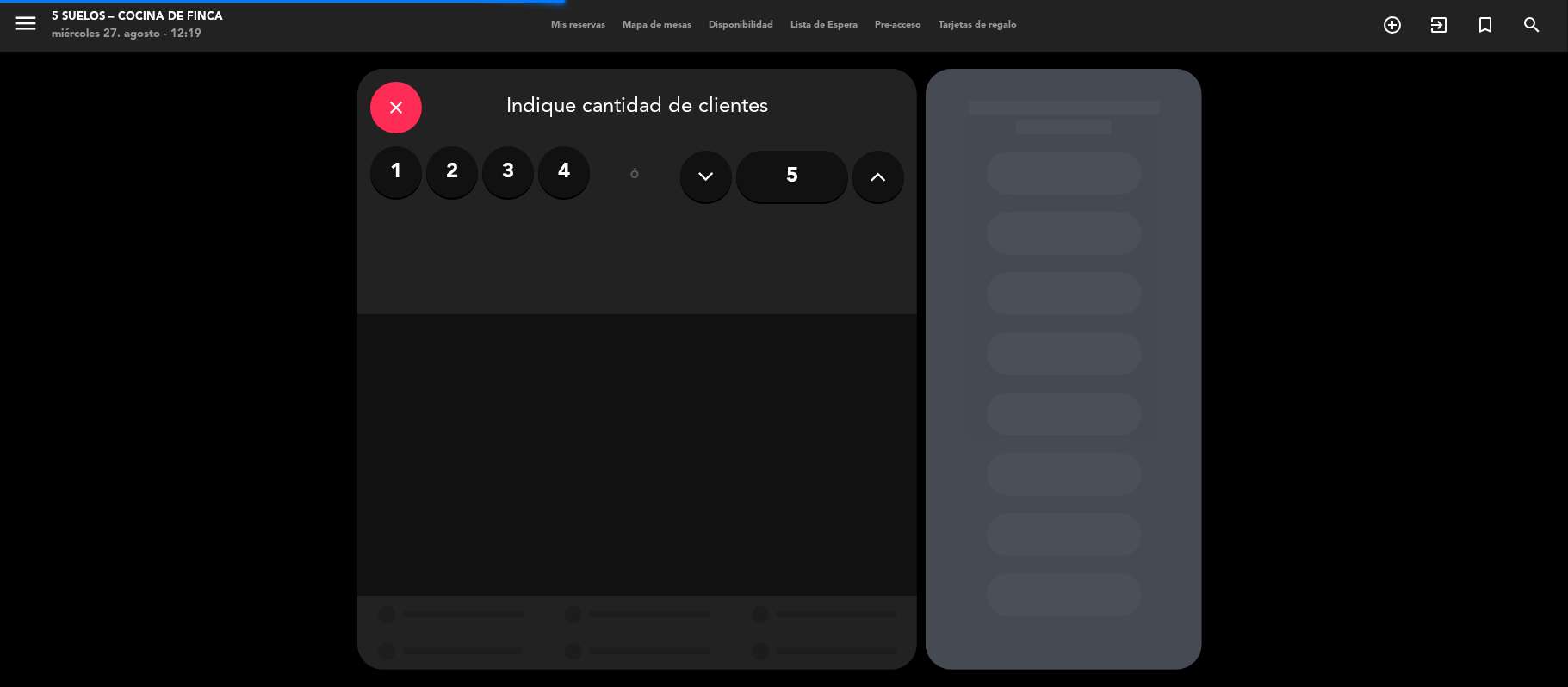
click at [863, 171] on button at bounding box center [878, 176] width 51 height 51
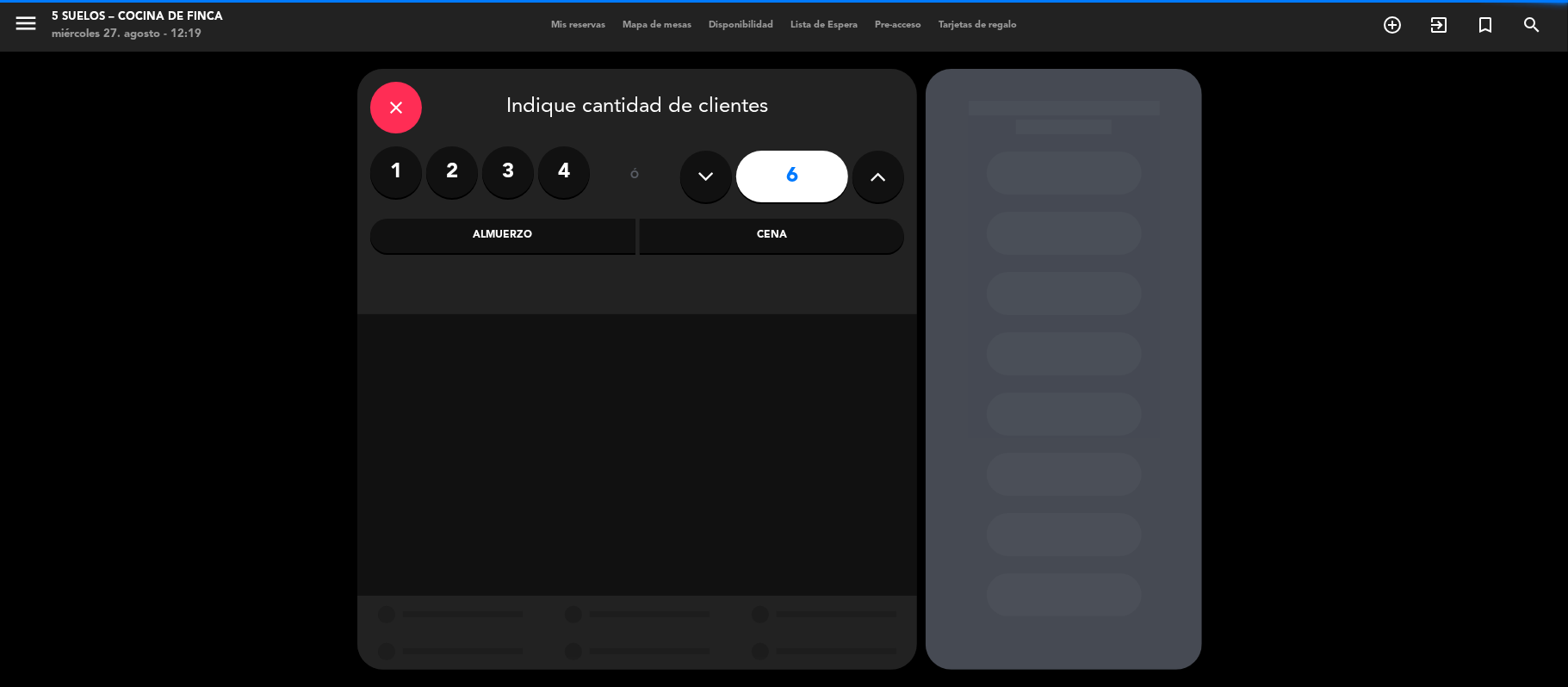
click at [863, 171] on button at bounding box center [878, 176] width 51 height 51
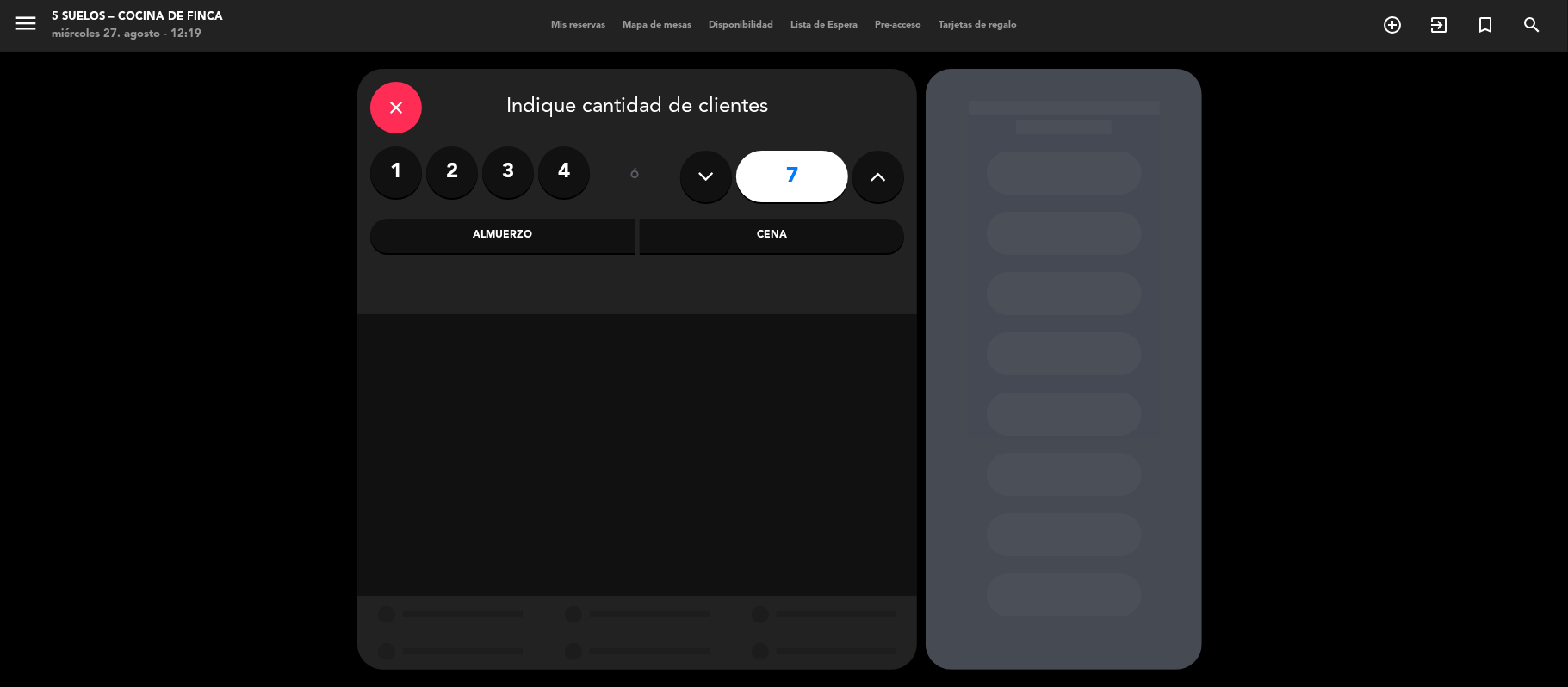
click at [863, 171] on button at bounding box center [878, 176] width 51 height 51
type input "9"
click at [594, 227] on div "Almuerzo" at bounding box center [502, 236] width 266 height 34
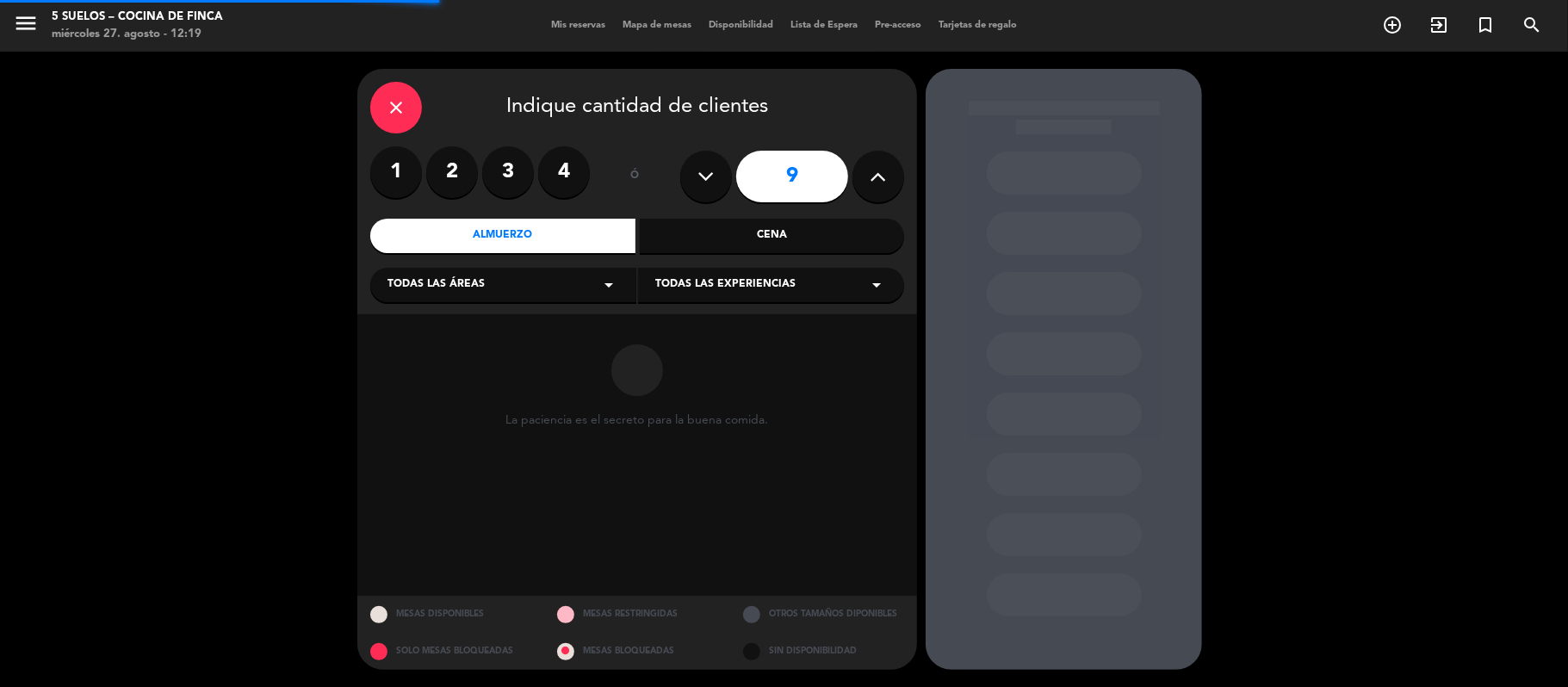
click at [446, 287] on span "Todas las áreas" at bounding box center [436, 285] width 97 height 17
click at [407, 377] on div "Restaurante" at bounding box center [503, 378] width 232 height 17
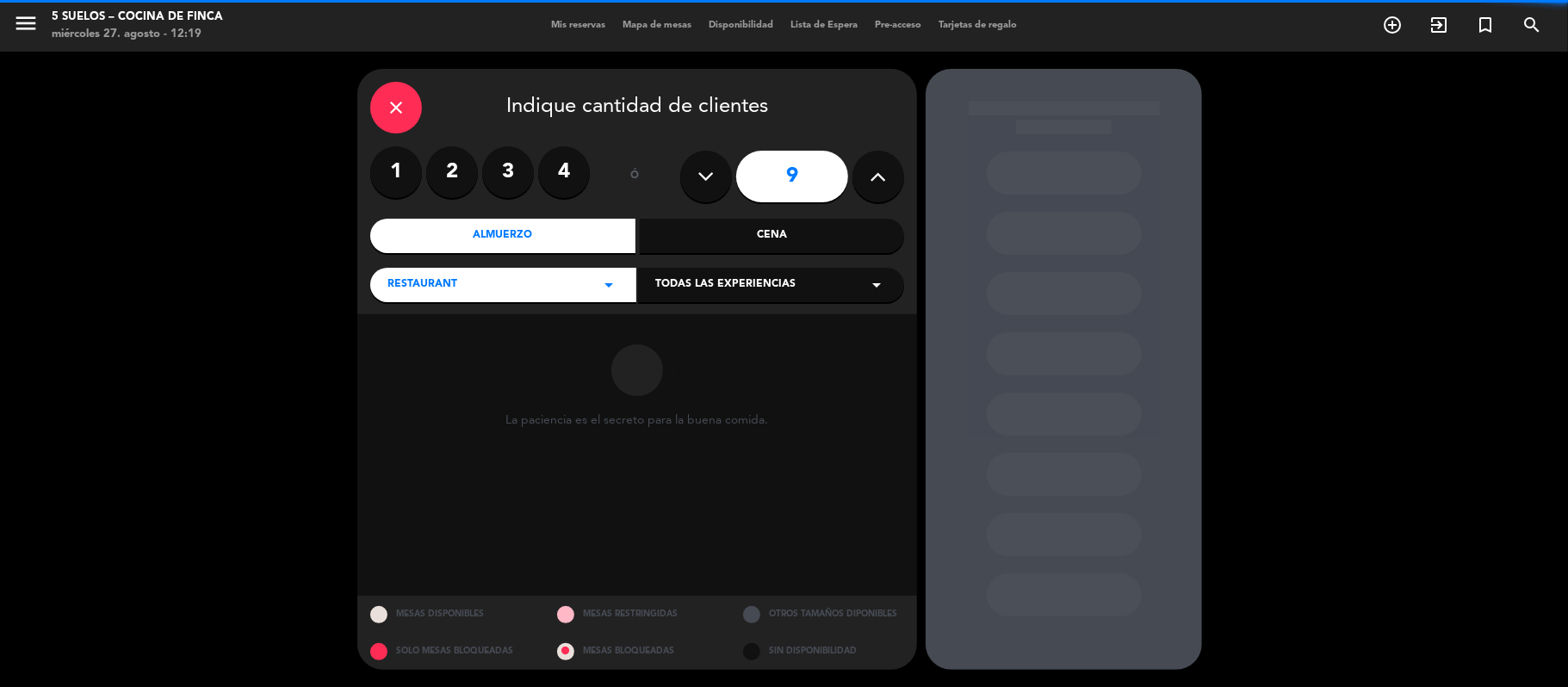
click at [662, 293] on span "Todas las experiencias" at bounding box center [725, 285] width 141 height 17
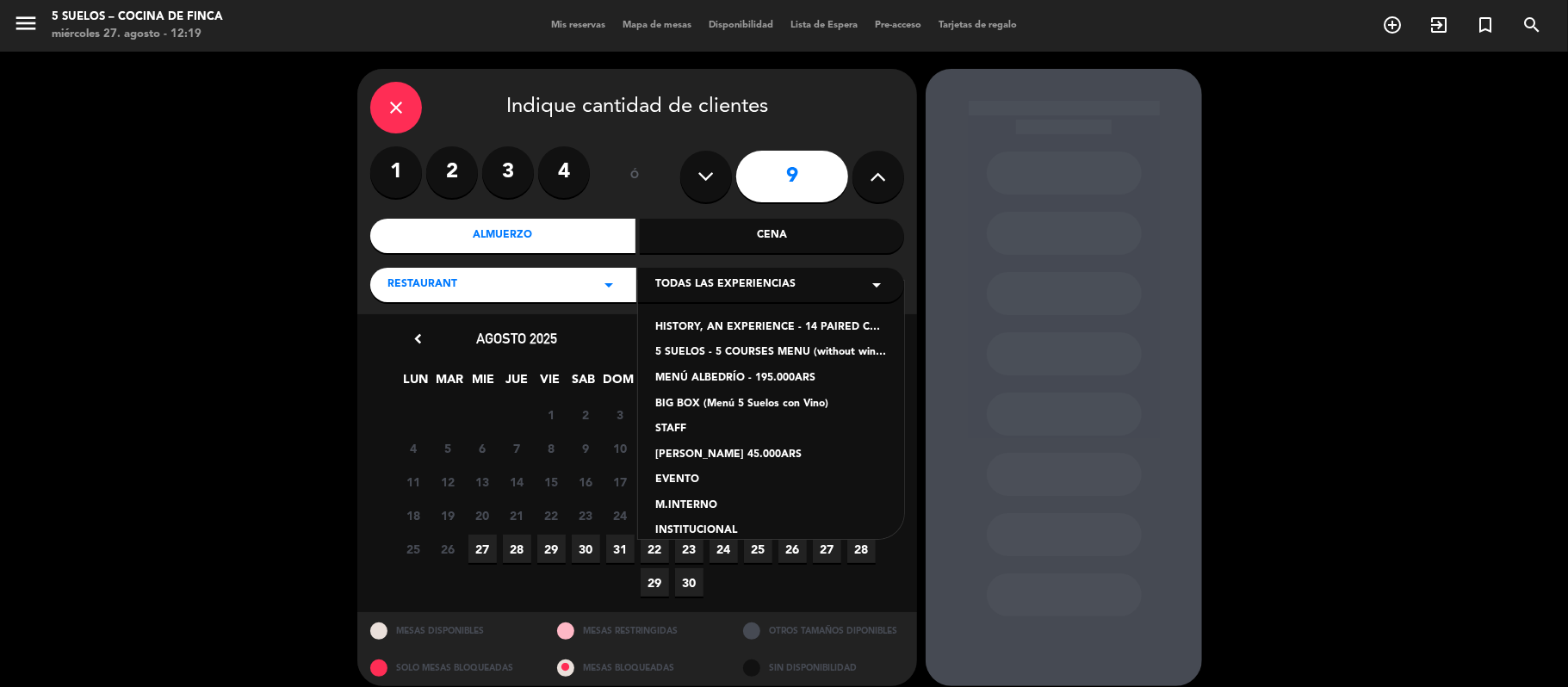
click at [665, 356] on div "5 SUELOS - 5 COURSES MENU (without wines) - ARS105,000" at bounding box center [770, 353] width 232 height 17
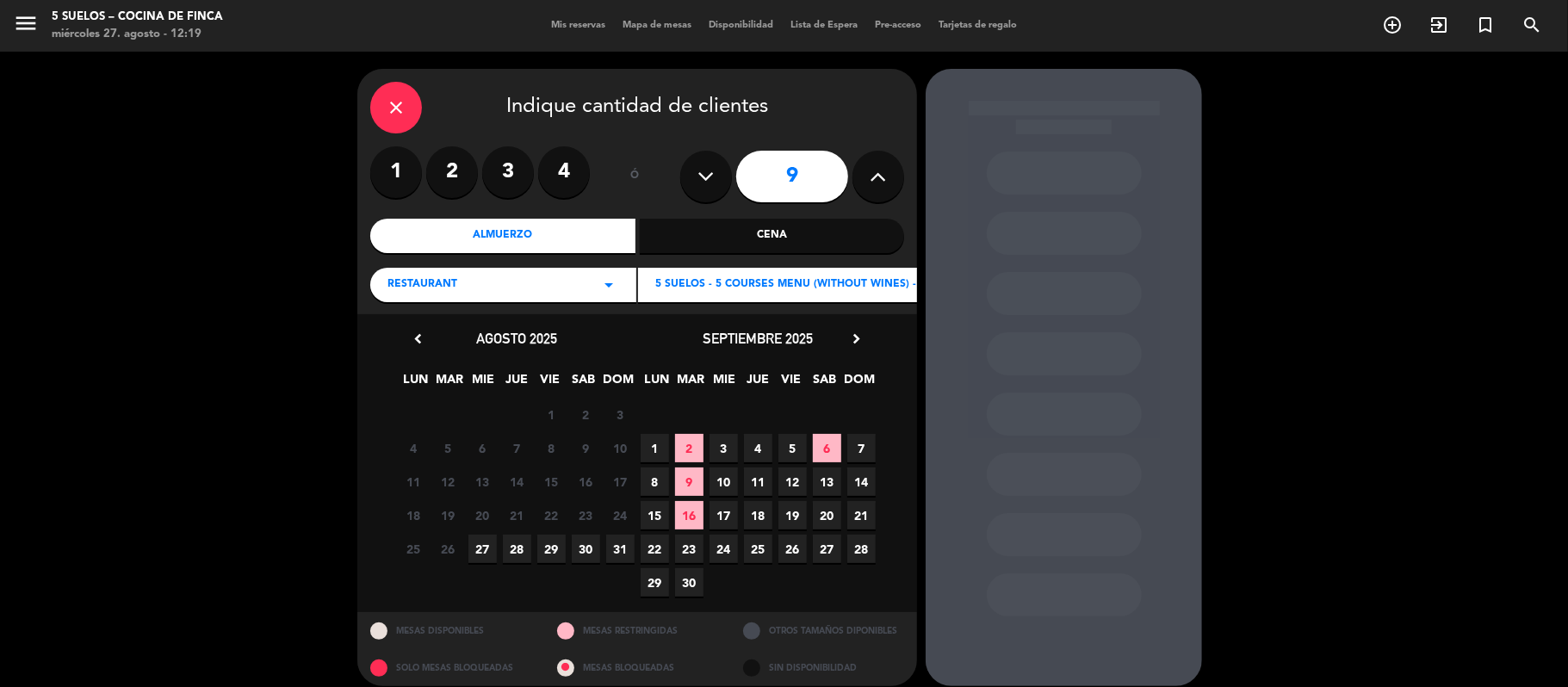
click at [852, 343] on icon "chevron_right" at bounding box center [855, 338] width 18 height 18
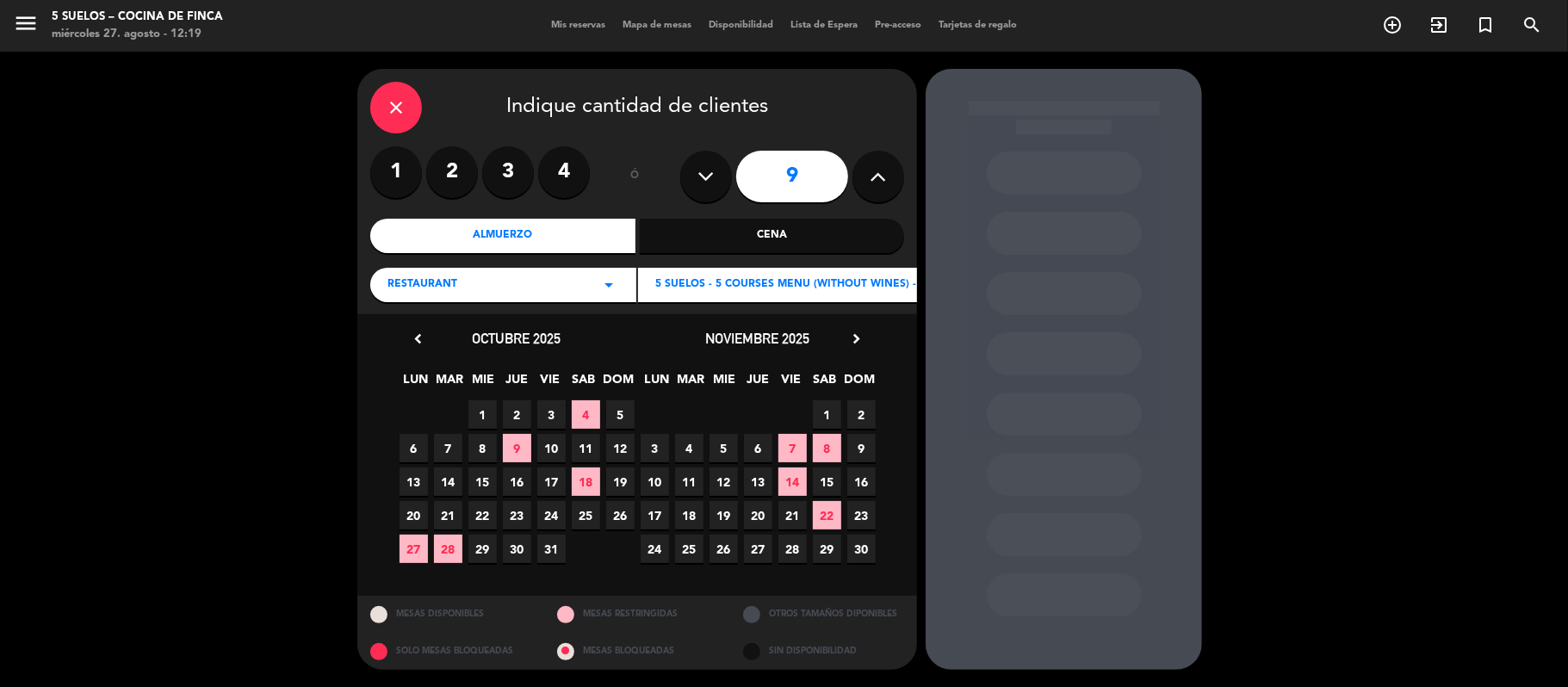
click at [609, 410] on span "5" at bounding box center [620, 415] width 28 height 28
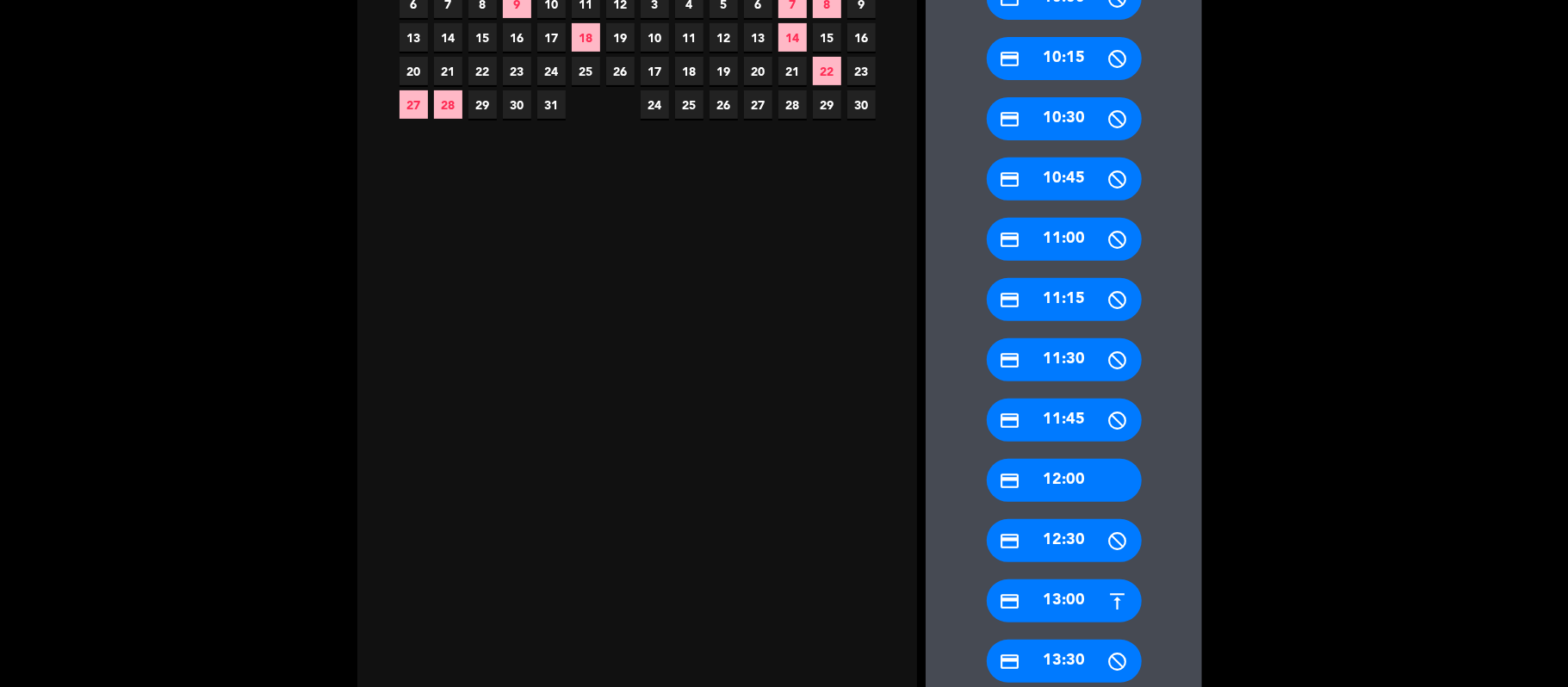
scroll to position [573, 0]
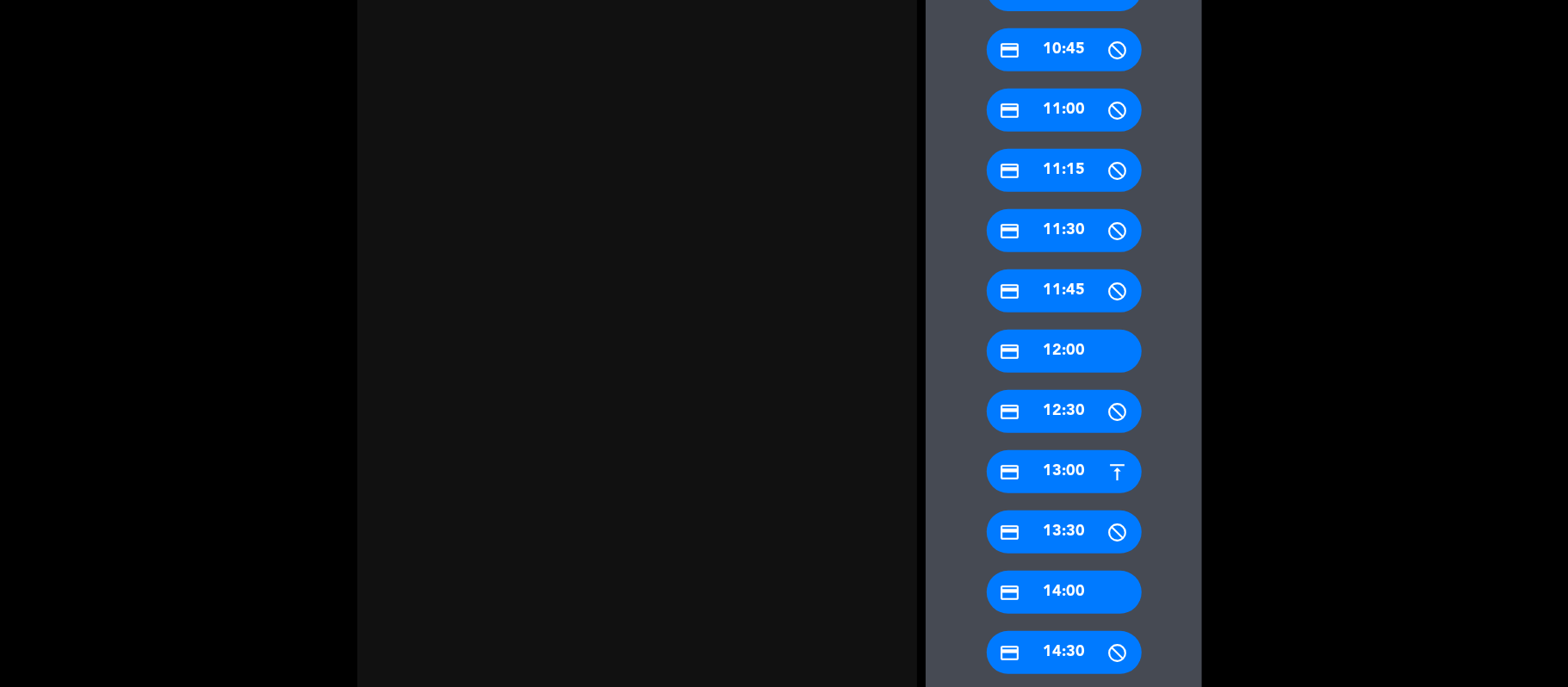
click at [1038, 481] on div "credit_card 13:00" at bounding box center [1064, 472] width 155 height 43
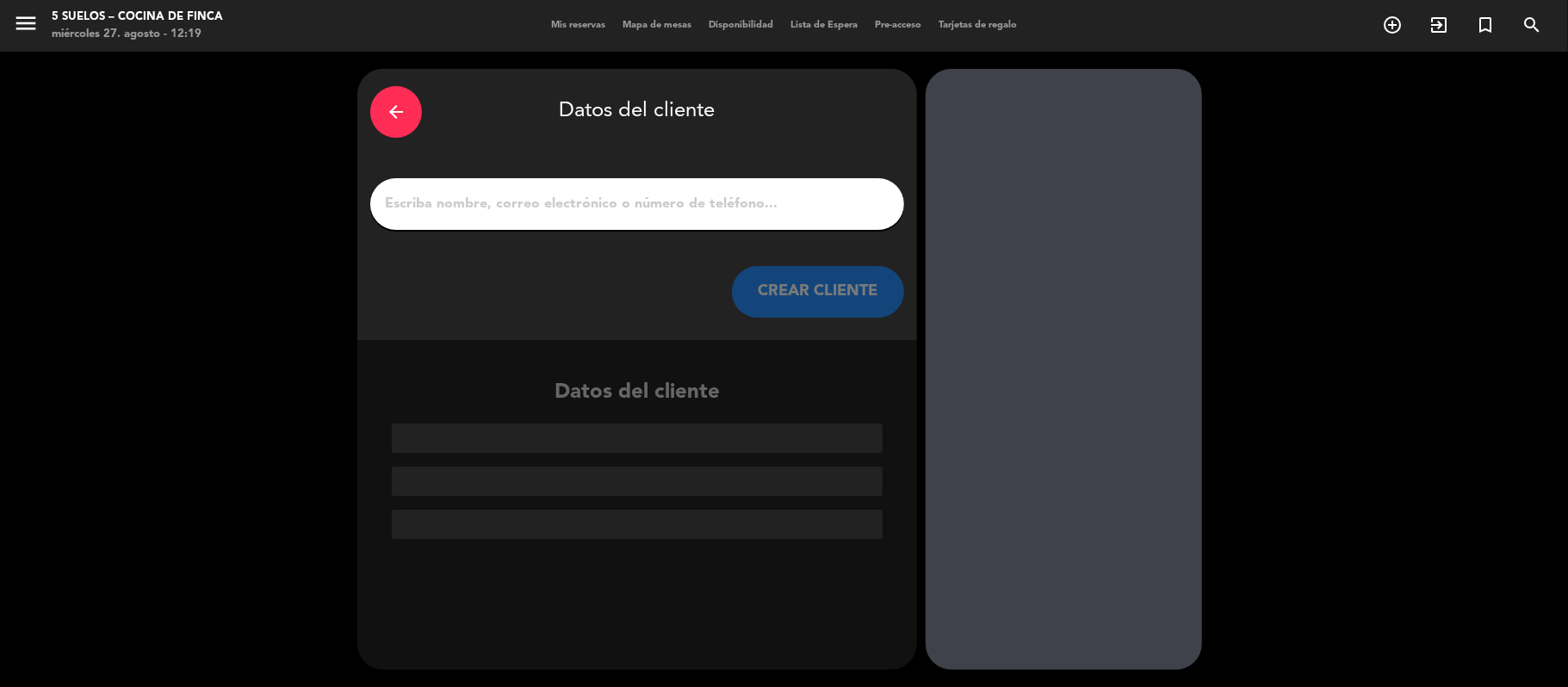
scroll to position [0, 0]
click at [466, 201] on input "1" at bounding box center [636, 204] width 508 height 24
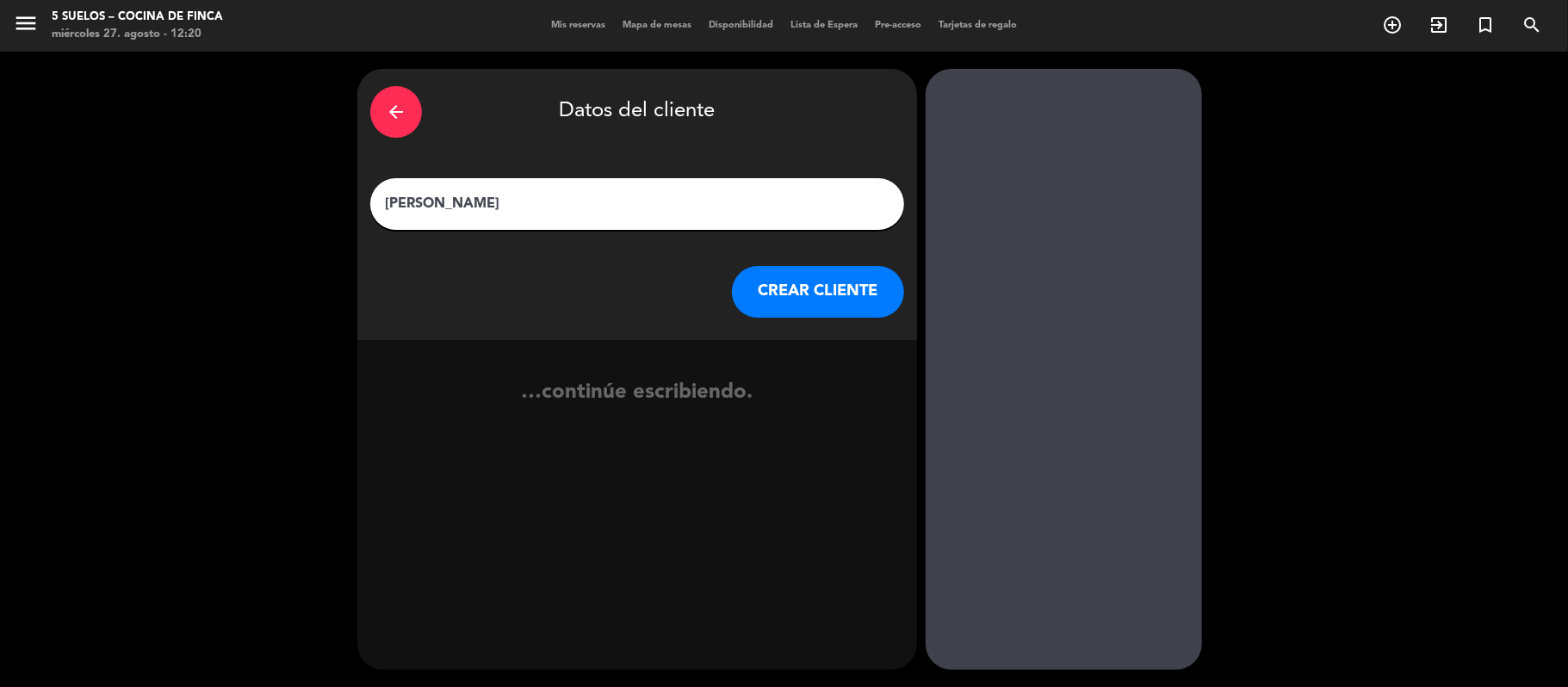
type input "[PERSON_NAME]"
click at [748, 282] on button "CREAR CLIENTE" at bounding box center [817, 292] width 172 height 51
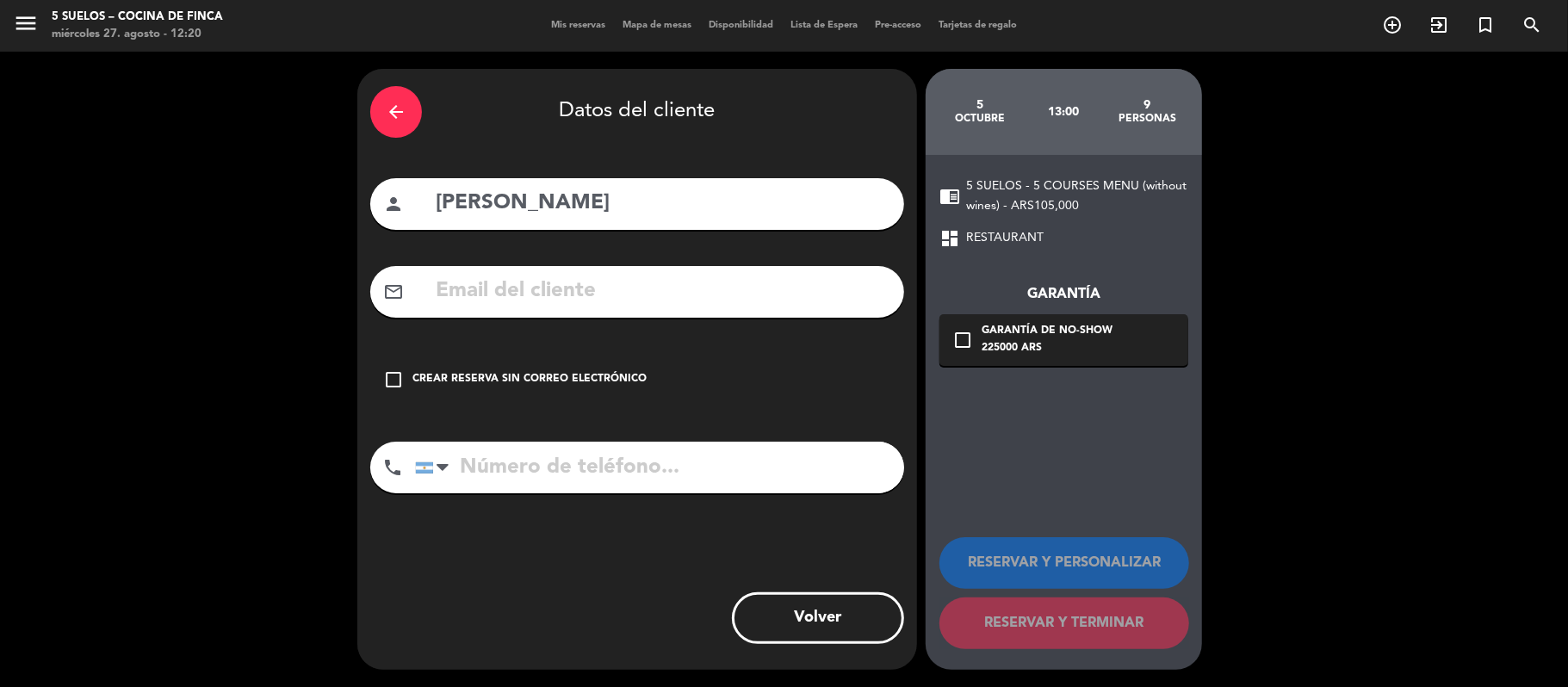
click at [439, 203] on input "[PERSON_NAME]" at bounding box center [662, 204] width 457 height 35
type input "[PERSON_NAME]"
click at [463, 487] on input "tel" at bounding box center [659, 467] width 489 height 51
paste input "[PHONE_NUMBER]"
type input "[PHONE_NUMBER]"
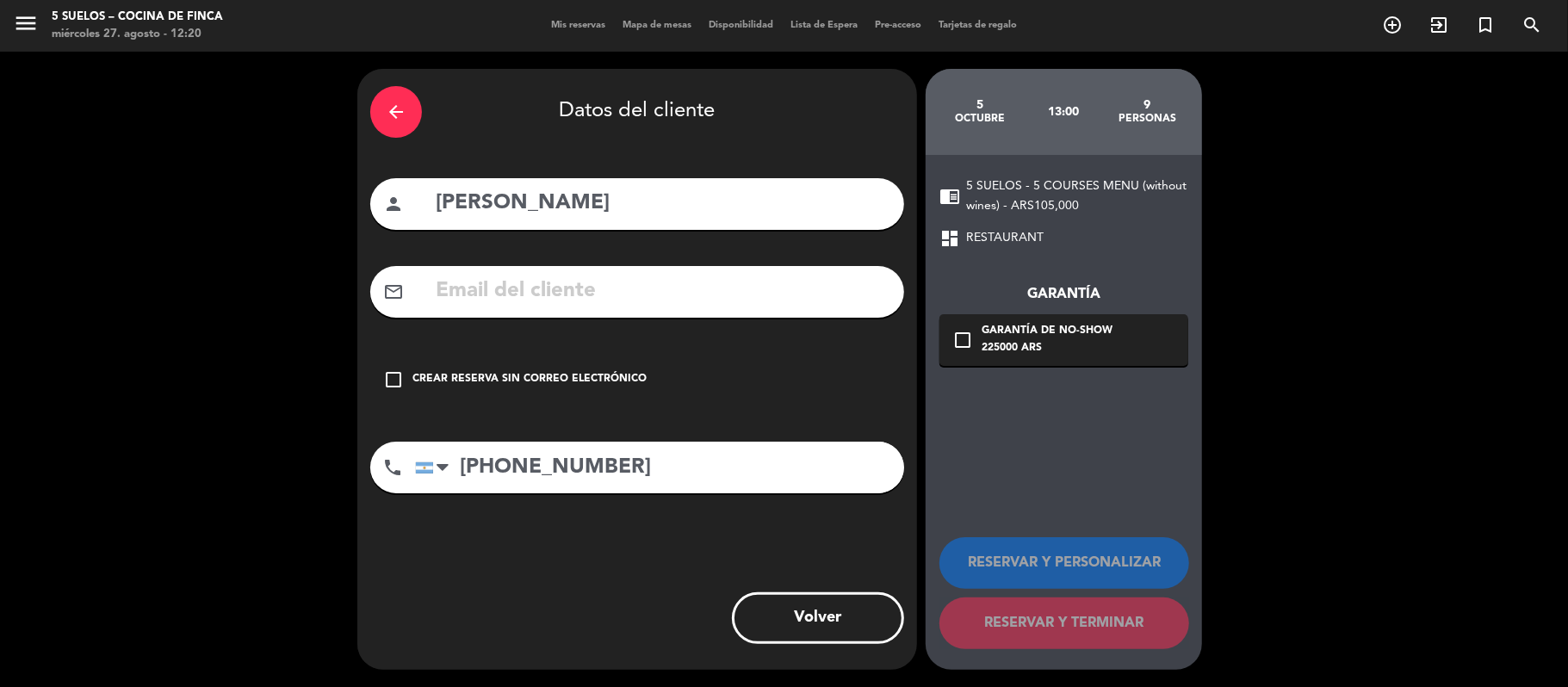
click at [462, 391] on div "check_box_outline_blank Crear reserva sin correo electrónico" at bounding box center [636, 379] width 534 height 51
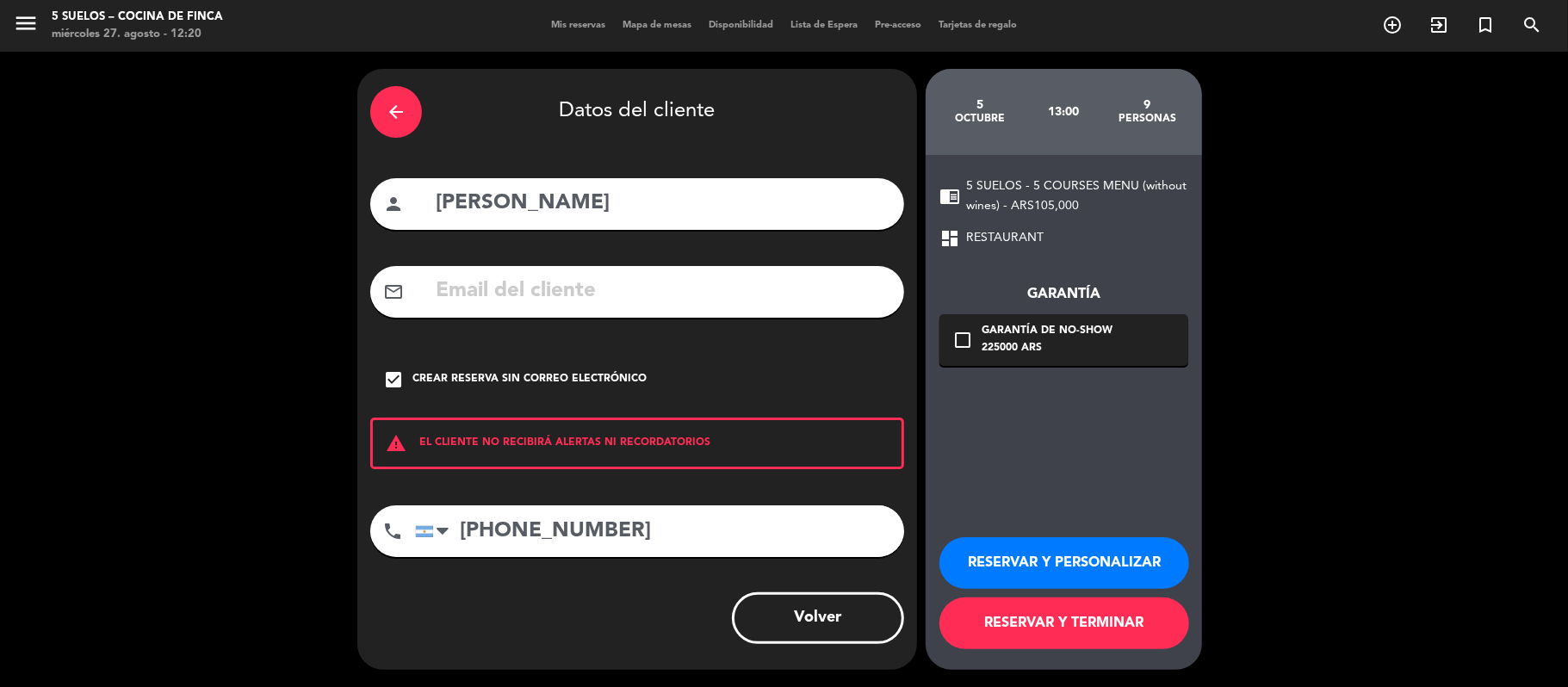
click at [1042, 553] on button "RESERVAR Y PERSONALIZAR" at bounding box center [1064, 563] width 250 height 51
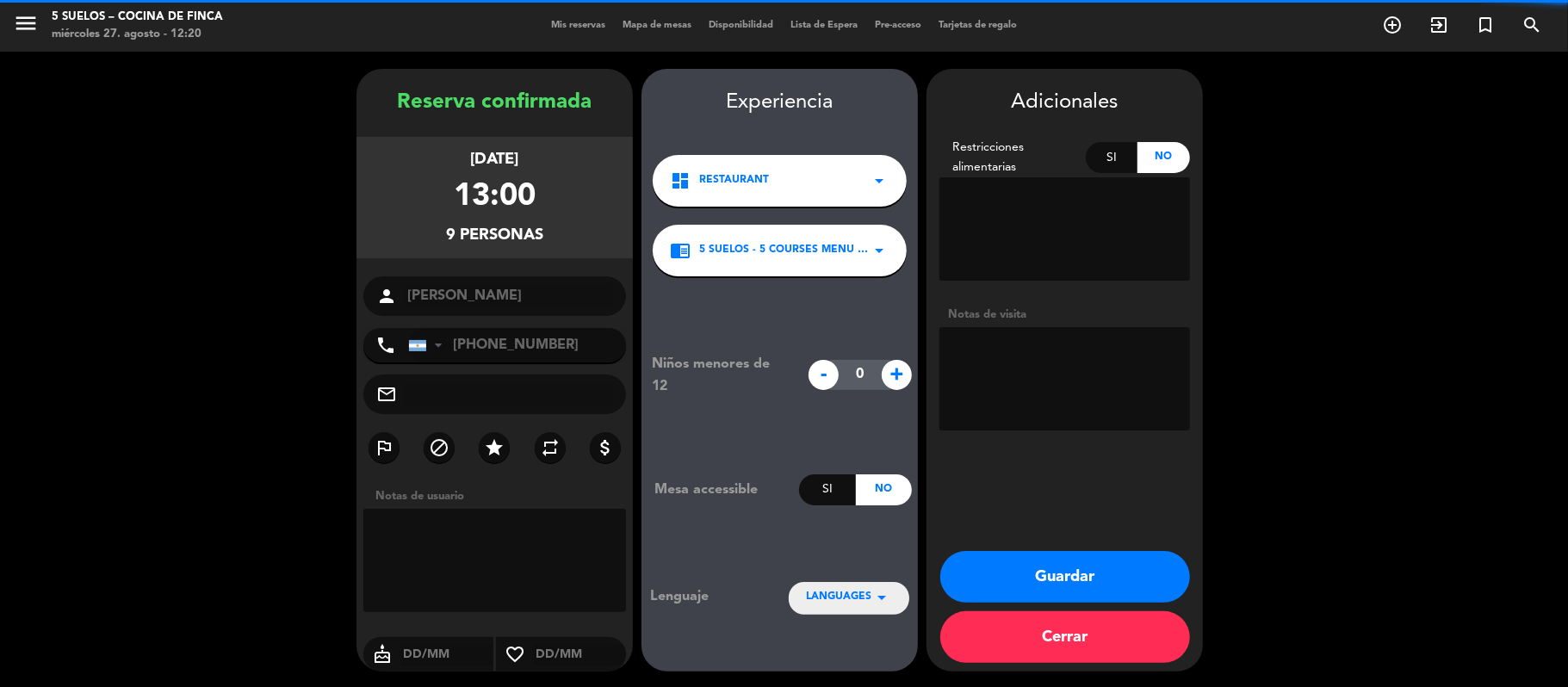
click at [986, 376] on textarea at bounding box center [1064, 378] width 251 height 103
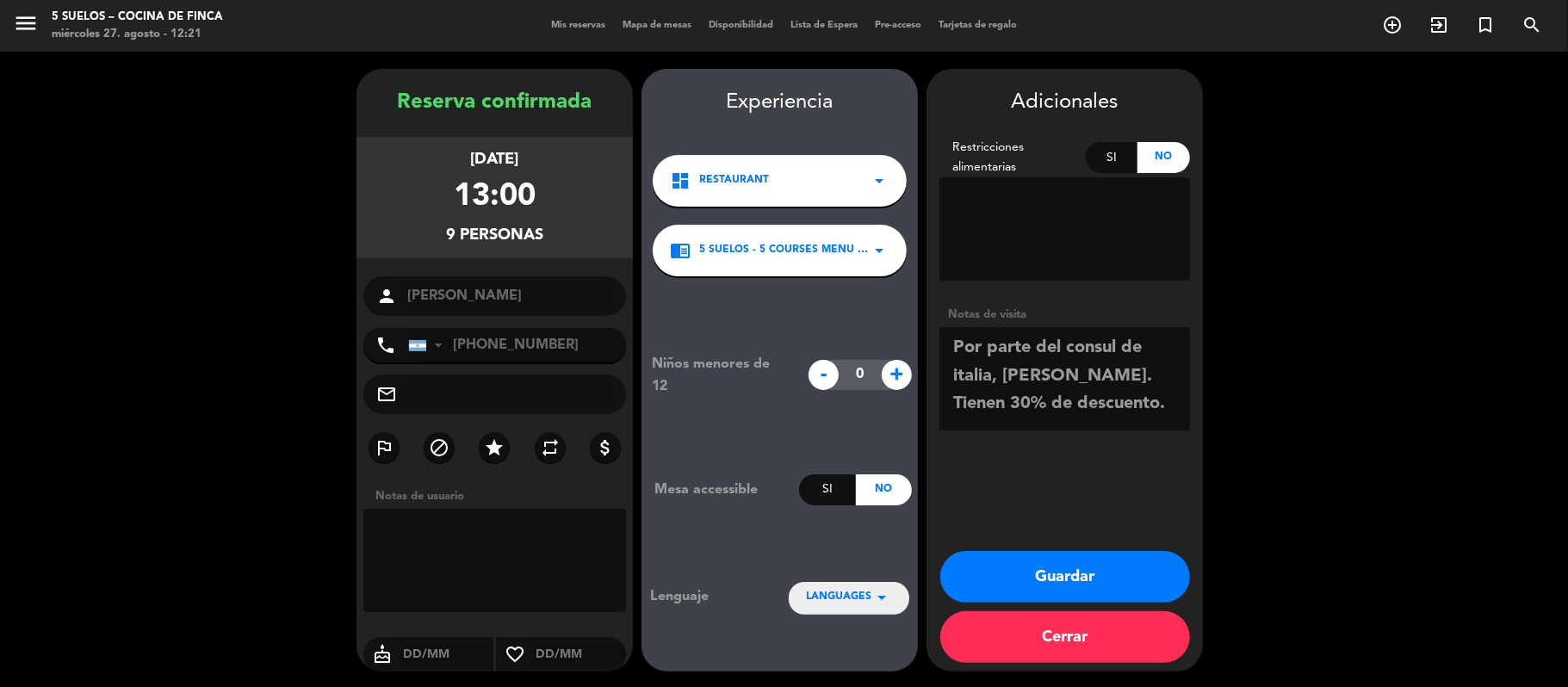
type textarea "Por parte del consul de italia, [PERSON_NAME]. Tienen 30% de descuento."
click at [828, 611] on div "LANGUAGES arrow_drop_down" at bounding box center [848, 598] width 120 height 31
click at [854, 521] on div "Español" at bounding box center [849, 519] width 86 height 17
click at [979, 559] on button "Guardar" at bounding box center [1065, 576] width 250 height 51
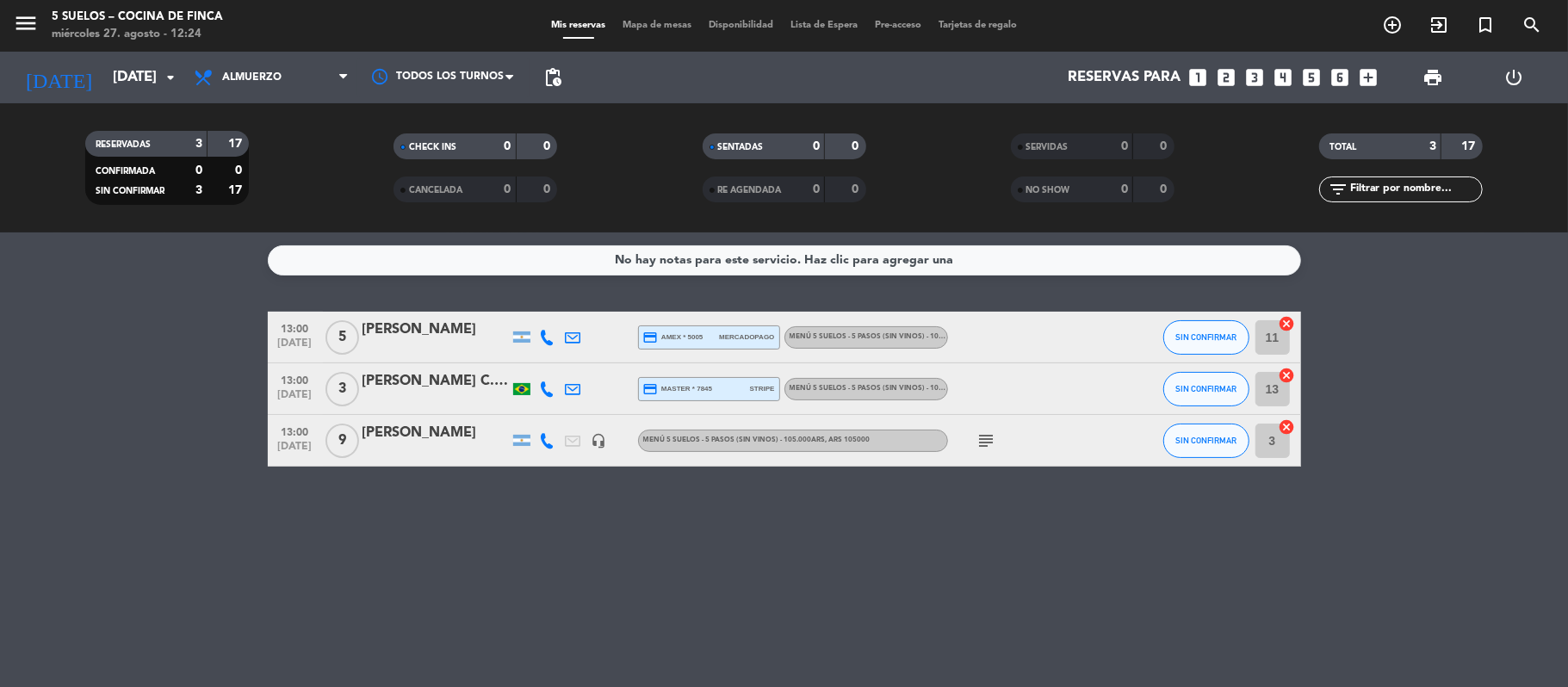
click at [992, 447] on icon "subject" at bounding box center [987, 441] width 20 height 21
